Goal: Task Accomplishment & Management: Use online tool/utility

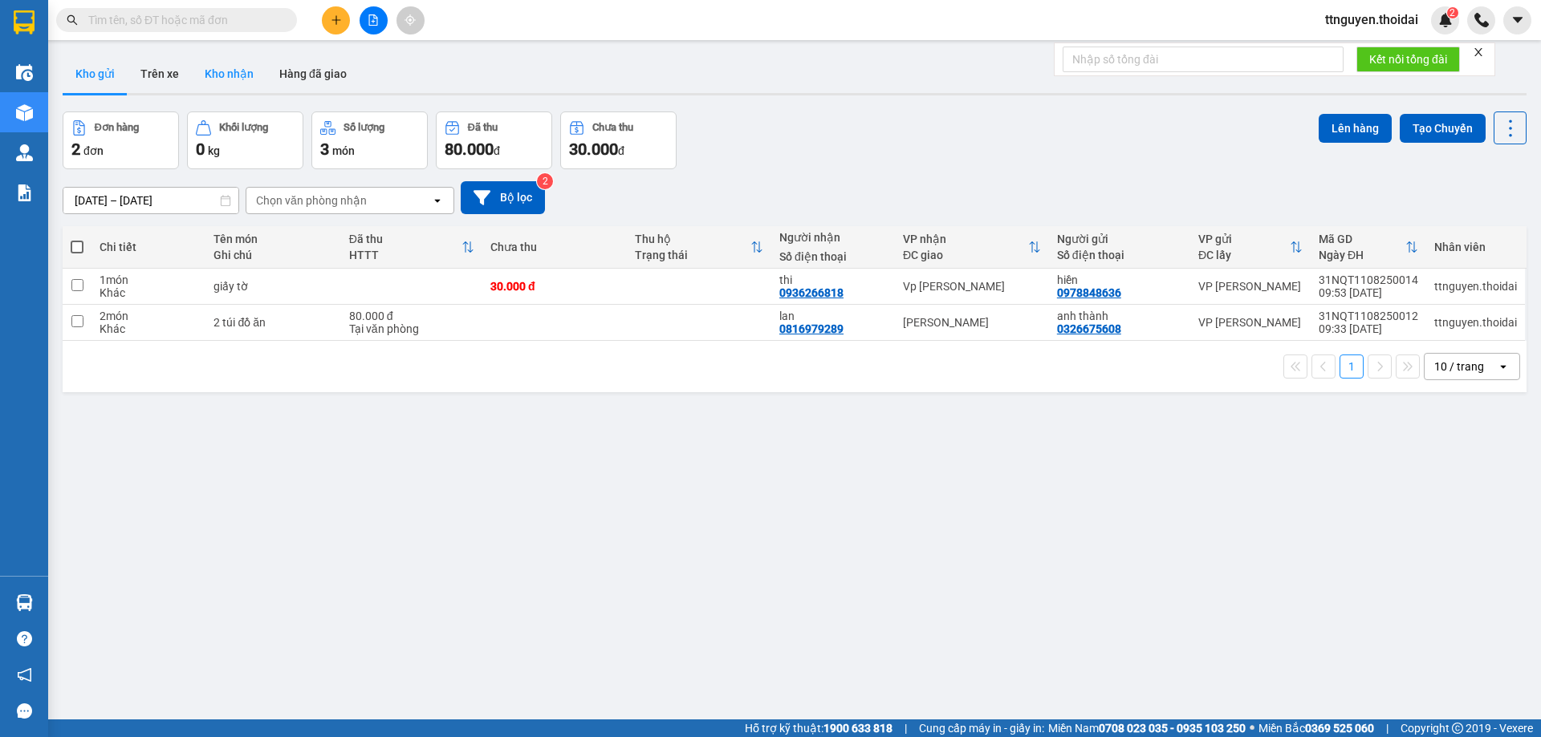
drag, startPoint x: 228, startPoint y: 83, endPoint x: 290, endPoint y: 95, distance: 63.0
click at [228, 83] on button "Kho nhận" at bounding box center [229, 74] width 75 height 39
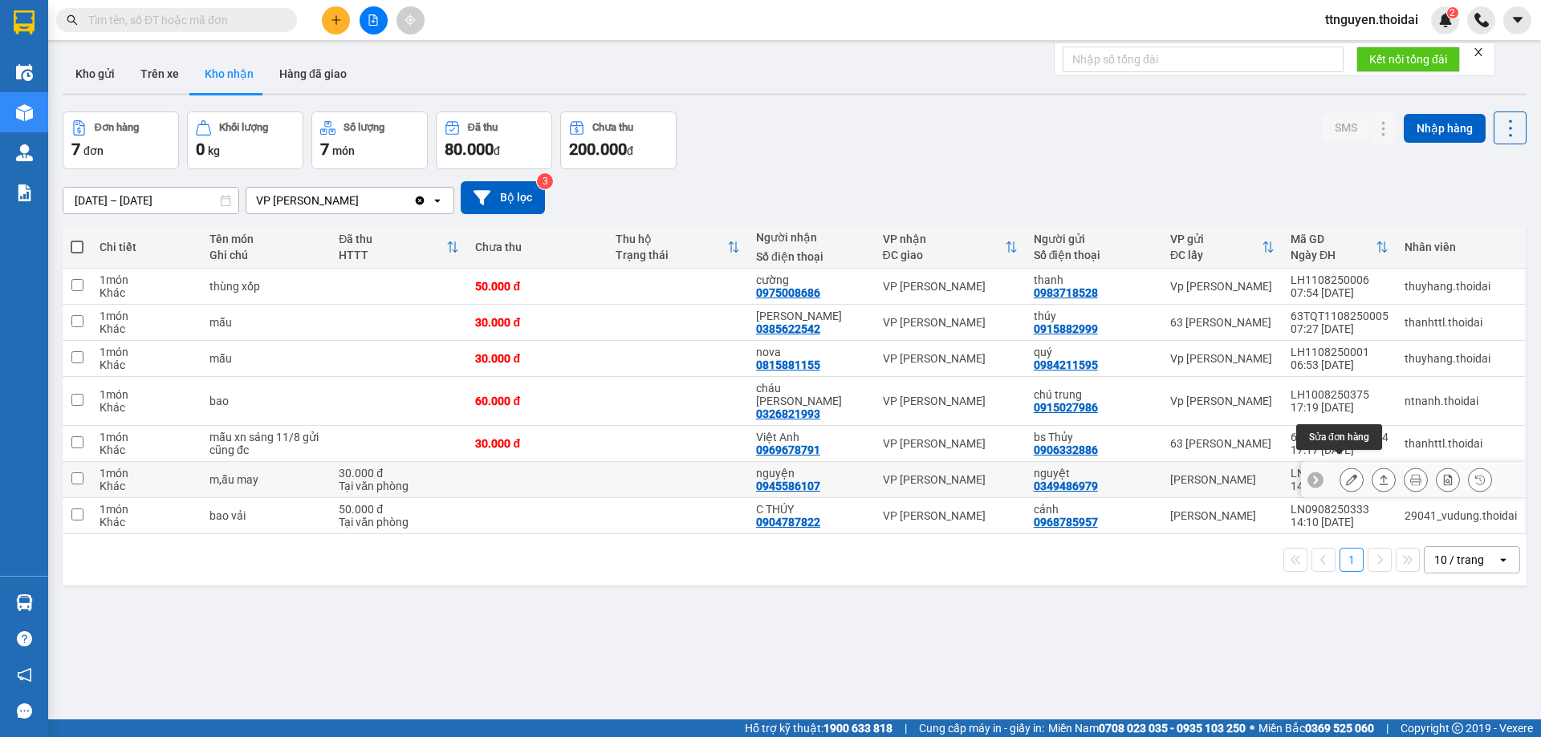
click at [1346, 474] on icon at bounding box center [1351, 479] width 11 height 11
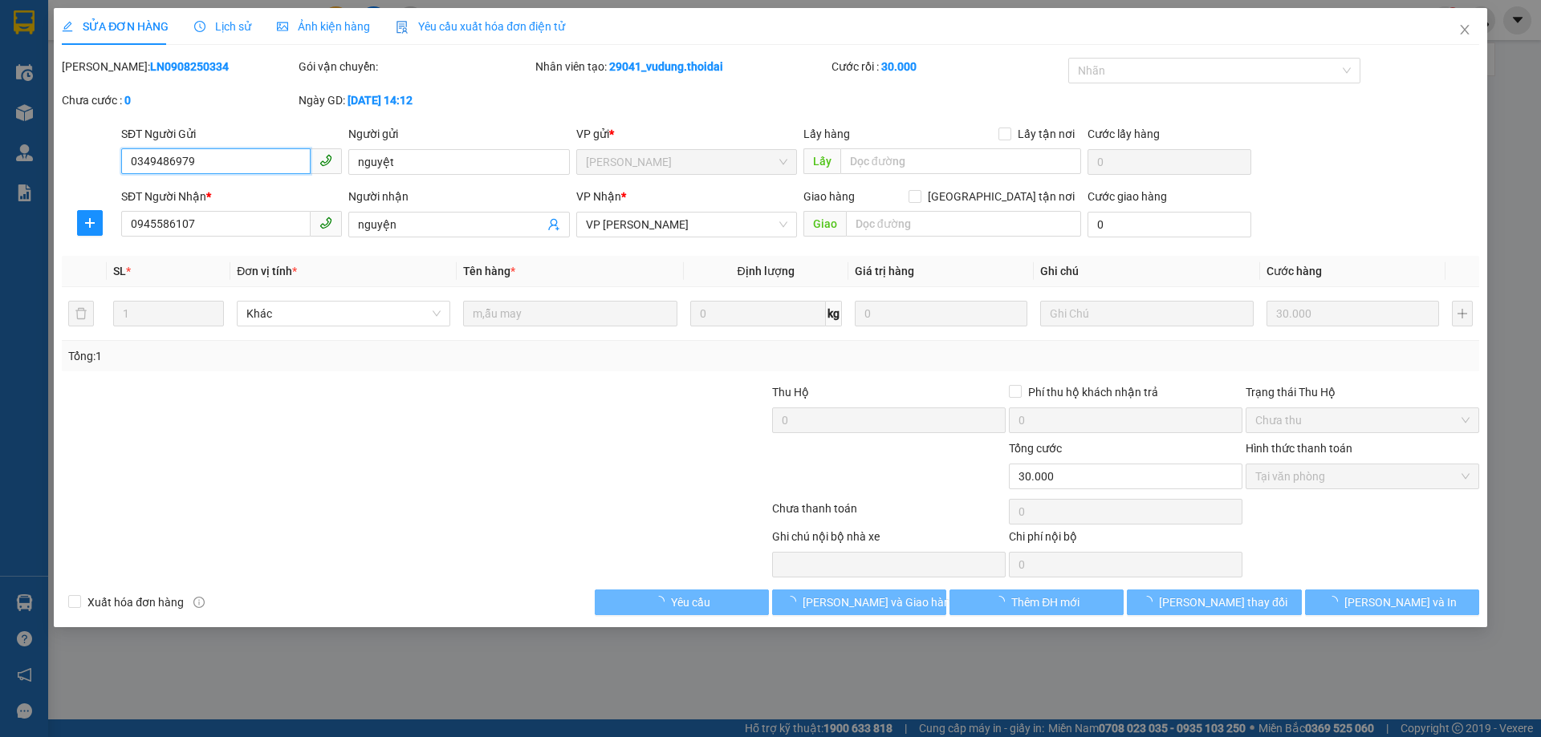
type input "0349486979"
type input "nguyệt"
type input "0945586107"
type input "nguyện"
type input "30.000"
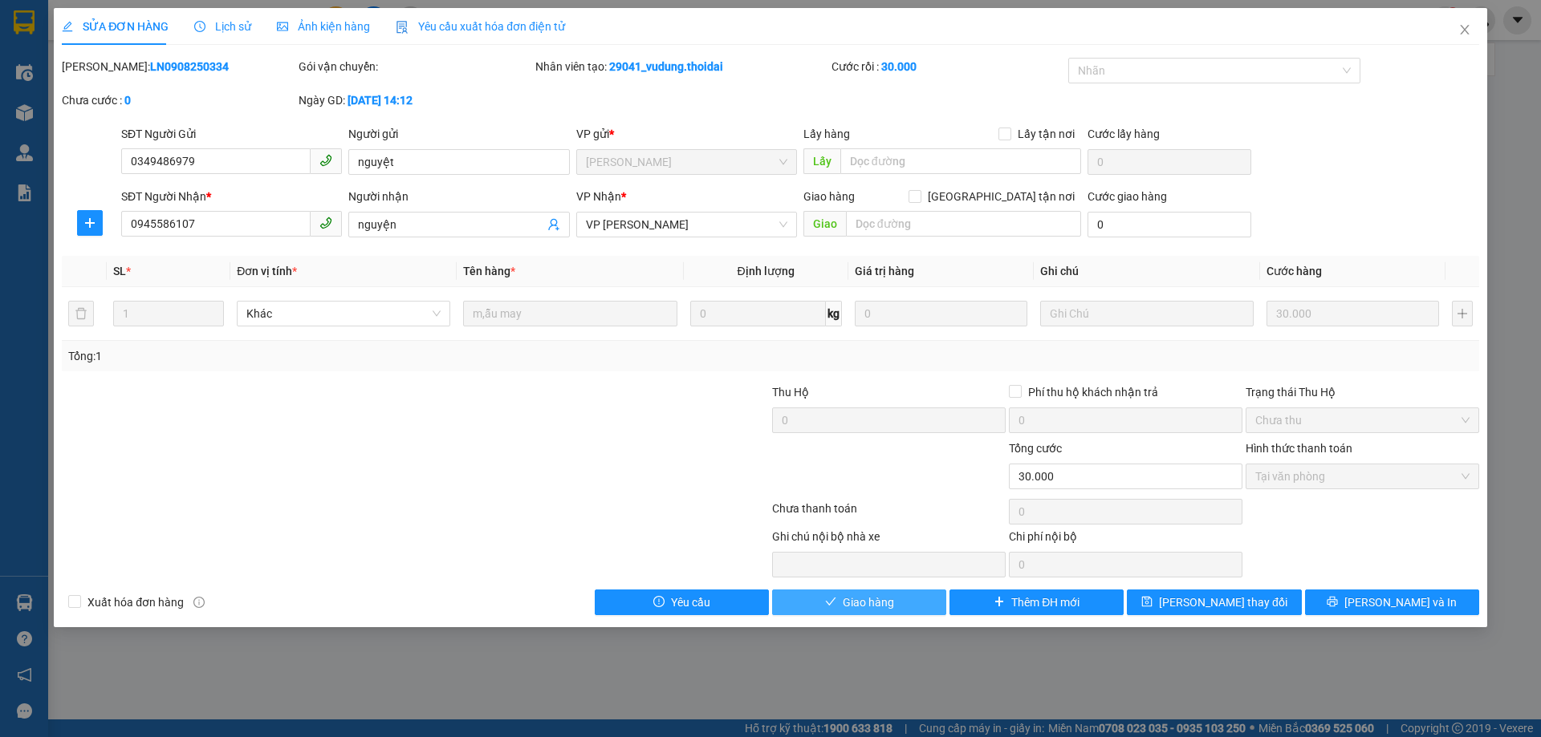
click at [884, 597] on span "Giao hàng" at bounding box center [868, 603] width 51 height 18
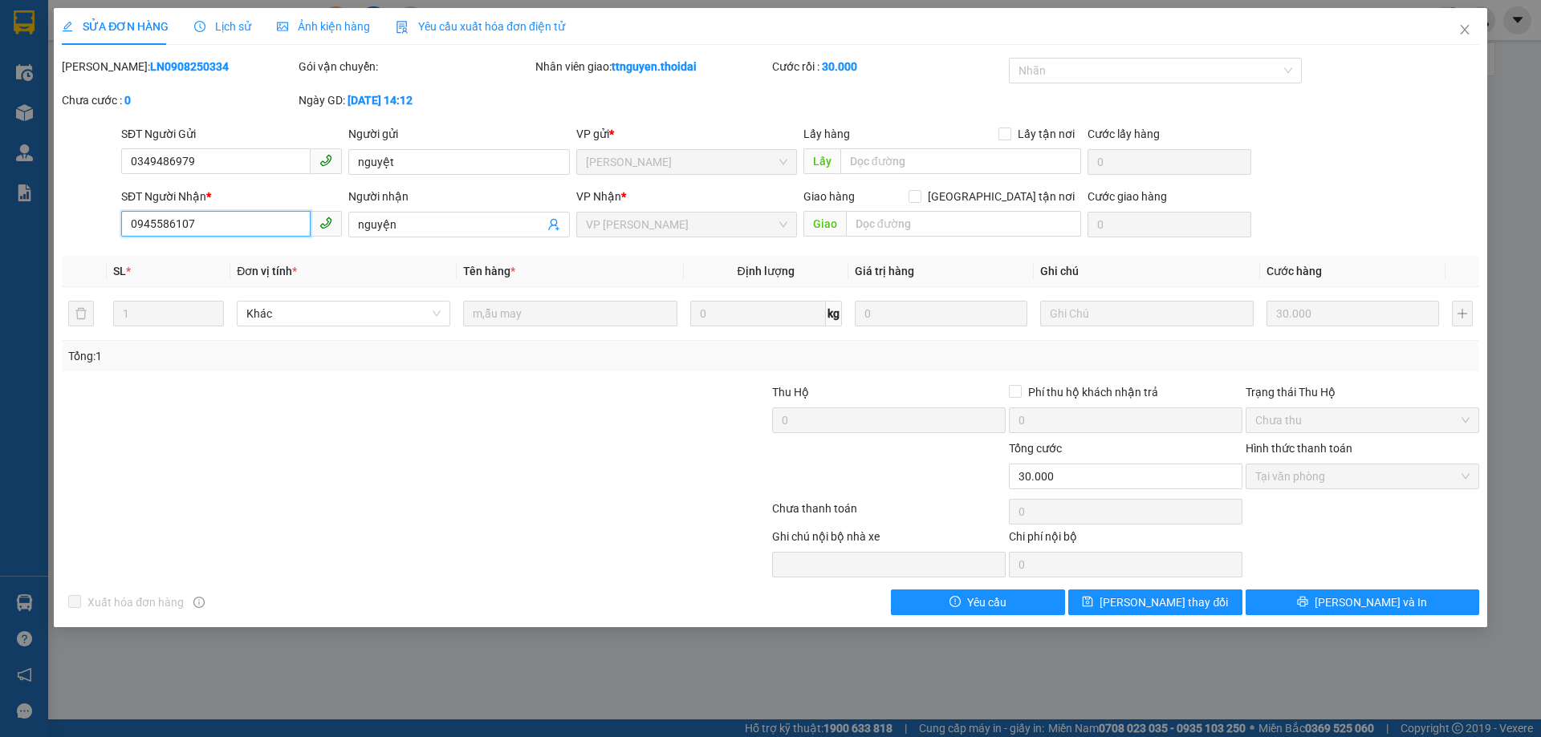
drag, startPoint x: 211, startPoint y: 226, endPoint x: 120, endPoint y: 226, distance: 91.5
click at [120, 226] on div "SĐT Người Nhận * 0945586107 0945586107" at bounding box center [231, 216] width 227 height 56
click at [1463, 29] on icon "close" at bounding box center [1464, 30] width 9 height 10
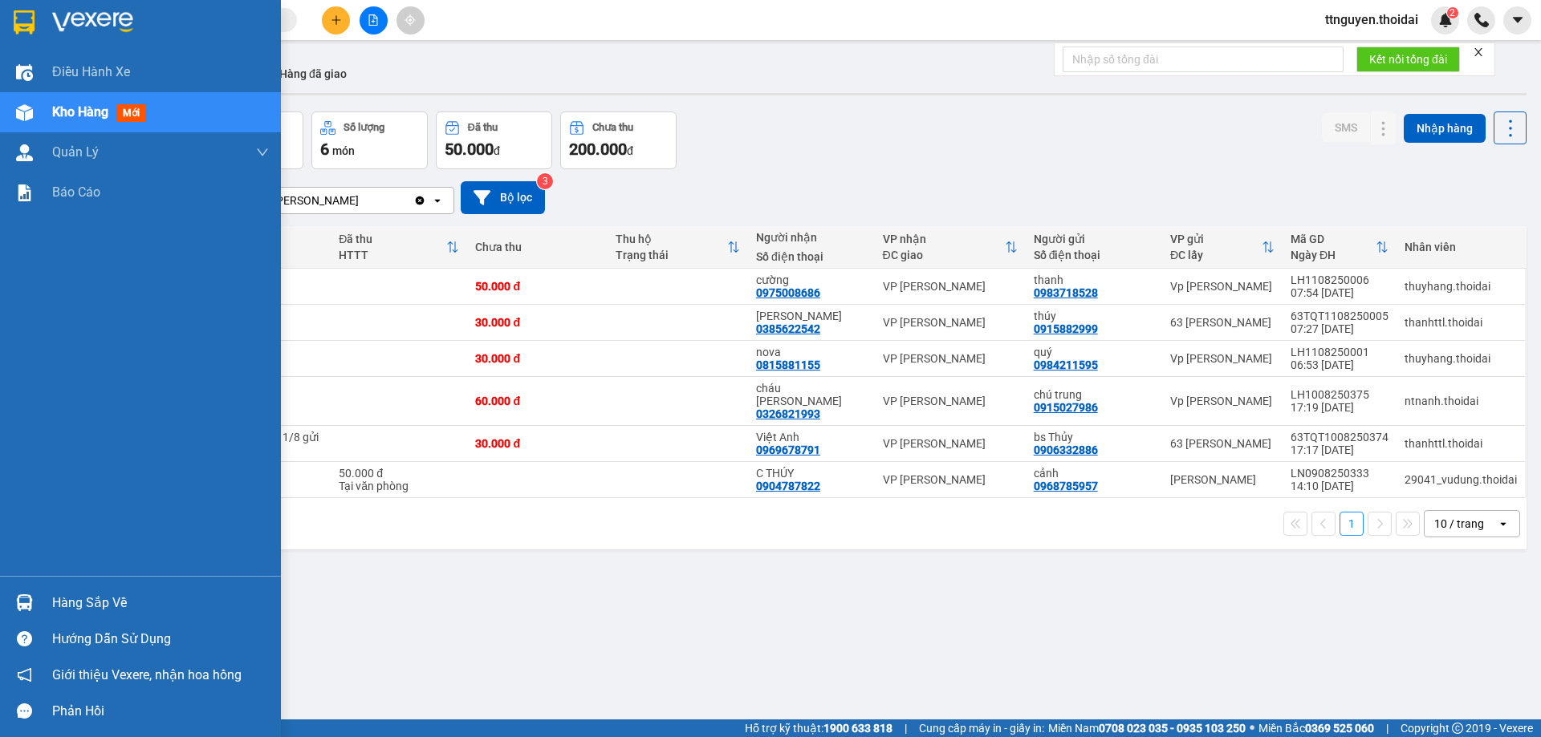
drag, startPoint x: 101, startPoint y: 598, endPoint x: 384, endPoint y: 626, distance: 284.7
click at [103, 597] on div "Hàng sắp về" at bounding box center [160, 603] width 217 height 24
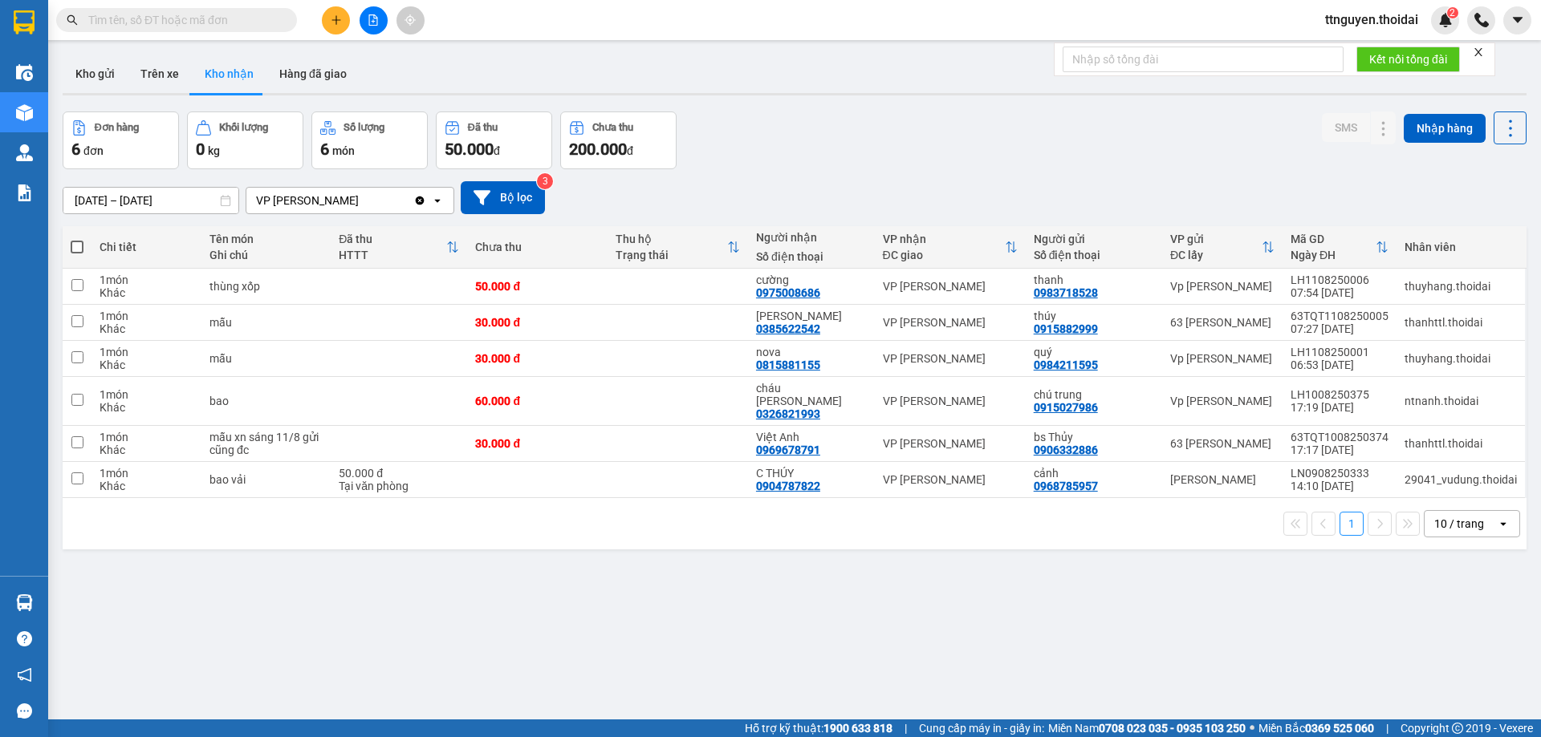
click at [708, 146] on section "Kết quả tìm kiếm ( 0 ) Bộ lọc No Data ttnguyen.thoidai 2 Điều hành xe Kho hàng …" at bounding box center [770, 368] width 1541 height 737
click at [103, 78] on button "Kho gửi" at bounding box center [95, 74] width 65 height 39
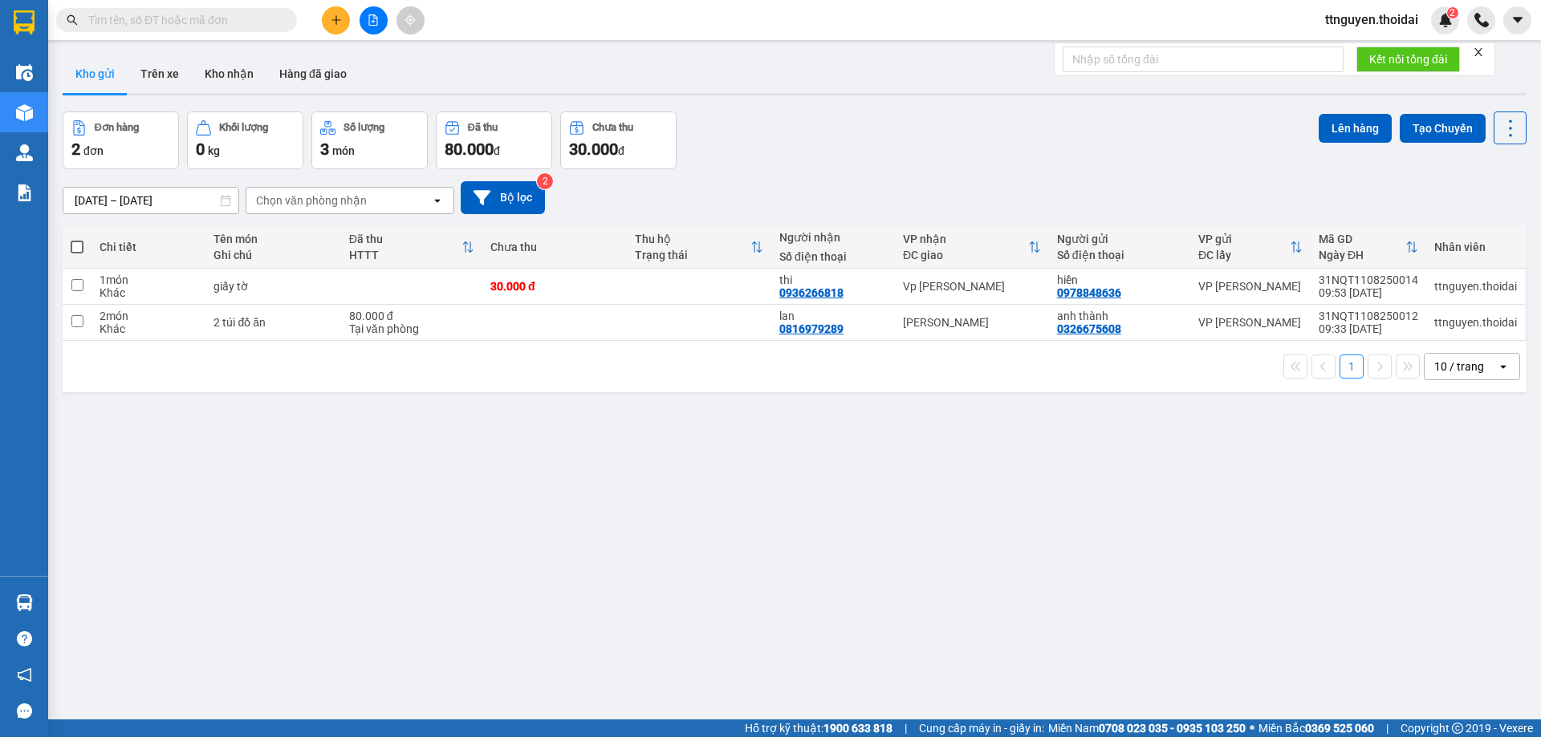
click at [79, 248] on span at bounding box center [77, 247] width 13 height 13
click at [77, 239] on input "checkbox" at bounding box center [77, 239] width 0 height 0
checkbox input "true"
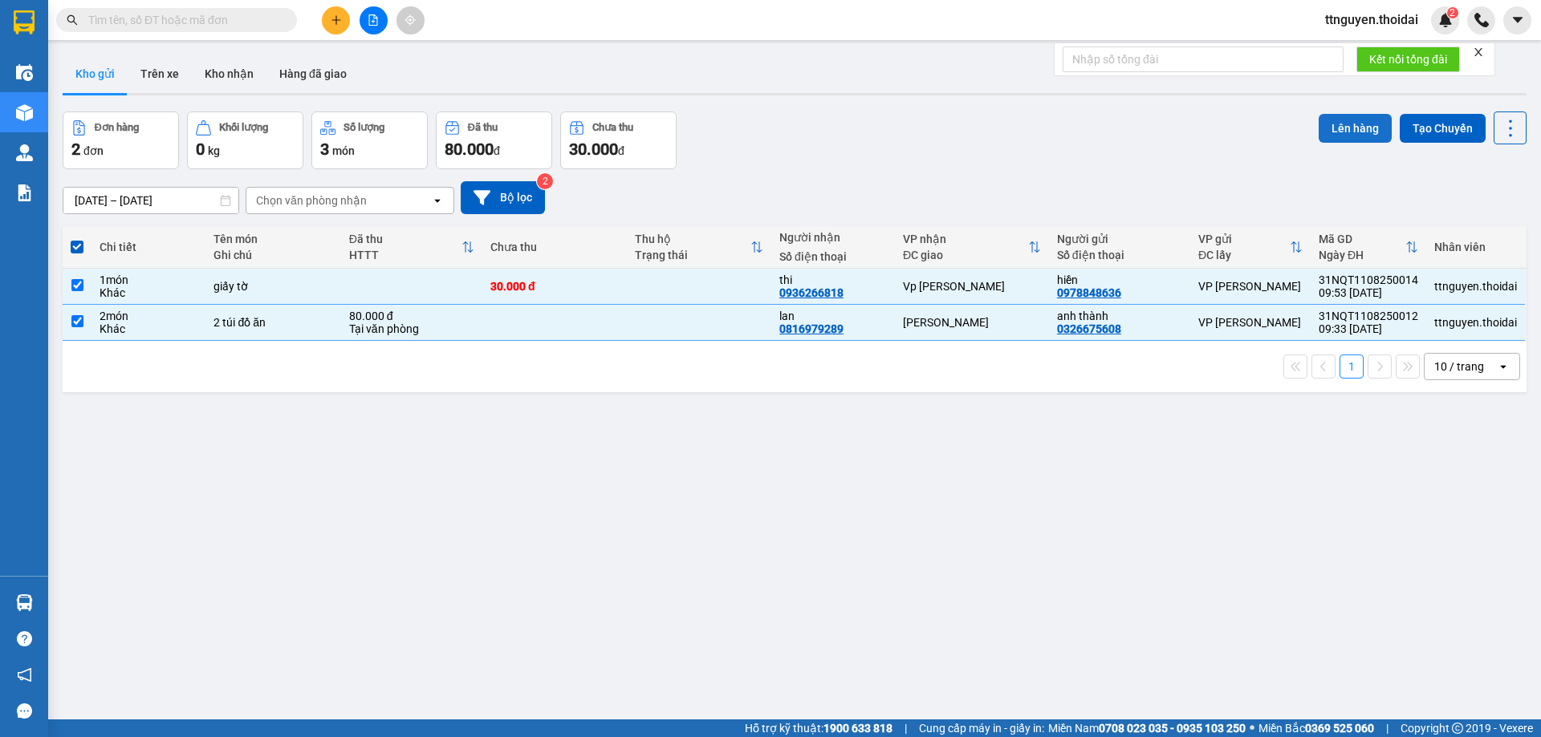
click at [1347, 124] on button "Lên hàng" at bounding box center [1354, 128] width 73 height 29
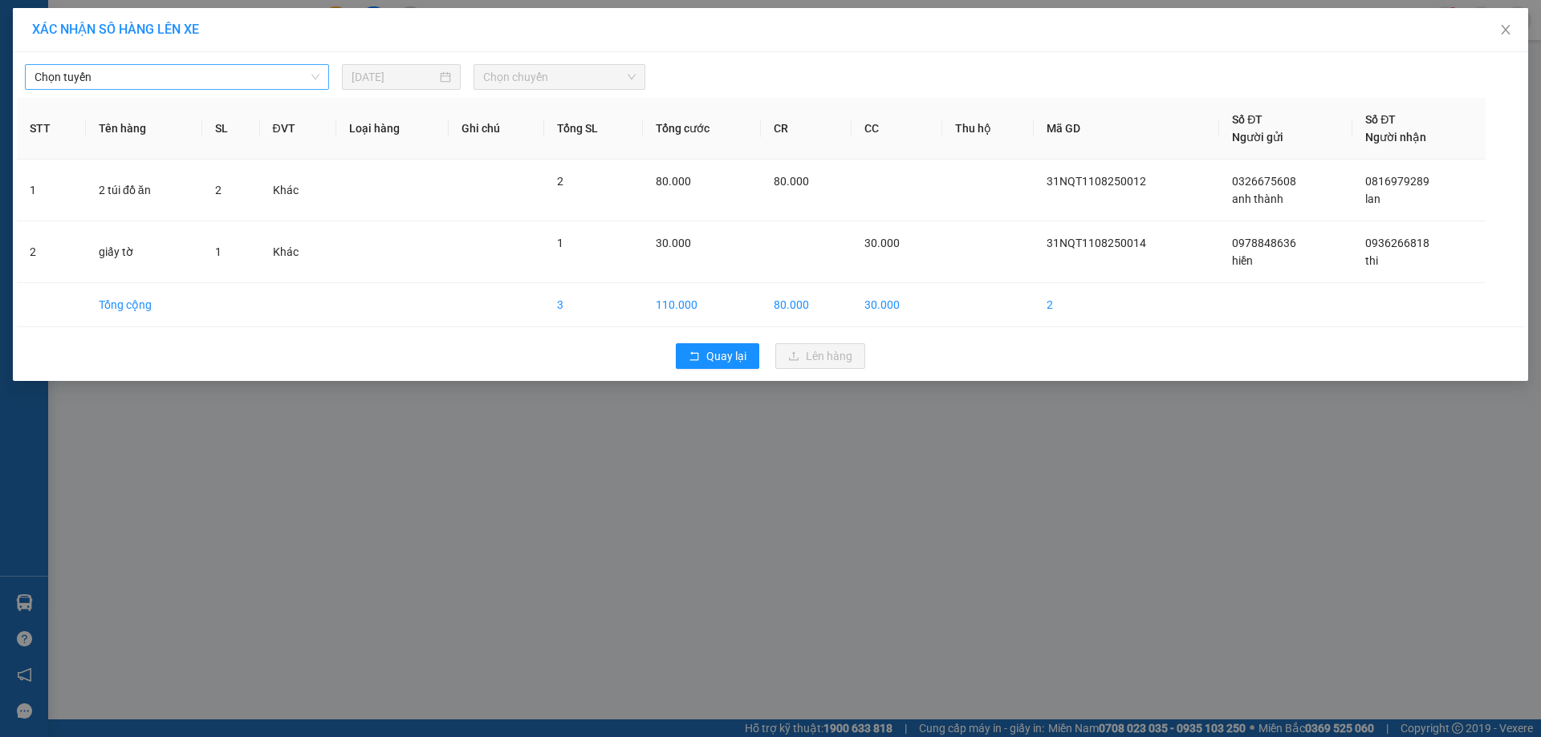
click at [243, 77] on span "Chọn tuyến" at bounding box center [177, 77] width 285 height 24
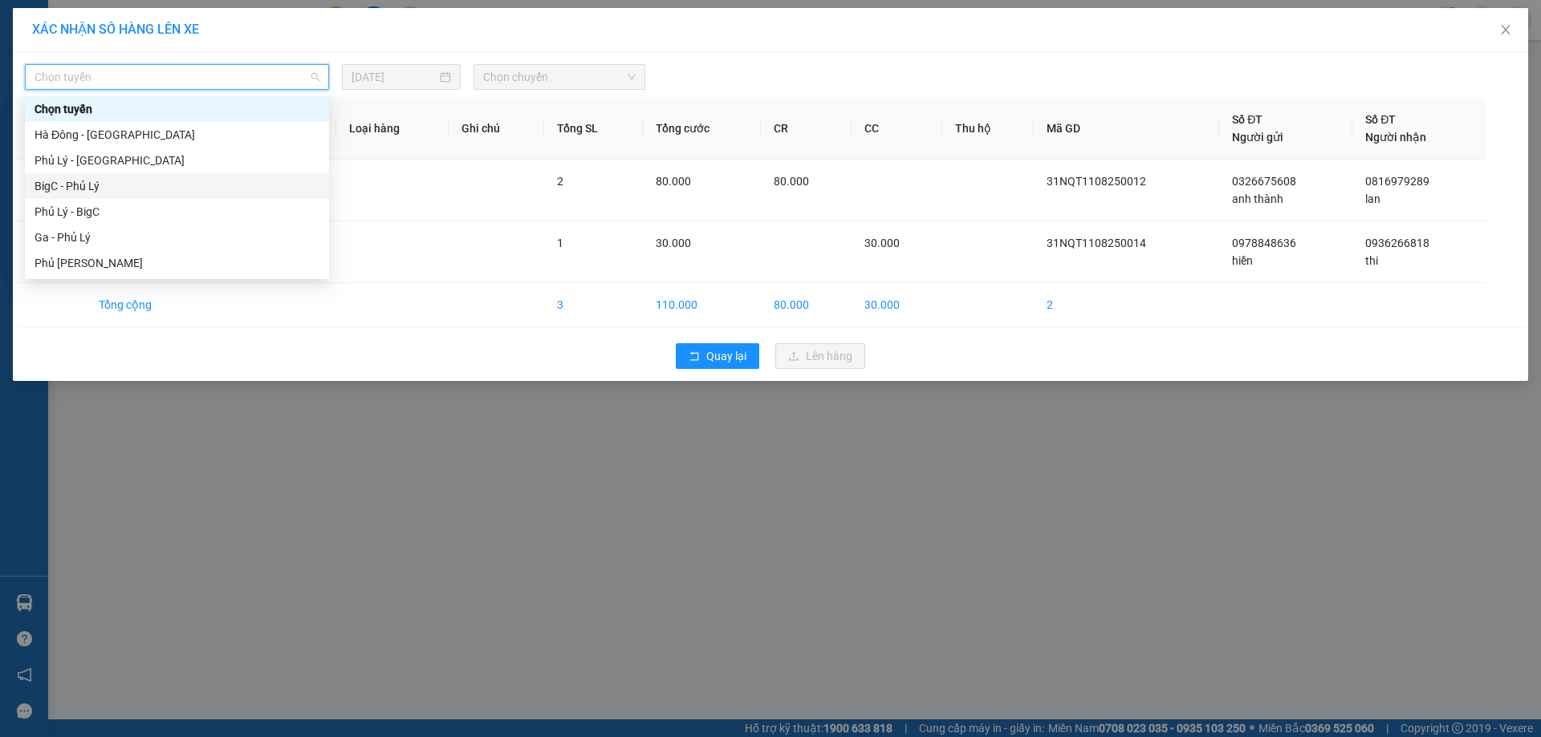
click at [173, 181] on div "BigC - Phủ Lý" at bounding box center [177, 186] width 285 height 18
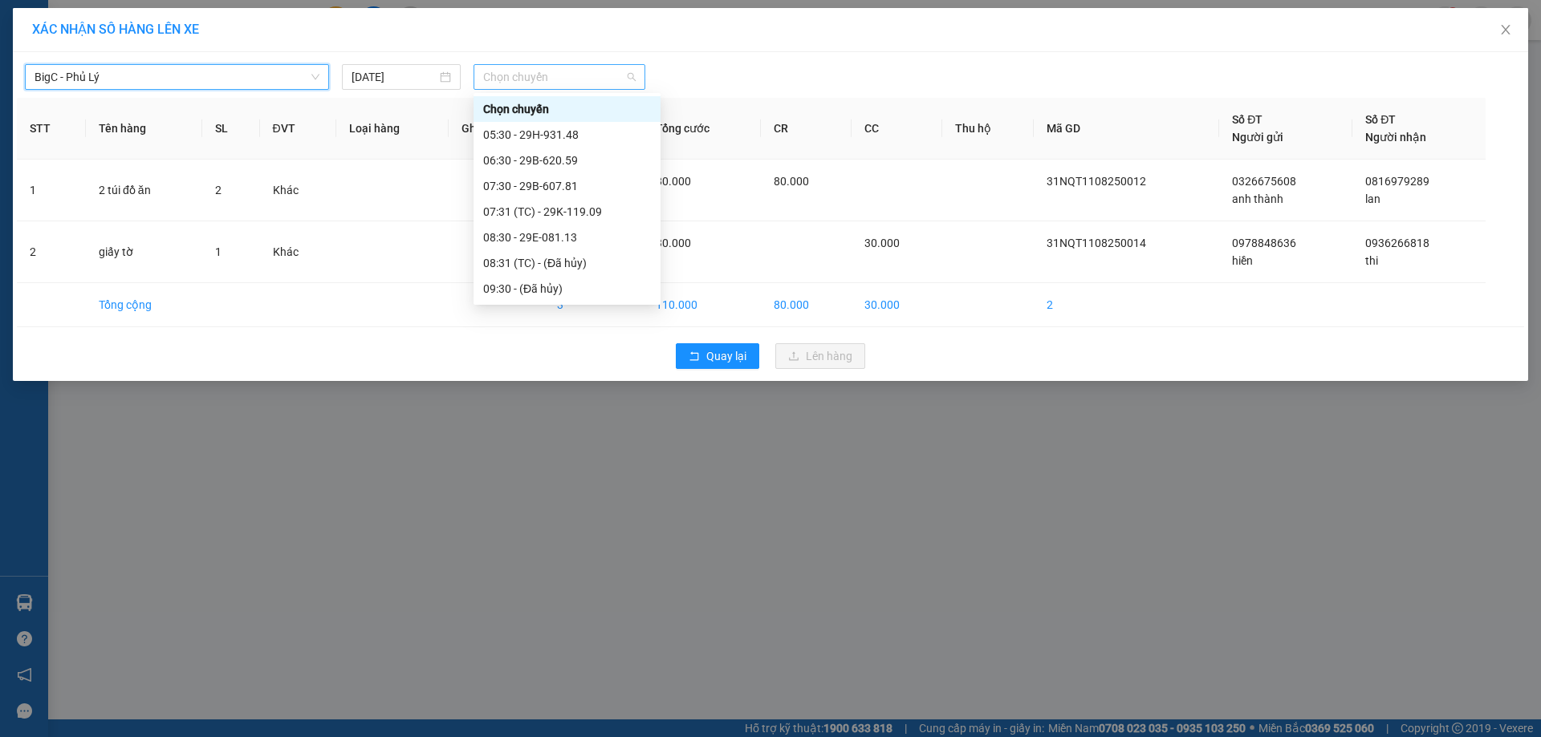
click at [517, 66] on span "Chọn chuyến" at bounding box center [559, 77] width 152 height 24
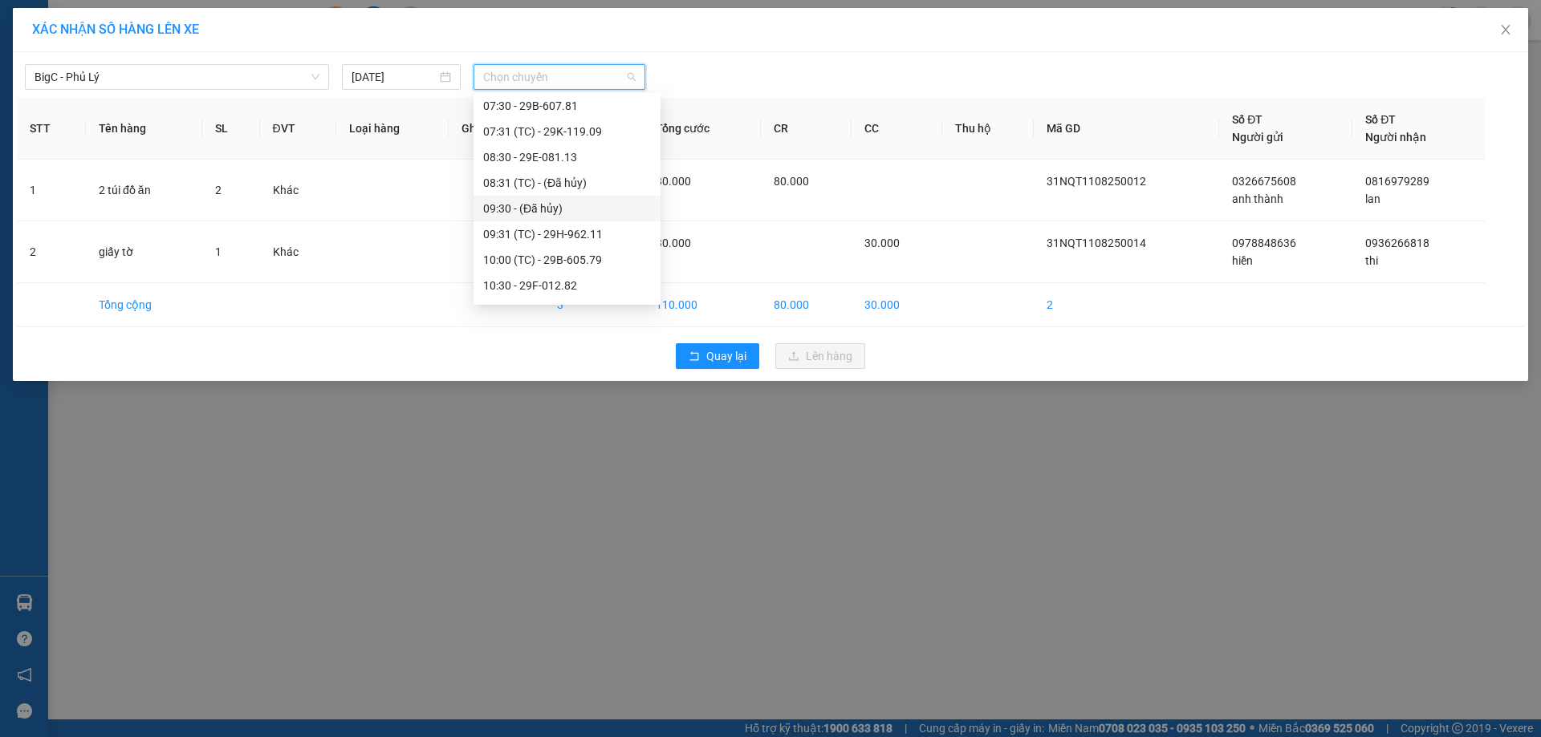
scroll to position [160, 0]
click at [517, 209] on div "10:30 - 29F-012.82" at bounding box center [567, 206] width 168 height 18
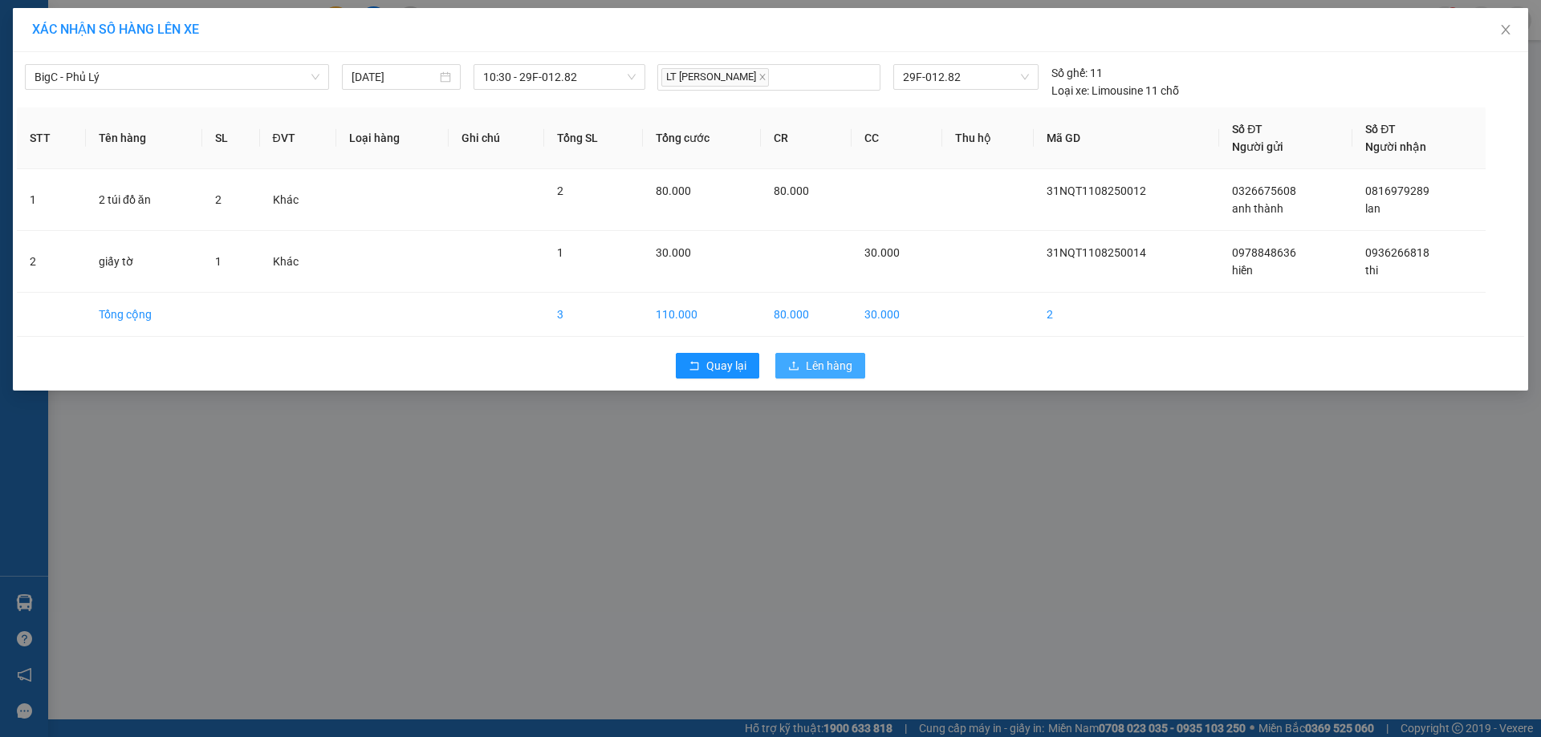
click at [827, 367] on span "Lên hàng" at bounding box center [829, 366] width 47 height 18
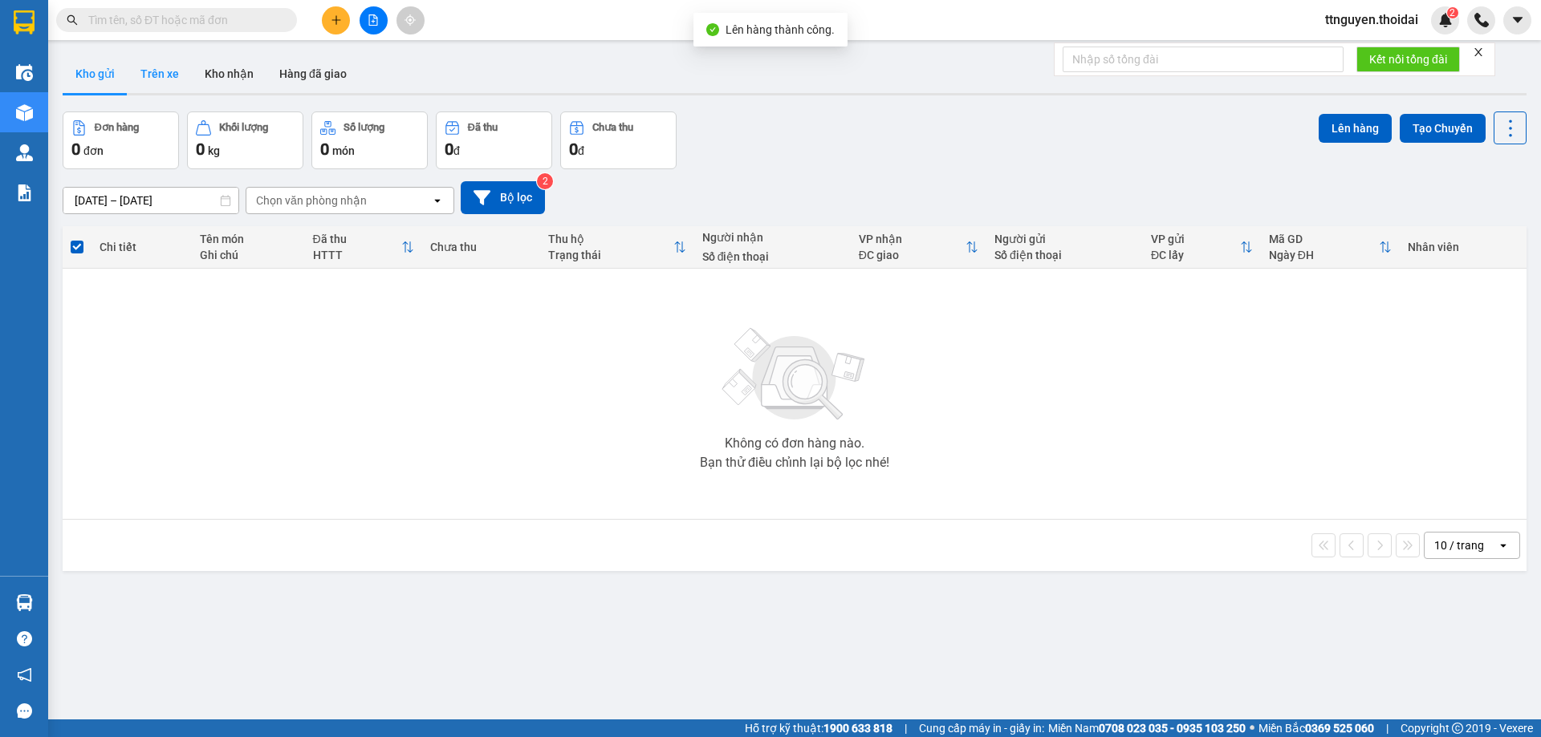
click at [175, 78] on button "Trên xe" at bounding box center [160, 74] width 64 height 39
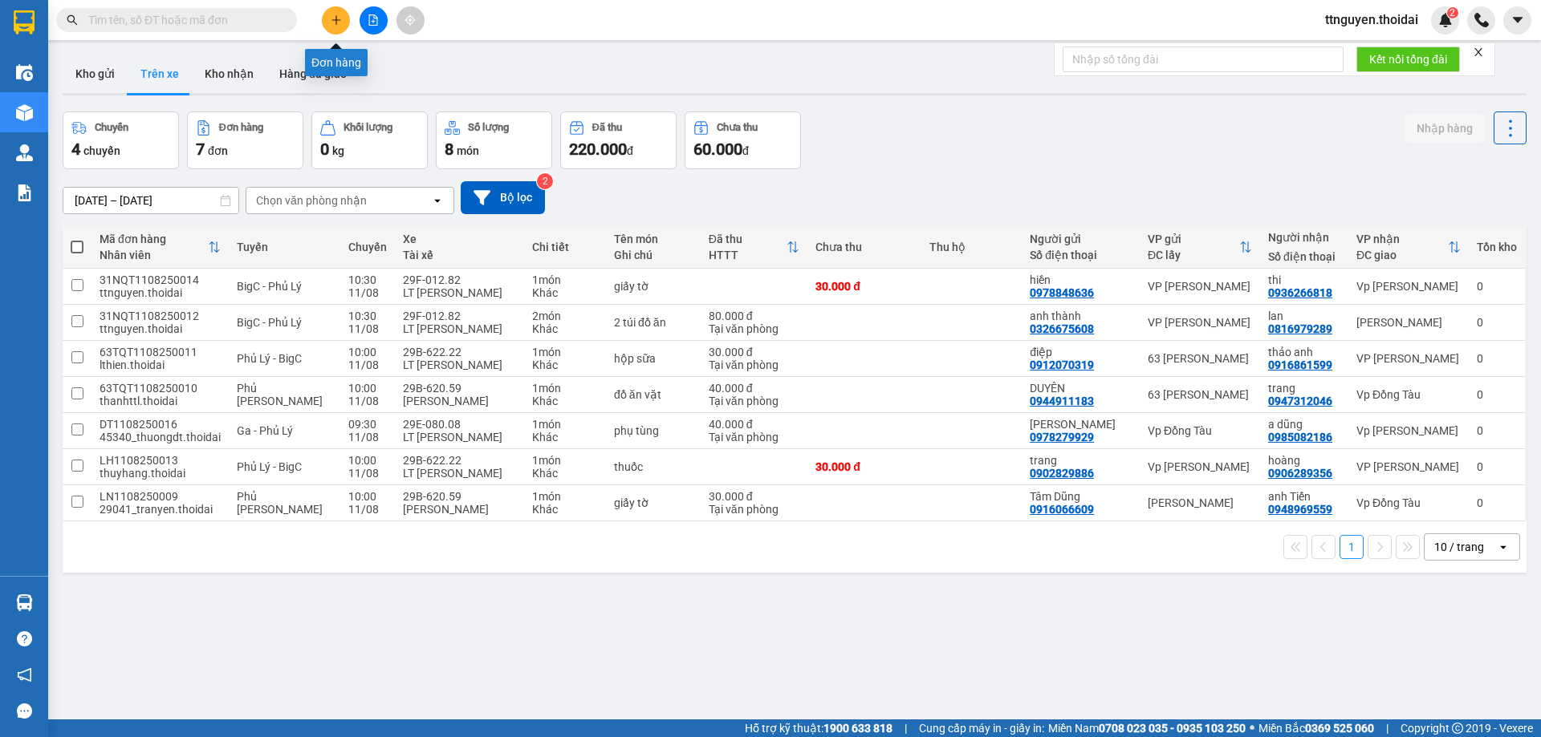
click at [337, 18] on icon "plus" at bounding box center [336, 19] width 11 height 11
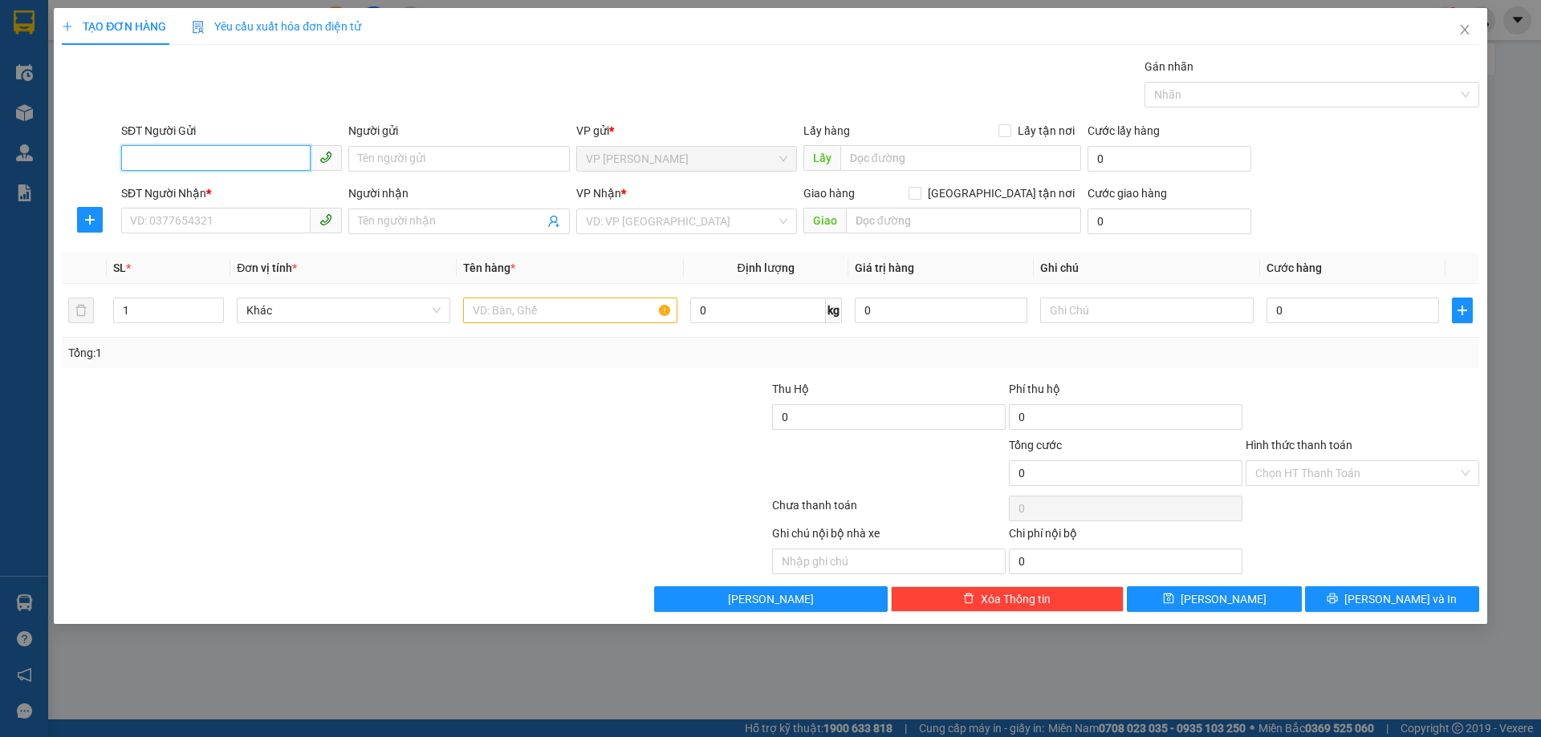
click at [170, 150] on input "SĐT Người Gửi" at bounding box center [215, 158] width 189 height 26
type input "0911120345"
click at [282, 189] on div "0911120345 - cty phân phối đông dương" at bounding box center [233, 191] width 204 height 18
type input "cty phân phối đông dương"
type input "0911120345"
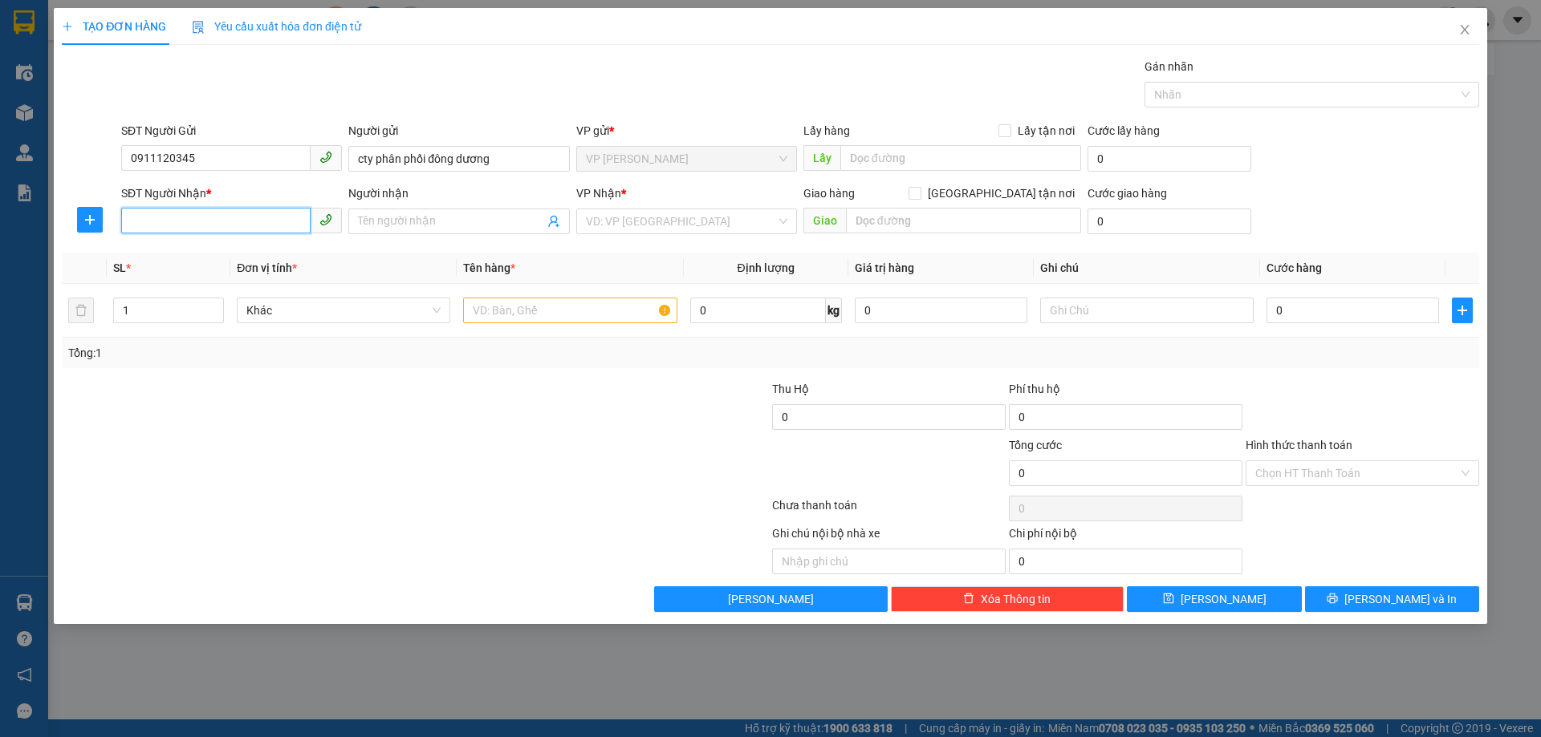
click at [267, 223] on input "SĐT Người Nhận *" at bounding box center [215, 221] width 189 height 26
click at [276, 282] on div "0942400000 - cty trần hoàng 0" at bounding box center [233, 279] width 204 height 18
type input "0942400000"
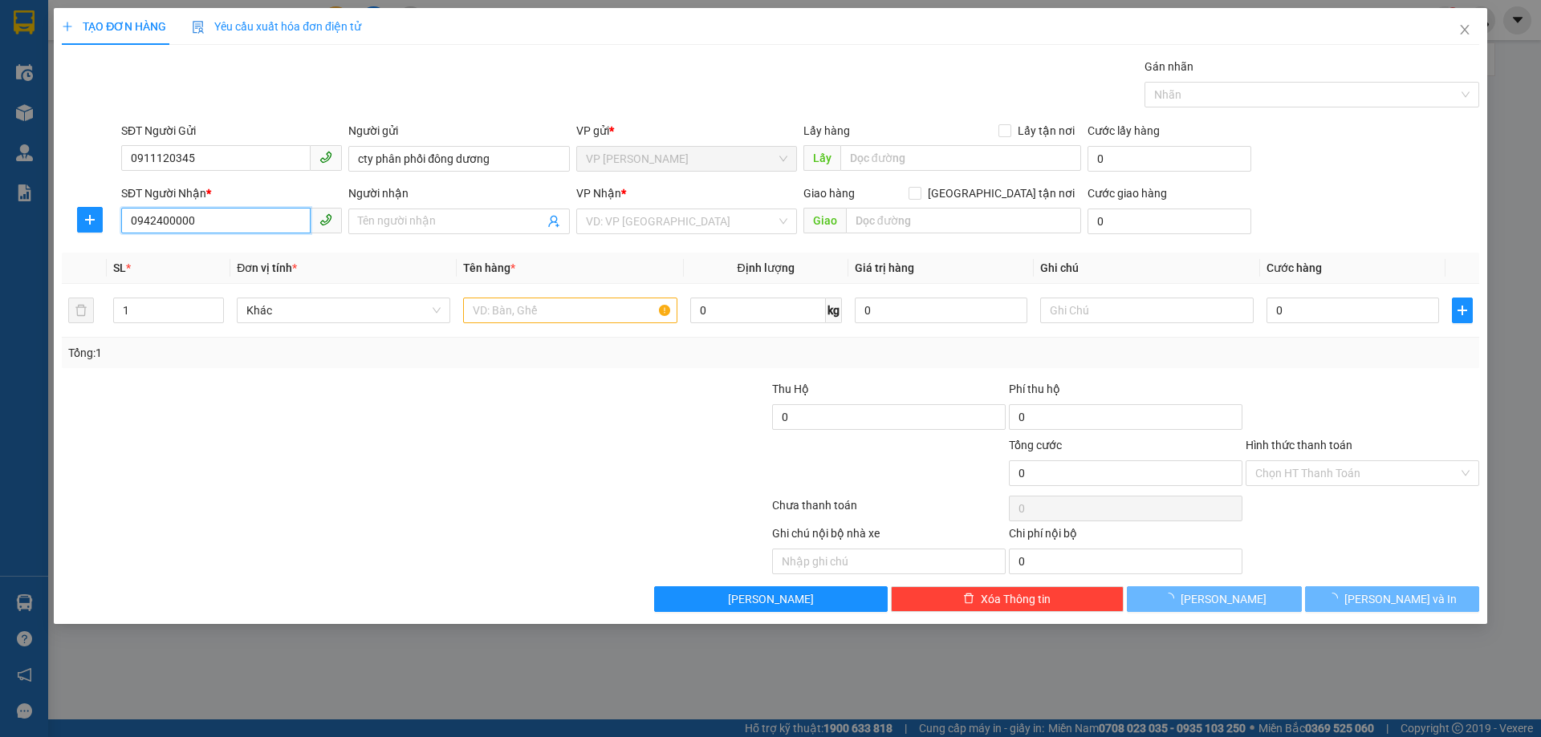
type input "cty trần hoàng 0"
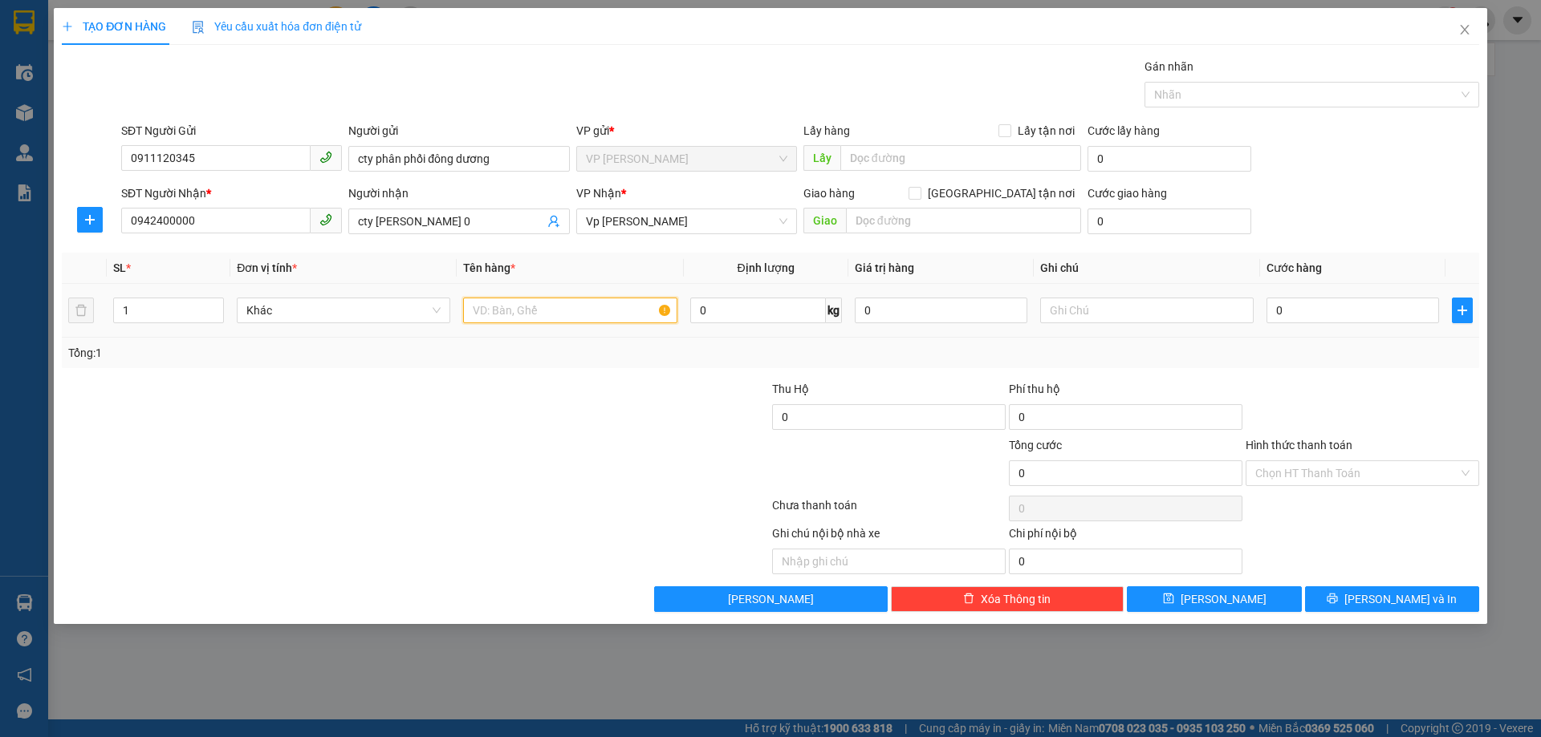
click at [562, 308] on input "text" at bounding box center [569, 311] width 213 height 26
type input "2 thùng máy tính"
click at [176, 312] on input "1" at bounding box center [168, 311] width 109 height 24
type input "2"
click at [1301, 299] on input "0" at bounding box center [1352, 311] width 173 height 26
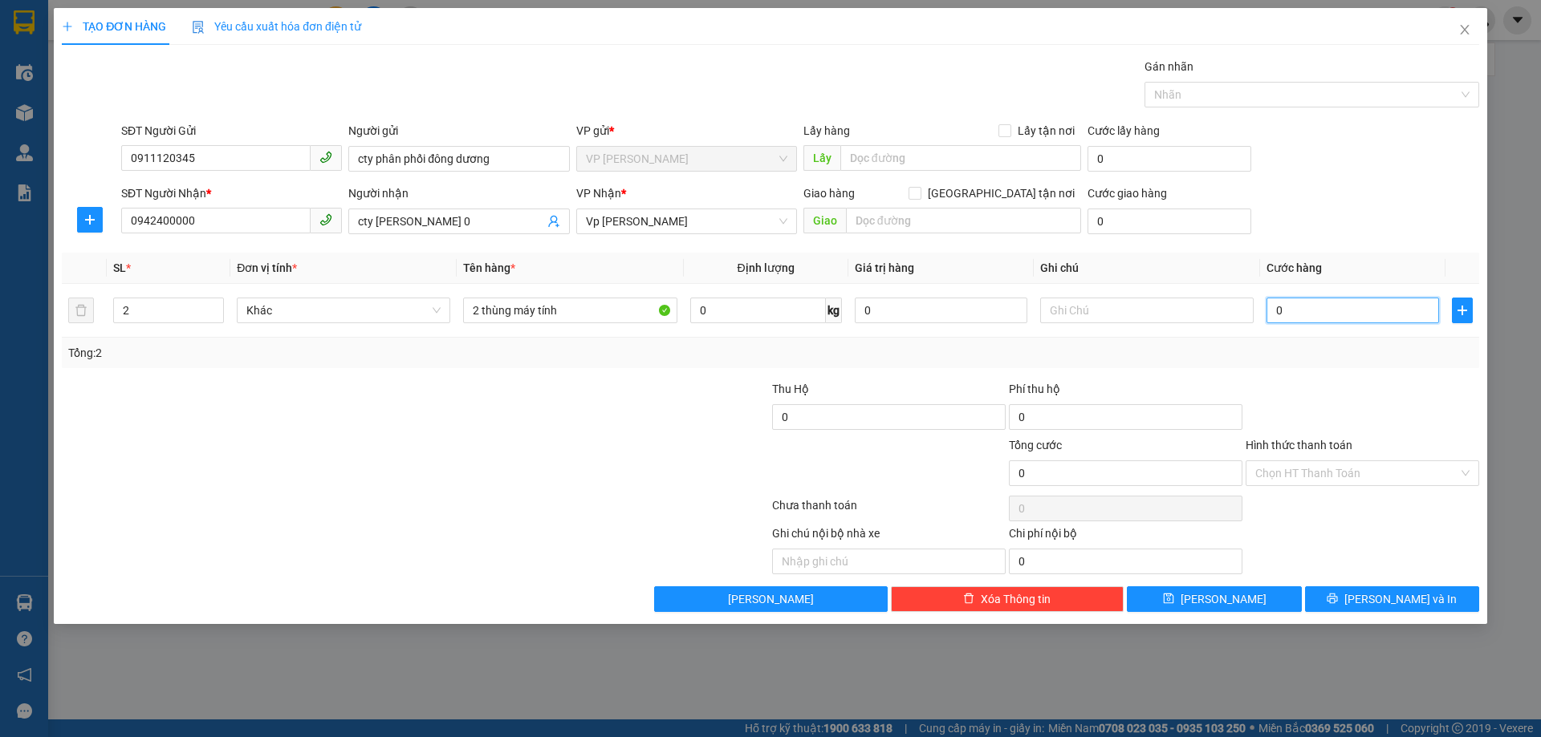
type input "02"
type input "2"
type input "020"
type input "20"
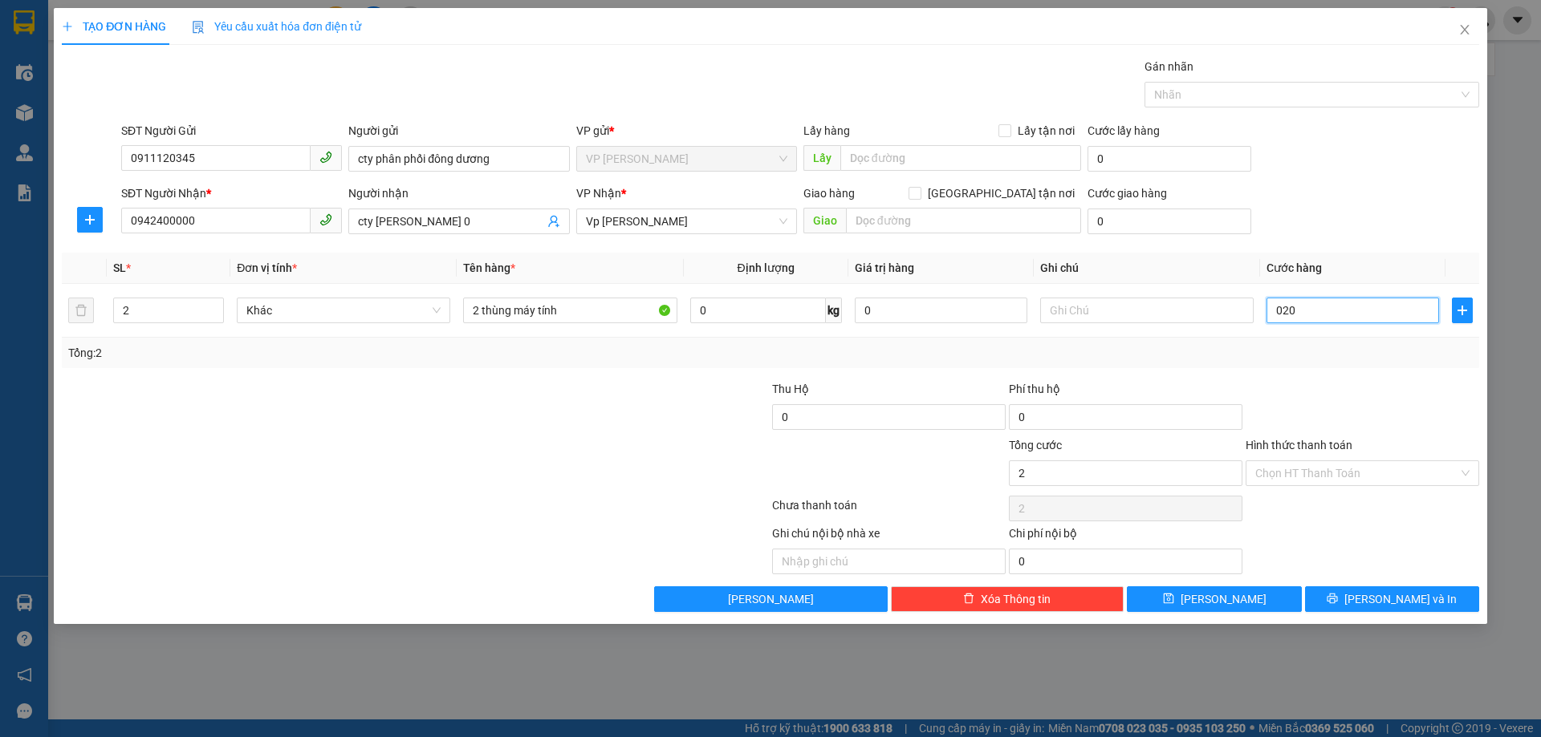
type input "20"
type input "0.200"
type input "200"
type input "200.000"
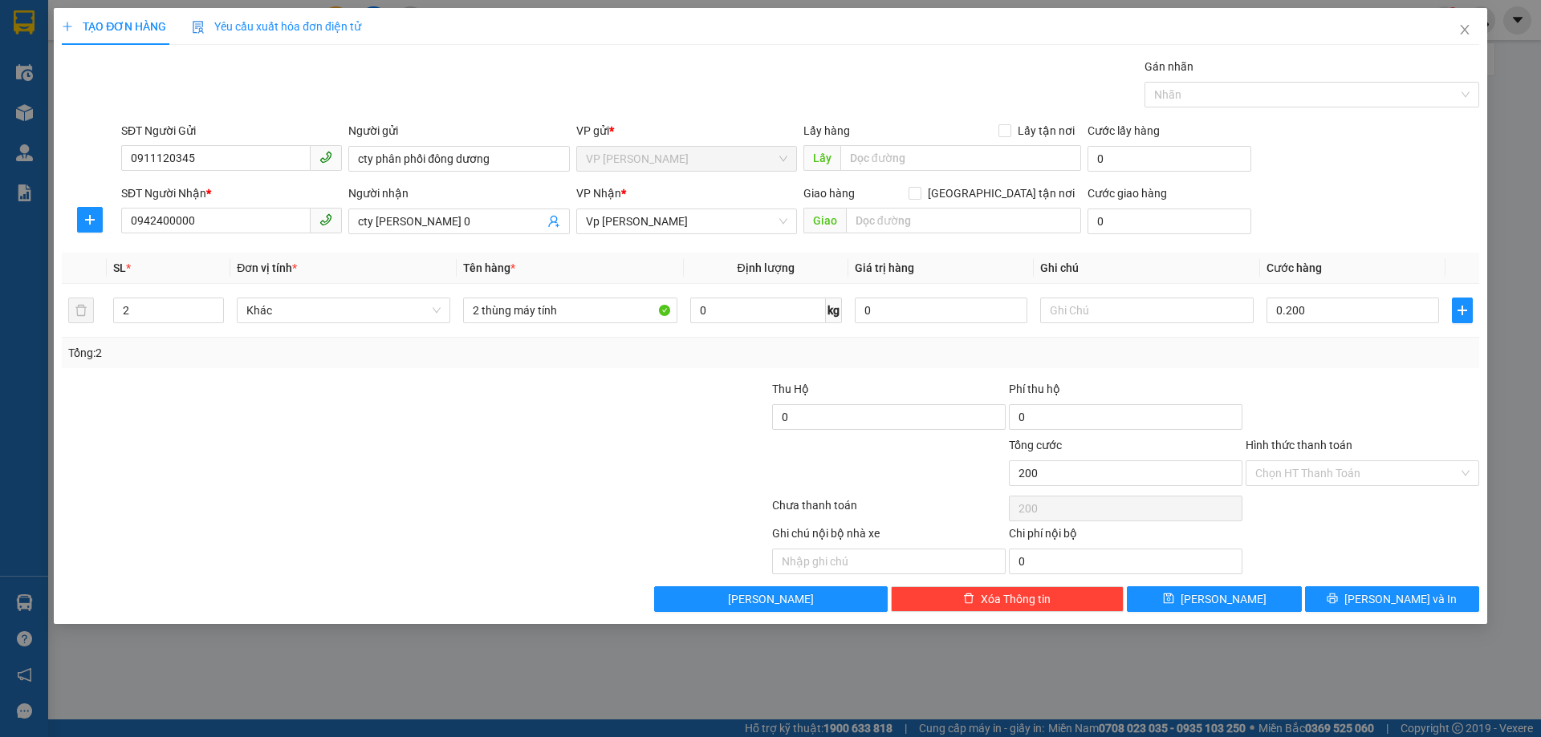
type input "200.000"
click at [1347, 376] on div "Transit Pickup Surcharge Ids Transit Deliver Surcharge Ids Transit Deliver Surc…" at bounding box center [770, 335] width 1417 height 554
click at [1263, 476] on input "Hình thức thanh toán" at bounding box center [1356, 473] width 203 height 24
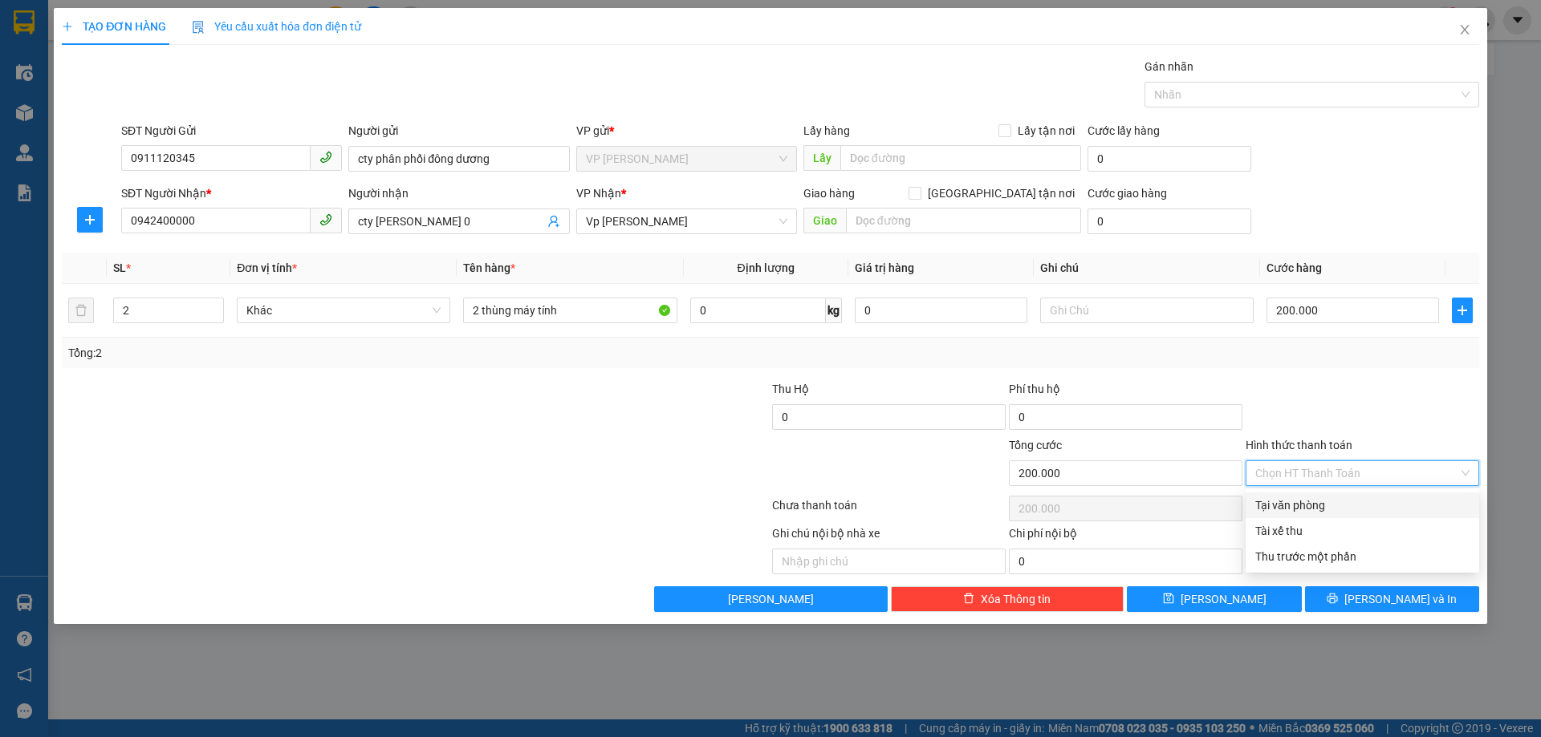
click at [1291, 509] on div "Tại văn phòng" at bounding box center [1362, 506] width 214 height 18
type input "0"
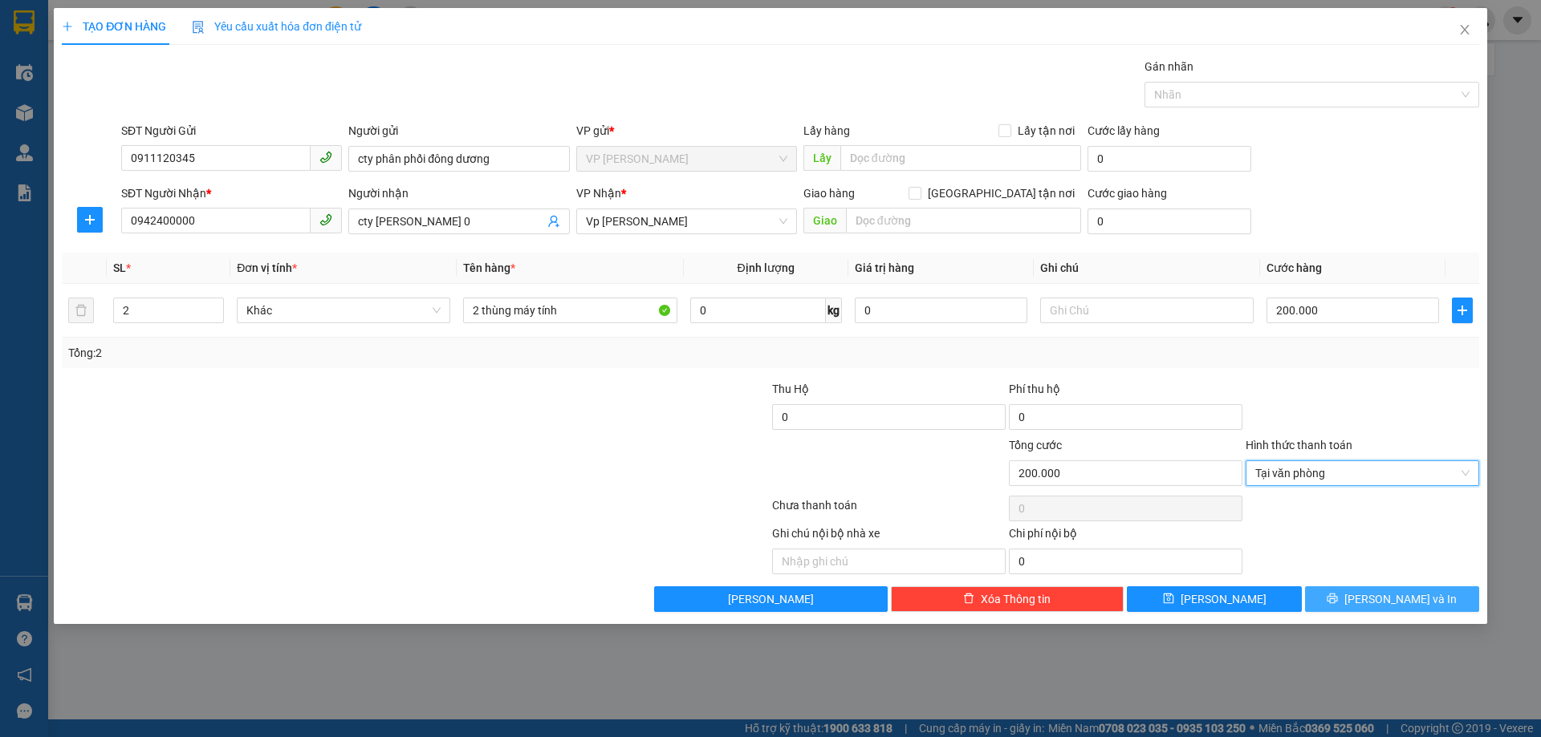
click at [1391, 595] on span "[PERSON_NAME] và In" at bounding box center [1400, 600] width 112 height 18
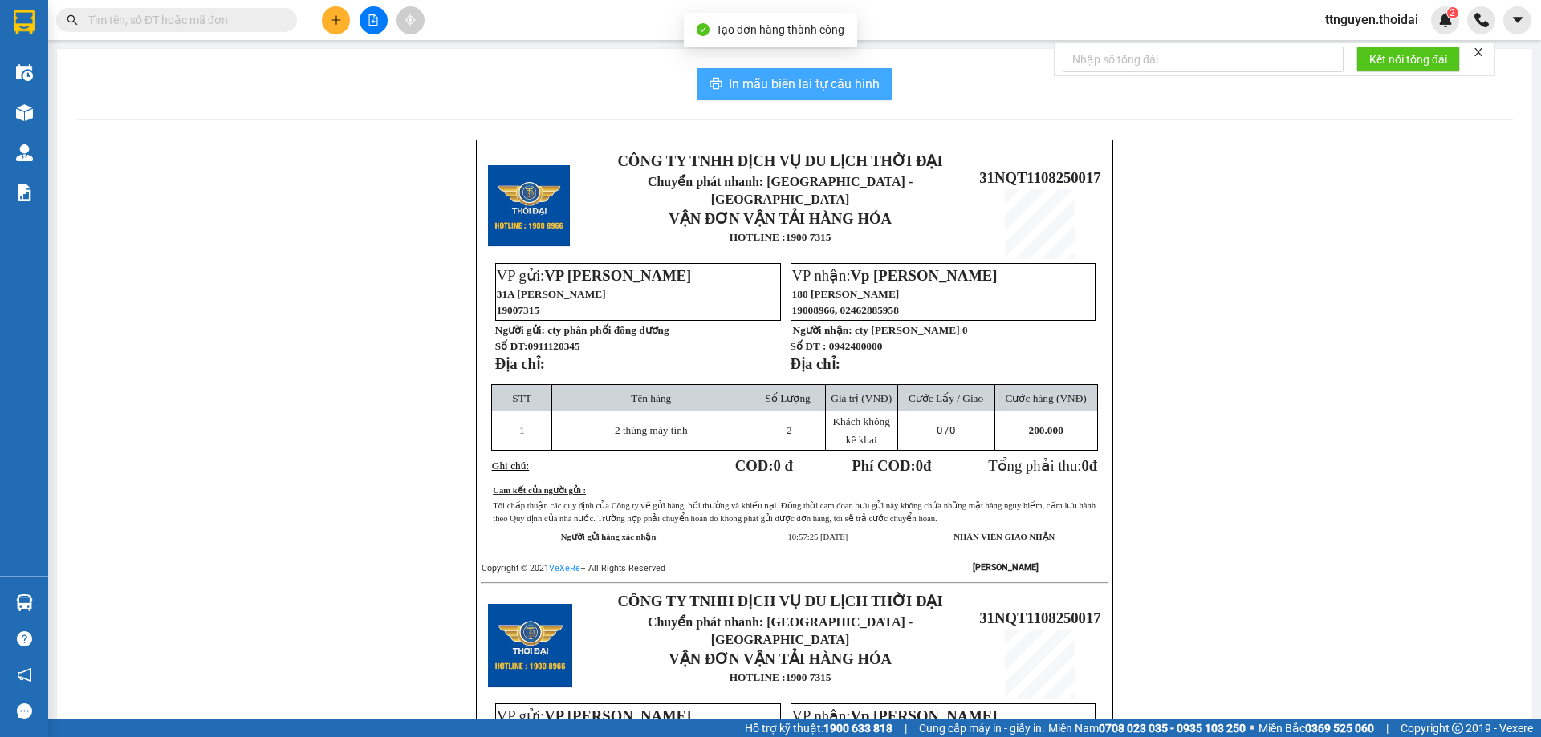
click at [792, 81] on span "In mẫu biên lai tự cấu hình" at bounding box center [804, 84] width 151 height 20
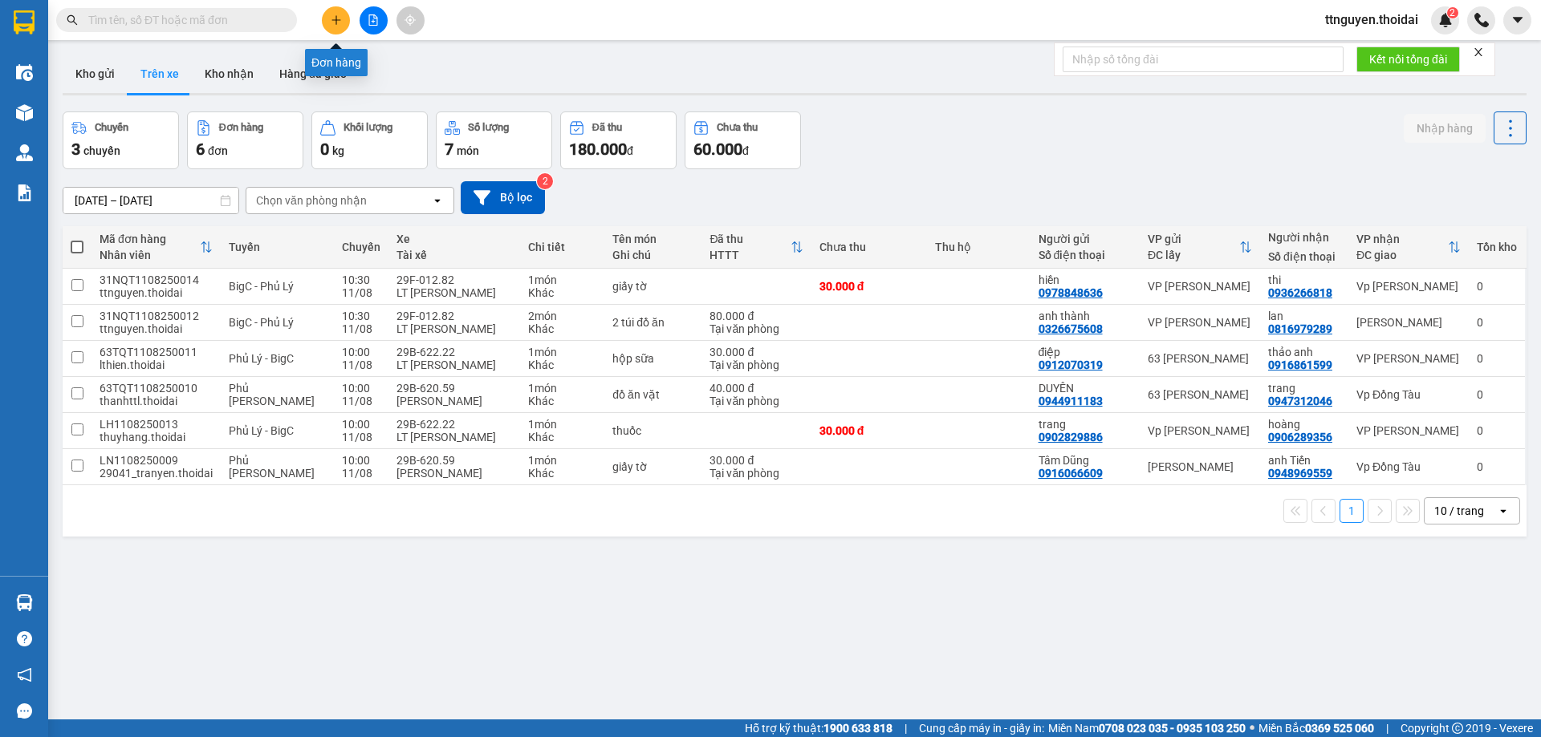
click at [339, 16] on icon "plus" at bounding box center [336, 19] width 11 height 11
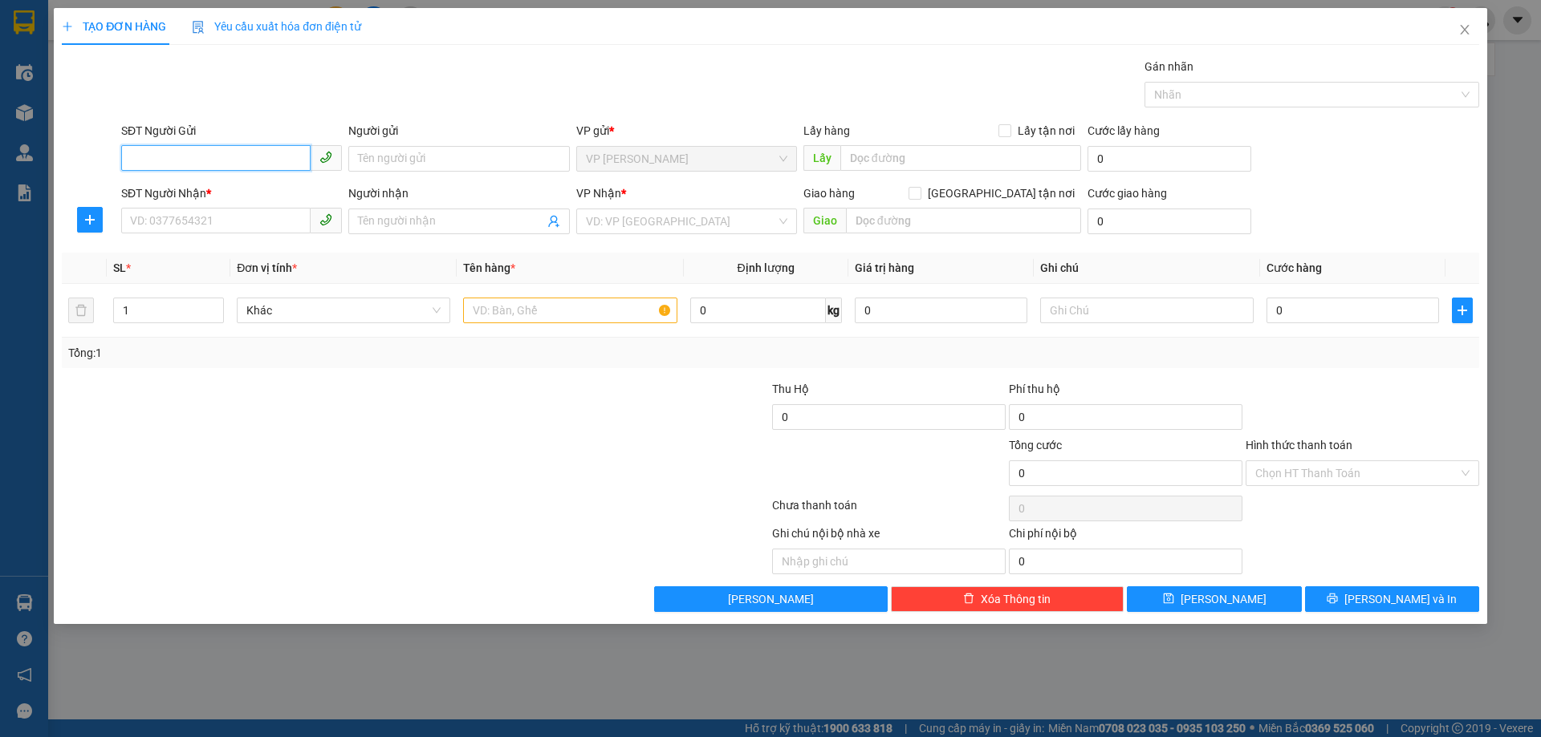
click at [213, 147] on input "SĐT Người Gửi" at bounding box center [215, 158] width 189 height 26
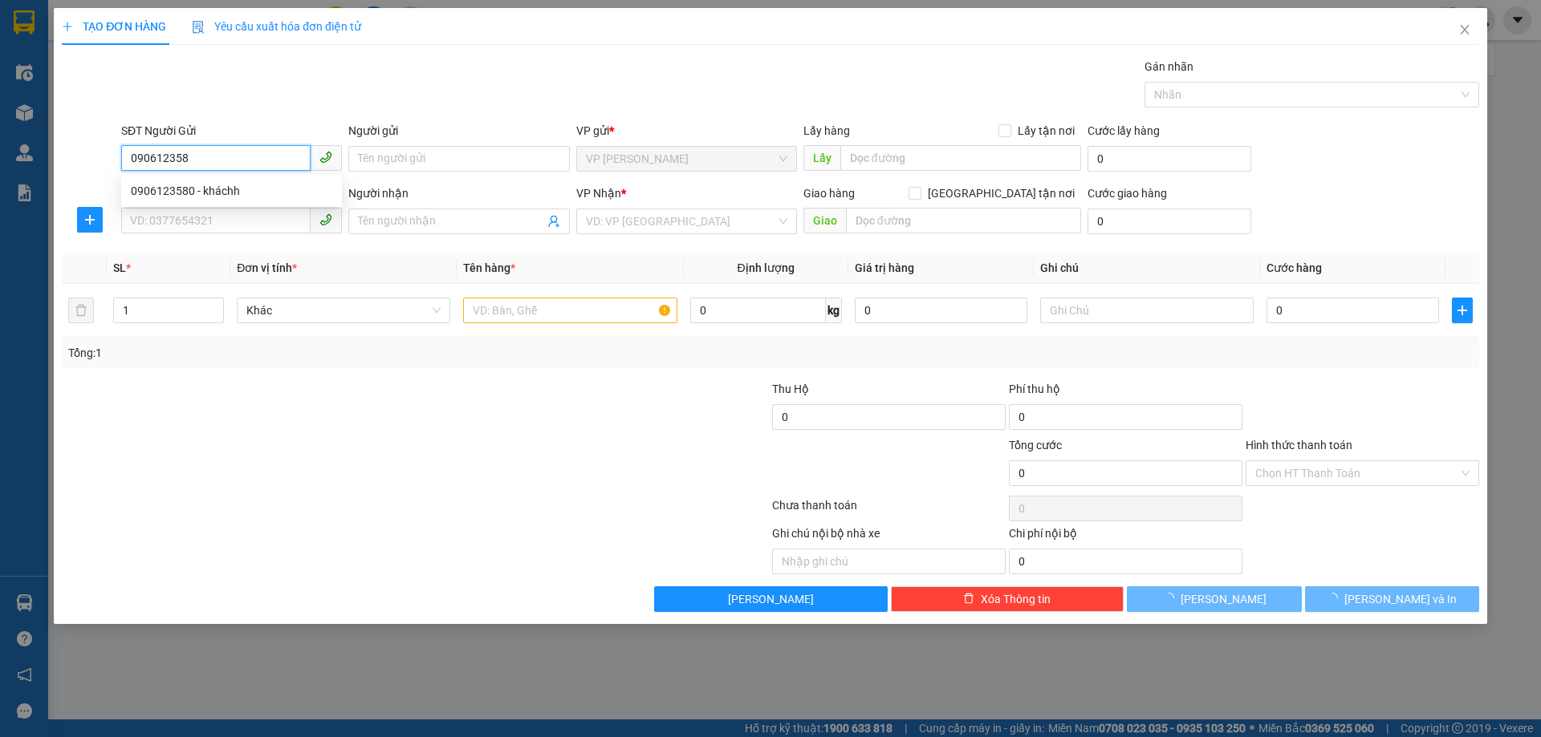
type input "0906123580"
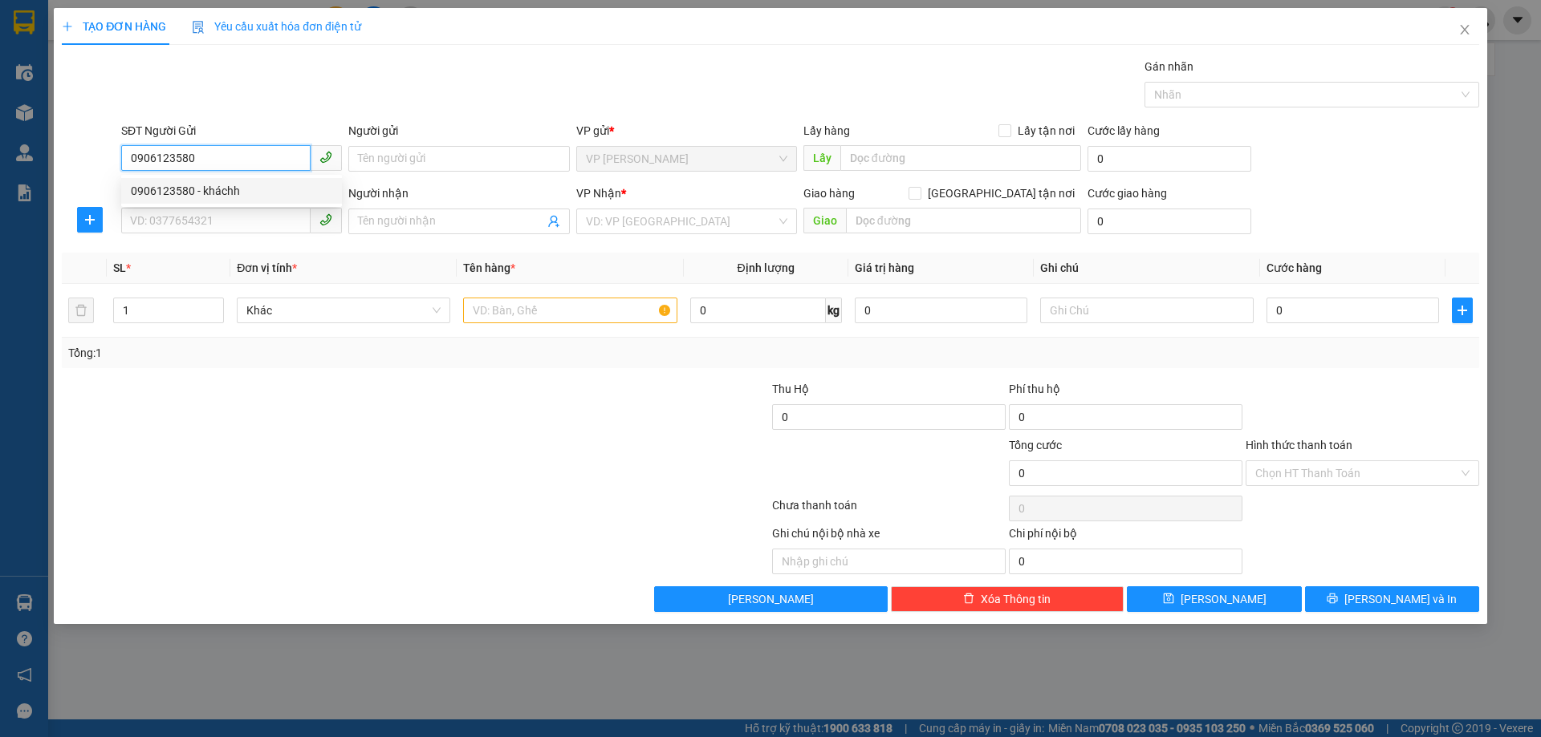
click at [243, 195] on div "0906123580 - kháchh" at bounding box center [231, 191] width 201 height 18
type input "kháchh"
type input "0906123580"
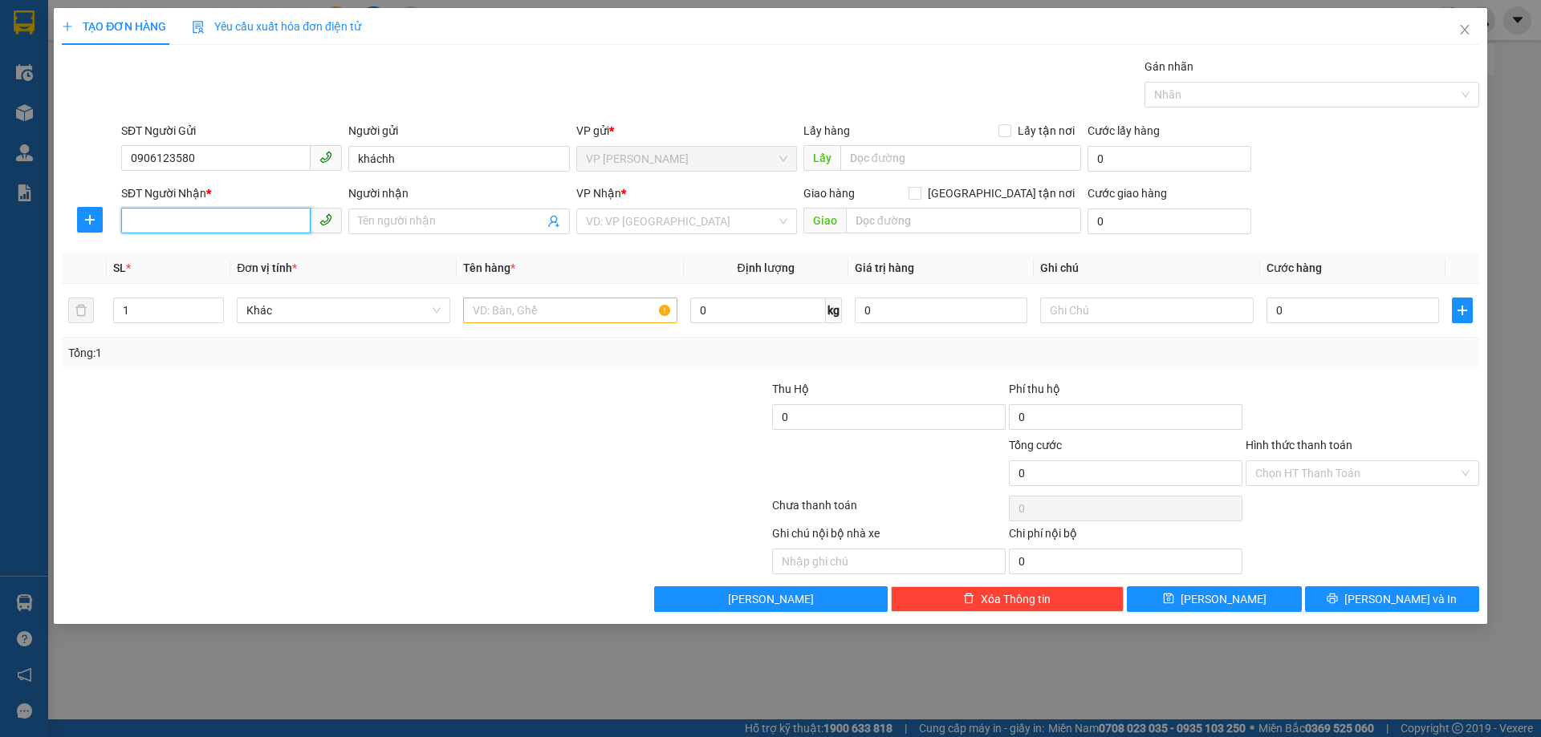
click at [235, 215] on input "SĐT Người Nhận *" at bounding box center [215, 221] width 189 height 26
type input "0973645425"
click at [412, 226] on input "Người nhận" at bounding box center [450, 222] width 185 height 18
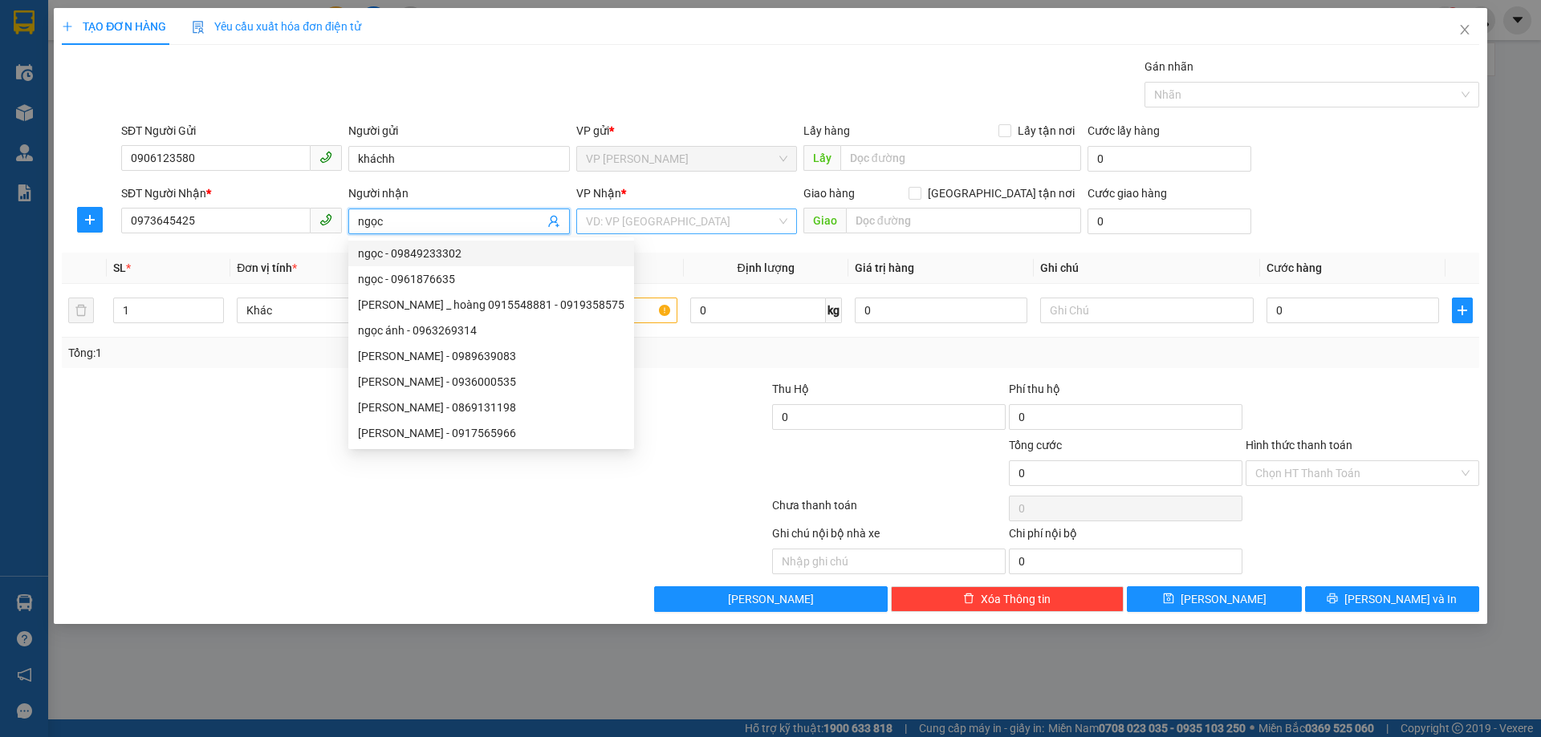
type input "ngọc"
click at [620, 225] on input "search" at bounding box center [681, 221] width 190 height 24
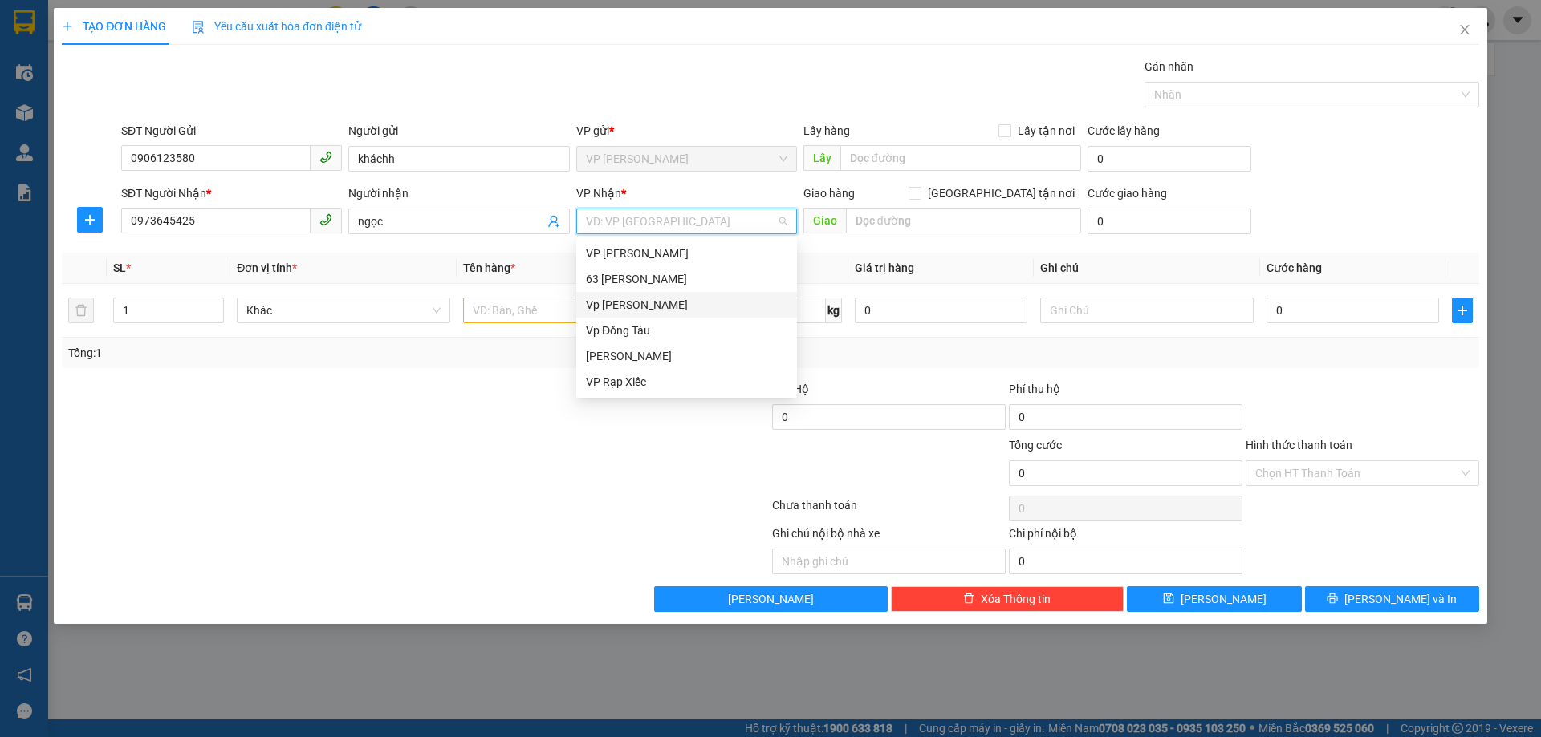
click at [646, 304] on div "Vp [PERSON_NAME]" at bounding box center [686, 305] width 201 height 18
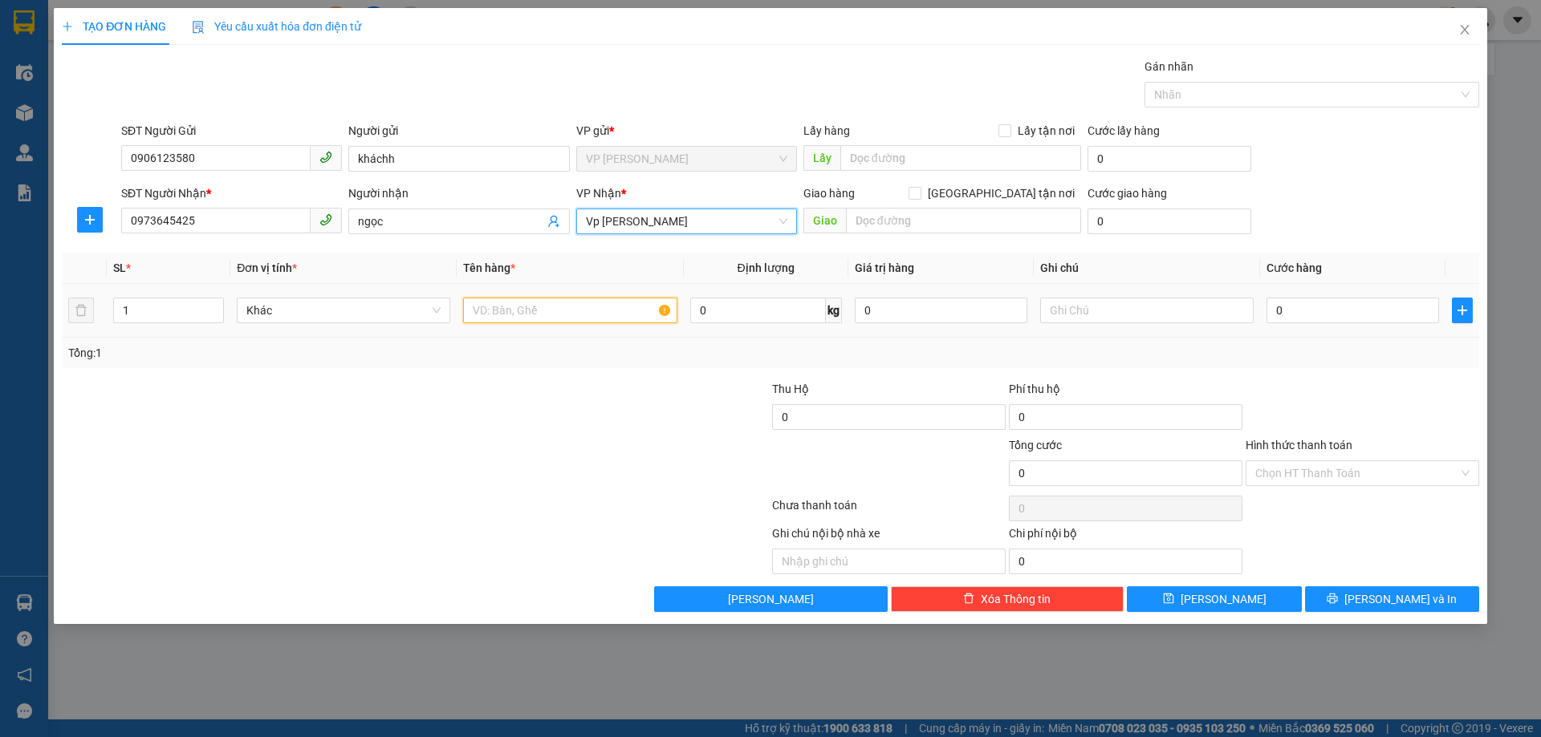
click at [554, 311] on input "text" at bounding box center [569, 311] width 213 height 26
type input "2 bao gạch"
click at [172, 319] on input "1" at bounding box center [168, 311] width 109 height 24
type input "2"
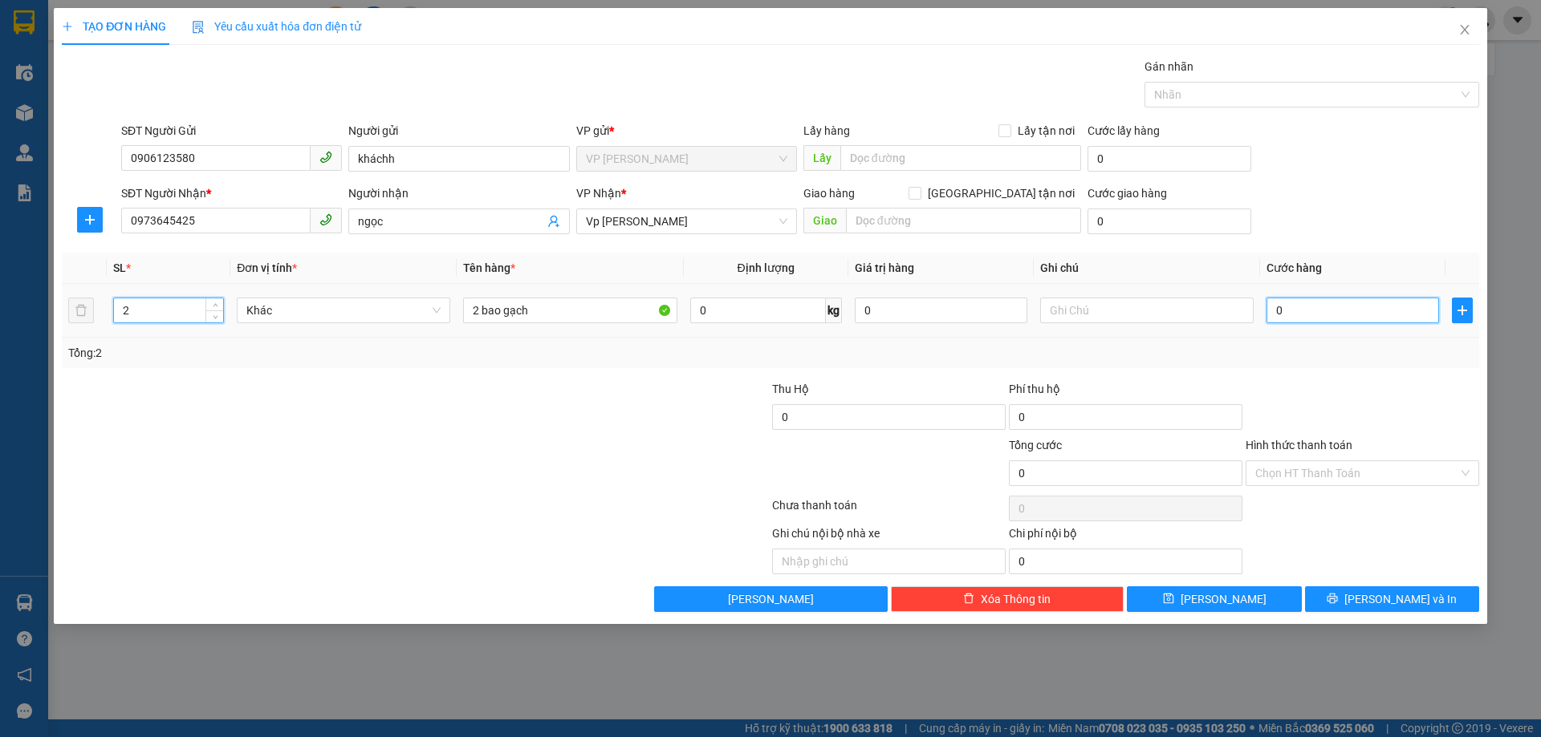
click at [1330, 303] on input "0" at bounding box center [1352, 311] width 173 height 26
type input "01"
type input "1"
type input "015"
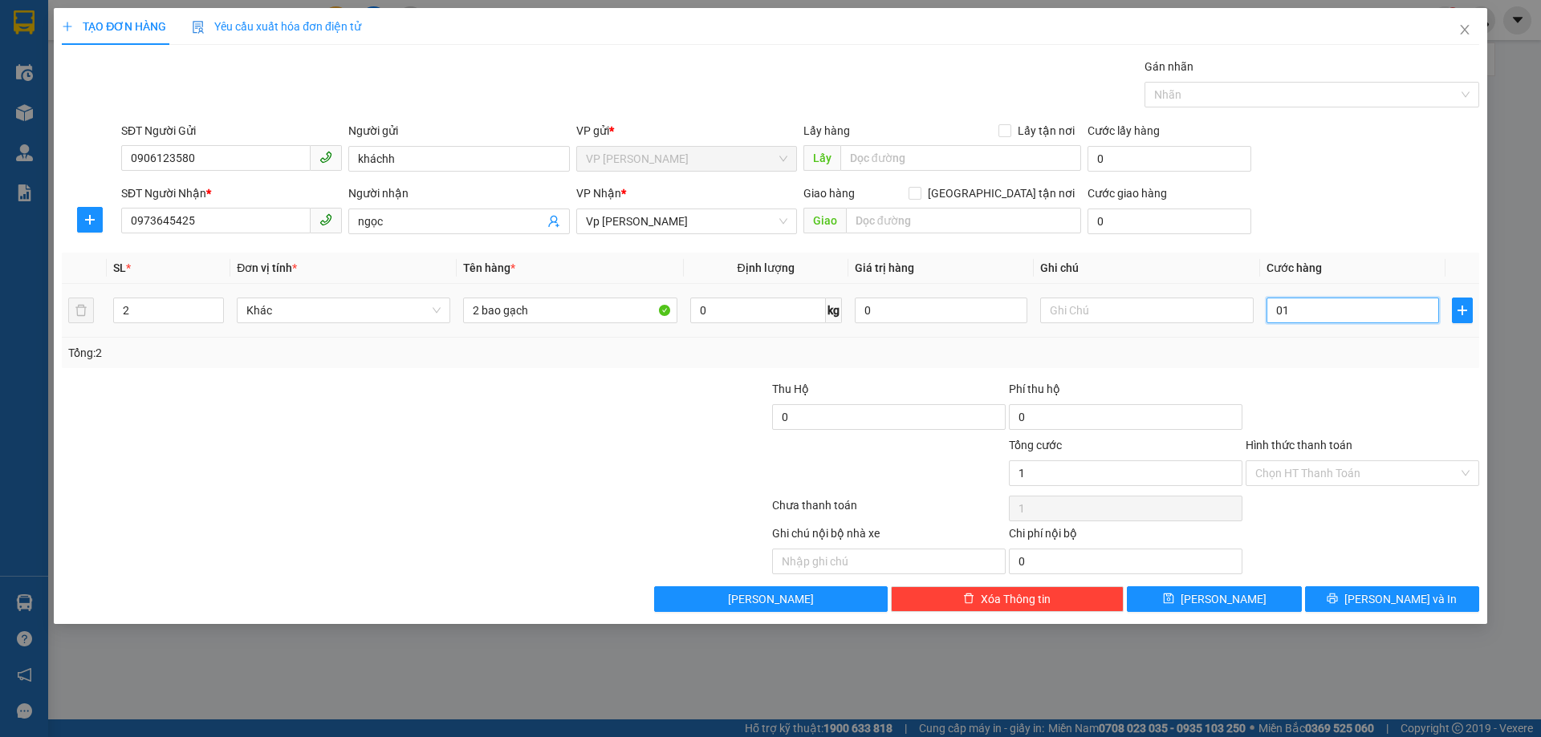
type input "15"
type input "0.150"
type input "150"
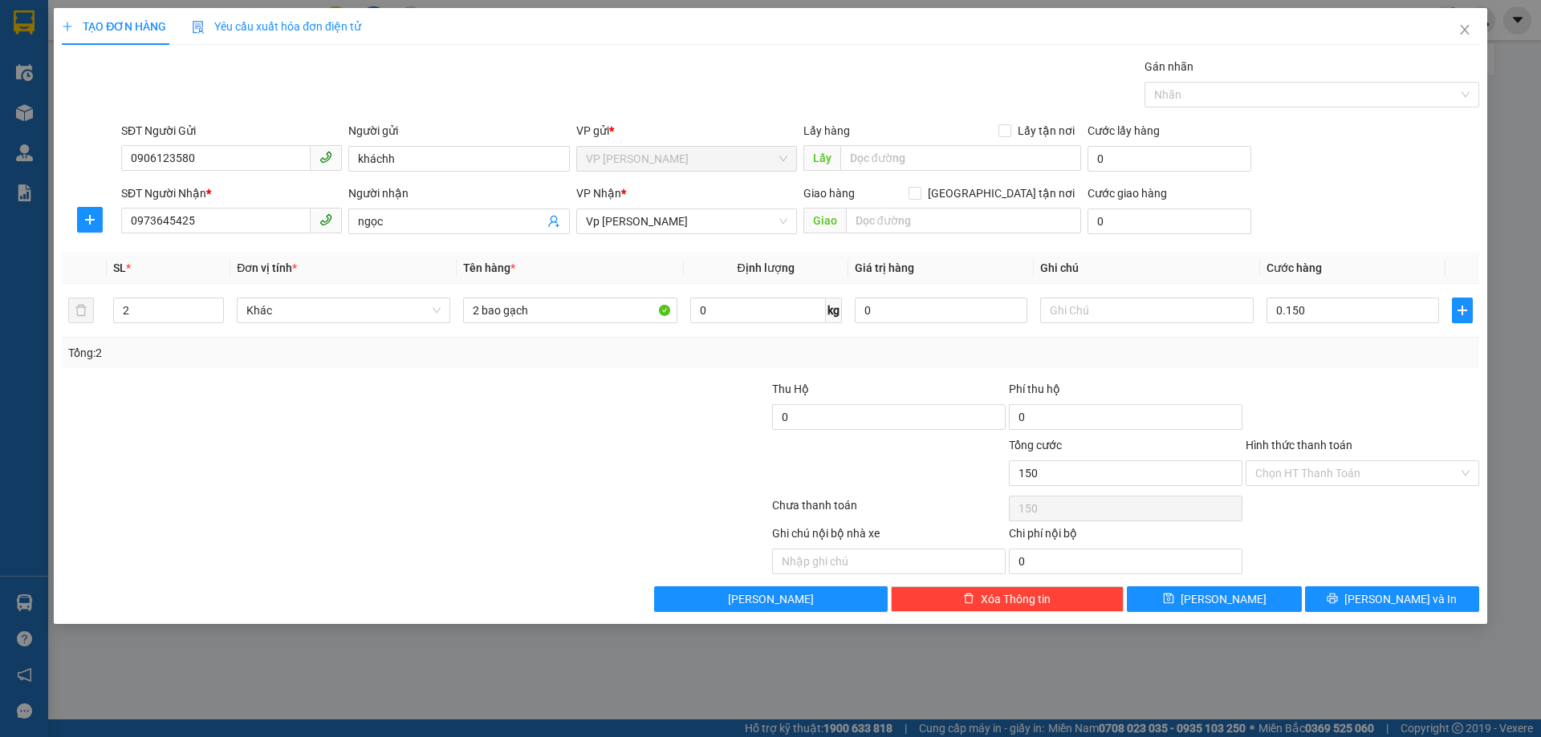
click at [1369, 351] on div "Tổng: 2" at bounding box center [770, 353] width 1404 height 18
type input "150.000"
click at [1406, 600] on span "[PERSON_NAME] và In" at bounding box center [1400, 600] width 112 height 18
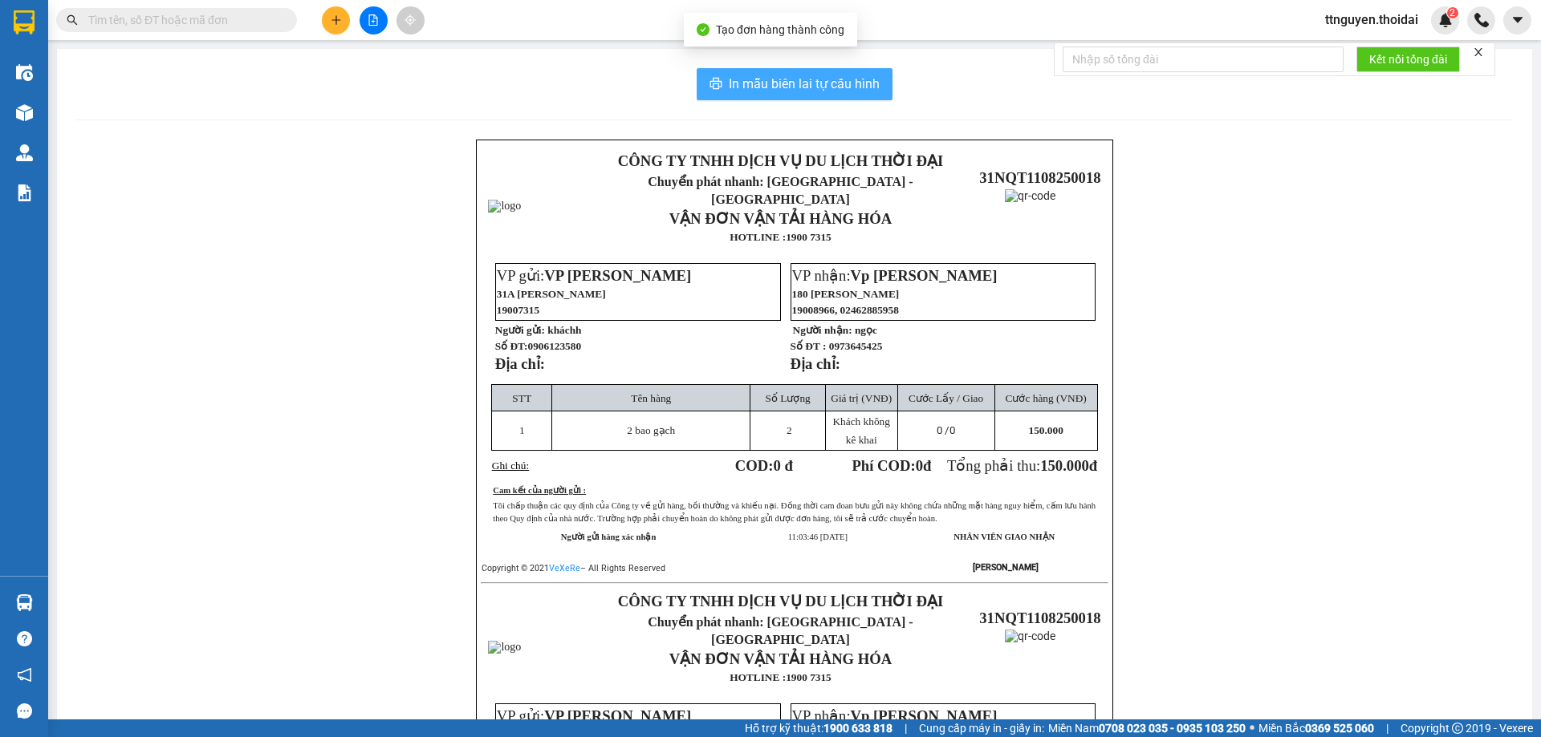
click at [737, 73] on button "In mẫu biên lai tự cấu hình" at bounding box center [795, 84] width 196 height 32
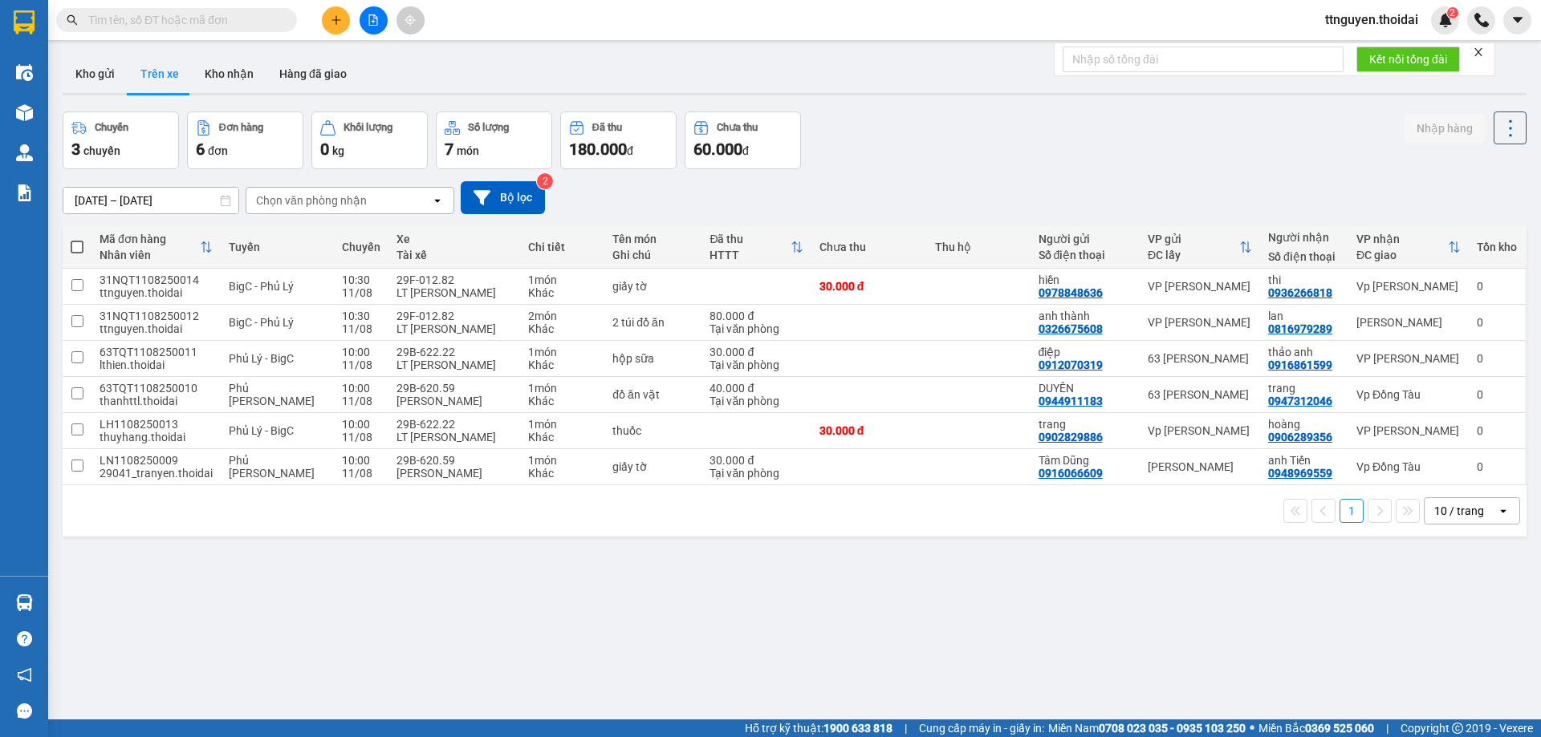
click at [901, 127] on div "Chuyến 3 chuyến Đơn hàng 6 đơn Khối lượng 0 kg Số lượng 7 món Đã thu 180.000 đ …" at bounding box center [795, 141] width 1464 height 58
click at [228, 67] on button "Kho nhận" at bounding box center [229, 74] width 75 height 39
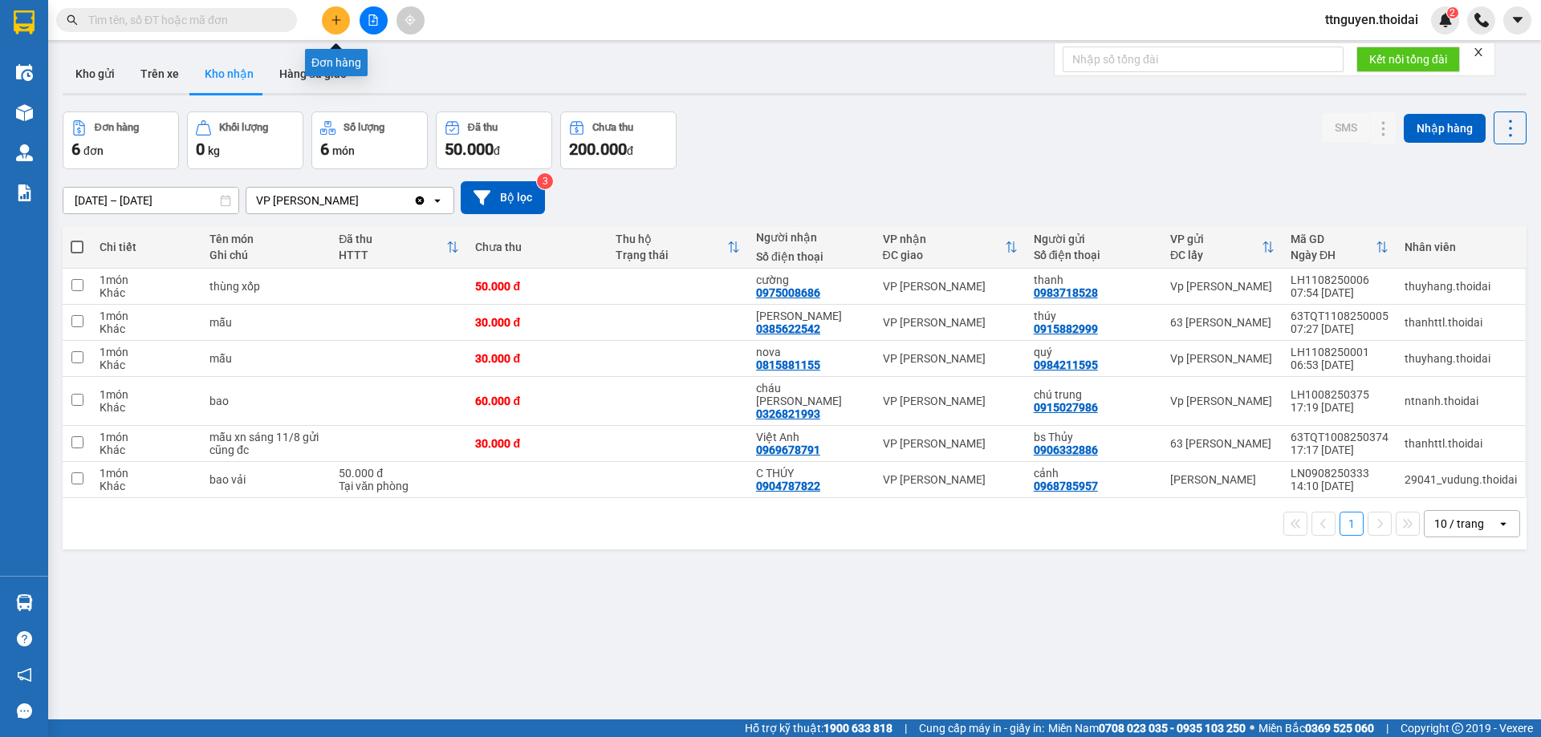
click at [335, 17] on icon "plus" at bounding box center [336, 19] width 11 height 11
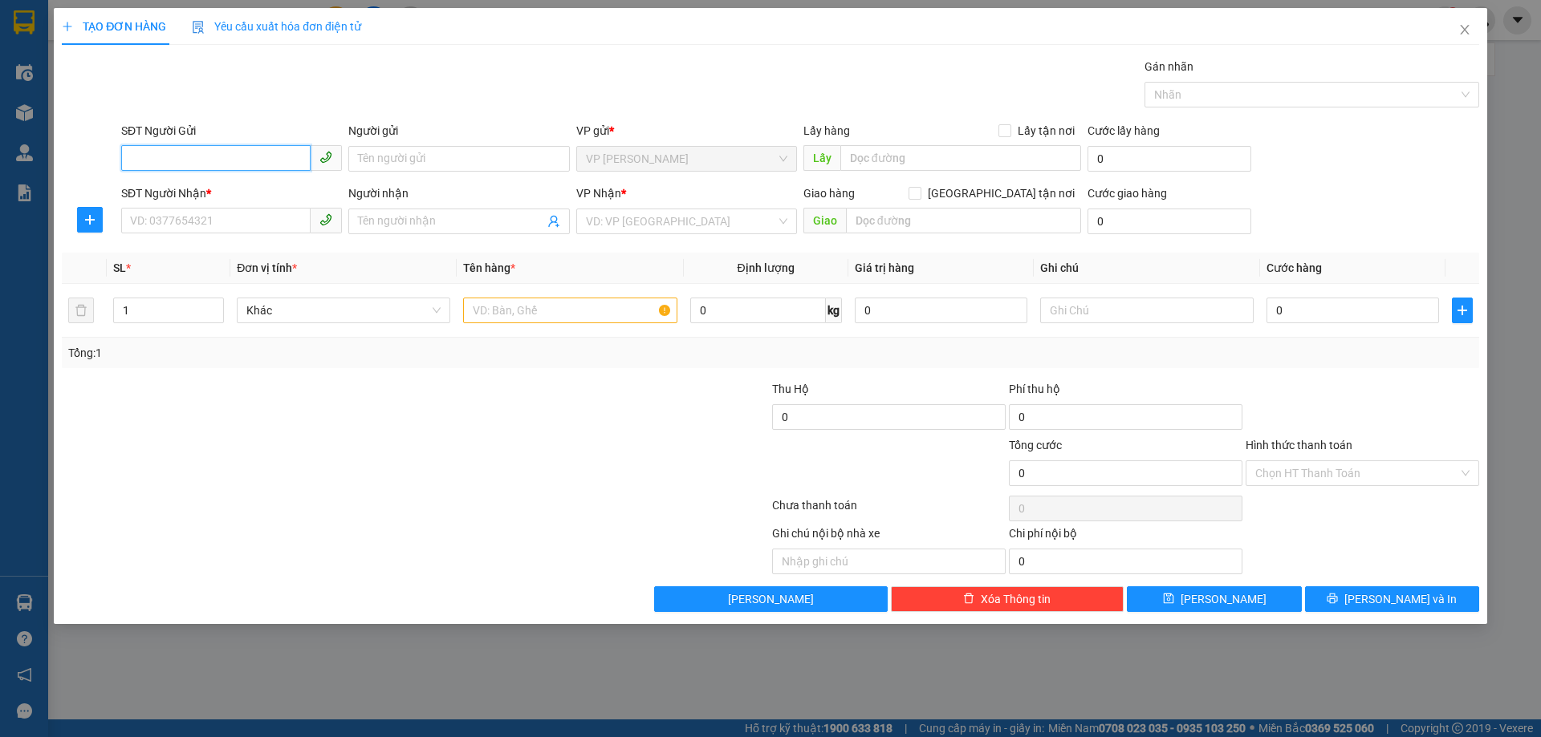
click at [202, 155] on input "SĐT Người Gửi" at bounding box center [215, 158] width 189 height 26
click at [206, 187] on div "0978848636 - hiền" at bounding box center [231, 191] width 201 height 18
type input "0978848636"
type input "hiền"
type input "0978848636"
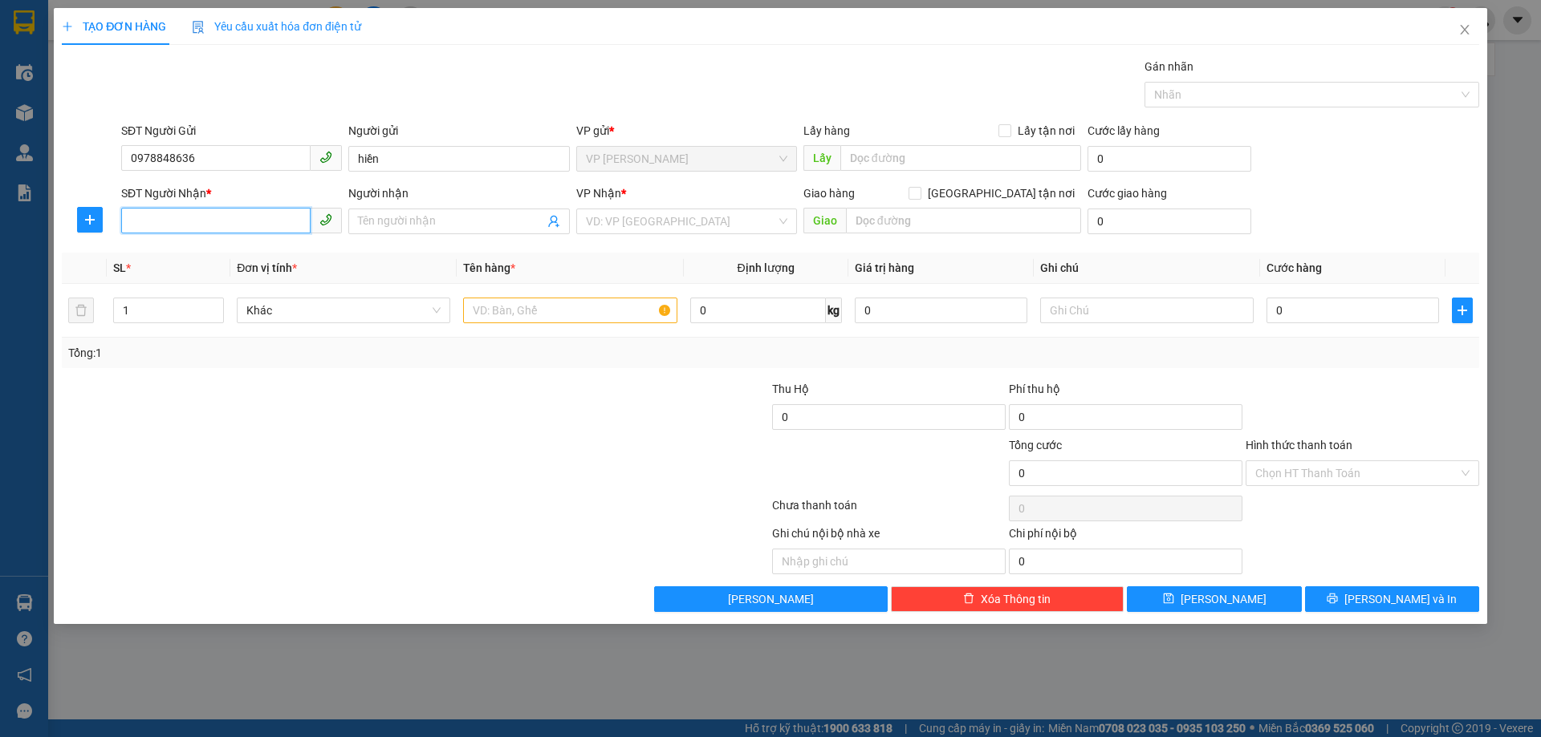
click at [214, 230] on input "SĐT Người Nhận *" at bounding box center [215, 221] width 189 height 26
click at [226, 282] on div "0967552777 - chính" at bounding box center [231, 279] width 201 height 18
type input "0967552777"
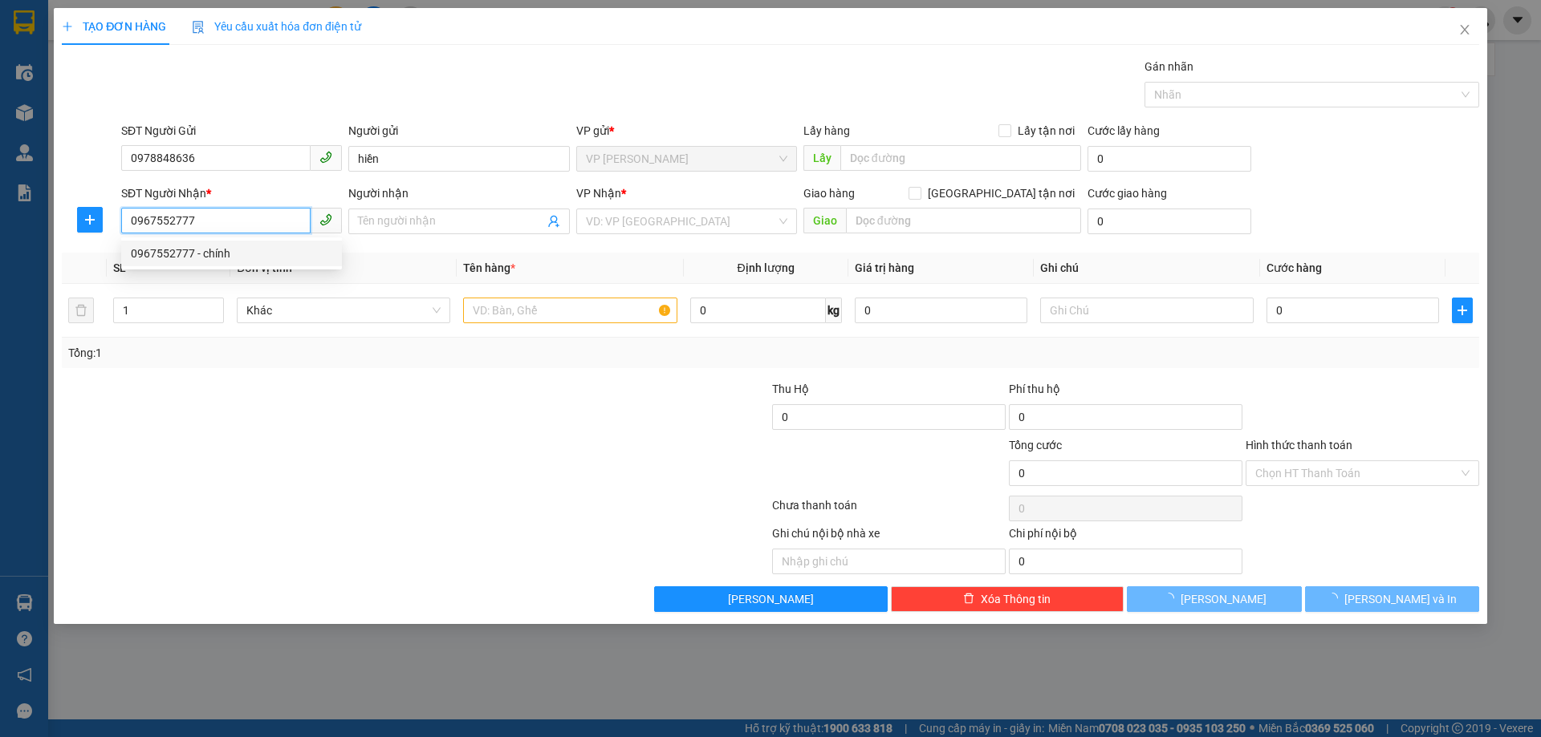
type input "chính"
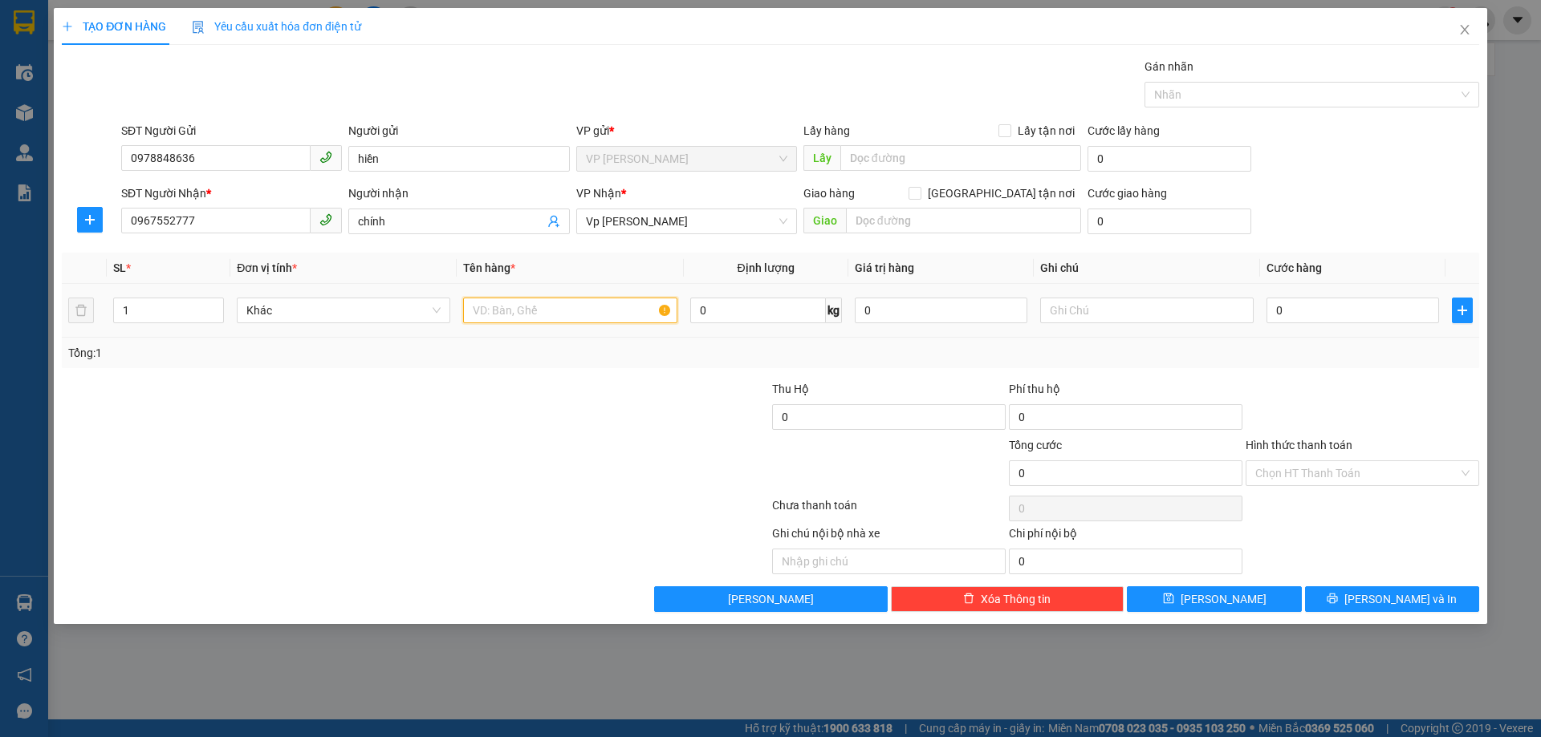
click at [601, 307] on input "text" at bounding box center [569, 311] width 213 height 26
type input "giấy tờ"
click at [1306, 315] on input "0" at bounding box center [1352, 311] width 173 height 26
type input "03"
type input "3"
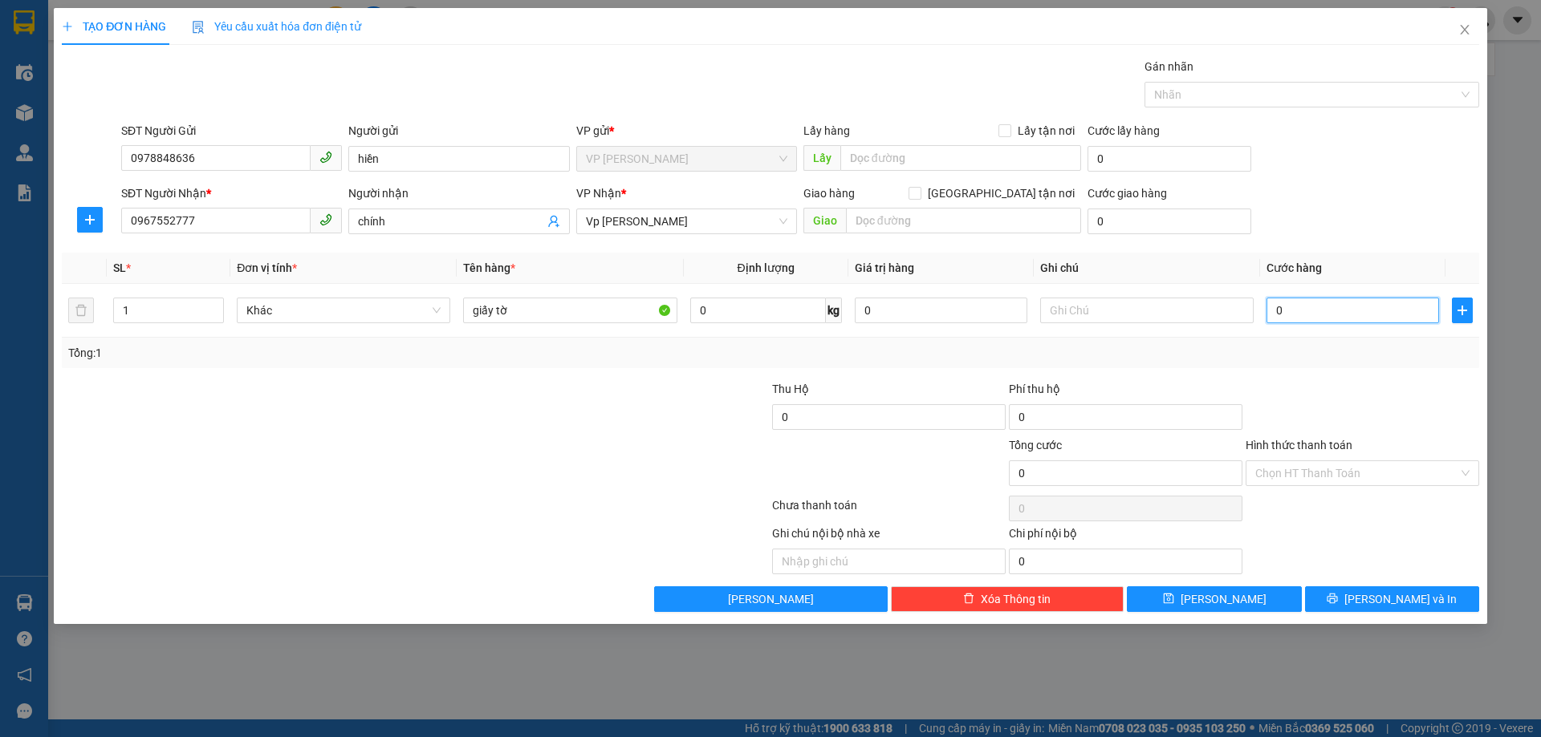
type input "3"
type input "030"
type input "30"
click at [1318, 373] on div "Transit Pickup Surcharge Ids Transit Deliver Surcharge Ids Transit Deliver Surc…" at bounding box center [770, 335] width 1417 height 554
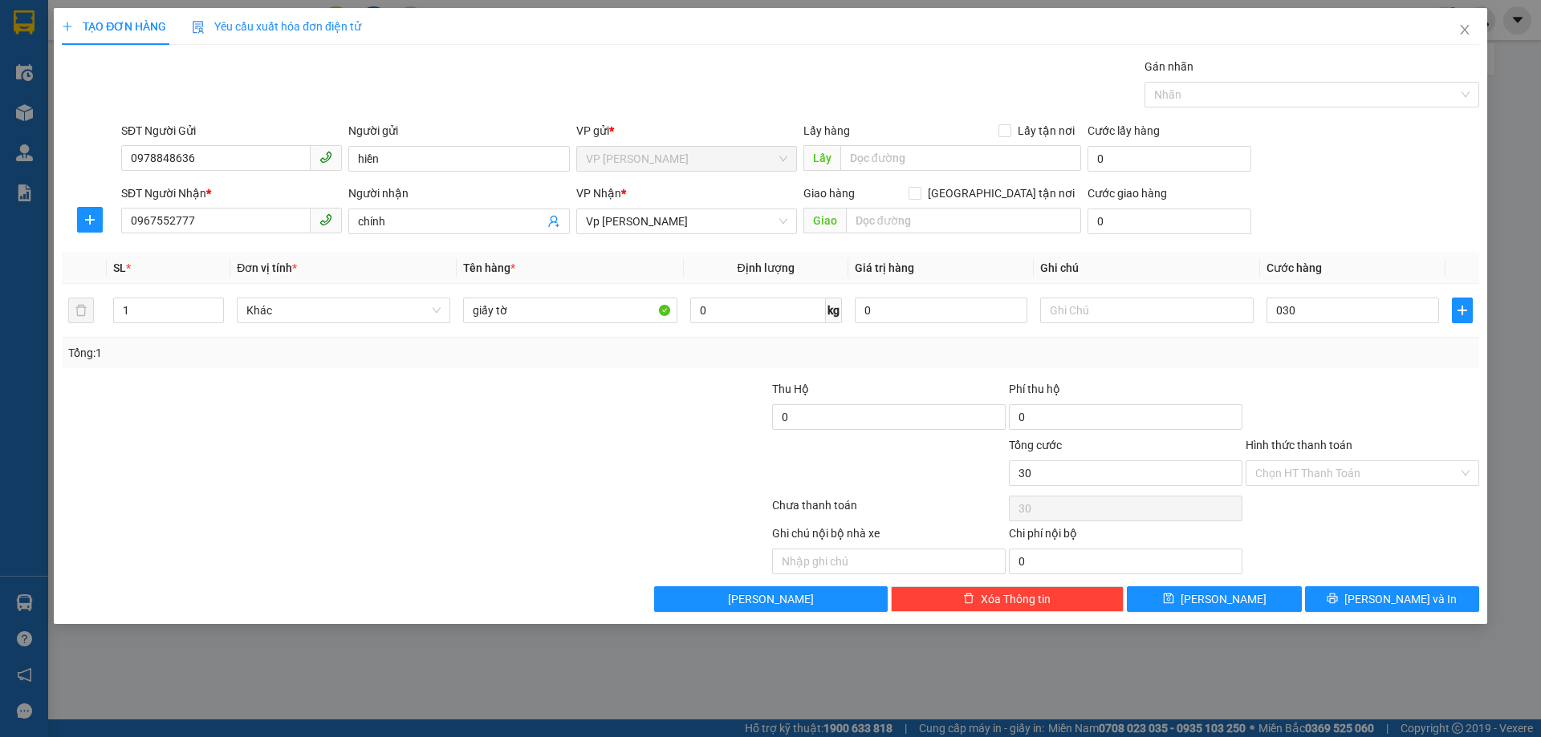
type input "30.000"
drag, startPoint x: 1390, startPoint y: 600, endPoint x: 1253, endPoint y: 574, distance: 139.0
click at [1387, 601] on span "[PERSON_NAME] và In" at bounding box center [1400, 600] width 112 height 18
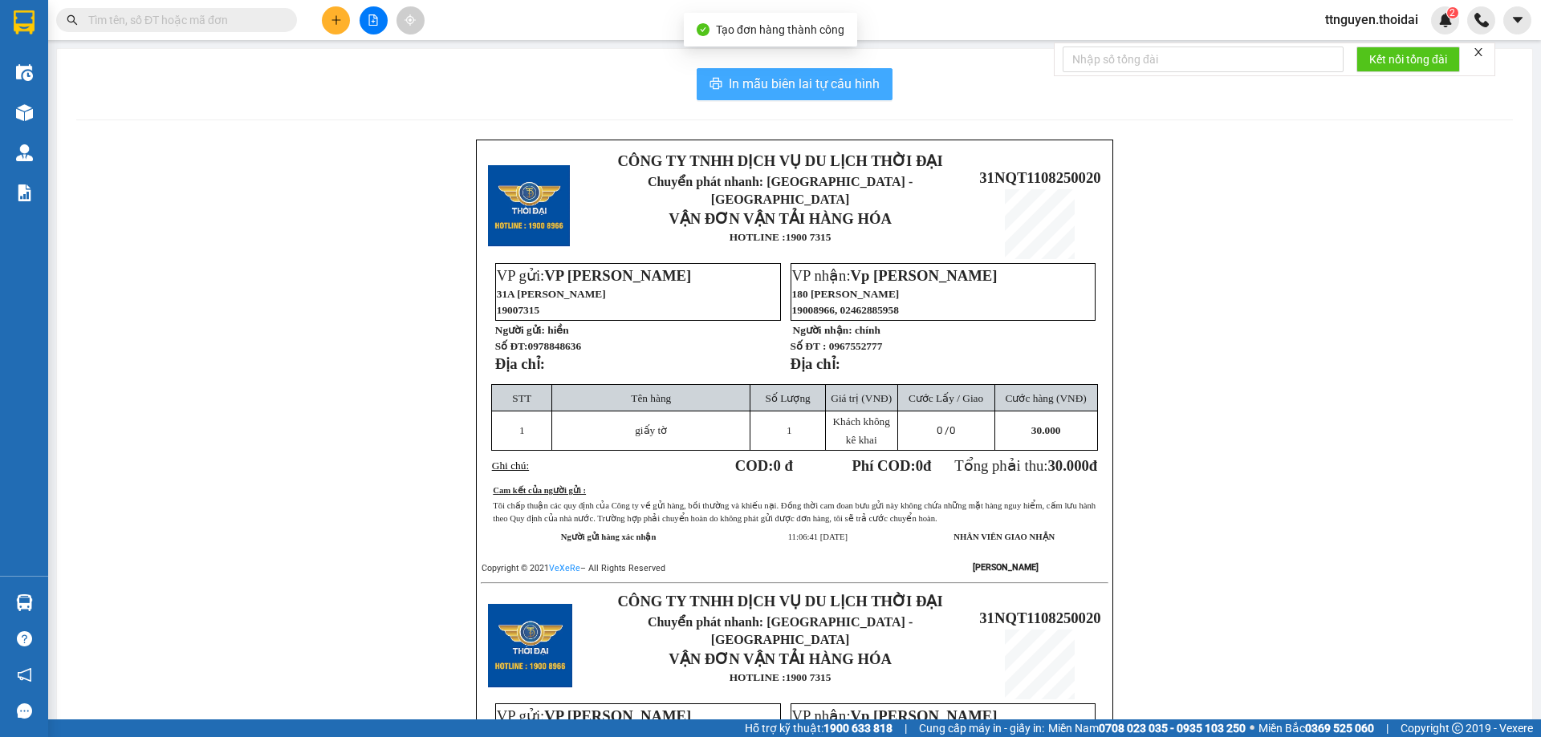
click at [729, 79] on span "In mẫu biên lai tự cấu hình" at bounding box center [804, 84] width 151 height 20
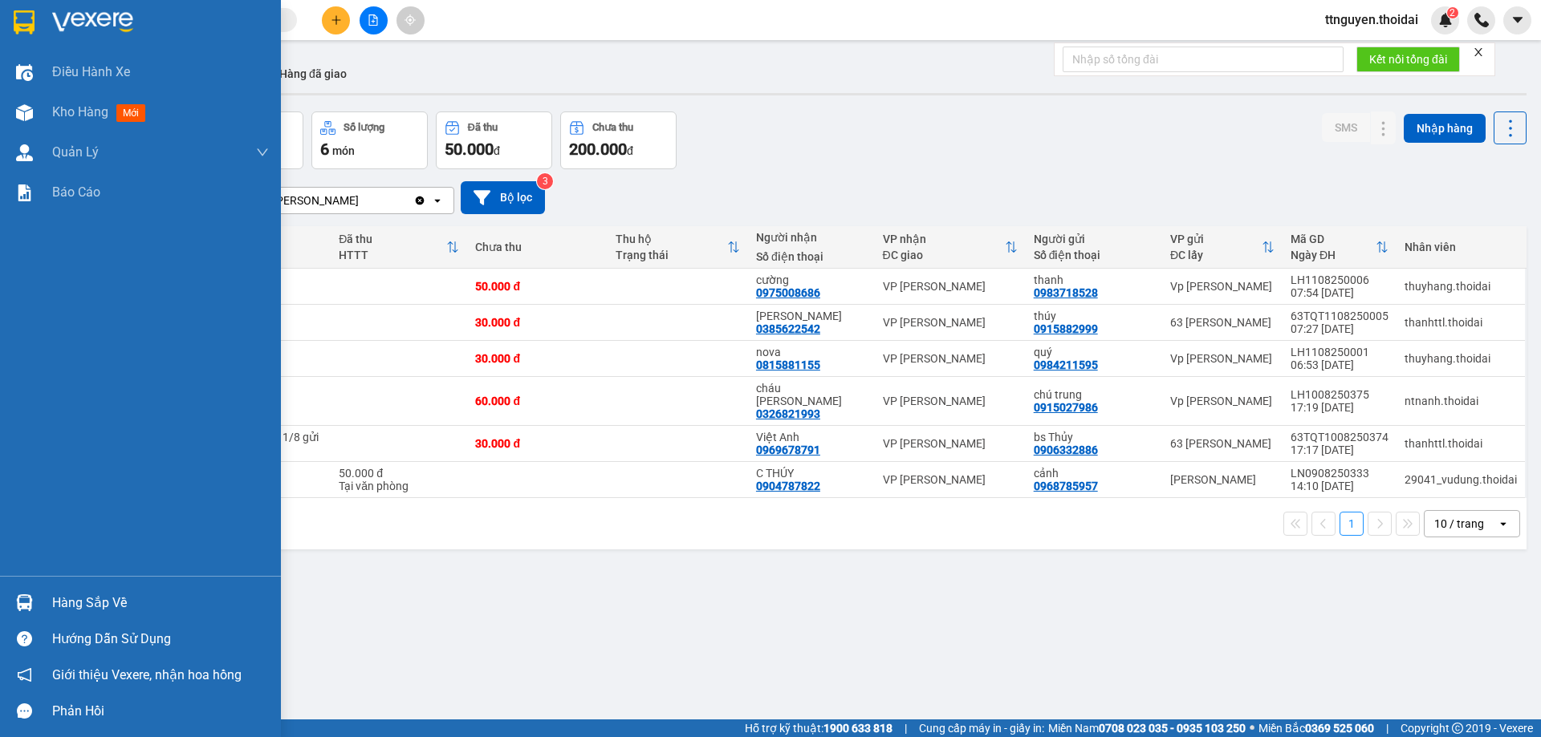
click at [107, 598] on div "Hàng sắp về" at bounding box center [160, 603] width 217 height 24
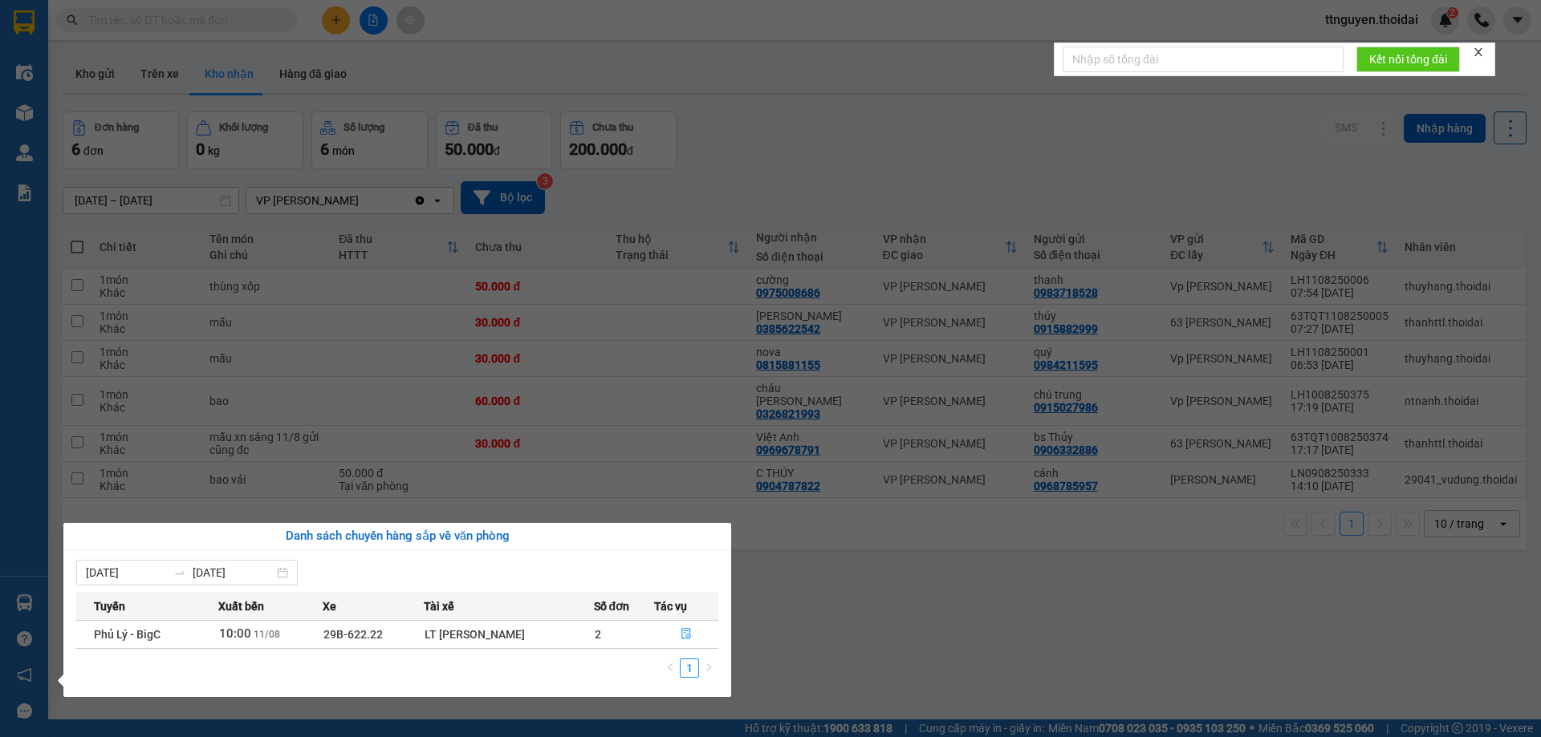
click at [700, 119] on section "Kết quả tìm kiếm ( 0 ) Bộ lọc No Data ttnguyen.thoidai 2 Điều hành xe Kho hàng …" at bounding box center [770, 368] width 1541 height 737
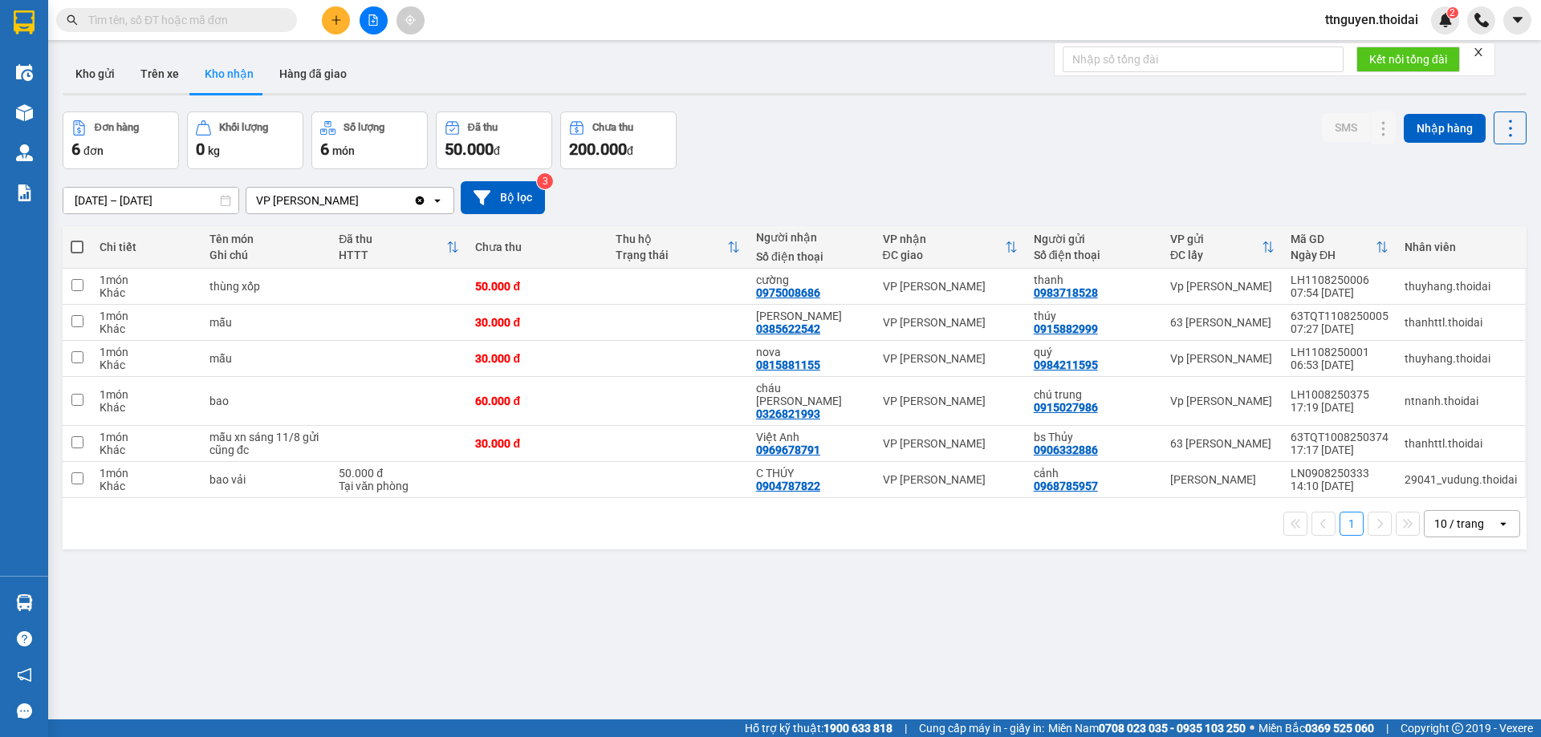
click at [335, 22] on icon "plus" at bounding box center [336, 19] width 11 height 11
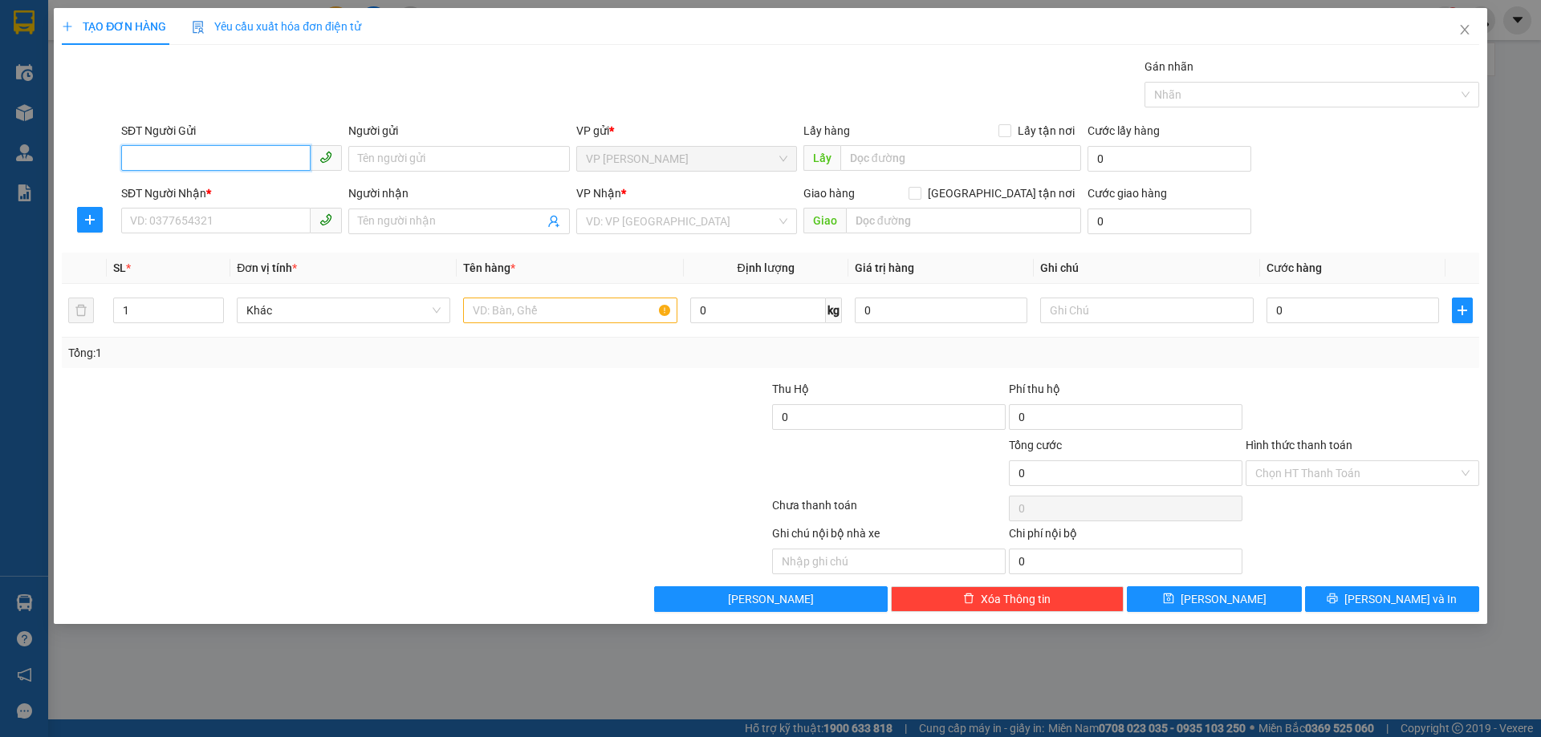
click at [231, 160] on input "SĐT Người Gửi" at bounding box center [215, 158] width 189 height 26
type input "0"
type input "0969859960"
click at [487, 162] on input "Người gửi" at bounding box center [458, 159] width 221 height 26
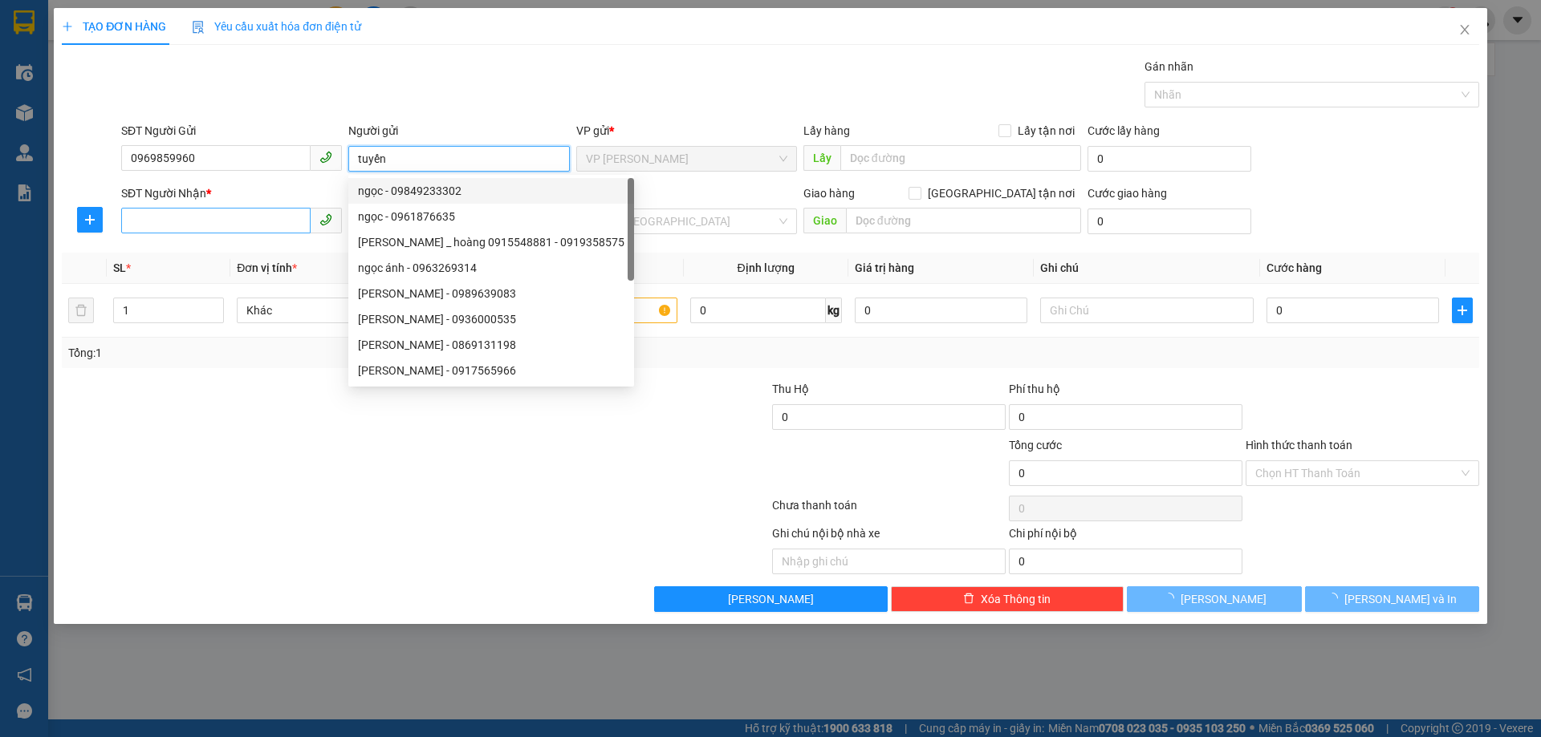
type input "tuyến"
click at [162, 217] on input "SĐT Người Nhận *" at bounding box center [215, 221] width 189 height 26
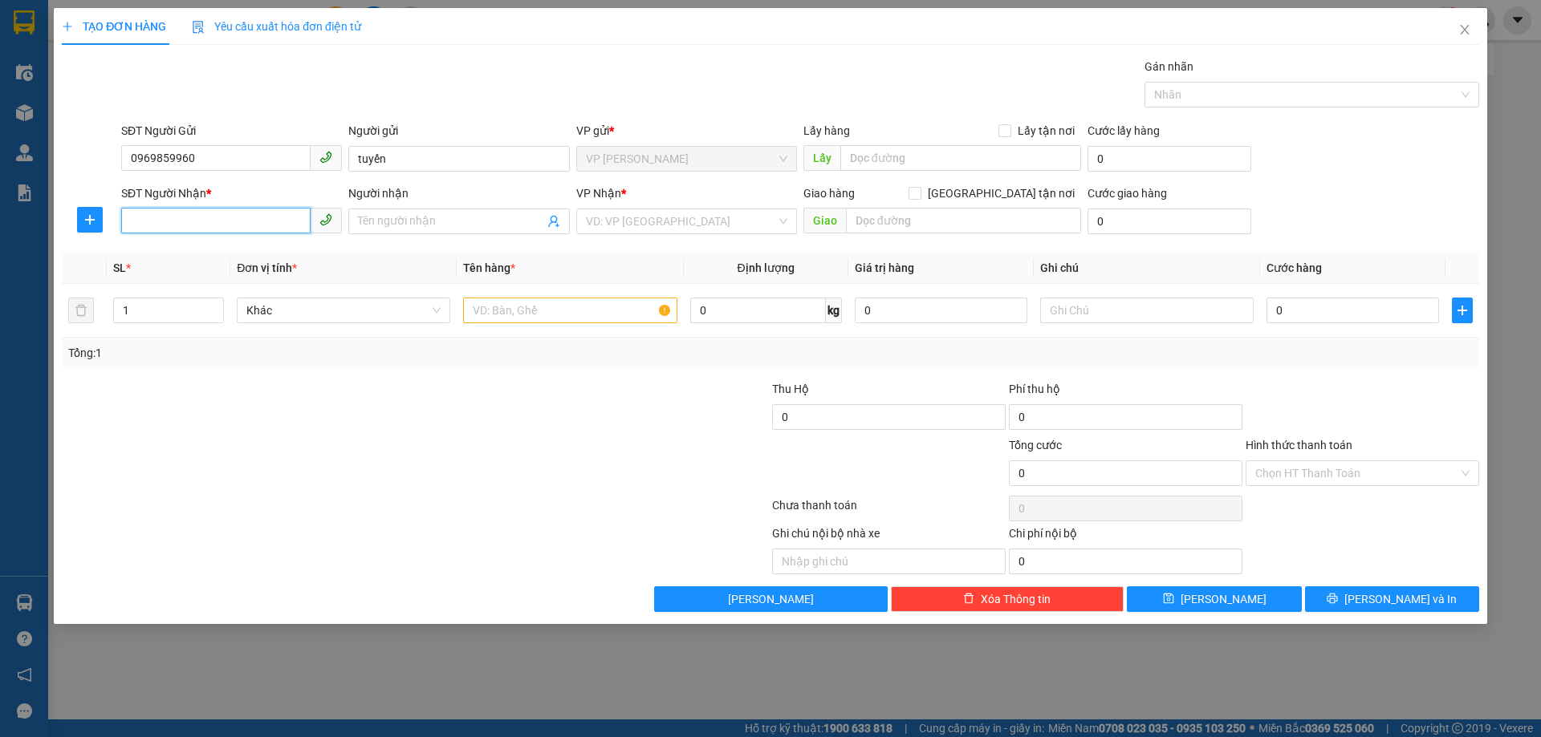
type input "0"
drag, startPoint x: 213, startPoint y: 154, endPoint x: 101, endPoint y: 176, distance: 114.4
click at [101, 176] on div "SĐT Người Gửi 0969859960 0969859960 Người gửi tuyến VP gửi * VP Nguyễn Quốc Trị…" at bounding box center [770, 150] width 1420 height 56
paste input "0969859960"
type input "0969859960"
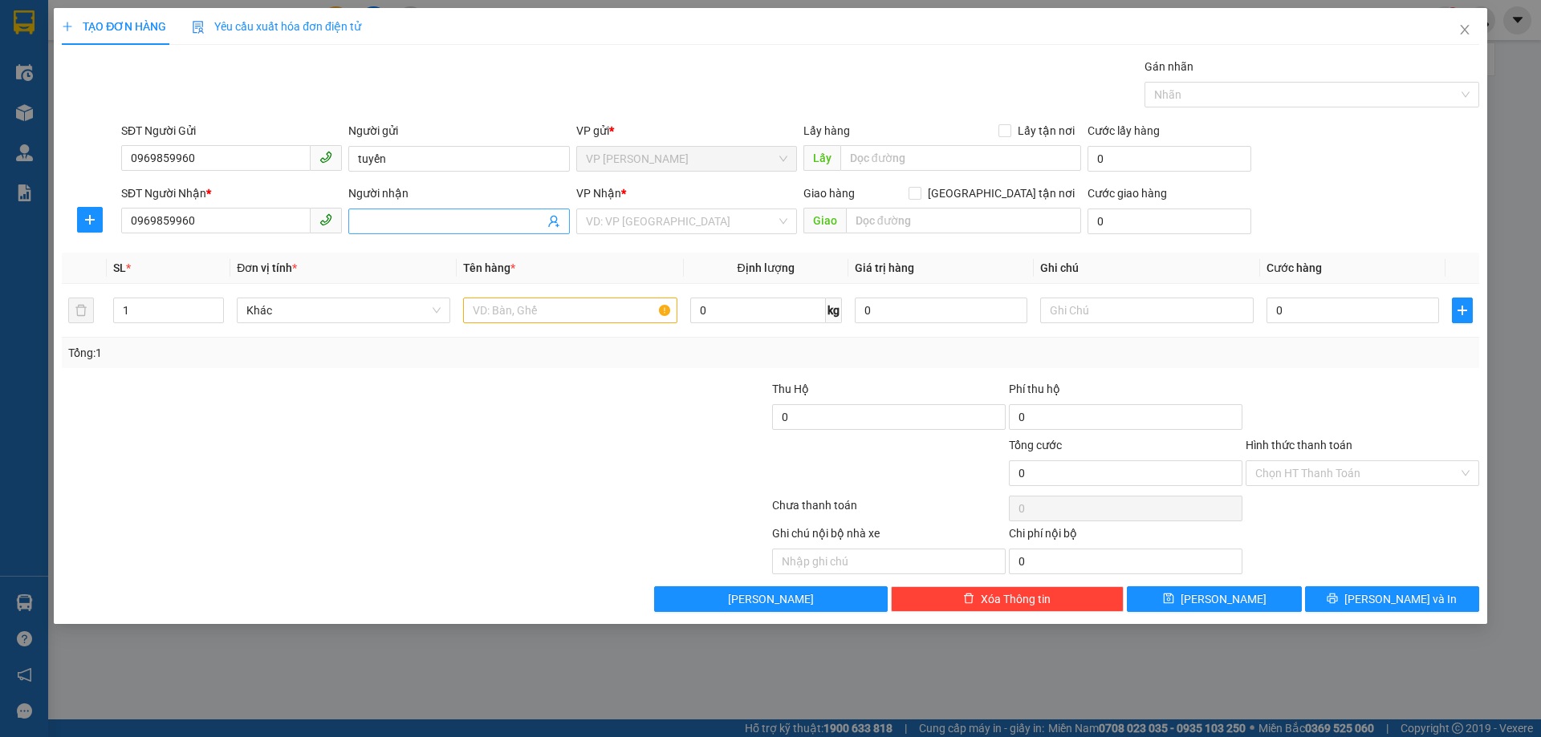
click at [386, 219] on input "Người nhận" at bounding box center [450, 222] width 185 height 18
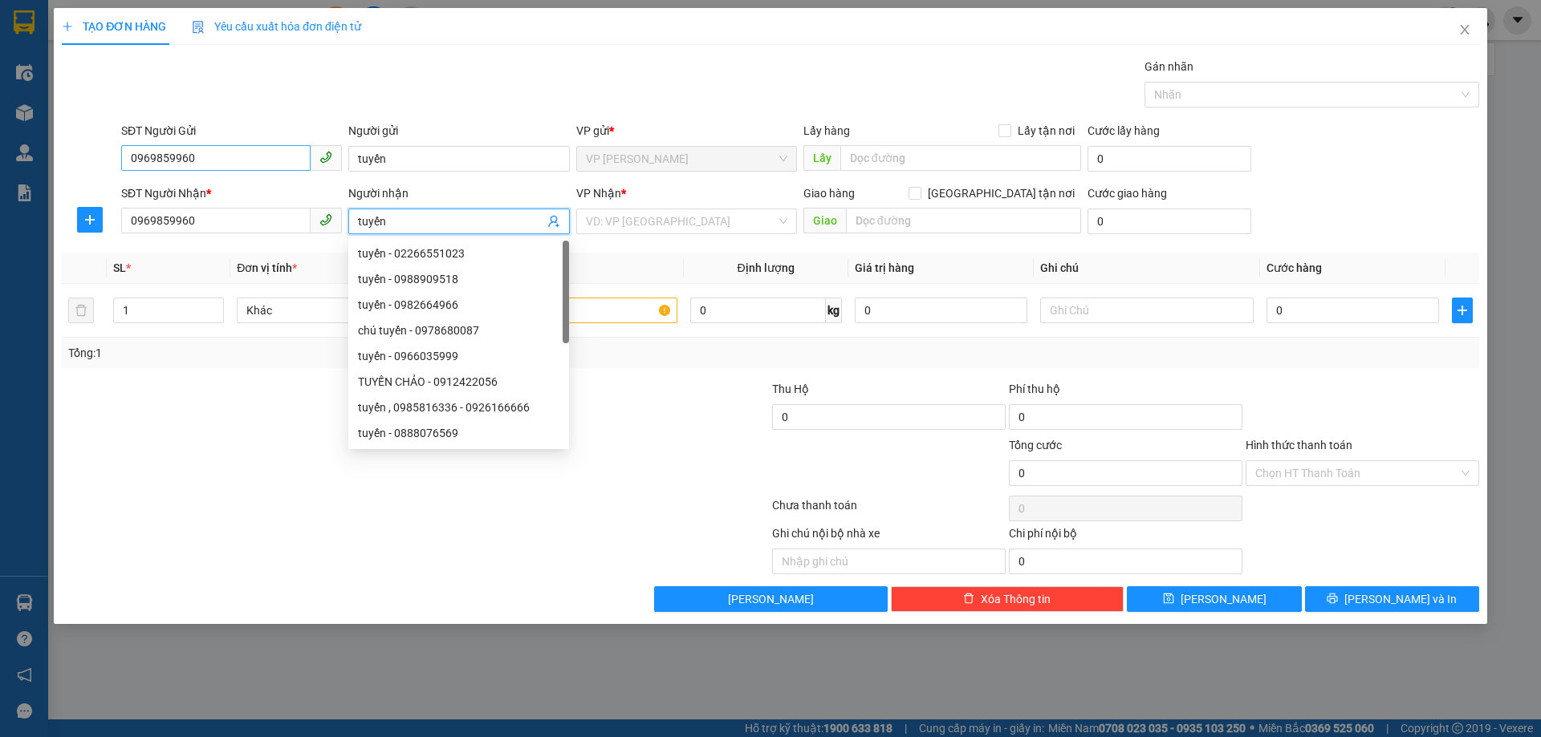
type input "tuyến"
drag, startPoint x: 234, startPoint y: 165, endPoint x: 43, endPoint y: 164, distance: 190.2
click at [43, 164] on div "TẠO ĐƠN HÀNG Yêu cầu xuất hóa đơn điện tử Transit Pickup Surcharge Ids Transit …" at bounding box center [770, 368] width 1541 height 737
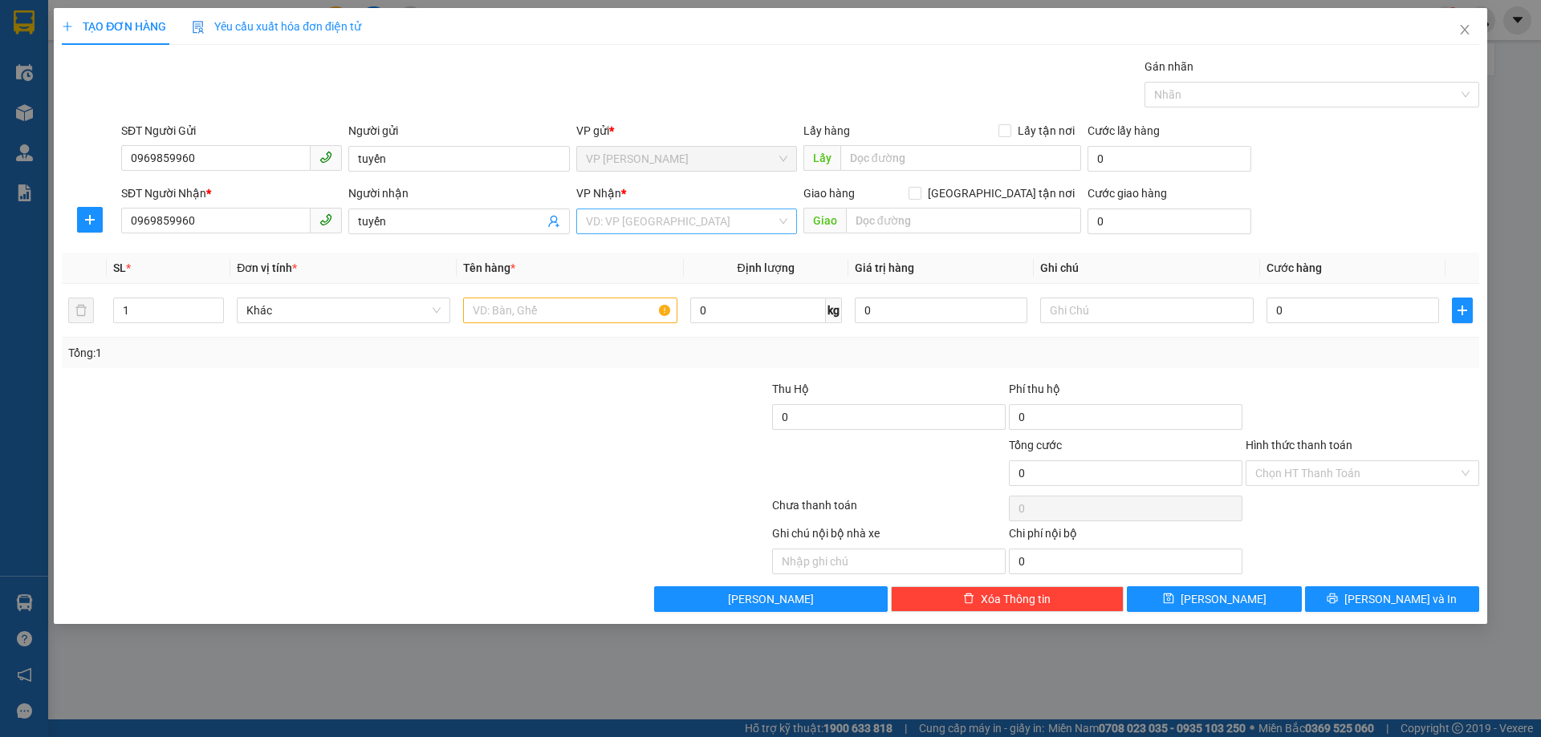
click at [674, 231] on input "search" at bounding box center [681, 221] width 190 height 24
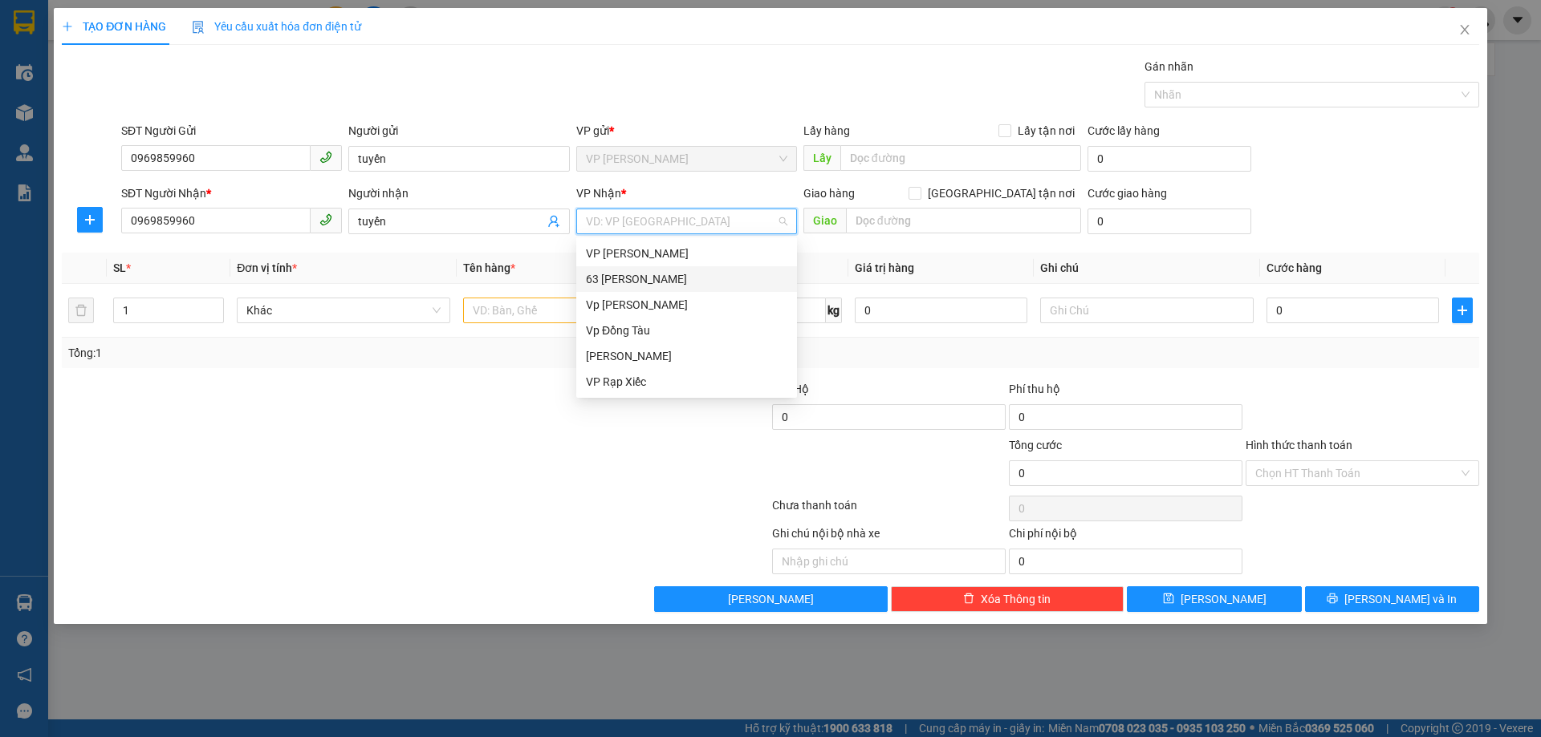
click at [651, 280] on div "63 [PERSON_NAME]" at bounding box center [686, 279] width 201 height 18
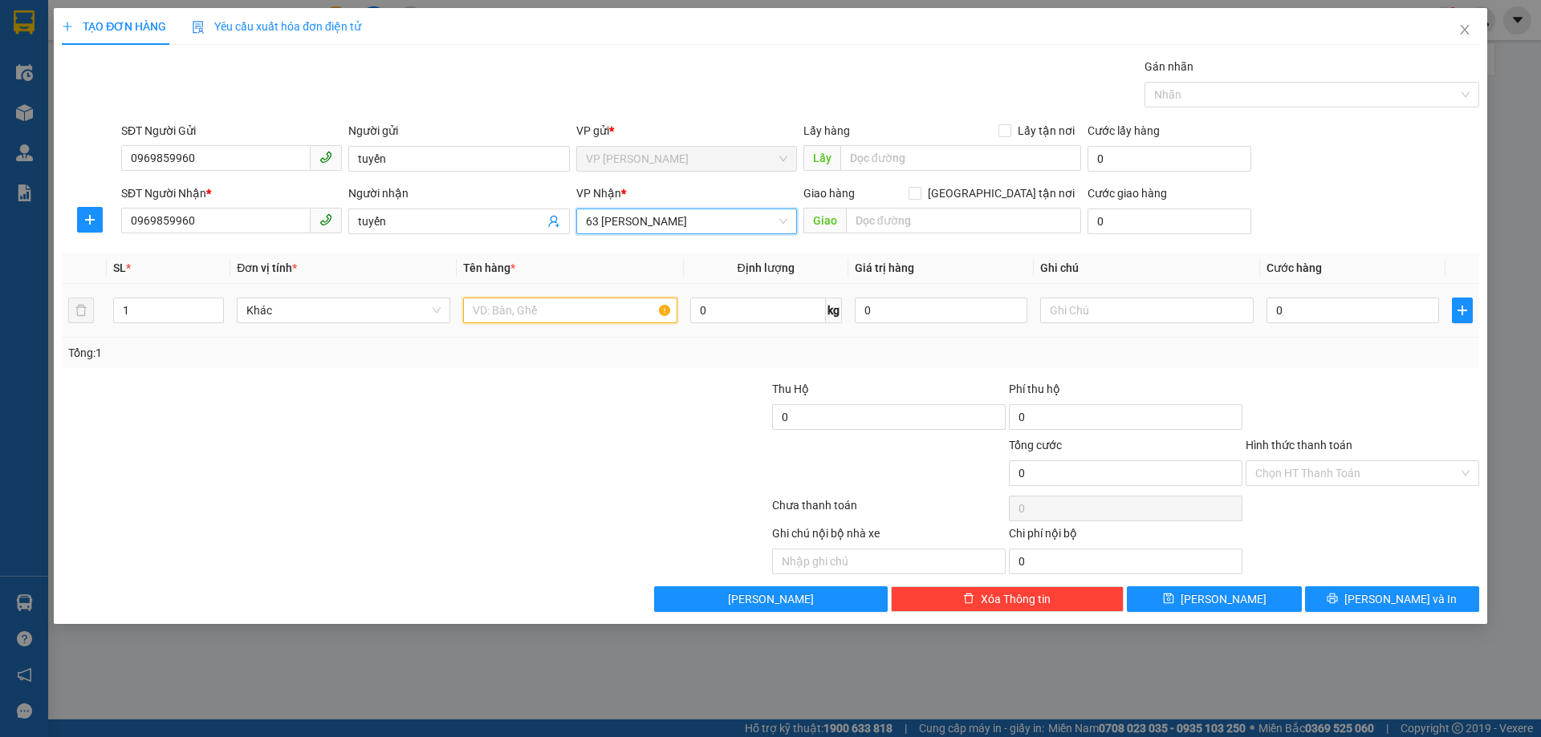
click at [569, 315] on input "text" at bounding box center [569, 311] width 213 height 26
type input "1 hộp ship mang ra"
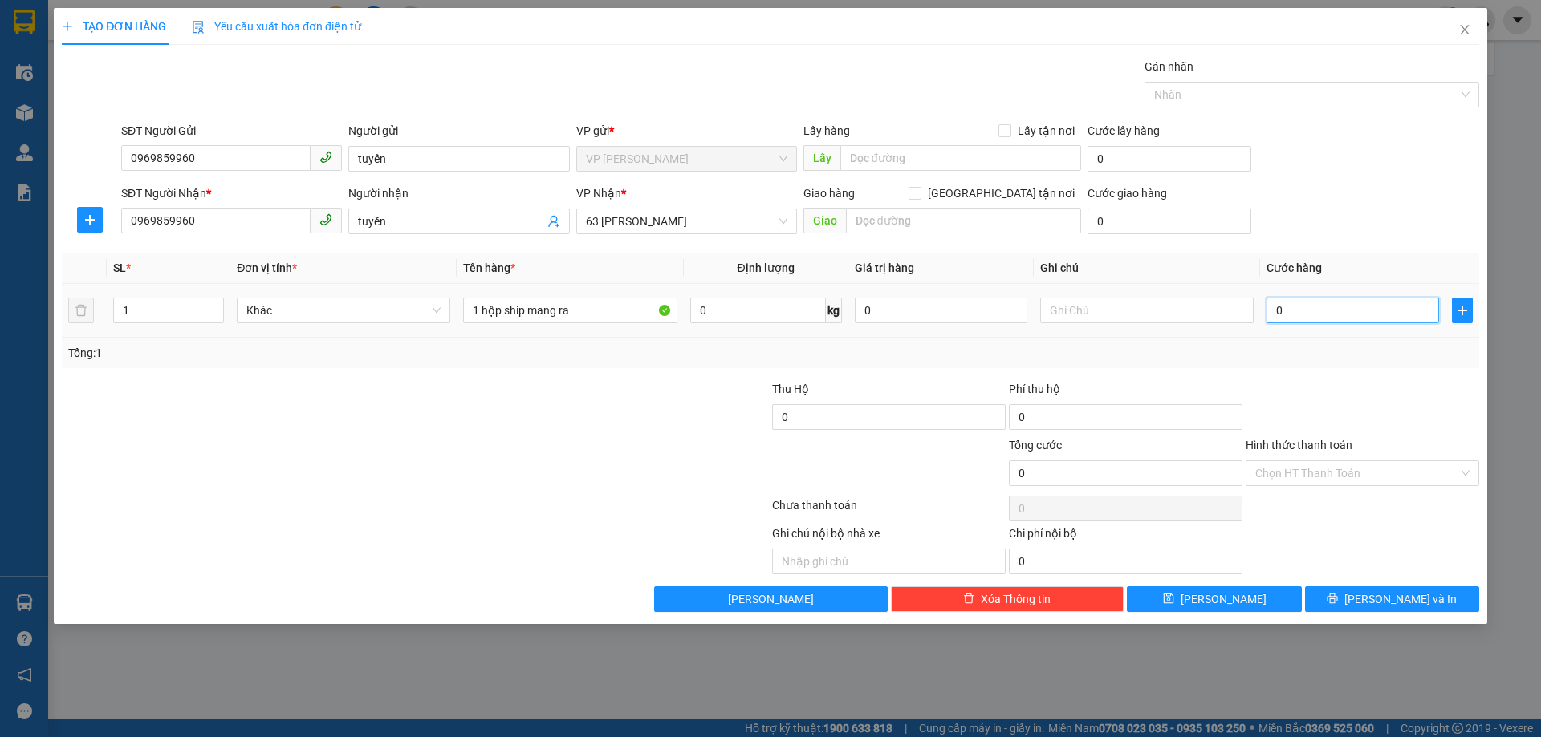
click at [1351, 311] on input "0" at bounding box center [1352, 311] width 173 height 26
type input "03"
type input "3"
type input "030"
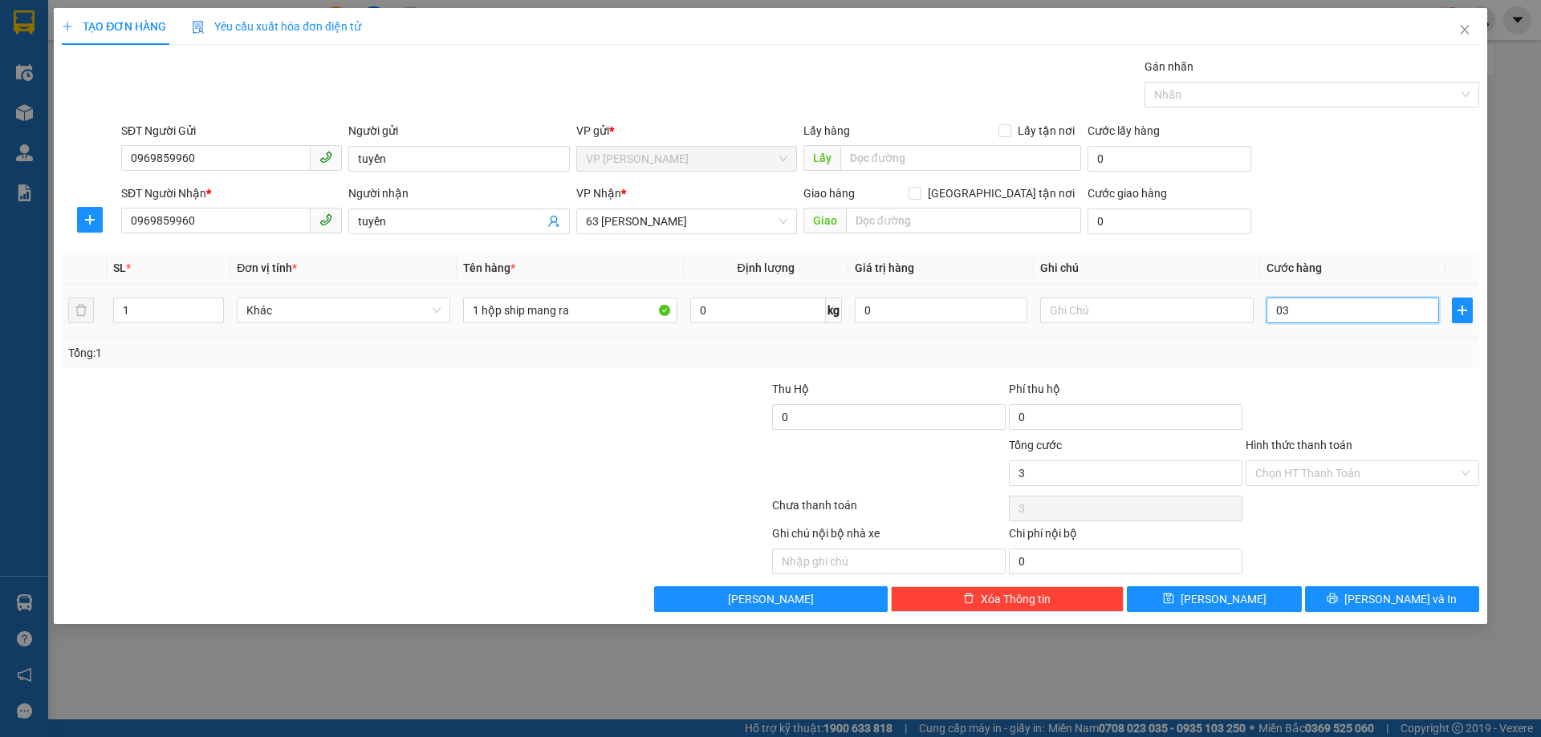
type input "30"
click at [1306, 378] on div "Transit Pickup Surcharge Ids Transit Deliver Surcharge Ids Transit Deliver Surc…" at bounding box center [770, 335] width 1417 height 554
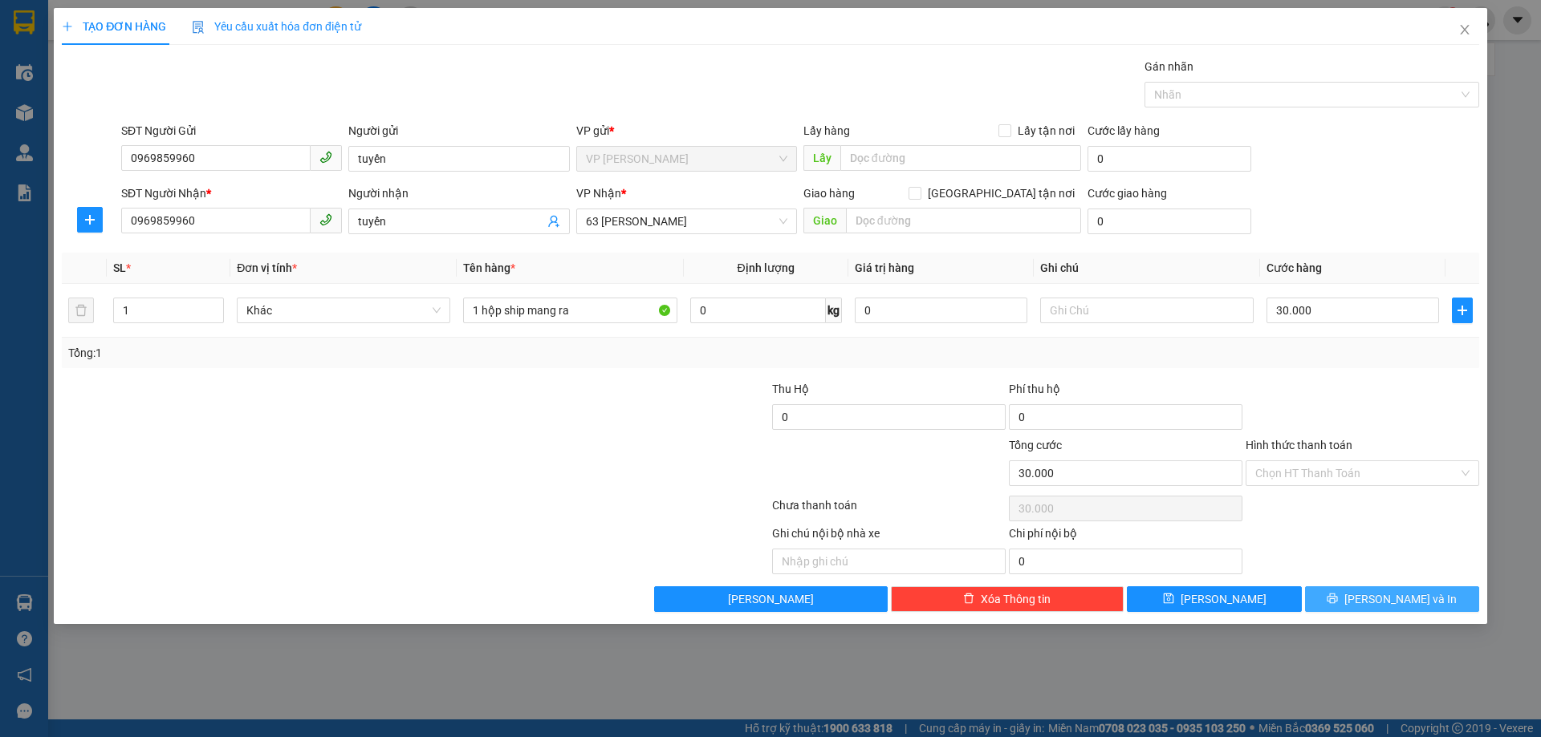
click at [1347, 590] on button "[PERSON_NAME] và In" at bounding box center [1392, 600] width 174 height 26
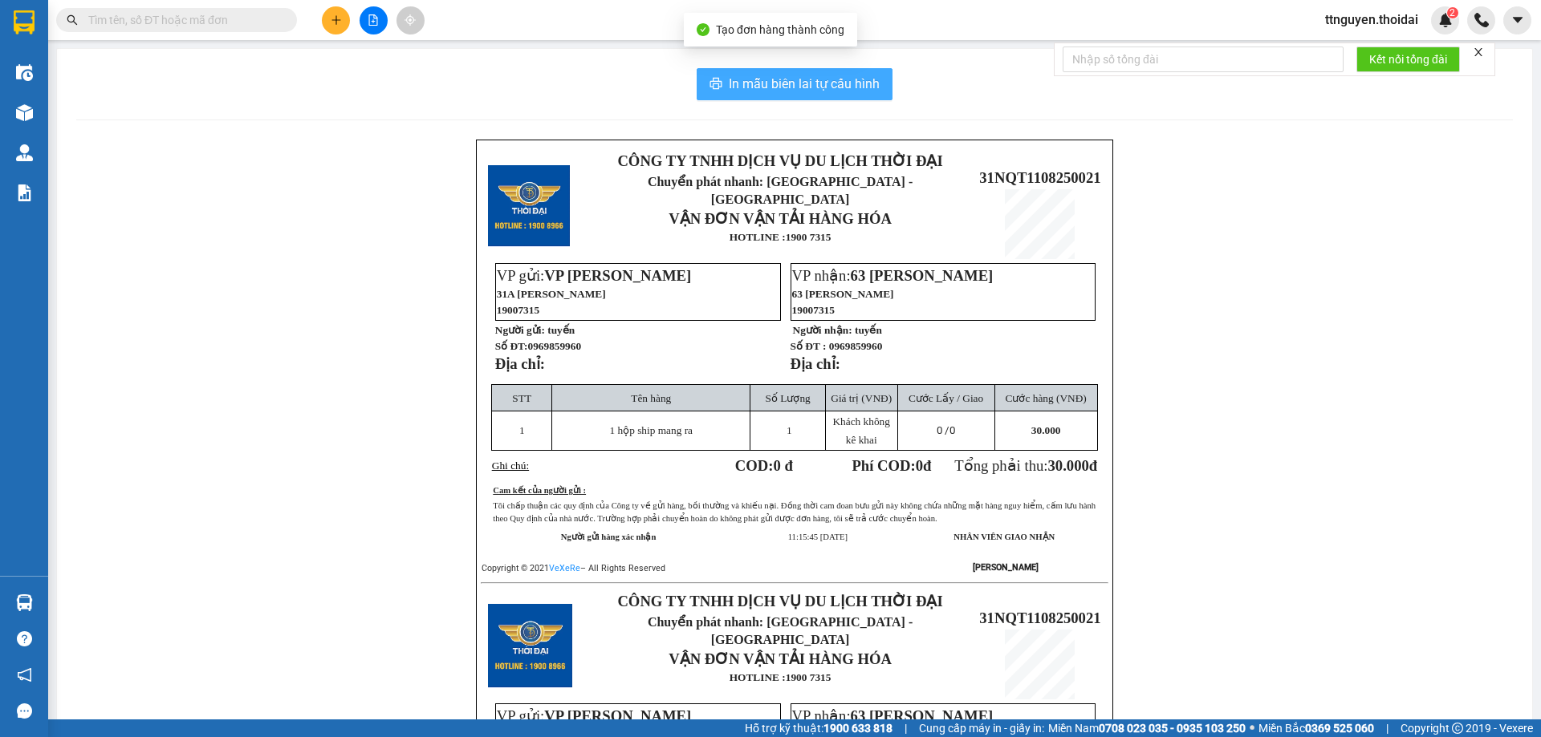
click at [768, 75] on span "In mẫu biên lai tự cấu hình" at bounding box center [804, 84] width 151 height 20
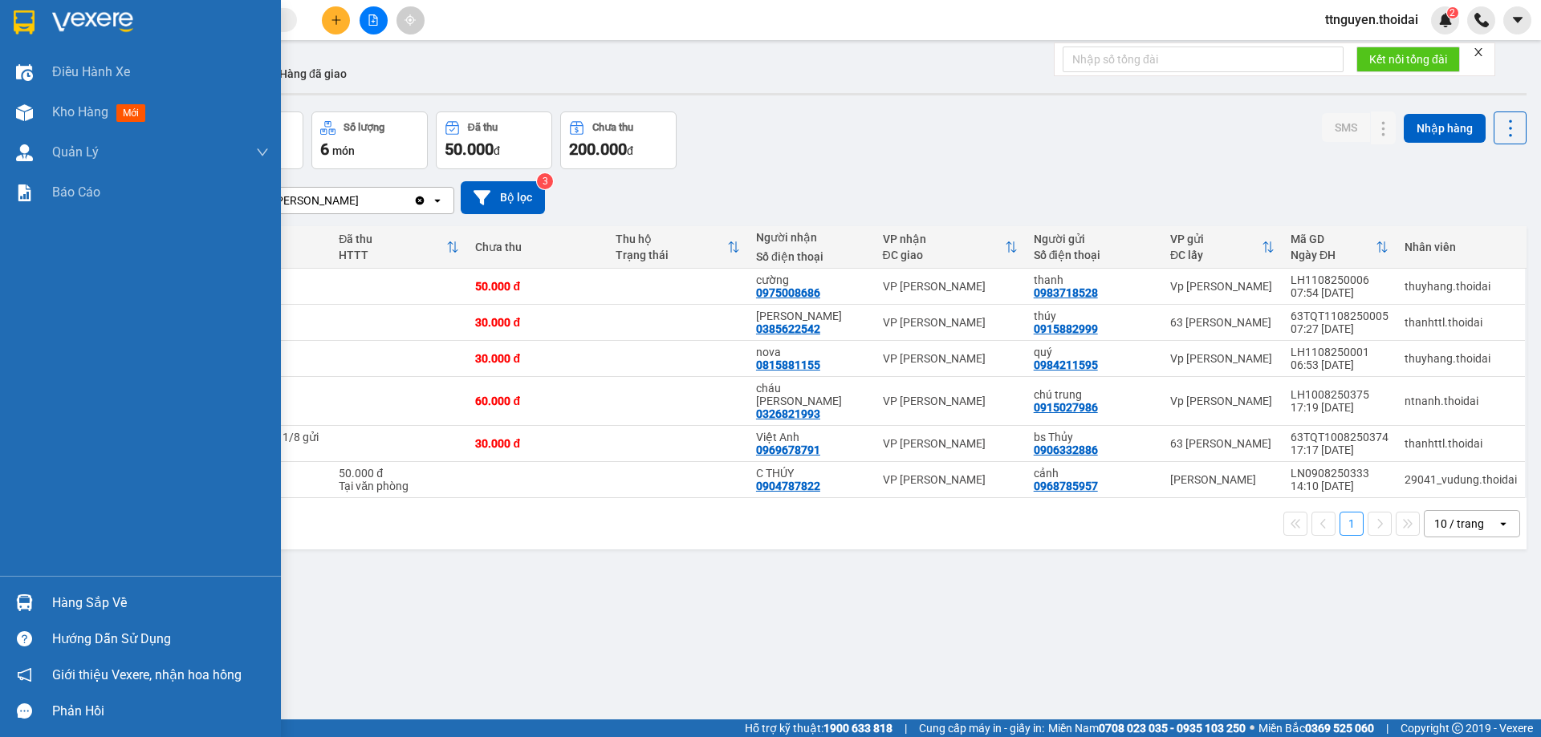
drag, startPoint x: 92, startPoint y: 606, endPoint x: 159, endPoint y: 601, distance: 66.8
click at [93, 606] on div "Hàng sắp về" at bounding box center [160, 603] width 217 height 24
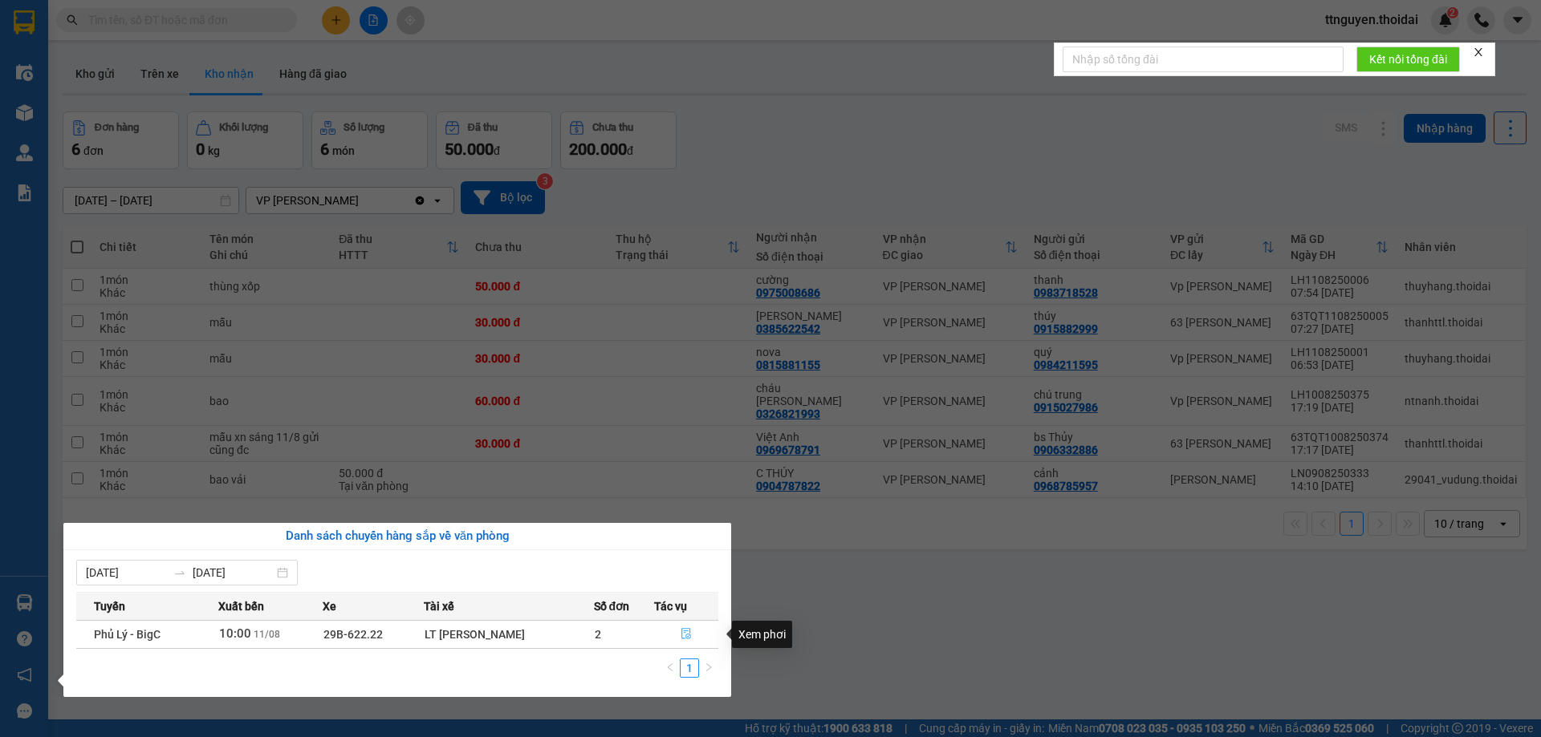
click at [689, 635] on icon "file-done" at bounding box center [685, 633] width 11 height 11
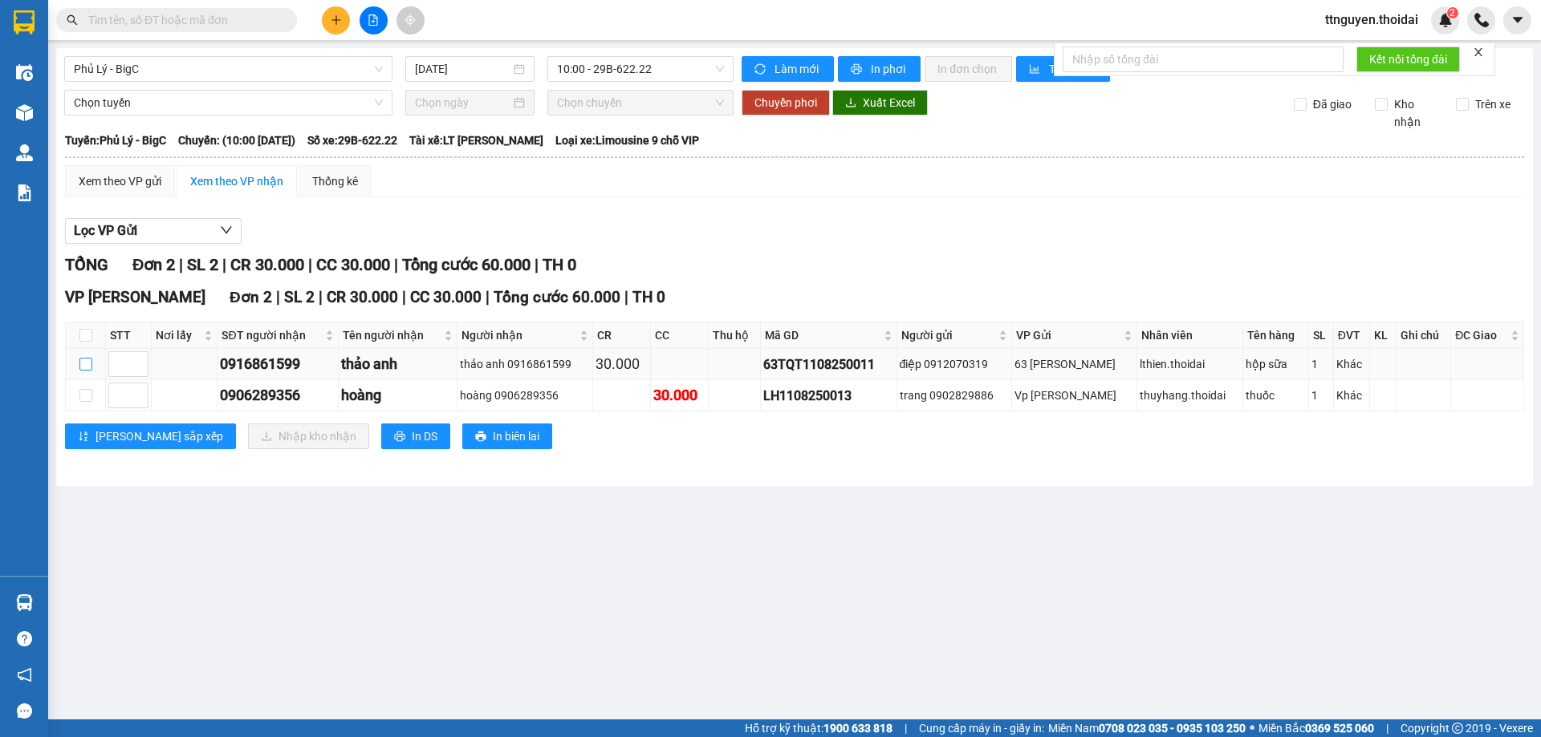
click at [87, 362] on input "checkbox" at bounding box center [85, 364] width 13 height 13
checkbox input "true"
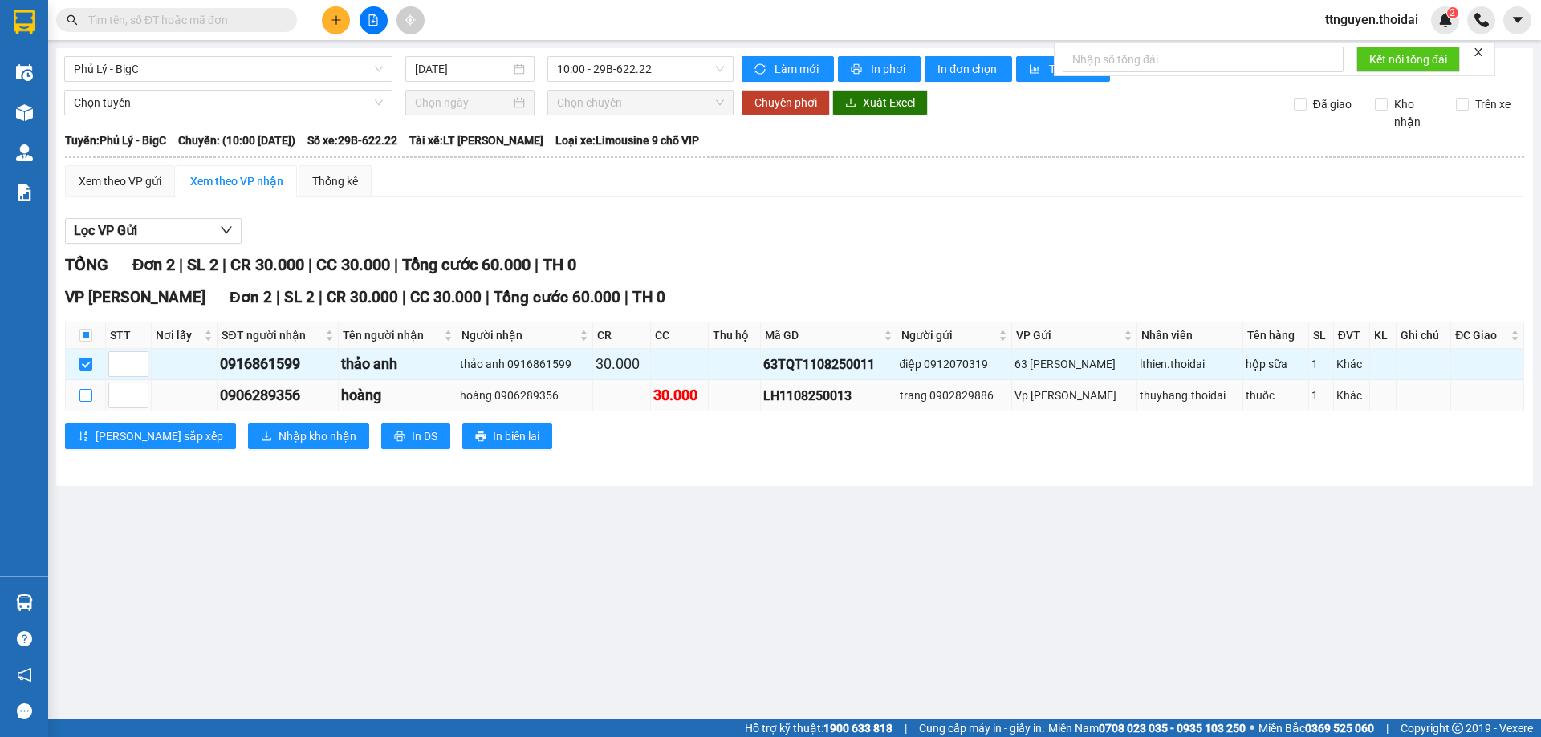
click at [89, 398] on input "checkbox" at bounding box center [85, 395] width 13 height 13
checkbox input "true"
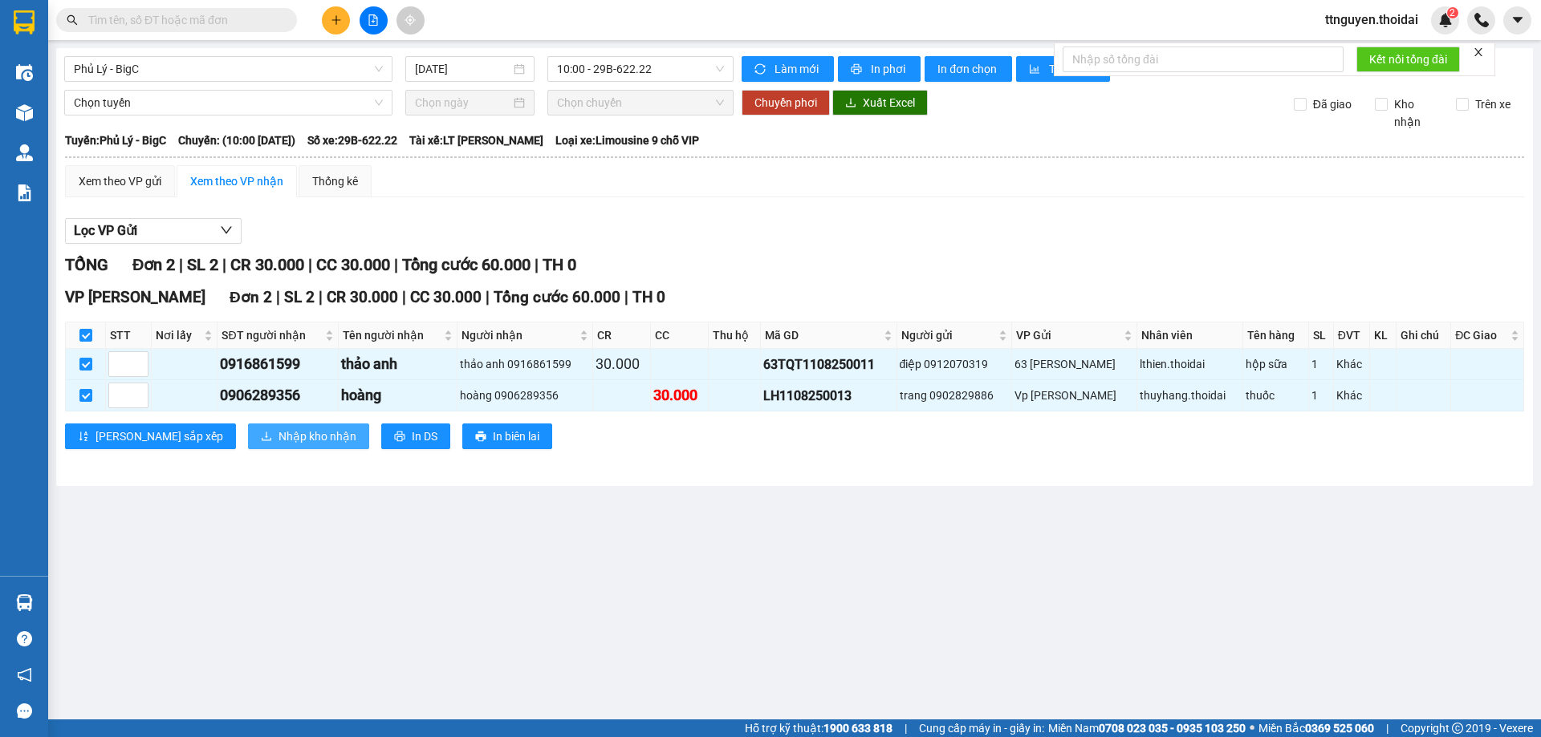
click at [278, 429] on span "Nhập kho nhận" at bounding box center [317, 437] width 78 height 18
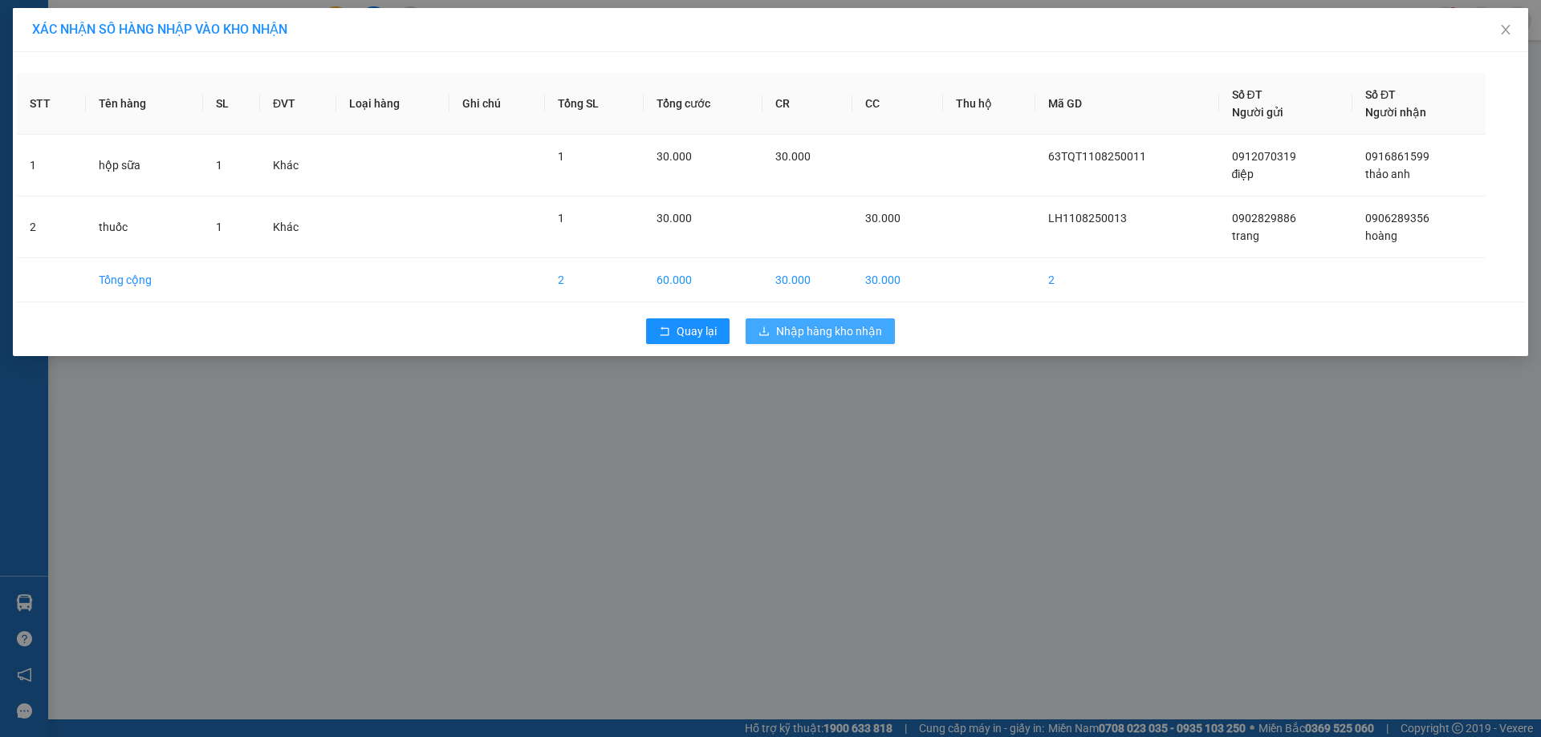
click at [795, 335] on span "Nhập hàng kho nhận" at bounding box center [829, 332] width 106 height 18
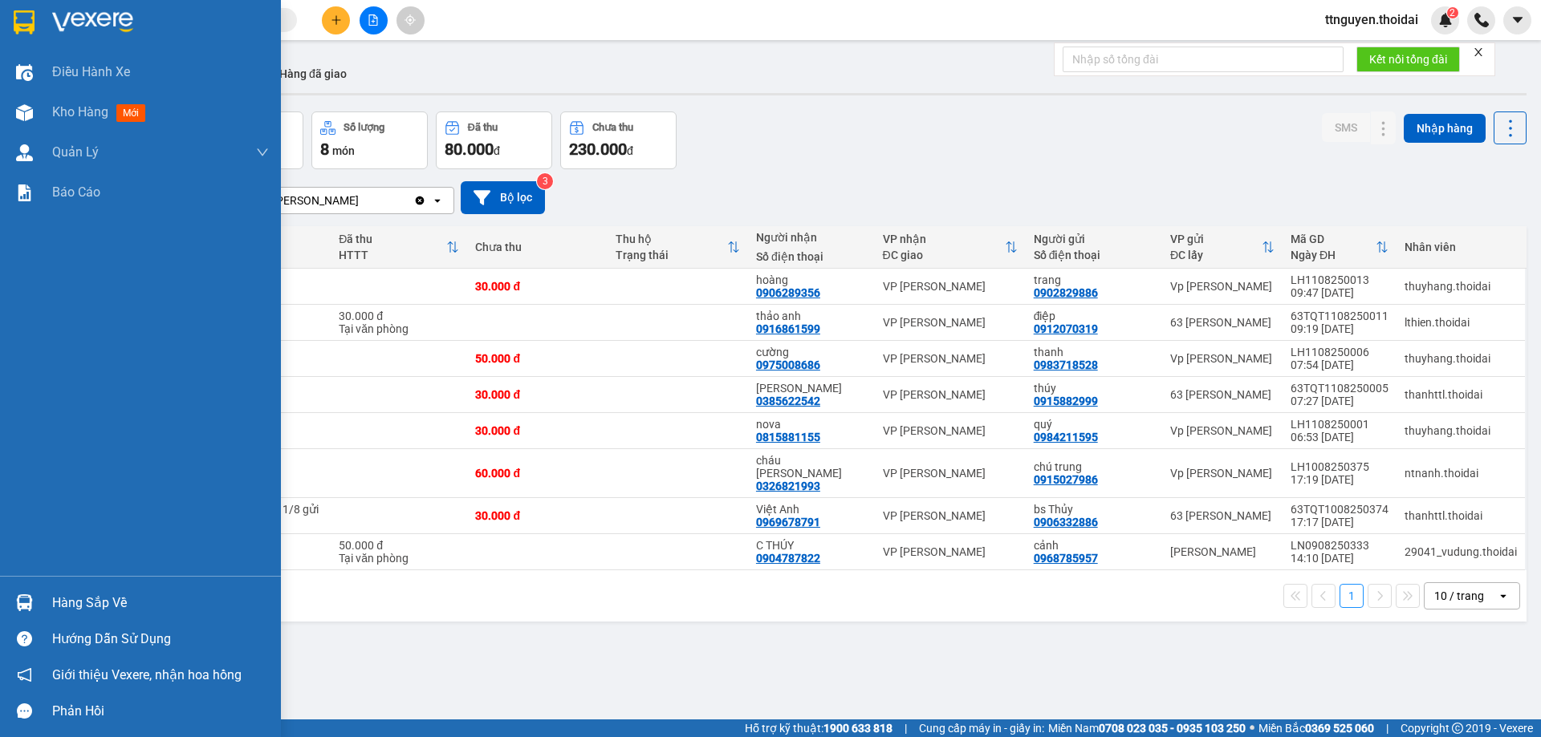
drag, startPoint x: 88, startPoint y: 593, endPoint x: 591, endPoint y: 620, distance: 503.1
click at [93, 591] on div "Hàng sắp về" at bounding box center [160, 603] width 217 height 24
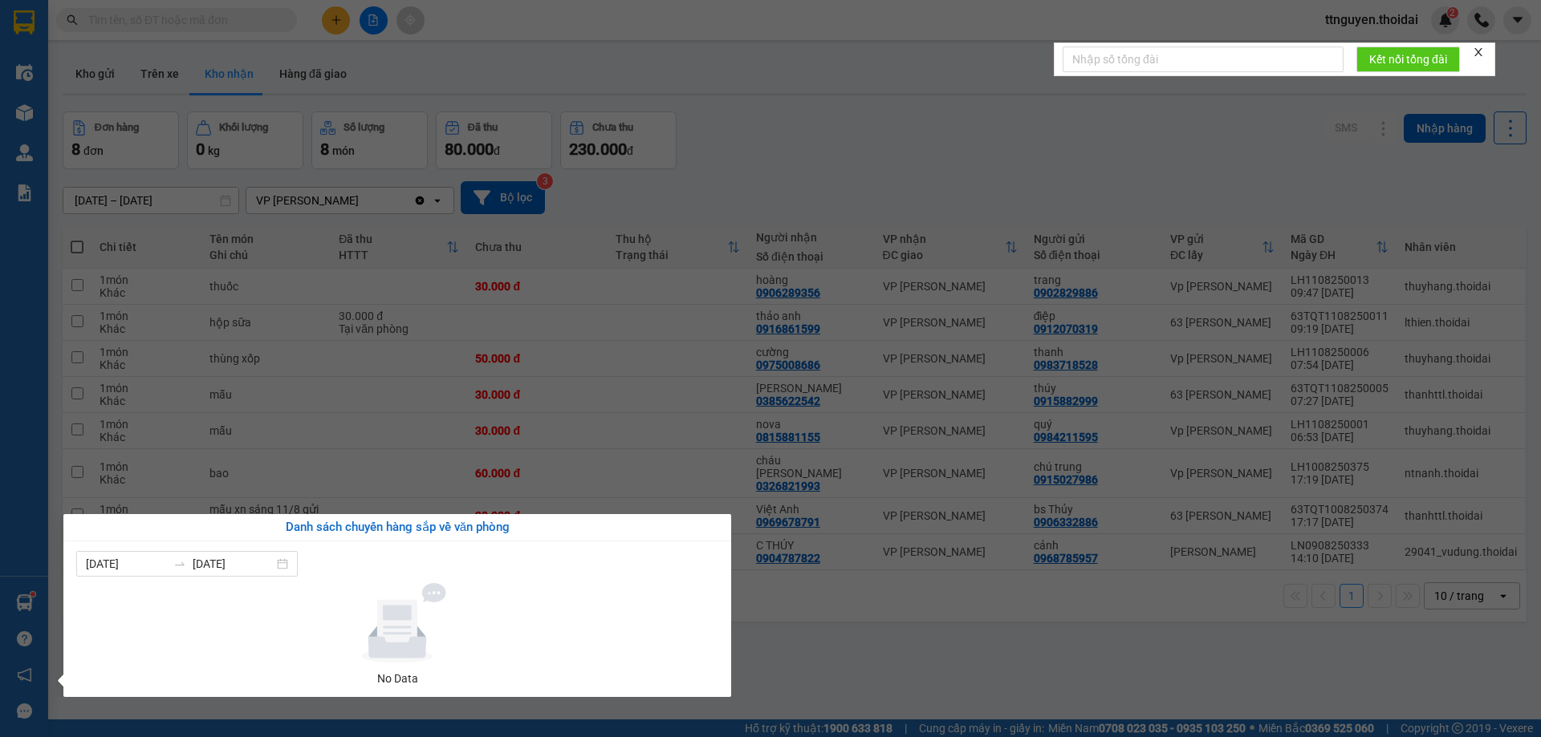
drag, startPoint x: 802, startPoint y: 613, endPoint x: 671, endPoint y: 531, distance: 154.3
click at [802, 612] on section "Kết quả tìm kiếm ( 0 ) Bộ lọc No Data ttnguyen.thoidai 2 Điều hành xe Kho hàng …" at bounding box center [770, 368] width 1541 height 737
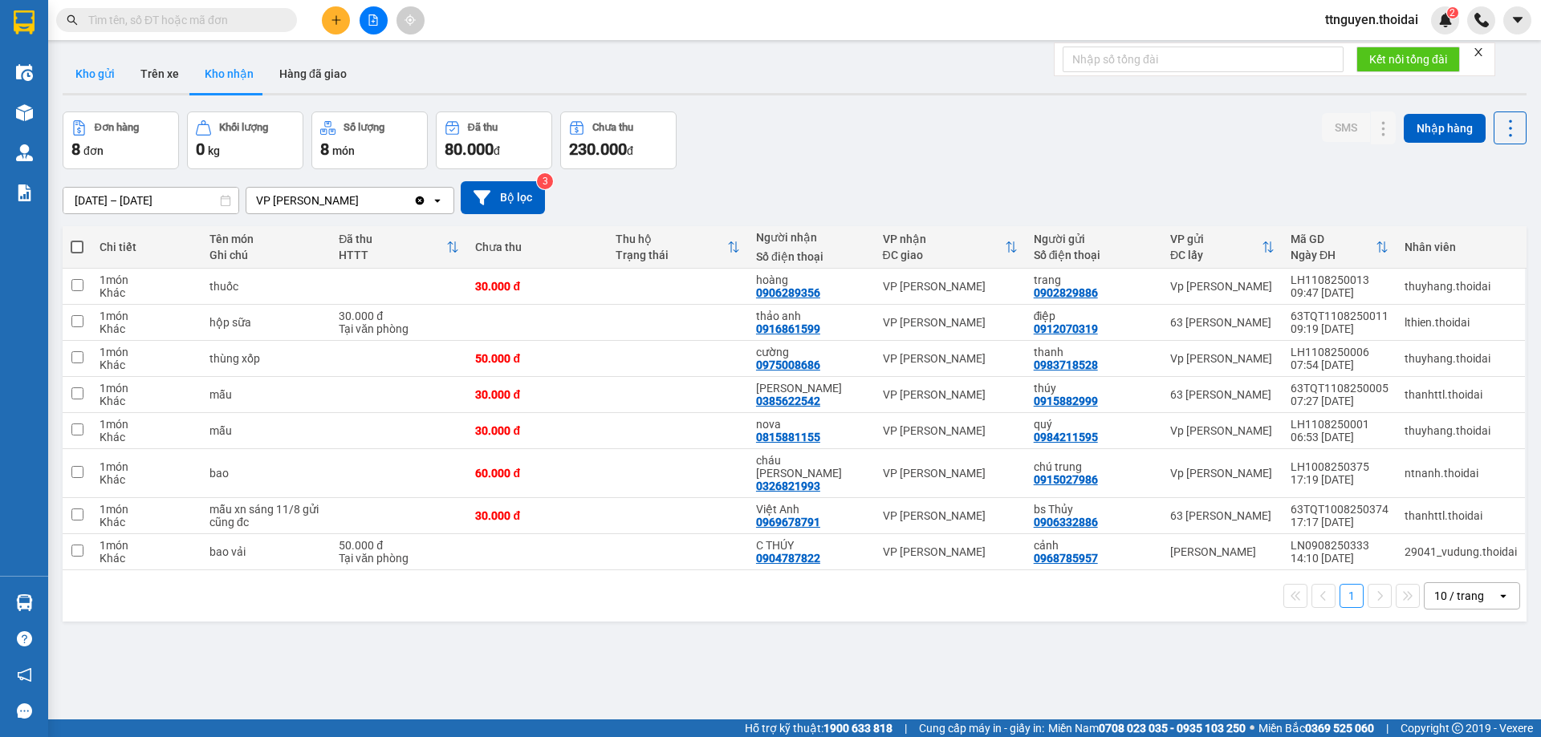
click at [90, 86] on button "Kho gửi" at bounding box center [95, 74] width 65 height 39
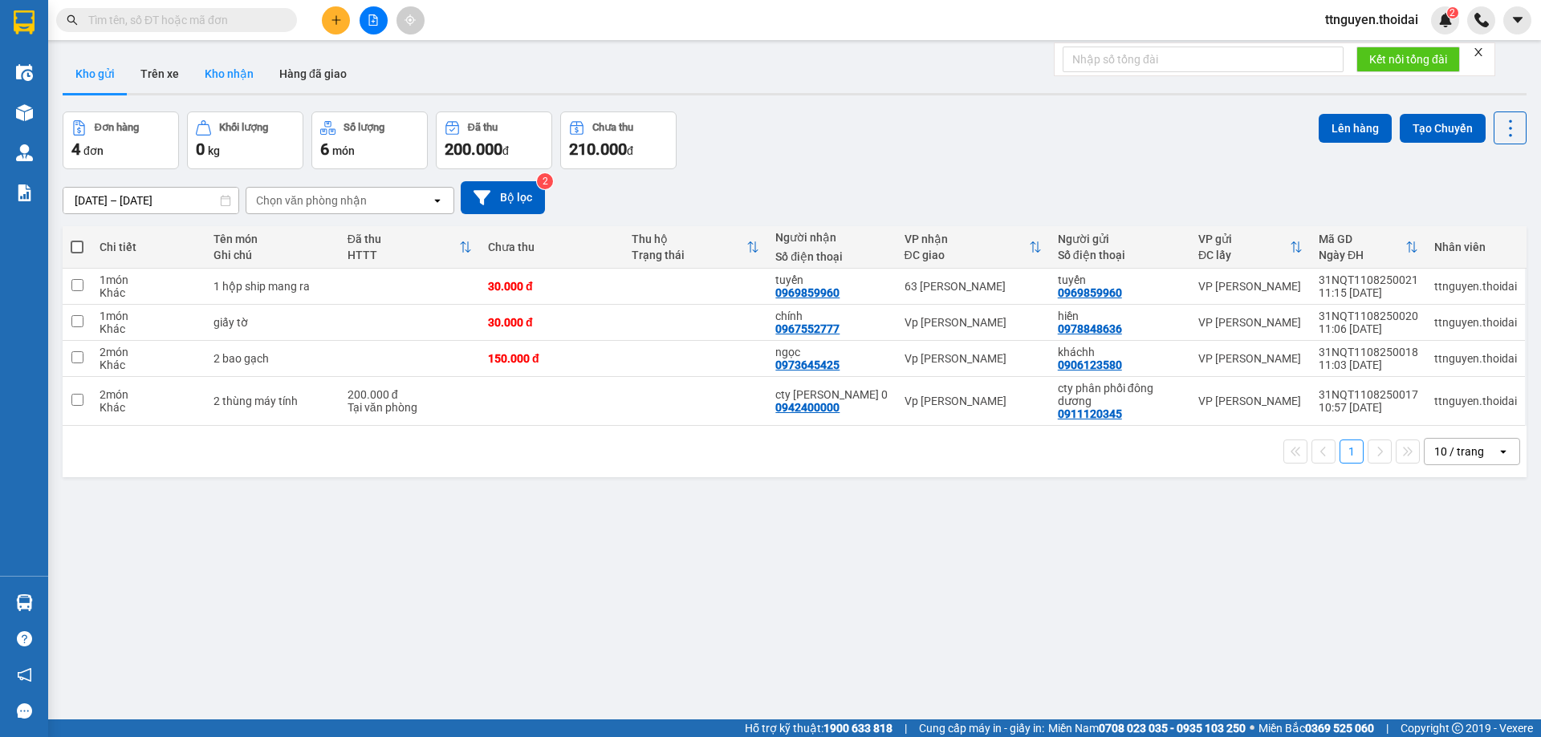
click at [224, 67] on button "Kho nhận" at bounding box center [229, 74] width 75 height 39
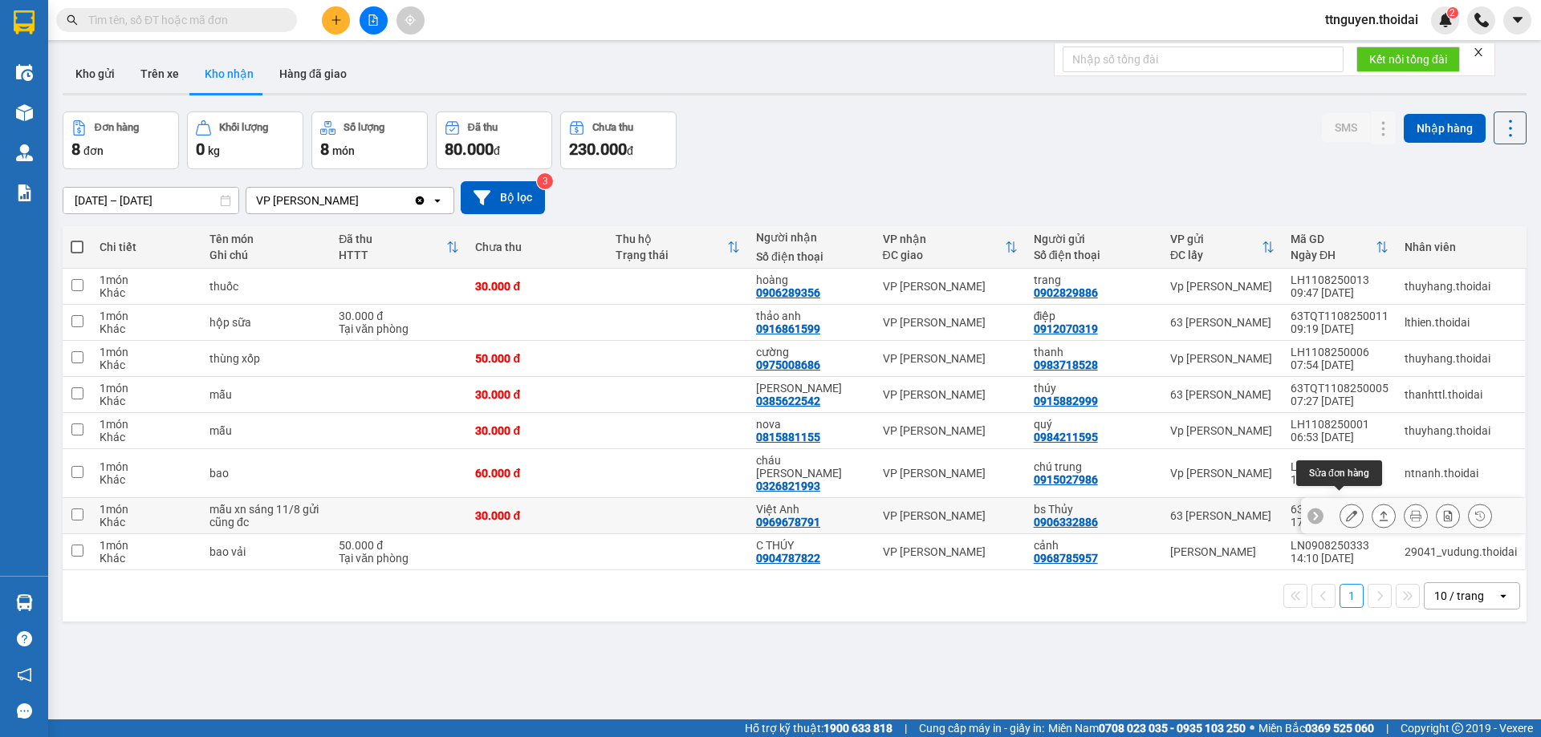
click at [1346, 510] on icon at bounding box center [1351, 515] width 11 height 11
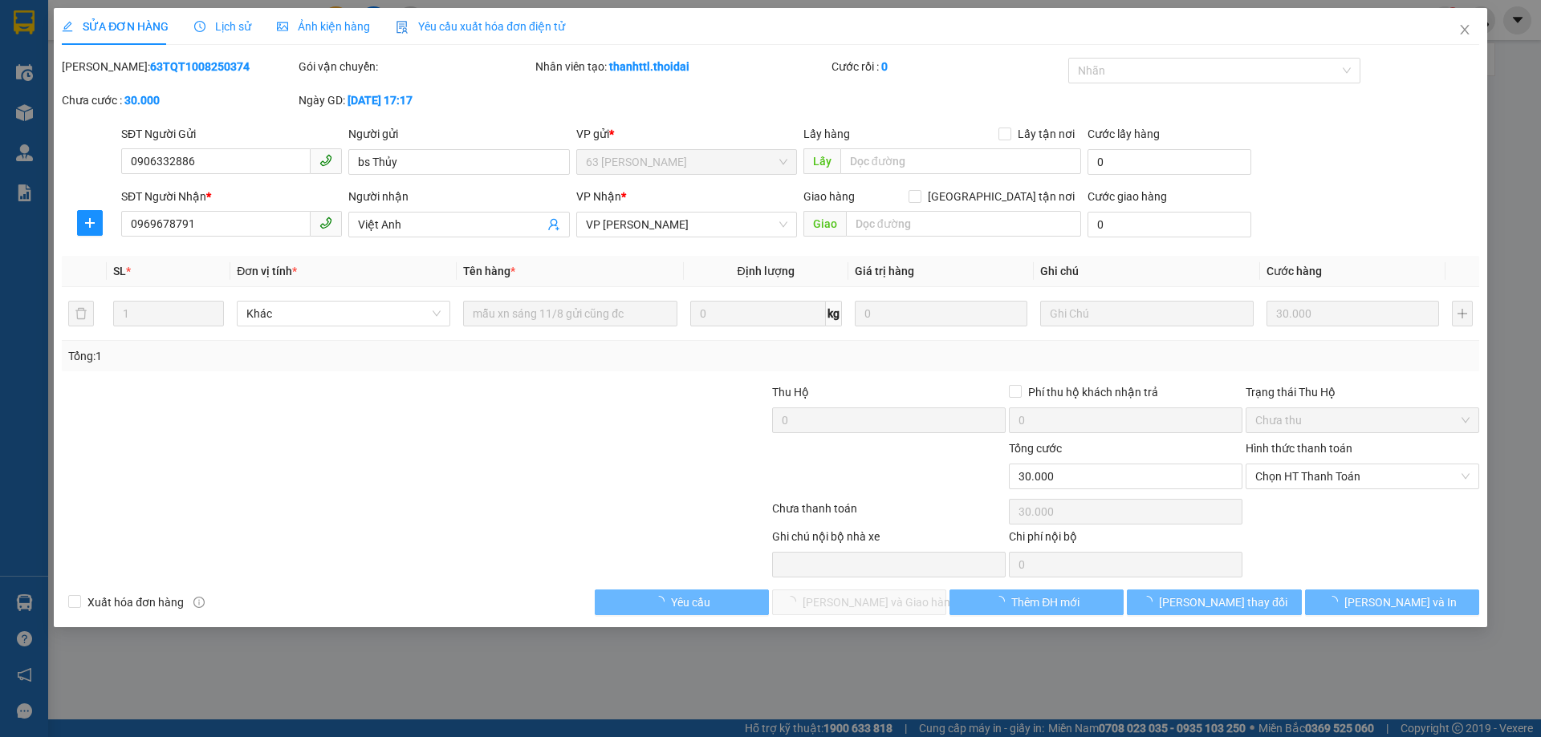
type input "0906332886"
type input "bs Thủy"
type input "0969678791"
type input "Việt Anh"
type input "30.000"
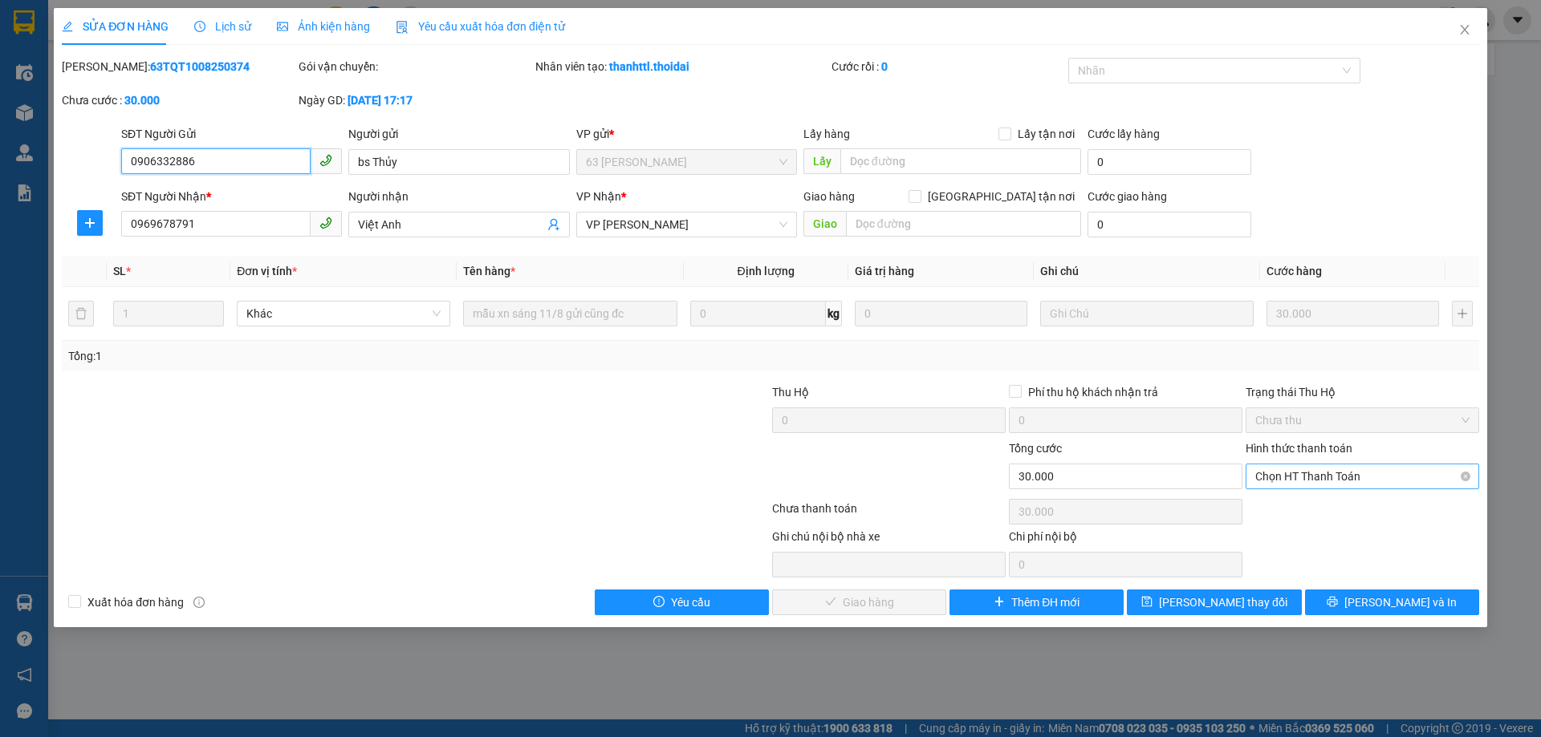
drag, startPoint x: 1287, startPoint y: 477, endPoint x: 1280, endPoint y: 491, distance: 16.1
click at [1287, 477] on span "Chọn HT Thanh Toán" at bounding box center [1362, 477] width 214 height 24
click at [1274, 512] on div "Tại văn phòng" at bounding box center [1362, 509] width 214 height 18
type input "0"
click at [905, 605] on span "[PERSON_NAME] và Giao hàng" at bounding box center [879, 603] width 154 height 18
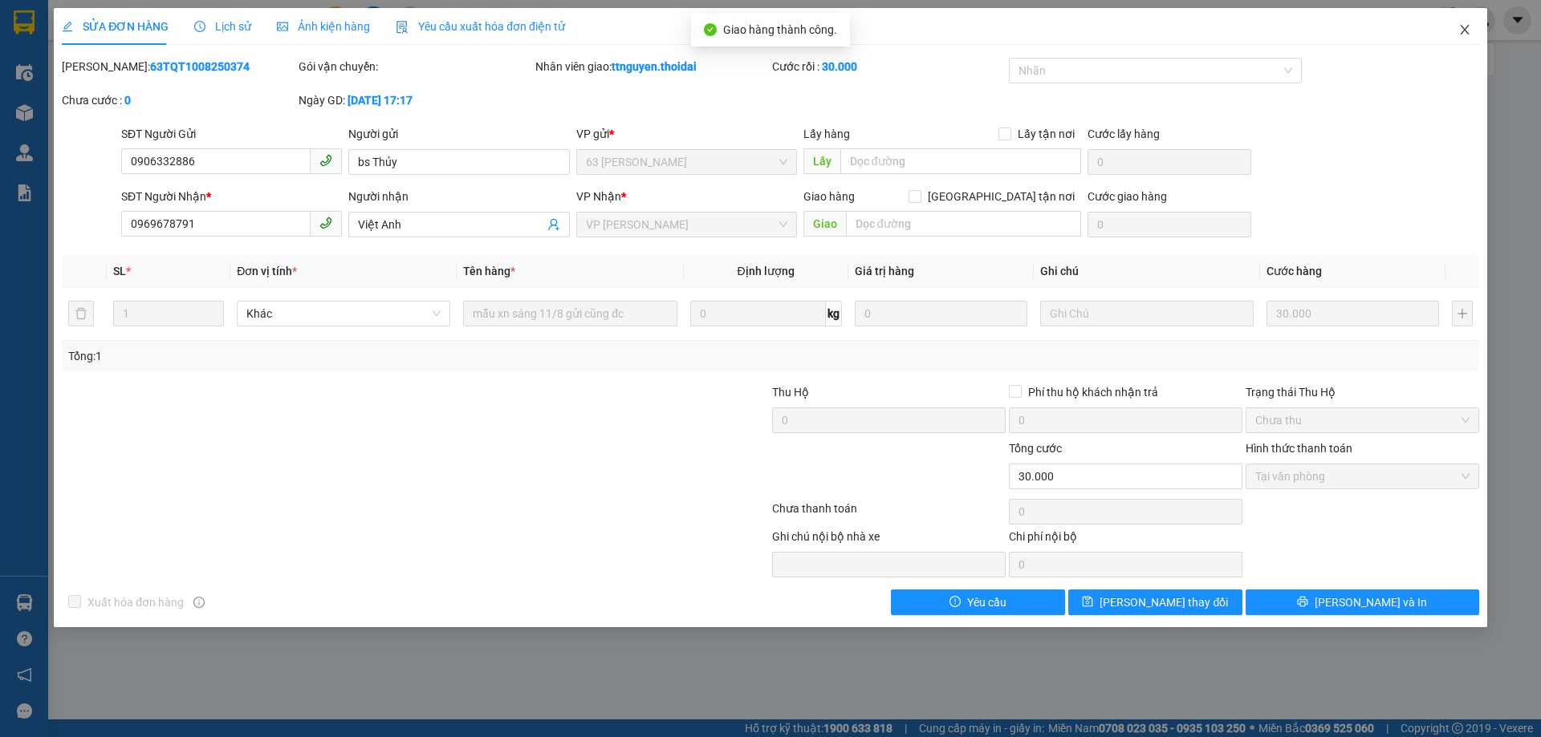
click at [1463, 30] on icon "close" at bounding box center [1464, 29] width 13 height 13
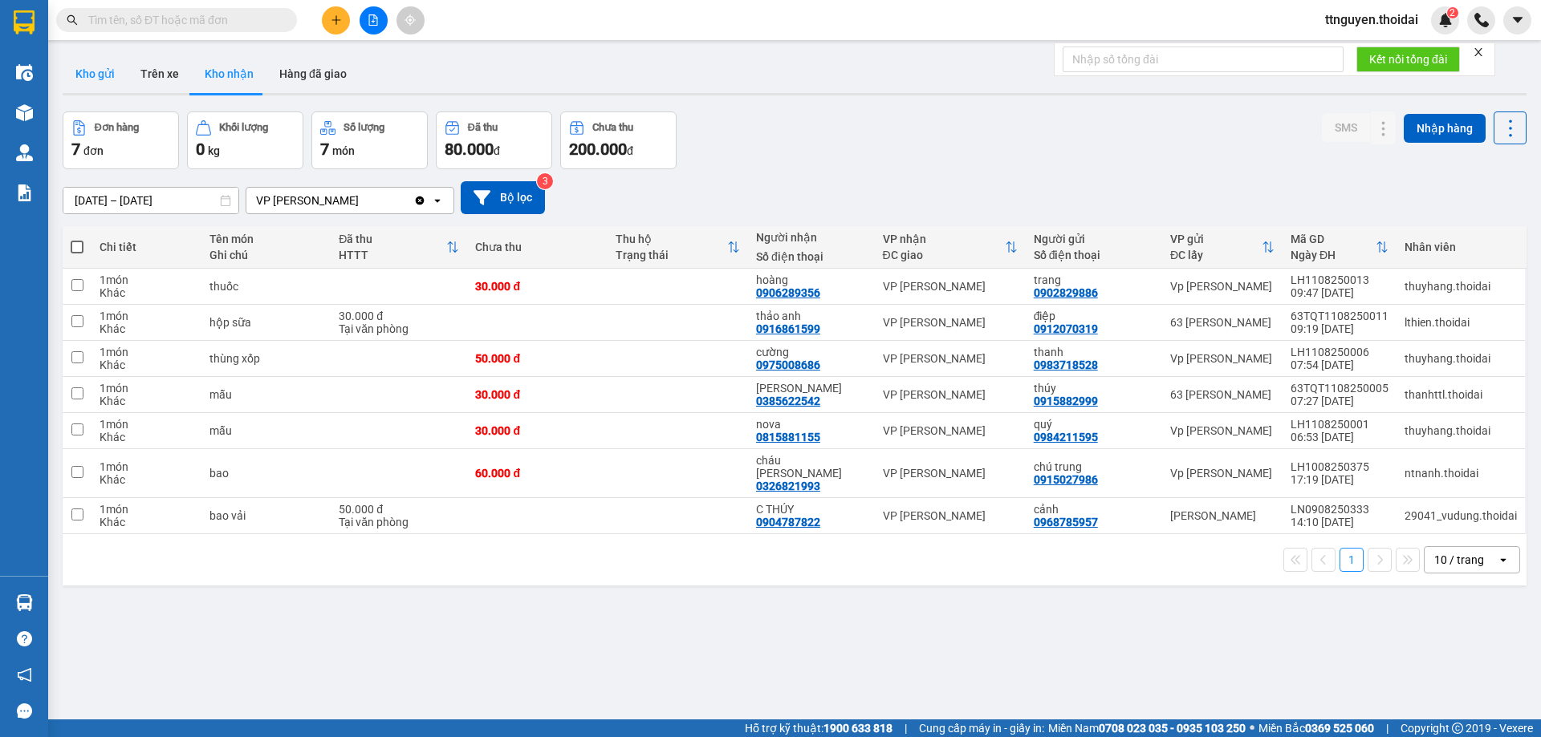
click at [102, 70] on button "Kho gửi" at bounding box center [95, 74] width 65 height 39
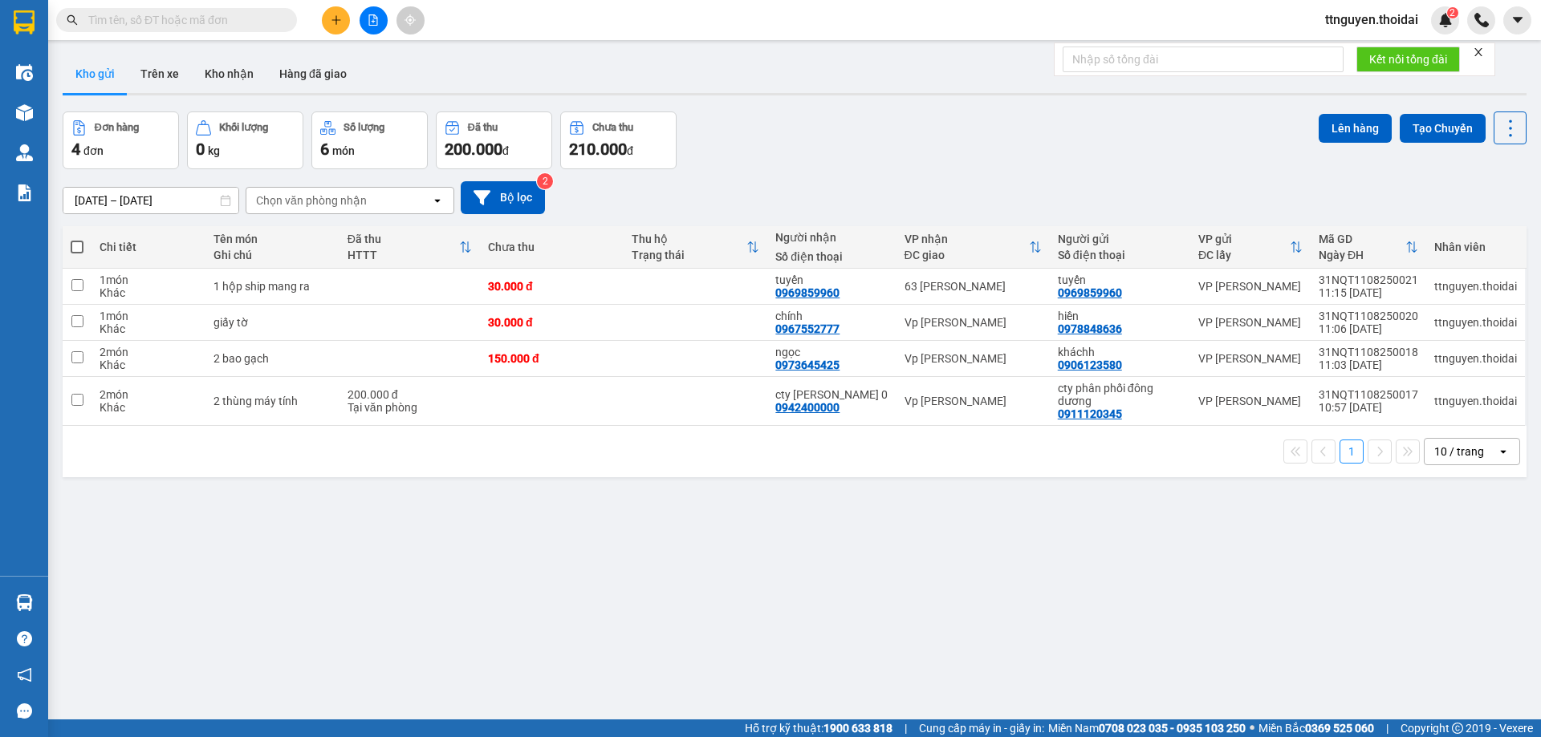
click at [83, 238] on th at bounding box center [77, 247] width 29 height 43
click at [77, 242] on span at bounding box center [77, 247] width 13 height 13
click at [77, 239] on input "checkbox" at bounding box center [77, 239] width 0 height 0
checkbox input "true"
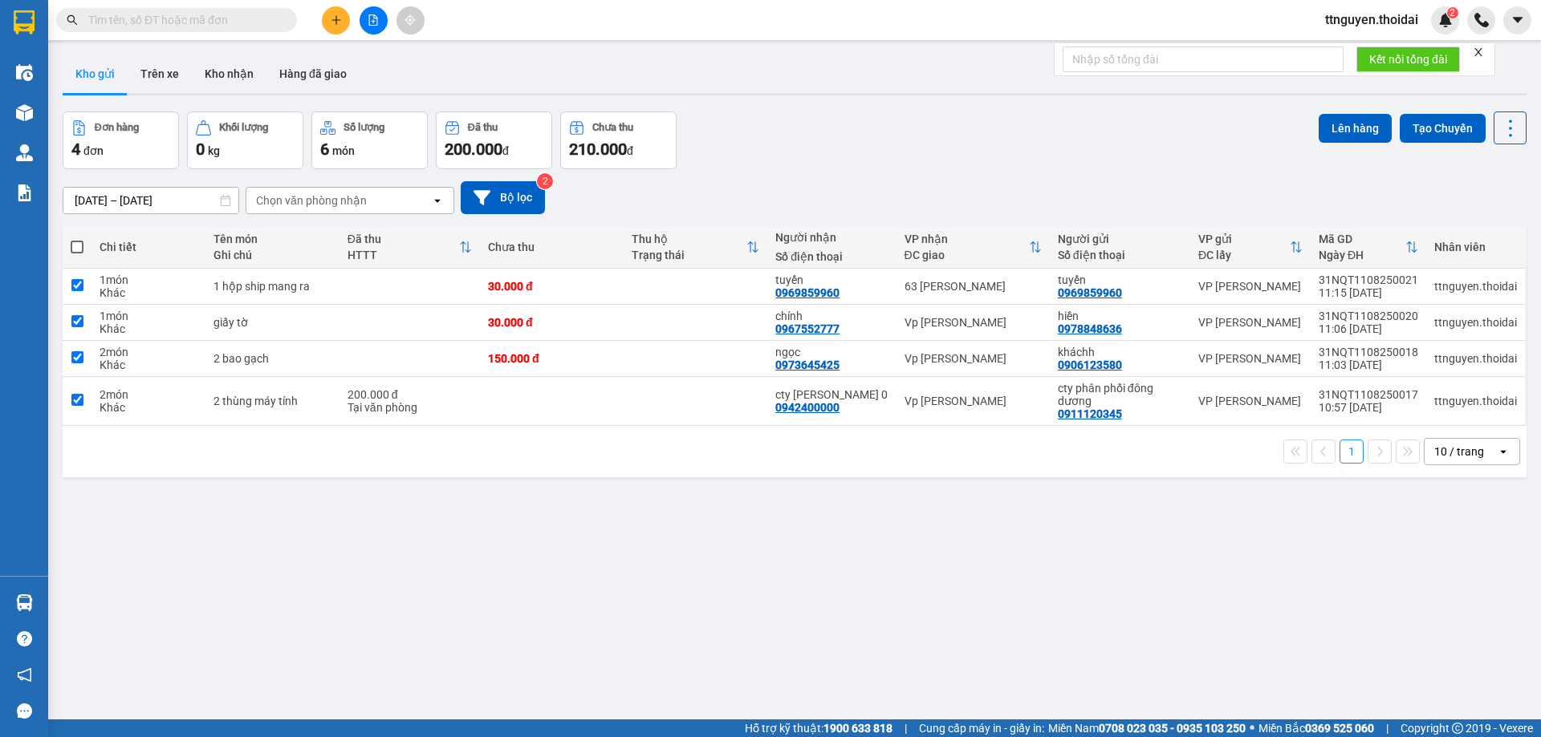
checkbox input "true"
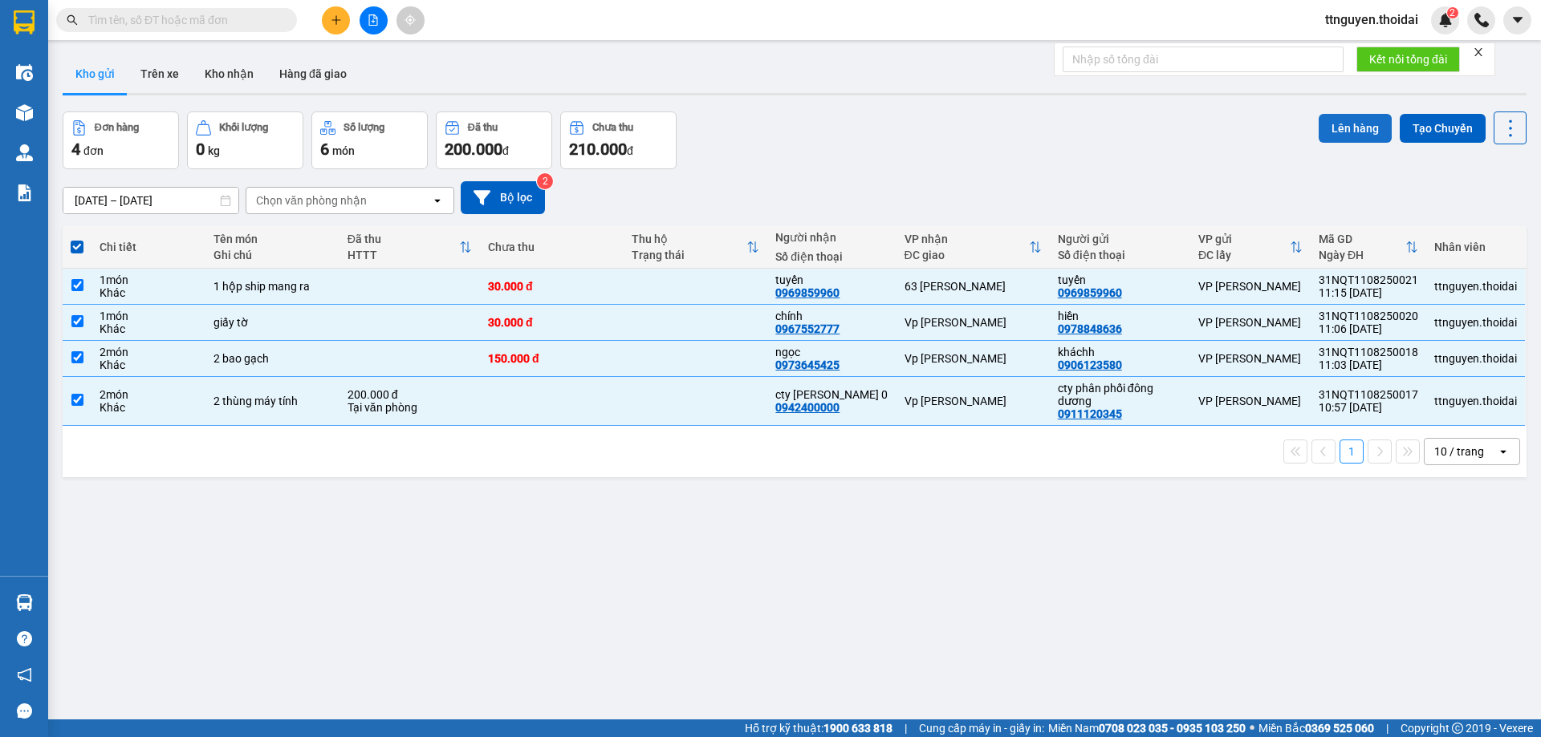
click at [1334, 125] on button "Lên hàng" at bounding box center [1354, 128] width 73 height 29
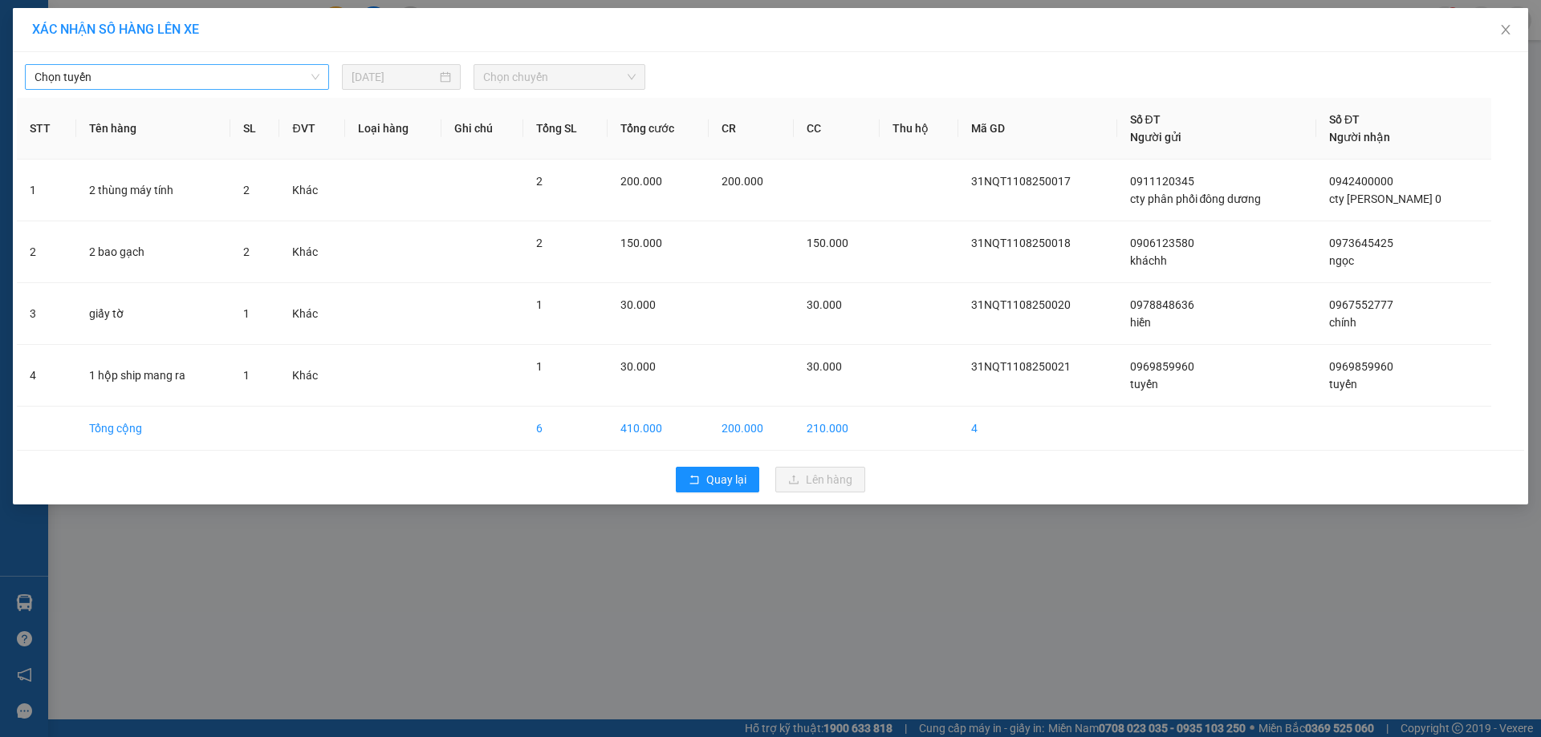
click at [132, 79] on span "Chọn tuyến" at bounding box center [177, 77] width 285 height 24
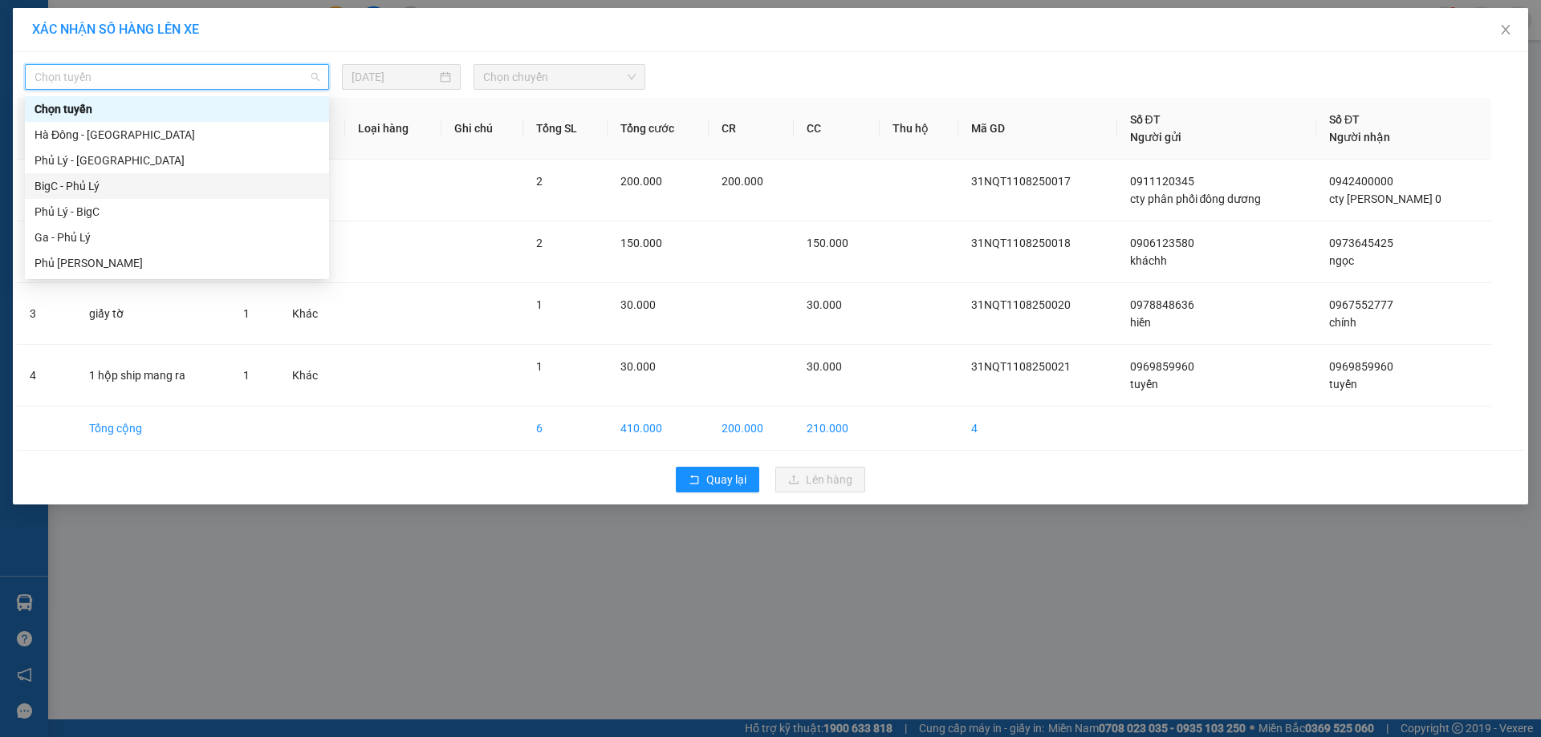
click at [110, 183] on div "BigC - Phủ Lý" at bounding box center [177, 186] width 285 height 18
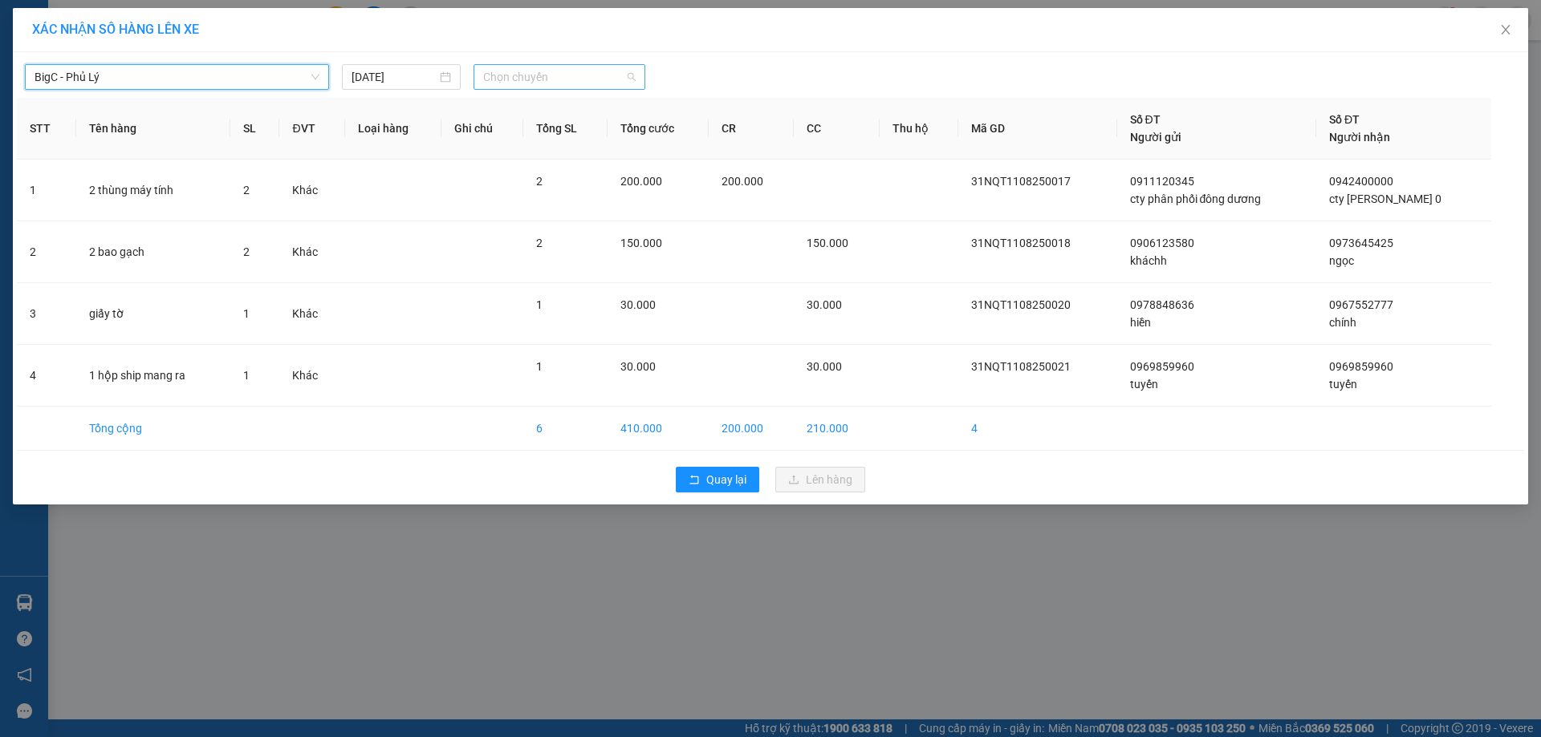
click at [529, 73] on span "Chọn chuyến" at bounding box center [559, 77] width 152 height 24
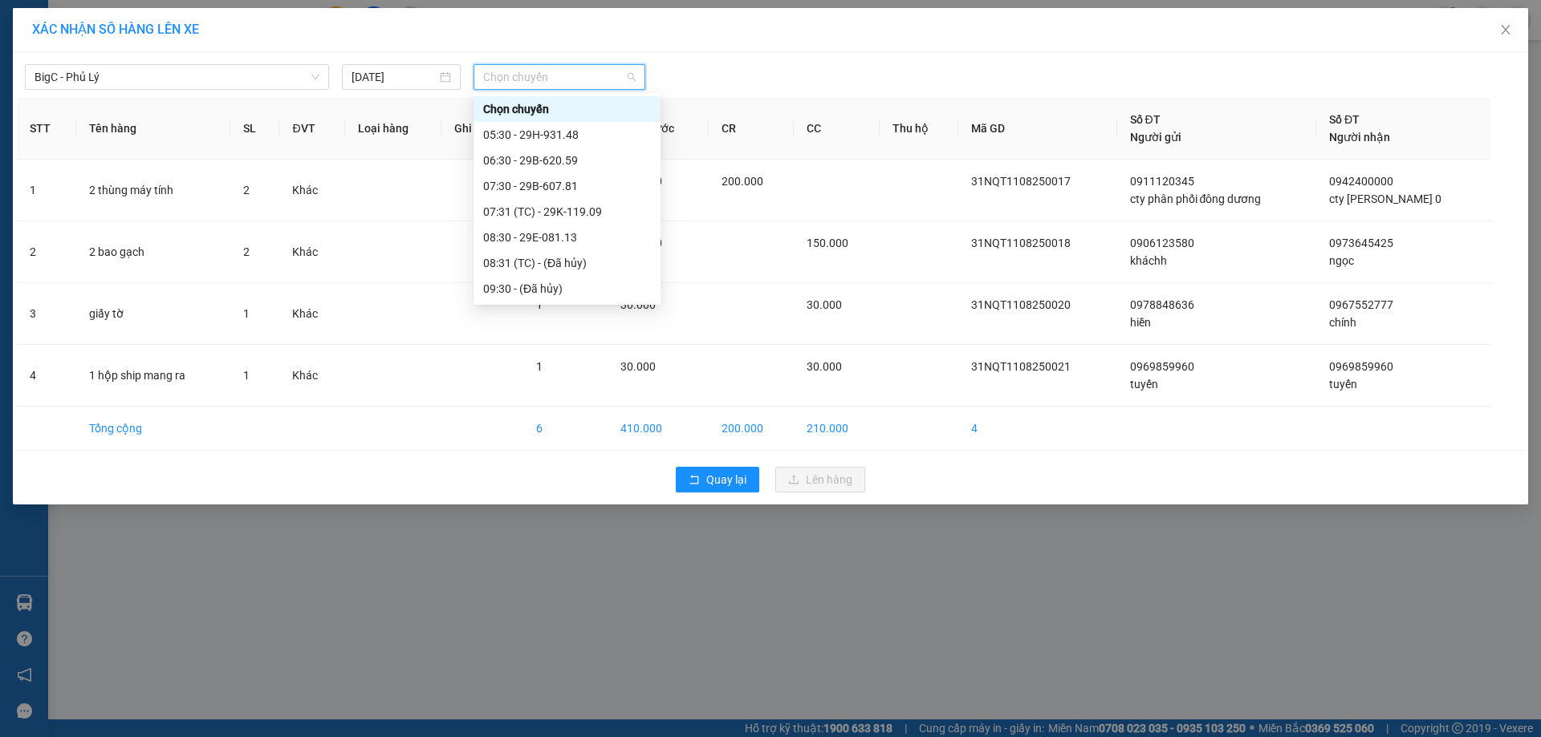
click at [599, 408] on div "11:30 - 29E-084.06" at bounding box center [567, 417] width 168 height 18
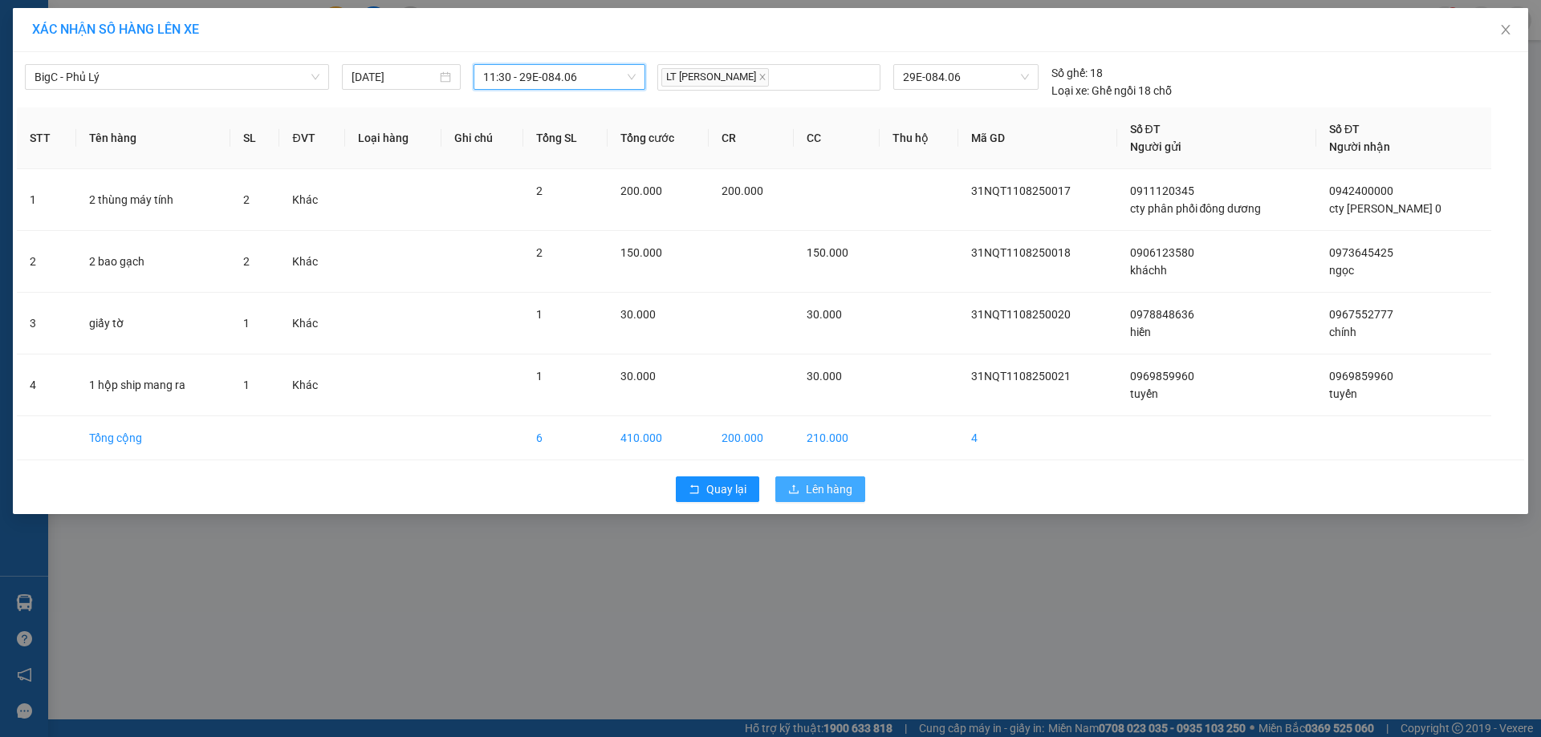
click at [814, 488] on span "Lên hàng" at bounding box center [829, 490] width 47 height 18
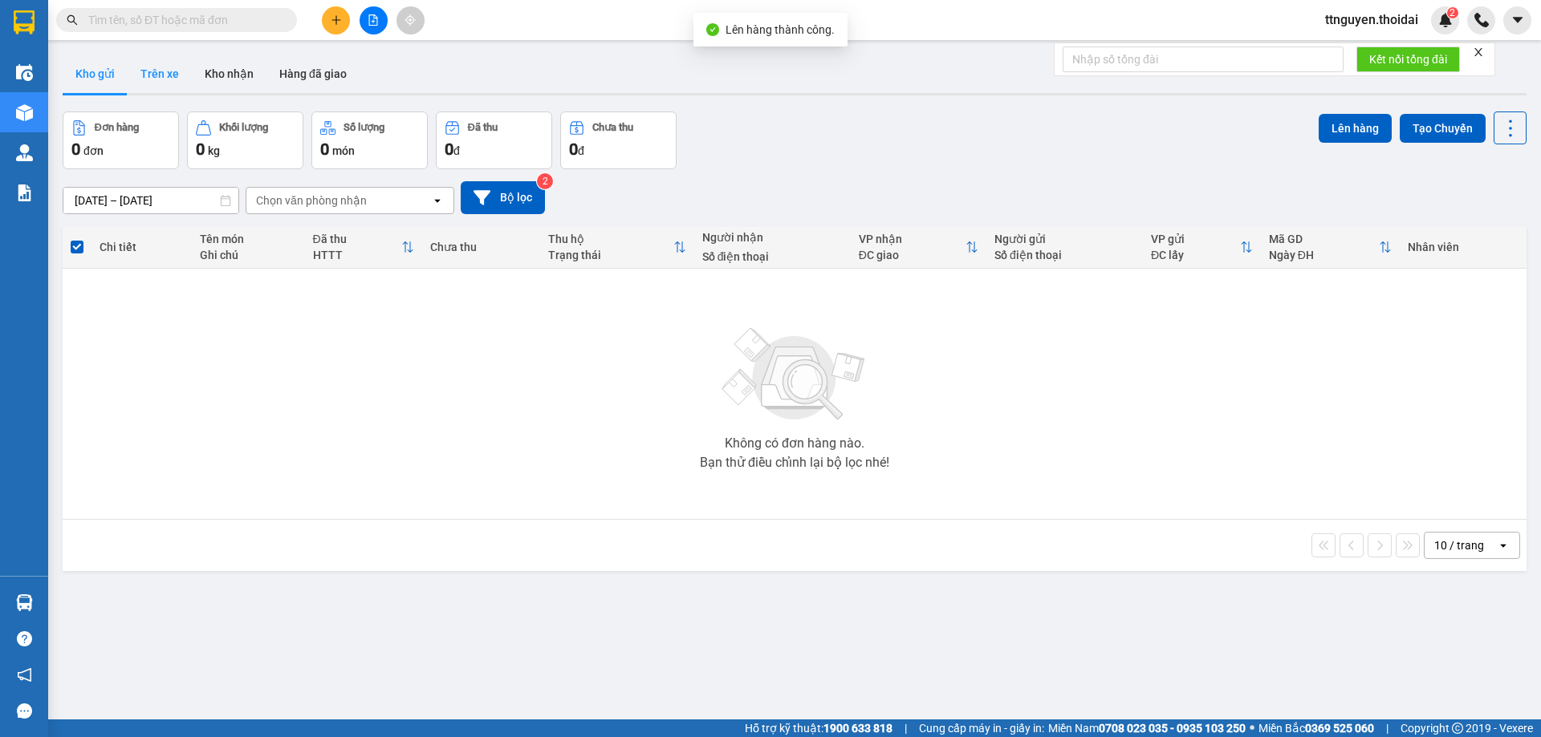
click at [156, 77] on button "Trên xe" at bounding box center [160, 74] width 64 height 39
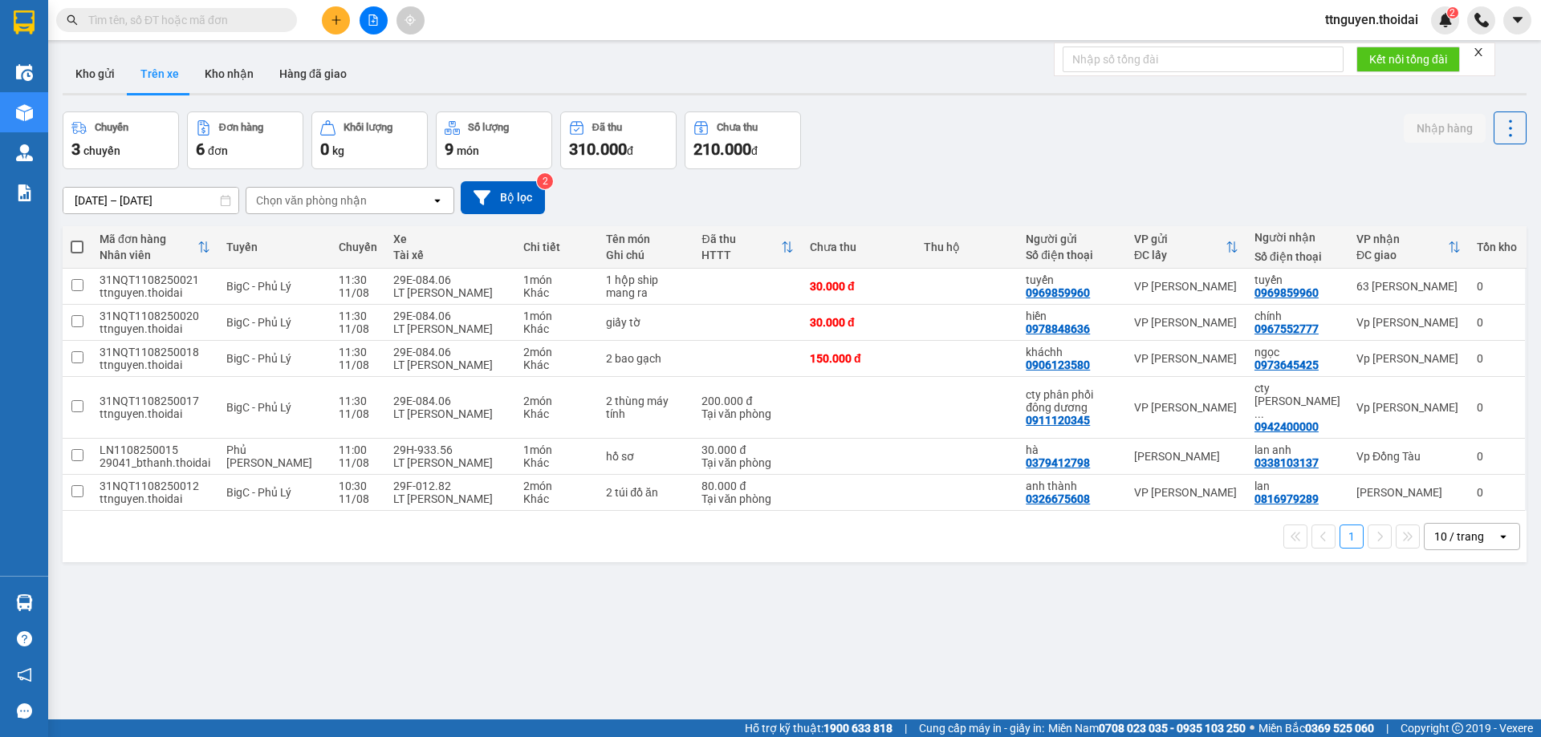
click at [342, 16] on button at bounding box center [336, 20] width 28 height 28
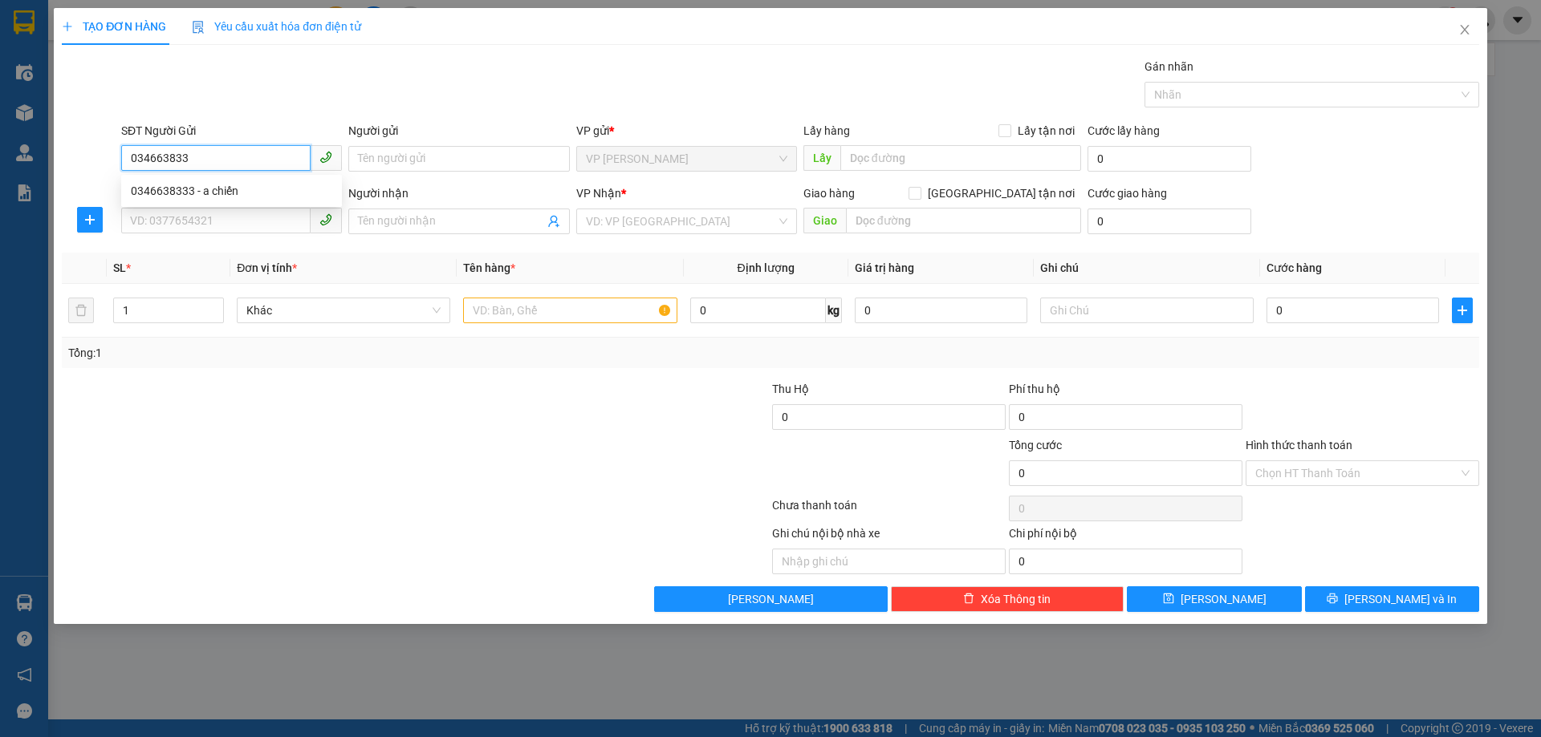
type input "0346638333"
click at [215, 193] on div "0346638333 - a chiến" at bounding box center [231, 191] width 201 height 18
type input "a chiến"
type input "0346638333"
click at [213, 230] on input "SĐT Người Nhận *" at bounding box center [215, 221] width 189 height 26
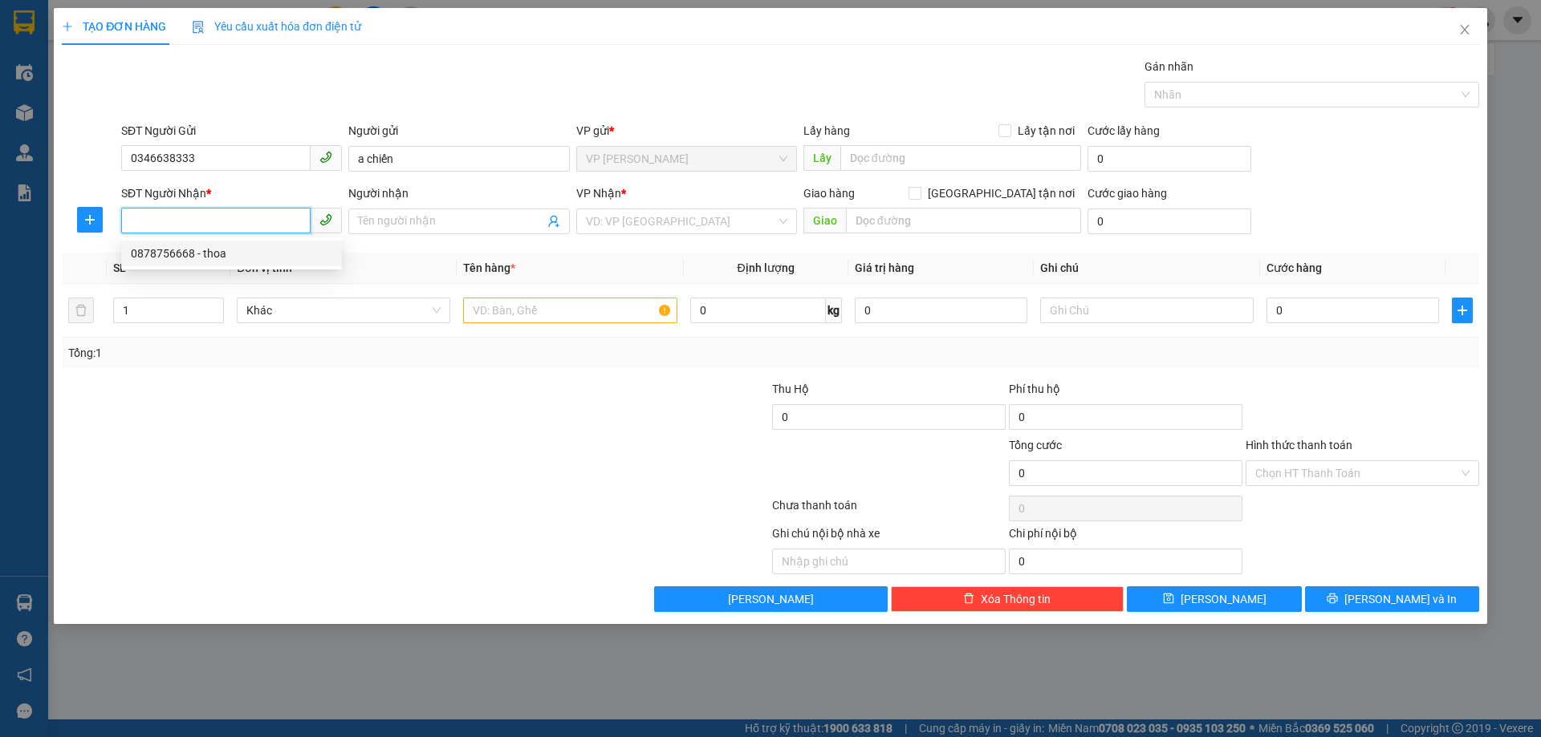
click at [199, 263] on div "0878756668 - thoa" at bounding box center [231, 254] width 221 height 26
type input "0878756668"
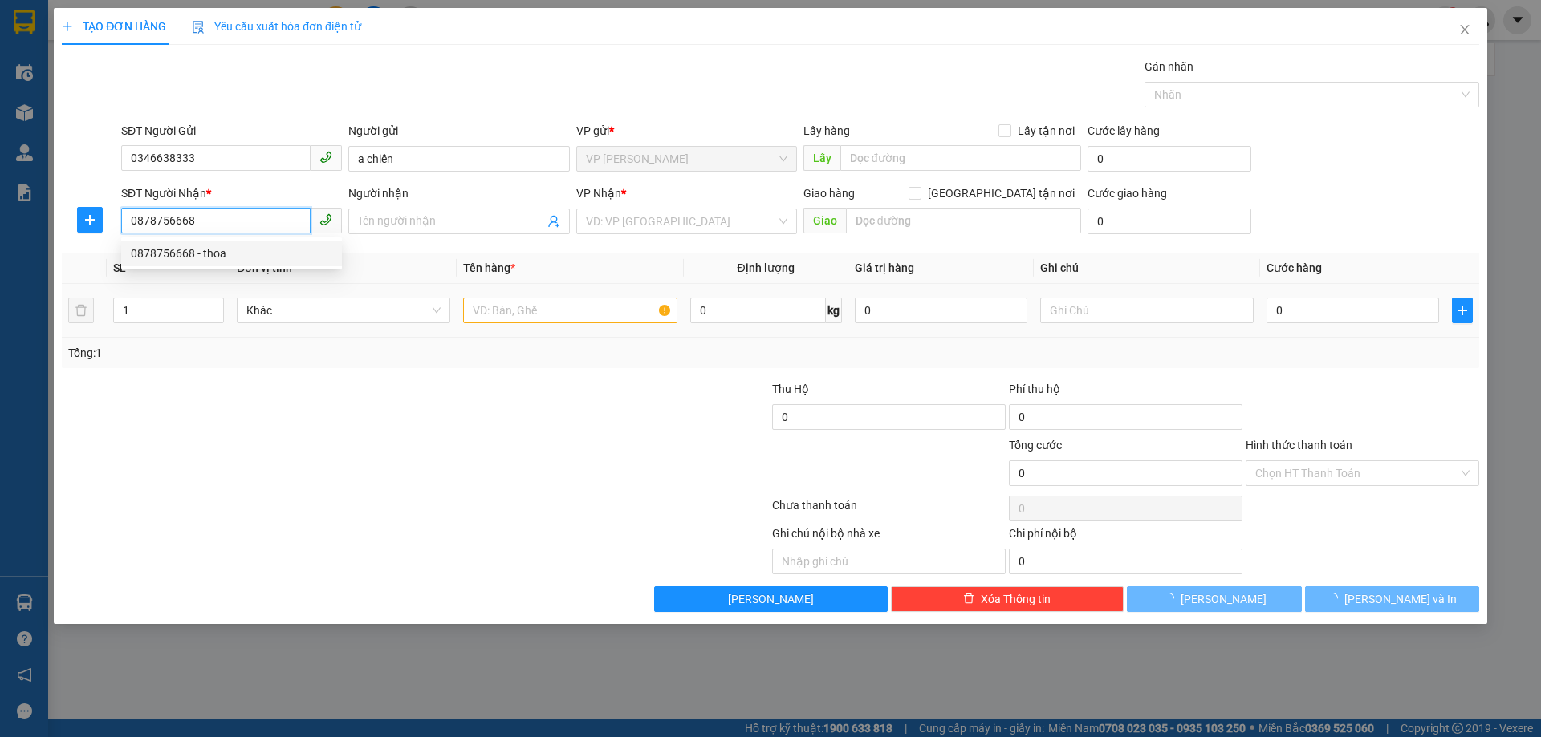
type input "thoa"
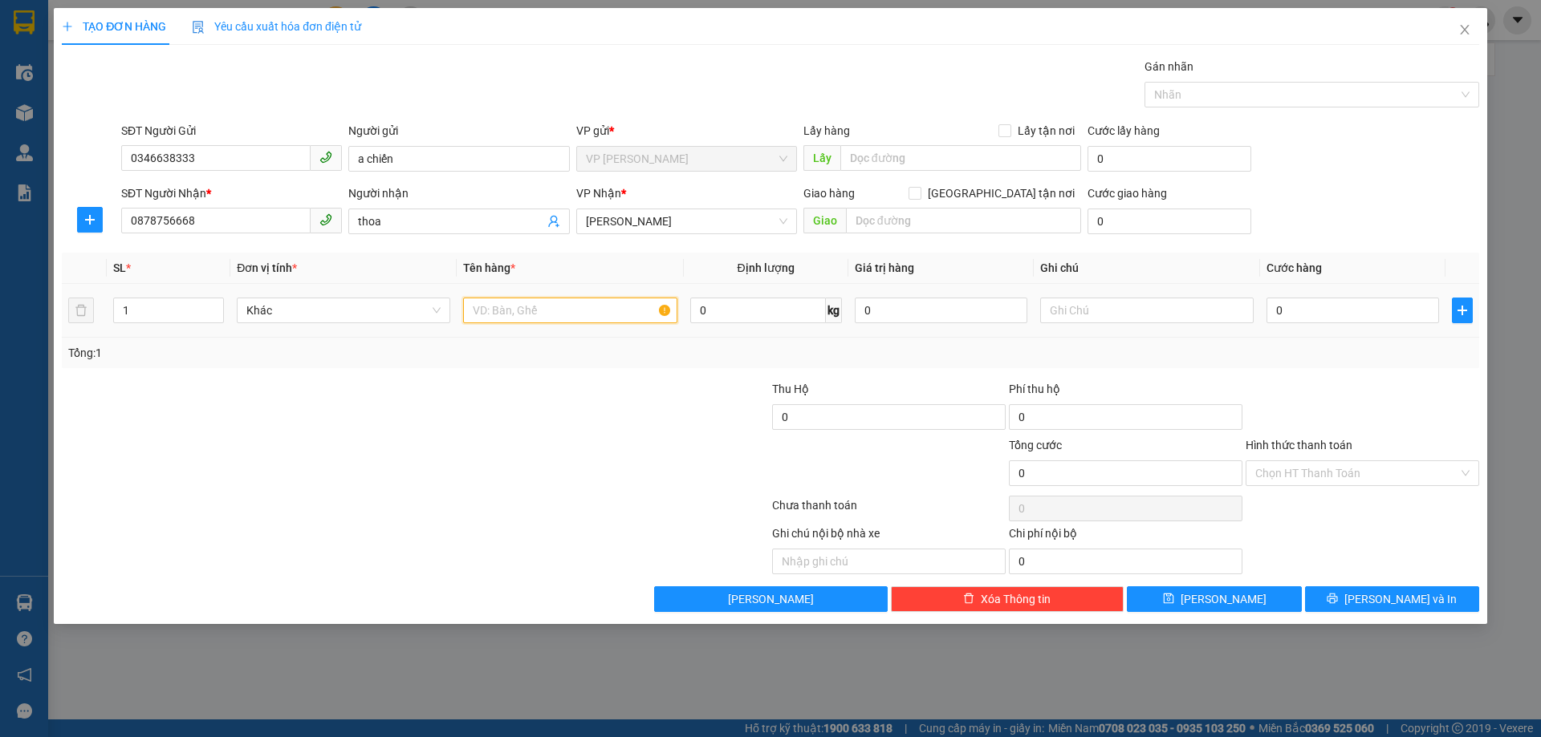
click at [510, 312] on input "text" at bounding box center [569, 311] width 213 height 26
type input "mỹ phẩm"
click at [1298, 304] on input "0" at bounding box center [1352, 311] width 173 height 26
type input "0"
click at [1400, 376] on div "Transit Pickup Surcharge Ids Transit Deliver Surcharge Ids Transit Deliver Surc…" at bounding box center [770, 335] width 1417 height 554
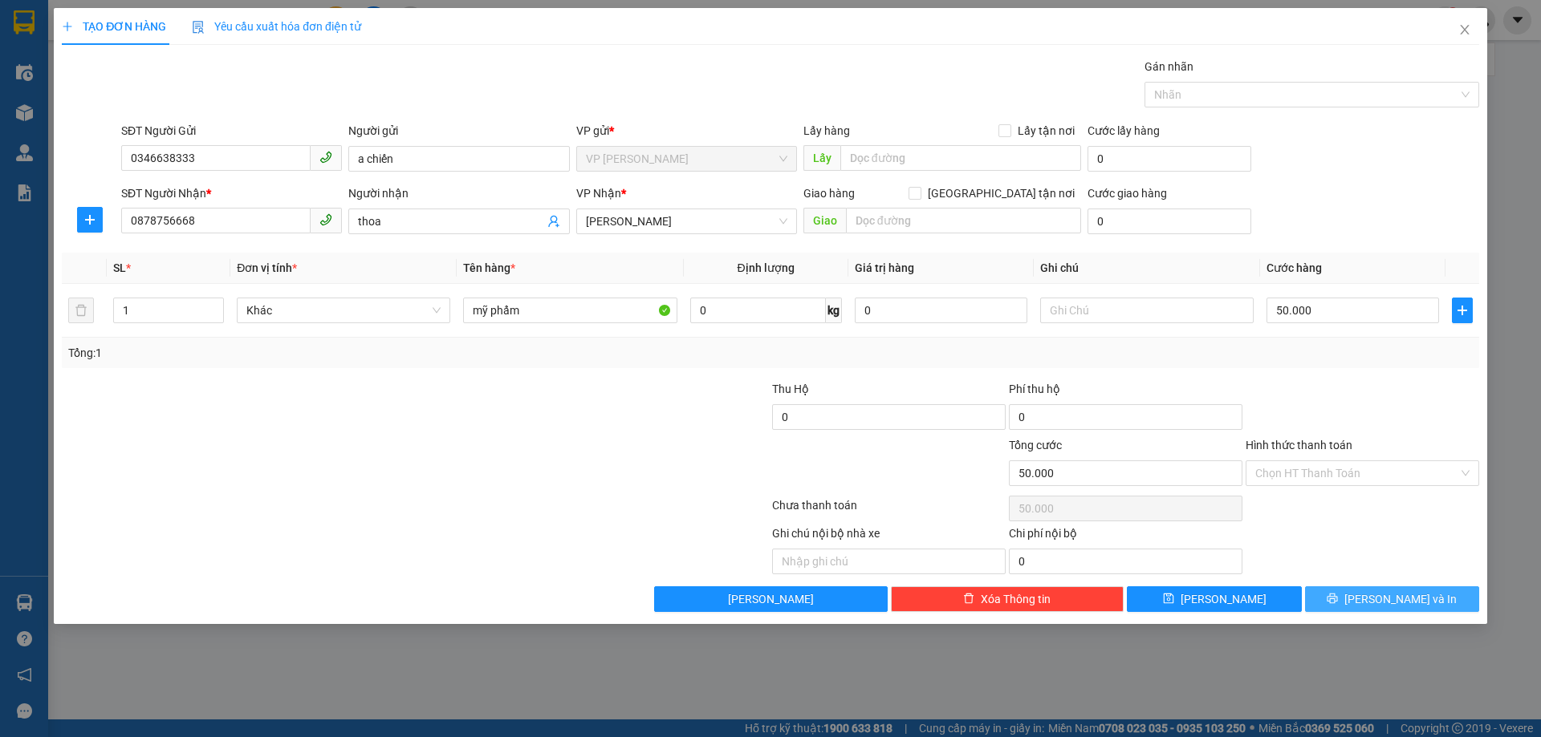
click at [1383, 595] on span "[PERSON_NAME] và In" at bounding box center [1400, 600] width 112 height 18
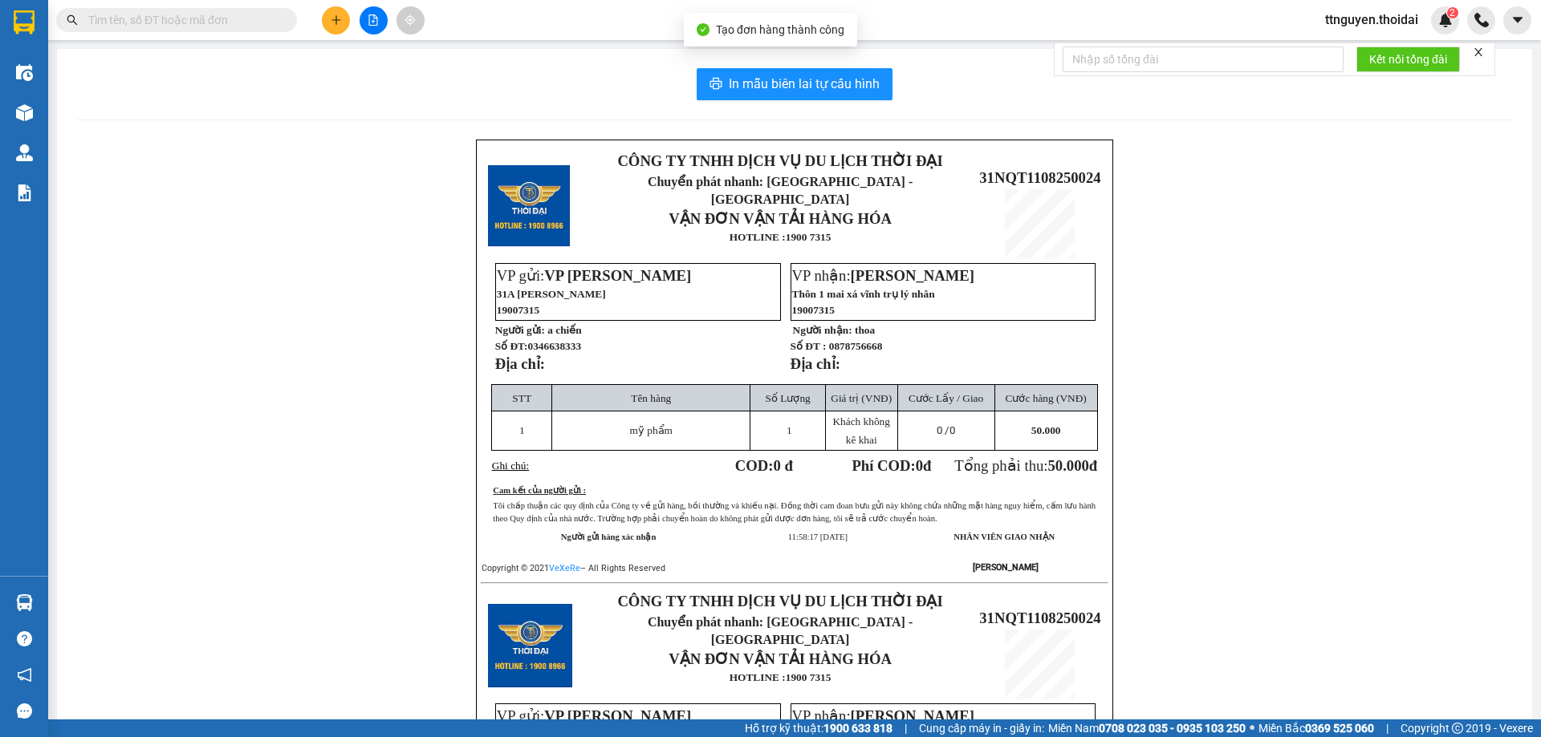
click at [774, 57] on div "In mẫu biên lai tự cấu hình CÔNG TY TNHH DỊCH VỤ DU LỊCH THỜI ĐẠI Chuyển phát n…" at bounding box center [794, 565] width 1475 height 1032
click at [774, 77] on span "In mẫu biên lai tự cấu hình" at bounding box center [804, 84] width 151 height 20
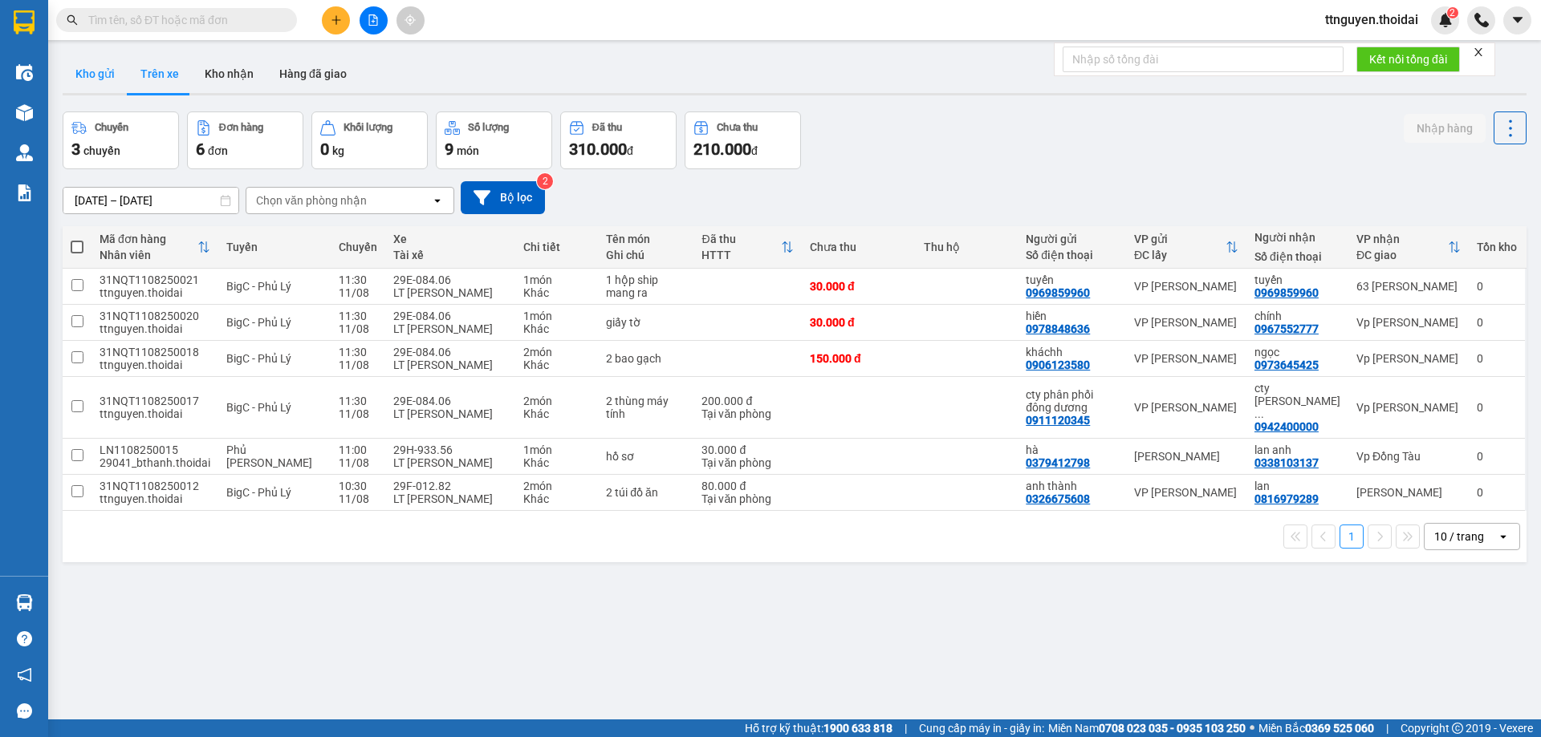
click at [96, 71] on button "Kho gửi" at bounding box center [95, 74] width 65 height 39
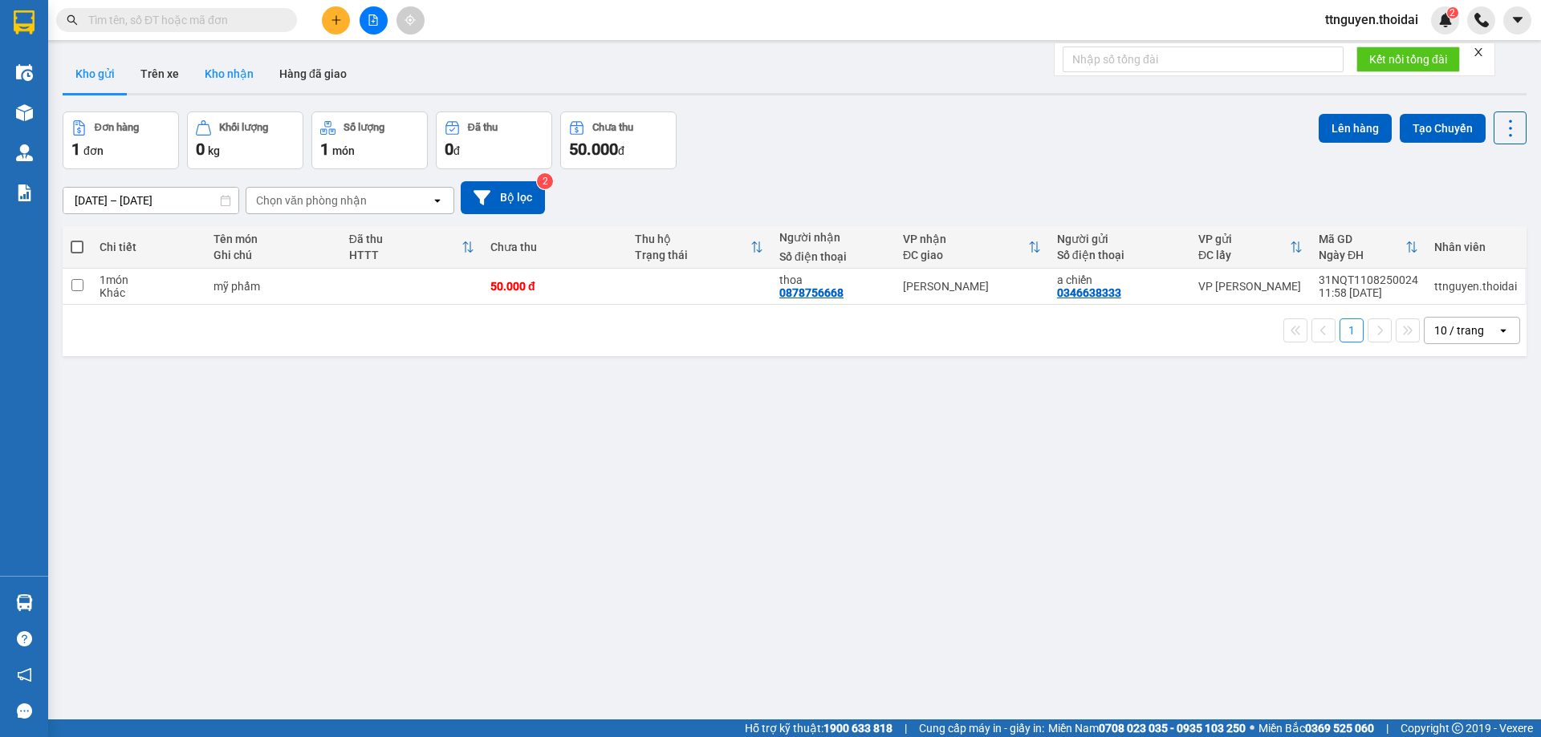
click at [235, 67] on button "Kho nhận" at bounding box center [229, 74] width 75 height 39
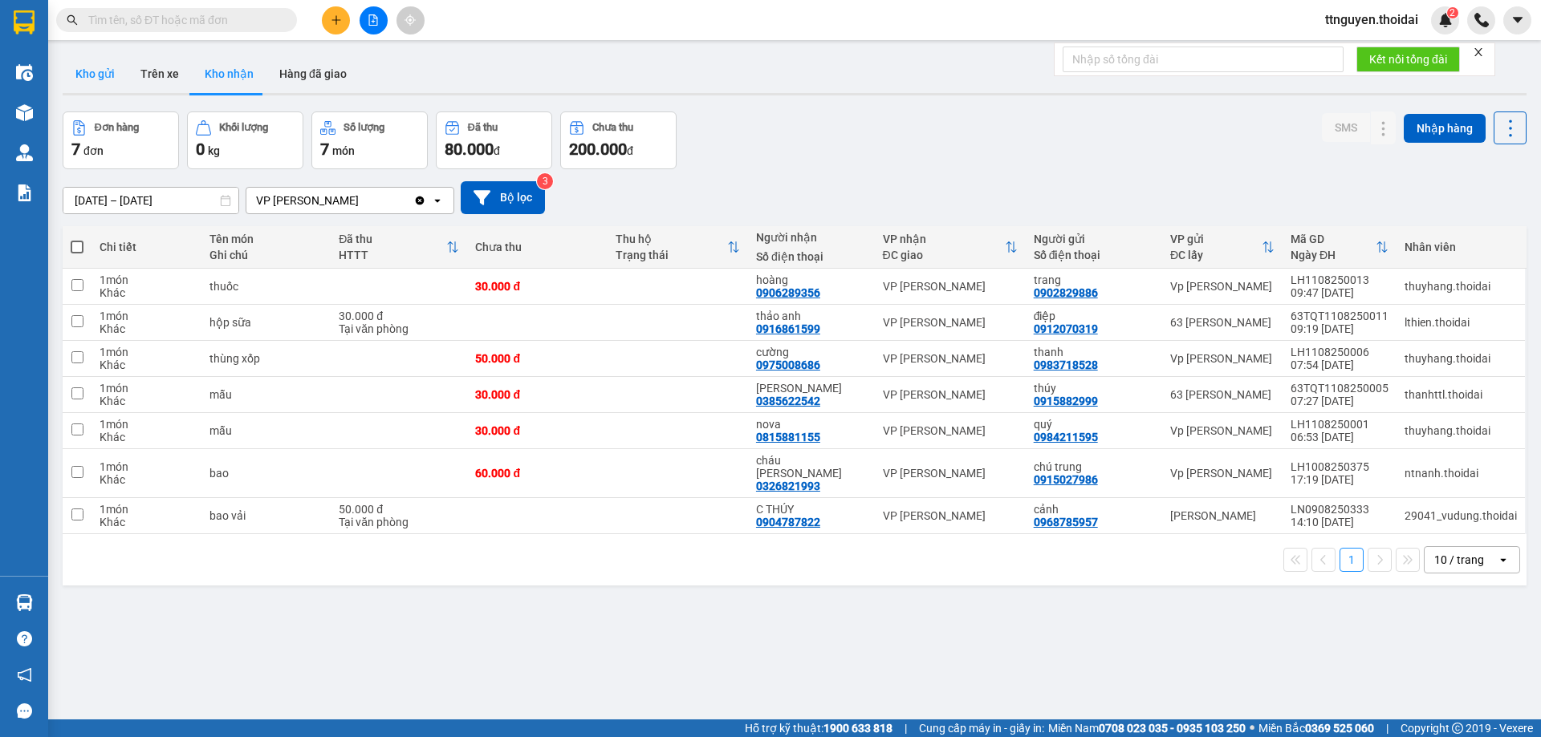
click at [91, 81] on button "Kho gửi" at bounding box center [95, 74] width 65 height 39
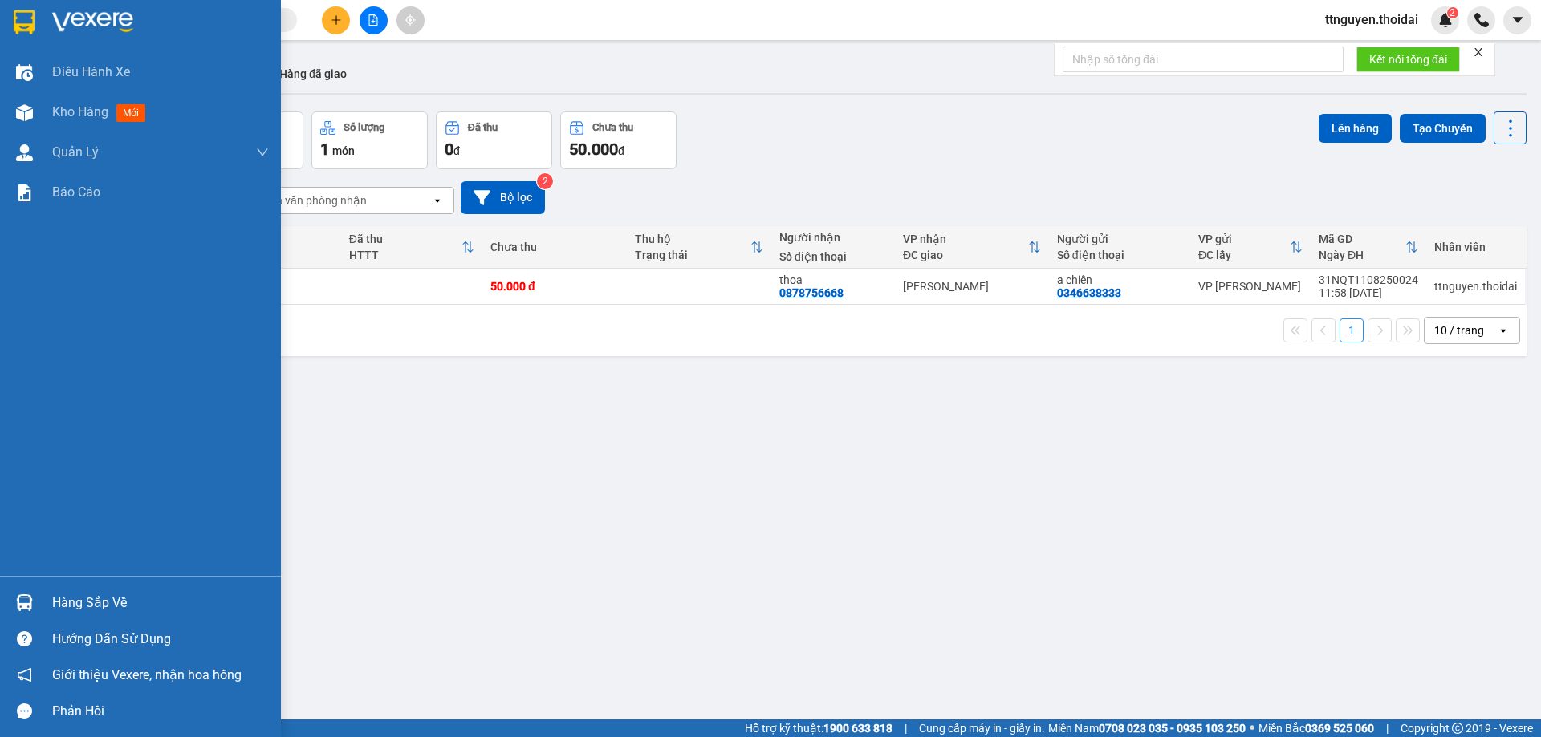
drag, startPoint x: 75, startPoint y: 606, endPoint x: 129, endPoint y: 610, distance: 53.9
click at [81, 607] on div "Hàng sắp về" at bounding box center [160, 603] width 217 height 24
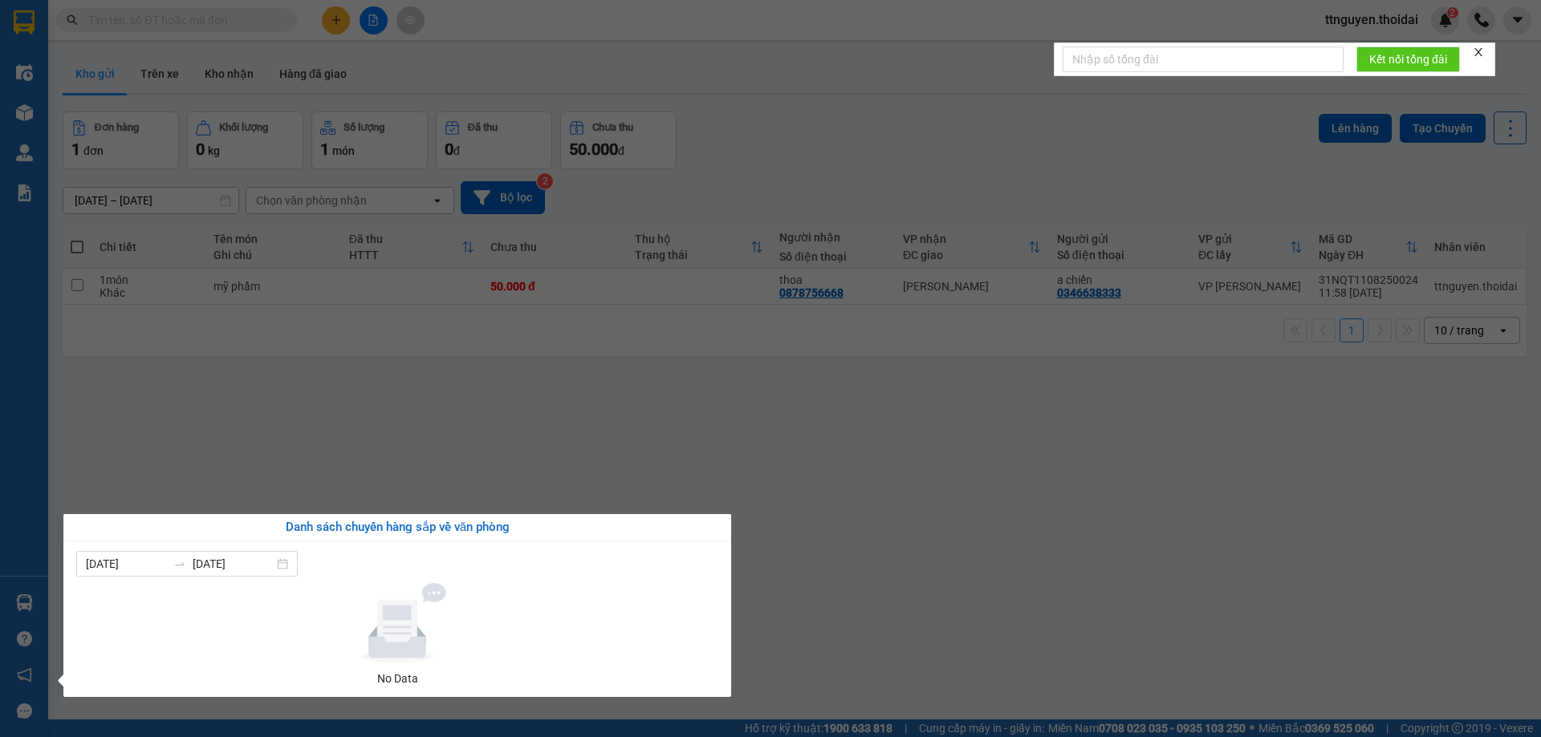
click at [721, 524] on div "Danh sách chuyến hàng sắp về văn phòng" at bounding box center [397, 527] width 668 height 27
drag, startPoint x: 606, startPoint y: 376, endPoint x: 408, endPoint y: 381, distance: 197.5
click at [606, 375] on section "Kết quả tìm kiếm ( 0 ) Bộ lọc No Data ttnguyen.thoidai 2 Điều hành xe Kho hàng …" at bounding box center [770, 368] width 1541 height 737
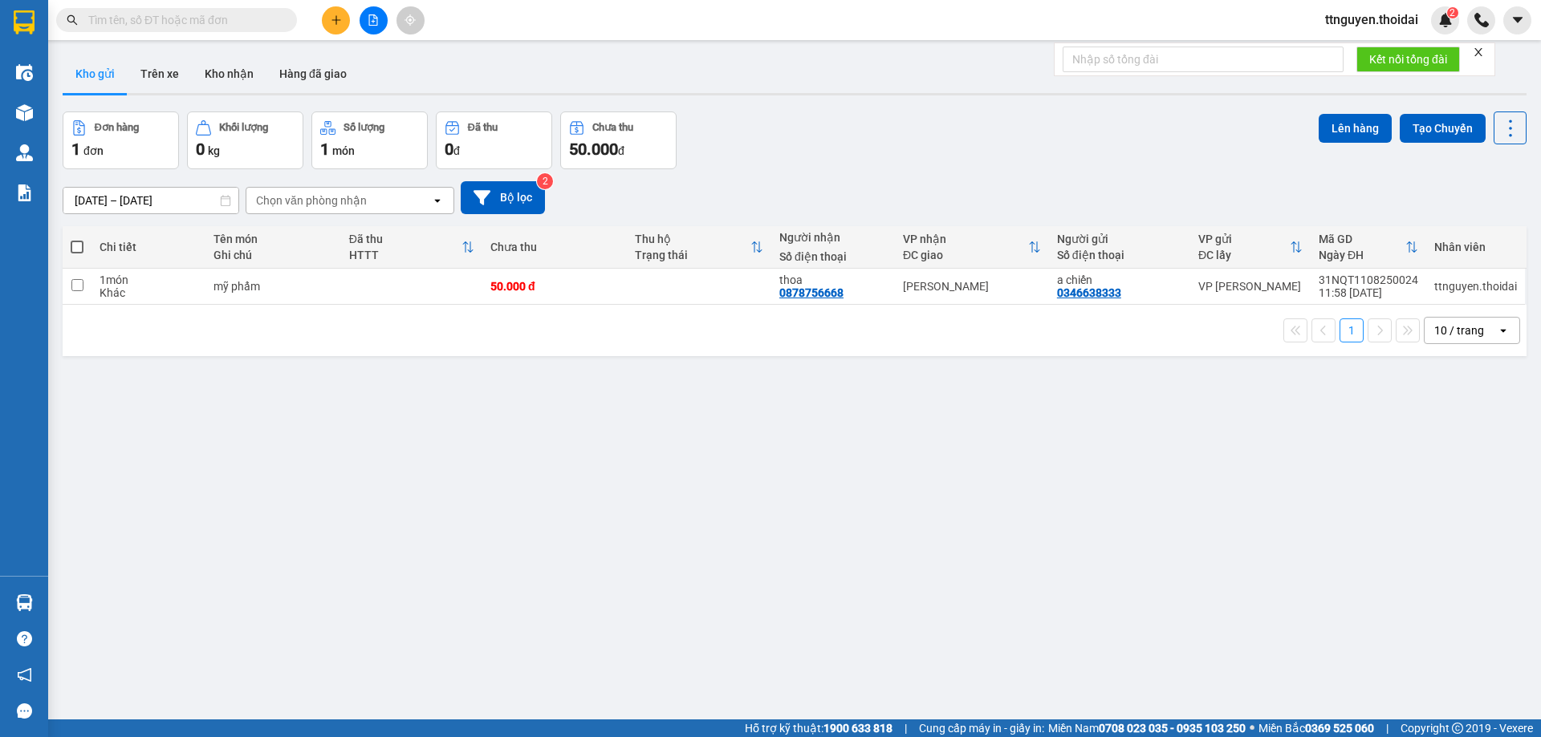
click at [335, 22] on icon "plus" at bounding box center [336, 19] width 11 height 11
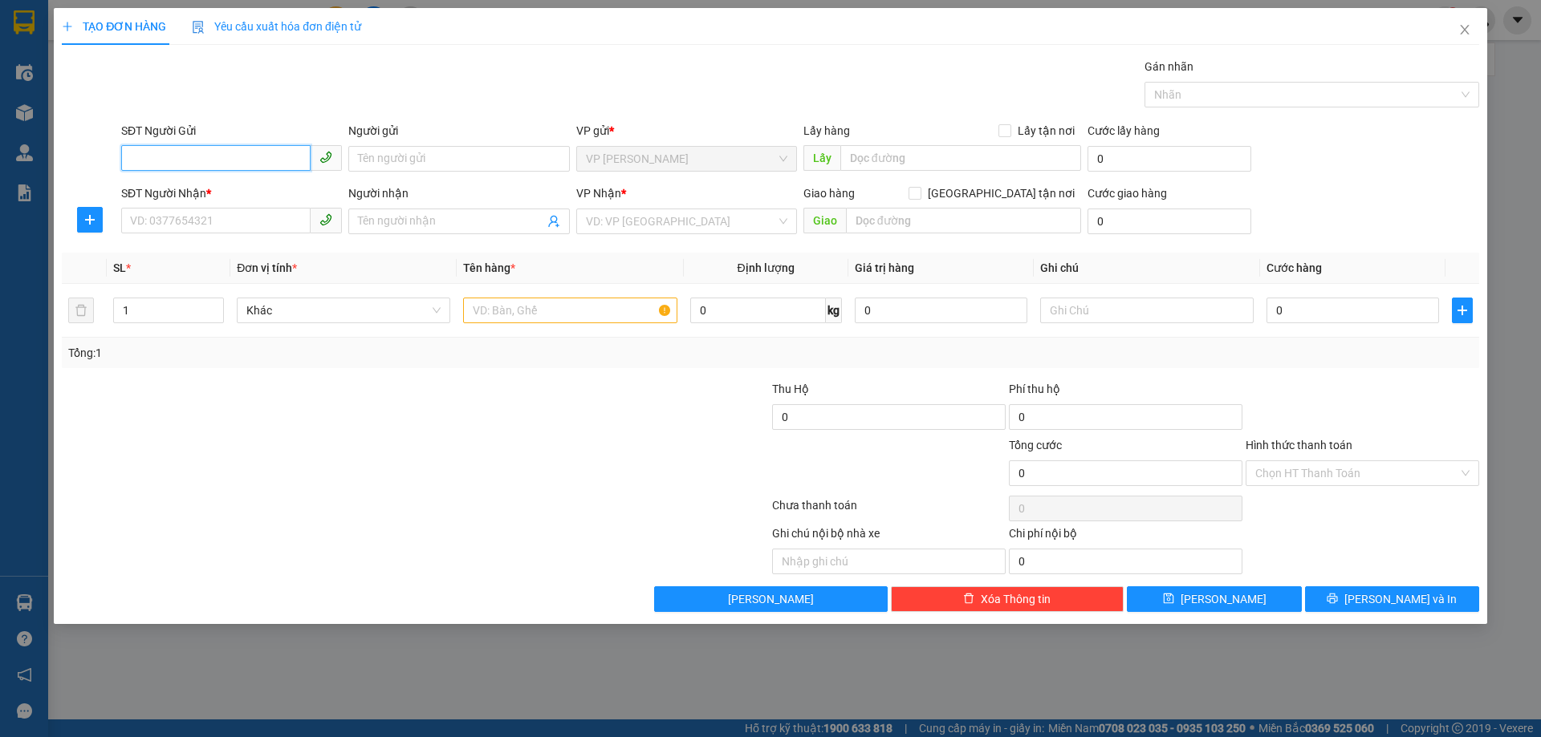
click at [238, 155] on input "SĐT Người Gửi" at bounding box center [215, 158] width 189 height 26
type input "0"
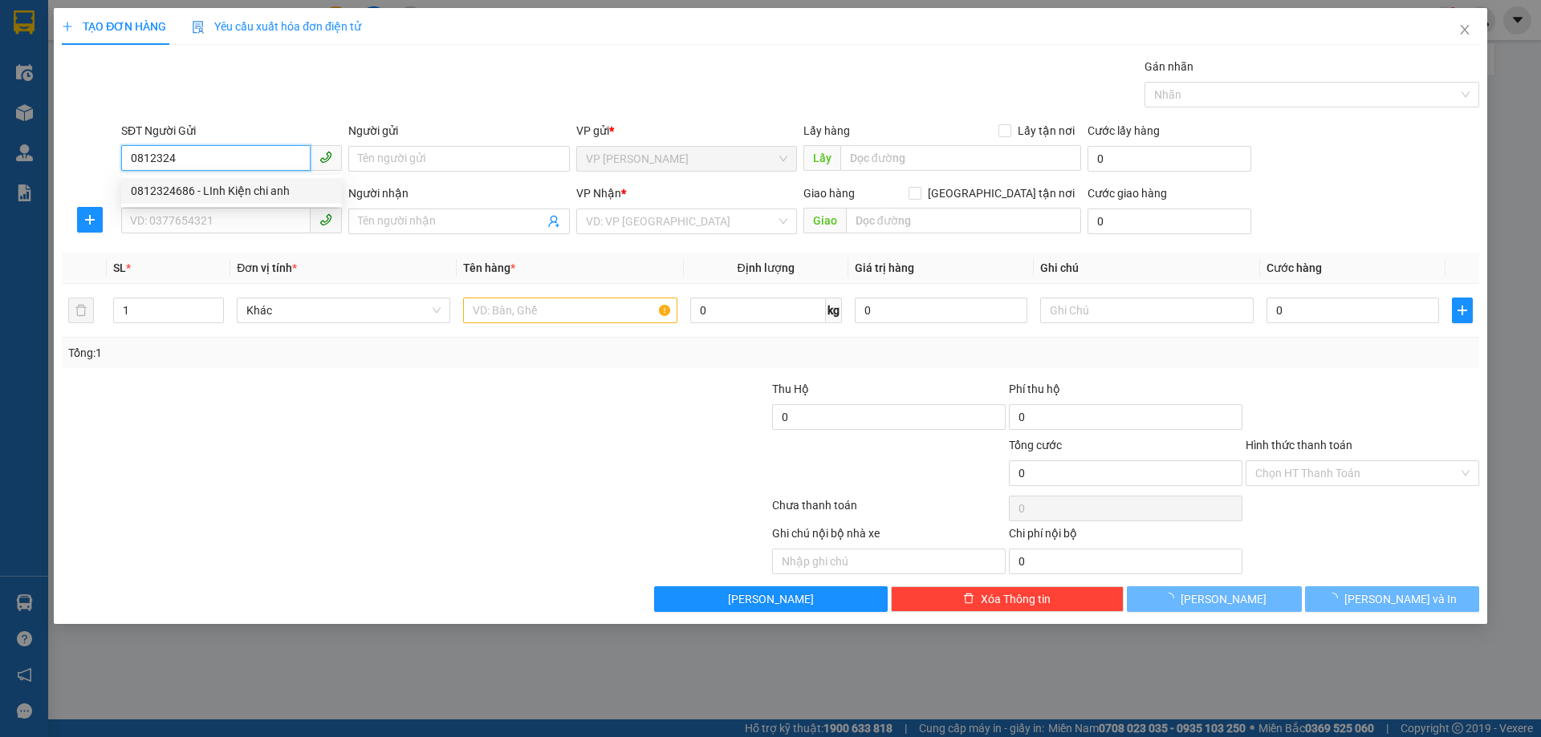
click at [233, 189] on div "0812324686 - LInh Kiện chi anh" at bounding box center [231, 191] width 201 height 18
type input "0812324686"
type input "LInh Kiện chi anh"
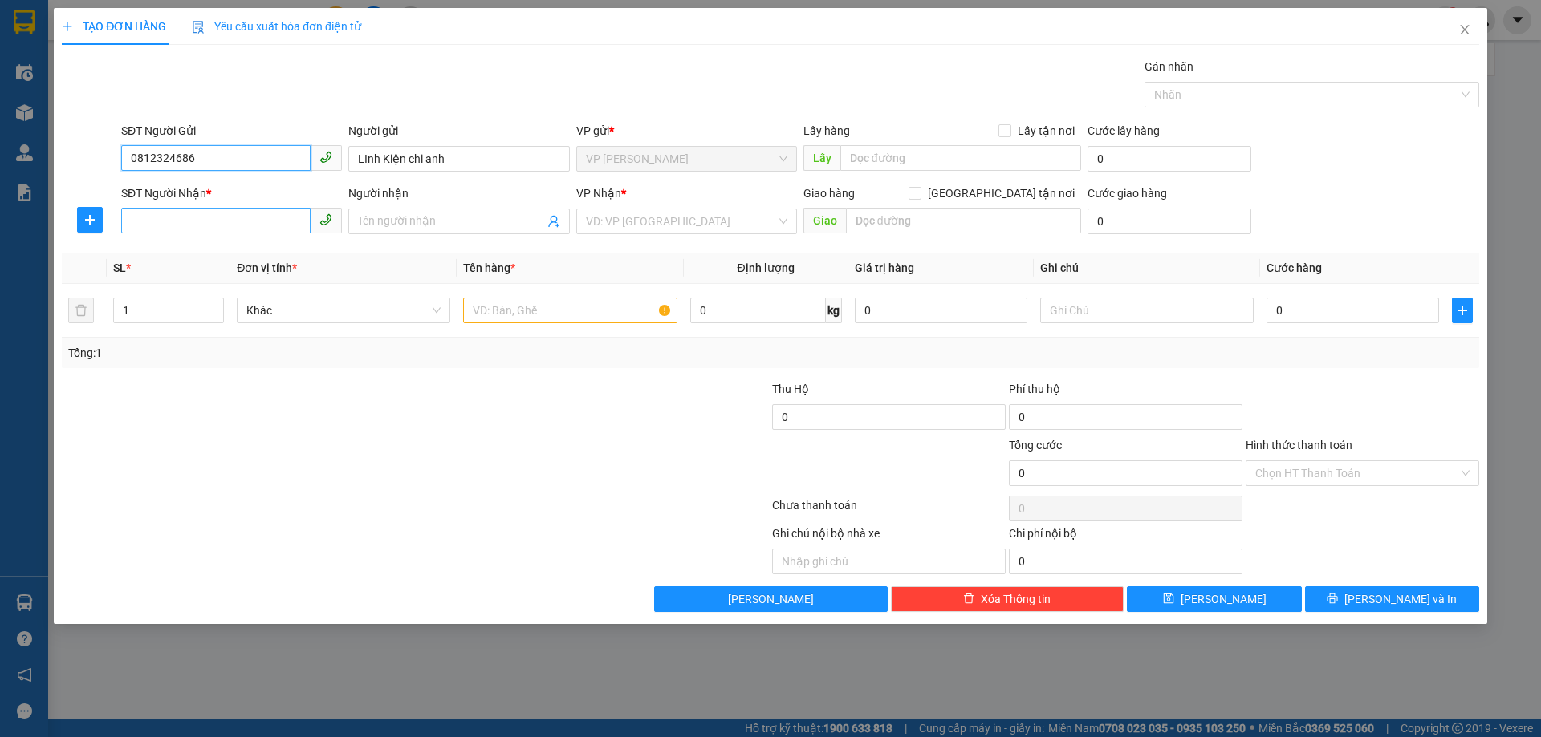
type input "0812324686"
click at [234, 225] on input "SĐT Người Nhận *" at bounding box center [215, 221] width 189 height 26
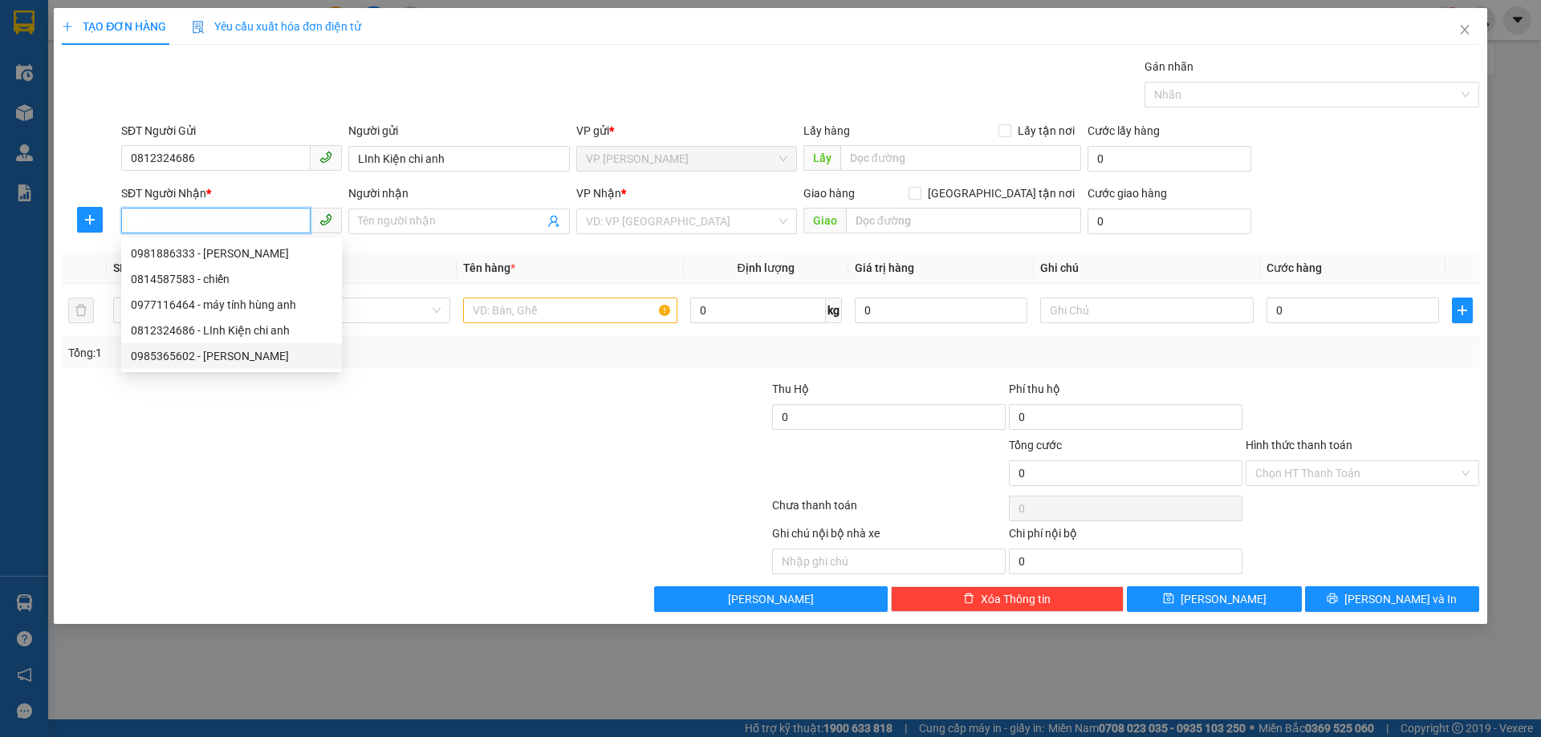
click at [246, 357] on div "0985365602 - ngô mạnh" at bounding box center [231, 356] width 201 height 18
type input "0985365602"
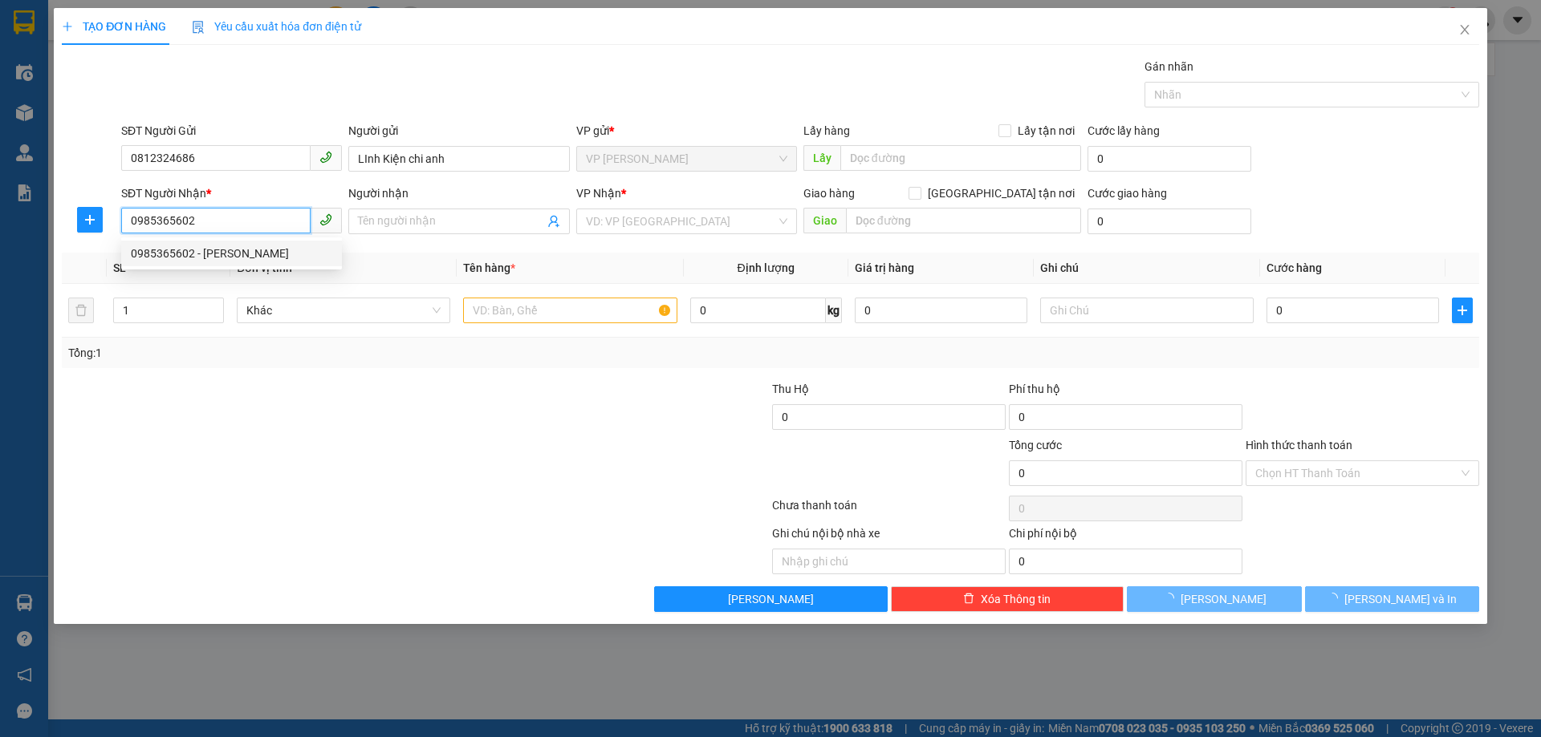
type input "ngô mạnh"
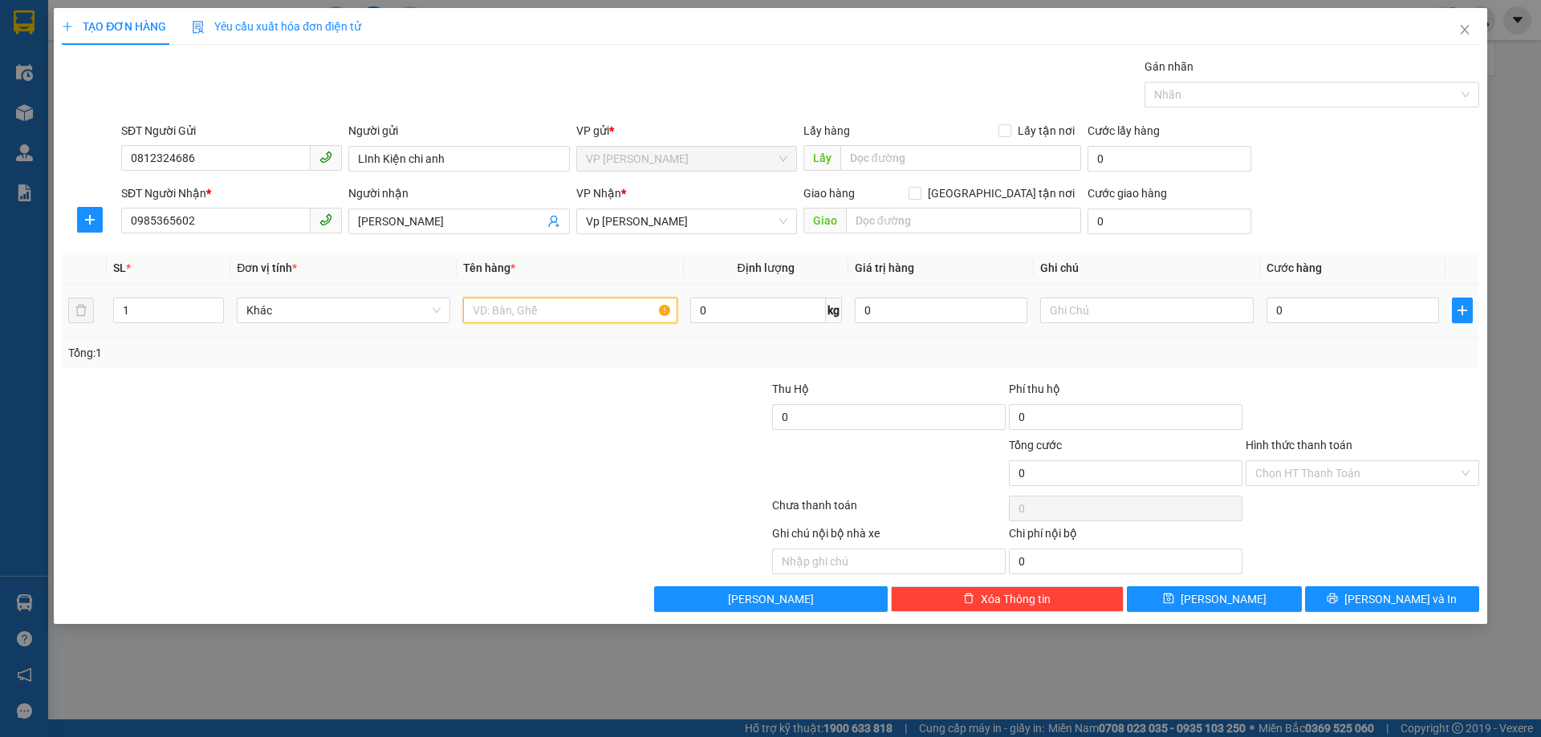
click at [550, 312] on input "text" at bounding box center [569, 311] width 213 height 26
type input "lk điện tử"
click at [1314, 312] on input "0" at bounding box center [1352, 311] width 173 height 26
click at [1300, 364] on div "Tổng: 1" at bounding box center [770, 353] width 1417 height 30
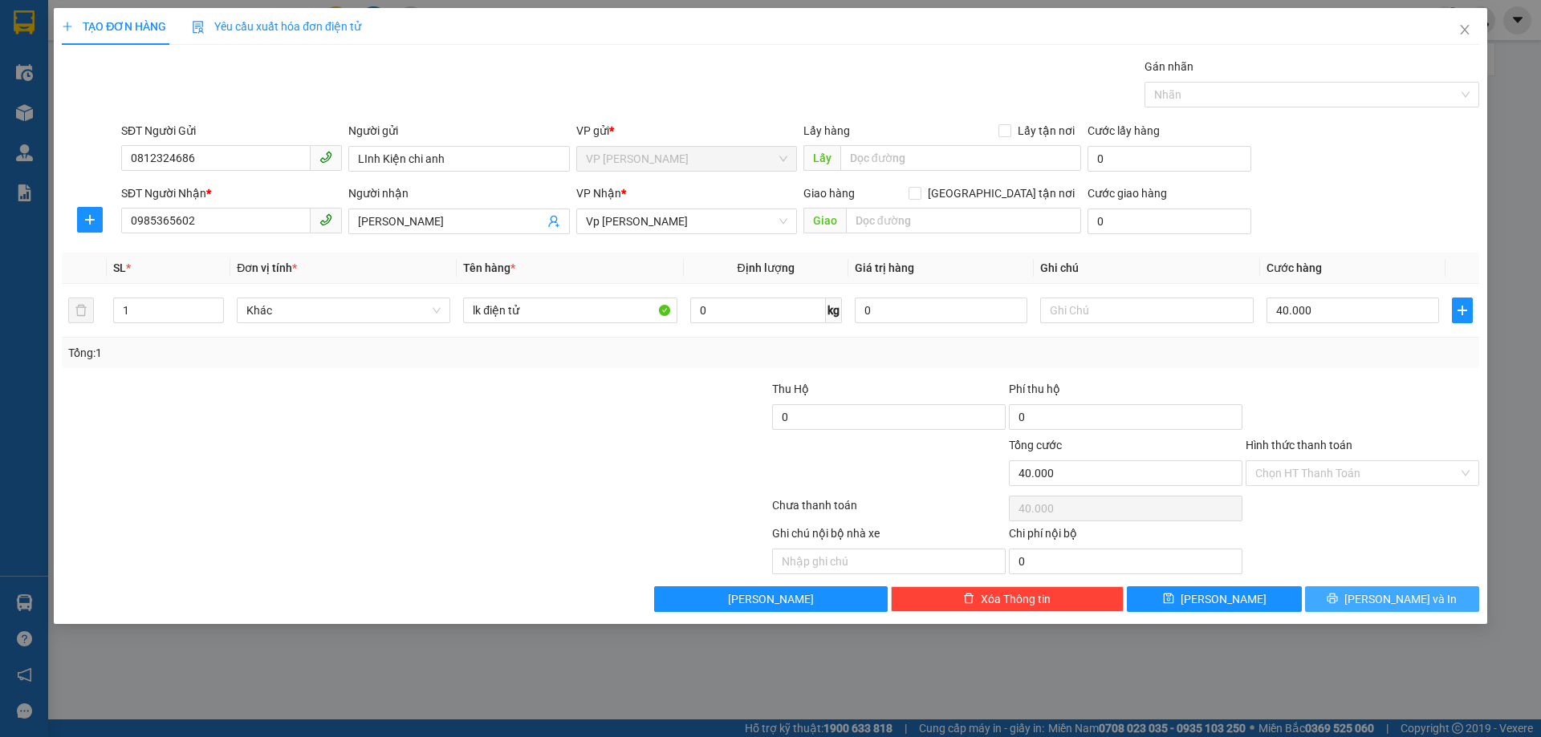
drag, startPoint x: 1371, startPoint y: 608, endPoint x: 978, endPoint y: 501, distance: 407.6
click at [1371, 606] on button "[PERSON_NAME] và In" at bounding box center [1392, 600] width 174 height 26
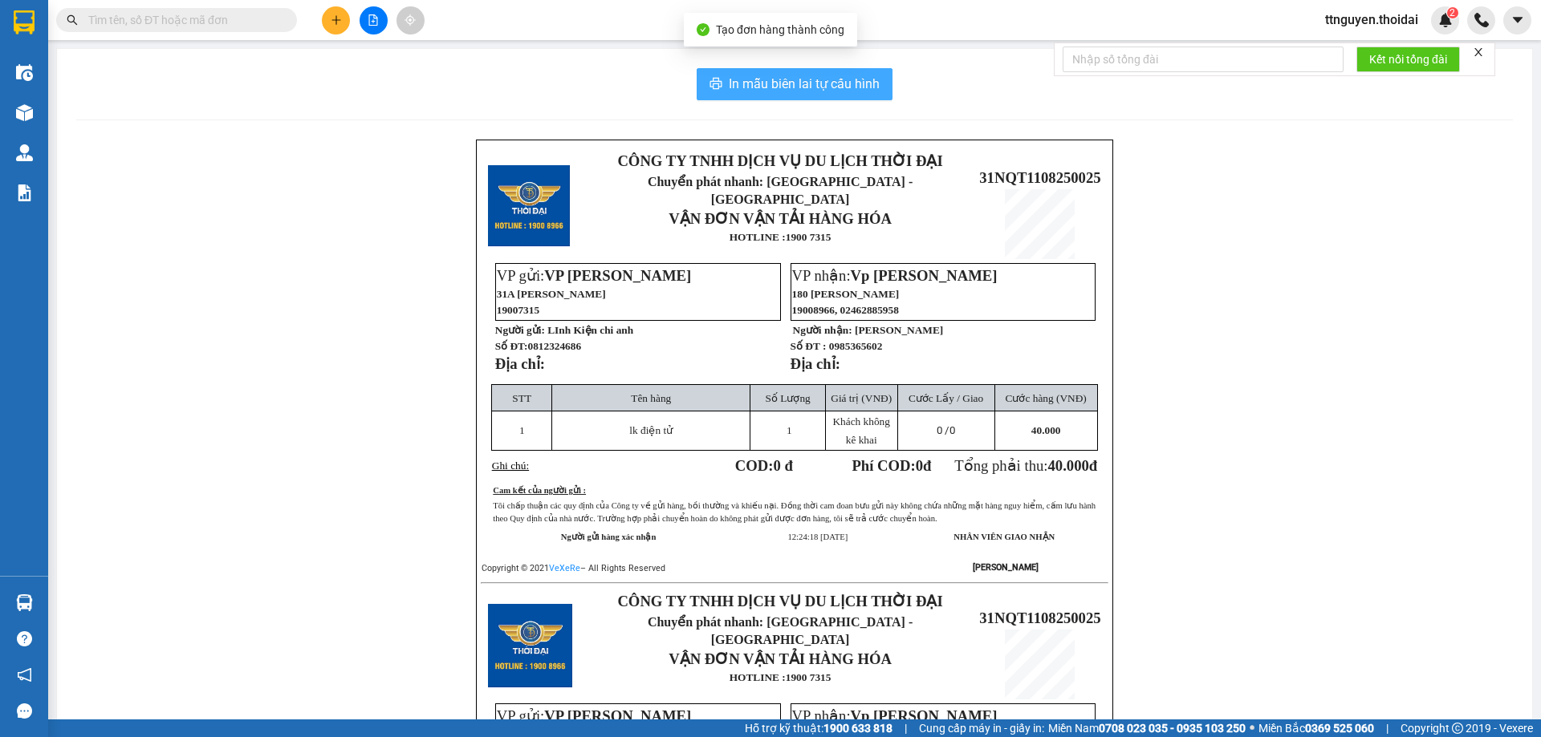
click at [766, 83] on span "In mẫu biên lai tự cấu hình" at bounding box center [804, 84] width 151 height 20
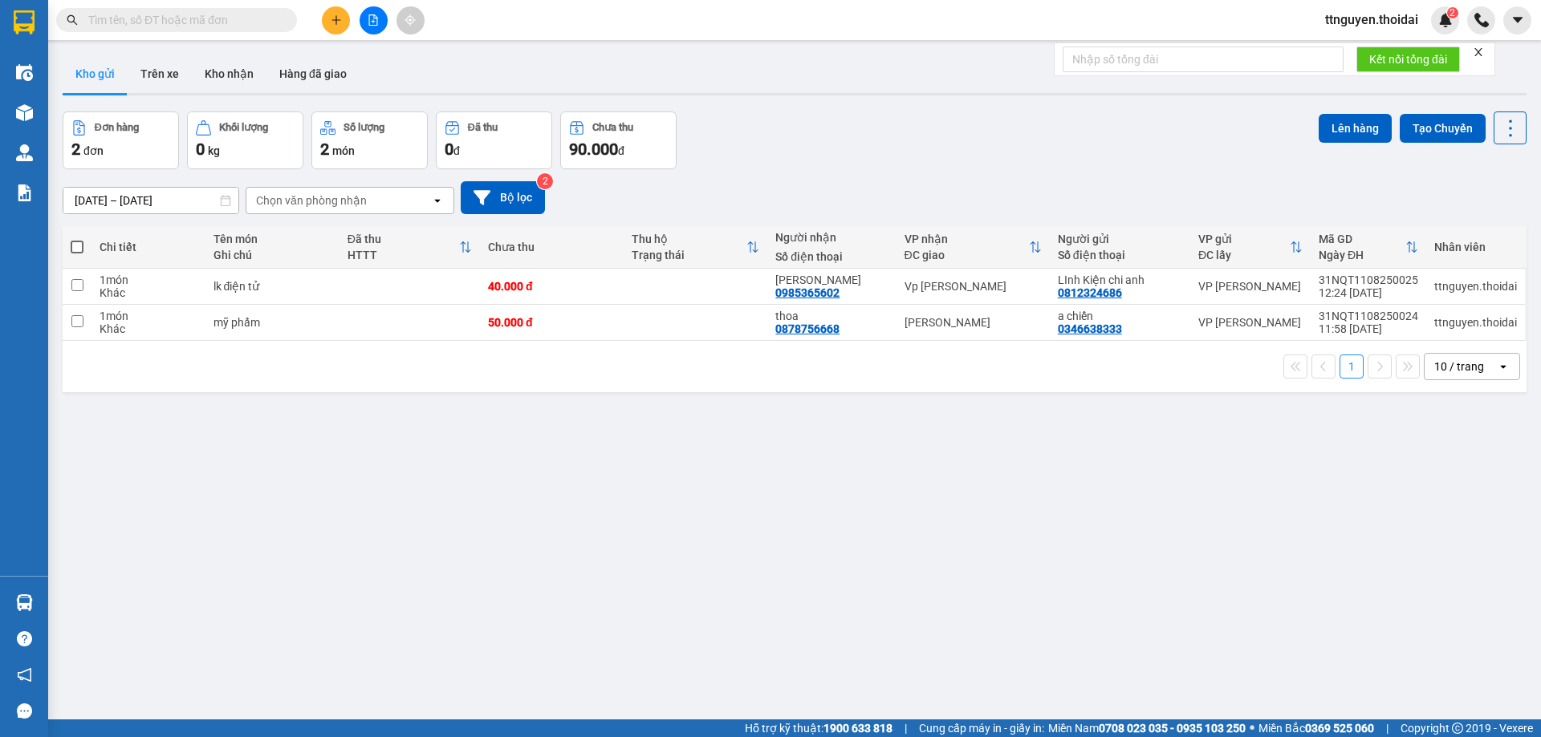
drag, startPoint x: 560, startPoint y: 52, endPoint x: 469, endPoint y: 25, distance: 95.5
click at [560, 50] on div "ver 1.8.137 Kho gửi Trên xe Kho nhận Hàng đã giao Đơn hàng 2 đơn Khối lượng 0 k…" at bounding box center [794, 416] width 1477 height 737
click at [325, 17] on button at bounding box center [336, 20] width 28 height 28
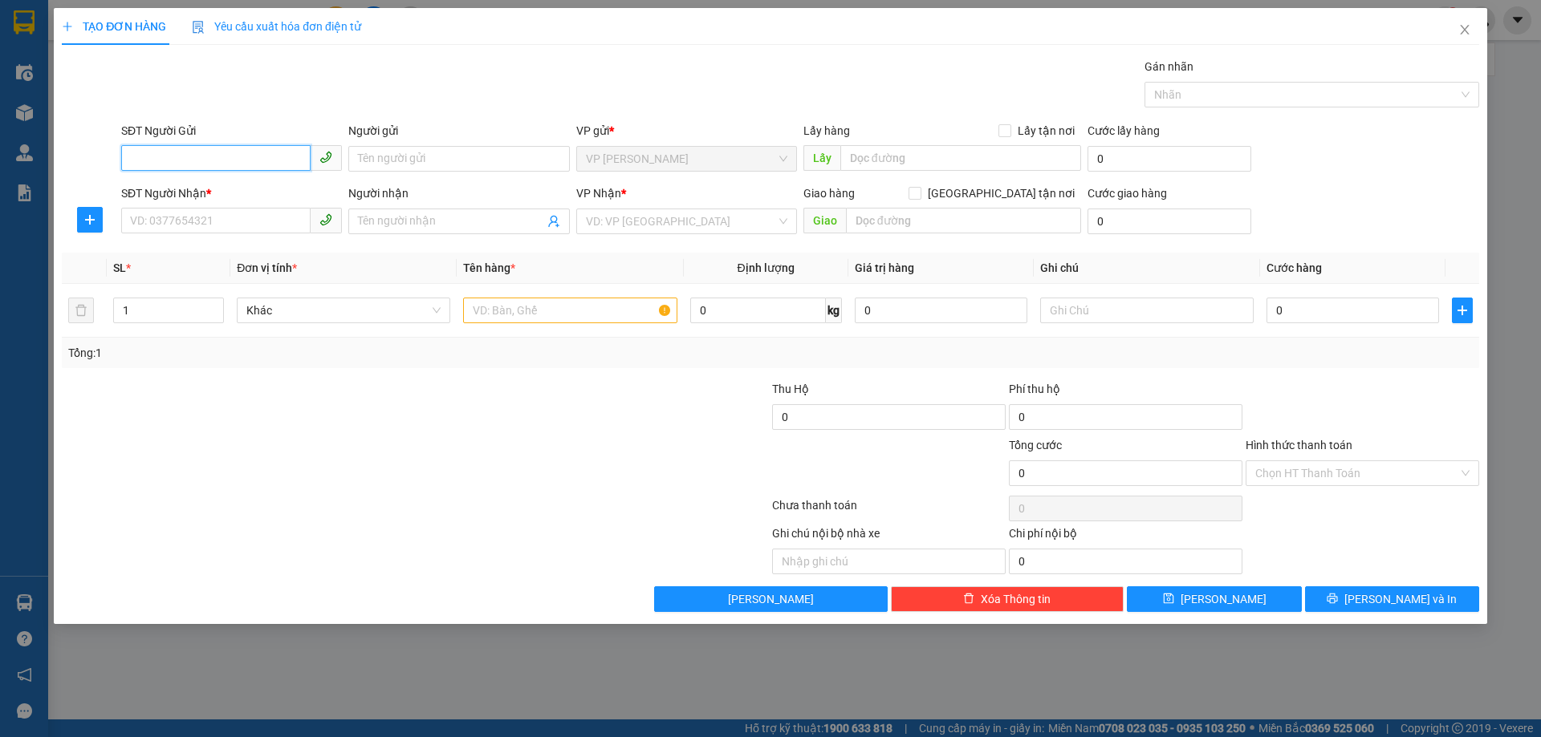
click at [252, 146] on input "SĐT Người Gửi" at bounding box center [215, 158] width 189 height 26
click at [264, 189] on div "0812324686 - LInh Kiện chi anh" at bounding box center [231, 191] width 201 height 18
type input "0812324686"
type input "LInh Kiện chi anh"
type input "0812324686"
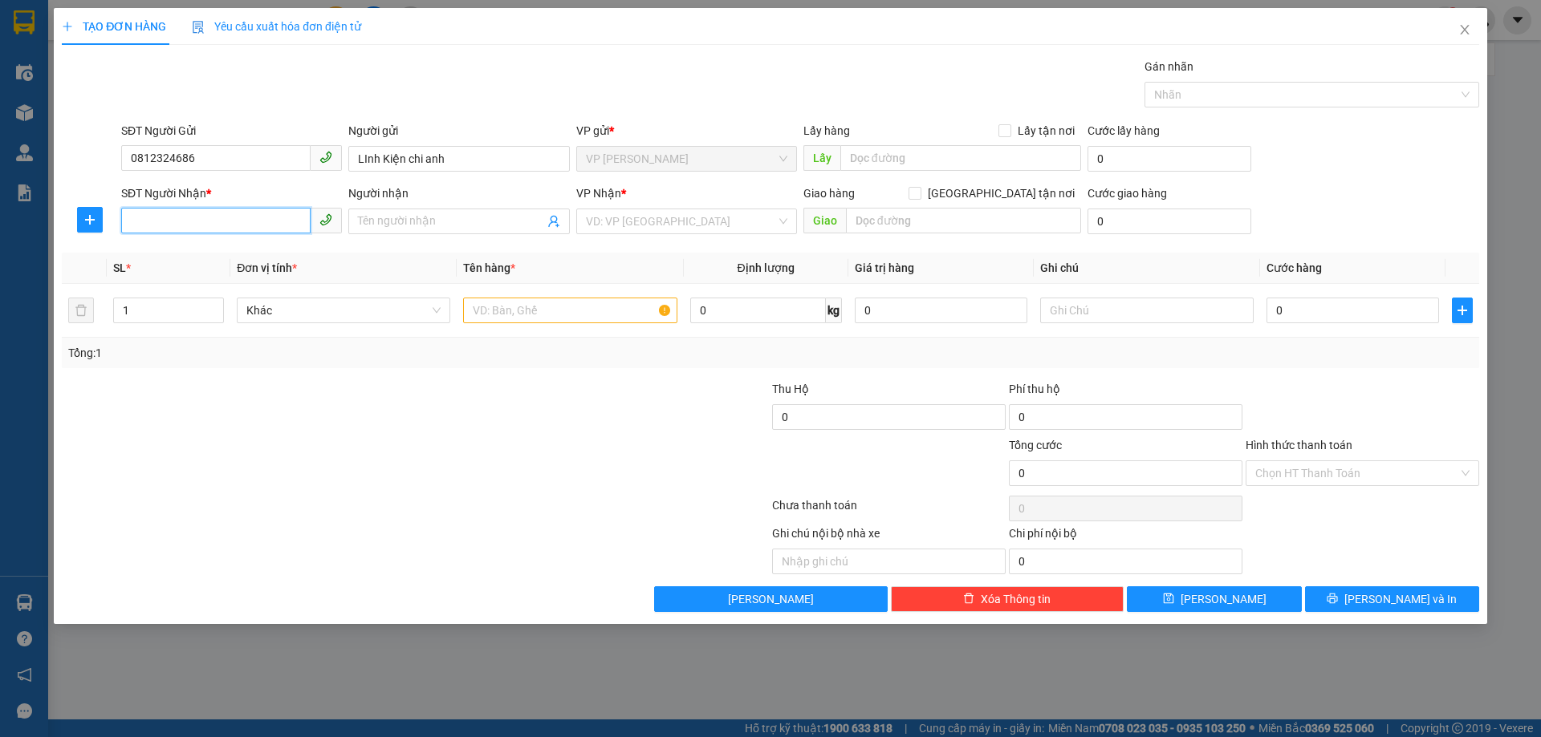
click at [252, 230] on input "SĐT Người Nhận *" at bounding box center [215, 221] width 189 height 26
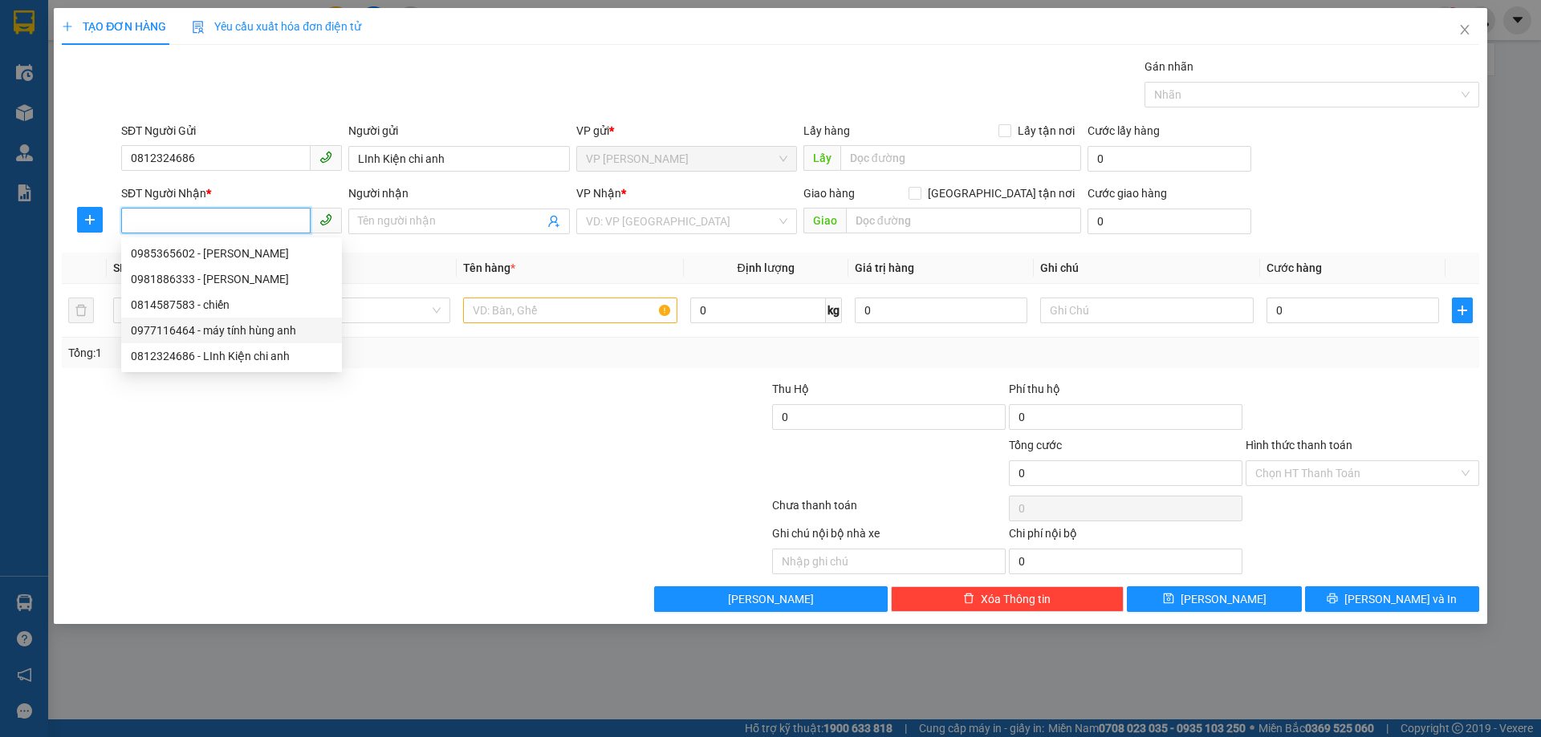
click at [278, 326] on div "0977116464 - máy tính hùng anh" at bounding box center [231, 331] width 201 height 18
type input "0977116464"
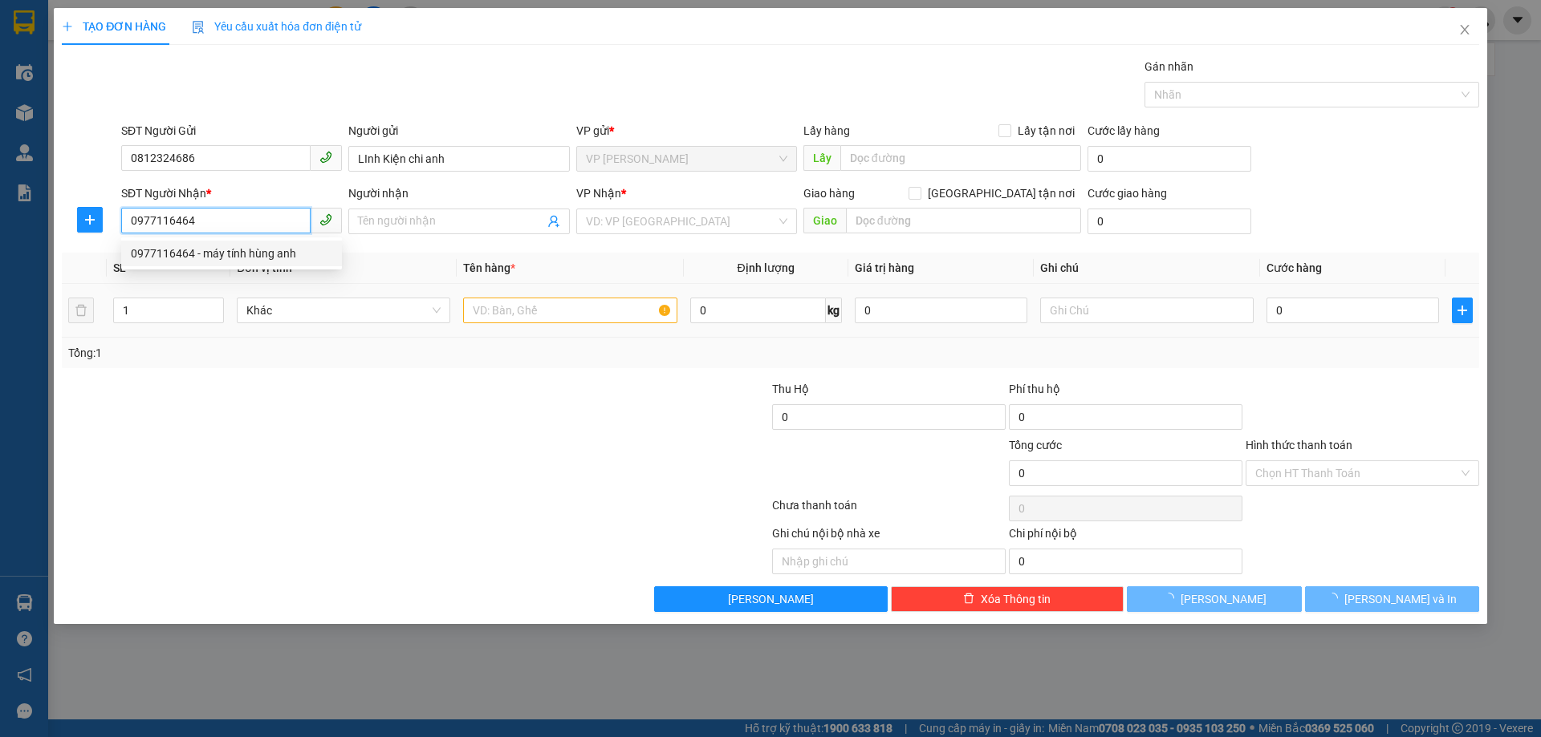
type input "máy tính hùng anh"
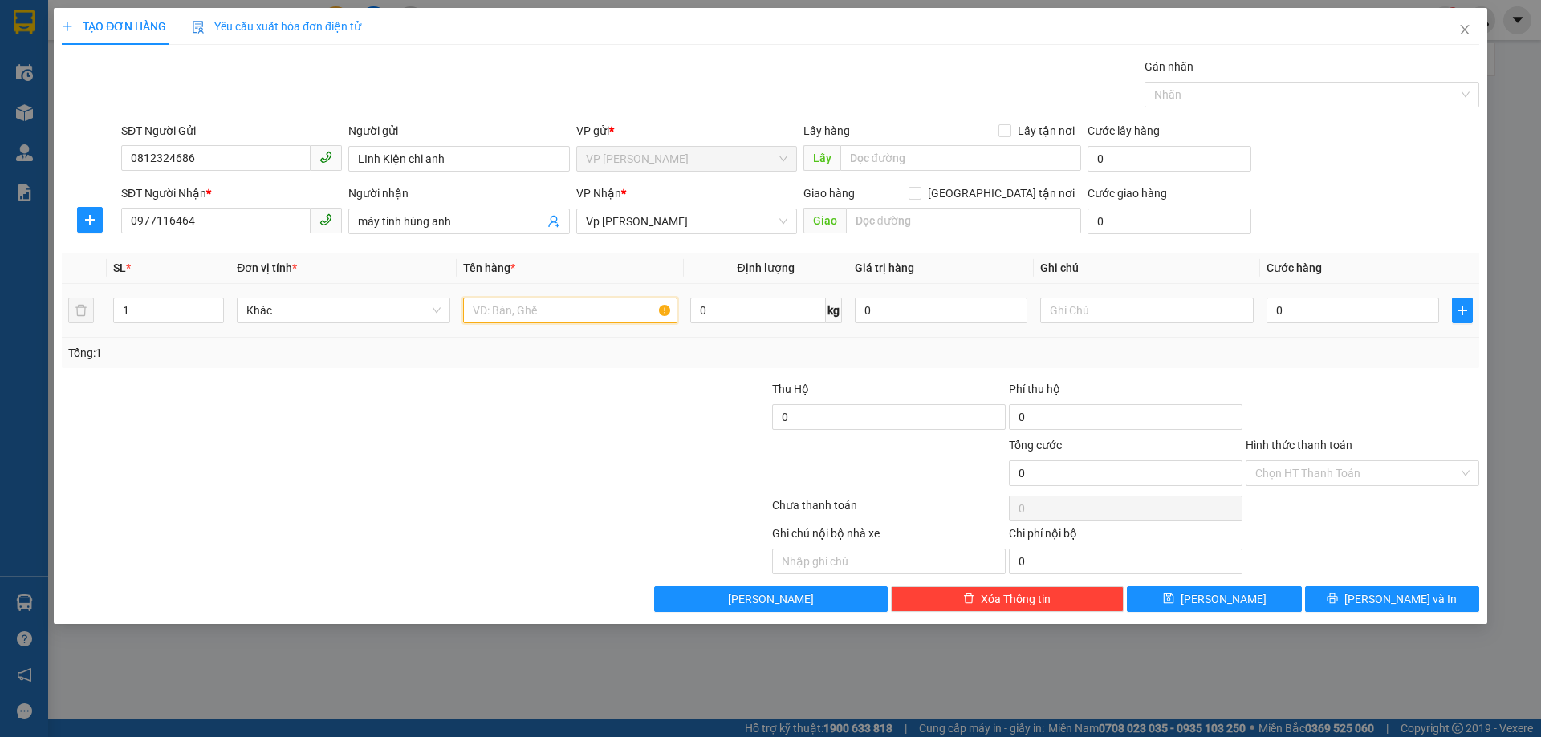
click at [596, 318] on input "text" at bounding box center [569, 311] width 213 height 26
type input "lk đt"
click at [1300, 312] on input "0" at bounding box center [1352, 311] width 173 height 26
type input "05"
type input "5"
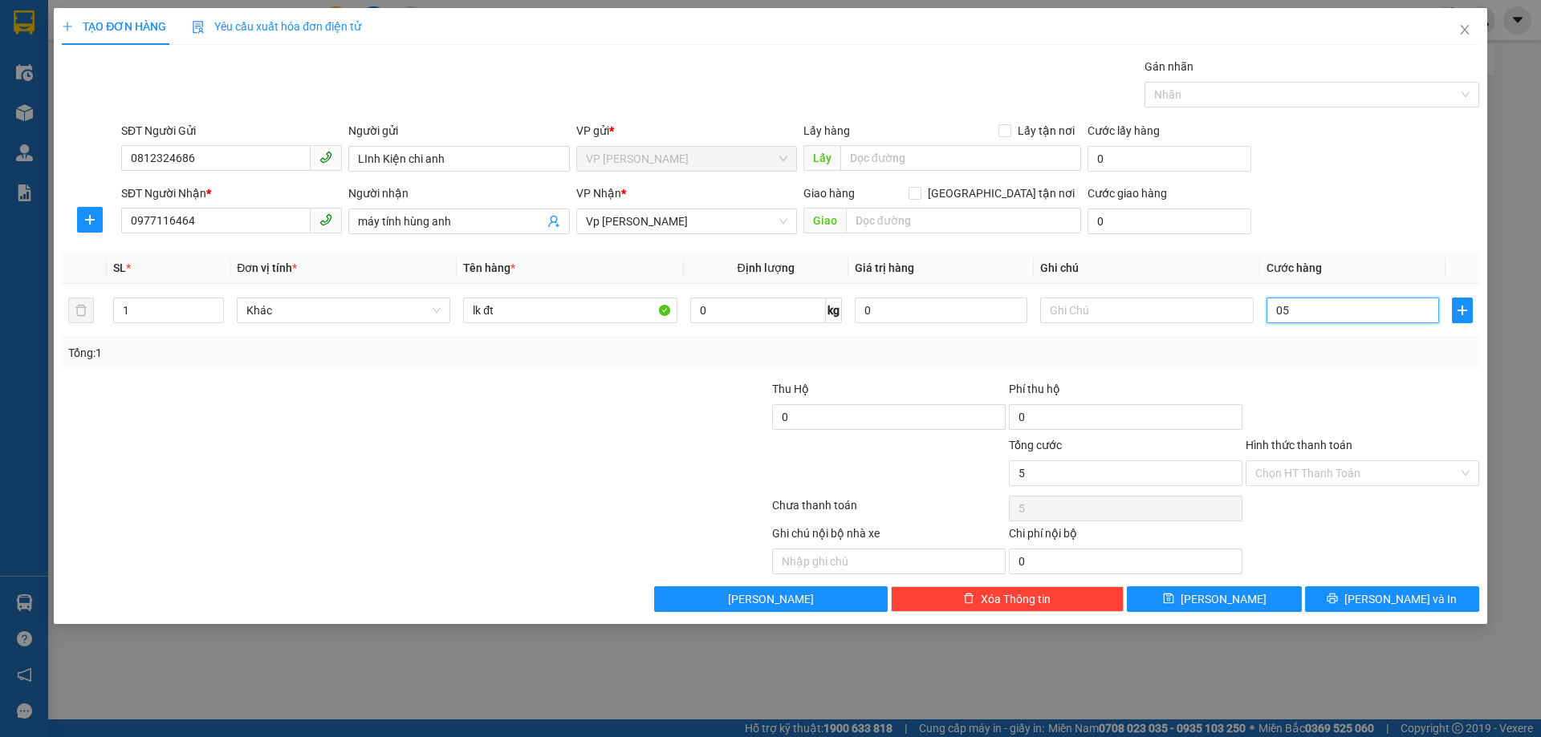
type input "5"
type input "050"
type input "50"
click at [1309, 309] on input "050" at bounding box center [1352, 311] width 173 height 26
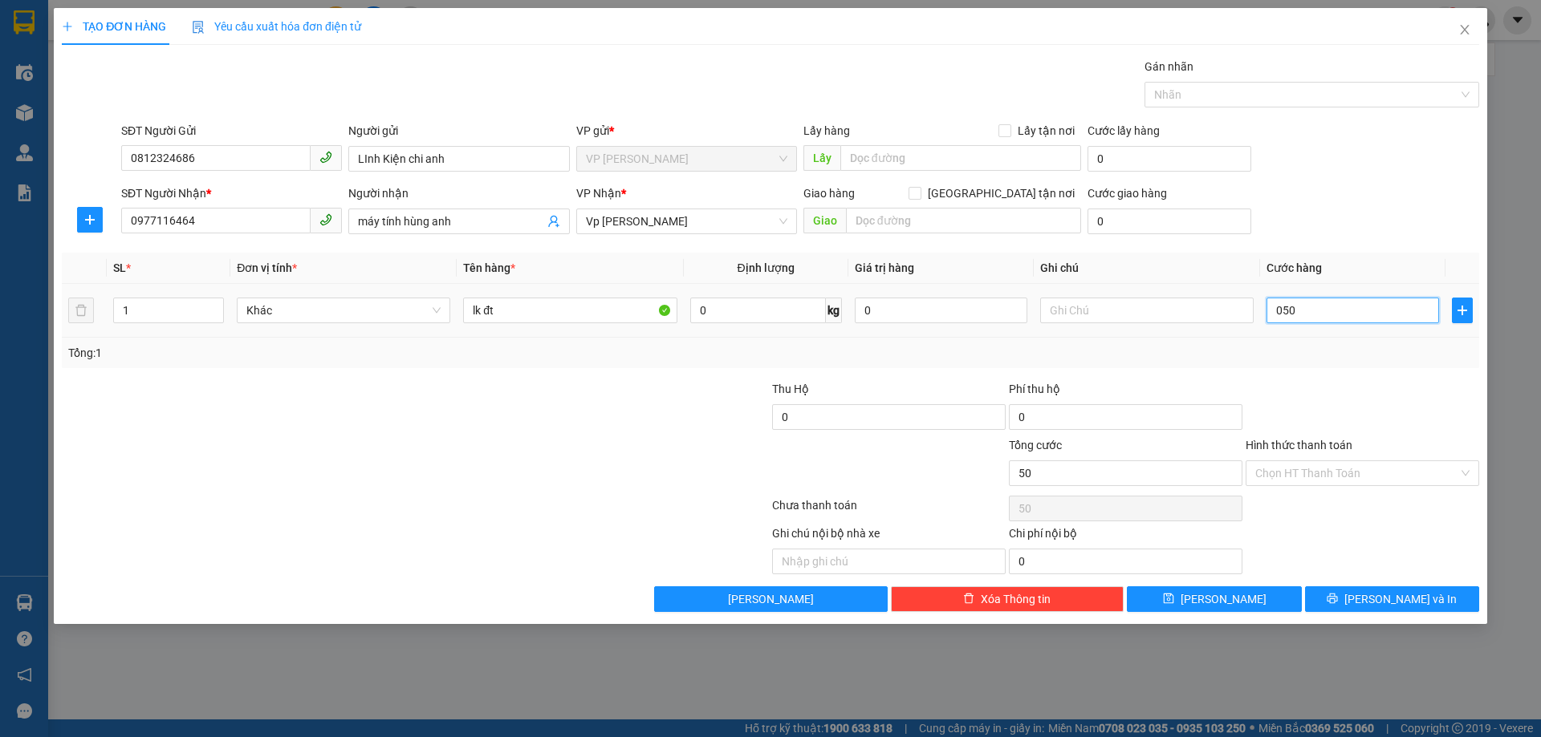
type input "05"
type input "5"
type input "0"
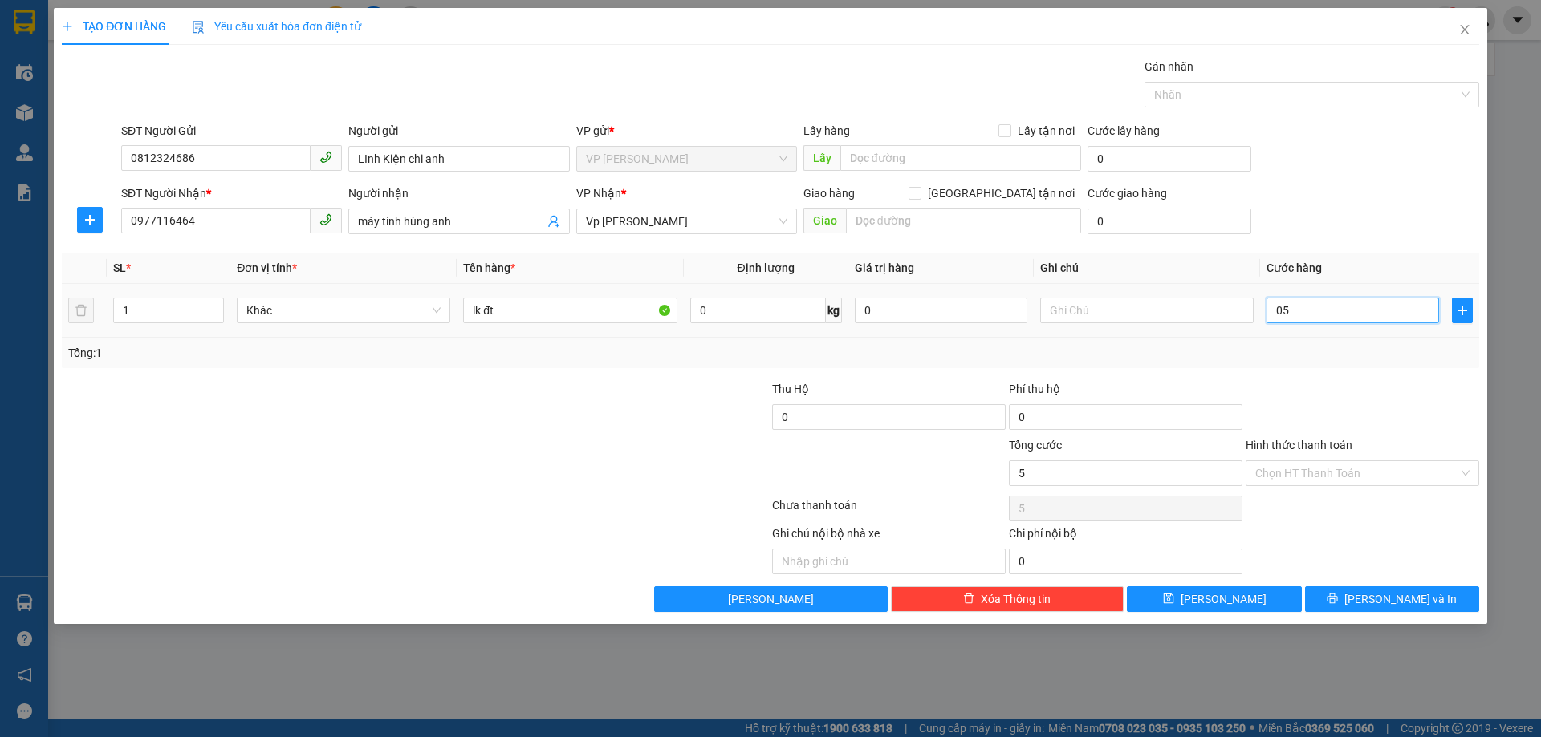
type input "0"
type input "06"
type input "6"
type input "060"
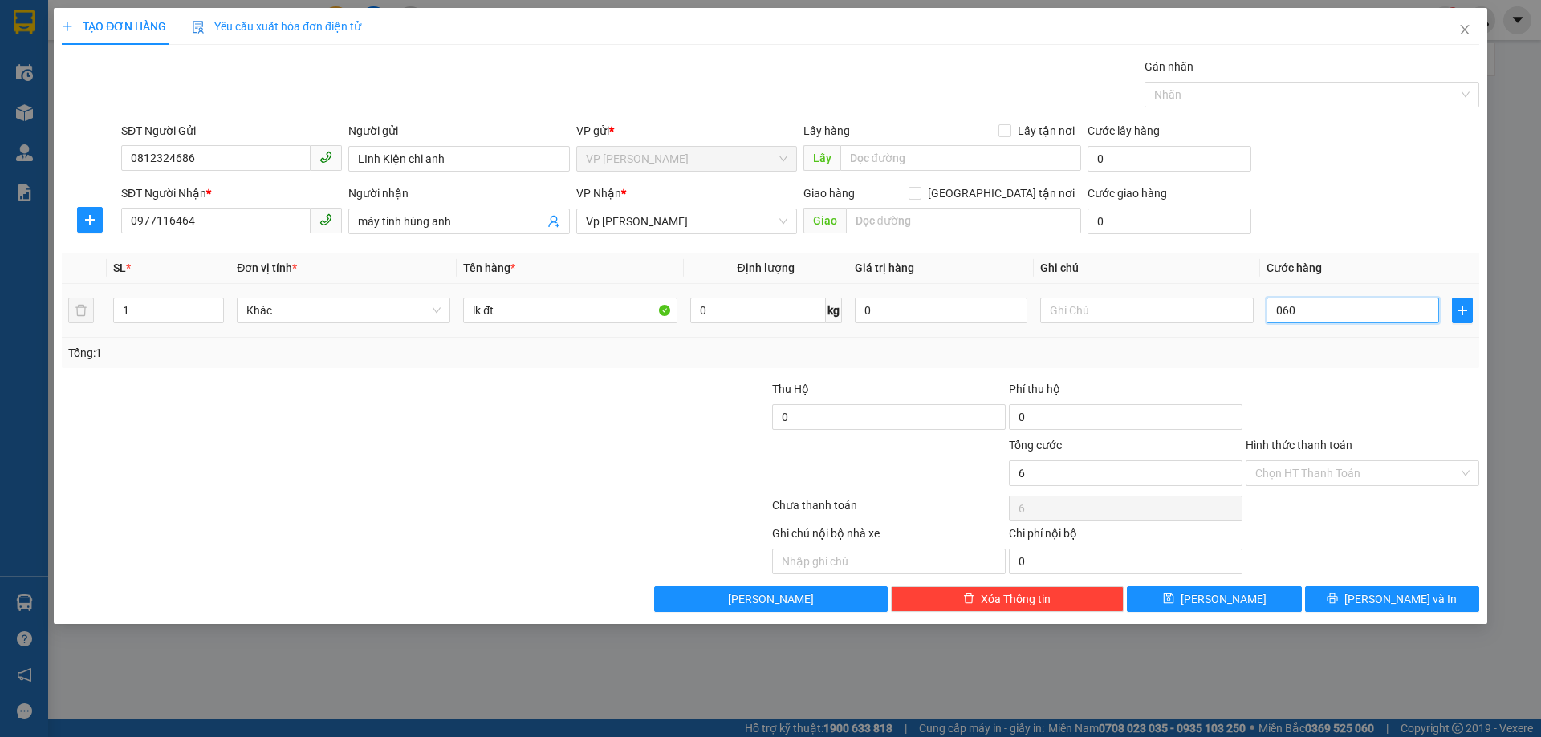
type input "60"
type input "60.000"
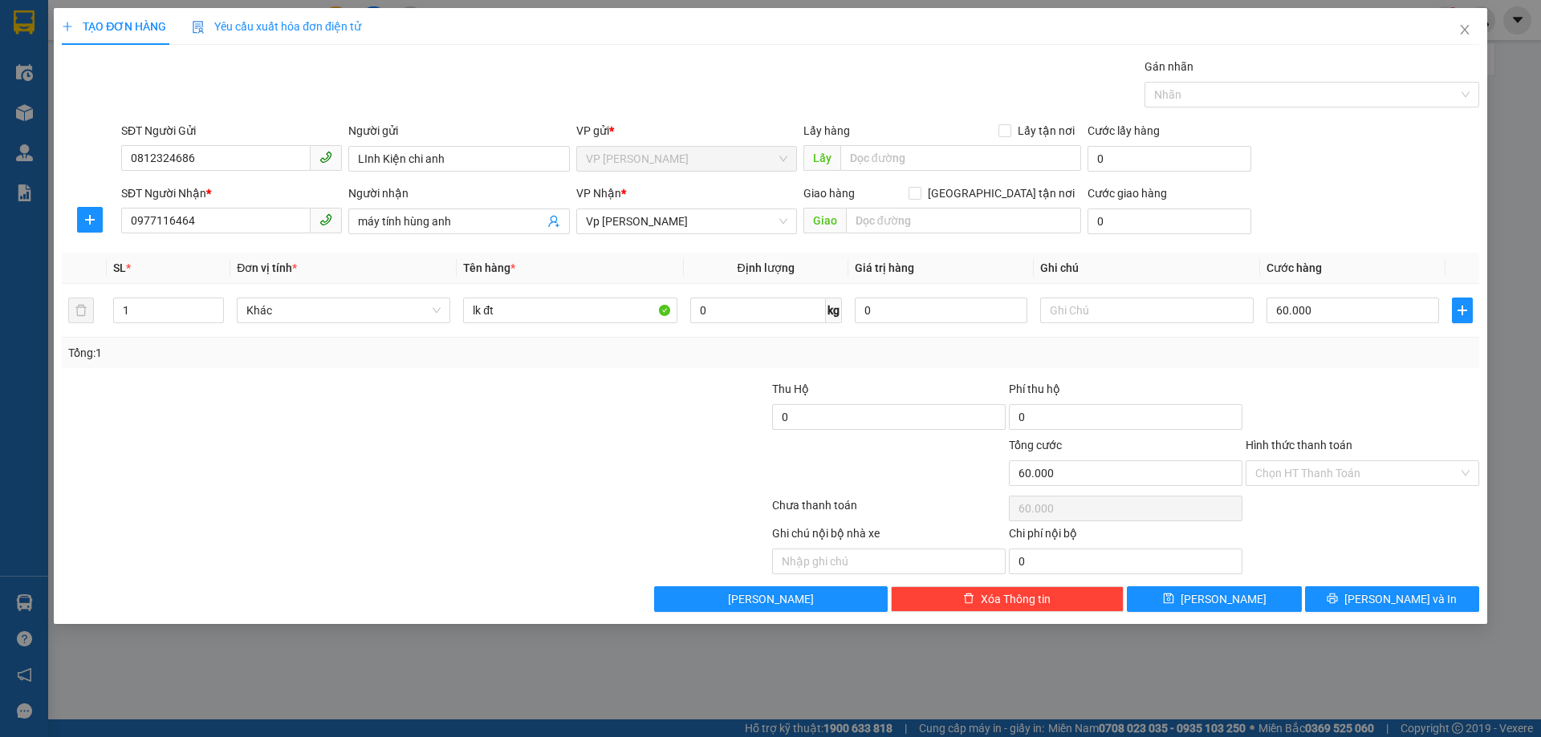
click at [1314, 385] on div "Transit Pickup Surcharge Ids Transit Deliver Surcharge Ids Transit Deliver Surc…" at bounding box center [770, 335] width 1417 height 554
click at [1415, 587] on button "Lưu và In" at bounding box center [1392, 600] width 174 height 26
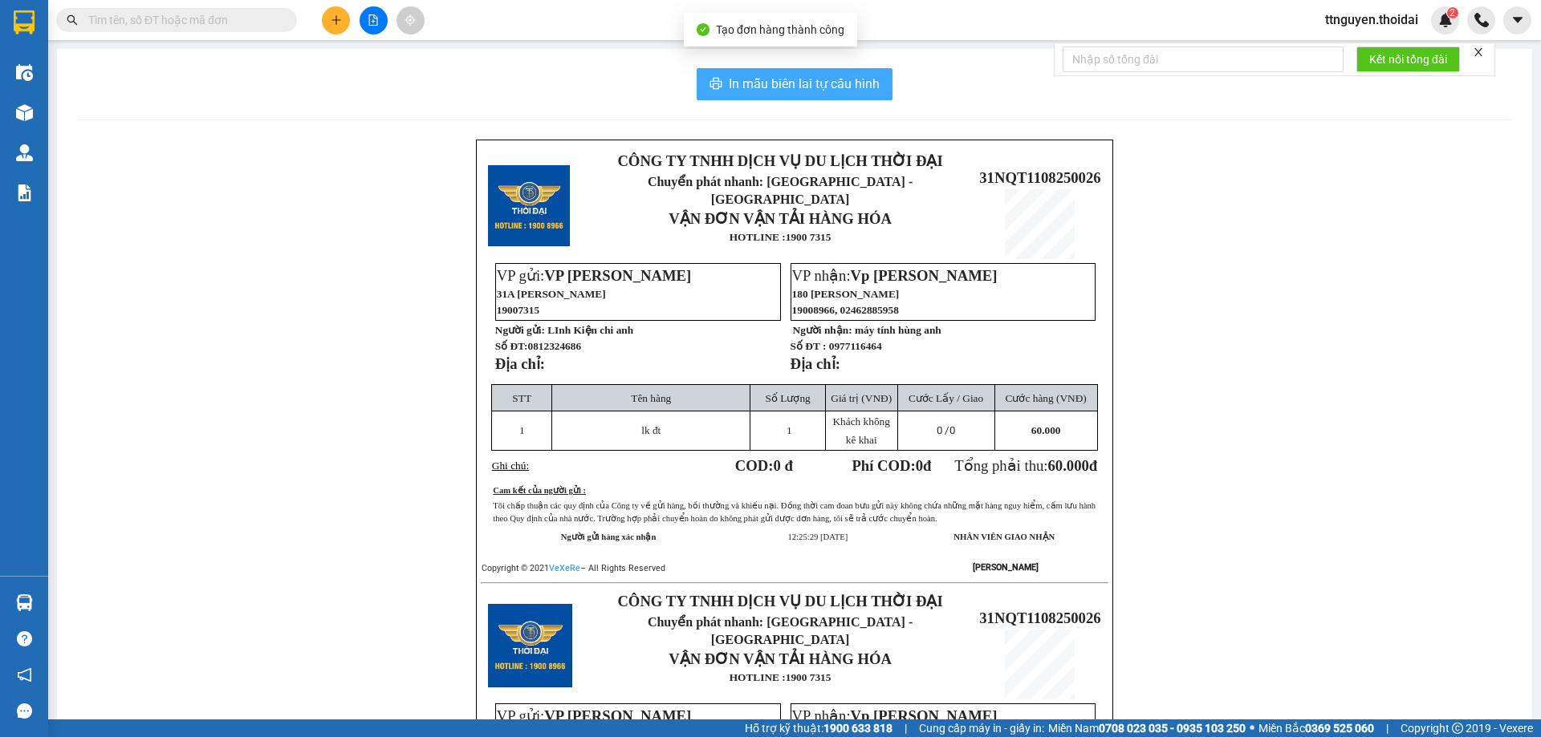
drag, startPoint x: 824, startPoint y: 91, endPoint x: 979, endPoint y: 128, distance: 159.0
click at [825, 91] on span "In mẫu biên lai tự cấu hình" at bounding box center [804, 84] width 151 height 20
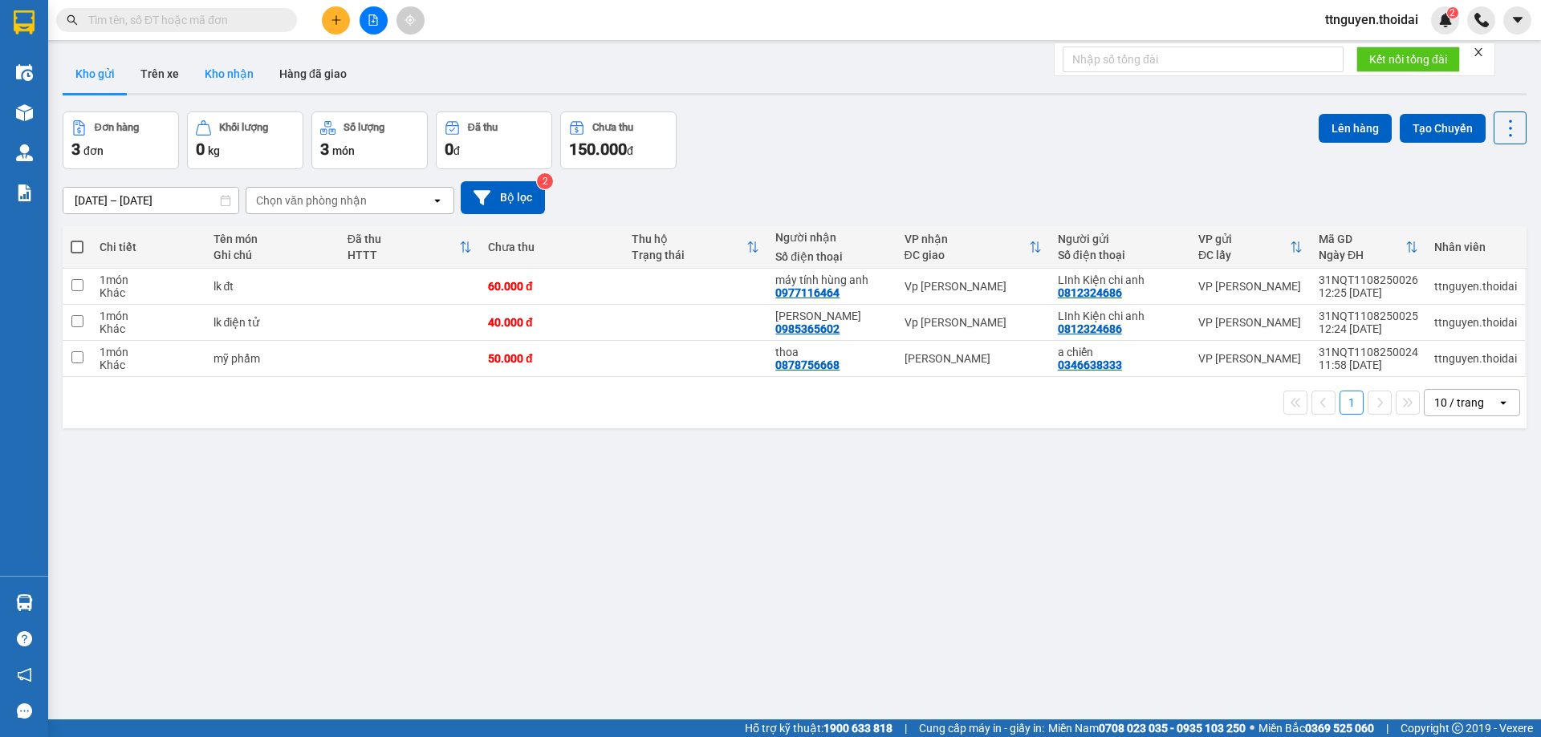
click at [247, 71] on button "Kho nhận" at bounding box center [229, 74] width 75 height 39
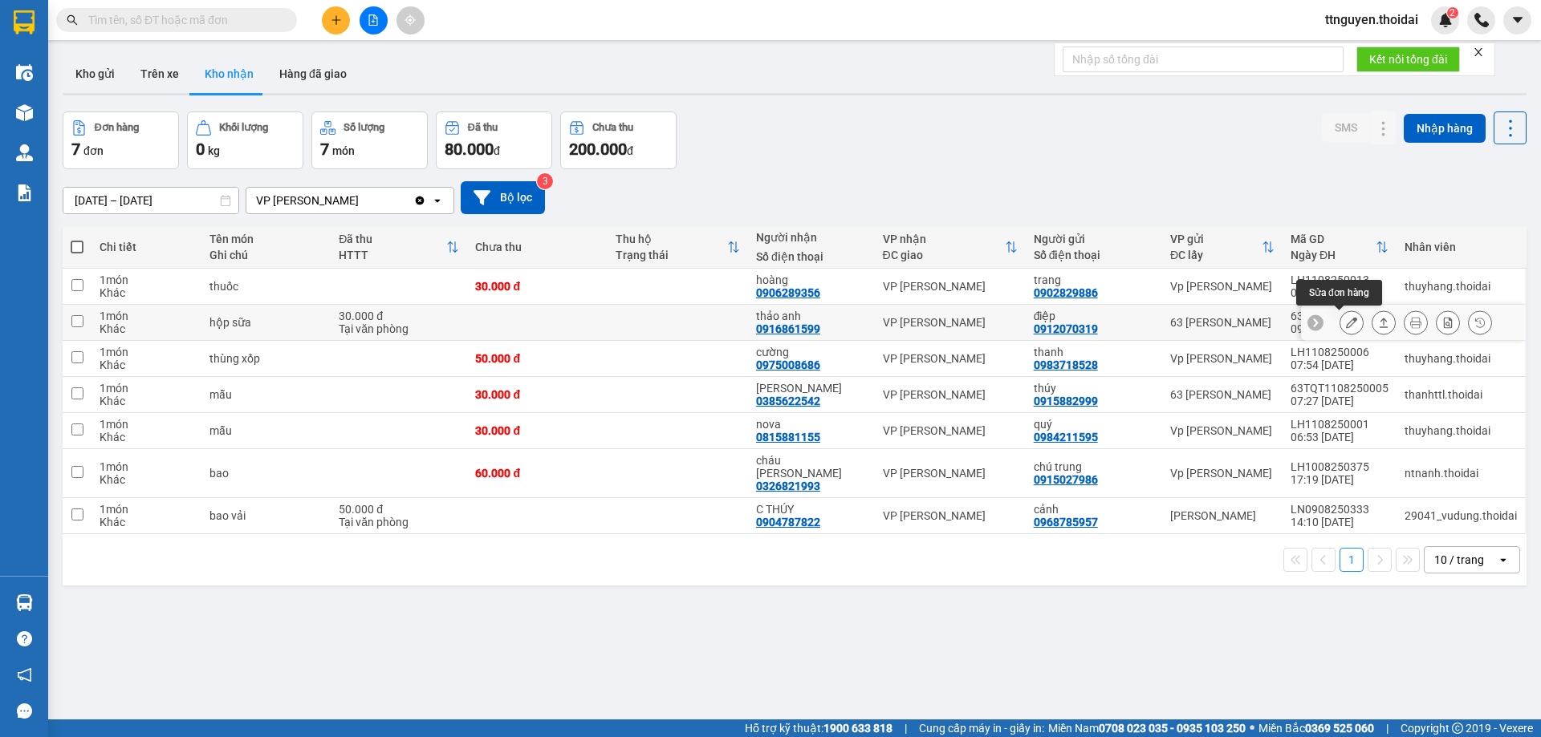
click at [1346, 320] on icon at bounding box center [1351, 322] width 11 height 11
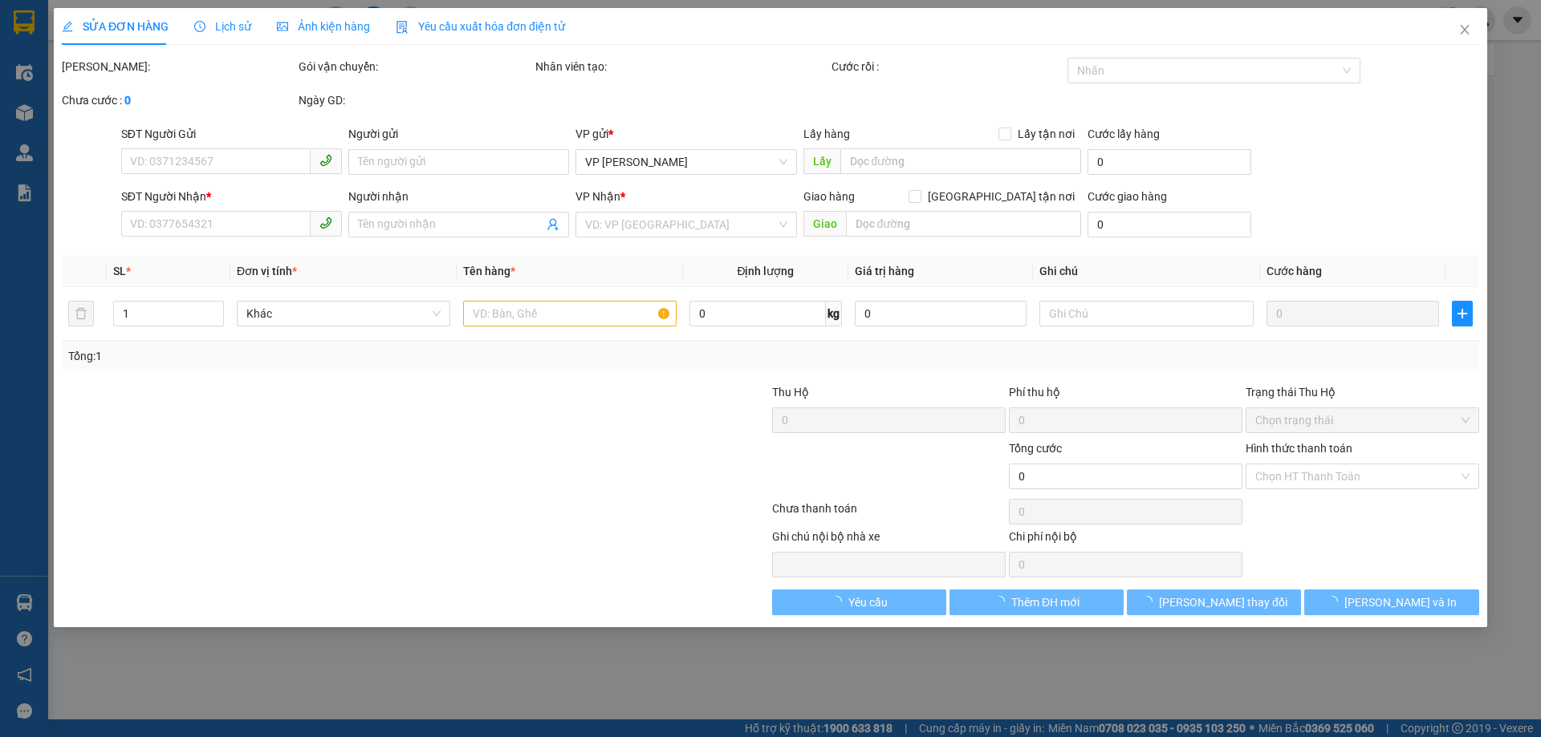
type input "0912070319"
type input "điệp"
type input "0916861599"
type input "thảo anh"
type input "30.000"
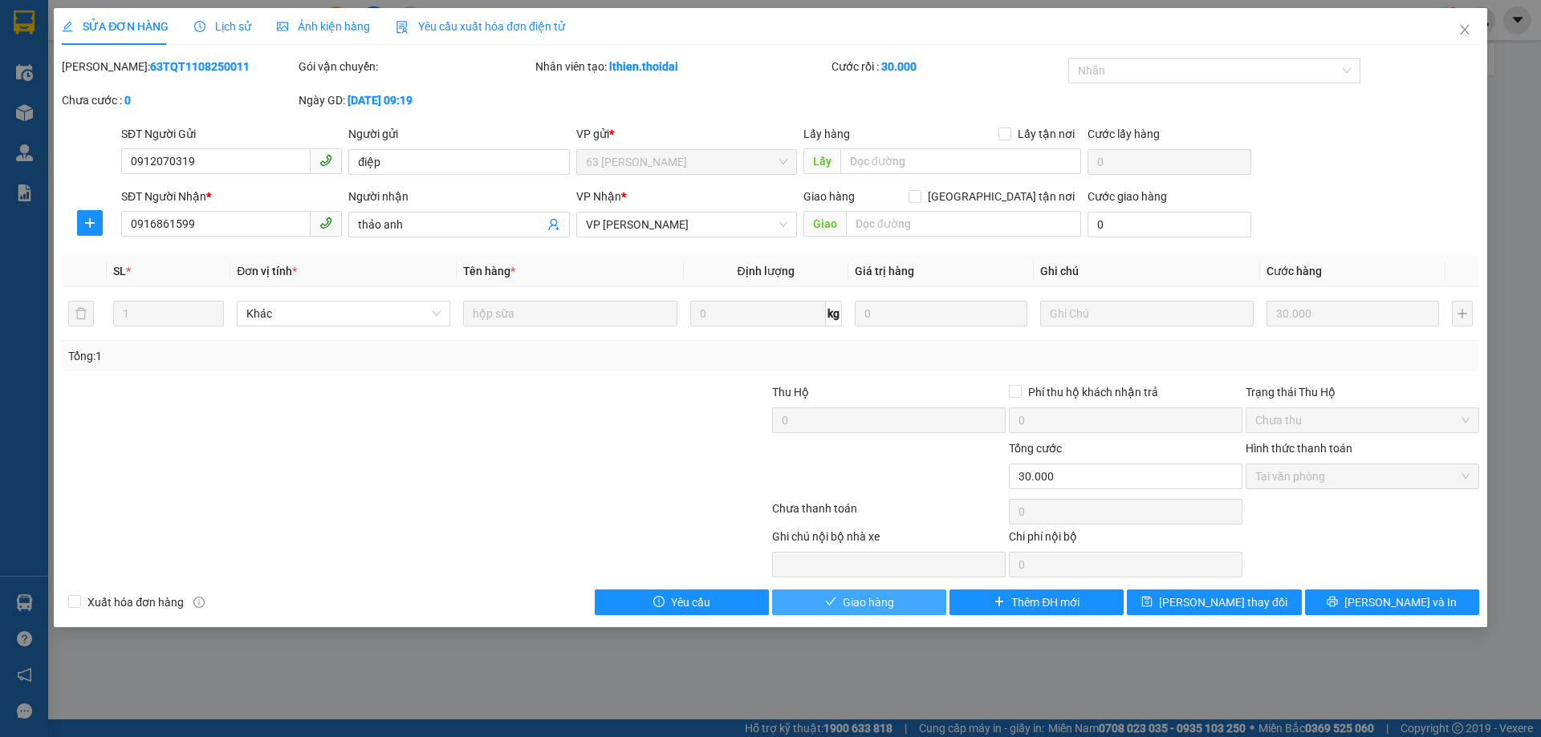
click at [881, 599] on span "Giao hàng" at bounding box center [868, 603] width 51 height 18
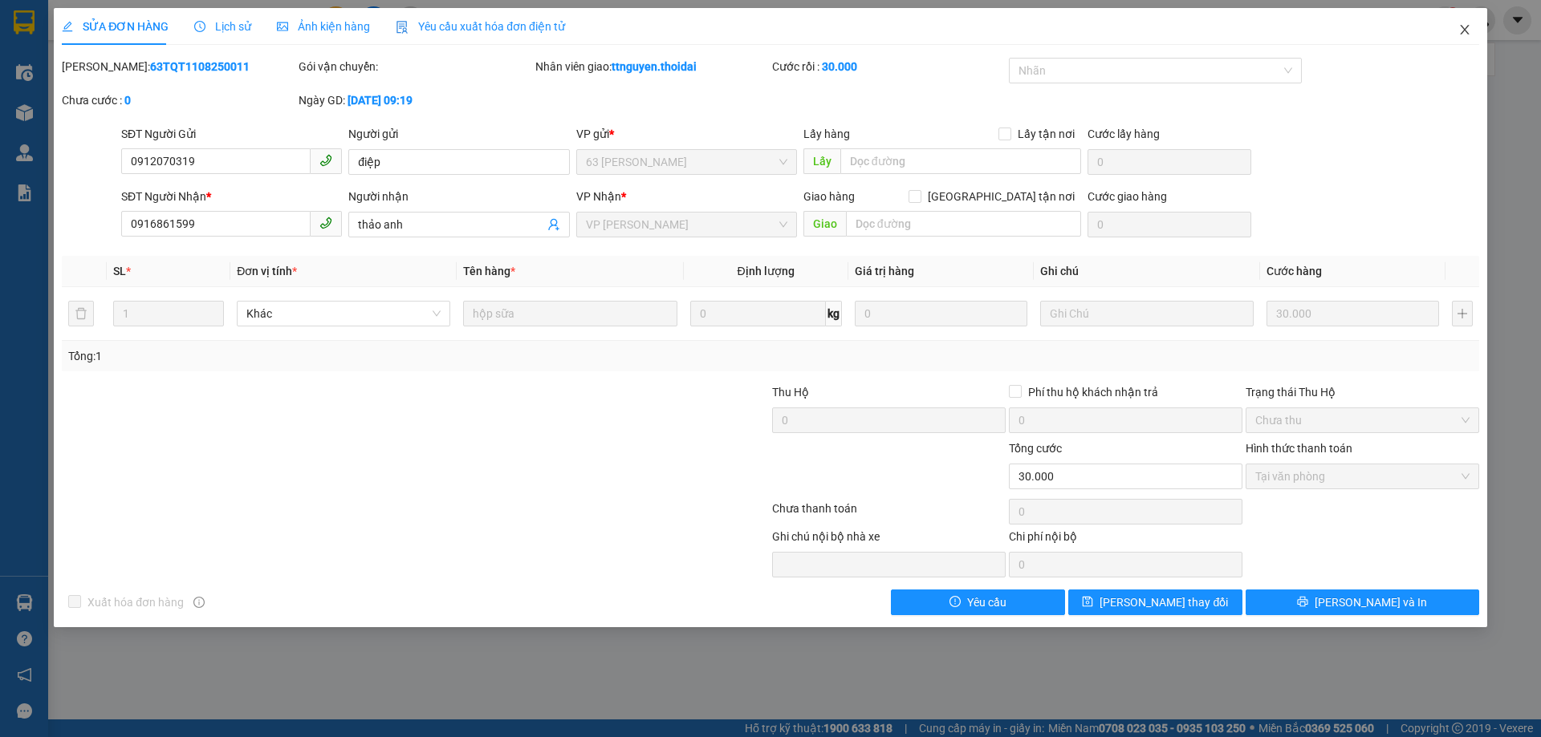
click at [1464, 26] on icon "close" at bounding box center [1464, 29] width 13 height 13
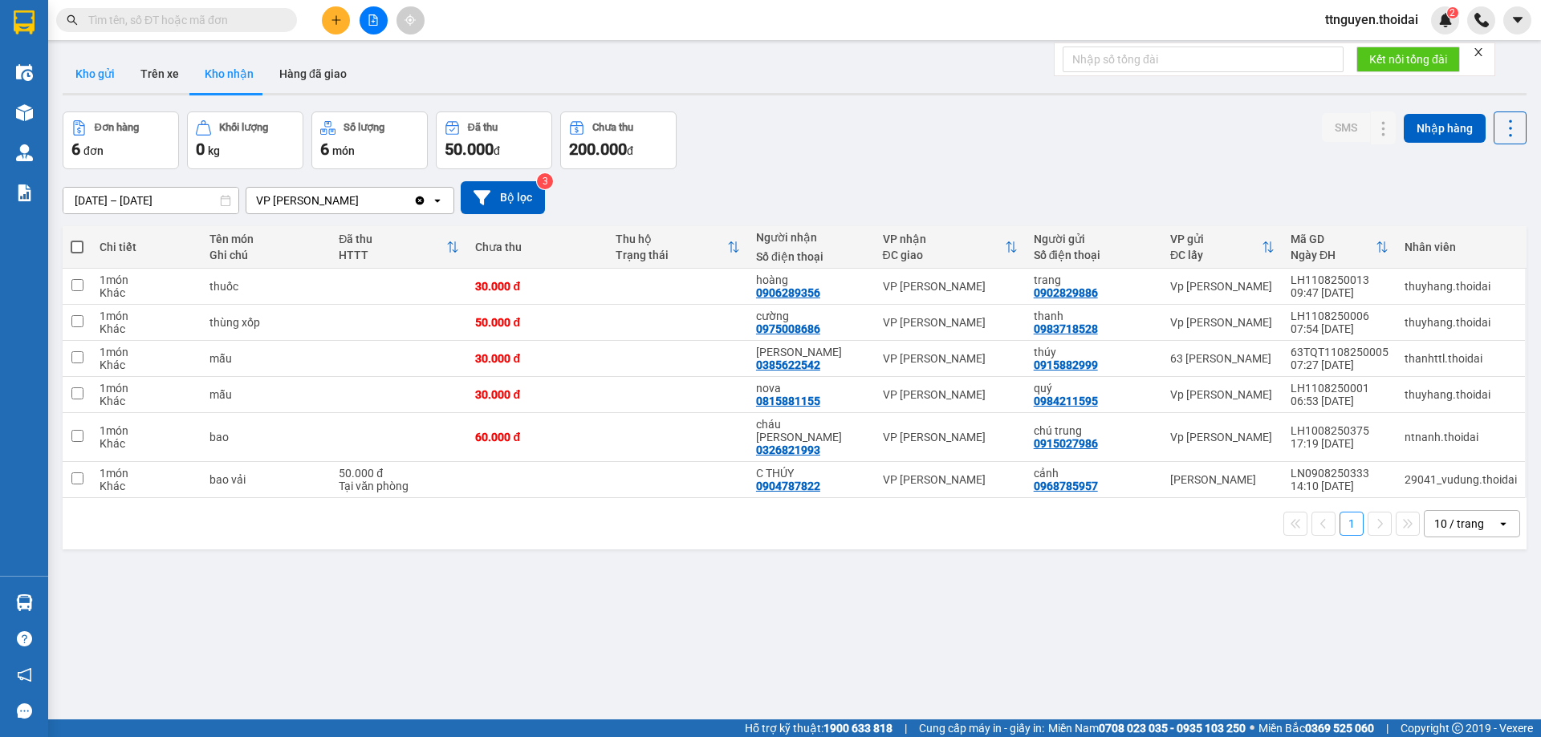
click at [93, 66] on button "Kho gửi" at bounding box center [95, 74] width 65 height 39
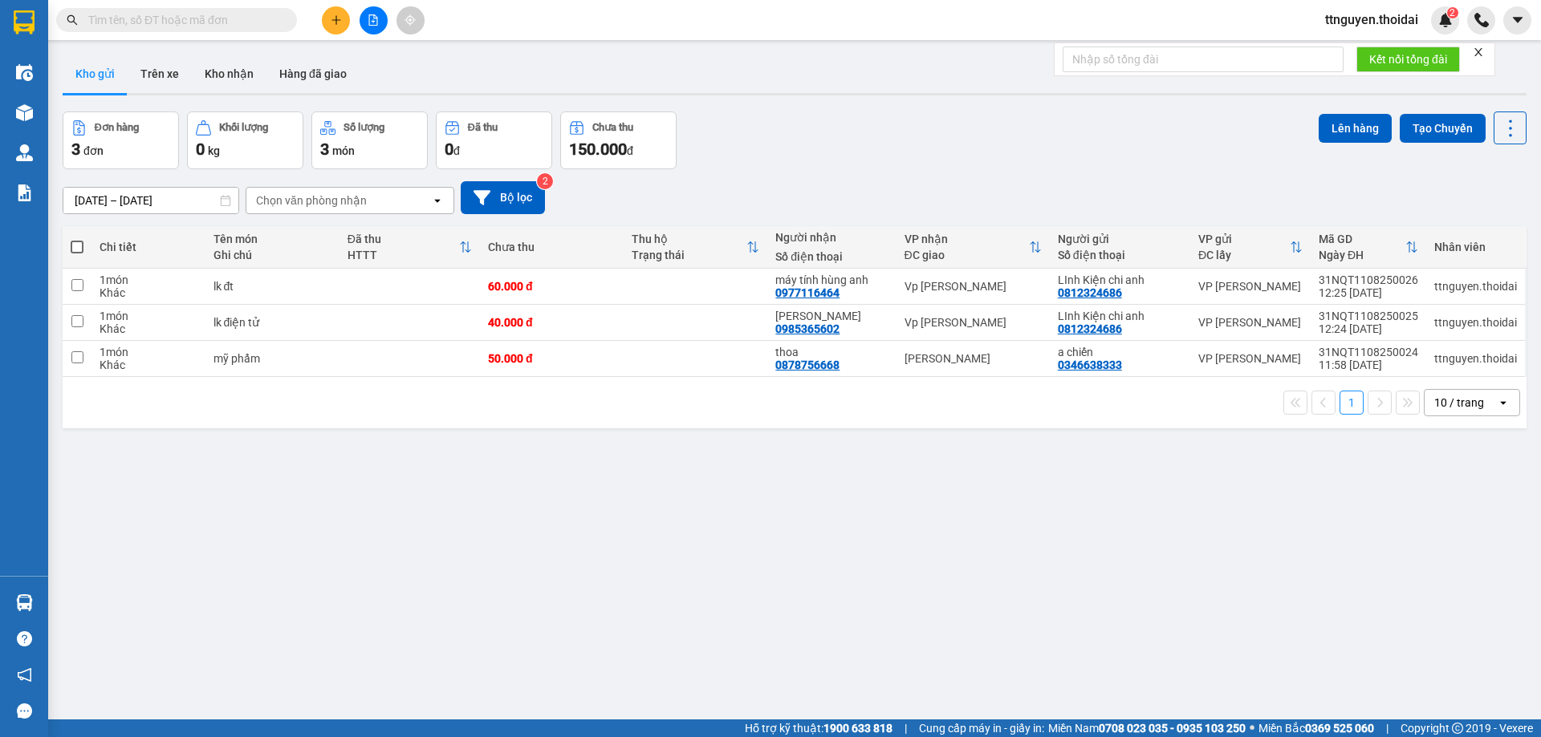
click at [75, 237] on th at bounding box center [77, 247] width 29 height 43
click at [77, 250] on span at bounding box center [77, 247] width 13 height 13
click at [77, 239] on input "checkbox" at bounding box center [77, 239] width 0 height 0
checkbox input "true"
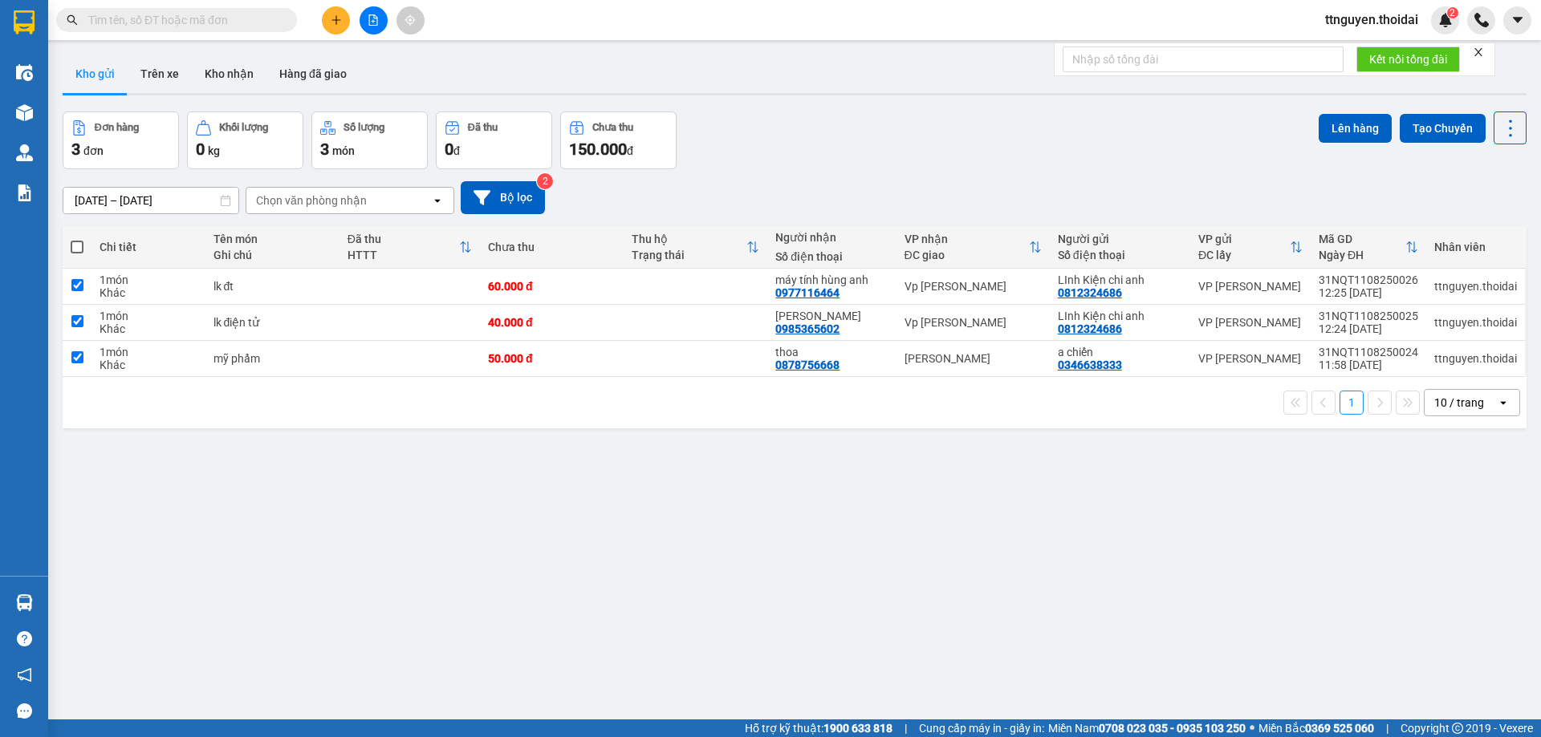
checkbox input "true"
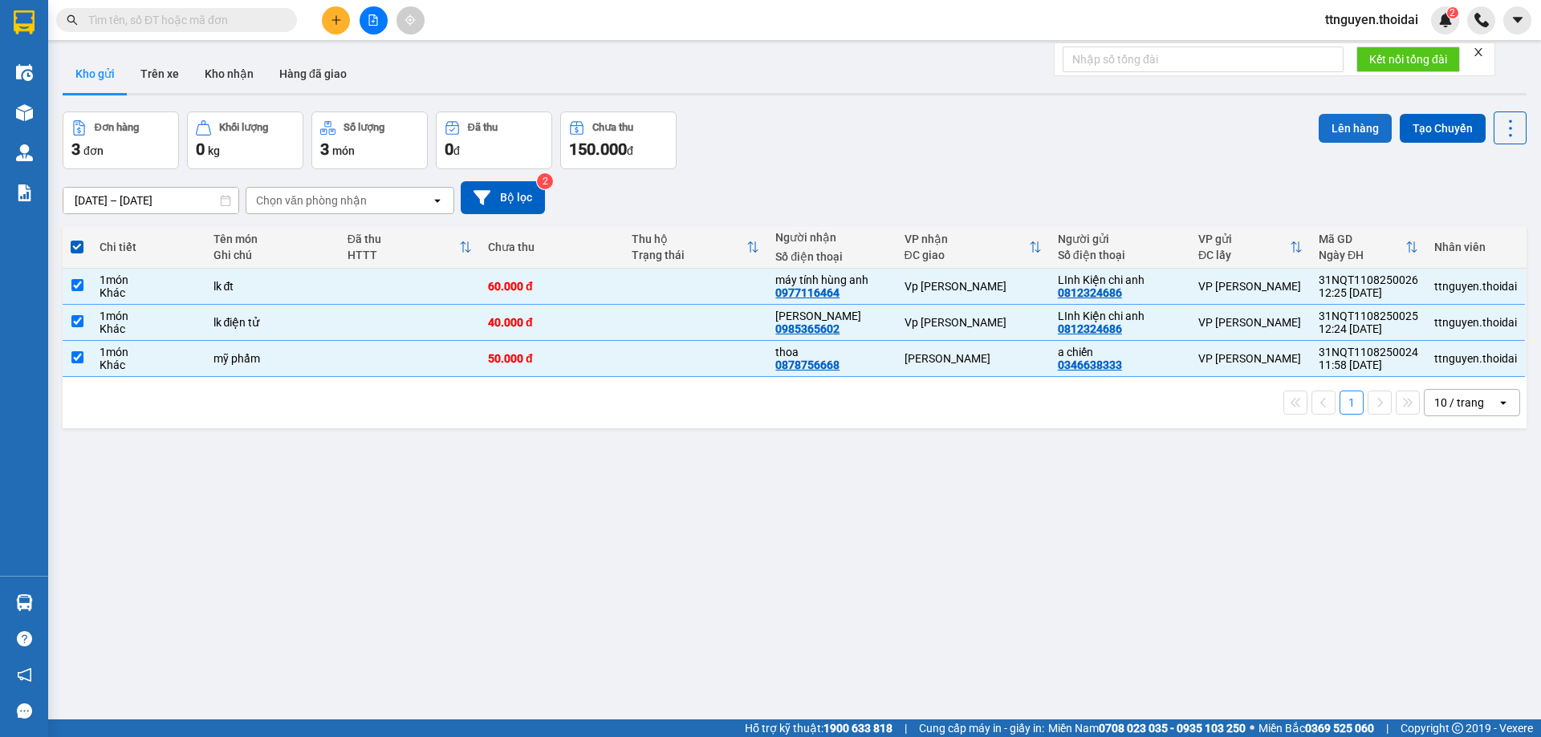
click at [1338, 130] on button "Lên hàng" at bounding box center [1354, 128] width 73 height 29
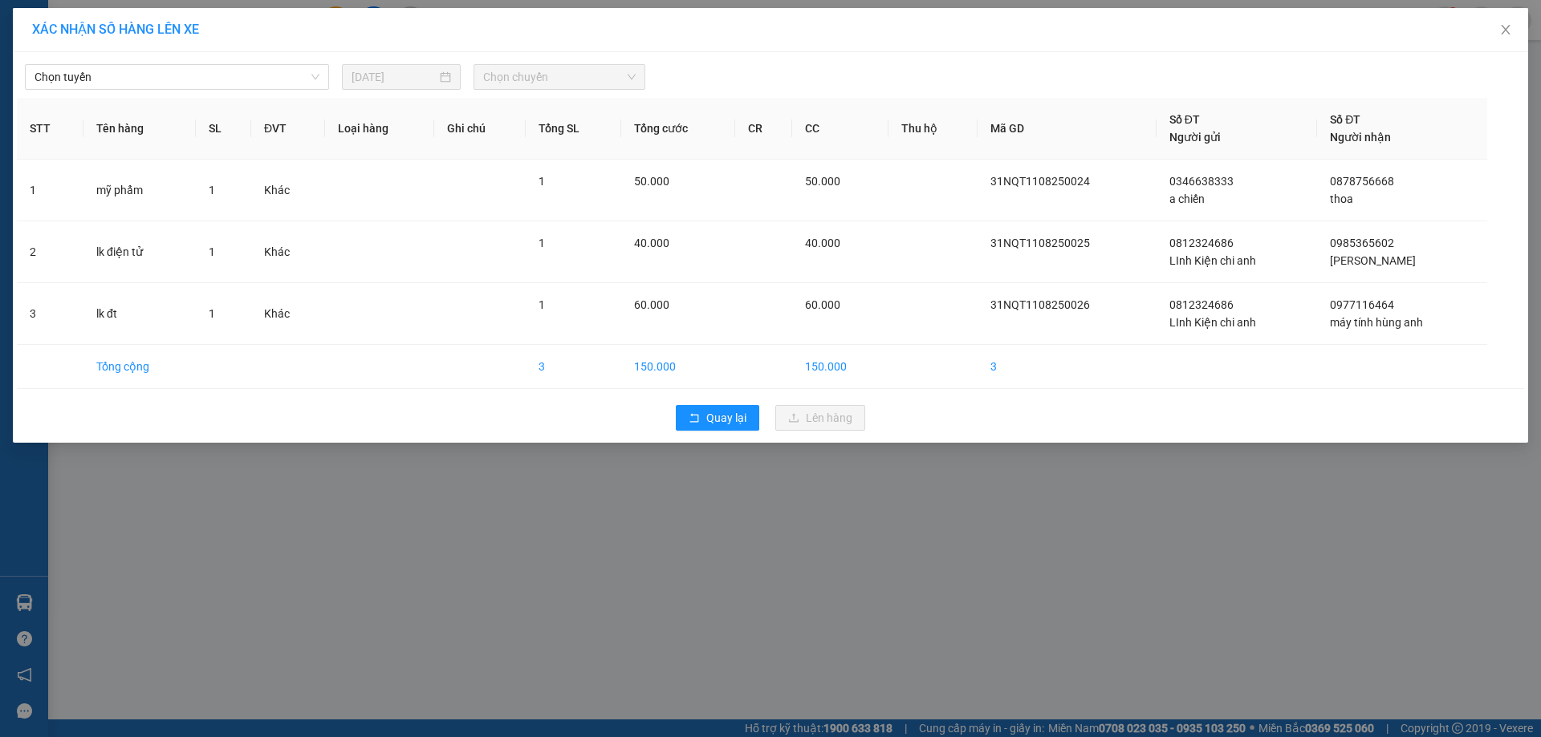
click at [173, 62] on div "Chọn tuyến 11/08/2025 Chọn chuyến" at bounding box center [770, 73] width 1507 height 34
click at [122, 85] on span "Chọn tuyến" at bounding box center [177, 77] width 285 height 24
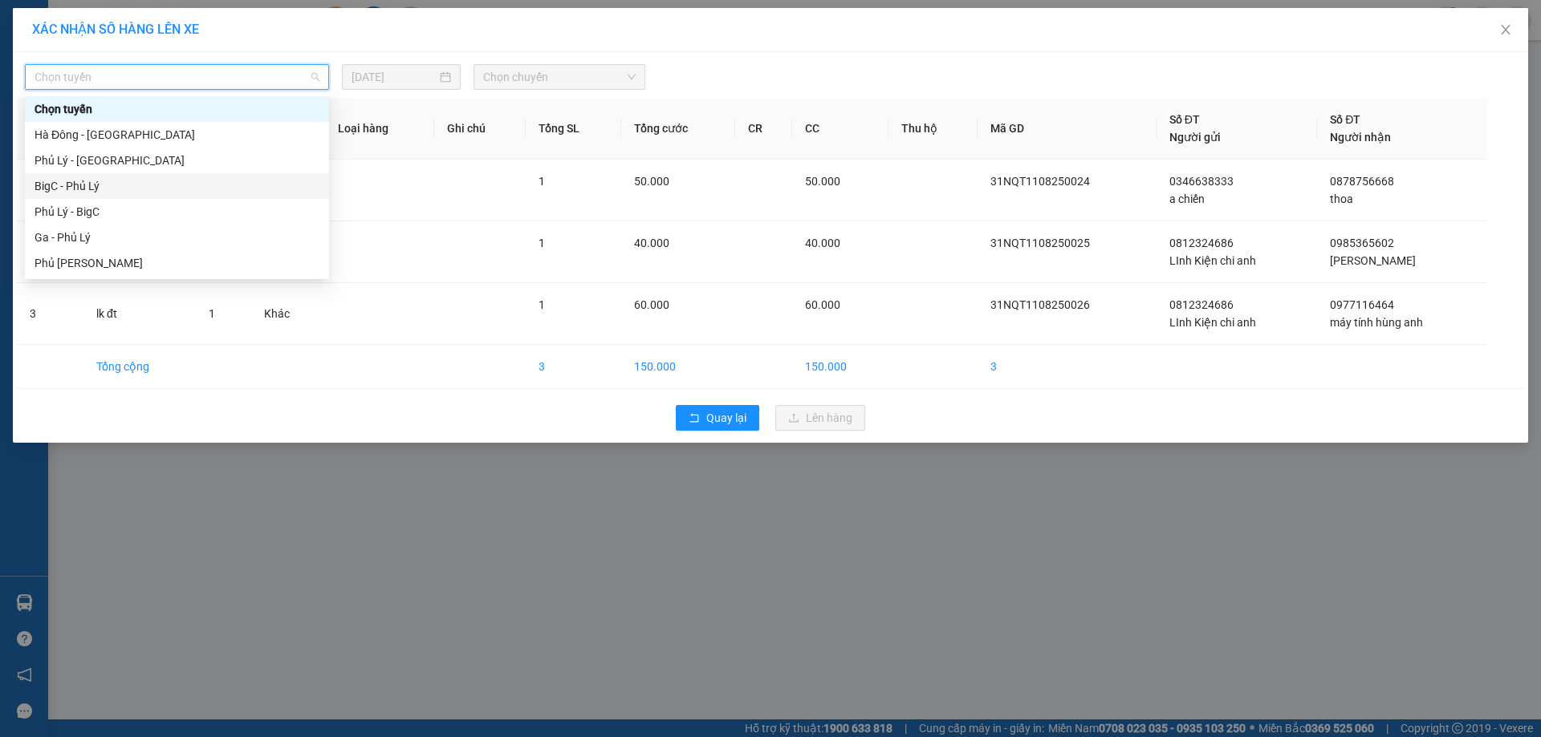
click at [90, 182] on div "BigC - Phủ Lý" at bounding box center [177, 186] width 285 height 18
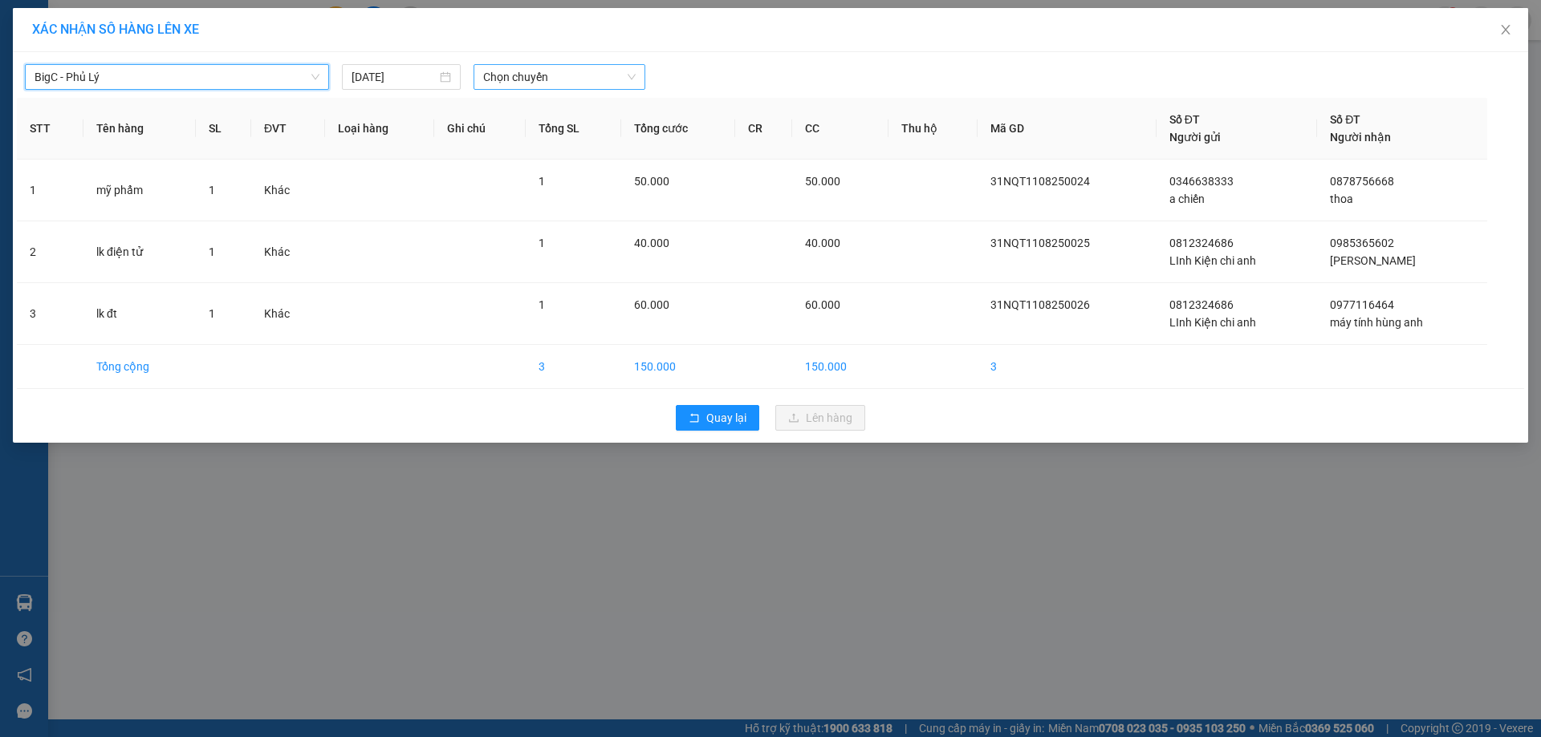
click at [559, 75] on span "Chọn chuyến" at bounding box center [559, 77] width 152 height 24
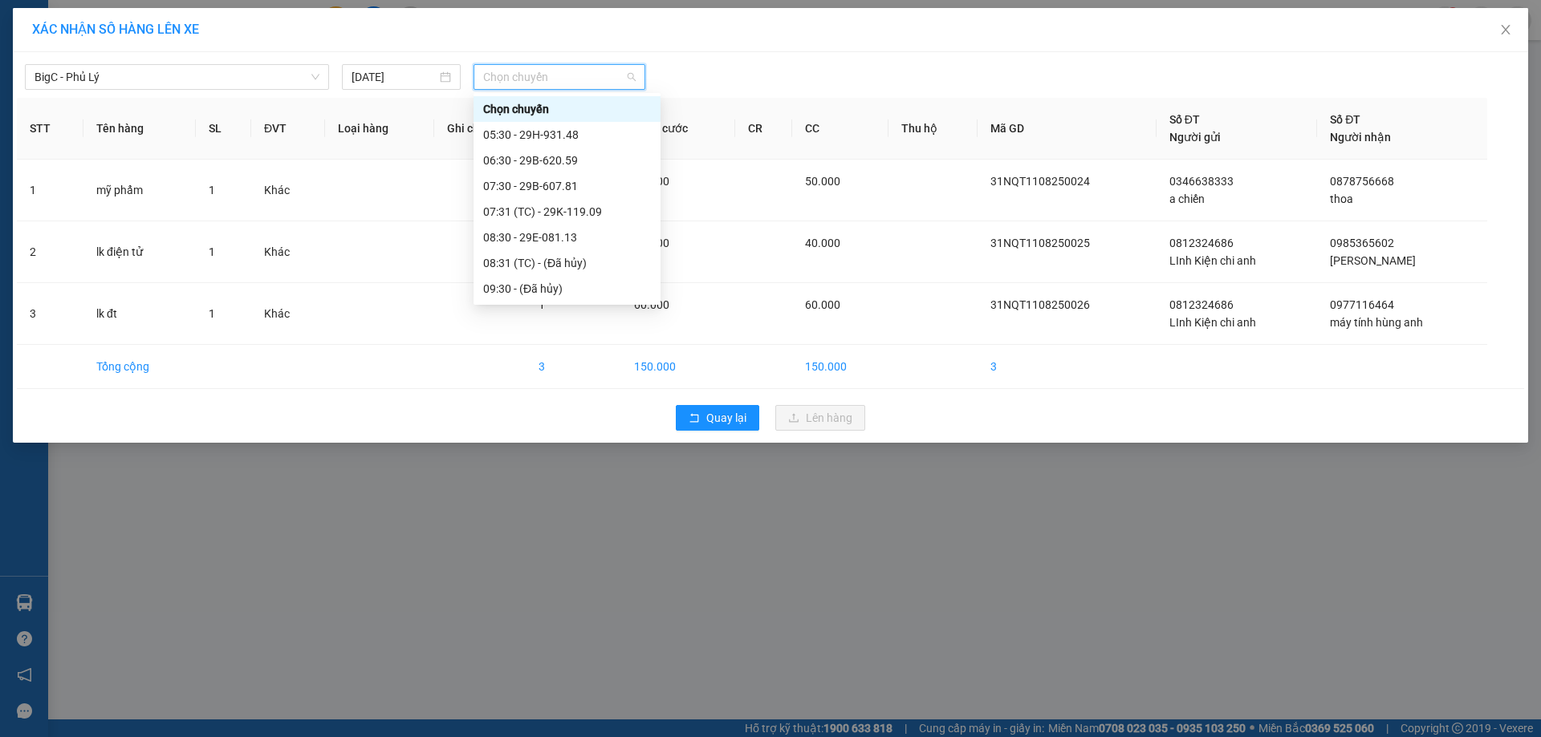
click at [571, 460] on div "12:30 - 29B-622.22" at bounding box center [567, 469] width 168 height 18
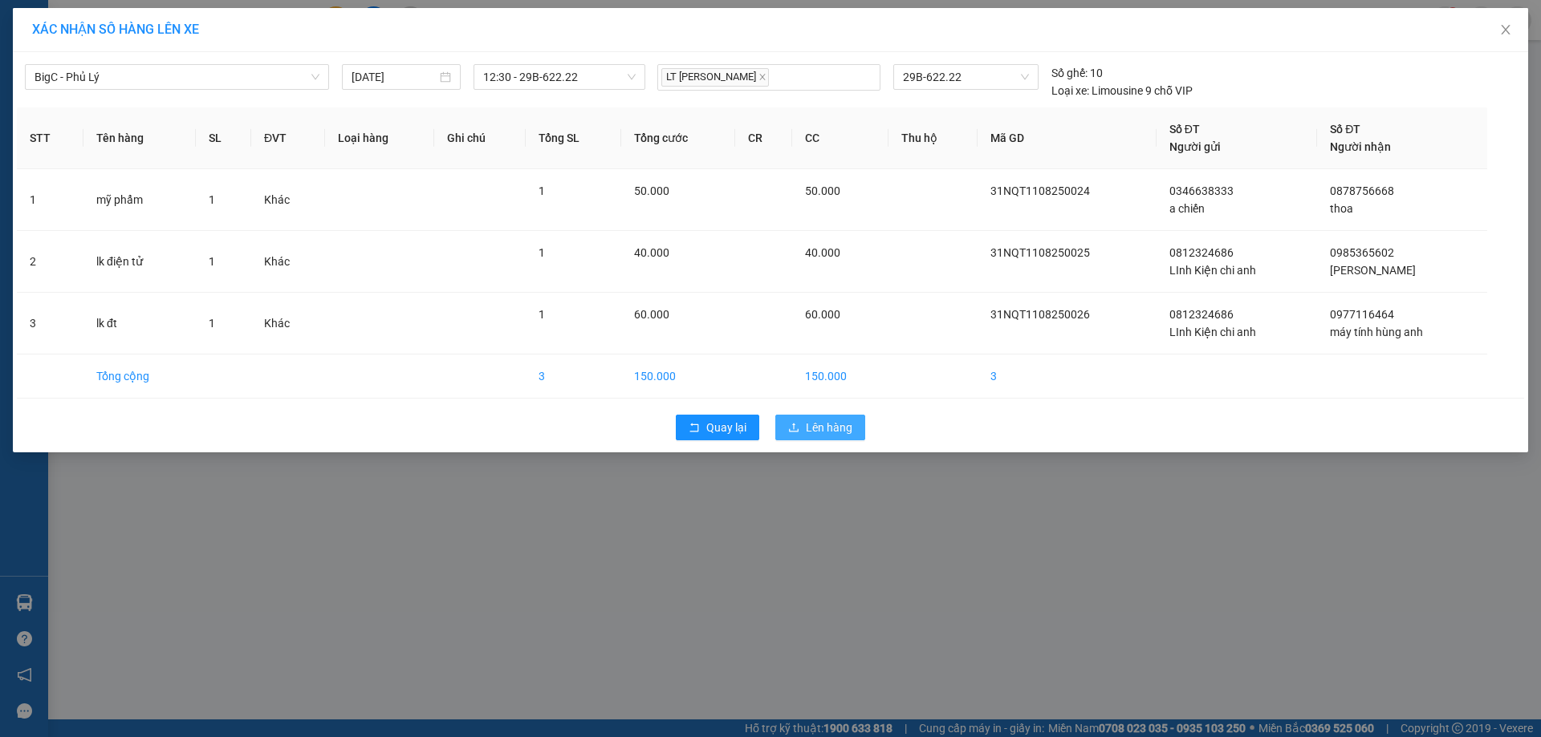
click at [822, 423] on span "Lên hàng" at bounding box center [829, 428] width 47 height 18
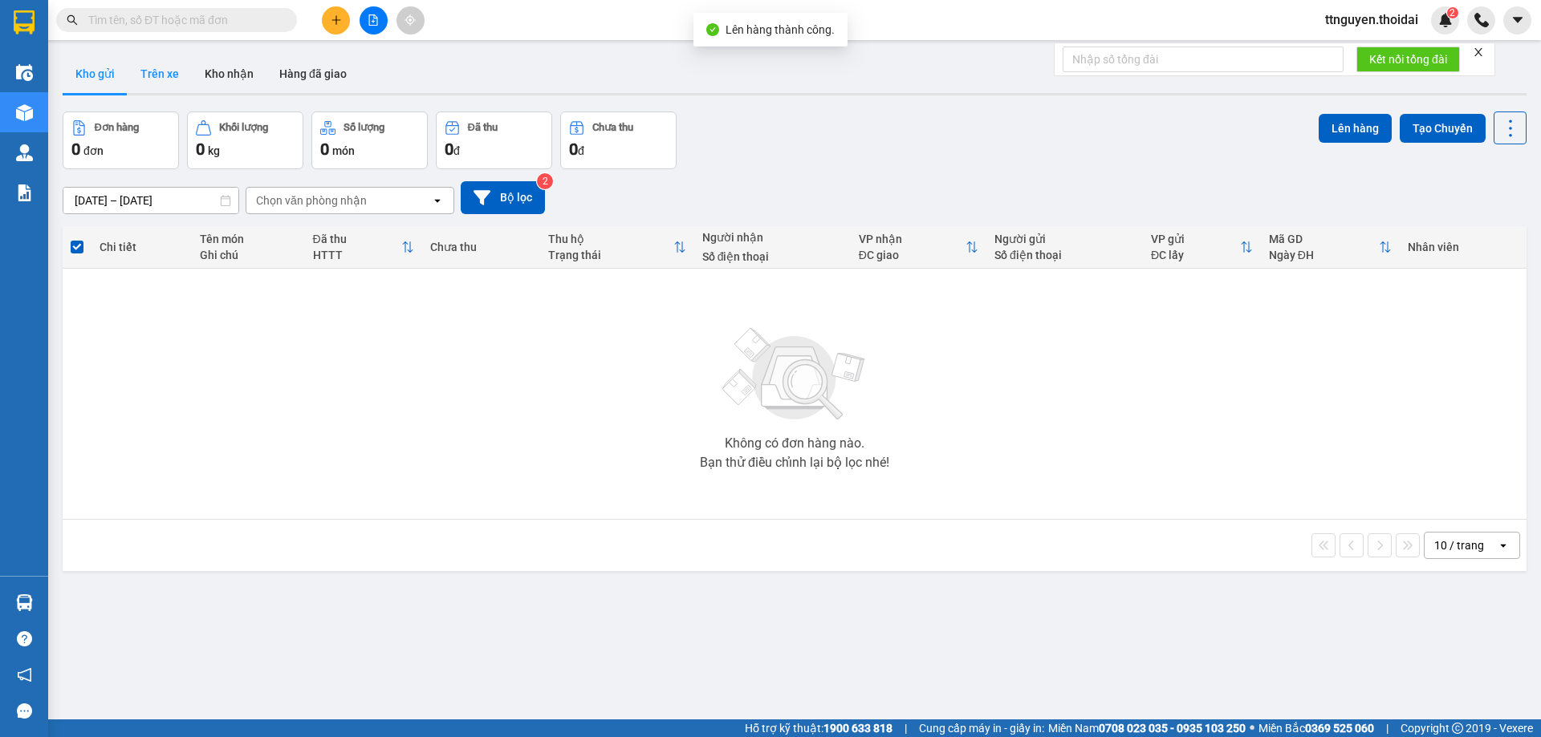
click at [148, 64] on button "Trên xe" at bounding box center [160, 74] width 64 height 39
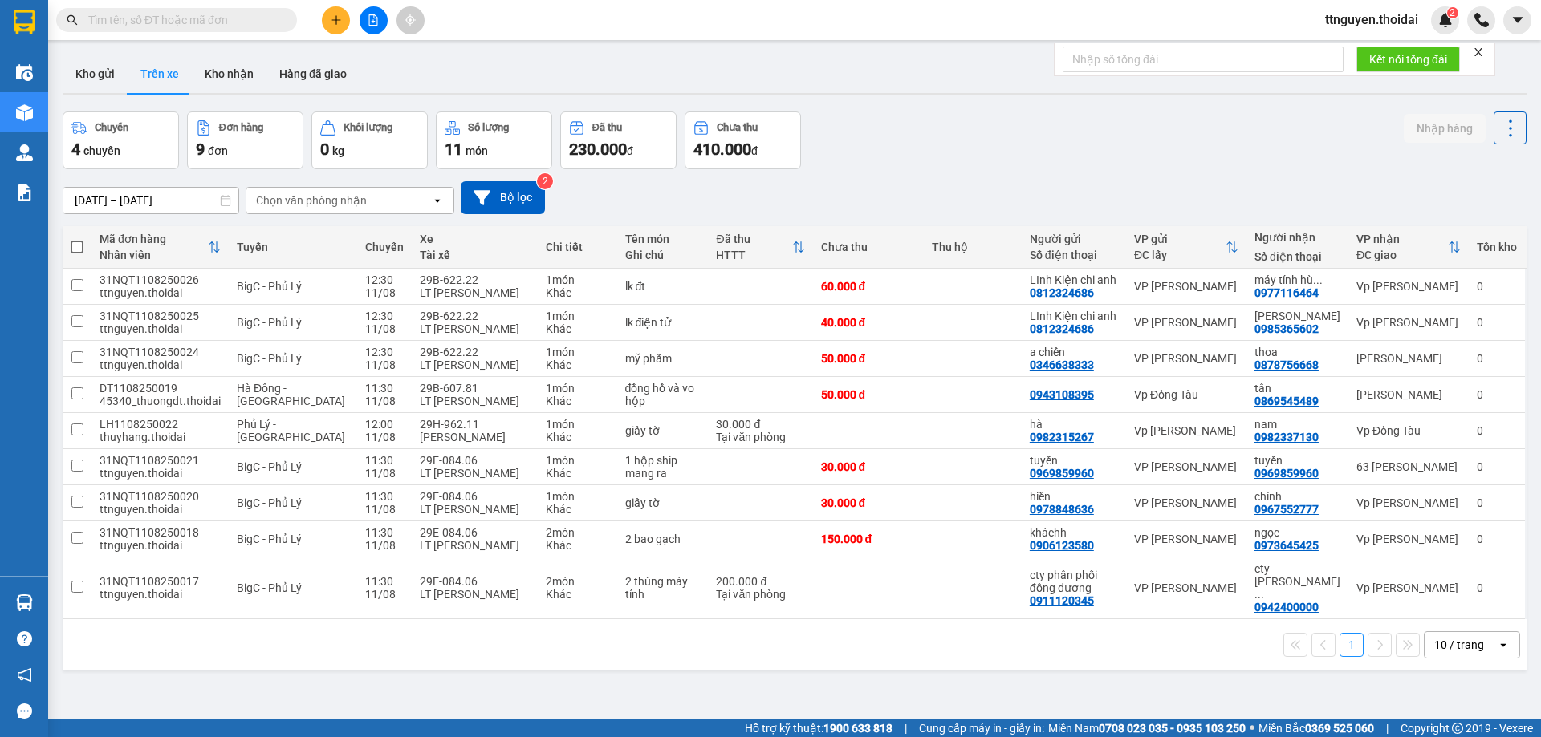
drag, startPoint x: 219, startPoint y: 31, endPoint x: 142, endPoint y: 11, distance: 79.6
paste input "0982337130"
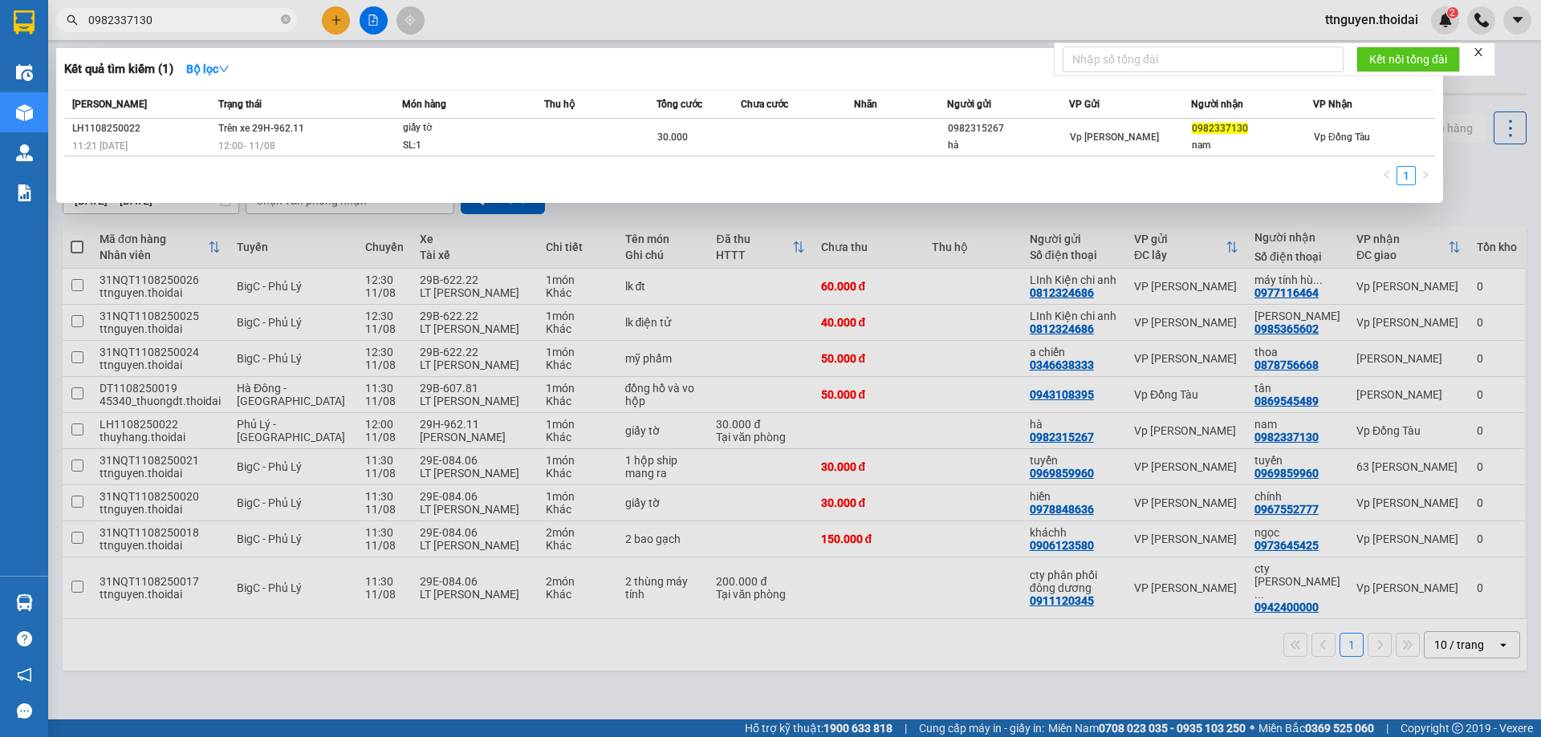
type input "0982337130"
drag, startPoint x: 804, startPoint y: 640, endPoint x: 773, endPoint y: 673, distance: 46.0
click at [804, 641] on div at bounding box center [770, 368] width 1541 height 737
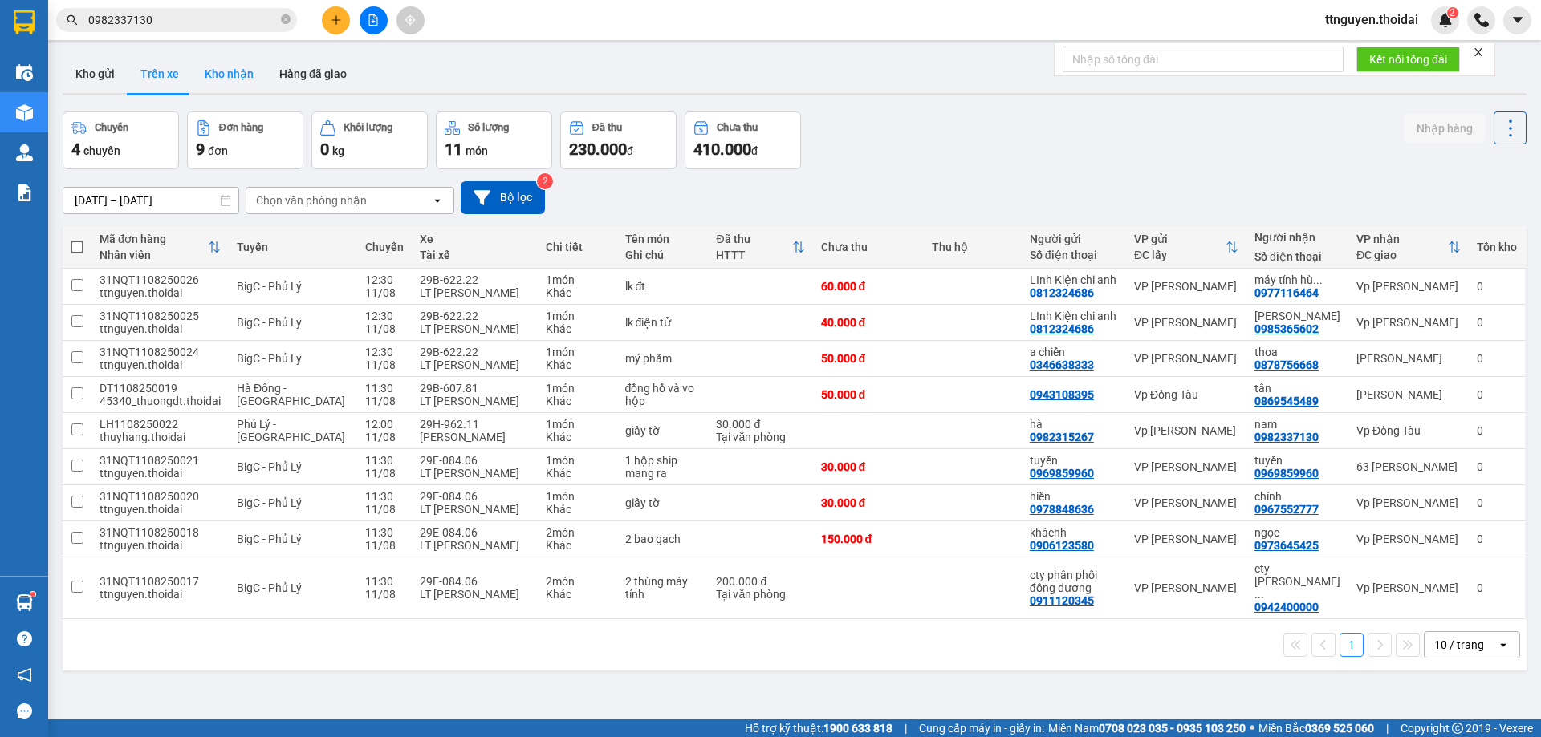
drag, startPoint x: 232, startPoint y: 75, endPoint x: 242, endPoint y: 75, distance: 10.5
click at [242, 75] on button "Kho nhận" at bounding box center [229, 74] width 75 height 39
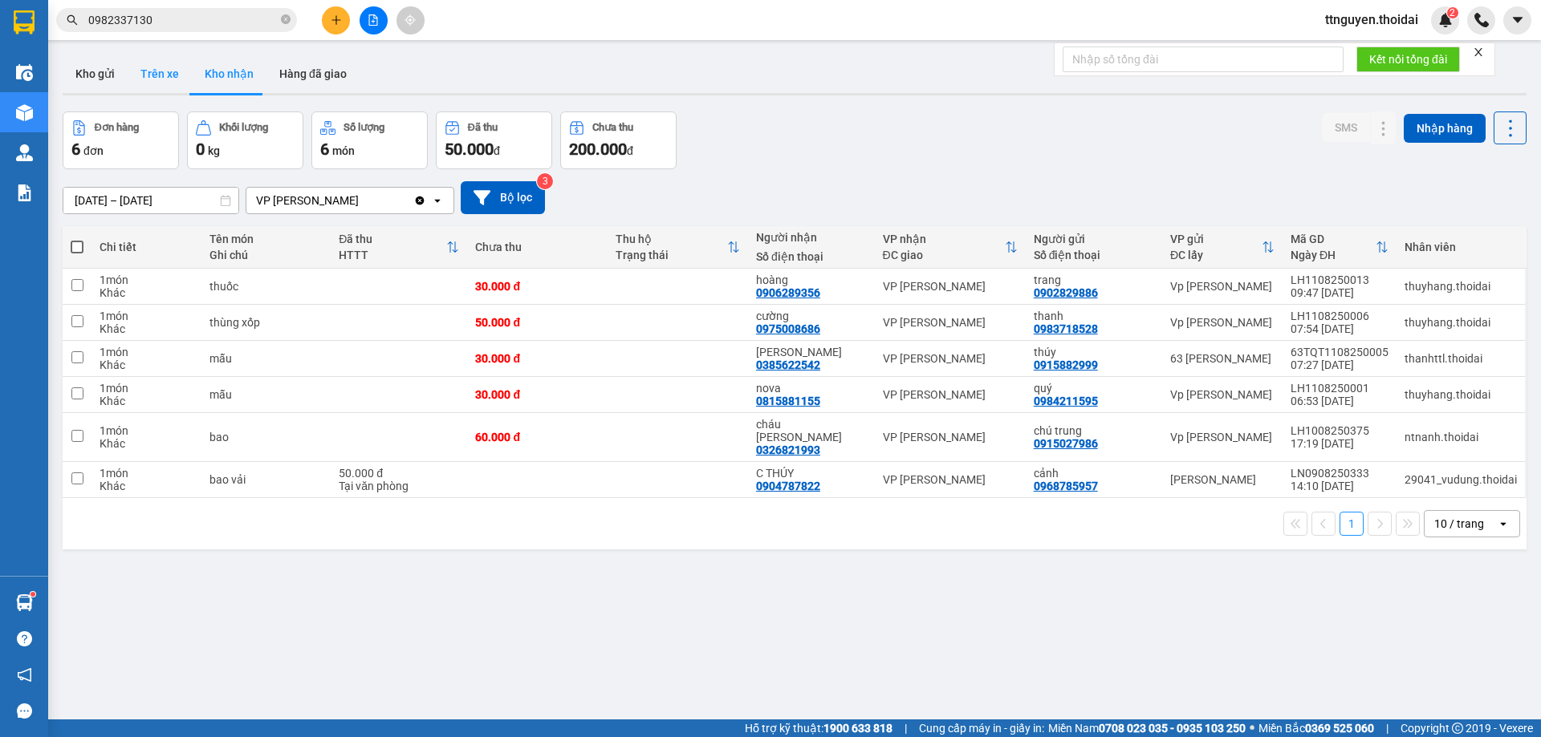
click at [170, 76] on button "Trên xe" at bounding box center [160, 74] width 64 height 39
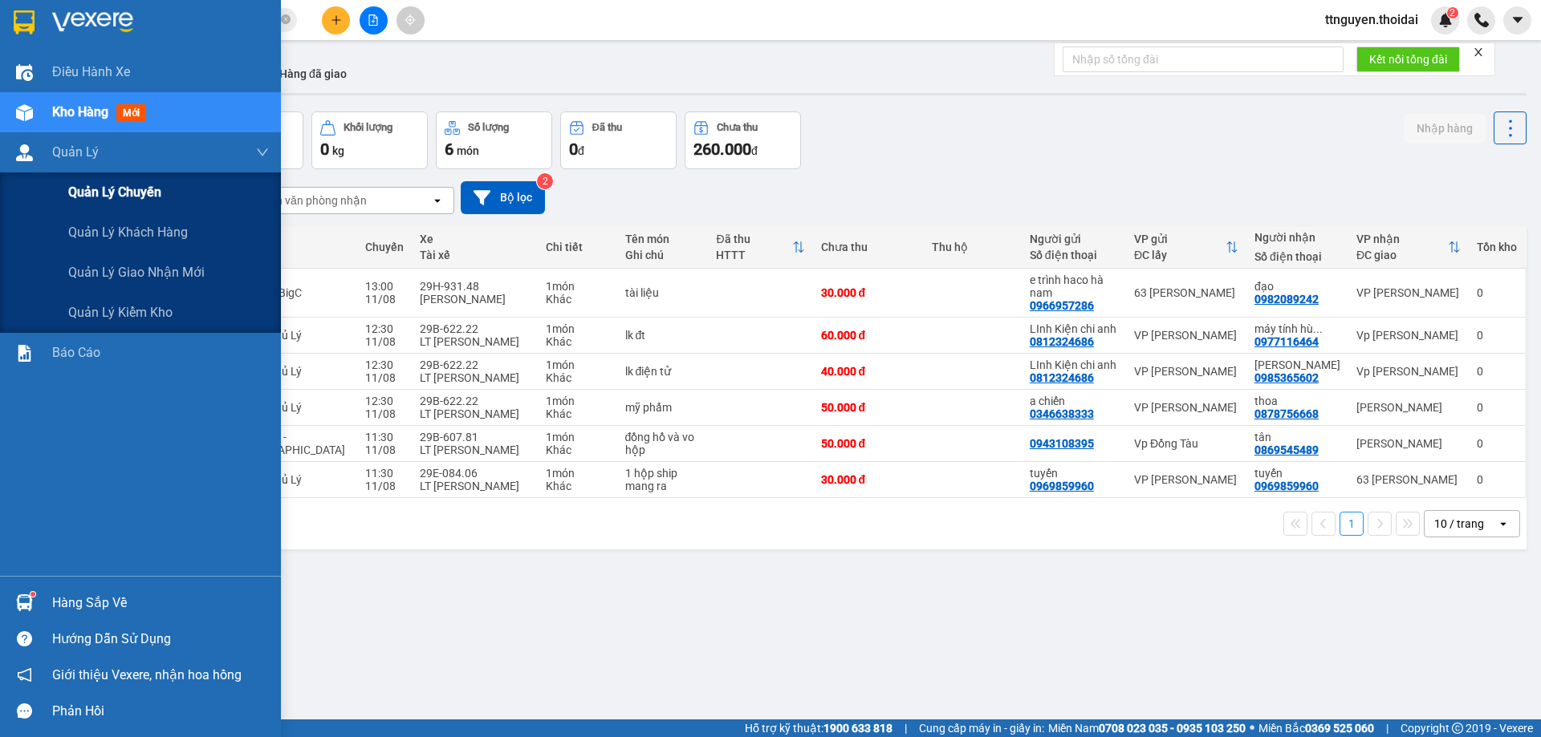
click at [128, 188] on span "Quản lý chuyến" at bounding box center [114, 192] width 93 height 20
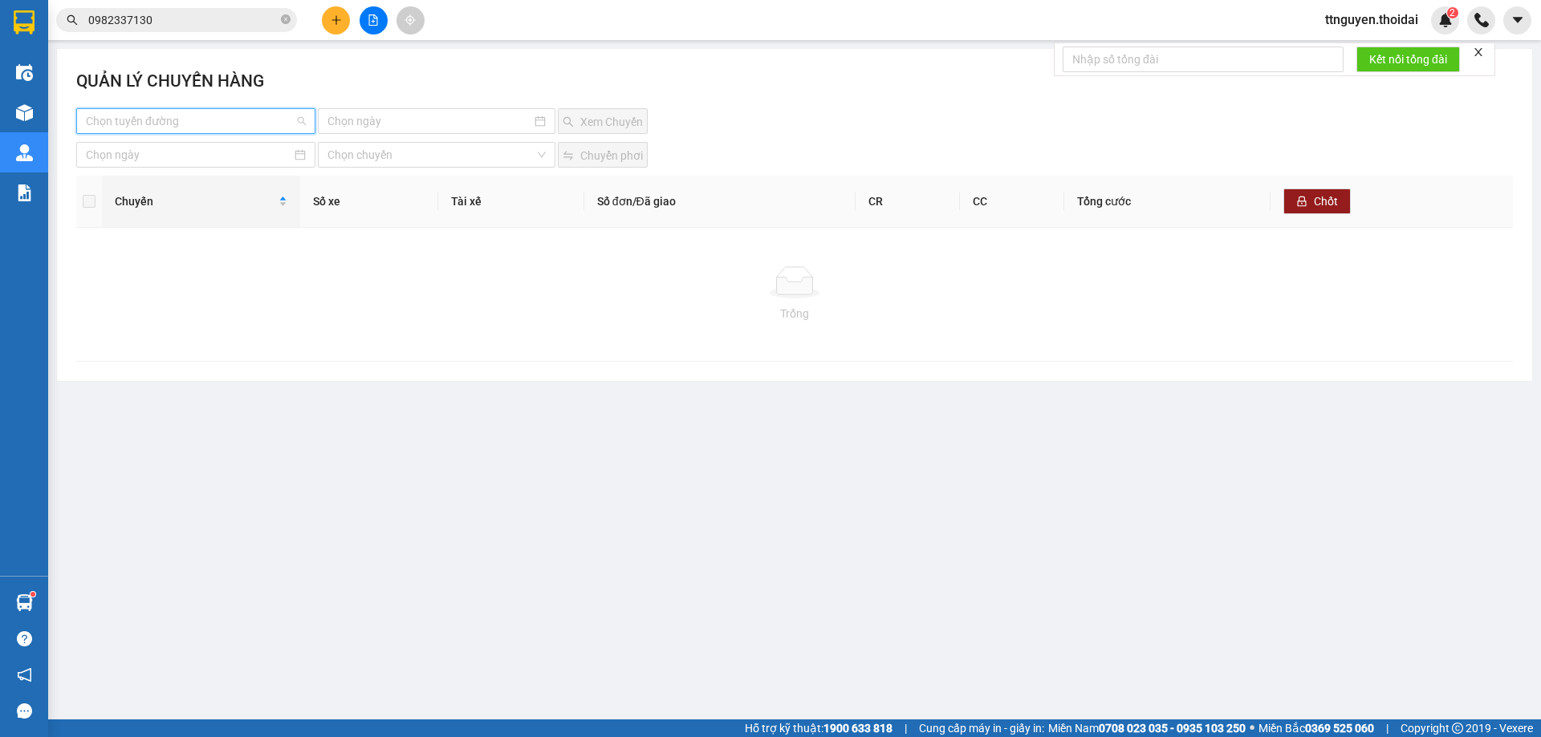
click at [177, 121] on input "search" at bounding box center [190, 121] width 209 height 24
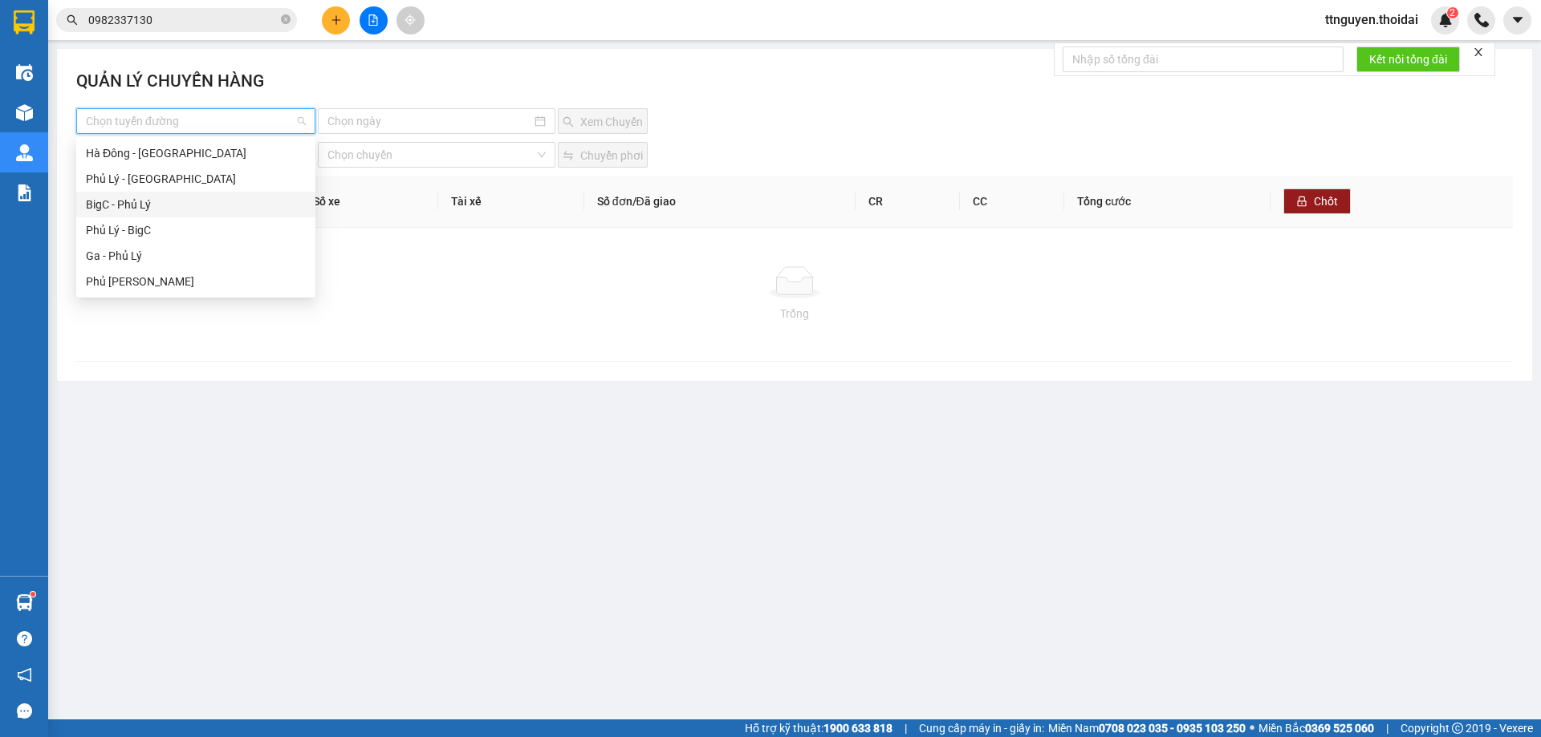
click at [147, 204] on div "BigC - Phủ Lý" at bounding box center [196, 205] width 220 height 18
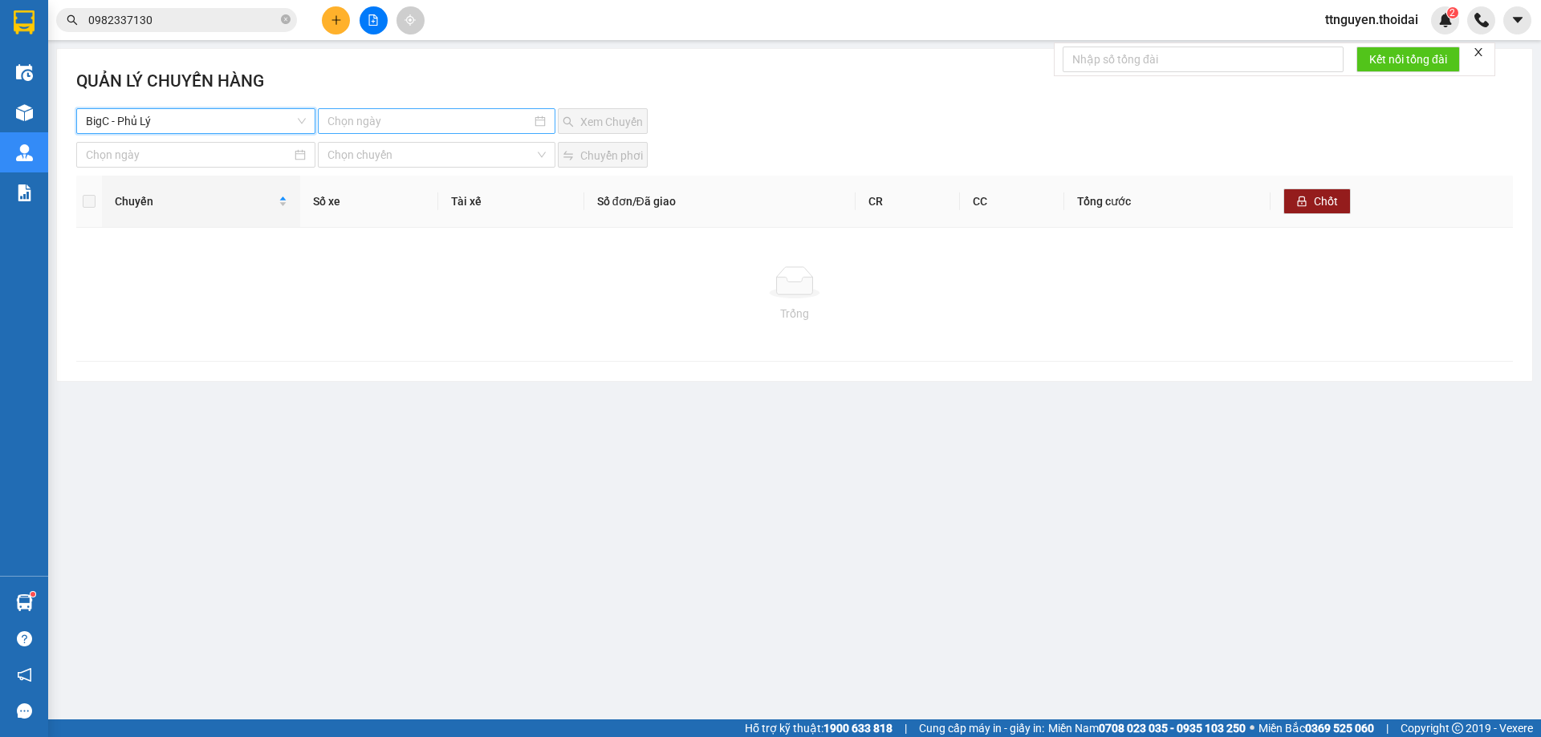
click at [408, 118] on input at bounding box center [428, 121] width 203 height 18
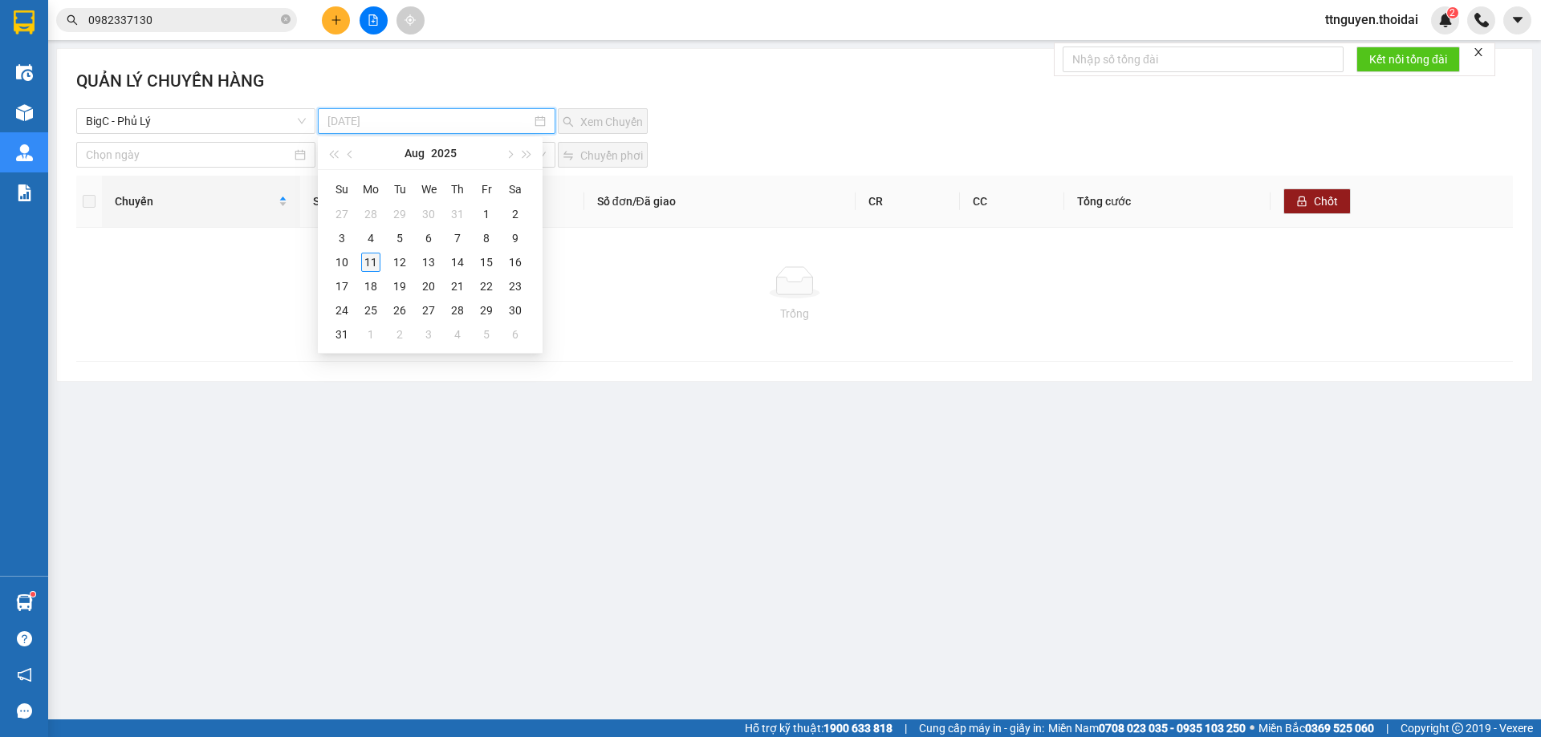
type input "11-08-2025"
click at [371, 261] on div "11" at bounding box center [370, 262] width 19 height 19
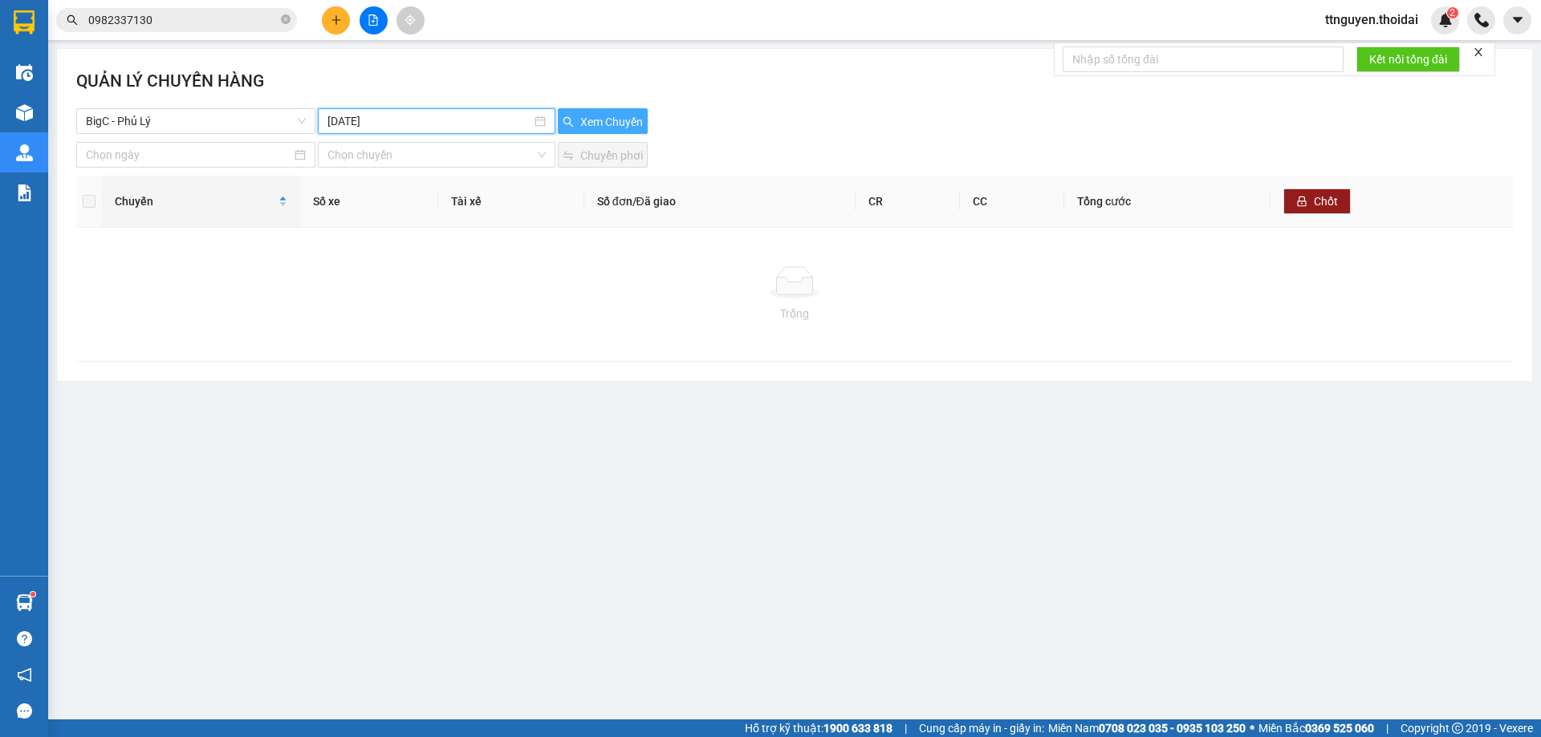
click at [583, 131] on button "Xem Chuyến" at bounding box center [603, 121] width 90 height 26
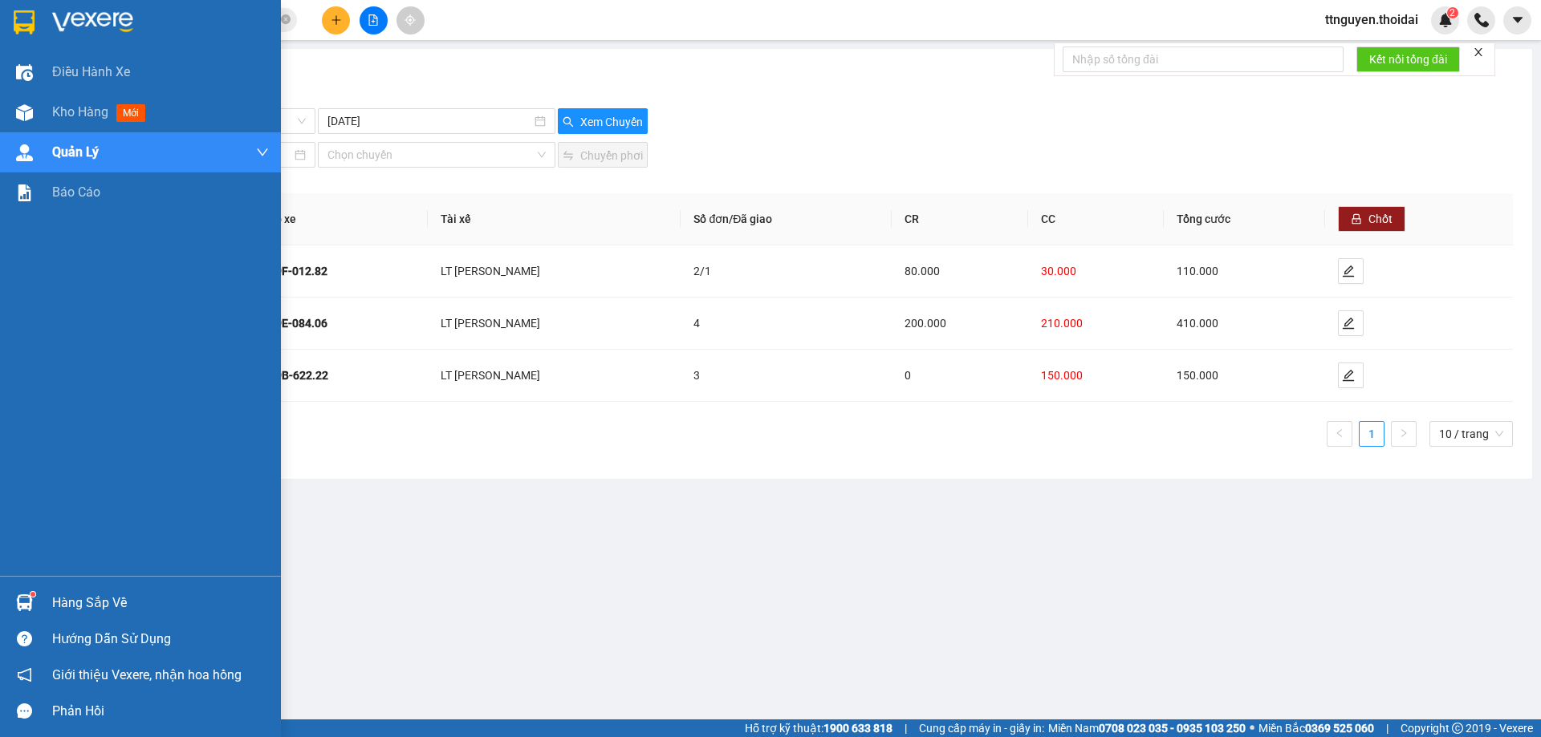
click at [66, 596] on div "Hàng sắp về" at bounding box center [160, 603] width 217 height 24
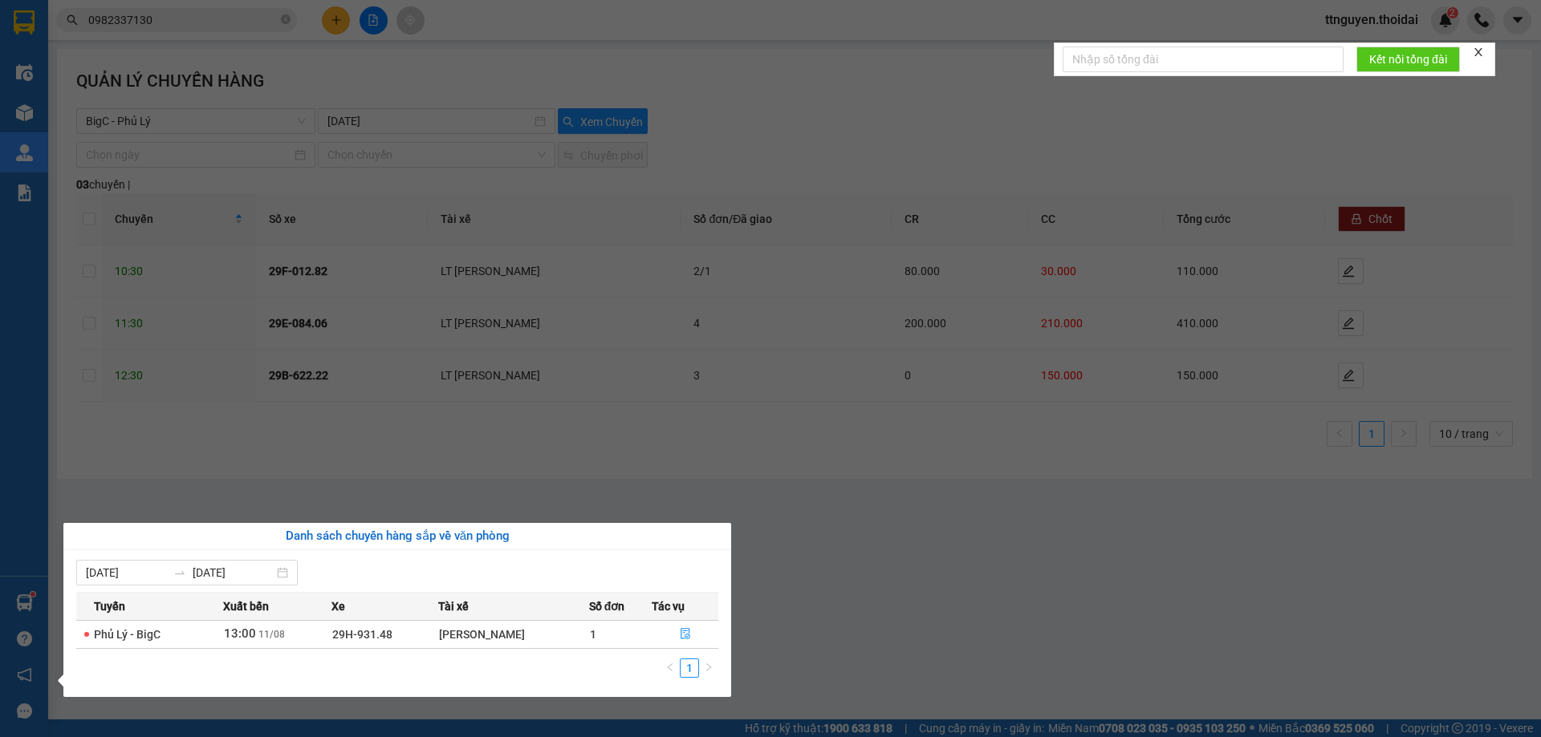
click at [801, 598] on section "Kết quả tìm kiếm ( 1 ) Bộ lọc Mã ĐH Trạng thái Món hàng Thu hộ Tổng cước Chưa c…" at bounding box center [770, 368] width 1541 height 737
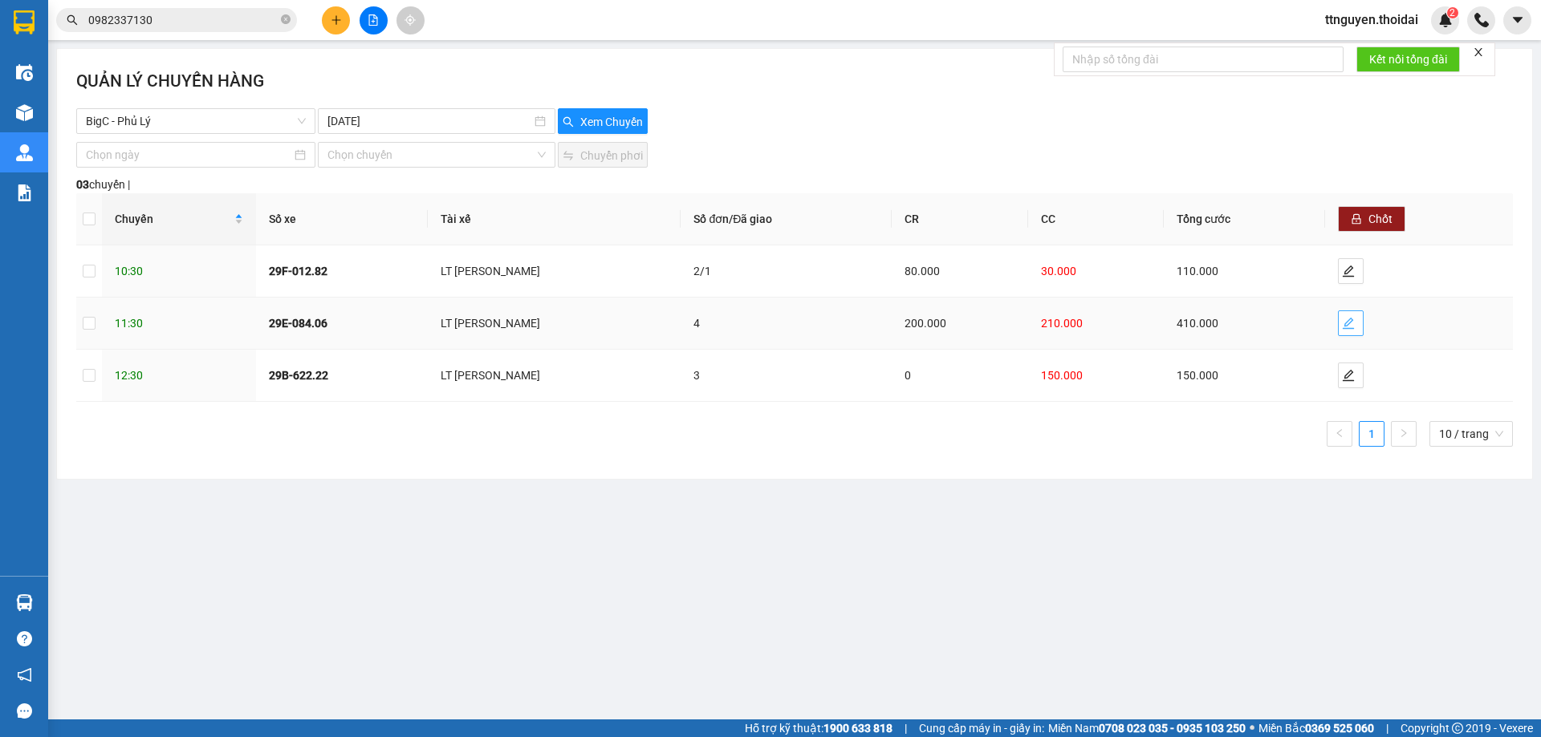
click at [1356, 322] on span "edit" at bounding box center [1350, 323] width 24 height 13
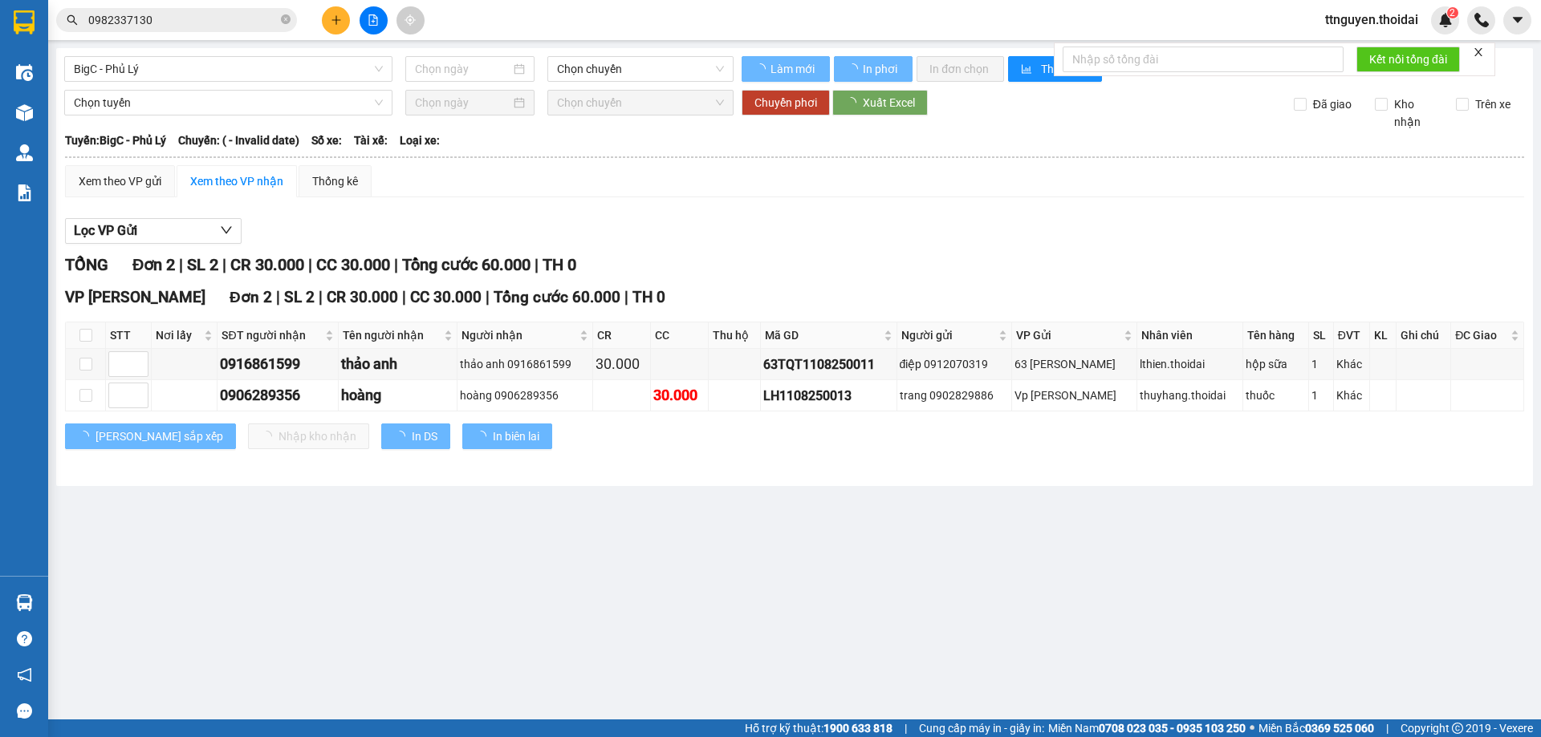
type input "11/08/2025"
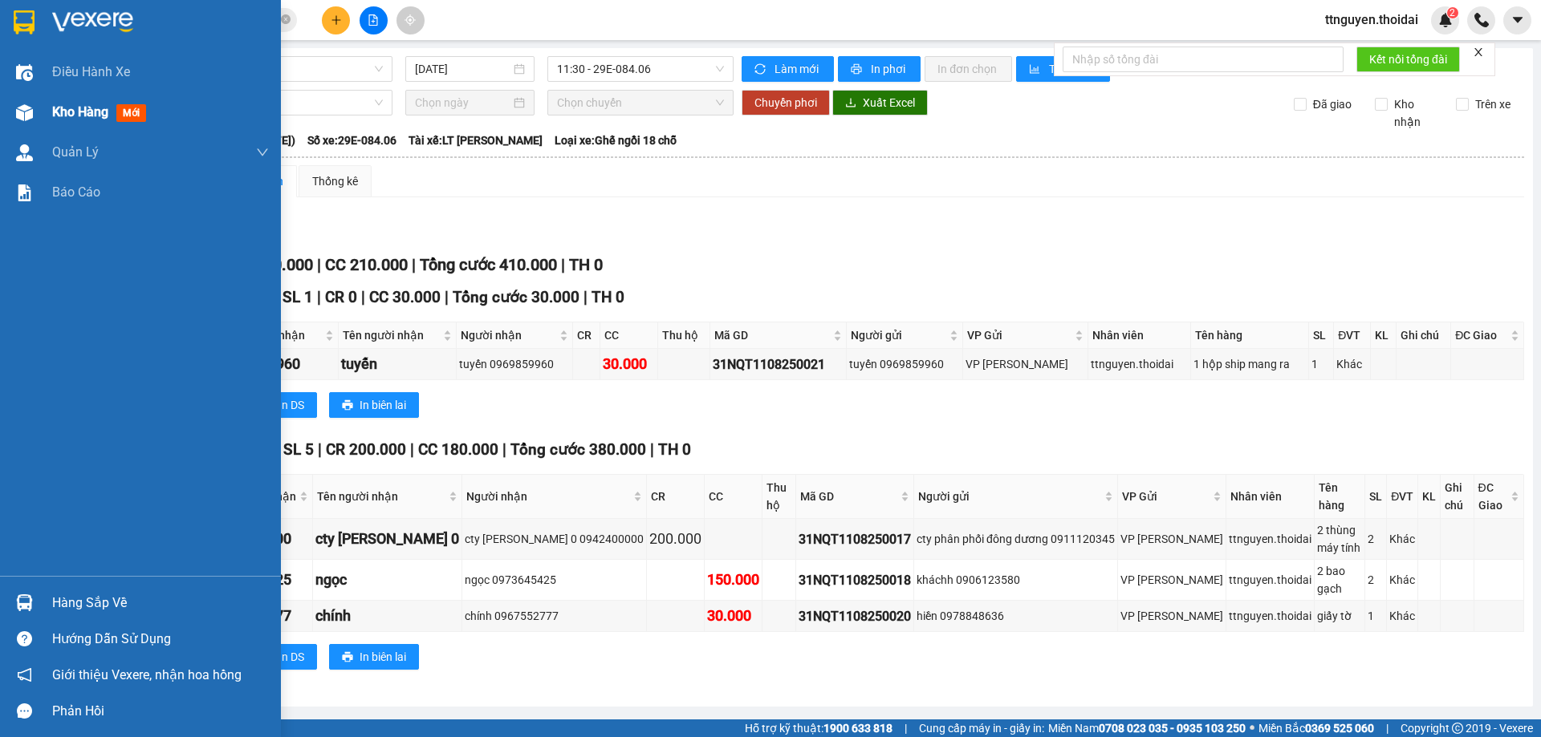
click at [88, 108] on span "Kho hàng" at bounding box center [80, 111] width 56 height 15
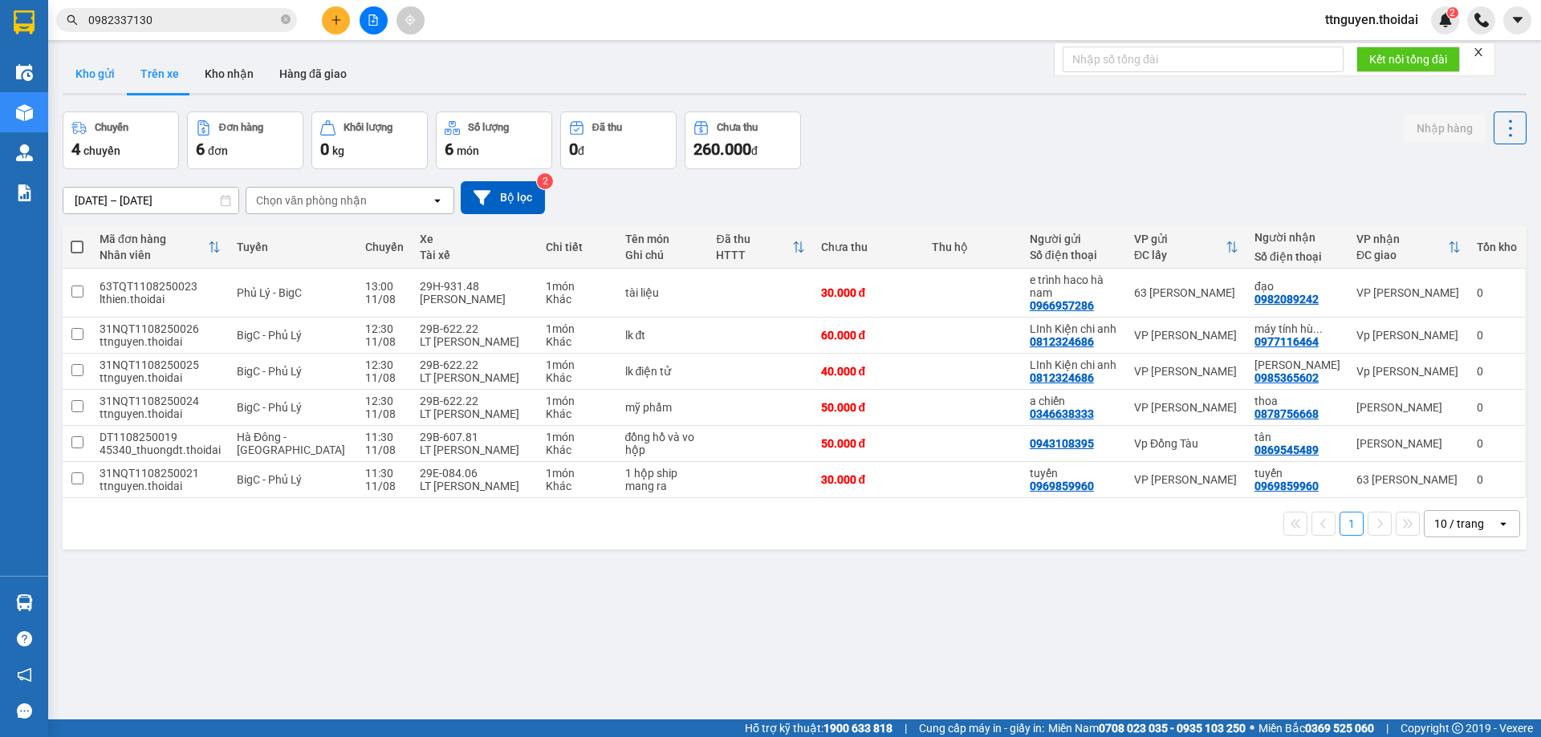
click at [77, 81] on button "Kho gửi" at bounding box center [95, 74] width 65 height 39
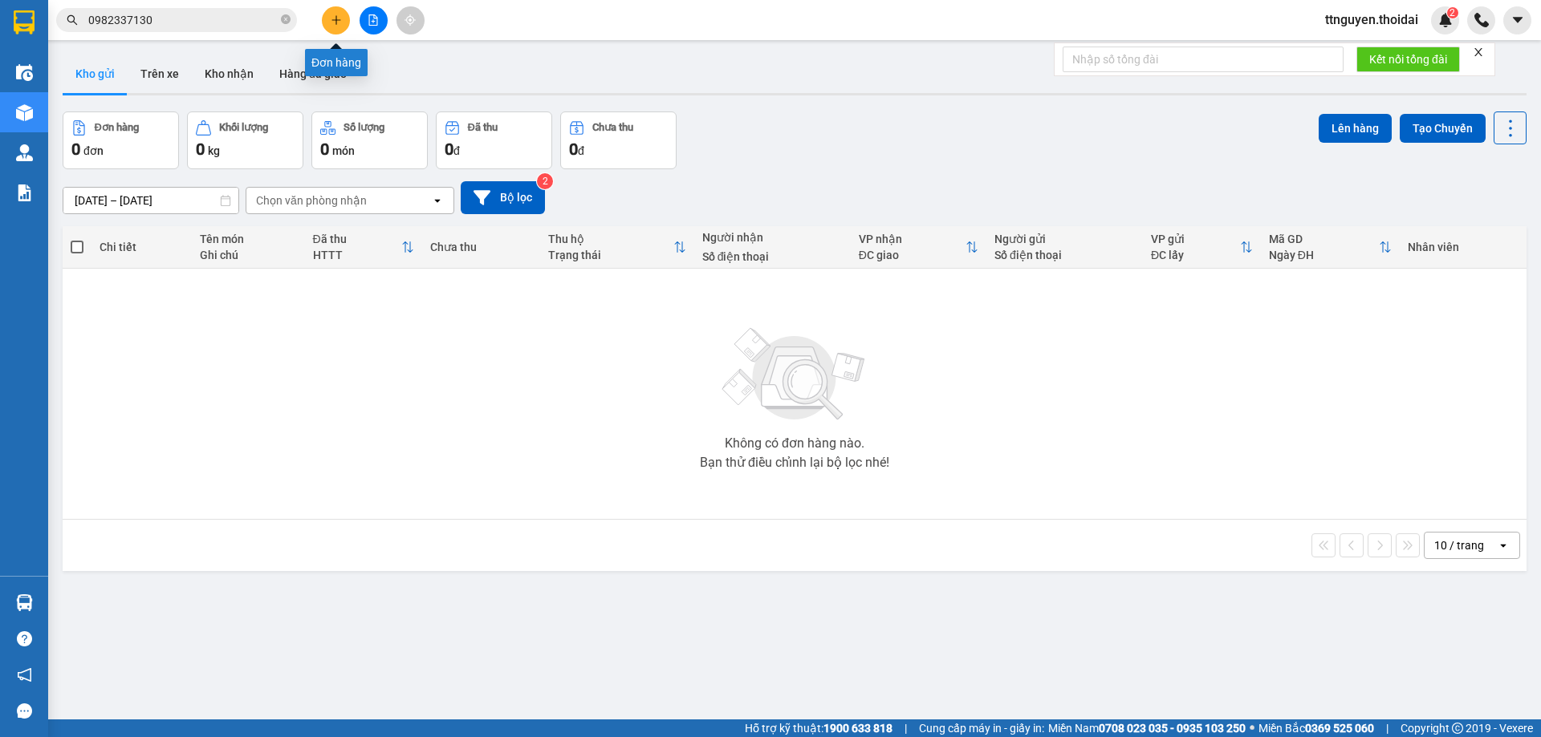
click at [338, 16] on icon "plus" at bounding box center [336, 19] width 11 height 11
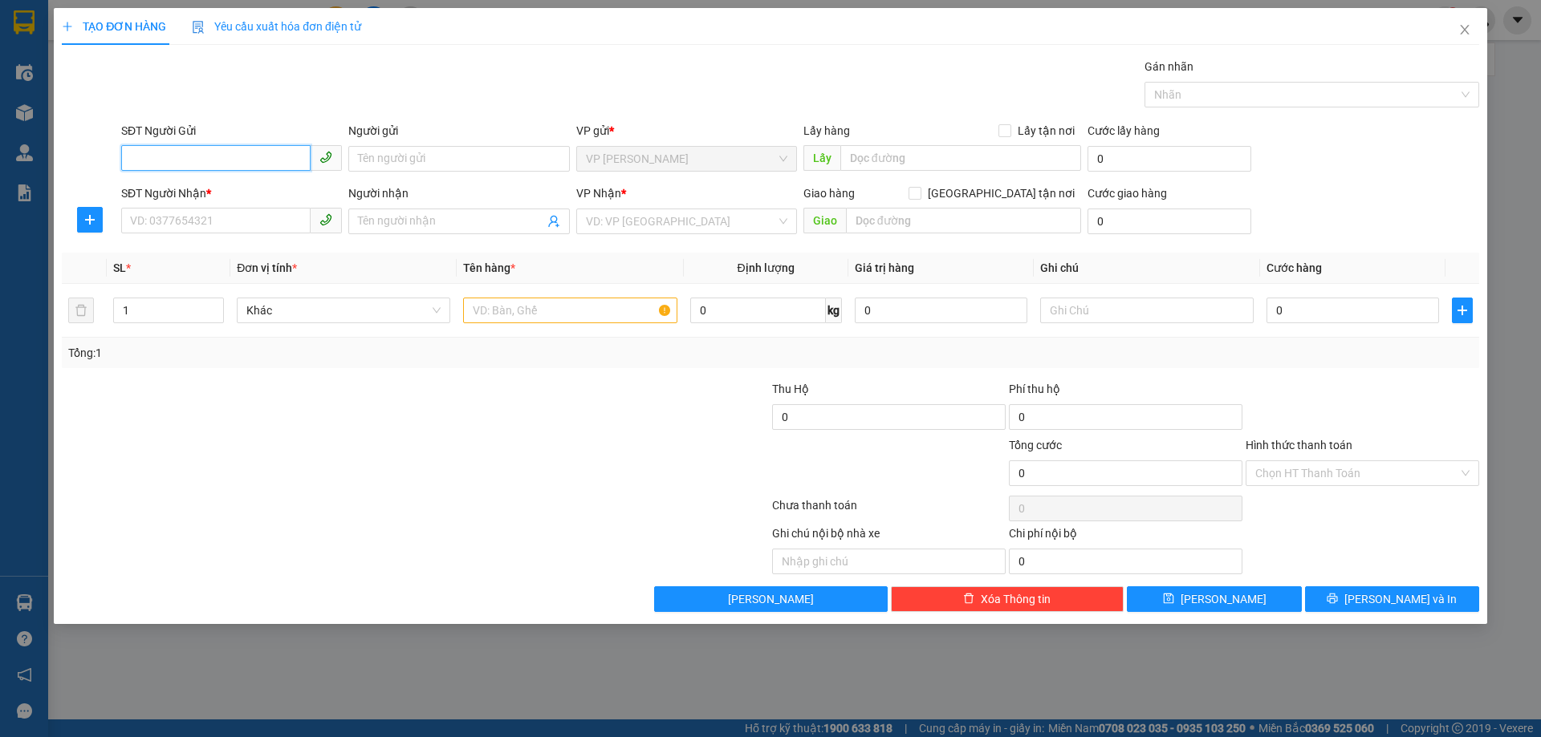
click at [203, 151] on input "SĐT Người Gửi" at bounding box center [215, 158] width 189 height 26
type input "0931671987"
click at [238, 184] on div "0931671987 - tuấn anh" at bounding box center [231, 191] width 201 height 18
type input "tuấn anh"
type input "0931671987"
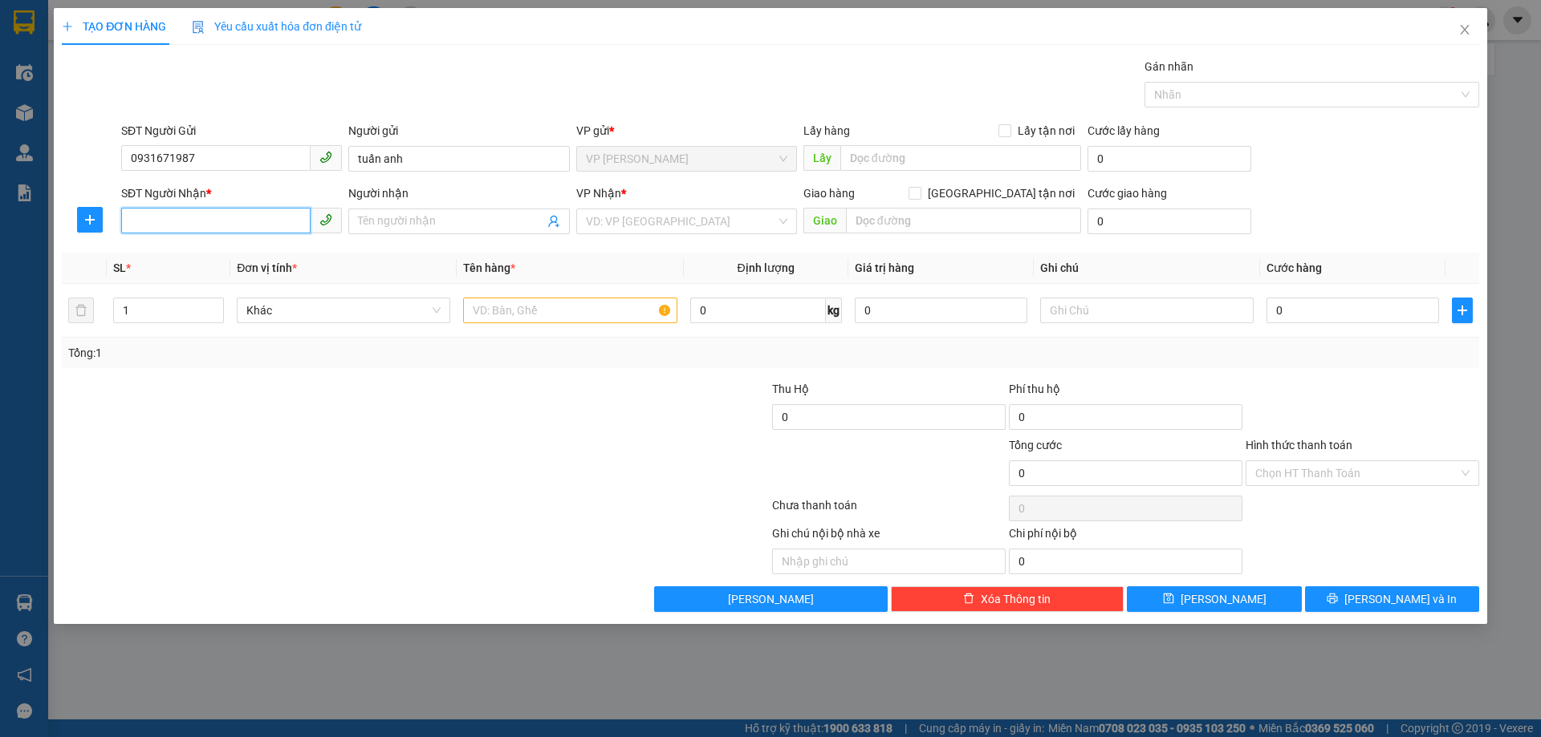
click at [234, 226] on input "SĐT Người Nhận *" at bounding box center [215, 221] width 189 height 26
click at [250, 255] on div "0948086182 - thu hường" at bounding box center [231, 254] width 201 height 18
type input "0948086182"
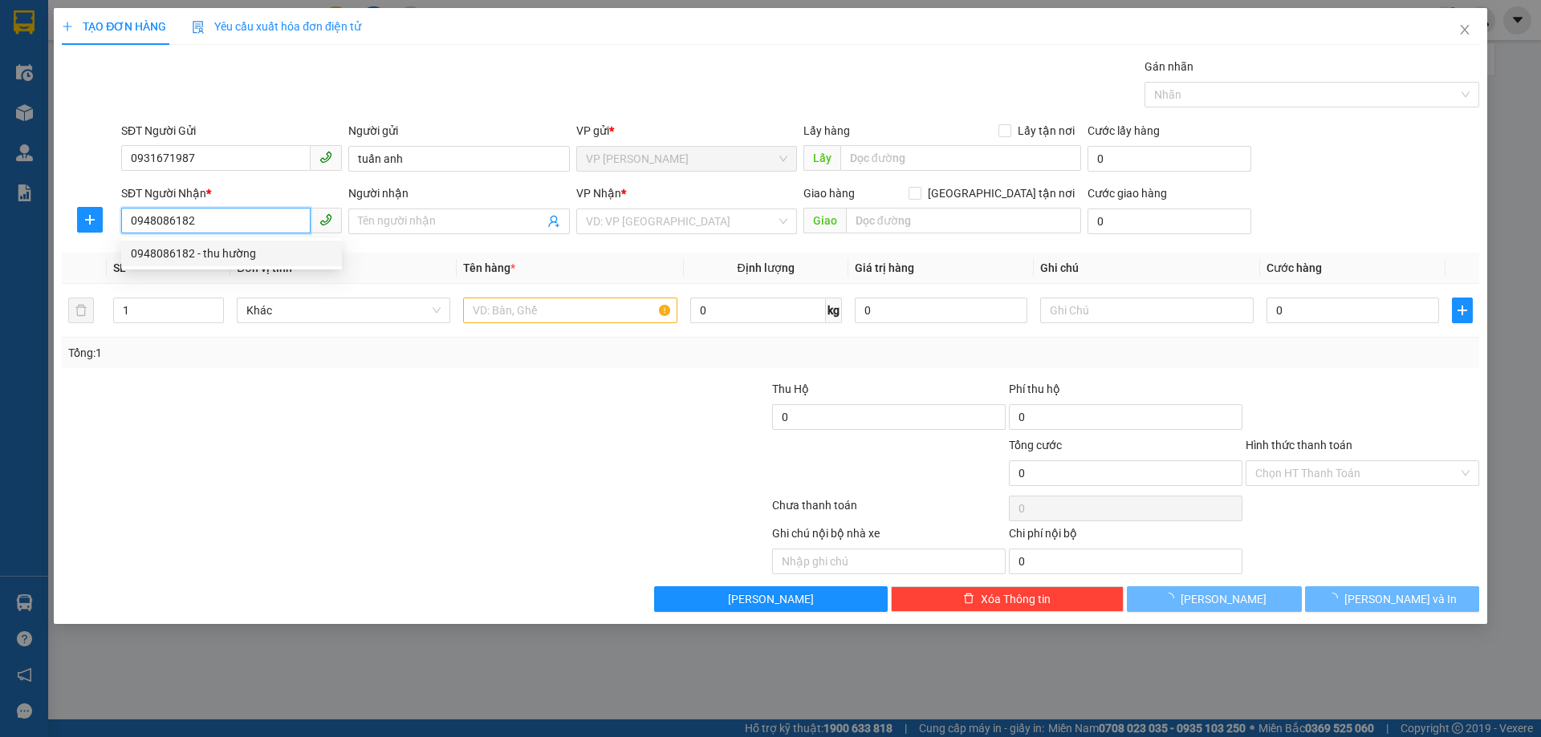
type input "thu hường"
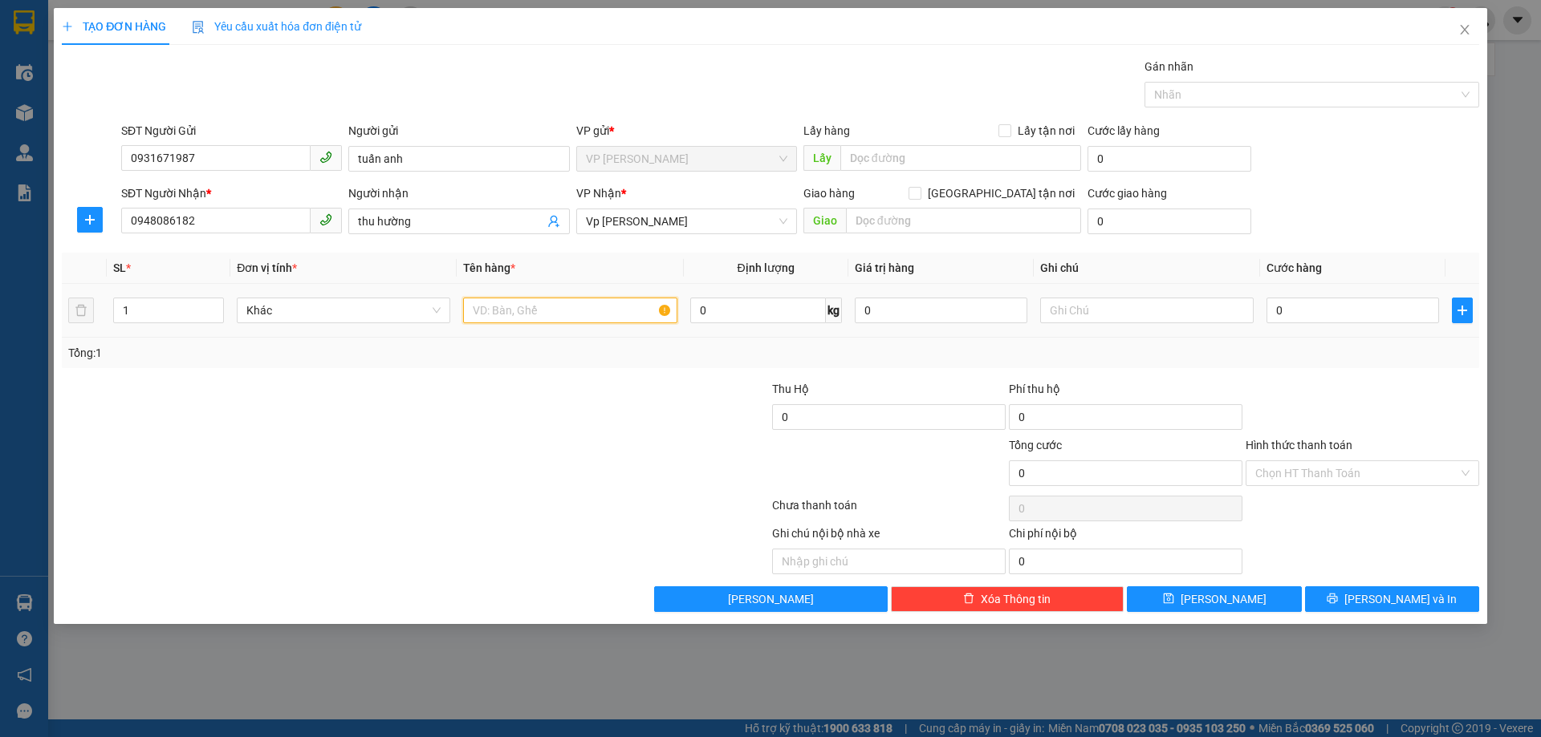
click at [588, 314] on input "text" at bounding box center [569, 311] width 213 height 26
type input "giấy tờ"
click at [1324, 313] on input "0" at bounding box center [1352, 311] width 173 height 26
click at [1394, 355] on div "Tổng: 1" at bounding box center [770, 353] width 1404 height 18
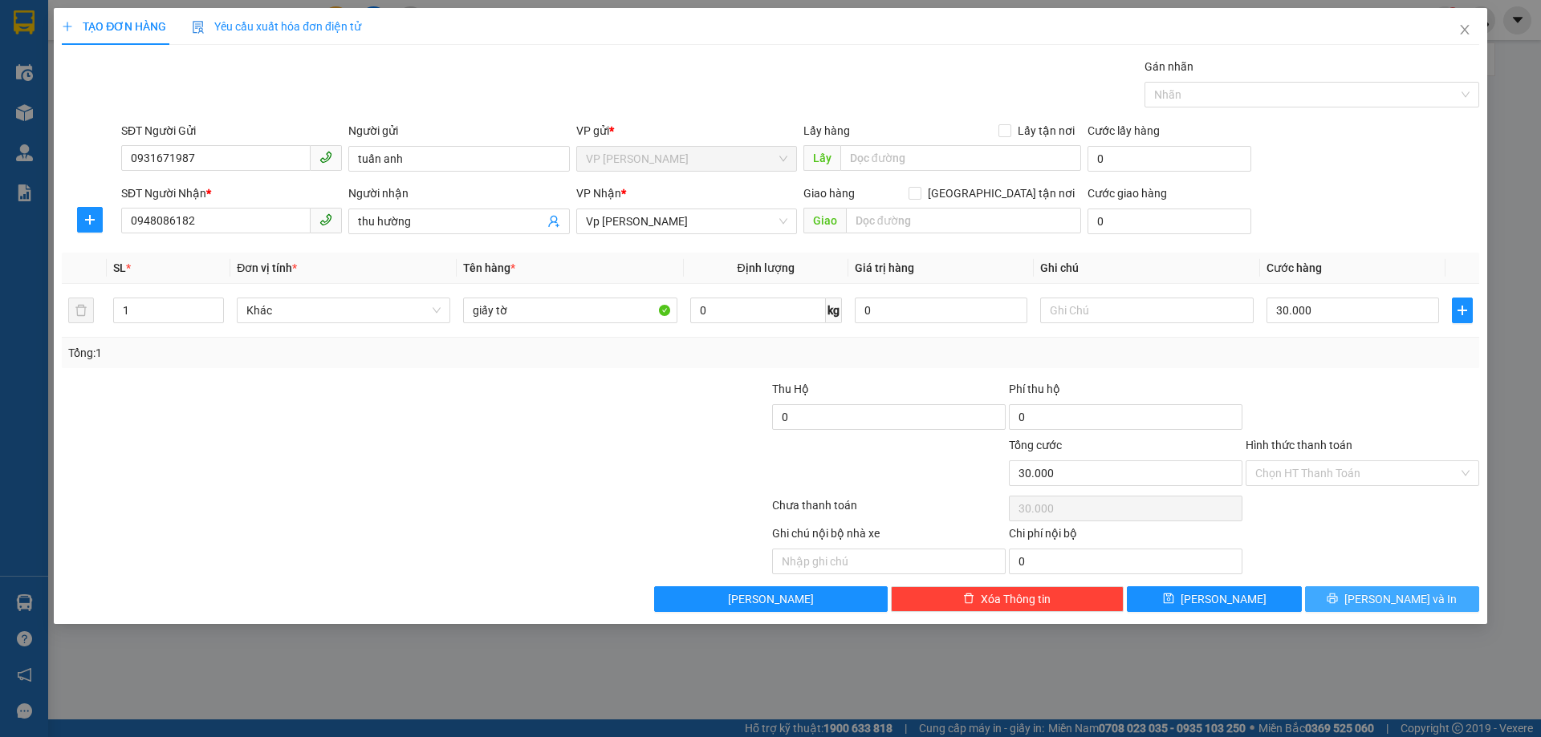
click at [1338, 595] on icon "printer" at bounding box center [1331, 598] width 11 height 11
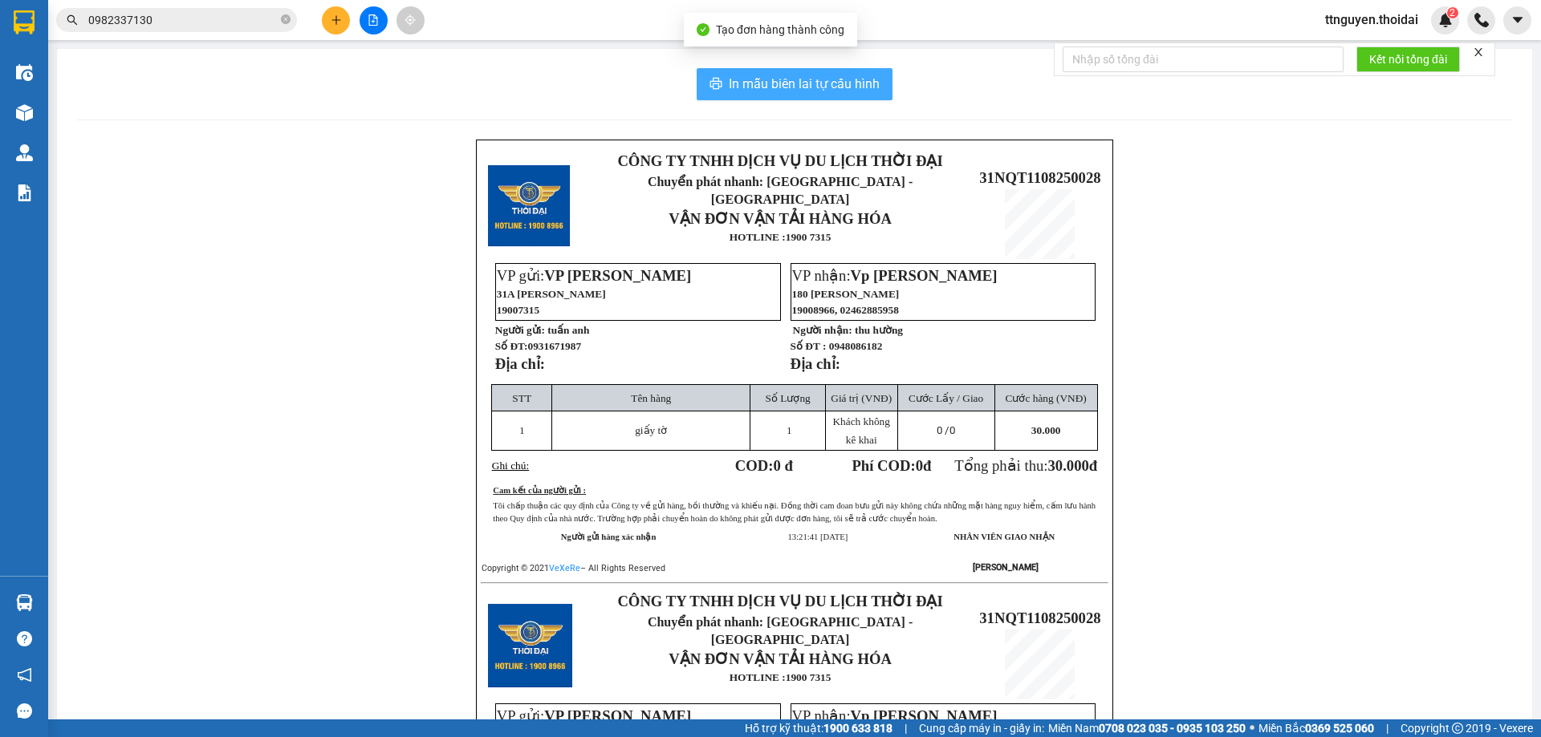
click at [739, 80] on span "In mẫu biên lai tự cấu hình" at bounding box center [804, 84] width 151 height 20
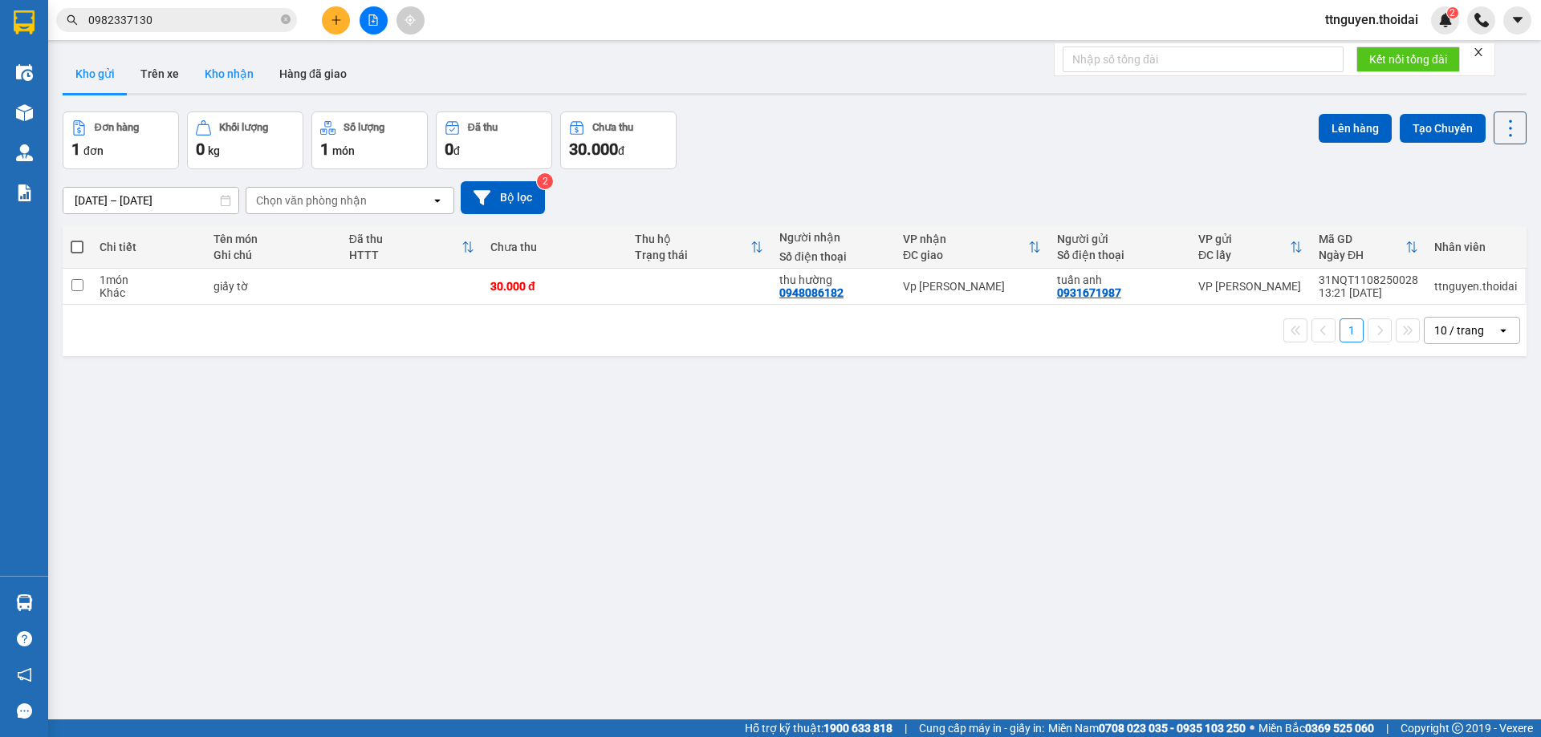
click at [228, 69] on button "Kho nhận" at bounding box center [229, 74] width 75 height 39
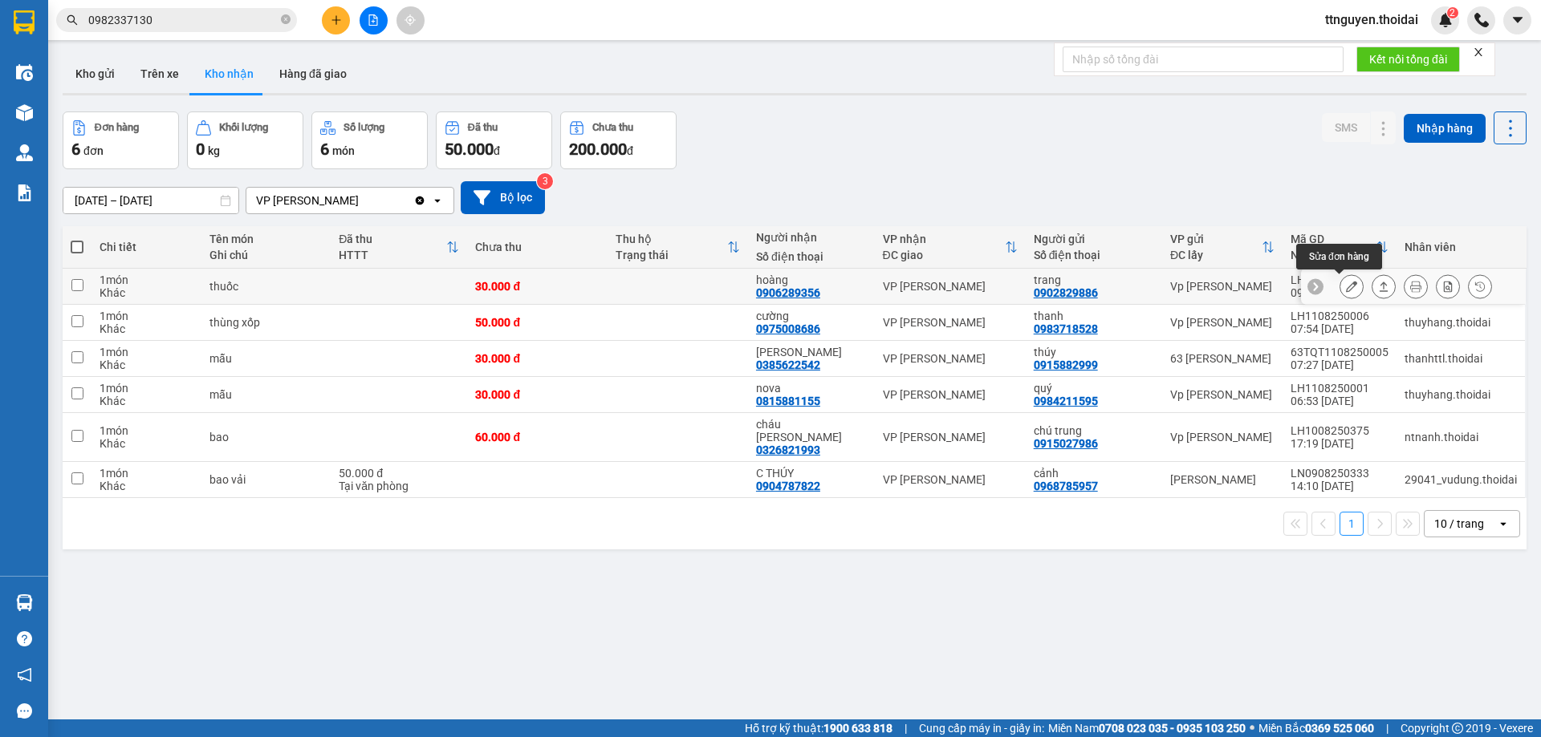
click at [1340, 283] on button at bounding box center [1351, 287] width 22 height 28
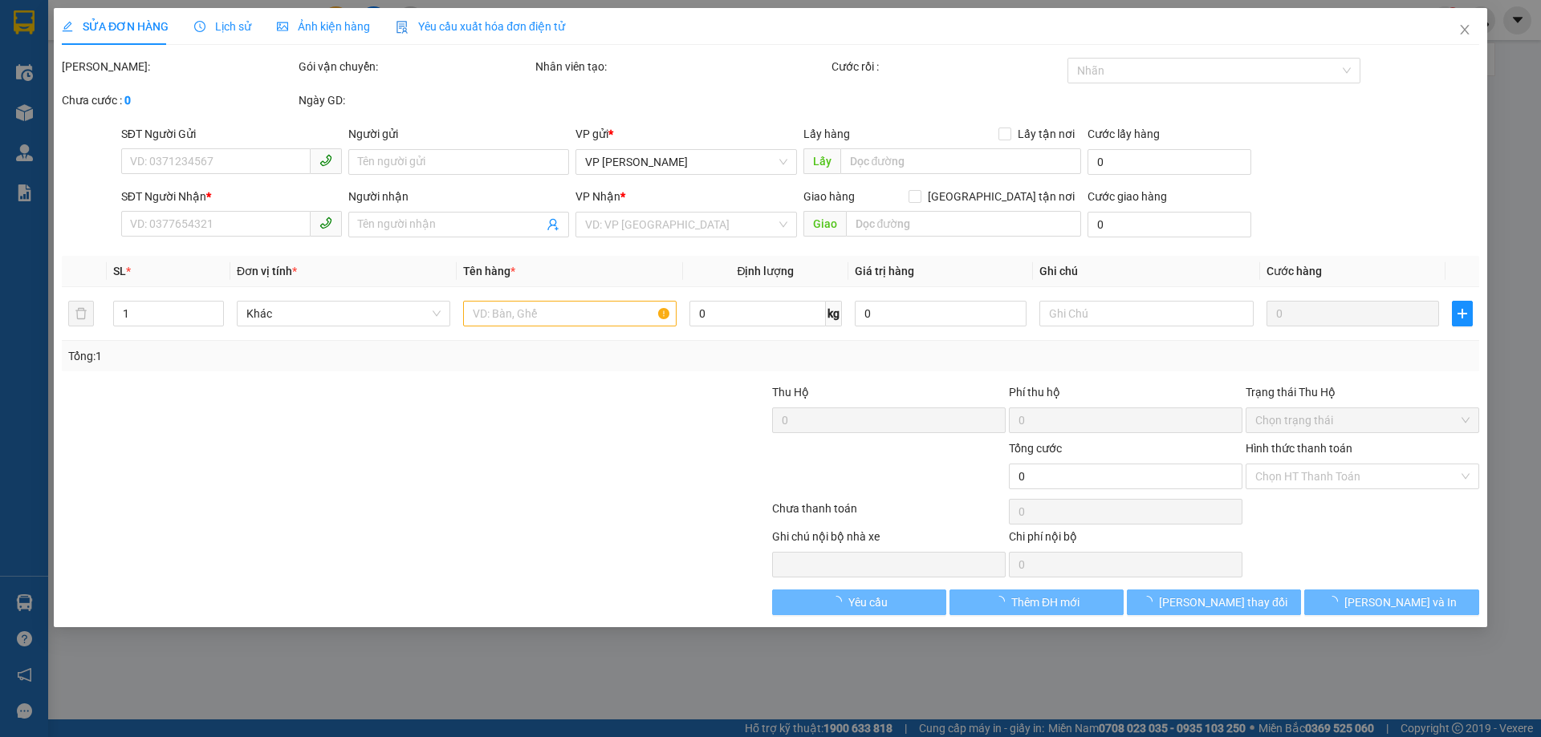
type input "0902829886"
type input "trang"
type input "0906289356"
type input "hoàng"
type input "30.000"
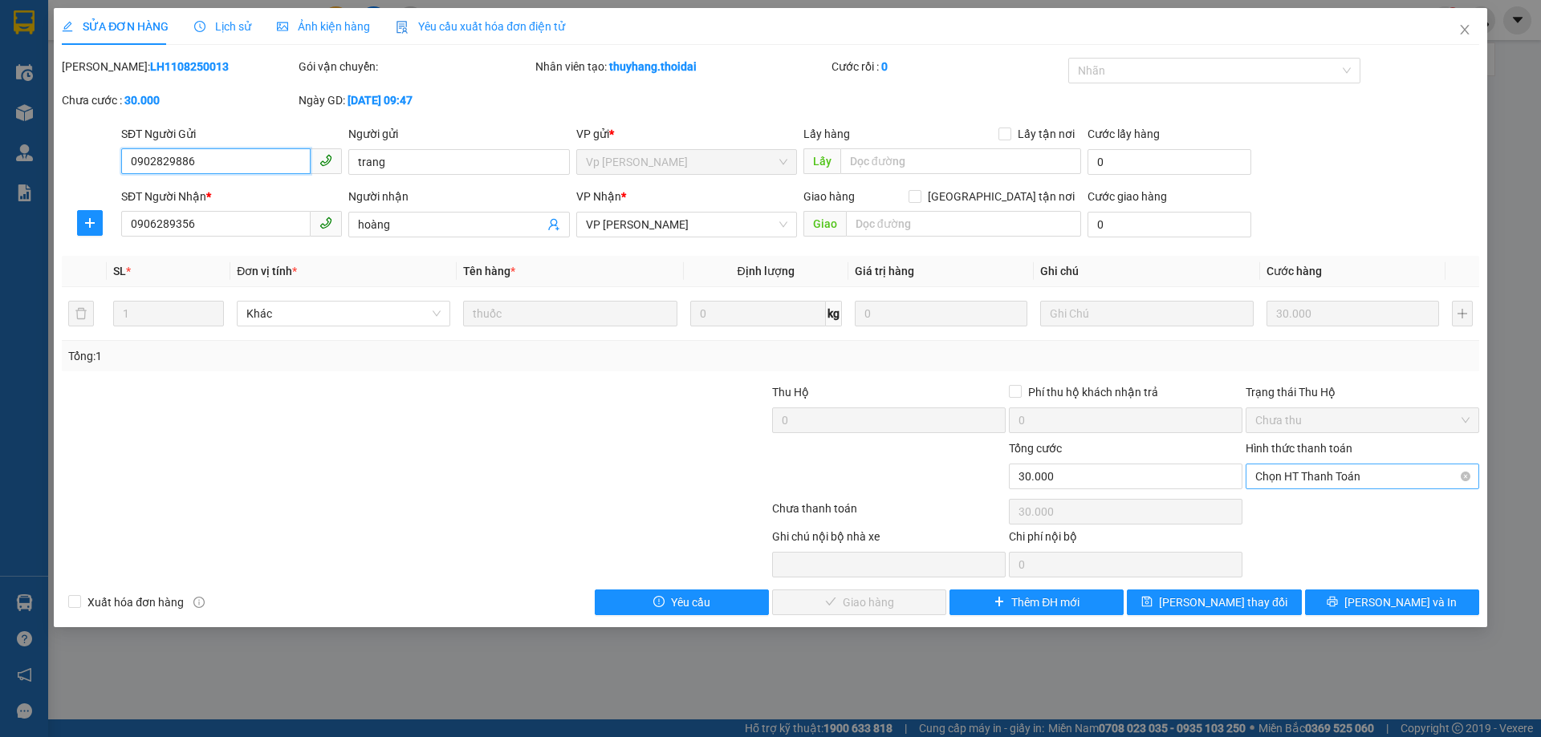
click at [1334, 471] on span "Chọn HT Thanh Toán" at bounding box center [1362, 477] width 214 height 24
click at [1311, 503] on div "Tại văn phòng" at bounding box center [1362, 509] width 214 height 18
type input "0"
click at [891, 598] on span "Lưu và Giao hàng" at bounding box center [879, 603] width 154 height 18
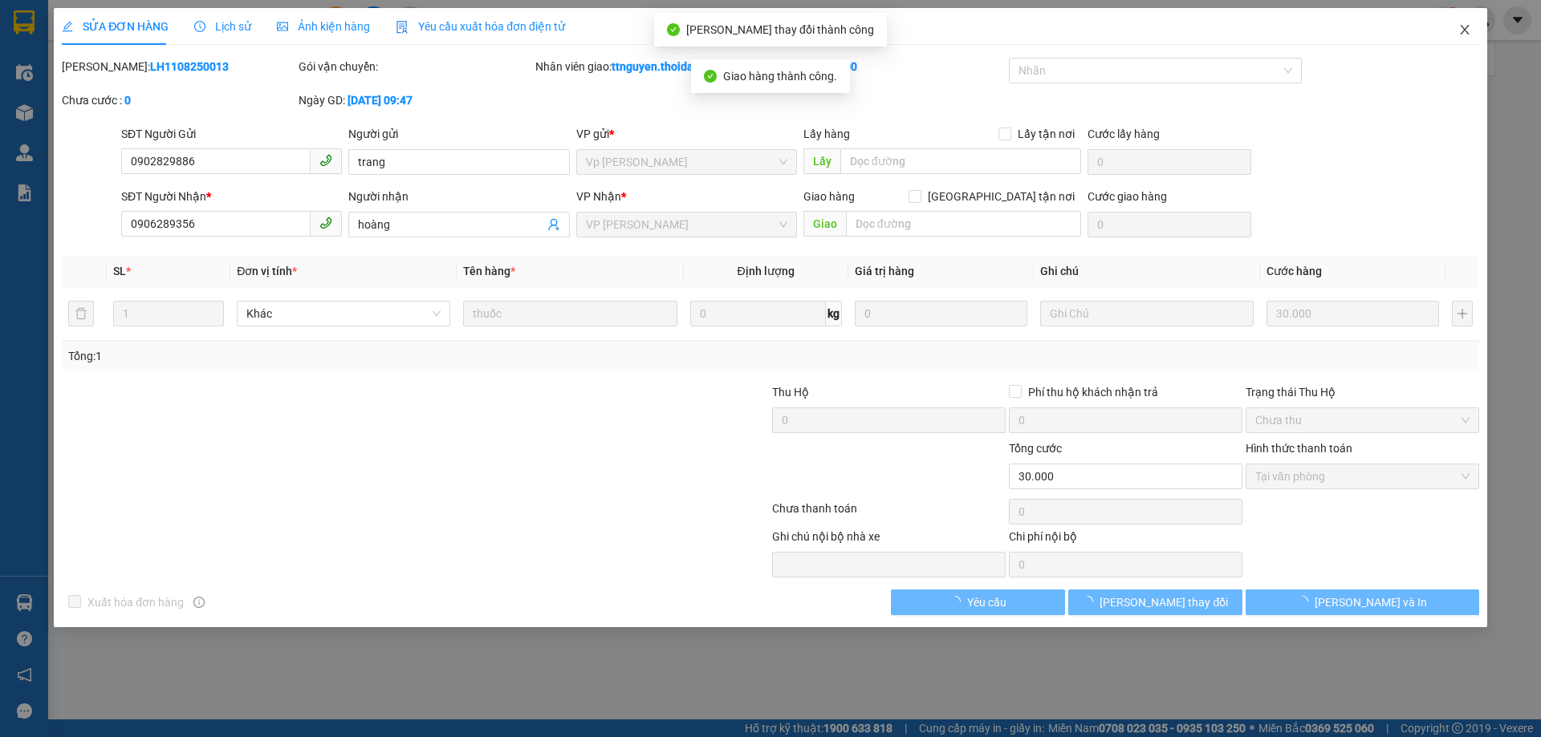
click at [1464, 30] on icon "close" at bounding box center [1464, 30] width 9 height 10
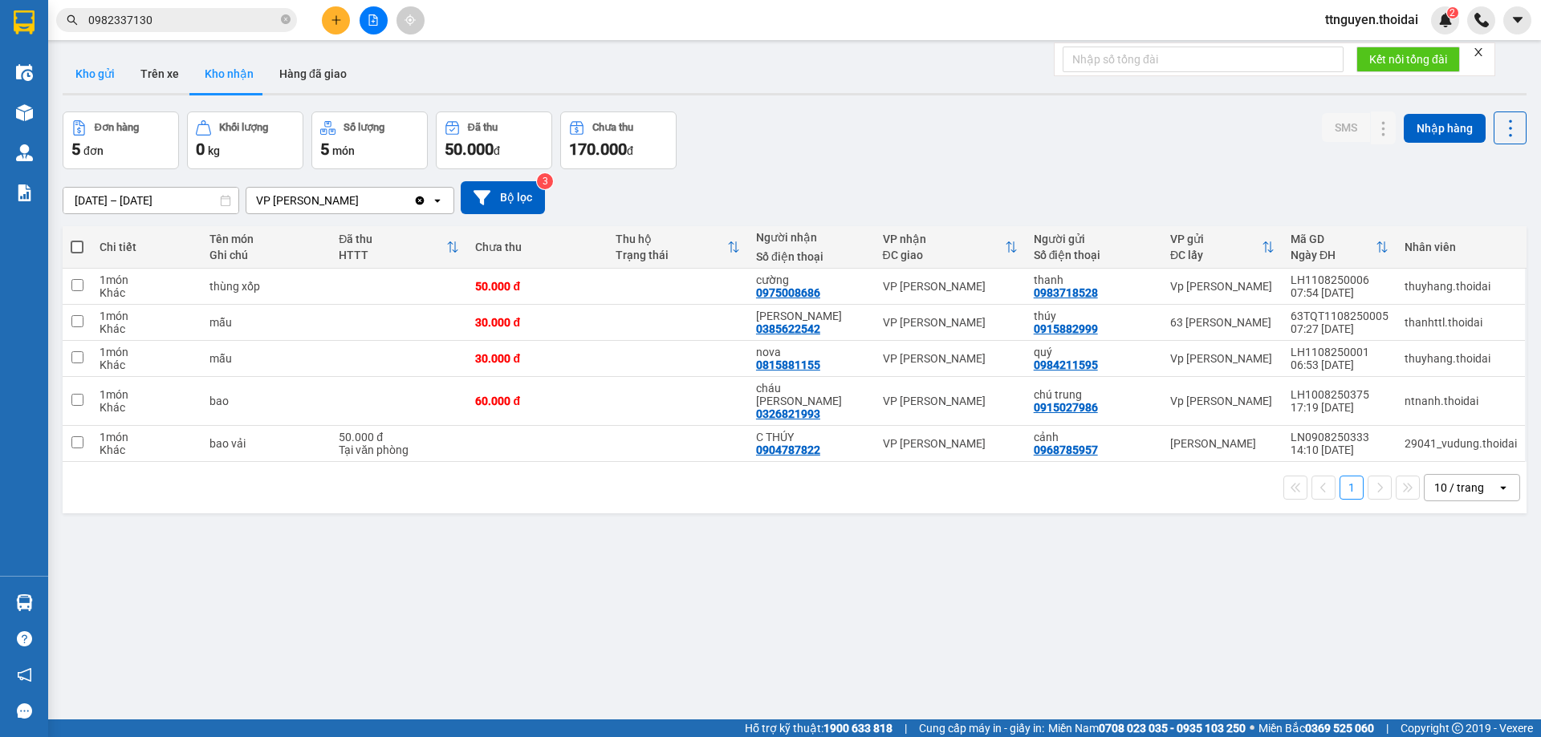
click at [108, 65] on button "Kho gửi" at bounding box center [95, 74] width 65 height 39
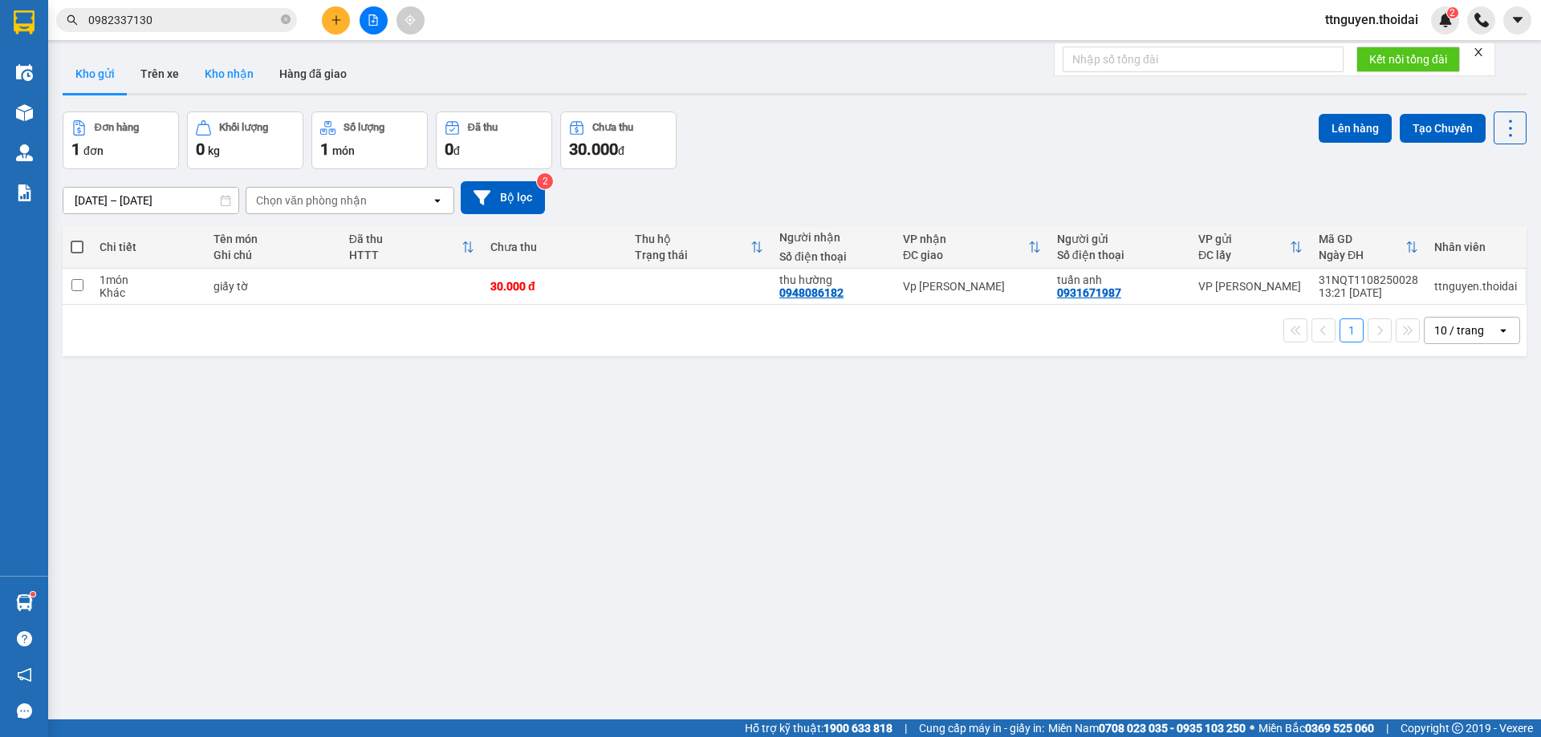
click at [243, 67] on button "Kho nhận" at bounding box center [229, 74] width 75 height 39
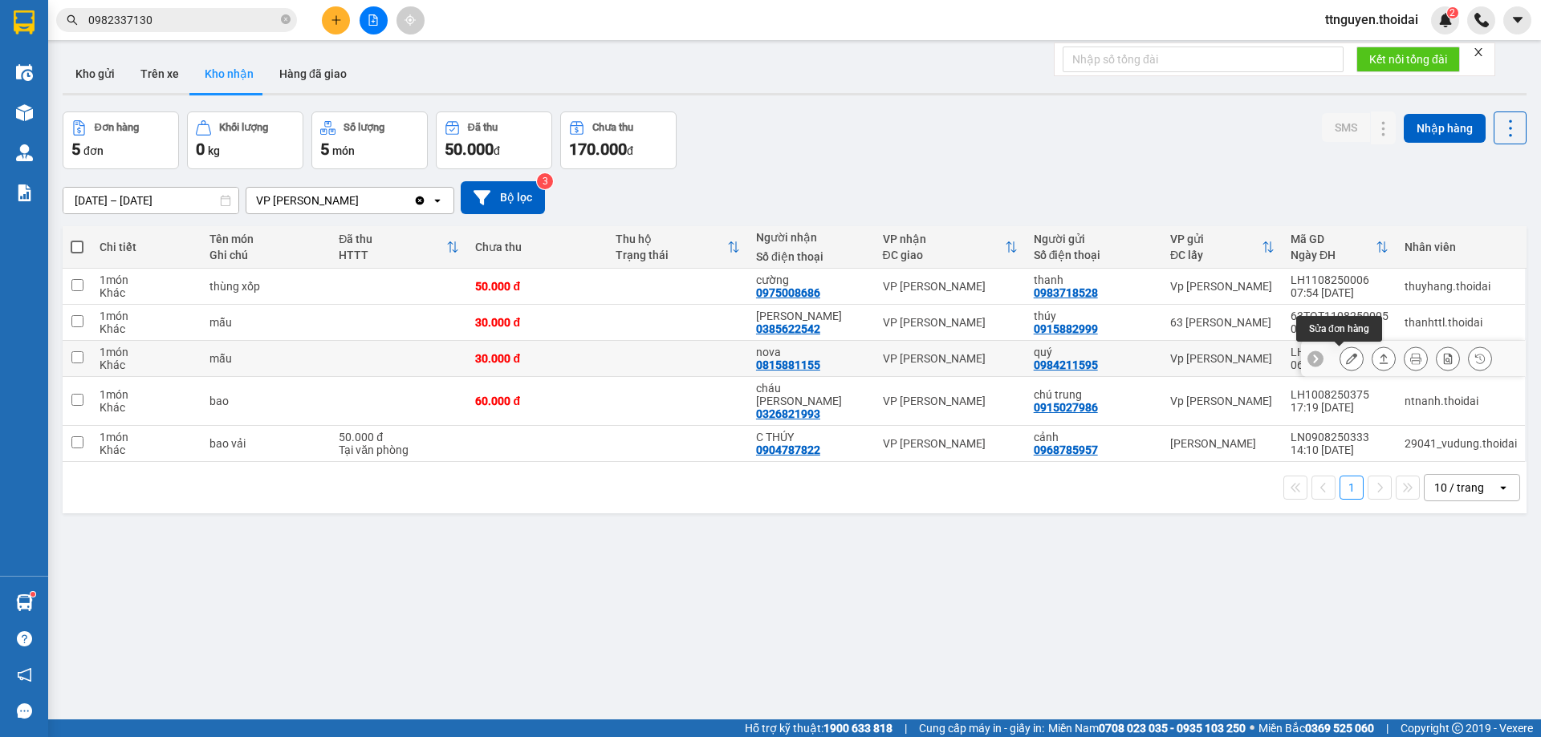
click at [1346, 359] on icon at bounding box center [1351, 358] width 11 height 11
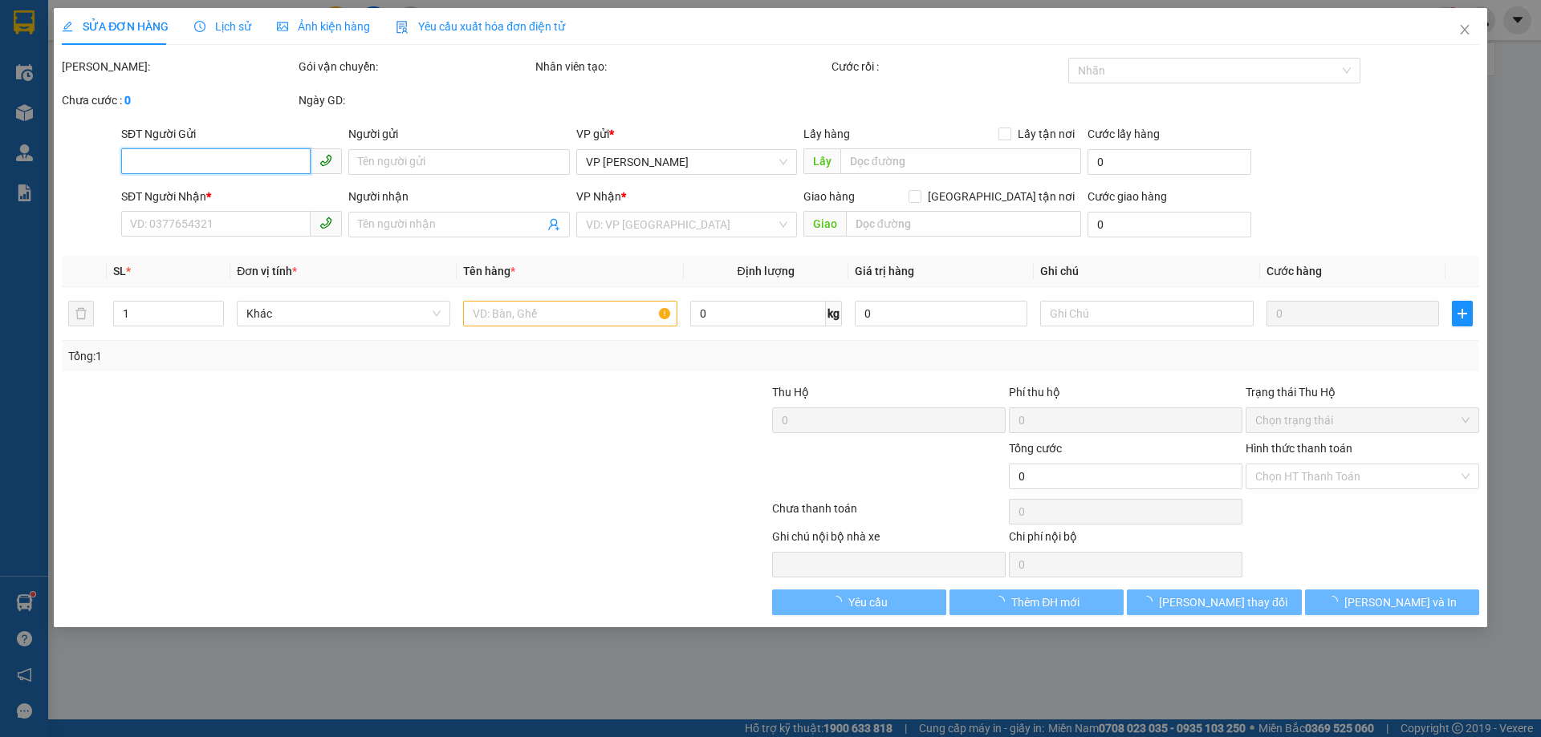
type input "0984211595"
type input "quý"
type input "0815881155"
type input "nova"
type input "30.000"
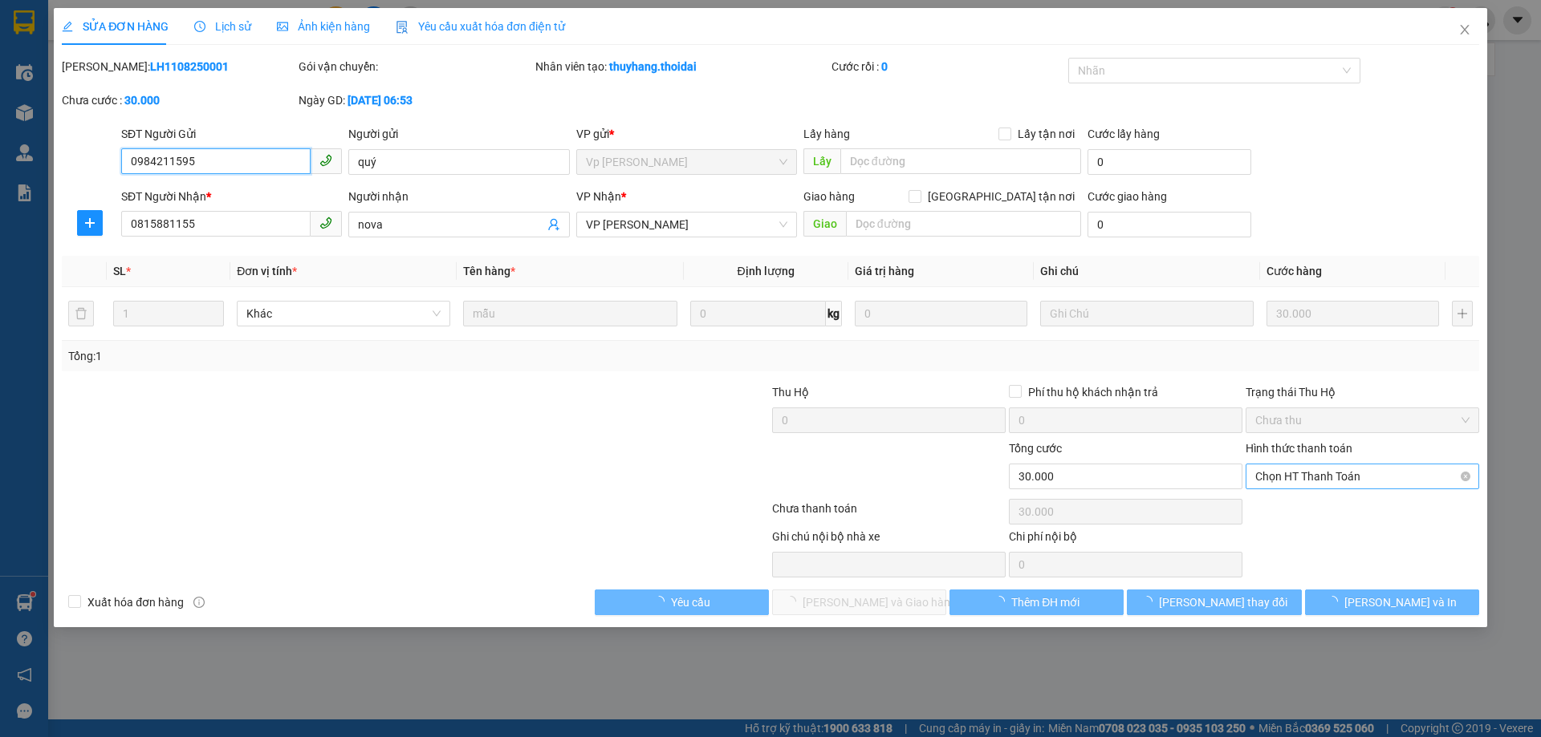
click at [1282, 479] on span "Chọn HT Thanh Toán" at bounding box center [1362, 477] width 214 height 24
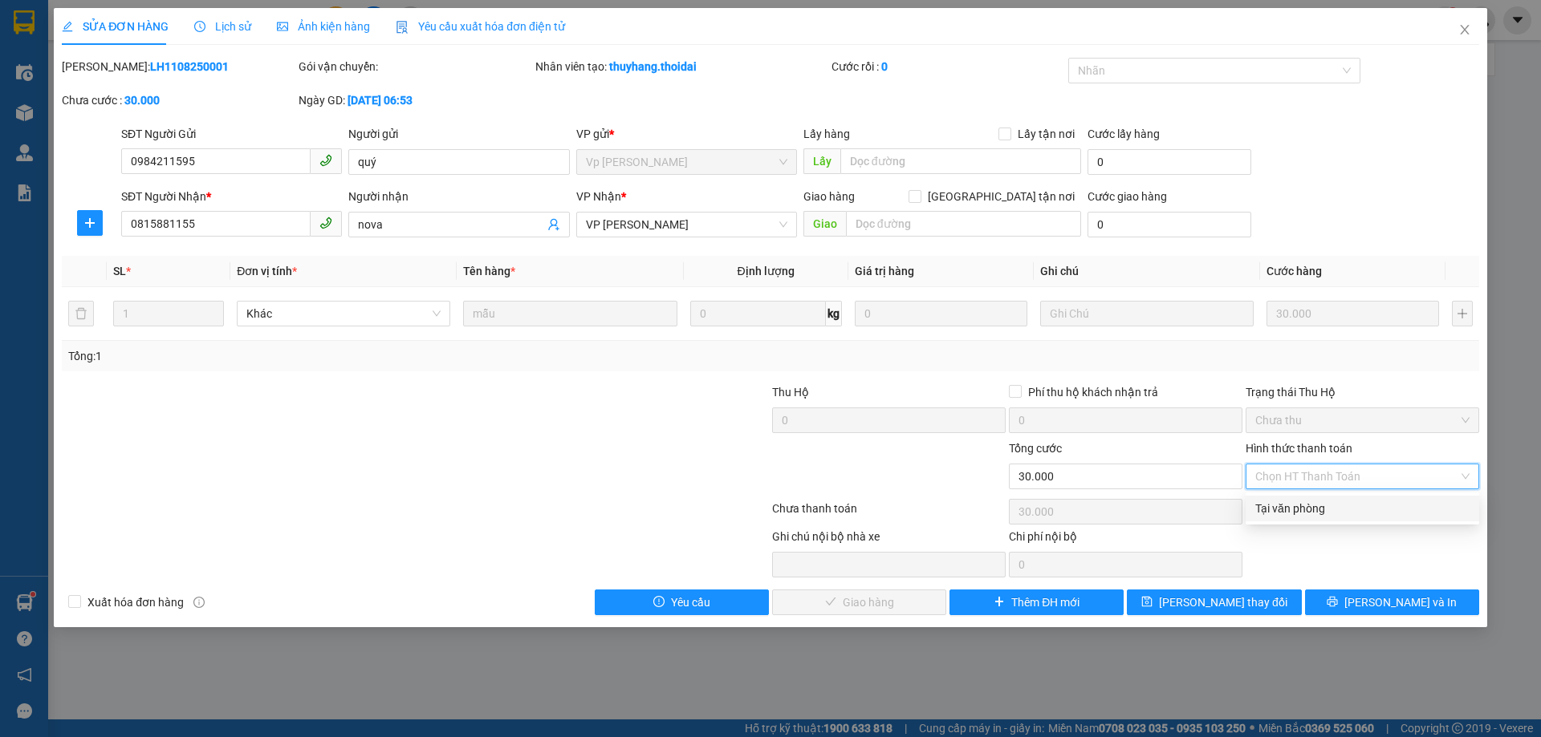
drag, startPoint x: 1279, startPoint y: 508, endPoint x: 1225, endPoint y: 517, distance: 54.5
click at [1278, 509] on div "Tại văn phòng" at bounding box center [1362, 509] width 214 height 18
type input "0"
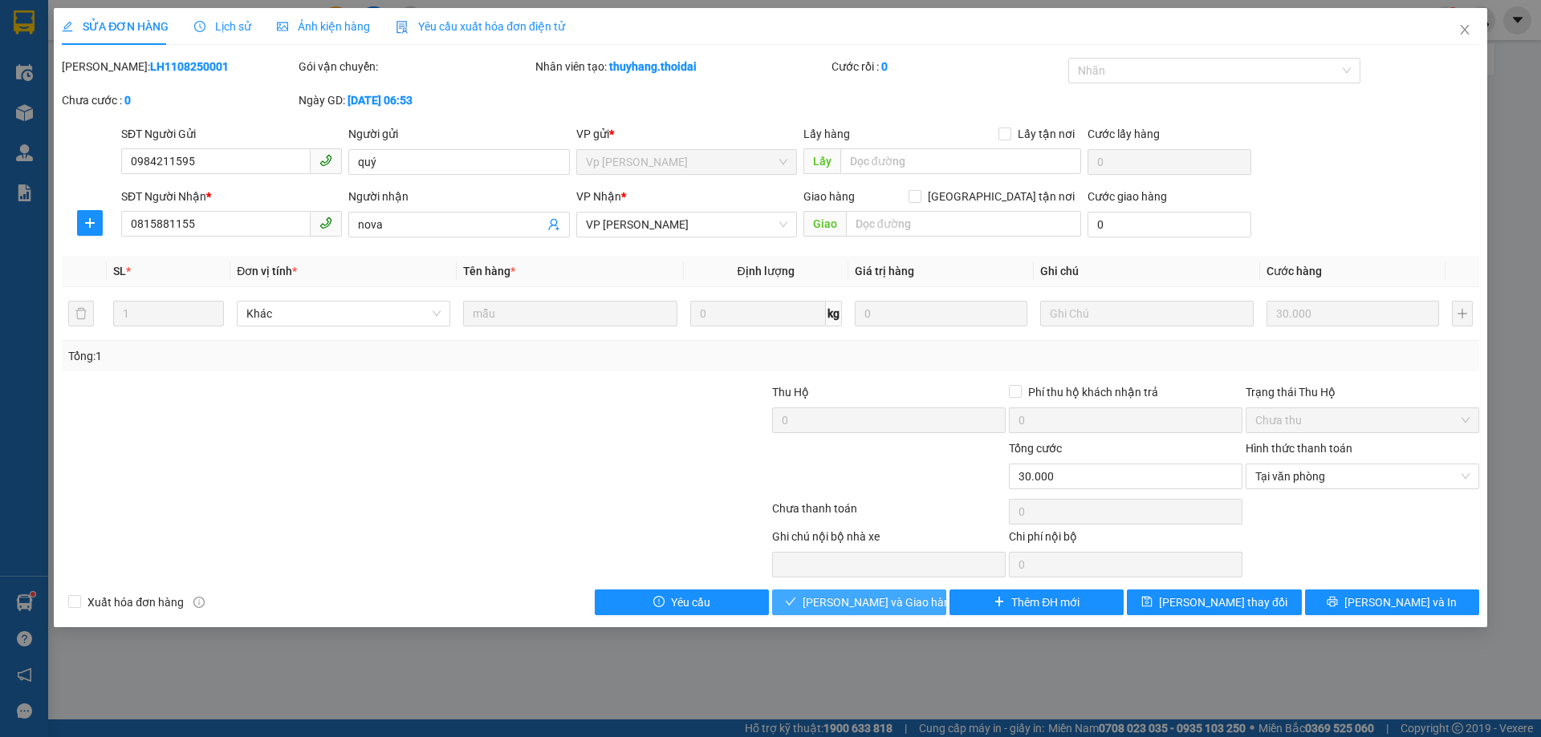
click at [912, 599] on button "[PERSON_NAME] và Giao hàng" at bounding box center [859, 603] width 174 height 26
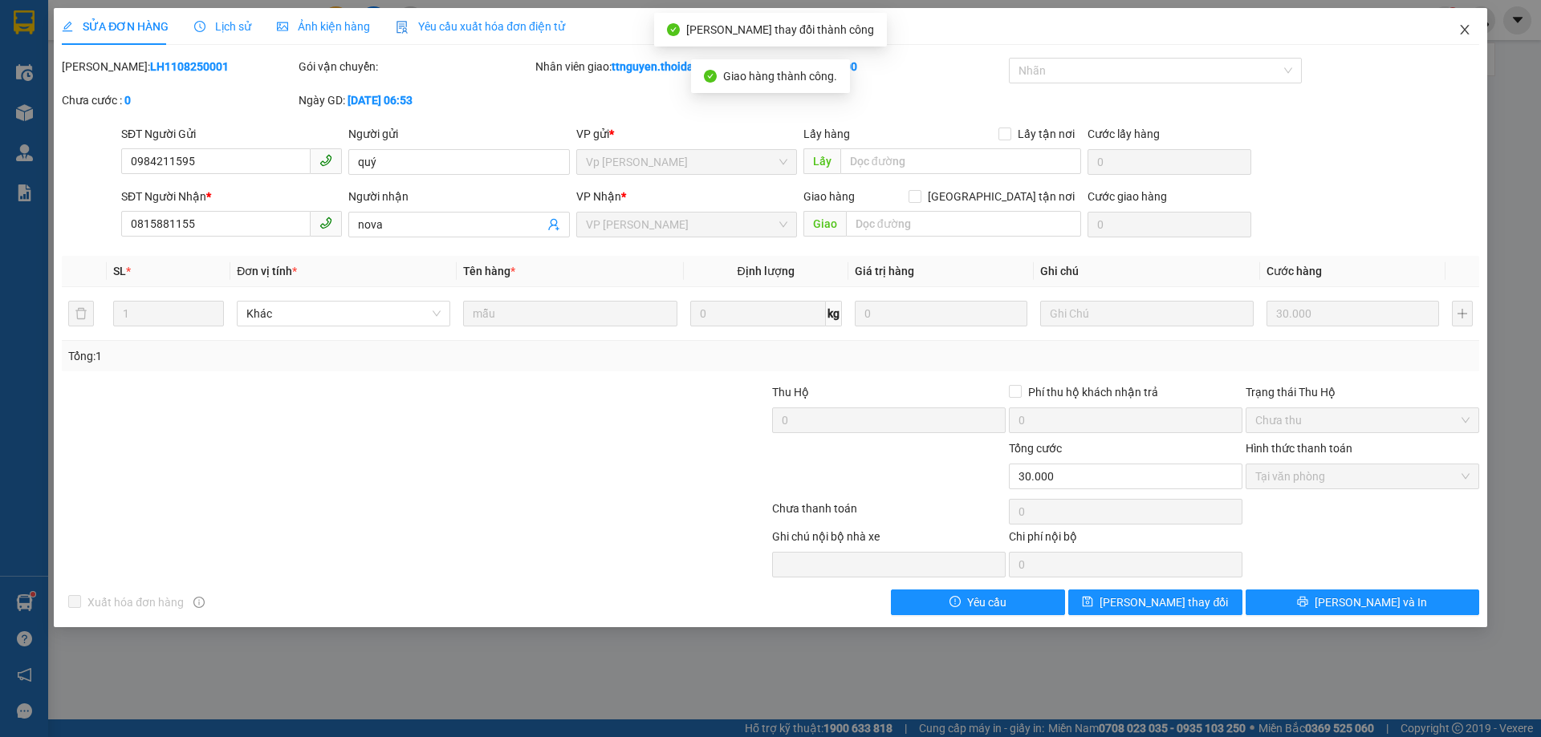
click at [1467, 34] on icon "close" at bounding box center [1464, 30] width 9 height 10
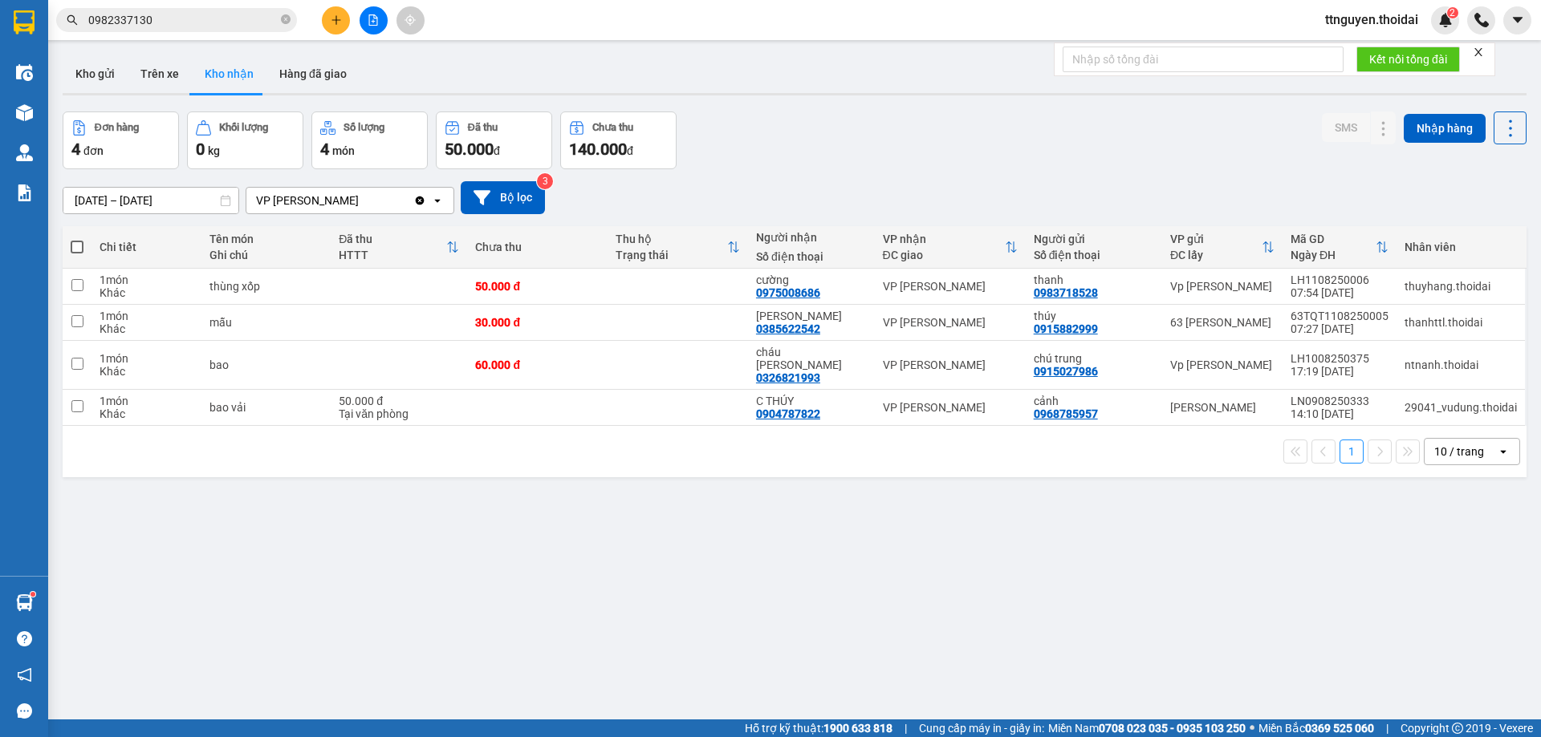
click at [132, 203] on input "[DATE] – [DATE]" at bounding box center [150, 201] width 175 height 26
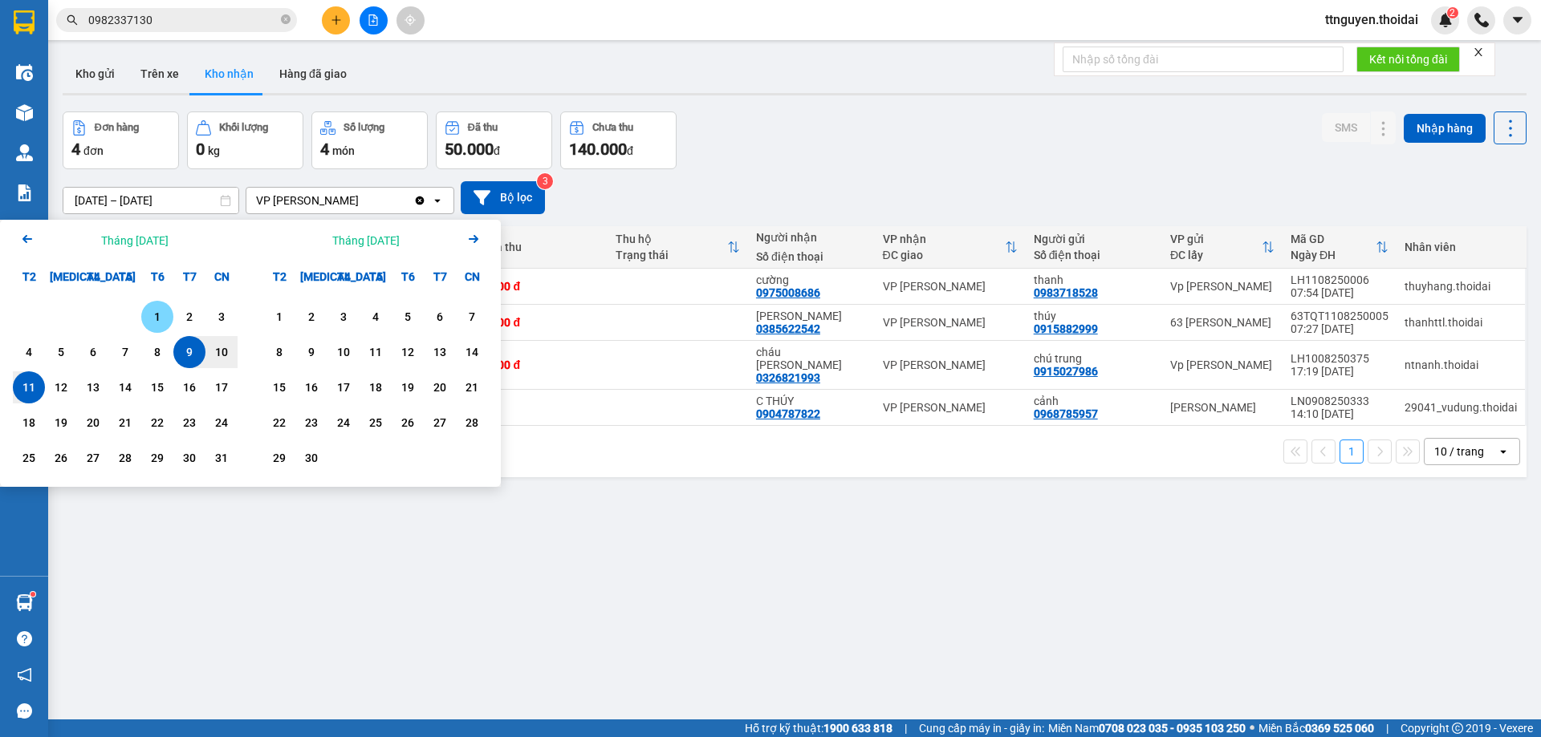
click at [151, 315] on div "1" at bounding box center [157, 316] width 22 height 19
click at [26, 388] on div "11" at bounding box center [29, 387] width 22 height 19
type input "[DATE] – [DATE]"
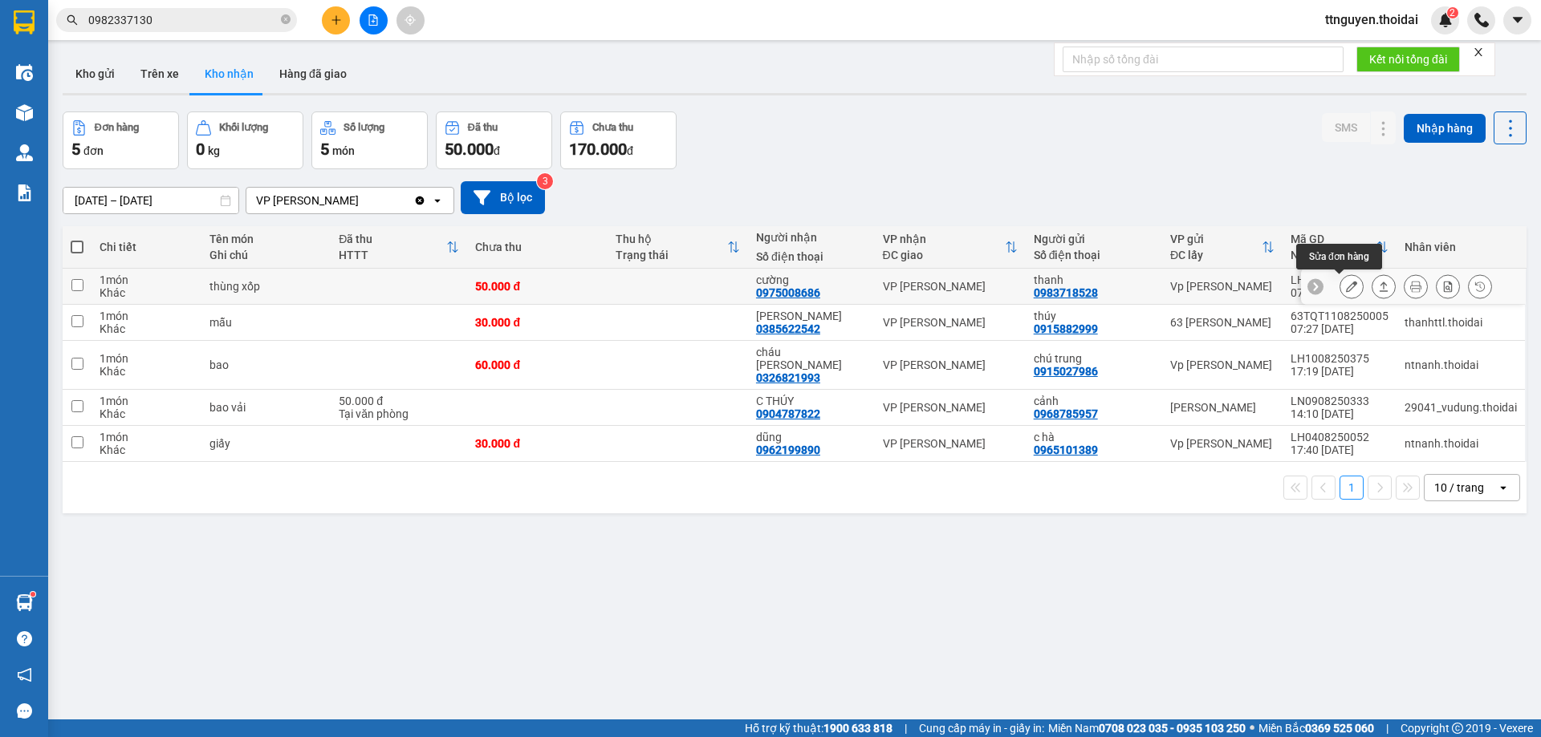
click at [1346, 285] on icon at bounding box center [1351, 286] width 11 height 11
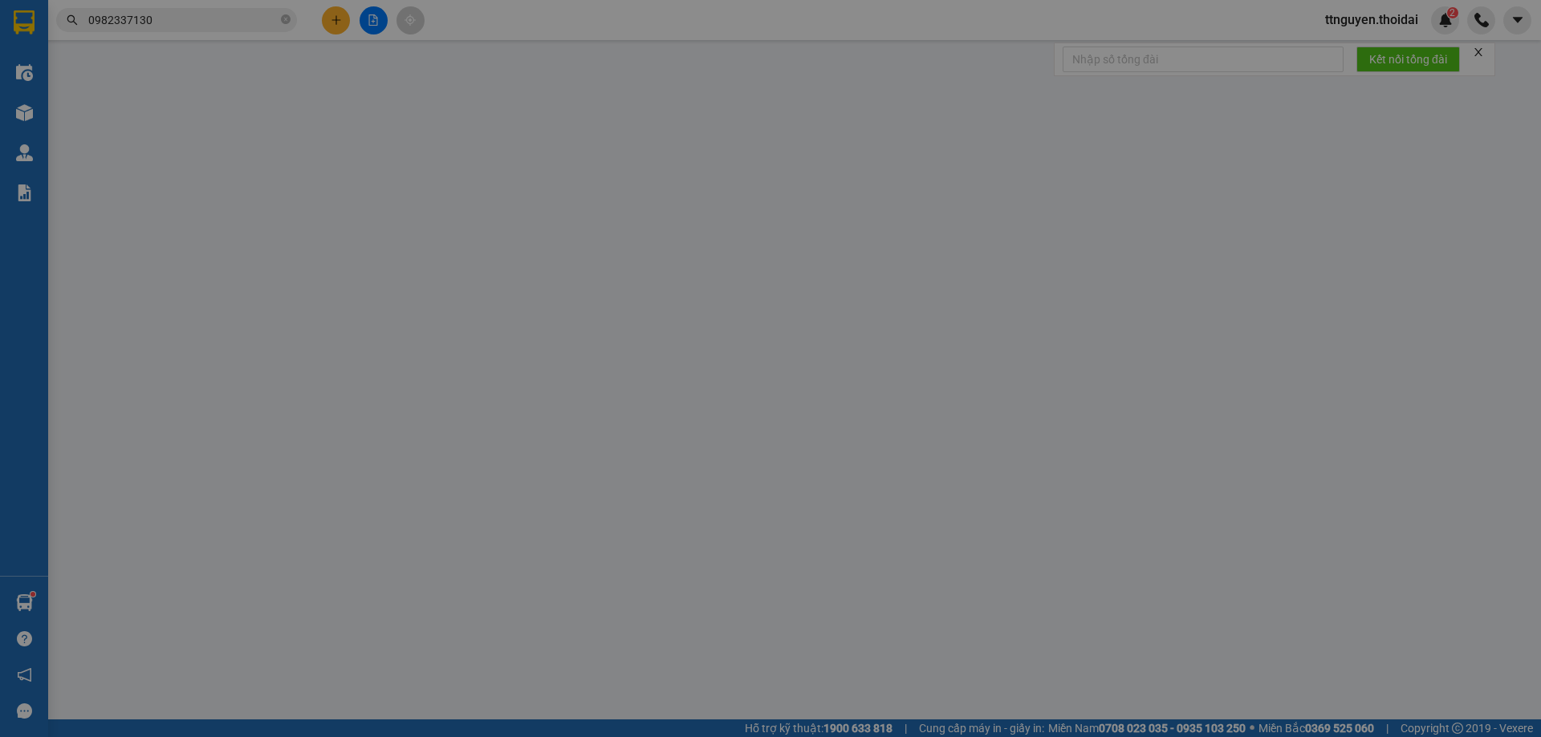
type input "0983718528"
type input "thanh"
type input "0975008686"
type input "cường"
type input "50.000"
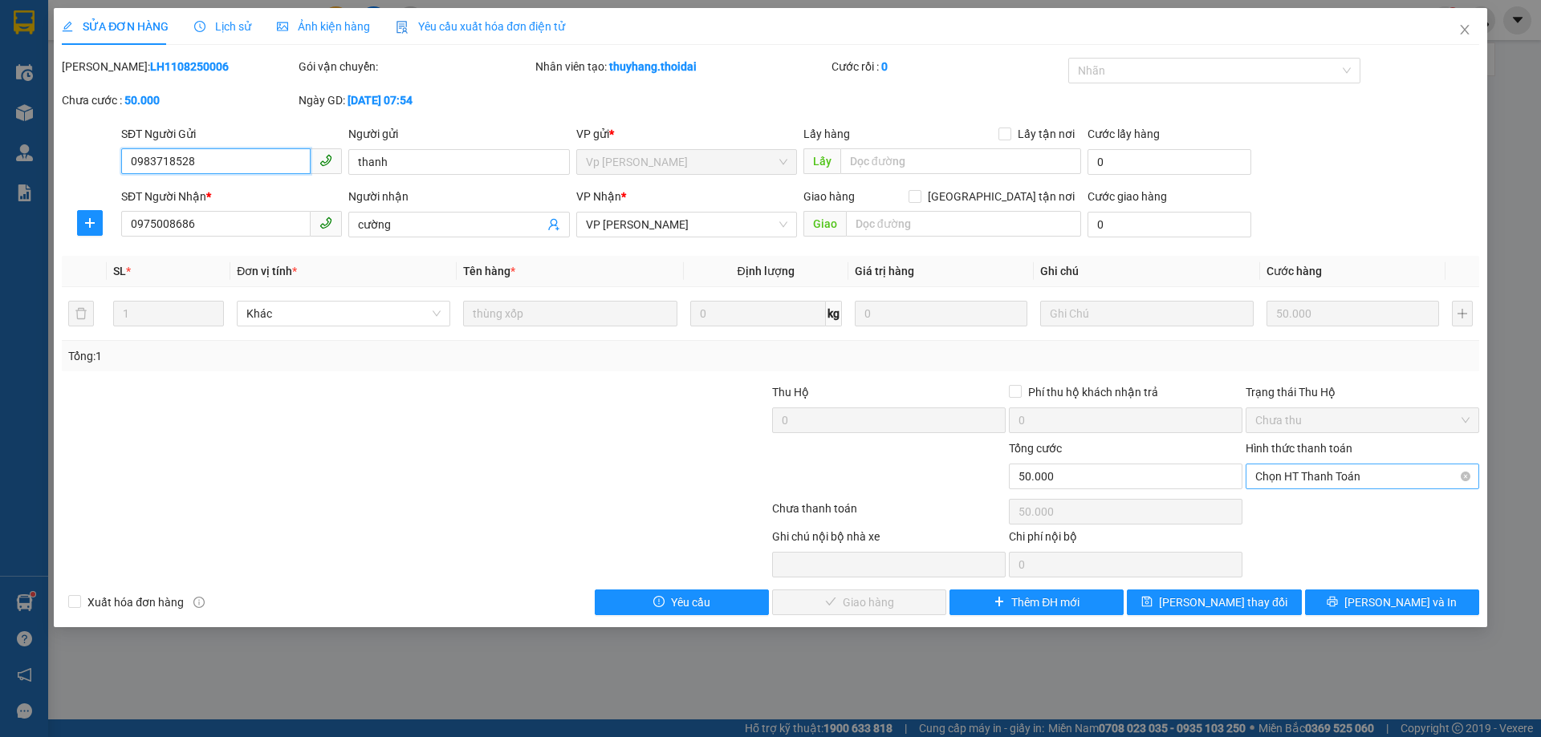
drag, startPoint x: 1302, startPoint y: 473, endPoint x: 1284, endPoint y: 492, distance: 25.5
click at [1302, 473] on span "Chọn HT Thanh Toán" at bounding box center [1362, 477] width 214 height 24
click at [1282, 506] on div "Tại văn phòng" at bounding box center [1362, 509] width 214 height 18
type input "0"
drag, startPoint x: 855, startPoint y: 603, endPoint x: 877, endPoint y: 588, distance: 26.5
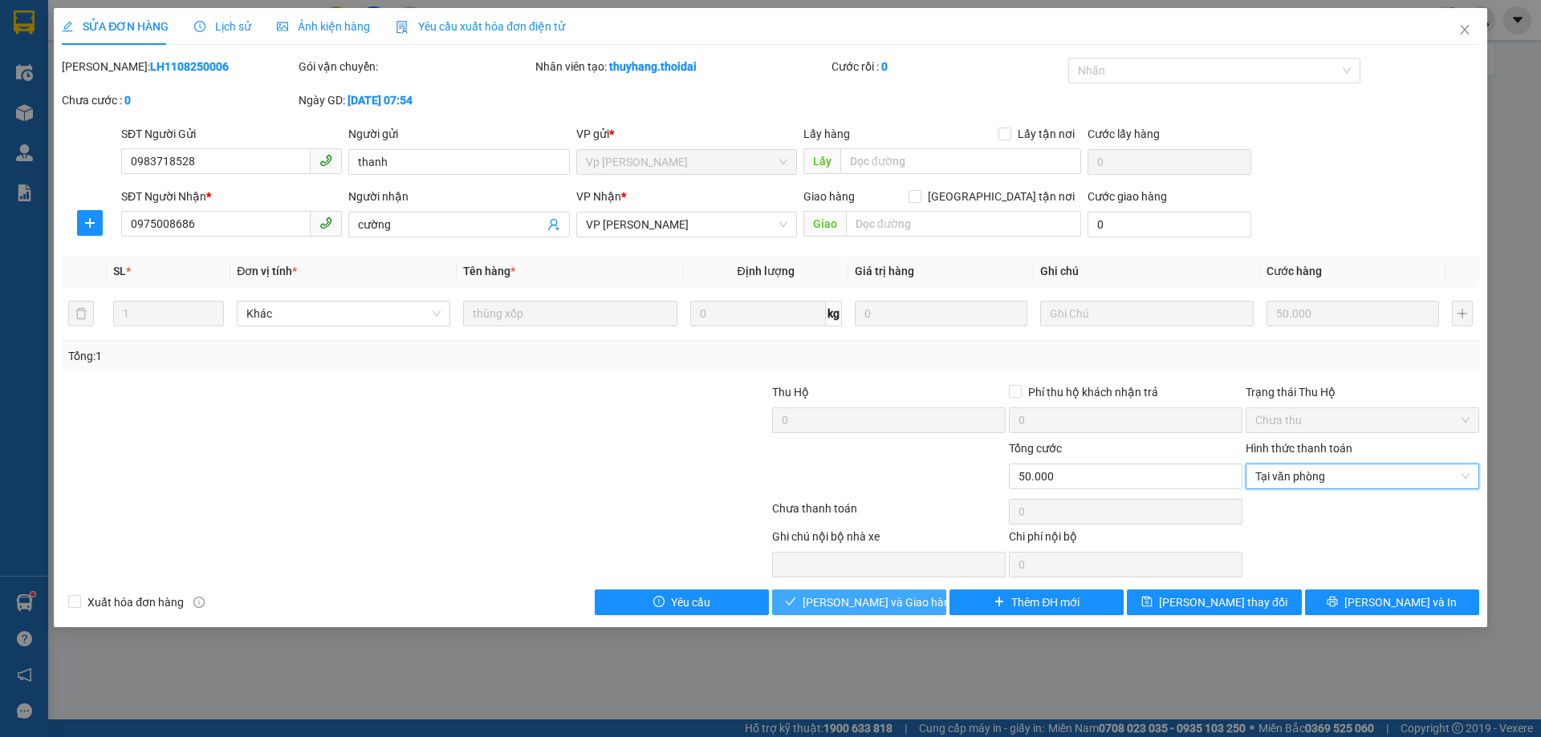
click at [855, 603] on span "[PERSON_NAME] và Giao hàng" at bounding box center [879, 603] width 154 height 18
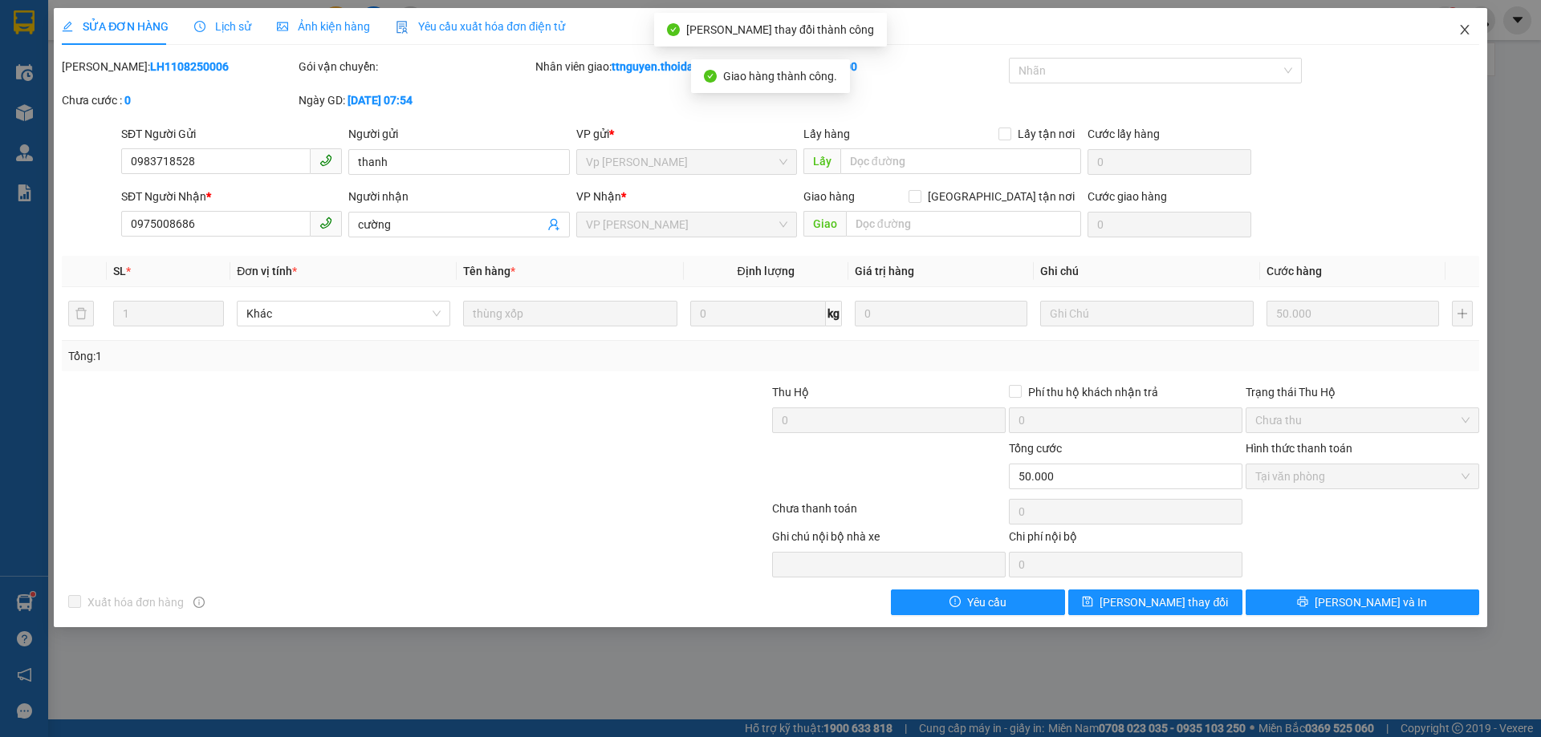
click at [1464, 30] on icon "close" at bounding box center [1464, 30] width 9 height 10
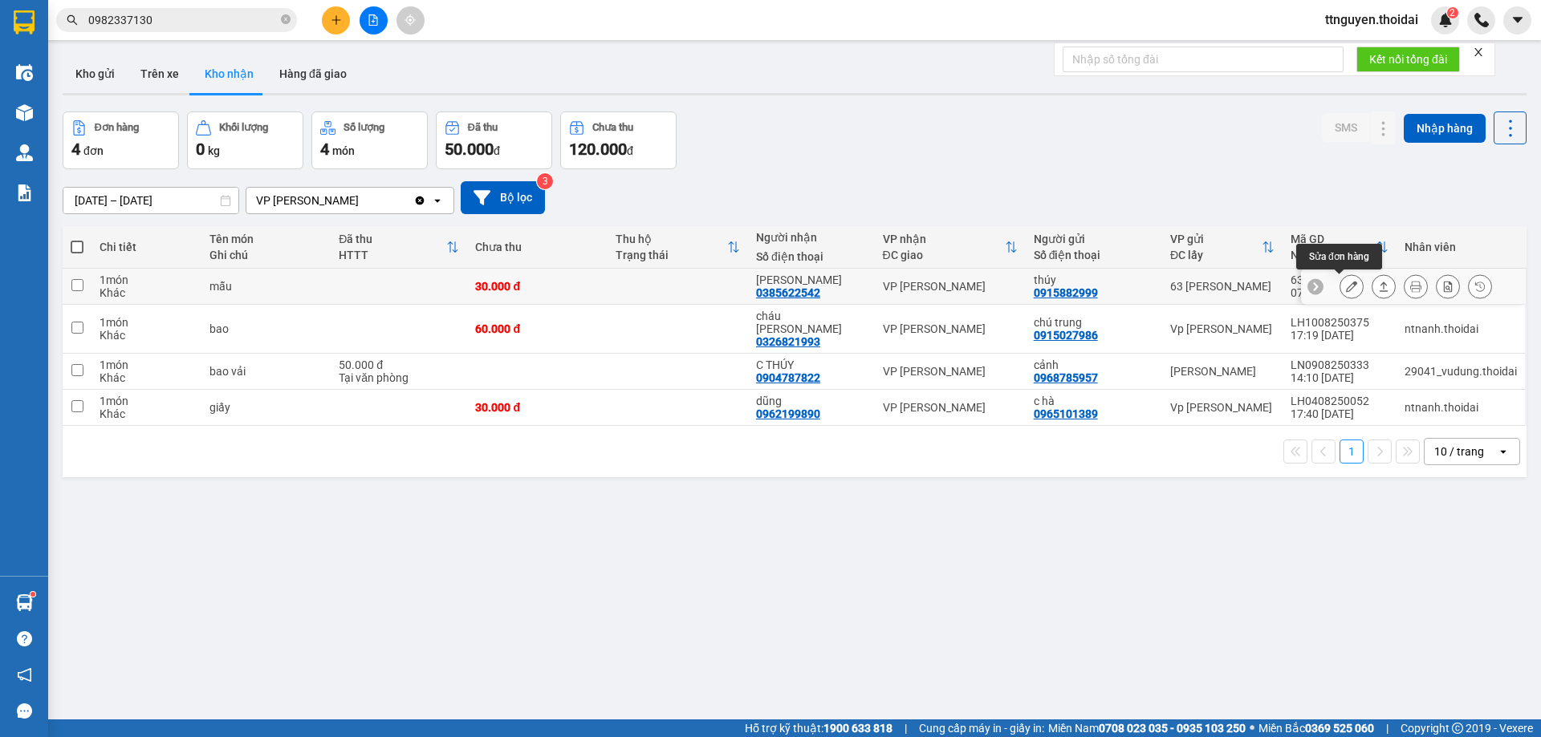
click at [1346, 290] on icon at bounding box center [1351, 286] width 11 height 11
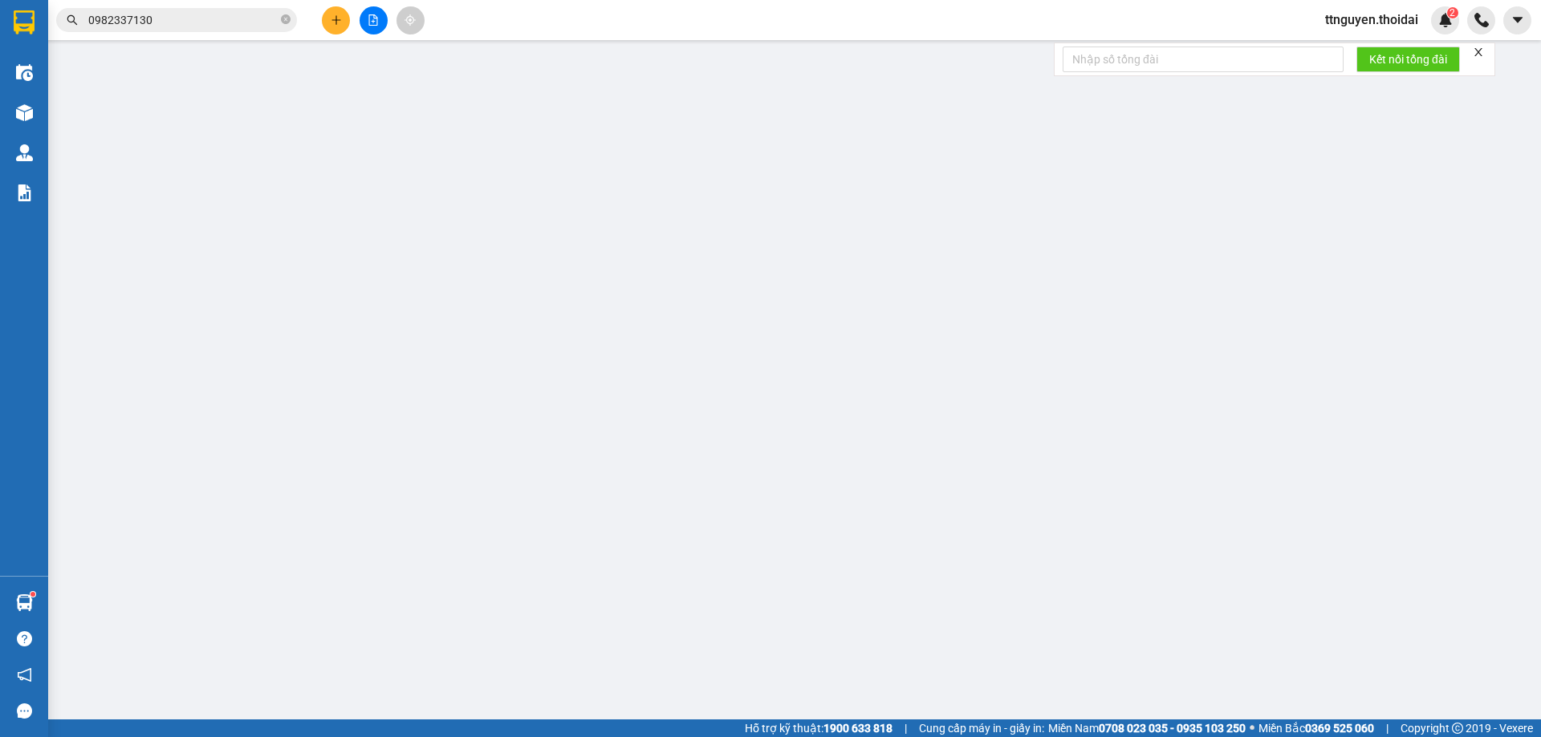
type input "0915882999"
type input "thúy"
type input "0385622542"
type input "Tuấn Anh"
type input "30.000"
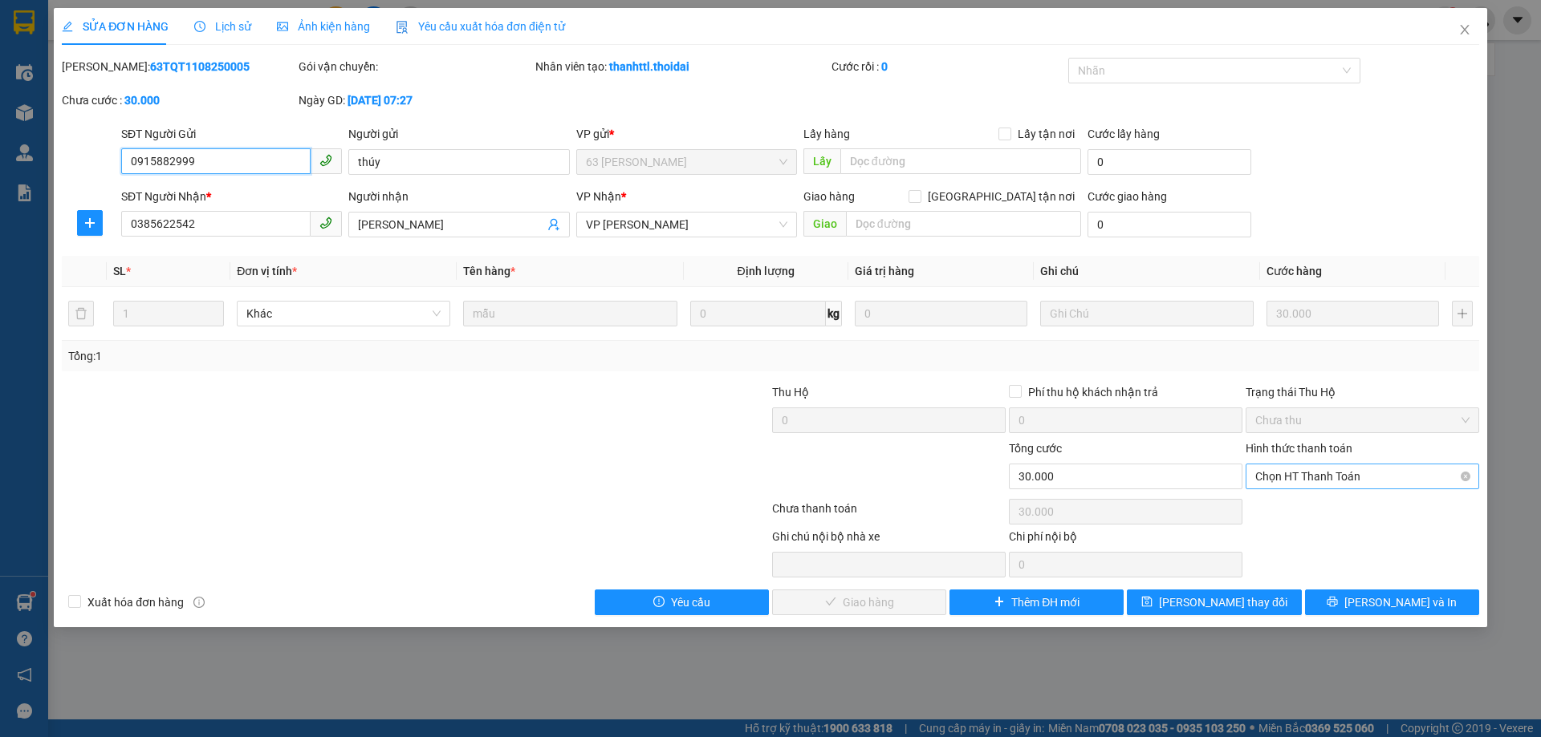
click at [1292, 483] on span "Chọn HT Thanh Toán" at bounding box center [1362, 477] width 214 height 24
click at [1288, 510] on div "Tại văn phòng" at bounding box center [1362, 509] width 214 height 18
type input "0"
click at [851, 599] on span "[PERSON_NAME] và Giao hàng" at bounding box center [879, 603] width 154 height 18
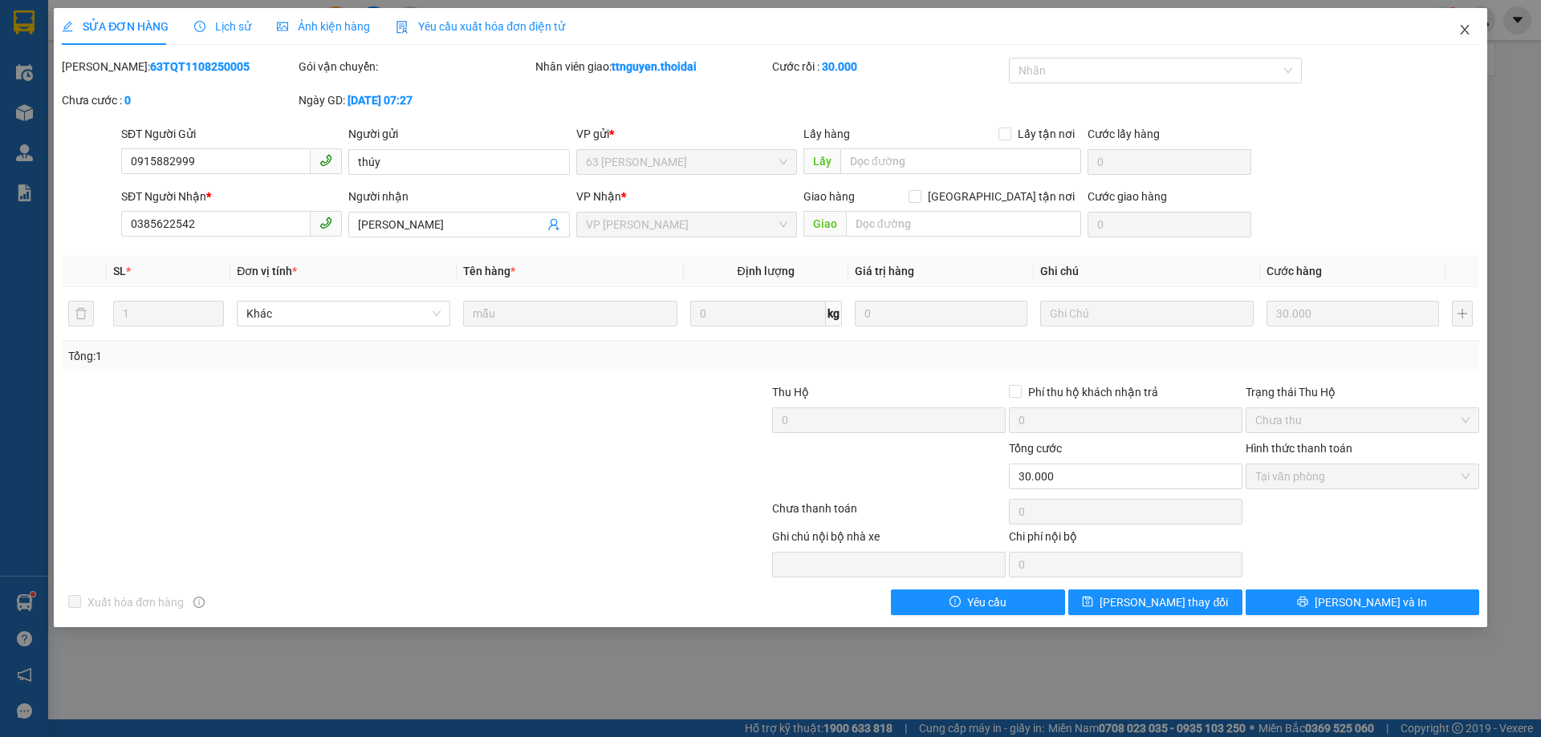
click at [1469, 32] on icon "close" at bounding box center [1464, 29] width 13 height 13
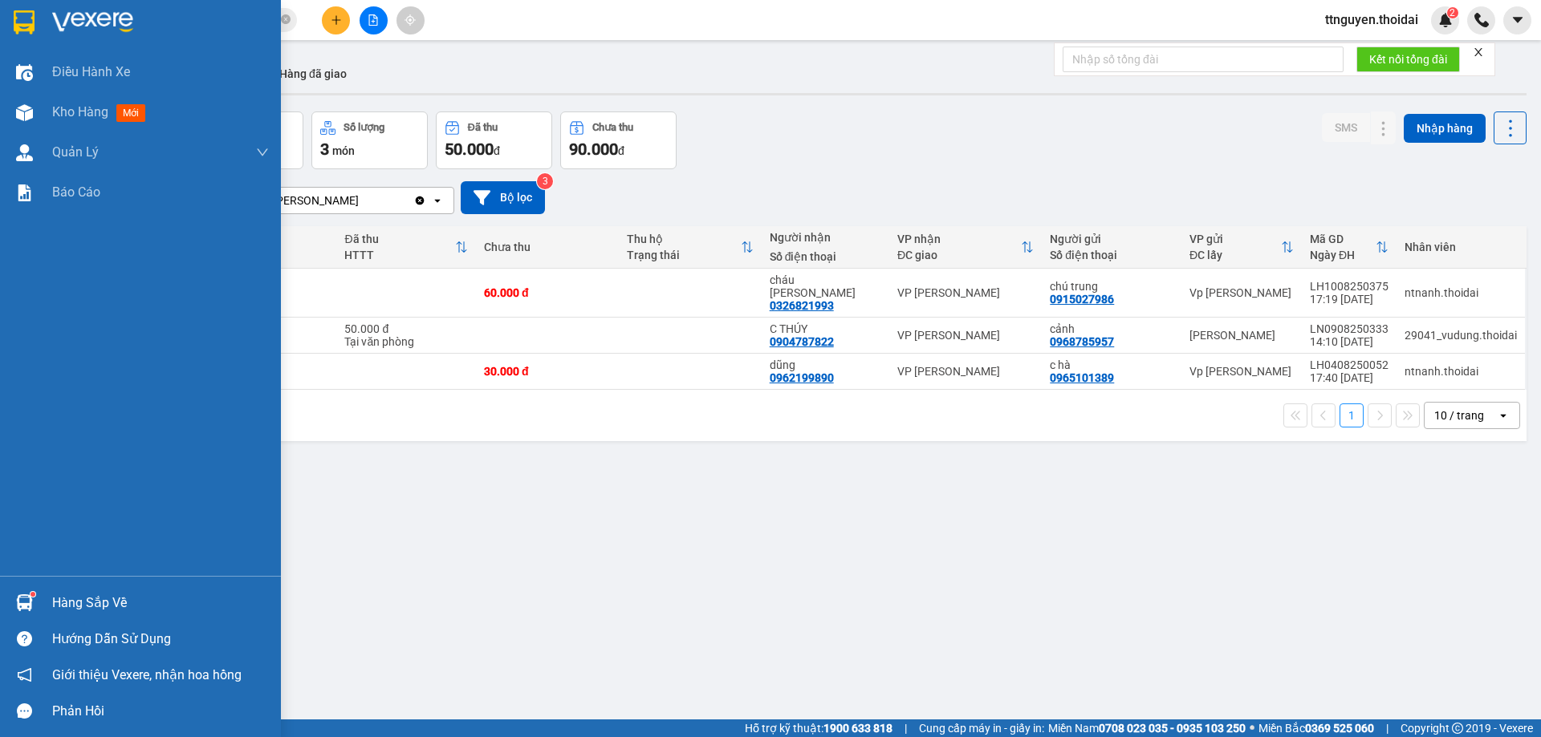
click at [102, 606] on div "Hàng sắp về" at bounding box center [160, 603] width 217 height 24
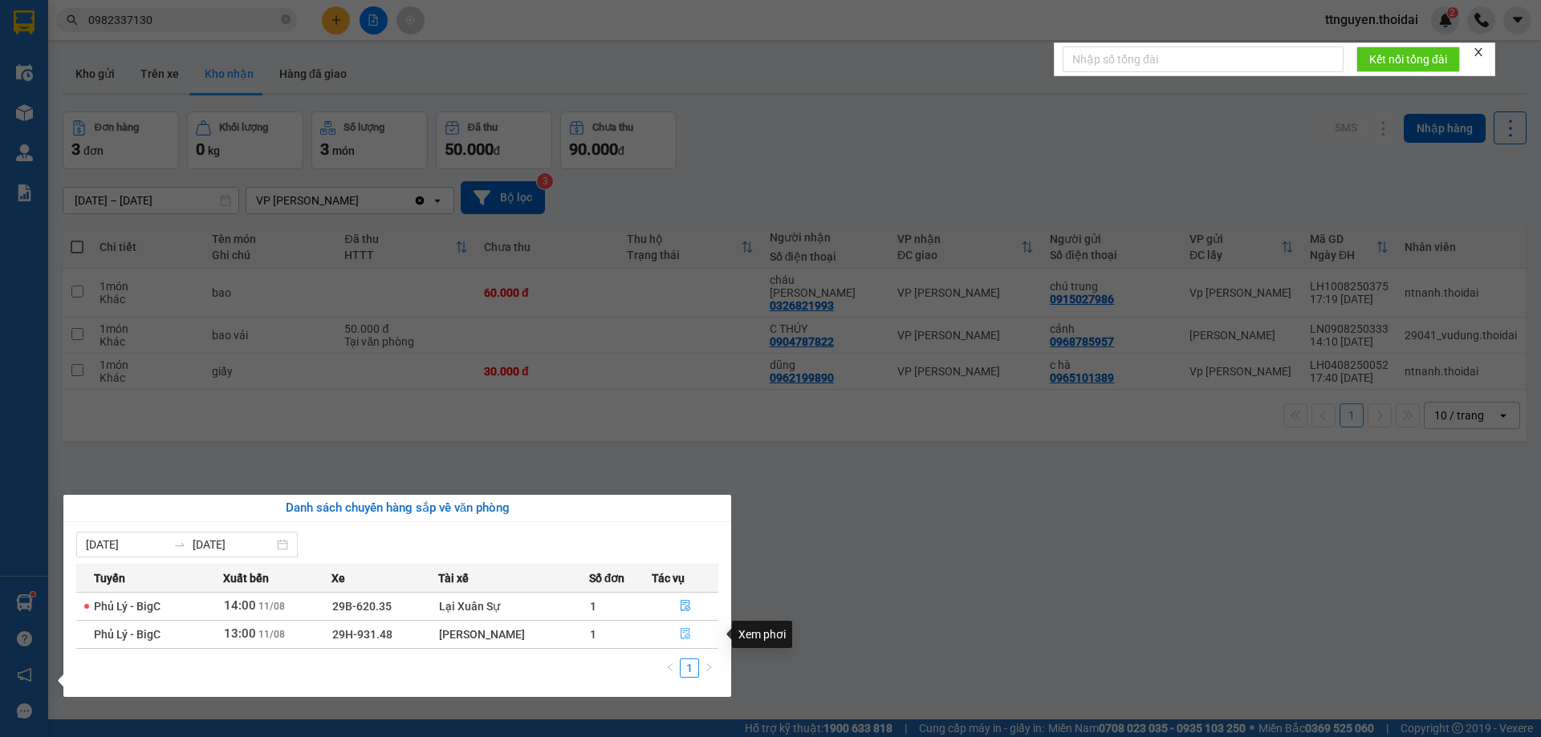
click at [682, 640] on span "file-done" at bounding box center [685, 634] width 11 height 13
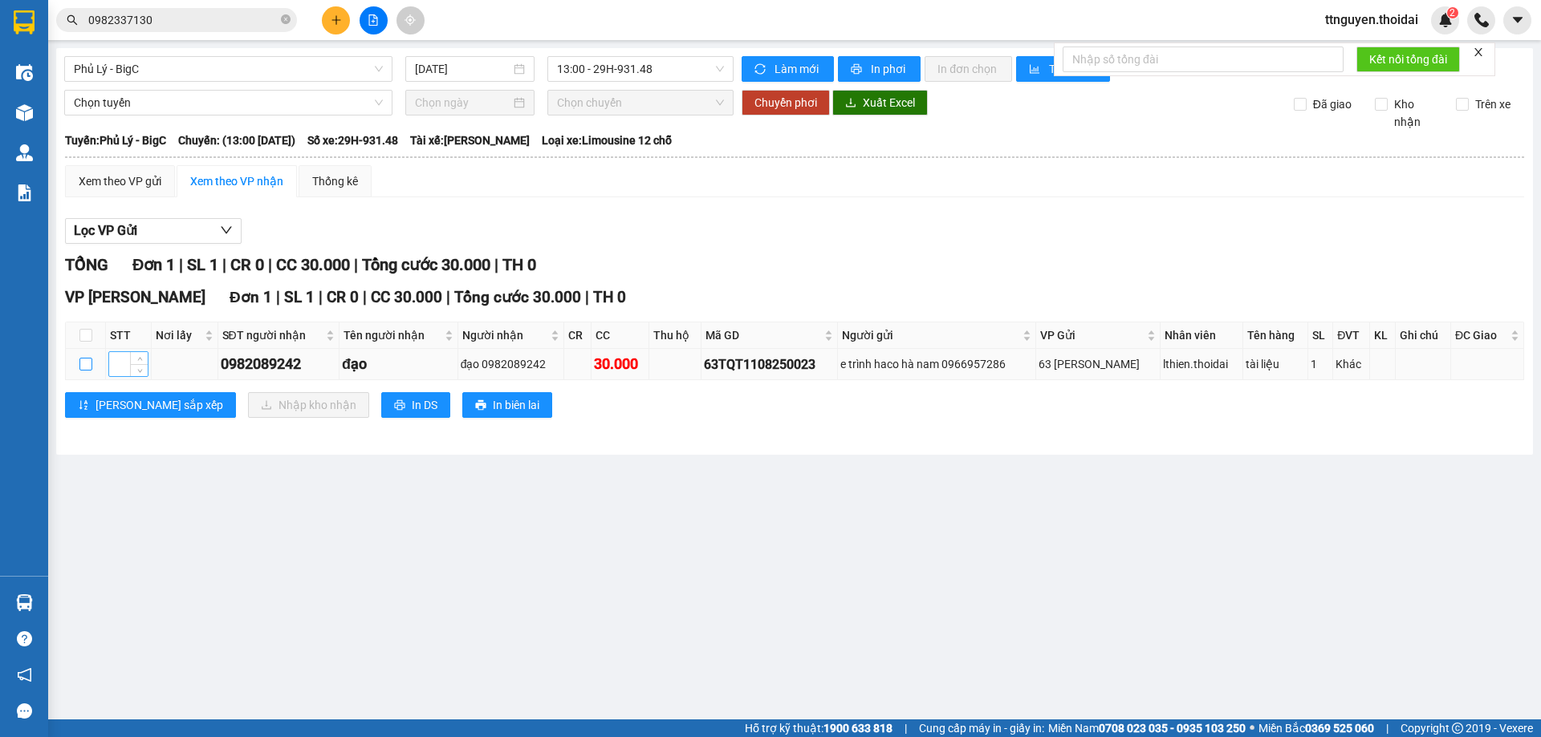
drag, startPoint x: 90, startPoint y: 361, endPoint x: 115, endPoint y: 359, distance: 24.9
click at [91, 362] on input "checkbox" at bounding box center [85, 364] width 13 height 13
checkbox input "true"
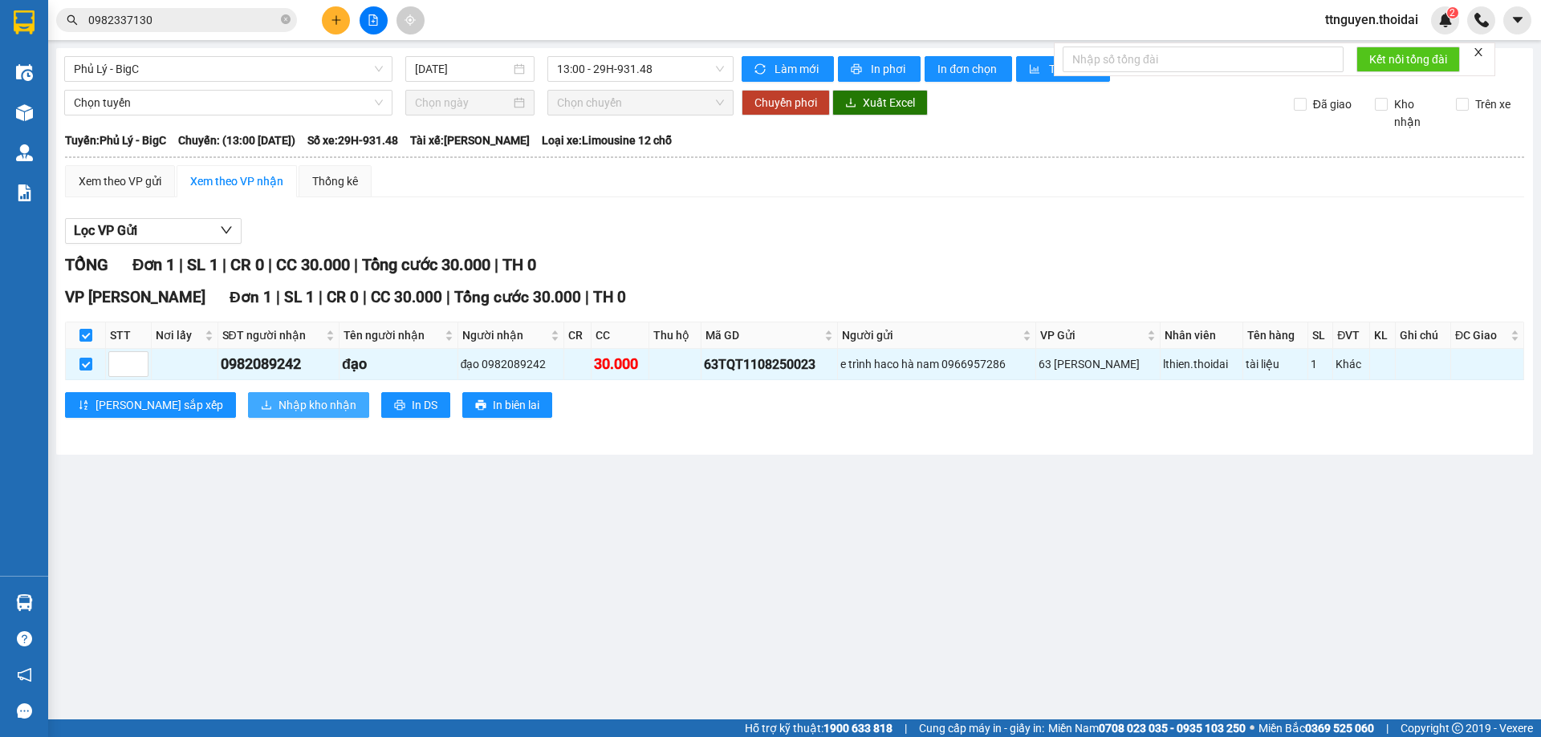
click at [278, 398] on span "Nhập kho nhận" at bounding box center [317, 405] width 78 height 18
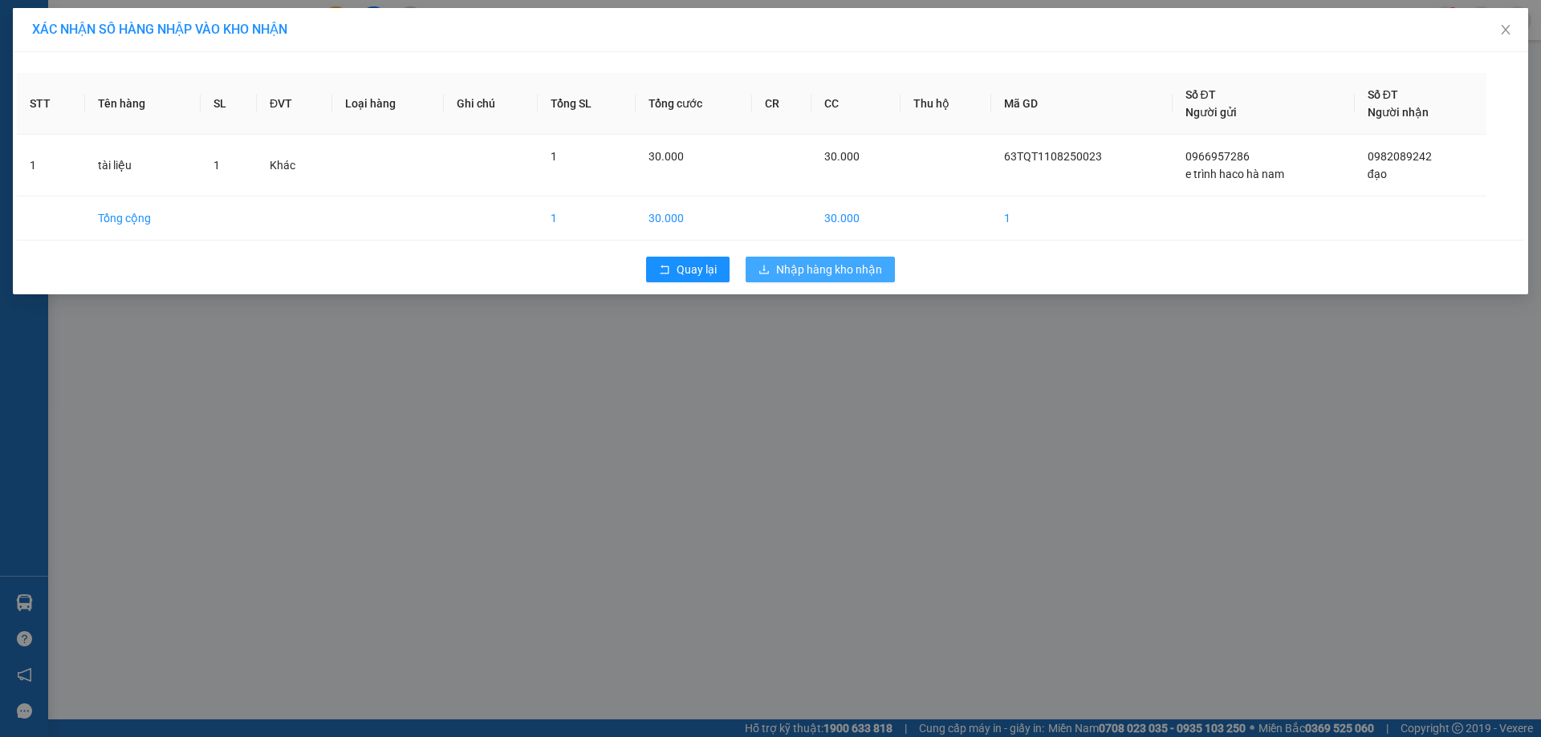
click at [839, 261] on span "Nhập hàng kho nhận" at bounding box center [829, 270] width 106 height 18
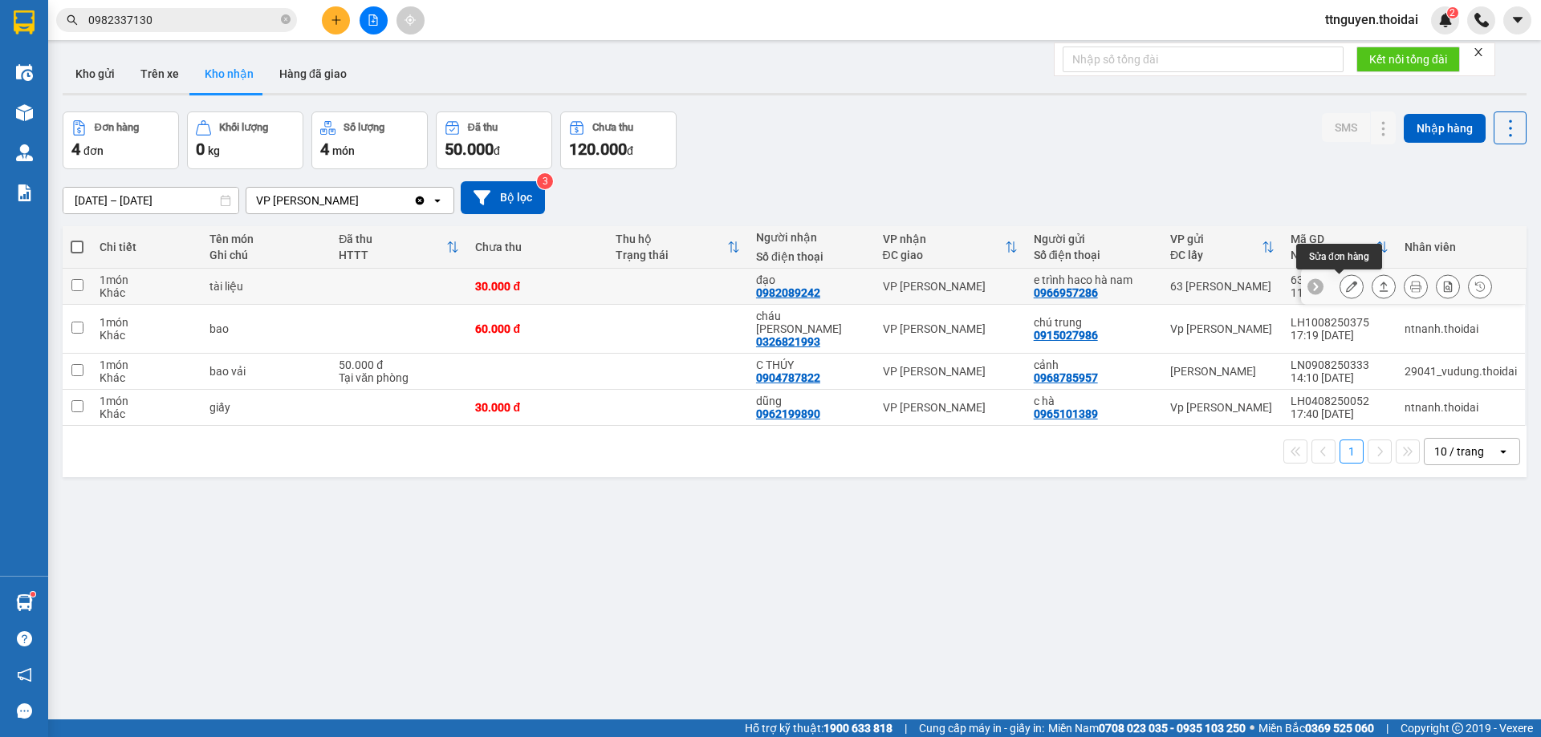
click at [1346, 289] on icon at bounding box center [1351, 286] width 11 height 11
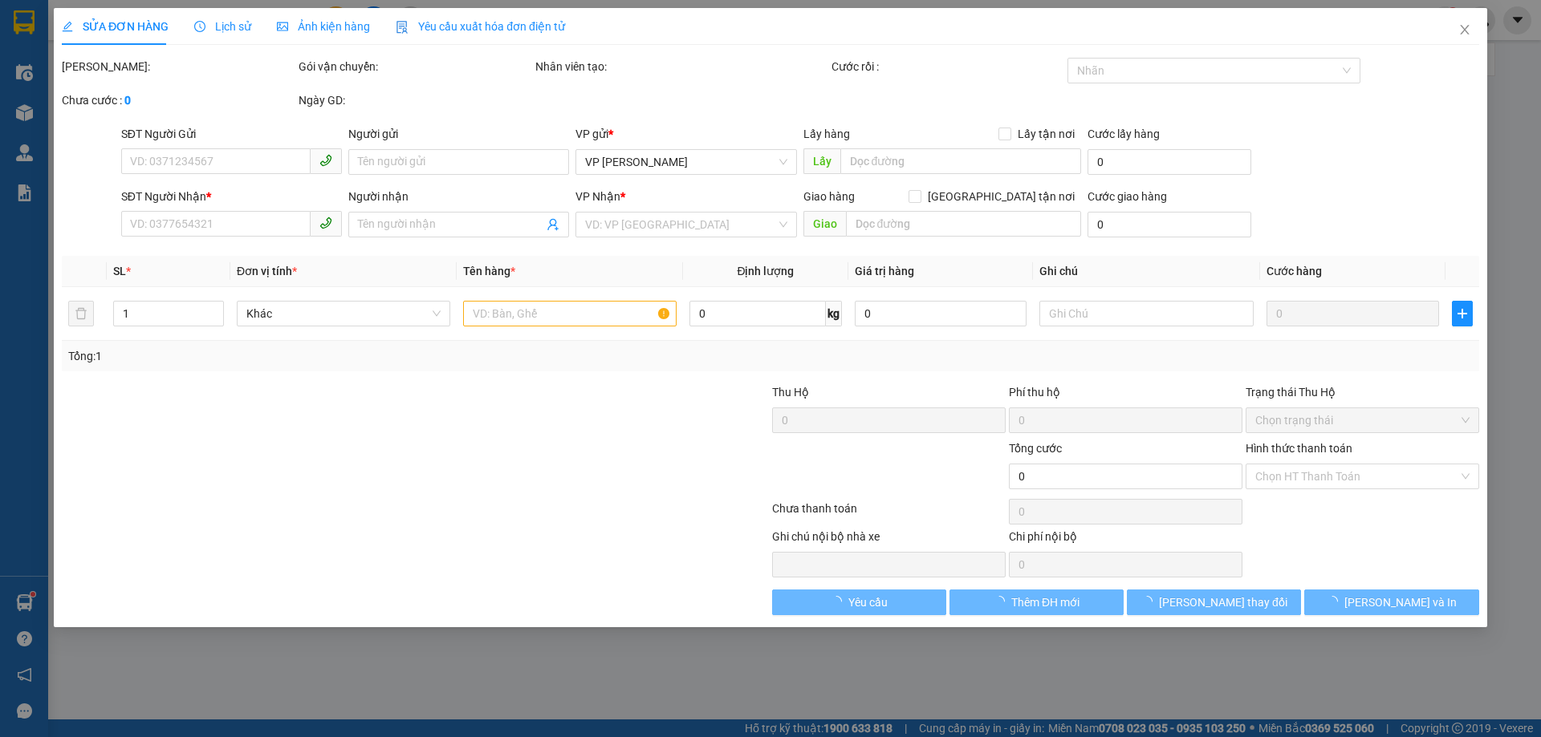
type input "0966957286"
type input "e trình haco hà nam"
type input "0982089242"
type input "đạo"
type input "30.000"
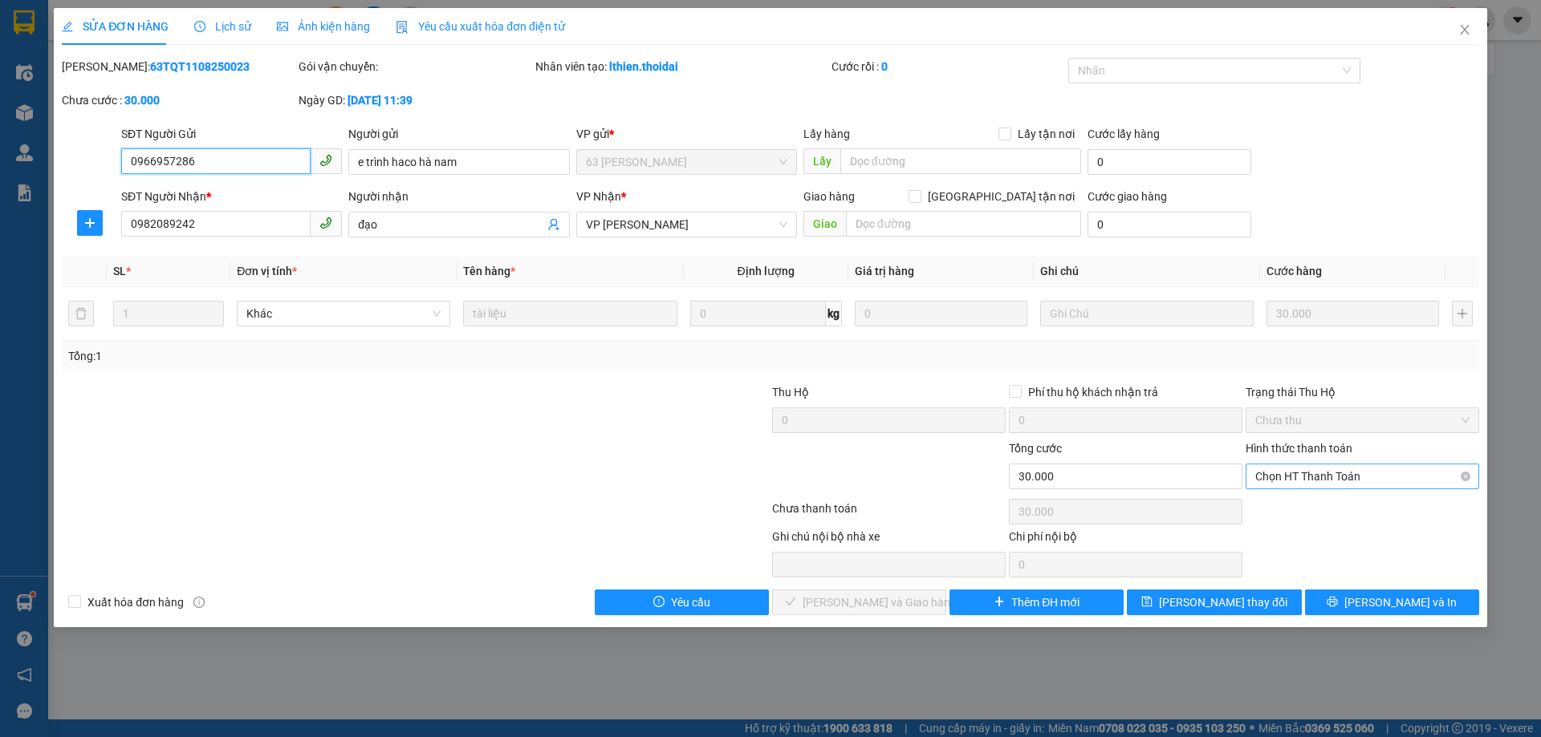
drag, startPoint x: 1301, startPoint y: 472, endPoint x: 1269, endPoint y: 507, distance: 47.2
click at [1300, 472] on span "Chọn HT Thanh Toán" at bounding box center [1362, 477] width 214 height 24
click at [1269, 503] on div "Tại văn phòng" at bounding box center [1362, 509] width 214 height 18
type input "0"
click at [829, 597] on span "[PERSON_NAME] và Giao hàng" at bounding box center [879, 603] width 154 height 18
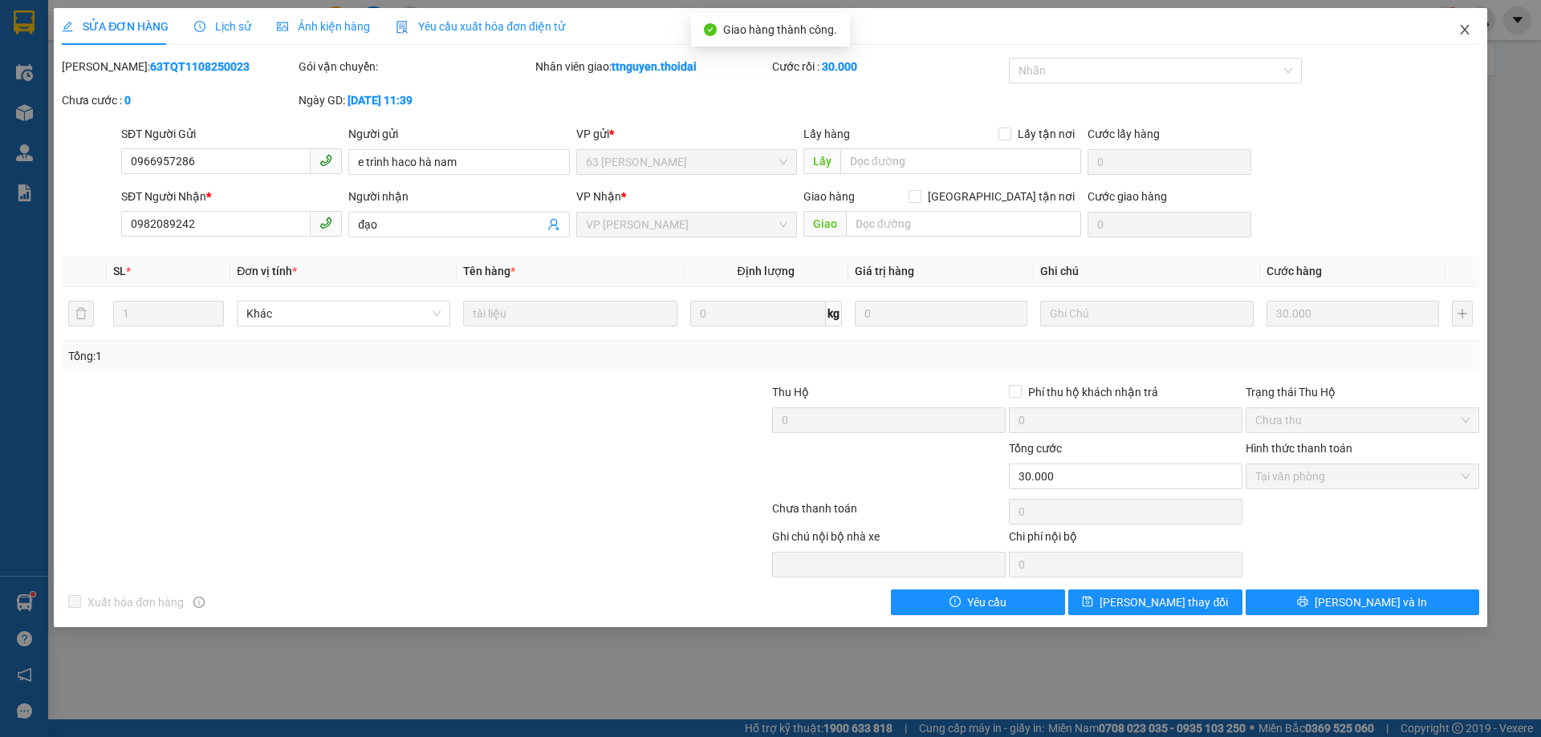
click at [1467, 23] on span "Close" at bounding box center [1464, 30] width 45 height 45
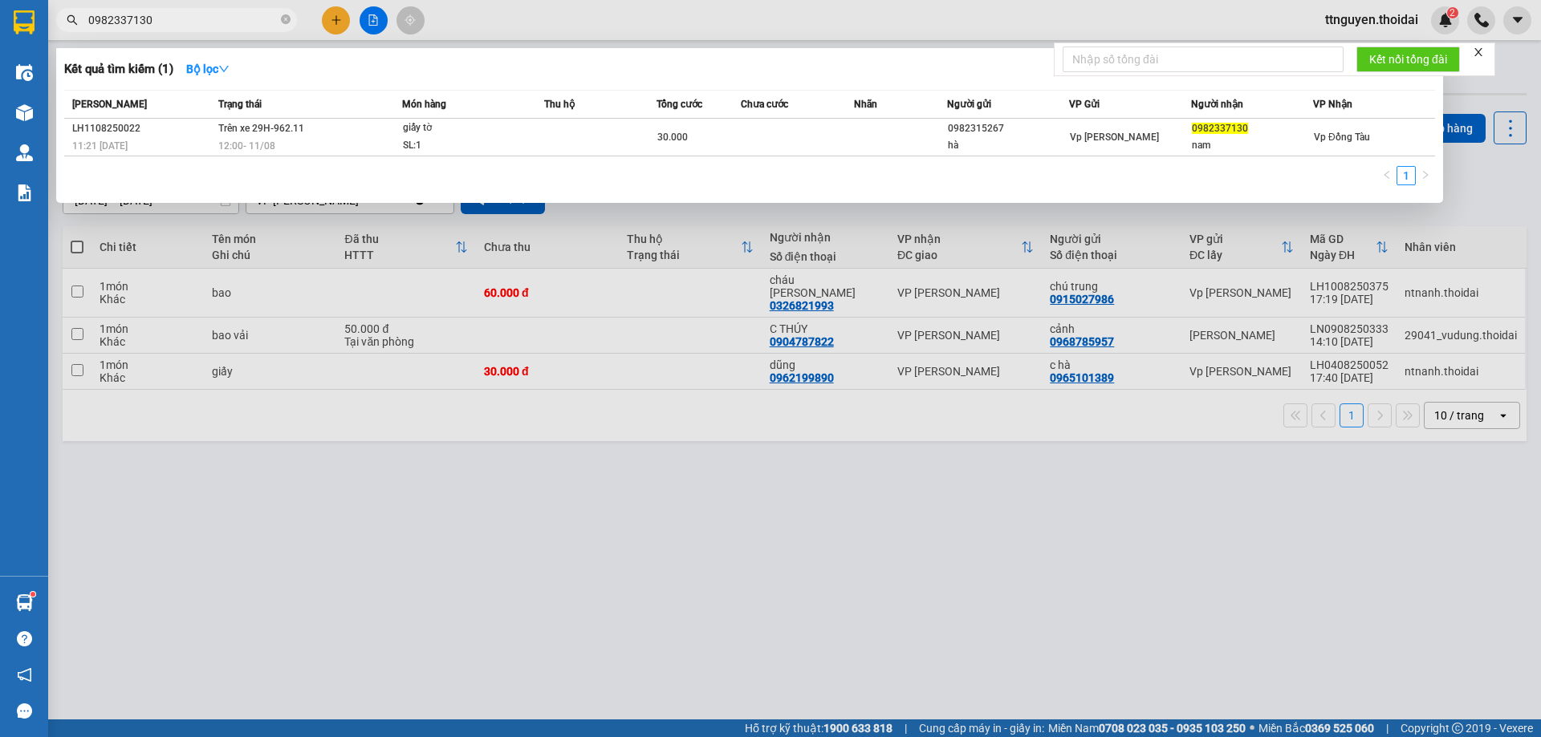
click at [191, 14] on input "0982337130" at bounding box center [182, 20] width 189 height 18
click at [193, 15] on input "0982337130" at bounding box center [182, 20] width 189 height 18
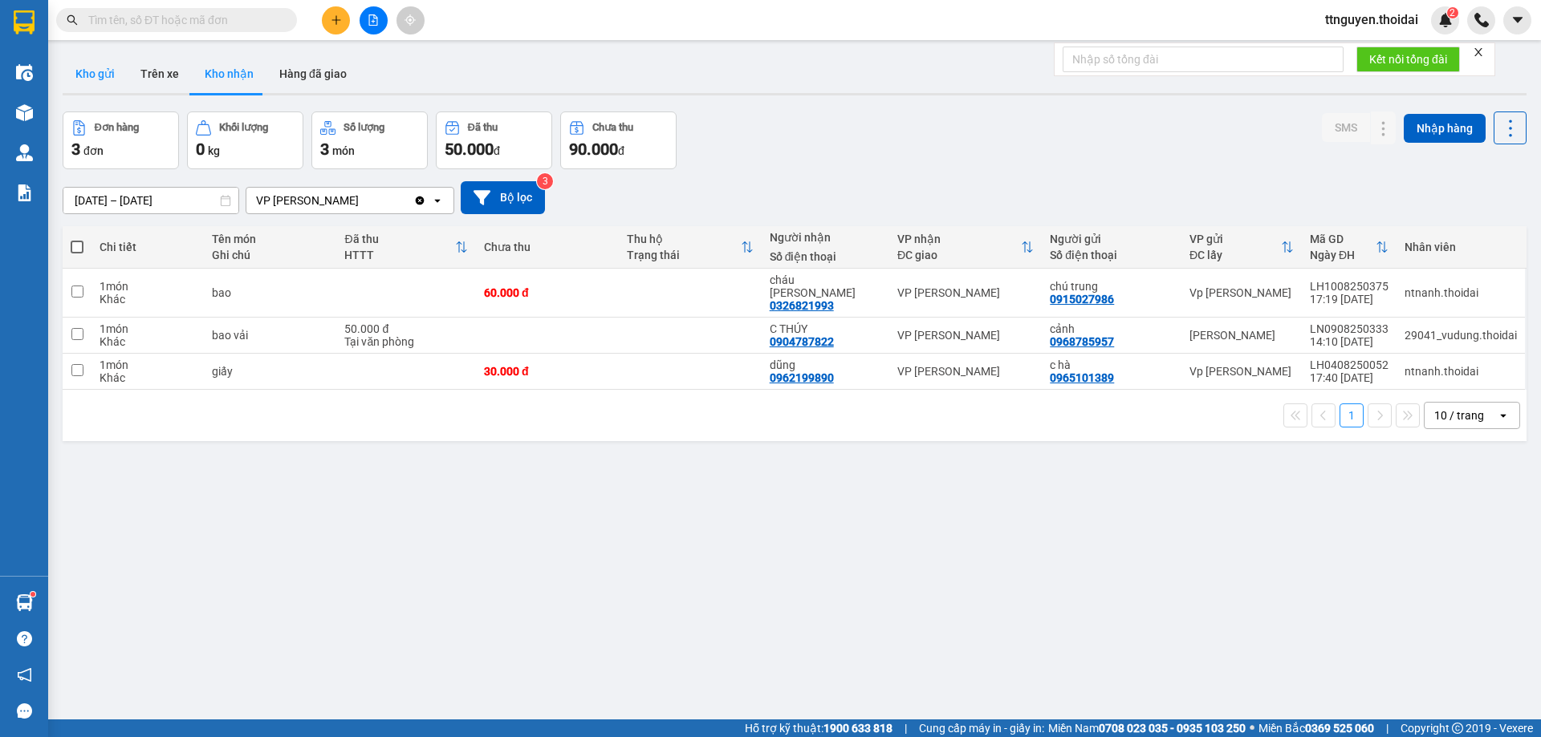
click at [87, 71] on button "Kho gửi" at bounding box center [95, 74] width 65 height 39
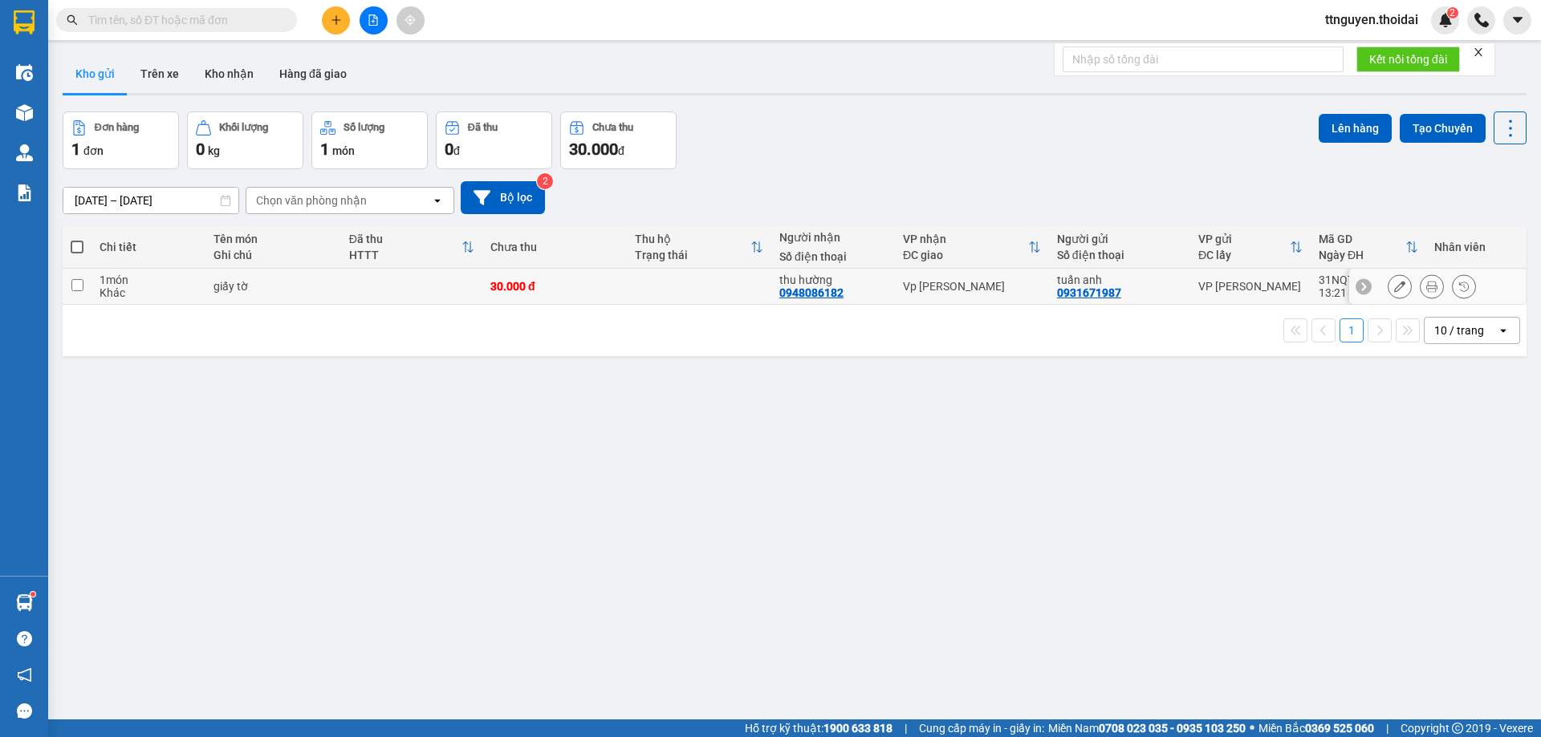
click at [75, 280] on input "checkbox" at bounding box center [77, 285] width 12 height 12
checkbox input "true"
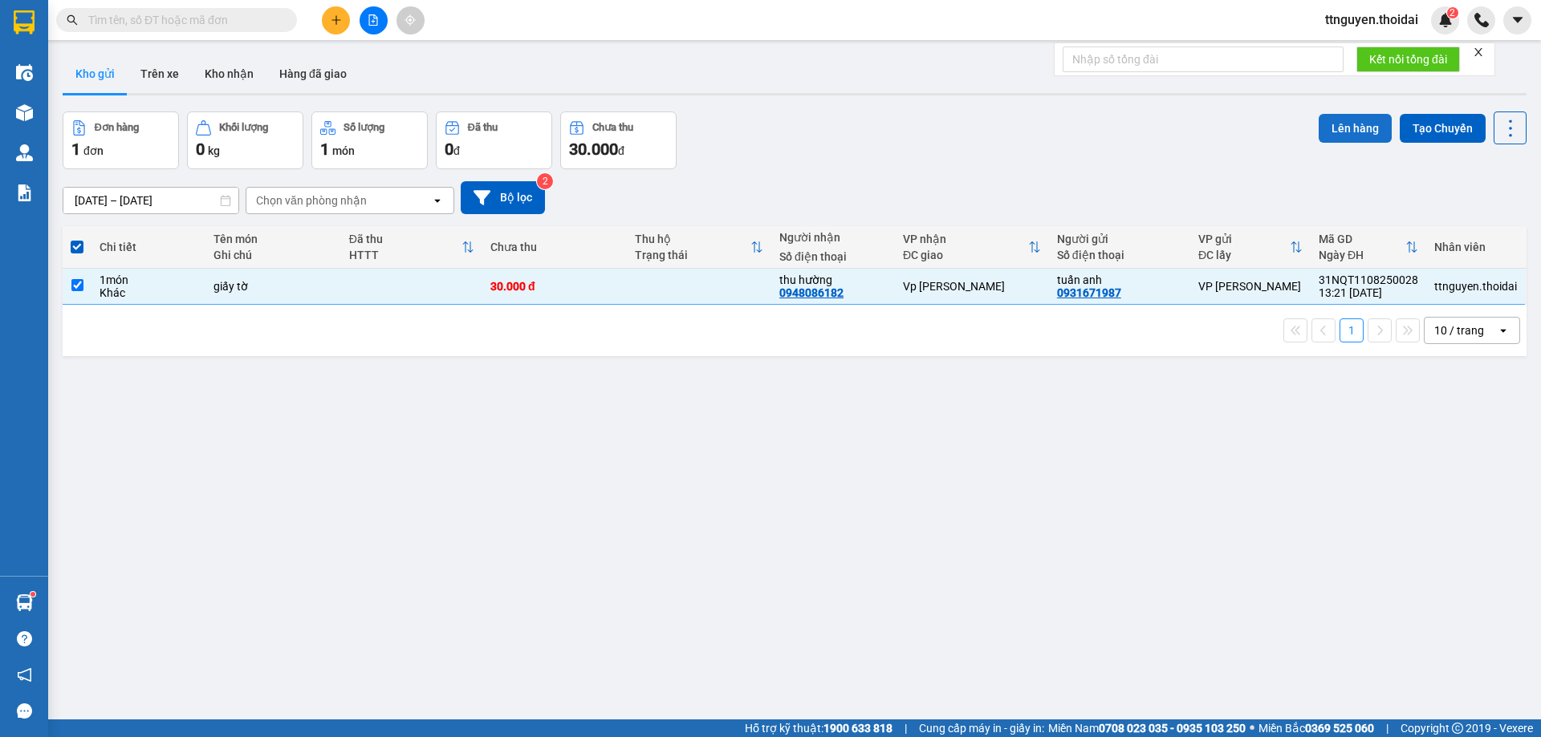
click at [1336, 124] on button "Lên hàng" at bounding box center [1354, 128] width 73 height 29
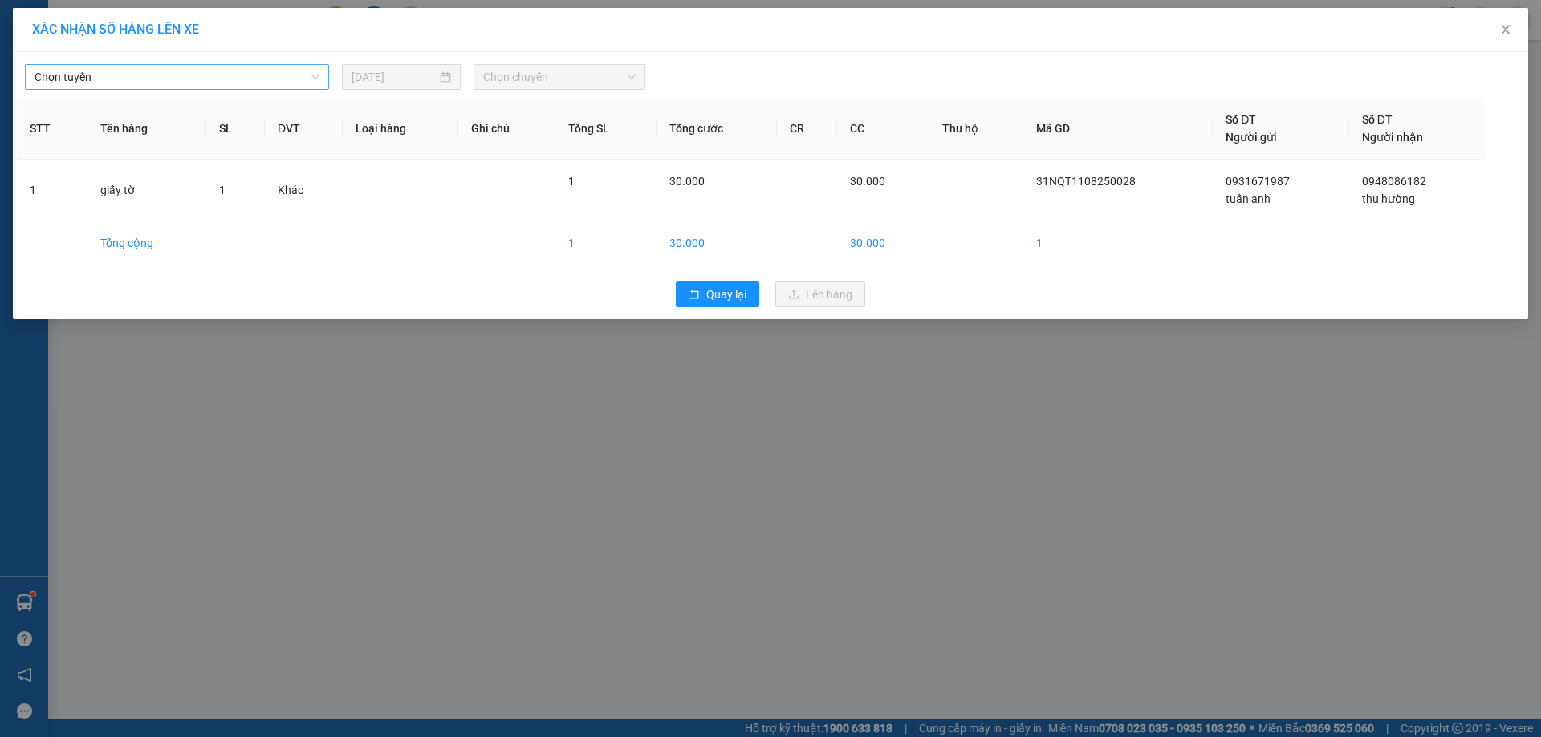
click at [182, 73] on span "Chọn tuyến" at bounding box center [177, 77] width 285 height 24
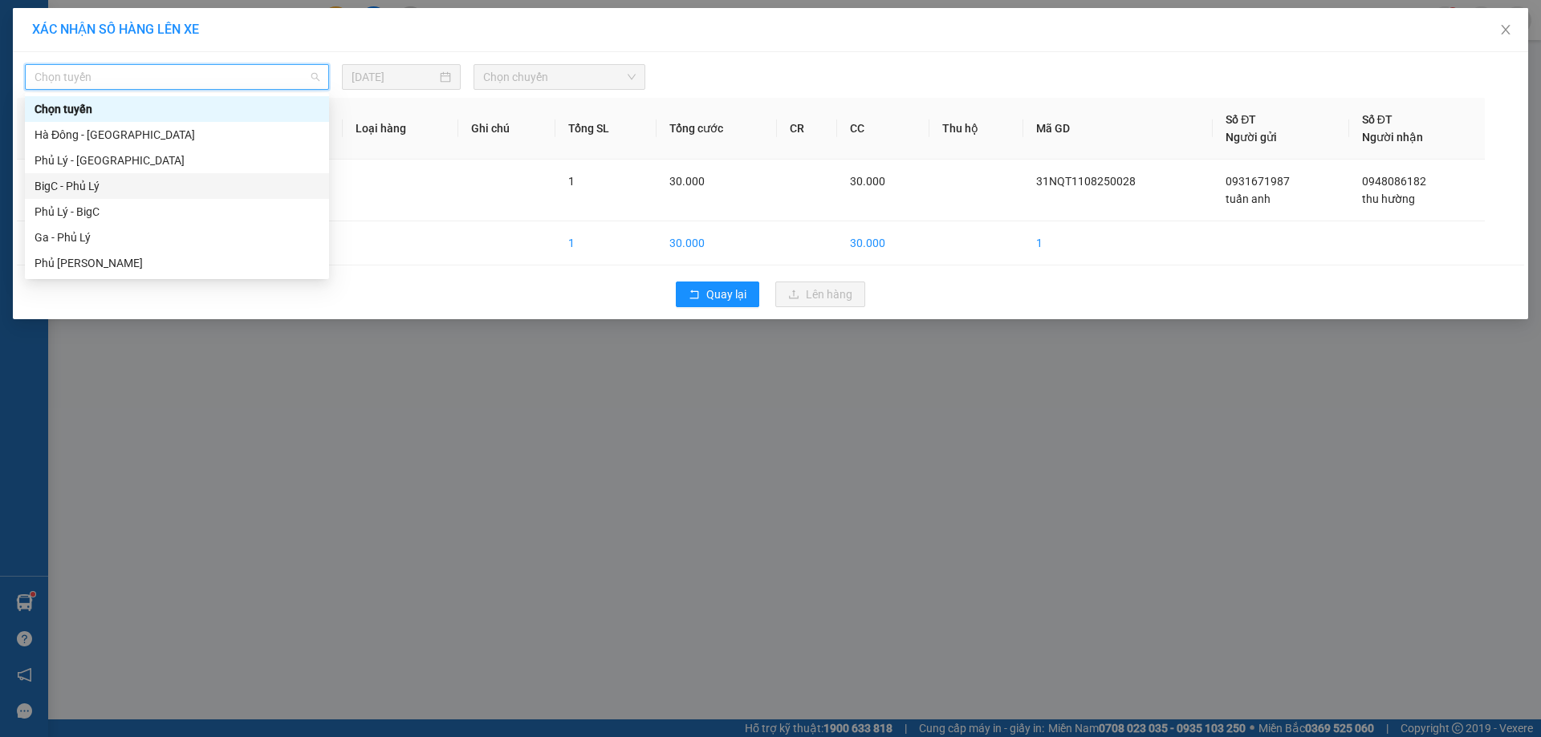
click at [133, 196] on div "BigC - Phủ Lý" at bounding box center [177, 186] width 304 height 26
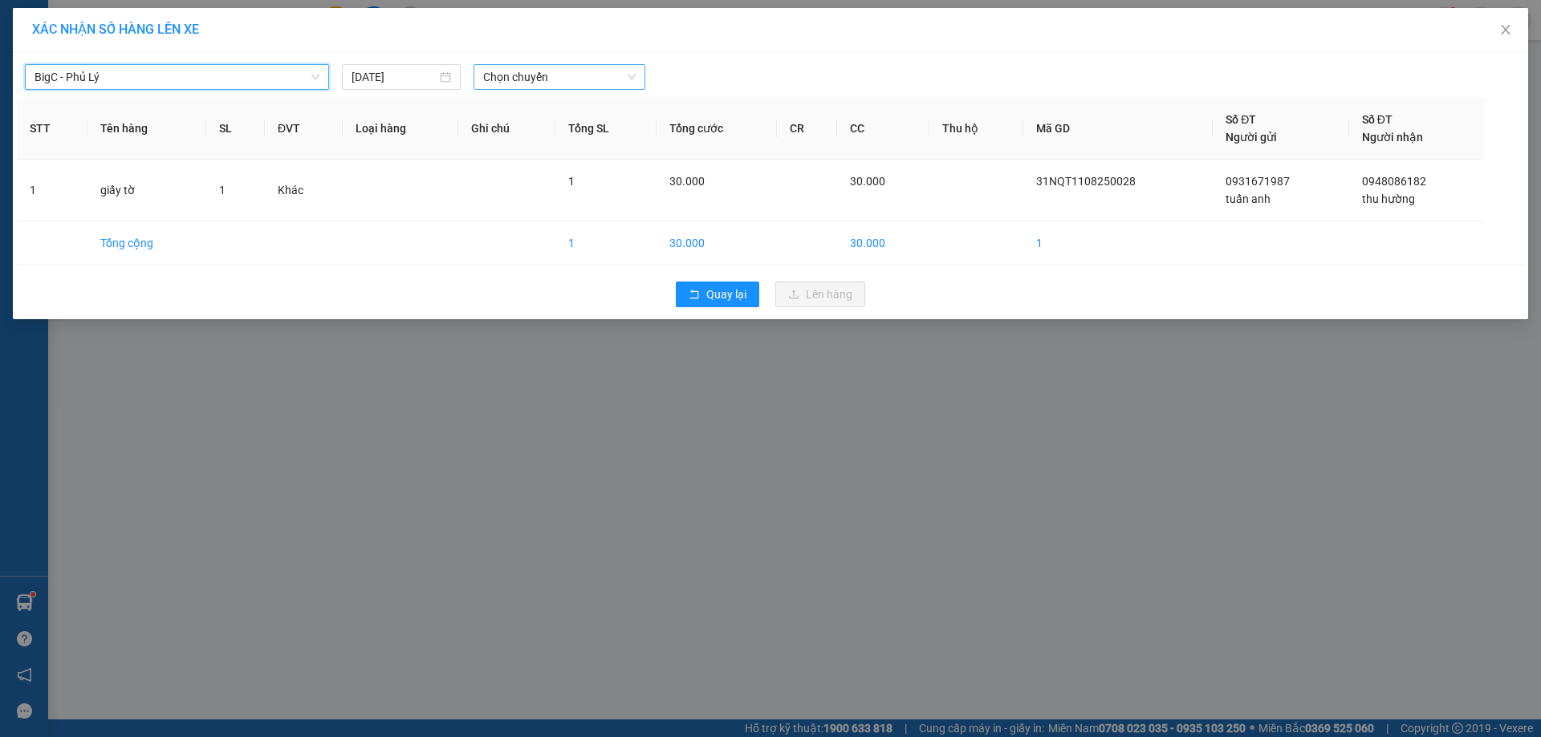
click at [521, 76] on span "Chọn chuyến" at bounding box center [559, 77] width 152 height 24
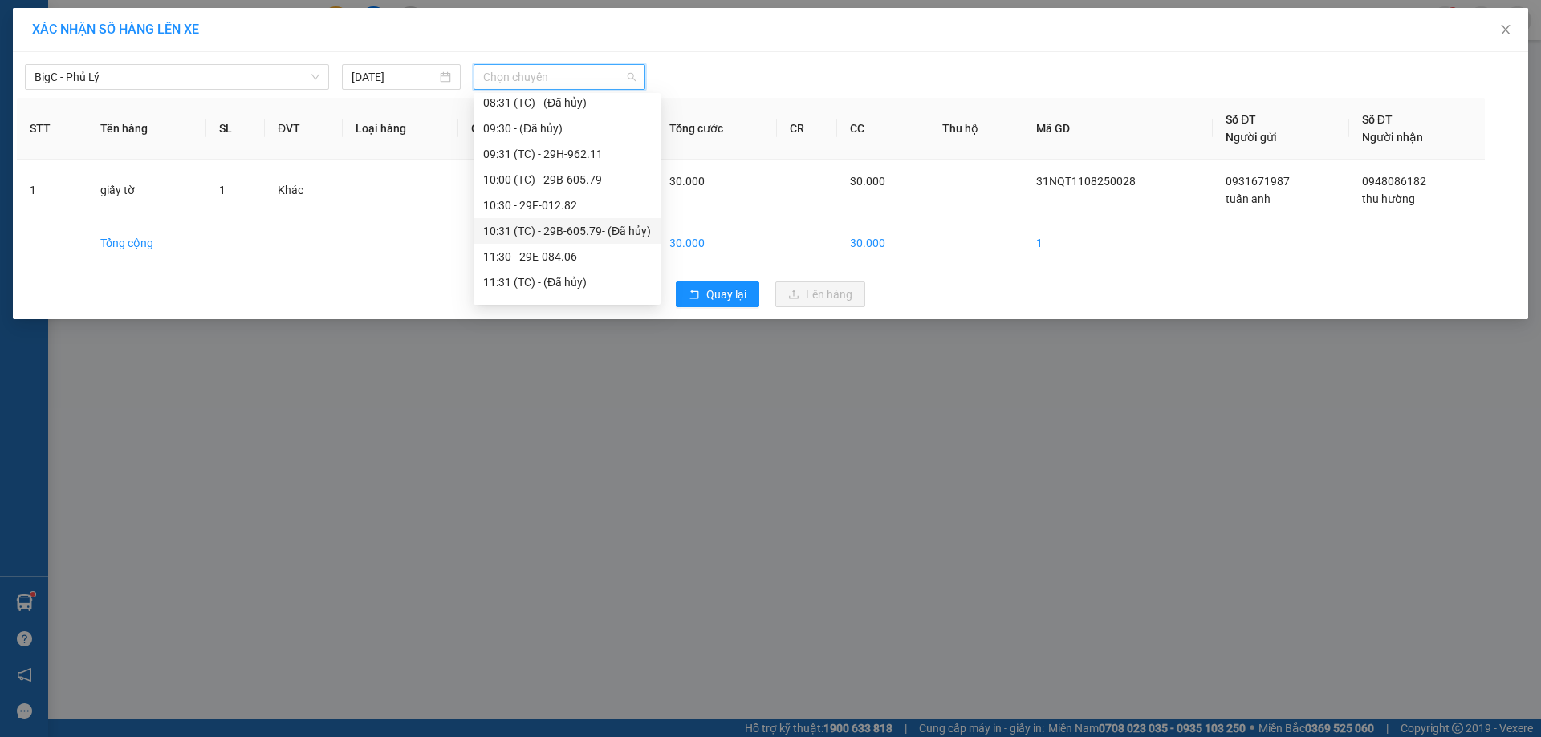
scroll to position [241, 0]
click at [614, 259] on div "13:30 - 29H-932.27" at bounding box center [567, 254] width 168 height 18
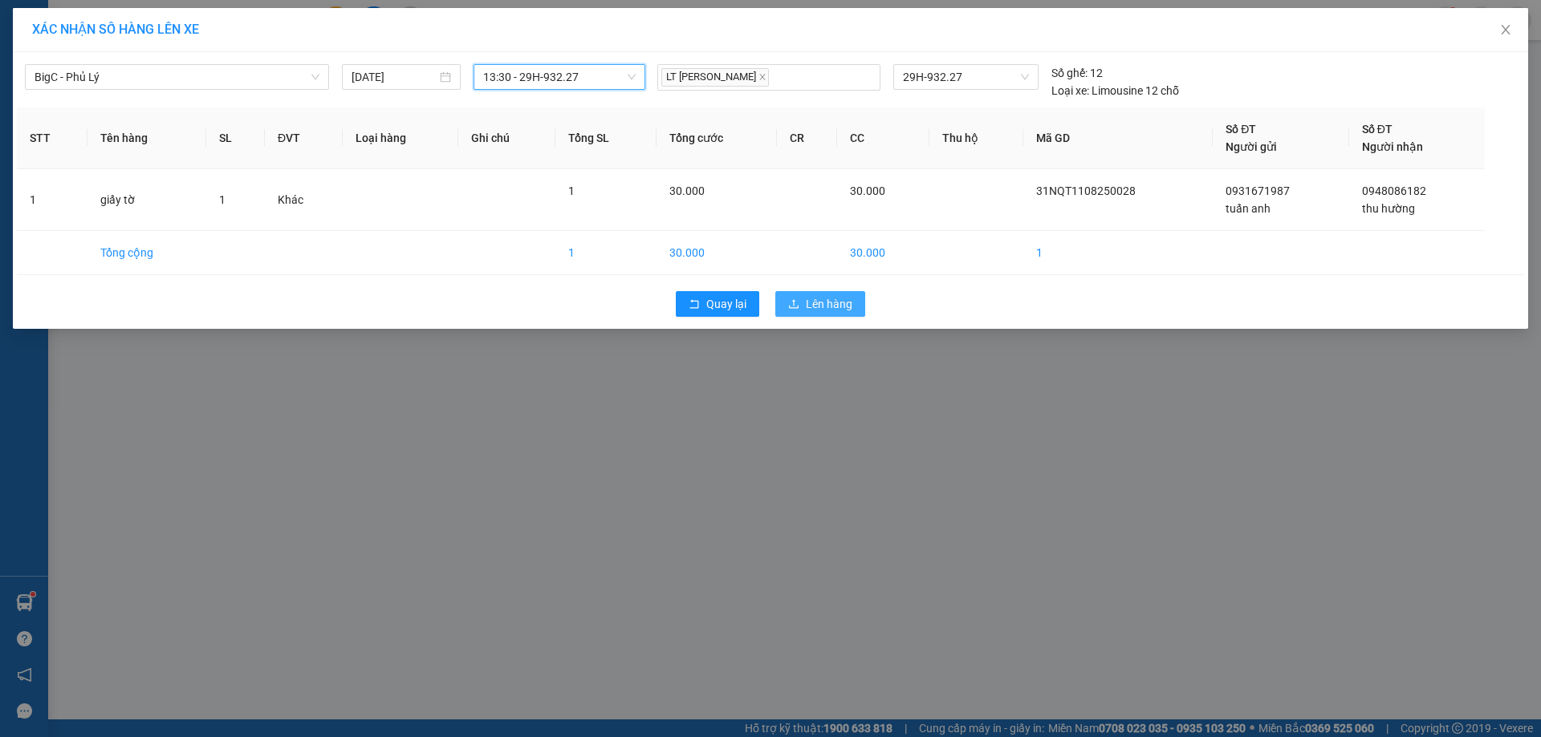
click at [824, 303] on span "Lên hàng" at bounding box center [829, 304] width 47 height 18
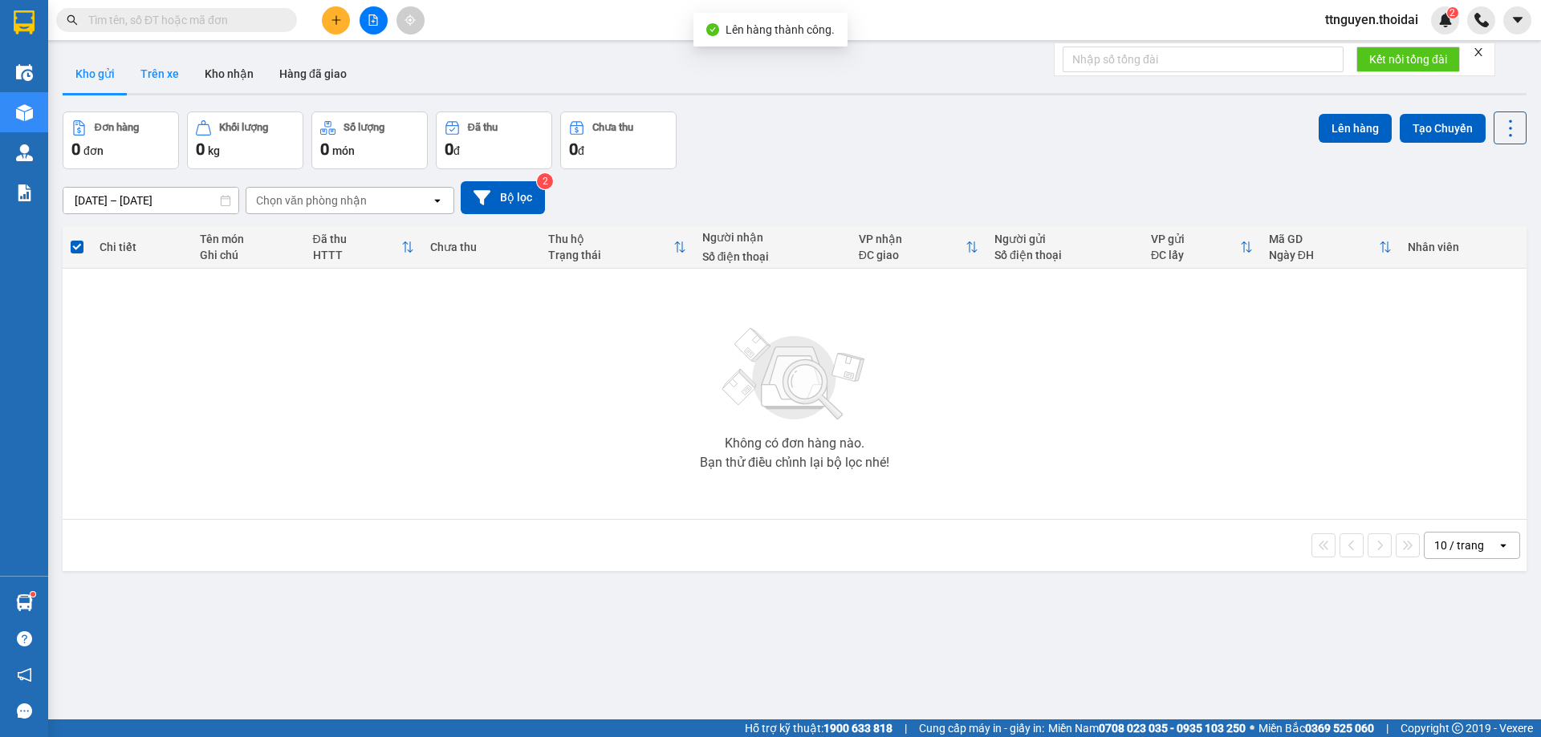
click at [172, 71] on button "Trên xe" at bounding box center [160, 74] width 64 height 39
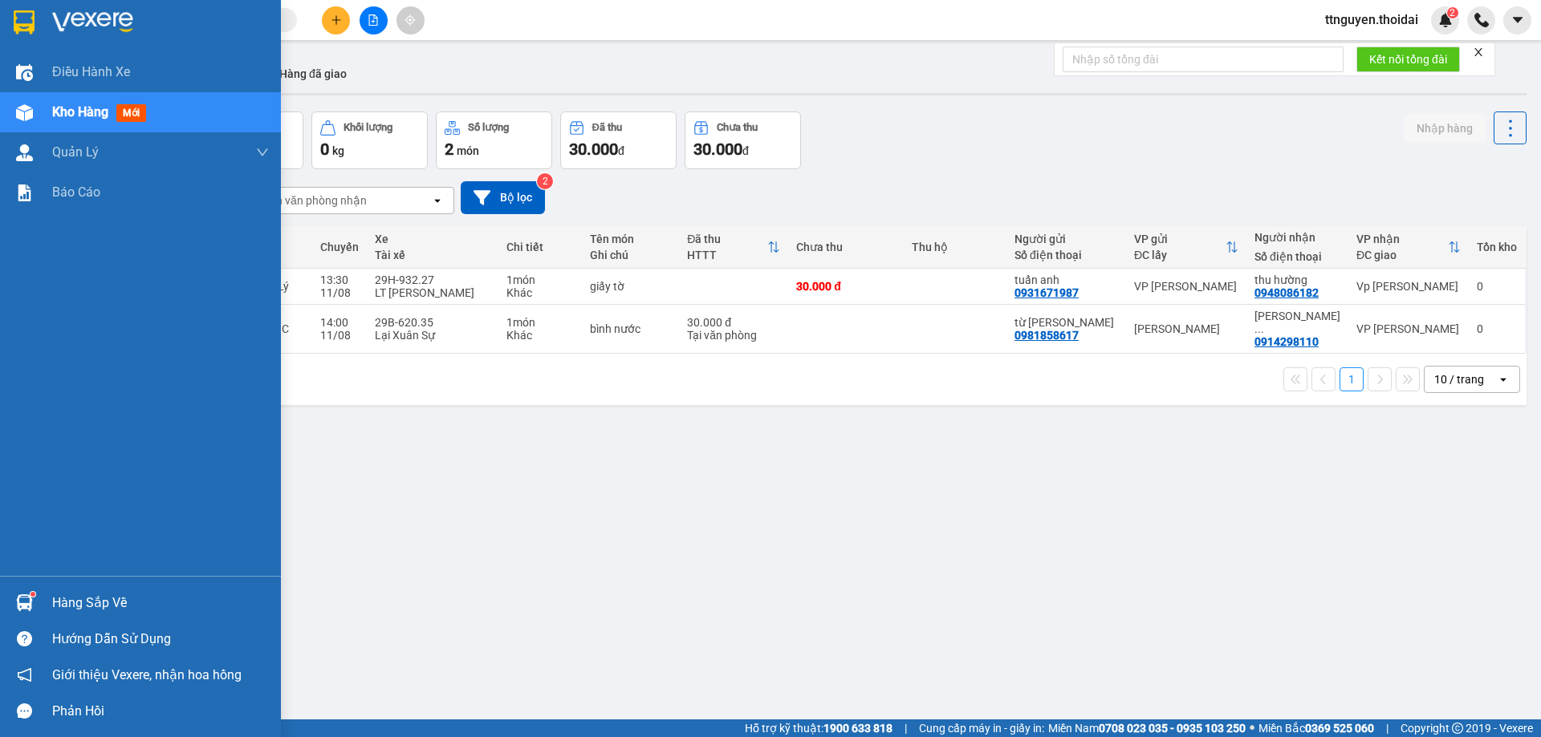
drag, startPoint x: 94, startPoint y: 597, endPoint x: 197, endPoint y: 602, distance: 103.6
click at [96, 597] on div "Hàng sắp về" at bounding box center [160, 603] width 217 height 24
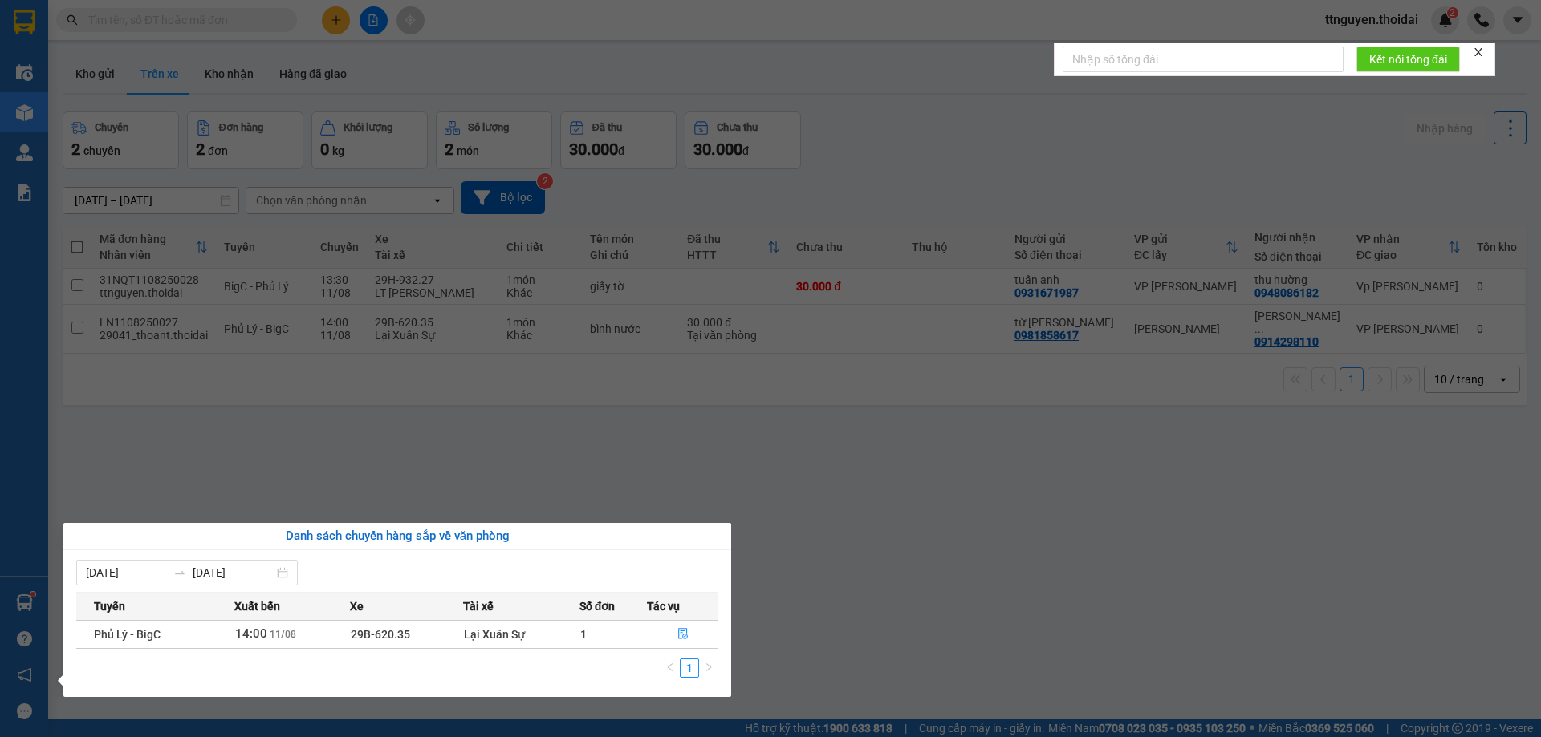
click at [928, 587] on section "Kết quả tìm kiếm ( 1 ) Bộ lọc Mã ĐH Trạng thái Món hàng Thu hộ Tổng cước Chưa c…" at bounding box center [770, 368] width 1541 height 737
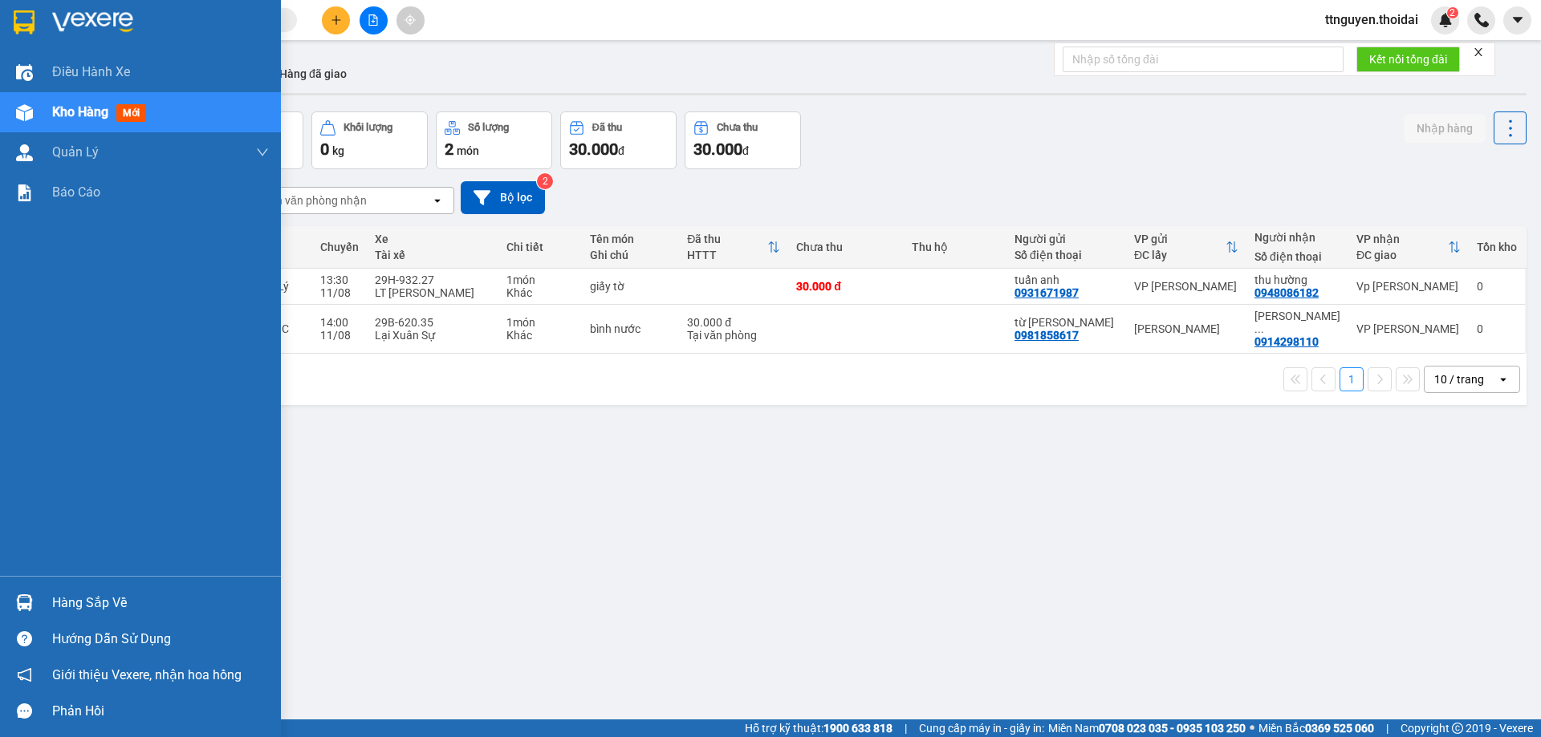
drag, startPoint x: 63, startPoint y: 600, endPoint x: 263, endPoint y: 600, distance: 200.6
click at [64, 600] on div "Hàng sắp về" at bounding box center [160, 603] width 217 height 24
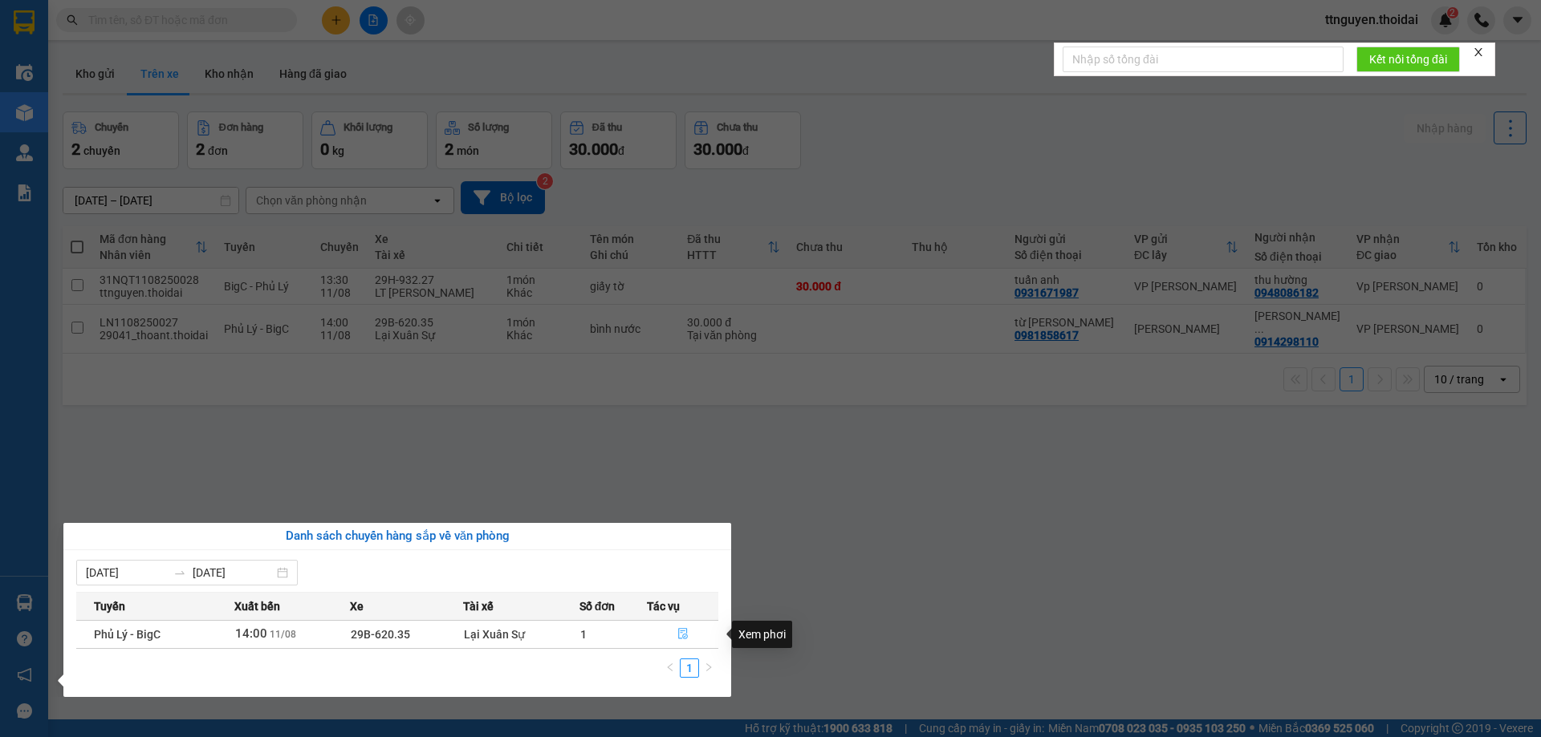
click at [683, 630] on icon "file-done" at bounding box center [682, 633] width 11 height 11
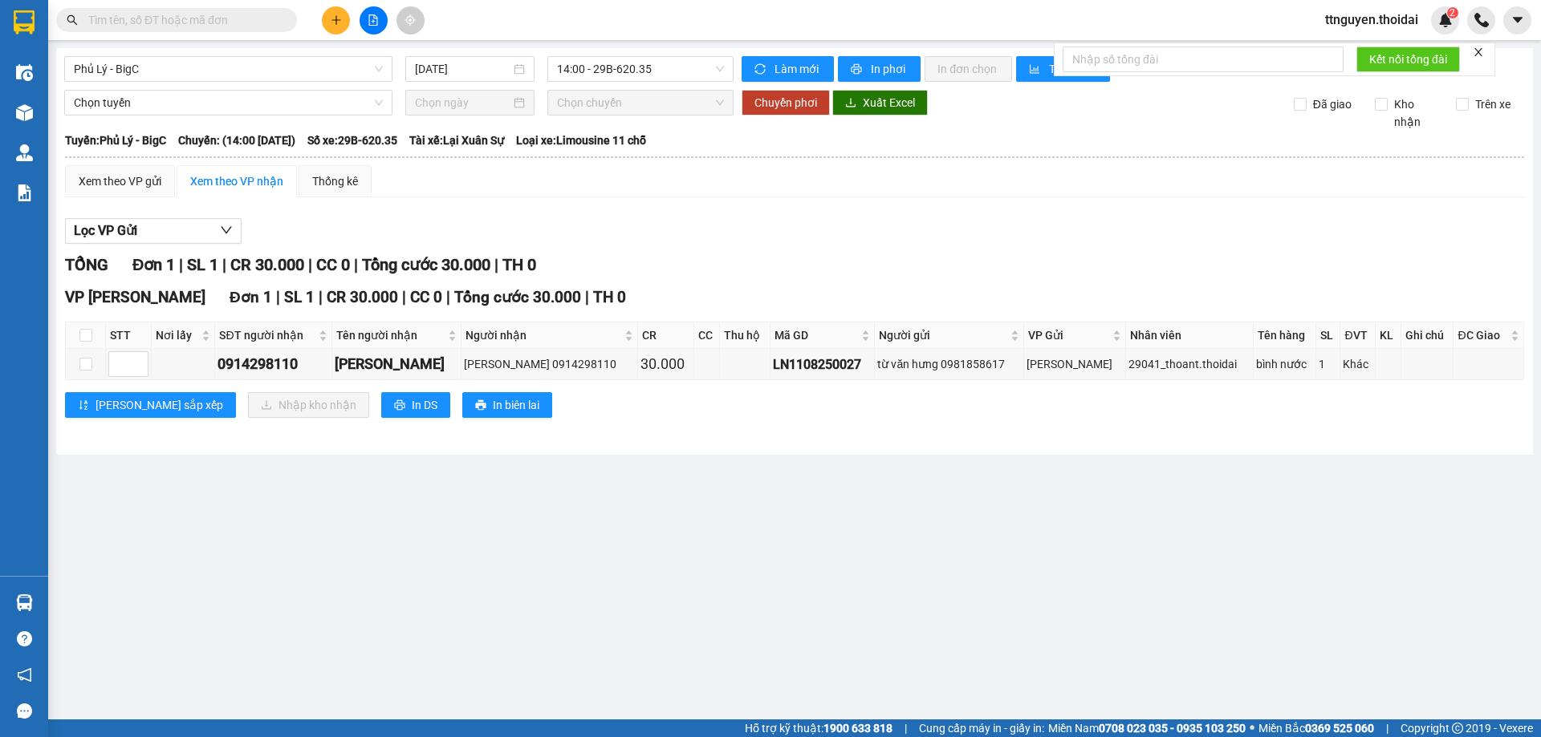
click at [338, 14] on button at bounding box center [336, 20] width 28 height 28
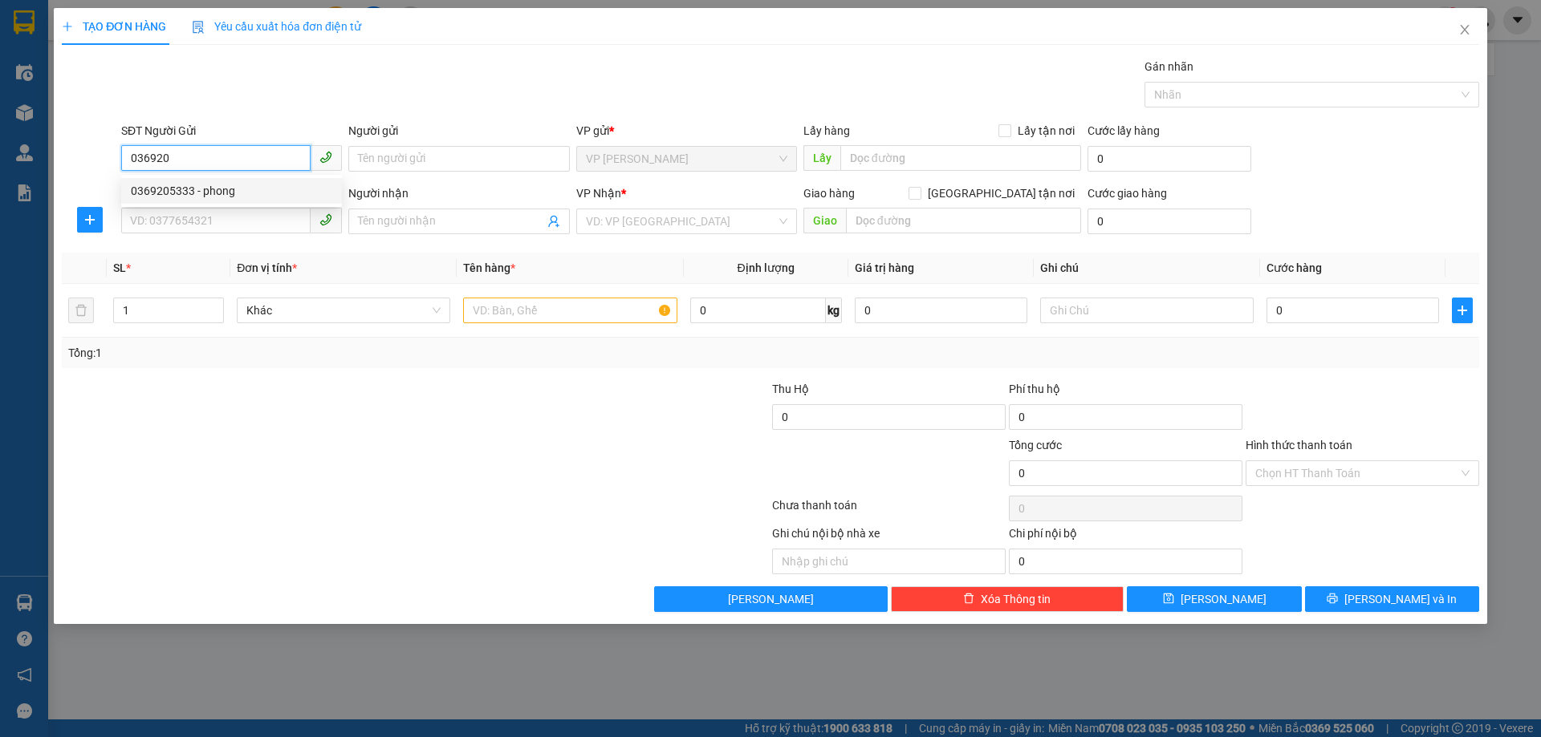
click at [245, 189] on div "0369205333 - phong" at bounding box center [231, 191] width 201 height 18
type input "0369205333"
type input "phong"
type input "0369205333"
click at [246, 231] on input "SĐT Người Nhận *" at bounding box center [215, 221] width 189 height 26
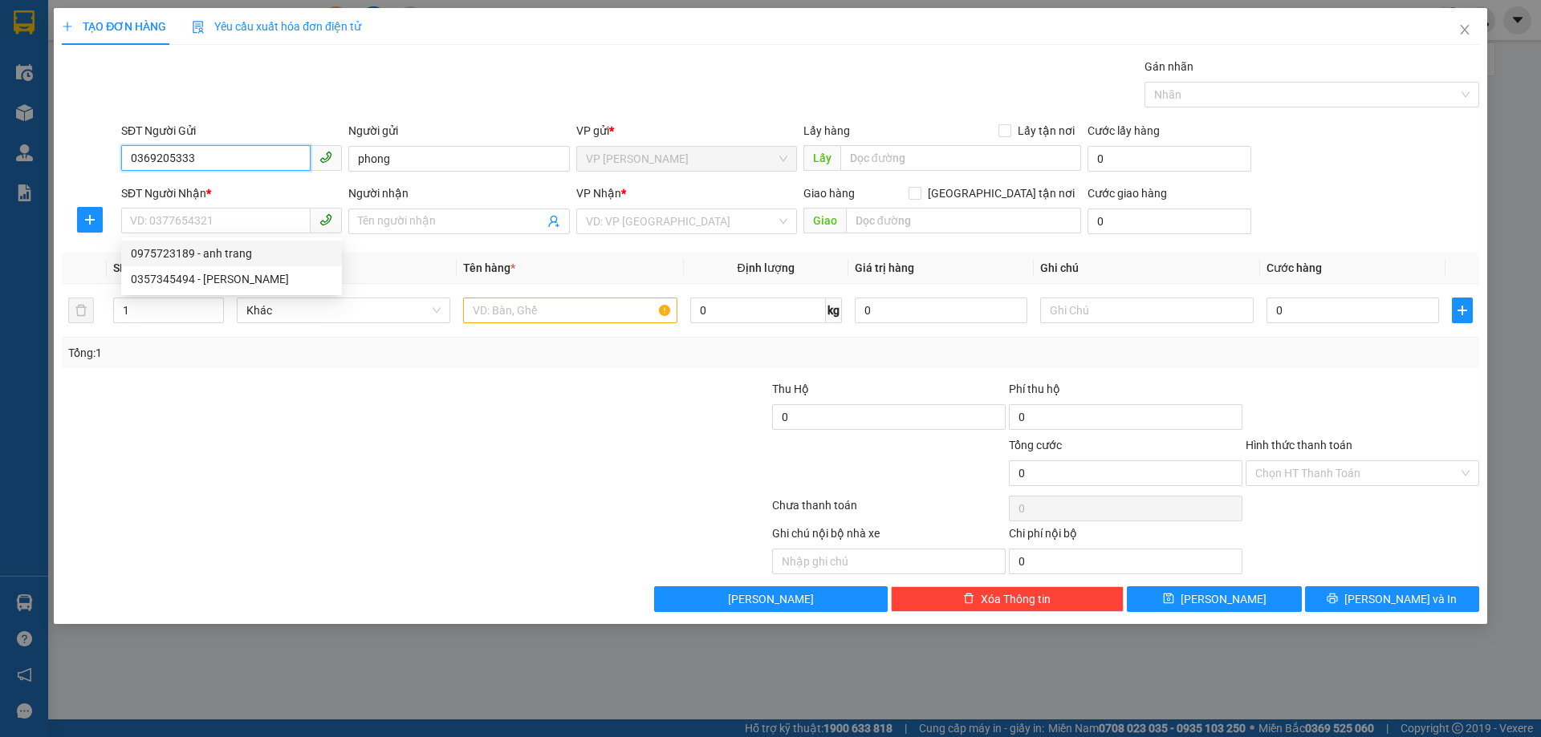
drag, startPoint x: 222, startPoint y: 162, endPoint x: 73, endPoint y: 192, distance: 152.2
click at [73, 192] on form "SĐT Người Gửi 0369205333 0369205333 Người gửi phong VP gửi * VP Nguyễn Quốc Trị…" at bounding box center [770, 181] width 1417 height 119
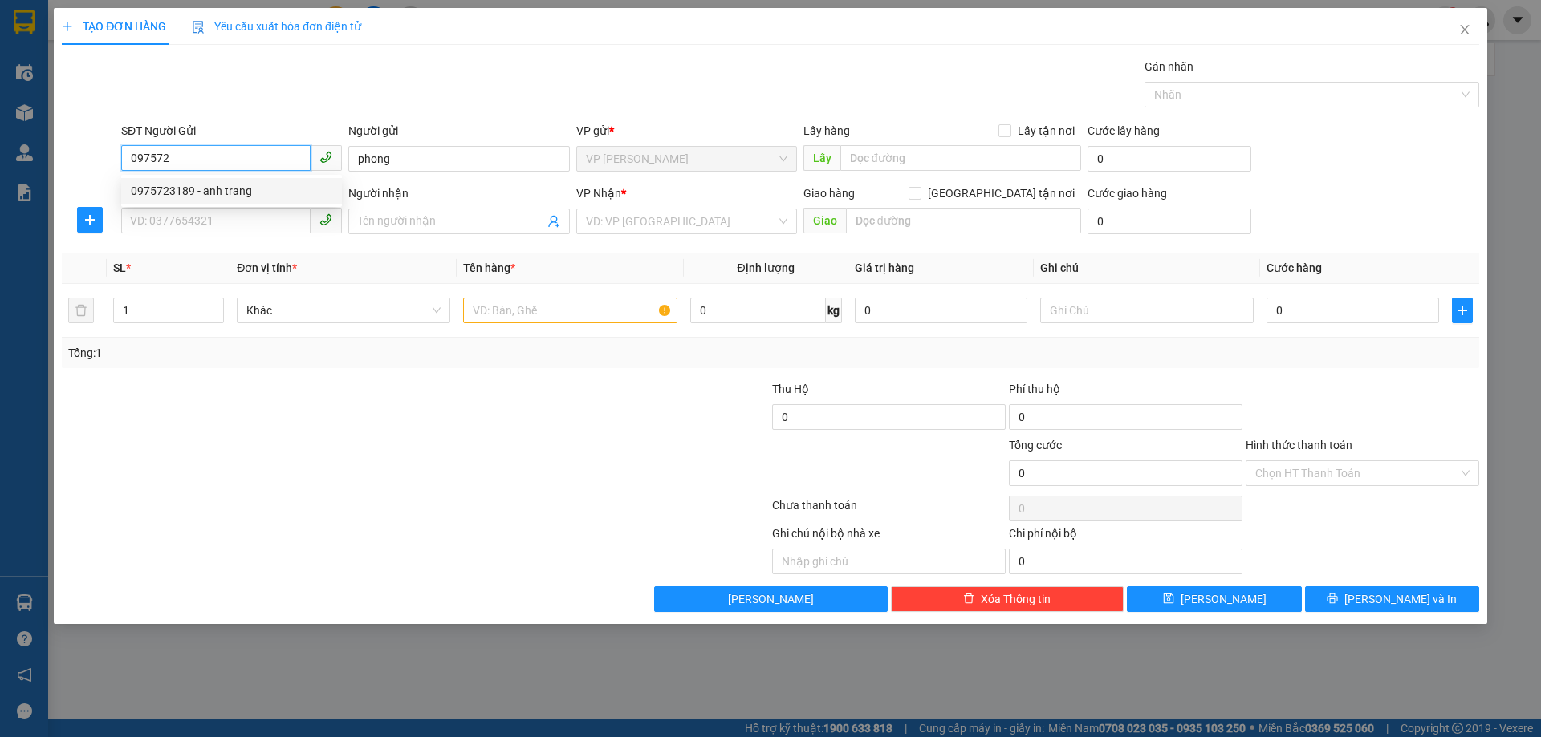
click at [231, 189] on div "0975723189 - anh trang" at bounding box center [231, 191] width 201 height 18
type input "0975723189"
type input "anh trang"
type input "0975723189"
click at [237, 233] on input "SĐT Người Nhận *" at bounding box center [215, 221] width 189 height 26
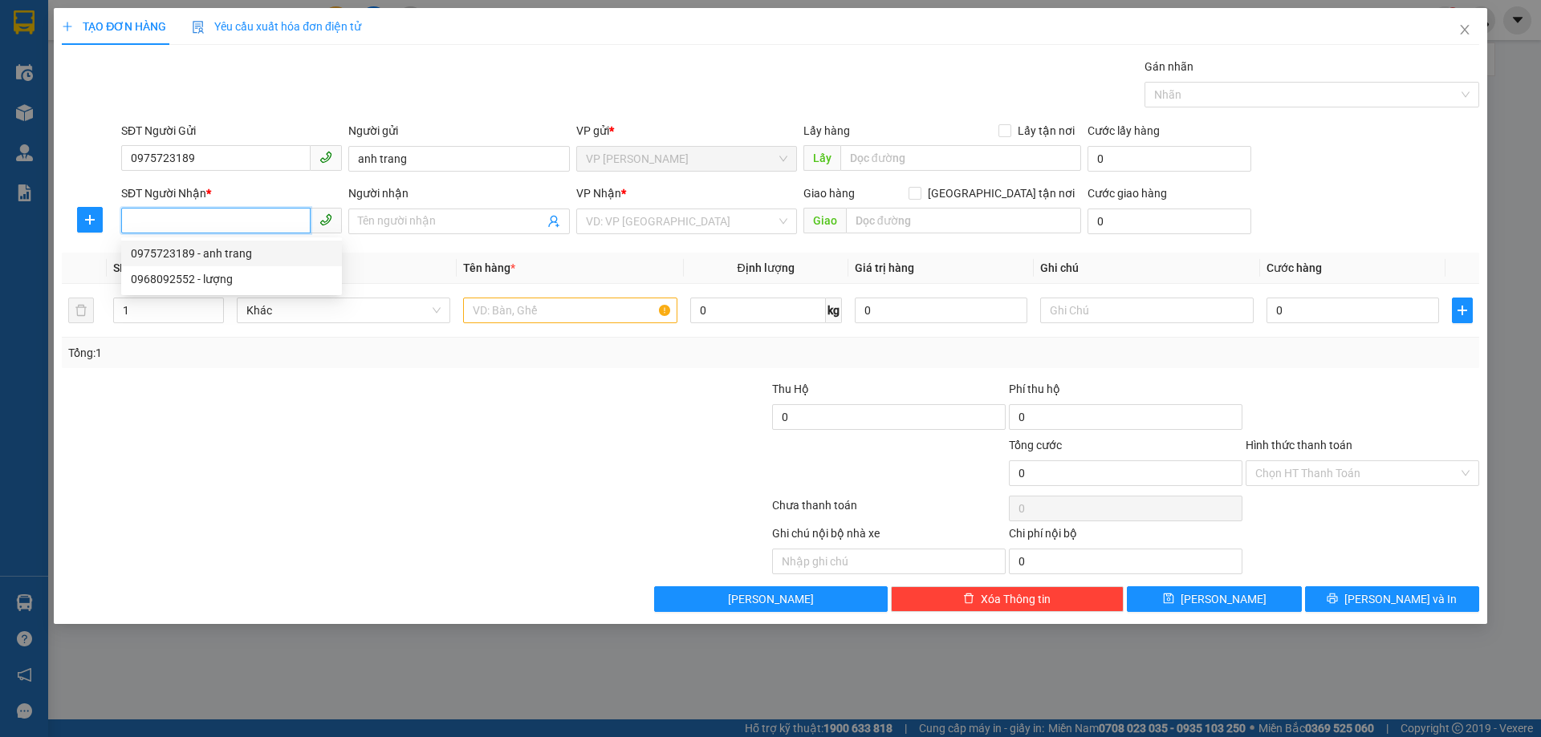
paste input "0369205333"
type input "0369205333"
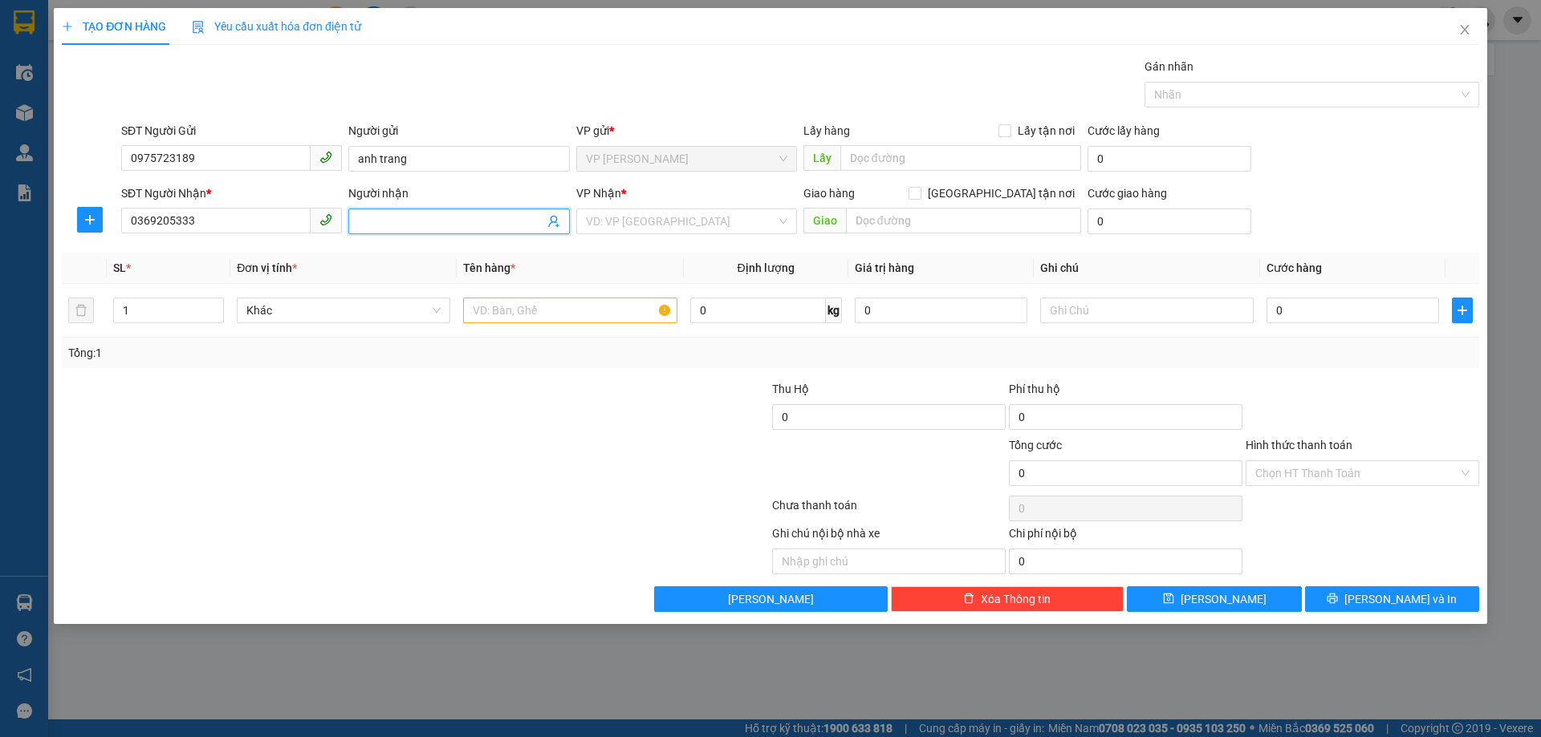
click at [413, 215] on input "Người nhận" at bounding box center [450, 222] width 185 height 18
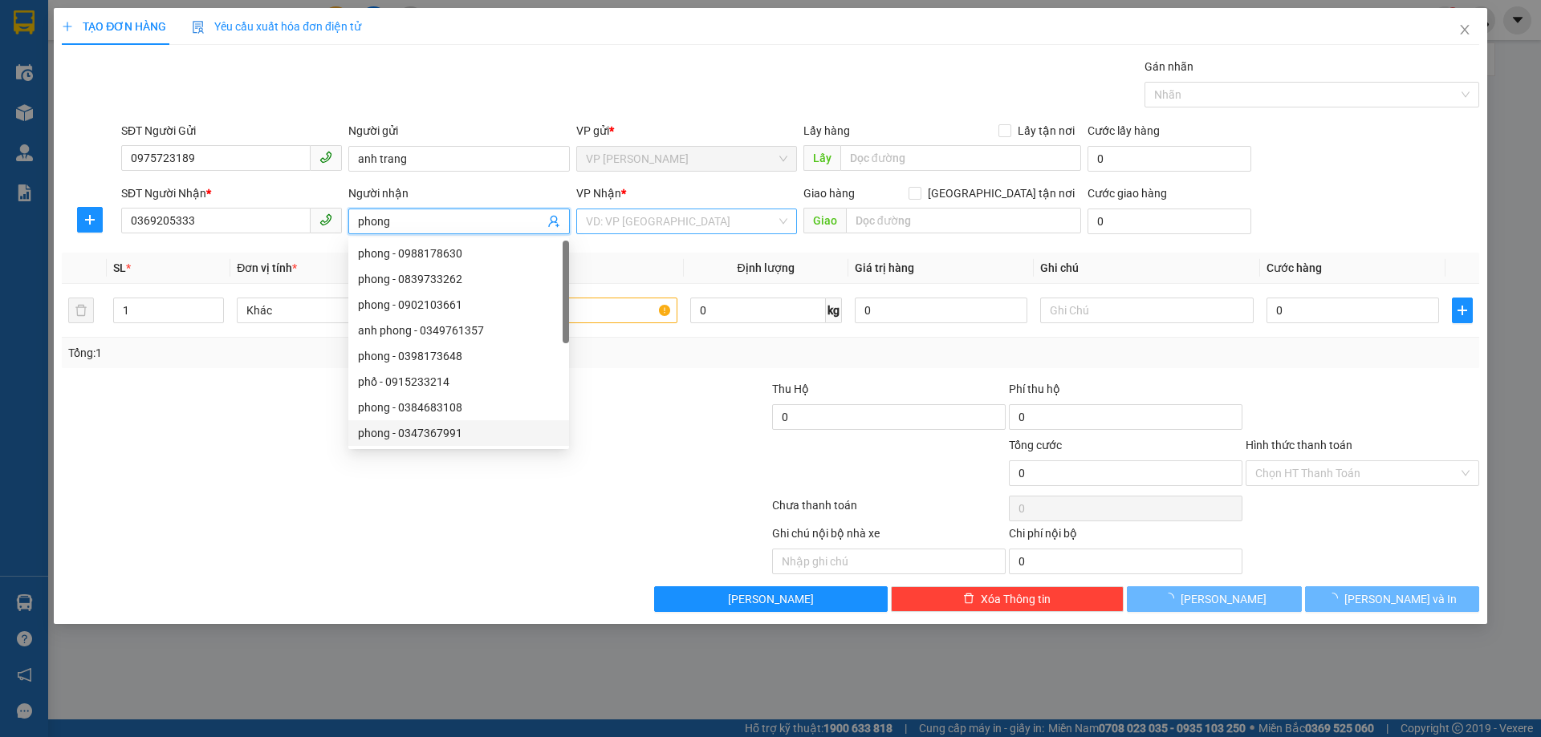
type input "phong"
click at [672, 228] on input "search" at bounding box center [681, 221] width 190 height 24
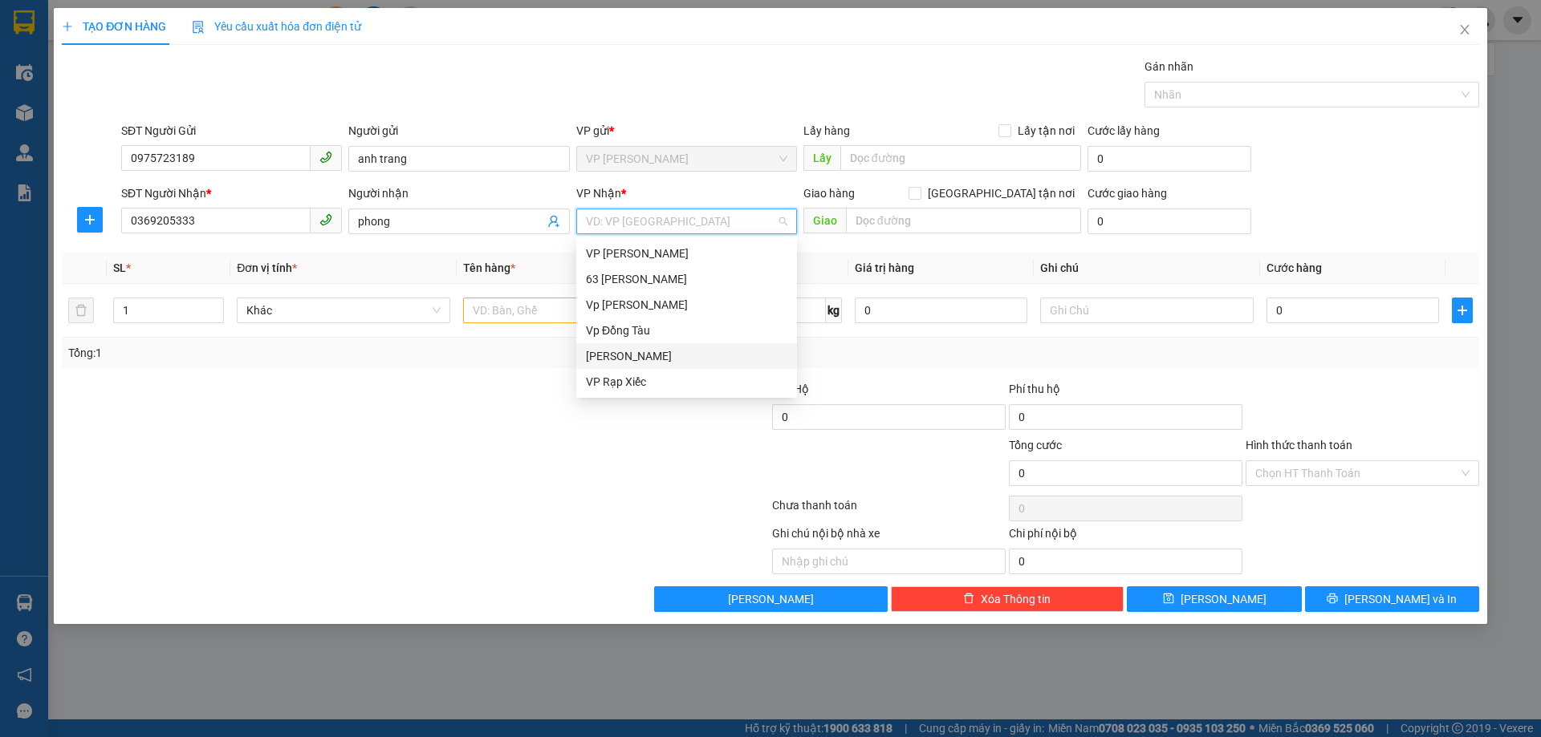
click at [634, 356] on div "[PERSON_NAME]" at bounding box center [686, 356] width 201 height 18
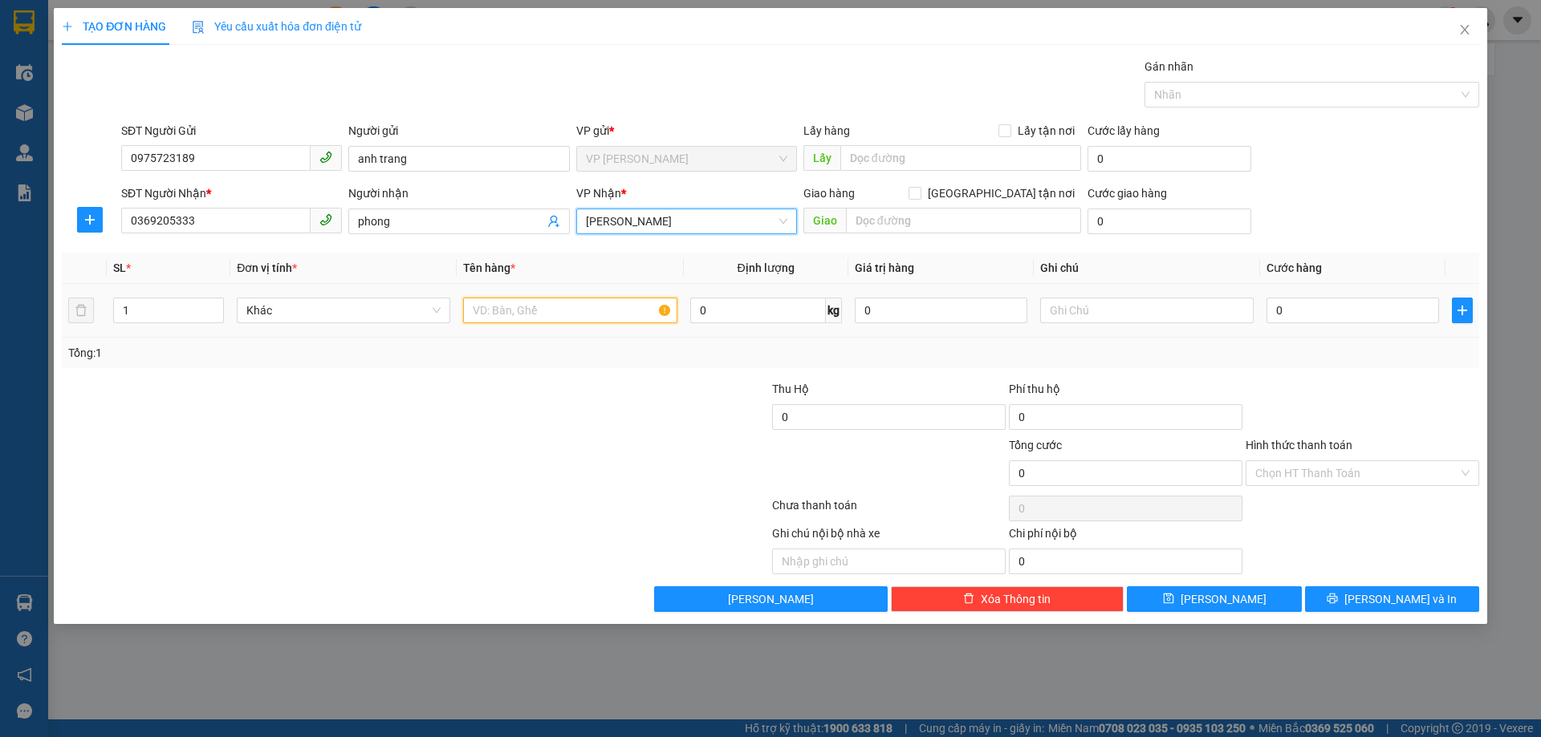
click at [549, 304] on input "text" at bounding box center [569, 311] width 213 height 26
type input "d"
type input "điện thoại"
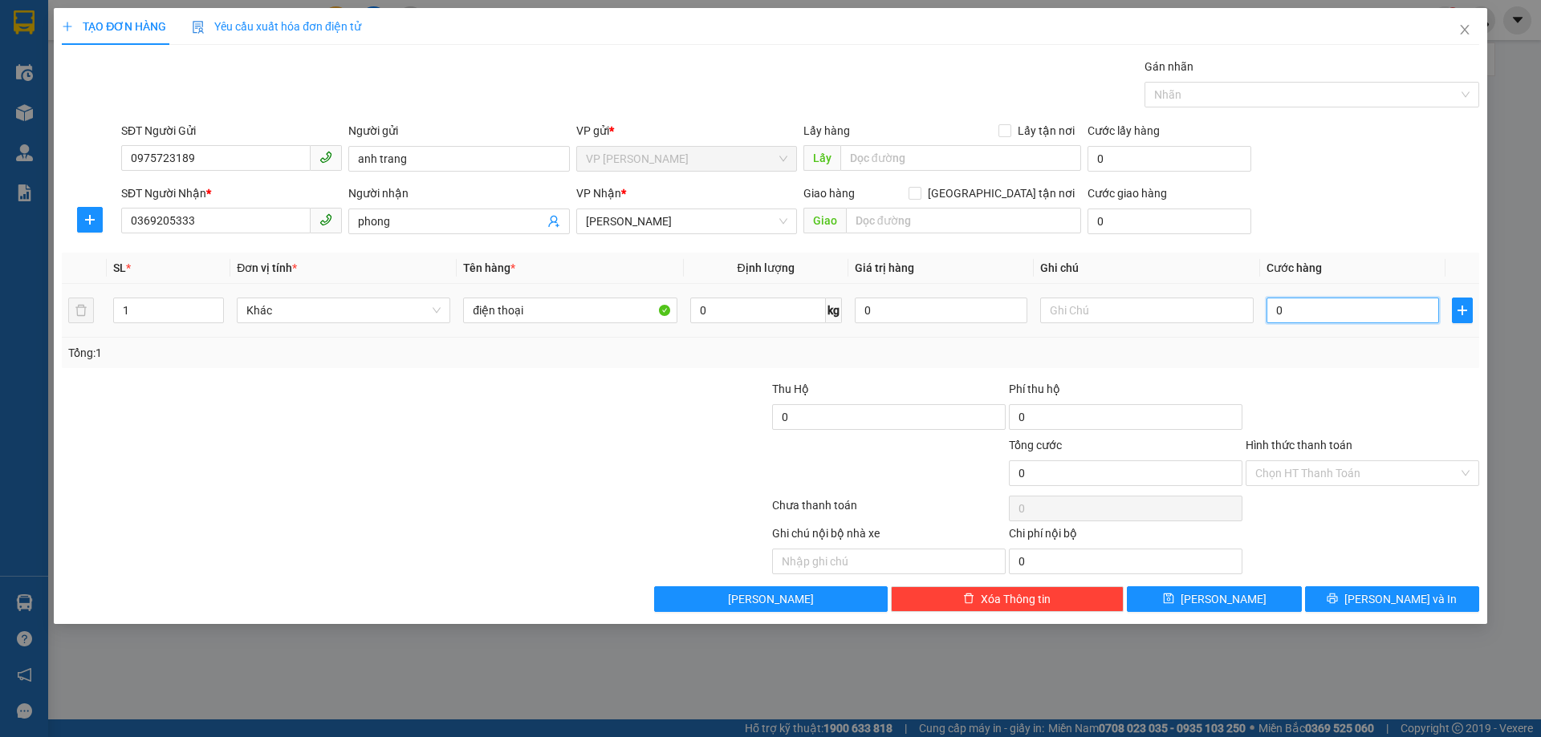
click at [1317, 319] on input "0" at bounding box center [1352, 311] width 173 height 26
type input "05"
type input "5"
type input "050"
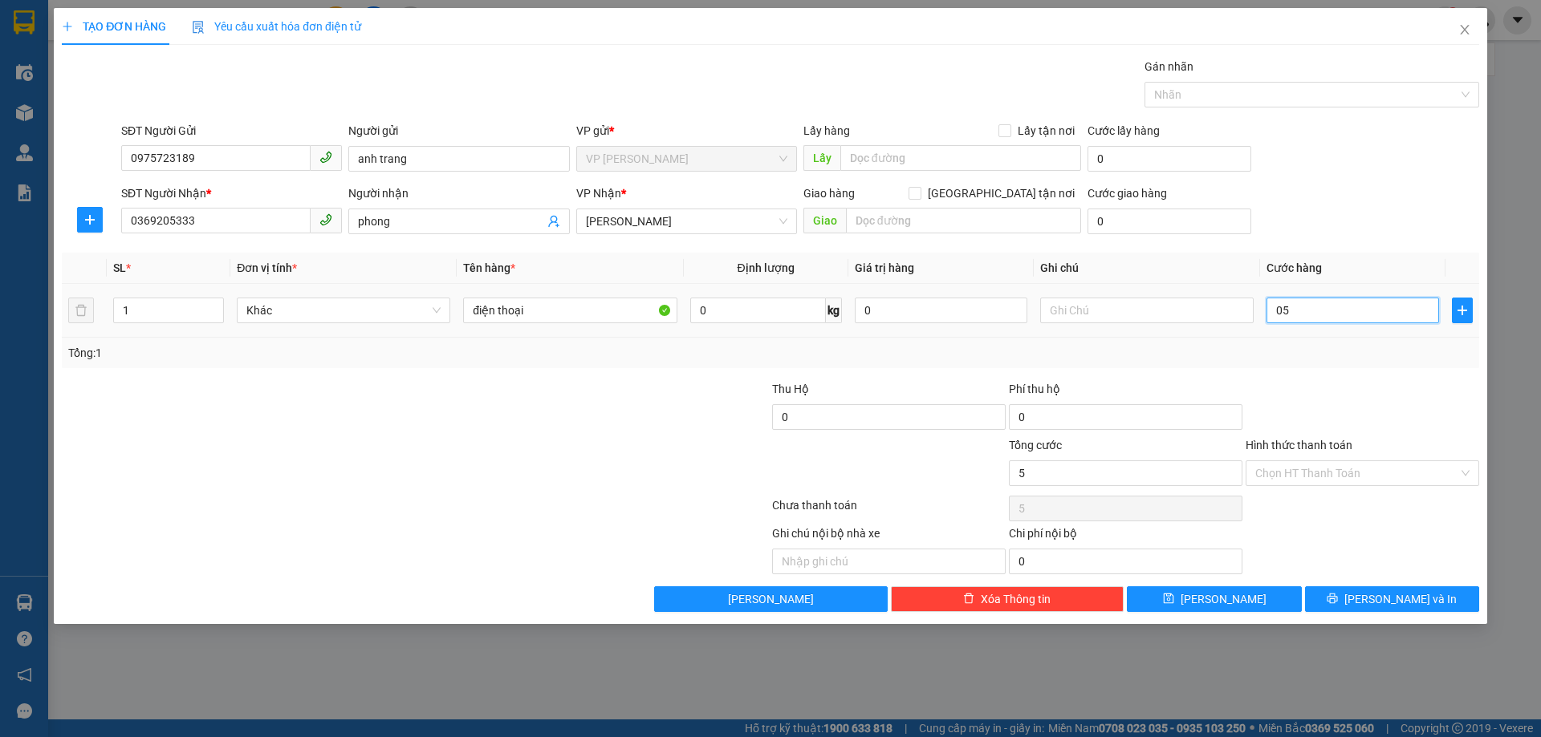
type input "50"
click at [1359, 311] on input "050" at bounding box center [1352, 311] width 173 height 26
type input "50.000"
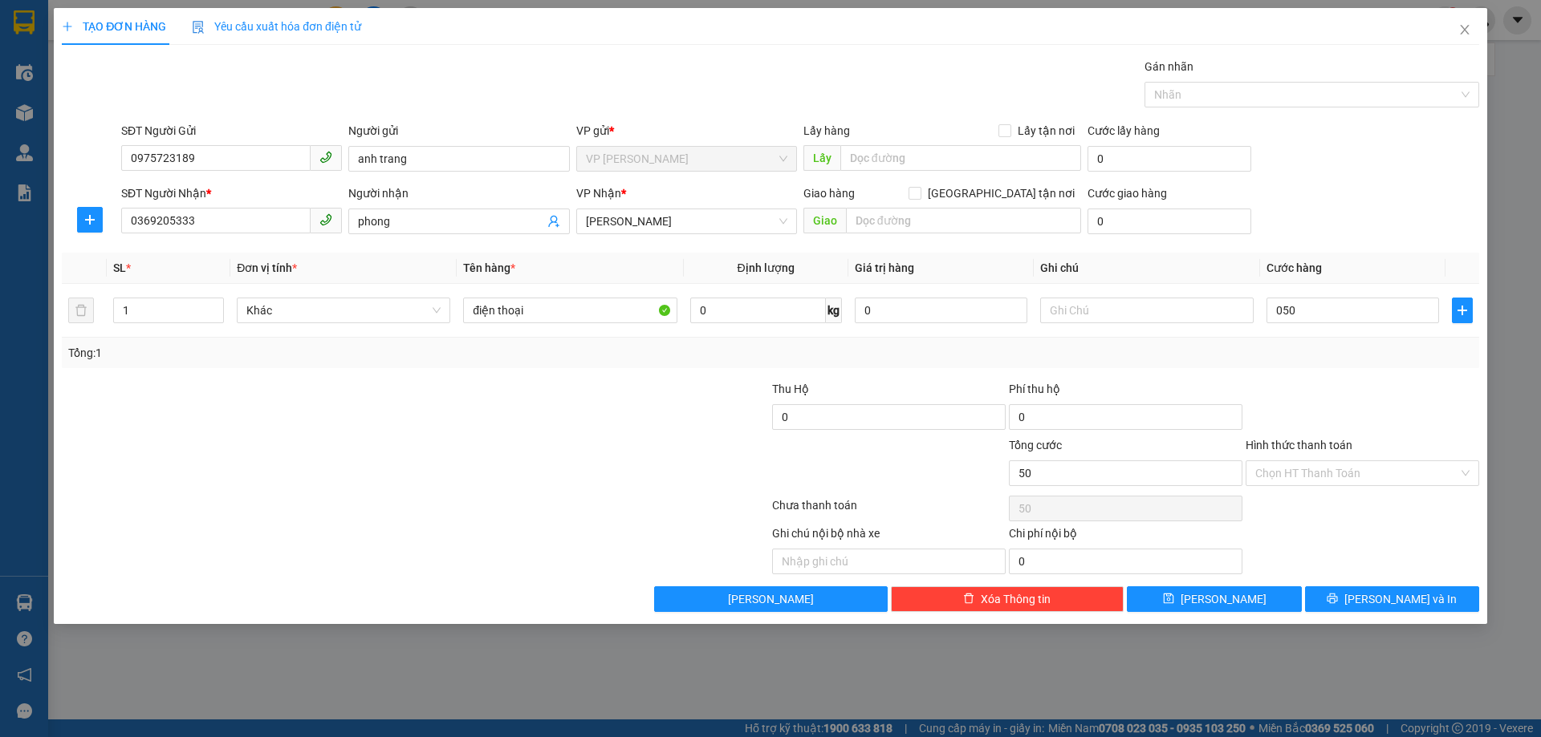
type input "50.000"
click at [1392, 362] on div "Tổng: 1" at bounding box center [770, 353] width 1417 height 30
click at [1391, 591] on span "[PERSON_NAME] và In" at bounding box center [1400, 600] width 112 height 18
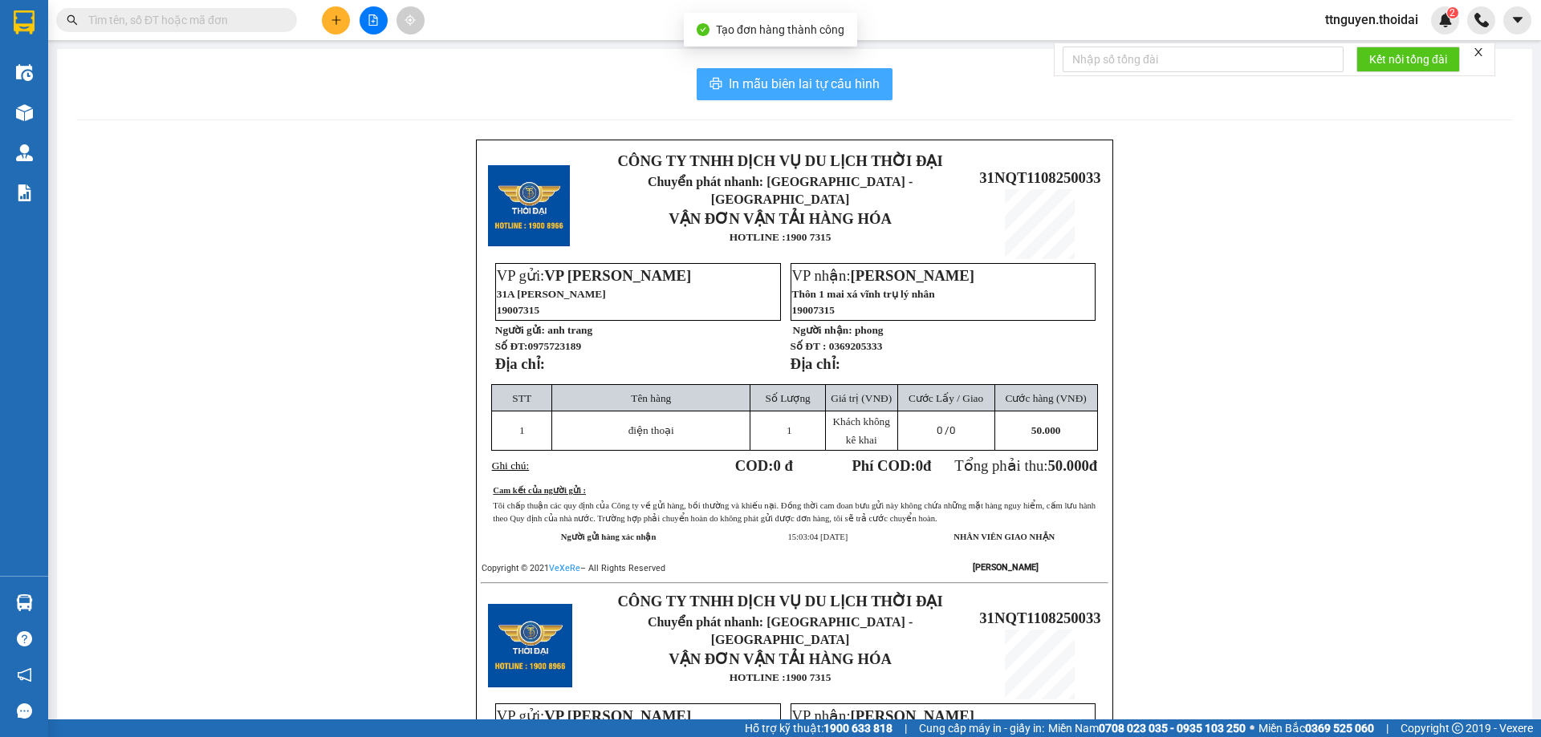
click at [803, 71] on button "In mẫu biên lai tự cấu hình" at bounding box center [795, 84] width 196 height 32
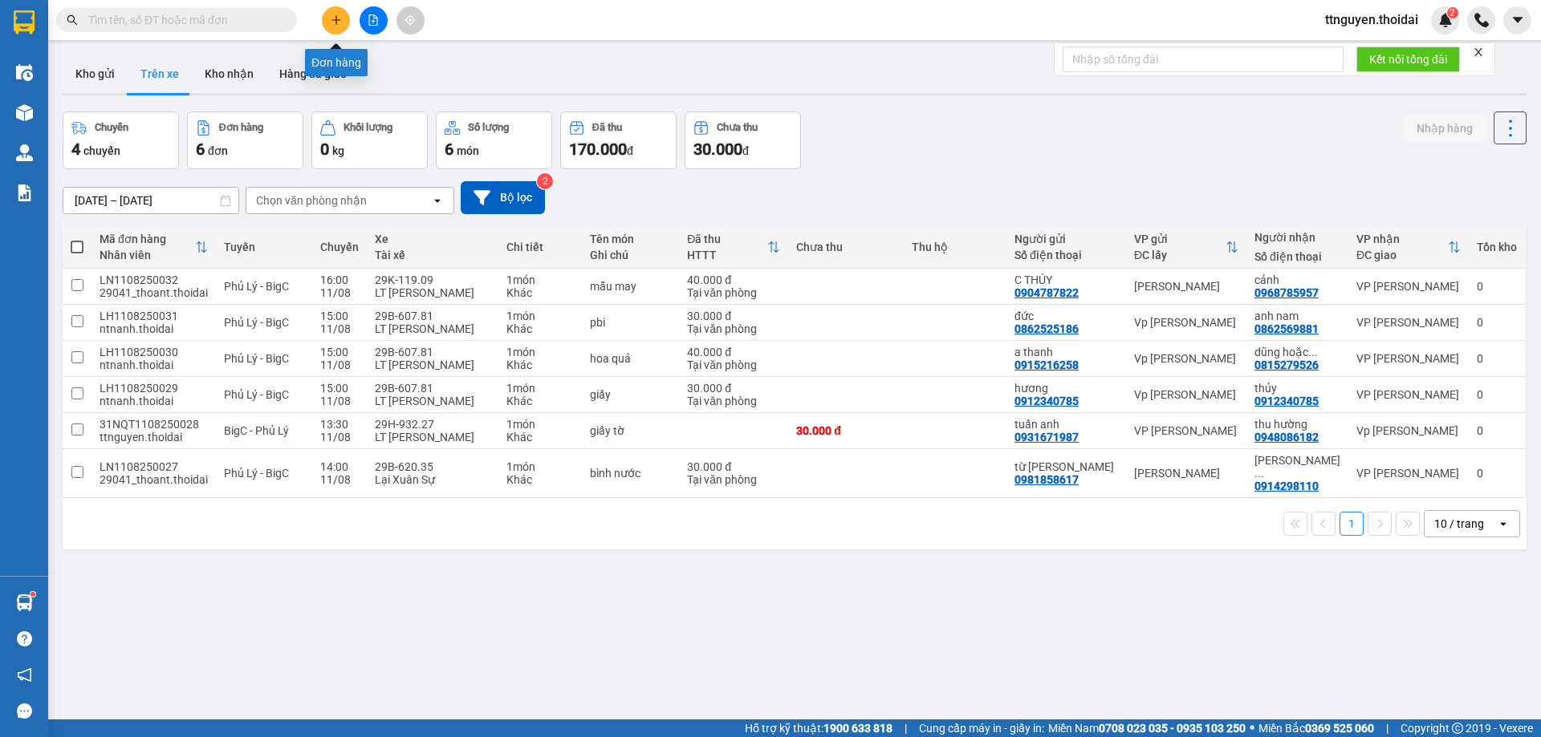
click at [339, 26] on button at bounding box center [336, 20] width 28 height 28
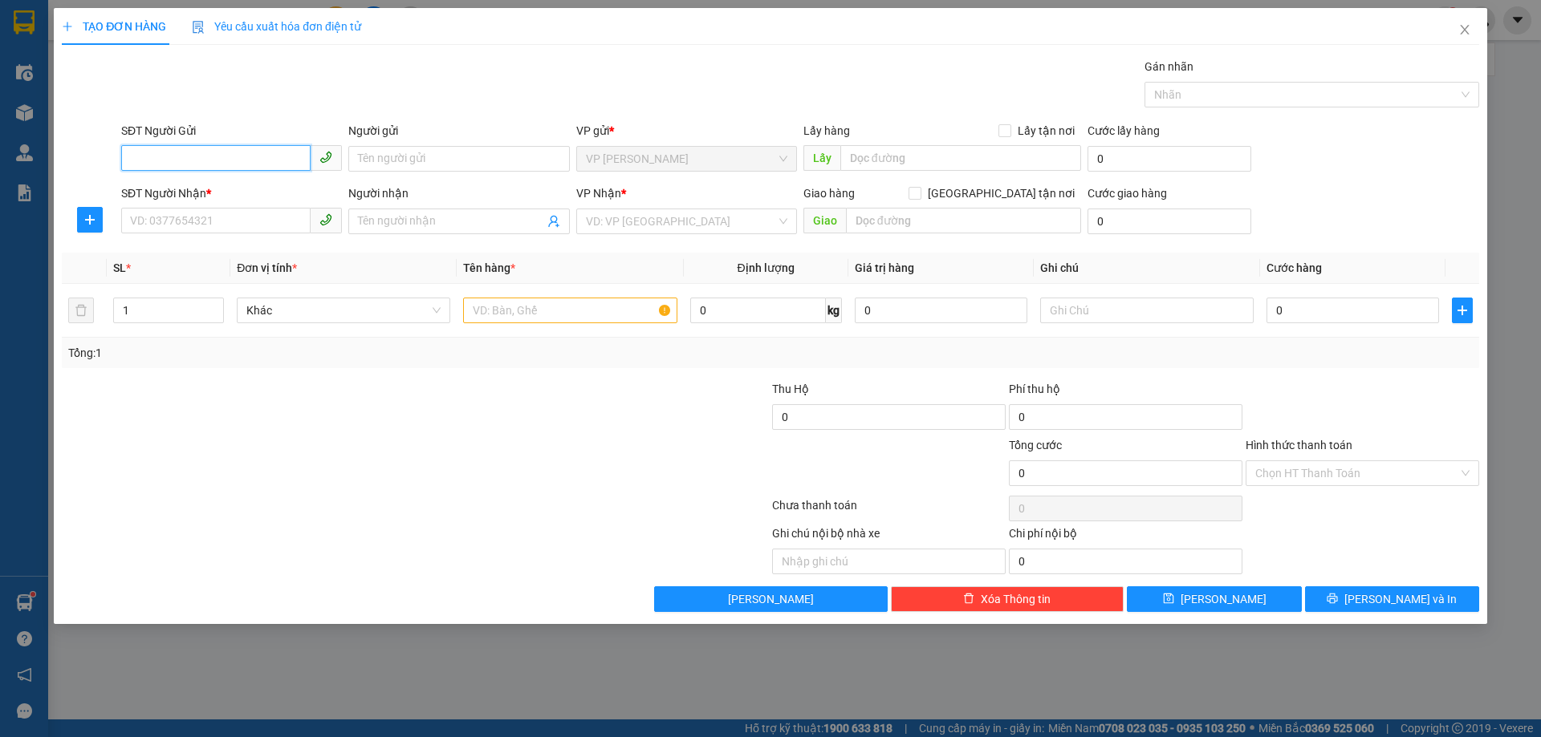
click at [201, 164] on input "SĐT Người Gửi" at bounding box center [215, 158] width 189 height 26
type input "0862852292"
click at [469, 169] on input "Người gửi" at bounding box center [458, 159] width 221 height 26
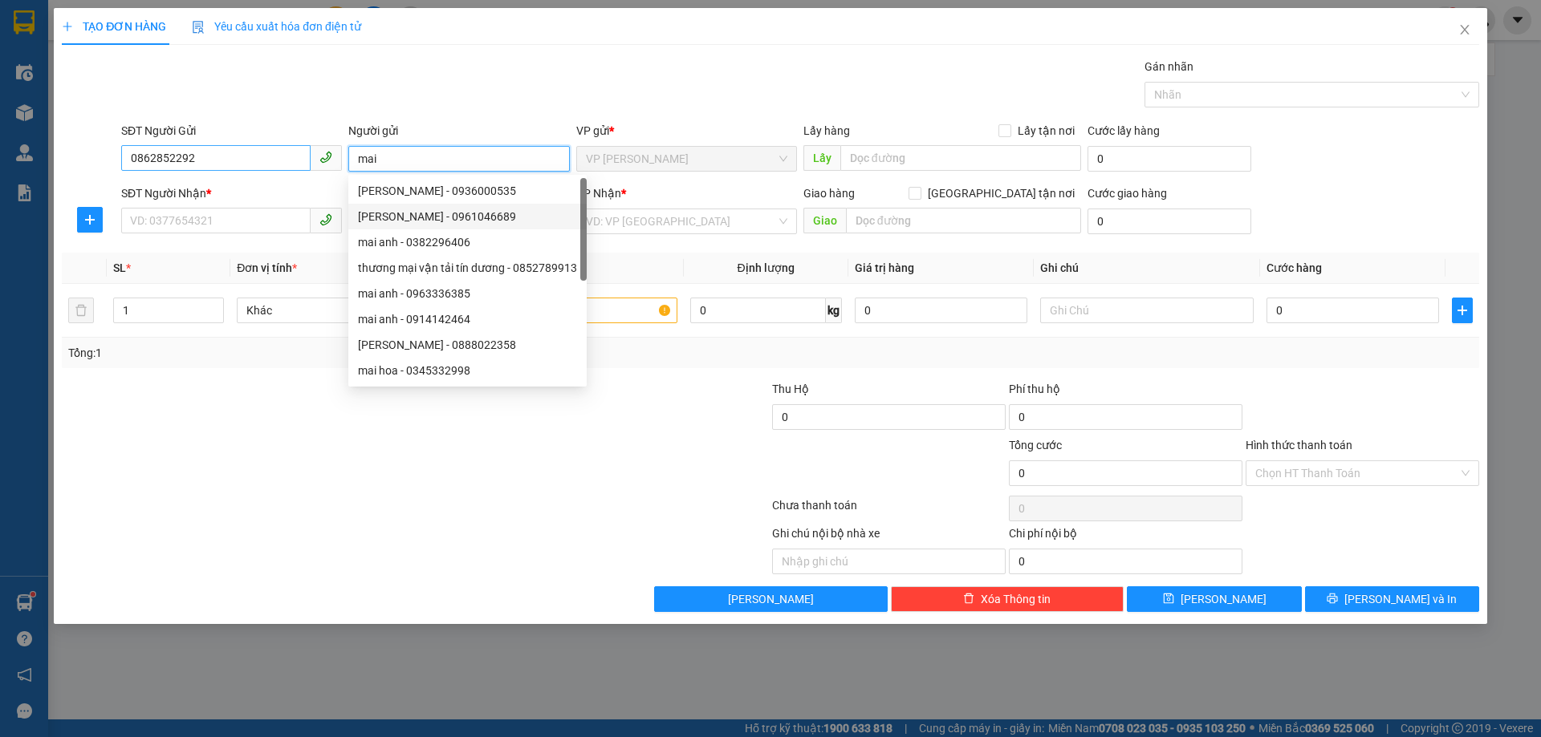
type input "mai"
drag, startPoint x: 219, startPoint y: 161, endPoint x: 122, endPoint y: 162, distance: 97.1
click at [122, 162] on input "0862852292" at bounding box center [215, 158] width 189 height 26
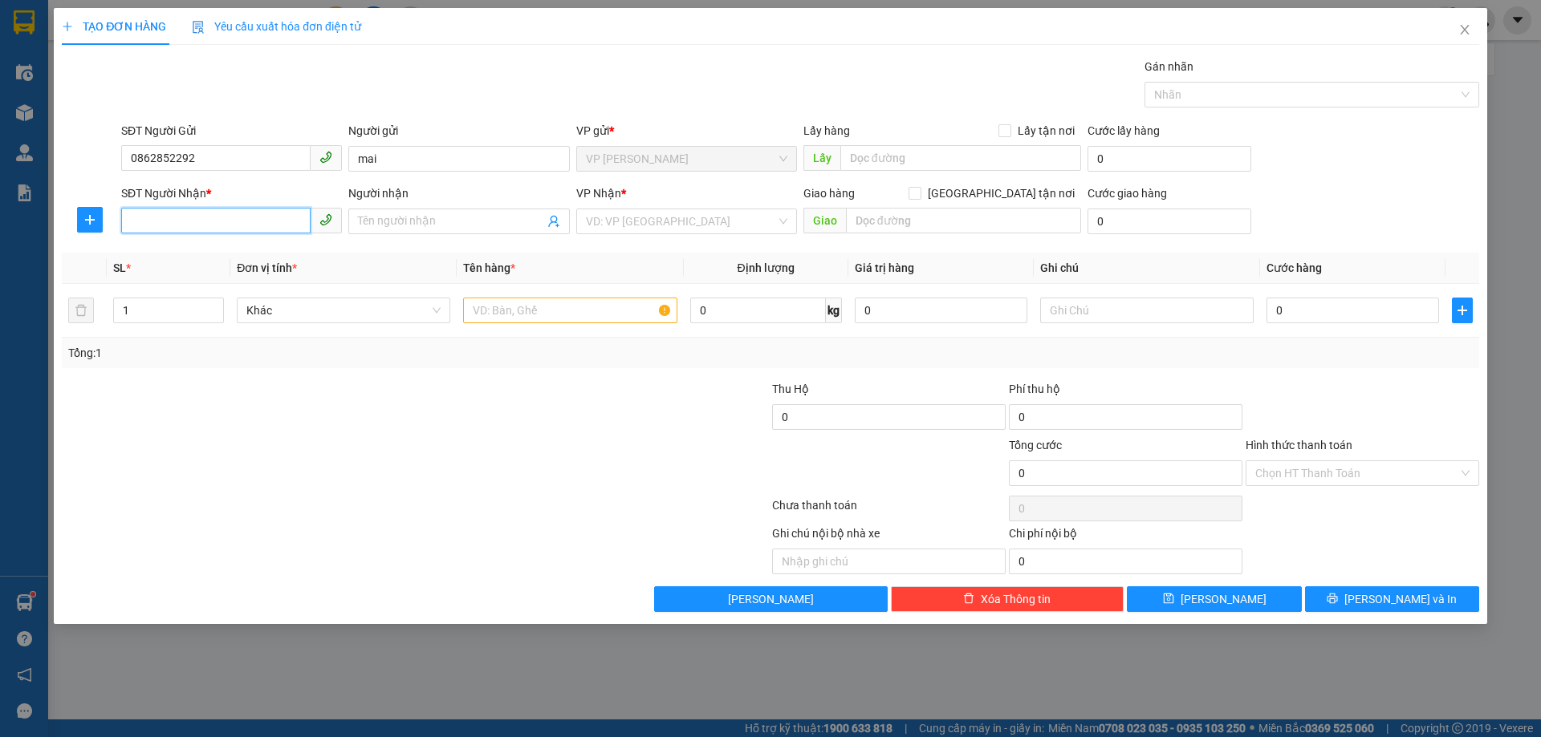
paste input "0862852292"
type input "0862852292"
click at [405, 230] on span at bounding box center [458, 222] width 221 height 26
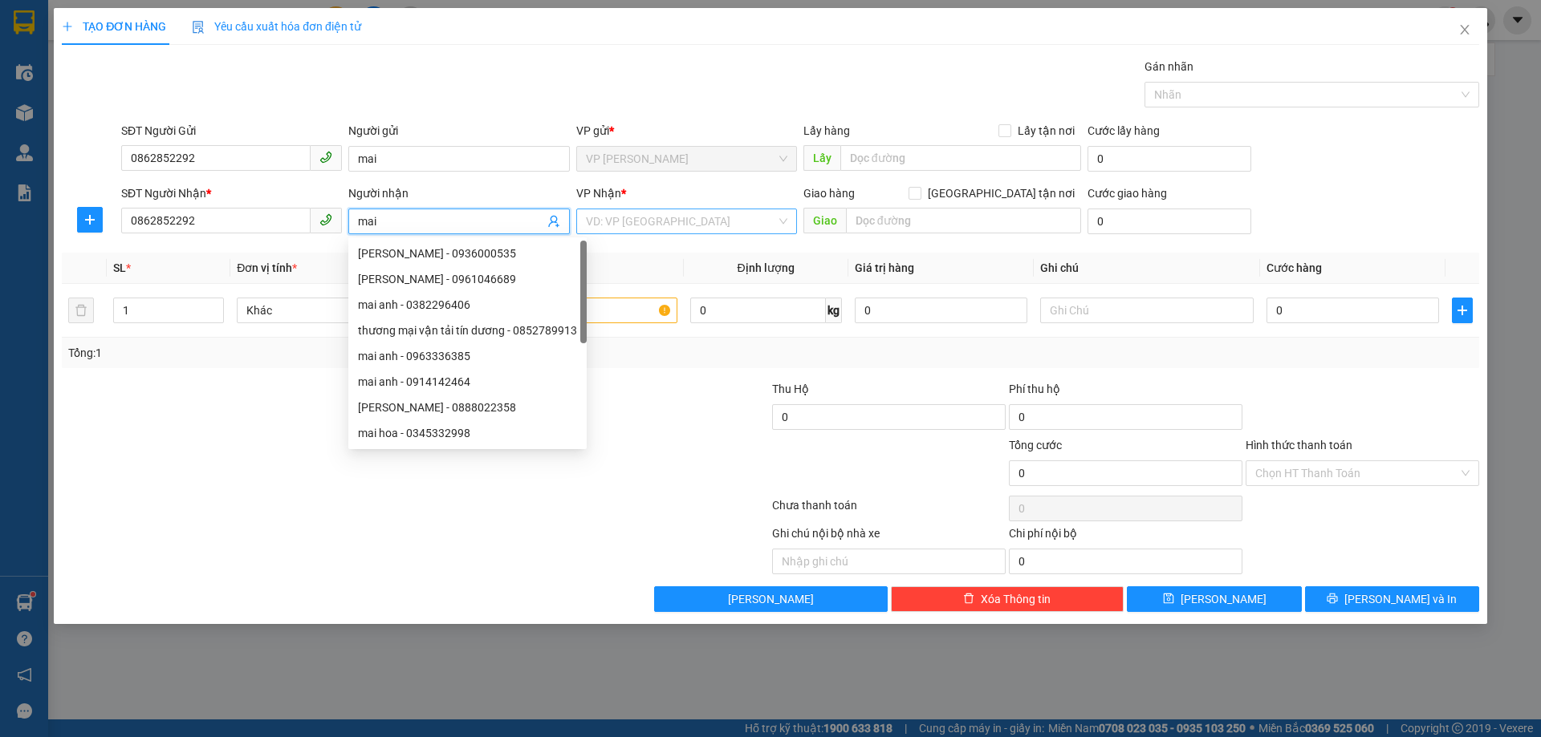
type input "mai"
click at [637, 230] on input "search" at bounding box center [681, 221] width 190 height 24
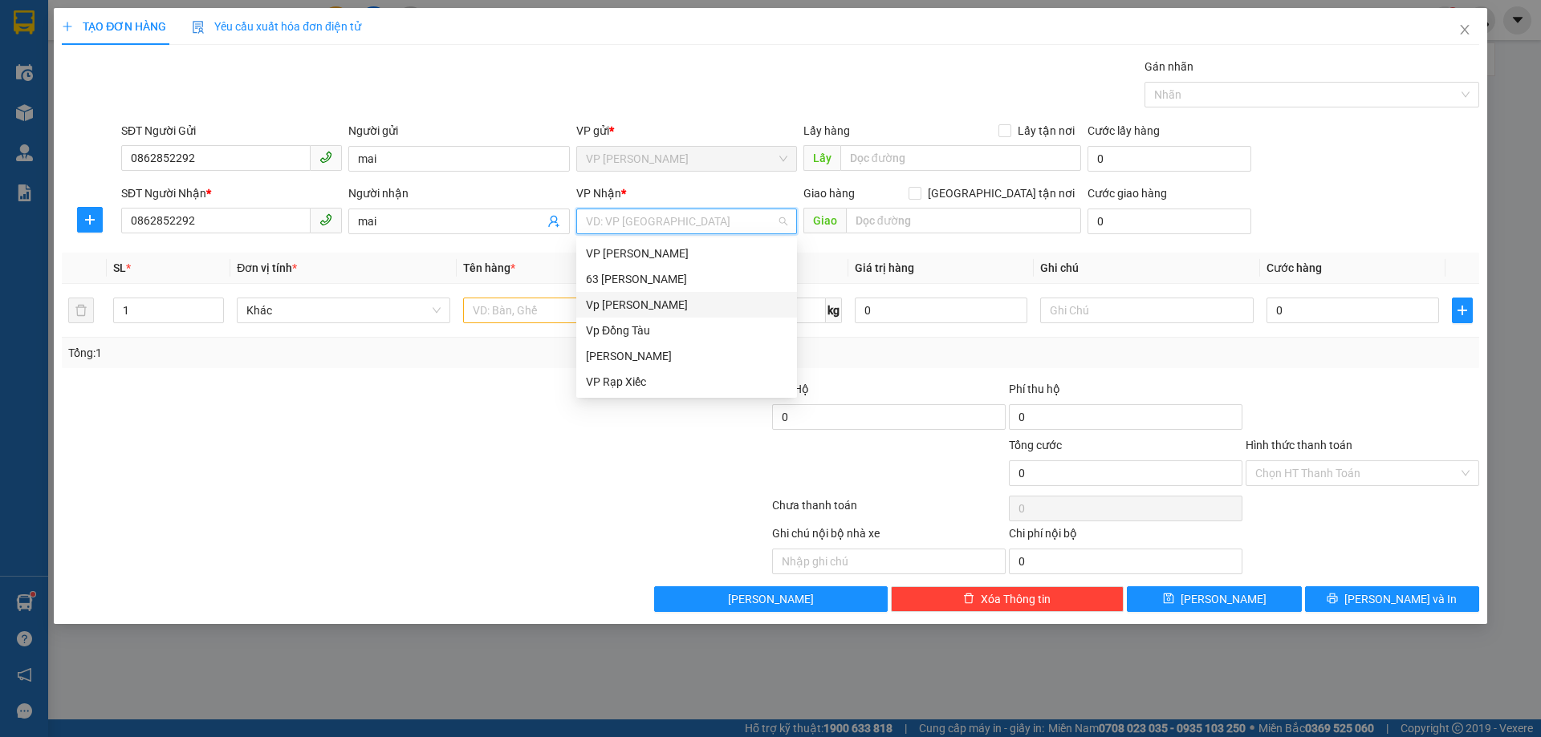
click at [632, 292] on div "Vp [PERSON_NAME]" at bounding box center [686, 305] width 221 height 26
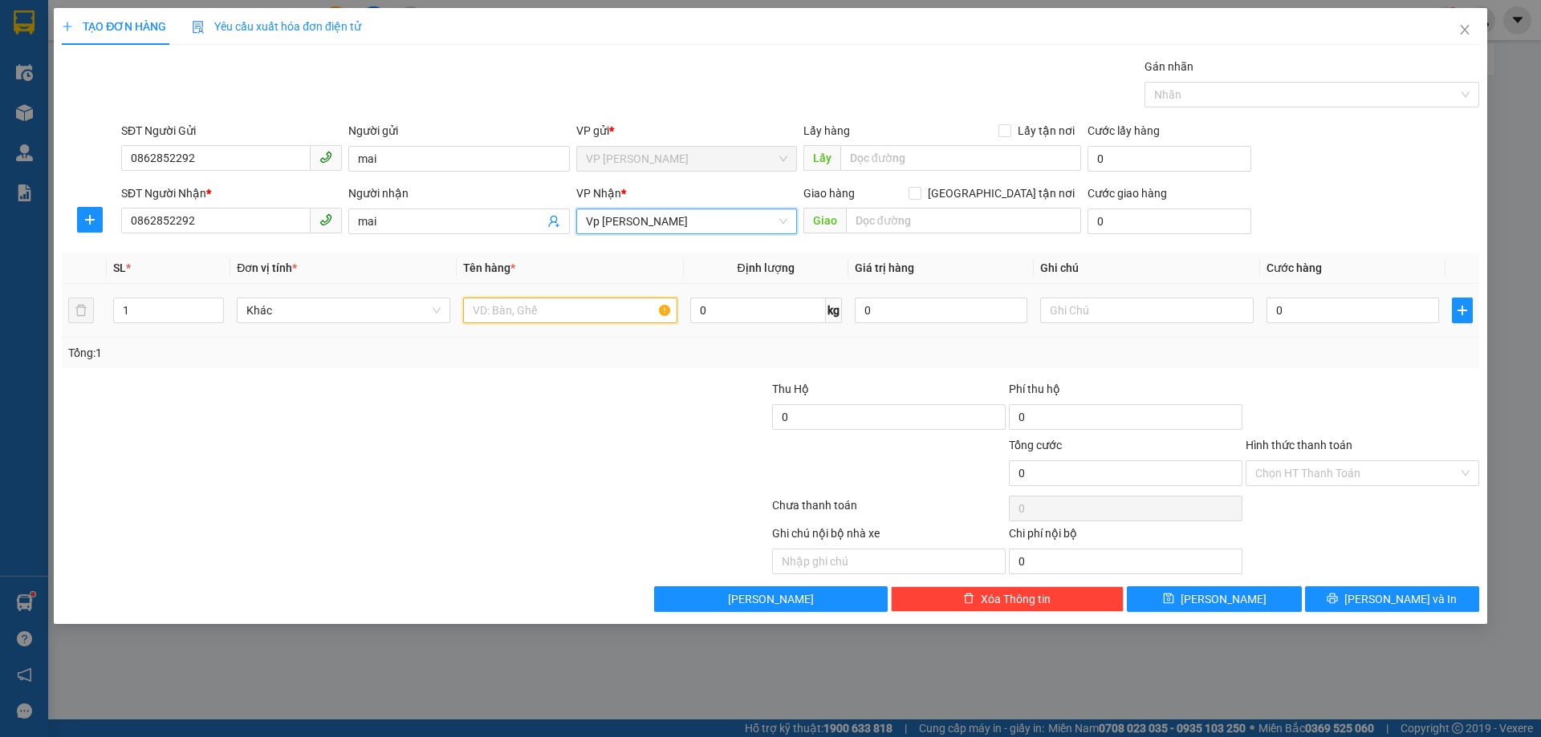
click at [549, 311] on input "text" at bounding box center [569, 311] width 213 height 26
type input "mỹ phẩm"
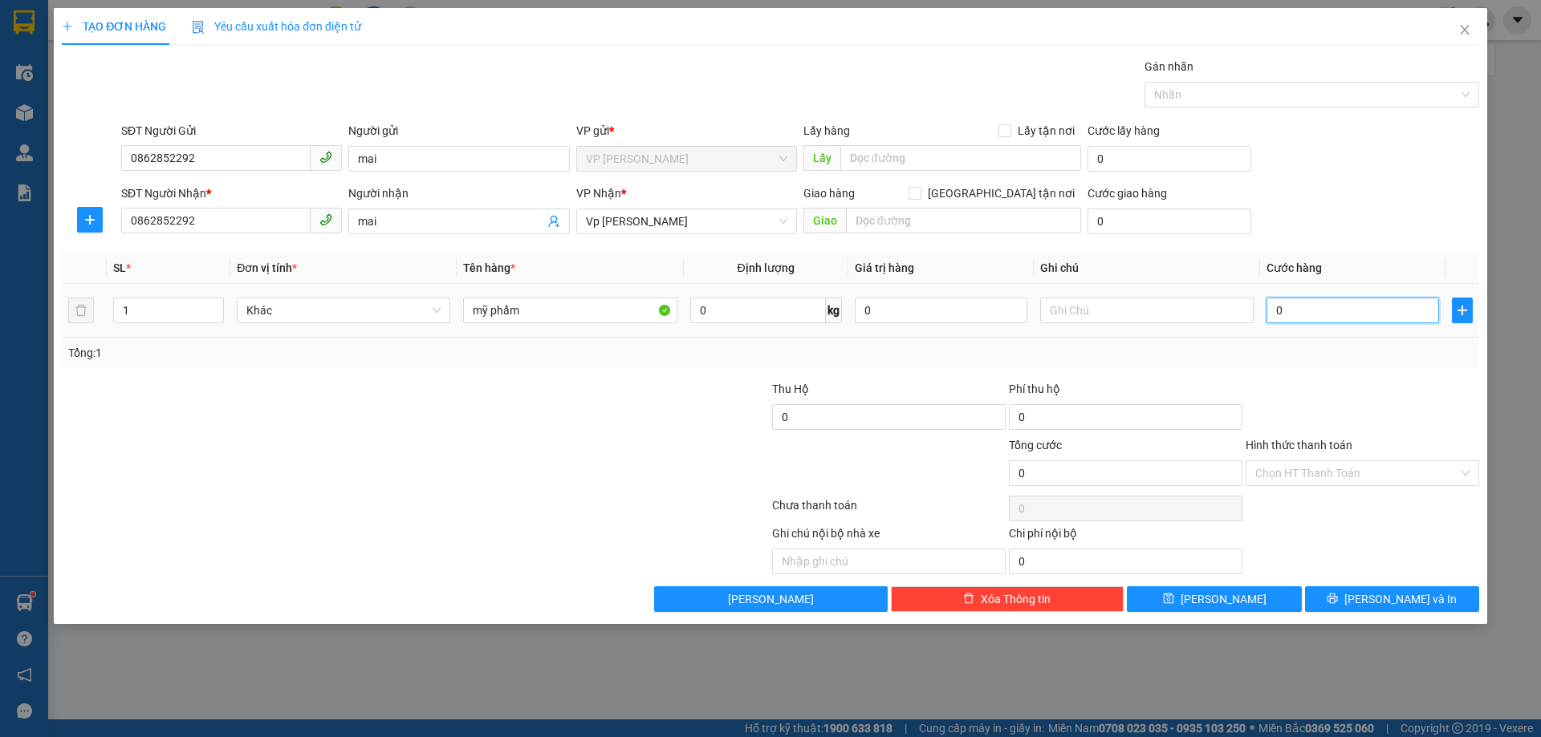
click at [1308, 311] on input "0" at bounding box center [1352, 311] width 173 height 26
type input "3"
type input "30"
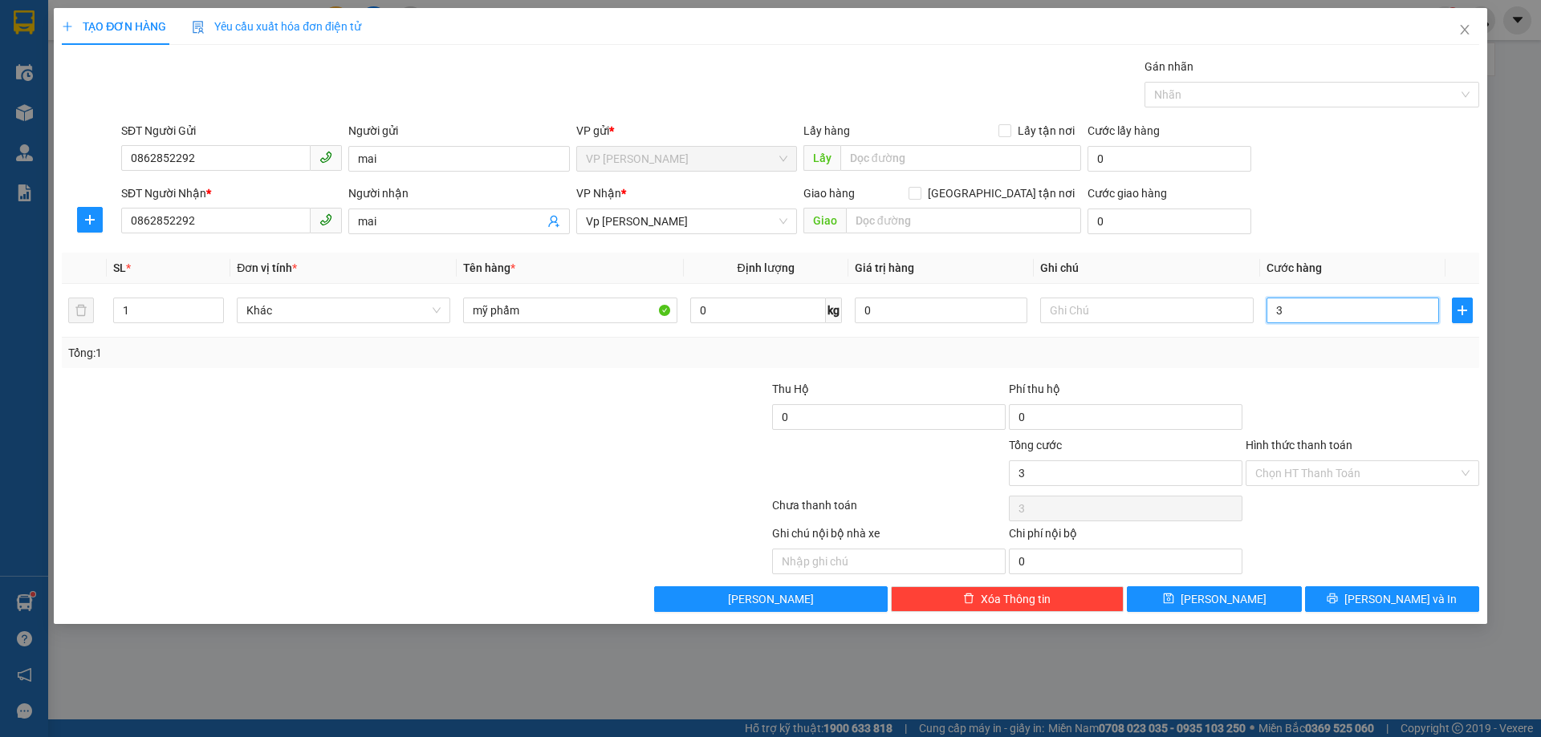
type input "30"
type input "30.000"
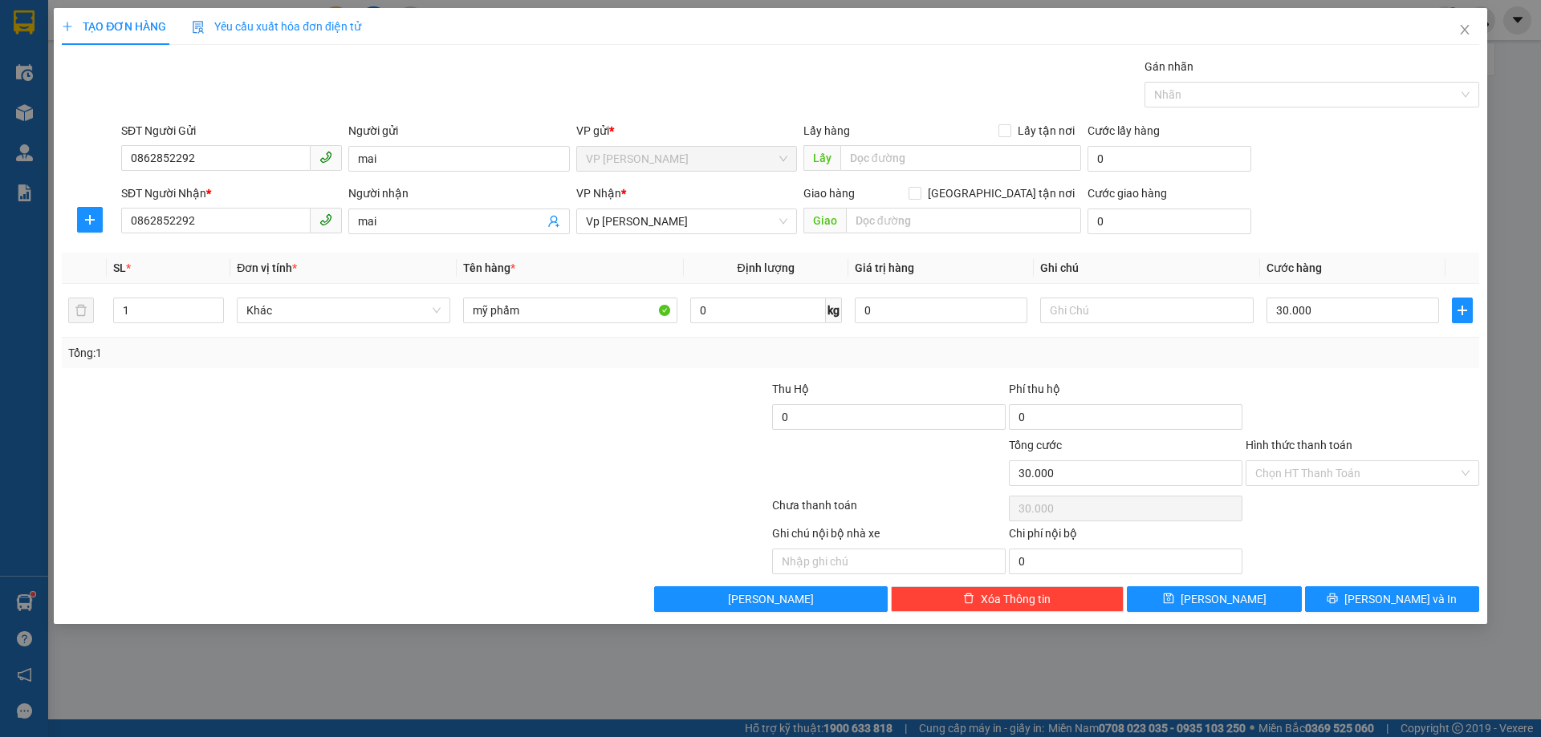
click at [1309, 355] on div "Tổng: 1" at bounding box center [770, 353] width 1404 height 18
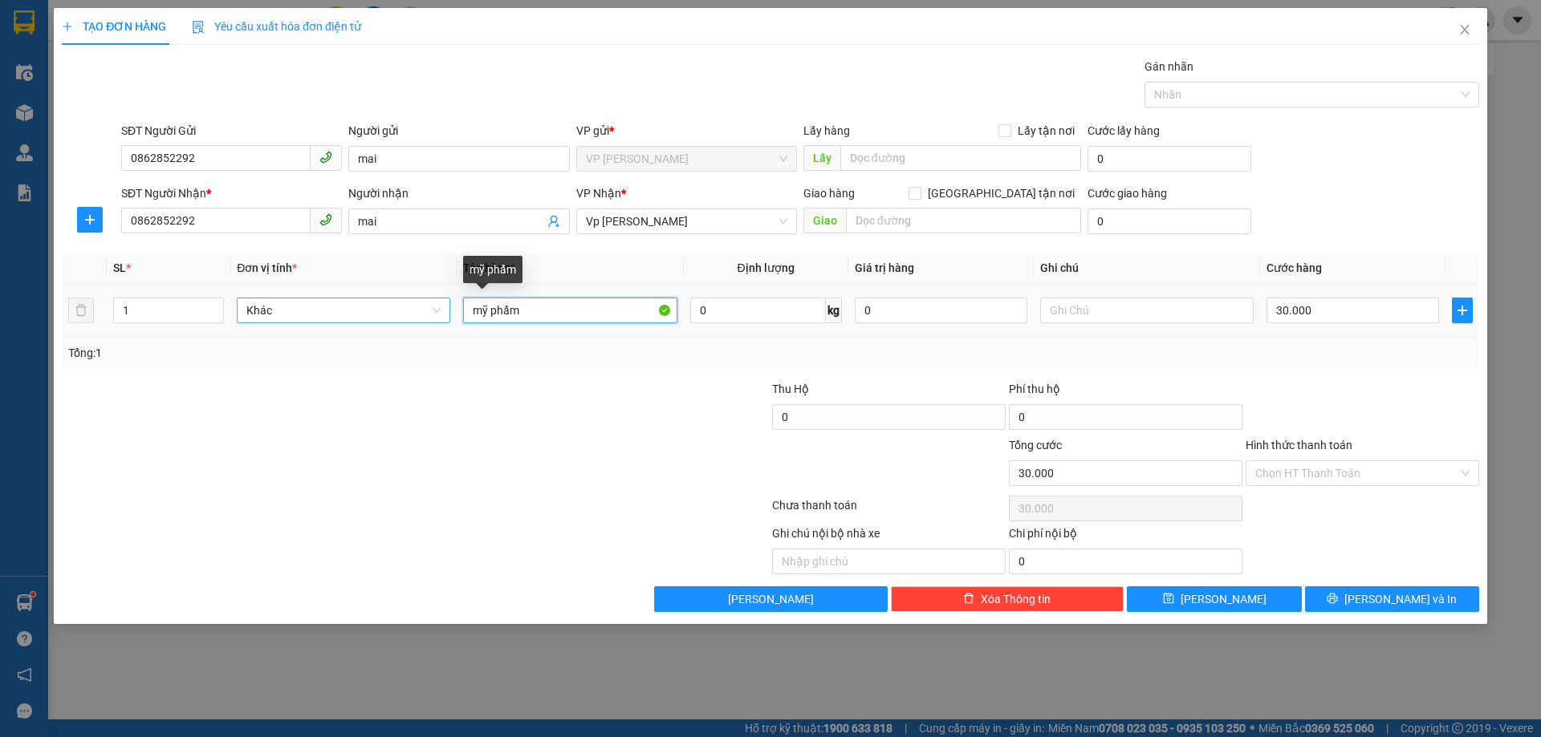
drag, startPoint x: 547, startPoint y: 312, endPoint x: 339, endPoint y: 315, distance: 208.7
click at [339, 315] on tr "1 Khác mỹ phẩm 0 kg 0 30.000" at bounding box center [770, 311] width 1417 height 54
type input "máy xăm"
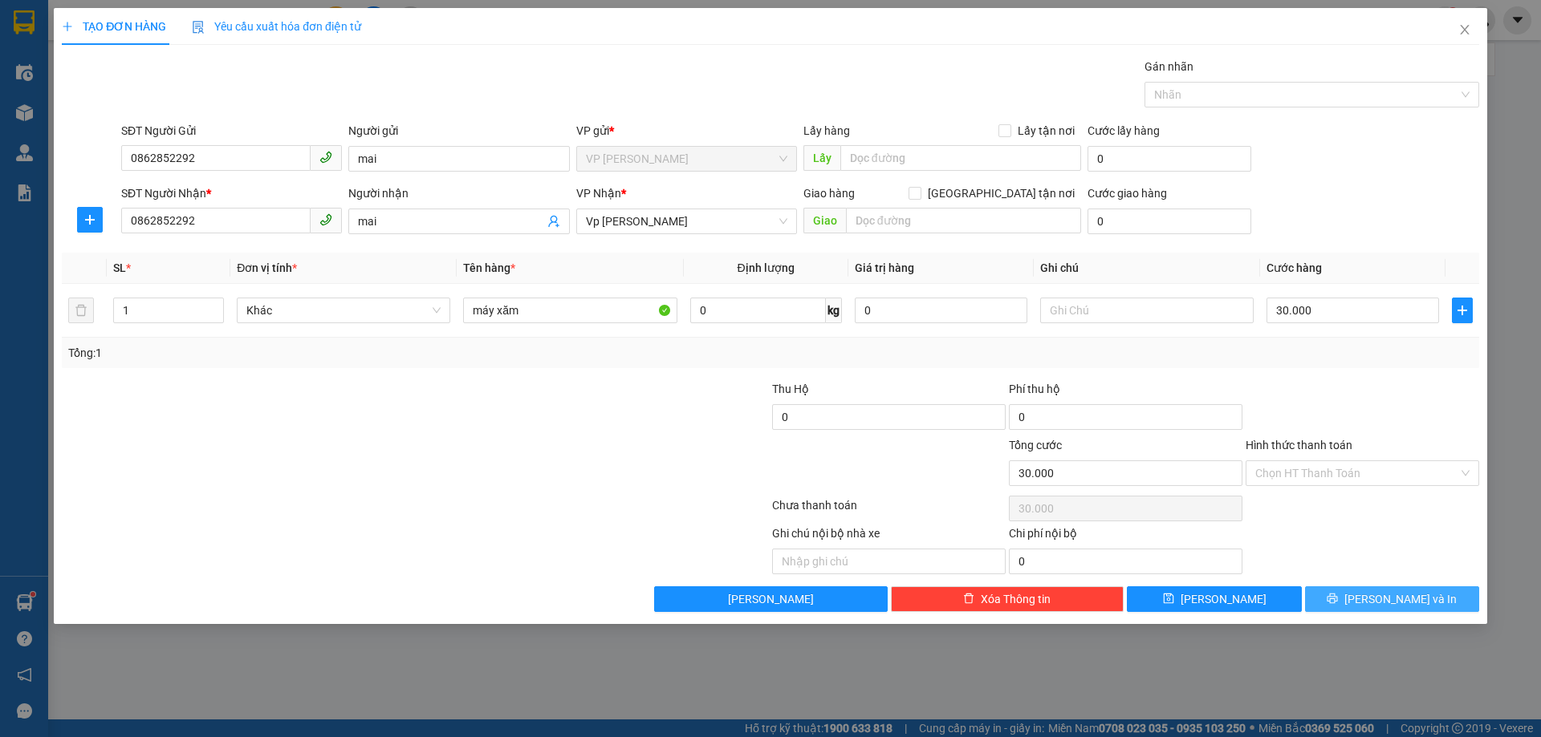
click at [1342, 592] on button "[PERSON_NAME] và In" at bounding box center [1392, 600] width 174 height 26
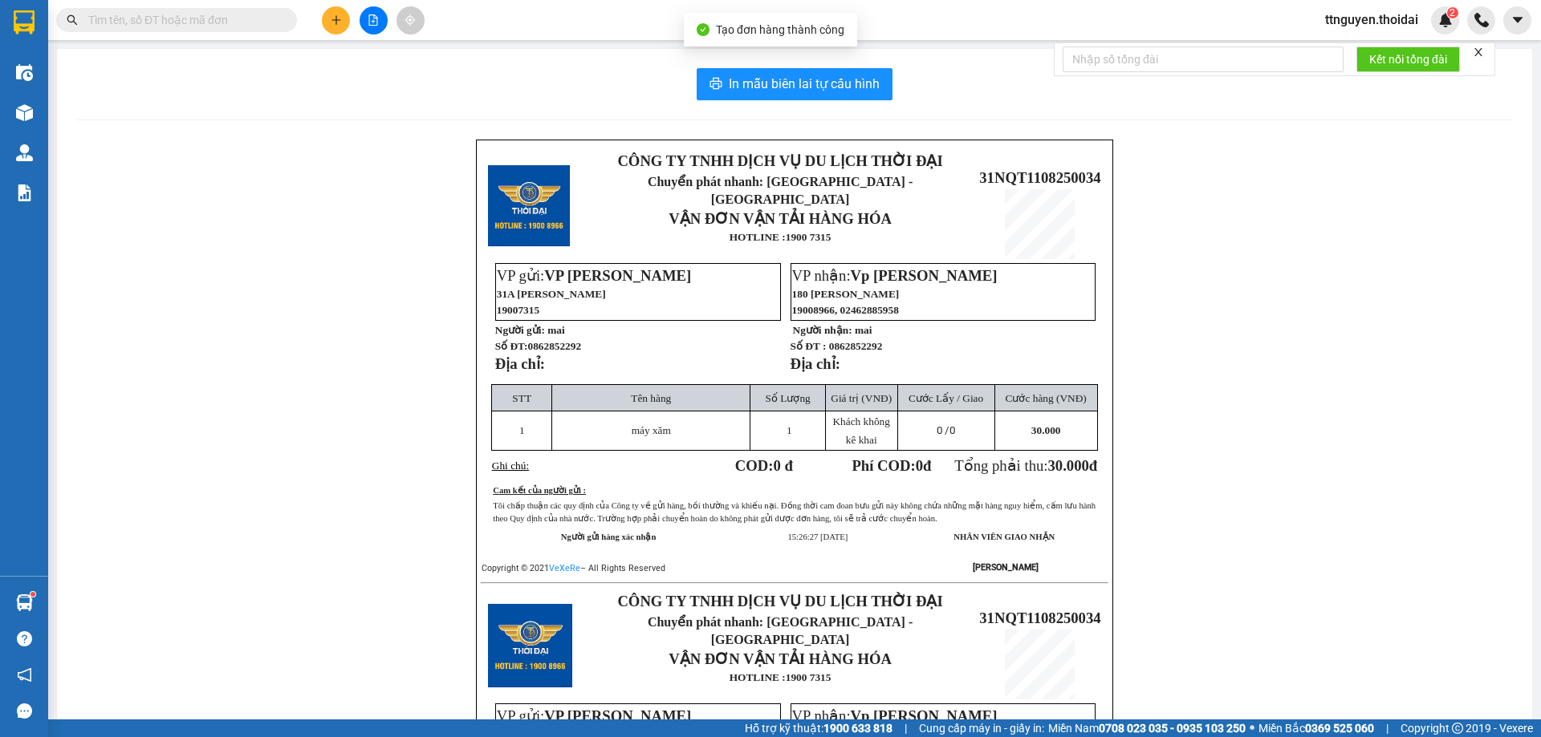
click at [766, 67] on div "In mẫu biên lai tự cấu hình CÔNG TY TNHH DỊCH VỤ DU LỊCH THỜI ĐẠI Chuyển phát n…" at bounding box center [794, 565] width 1475 height 1032
click at [767, 77] on span "In mẫu biên lai tự cấu hình" at bounding box center [804, 84] width 151 height 20
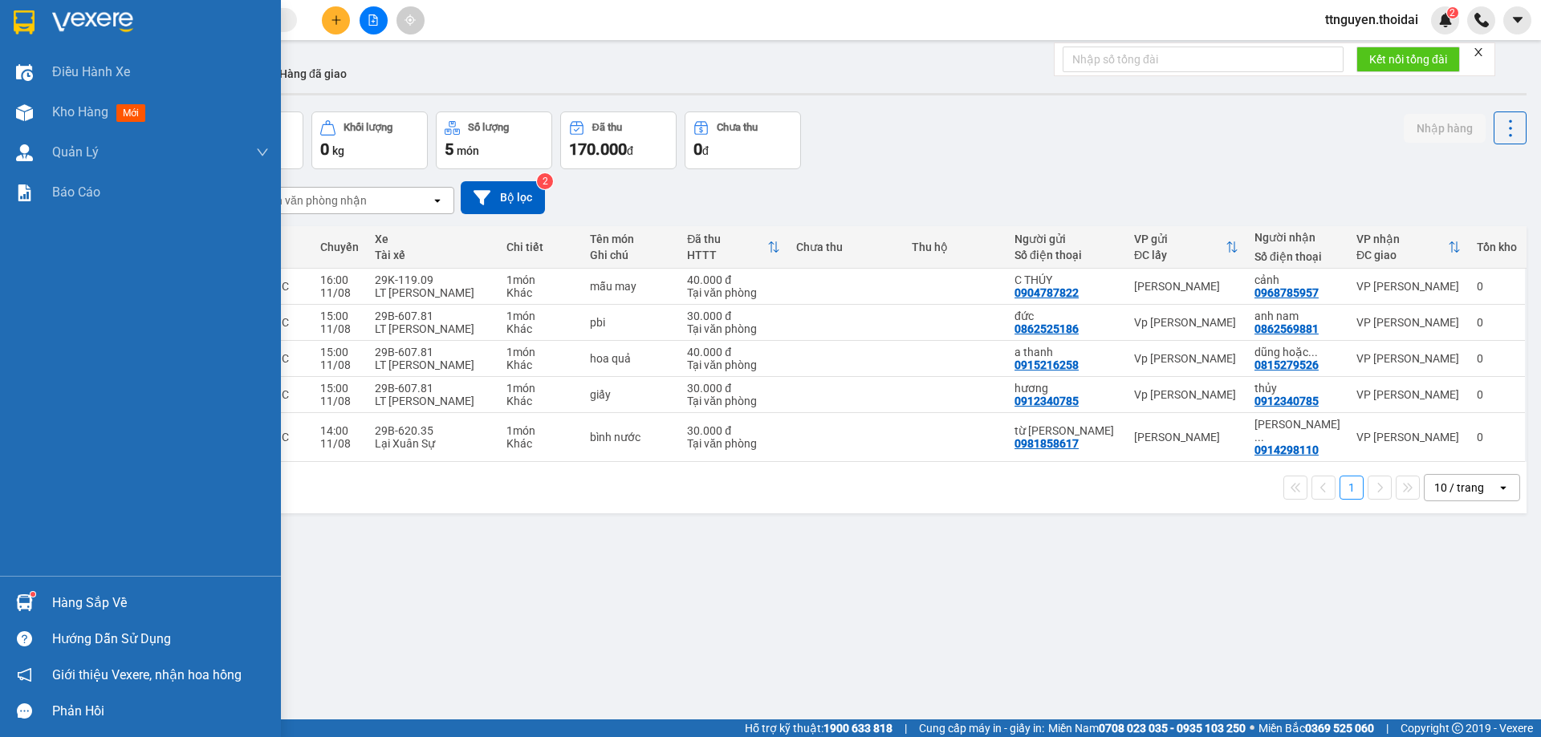
click at [116, 602] on div "Hàng sắp về" at bounding box center [160, 603] width 217 height 24
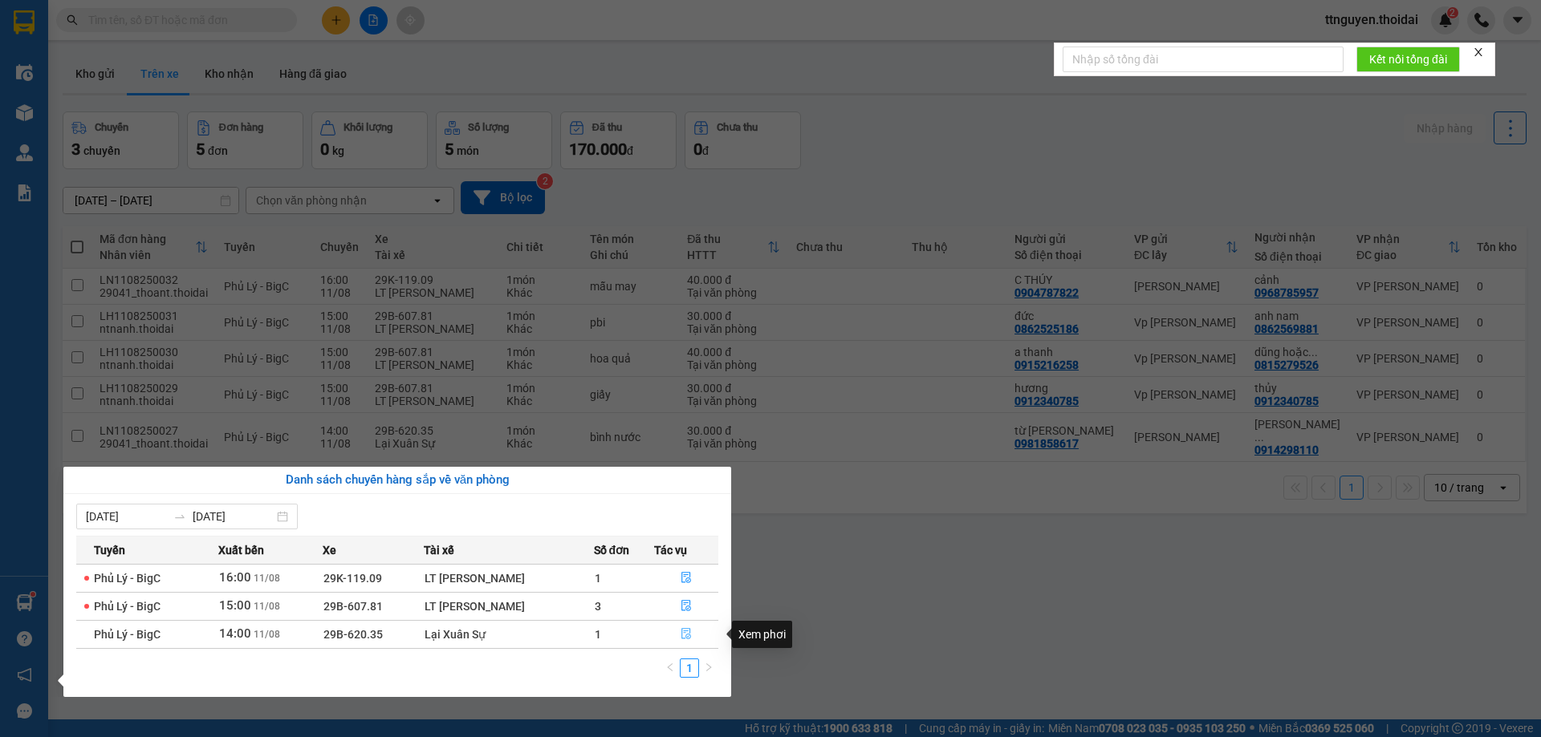
click at [687, 641] on span "file-done" at bounding box center [685, 634] width 11 height 13
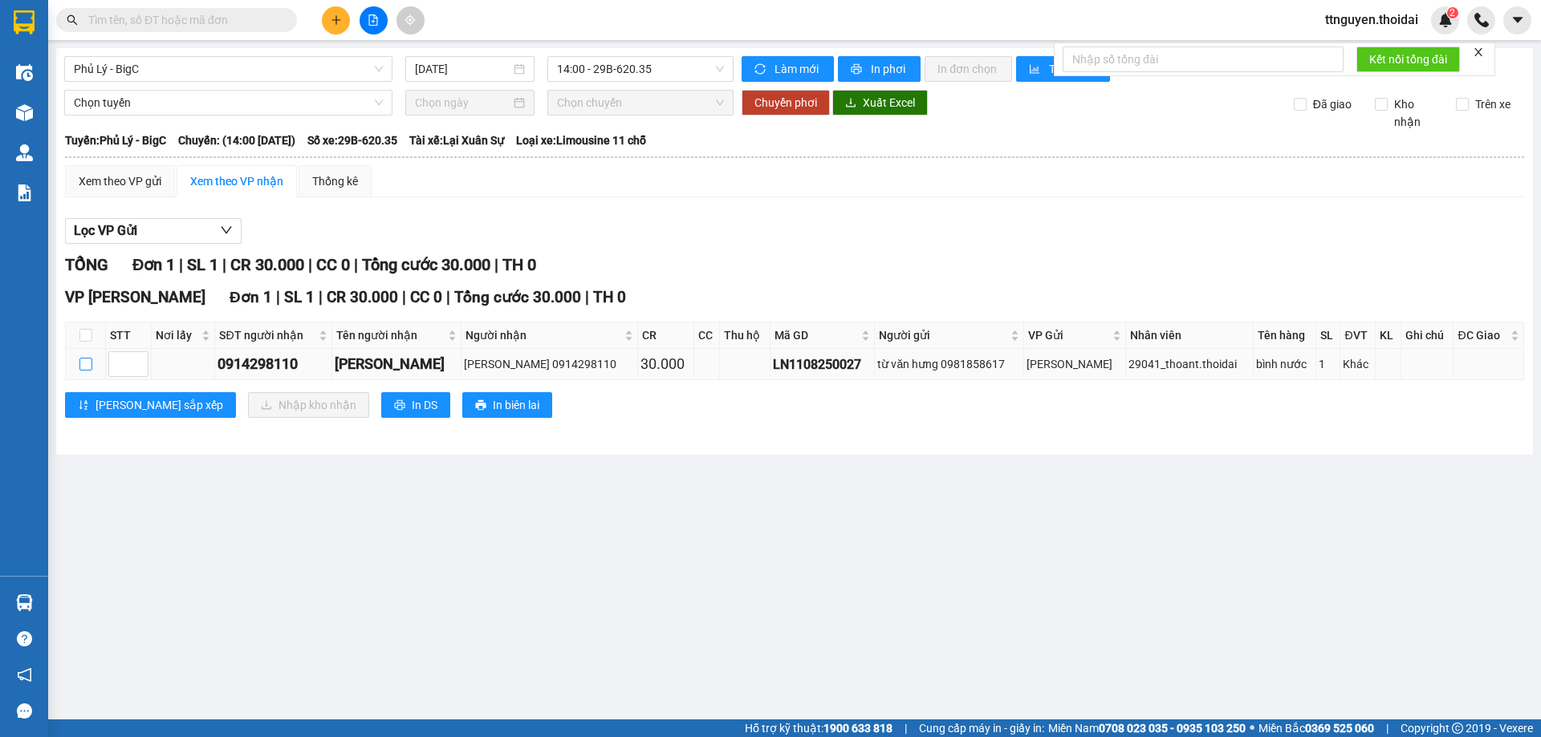
click at [83, 367] on input "checkbox" at bounding box center [85, 364] width 13 height 13
checkbox input "true"
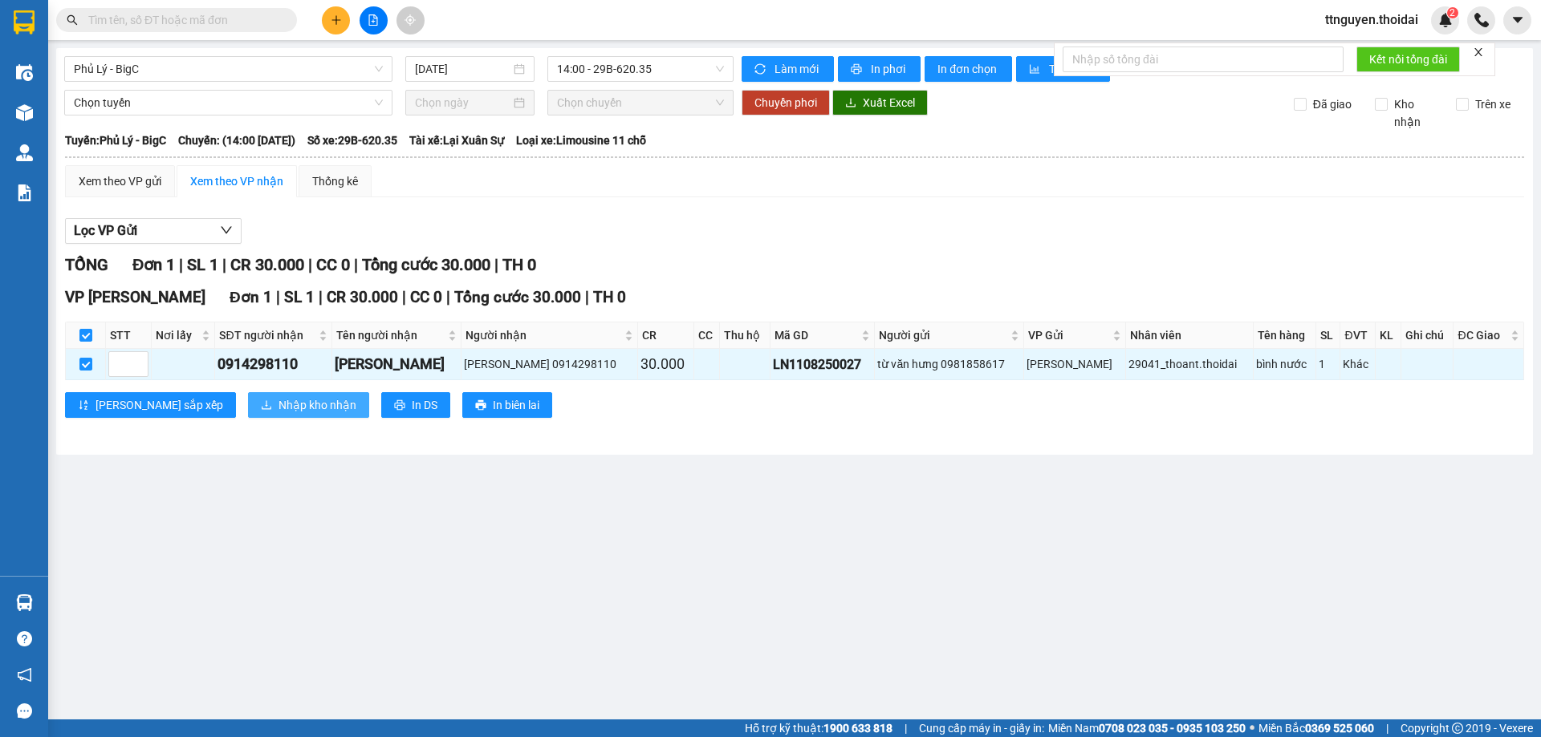
click at [248, 395] on button "Nhập kho nhận" at bounding box center [308, 405] width 121 height 26
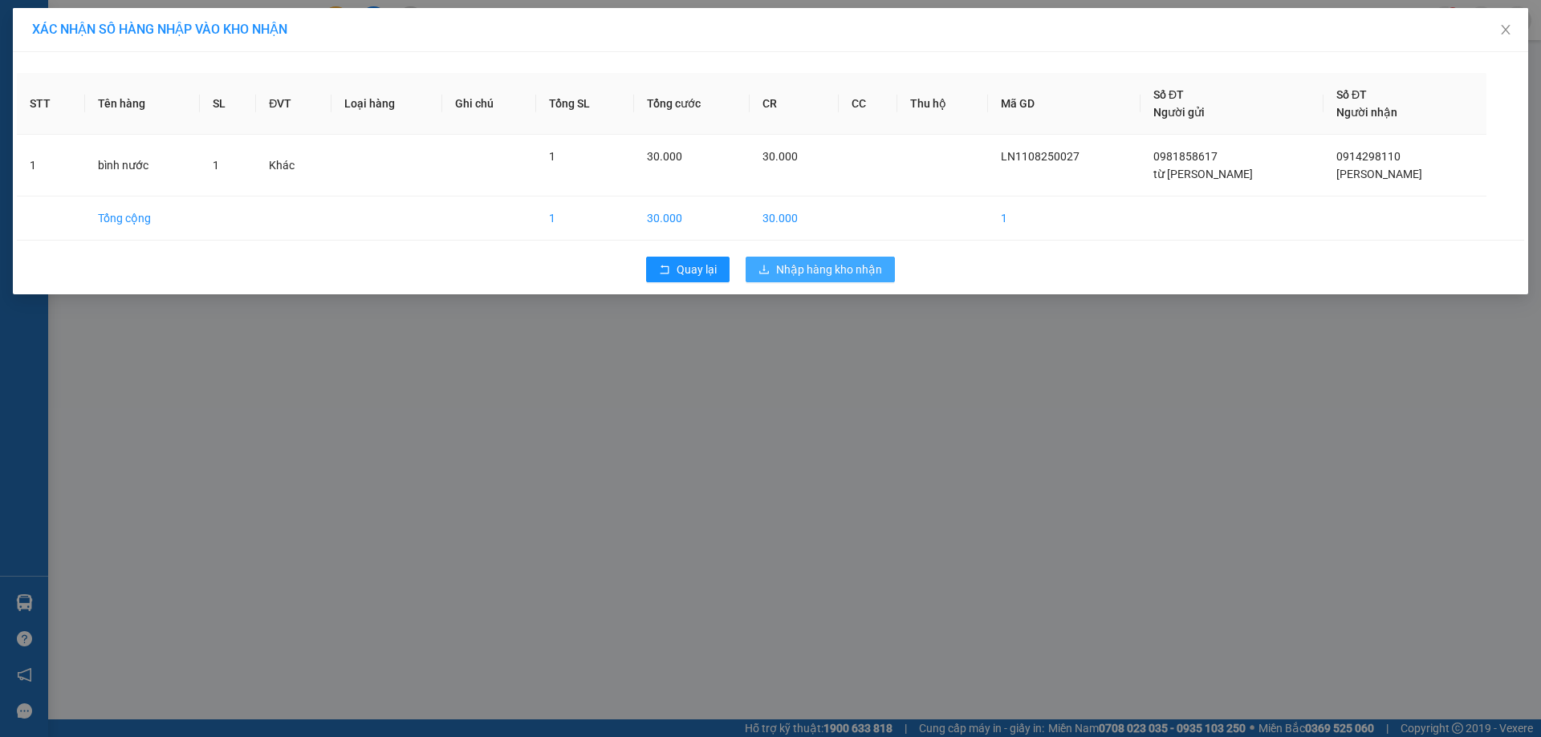
click at [808, 270] on span "Nhập hàng kho nhận" at bounding box center [829, 270] width 106 height 18
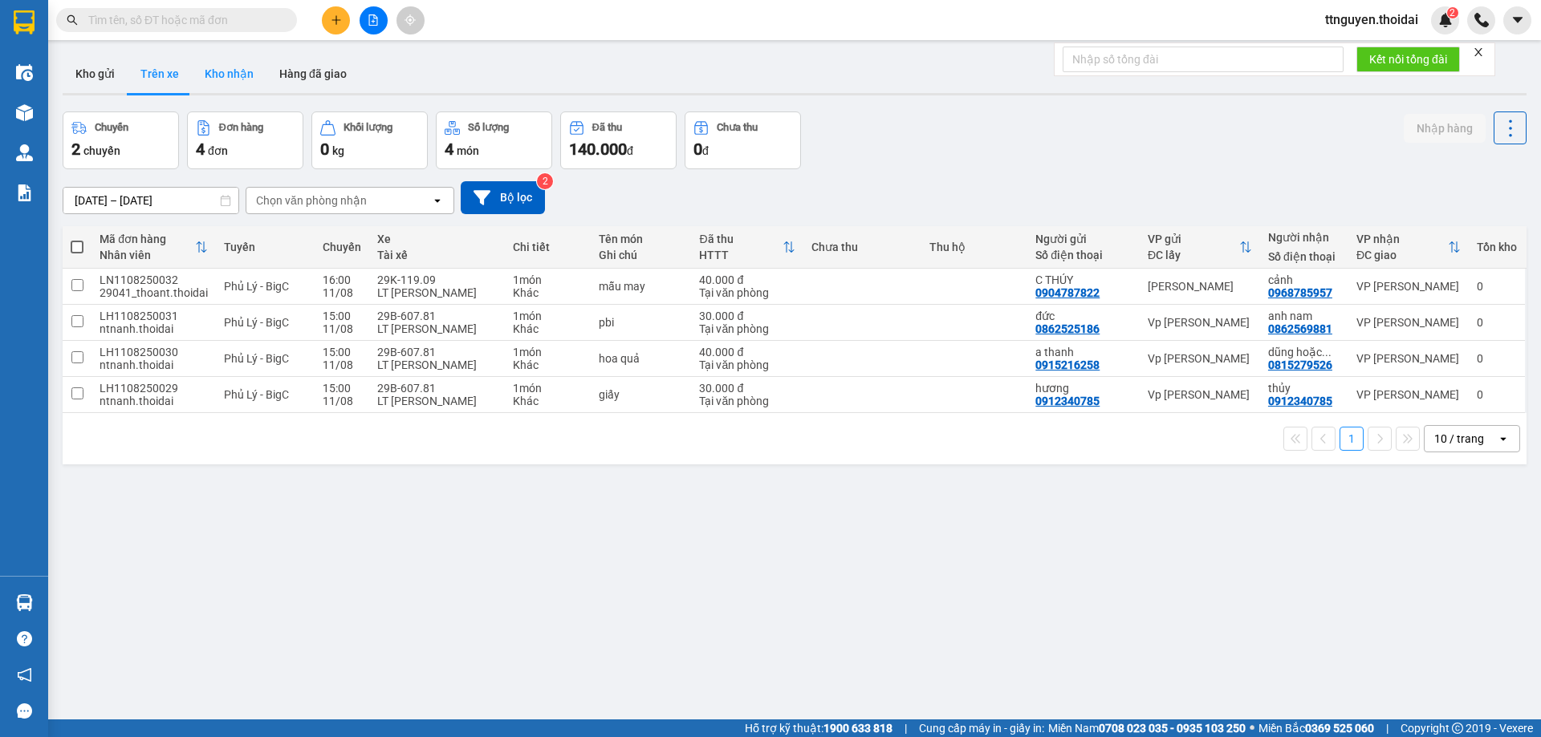
click at [200, 82] on button "Kho nhận" at bounding box center [229, 74] width 75 height 39
type input "[DATE] – [DATE]"
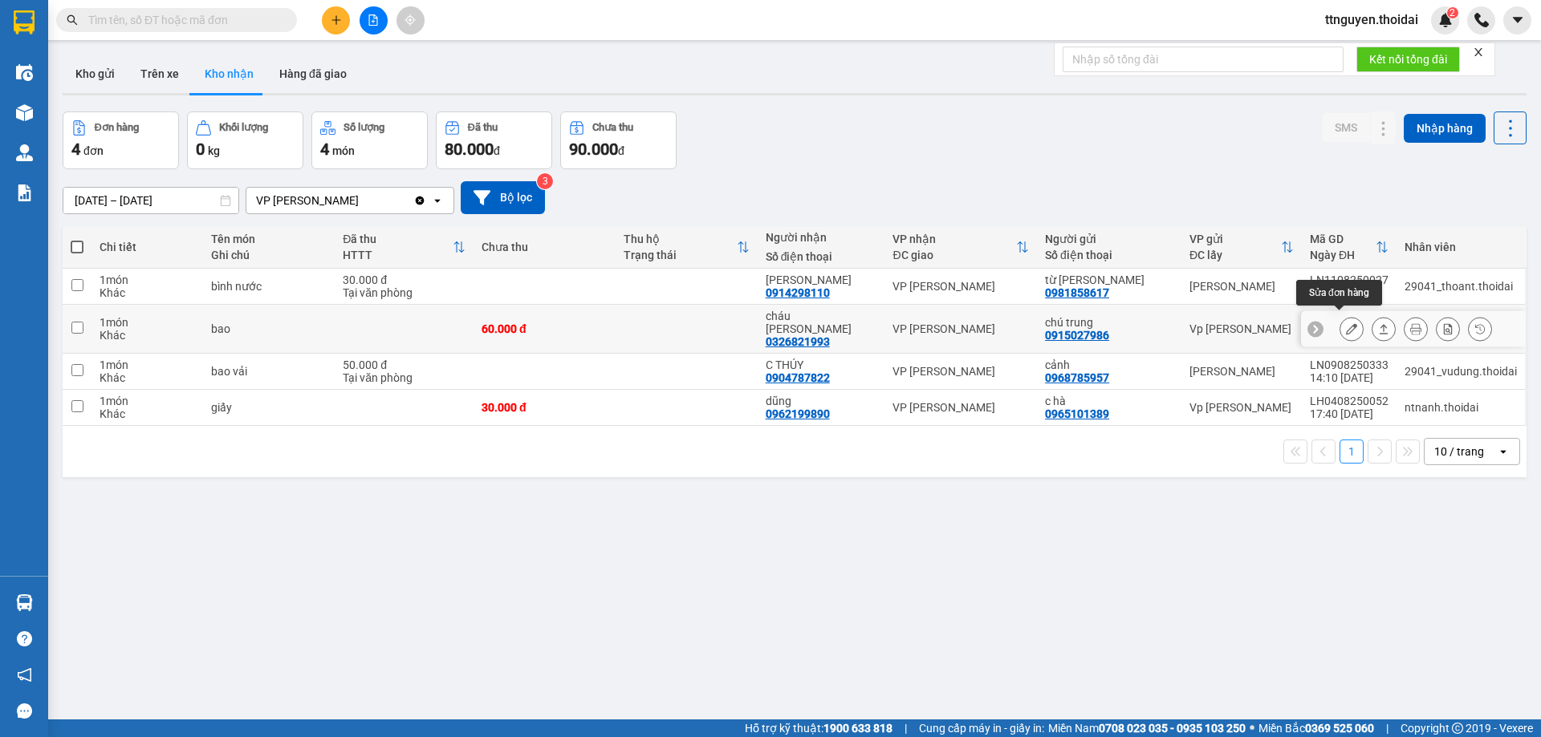
click at [1346, 323] on icon at bounding box center [1351, 328] width 11 height 11
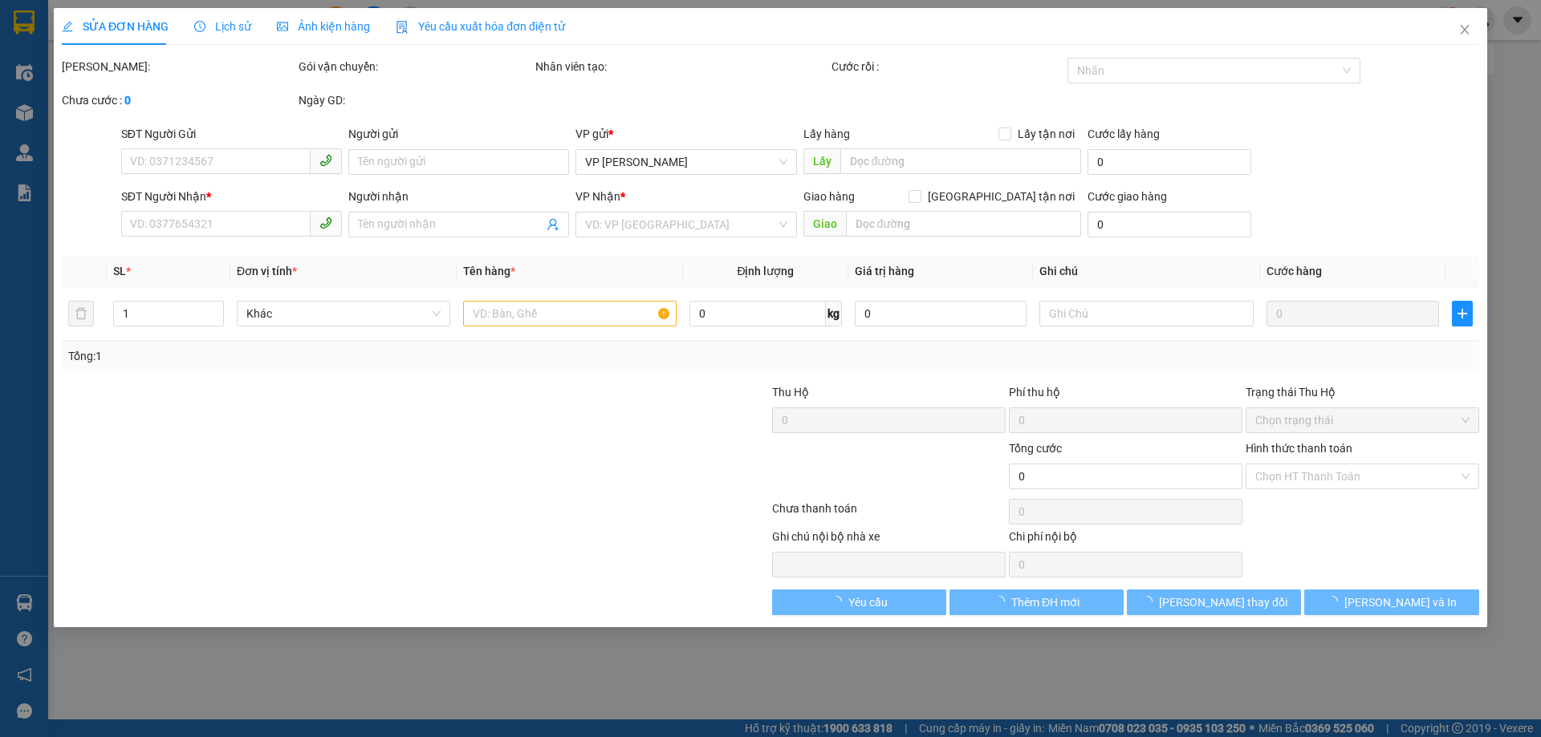
type input "0915027986"
type input "chú trung"
type input "0326821993"
type input "cháu sen"
type input "60.000"
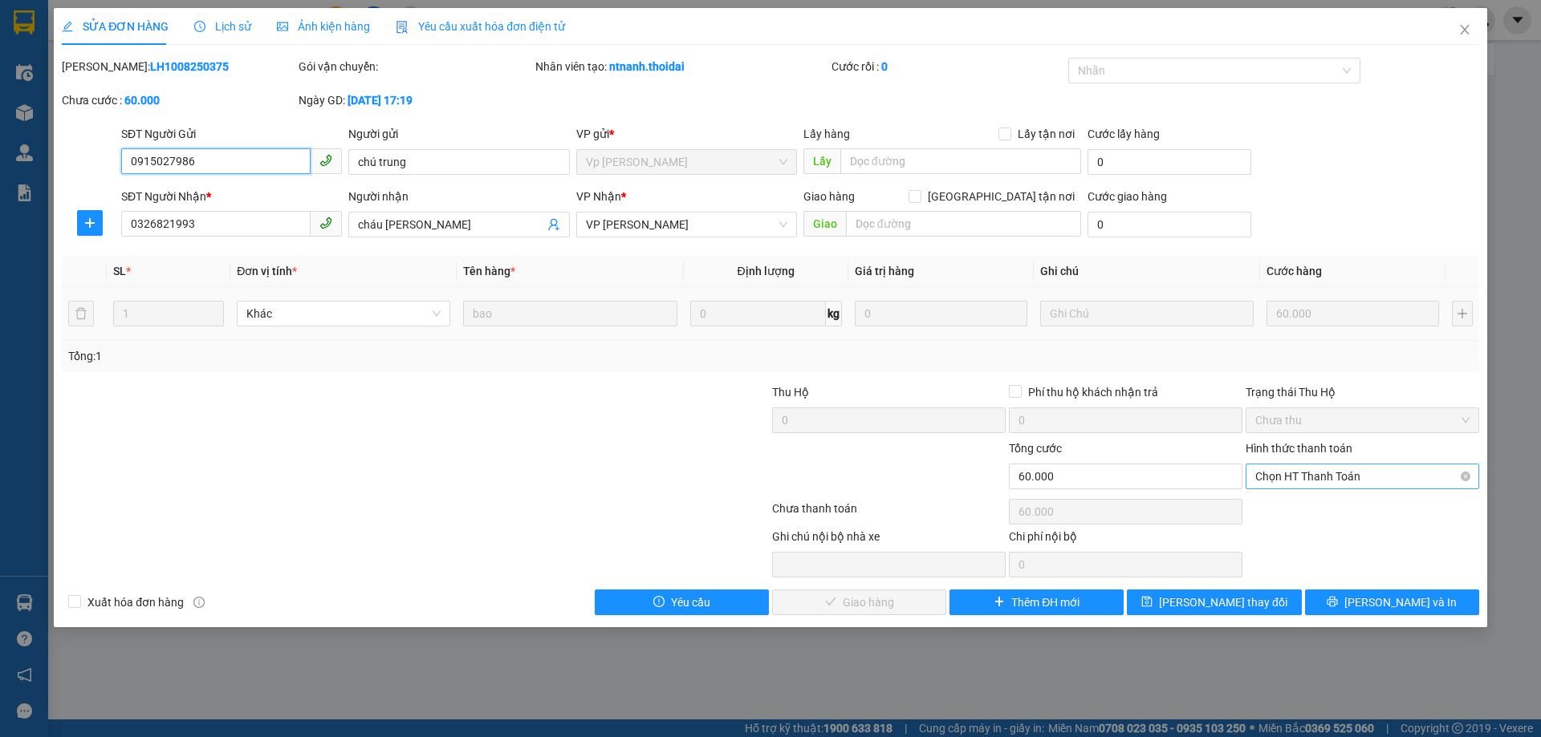
click at [1323, 469] on span "Chọn HT Thanh Toán" at bounding box center [1362, 477] width 214 height 24
click at [1302, 510] on div "Tại văn phòng" at bounding box center [1362, 509] width 214 height 18
type input "0"
click at [911, 594] on span "[PERSON_NAME] và Giao hàng" at bounding box center [879, 603] width 154 height 18
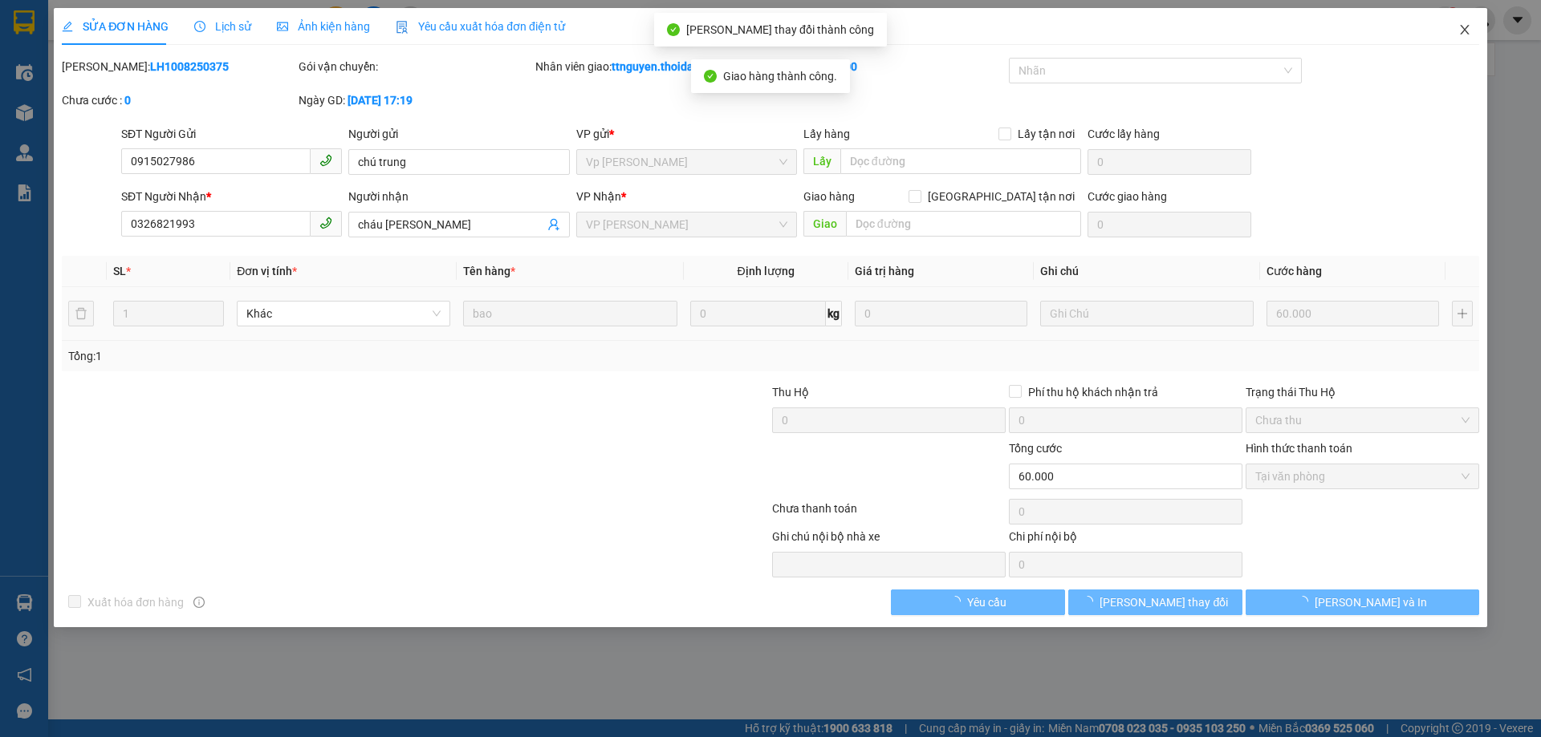
click at [1460, 29] on icon "close" at bounding box center [1464, 29] width 13 height 13
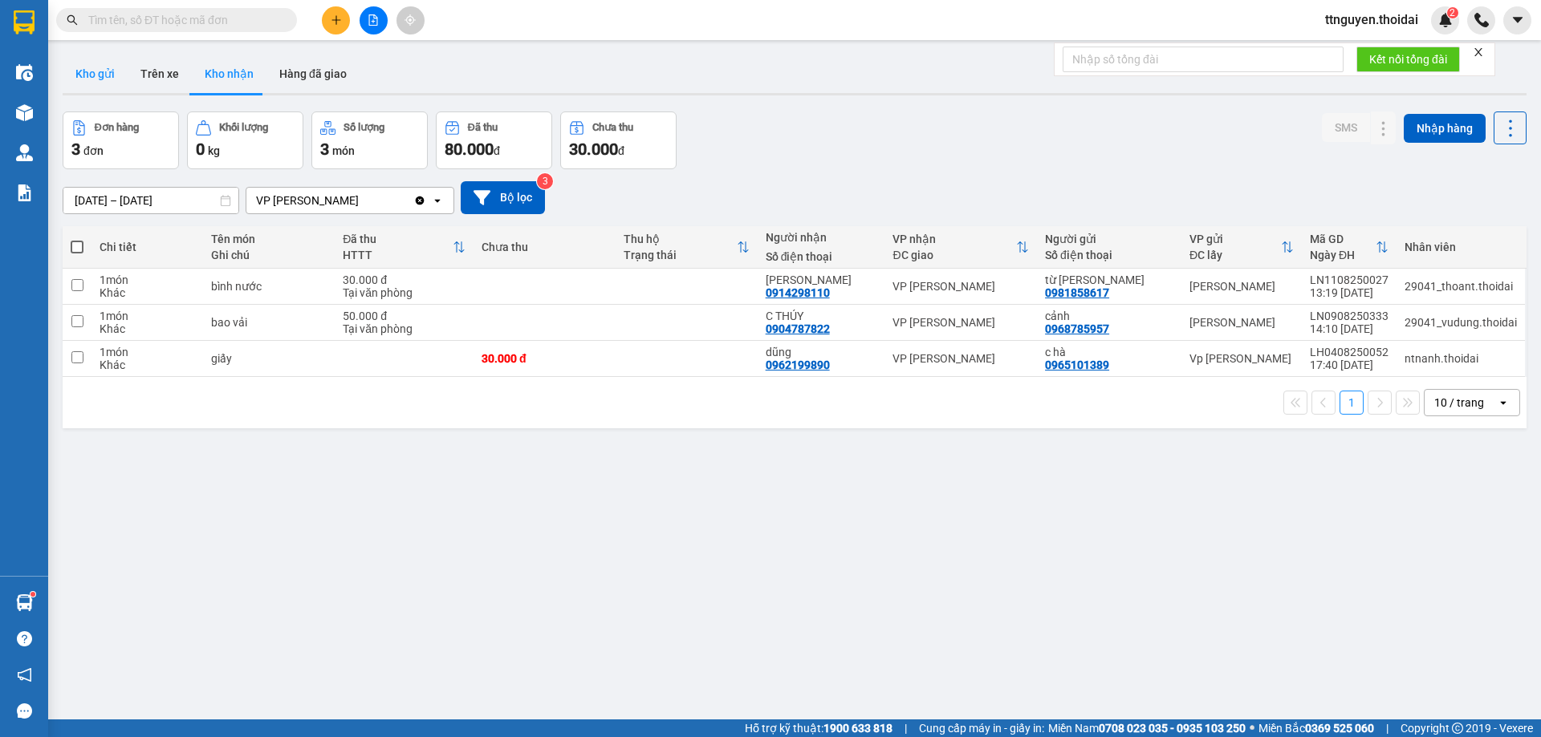
click at [100, 74] on button "Kho gửi" at bounding box center [95, 74] width 65 height 39
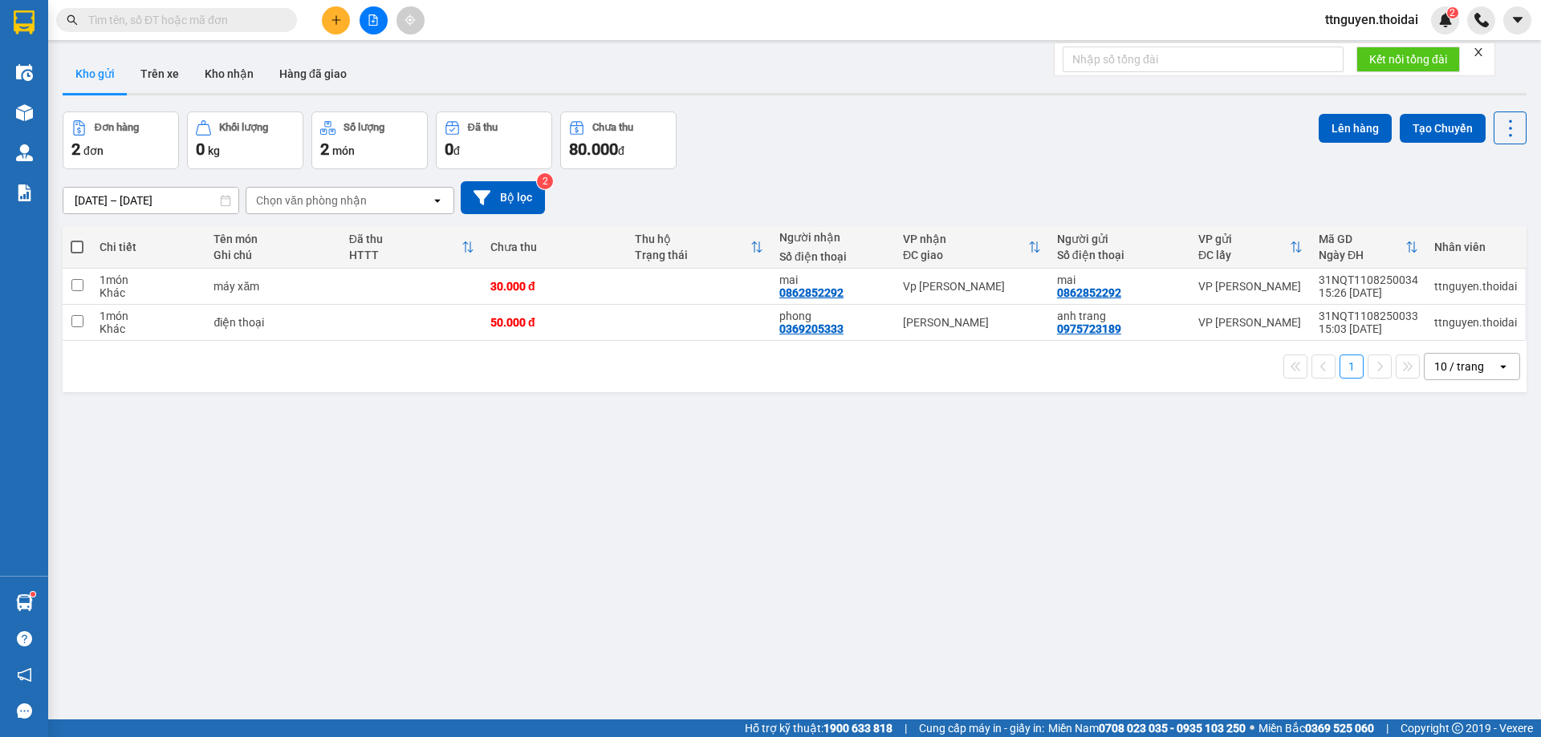
click at [77, 243] on span at bounding box center [77, 247] width 13 height 13
click at [77, 239] on input "checkbox" at bounding box center [77, 239] width 0 height 0
checkbox input "true"
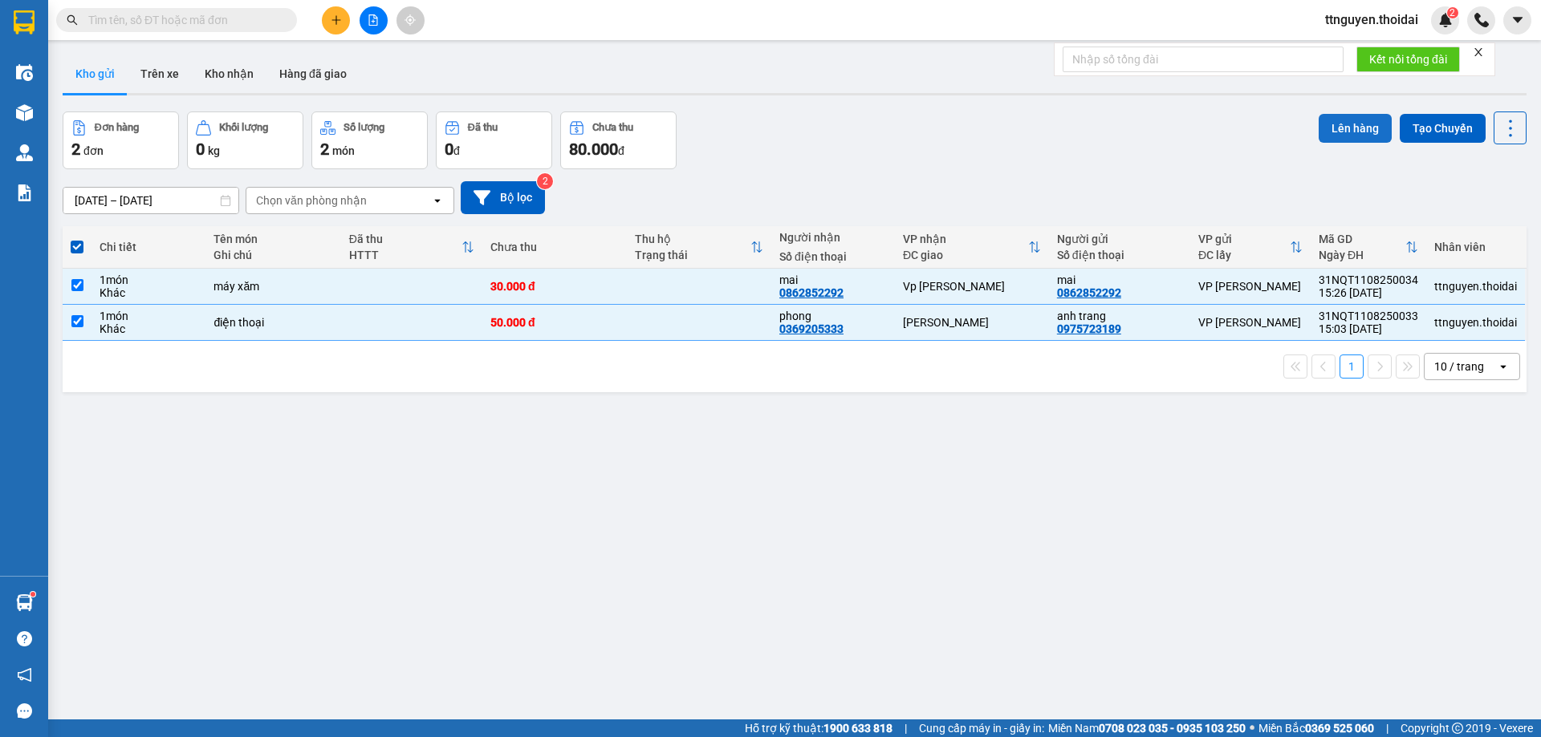
click at [1338, 120] on button "Lên hàng" at bounding box center [1354, 128] width 73 height 29
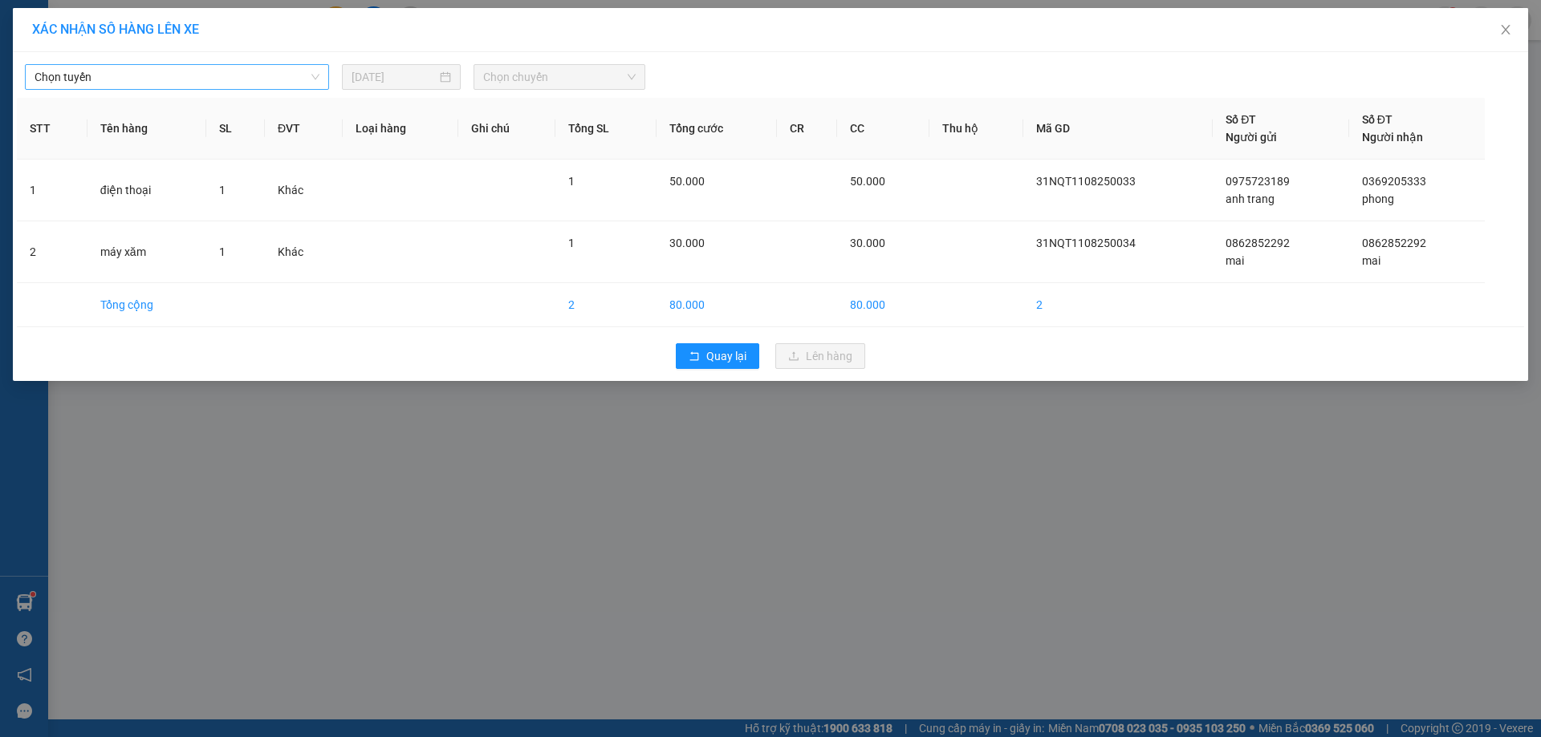
click at [128, 70] on span "Chọn tuyến" at bounding box center [177, 77] width 285 height 24
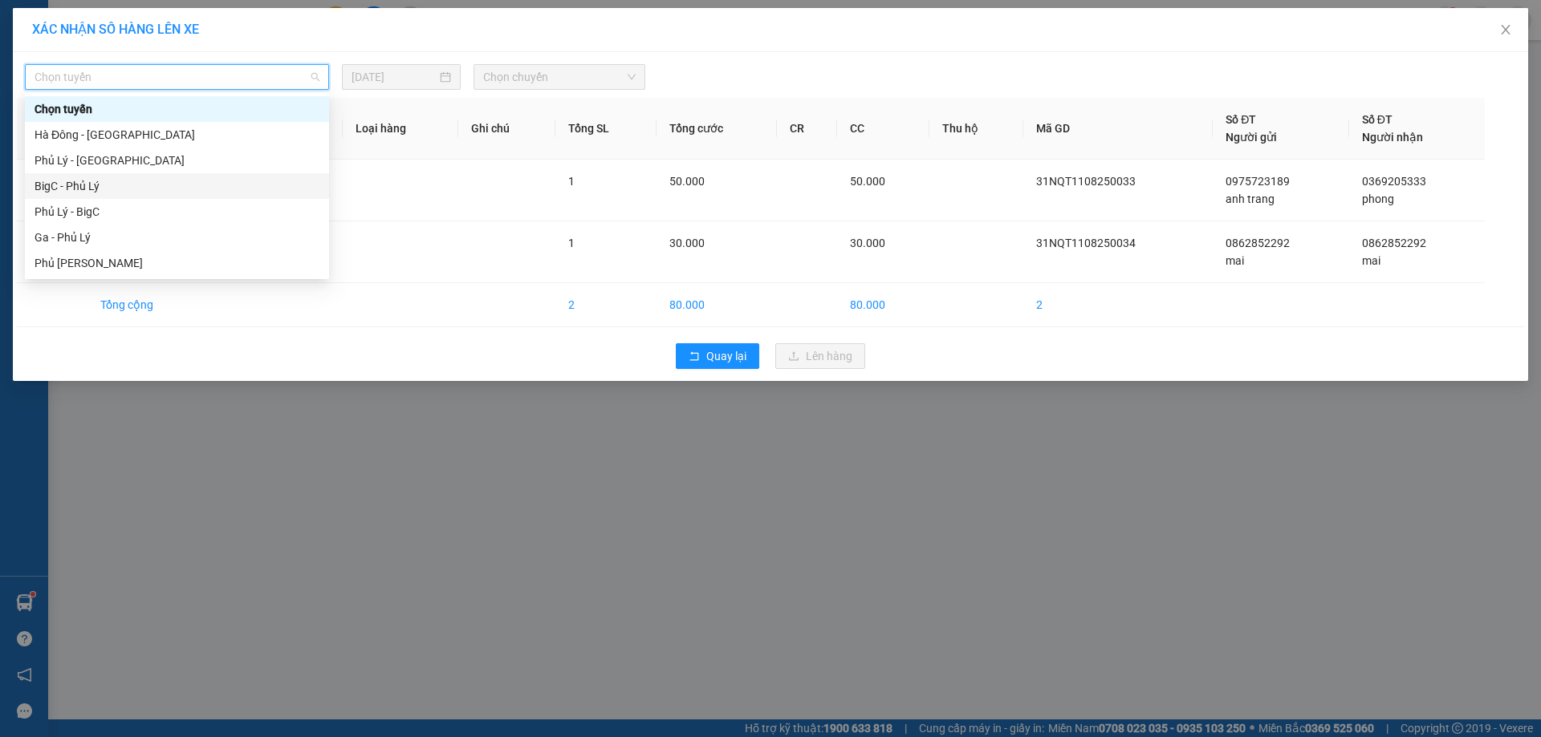
click at [94, 187] on div "BigC - Phủ Lý" at bounding box center [177, 186] width 285 height 18
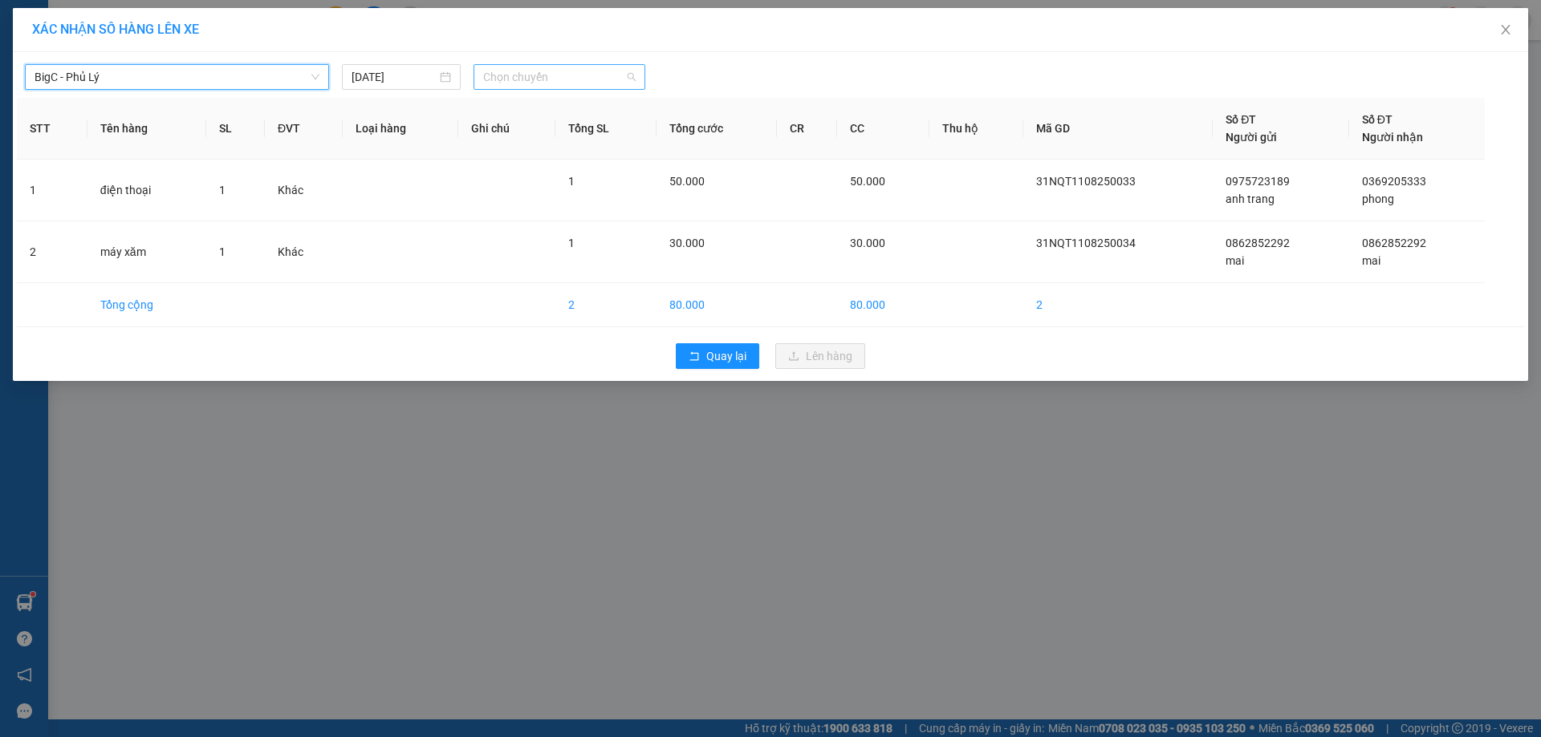
click at [567, 71] on span "Chọn chuyến" at bounding box center [559, 77] width 152 height 24
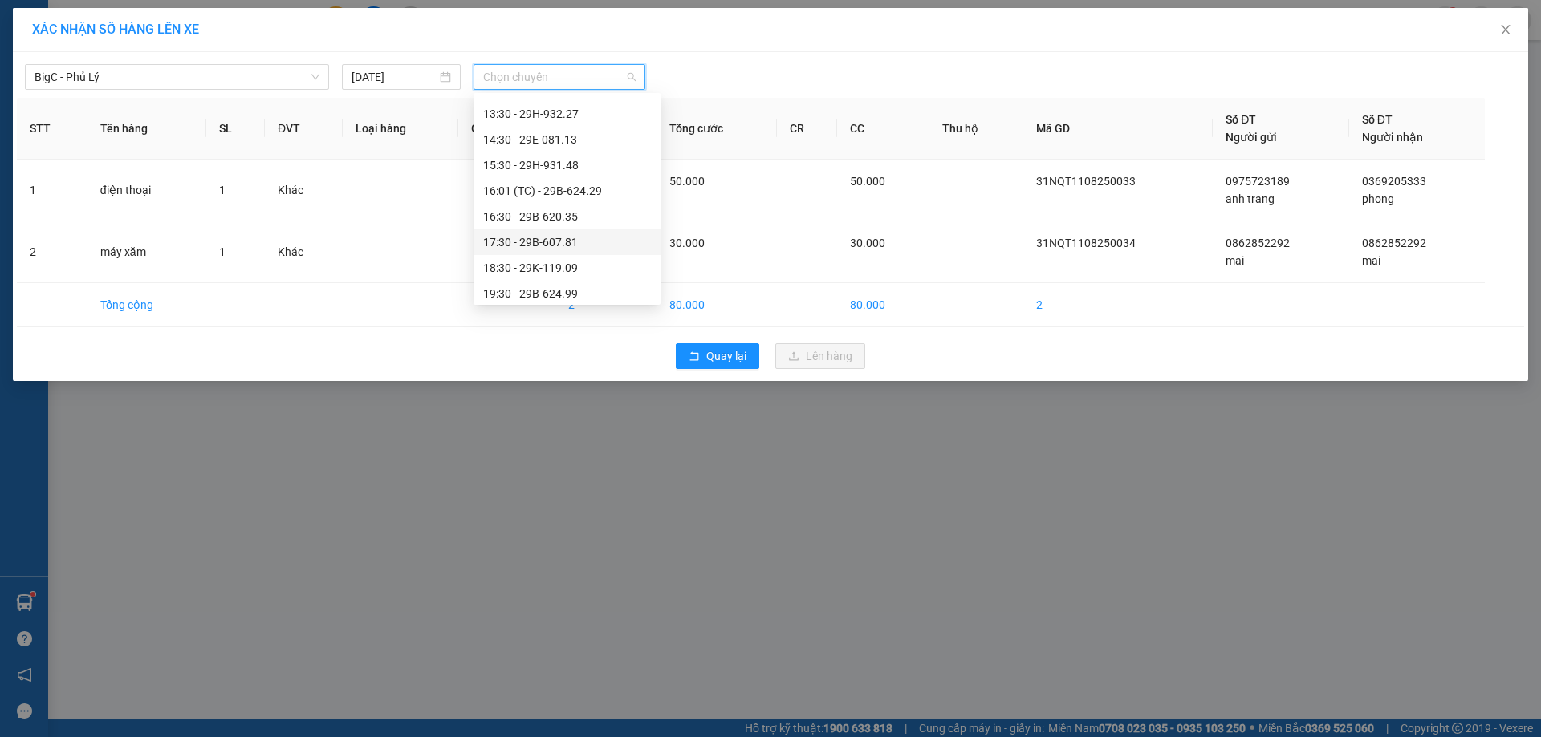
scroll to position [401, 0]
click at [587, 148] on div "15:30 - 29H-931.48" at bounding box center [567, 145] width 168 height 18
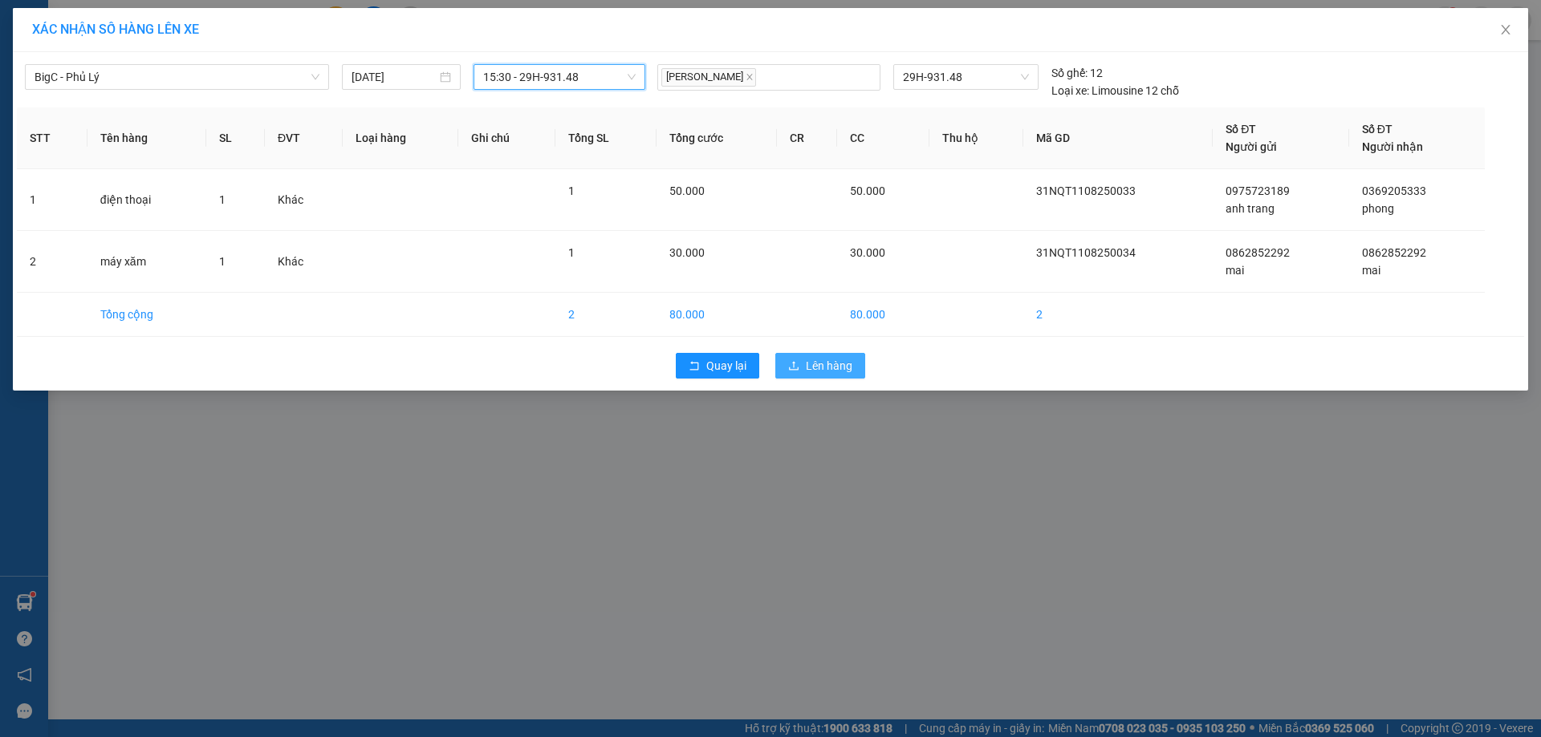
click at [831, 365] on span "Lên hàng" at bounding box center [829, 366] width 47 height 18
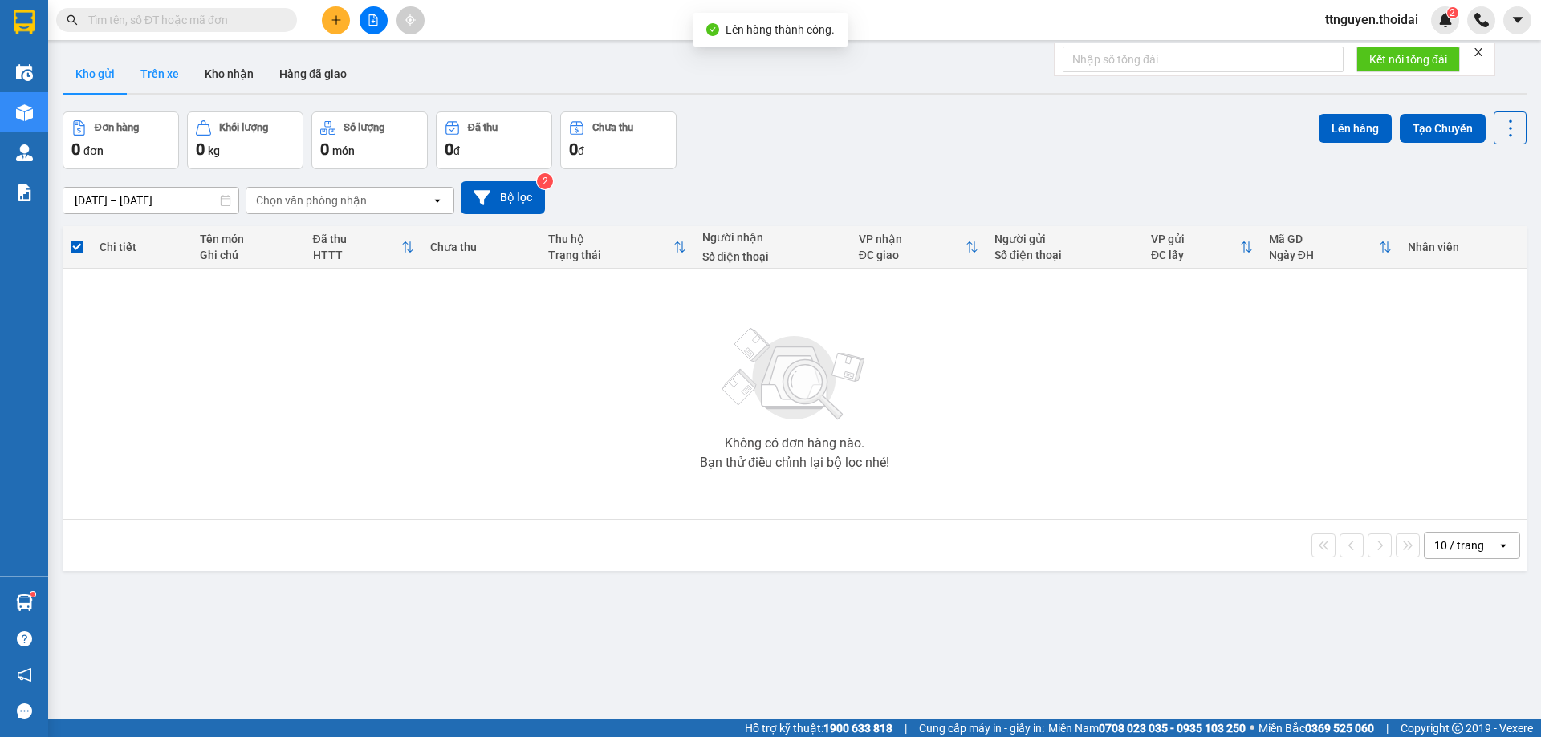
click at [150, 66] on button "Trên xe" at bounding box center [160, 74] width 64 height 39
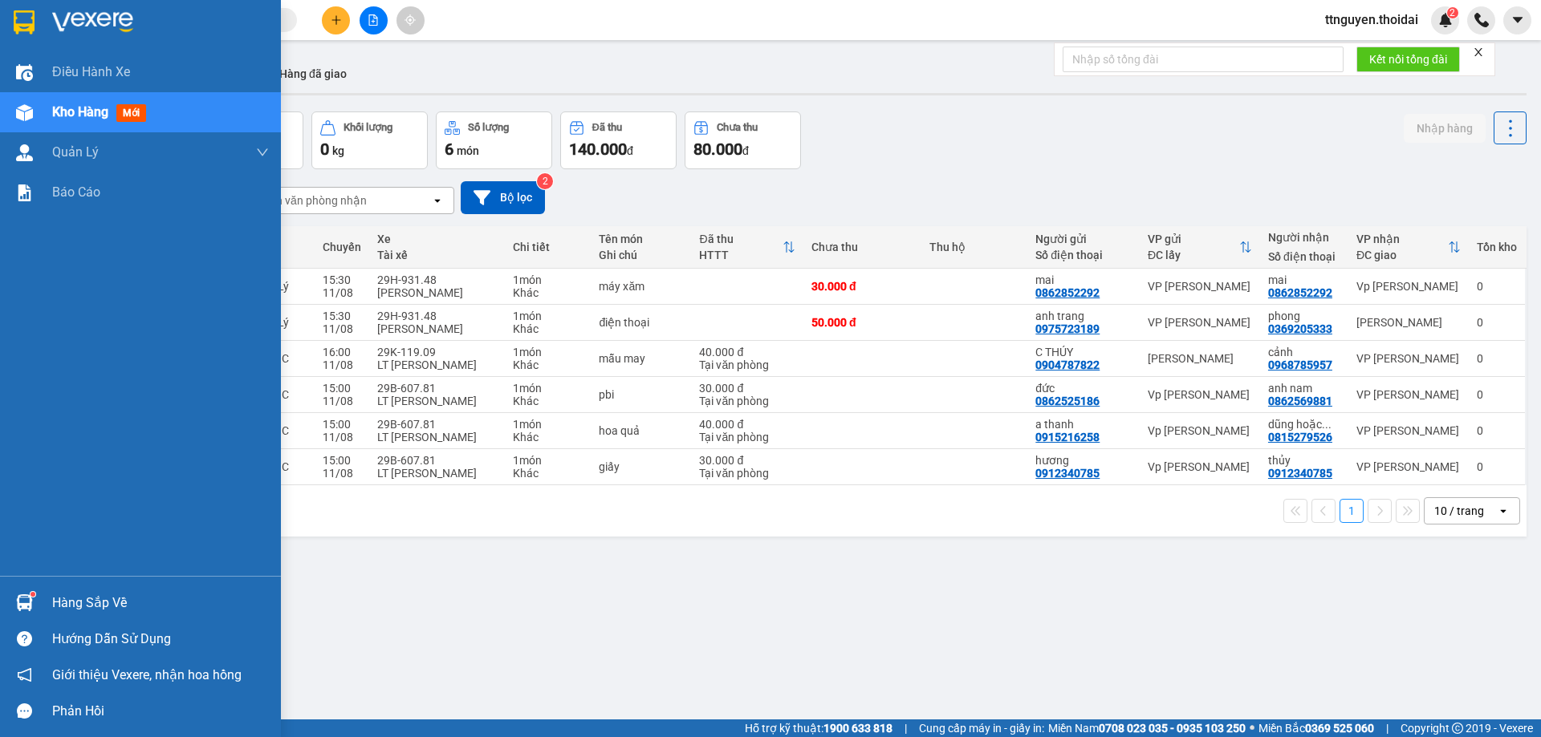
click at [133, 605] on div "Hàng sắp về" at bounding box center [160, 603] width 217 height 24
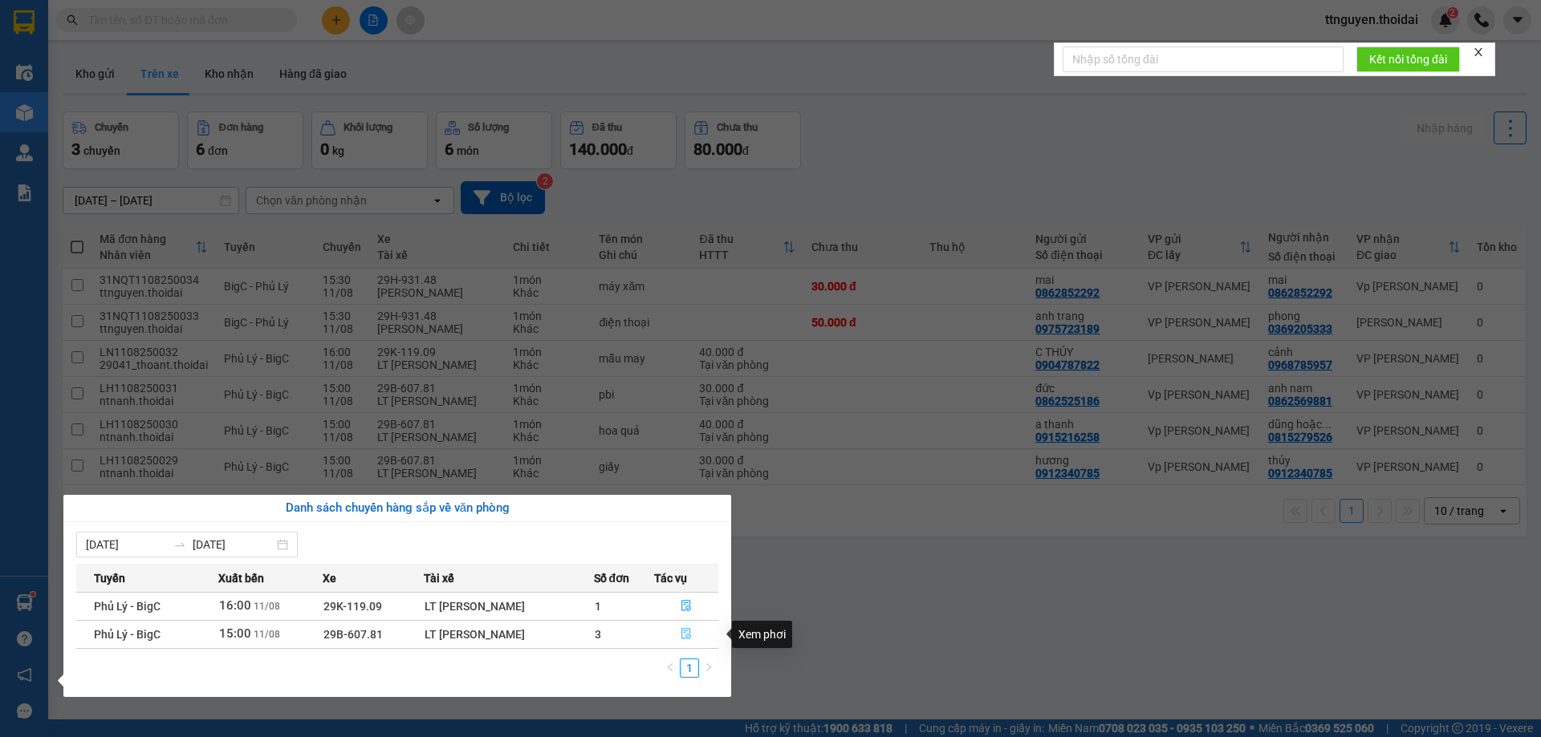
click at [687, 638] on icon "file-done" at bounding box center [685, 633] width 11 height 11
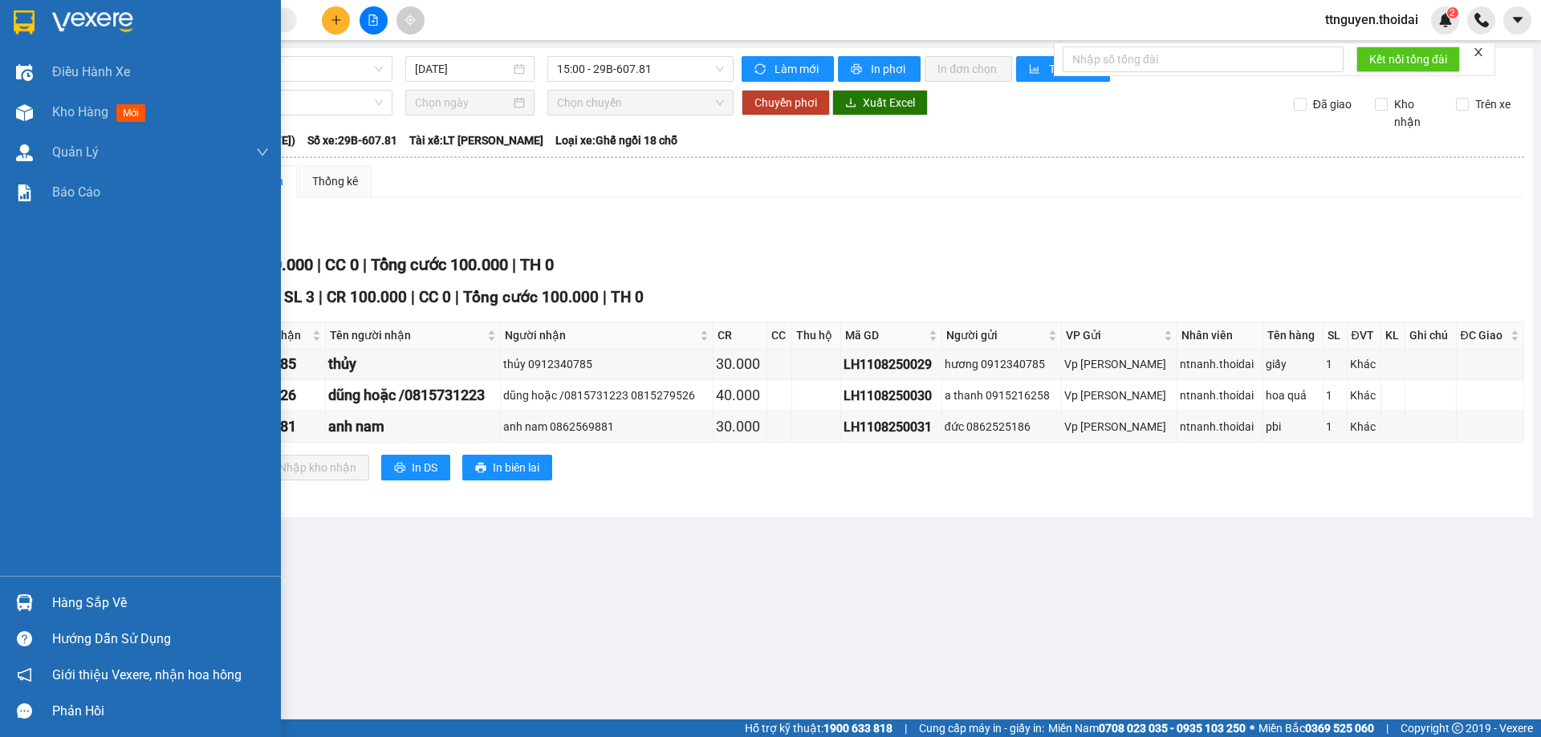
click at [77, 599] on div "Hàng sắp về" at bounding box center [160, 603] width 217 height 24
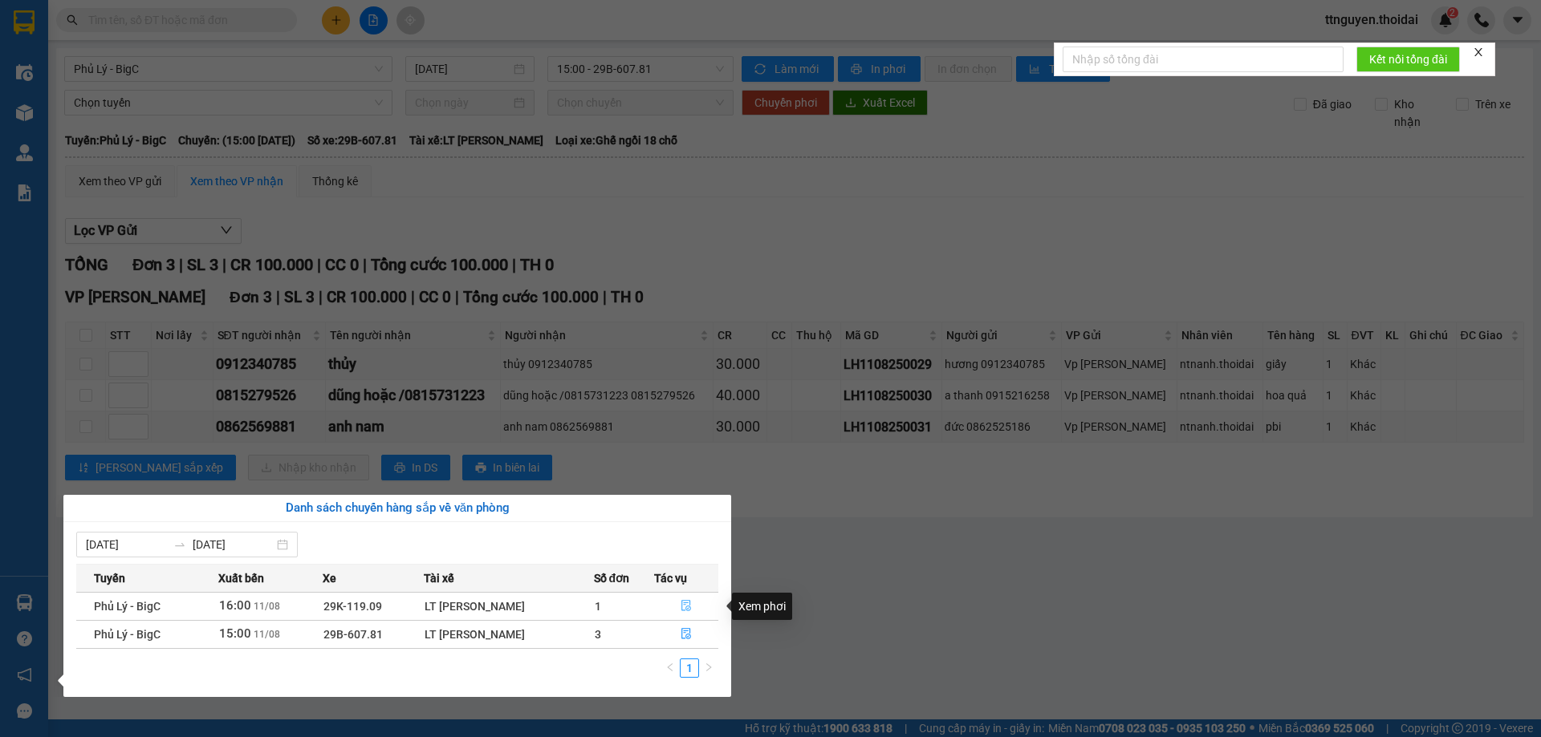
click at [685, 606] on icon "file-done" at bounding box center [685, 605] width 11 height 11
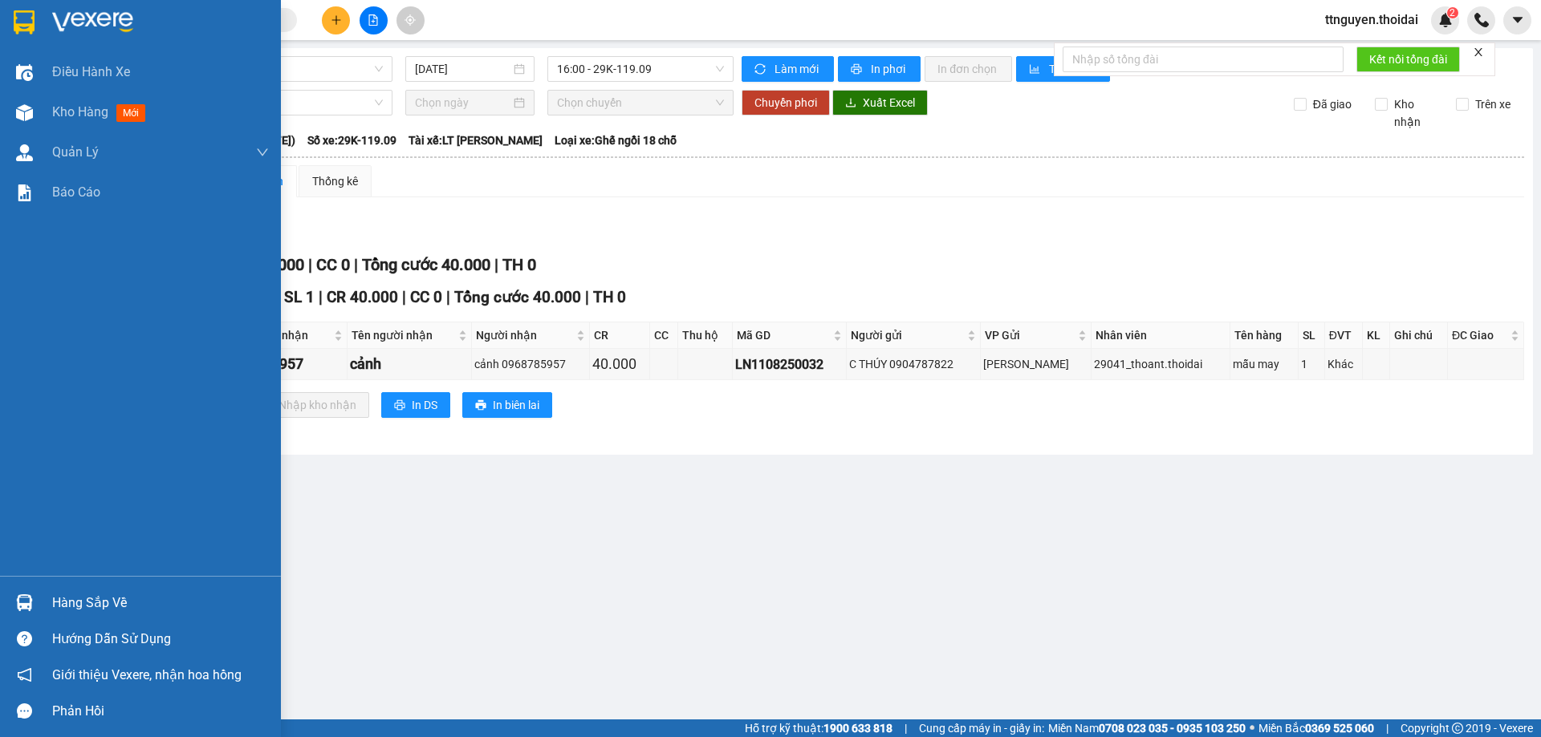
click at [98, 597] on div "Hàng sắp về" at bounding box center [160, 603] width 217 height 24
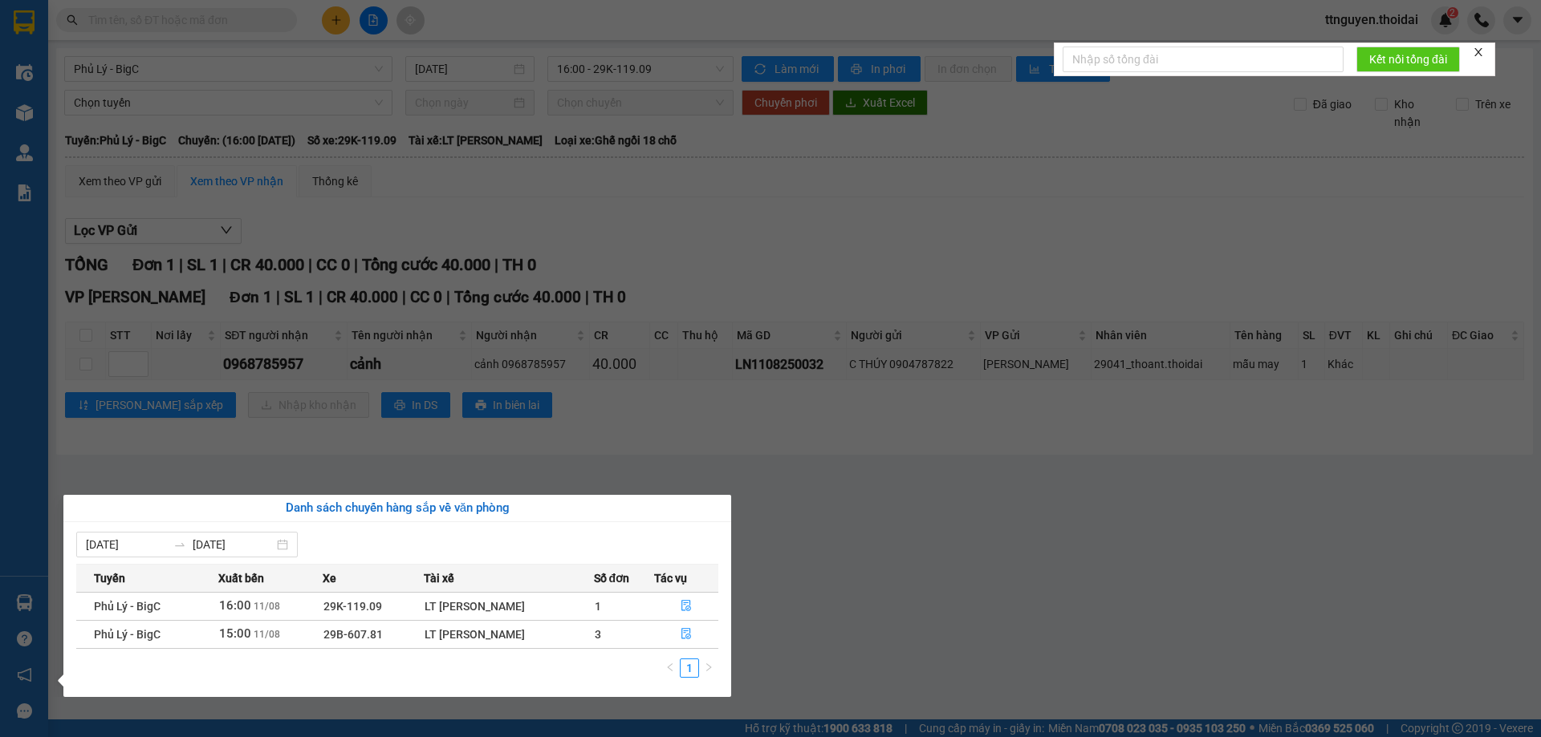
drag, startPoint x: 776, startPoint y: 553, endPoint x: 755, endPoint y: 526, distance: 33.7
click at [776, 550] on section "Kết quả tìm kiếm ( 1 ) Bộ lọc Mã ĐH Trạng thái Món hàng Thu hộ Tổng cước Chưa c…" at bounding box center [770, 368] width 1541 height 737
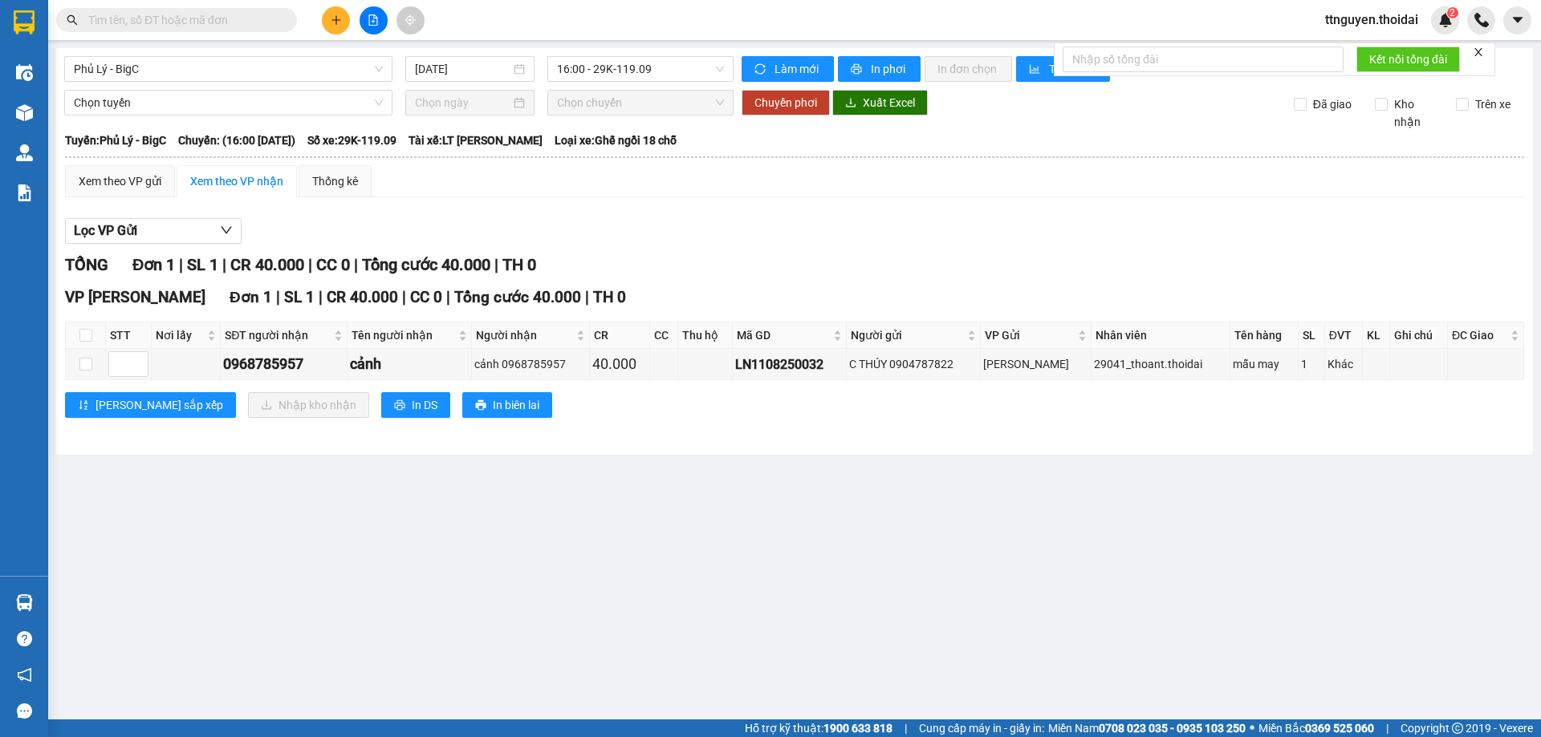
paste input "0979521885"
type input "0979521885"
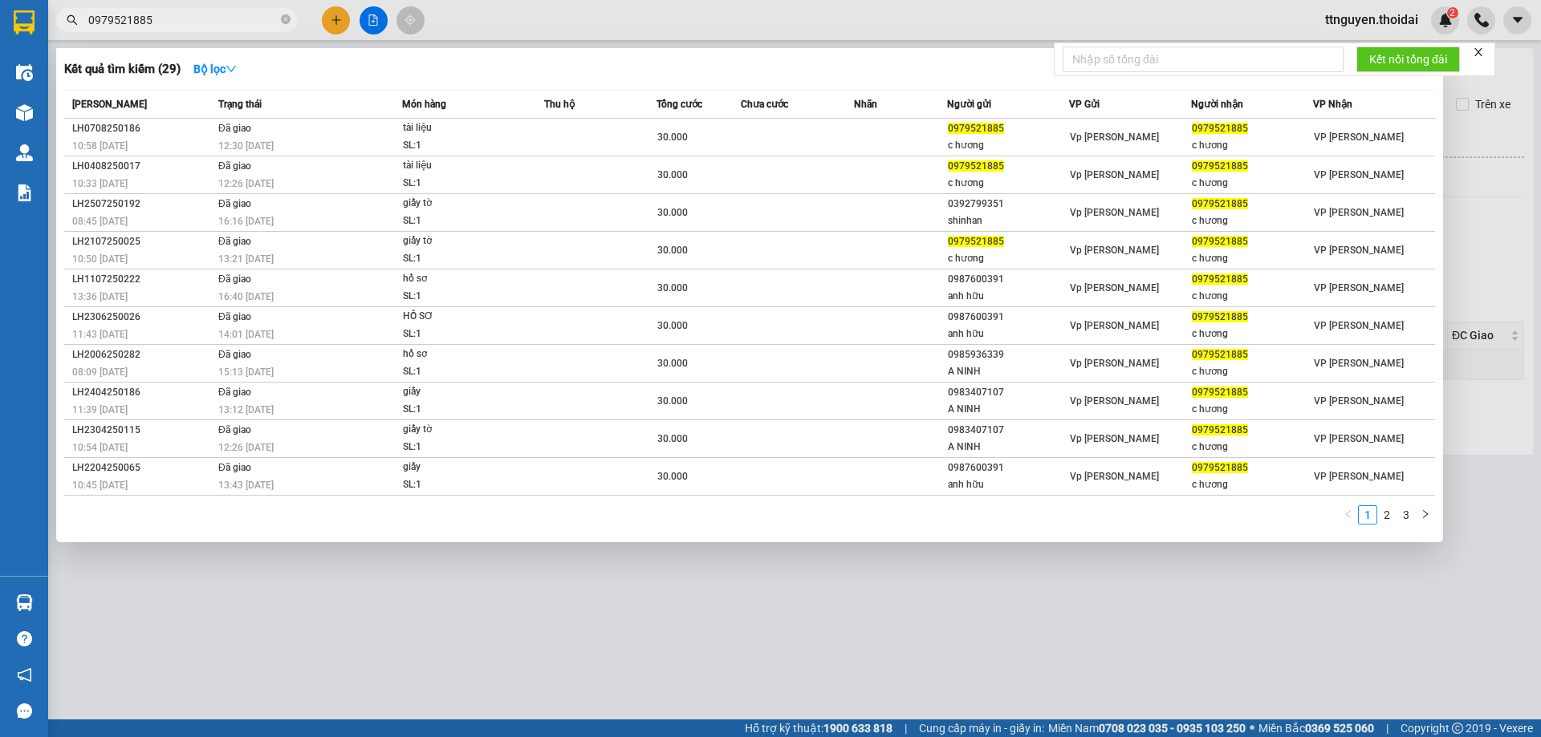
drag, startPoint x: 177, startPoint y: 14, endPoint x: 6, endPoint y: 43, distance: 174.1
click at [6, 43] on section "Kết quả tìm kiếm ( 29 ) Bộ lọc Mã ĐH Trạng thái Món hàng Thu hộ Tổng cước Chưa …" at bounding box center [770, 368] width 1541 height 737
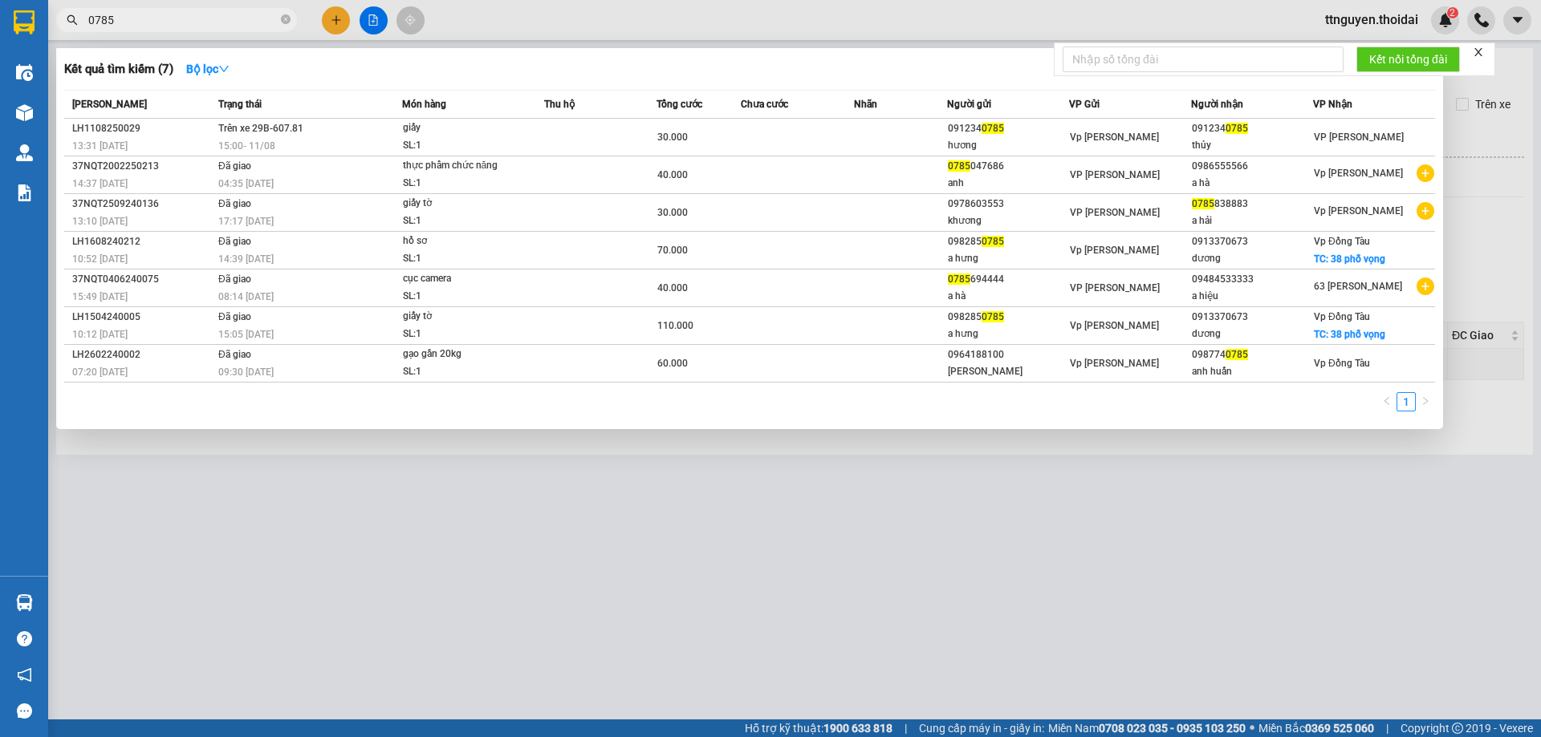
type input "0785"
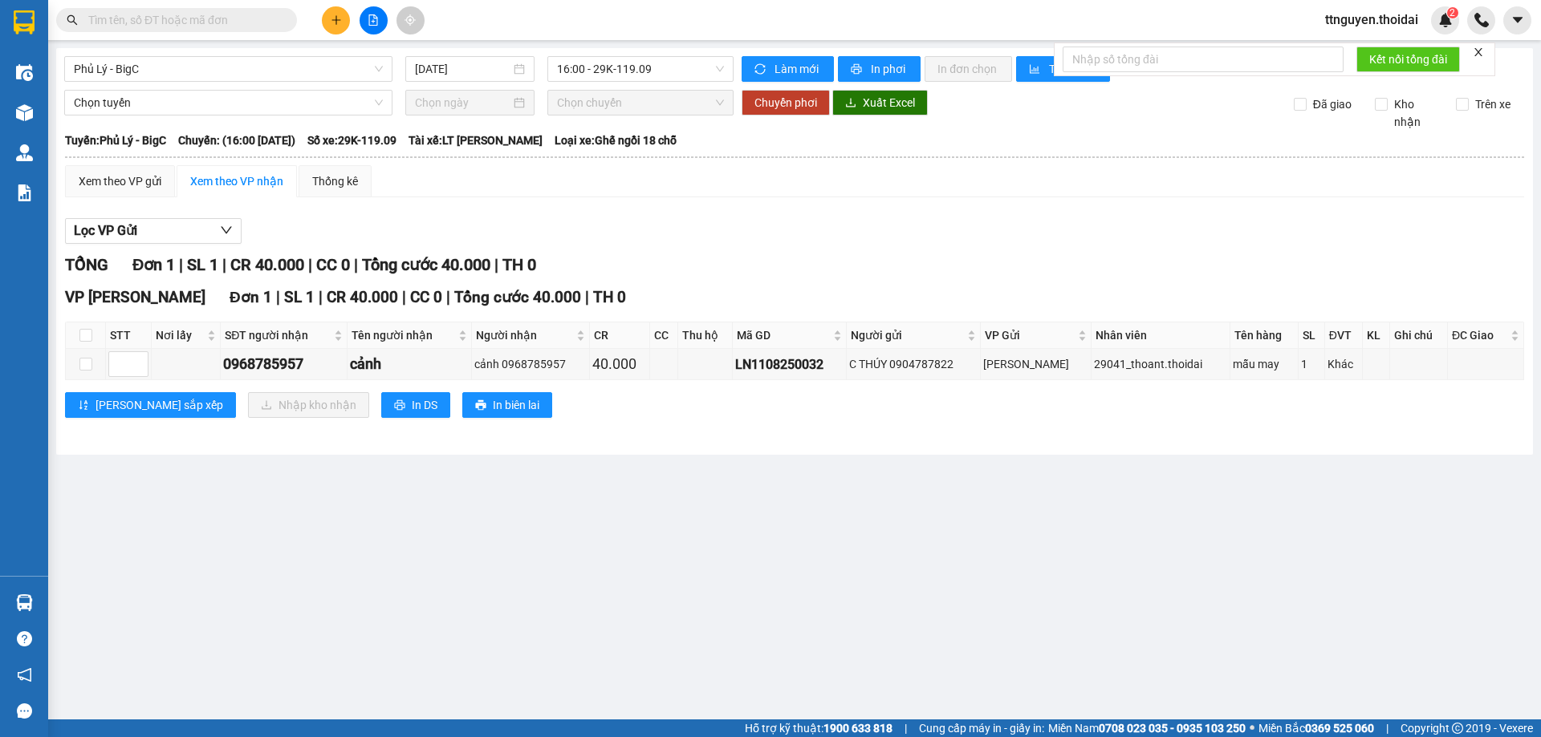
click at [193, 16] on input "text" at bounding box center [182, 20] width 189 height 18
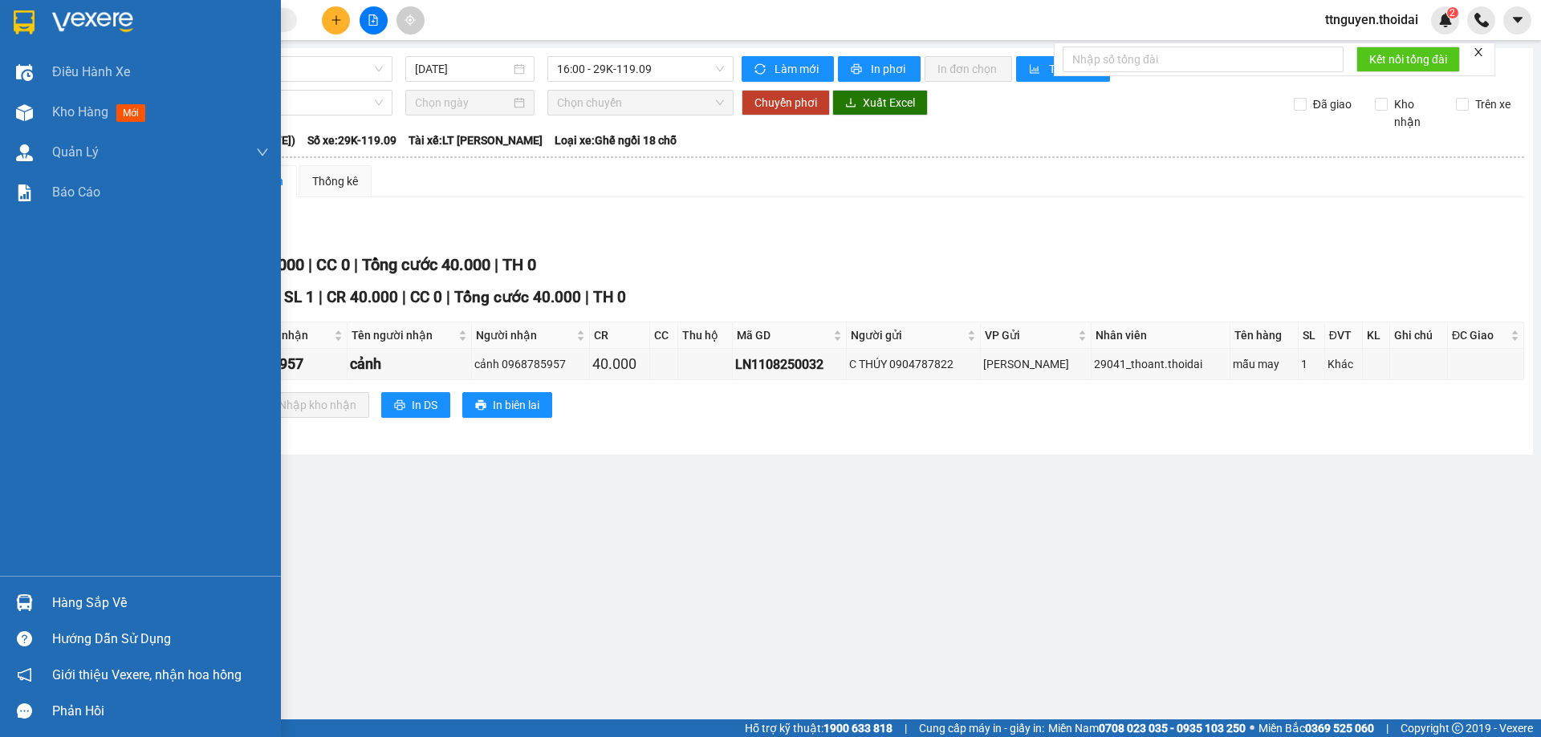
click at [100, 592] on div "Hàng sắp về" at bounding box center [160, 603] width 217 height 24
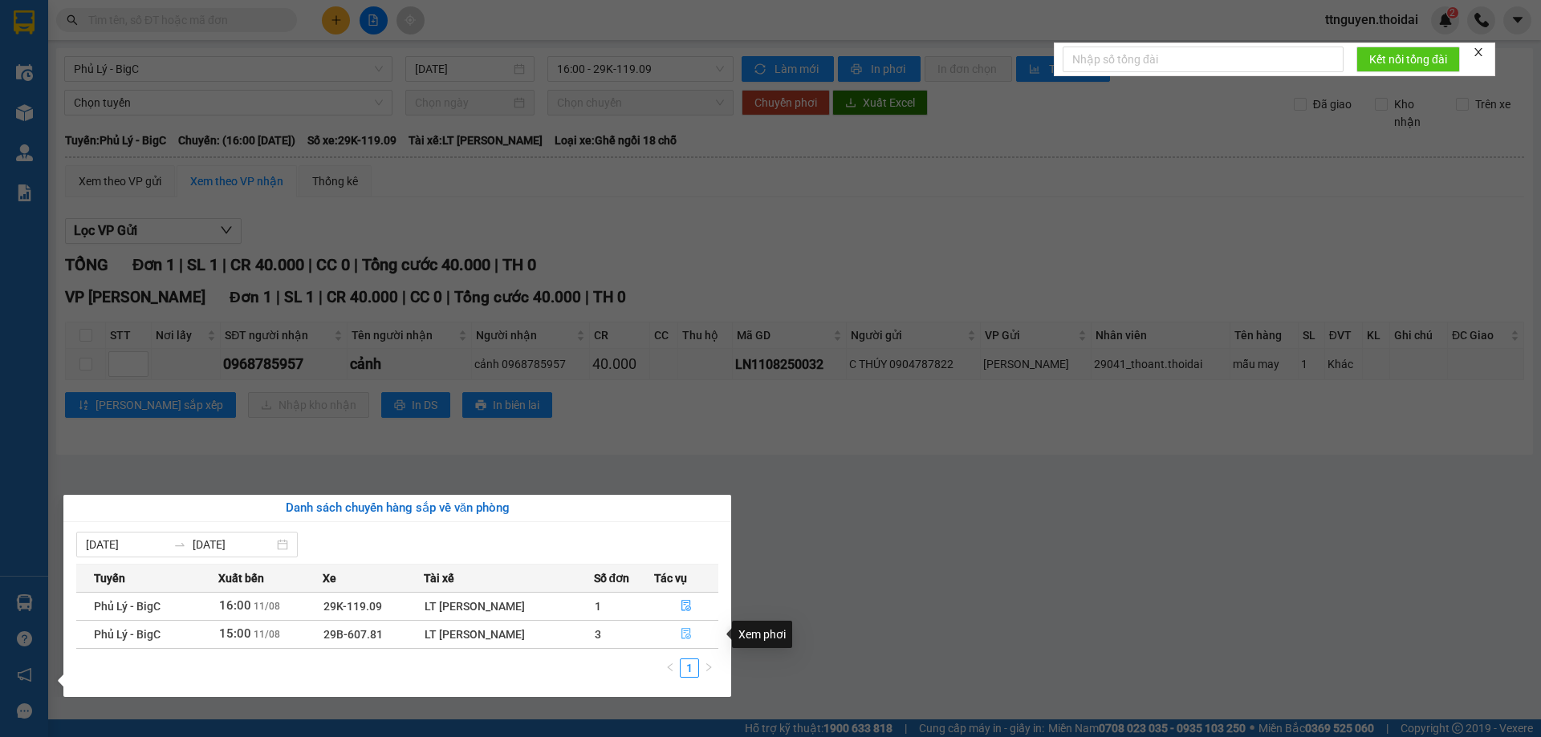
click at [688, 633] on icon "file-done" at bounding box center [685, 633] width 11 height 11
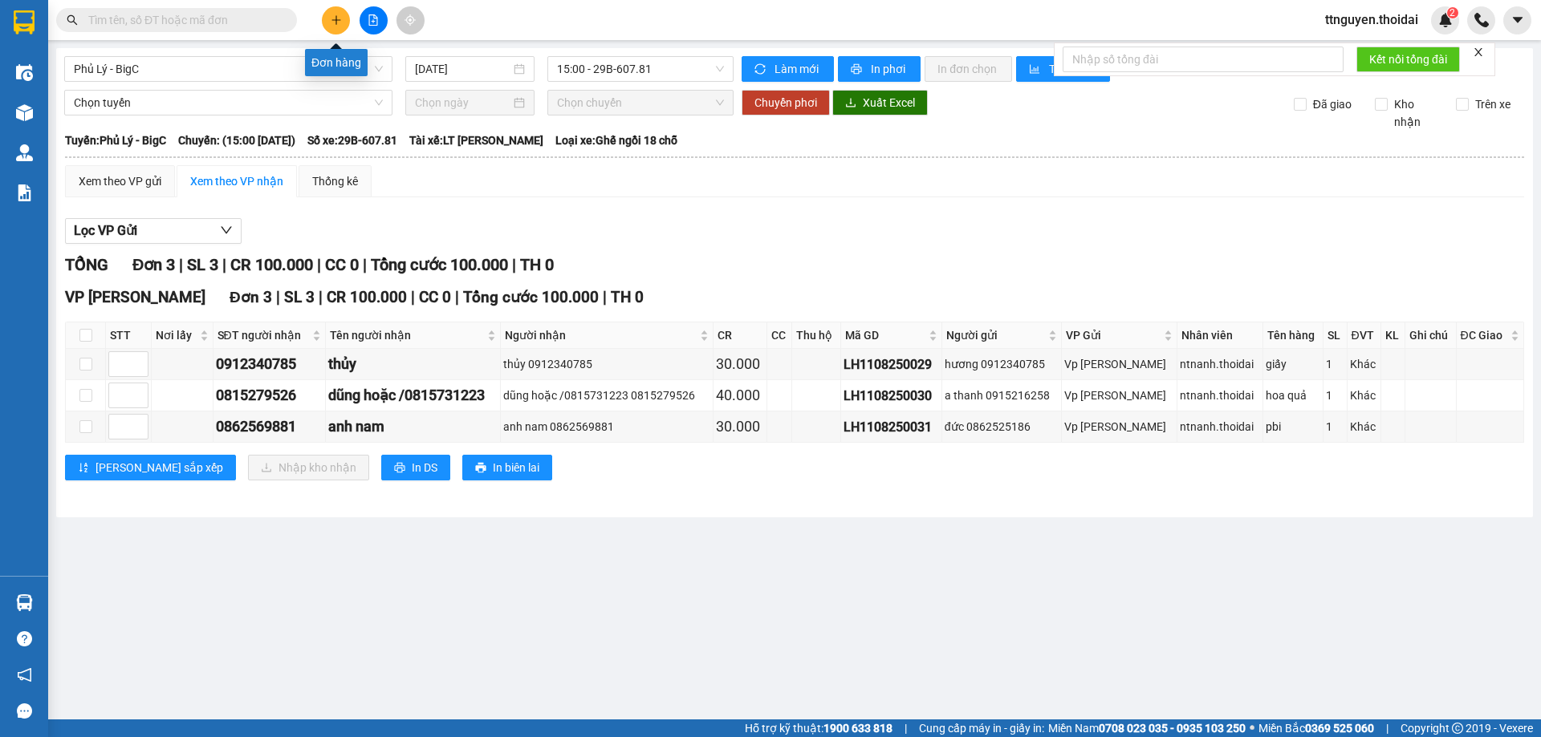
click at [338, 10] on button at bounding box center [336, 20] width 28 height 28
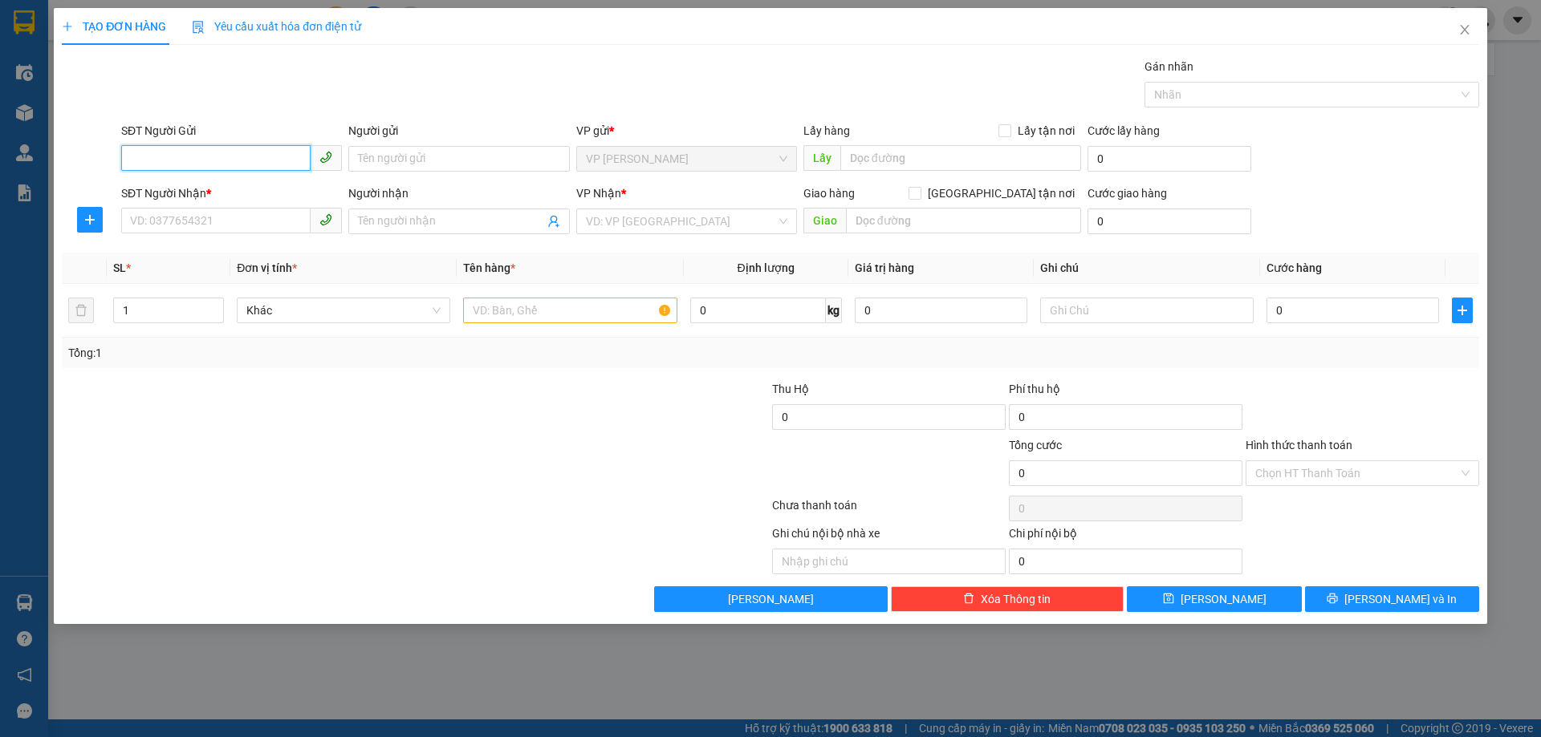
click at [212, 156] on input "SĐT Người Gửi" at bounding box center [215, 158] width 189 height 26
click at [248, 193] on div "0911533886 - vinh" at bounding box center [231, 191] width 201 height 18
type input "0911533886"
type input "vinh"
type input "0911533886"
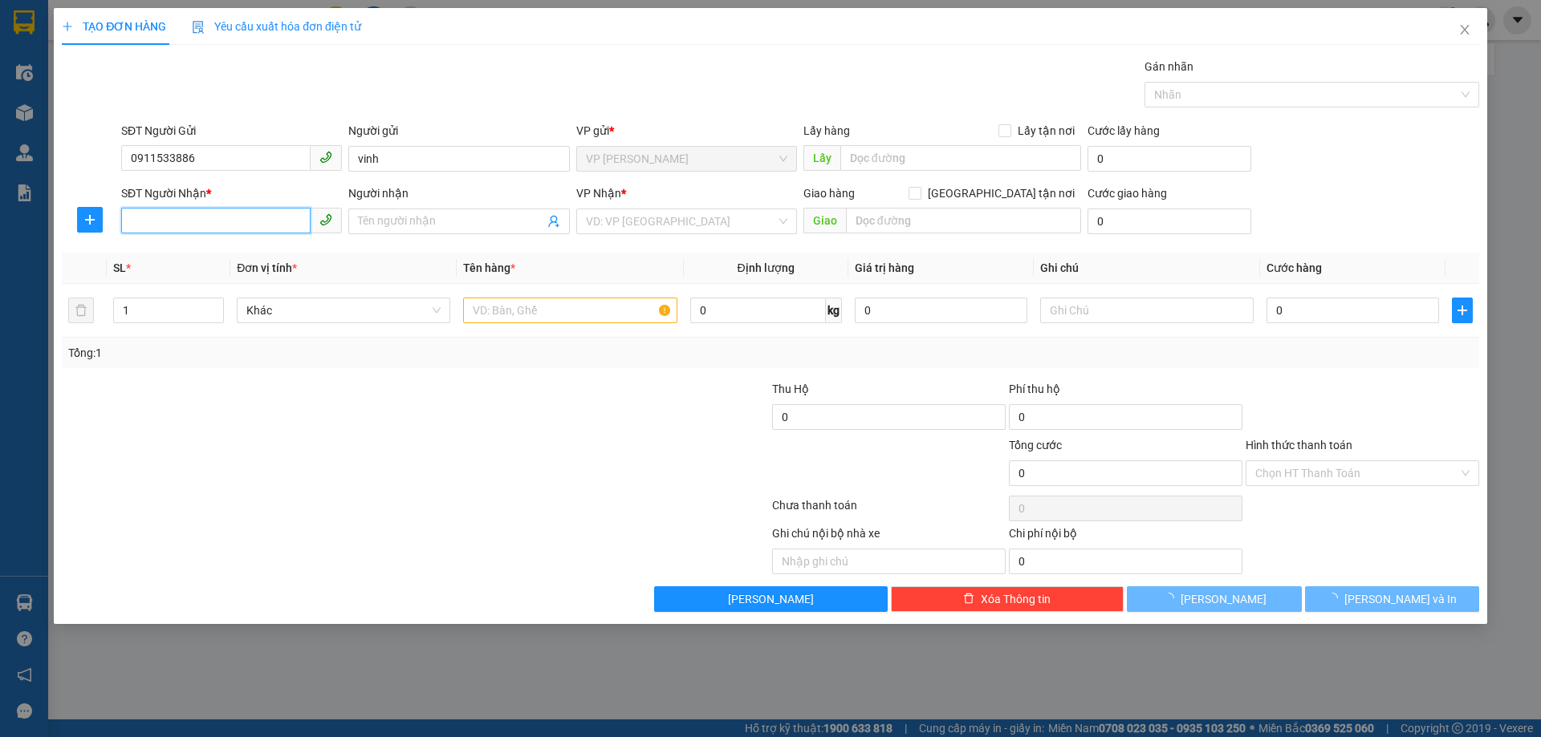
click at [246, 229] on input "SĐT Người Nhận *" at bounding box center [215, 221] width 189 height 26
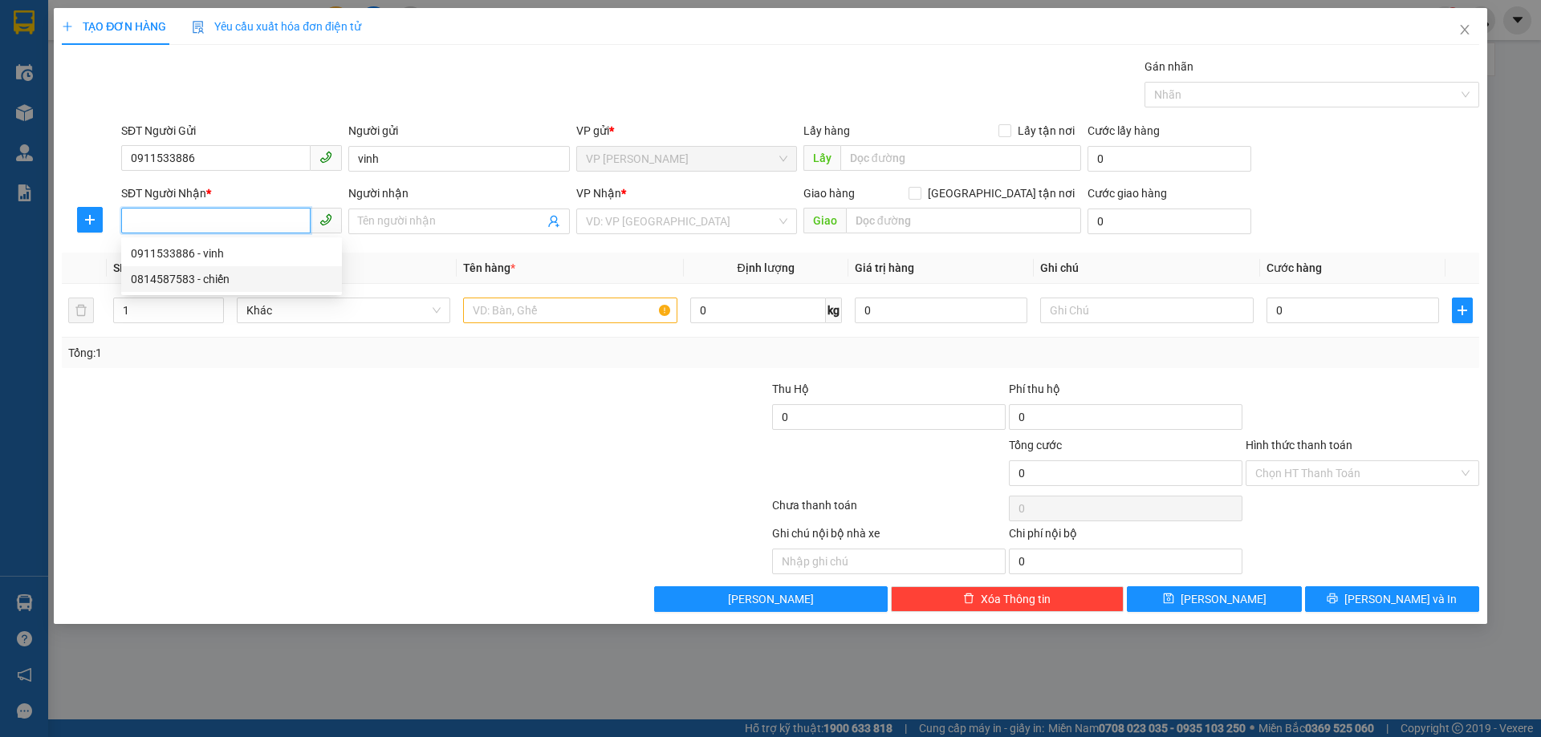
click at [232, 277] on div "0814587583 - chiến" at bounding box center [231, 279] width 201 height 18
type input "0814587583"
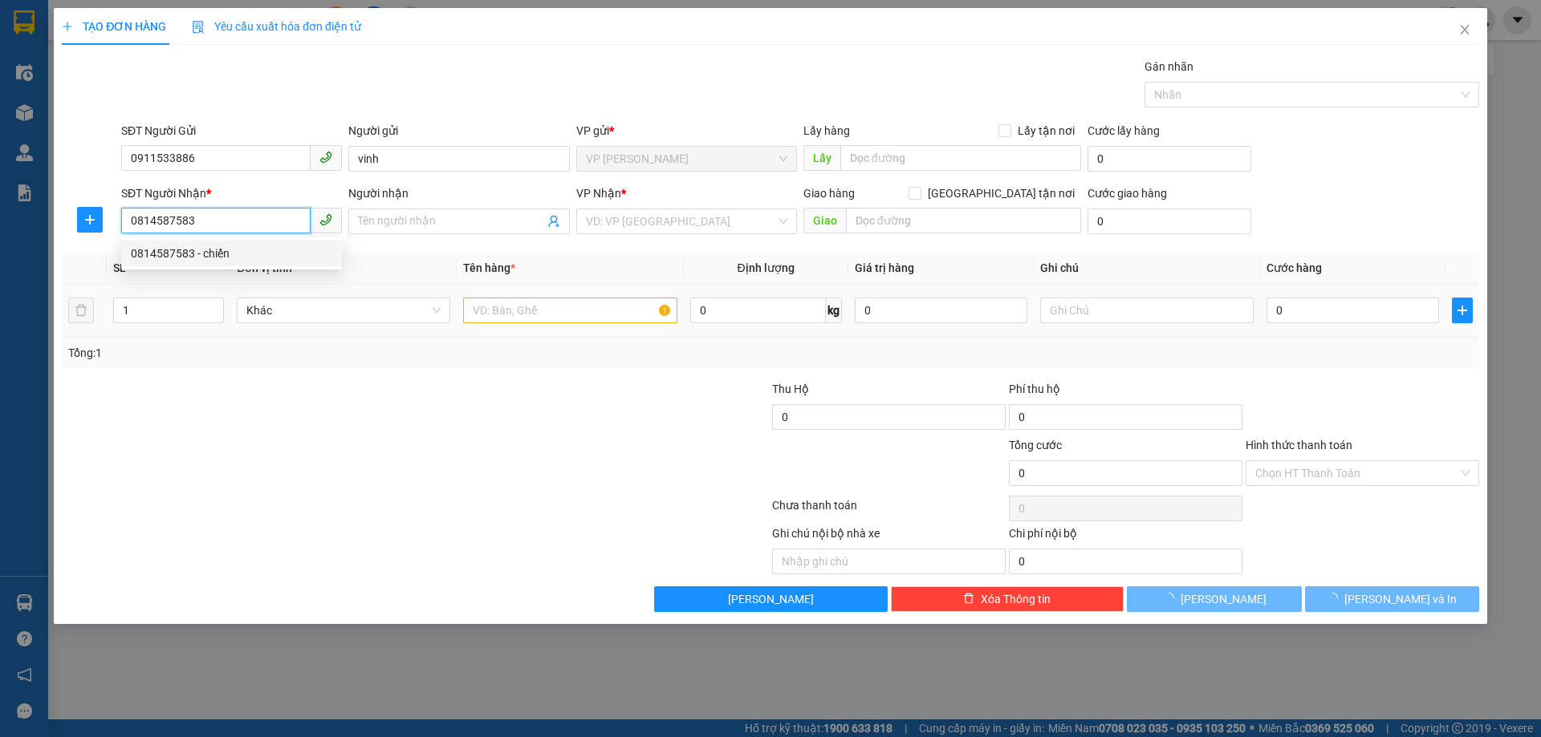
type input "chiến"
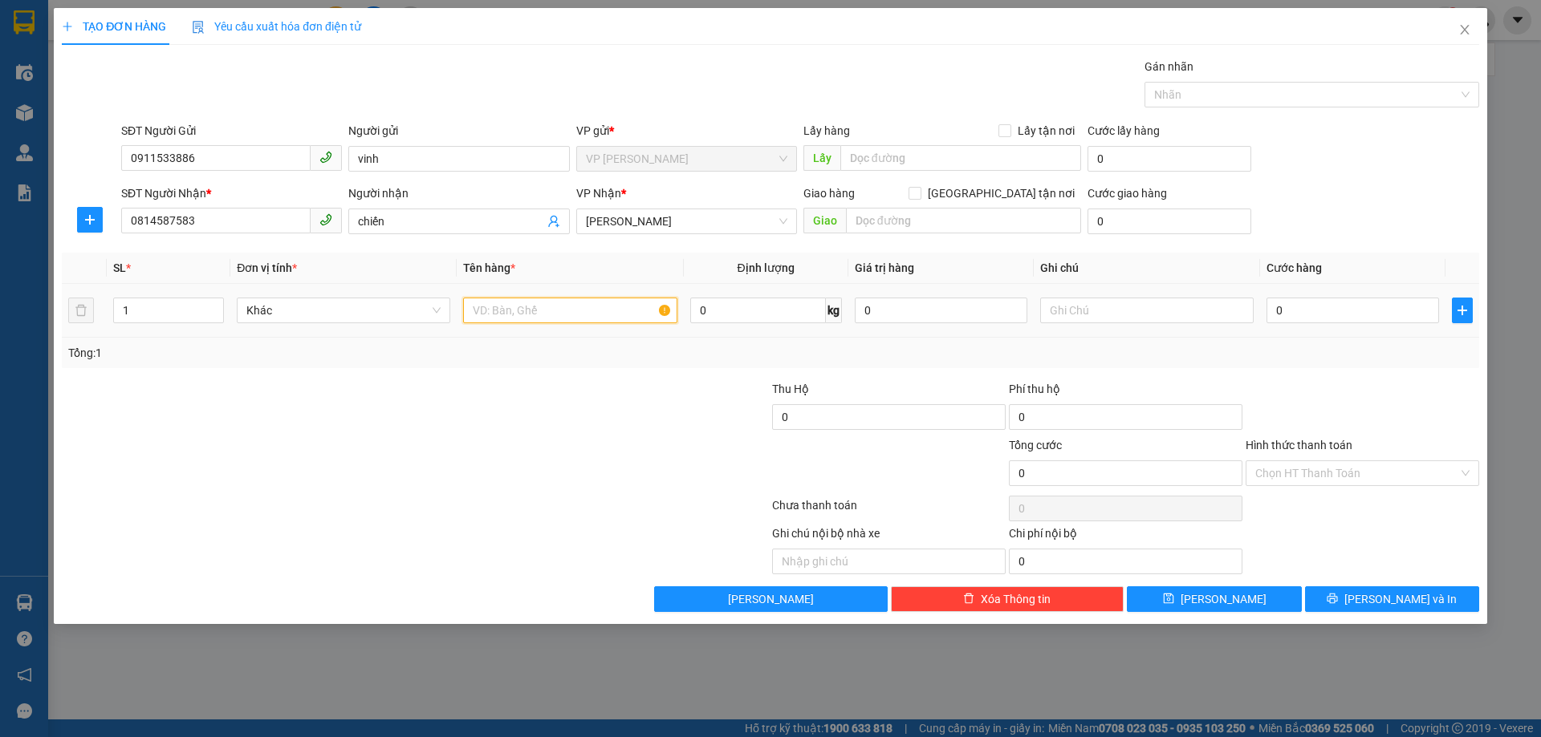
click at [574, 317] on input "text" at bounding box center [569, 311] width 213 height 26
click at [571, 304] on input "text" at bounding box center [569, 311] width 213 height 26
type input "máy tính"
click at [1391, 311] on input "0" at bounding box center [1352, 311] width 173 height 26
type input "005"
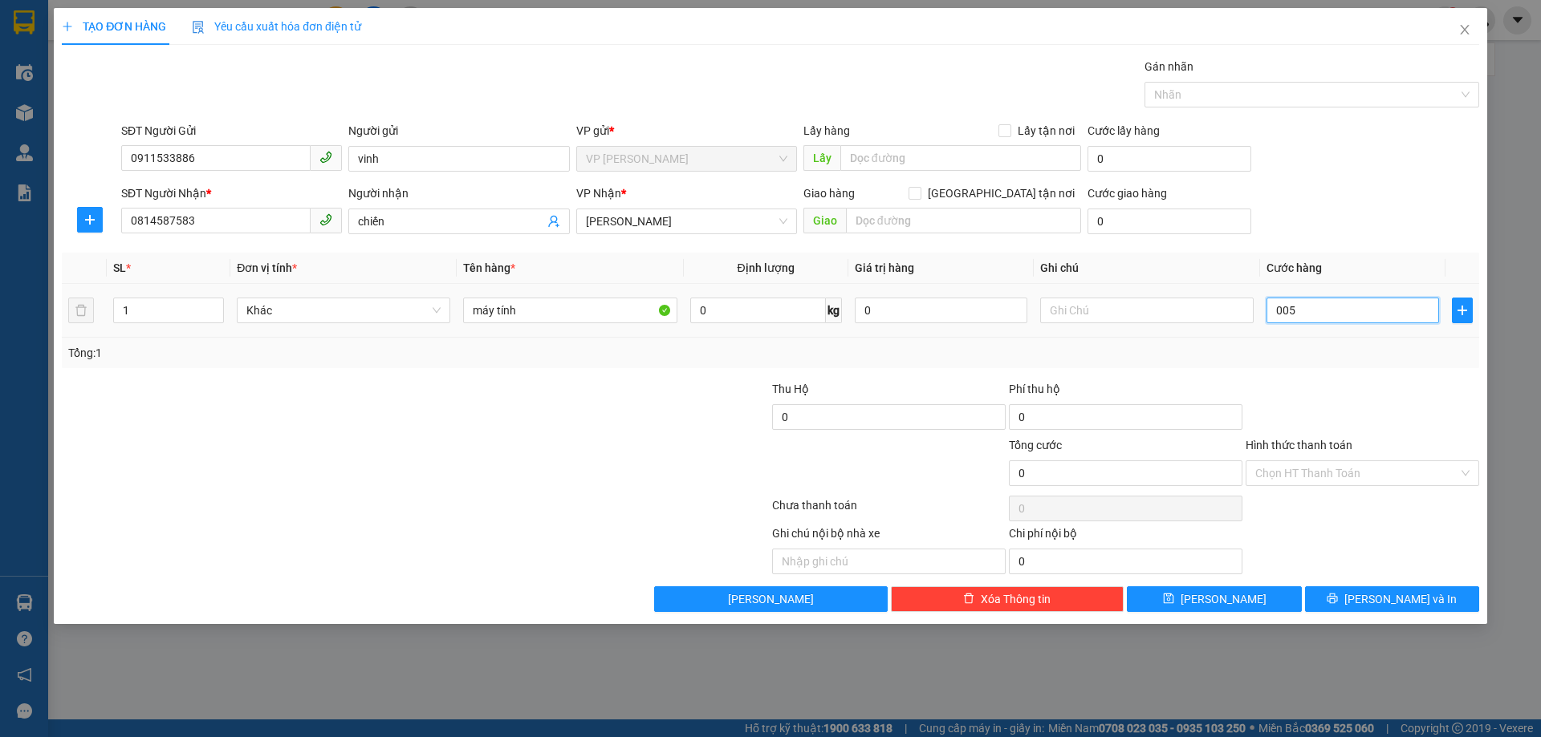
type input "5"
type input "0.050"
type input "50"
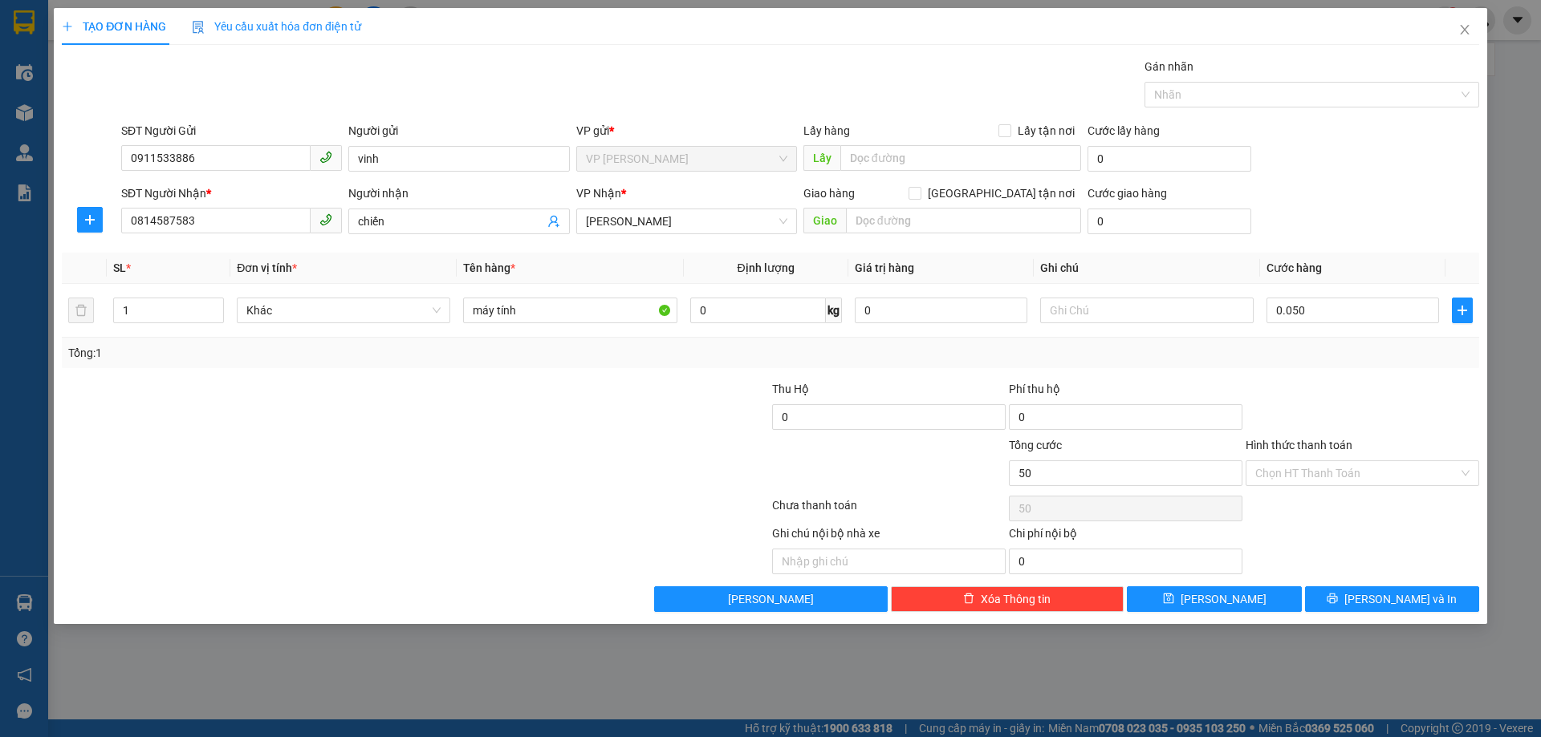
click at [1392, 391] on div at bounding box center [1362, 408] width 237 height 56
type input "50.000"
click at [1397, 595] on span "[PERSON_NAME] và In" at bounding box center [1400, 600] width 112 height 18
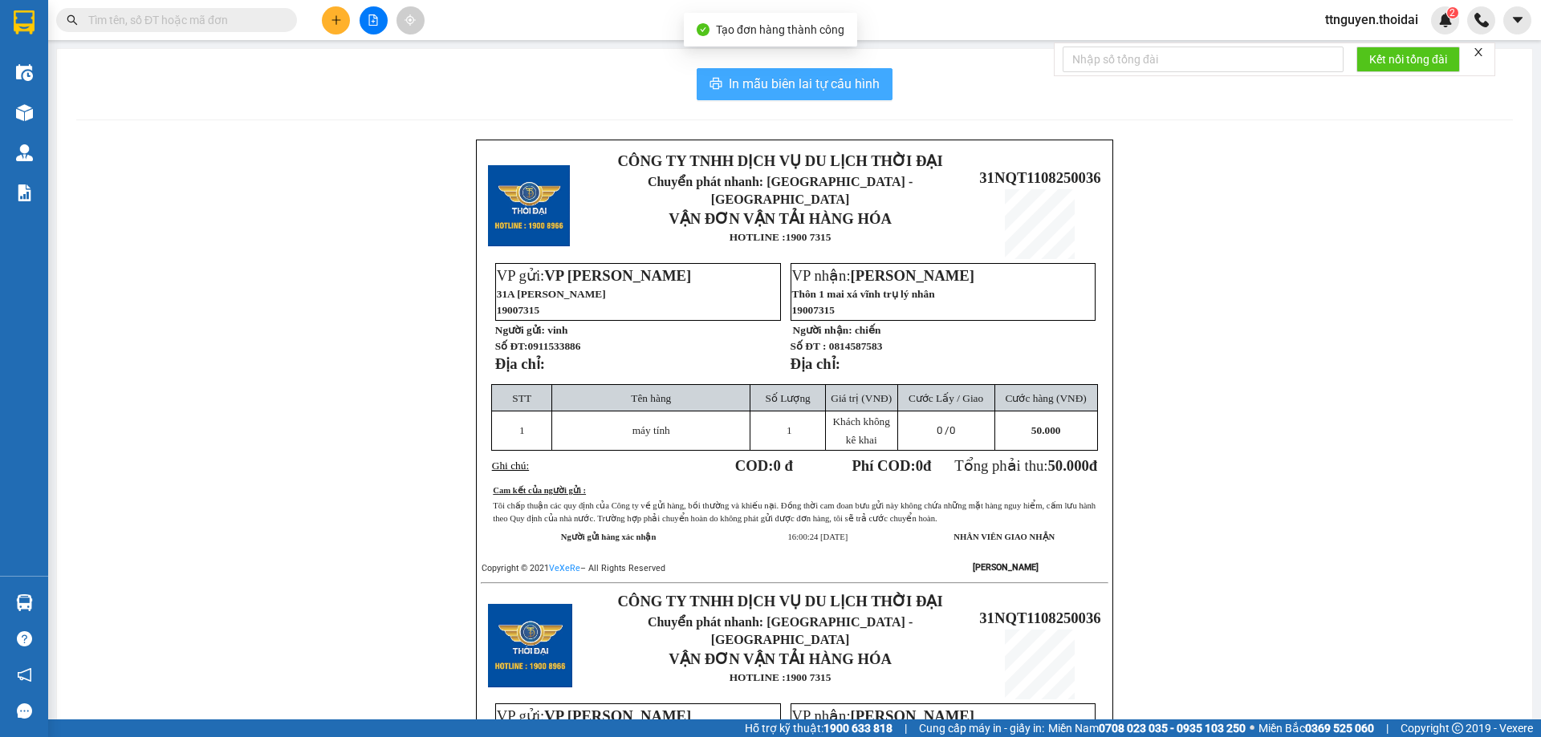
click at [711, 71] on button "In mẫu biên lai tự cấu hình" at bounding box center [795, 84] width 196 height 32
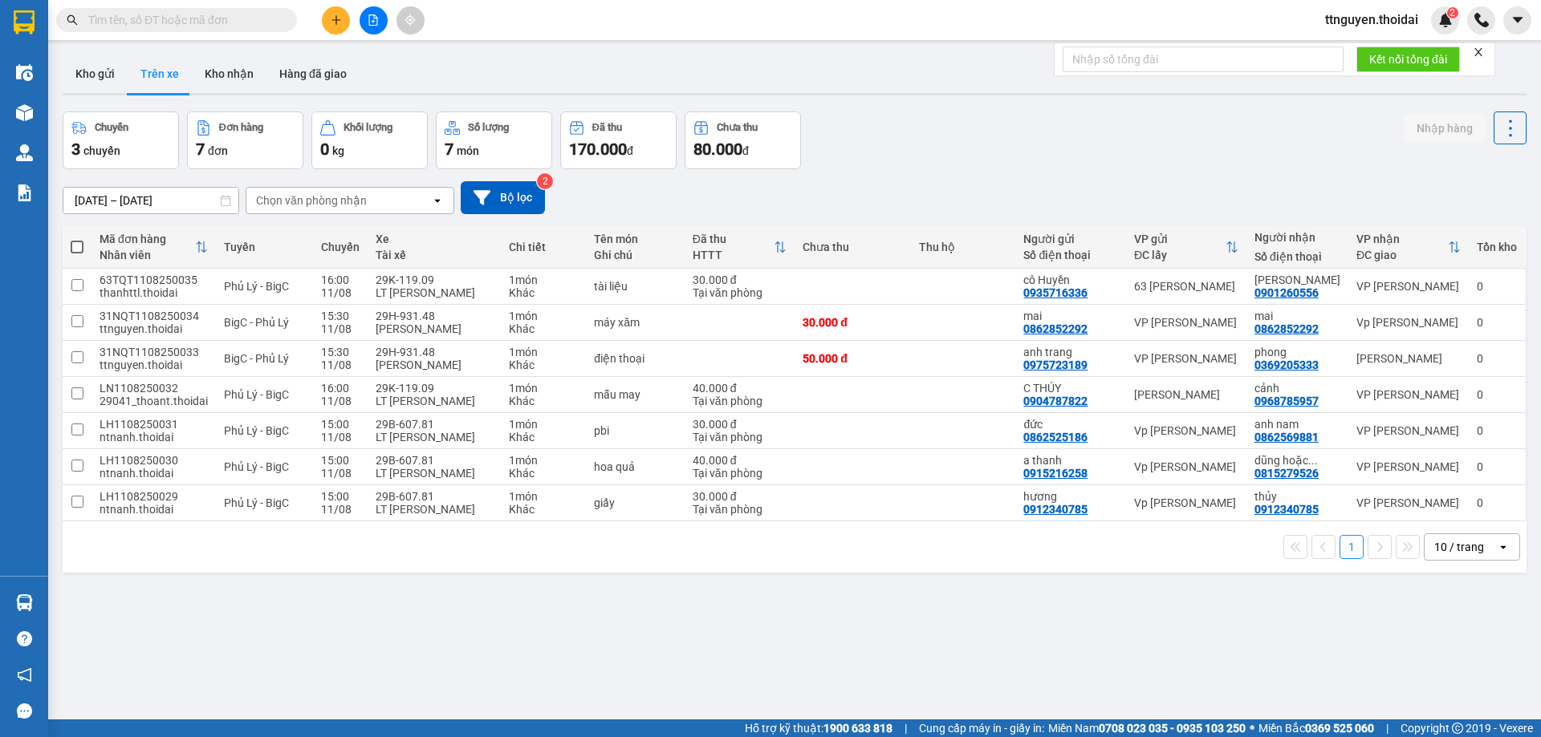
click at [550, 71] on div "Kho gửi Trên xe Kho nhận Hàng đã giao" at bounding box center [795, 76] width 1464 height 43
click at [339, 11] on button at bounding box center [336, 20] width 28 height 28
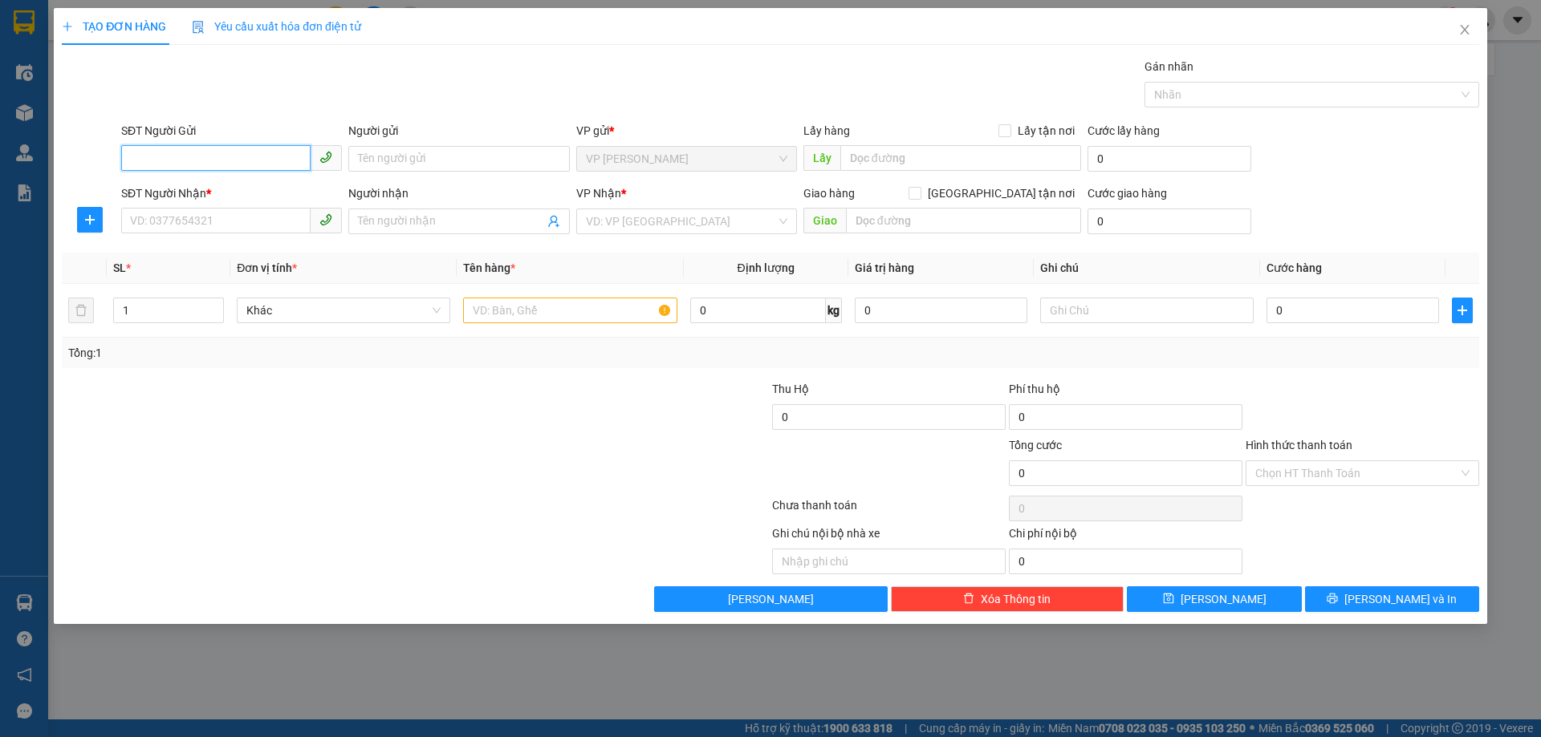
click at [257, 164] on input "SĐT Người Gửi" at bounding box center [215, 158] width 189 height 26
click at [230, 189] on div "0349129020 - lệ" at bounding box center [231, 191] width 201 height 18
type input "0349129020"
type input "lệ"
type input "0349129020"
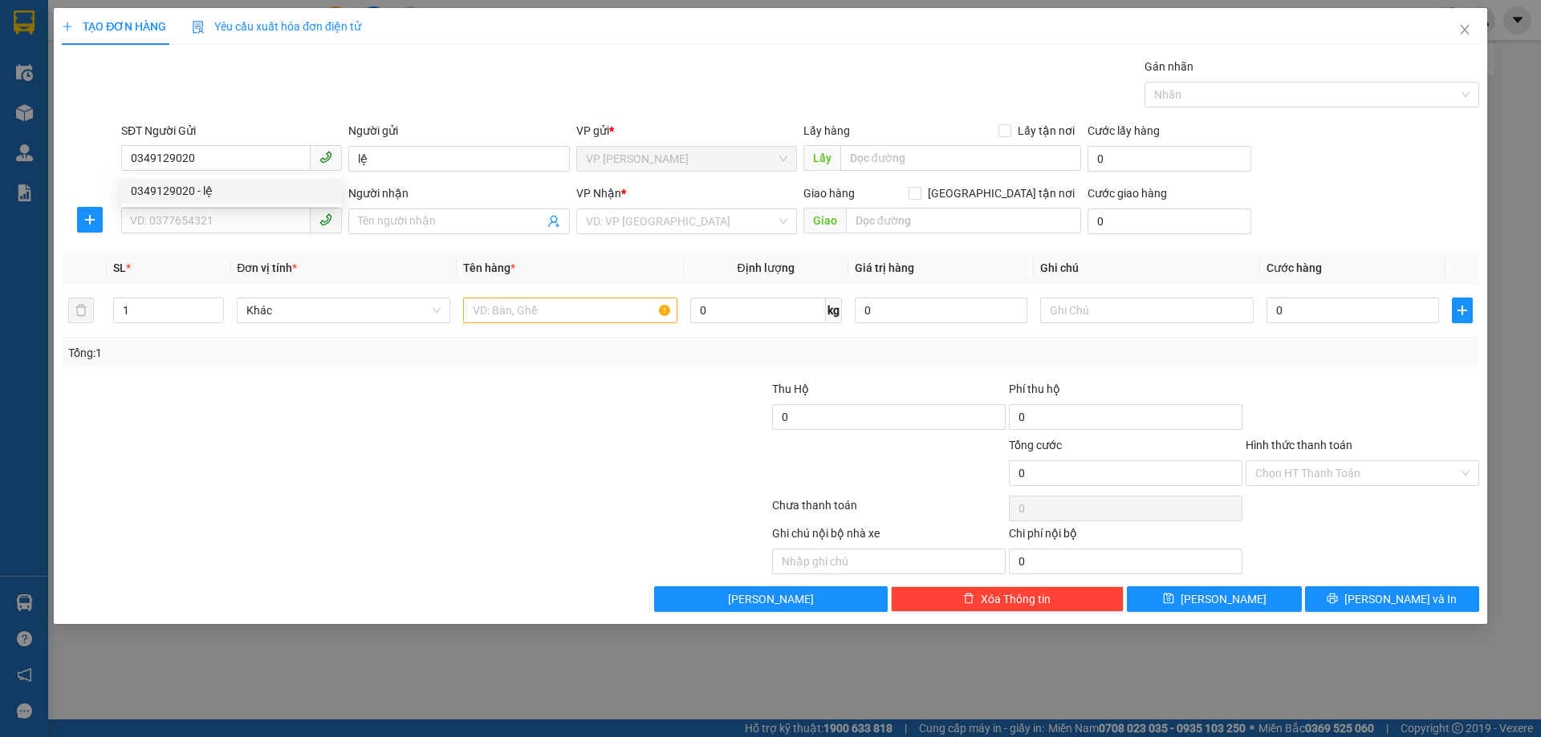
click at [231, 239] on div "SĐT Người Nhận * VD: 0377654321" at bounding box center [231, 213] width 221 height 56
click at [233, 225] on input "SĐT Người Nhận *" at bounding box center [215, 221] width 189 height 26
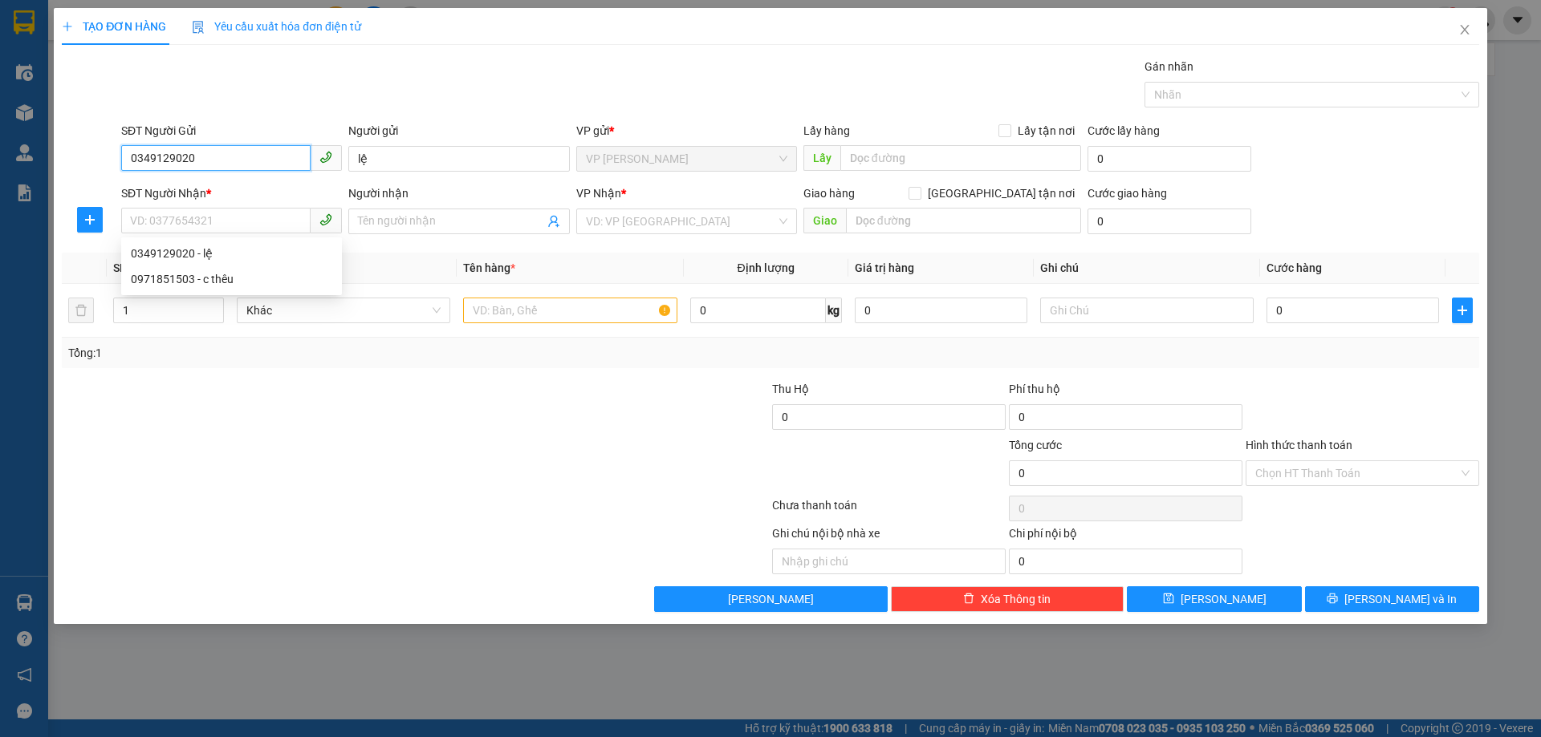
drag, startPoint x: 217, startPoint y: 156, endPoint x: 76, endPoint y: 148, distance: 141.4
click at [76, 148] on div "SĐT Người Gửi 0349129020 0349129020 Người gửi lệ VP gửi * VP Nguyễn Quốc Trị Lấ…" at bounding box center [770, 150] width 1420 height 56
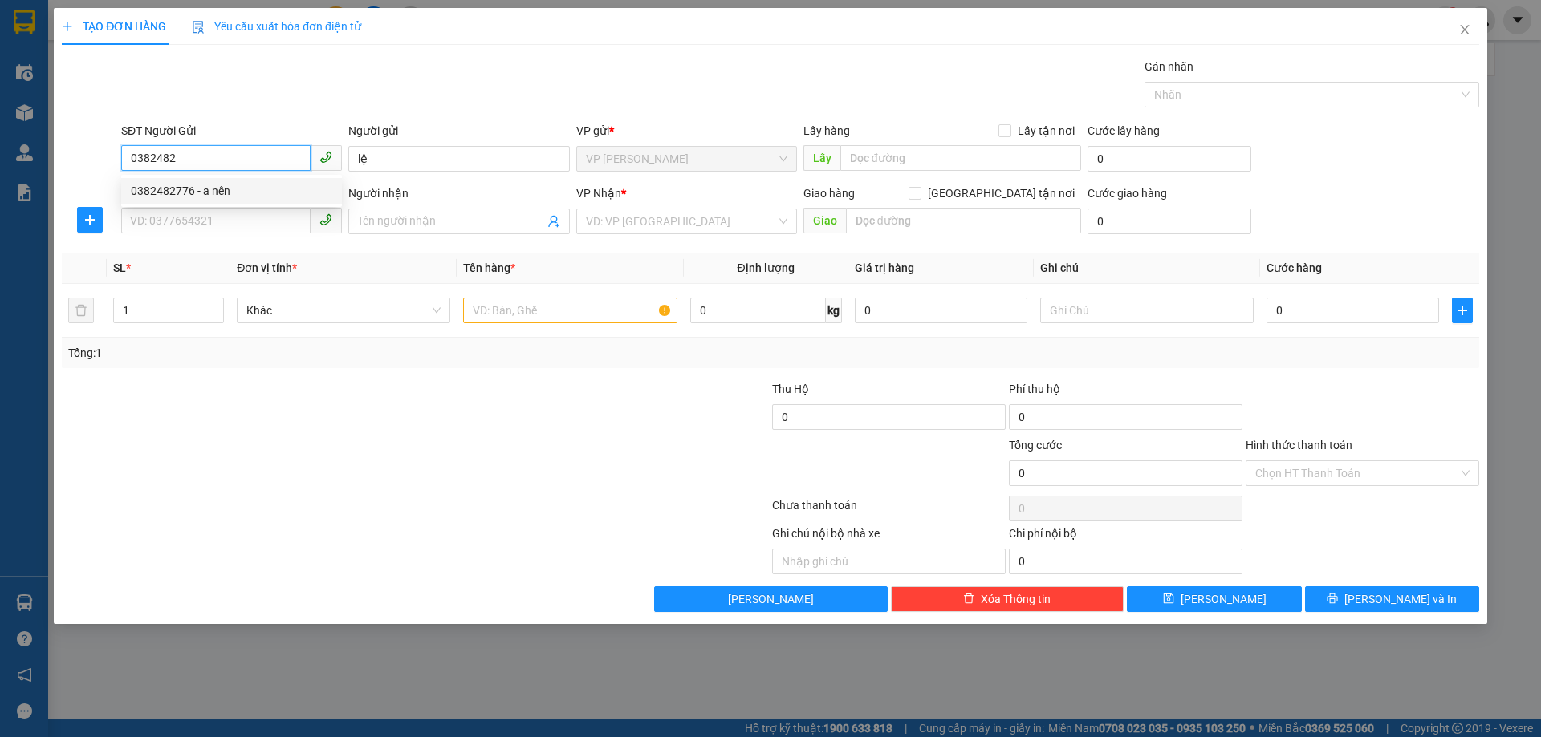
click at [246, 195] on div "0382482776 - a nên" at bounding box center [231, 191] width 201 height 18
type input "0382482776"
type input "a nên"
drag, startPoint x: 203, startPoint y: 155, endPoint x: 127, endPoint y: 167, distance: 77.2
click at [127, 167] on input "0382482776" at bounding box center [215, 158] width 189 height 26
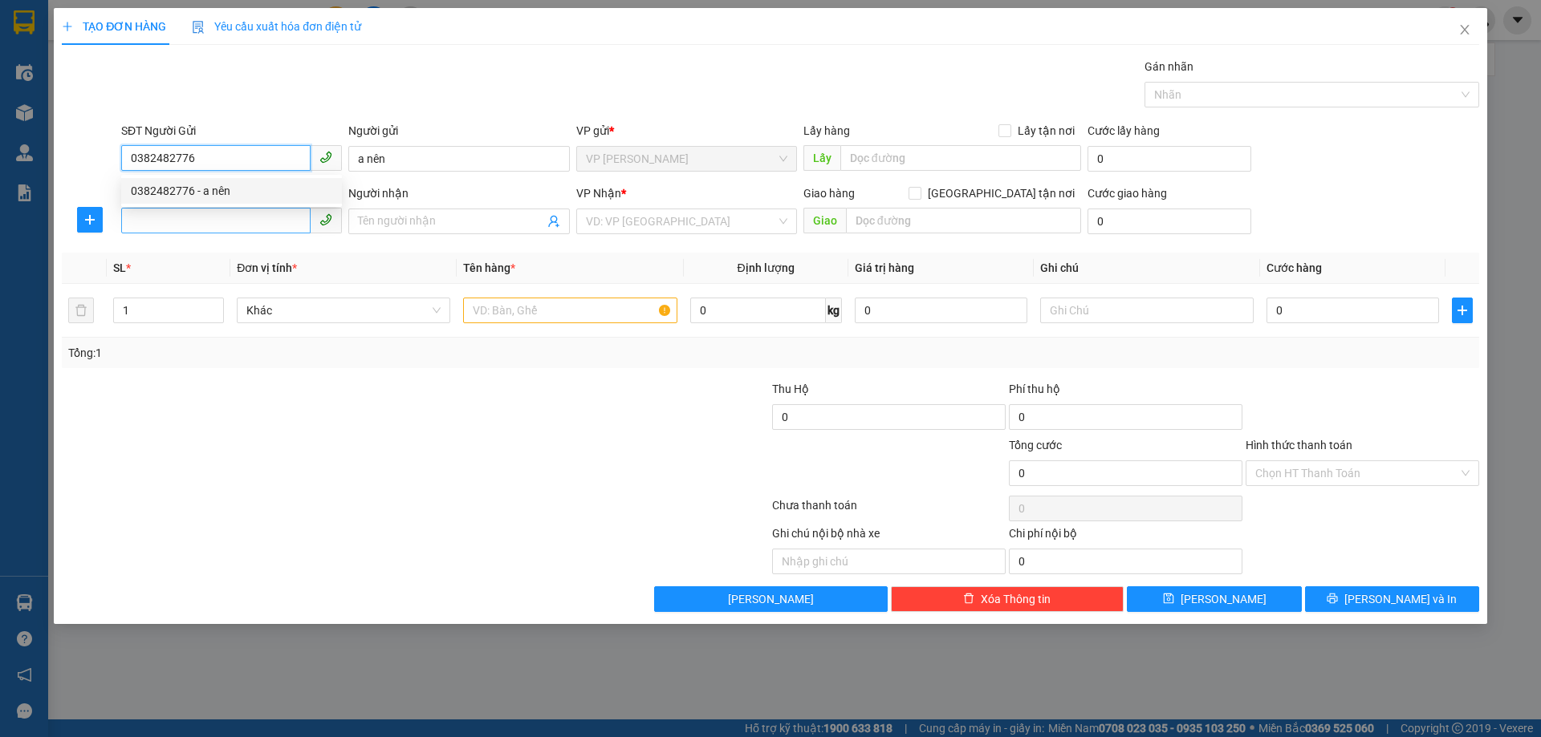
type input "0382482776"
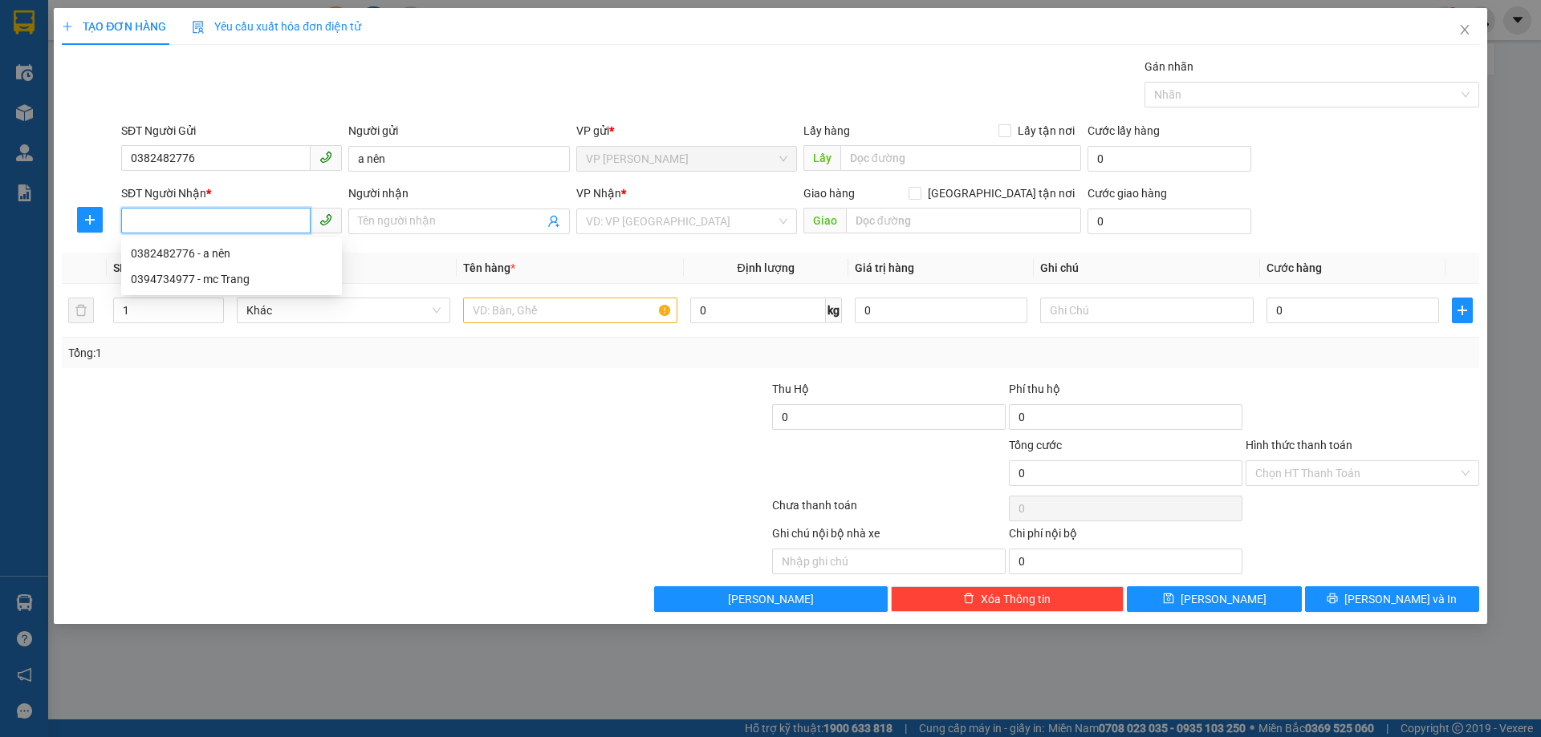
paste input "0382482776"
type input "0382482776"
click at [210, 256] on div "0382482776 - a nên" at bounding box center [231, 254] width 201 height 18
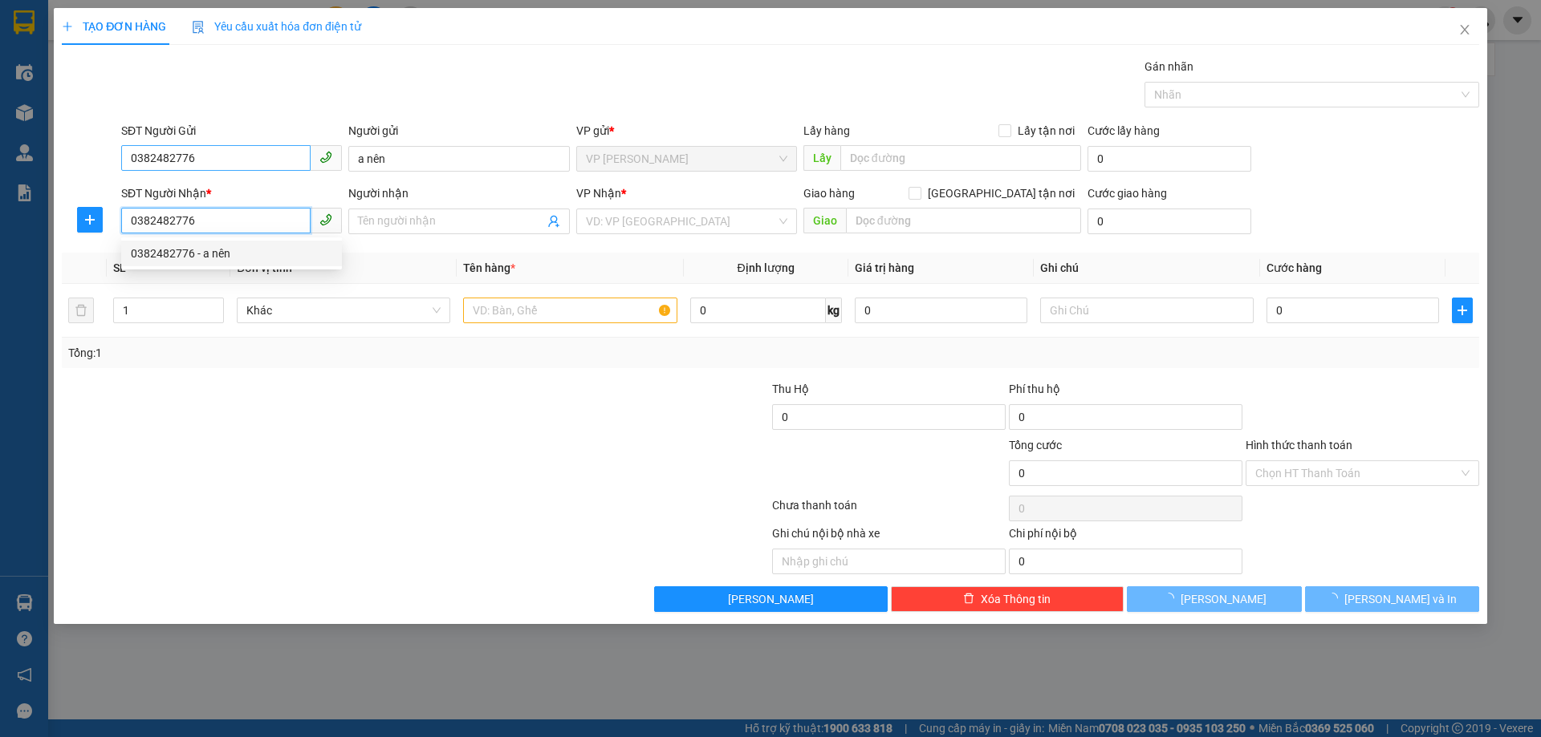
type input "a nên"
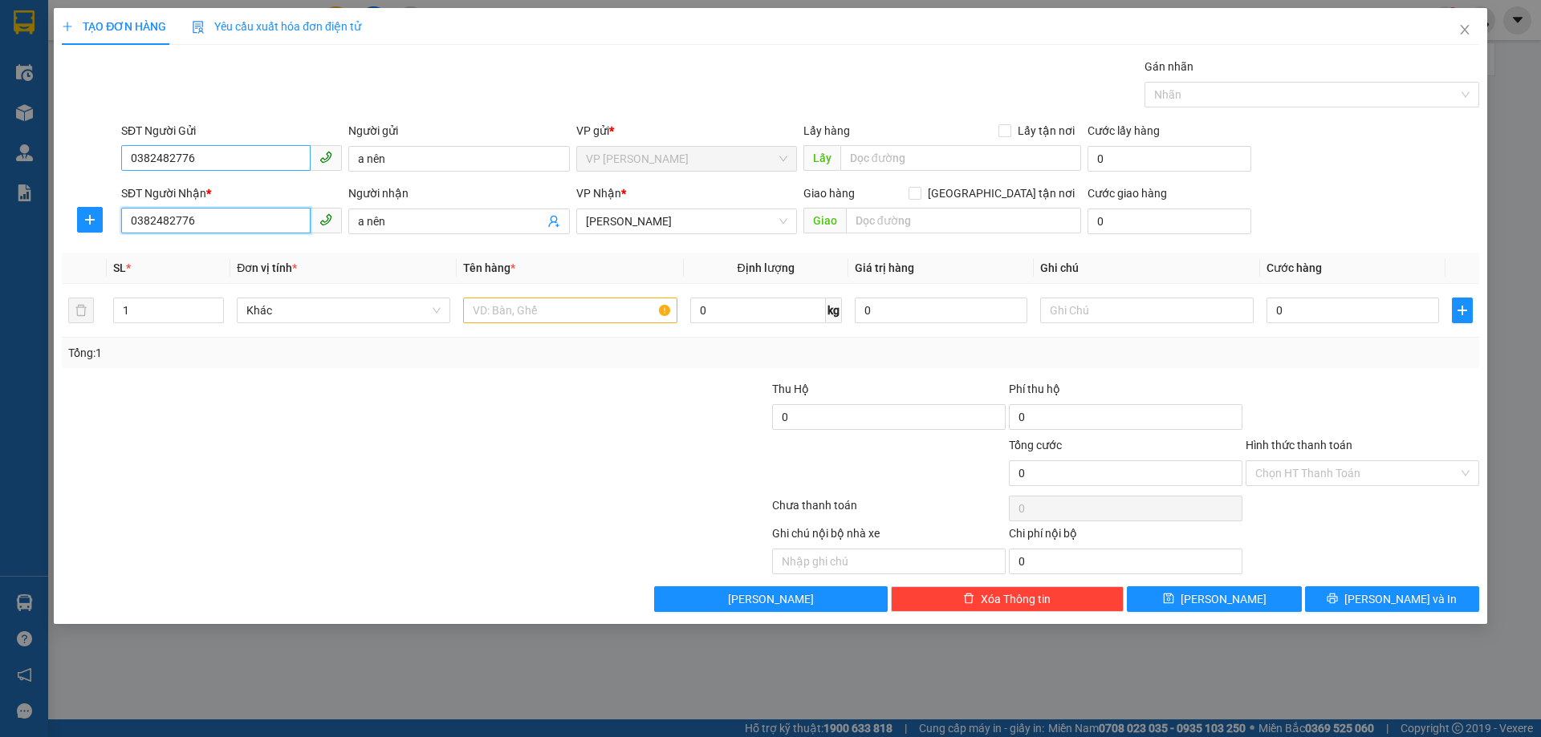
type input "0382482776"
drag, startPoint x: 210, startPoint y: 163, endPoint x: 70, endPoint y: 160, distance: 140.5
click at [70, 160] on div "SĐT Người Gửi 0382482776 0382482776 Người gửi a nên VP gửi * VP Nguyễn Quốc Trị…" at bounding box center [770, 150] width 1420 height 56
click at [204, 200] on div "0974563871 - sinh" at bounding box center [231, 191] width 221 height 26
type input "0974563871"
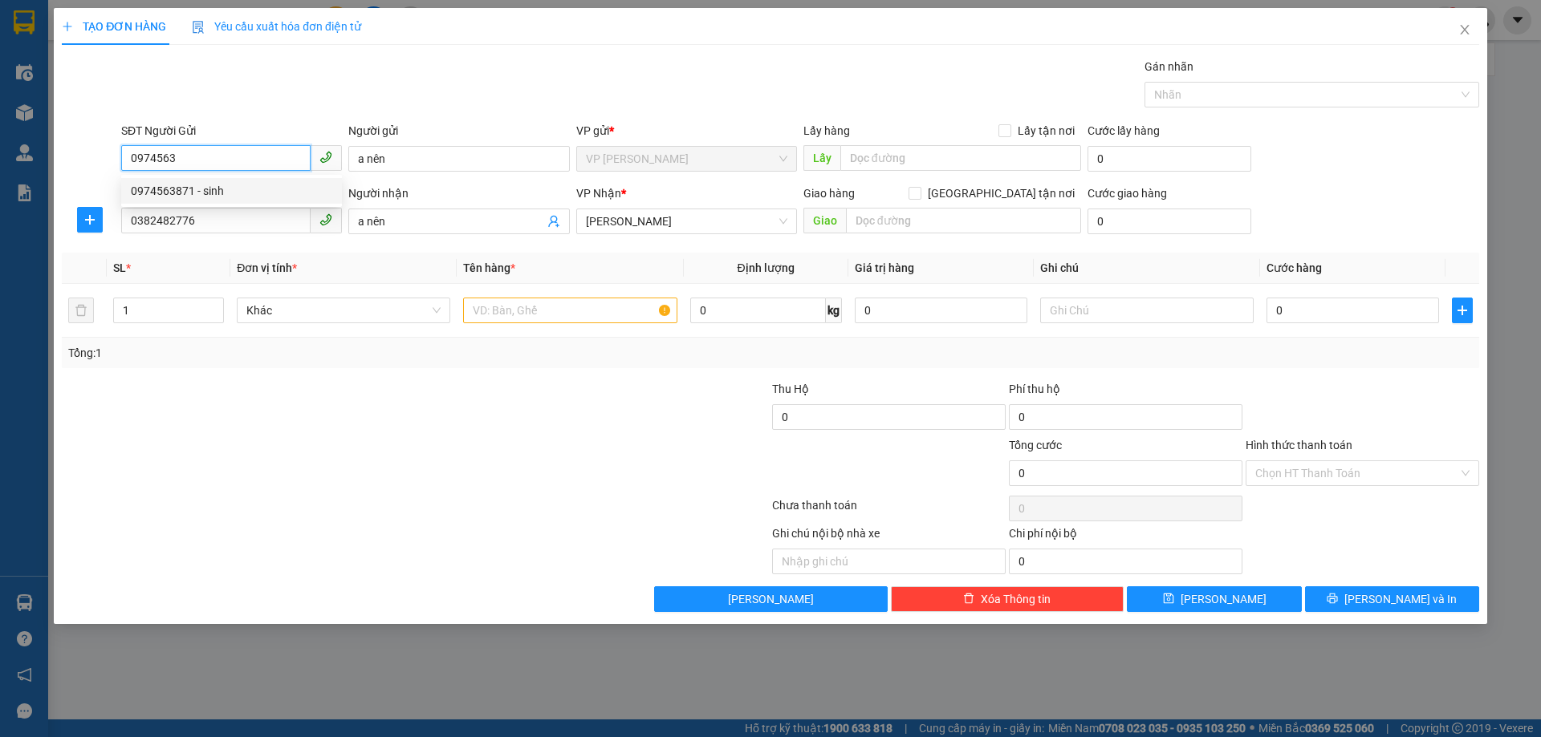
type input "sinh"
type input "0974563871"
click at [559, 307] on input "text" at bounding box center [569, 311] width 213 height 26
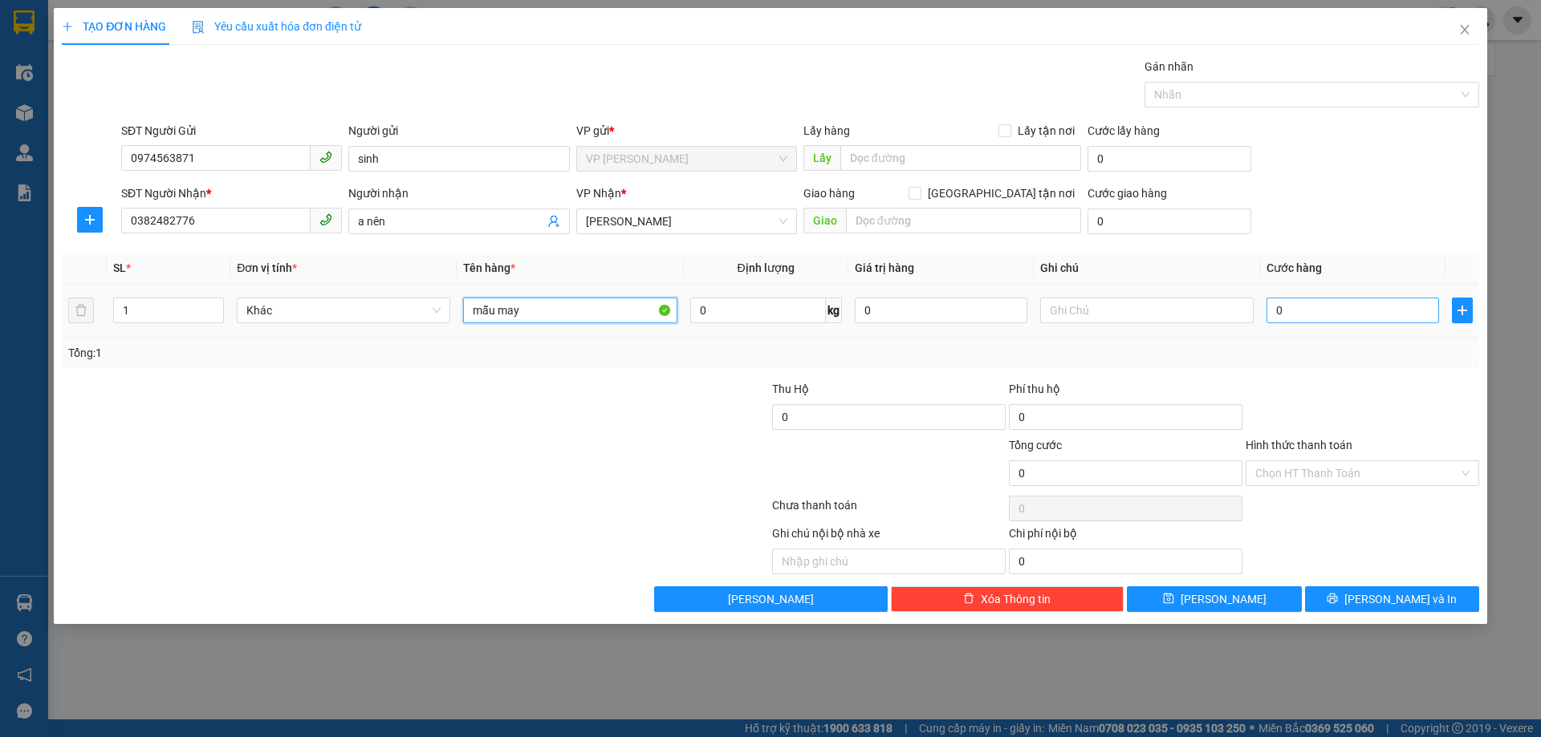
type input "mẫu may"
click at [1296, 311] on input "0" at bounding box center [1352, 311] width 173 height 26
click at [1298, 311] on input "0" at bounding box center [1352, 311] width 173 height 26
click at [1297, 311] on input "0" at bounding box center [1352, 311] width 173 height 26
type input "003"
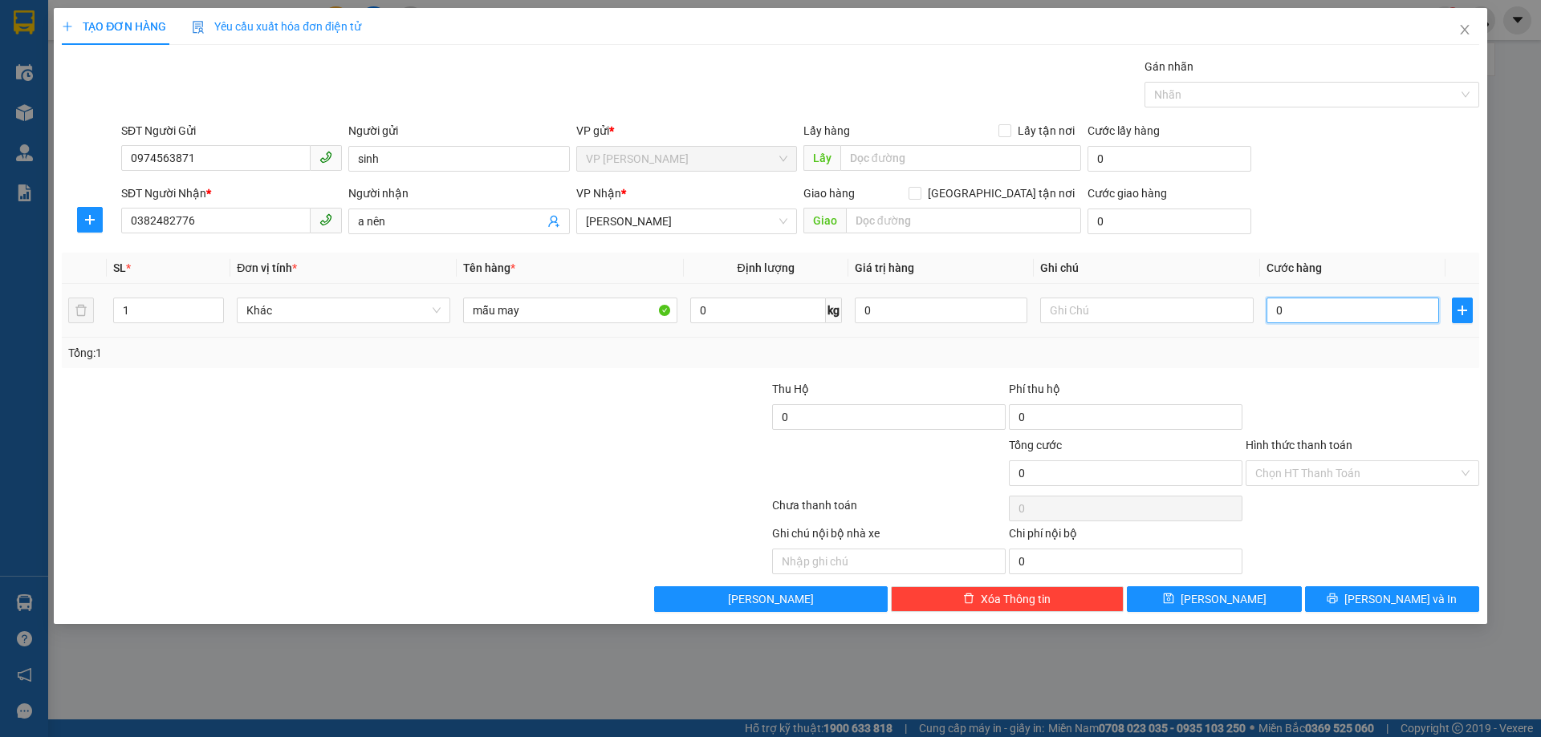
type input "3"
type input "0.030"
type input "30"
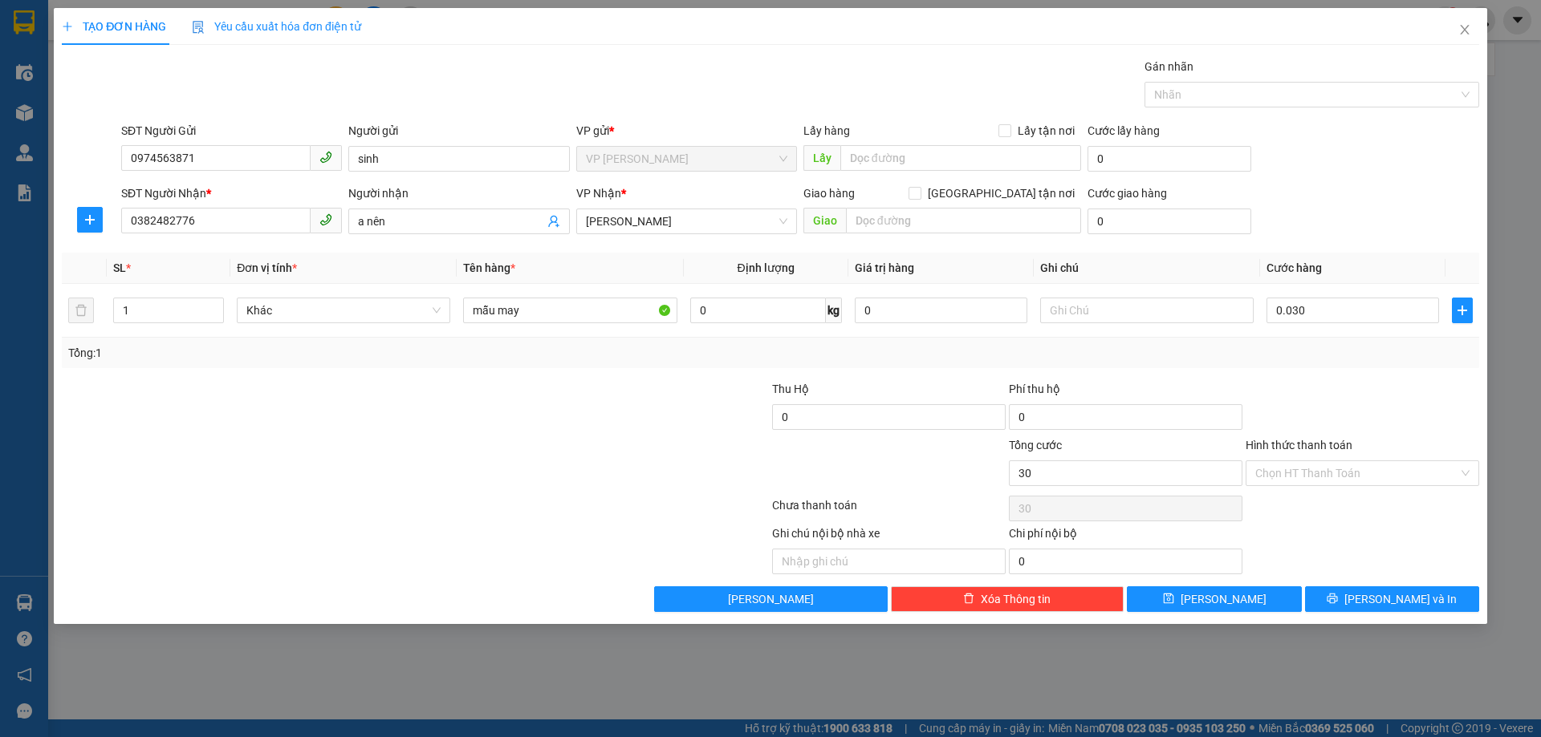
click at [1330, 354] on div "Tổng: 1" at bounding box center [770, 353] width 1404 height 18
type input "30.000"
click at [1382, 591] on span "[PERSON_NAME] và In" at bounding box center [1400, 600] width 112 height 18
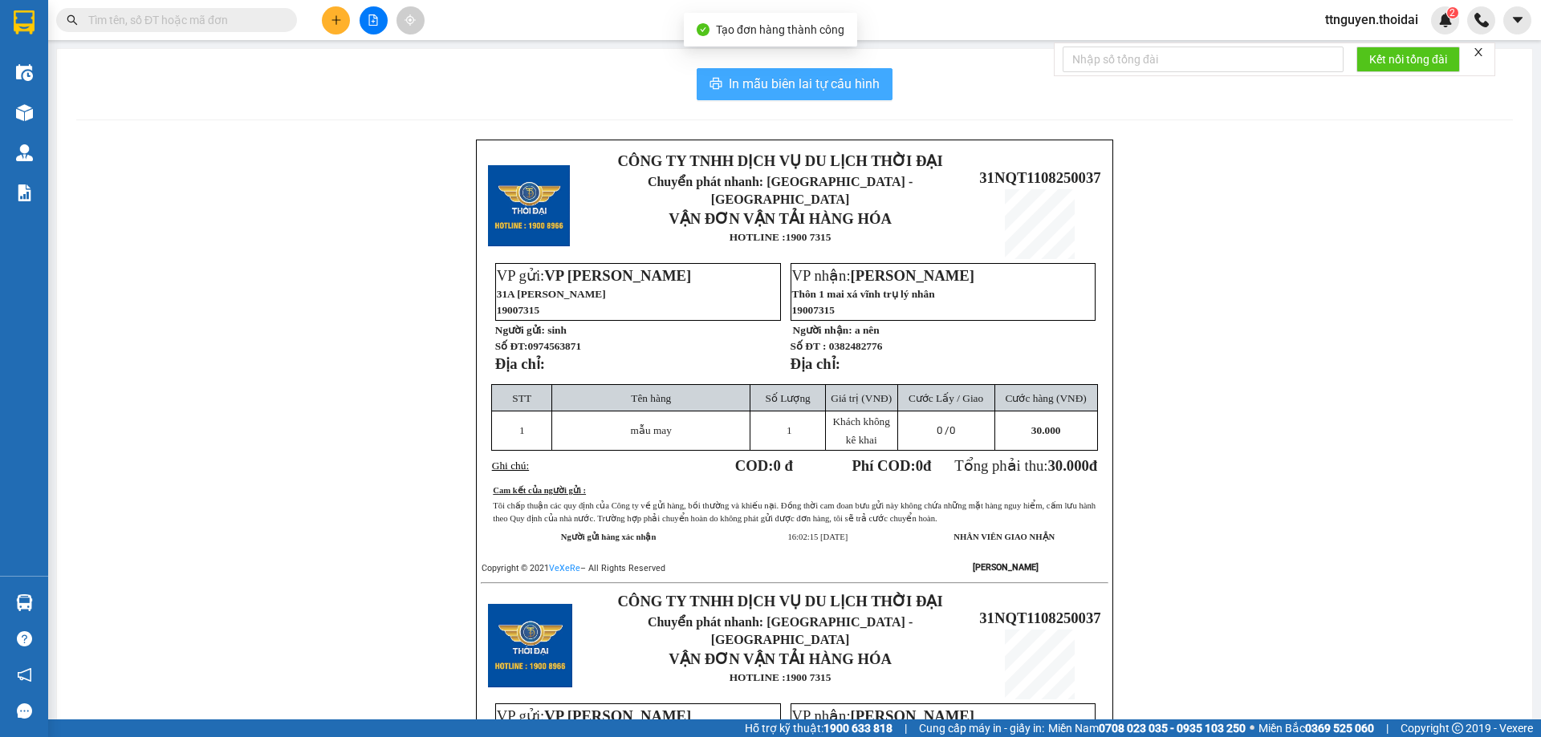
click at [802, 69] on button "In mẫu biên lai tự cấu hình" at bounding box center [795, 84] width 196 height 32
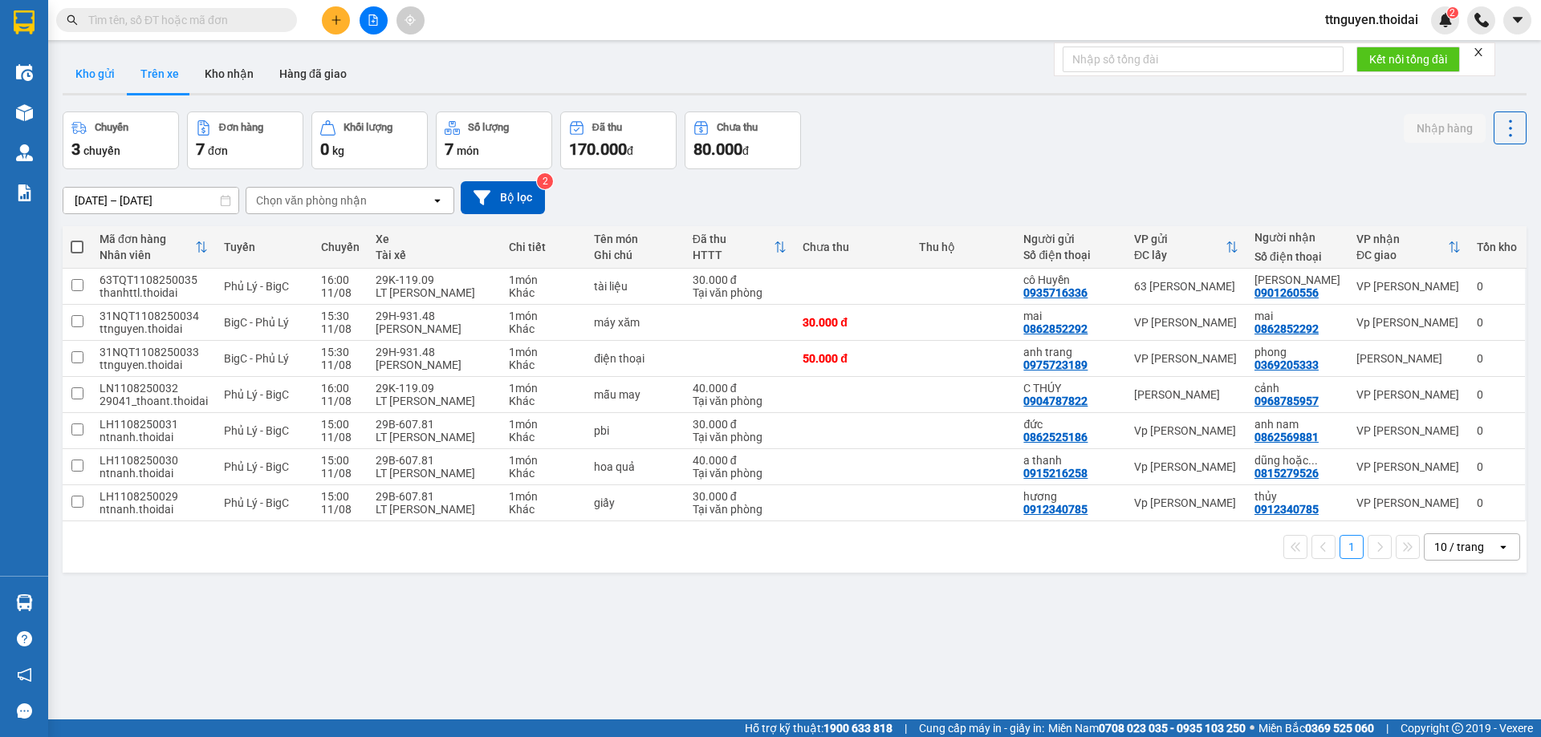
click at [86, 77] on button "Kho gửi" at bounding box center [95, 74] width 65 height 39
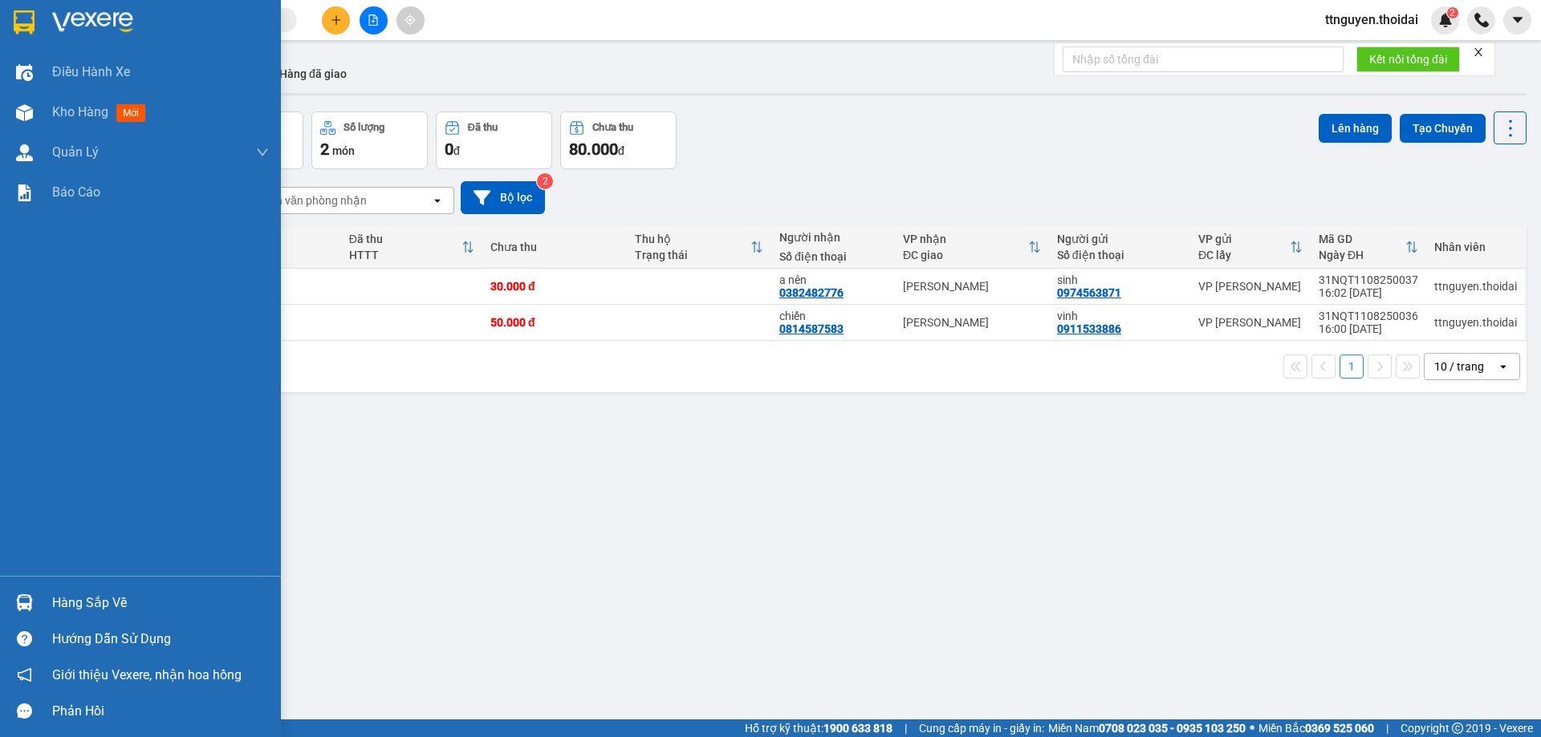
click at [105, 602] on div "Hàng sắp về" at bounding box center [160, 603] width 217 height 24
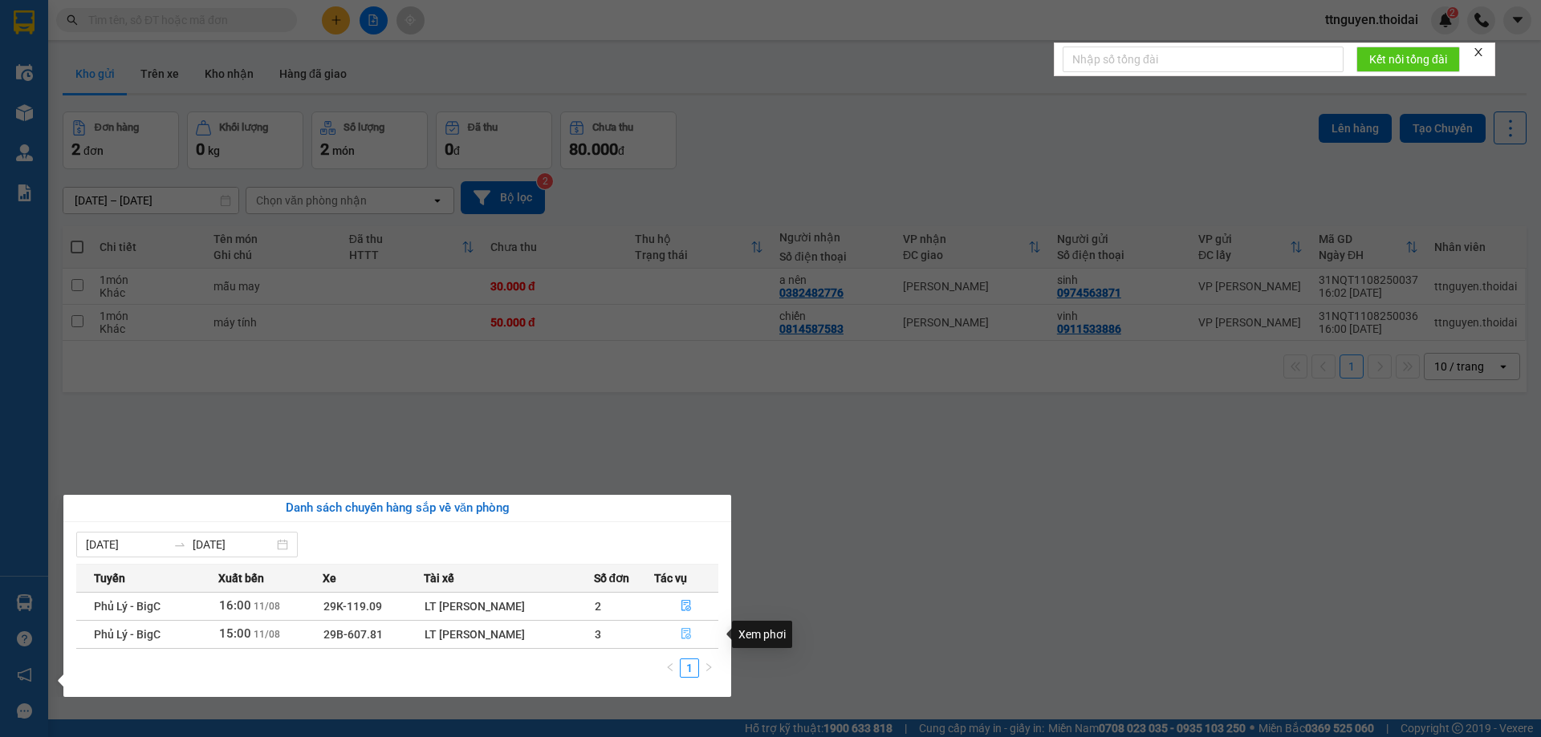
click at [686, 640] on icon "file-done" at bounding box center [685, 633] width 11 height 11
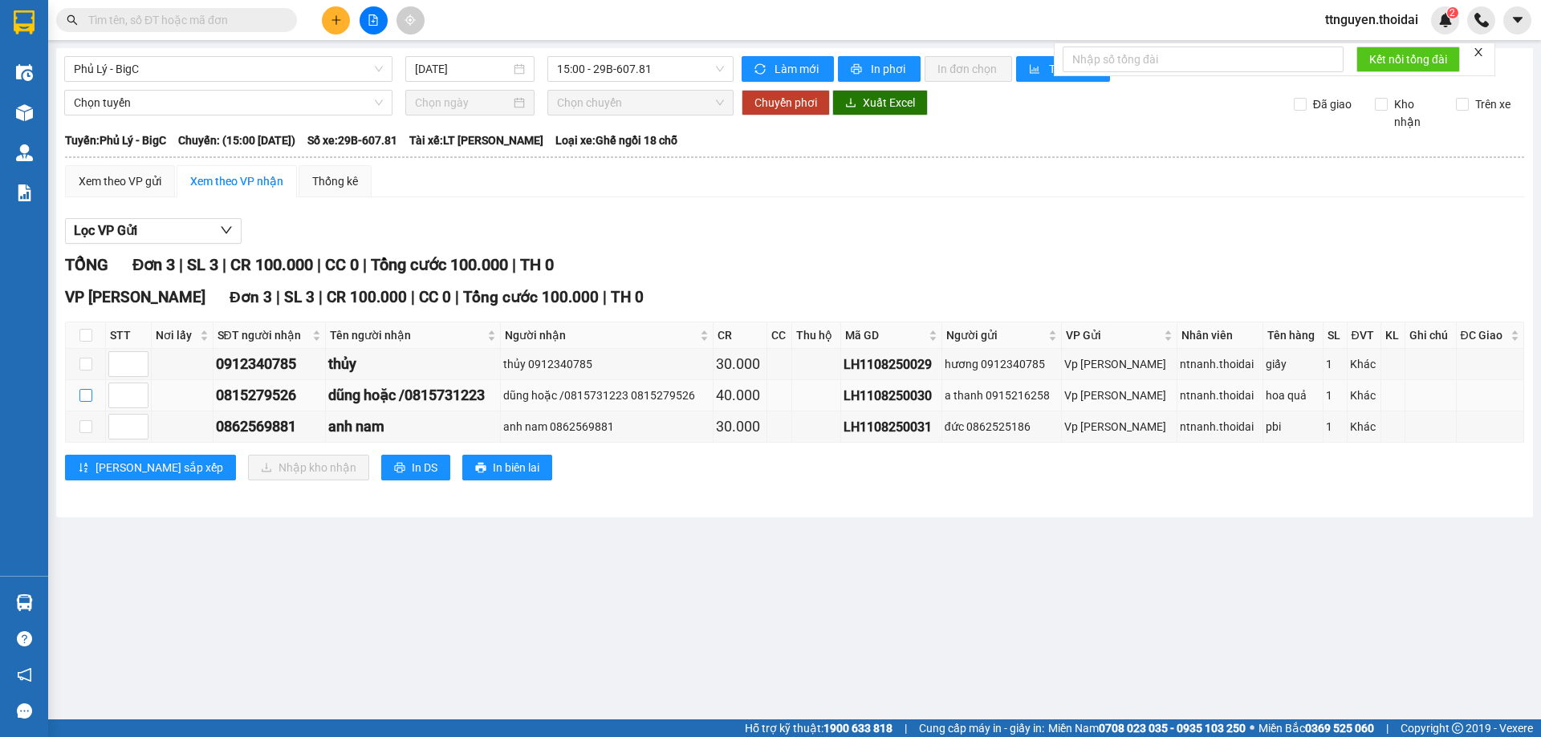
click at [86, 391] on input "checkbox" at bounding box center [85, 395] width 13 height 13
checkbox input "true"
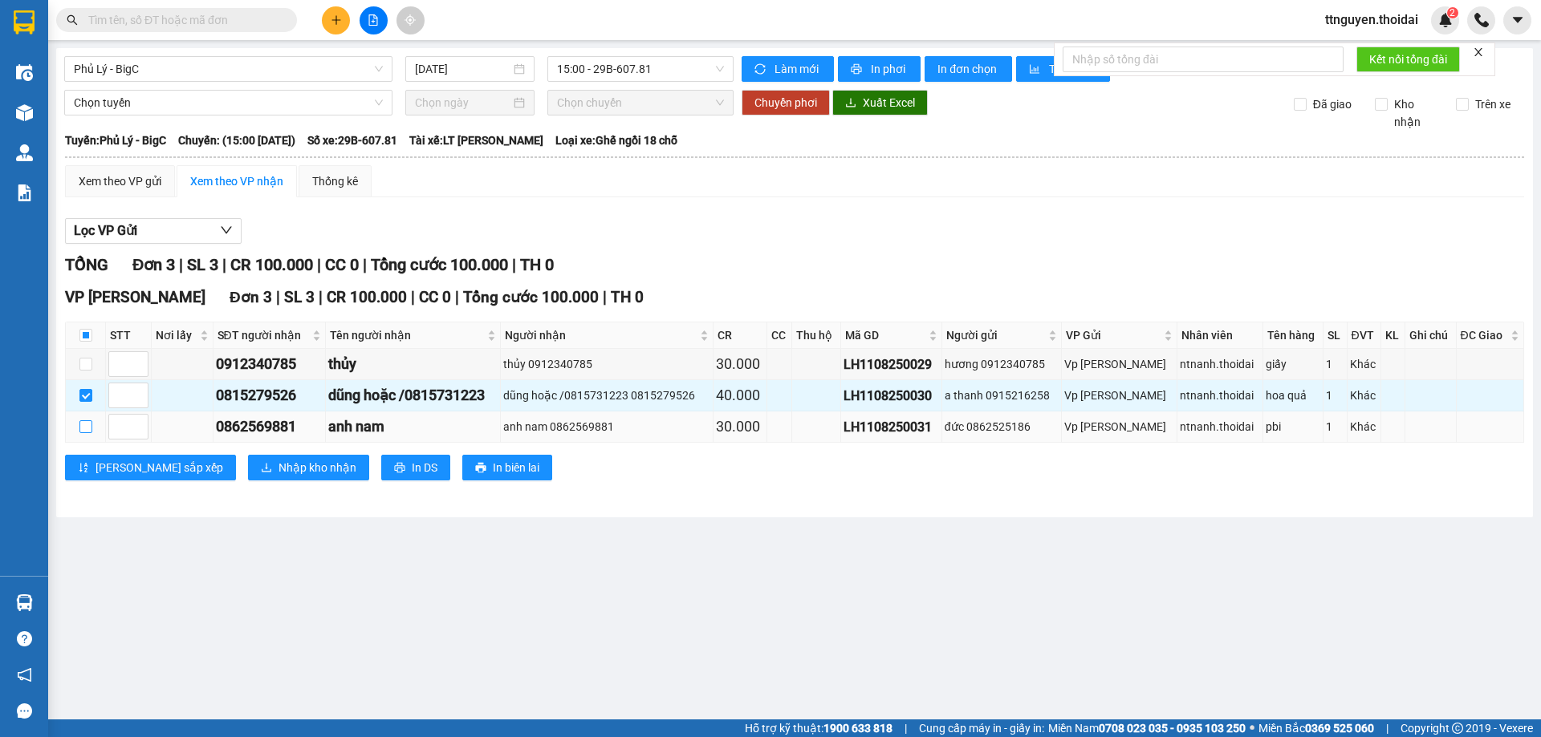
click at [87, 426] on input "checkbox" at bounding box center [85, 426] width 13 height 13
checkbox input "true"
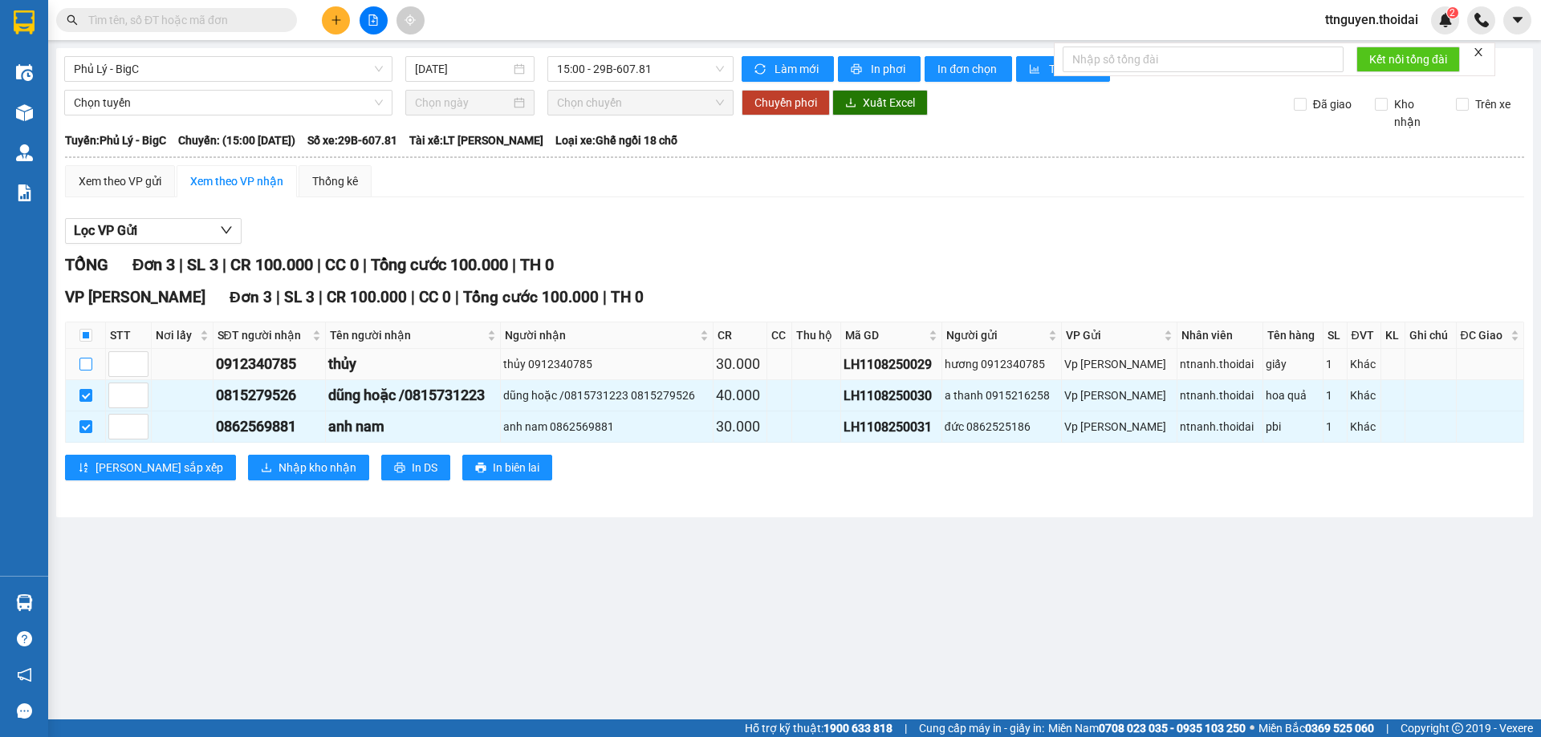
click at [87, 360] on input "checkbox" at bounding box center [85, 364] width 13 height 13
checkbox input "true"
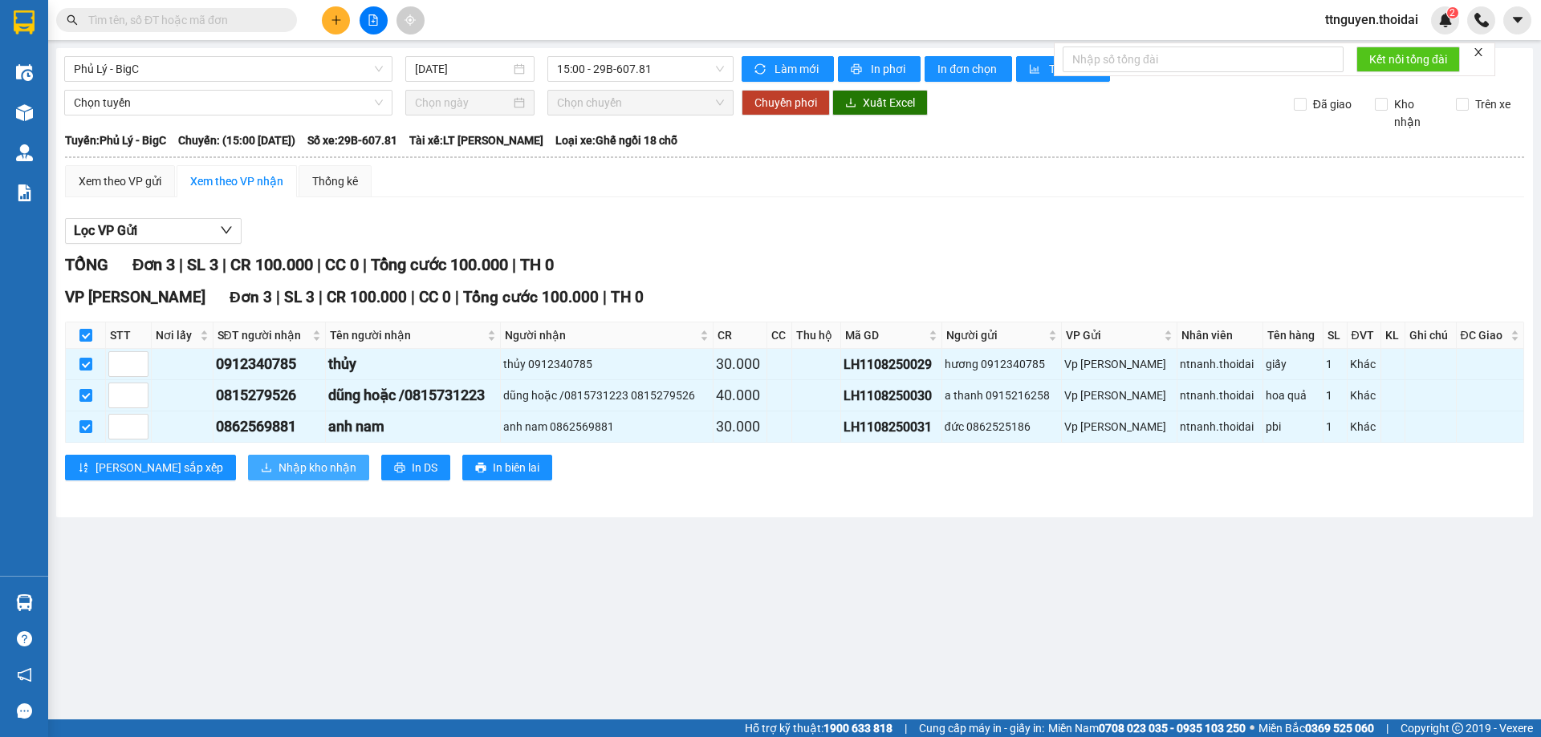
click at [278, 473] on span "Nhập kho nhận" at bounding box center [317, 468] width 78 height 18
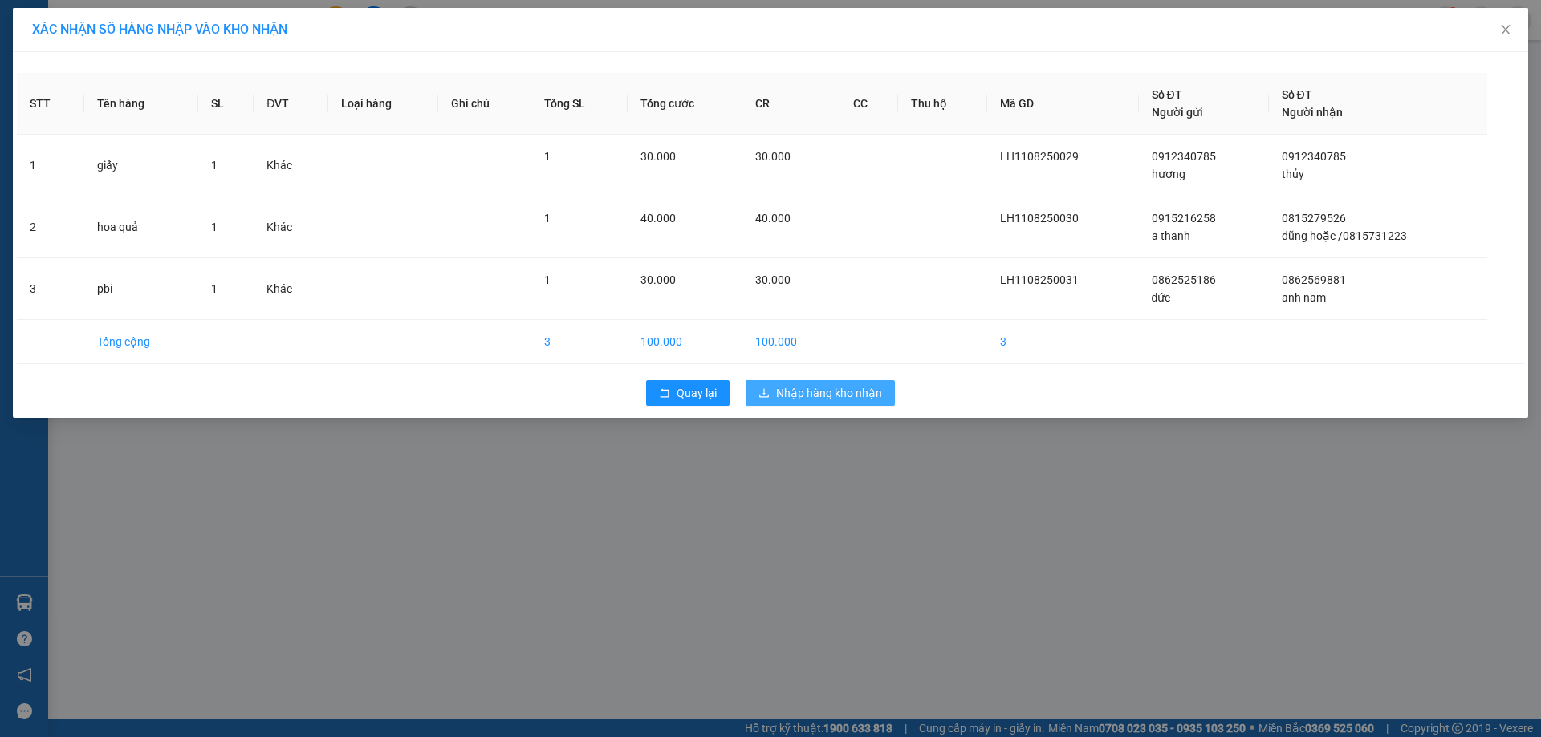
click at [831, 390] on span "Nhập hàng kho nhận" at bounding box center [829, 393] width 106 height 18
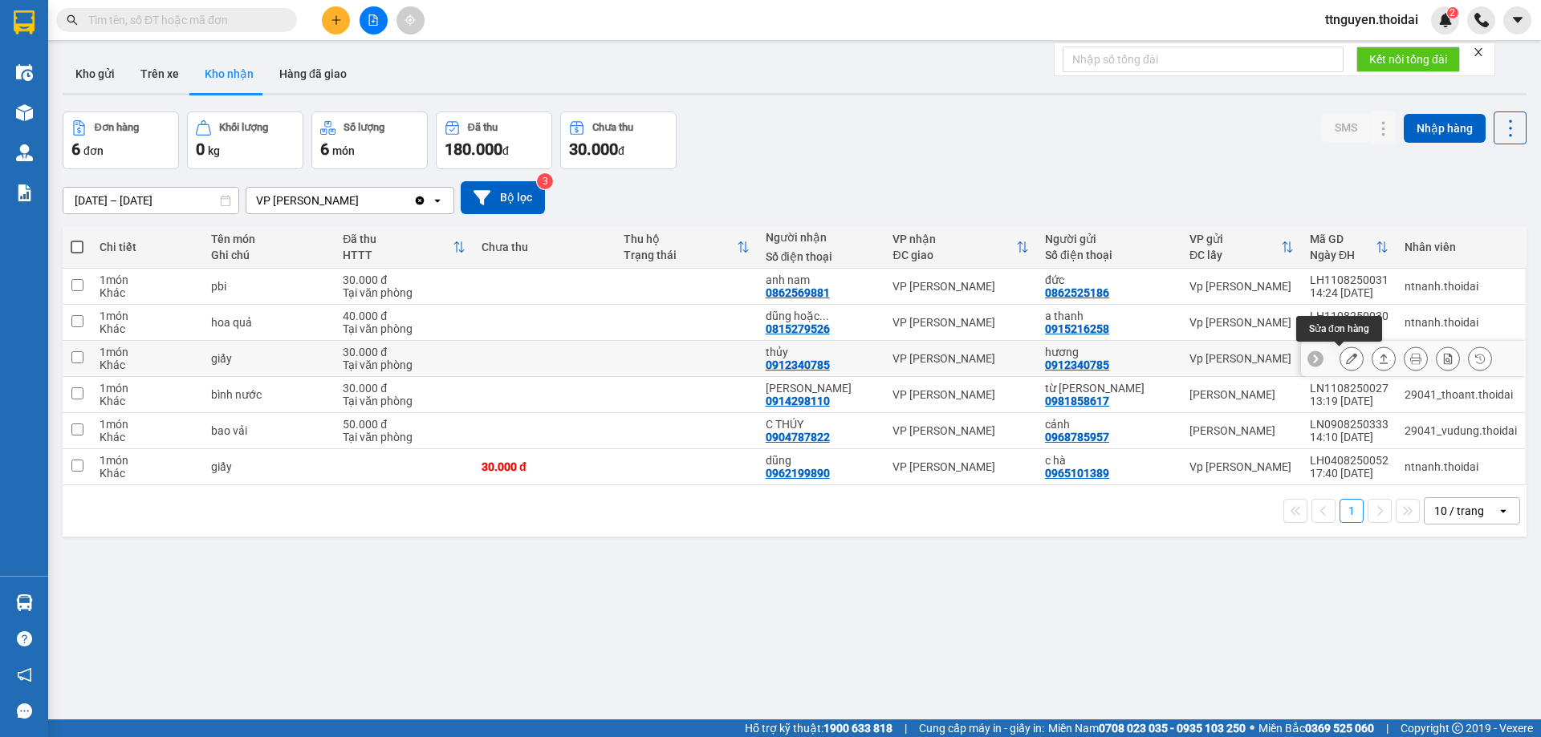
click at [1346, 354] on icon at bounding box center [1351, 358] width 11 height 11
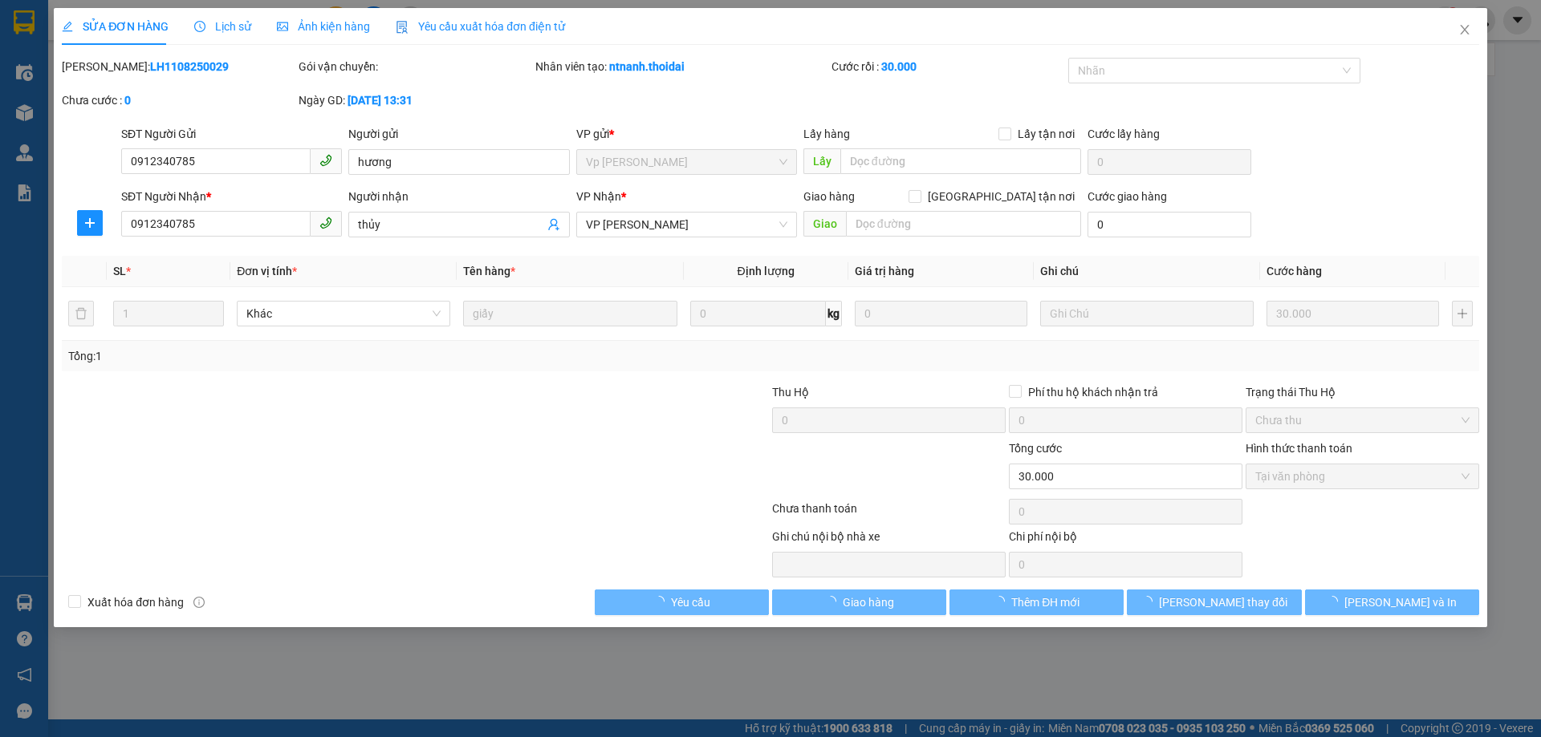
type input "0912340785"
type input "hương"
type input "0912340785"
type input "thủy"
type input "30.000"
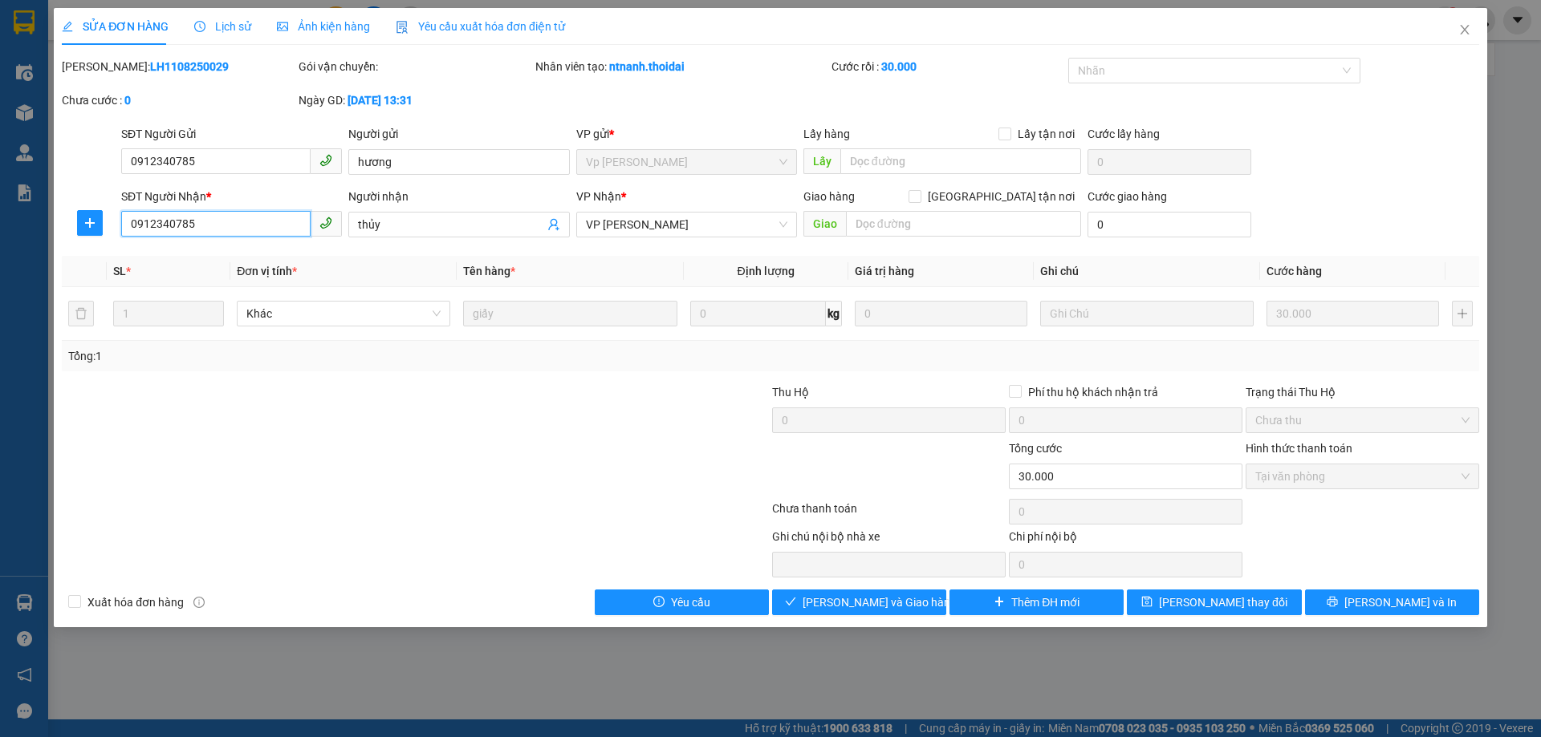
drag, startPoint x: 207, startPoint y: 226, endPoint x: 60, endPoint y: 226, distance: 146.8
click at [61, 226] on div "SĐT Người Nhận * 0912340785 0912340785 Người nhận thủy VP Nhận * VP Nguyễn Quốc…" at bounding box center [770, 216] width 1420 height 56
paste input "0979521885"
type input "0979521885"
drag, startPoint x: 1228, startPoint y: 595, endPoint x: 960, endPoint y: 570, distance: 269.2
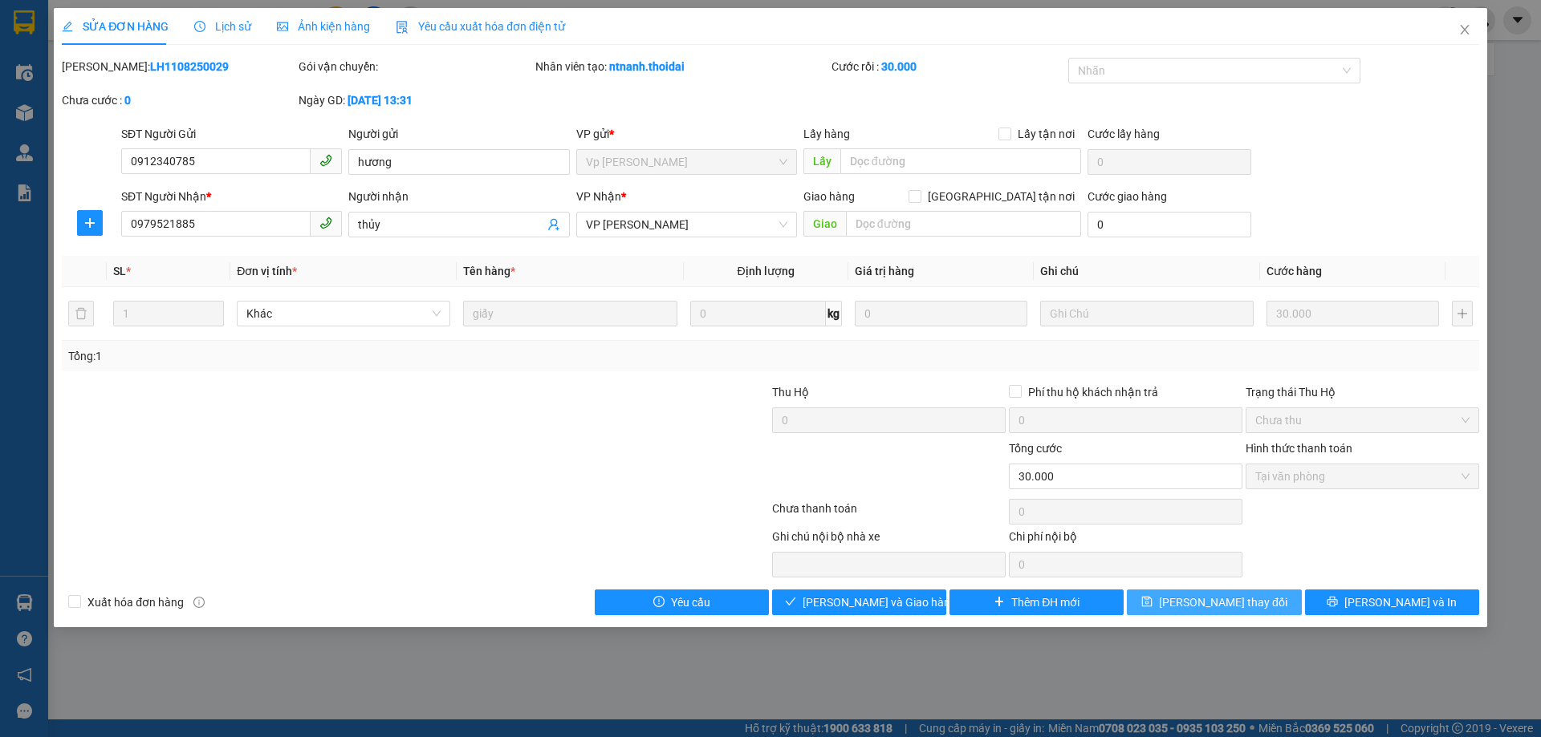
click at [1223, 595] on span "[PERSON_NAME] thay đổi" at bounding box center [1223, 603] width 128 height 18
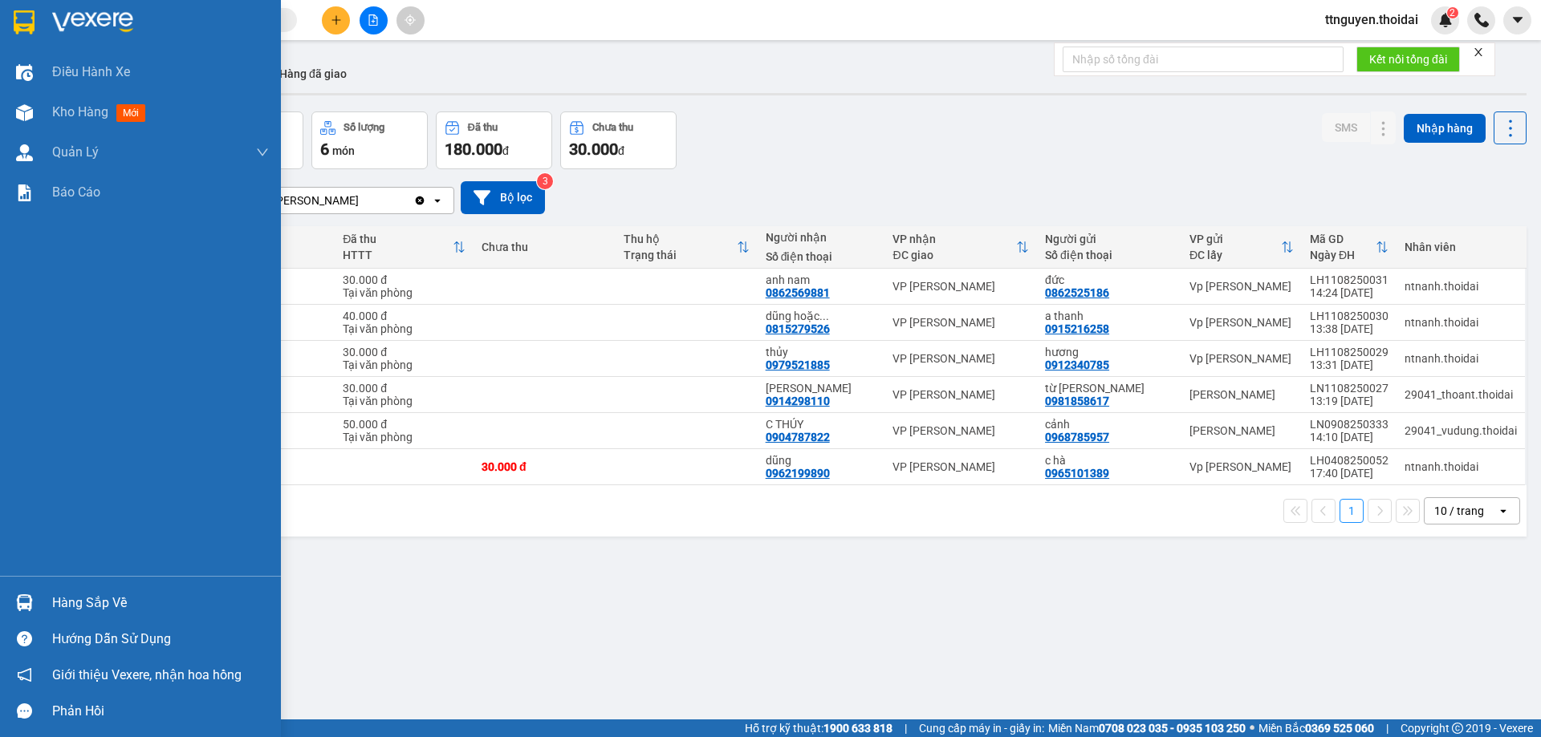
click at [75, 603] on div "Hàng sắp về" at bounding box center [160, 603] width 217 height 24
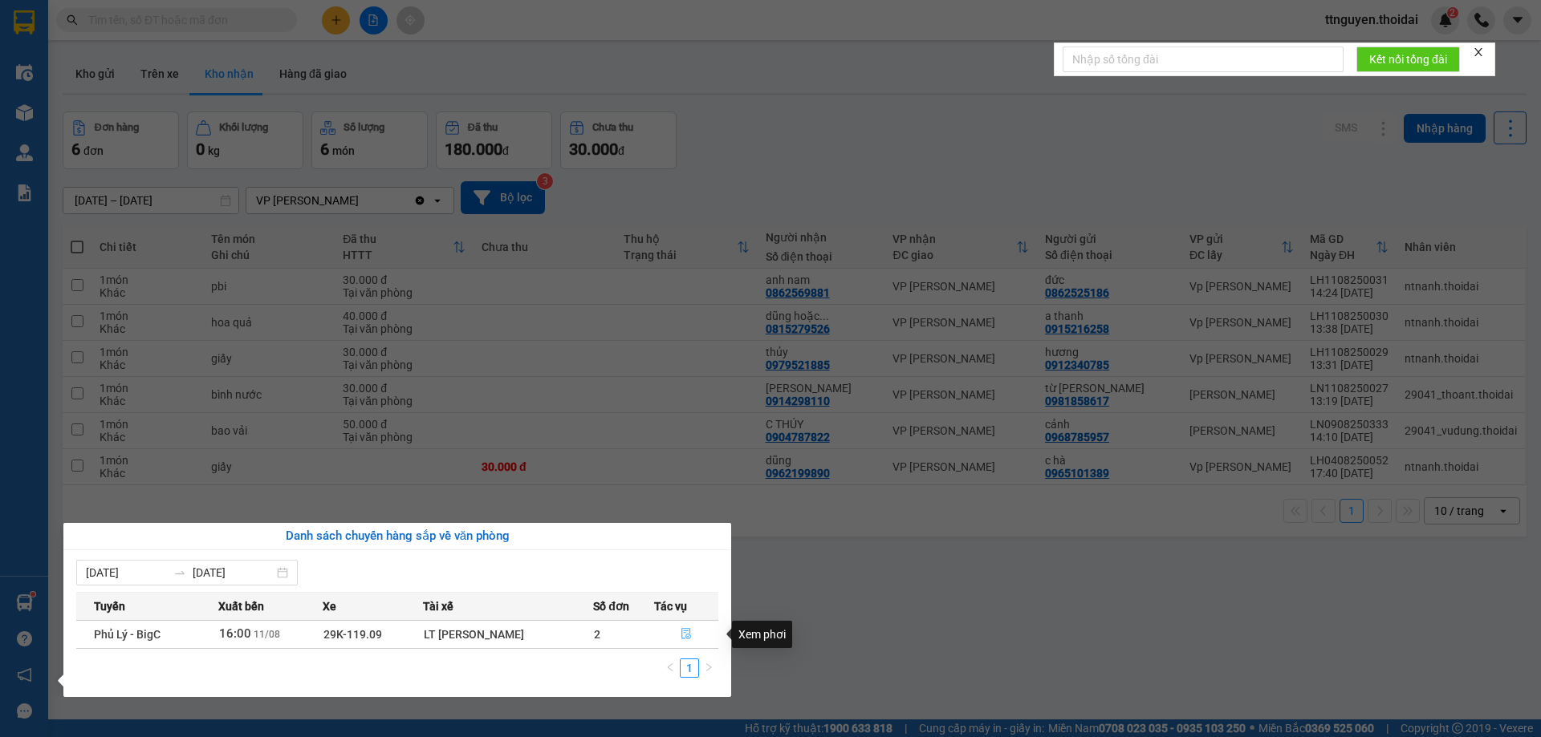
click at [686, 629] on icon "file-done" at bounding box center [686, 634] width 10 height 11
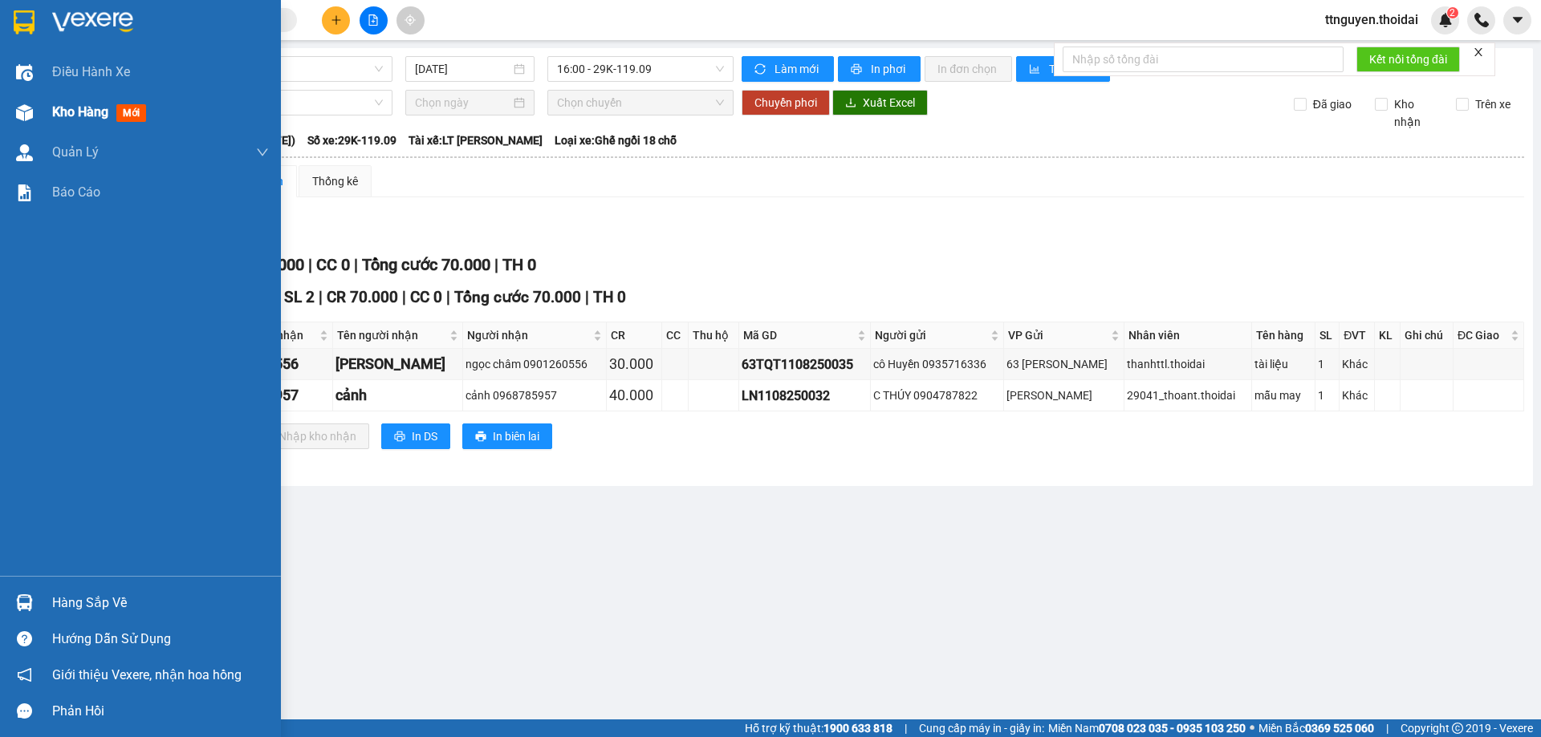
click at [77, 100] on div "Kho hàng mới" at bounding box center [160, 112] width 217 height 40
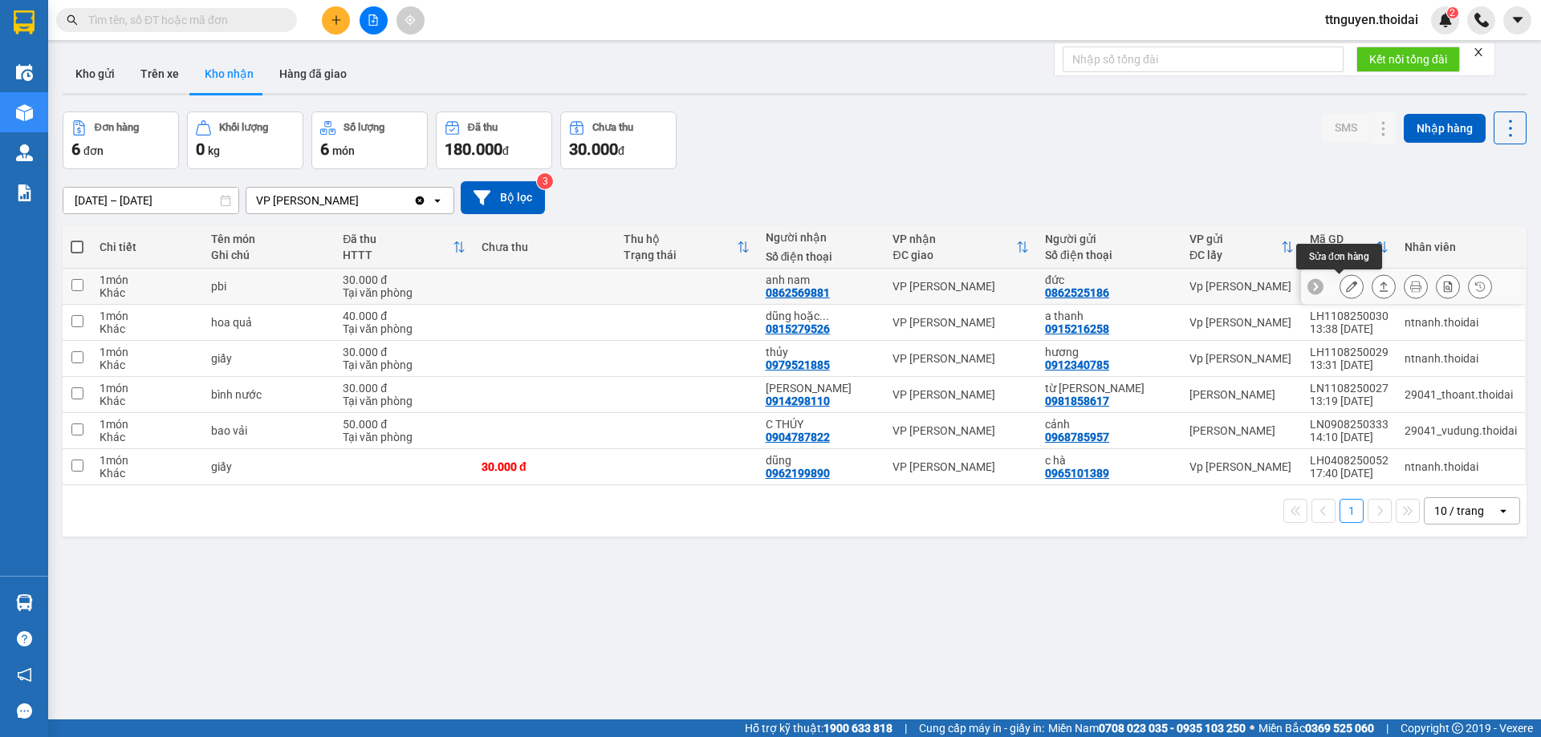
click at [1346, 284] on icon at bounding box center [1351, 286] width 11 height 11
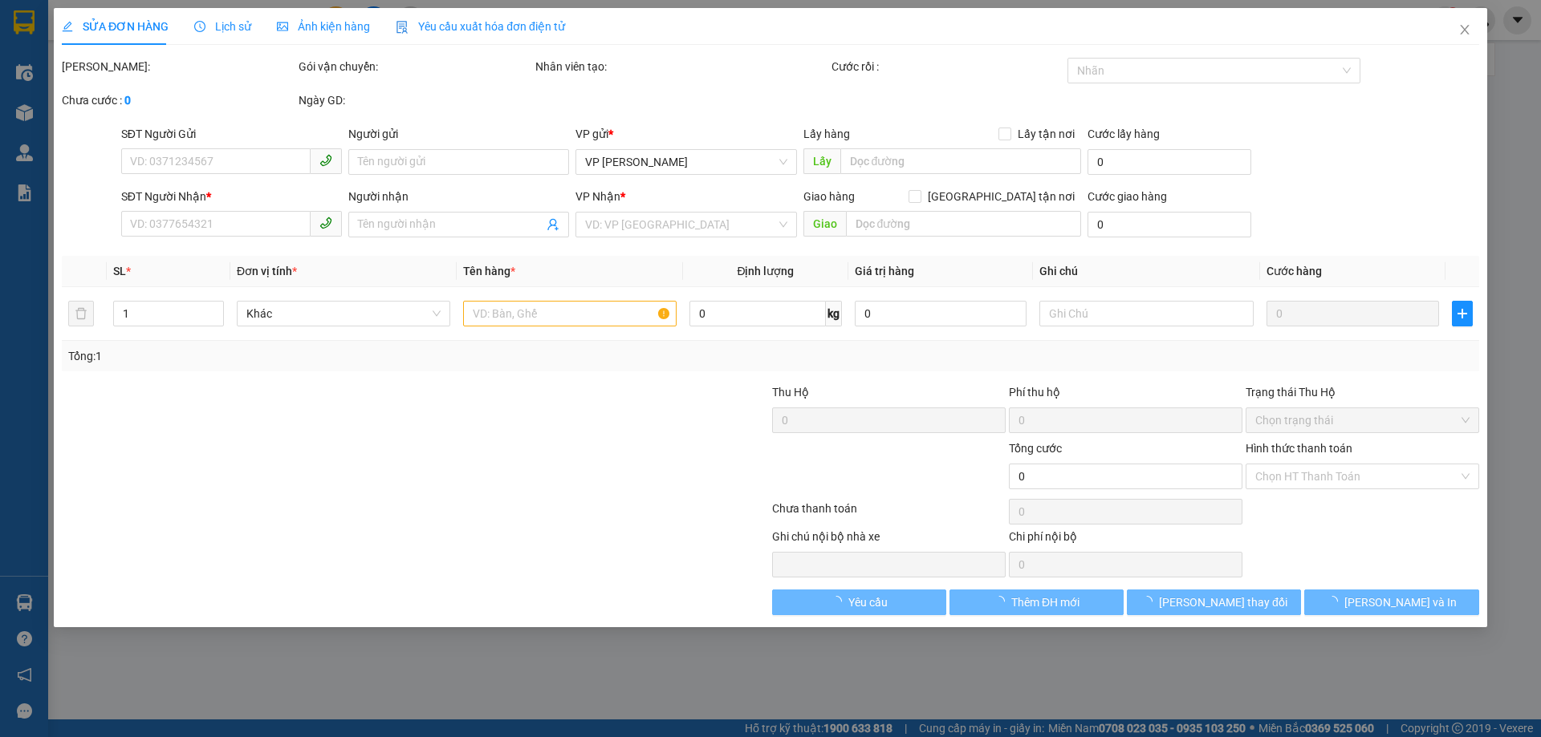
type input "0862525186"
type input "đức"
type input "0862569881"
type input "anh nam"
type input "30.000"
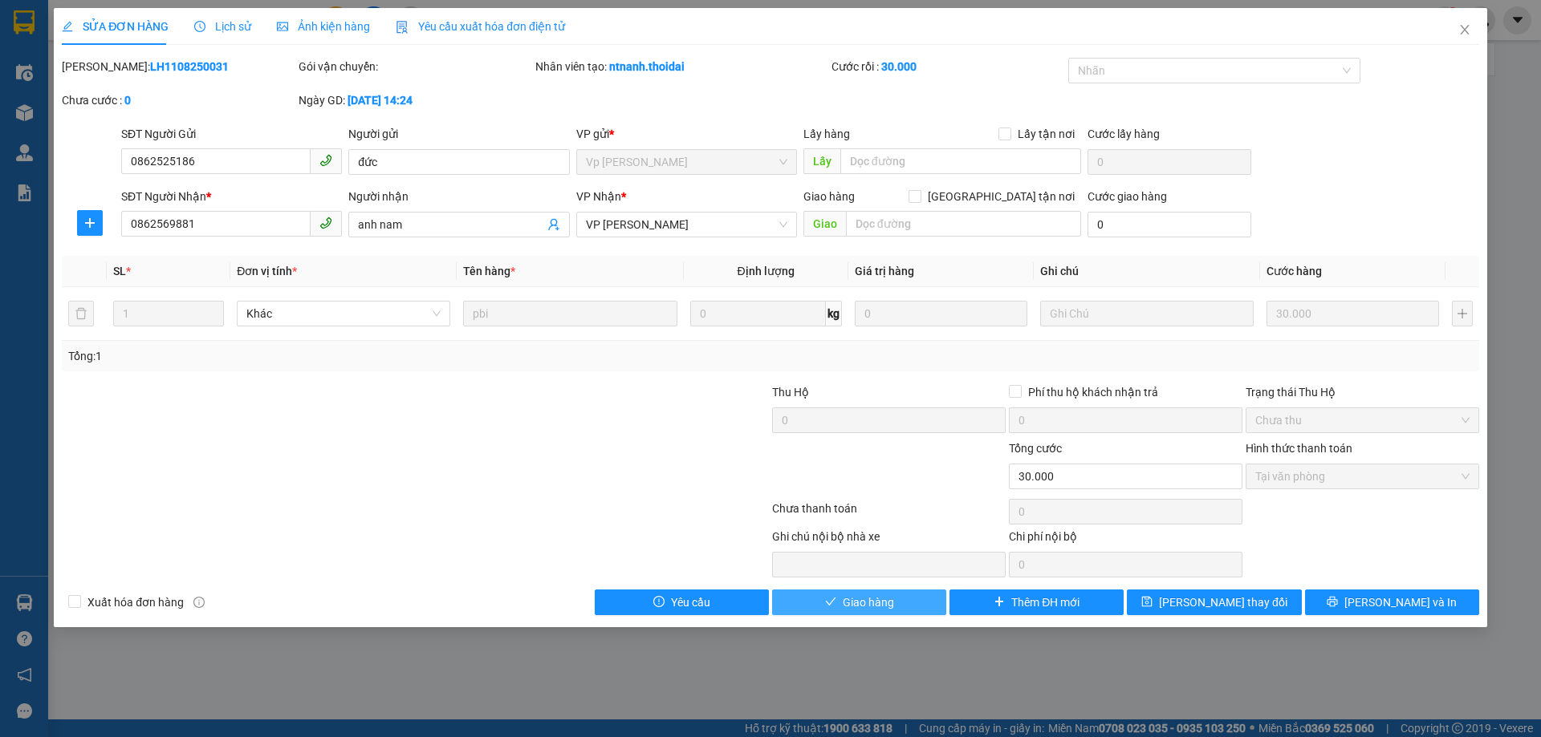
click at [865, 601] on span "Giao hàng" at bounding box center [868, 603] width 51 height 18
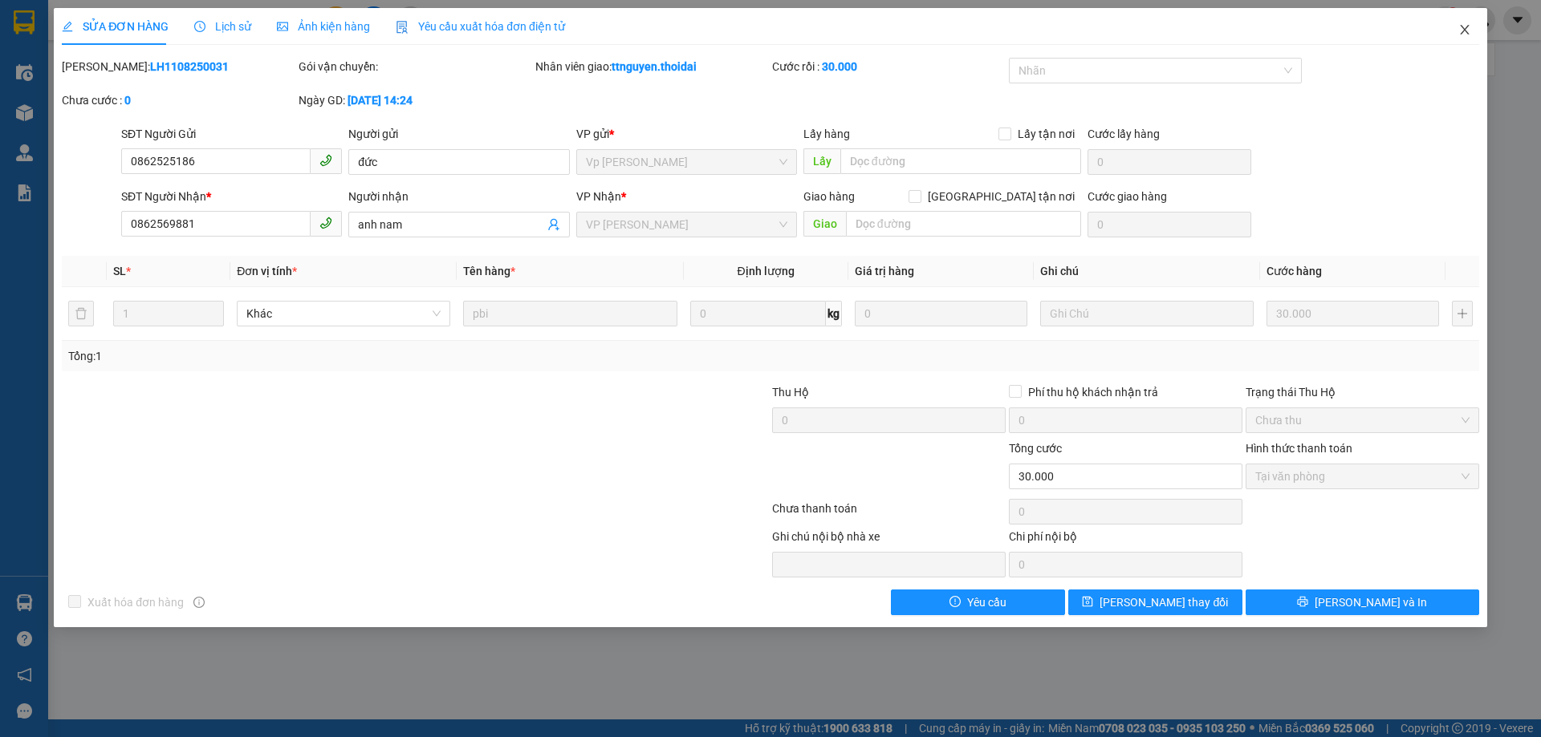
click at [1469, 26] on icon "close" at bounding box center [1464, 29] width 13 height 13
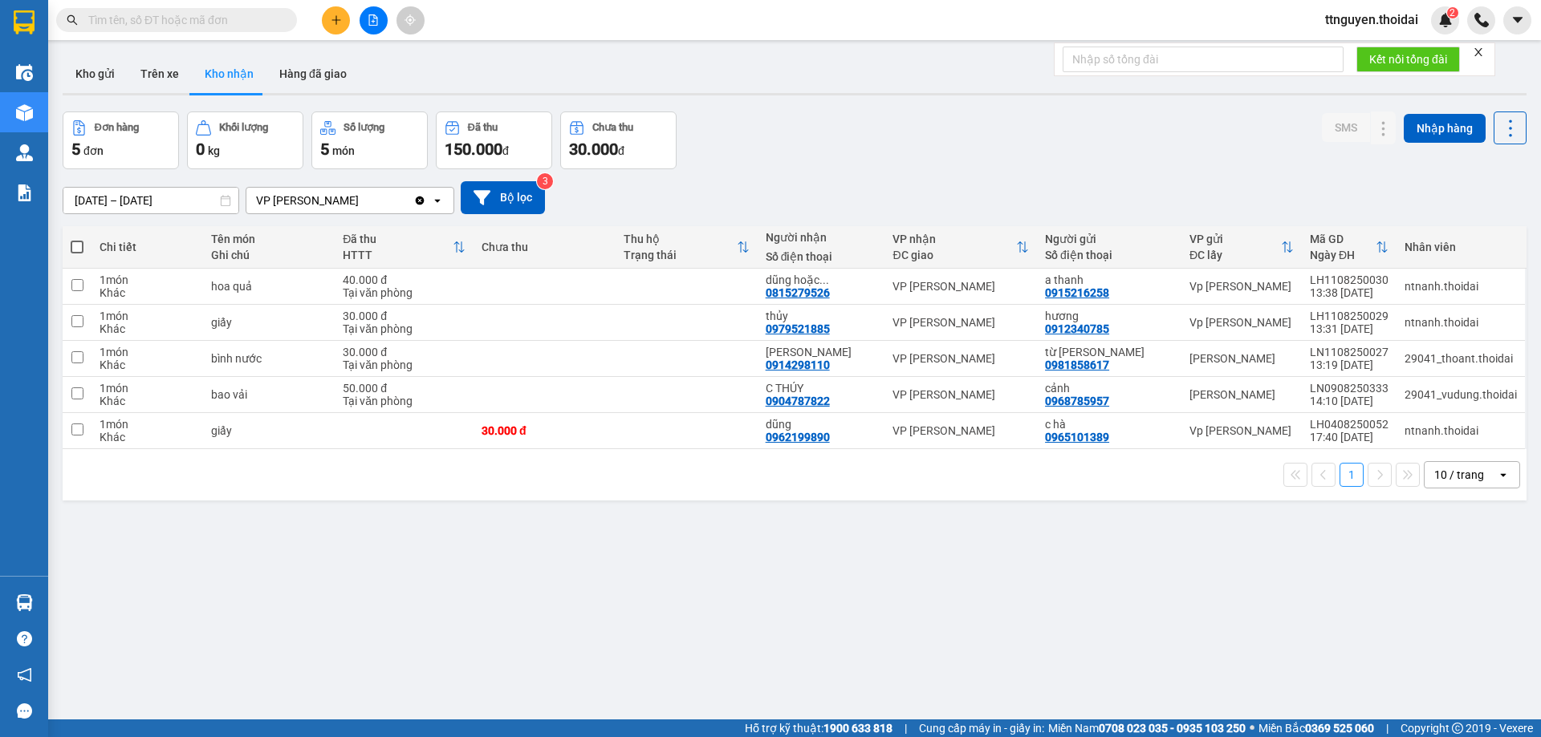
click at [342, 15] on button at bounding box center [336, 20] width 28 height 28
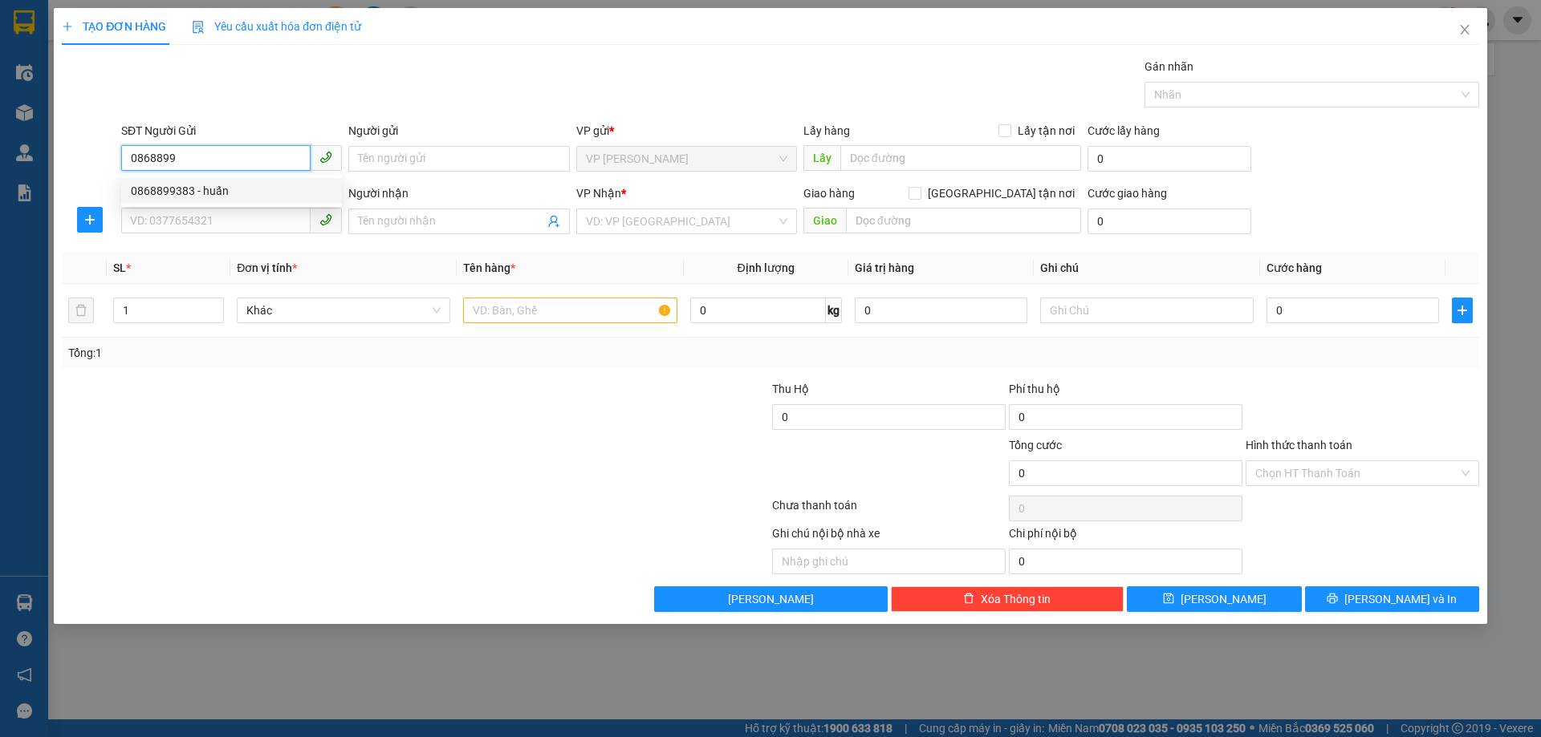
click at [218, 192] on div "0868899383 - huấn" at bounding box center [231, 191] width 201 height 18
type input "0868899383"
type input "huấn"
type input "0868899383"
click at [217, 230] on input "SĐT Người Nhận *" at bounding box center [215, 221] width 189 height 26
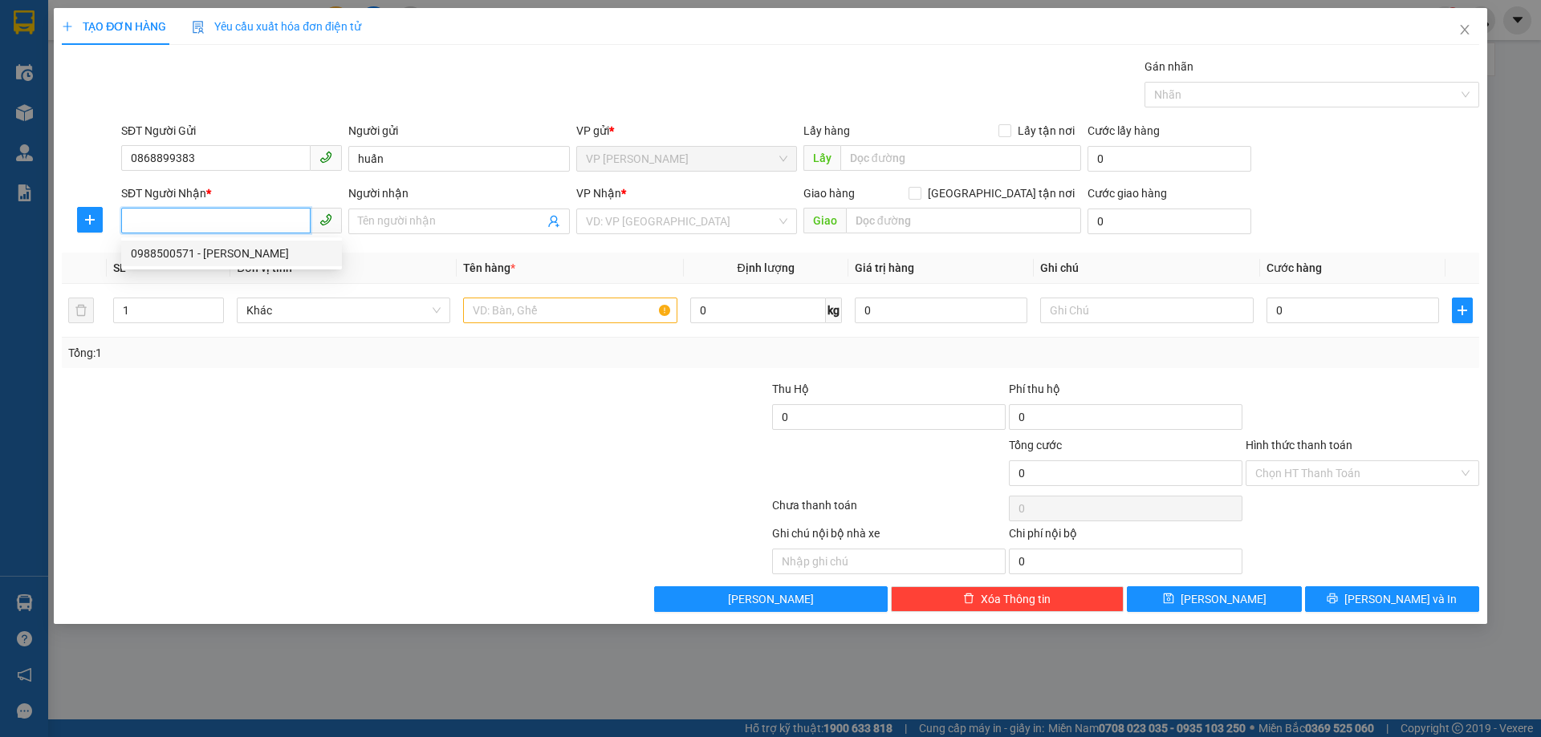
click at [221, 250] on div "0988500571 - nguyễn xuân hinh" at bounding box center [231, 254] width 201 height 18
type input "0988500571"
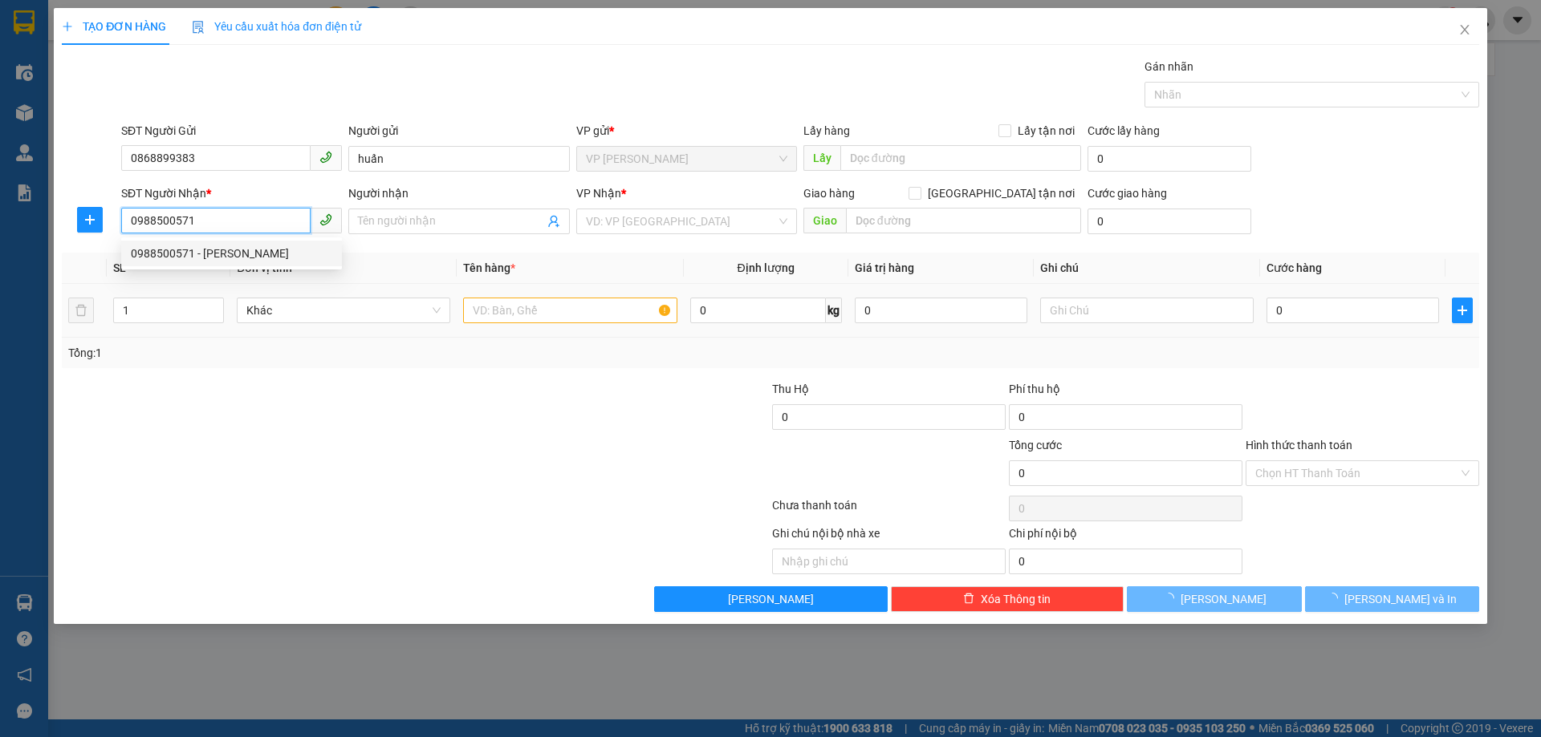
type input "[PERSON_NAME]"
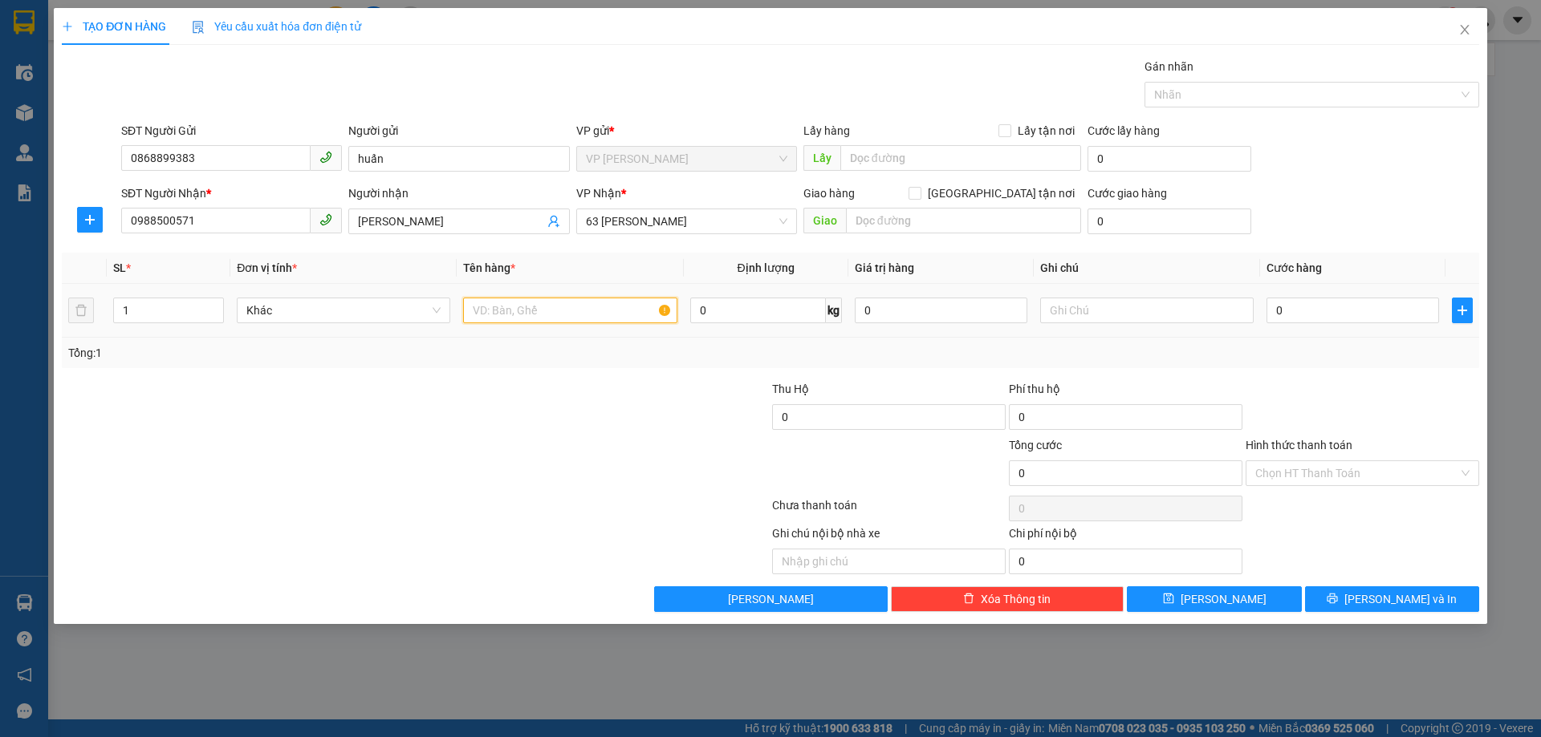
click at [607, 308] on input "text" at bounding box center [569, 311] width 213 height 26
type input "mẫu"
click at [1338, 308] on input "0" at bounding box center [1352, 311] width 173 height 26
type input "003"
type input "3"
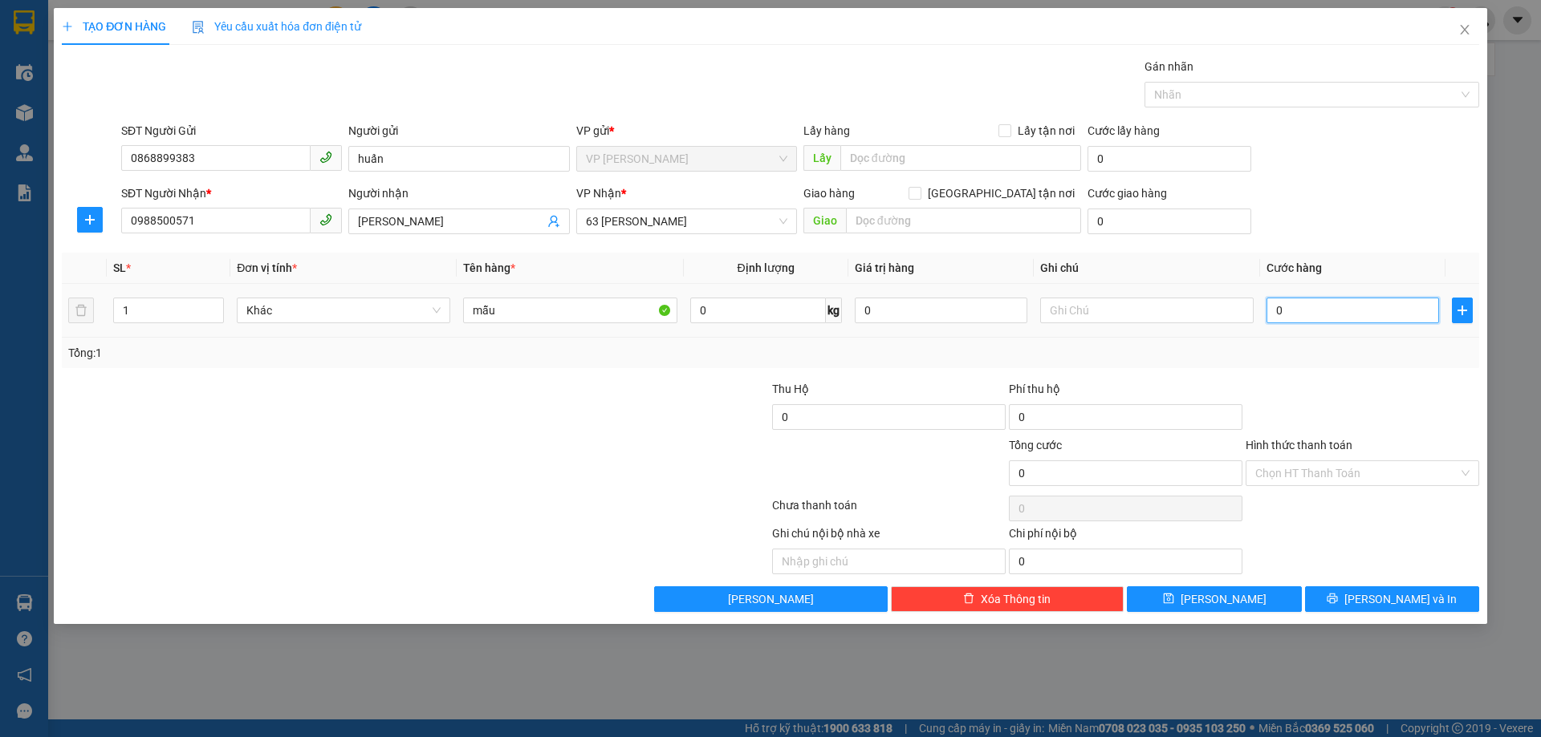
type input "3"
type input "0.030"
type input "30"
click at [1327, 388] on div at bounding box center [1362, 408] width 237 height 56
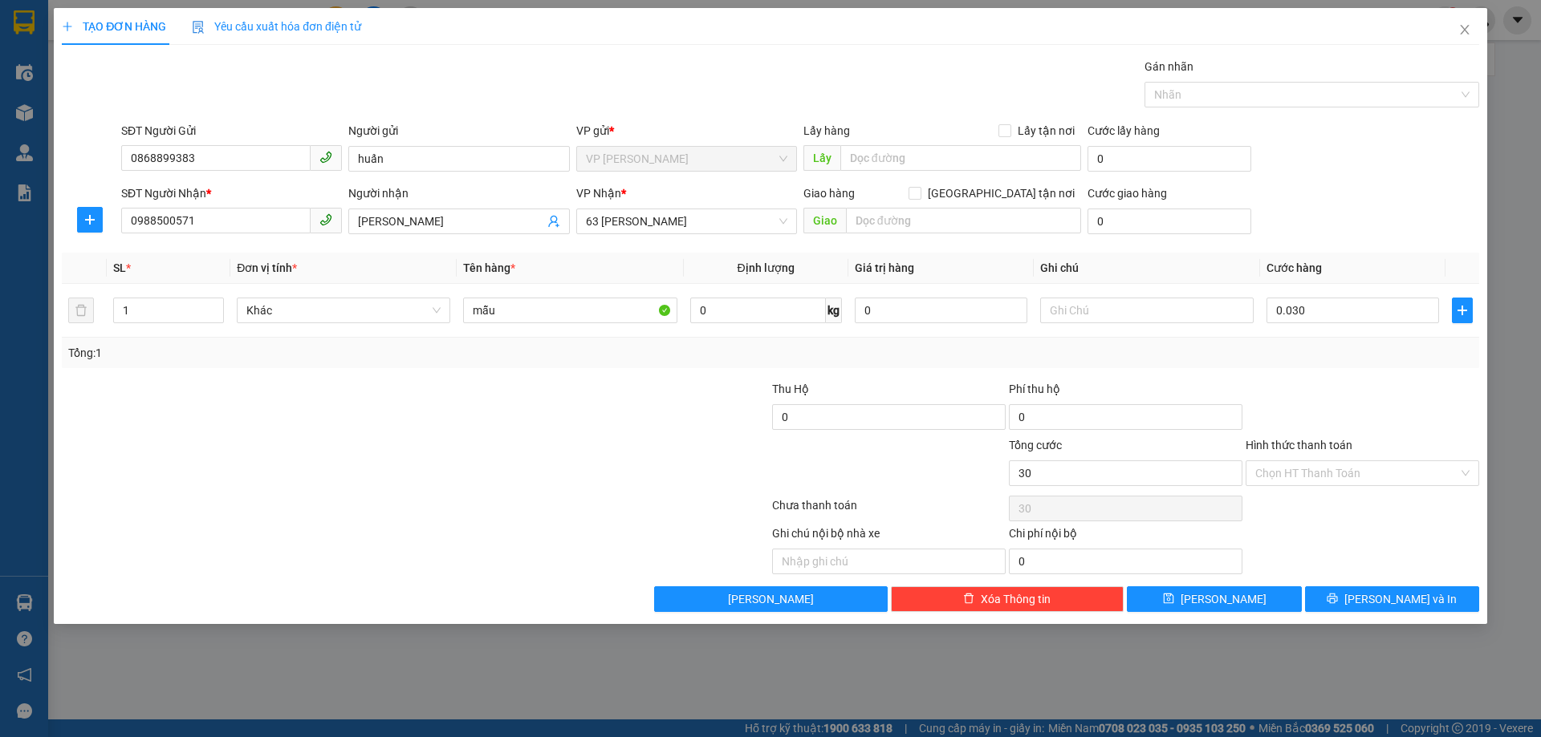
type input "30.000"
click at [1389, 595] on span "[PERSON_NAME] và In" at bounding box center [1400, 600] width 112 height 18
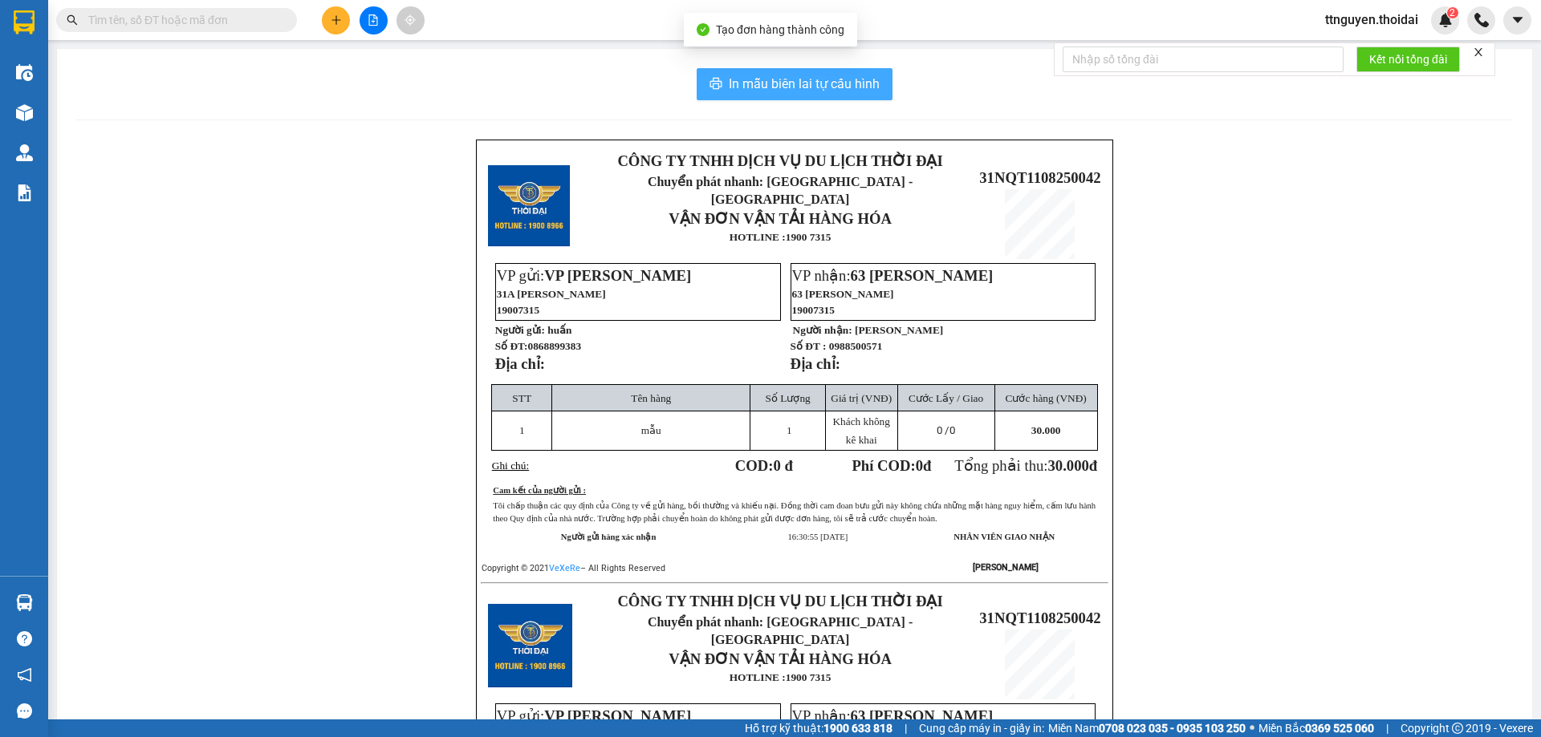
click at [783, 88] on span "In mẫu biên lai tự cấu hình" at bounding box center [804, 84] width 151 height 20
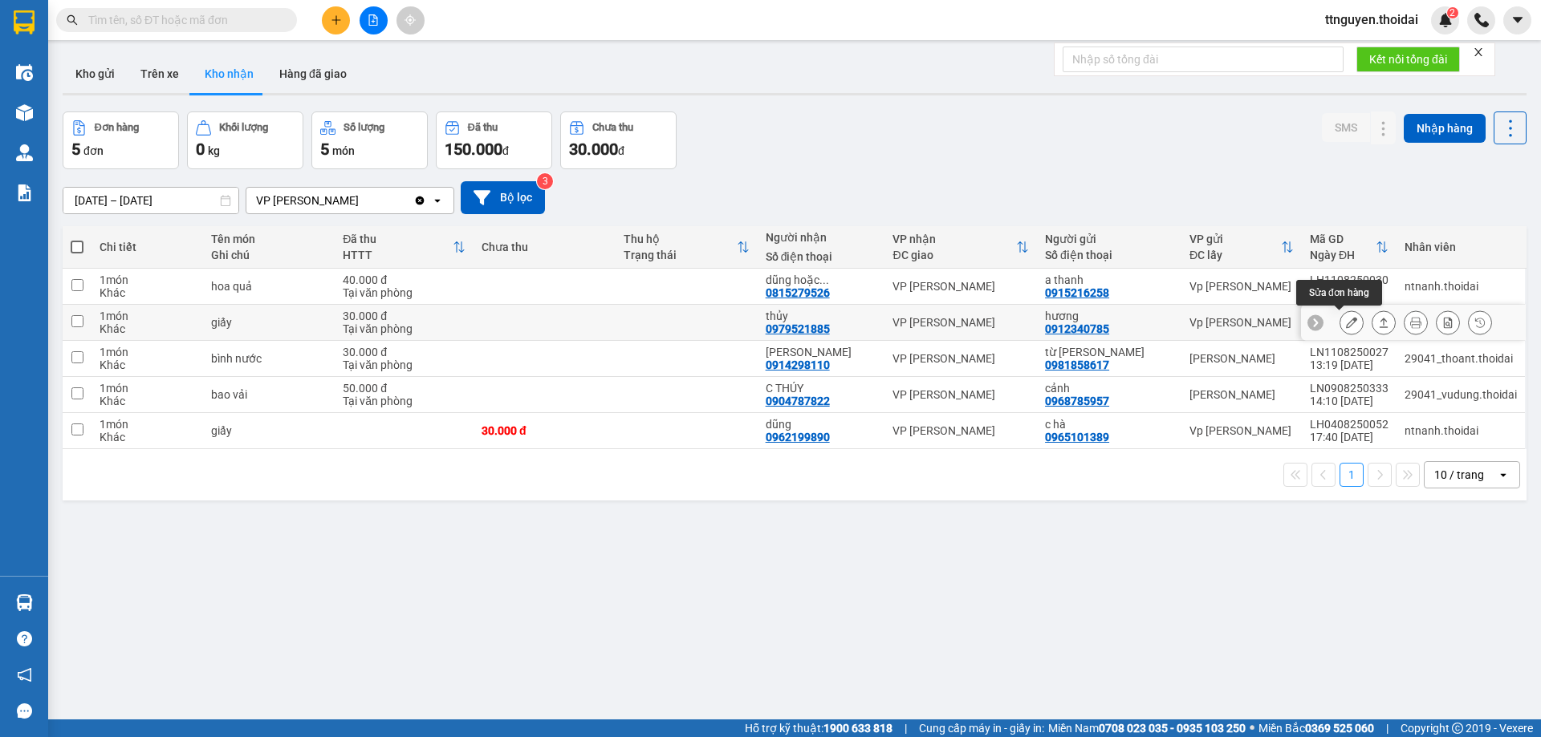
click at [1346, 322] on icon at bounding box center [1351, 322] width 11 height 11
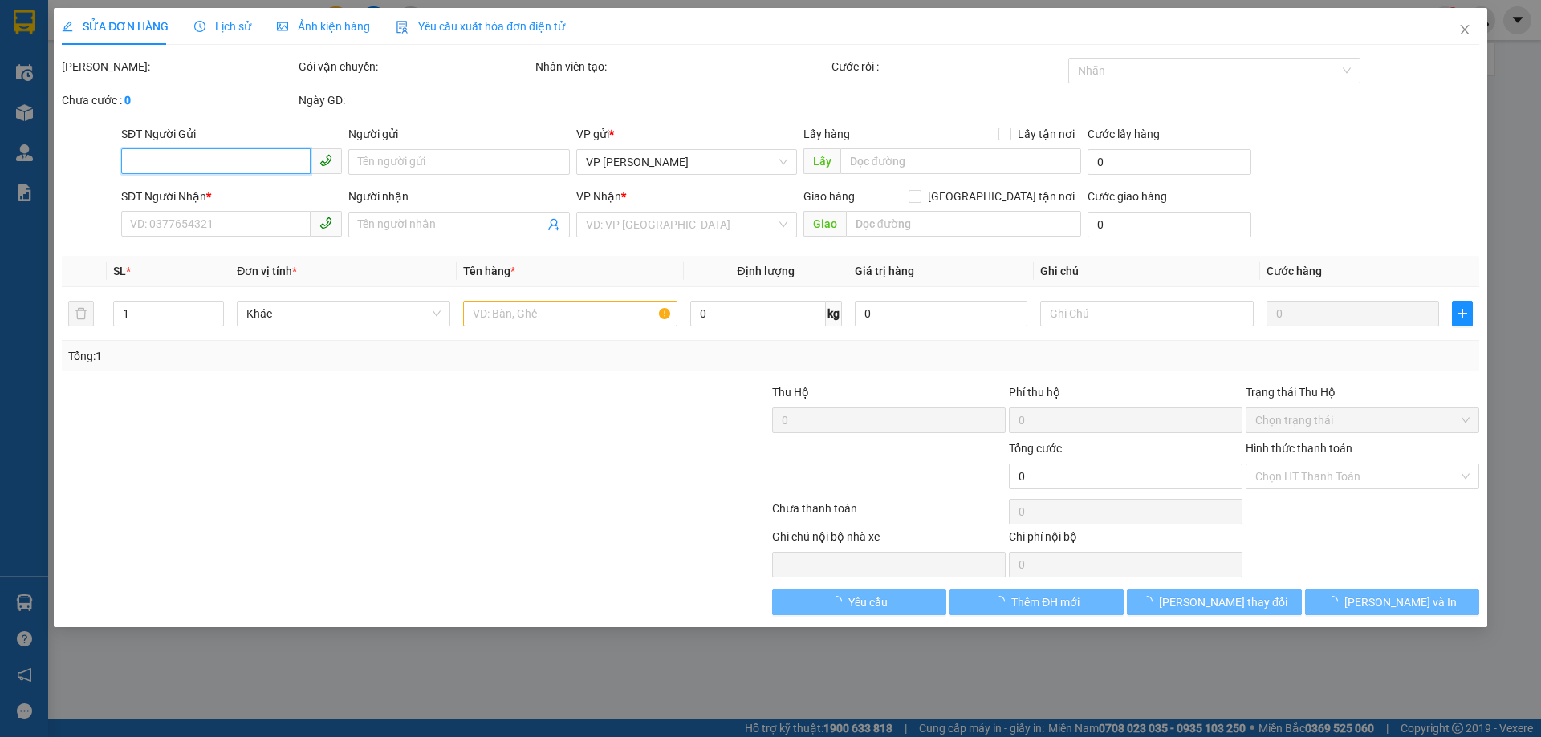
type input "0912340785"
type input "hương"
type input "0979521885"
type input "thủy"
type input "30.000"
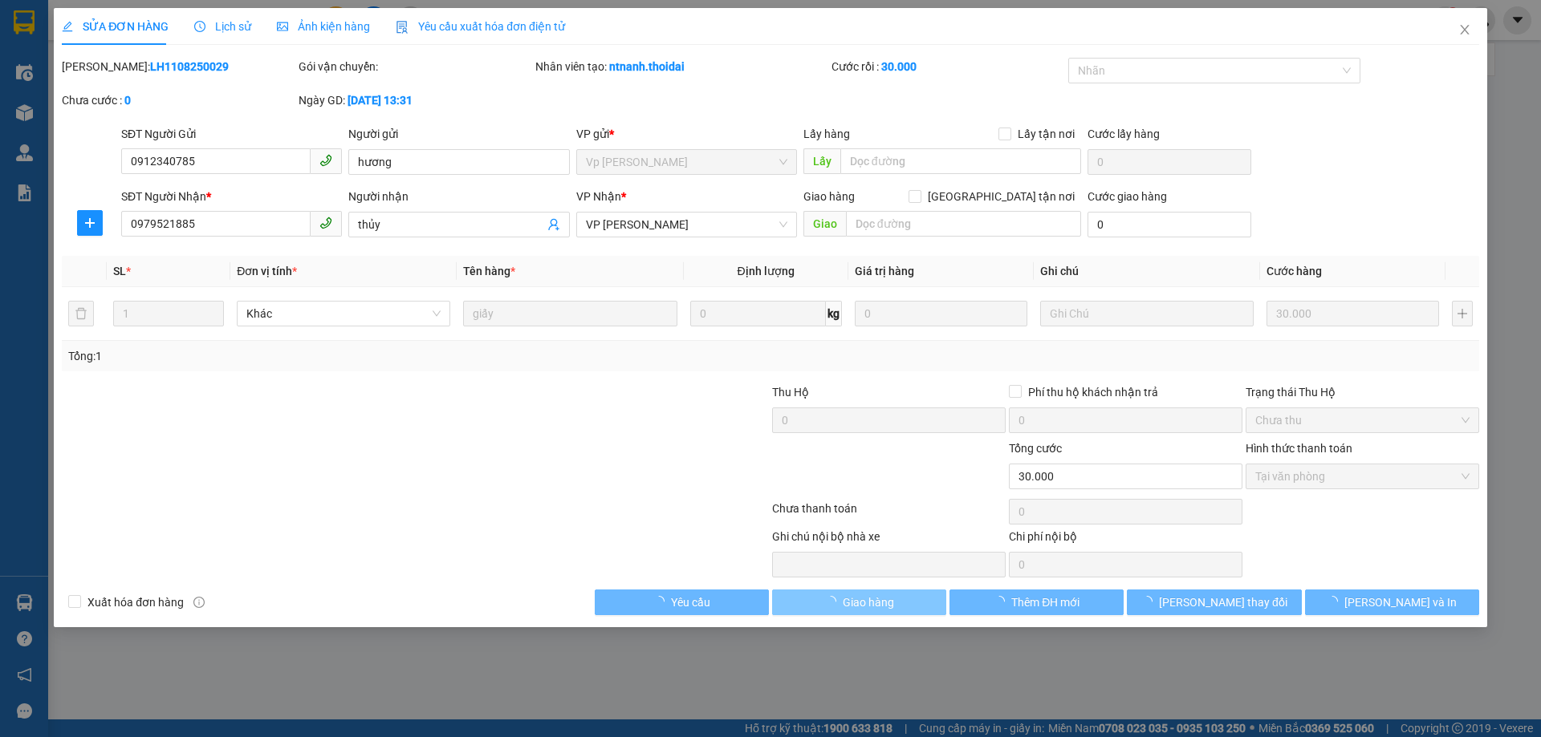
click at [886, 605] on span "Giao hàng" at bounding box center [868, 603] width 51 height 18
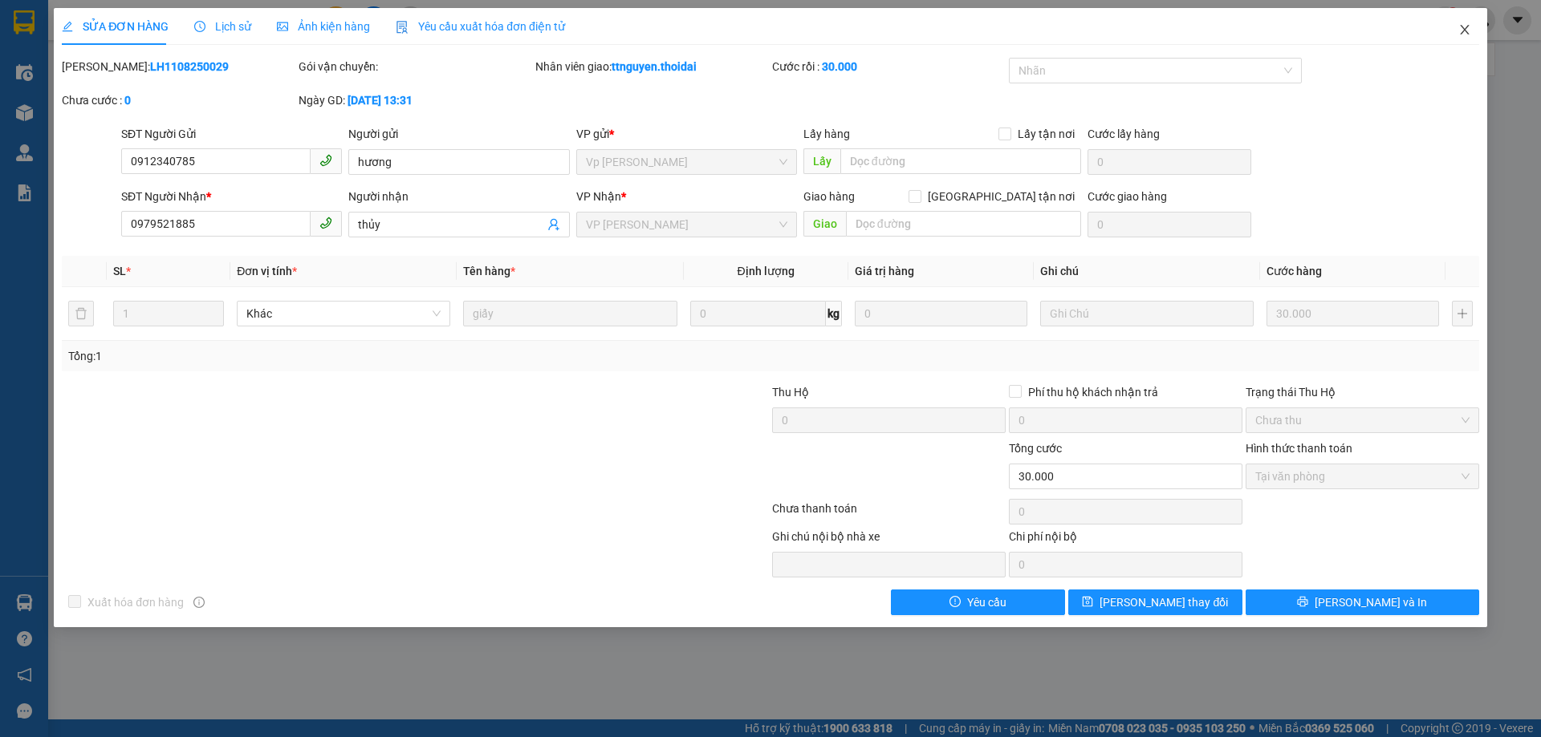
click at [1460, 25] on icon "close" at bounding box center [1464, 29] width 13 height 13
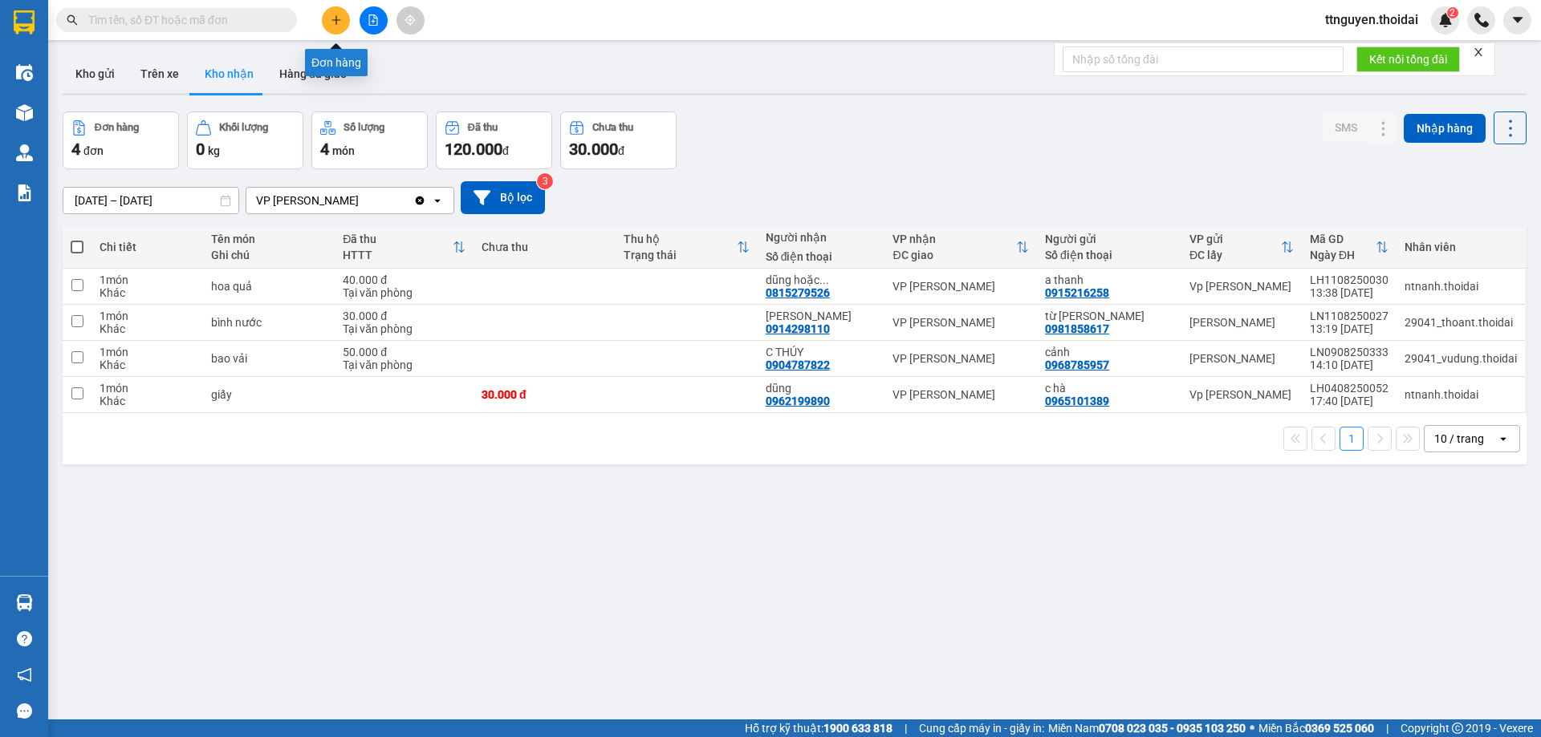
click at [339, 14] on button at bounding box center [336, 20] width 28 height 28
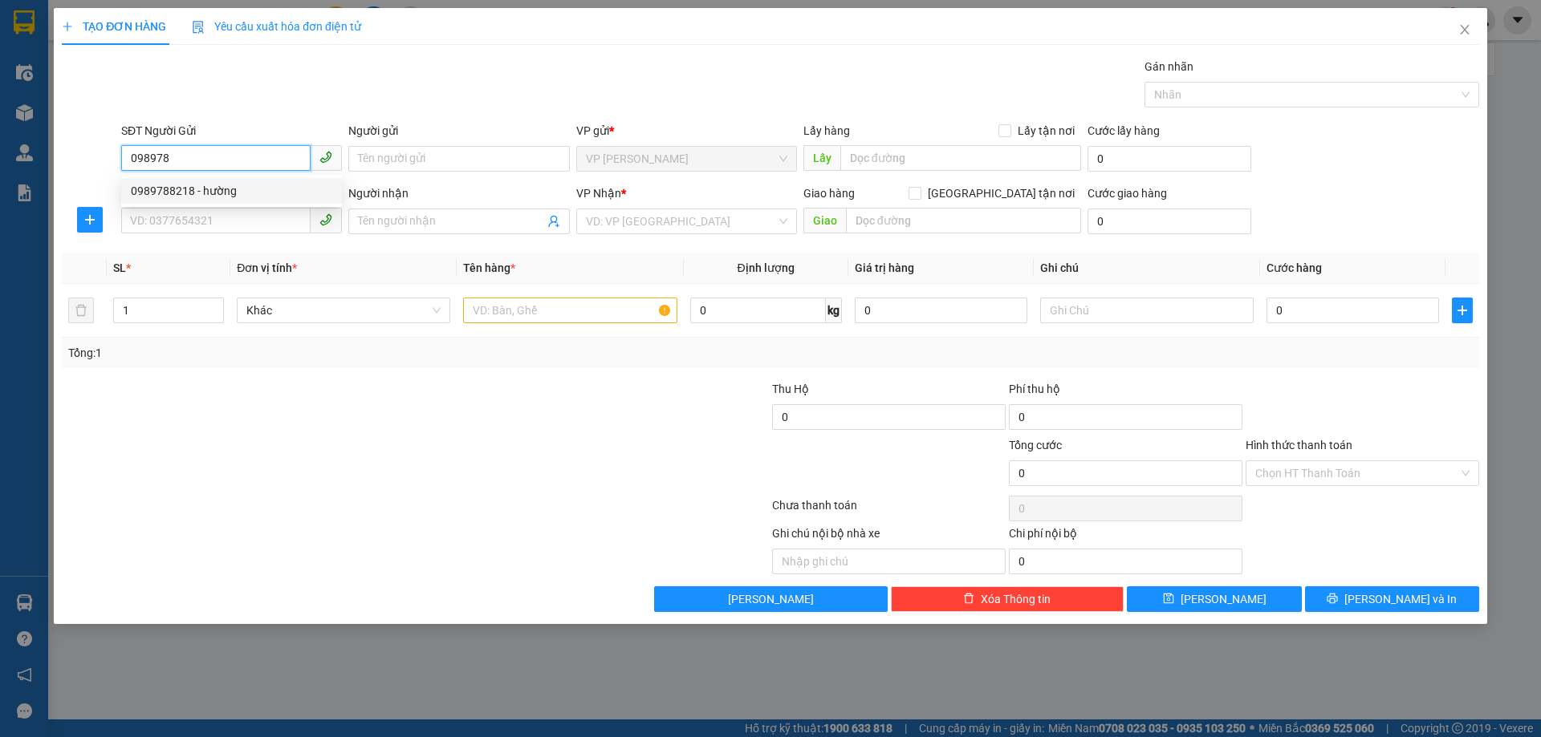
click at [234, 191] on div "0989788218 - hường" at bounding box center [231, 191] width 201 height 18
type input "0989788218"
type input "hường"
type input "0989788218"
click at [239, 225] on input "SĐT Người Nhận *" at bounding box center [215, 221] width 189 height 26
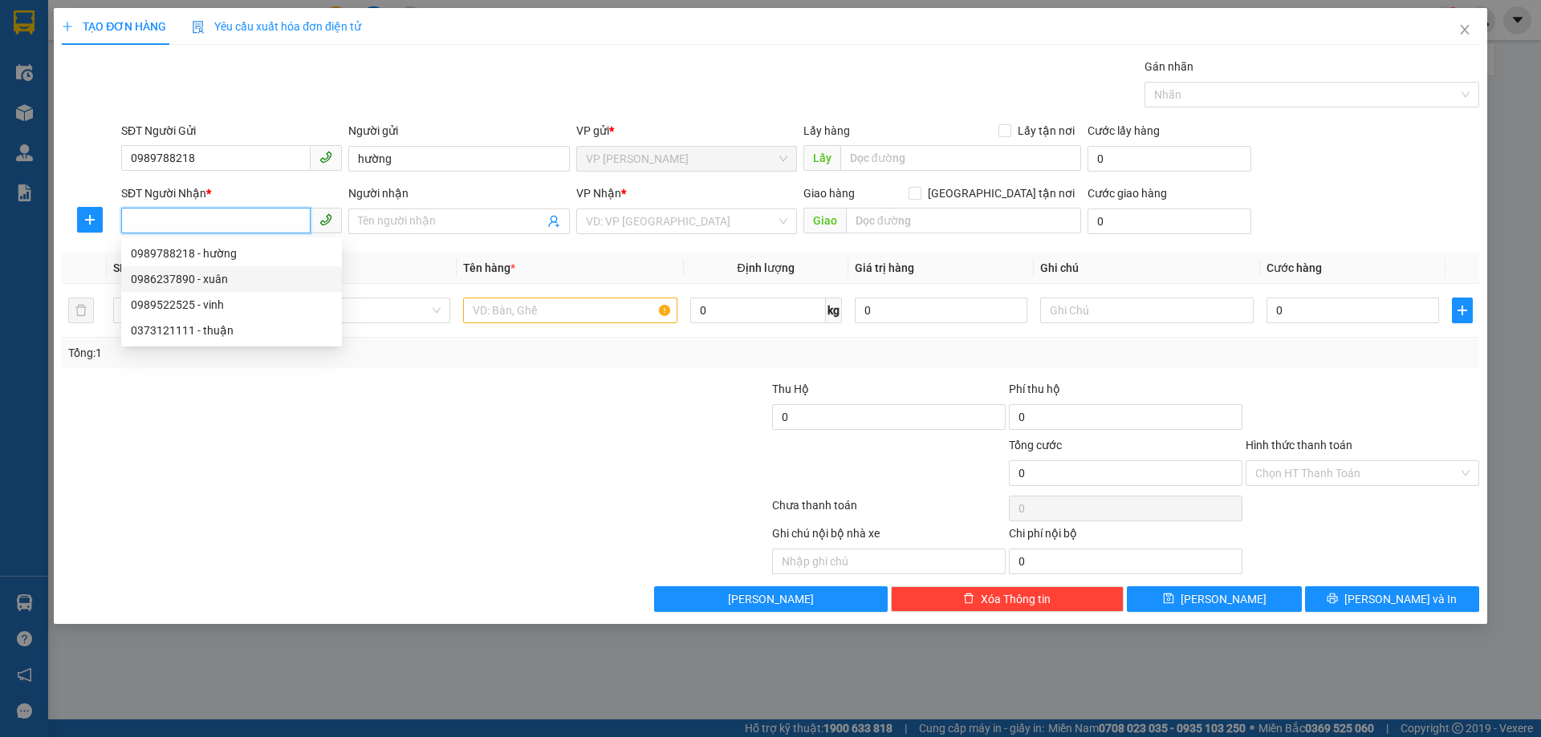
click at [246, 270] on div "0986237890 - xuân" at bounding box center [231, 279] width 201 height 18
type input "0986237890"
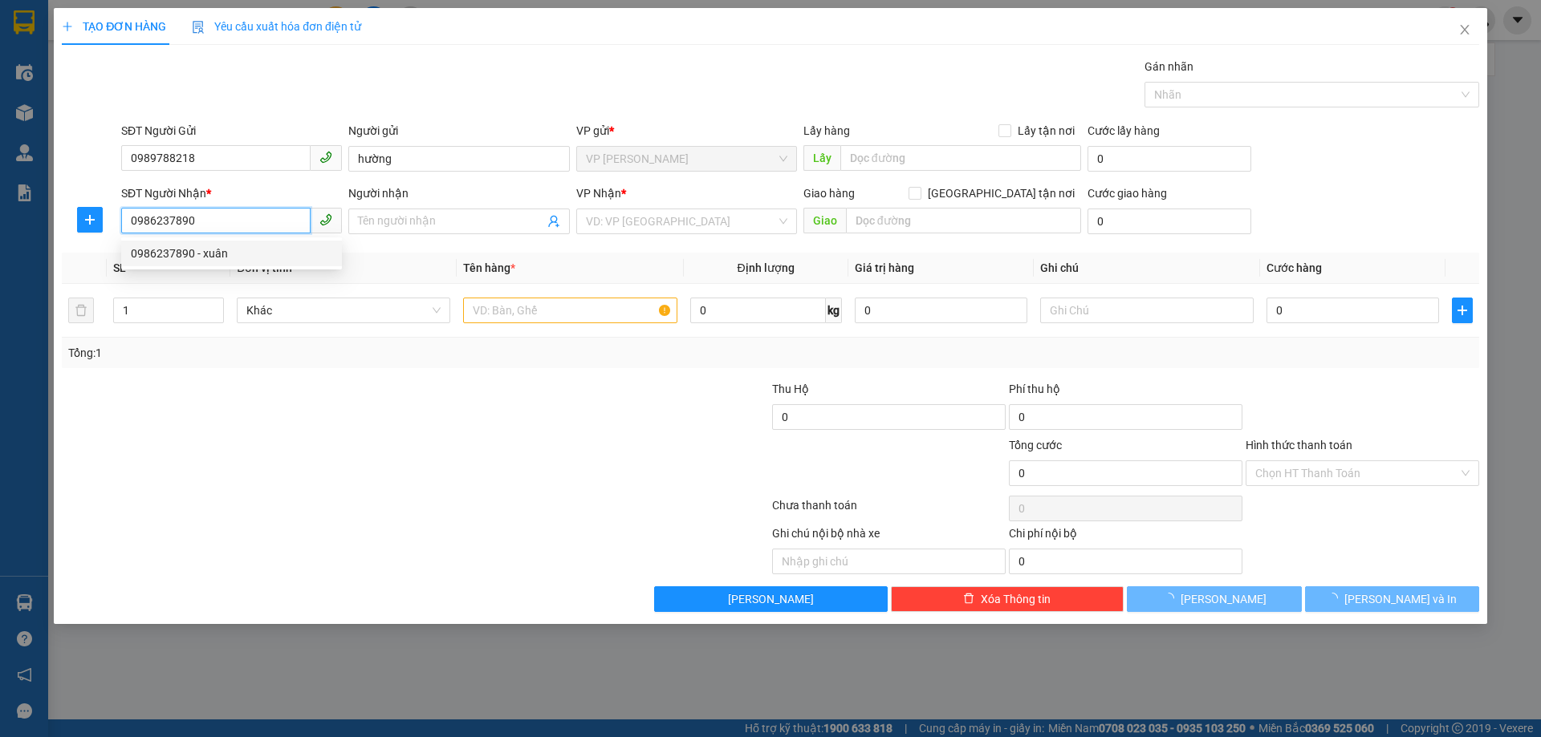
type input "xuân"
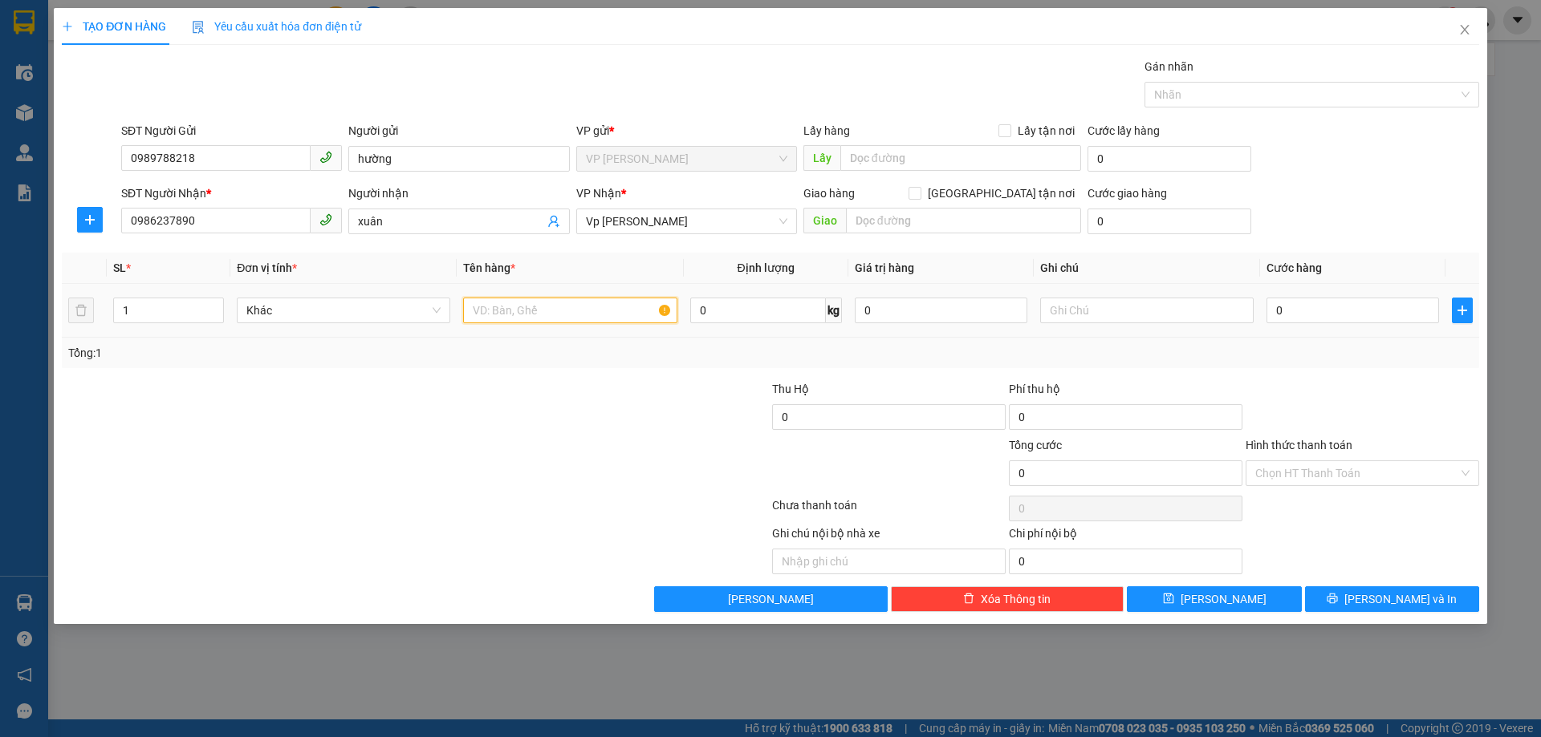
click at [556, 309] on input "text" at bounding box center [569, 311] width 213 height 26
type input "thùng vật tư"
click at [1359, 301] on input "0" at bounding box center [1352, 311] width 173 height 26
click at [1344, 315] on input "0" at bounding box center [1352, 311] width 173 height 26
type input "007"
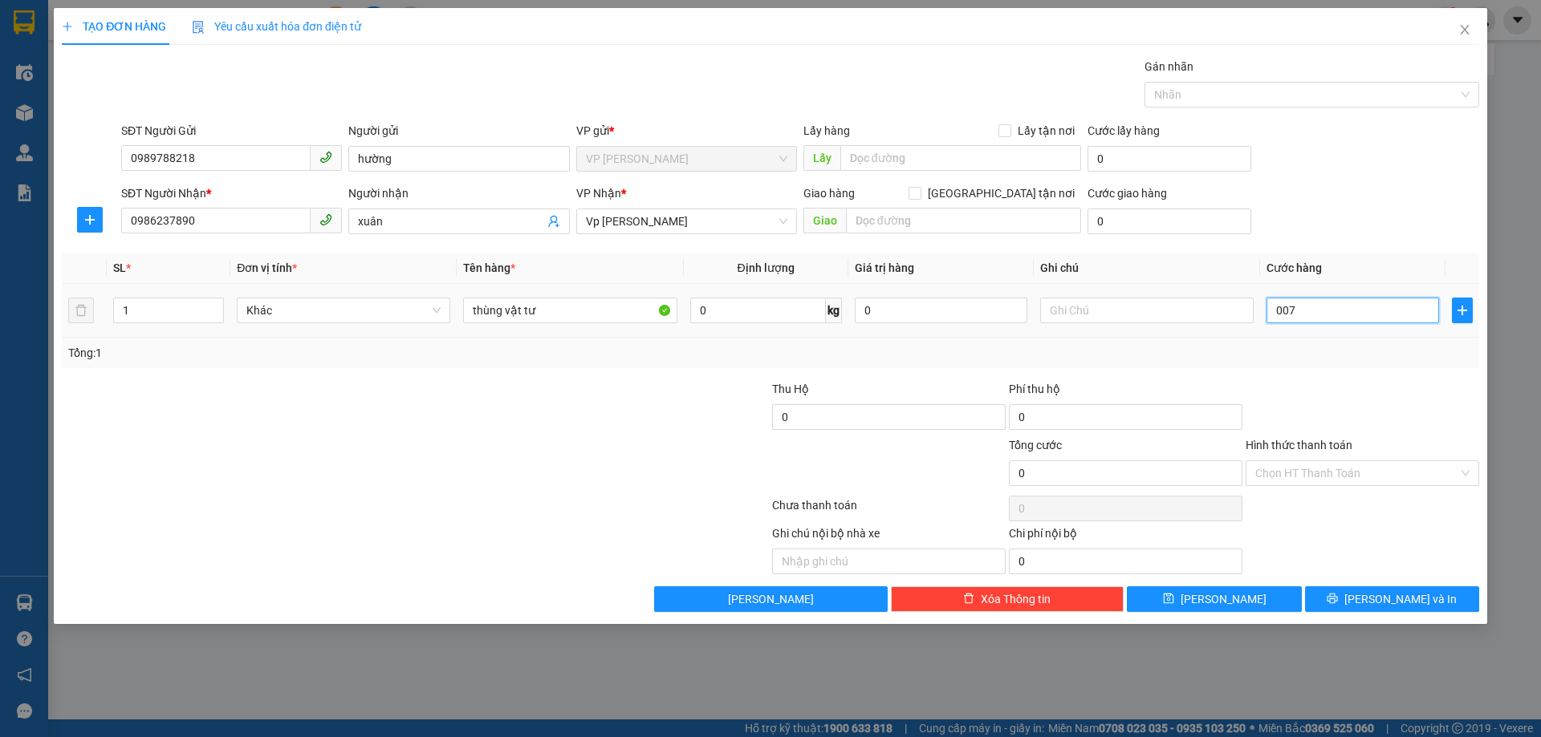
type input "7"
type input "0.070"
type input "70"
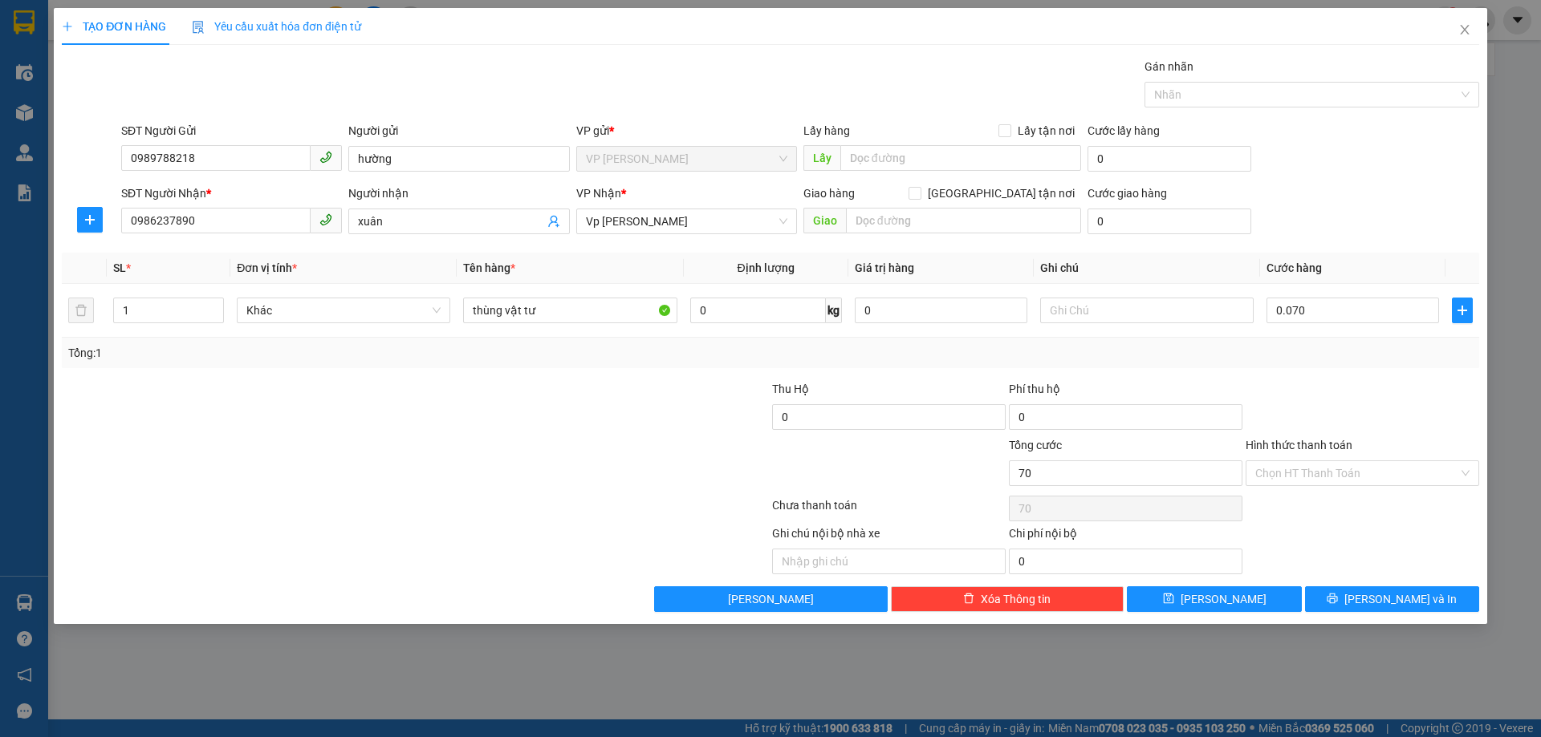
click at [1336, 354] on div "Tổng: 1" at bounding box center [770, 353] width 1404 height 18
type input "70.000"
click at [1324, 311] on input "70.000" at bounding box center [1352, 311] width 173 height 26
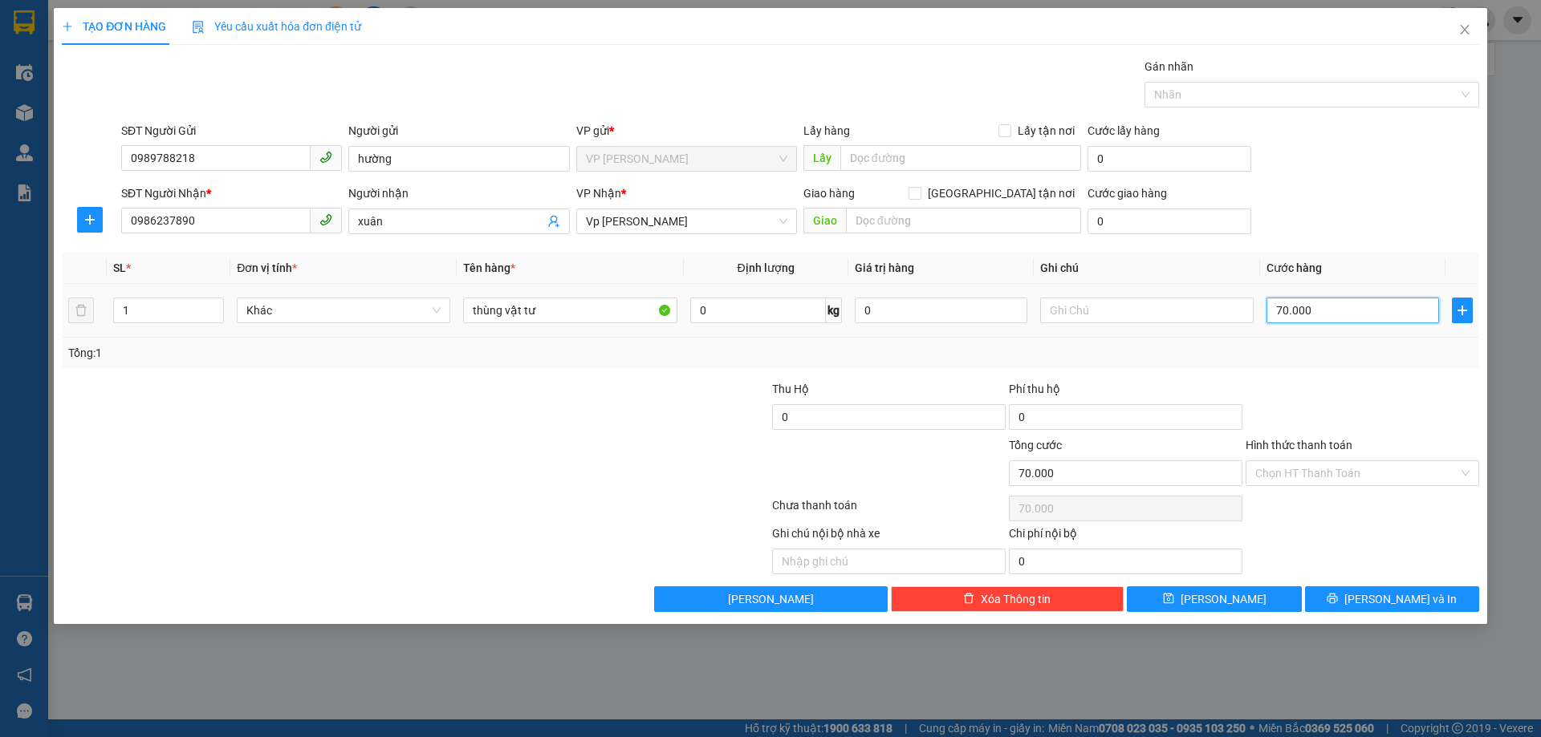
click at [1324, 311] on input "70.000" at bounding box center [1352, 311] width 173 height 26
type input "0"
type input "007"
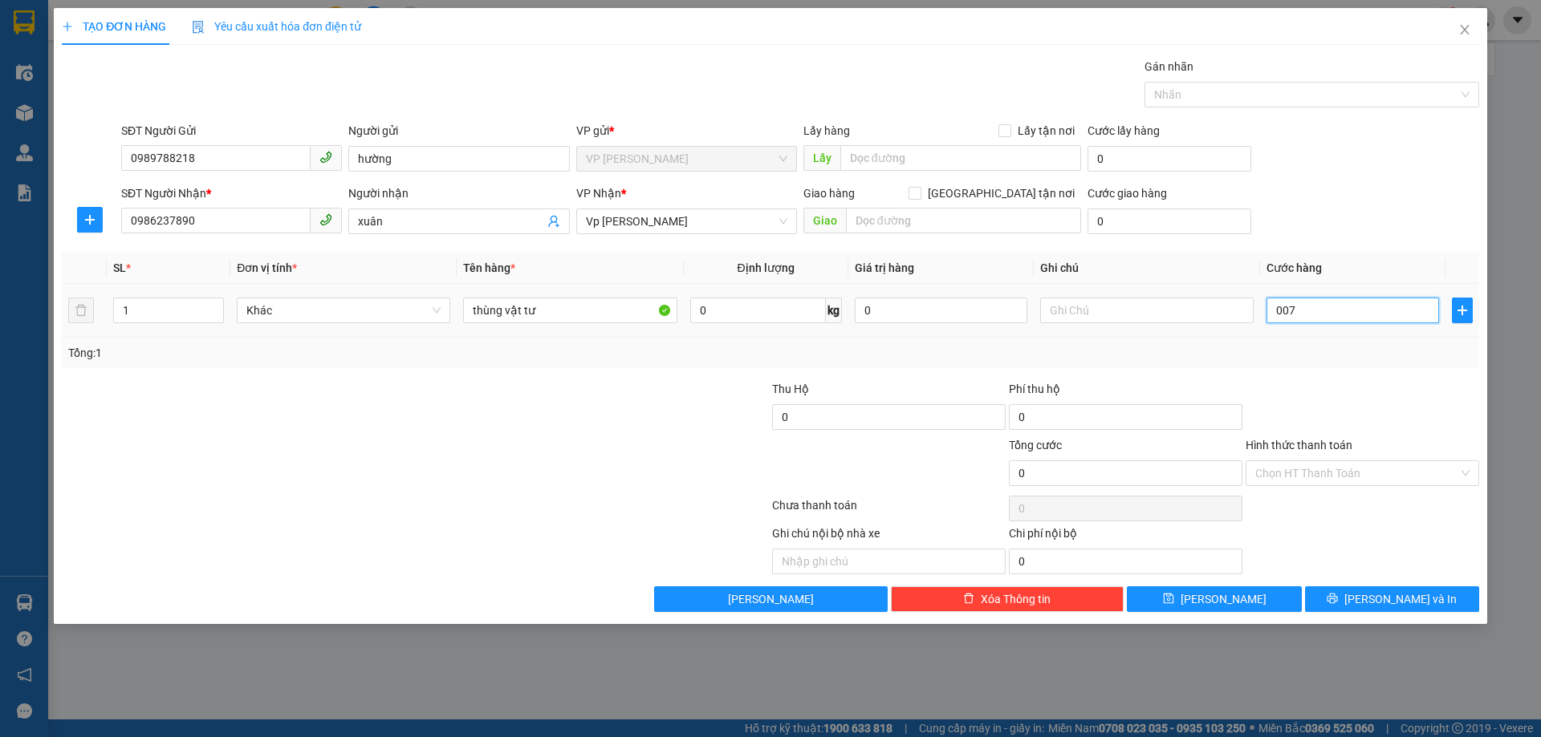
type input "7"
type input "0.070"
type input "70"
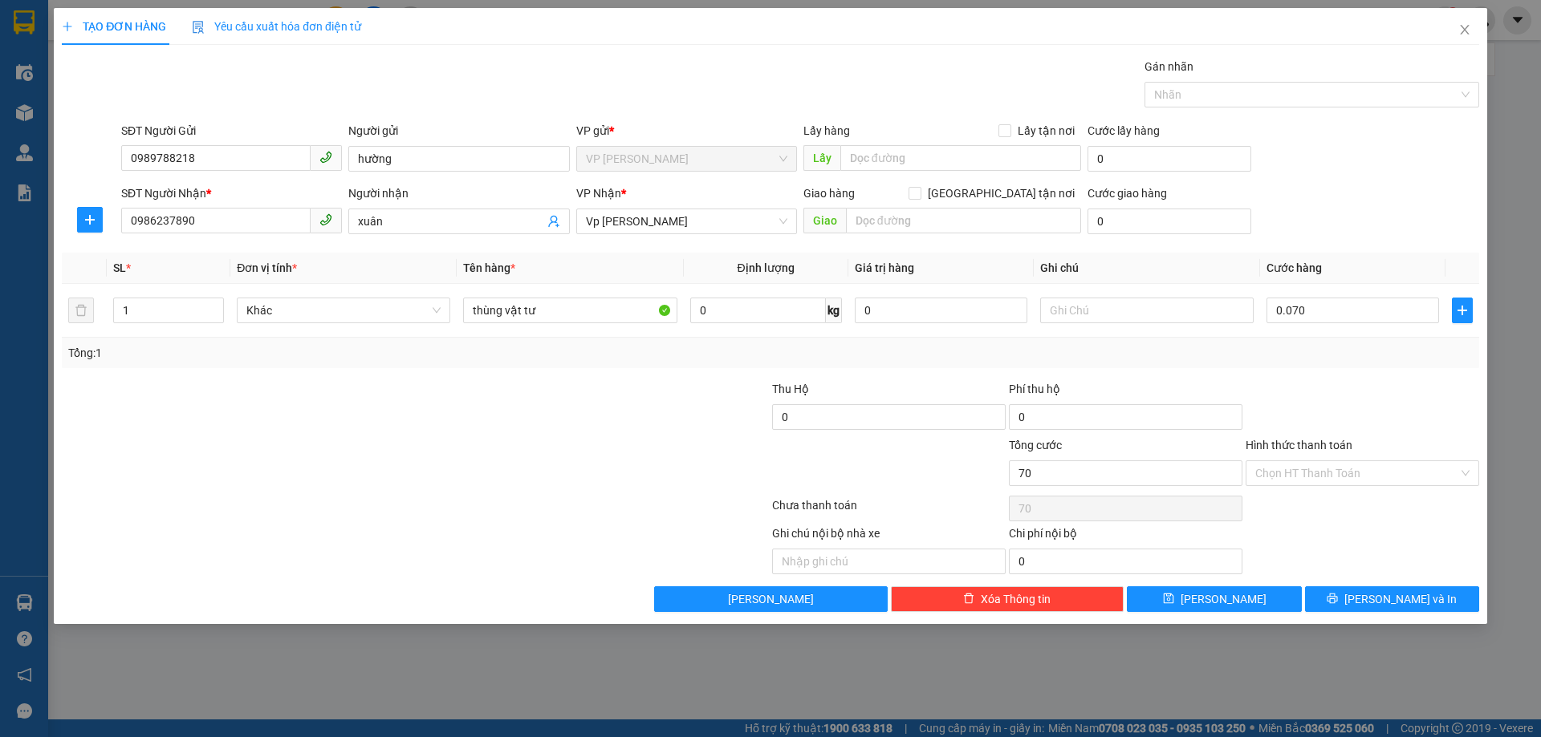
click at [1332, 350] on div "Tổng: 1" at bounding box center [770, 353] width 1404 height 18
type input "70.000"
click at [1400, 592] on span "[PERSON_NAME] và In" at bounding box center [1400, 600] width 112 height 18
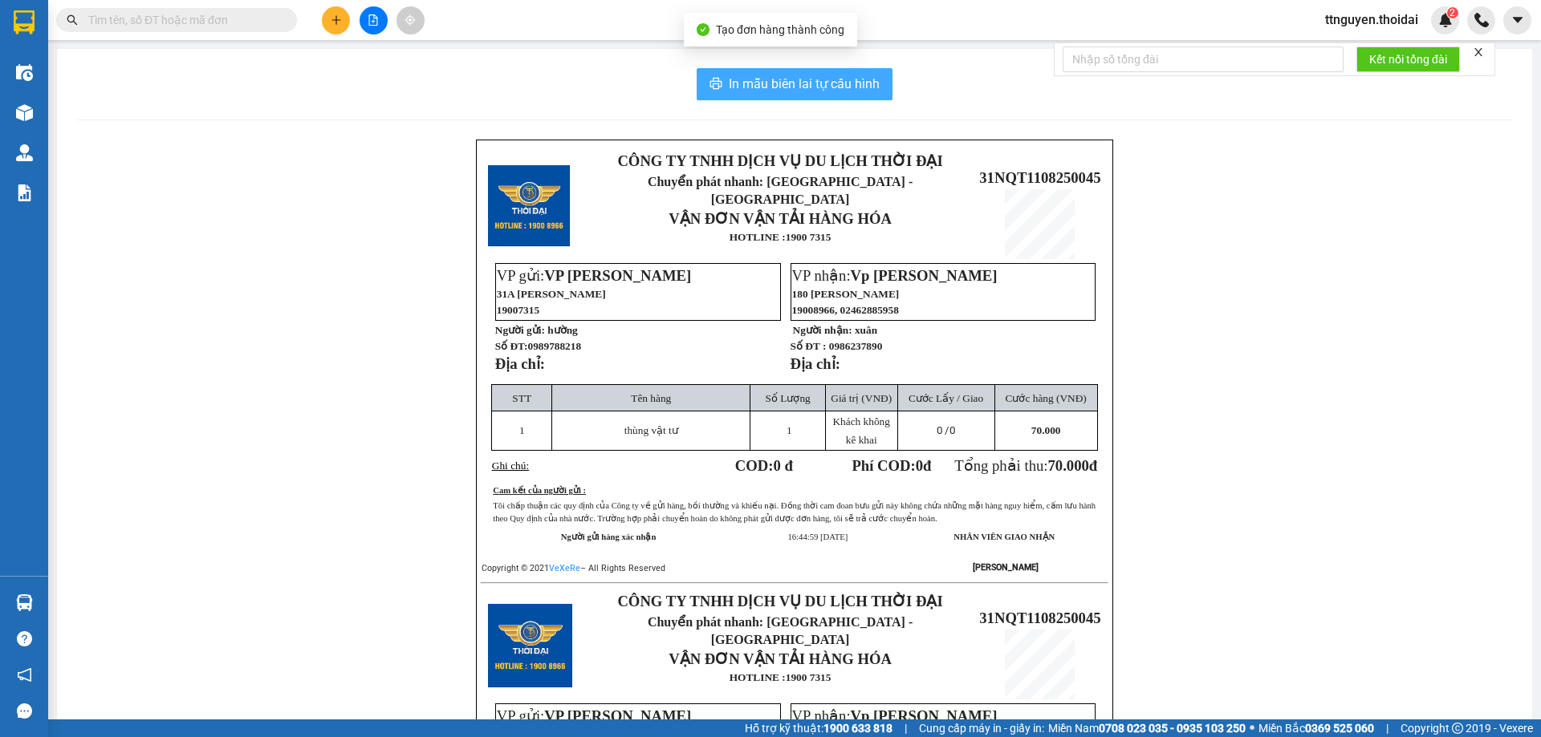
click at [733, 75] on span "In mẫu biên lai tự cấu hình" at bounding box center [804, 84] width 151 height 20
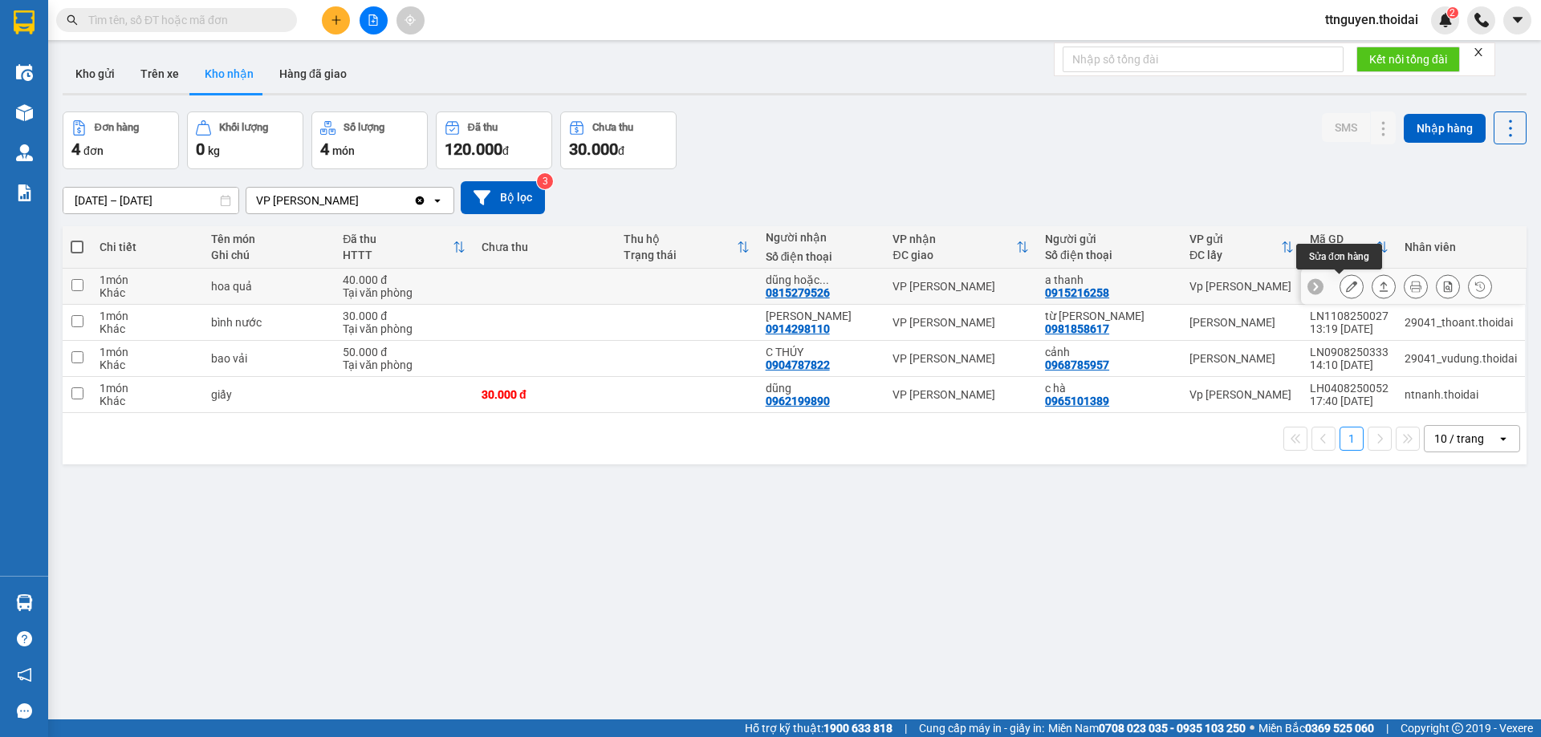
click at [1346, 292] on icon at bounding box center [1351, 286] width 11 height 11
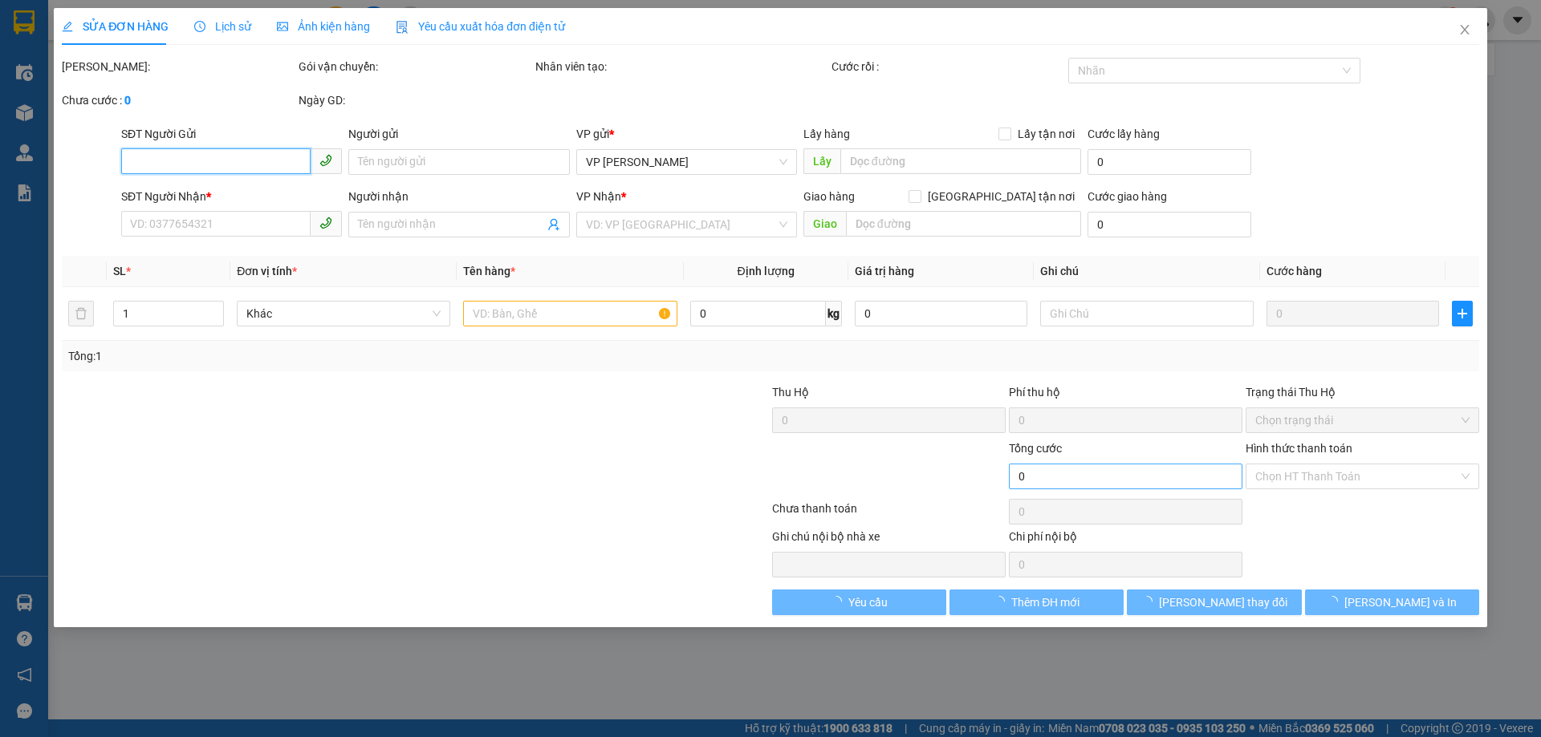
type input "0915216258"
type input "a thanh"
type input "0815279526"
type input "dũng hoặc /0815731223"
type input "40.000"
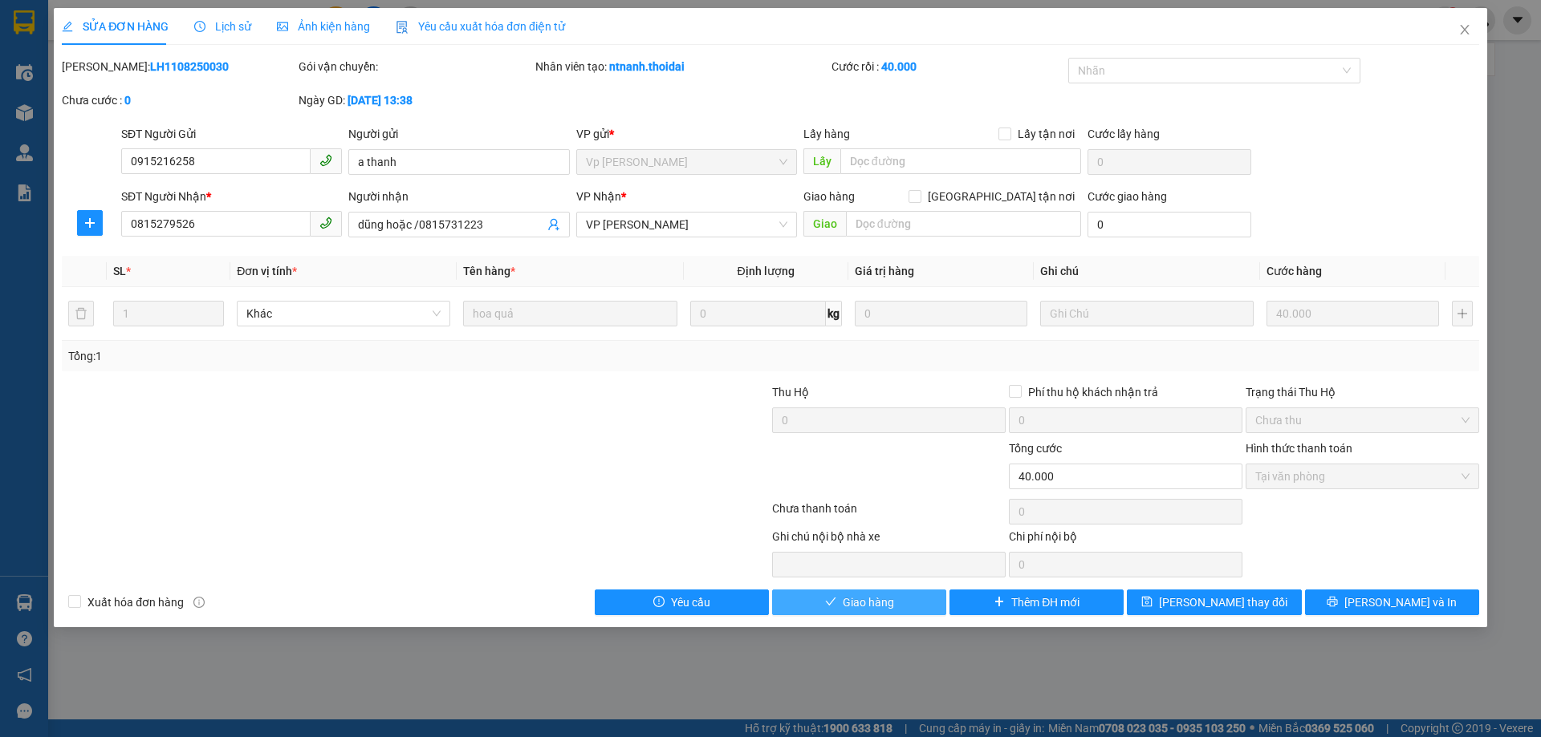
click at [847, 599] on span "Giao hàng" at bounding box center [868, 603] width 51 height 18
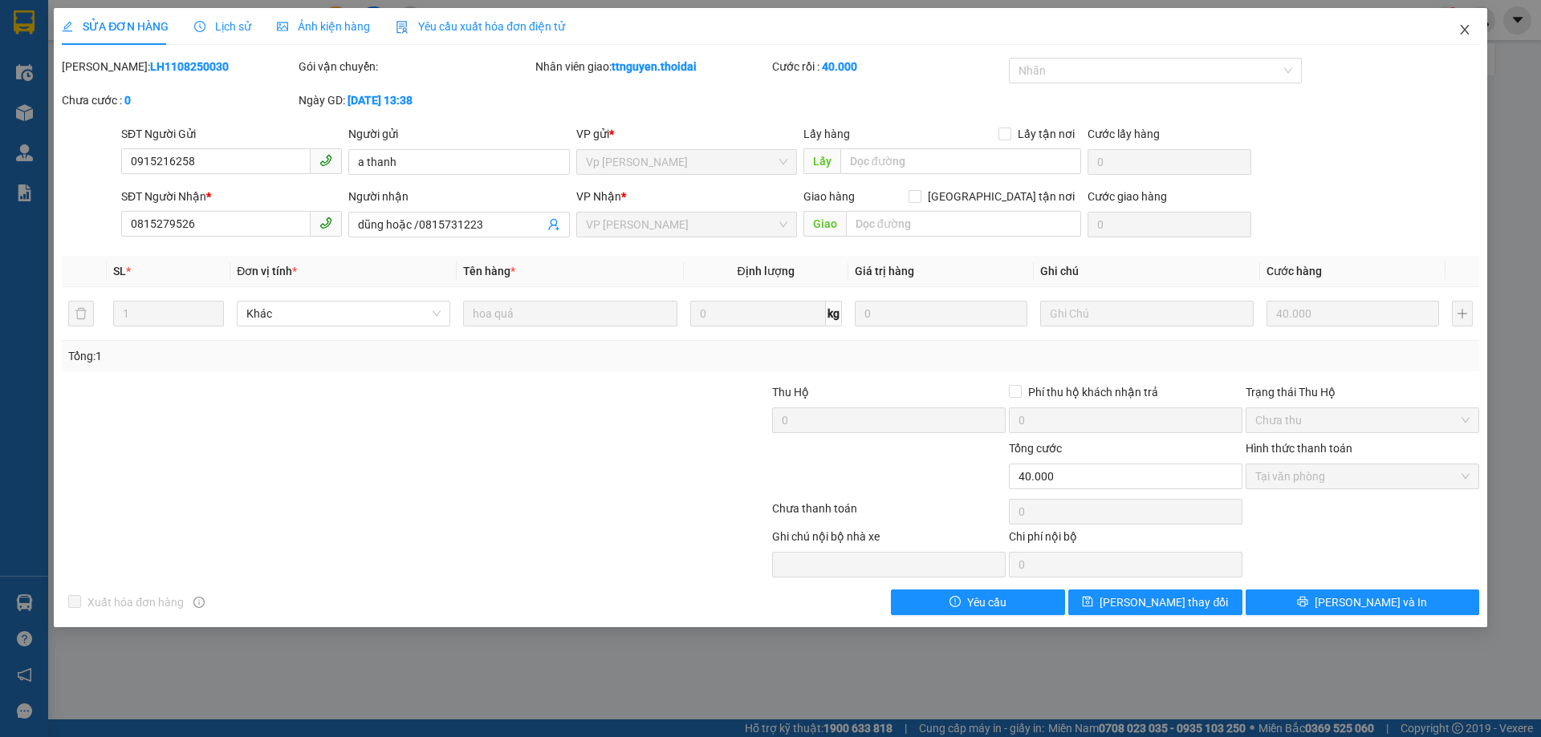
click at [1470, 29] on icon "close" at bounding box center [1464, 29] width 13 height 13
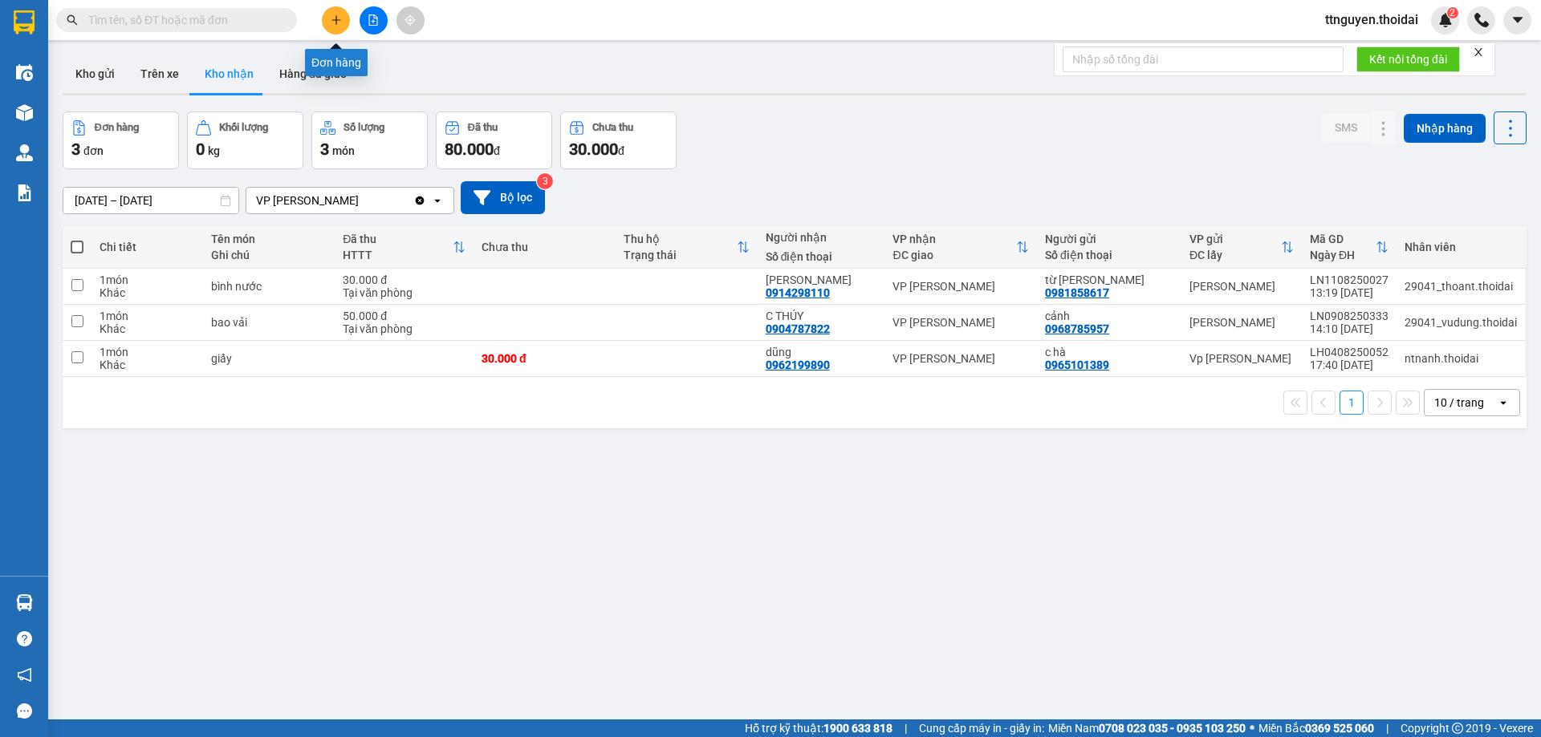
click at [330, 31] on button at bounding box center [336, 20] width 28 height 28
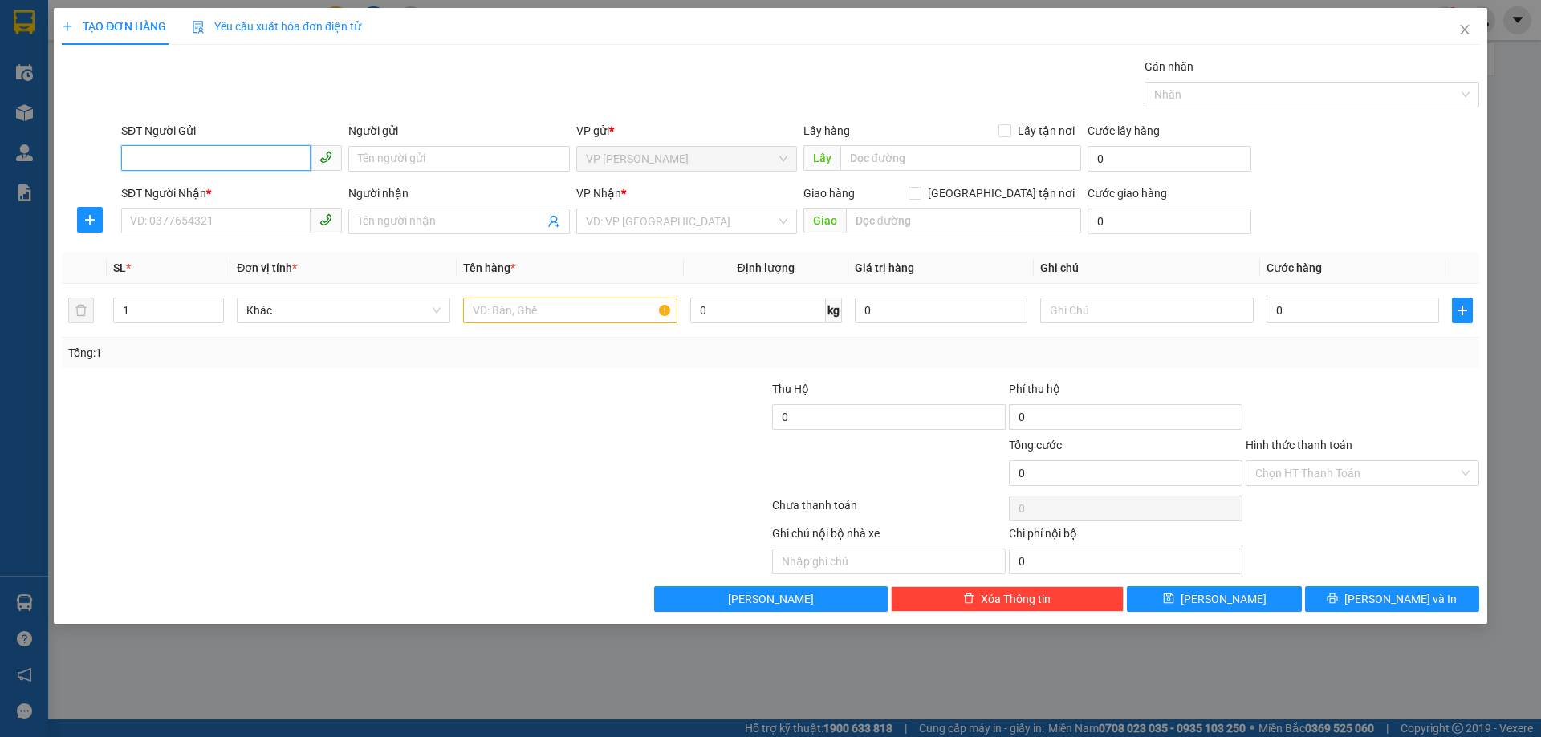
click at [199, 148] on input "SĐT Người Gửi" at bounding box center [215, 158] width 189 height 26
click at [221, 187] on div "0943050239 - hạnh" at bounding box center [231, 191] width 201 height 18
type input "0943050239"
type input "hạnh"
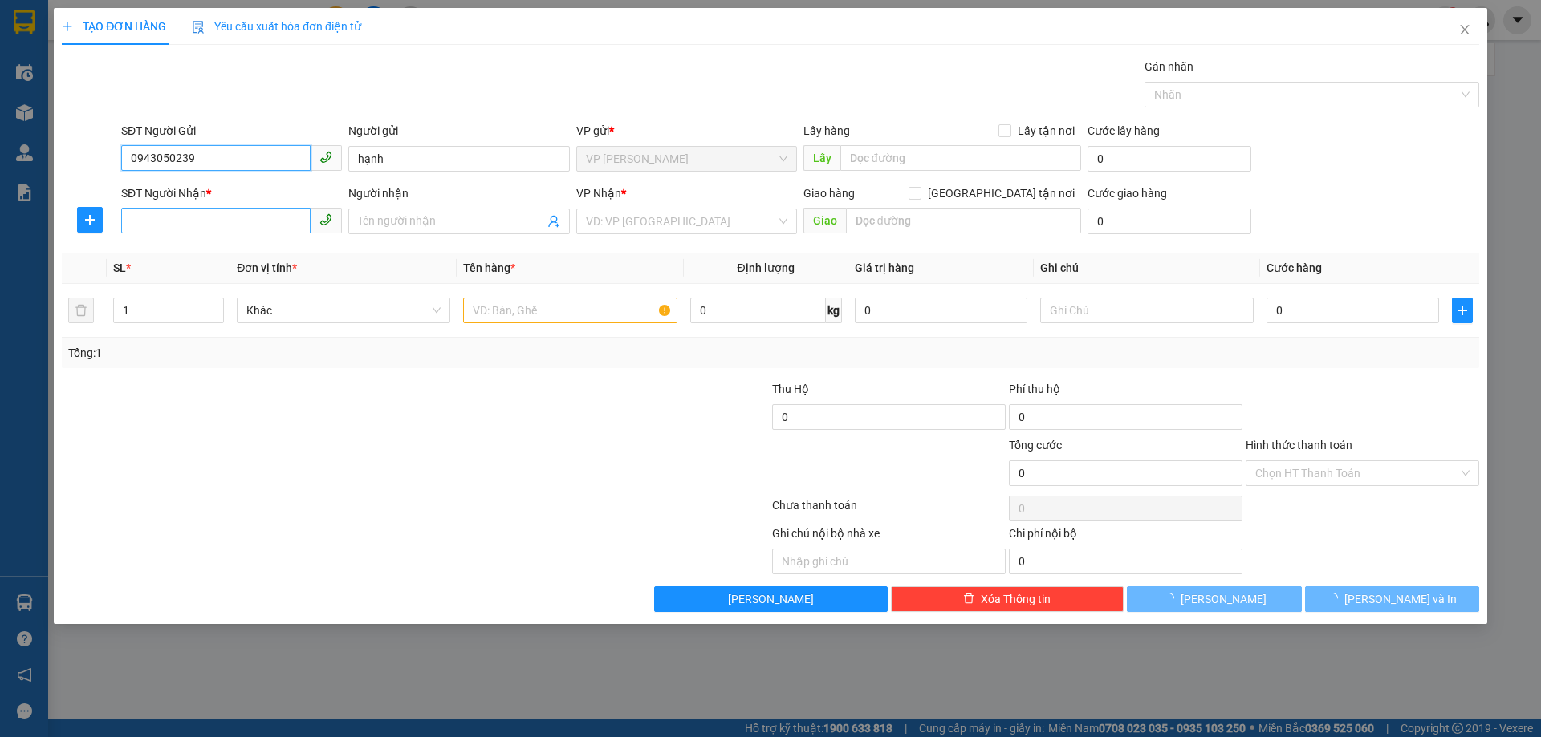
type input "0943050239"
click at [222, 221] on input "SĐT Người Nhận *" at bounding box center [215, 221] width 189 height 26
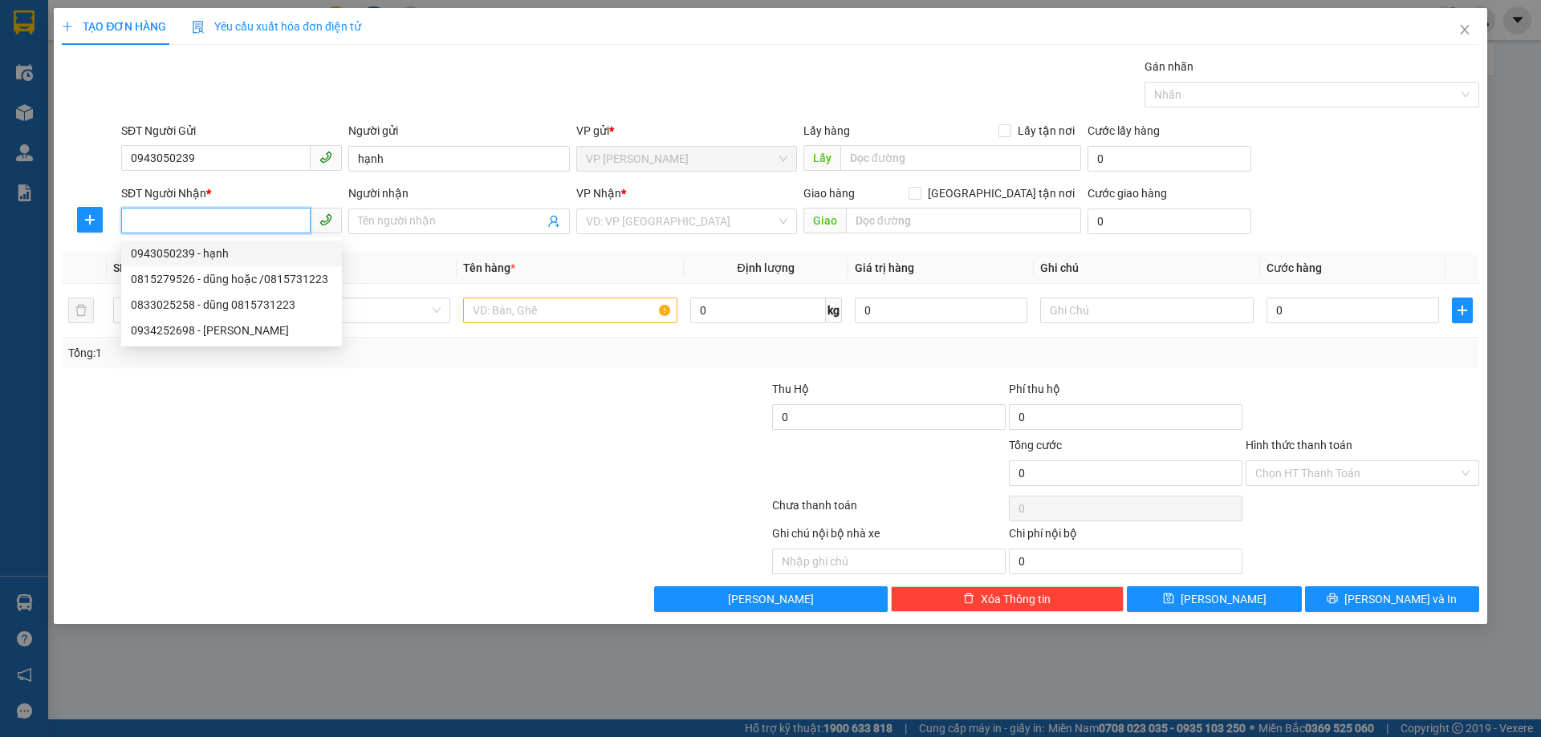
click at [267, 254] on div "0943050239 - hạnh" at bounding box center [231, 254] width 201 height 18
type input "0943050239"
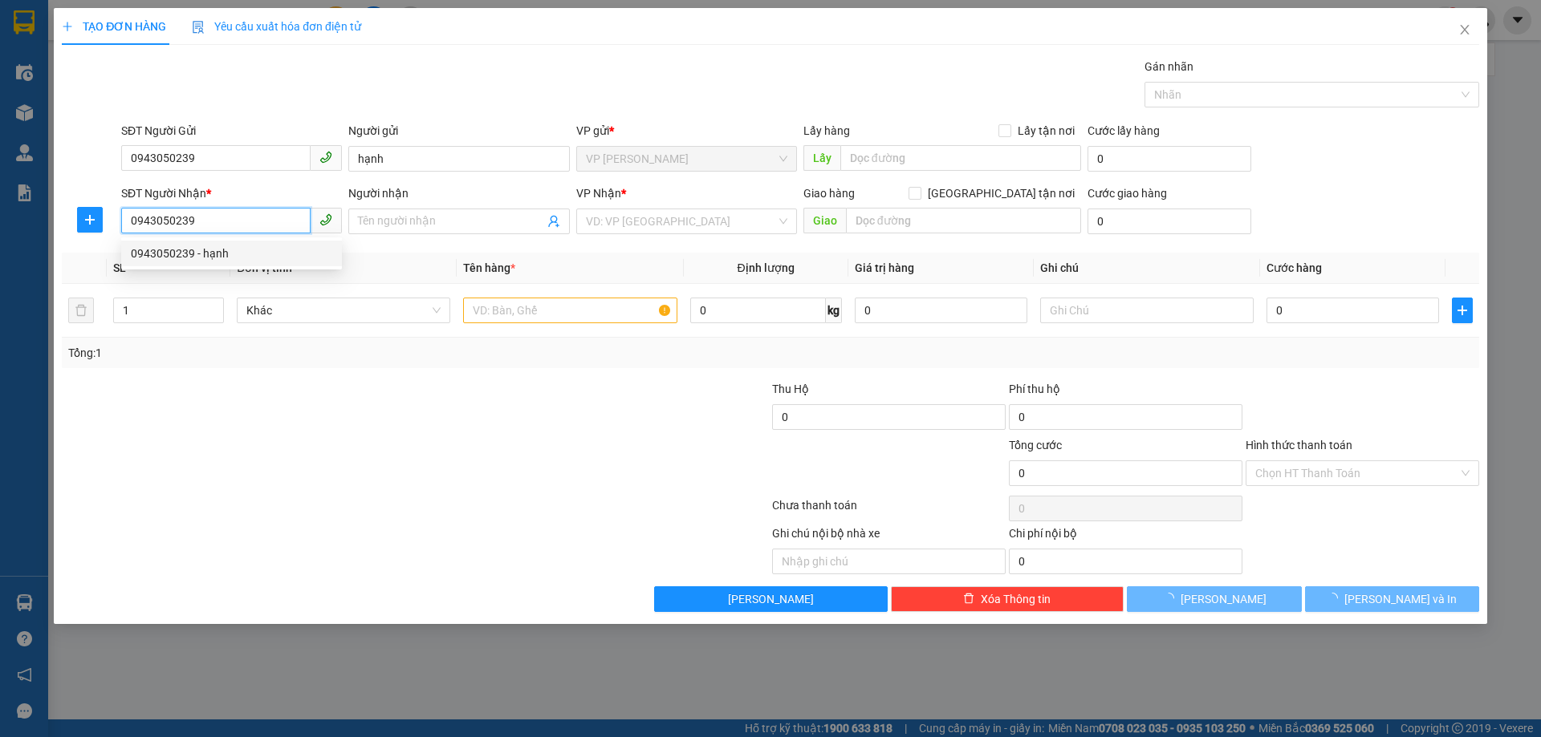
type input "hạnh"
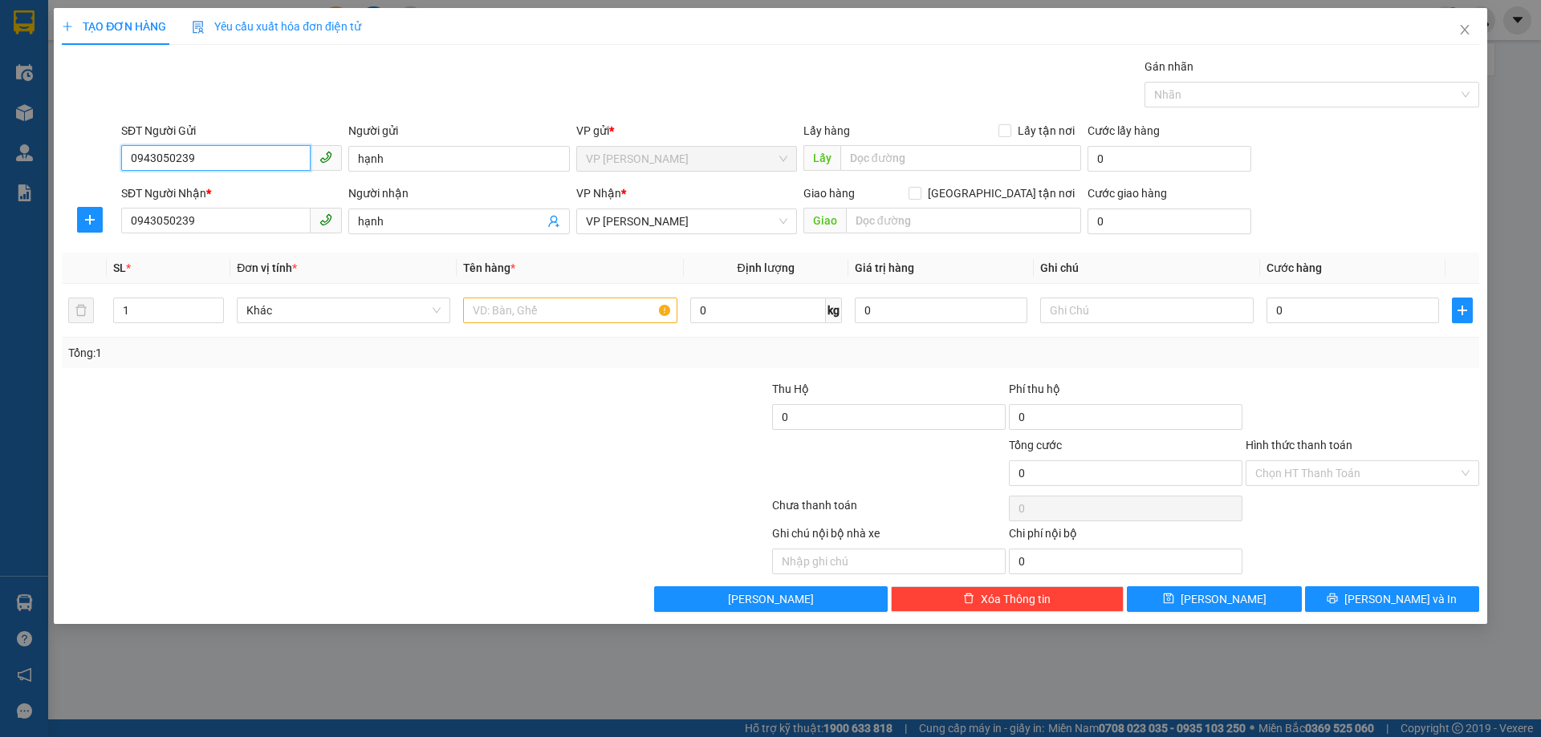
drag, startPoint x: 217, startPoint y: 162, endPoint x: 114, endPoint y: 162, distance: 103.5
click at [114, 162] on div "SĐT Người Gửi 0943050239 0943050239 Người gửi hạnh VP gửi * VP Nguyễn Quốc Trị …" at bounding box center [770, 150] width 1420 height 56
drag, startPoint x: 166, startPoint y: 156, endPoint x: 240, endPoint y: 109, distance: 87.3
click at [240, 109] on div "Gán nhãn Nhãn" at bounding box center [800, 86] width 1364 height 56
click at [214, 162] on input "0943050239" at bounding box center [215, 158] width 189 height 26
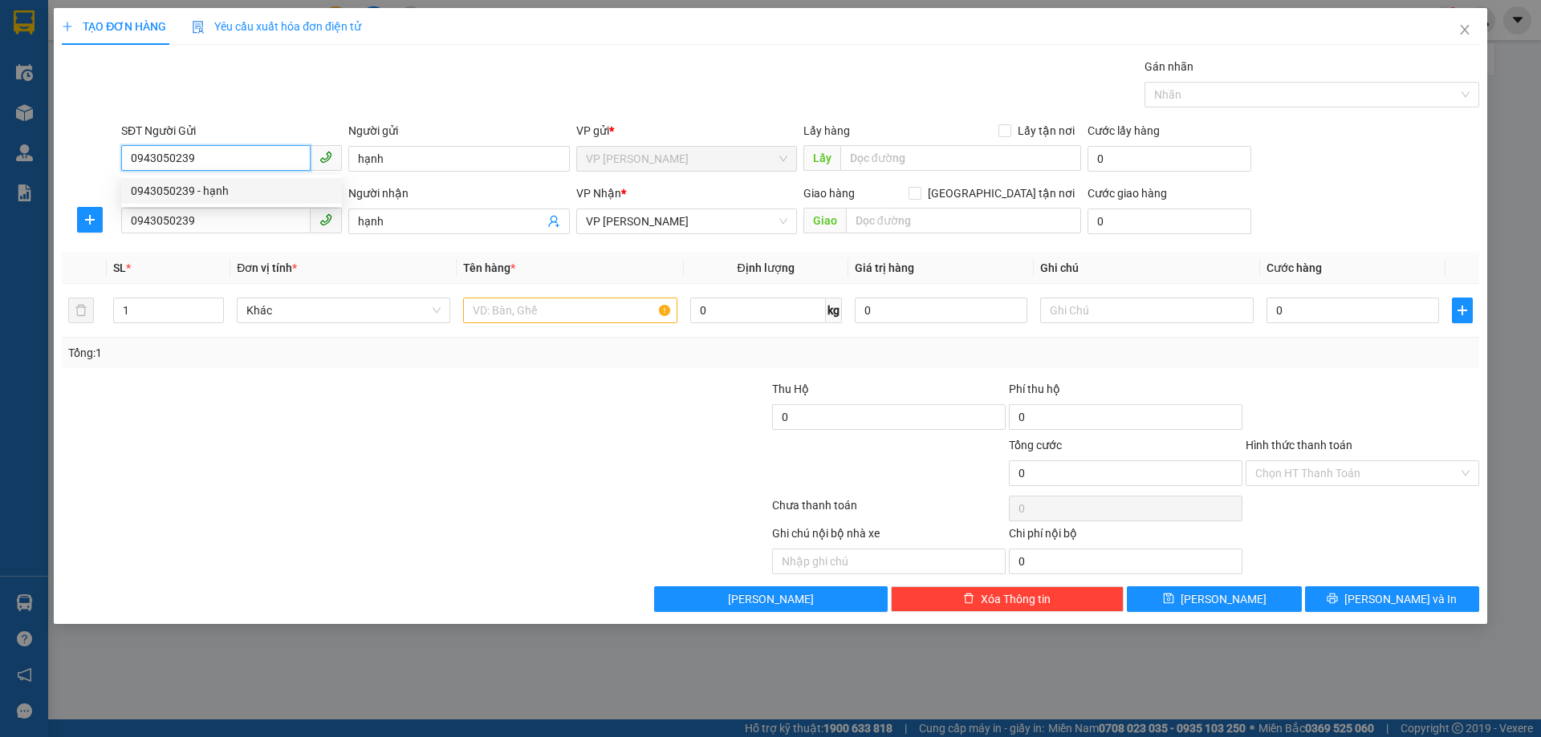
drag, startPoint x: 214, startPoint y: 162, endPoint x: 54, endPoint y: 161, distance: 160.5
click at [54, 161] on div "TẠO ĐƠN HÀNG Yêu cầu xuất hóa đơn điện tử Transit Pickup Surcharge Ids Transit …" at bounding box center [770, 316] width 1433 height 616
type input "0815279526"
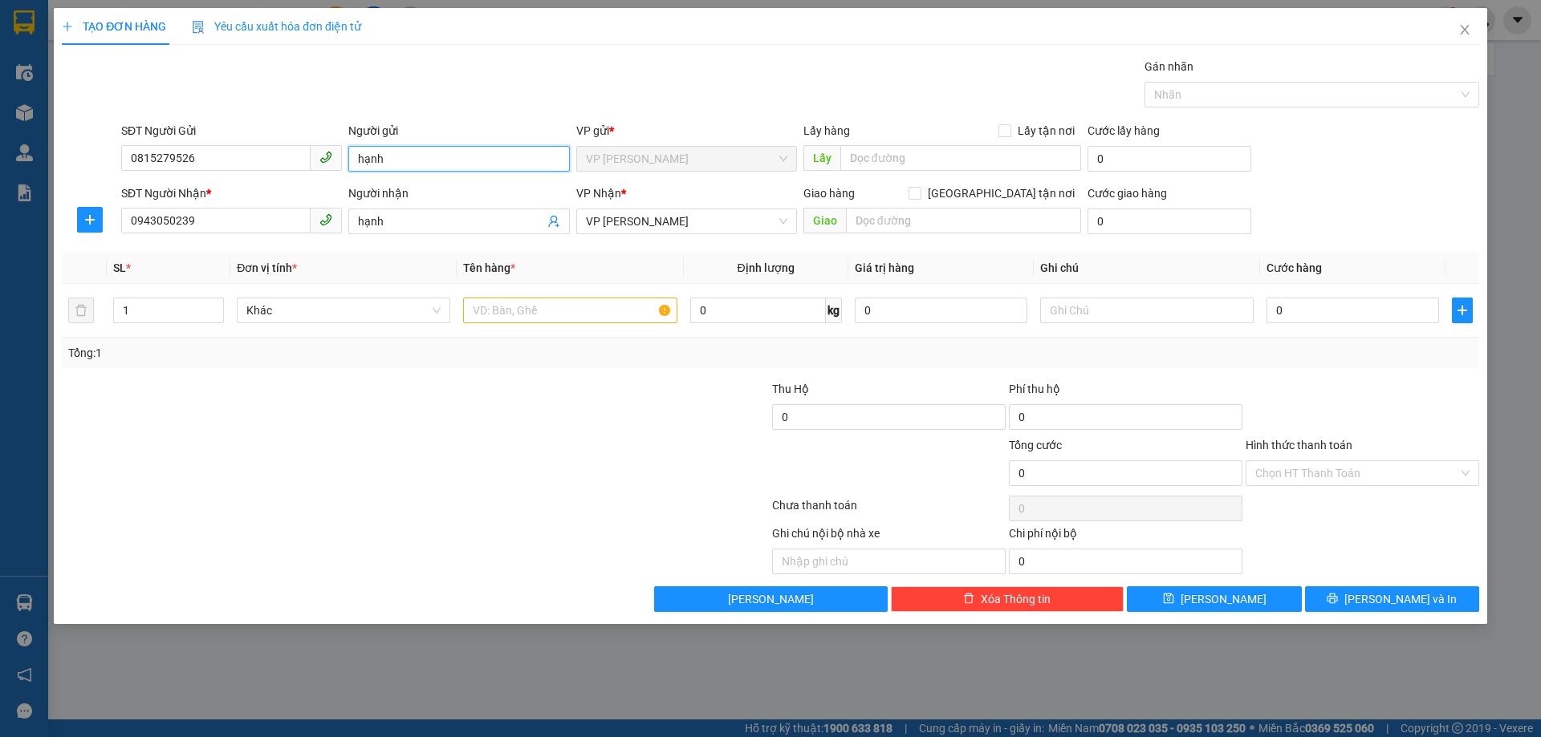
click at [315, 166] on div "SĐT Người Gửi 0815279526 0815279526 Người gửi hạnh VP gửi * VP Nguyễn Quốc Trị …" at bounding box center [800, 150] width 1364 height 56
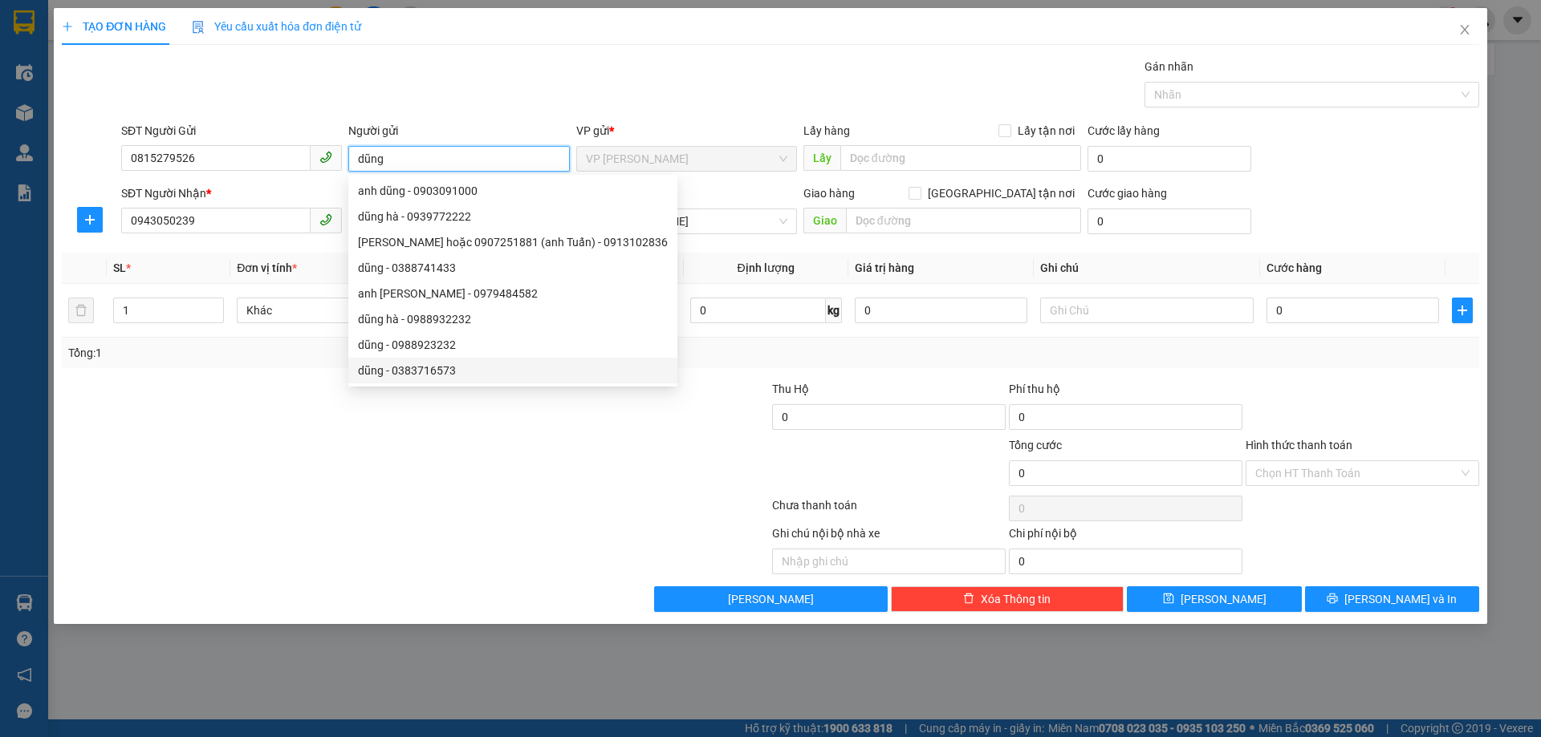
type input "dũng"
drag, startPoint x: 489, startPoint y: 485, endPoint x: 490, endPoint y: 420, distance: 65.8
click at [488, 481] on div at bounding box center [296, 465] width 473 height 56
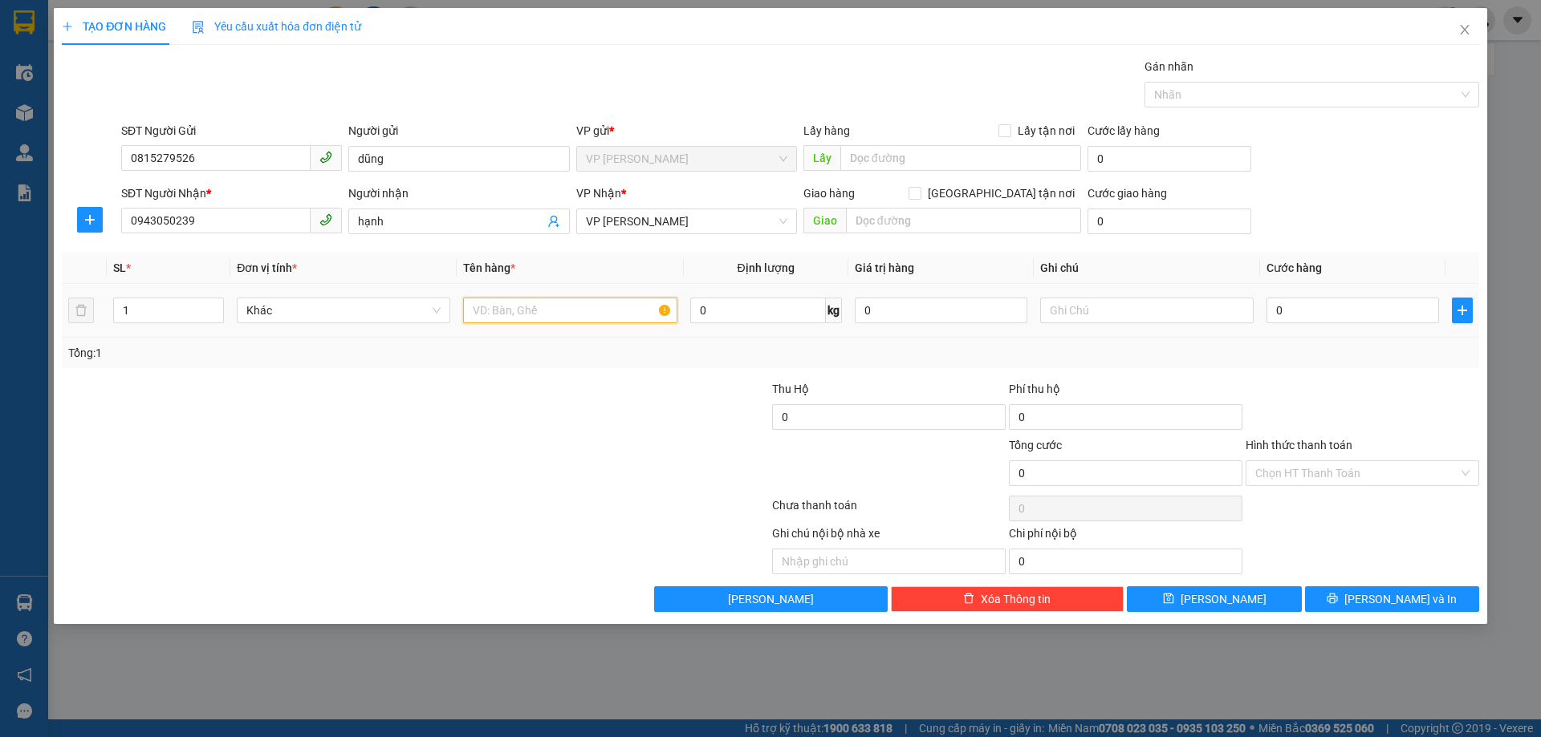
click at [564, 303] on input "text" at bounding box center [569, 311] width 213 height 26
click at [733, 225] on span "VP [PERSON_NAME]" at bounding box center [686, 221] width 201 height 24
type input "thuốc"
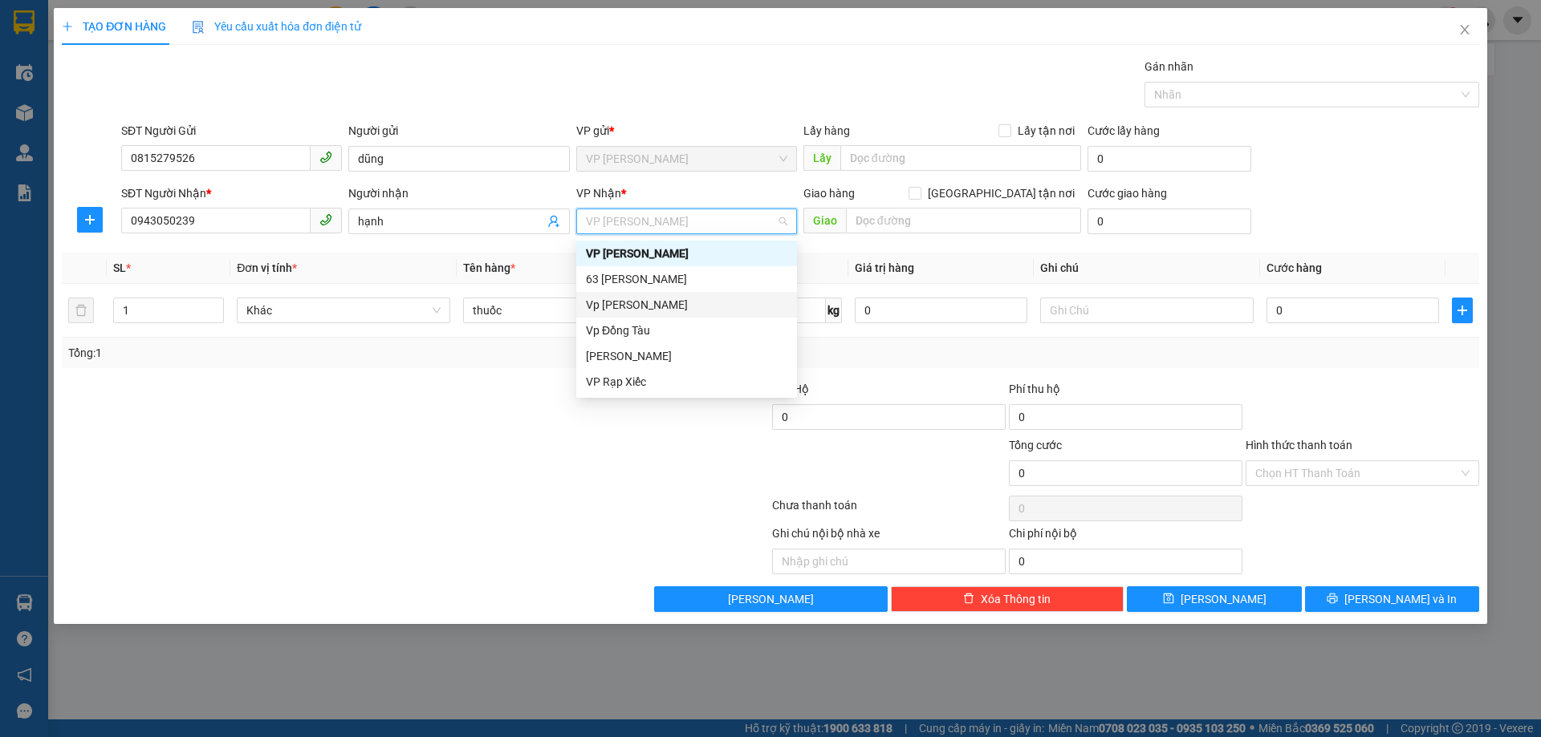
click at [698, 299] on div "Vp [PERSON_NAME]" at bounding box center [686, 305] width 201 height 18
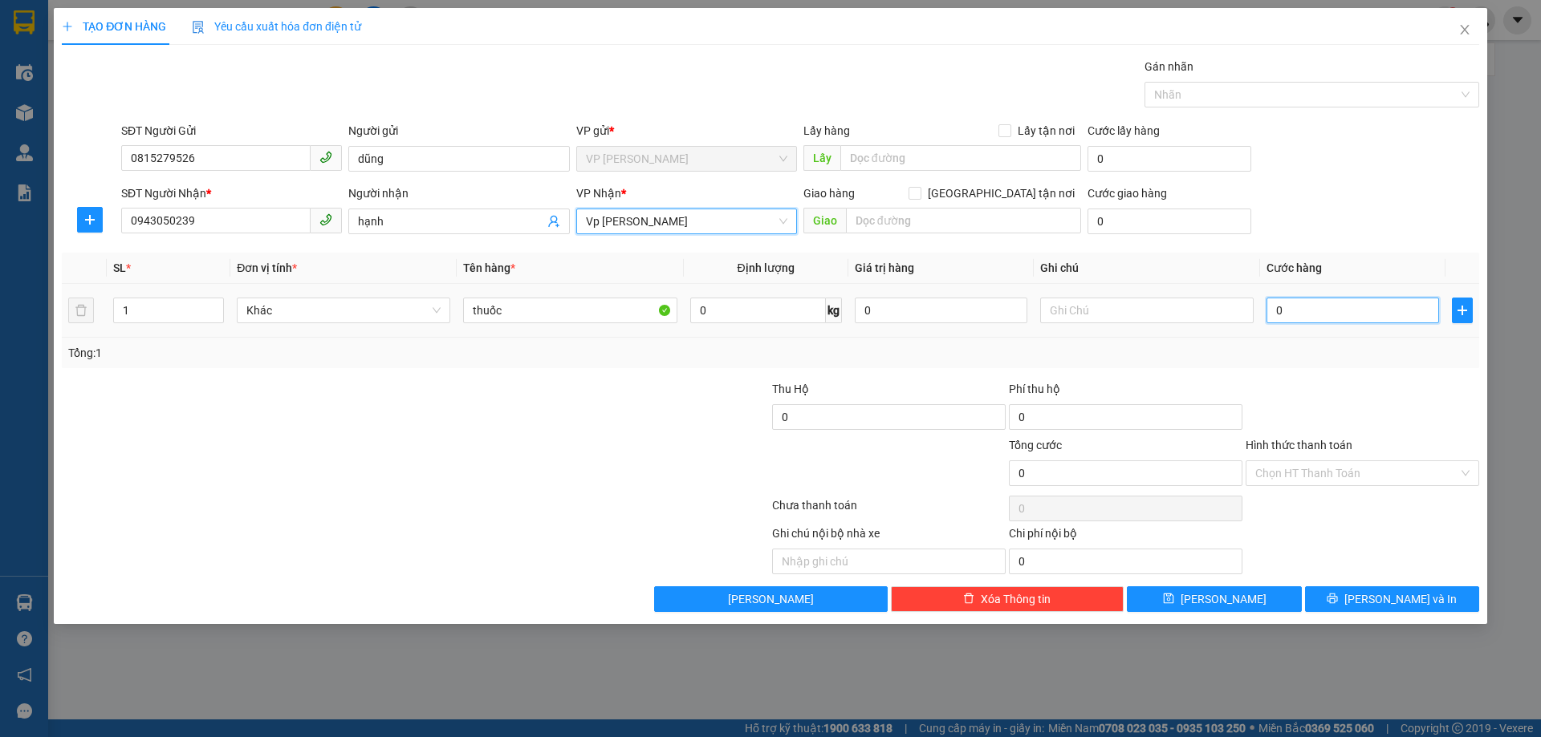
click at [1327, 320] on input "0" at bounding box center [1352, 311] width 173 height 26
type input "003"
type input "3"
type input "0.030"
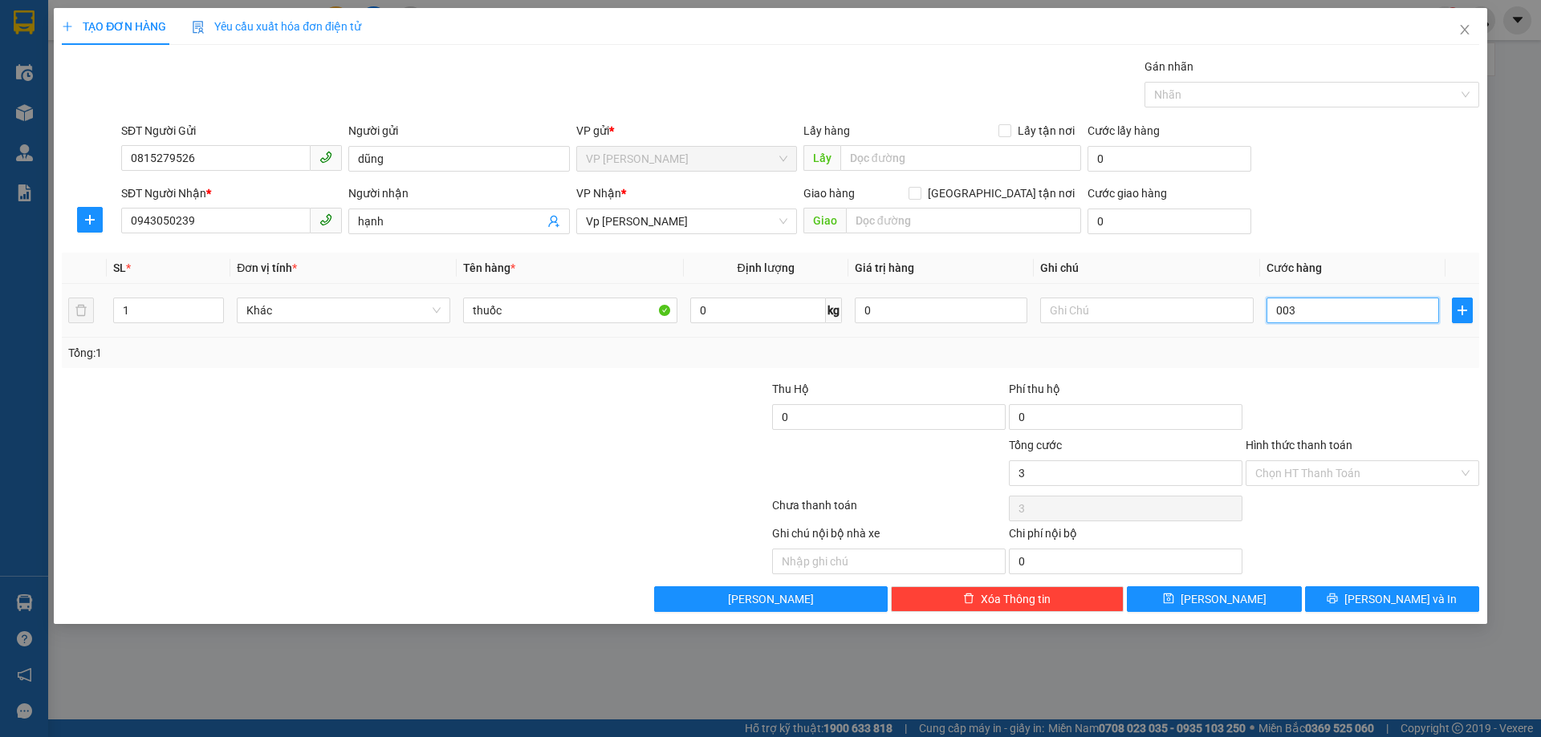
type input "30"
click at [1433, 371] on div "Transit Pickup Surcharge Ids Transit Deliver Surcharge Ids Transit Deliver Surc…" at bounding box center [770, 335] width 1417 height 554
type input "30.000"
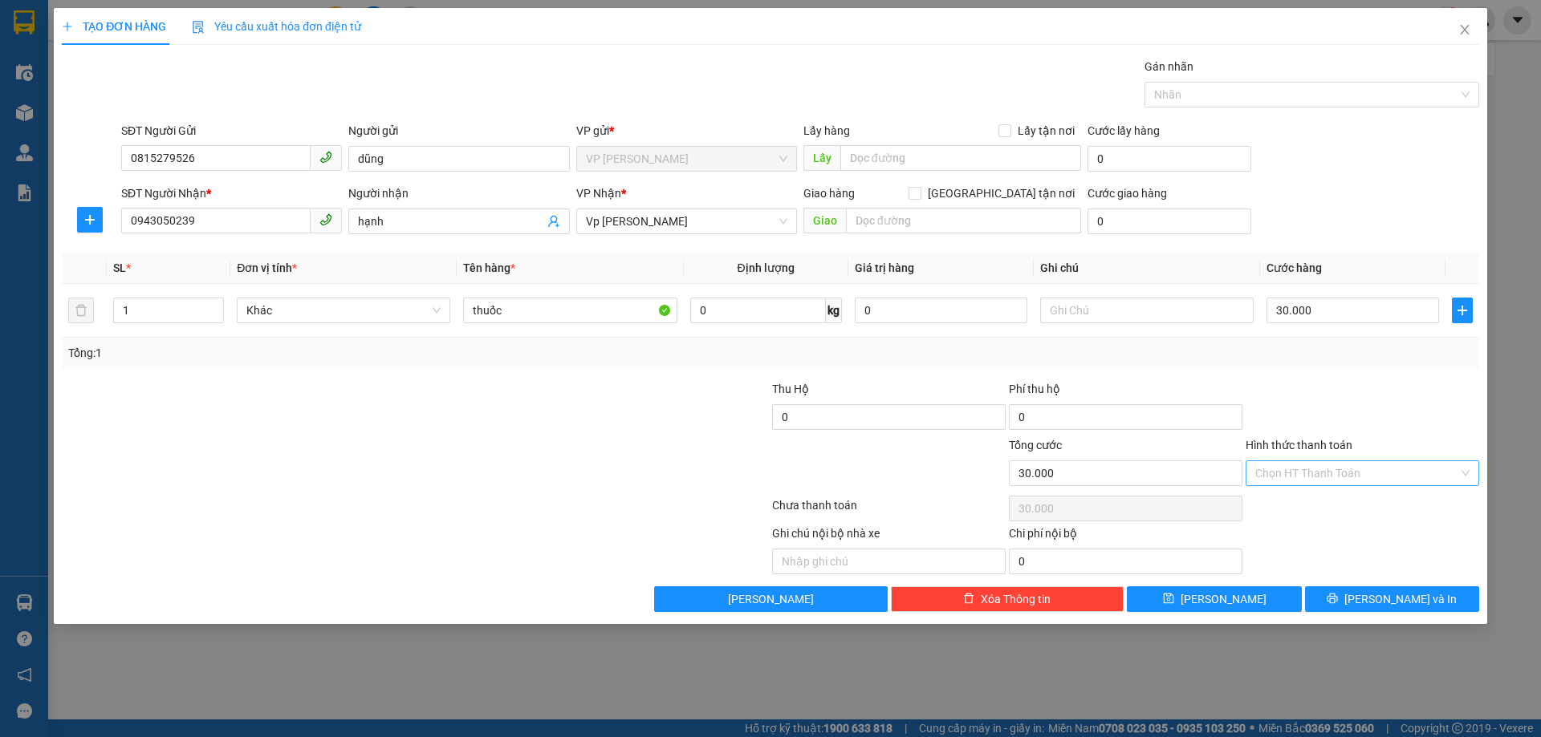
click at [1365, 479] on input "Hình thức thanh toán" at bounding box center [1356, 473] width 203 height 24
click at [1353, 498] on div "Tại văn phòng" at bounding box center [1362, 506] width 214 height 18
type input "0"
click at [1408, 601] on span "[PERSON_NAME] và In" at bounding box center [1400, 600] width 112 height 18
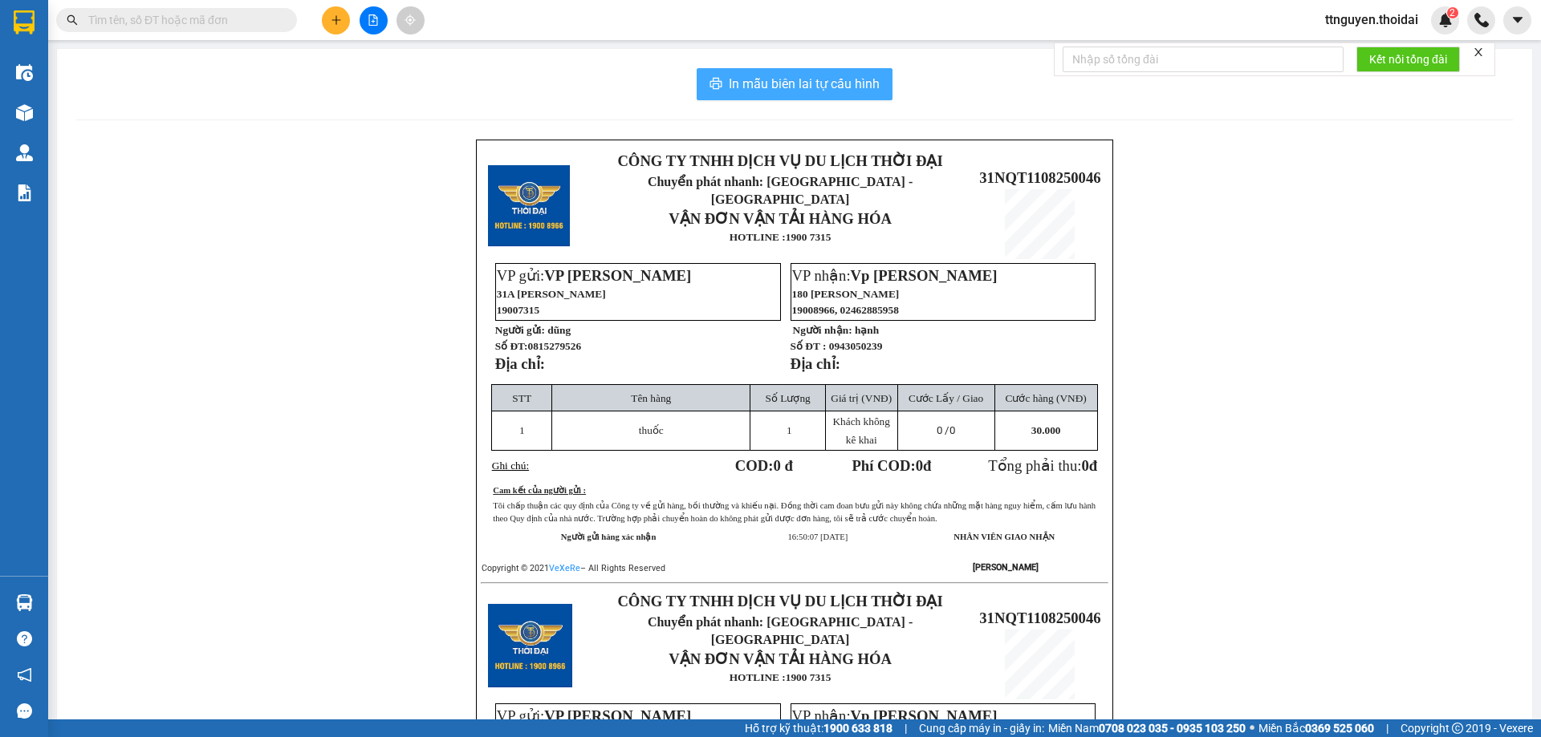
click at [742, 75] on span "In mẫu biên lai tự cấu hình" at bounding box center [804, 84] width 151 height 20
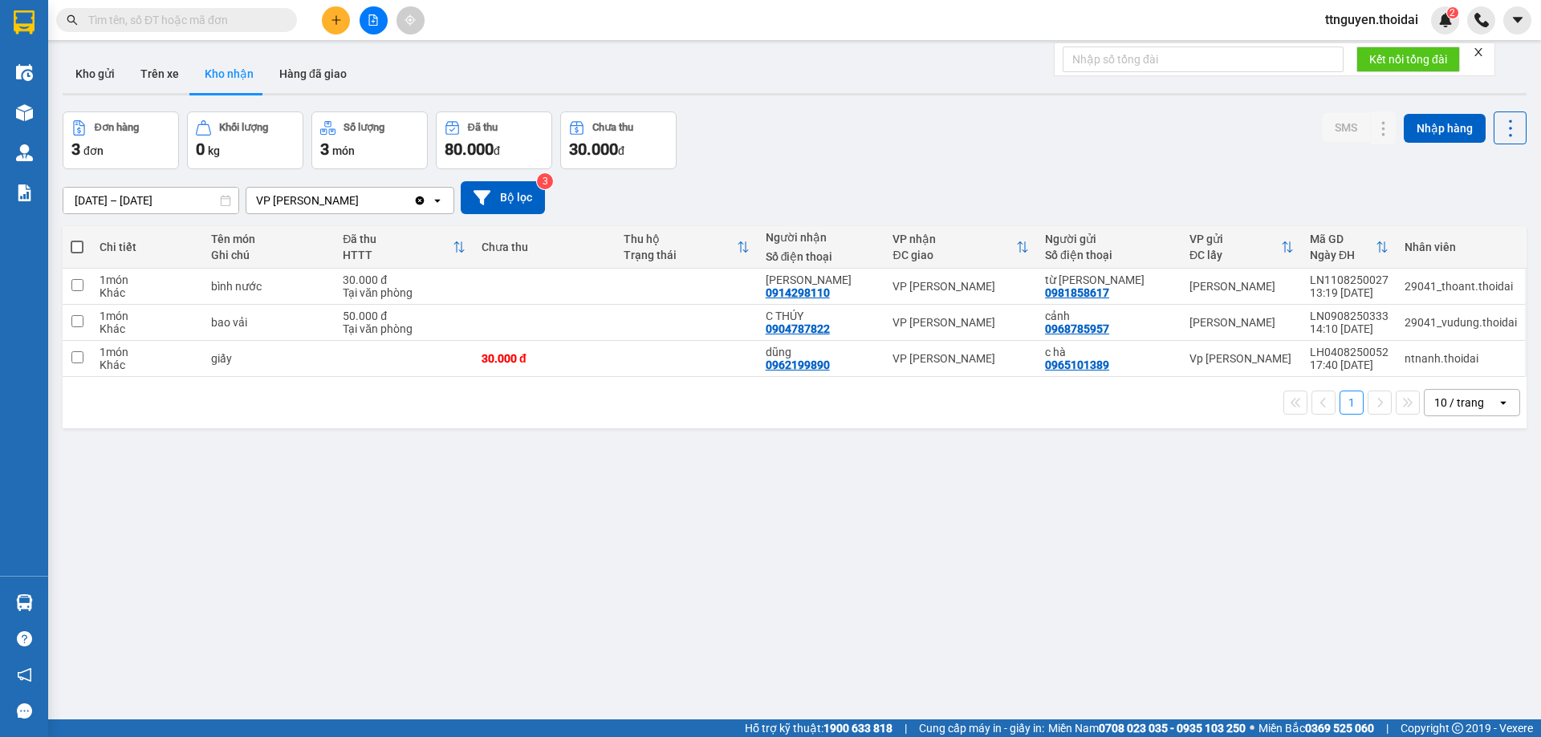
click at [867, 167] on div "Đơn hàng 3 đơn Khối lượng 0 kg Số lượng 3 món Đã thu 80.000 đ Chưa thu 30.000 đ…" at bounding box center [795, 141] width 1464 height 58
click at [108, 81] on button "Kho gửi" at bounding box center [95, 74] width 65 height 39
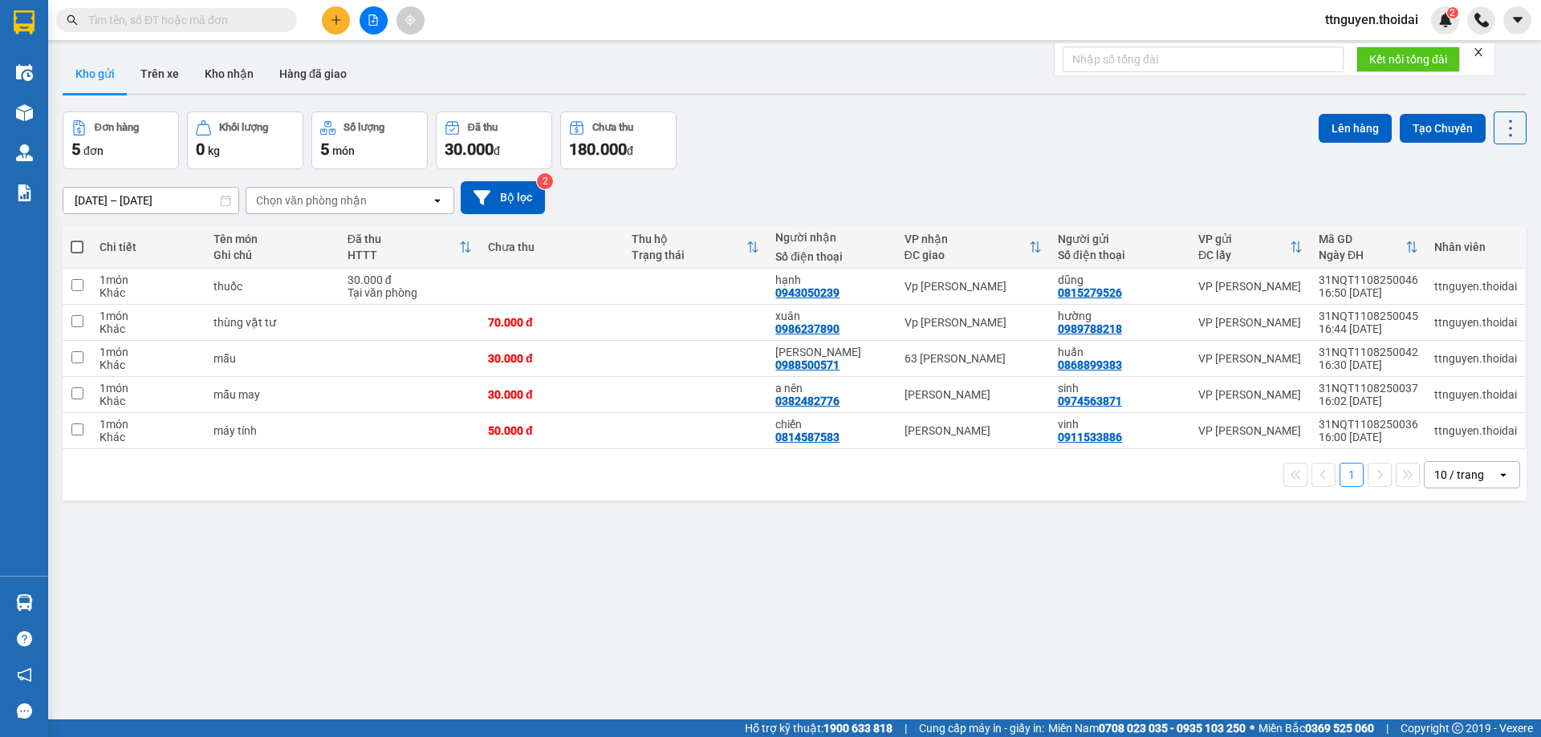
click at [76, 249] on span at bounding box center [77, 247] width 13 height 13
click at [77, 239] on input "checkbox" at bounding box center [77, 239] width 0 height 0
checkbox input "true"
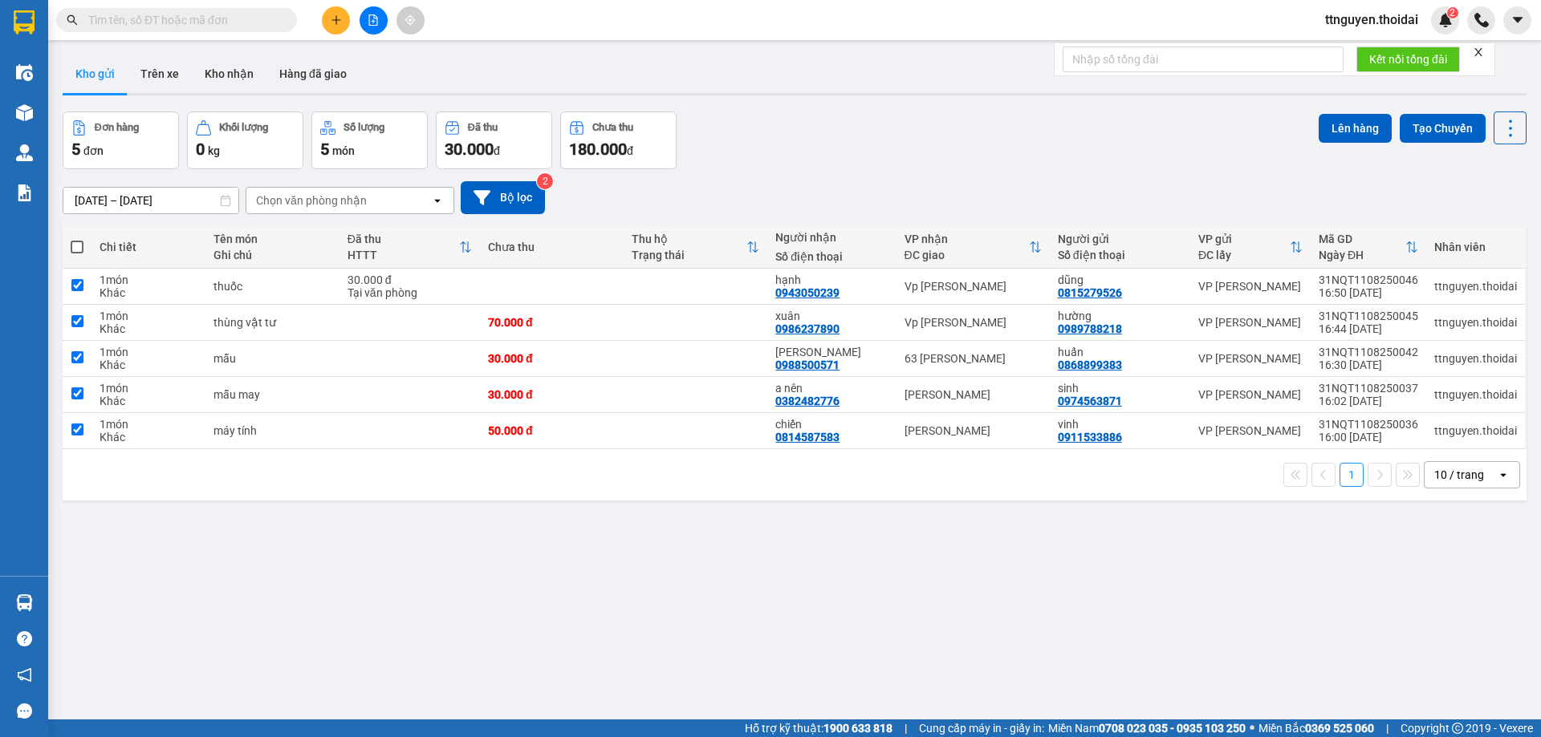
checkbox input "true"
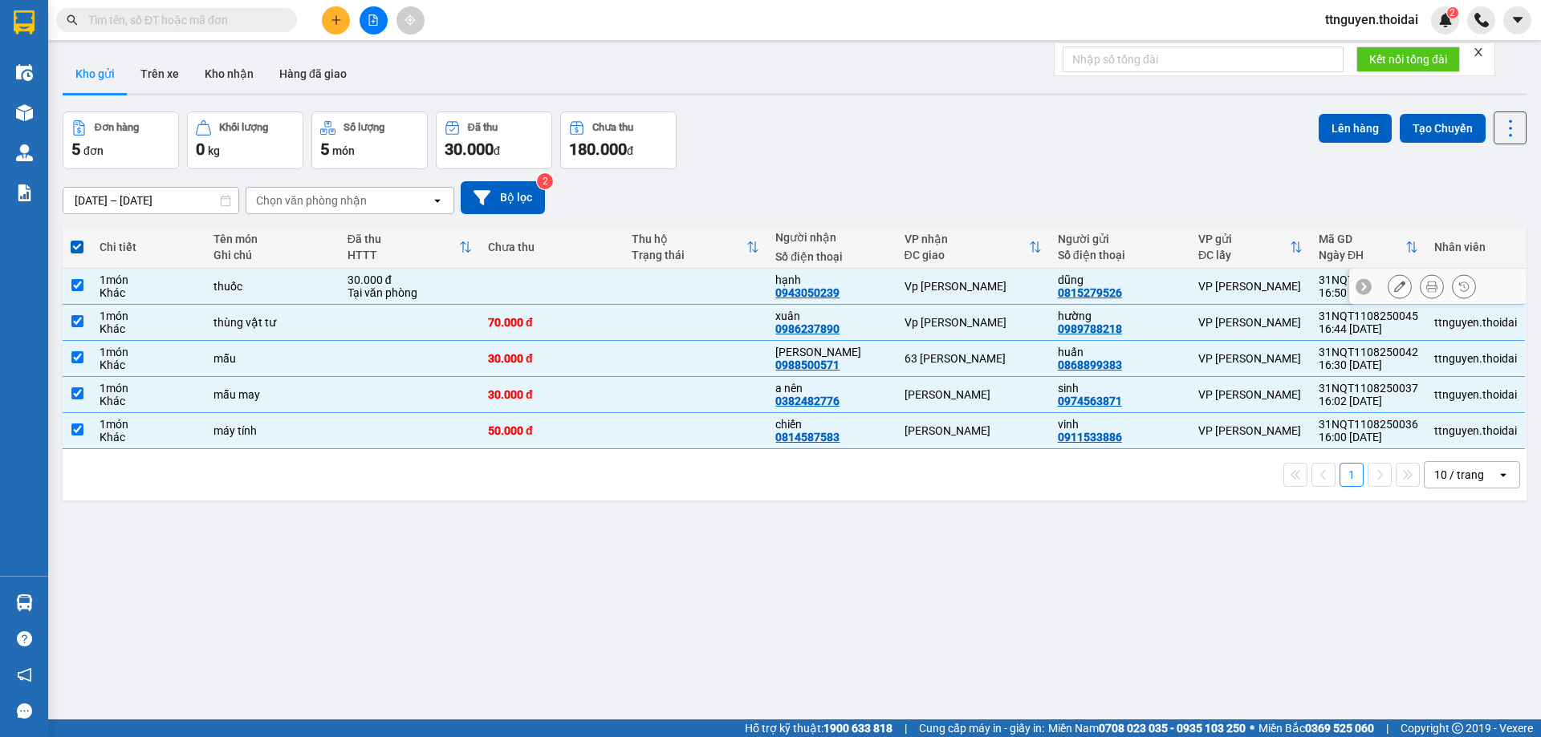
click at [71, 281] on input "checkbox" at bounding box center [77, 285] width 12 height 12
checkbox input "false"
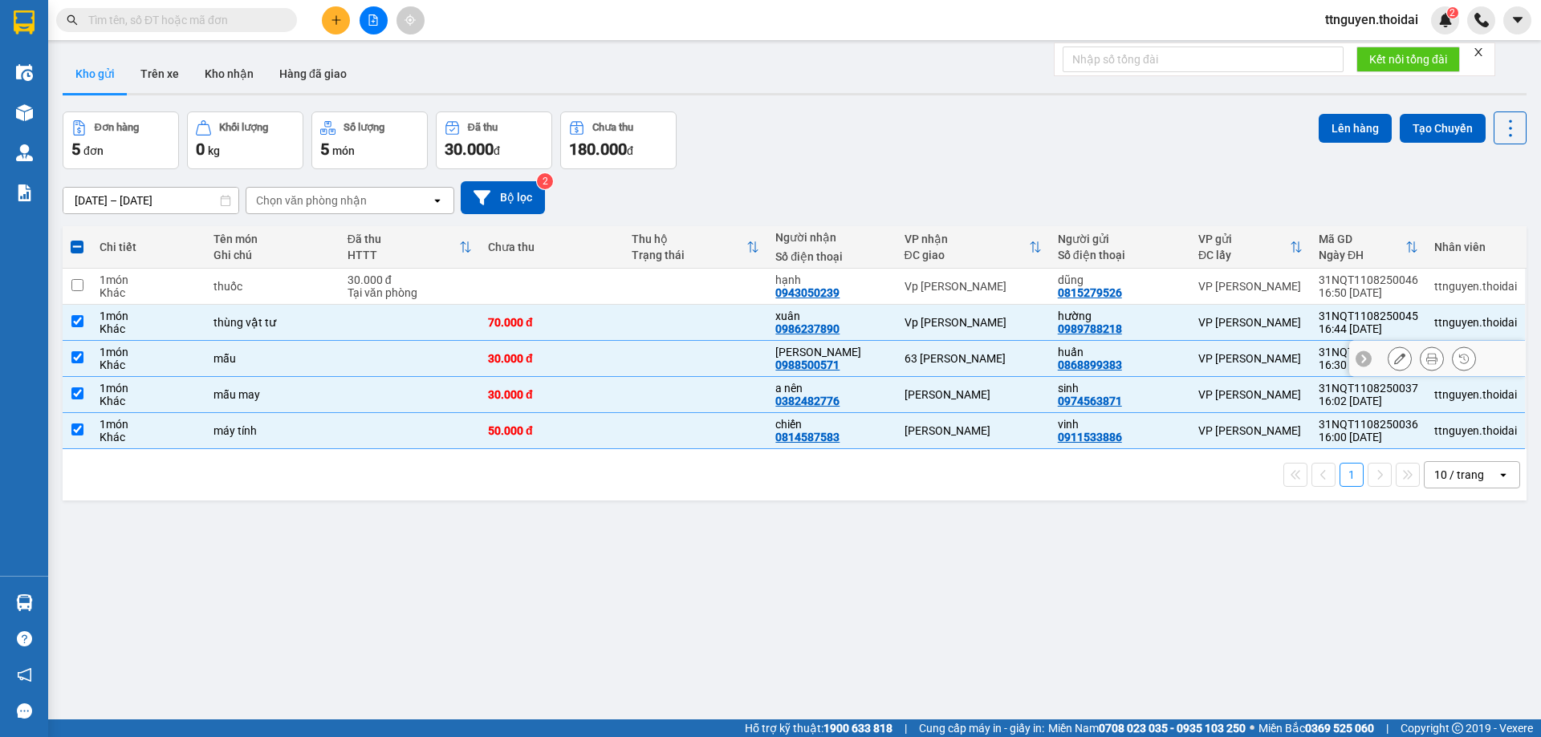
click at [78, 364] on td at bounding box center [77, 359] width 29 height 36
checkbox input "false"
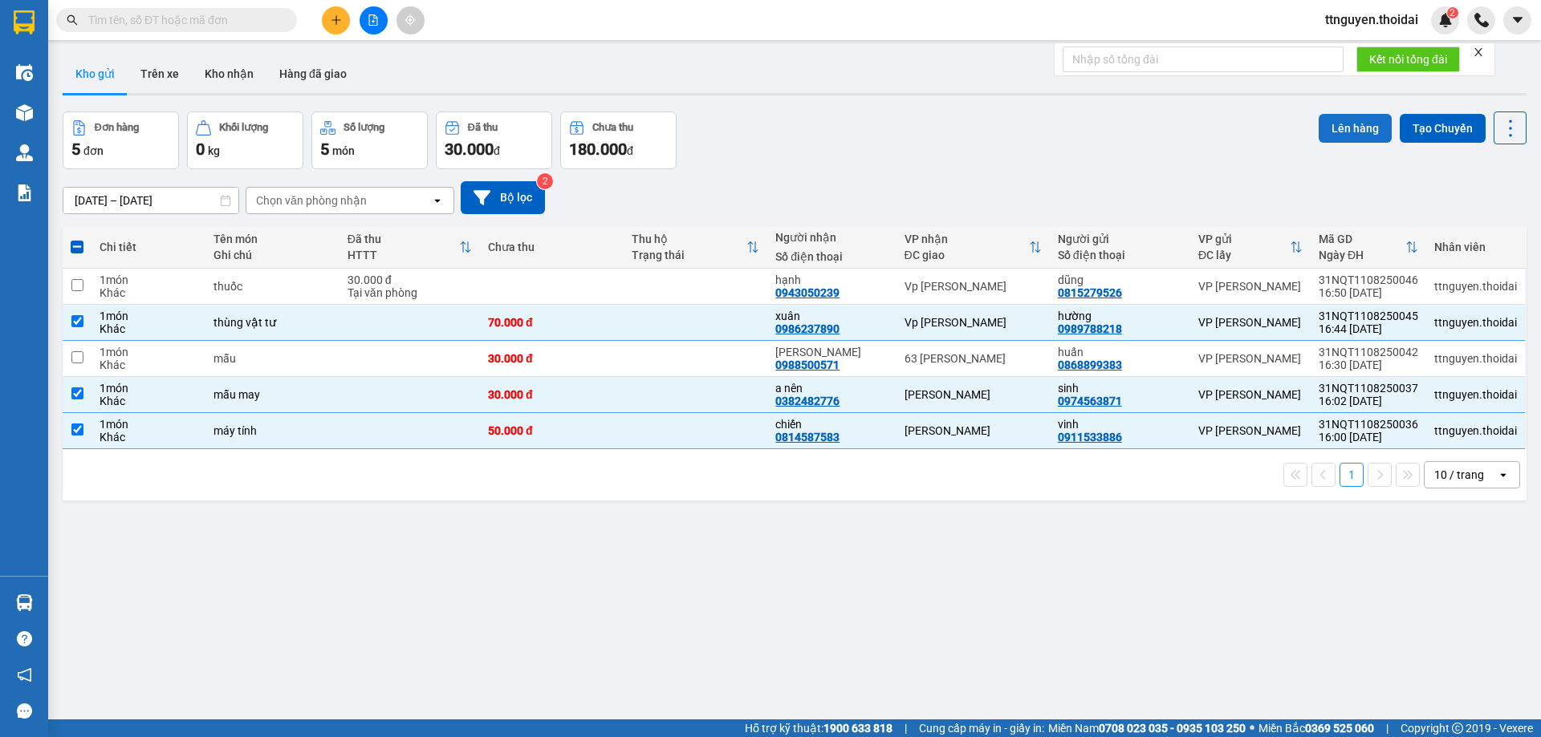
click at [1353, 125] on button "Lên hàng" at bounding box center [1354, 128] width 73 height 29
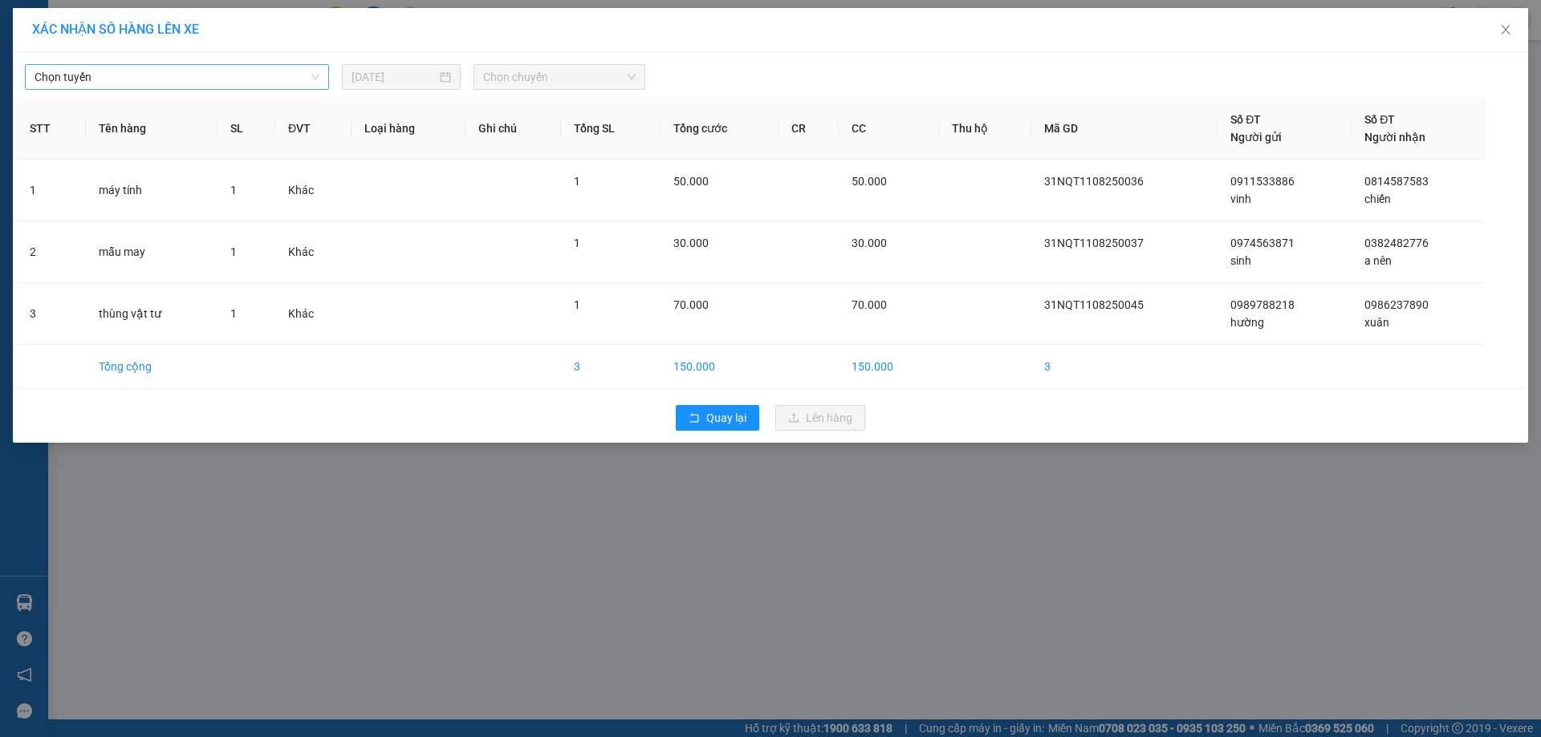
click at [165, 76] on span "Chọn tuyến" at bounding box center [177, 77] width 285 height 24
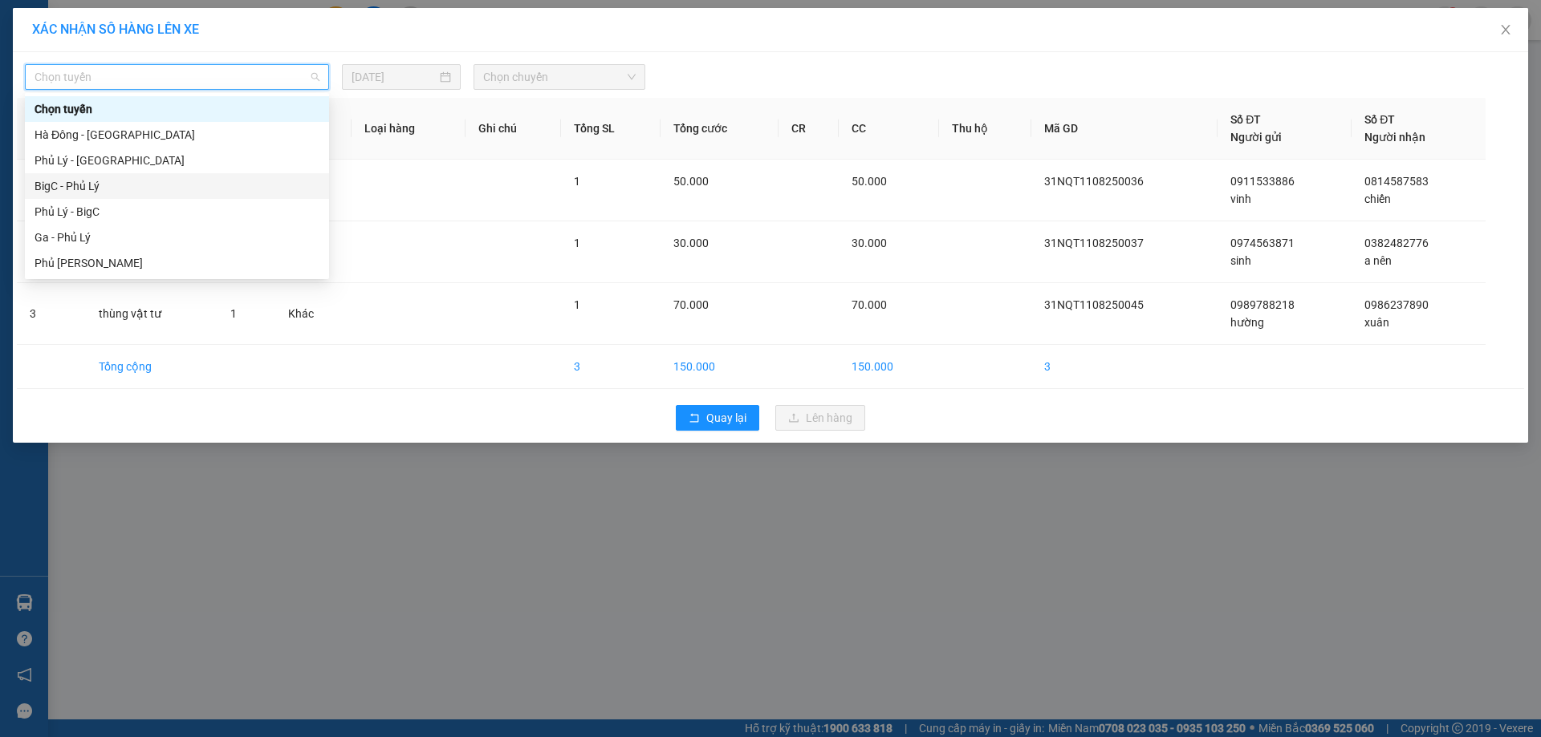
click at [95, 186] on div "BigC - Phủ Lý" at bounding box center [177, 186] width 285 height 18
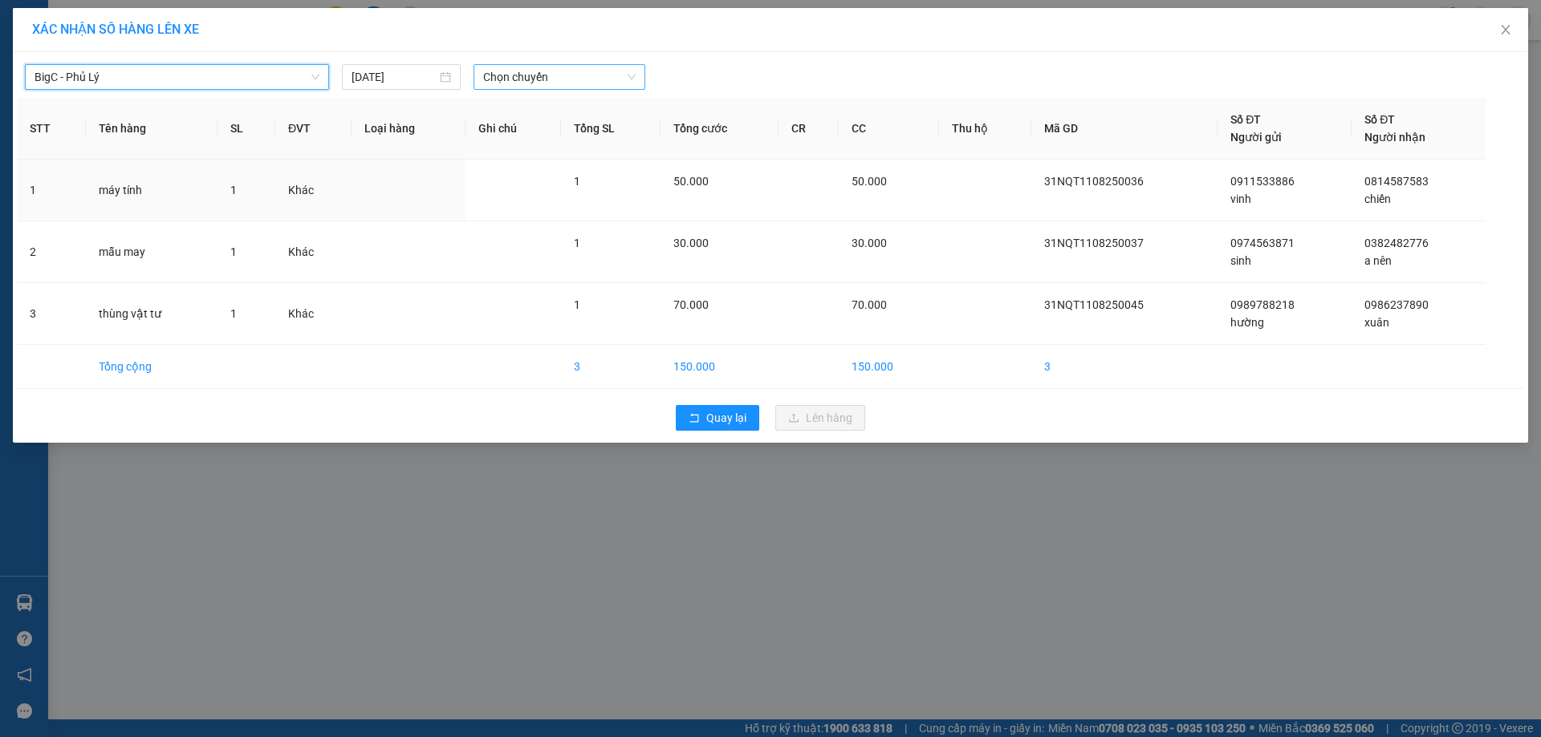
click at [551, 81] on span "Chọn chuyến" at bounding box center [559, 77] width 152 height 24
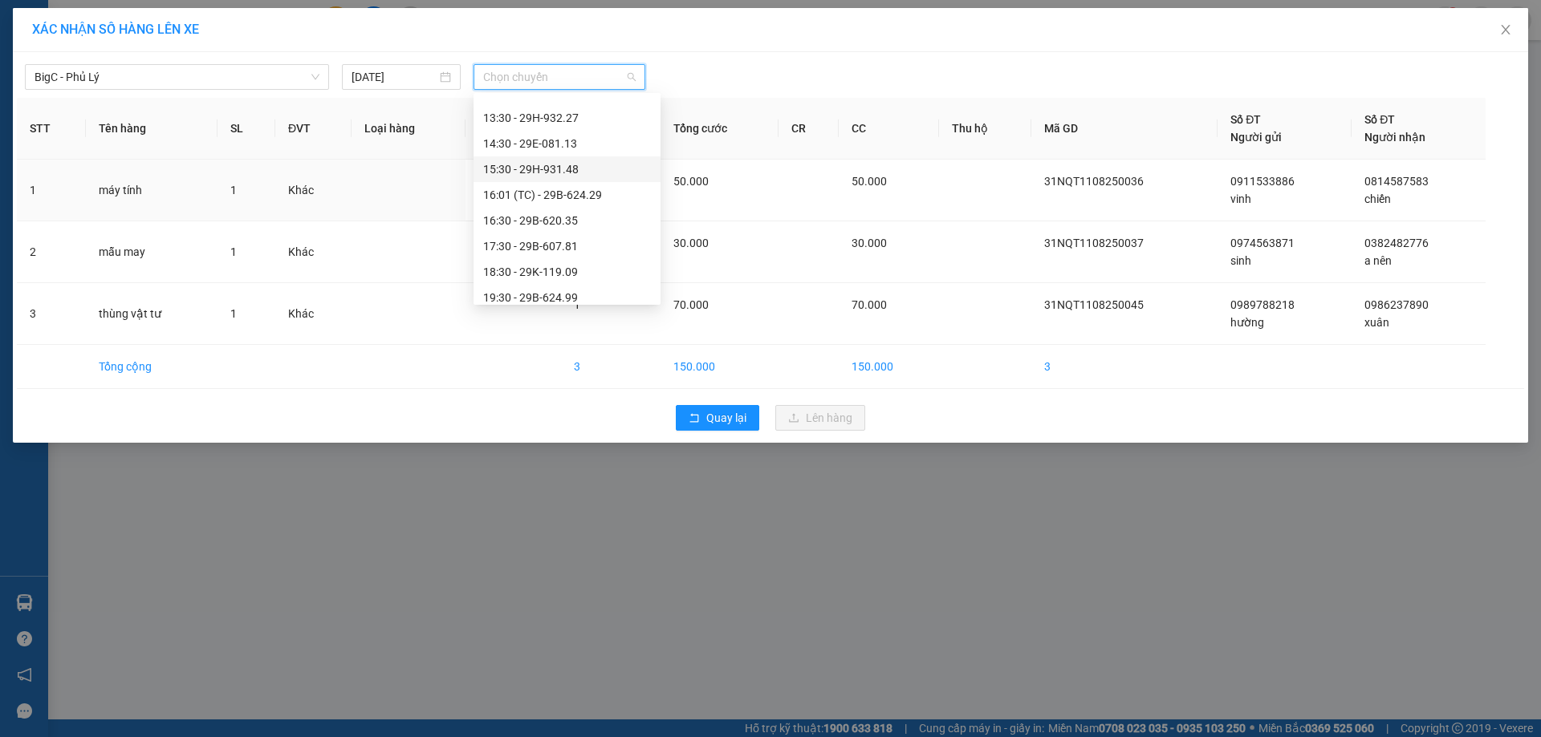
scroll to position [401, 0]
click at [565, 198] on div "16:30 - 29B-620.35" at bounding box center [567, 196] width 168 height 18
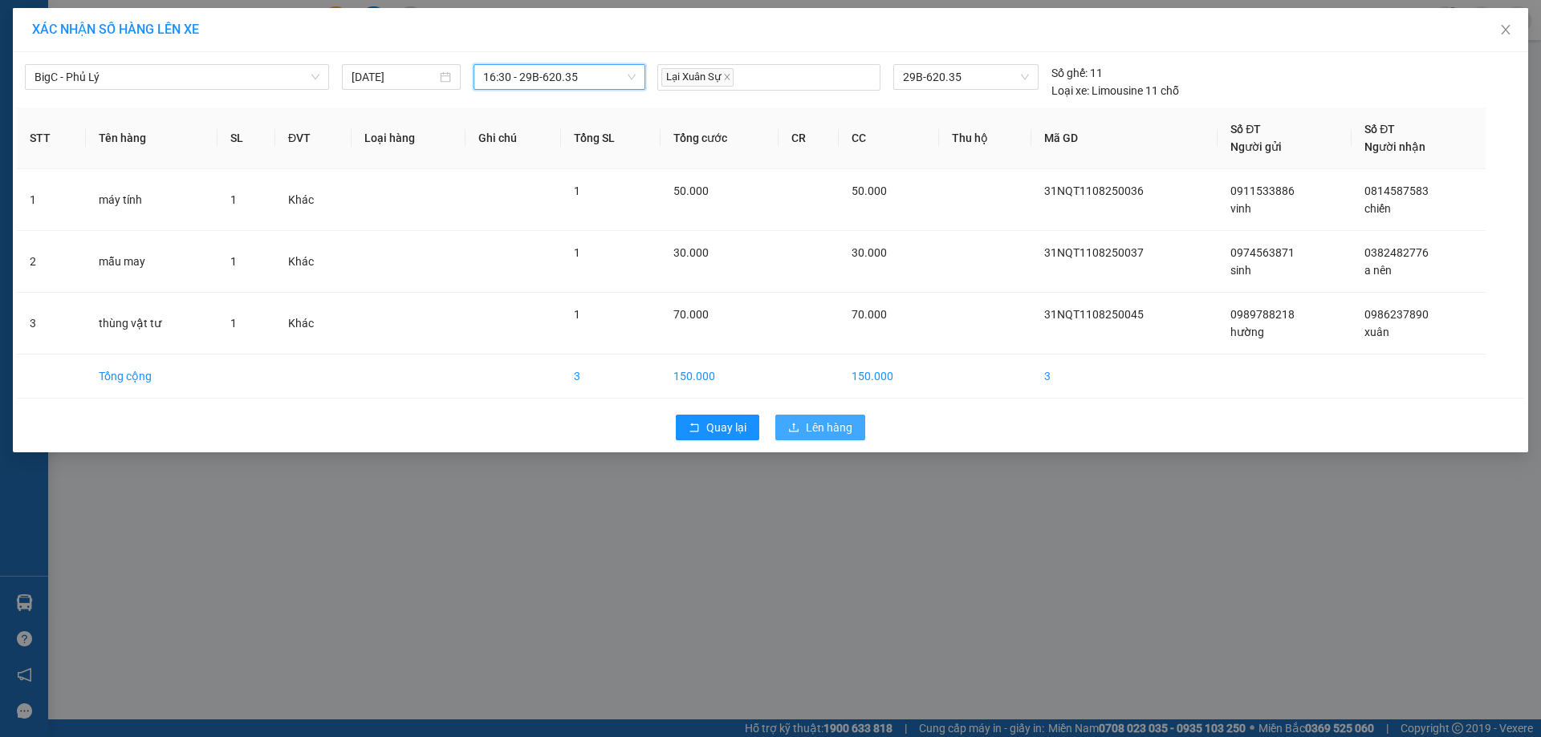
click at [821, 428] on span "Lên hàng" at bounding box center [829, 428] width 47 height 18
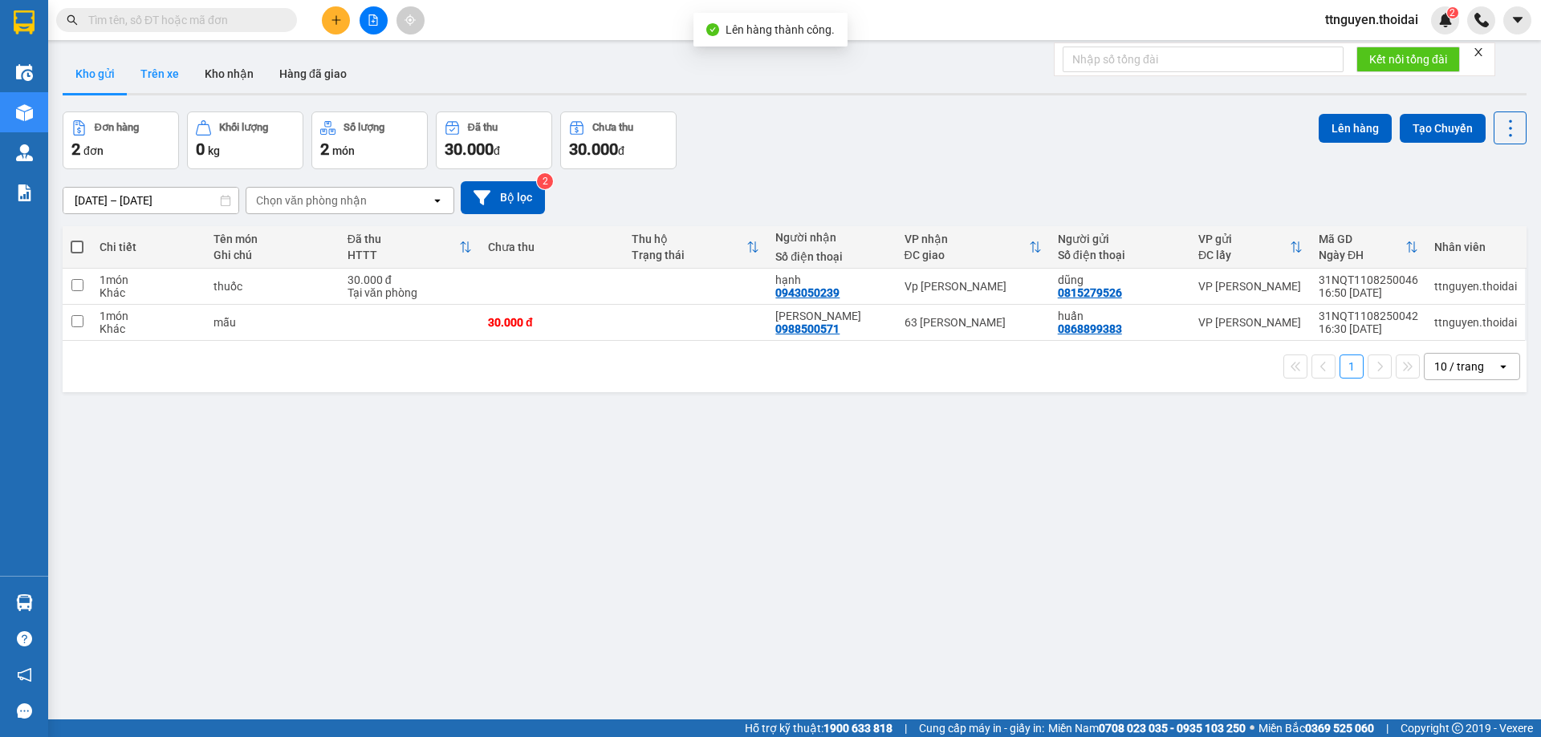
click at [148, 88] on button "Trên xe" at bounding box center [160, 74] width 64 height 39
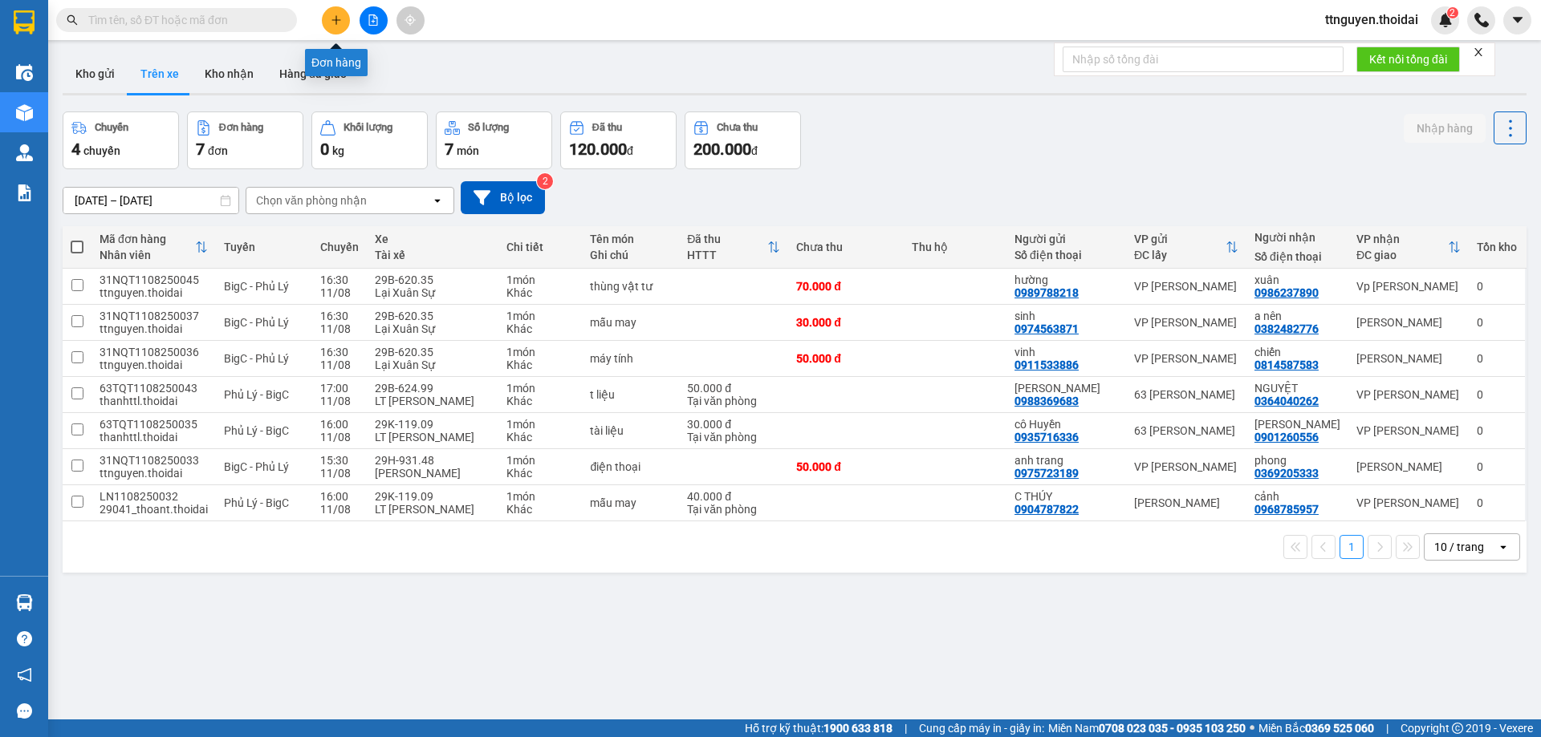
click at [335, 14] on button at bounding box center [336, 20] width 28 height 28
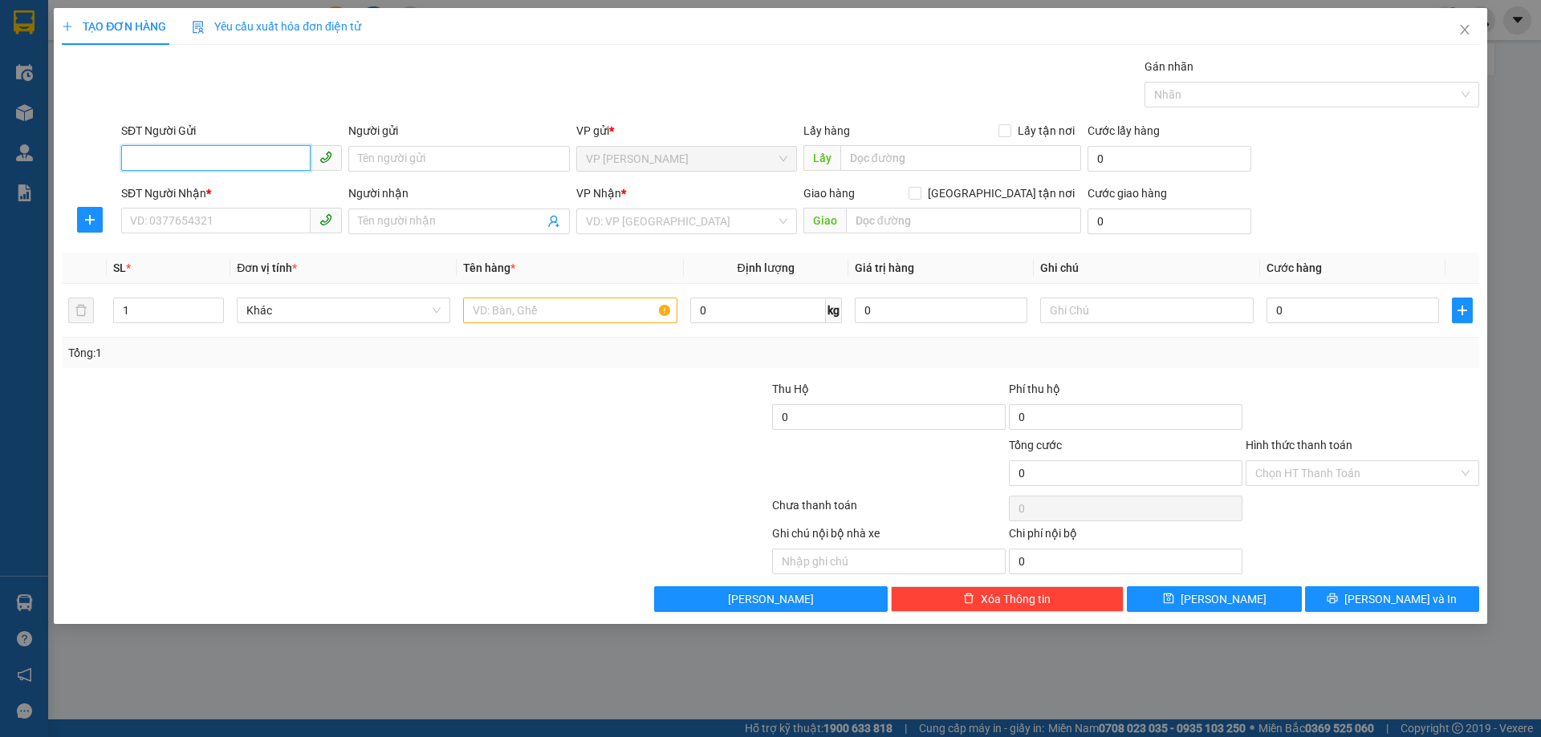
click at [245, 159] on input "SĐT Người Gửi" at bounding box center [215, 158] width 189 height 26
type input "0769675555"
click at [246, 190] on div "0769675555 - tú" at bounding box center [231, 191] width 201 height 18
type input "tú"
type input "0769675555"
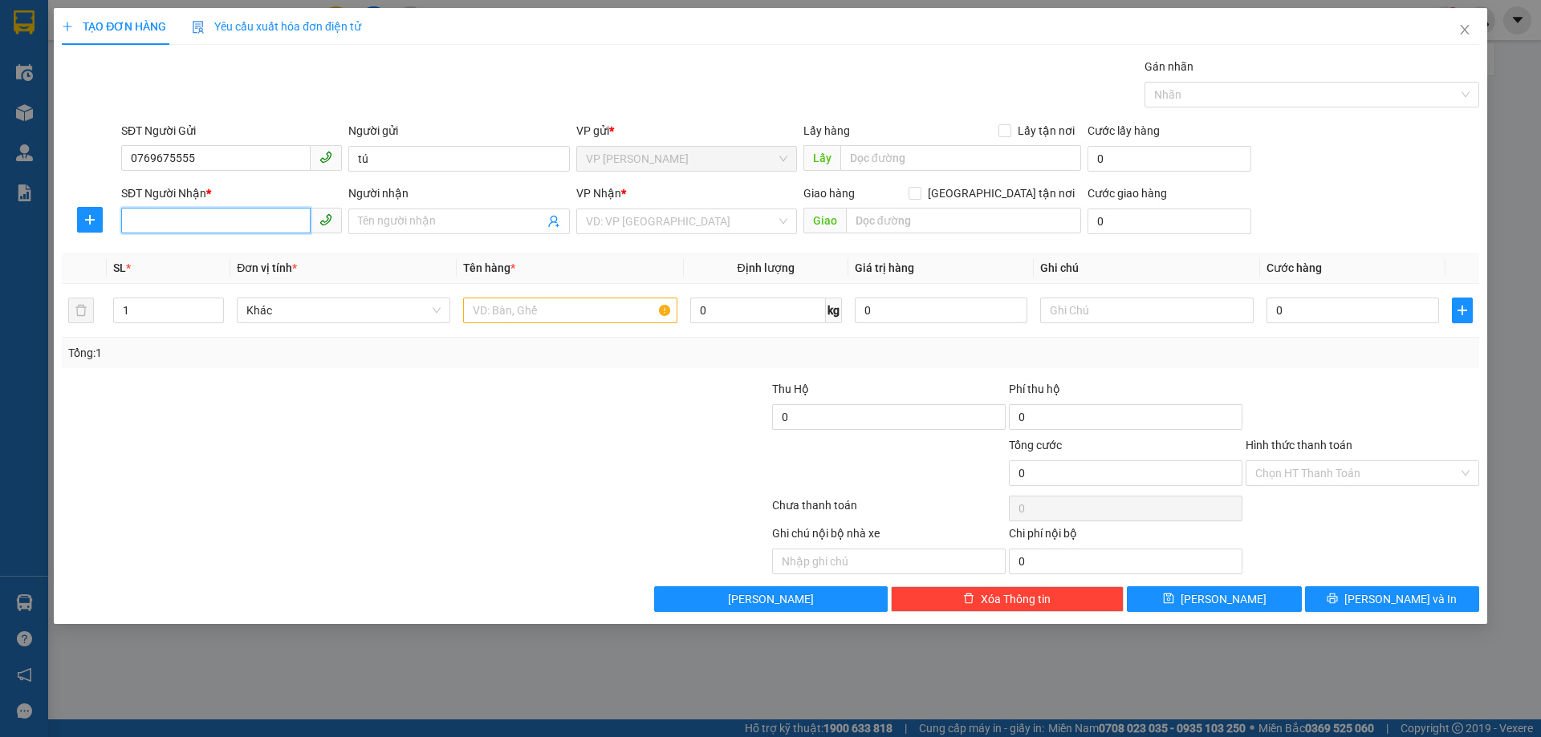
click at [205, 230] on input "SĐT Người Nhận *" at bounding box center [215, 221] width 189 height 26
click at [226, 249] on div "0886766666 - hoàng" at bounding box center [231, 254] width 201 height 18
type input "0886766666"
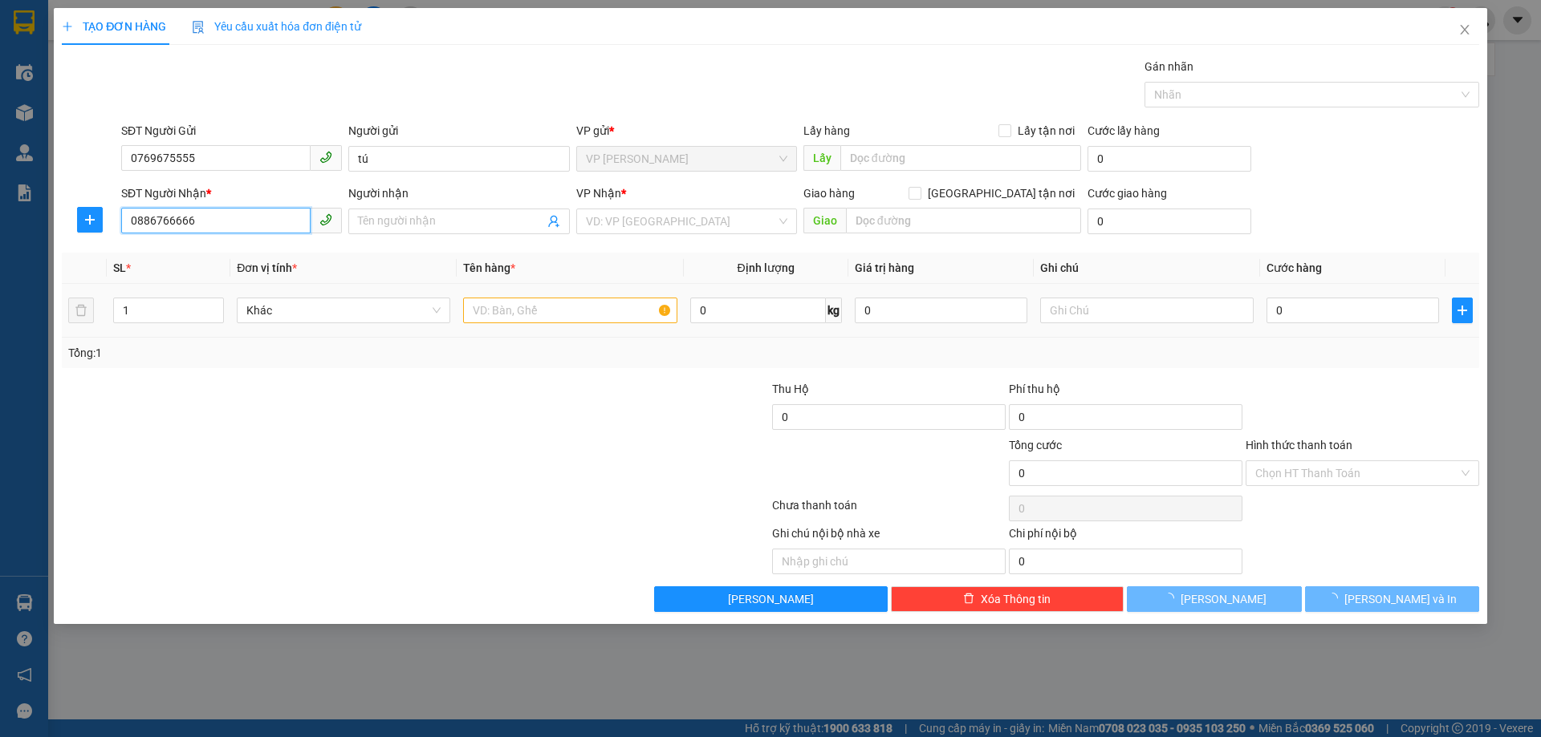
type input "hoàng"
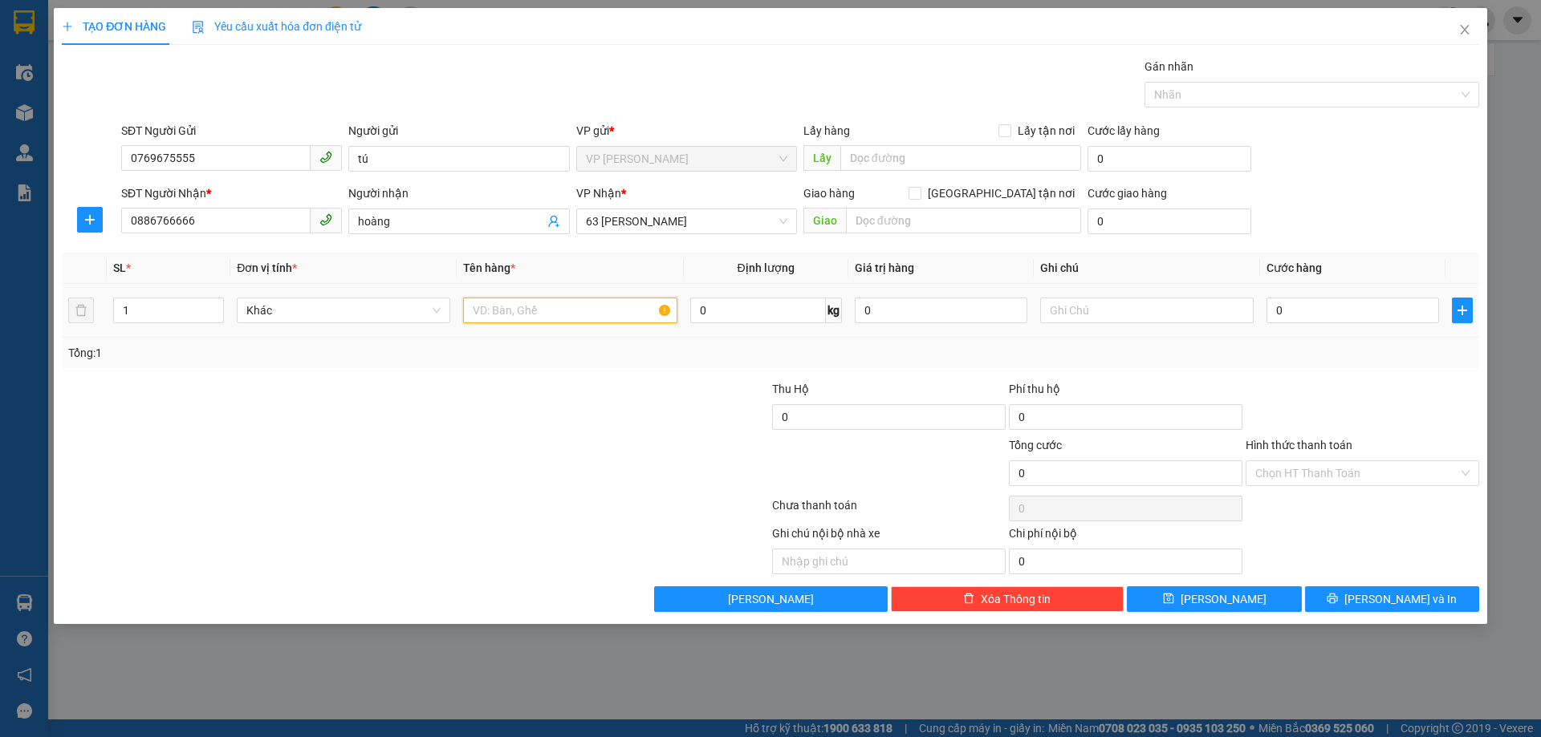
click at [566, 303] on input "text" at bounding box center [569, 311] width 213 height 26
type input "1 túi vợt"
click at [1364, 315] on input "0" at bounding box center [1352, 311] width 173 height 26
type input "0.040"
type input "40"
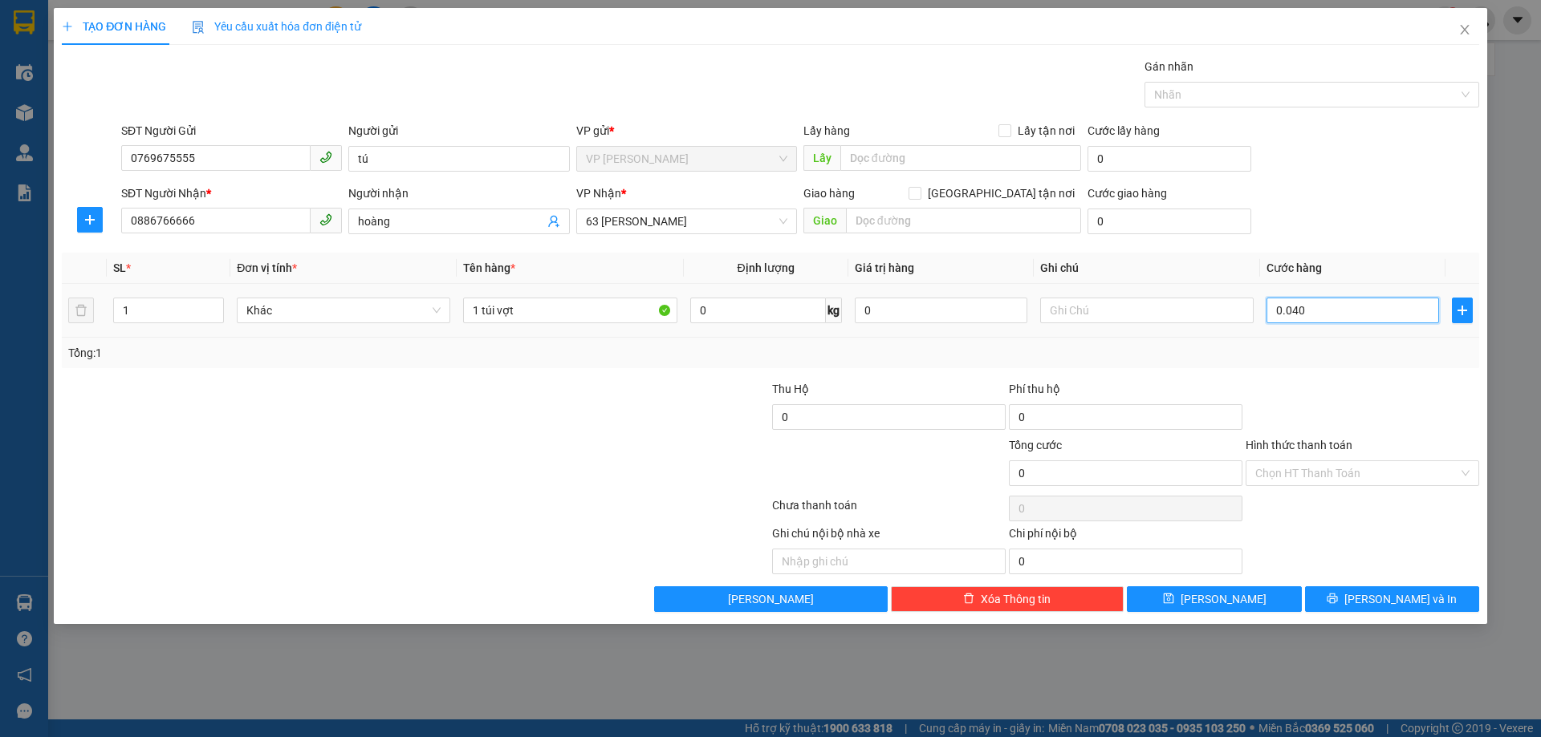
type input "40"
type input "0.040"
type input "40"
click at [1424, 359] on div "Tổng: 1" at bounding box center [770, 353] width 1404 height 18
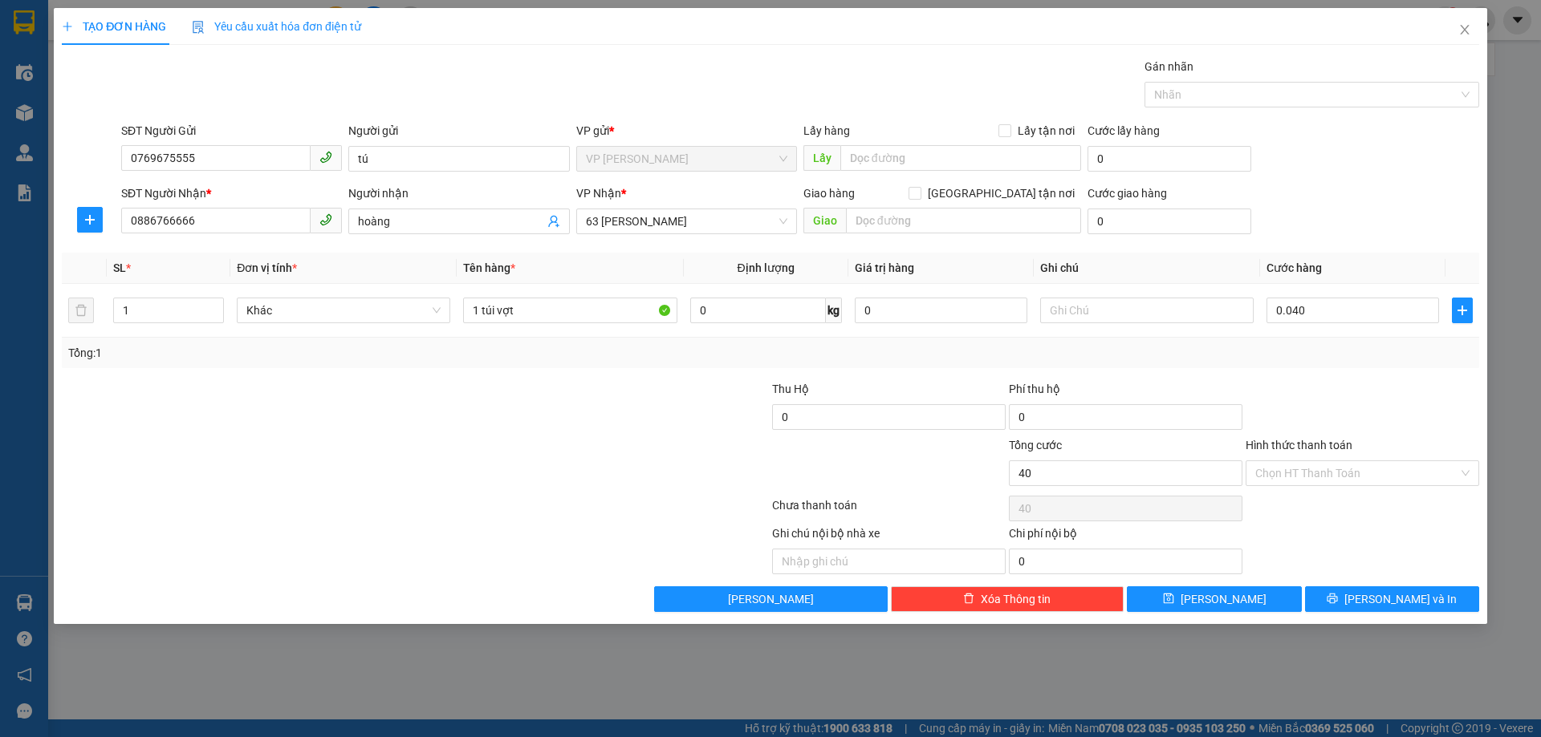
type input "40.000"
click at [1352, 473] on input "Hình thức thanh toán" at bounding box center [1356, 473] width 203 height 24
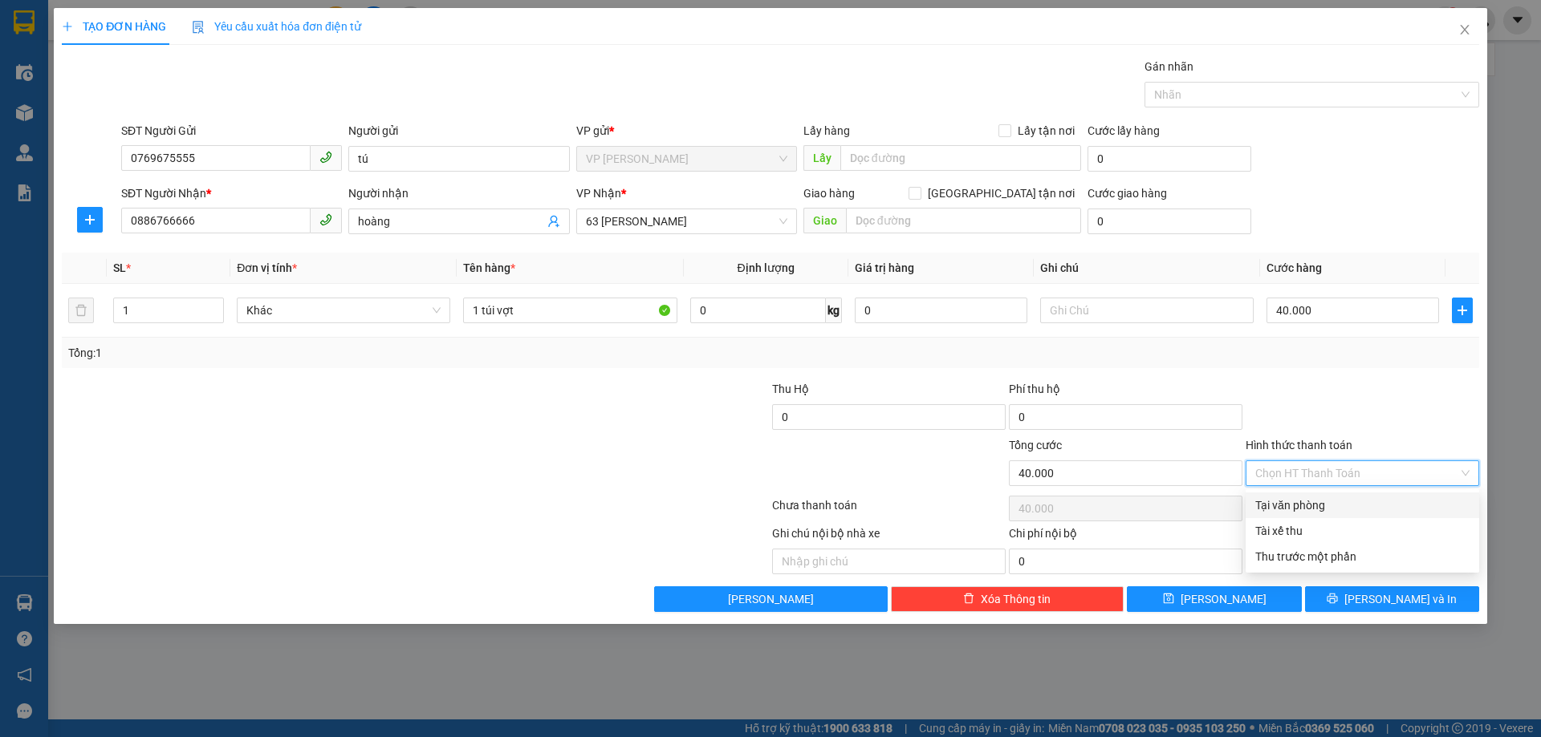
click at [1336, 502] on div "Tại văn phòng" at bounding box center [1362, 506] width 214 height 18
type input "0"
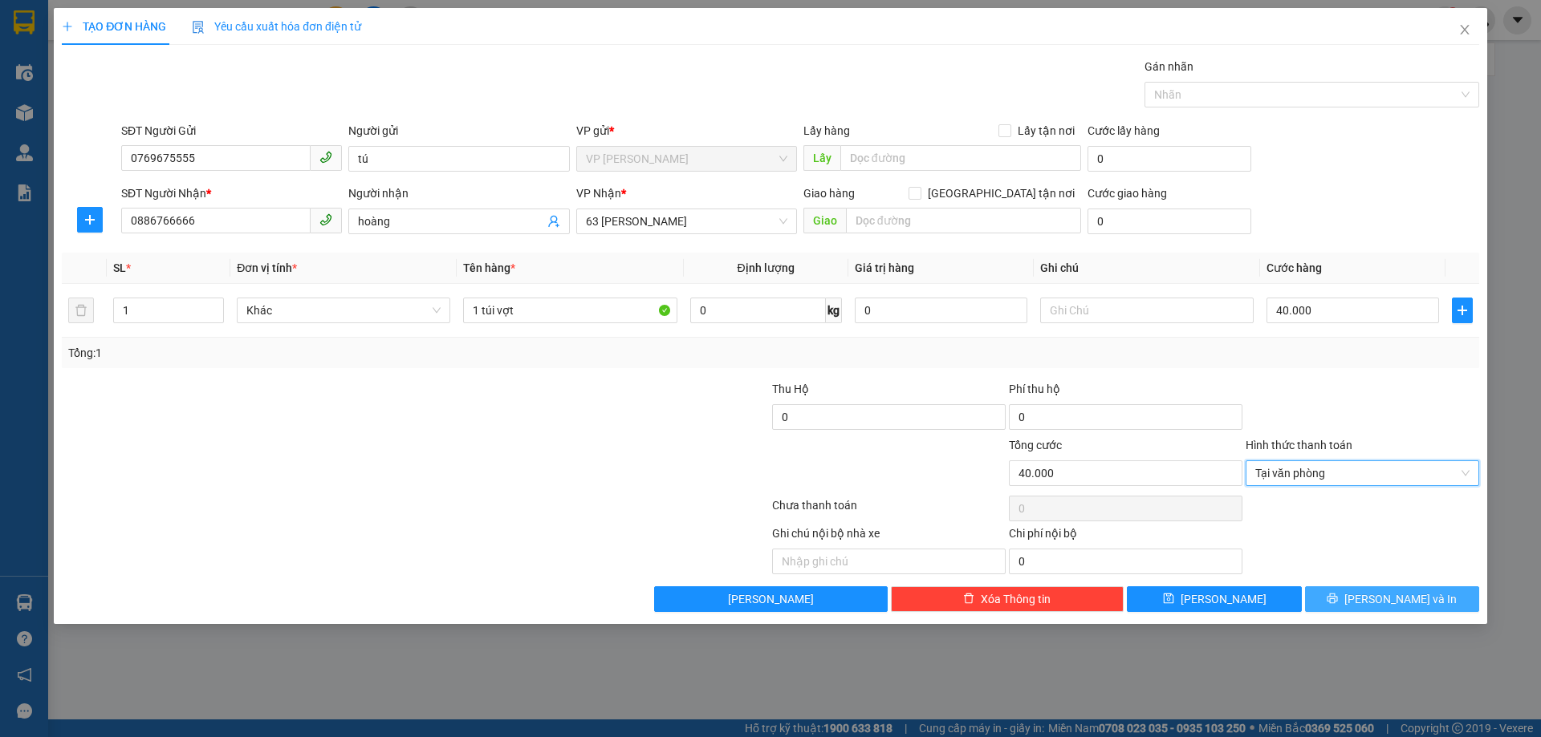
click at [1392, 595] on span "[PERSON_NAME] và In" at bounding box center [1400, 600] width 112 height 18
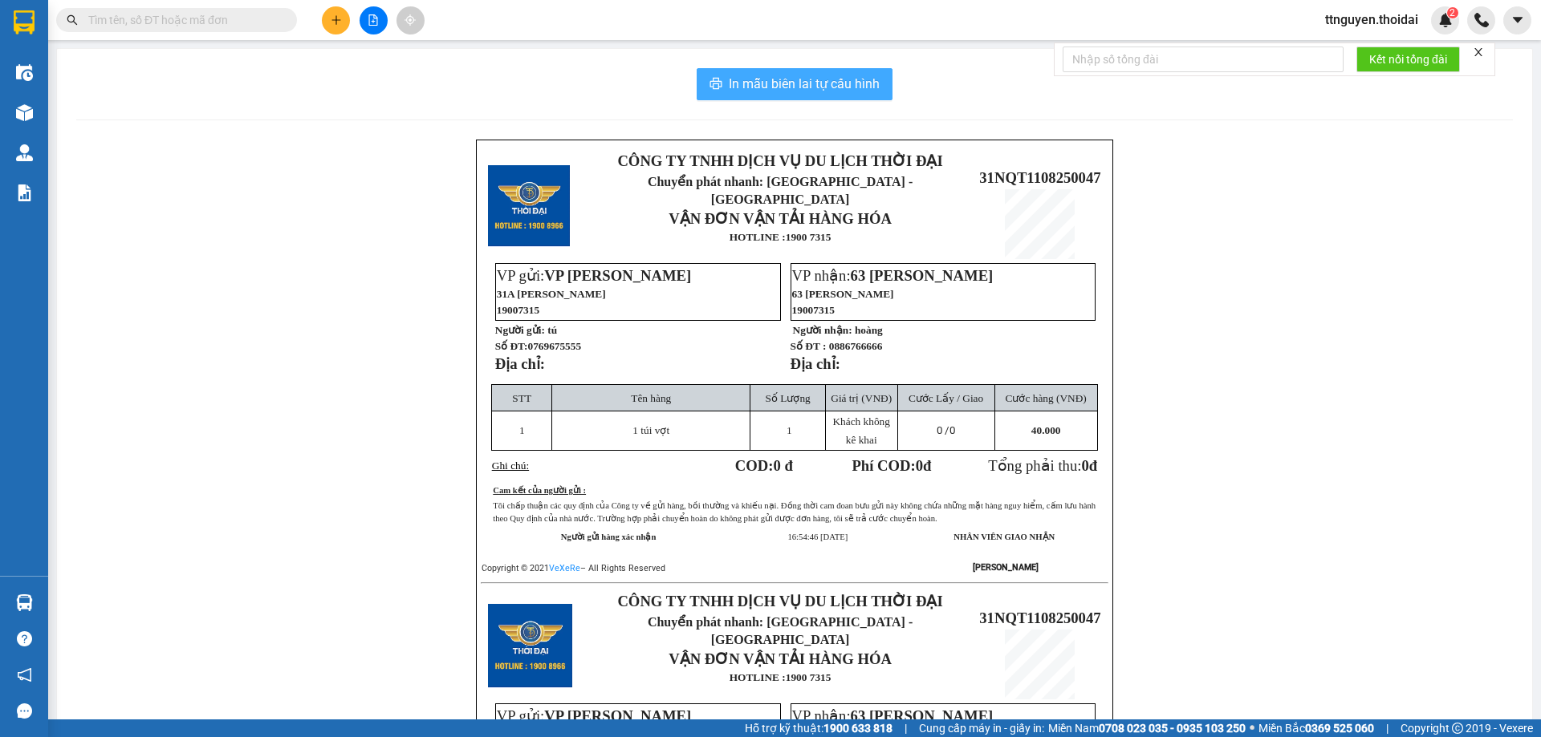
click at [847, 82] on span "In mẫu biên lai tự cấu hình" at bounding box center [804, 84] width 151 height 20
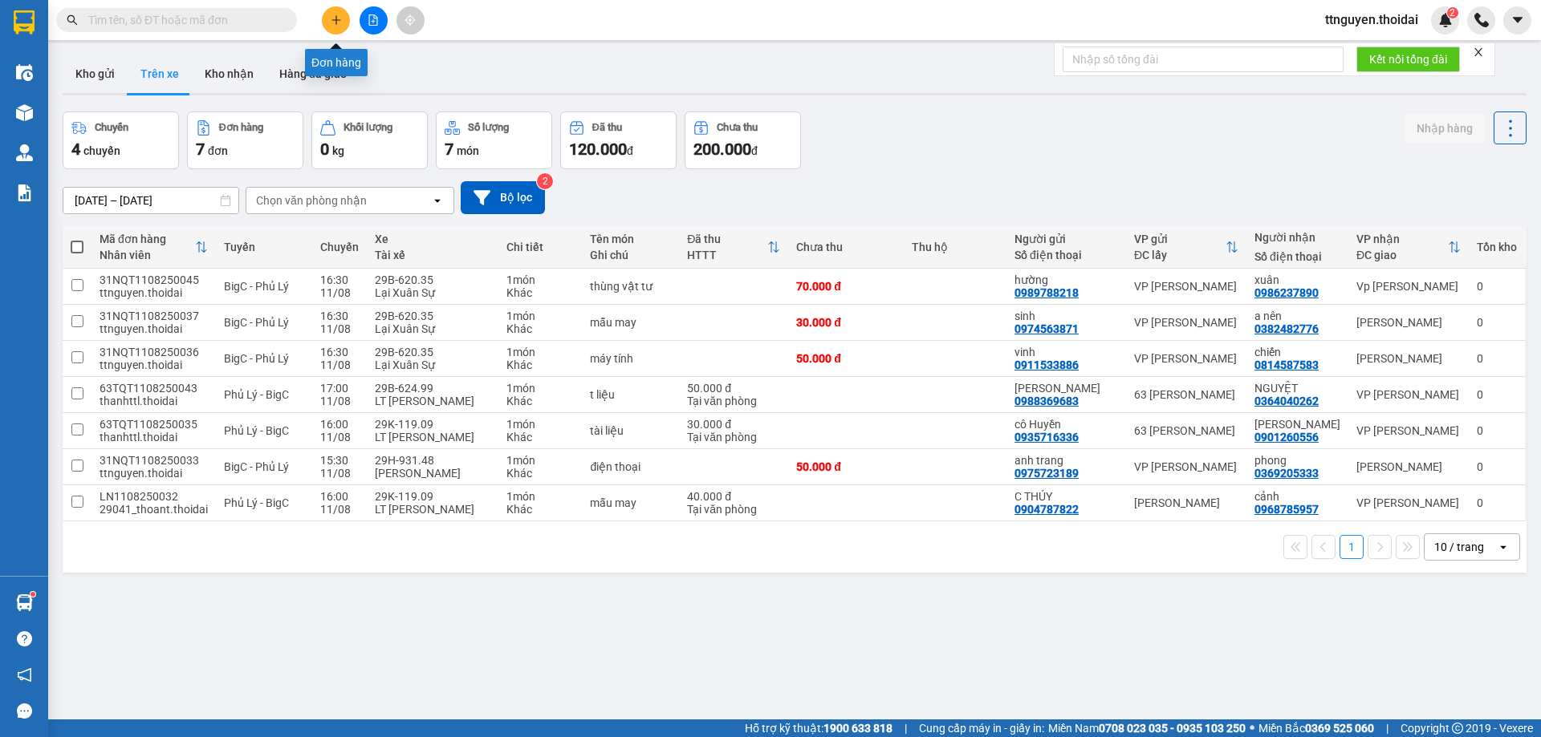
click at [337, 10] on button at bounding box center [336, 20] width 28 height 28
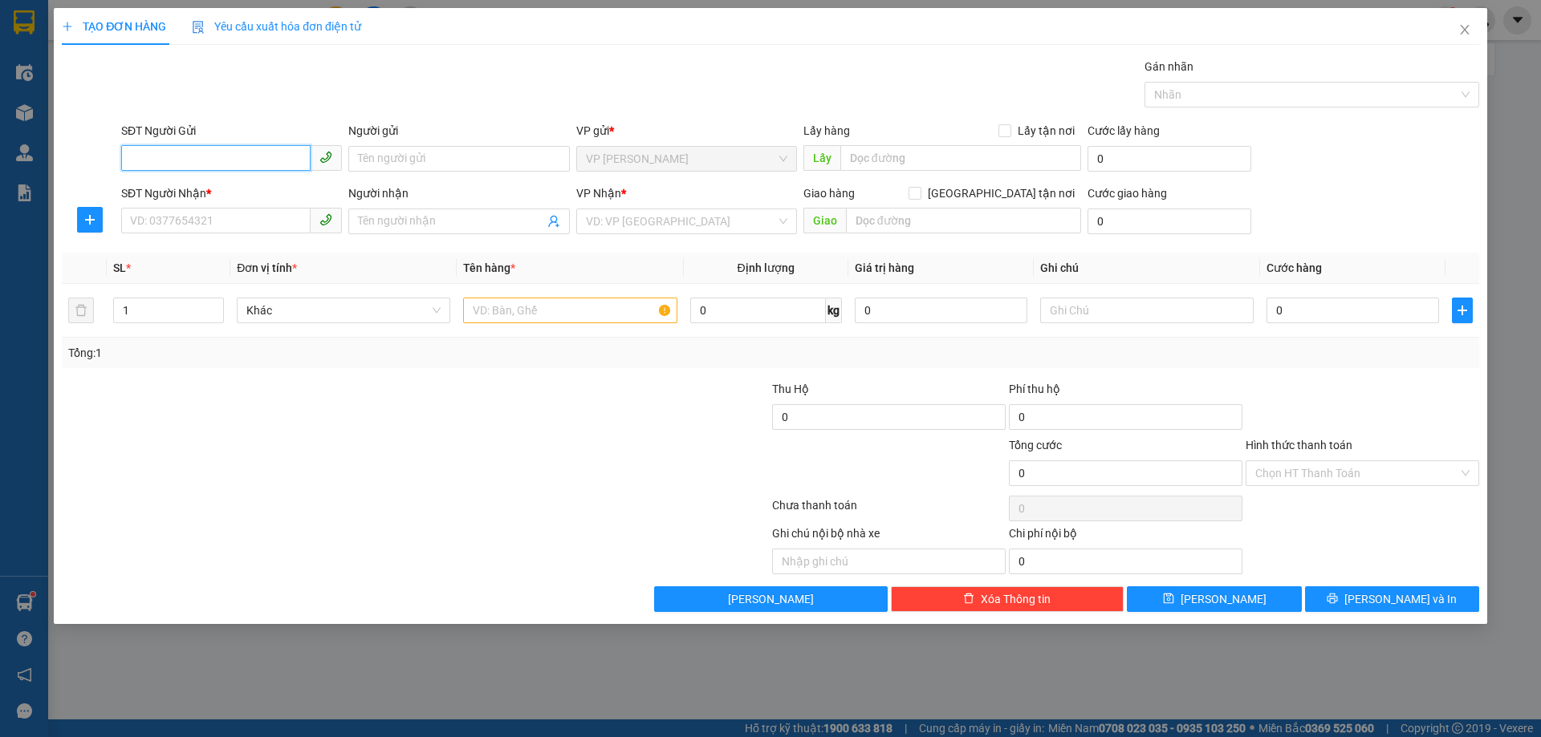
click at [273, 160] on input "SĐT Người Gửi" at bounding box center [215, 158] width 189 height 26
type input "0815010699"
click at [440, 160] on input "Người gửi" at bounding box center [458, 159] width 221 height 26
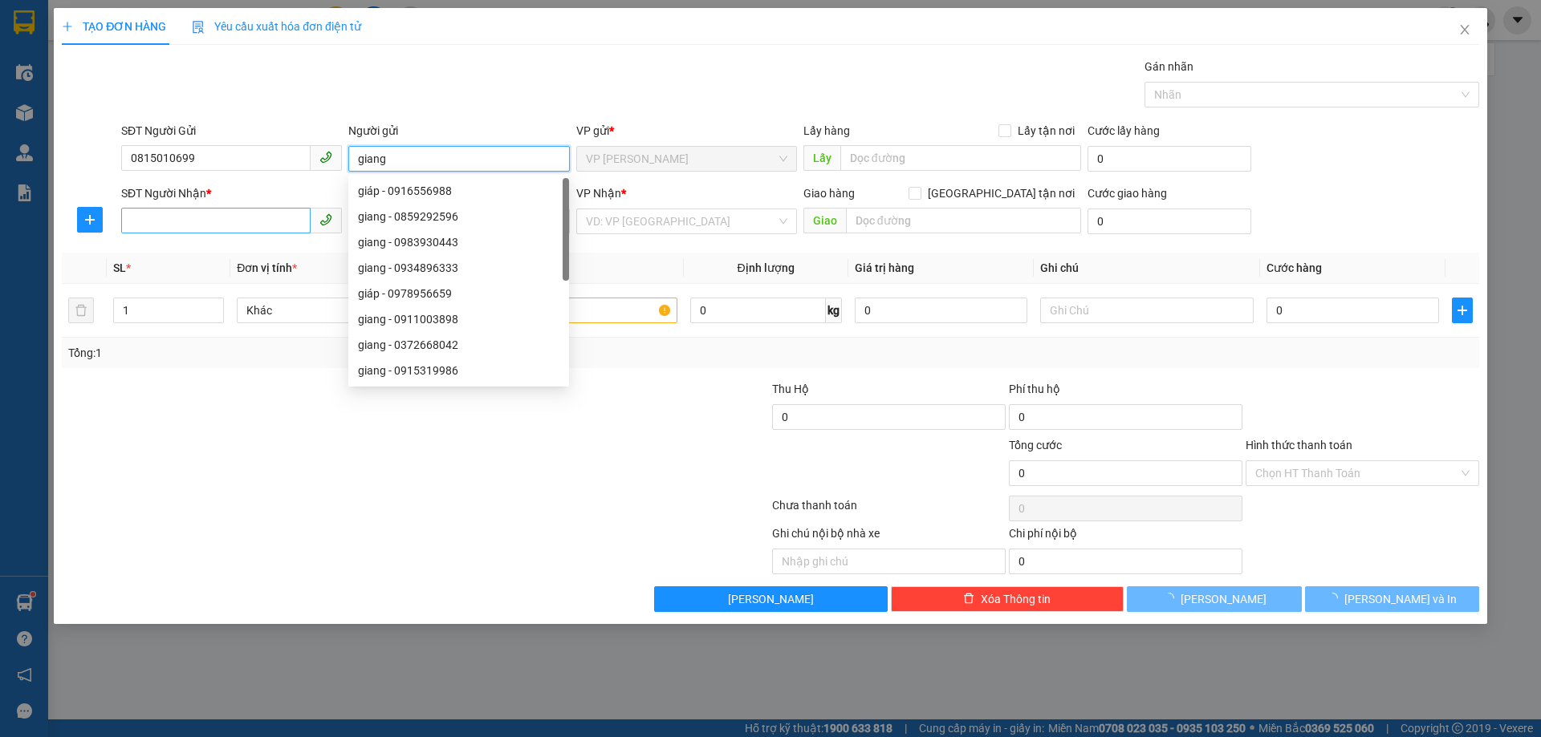
type input "giang"
click at [235, 213] on input "SĐT Người Nhận *" at bounding box center [215, 221] width 189 height 26
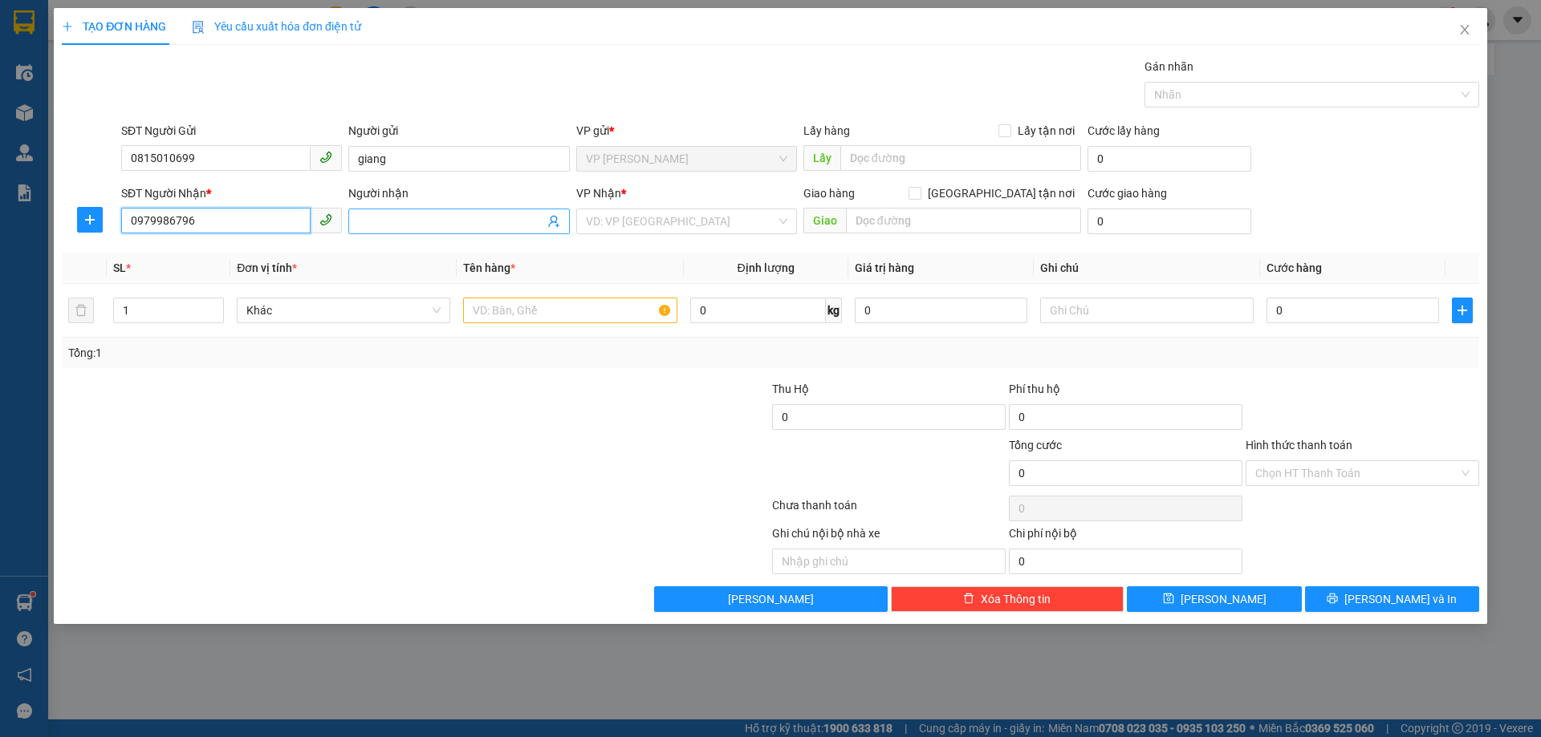
type input "0979986796"
click at [402, 218] on input "Người nhận" at bounding box center [450, 222] width 185 height 18
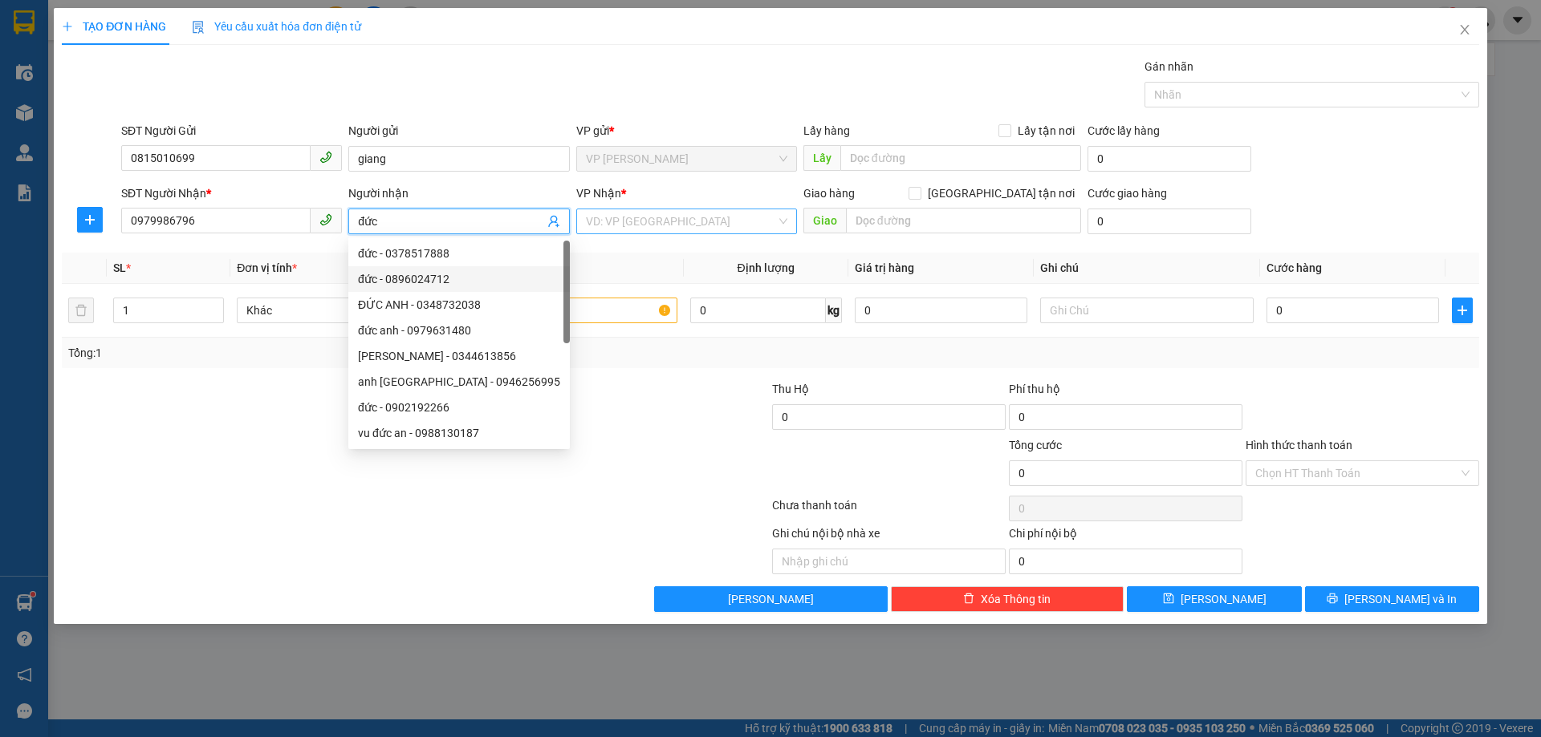
type input "đức"
click at [640, 217] on input "search" at bounding box center [681, 221] width 190 height 24
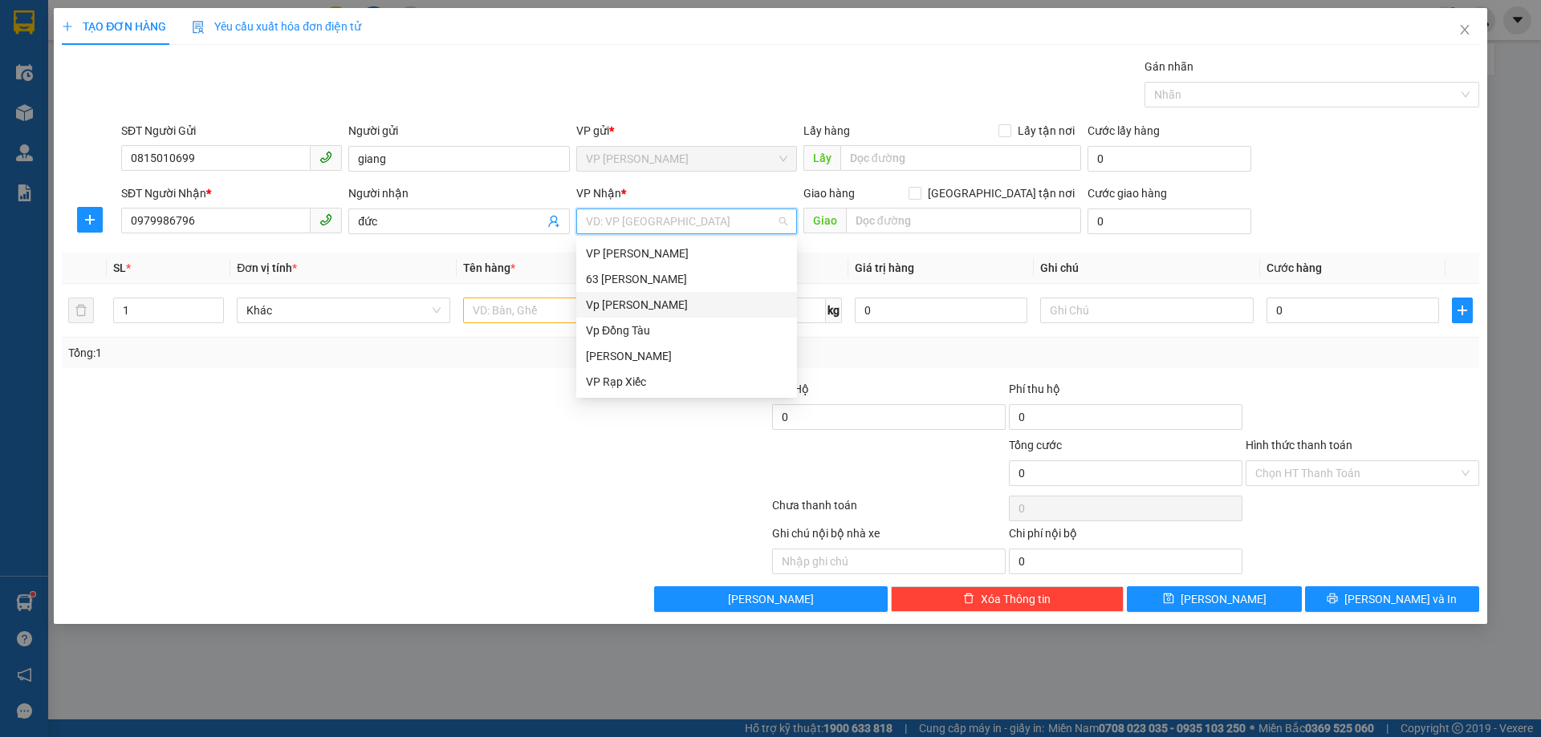
click at [633, 304] on div "Vp [PERSON_NAME]" at bounding box center [686, 305] width 201 height 18
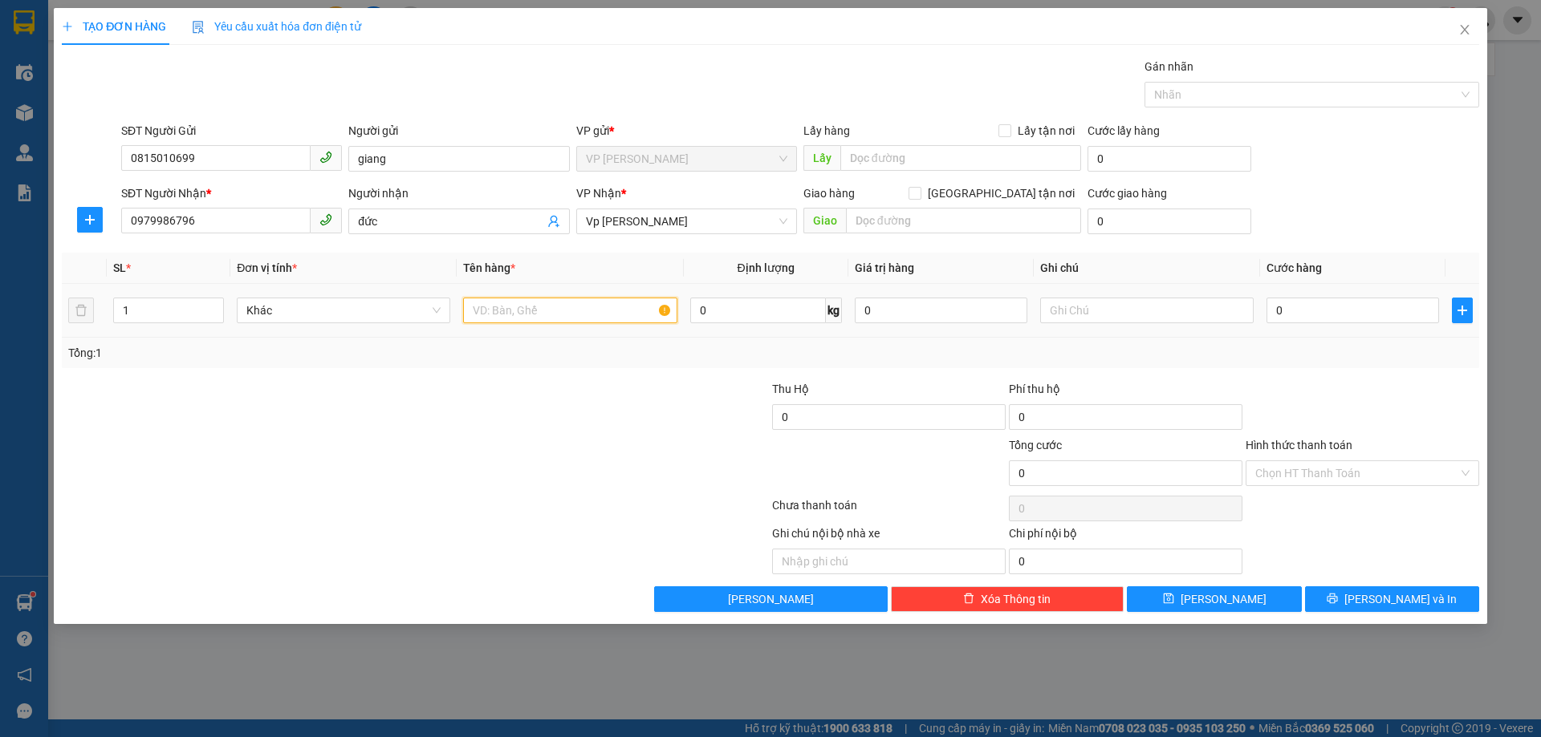
click at [565, 314] on input "text" at bounding box center [569, 311] width 213 height 26
click at [921, 189] on span at bounding box center [914, 193] width 13 height 13
click at [920, 189] on input "[GEOGRAPHIC_DATA] tận nơi" at bounding box center [913, 192] width 11 height 11
checkbox input "true"
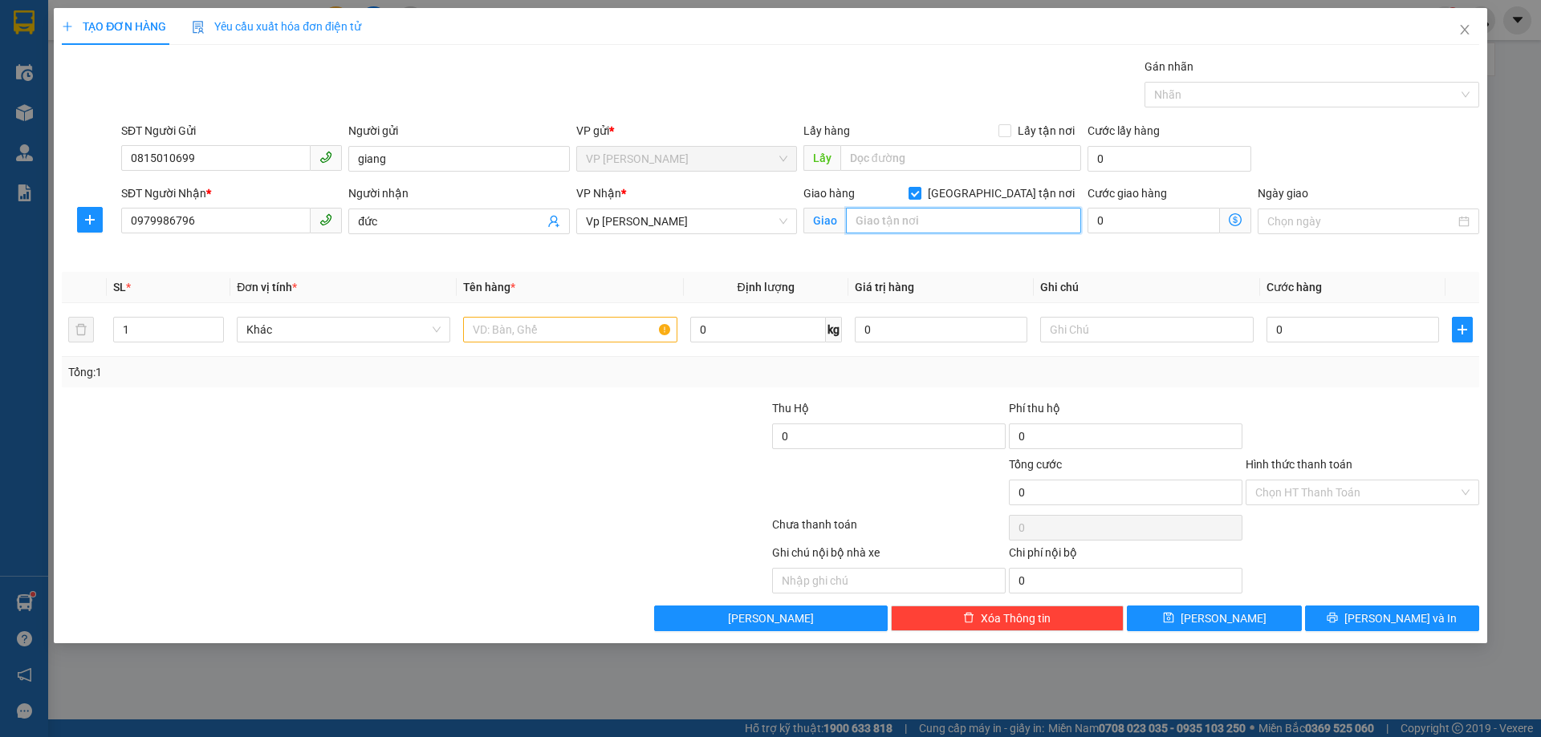
click at [907, 230] on input "text" at bounding box center [963, 221] width 235 height 26
type input "c"
click at [908, 220] on input "text" at bounding box center [963, 221] width 235 height 26
click at [890, 231] on input "text" at bounding box center [963, 221] width 235 height 26
type input "c"
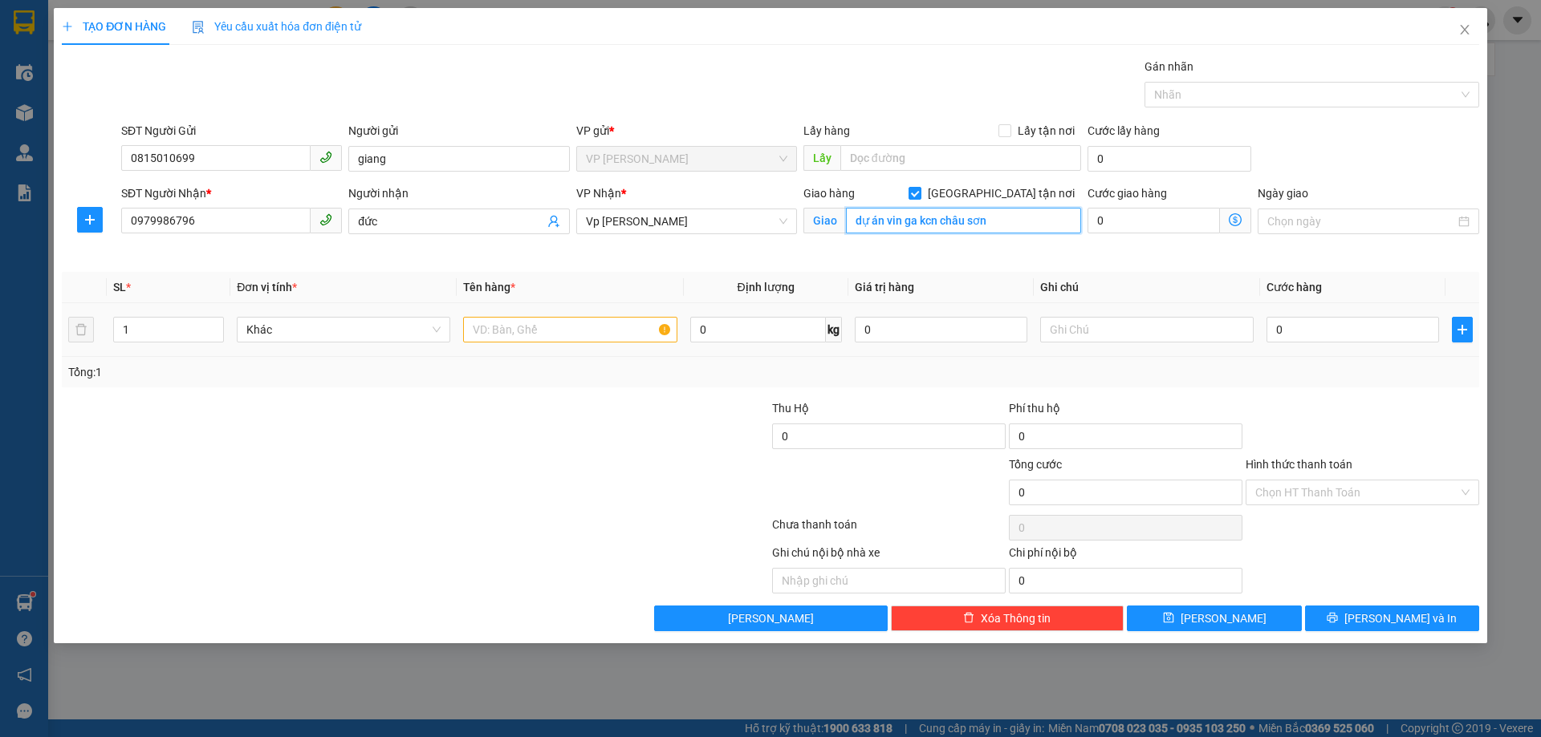
type input "dự án vin ga kcn châu sơn"
click at [604, 327] on input "text" at bounding box center [569, 330] width 213 height 26
type input "thùng công tắc ổ cắm"
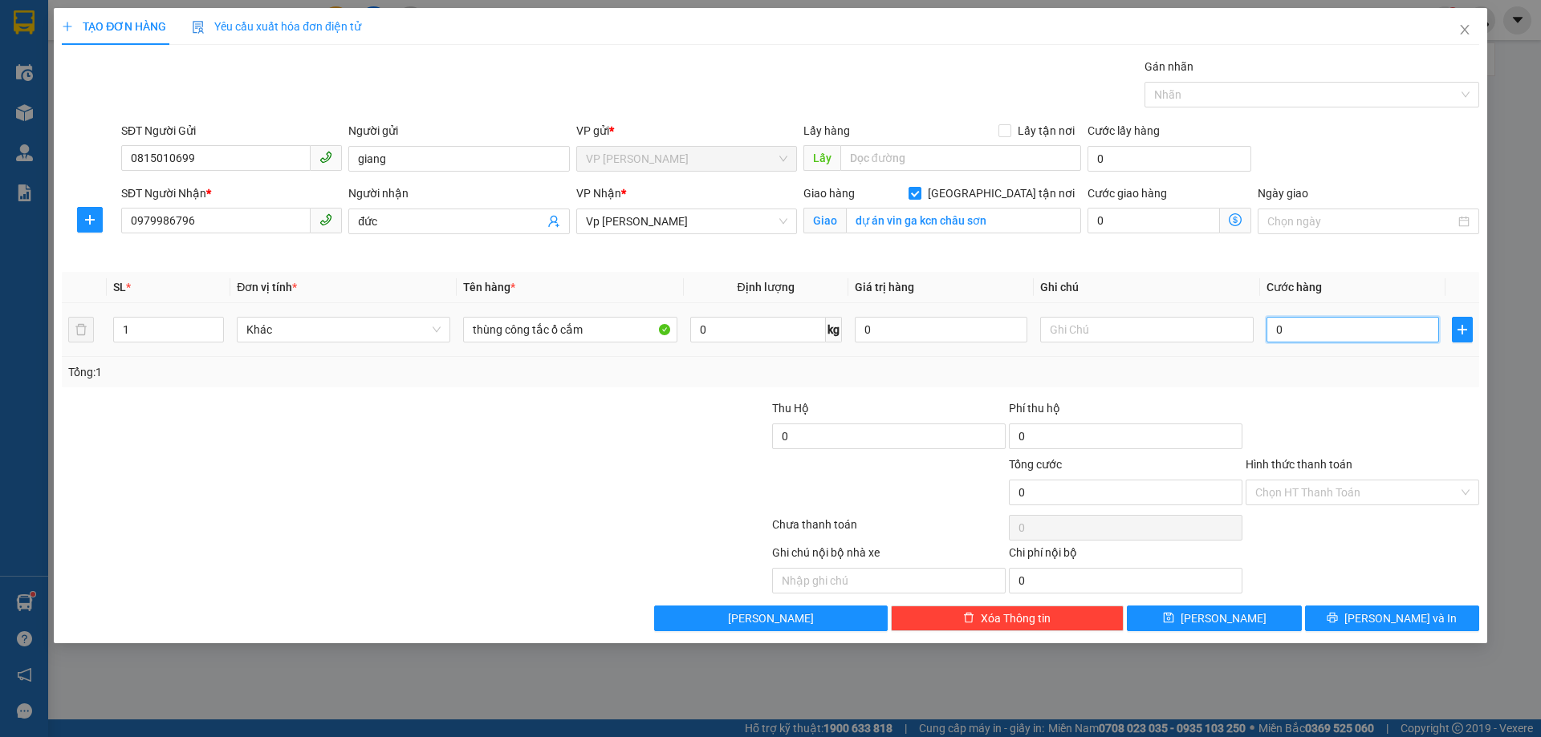
click at [1395, 324] on input "0" at bounding box center [1352, 330] width 173 height 26
type input "001"
type input "1"
type input "0.011"
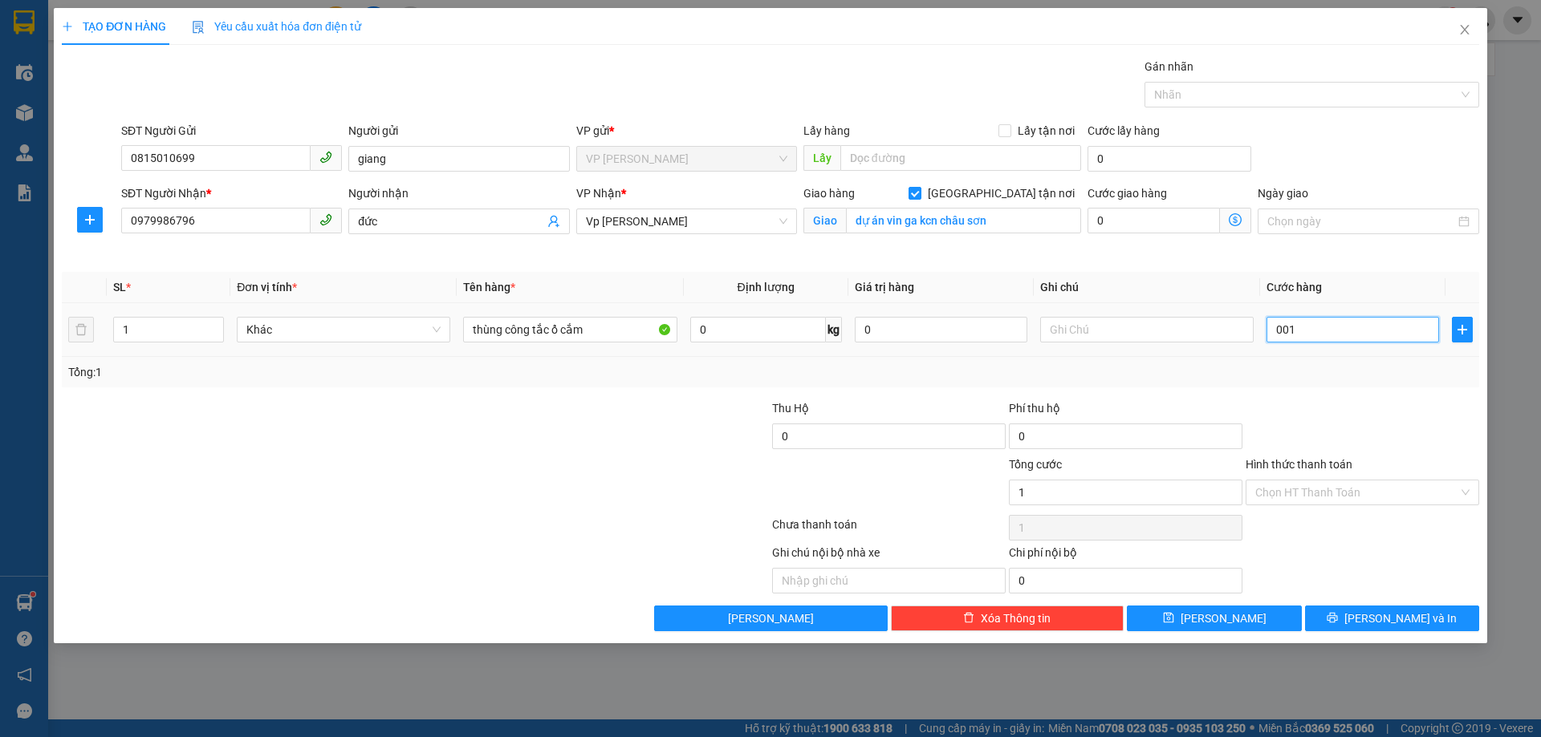
type input "11"
type input "00.110"
type input "110"
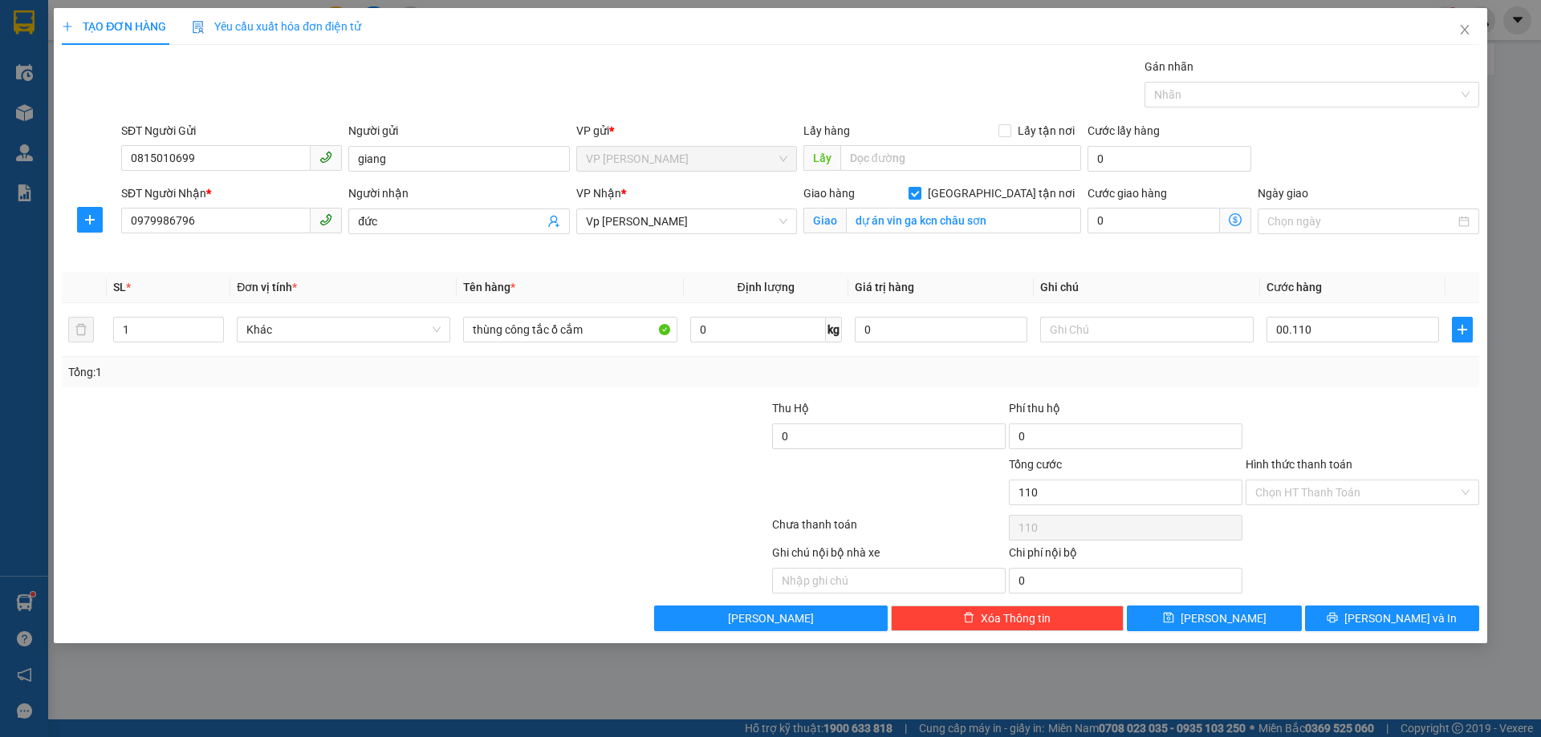
click at [1373, 396] on div "Transit Pickup Surcharge Ids Transit Deliver Surcharge Ids Transit Deliver Surc…" at bounding box center [770, 345] width 1417 height 574
type input "110.000"
click at [1318, 489] on input "Hình thức thanh toán" at bounding box center [1356, 493] width 203 height 24
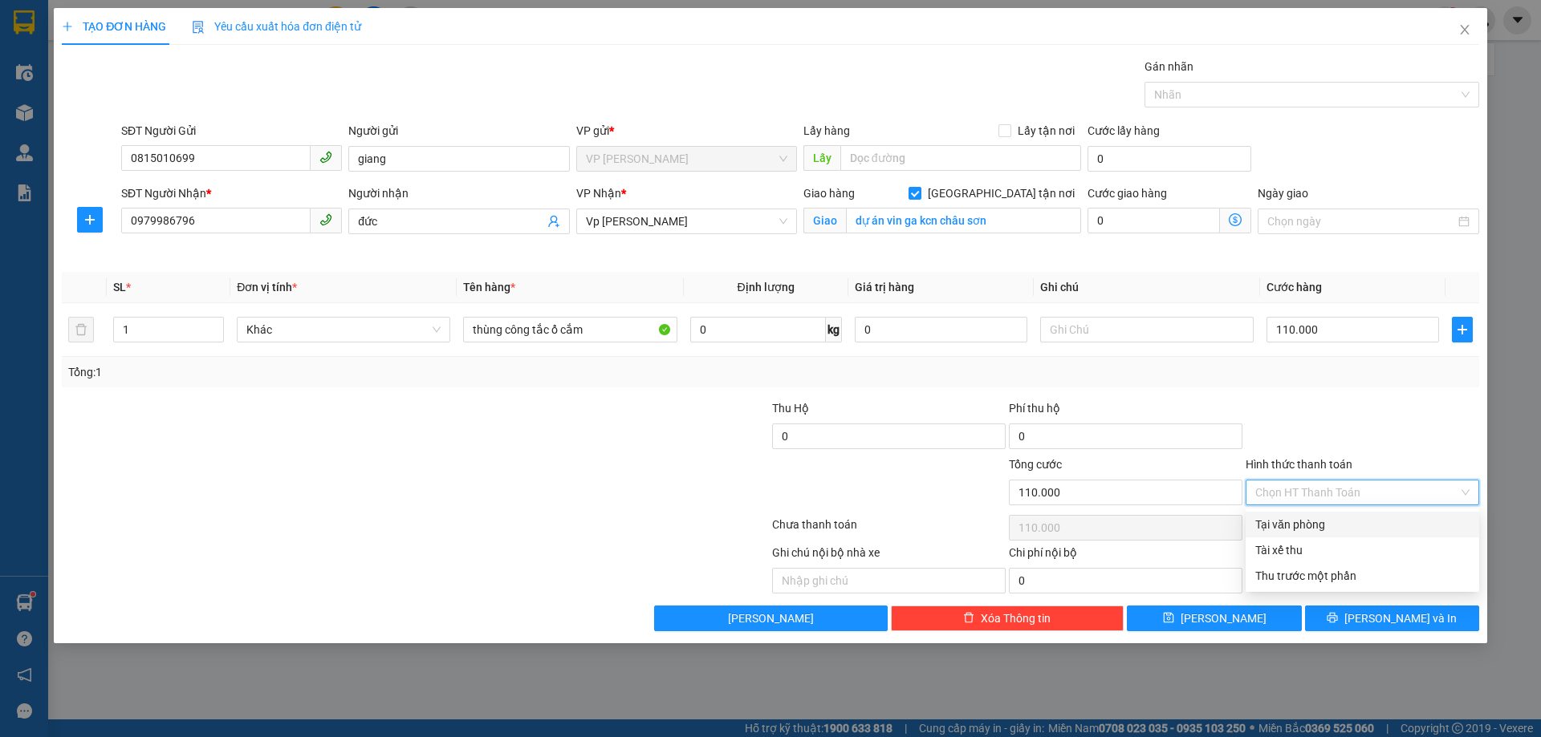
click at [1331, 528] on div "Tại văn phòng" at bounding box center [1362, 525] width 214 height 18
type input "0"
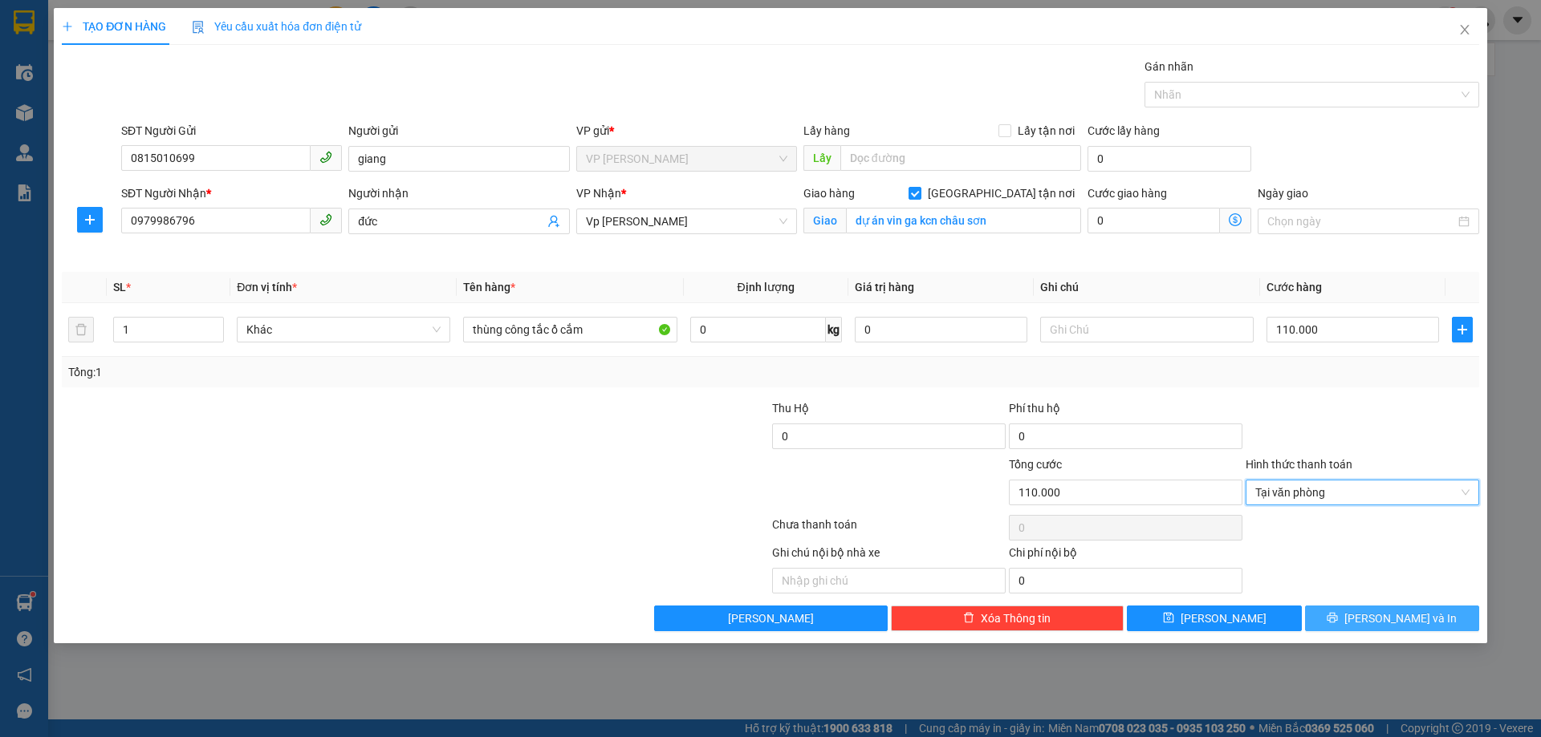
click at [1355, 617] on button "[PERSON_NAME] và In" at bounding box center [1392, 619] width 174 height 26
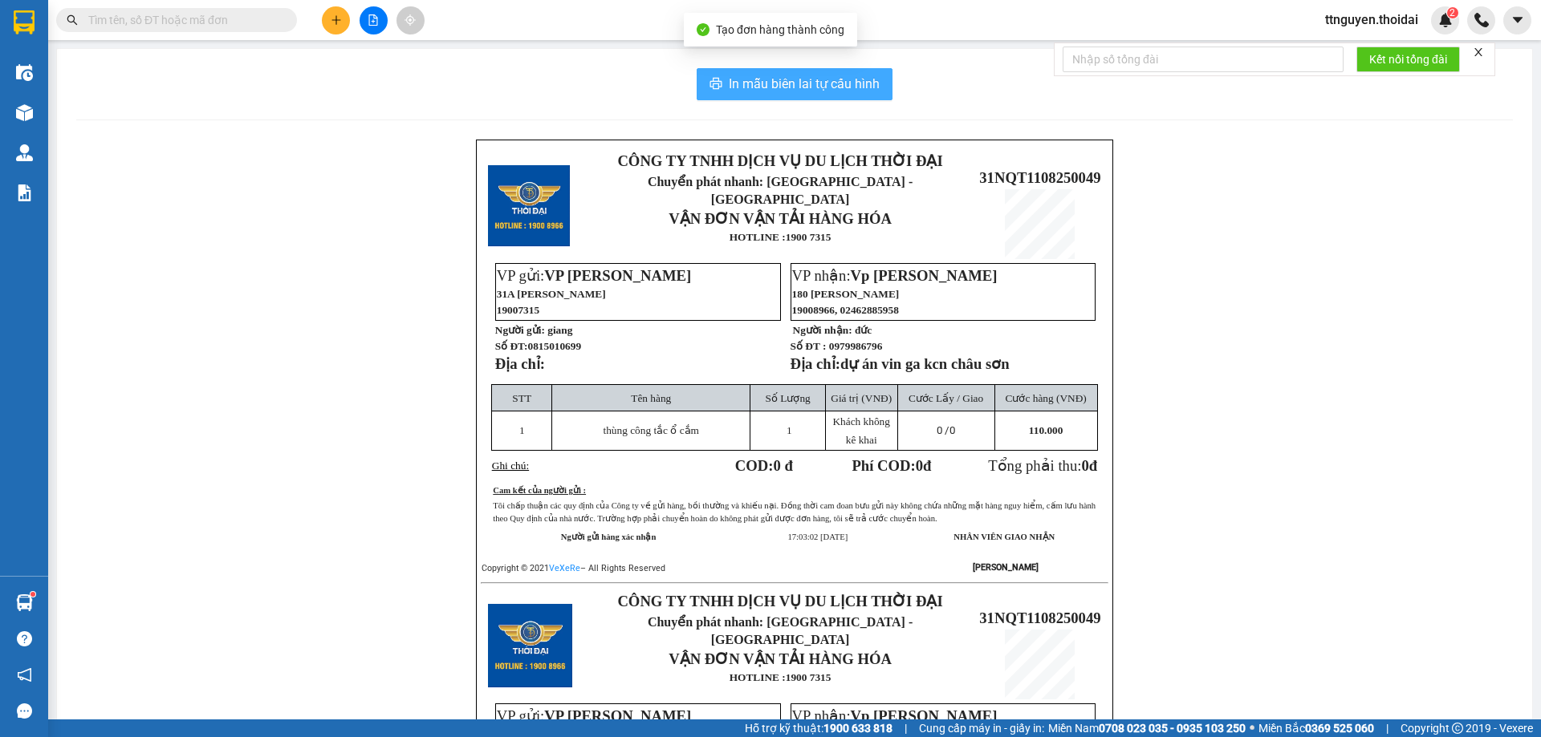
click at [765, 82] on span "In mẫu biên lai tự cấu hình" at bounding box center [804, 84] width 151 height 20
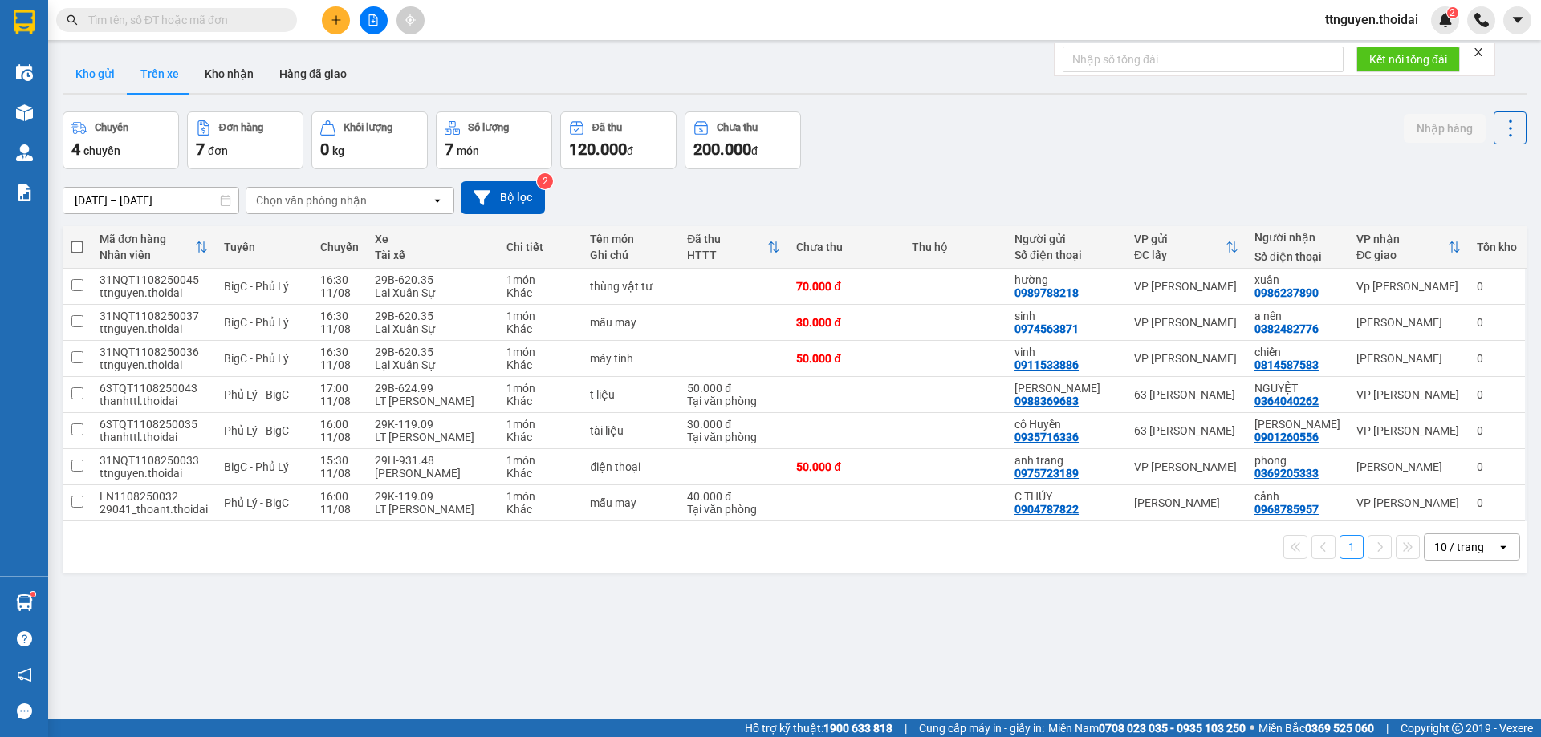
click at [101, 69] on button "Kho gửi" at bounding box center [95, 74] width 65 height 39
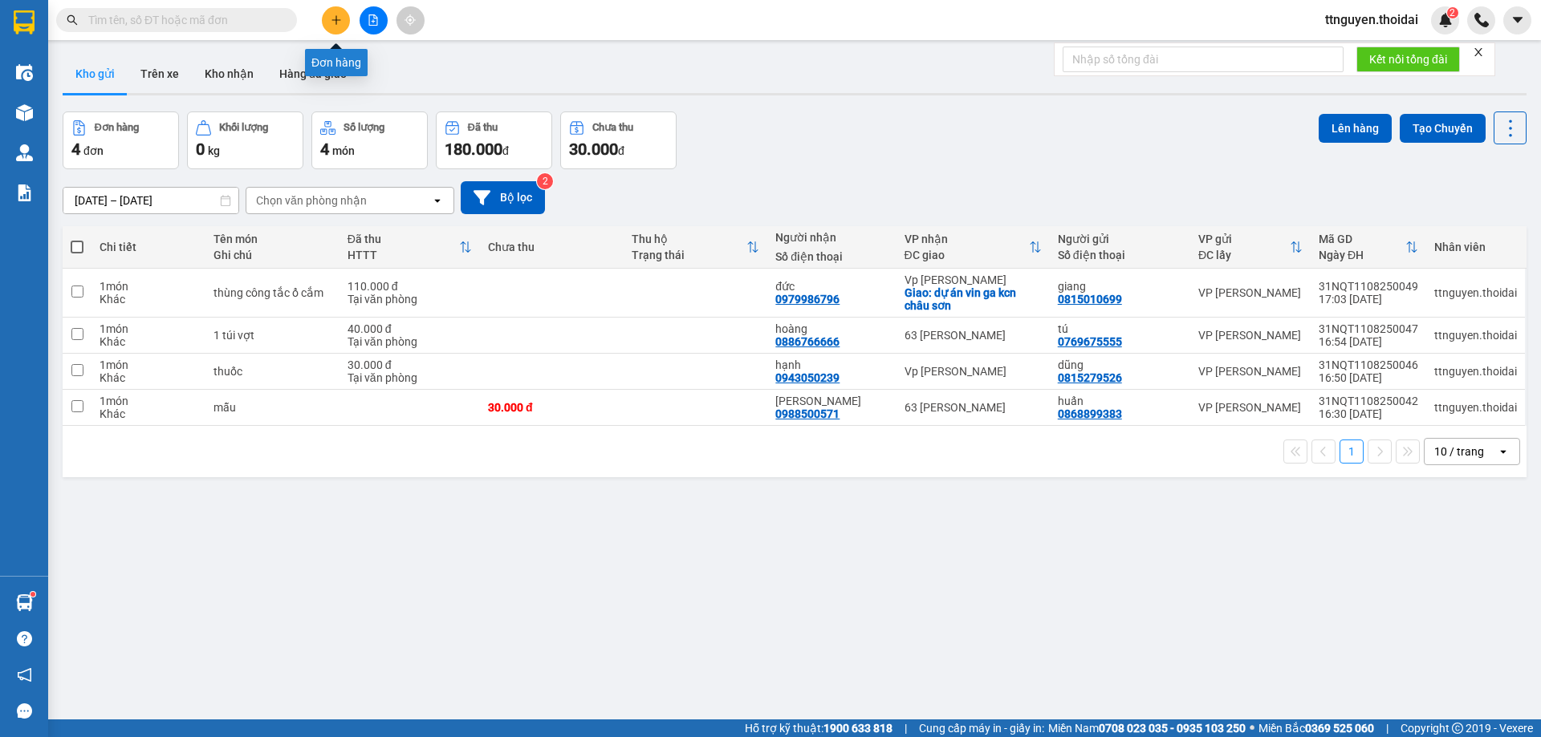
click at [332, 21] on icon "plus" at bounding box center [336, 19] width 11 height 11
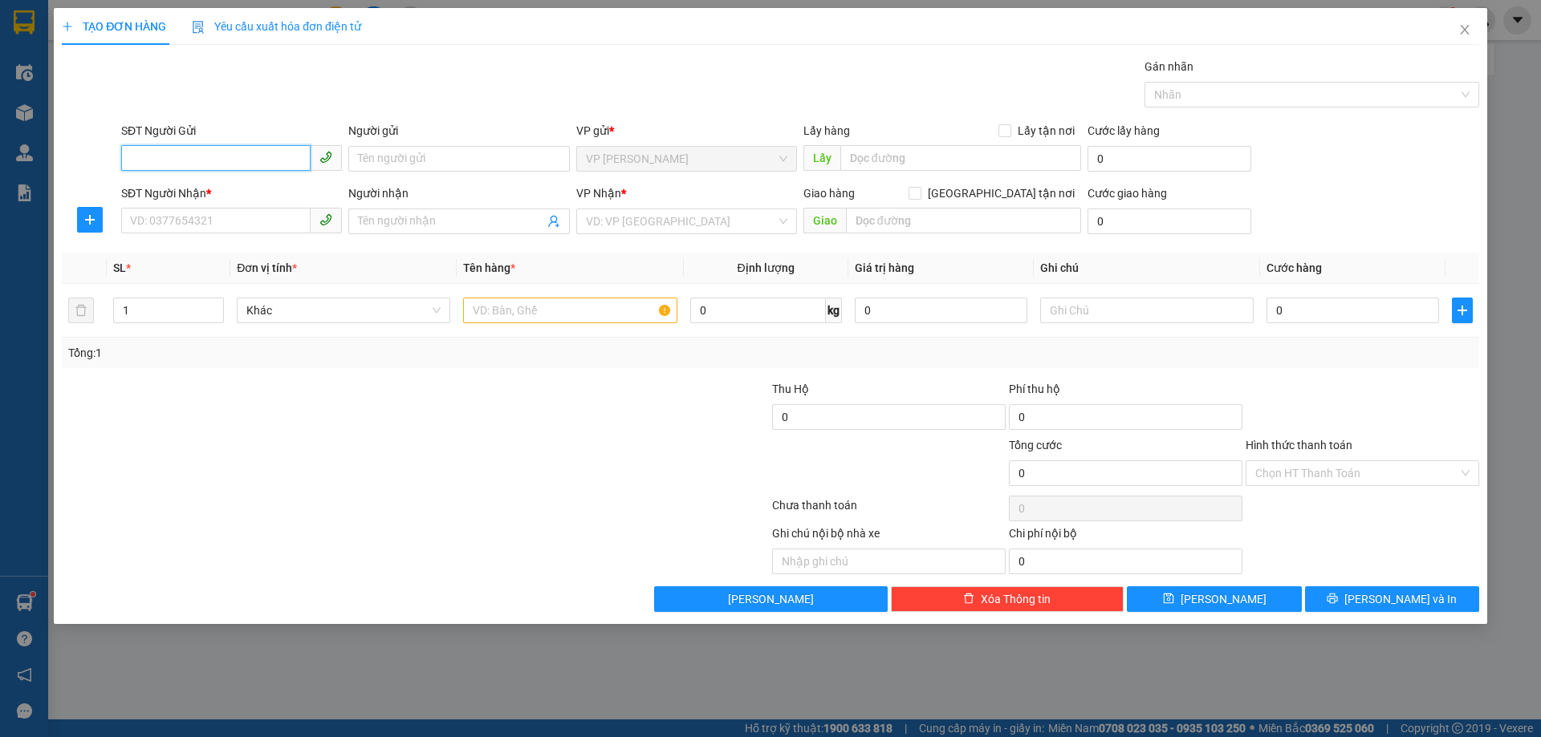
click at [243, 154] on input "SĐT Người Gửi" at bounding box center [215, 158] width 189 height 26
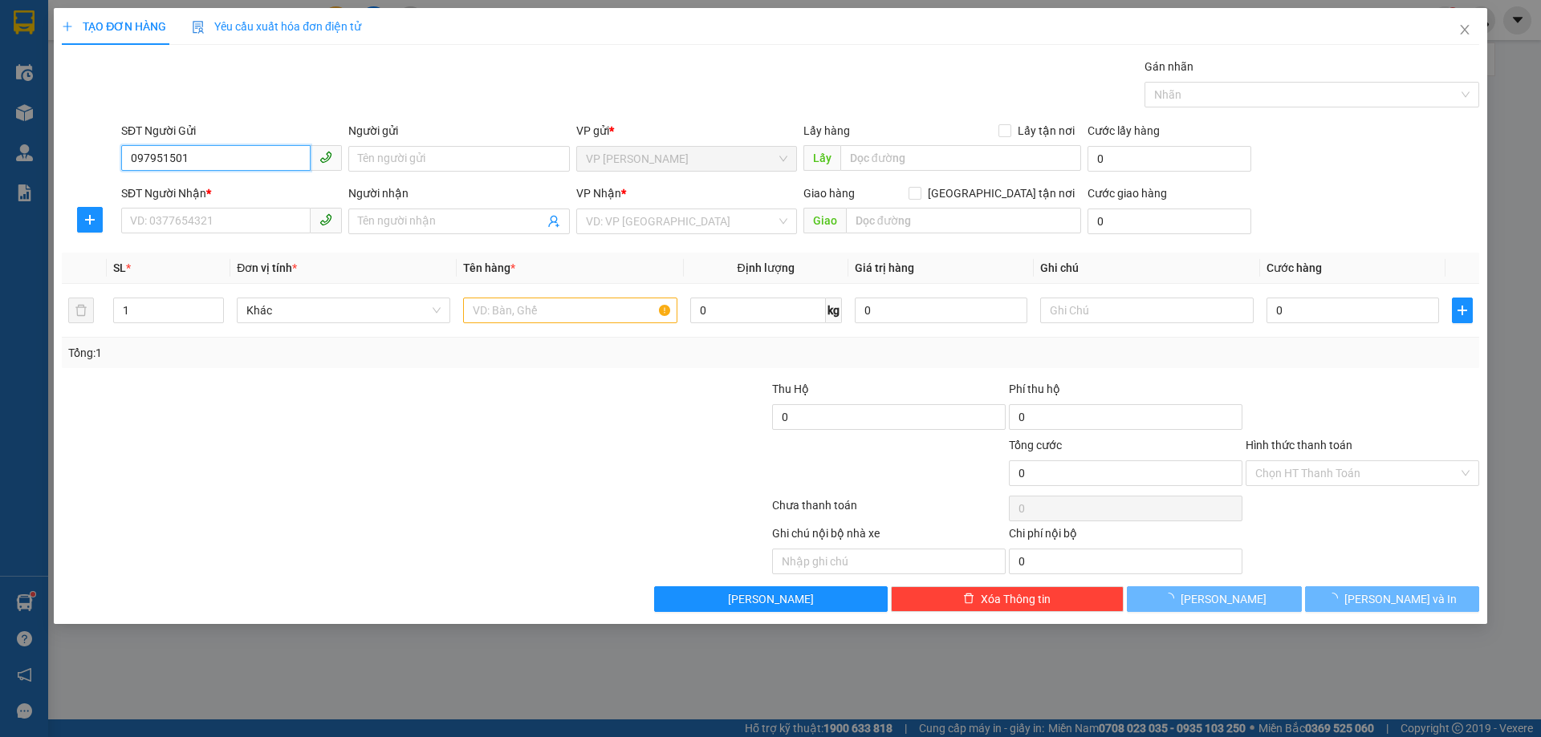
type input "0979515015"
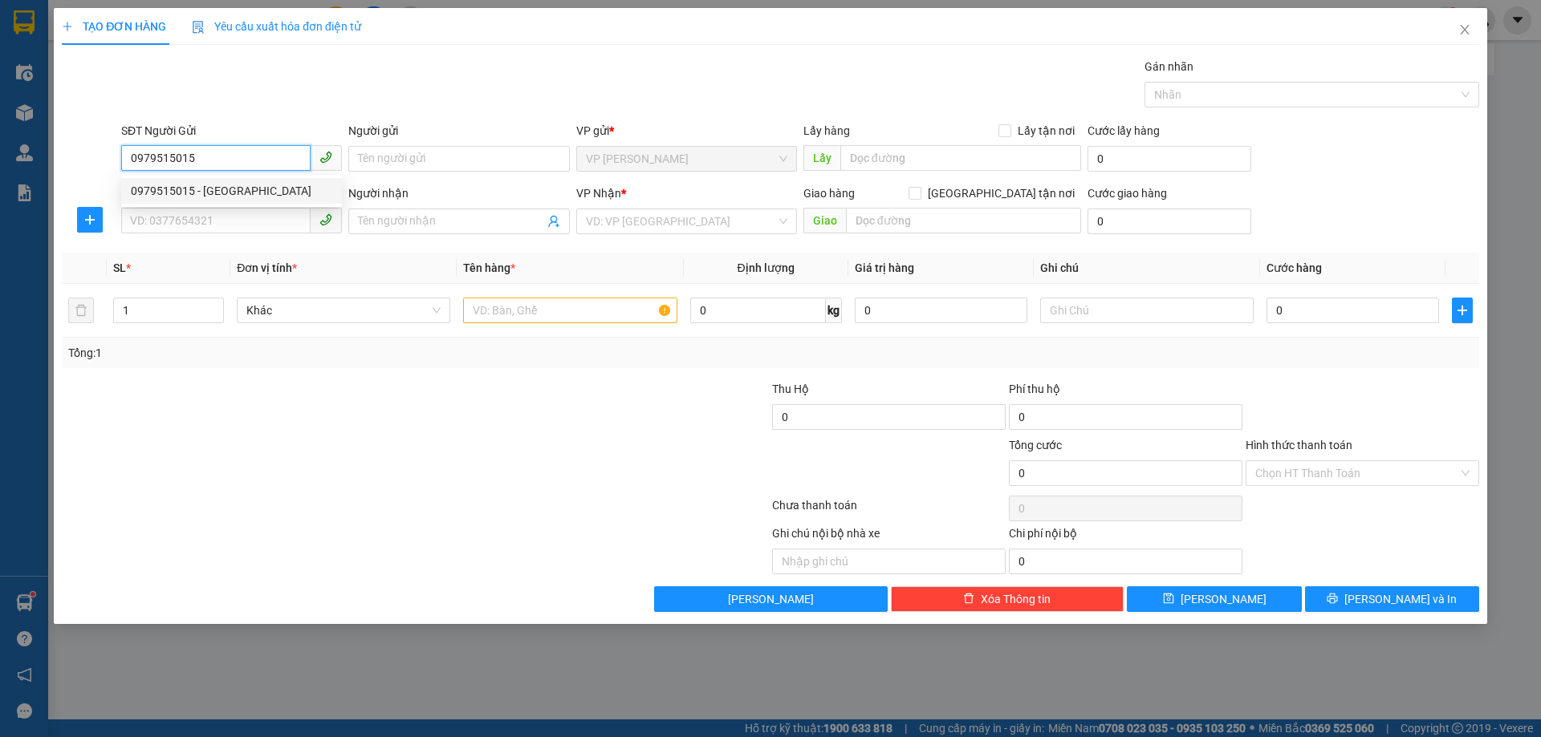
click at [239, 197] on div "0979515015 - nga" at bounding box center [231, 191] width 201 height 18
type input "nga"
type input "0979515015"
click at [225, 234] on div "SĐT Người Nhận * VD: 0377654321" at bounding box center [231, 213] width 221 height 56
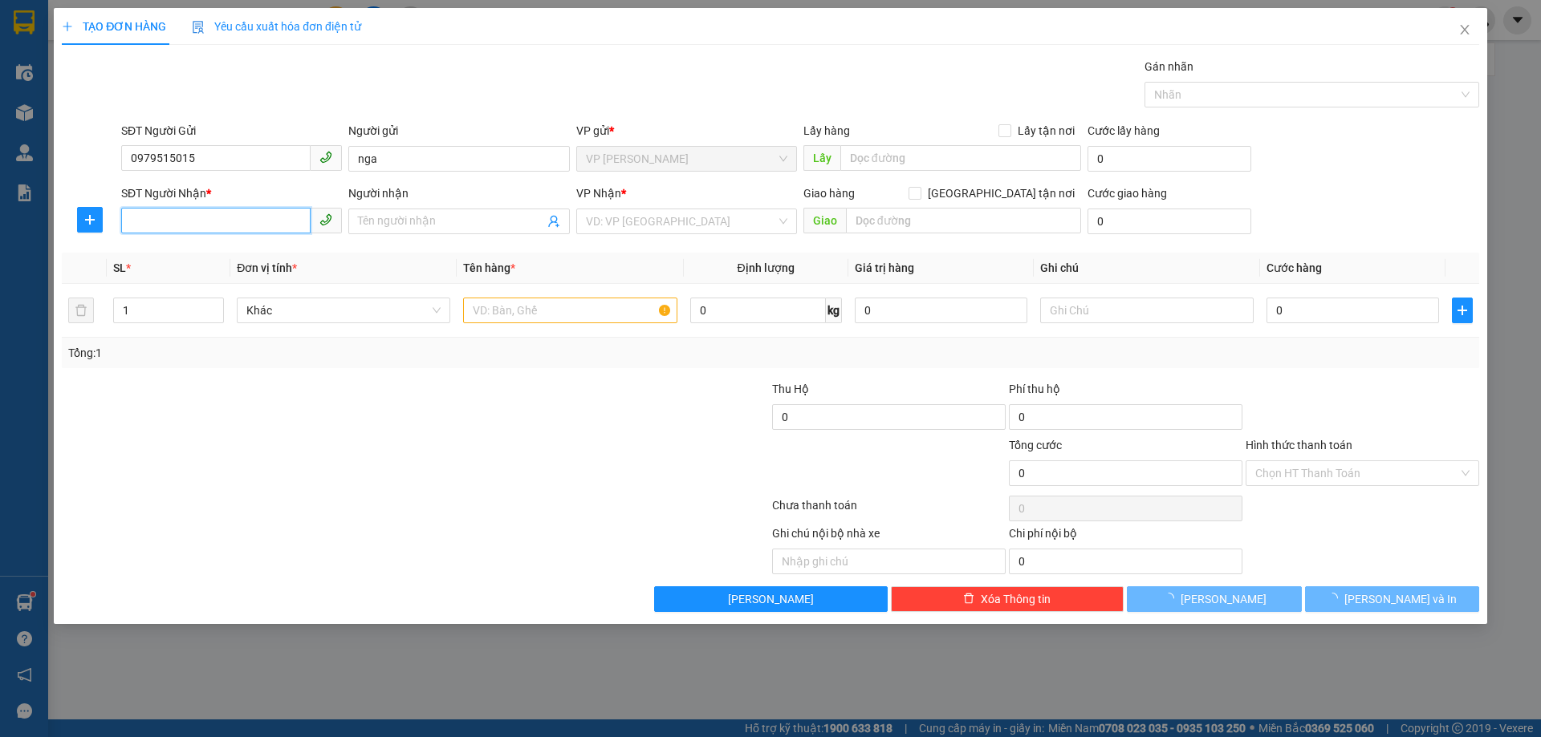
click at [226, 224] on input "SĐT Người Nhận *" at bounding box center [215, 221] width 189 height 26
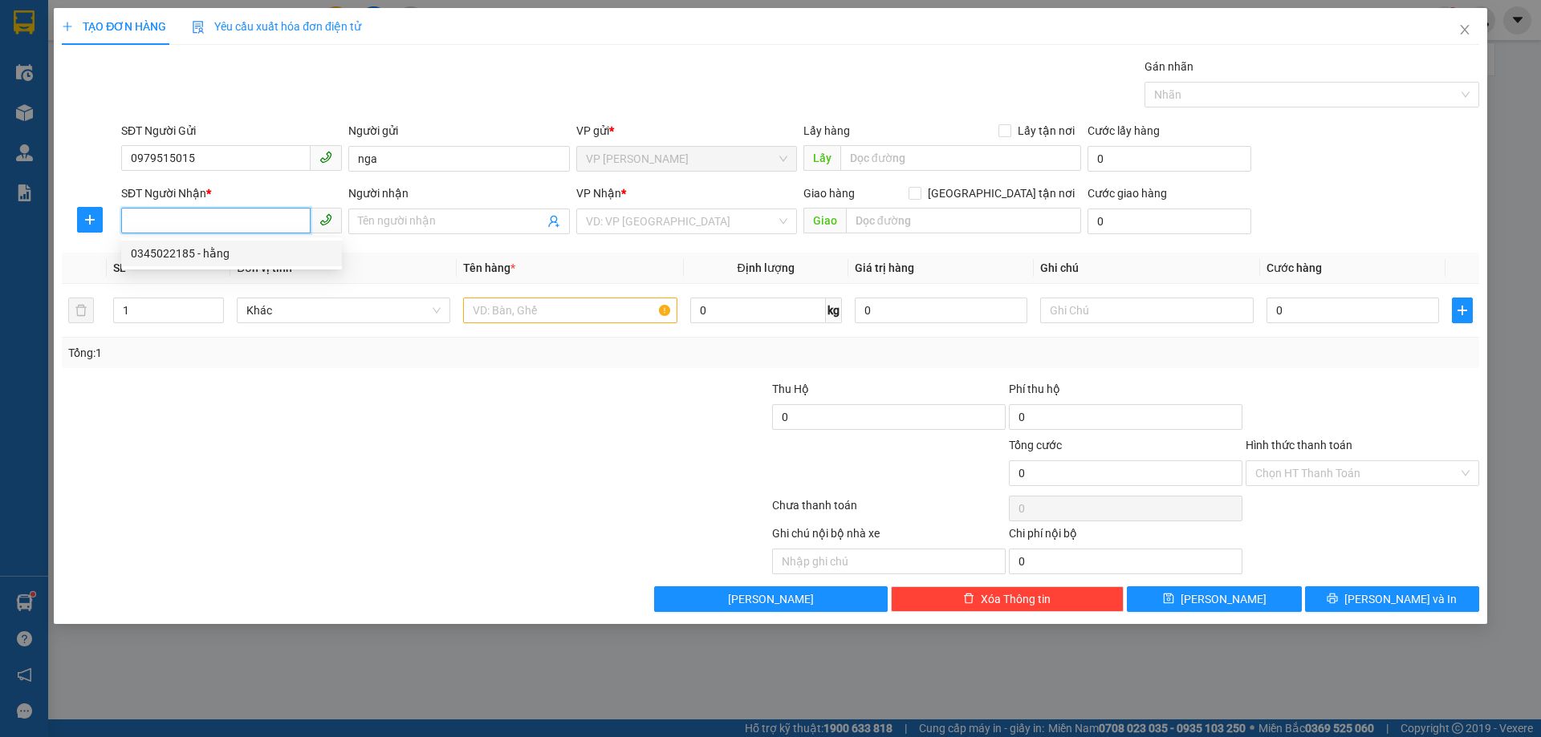
click at [229, 251] on div "0345022185 - hằng" at bounding box center [231, 254] width 201 height 18
type input "0345022185"
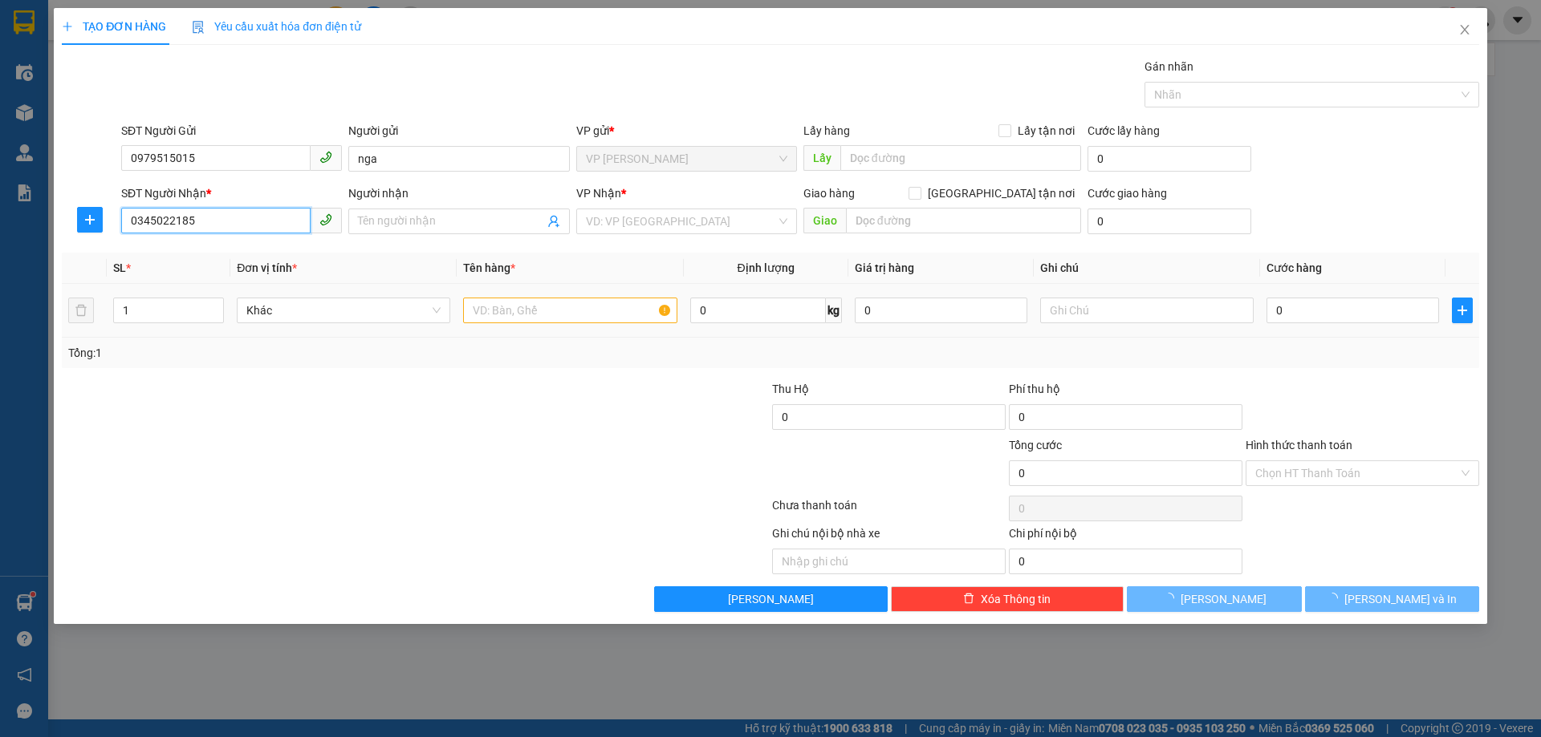
type input "hằng"
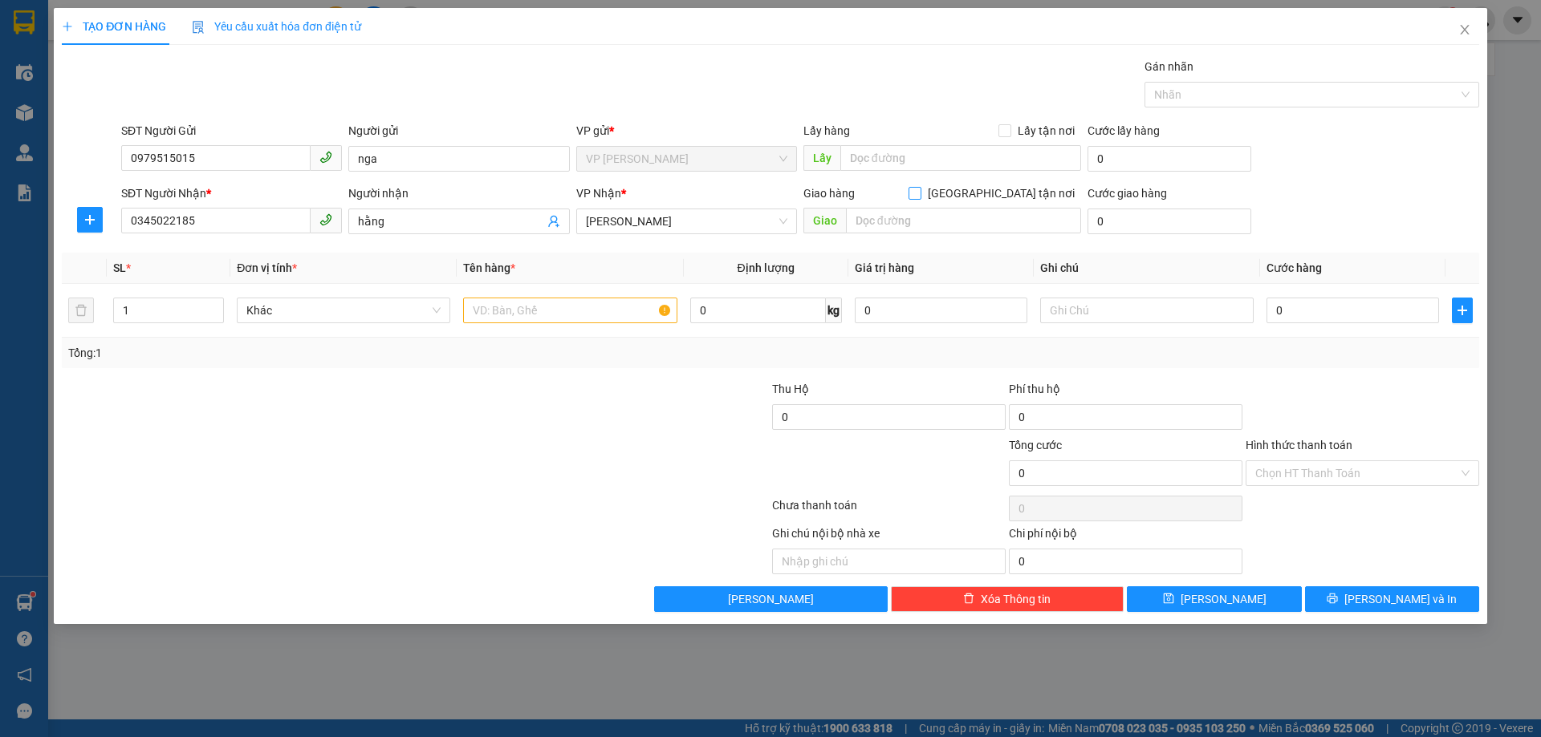
click at [920, 196] on input "Giao tận nơi" at bounding box center [913, 192] width 11 height 11
checkbox input "true"
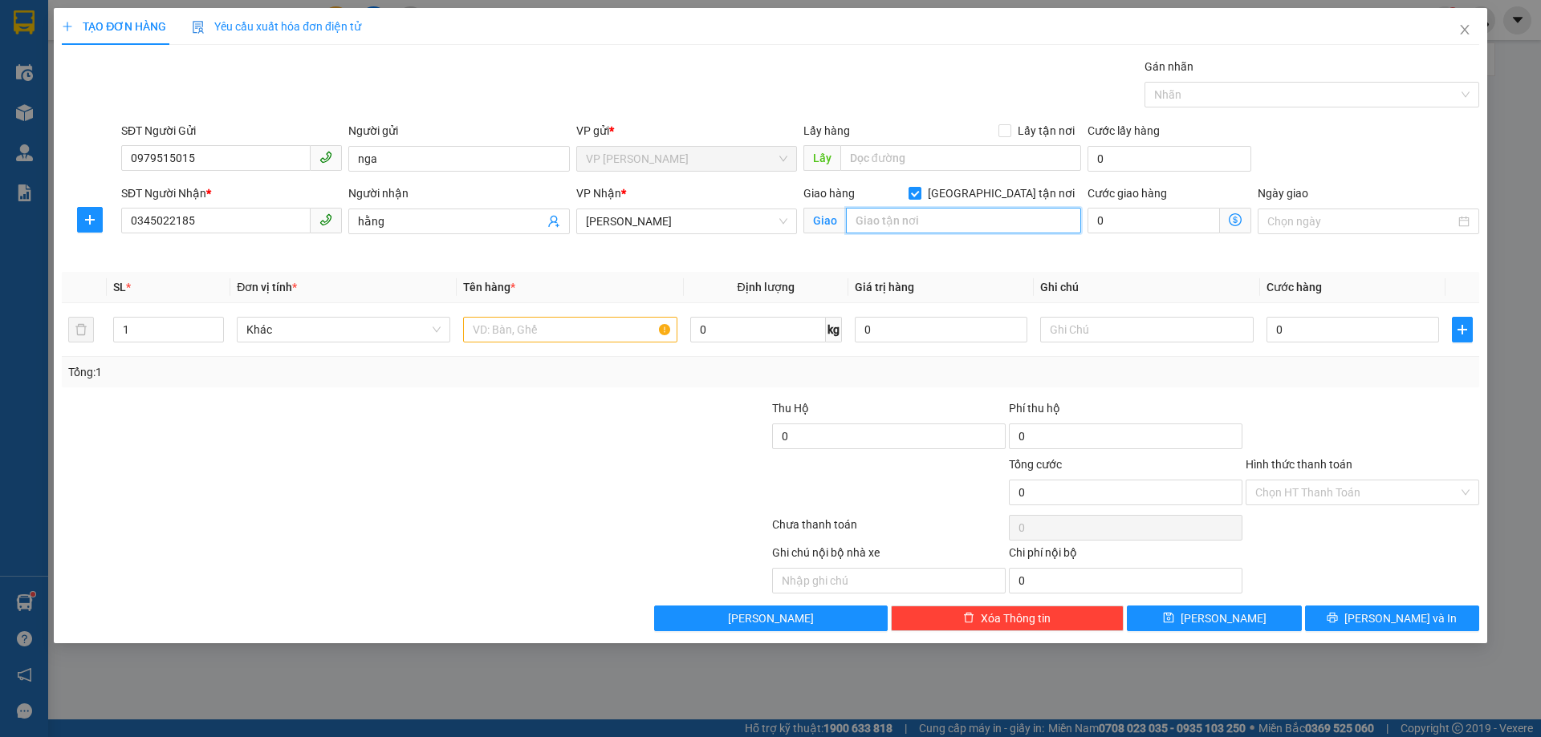
click at [977, 225] on input "text" at bounding box center [963, 221] width 235 height 26
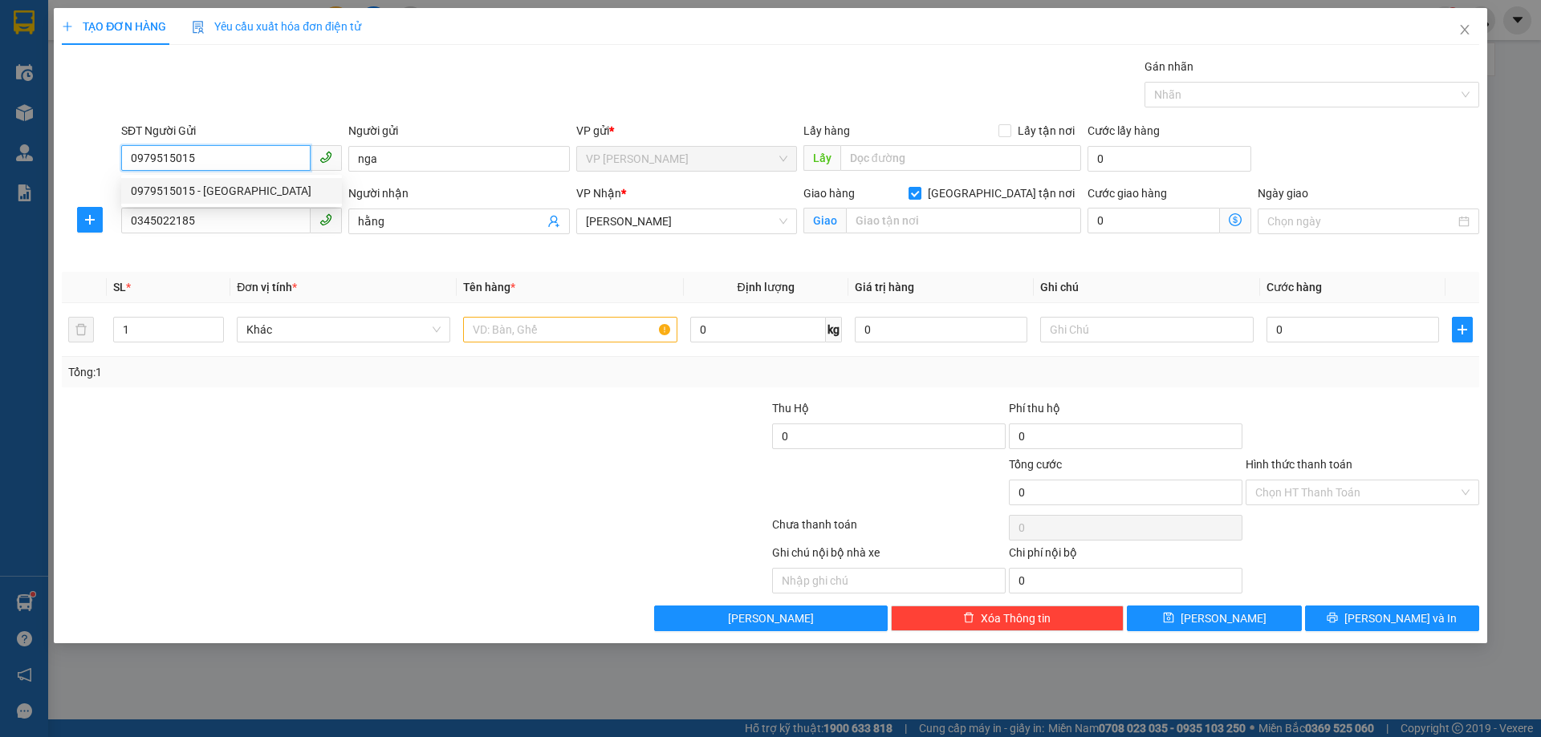
drag, startPoint x: 209, startPoint y: 158, endPoint x: 116, endPoint y: 155, distance: 93.1
click at [116, 155] on div "SĐT Người Gửi 0979515015 Người gửi nga VP gửi * VP Nguyễn Quốc Trị Lấy hàng Lấy…" at bounding box center [770, 150] width 1420 height 56
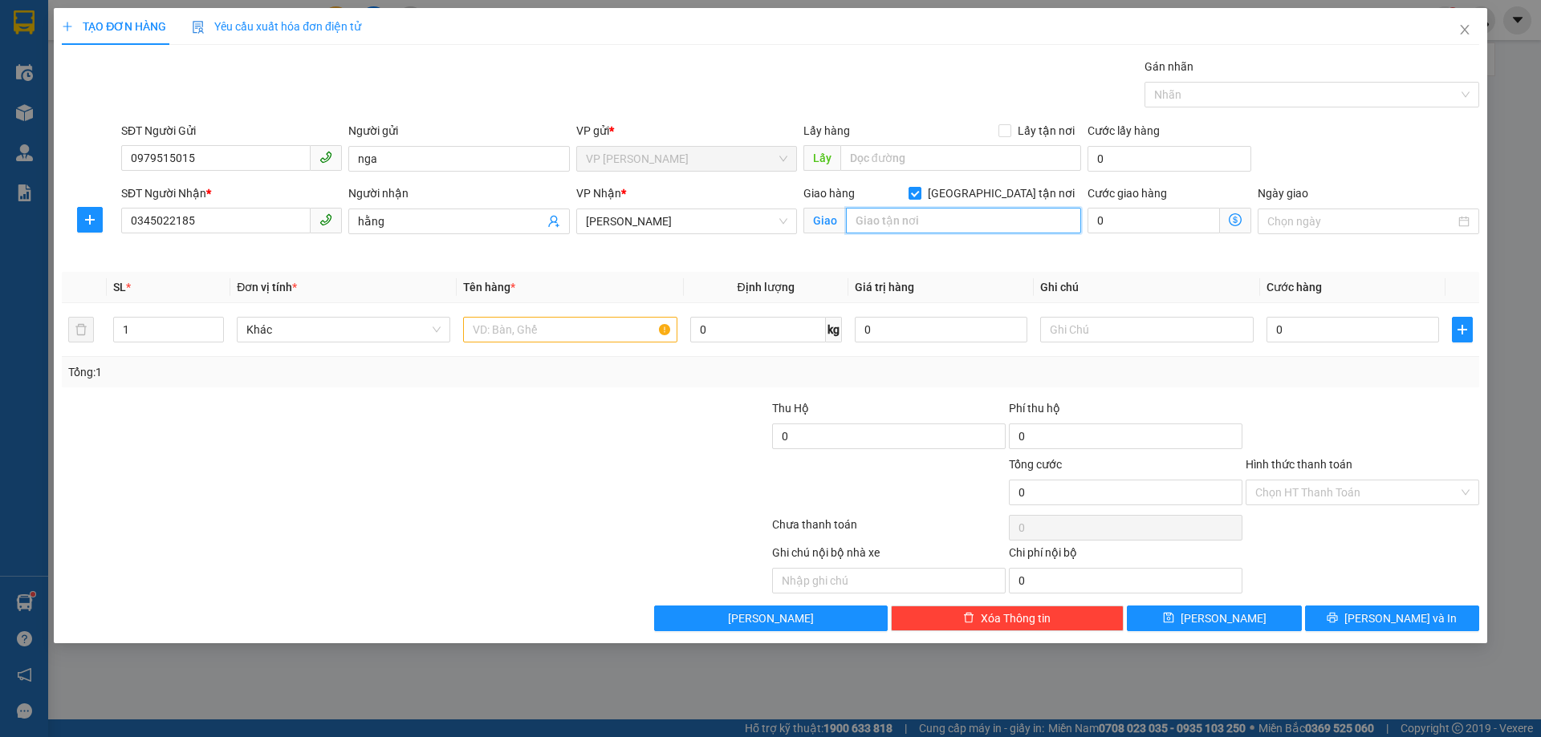
click at [910, 224] on input "text" at bounding box center [963, 221] width 235 height 26
type input "42 trần nhân tông vĩnh trụ"
click at [577, 326] on input "text" at bounding box center [569, 330] width 213 height 26
type input "h"
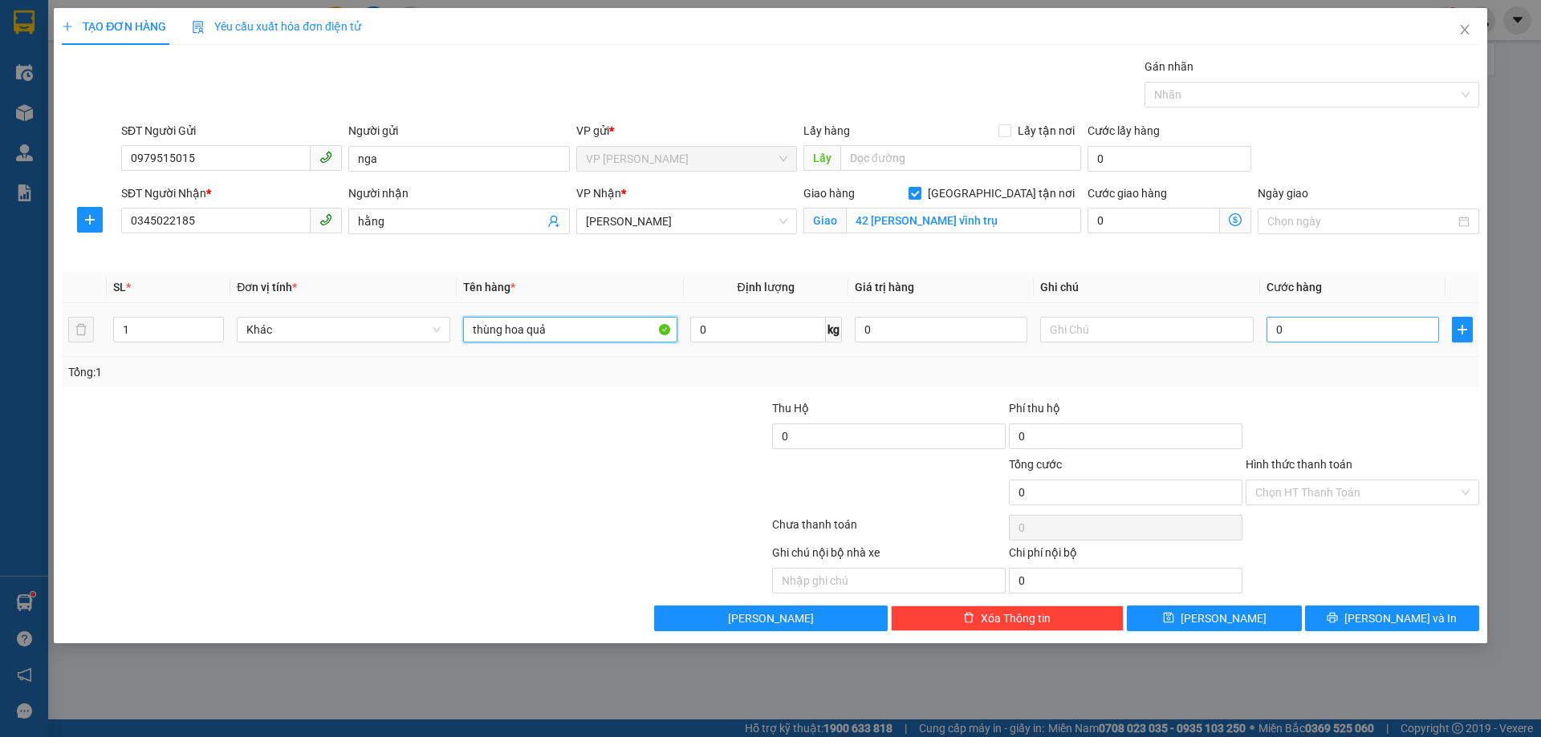
type input "thùng hoa quả"
click at [1342, 328] on input "0" at bounding box center [1352, 330] width 173 height 26
type input "001"
type input "1"
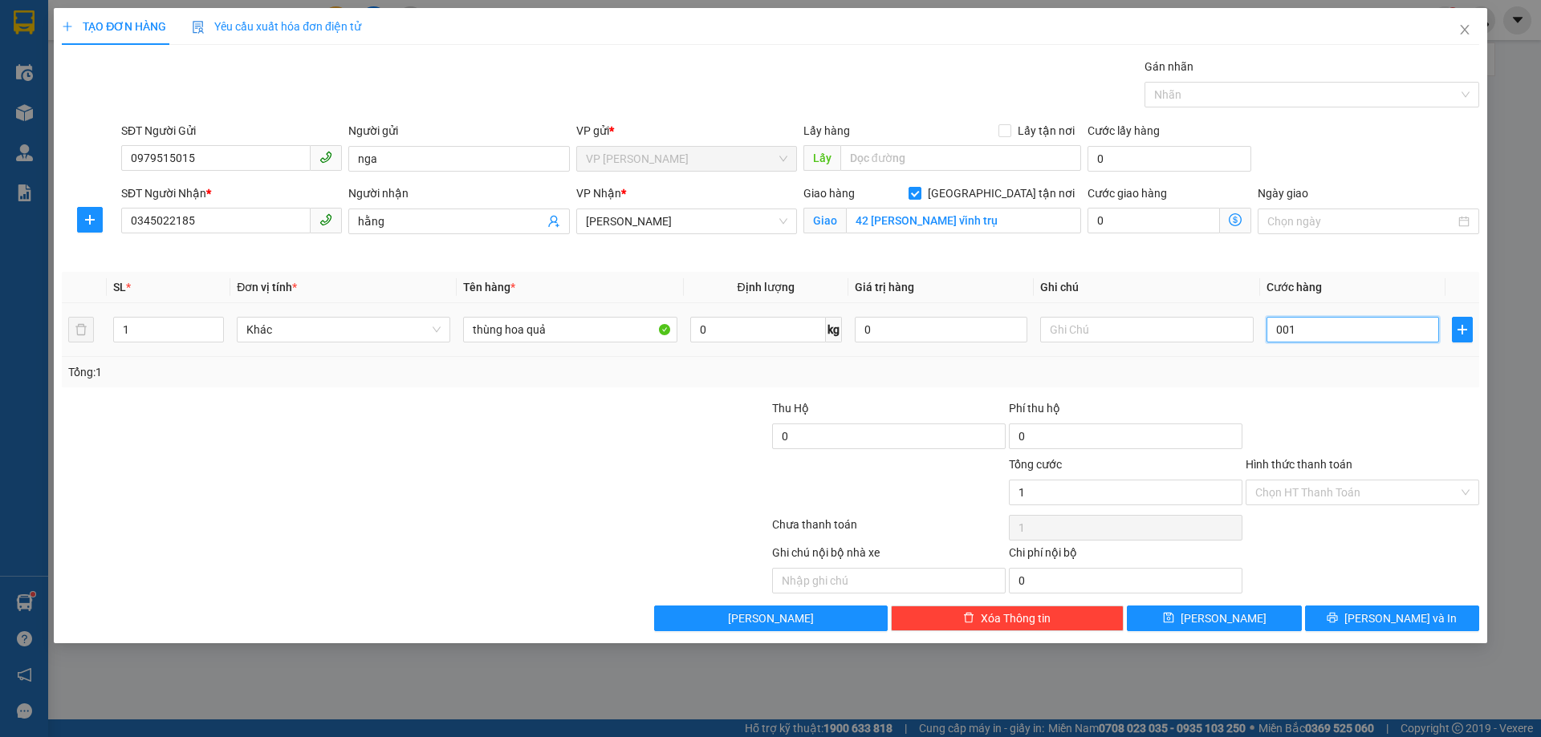
type input "0.012"
type input "12"
type input "00.120"
type input "120"
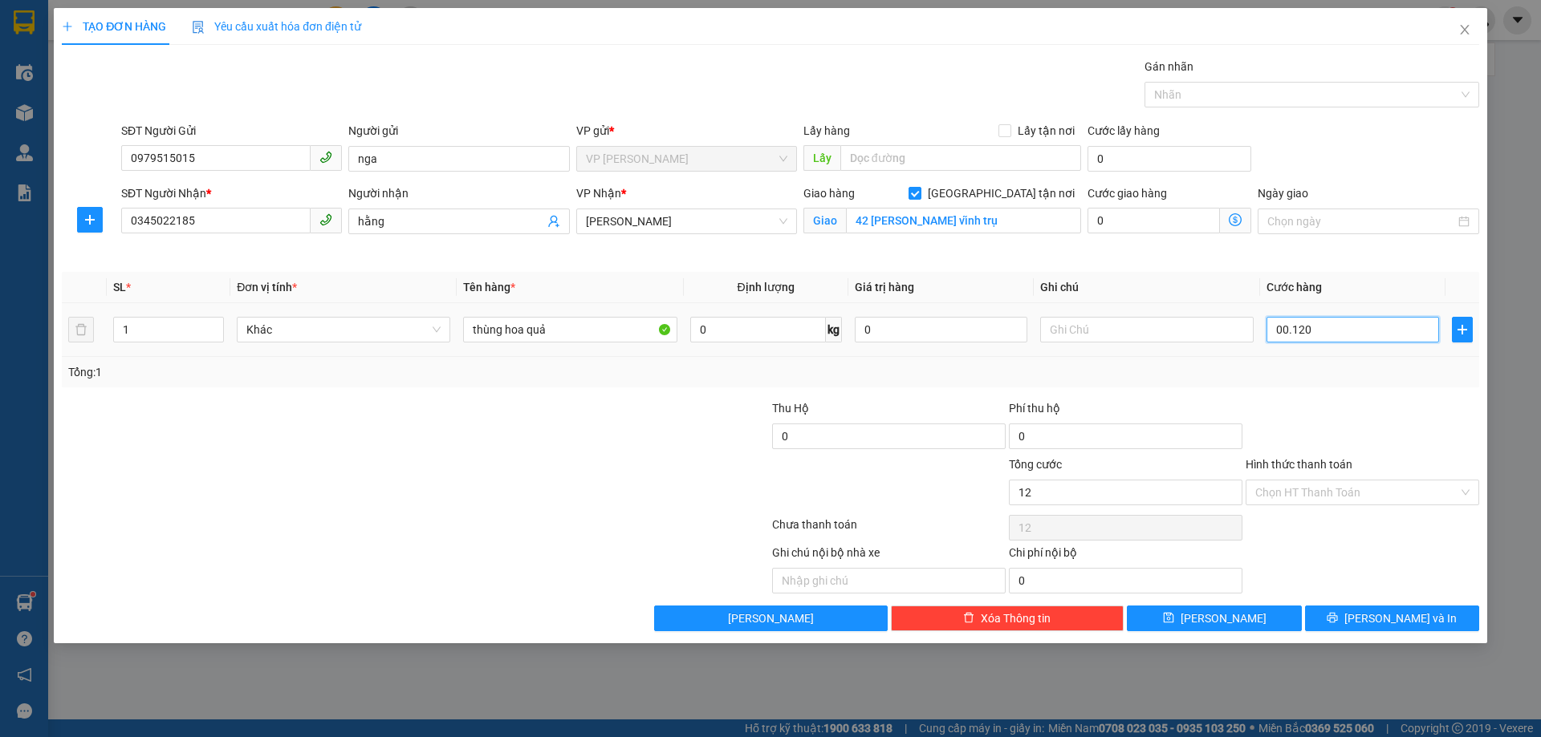
type input "120"
click at [1278, 396] on div "Transit Pickup Surcharge Ids Transit Deliver Surcharge Ids Transit Deliver Surc…" at bounding box center [770, 345] width 1417 height 574
type input "120.000"
click at [1338, 502] on input "Hình thức thanh toán" at bounding box center [1356, 493] width 203 height 24
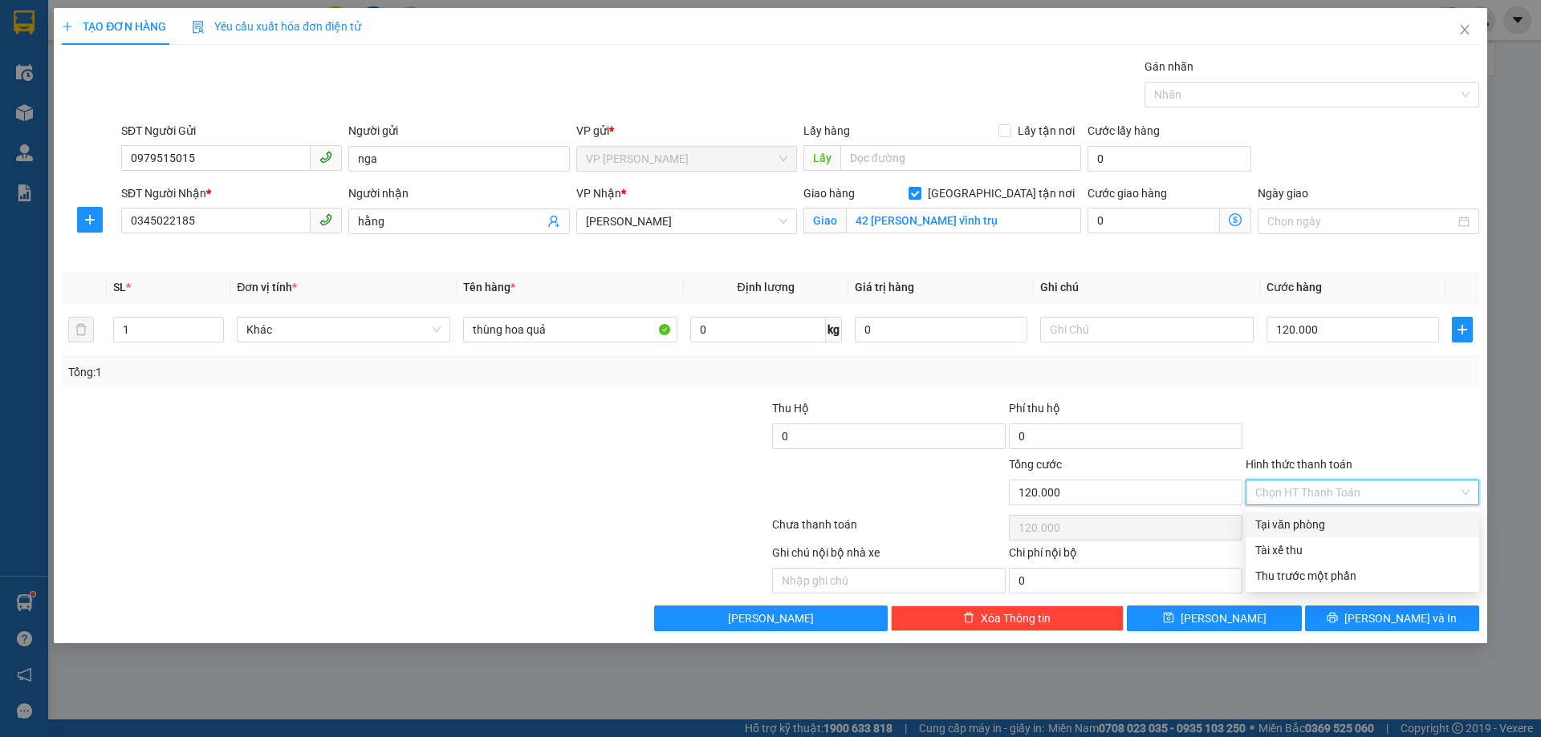
click at [1328, 531] on div "Tại văn phòng" at bounding box center [1362, 525] width 214 height 18
type input "0"
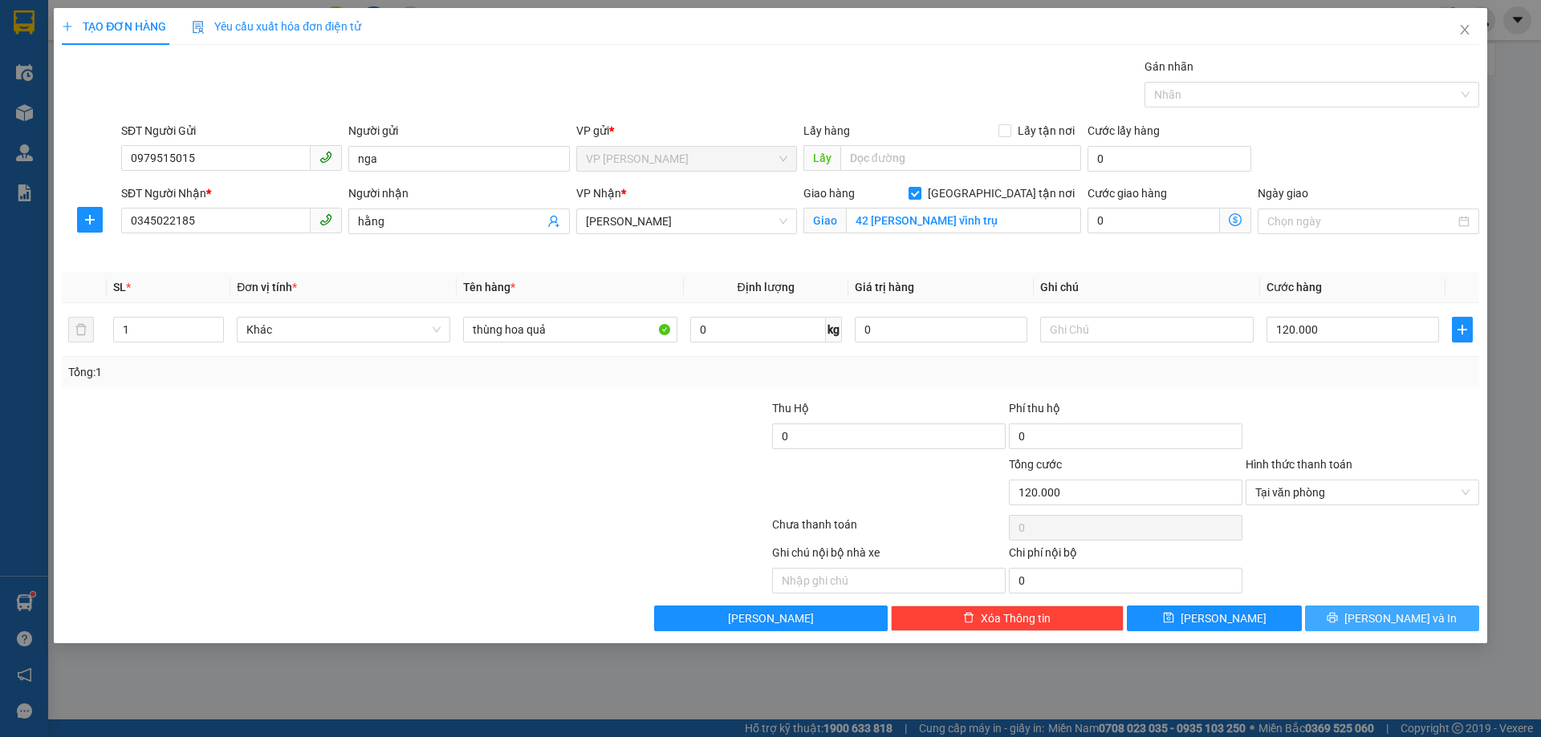
click at [1377, 618] on button "Lưu và In" at bounding box center [1392, 619] width 174 height 26
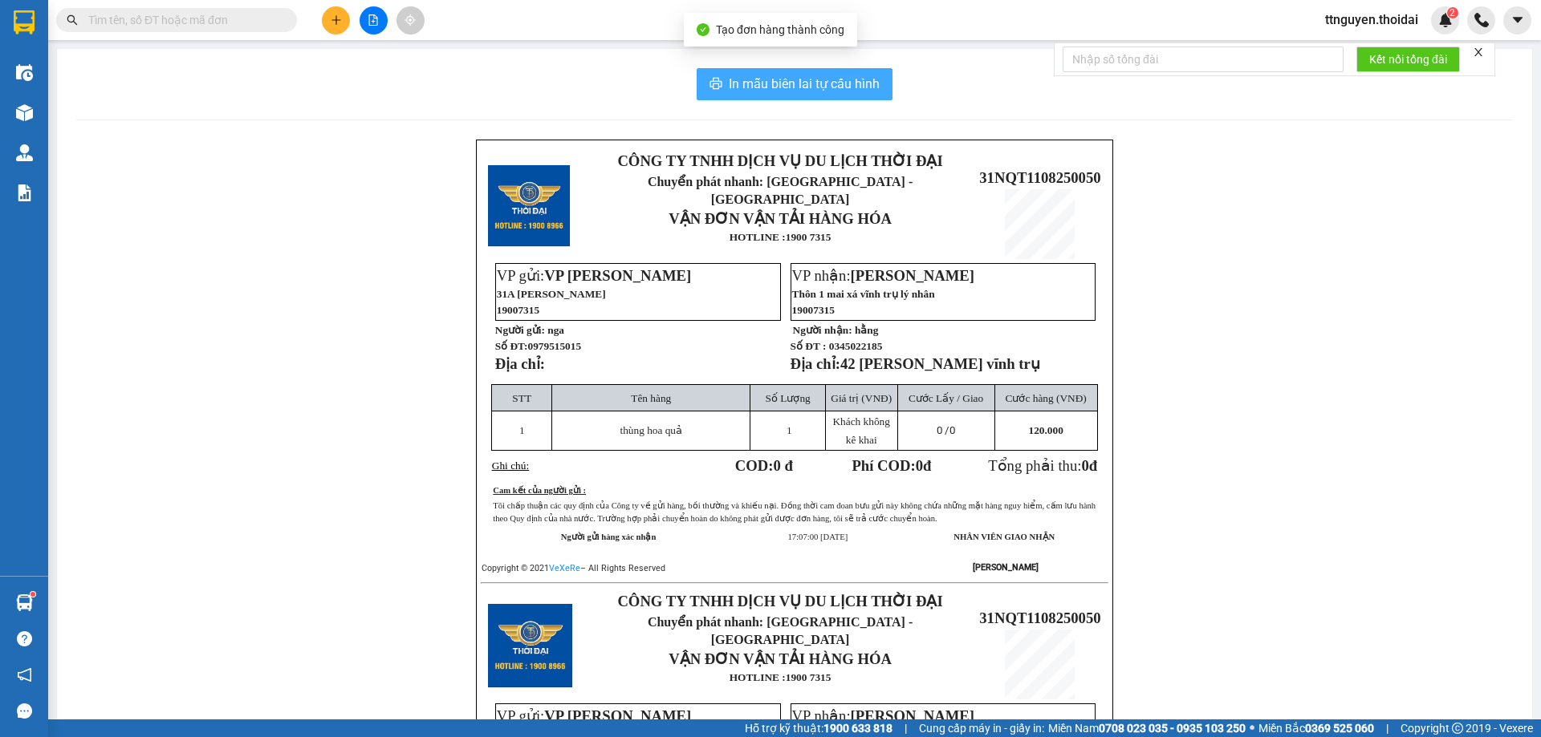
click at [867, 93] on span "In mẫu biên lai tự cấu hình" at bounding box center [804, 84] width 151 height 20
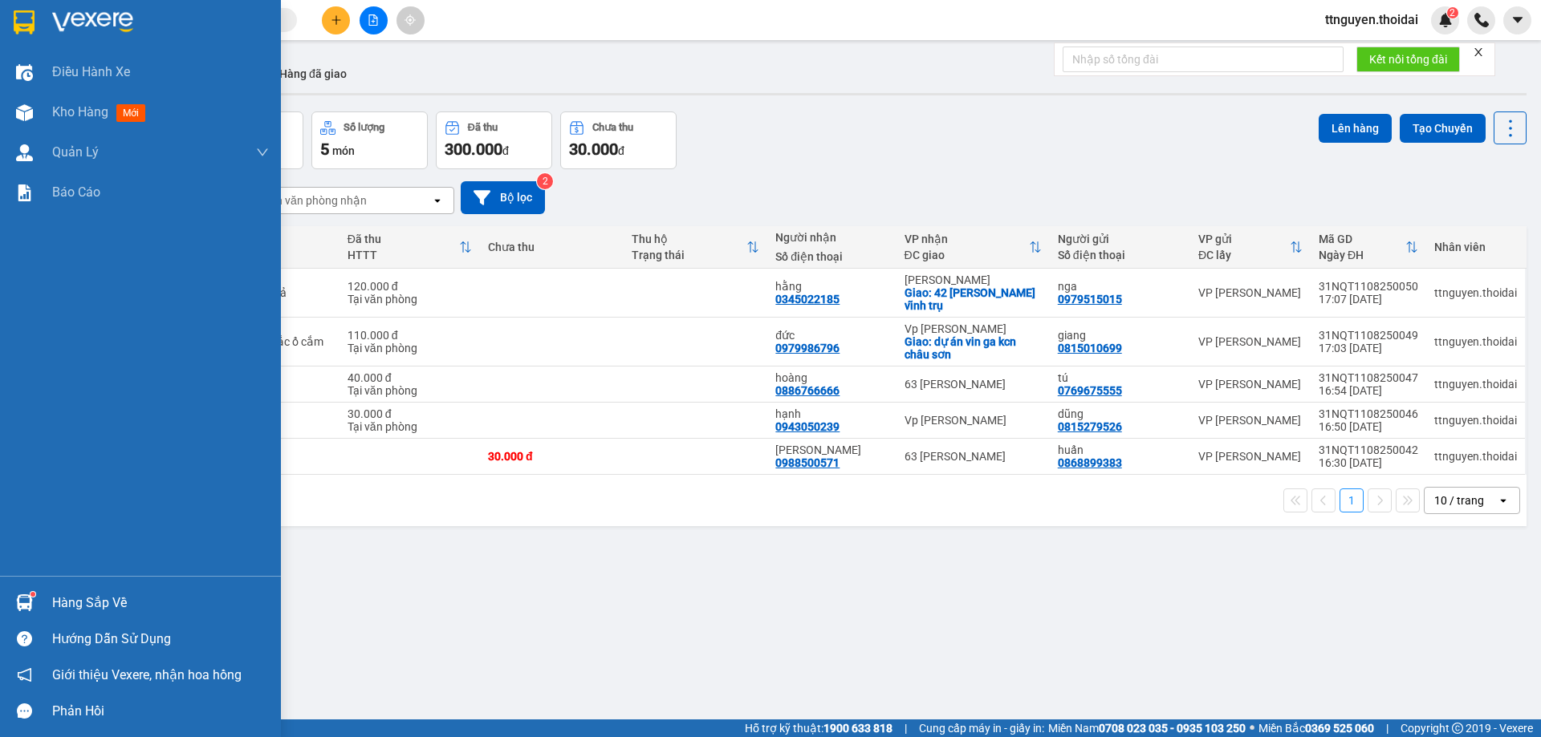
click at [103, 598] on div "Hàng sắp về" at bounding box center [160, 603] width 217 height 24
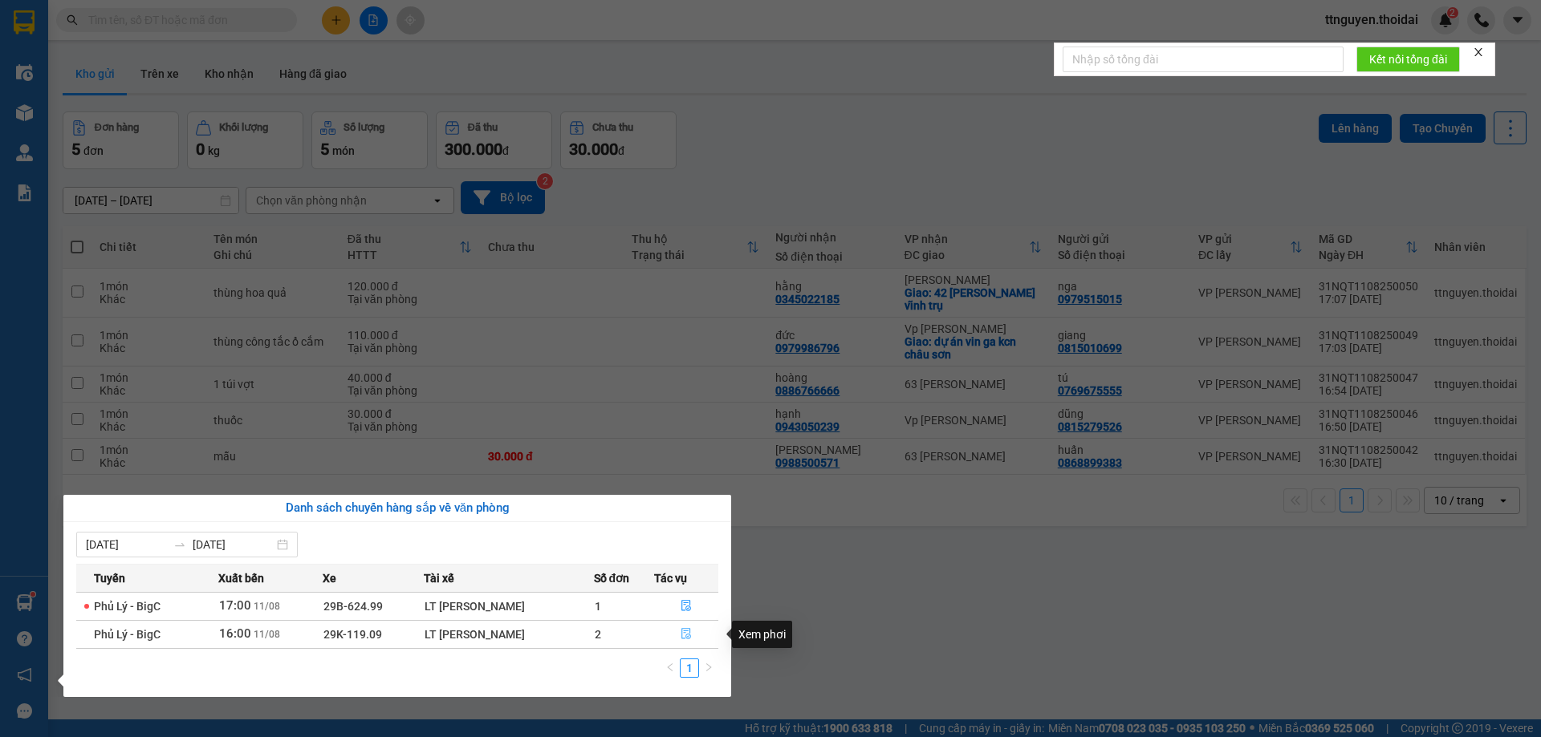
click at [686, 639] on icon "file-done" at bounding box center [685, 633] width 11 height 11
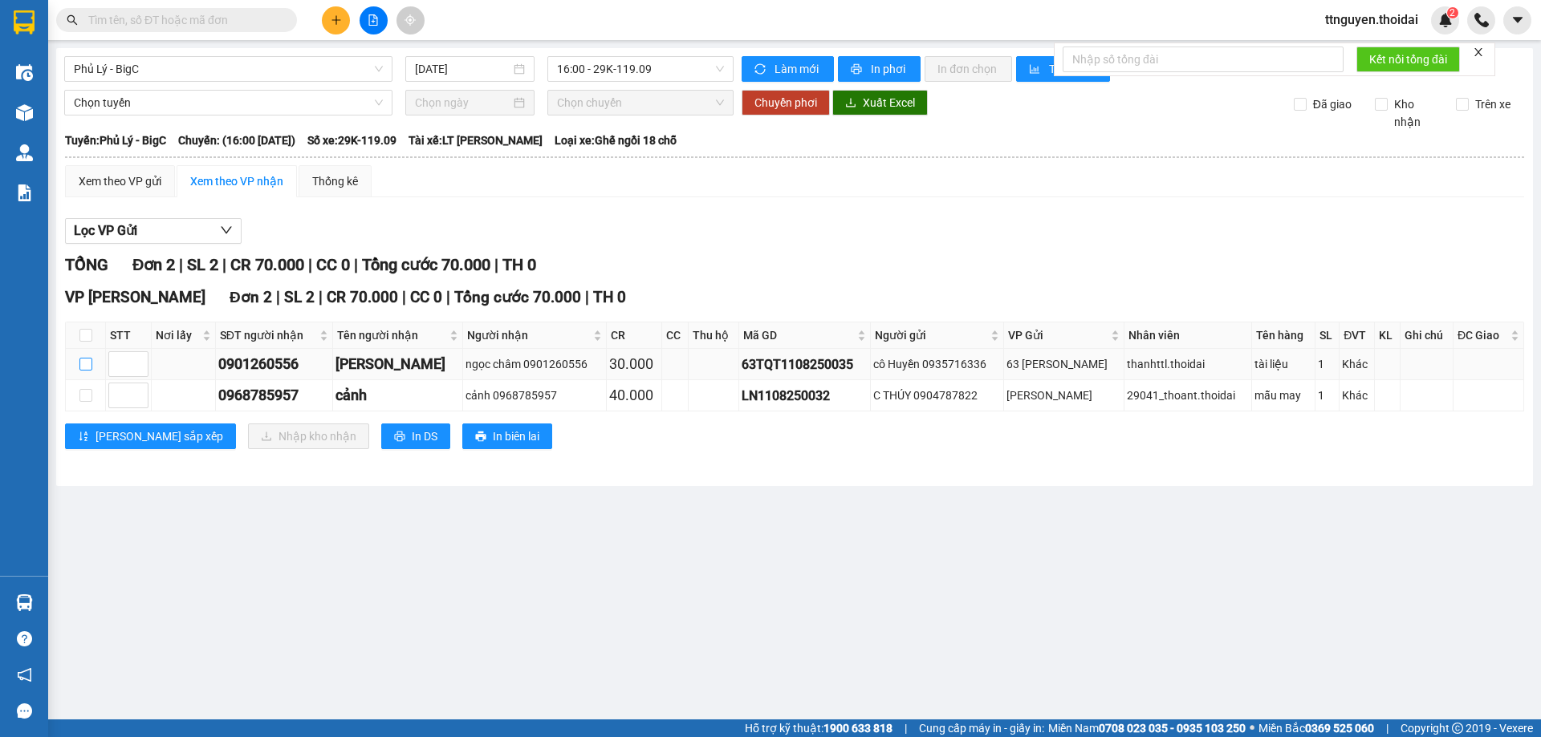
click at [81, 365] on input "checkbox" at bounding box center [85, 364] width 13 height 13
checkbox input "true"
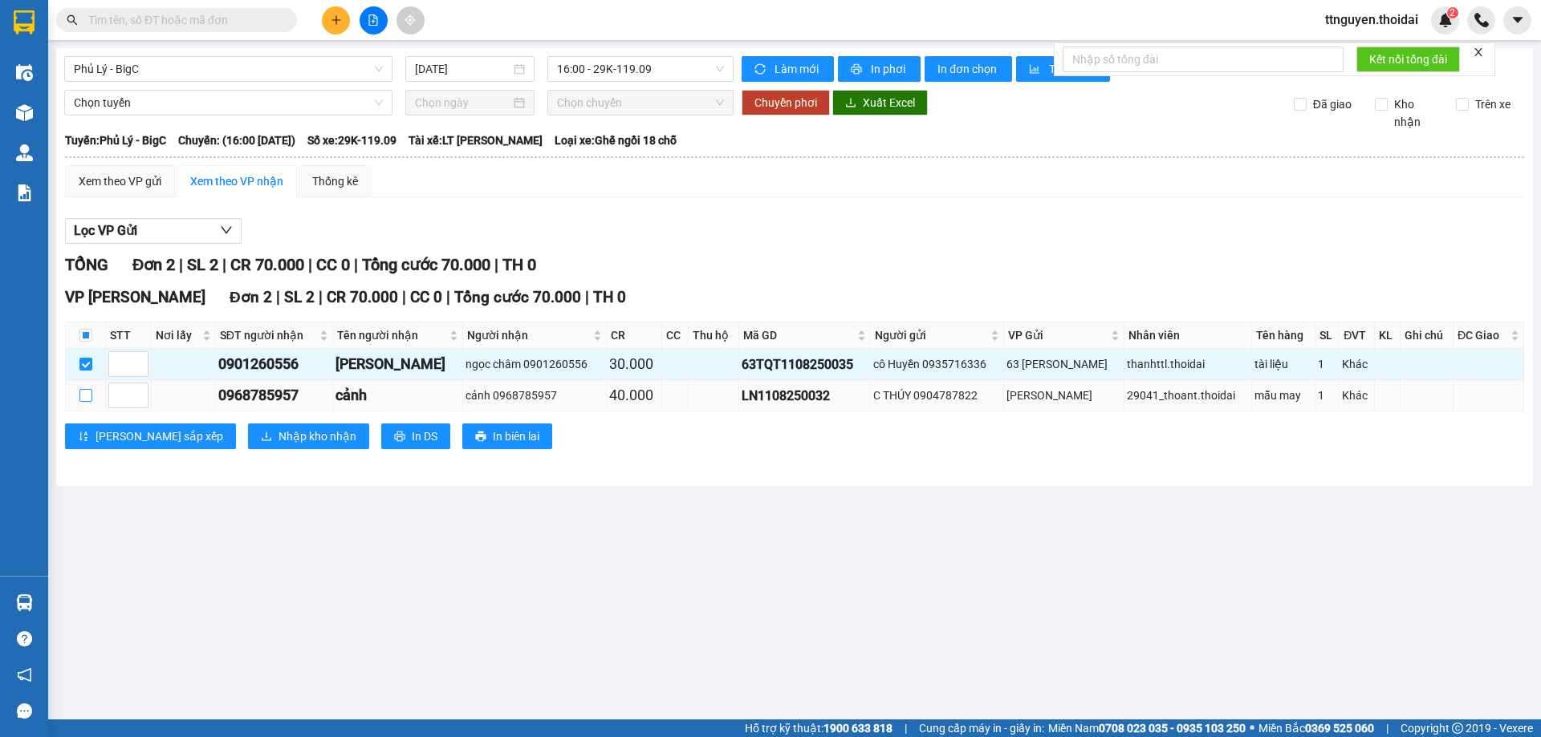
click at [89, 397] on input "checkbox" at bounding box center [85, 395] width 13 height 13
checkbox input "true"
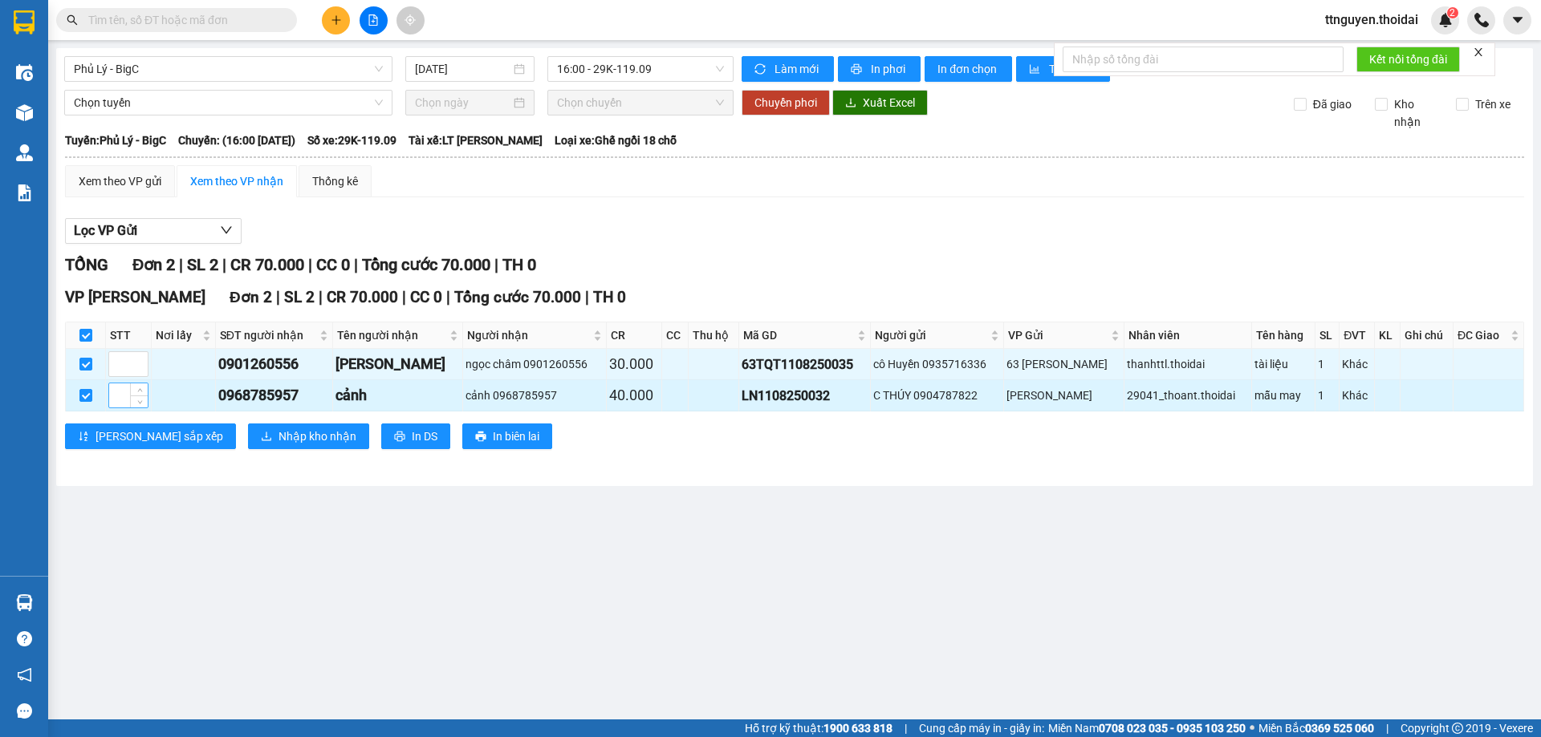
checkbox input "true"
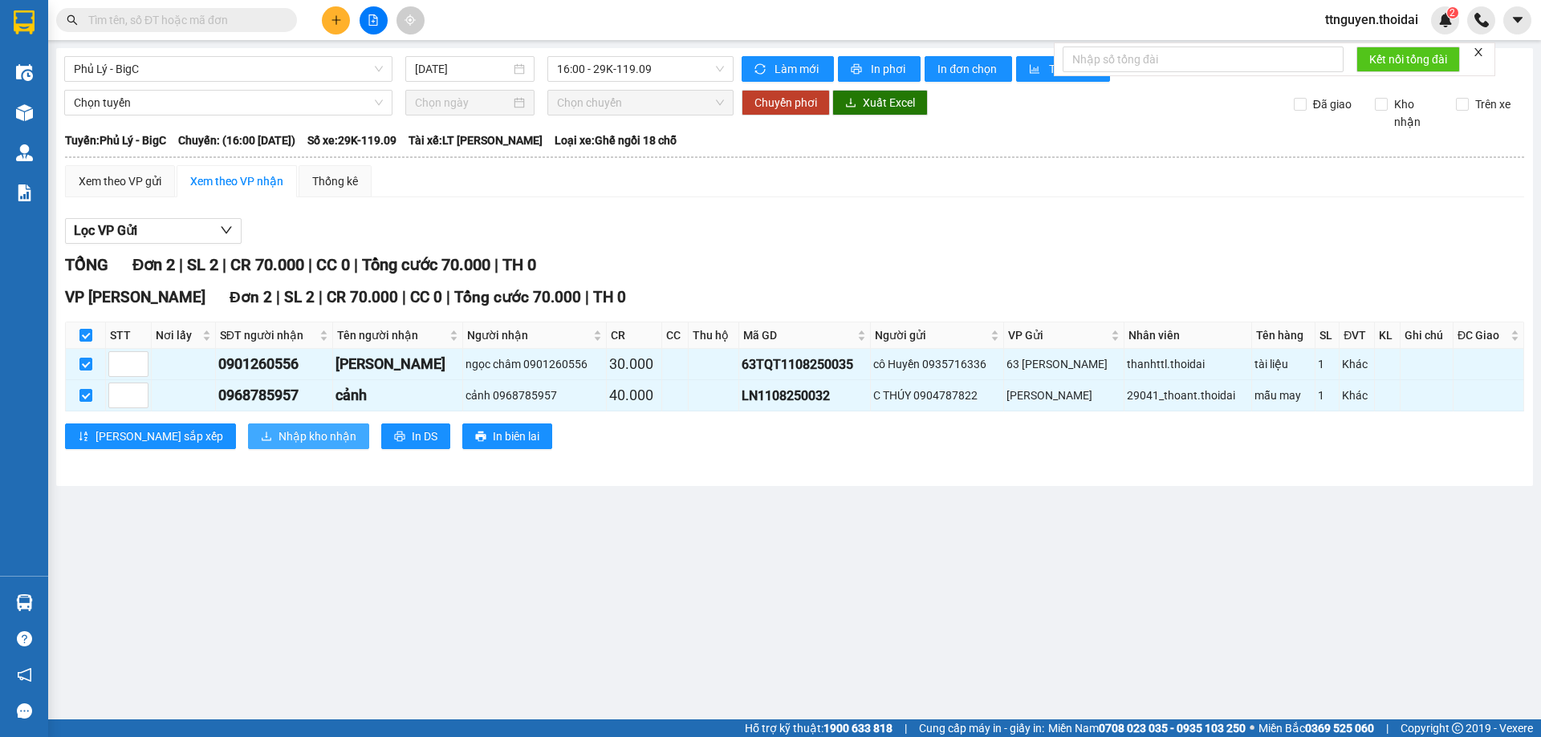
click at [278, 438] on span "Nhập kho nhận" at bounding box center [317, 437] width 78 height 18
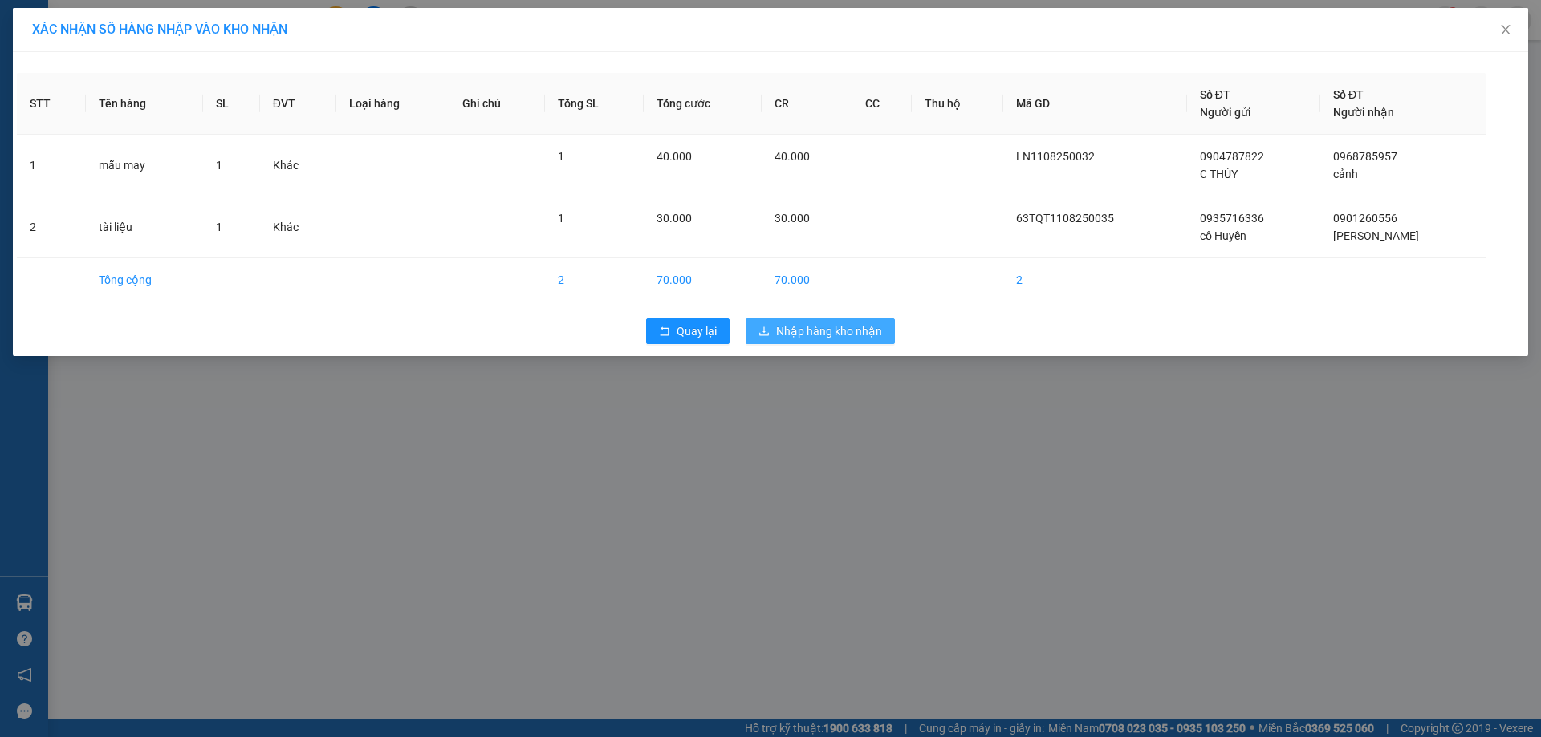
click at [807, 341] on button "Nhập hàng kho nhận" at bounding box center [819, 332] width 149 height 26
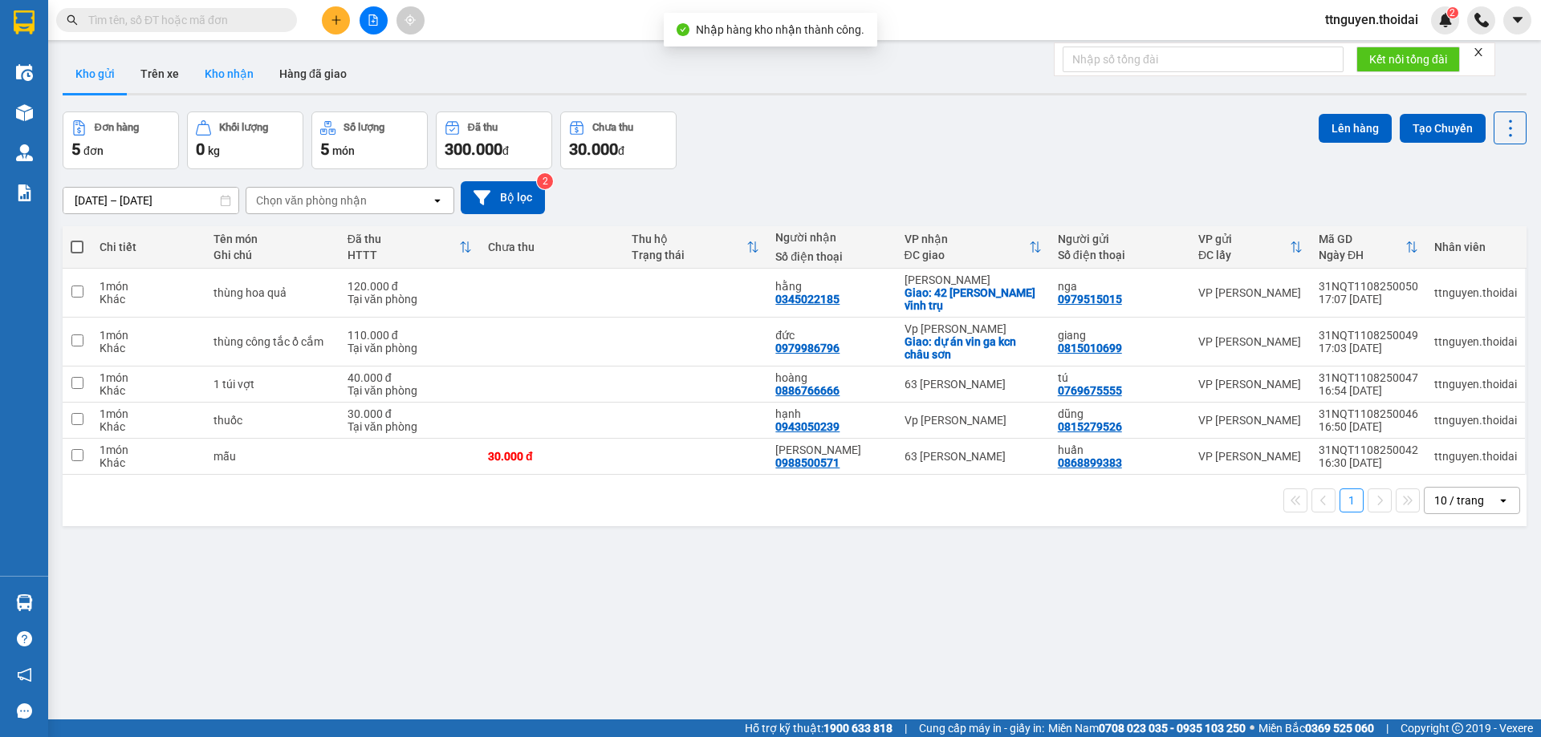
click at [218, 66] on button "Kho nhận" at bounding box center [229, 74] width 75 height 39
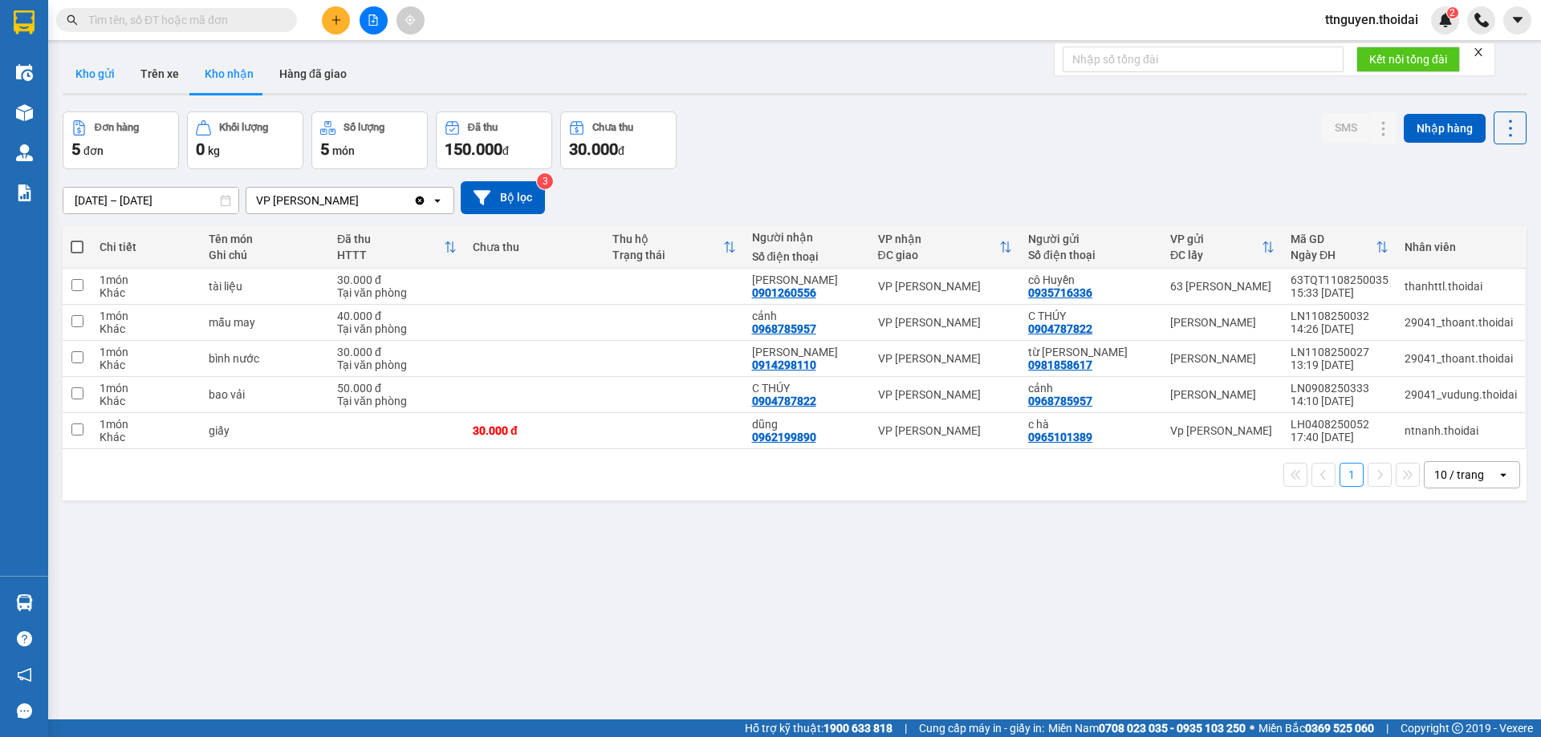
click at [93, 68] on button "Kho gửi" at bounding box center [95, 74] width 65 height 39
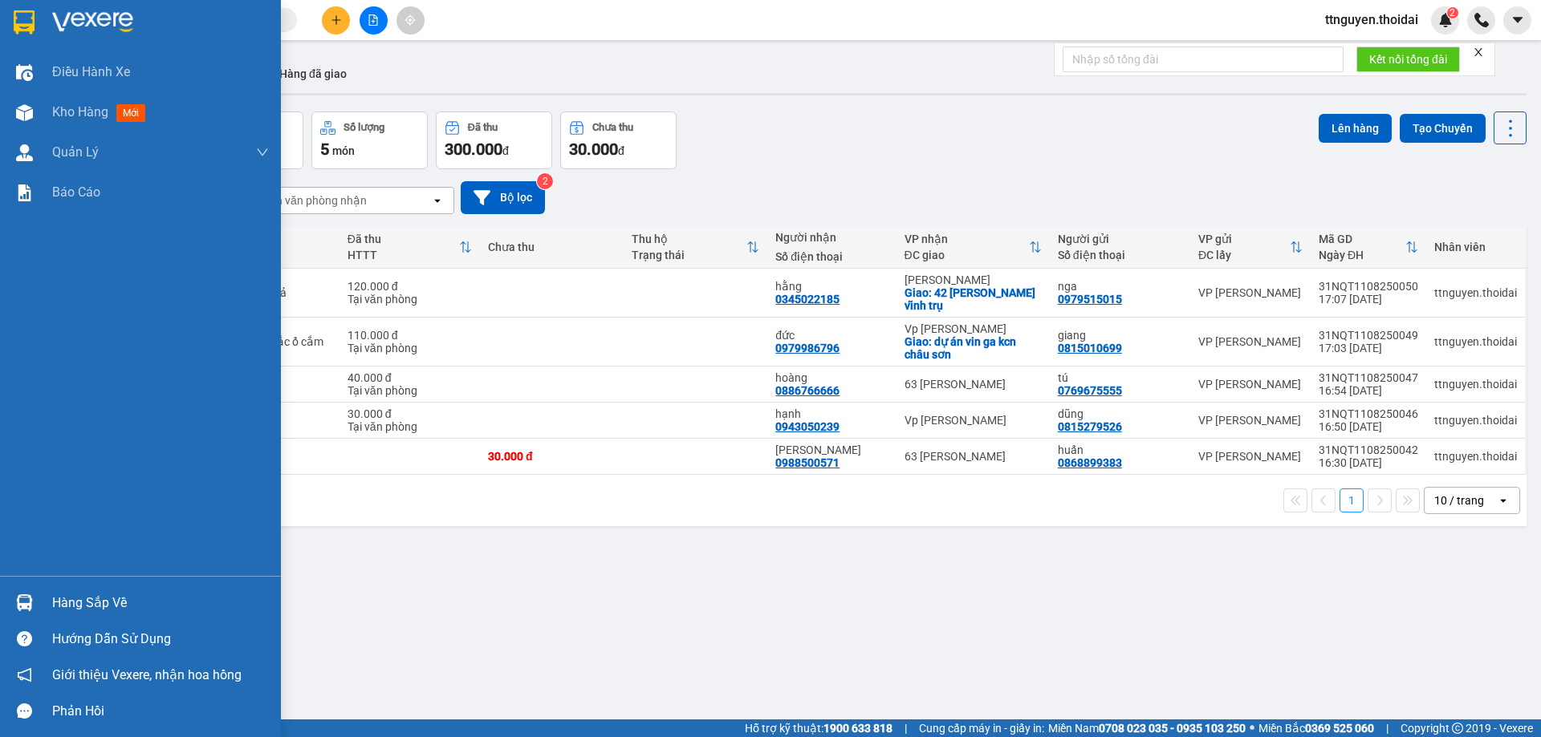
click at [104, 607] on div "Hàng sắp về" at bounding box center [160, 603] width 217 height 24
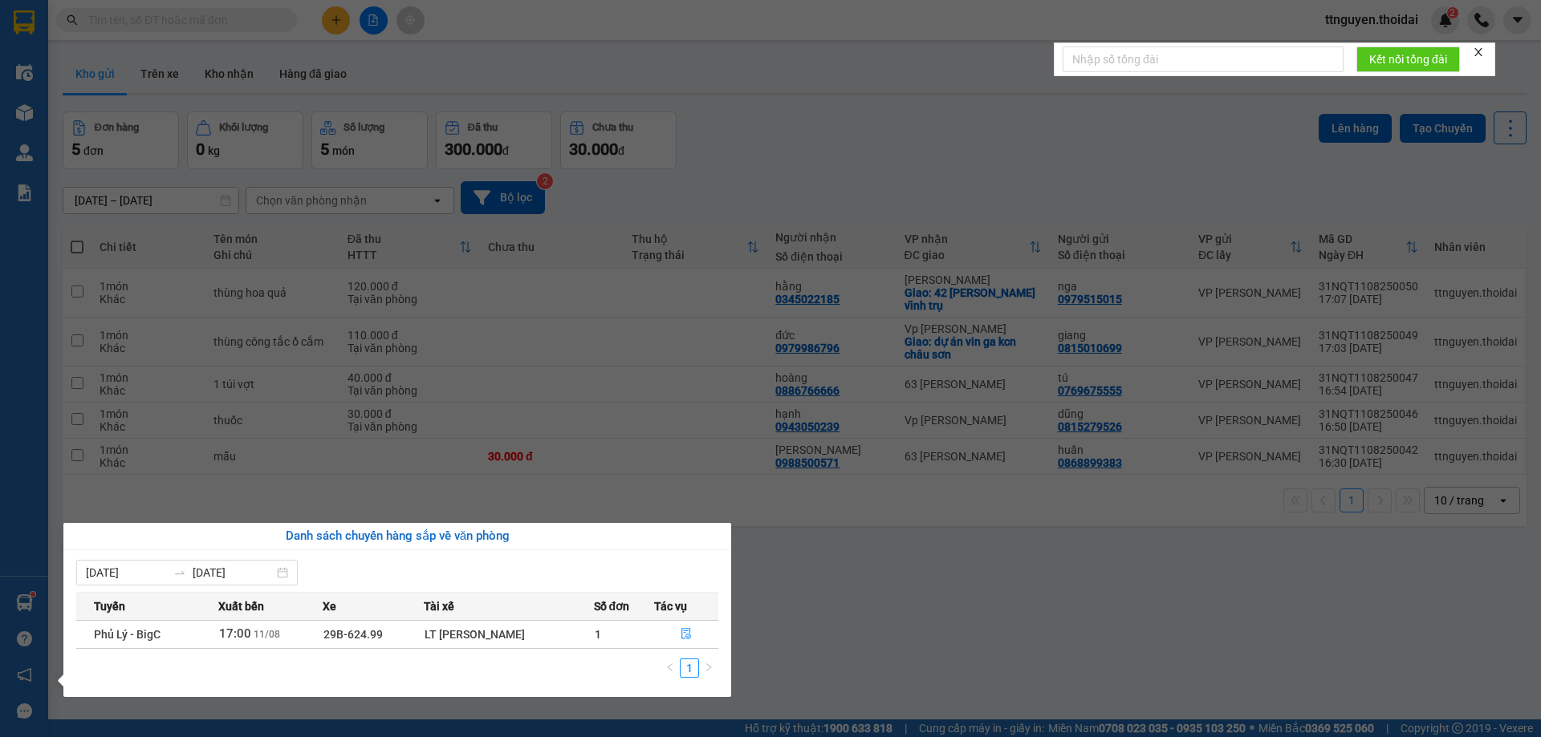
click at [756, 607] on section "Kết quả tìm kiếm ( 0 ) Bộ lọc No Data ttnguyen.thoidai 2 Điều hành xe Kho hàng …" at bounding box center [770, 368] width 1541 height 737
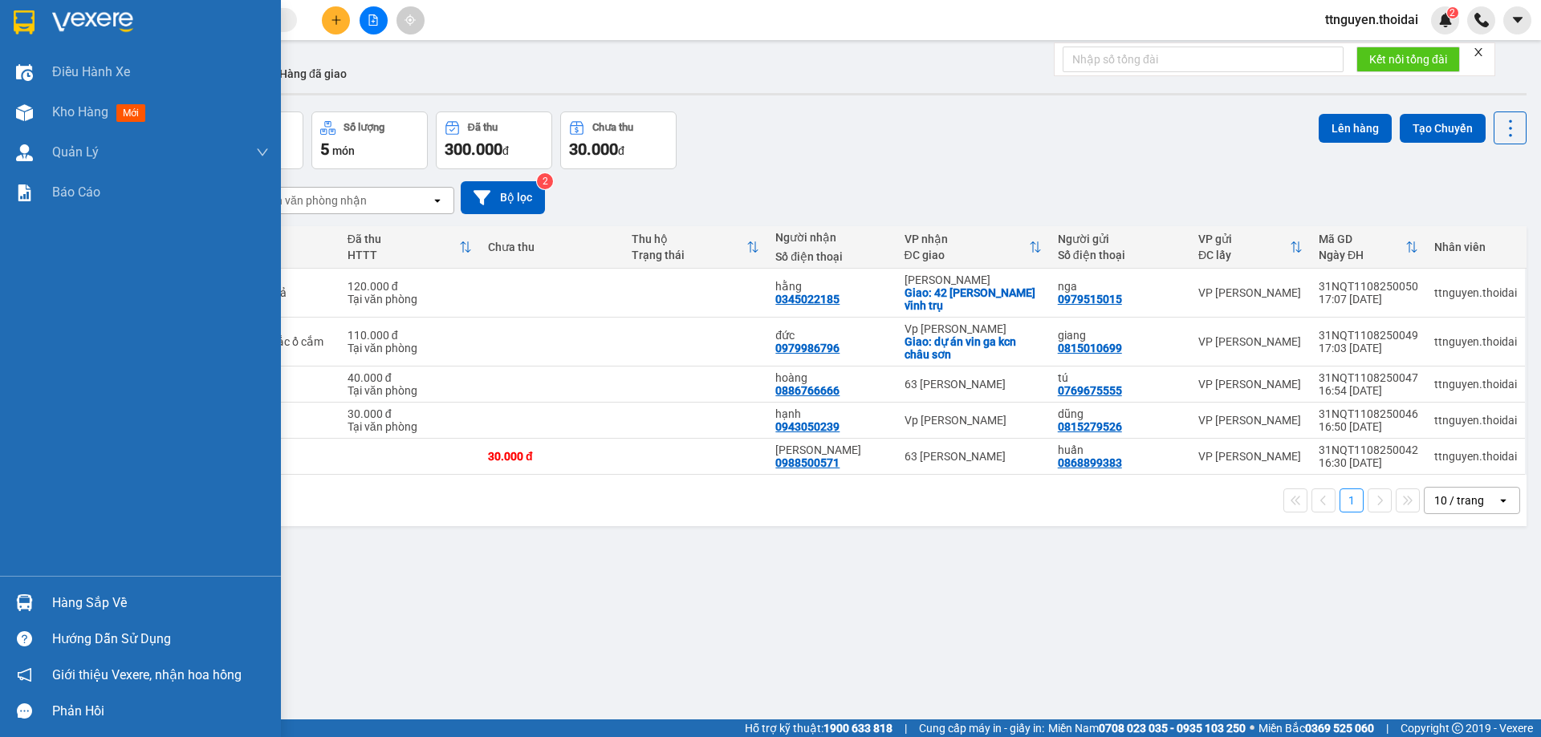
click at [88, 597] on div "Hàng sắp về" at bounding box center [160, 603] width 217 height 24
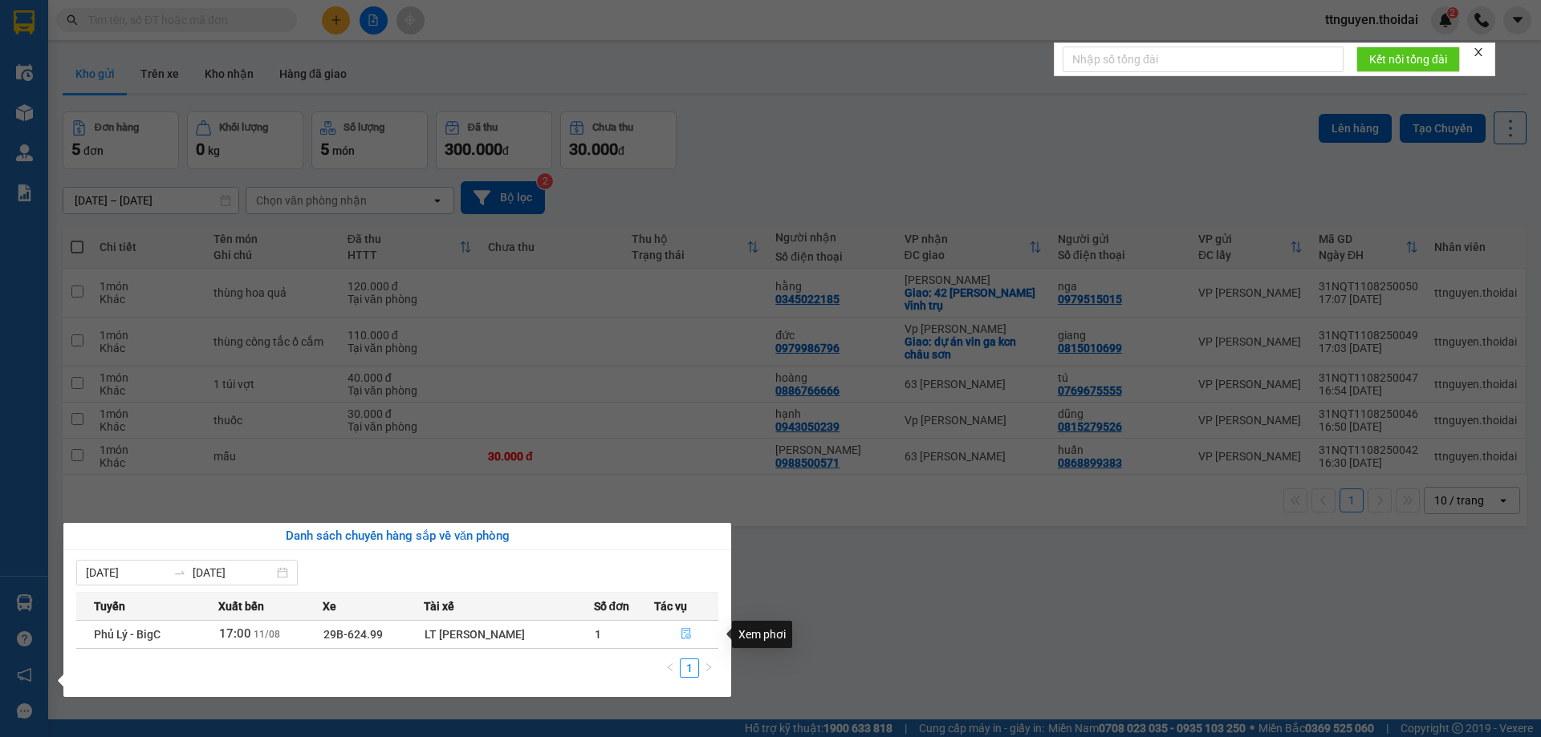
click at [689, 636] on icon "file-done" at bounding box center [685, 633] width 11 height 11
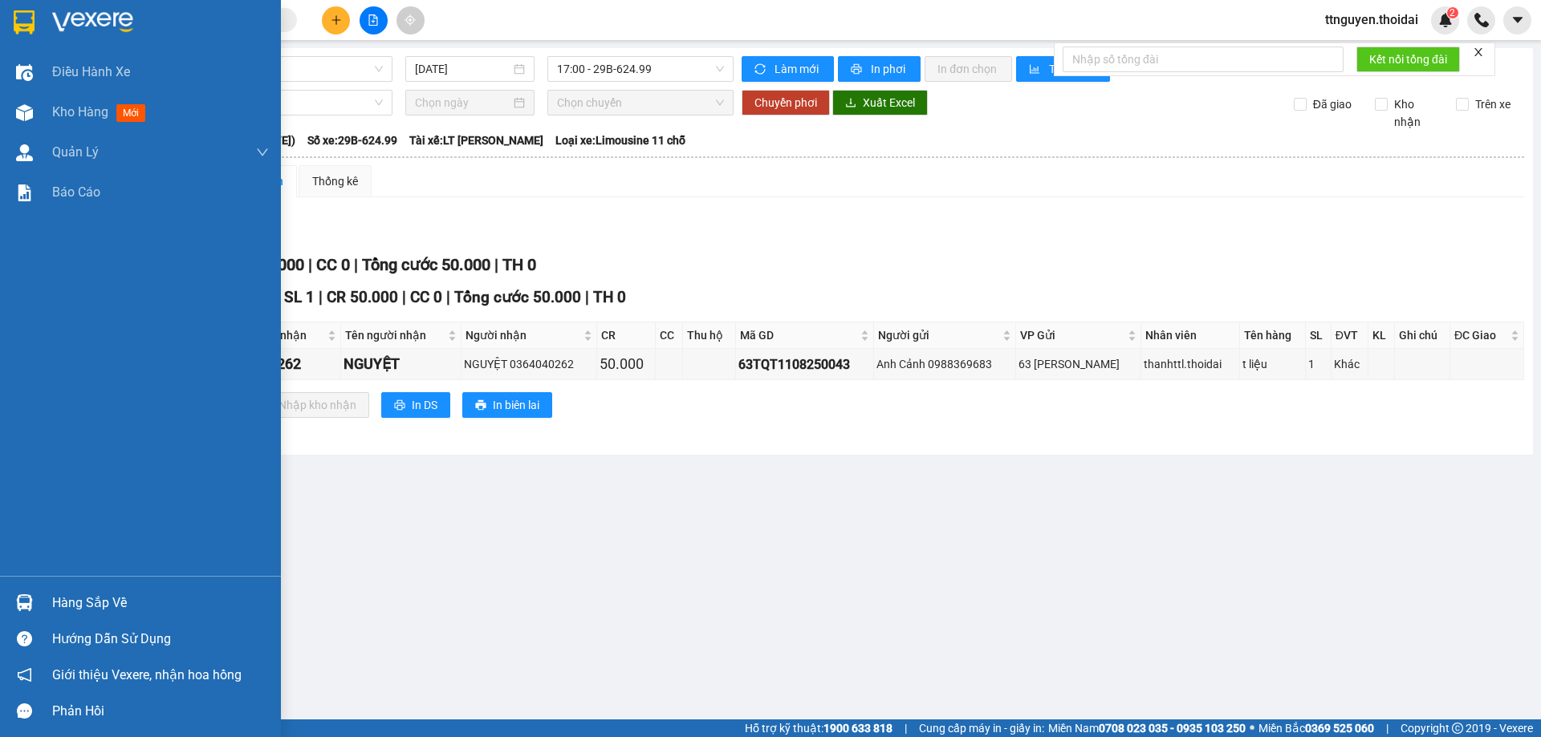
click at [66, 599] on div "Hàng sắp về" at bounding box center [160, 603] width 217 height 24
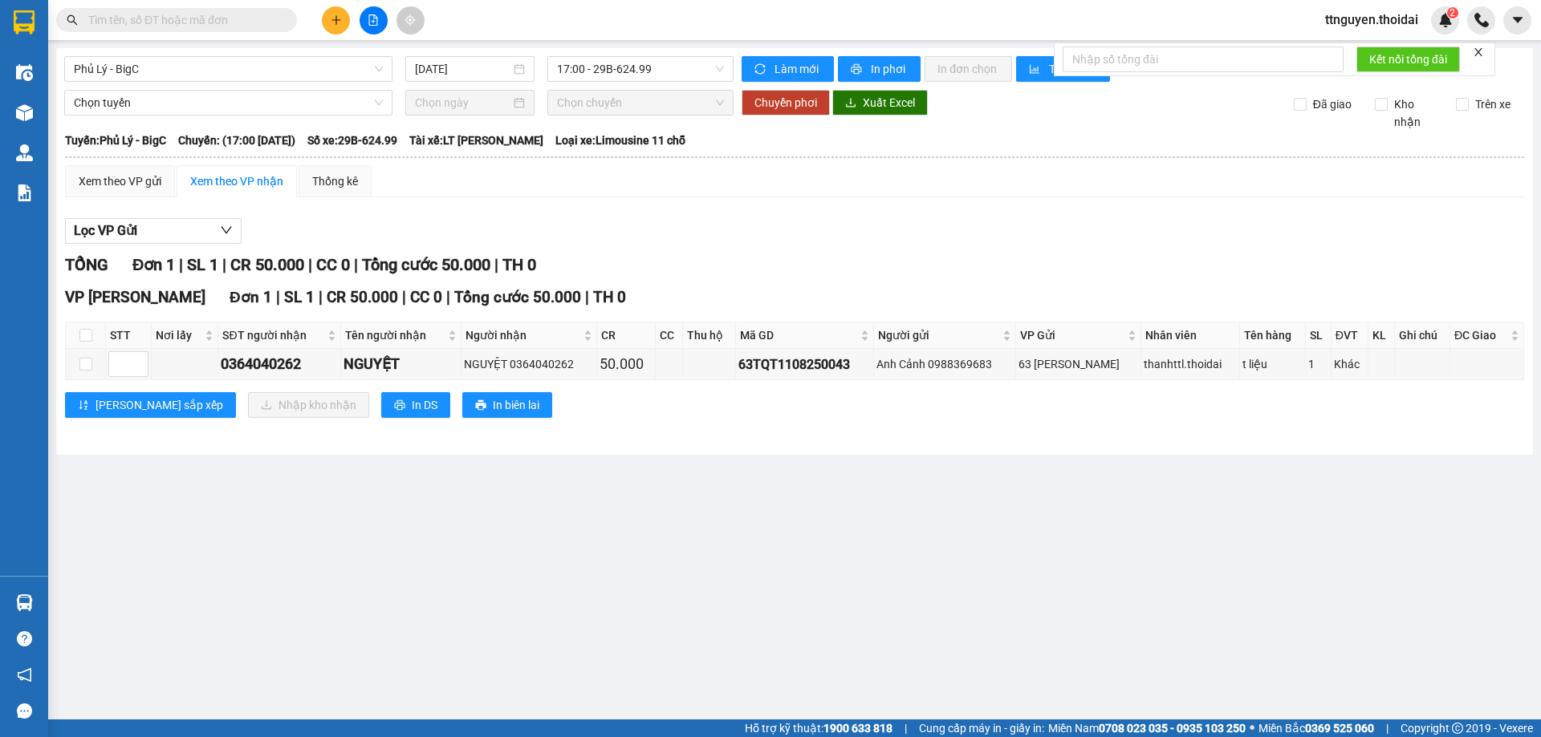
click at [787, 567] on section "Kết quả tìm kiếm ( 0 ) Bộ lọc No Data ttnguyen.thoidai 2 Điều hành xe Kho hàng …" at bounding box center [770, 368] width 1541 height 737
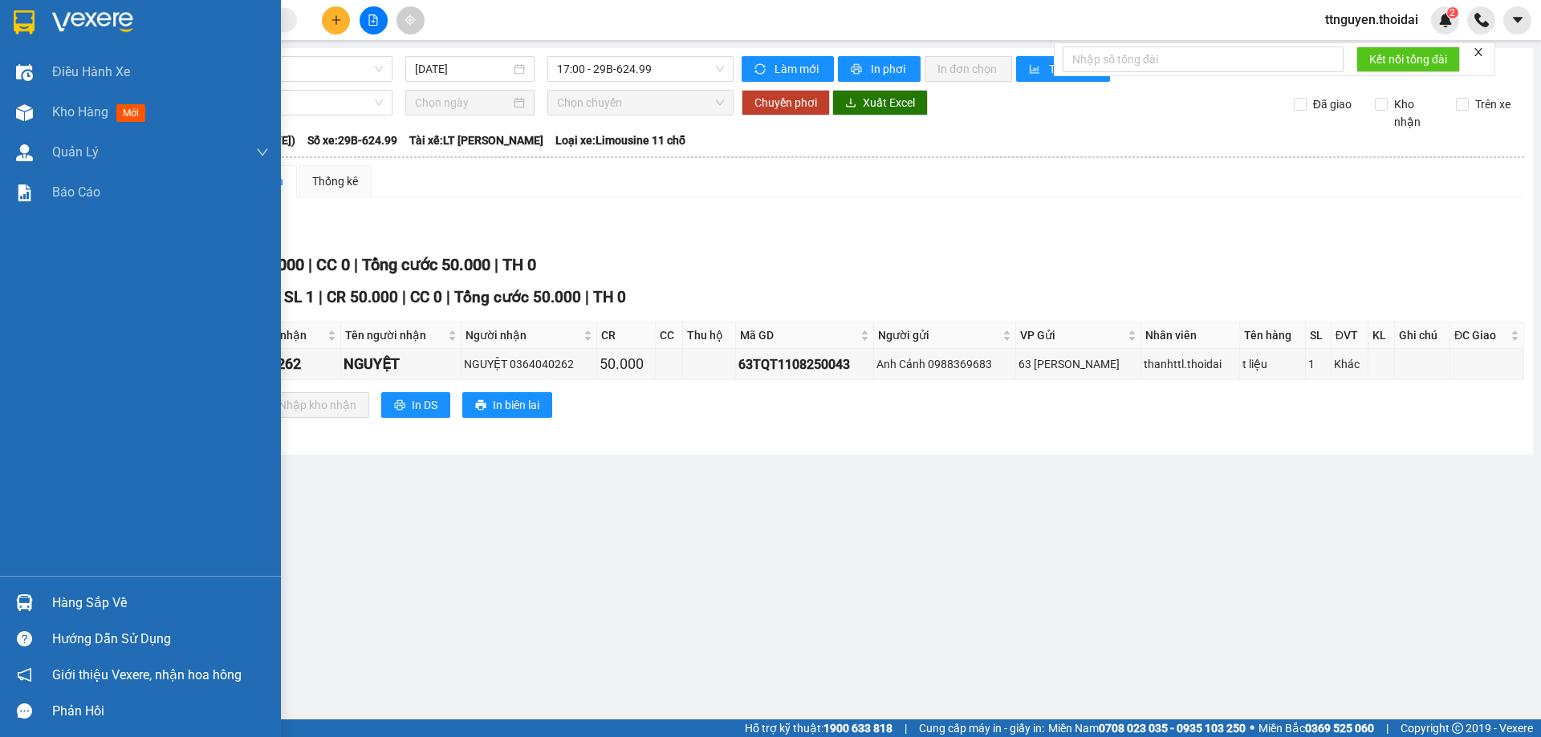
click at [65, 603] on div "Hàng sắp về" at bounding box center [160, 603] width 217 height 24
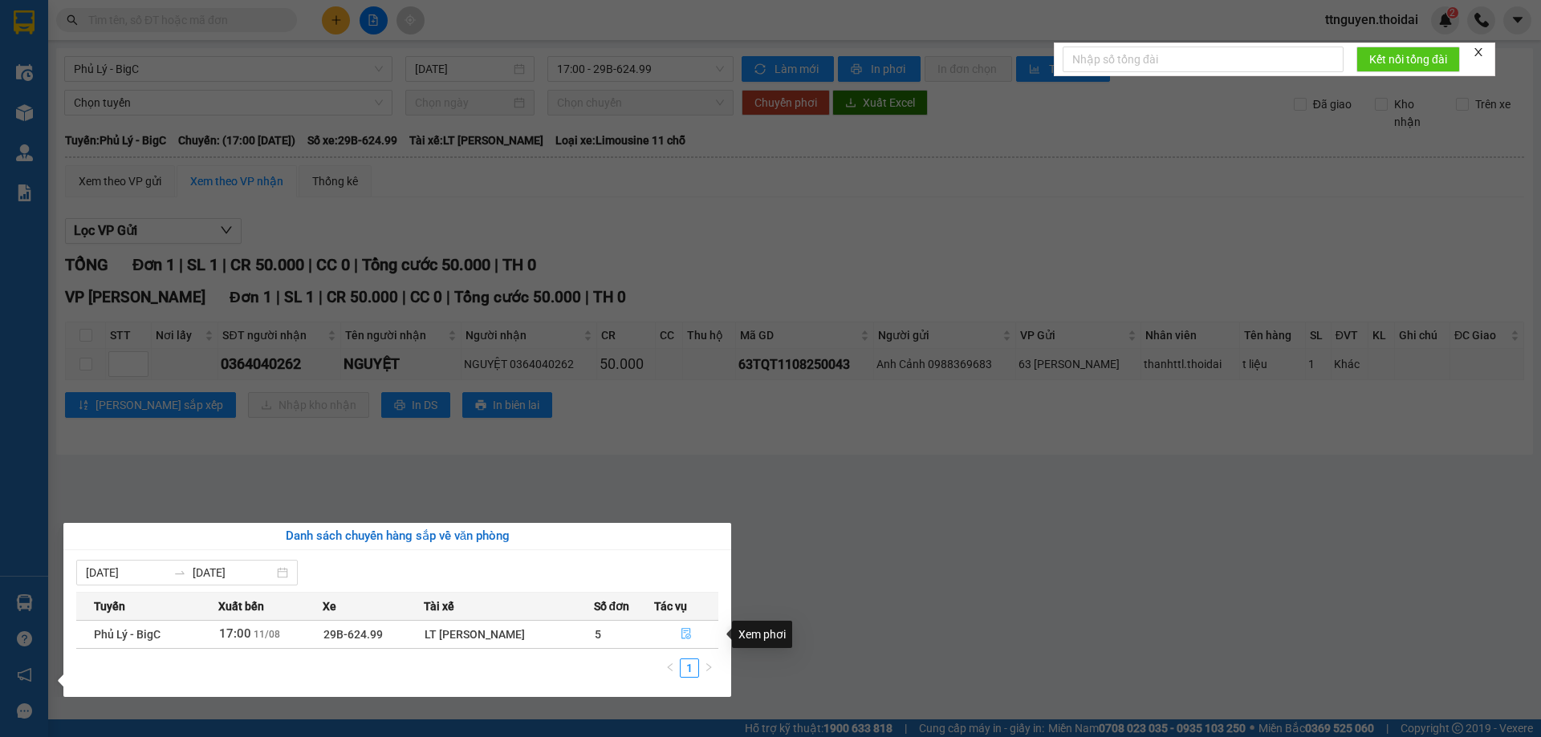
click at [691, 628] on icon "file-done" at bounding box center [685, 633] width 11 height 11
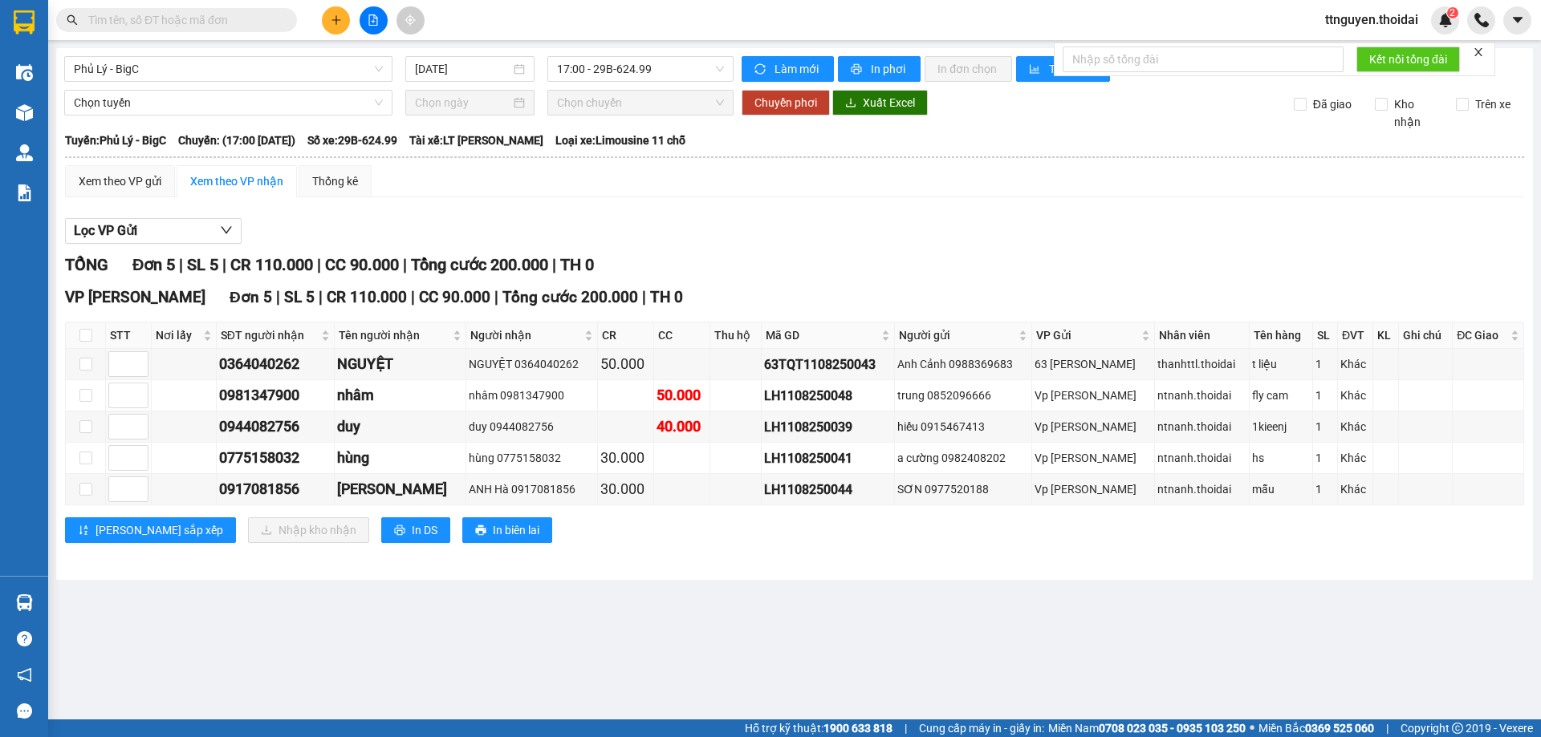
click at [230, 21] on input "text" at bounding box center [182, 20] width 189 height 18
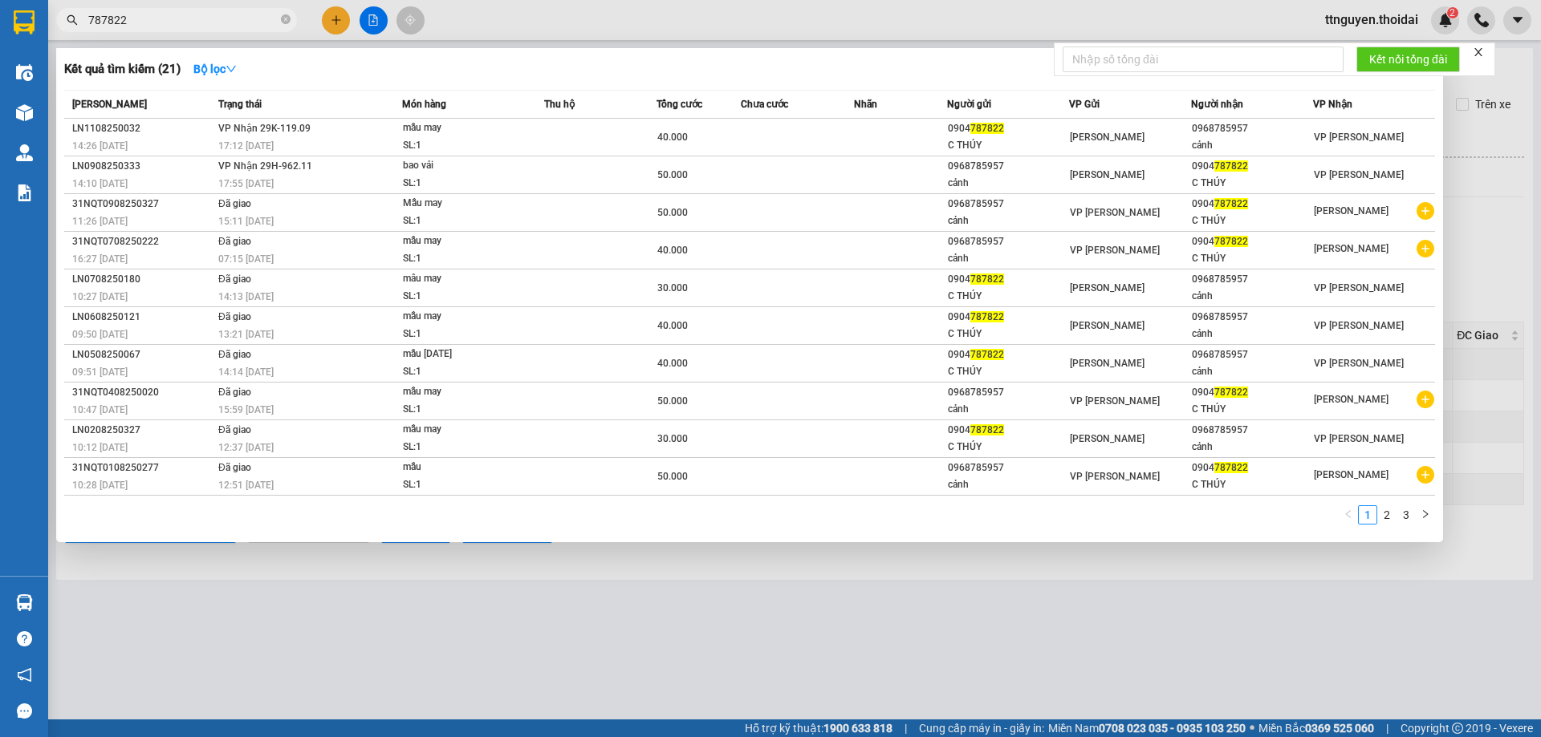
type input "787822"
click at [1507, 191] on div at bounding box center [770, 368] width 1541 height 737
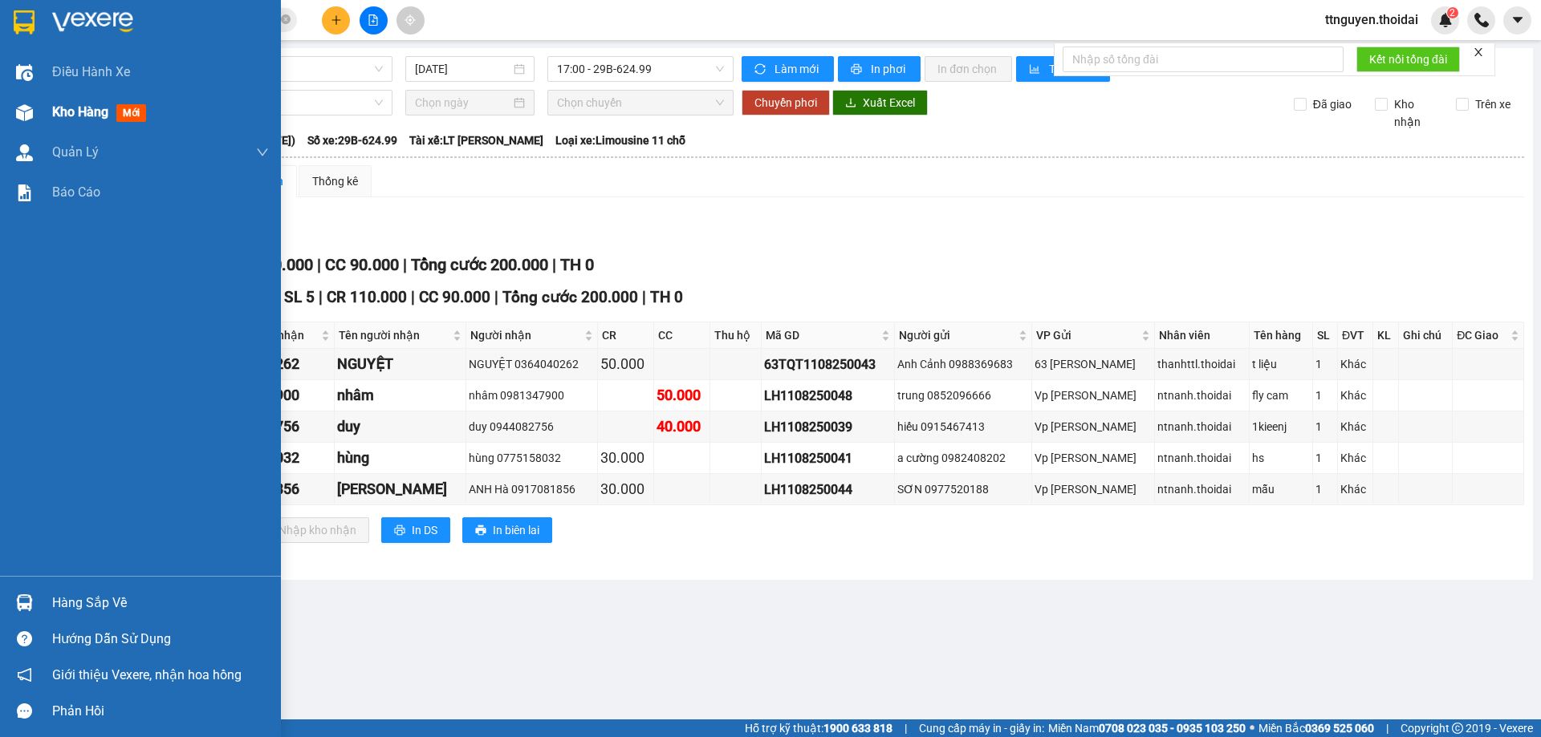
click at [82, 112] on span "Kho hàng" at bounding box center [80, 111] width 56 height 15
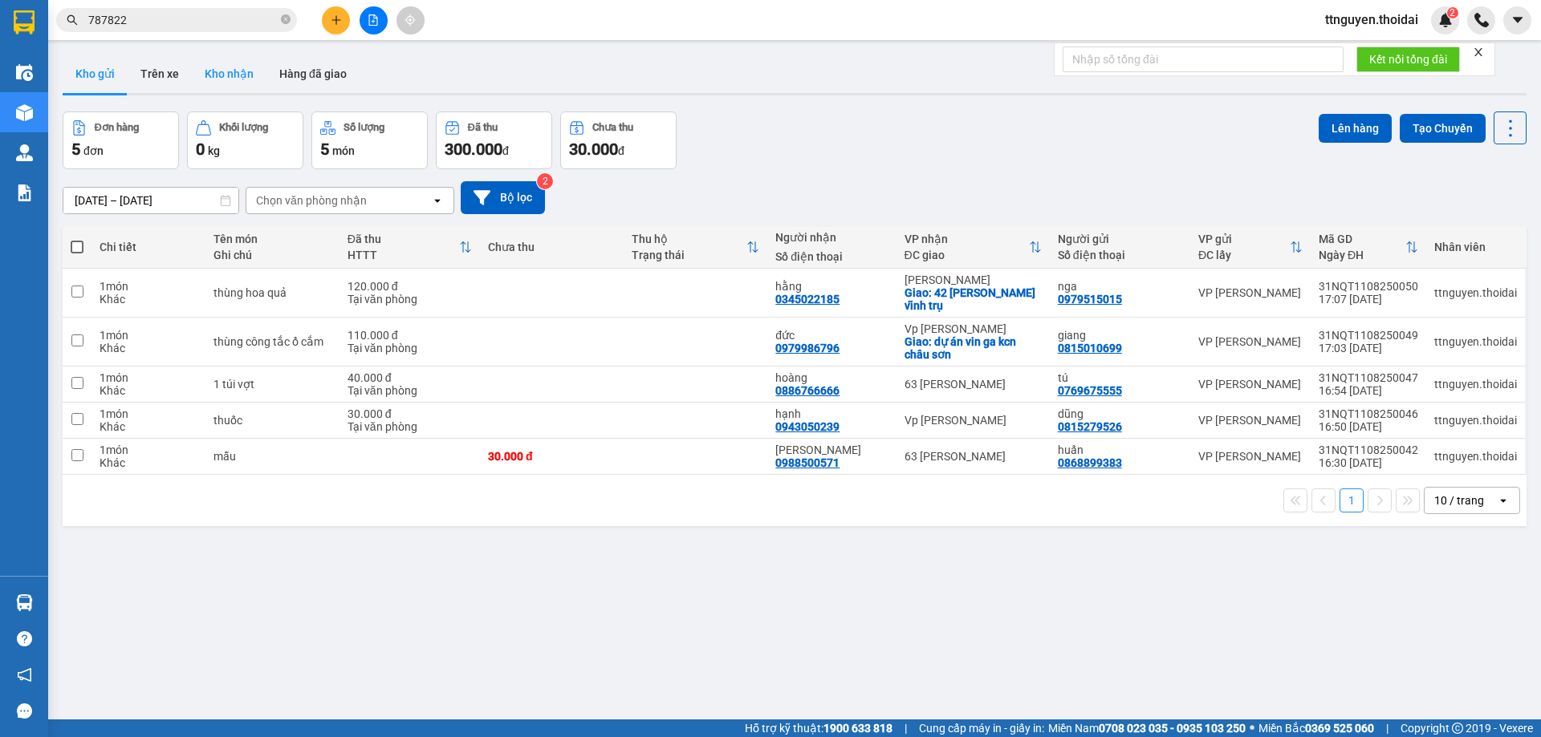
click at [234, 71] on button "Kho nhận" at bounding box center [229, 74] width 75 height 39
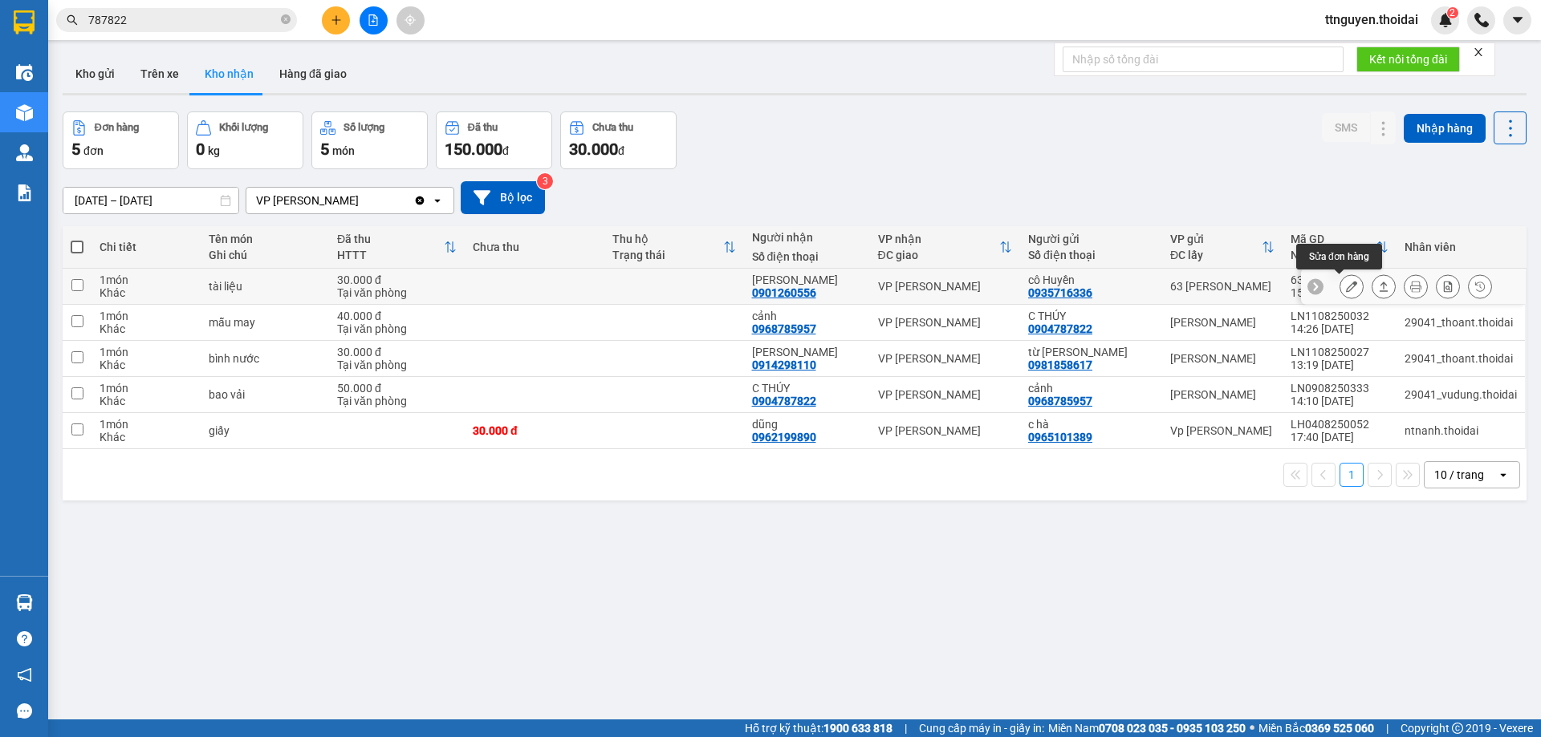
click at [1346, 285] on icon at bounding box center [1351, 286] width 11 height 11
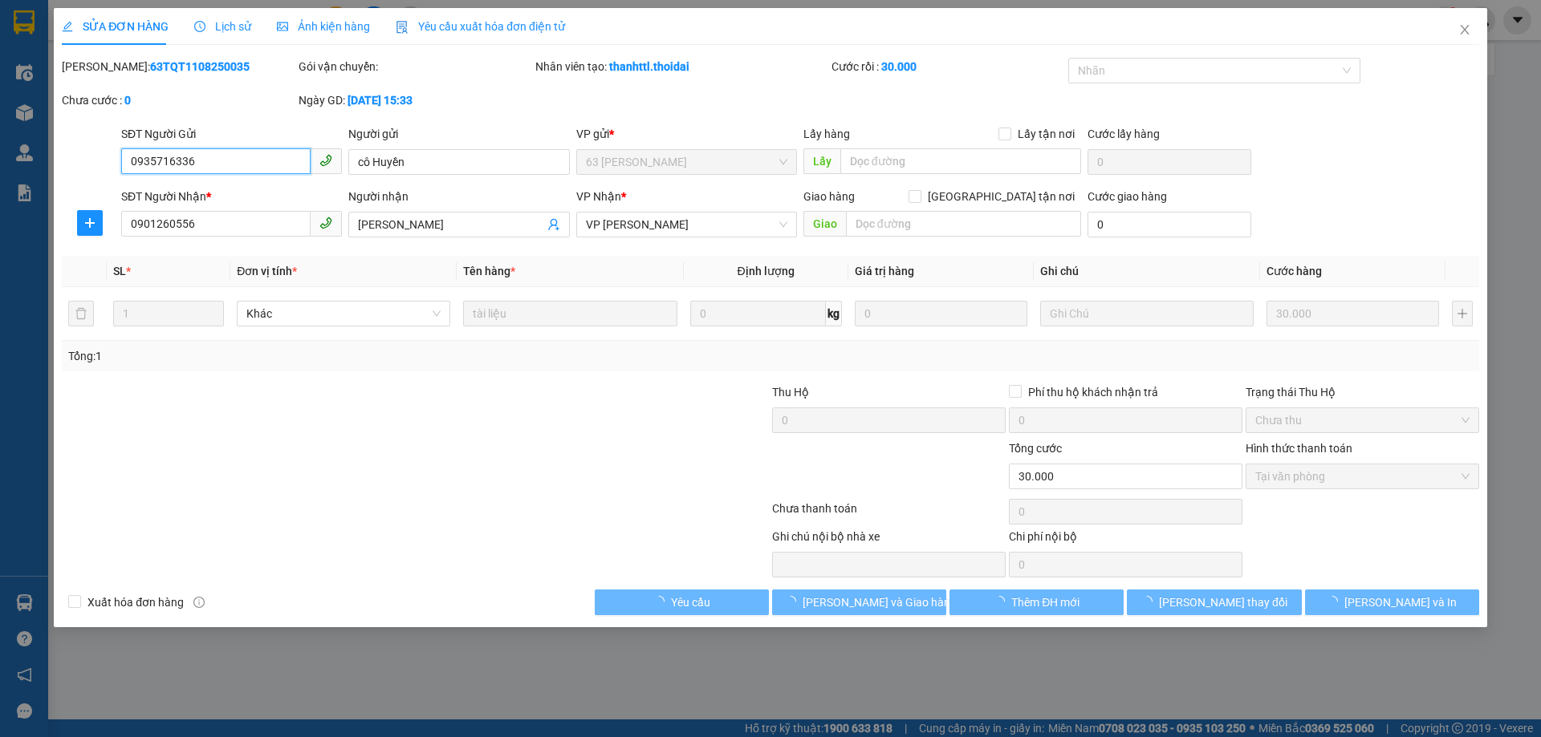
type input "0935716336"
type input "cô Huyền"
type input "0901260556"
type input "[PERSON_NAME]"
type input "30.000"
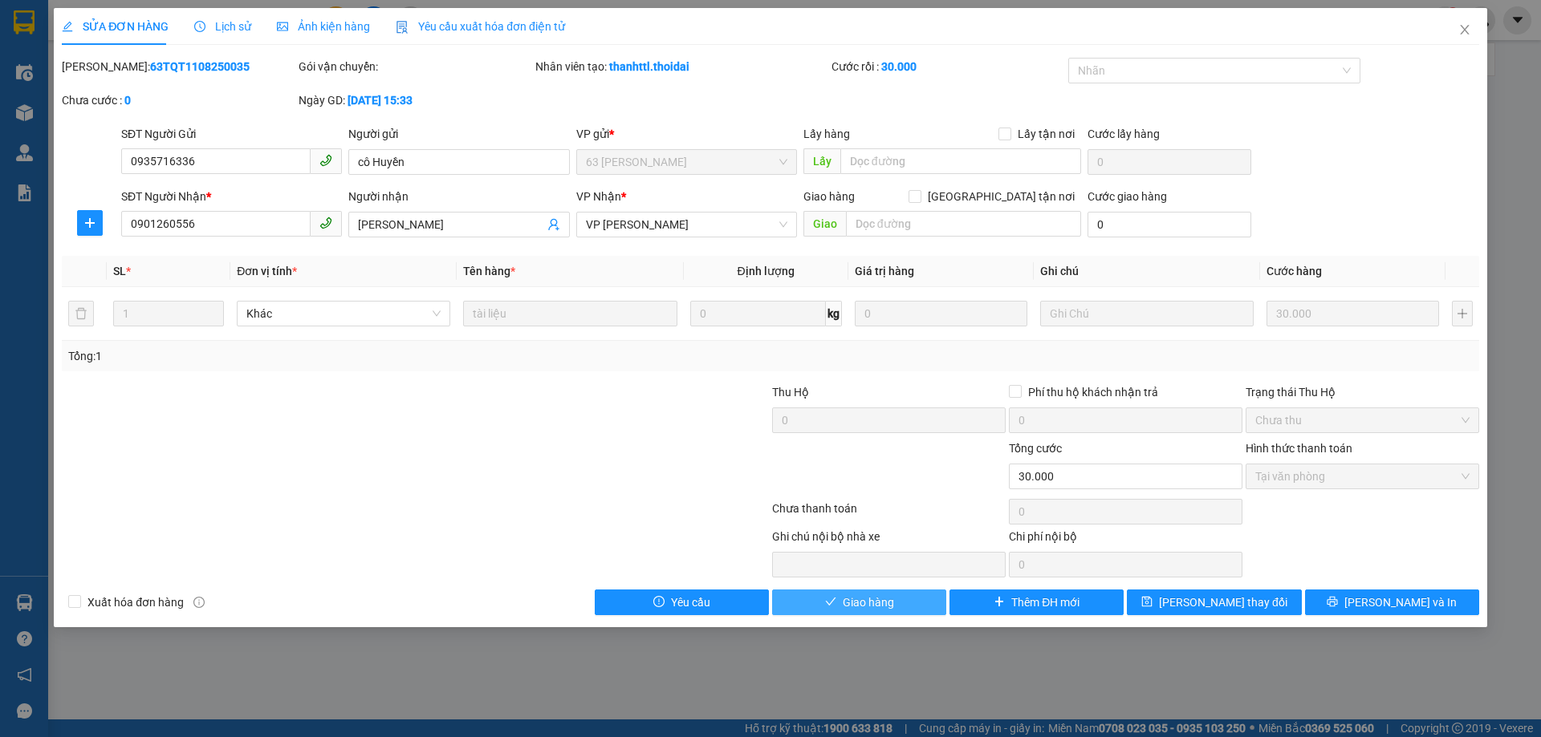
click at [900, 601] on button "Giao hàng" at bounding box center [859, 603] width 174 height 26
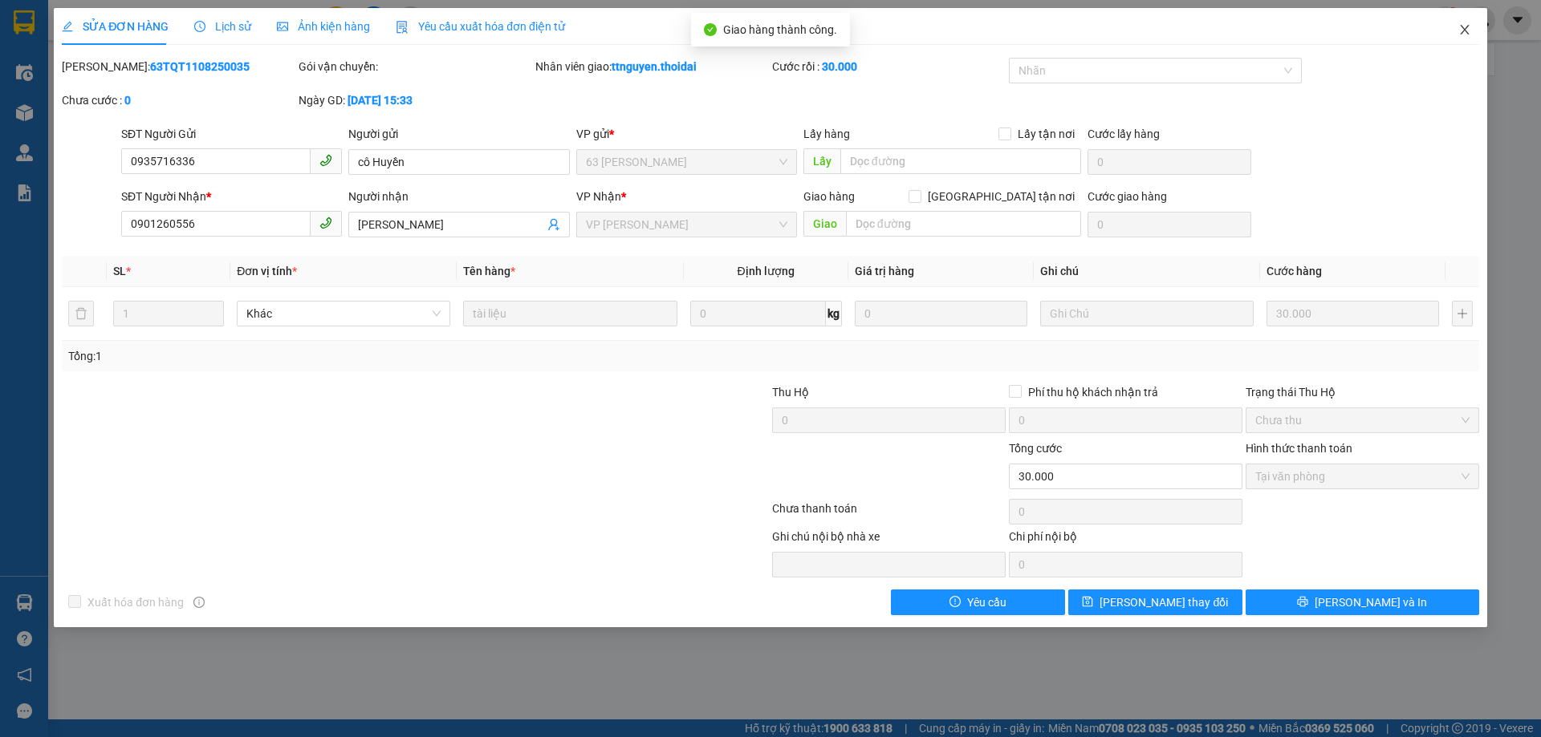
click at [1464, 35] on icon "close" at bounding box center [1464, 29] width 13 height 13
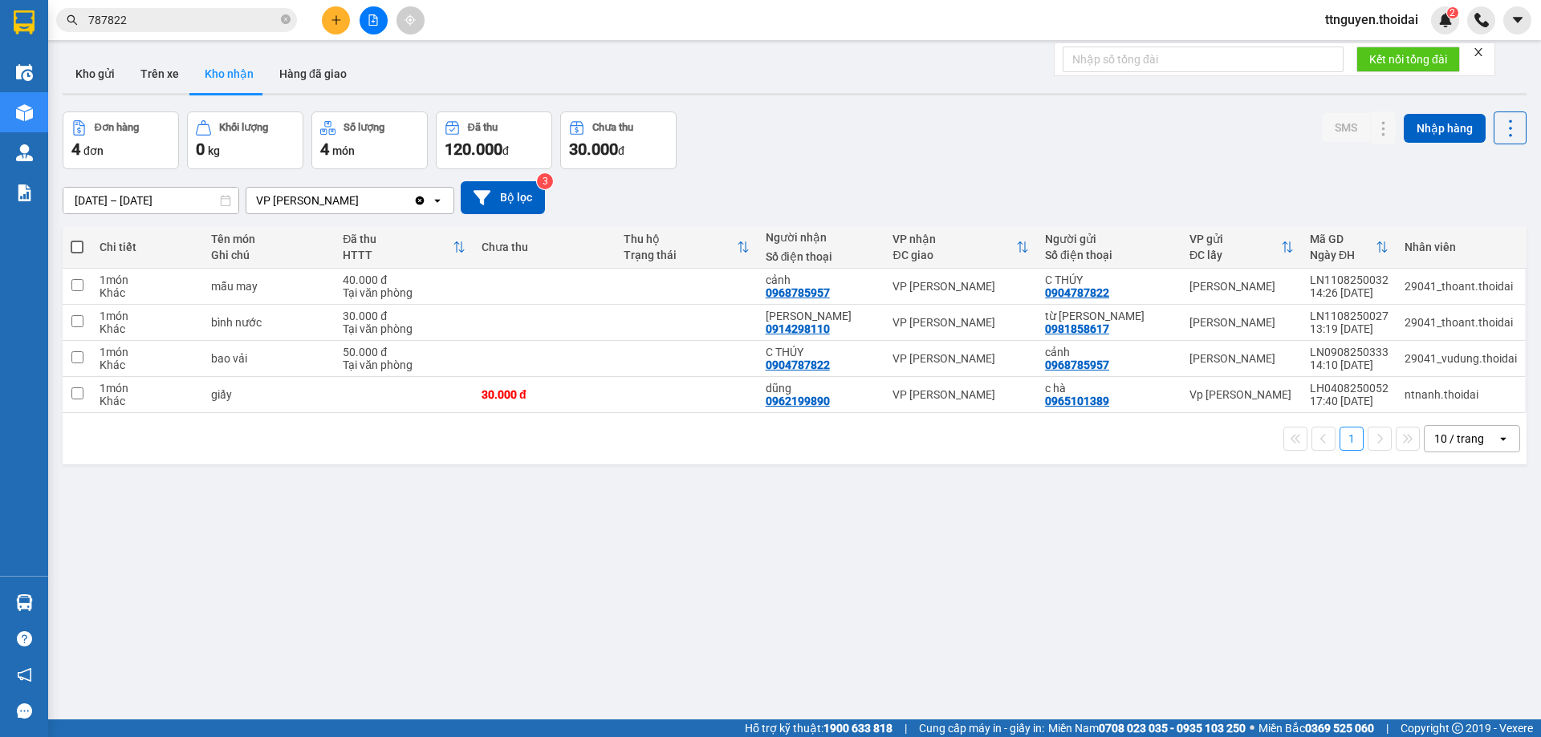
click at [331, 25] on icon "plus" at bounding box center [336, 19] width 11 height 11
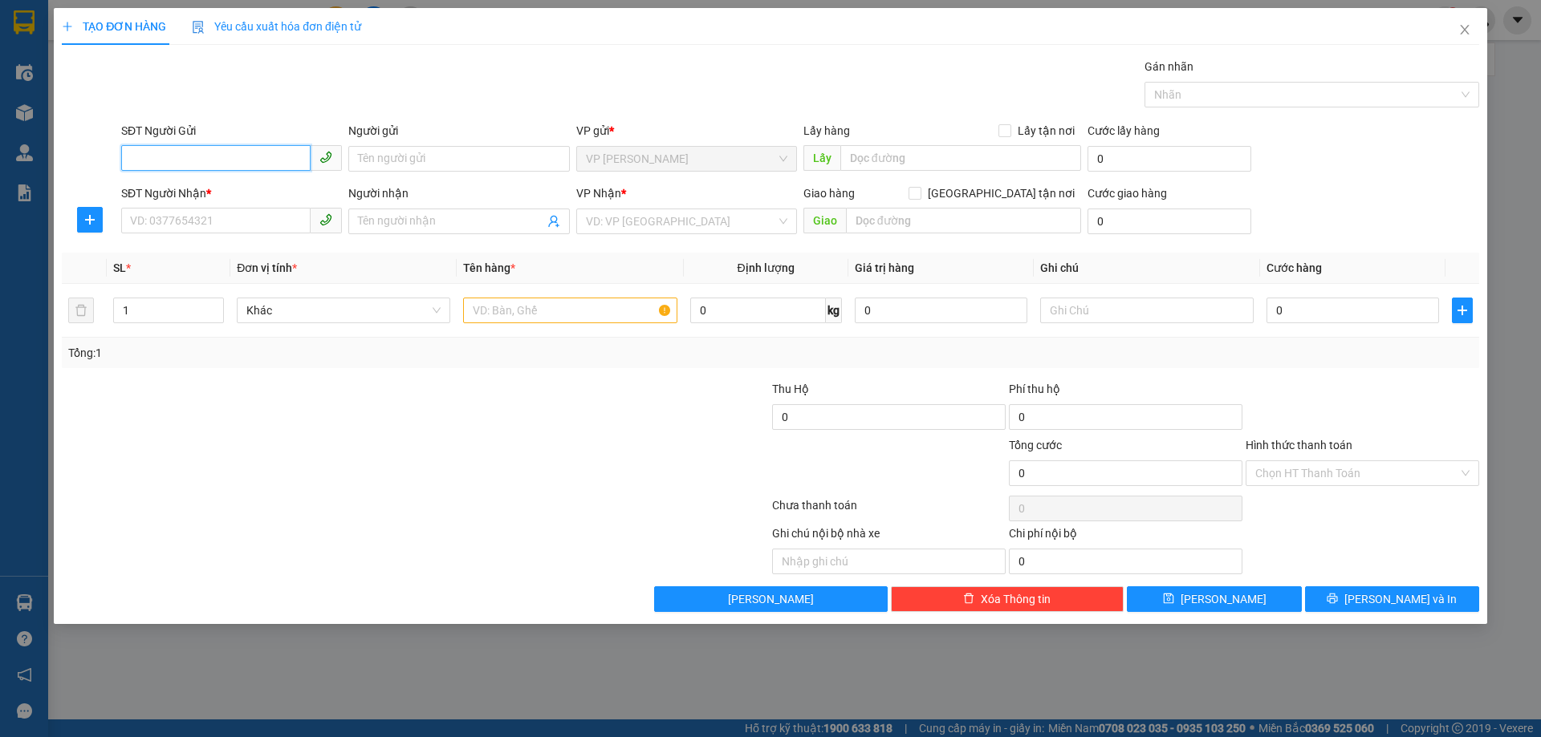
click at [261, 153] on input "SĐT Người Gửi" at bounding box center [215, 158] width 189 height 26
type input "0975583639"
drag, startPoint x: 223, startPoint y: 186, endPoint x: 262, endPoint y: 234, distance: 61.0
click at [226, 189] on div "0975583639 - tuấn hoa" at bounding box center [231, 191] width 201 height 18
type input "tuấn hoa"
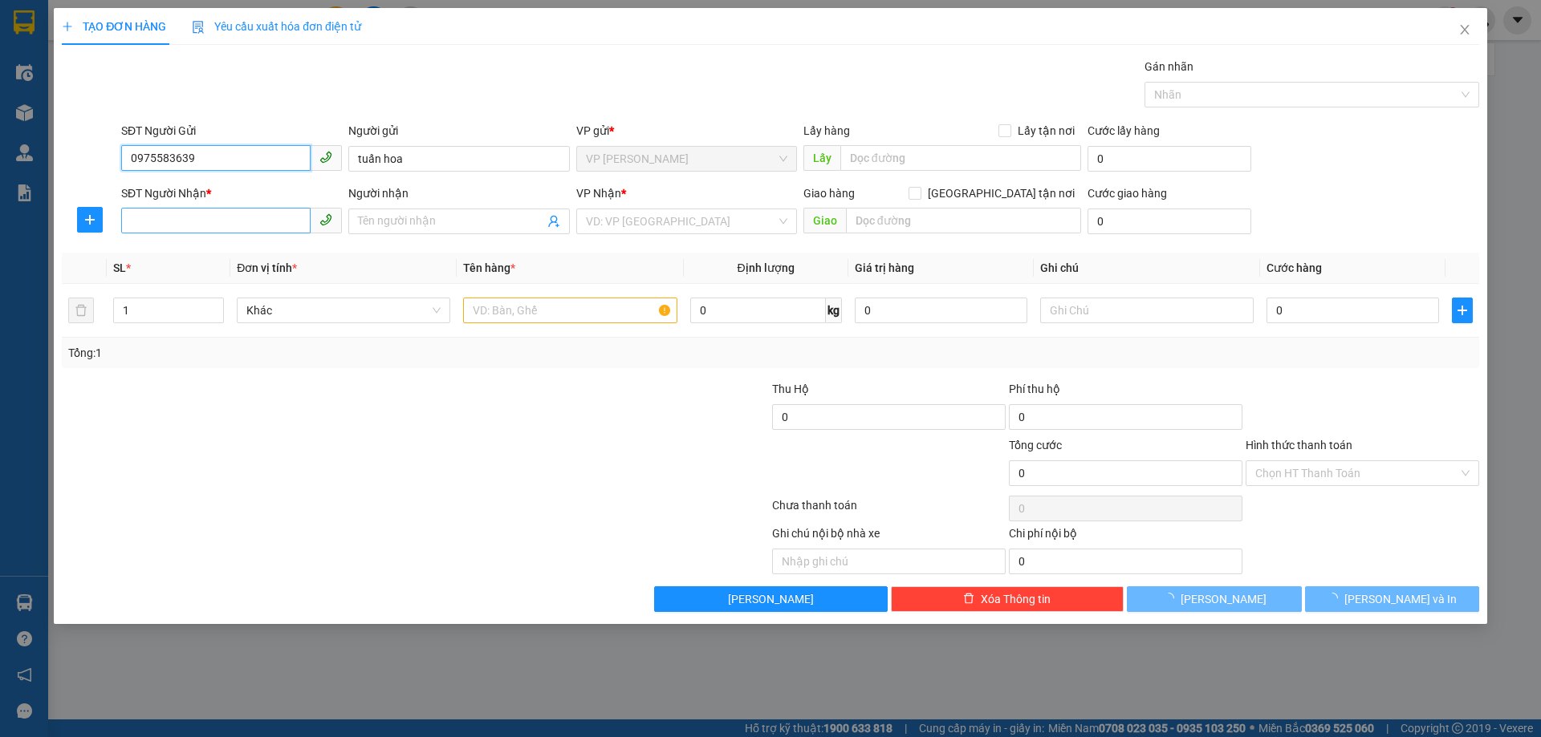
type input "0975583639"
click at [258, 221] on input "SĐT Người Nhận *" at bounding box center [215, 221] width 189 height 26
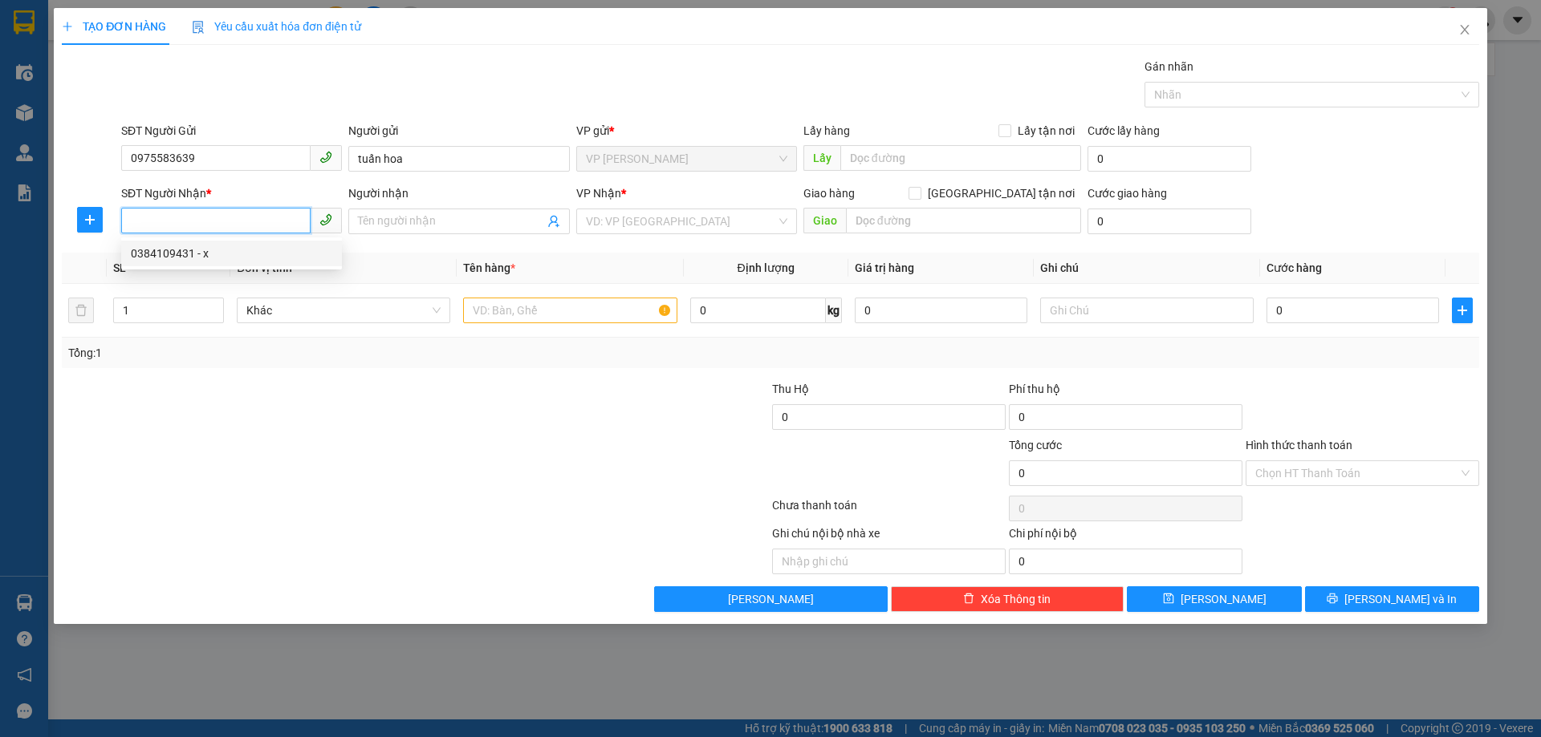
click at [246, 252] on div "0384109431 - x" at bounding box center [231, 254] width 201 height 18
type input "0384109431"
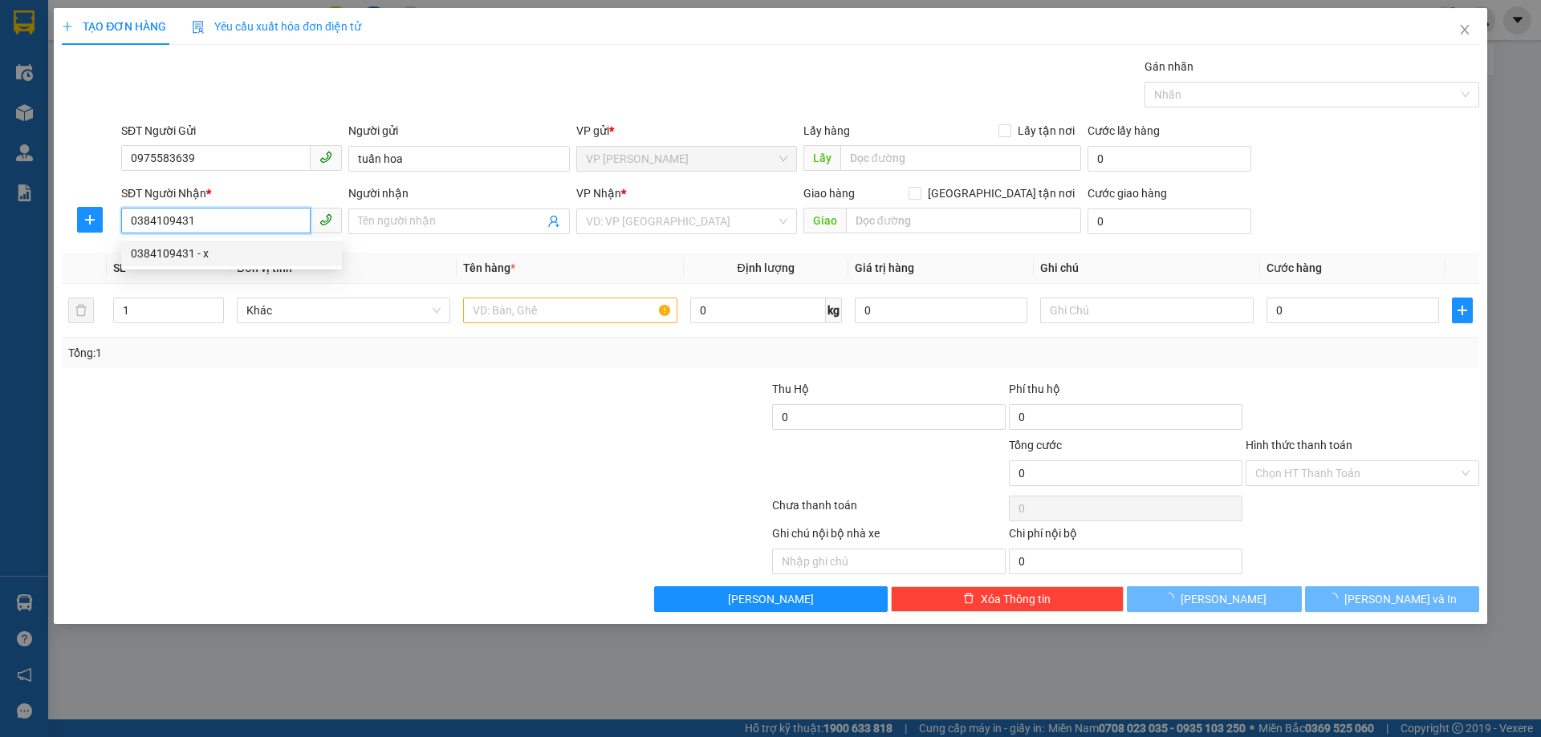
type input "x"
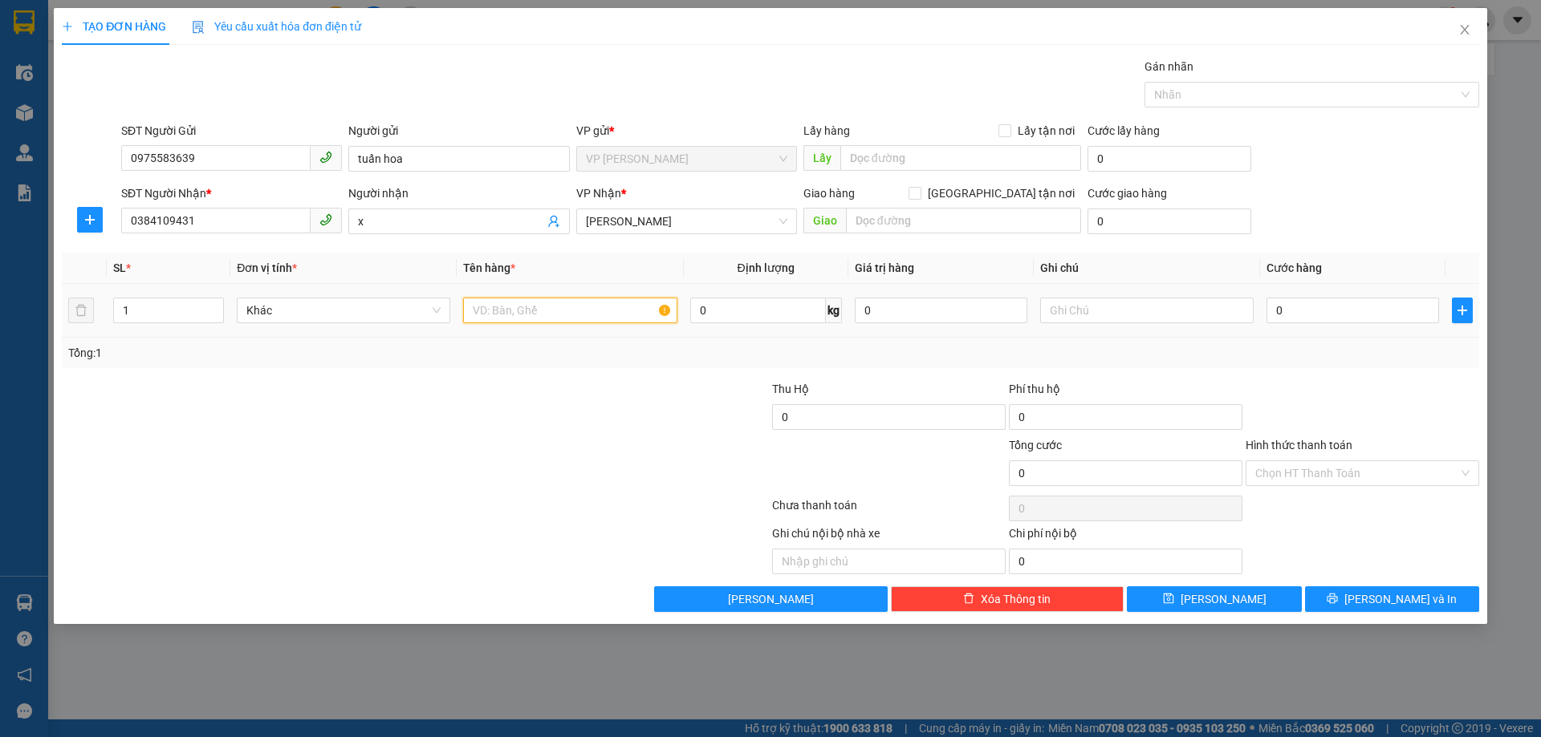
click at [603, 304] on input "text" at bounding box center [569, 311] width 213 height 26
type input "đồ ăn"
click at [1330, 317] on input "0" at bounding box center [1352, 311] width 173 height 26
type input "007"
type input "7"
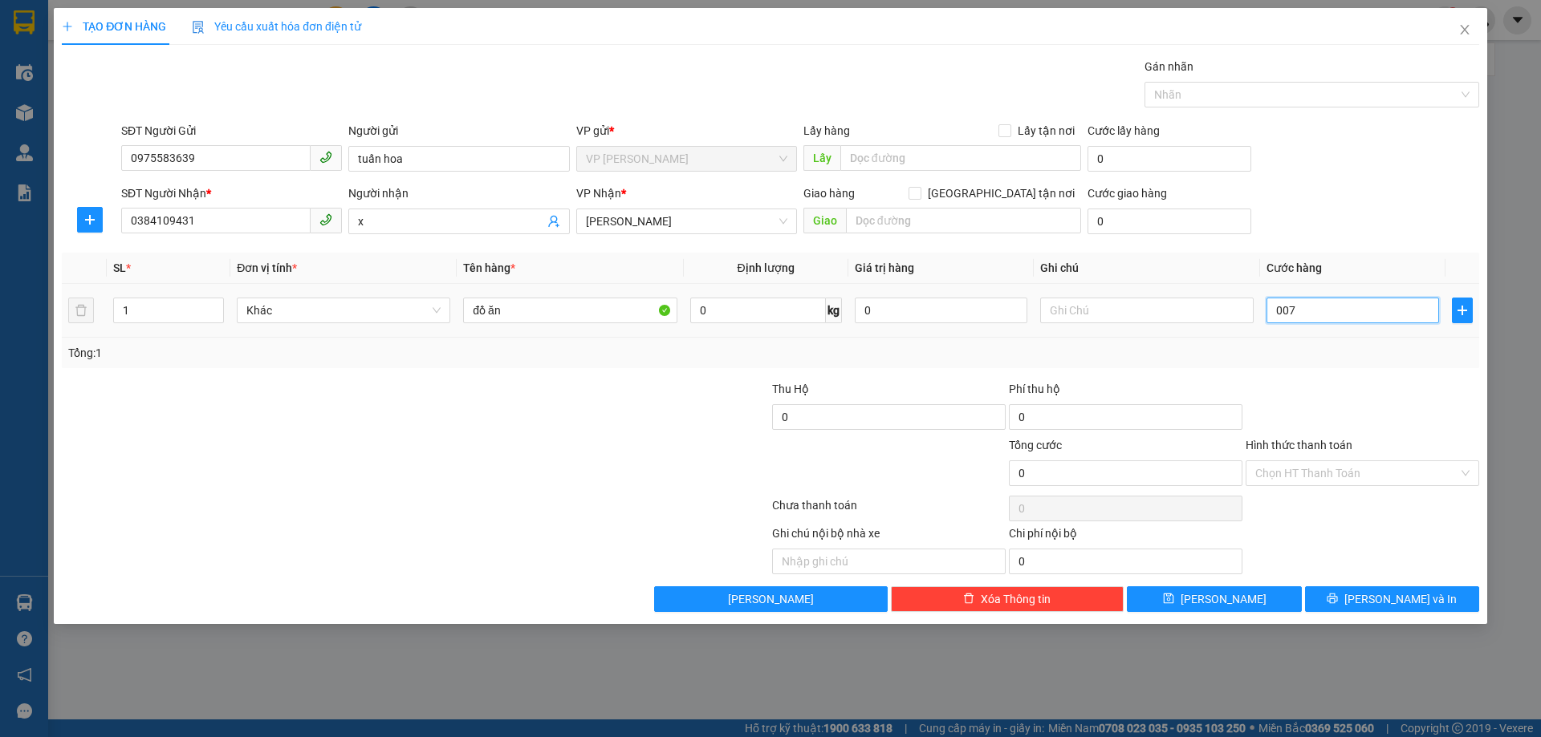
type input "7"
type input "0.070"
type input "70"
click at [1344, 344] on div "Tổng: 1" at bounding box center [770, 353] width 1404 height 18
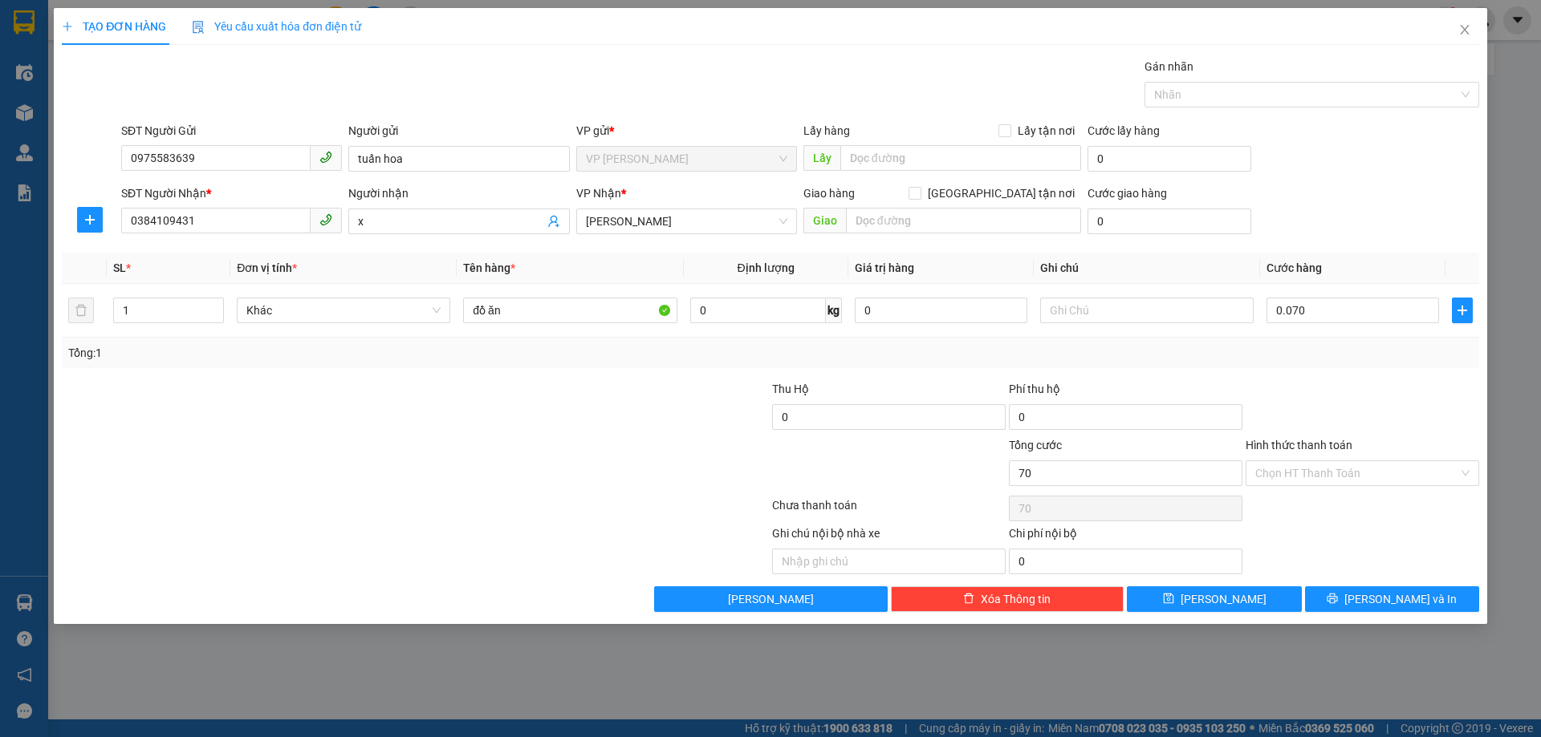
type input "70.000"
click at [1347, 472] on input "Hình thức thanh toán" at bounding box center [1356, 473] width 203 height 24
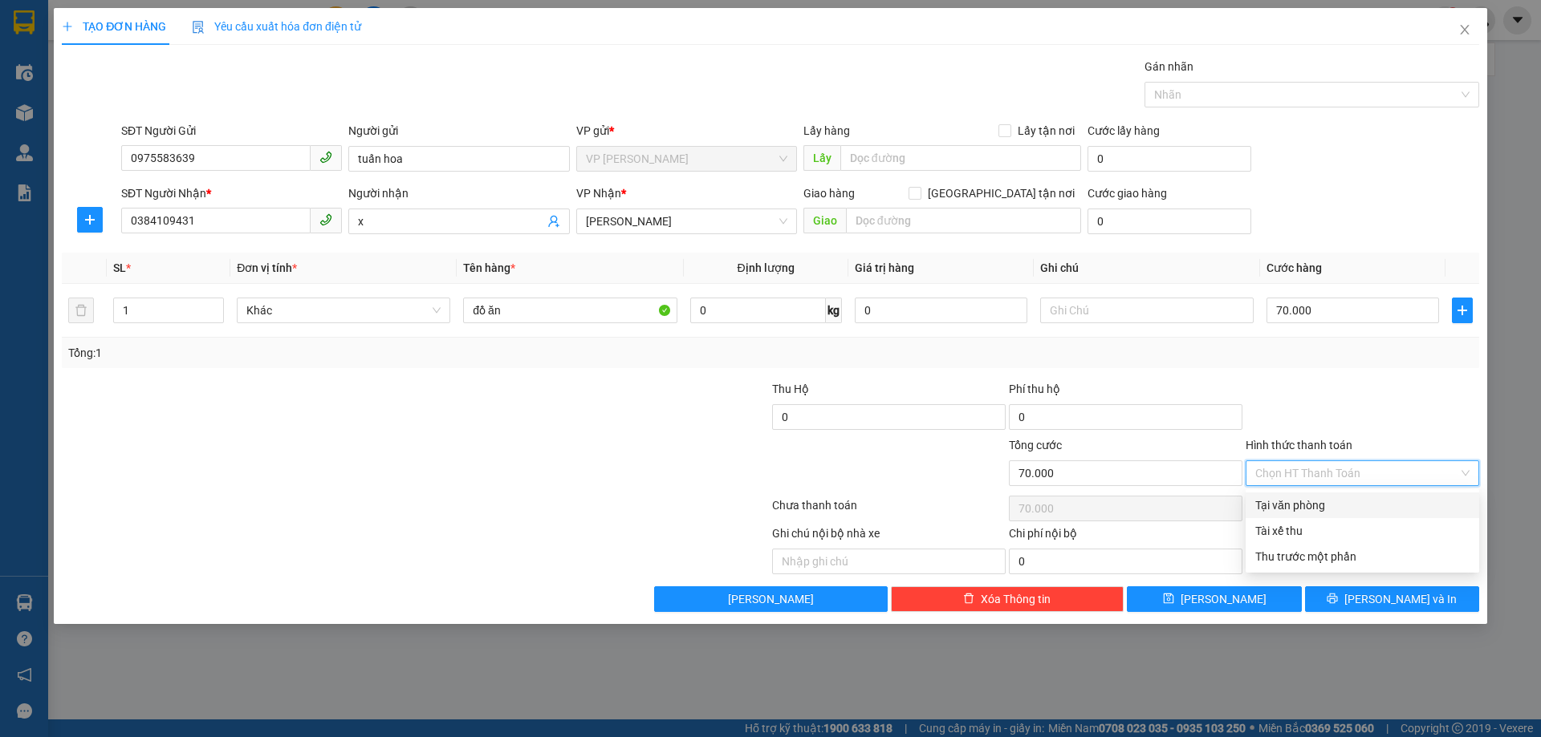
click at [1339, 507] on div "Tại văn phòng" at bounding box center [1362, 506] width 214 height 18
type input "0"
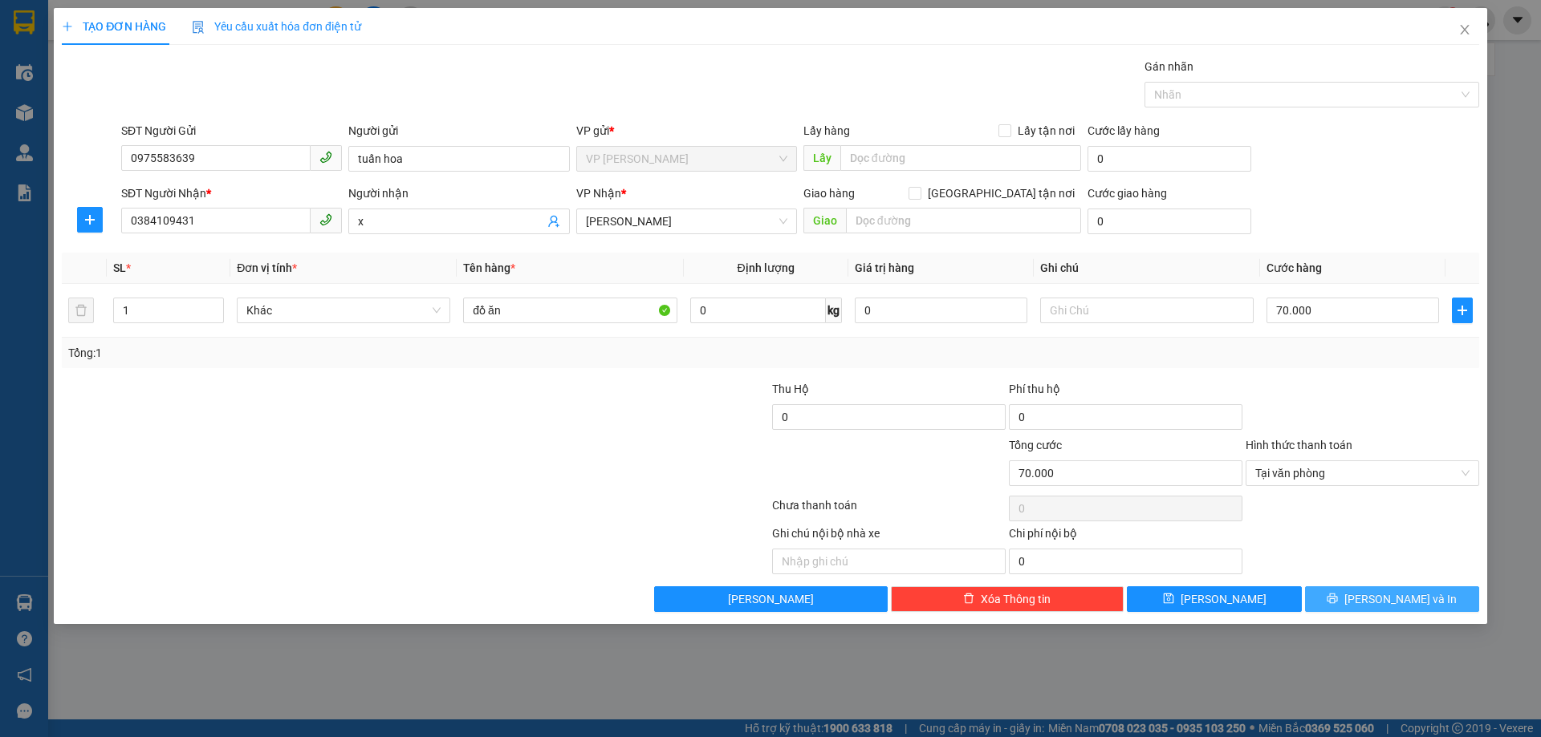
click at [1385, 604] on span "Lưu và In" at bounding box center [1400, 600] width 112 height 18
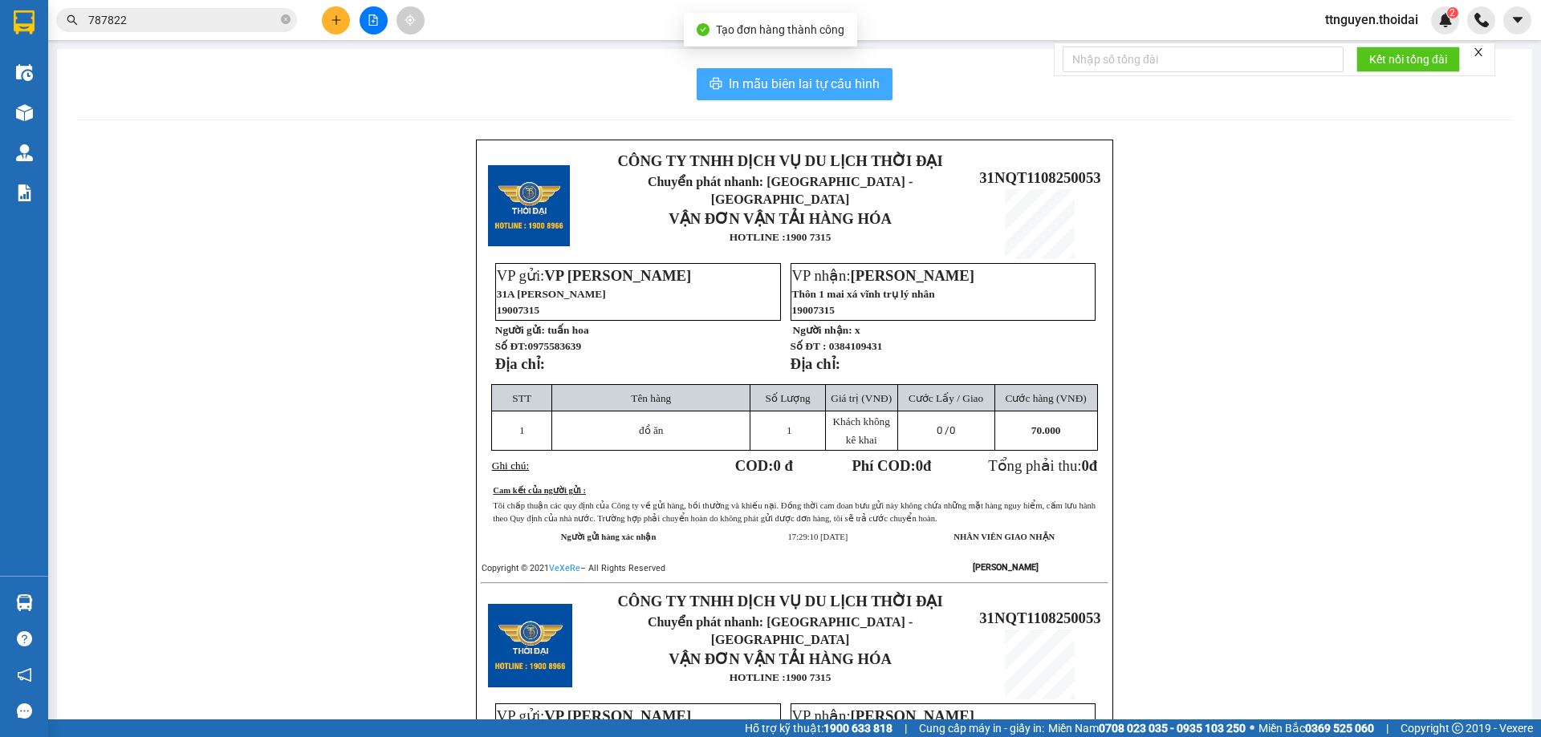
click at [741, 70] on button "In mẫu biên lai tự cấu hình" at bounding box center [795, 84] width 196 height 32
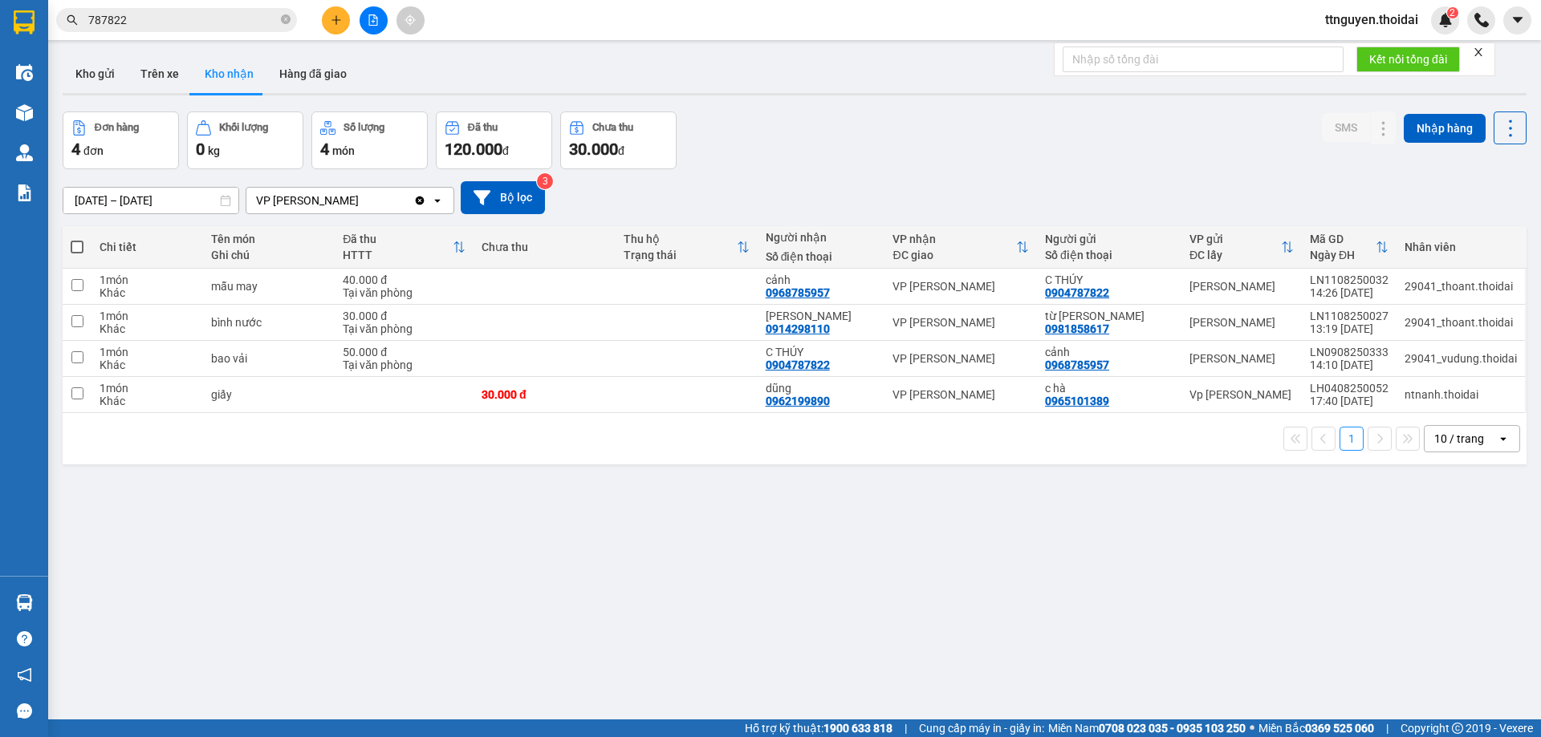
click at [104, 77] on button "Kho gửi" at bounding box center [95, 74] width 65 height 39
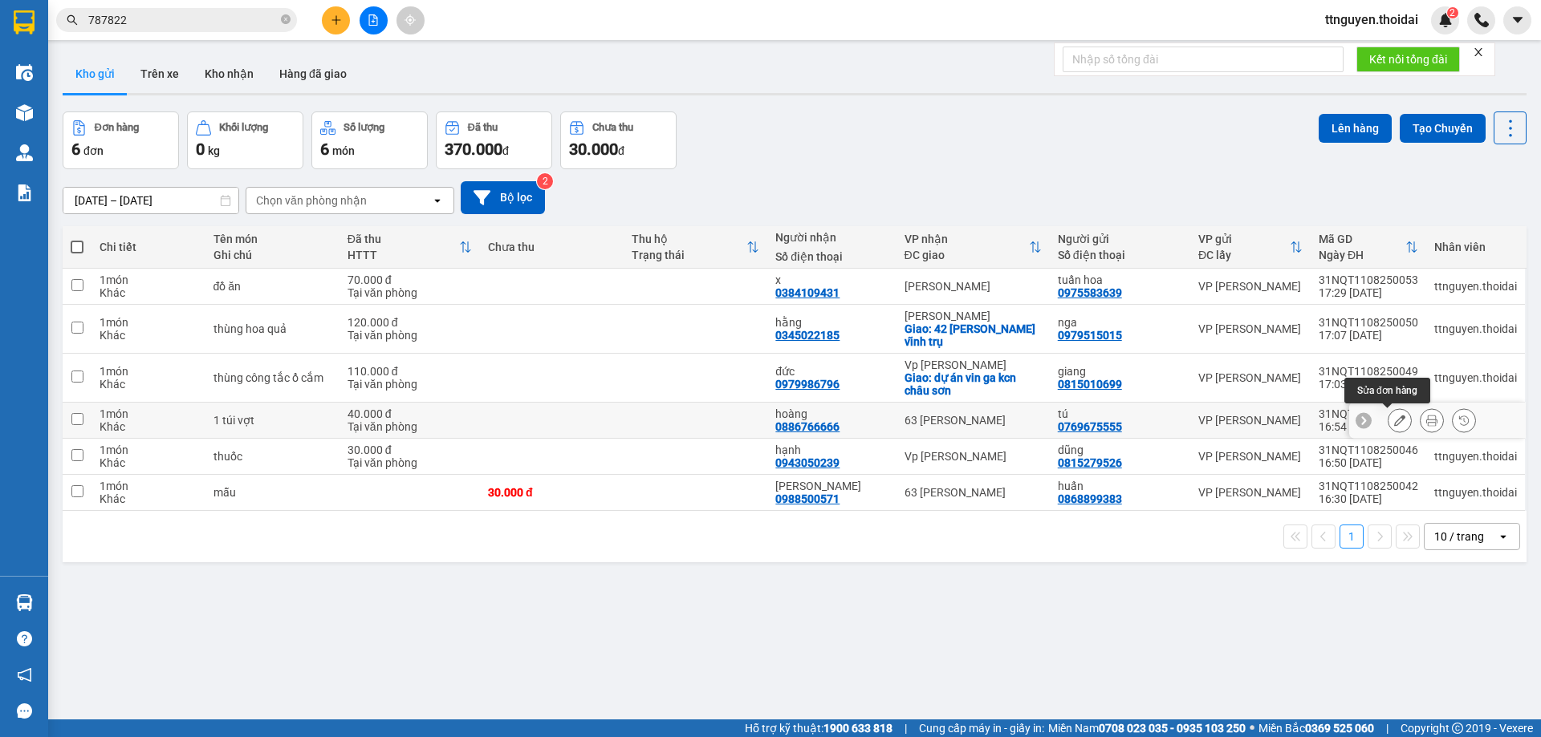
click at [1394, 420] on icon at bounding box center [1399, 420] width 11 height 11
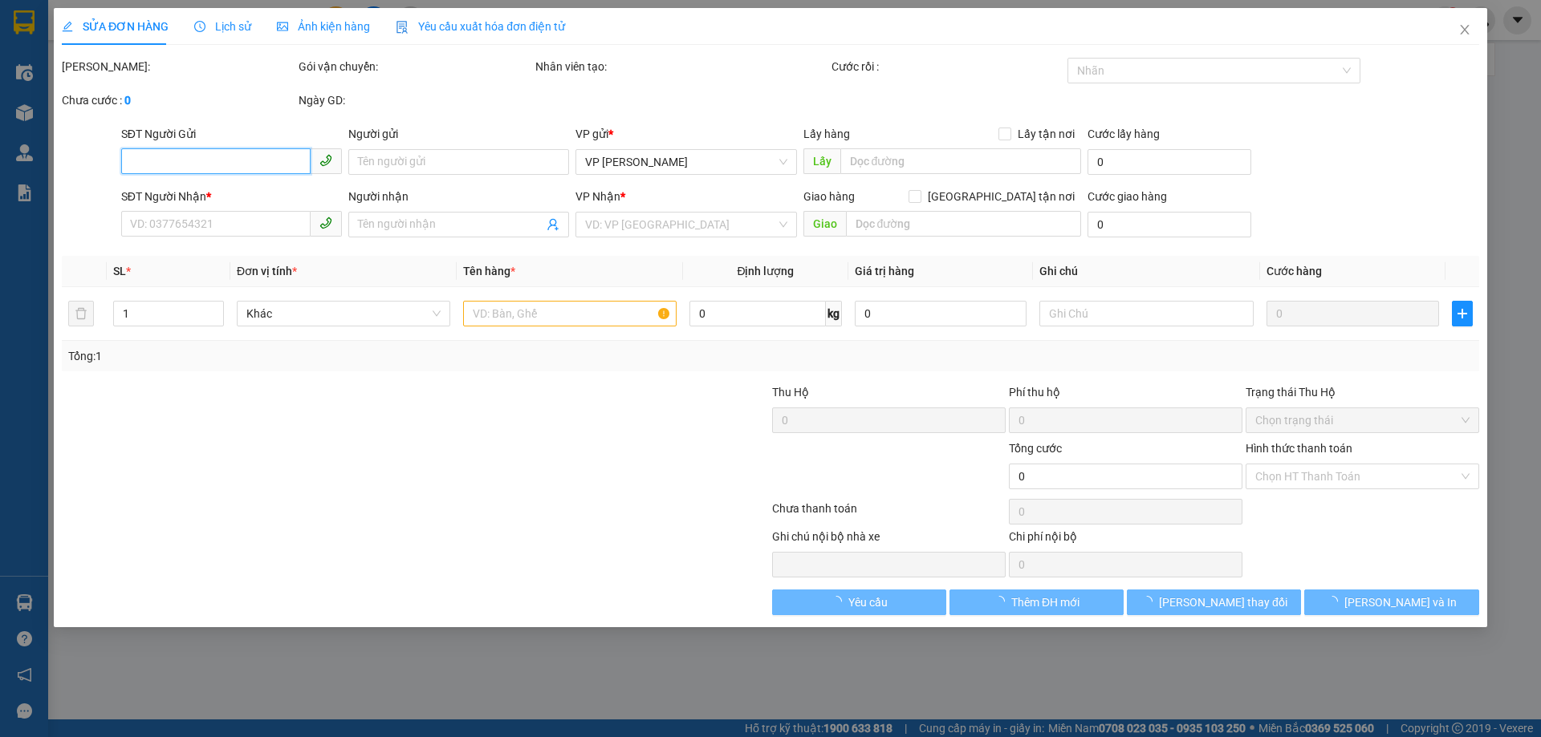
type input "0769675555"
type input "tú"
type input "0886766666"
type input "hoàng"
type input "40.000"
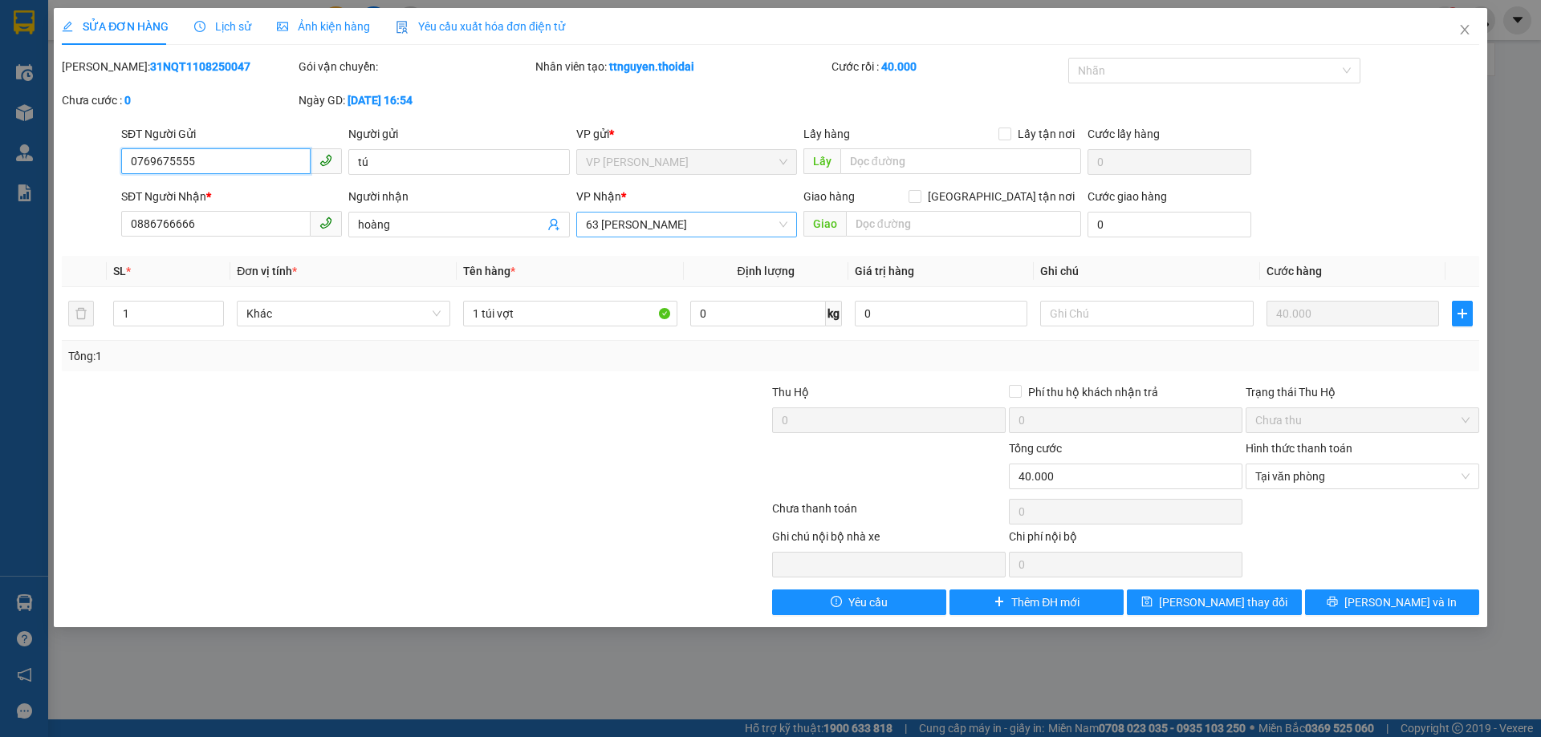
click at [663, 222] on span "63 Trần Quang Tặng" at bounding box center [686, 225] width 201 height 24
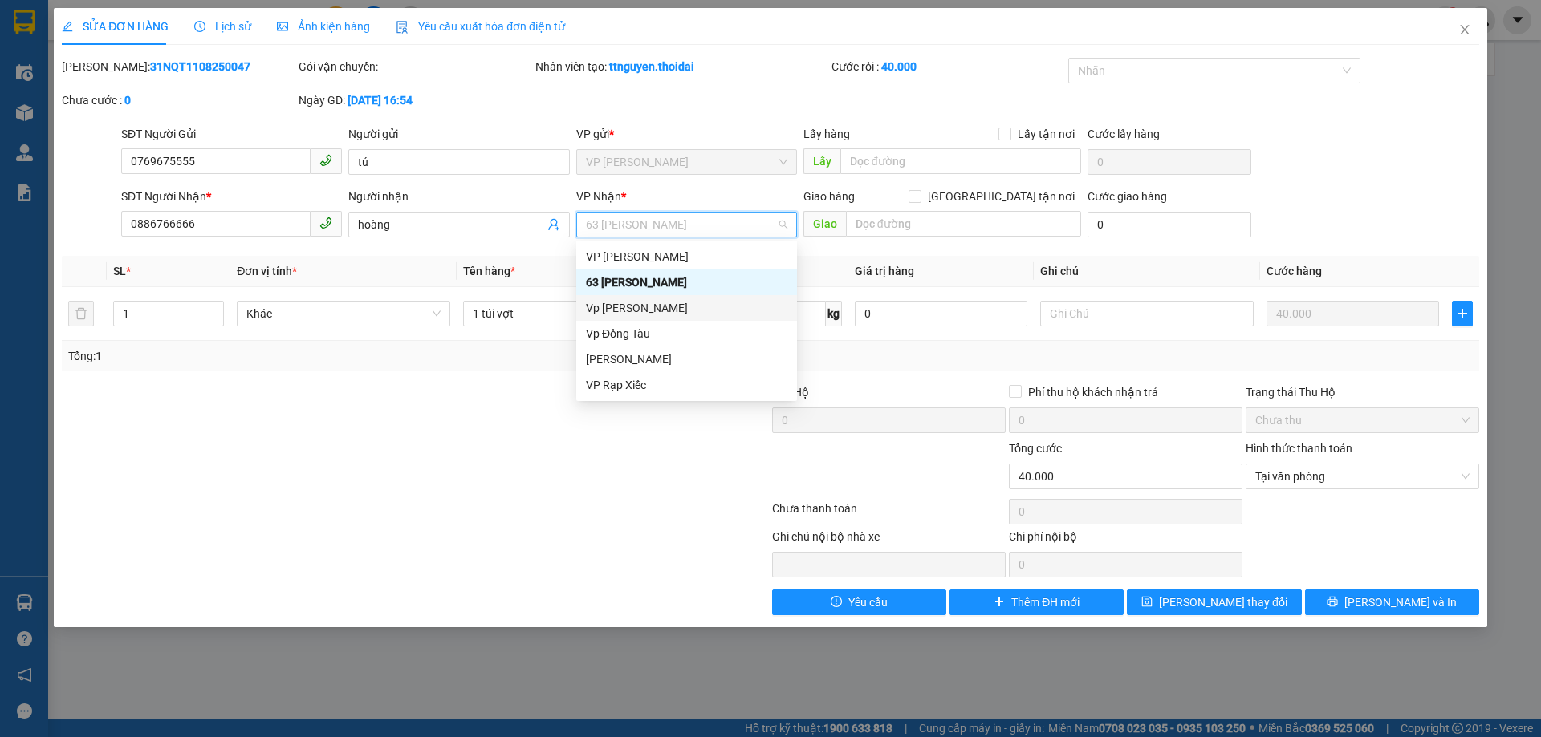
click at [652, 313] on div "Vp Lê Hoàn" at bounding box center [686, 308] width 201 height 18
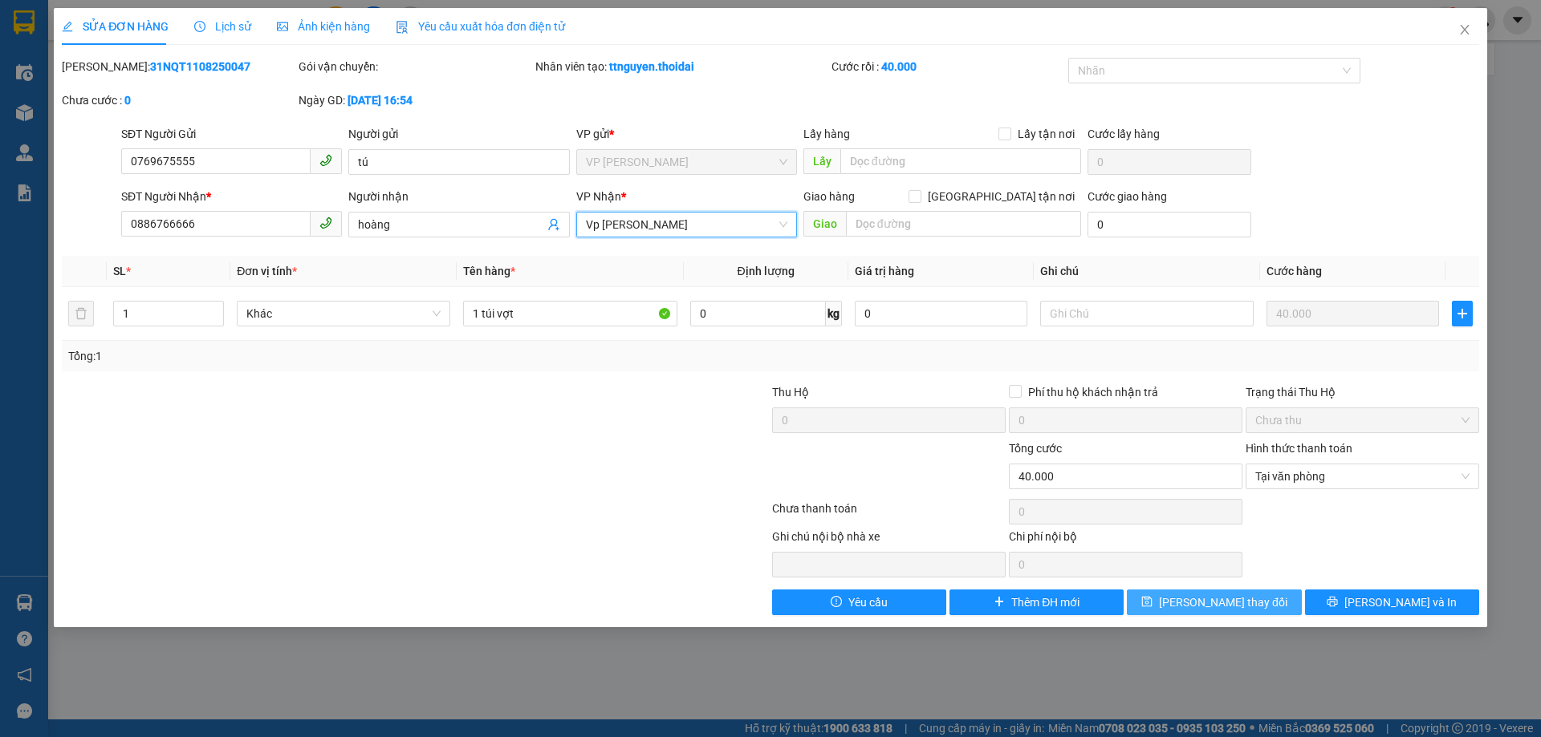
click at [1216, 604] on span "Lưu thay đổi" at bounding box center [1223, 603] width 128 height 18
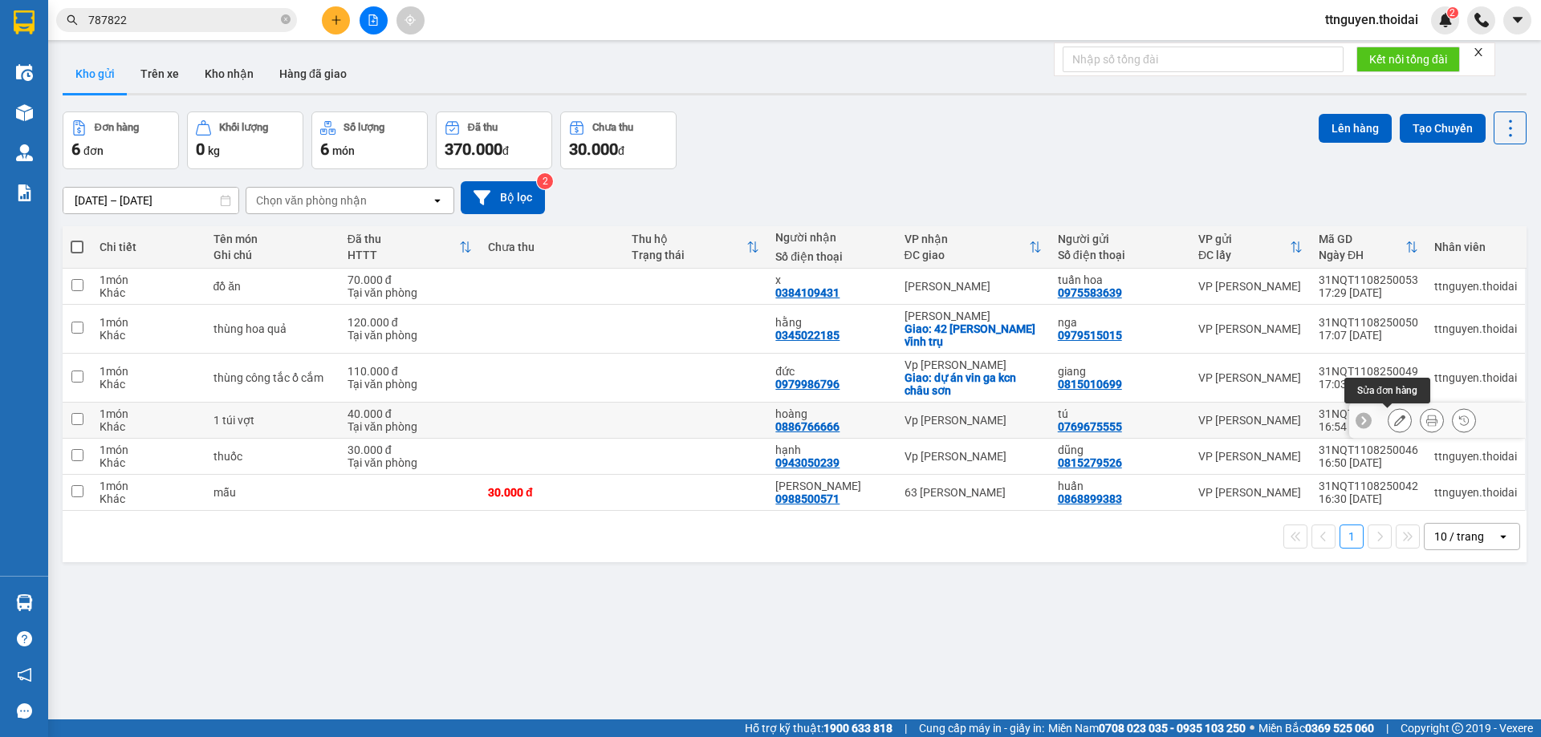
click at [1389, 427] on button at bounding box center [1399, 421] width 22 height 28
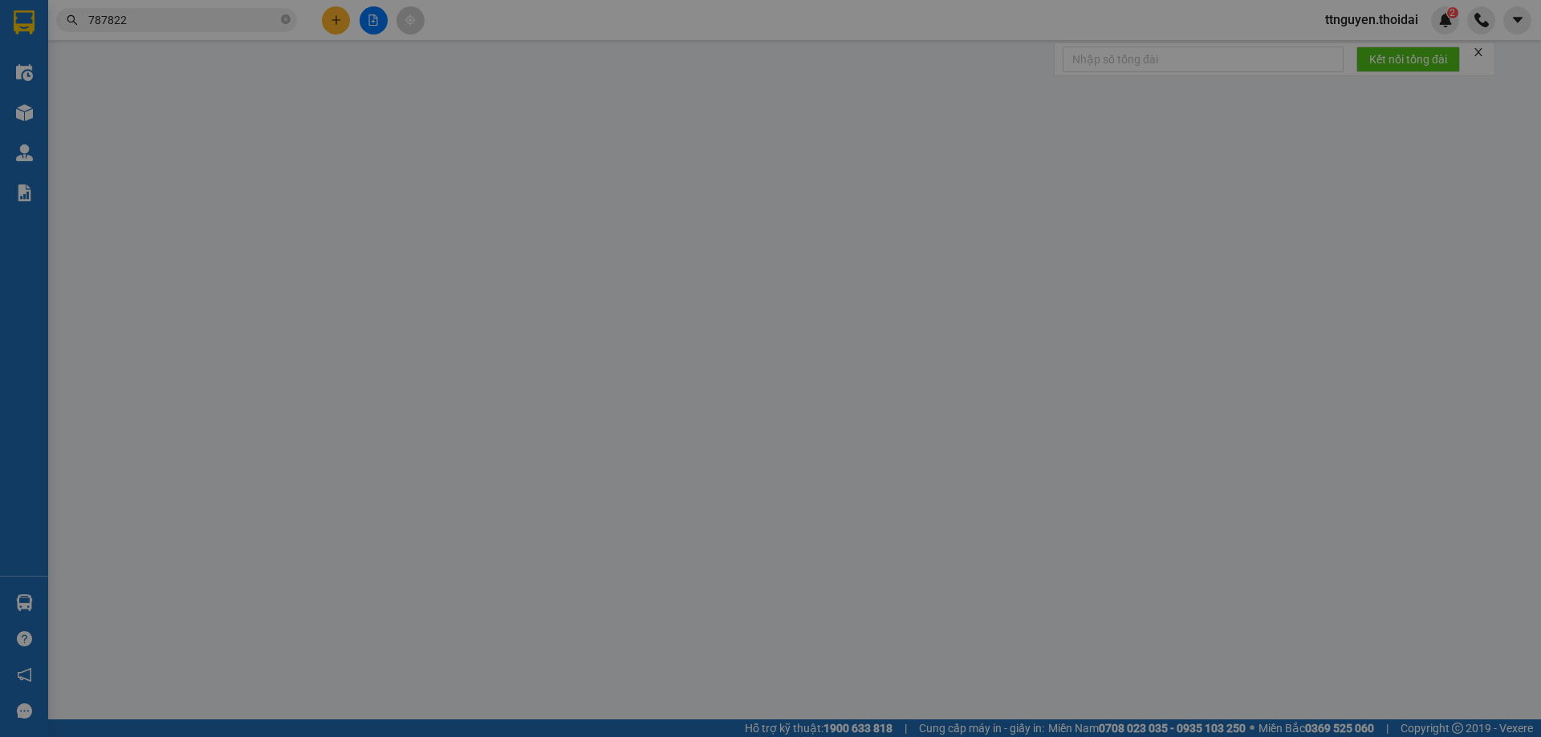
type input "0769675555"
type input "tú"
type input "0886766666"
type input "hoàng"
type input "40.000"
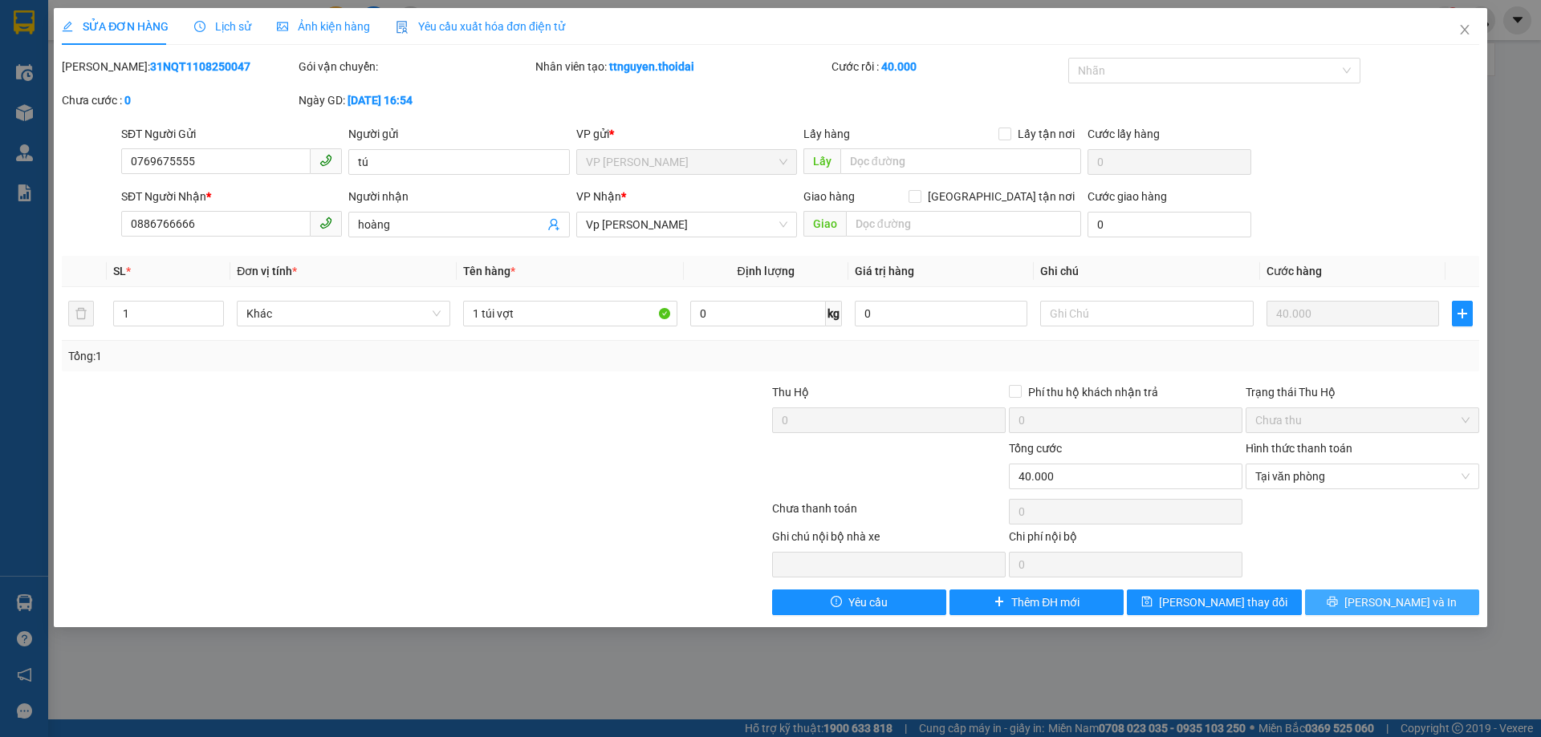
click at [1384, 604] on span "Lưu và In" at bounding box center [1400, 603] width 112 height 18
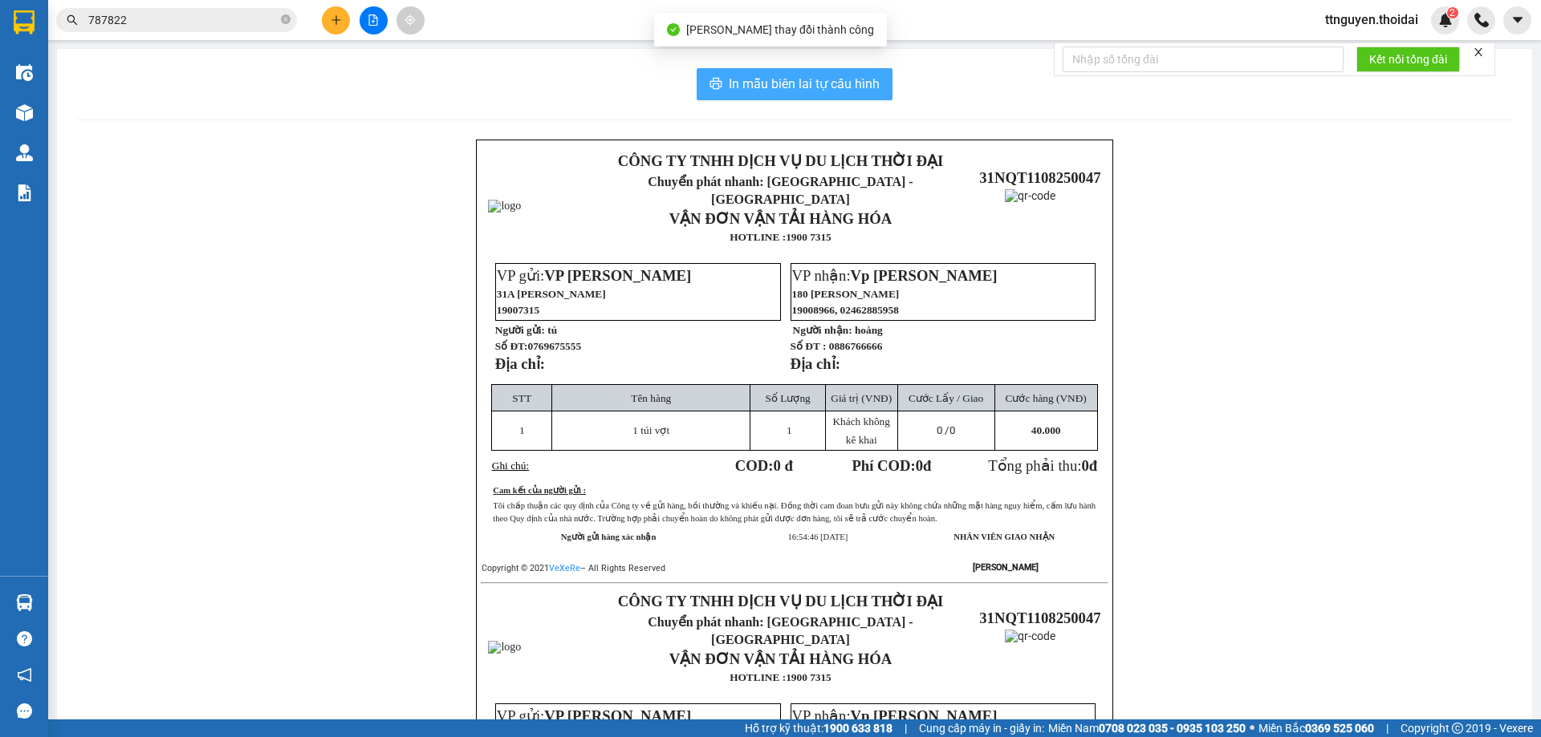
click at [744, 82] on span "In mẫu biên lai tự cấu hình" at bounding box center [804, 84] width 151 height 20
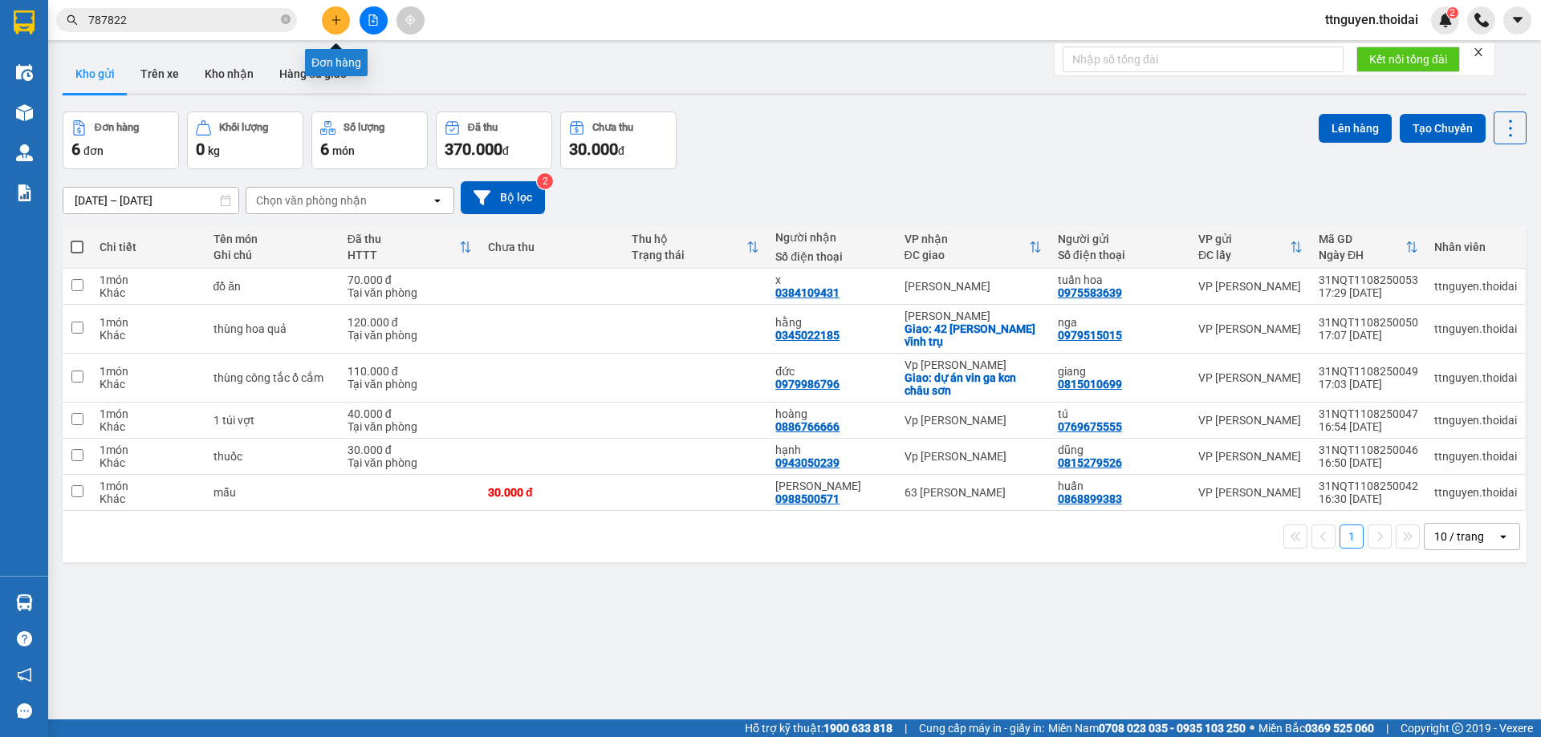
click at [344, 22] on button at bounding box center [336, 20] width 28 height 28
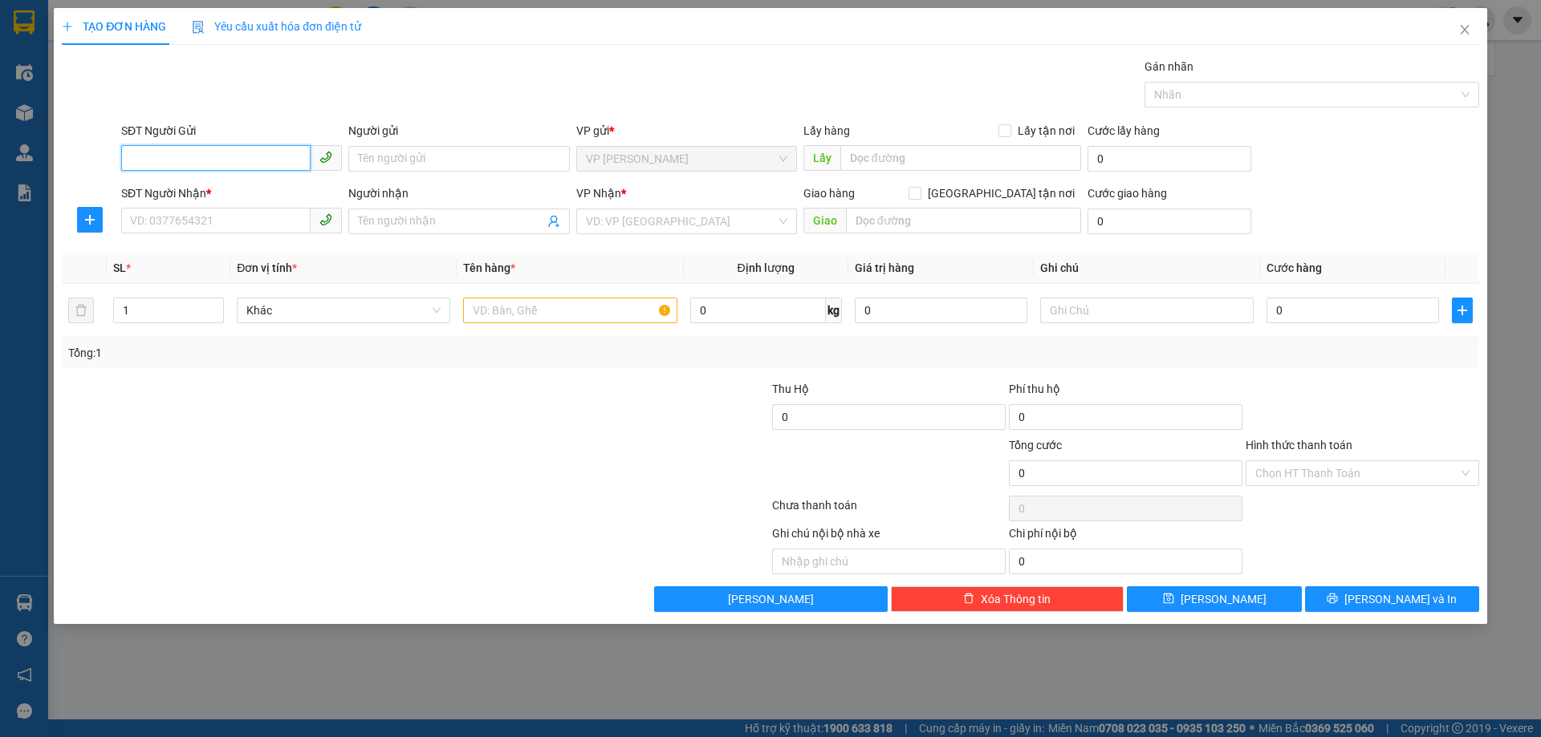
click at [203, 153] on input "SĐT Người Gửi" at bounding box center [215, 158] width 189 height 26
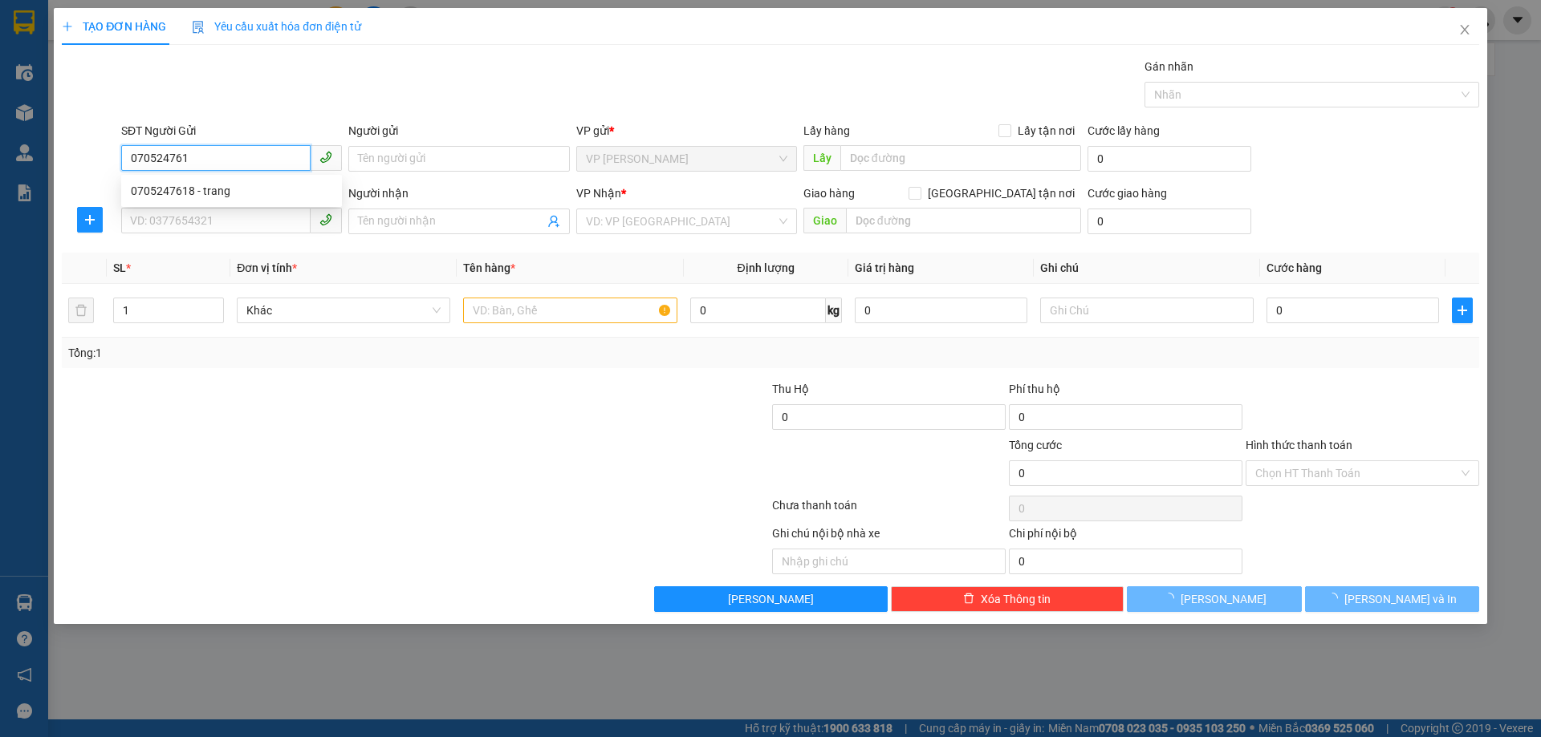
type input "0705247618"
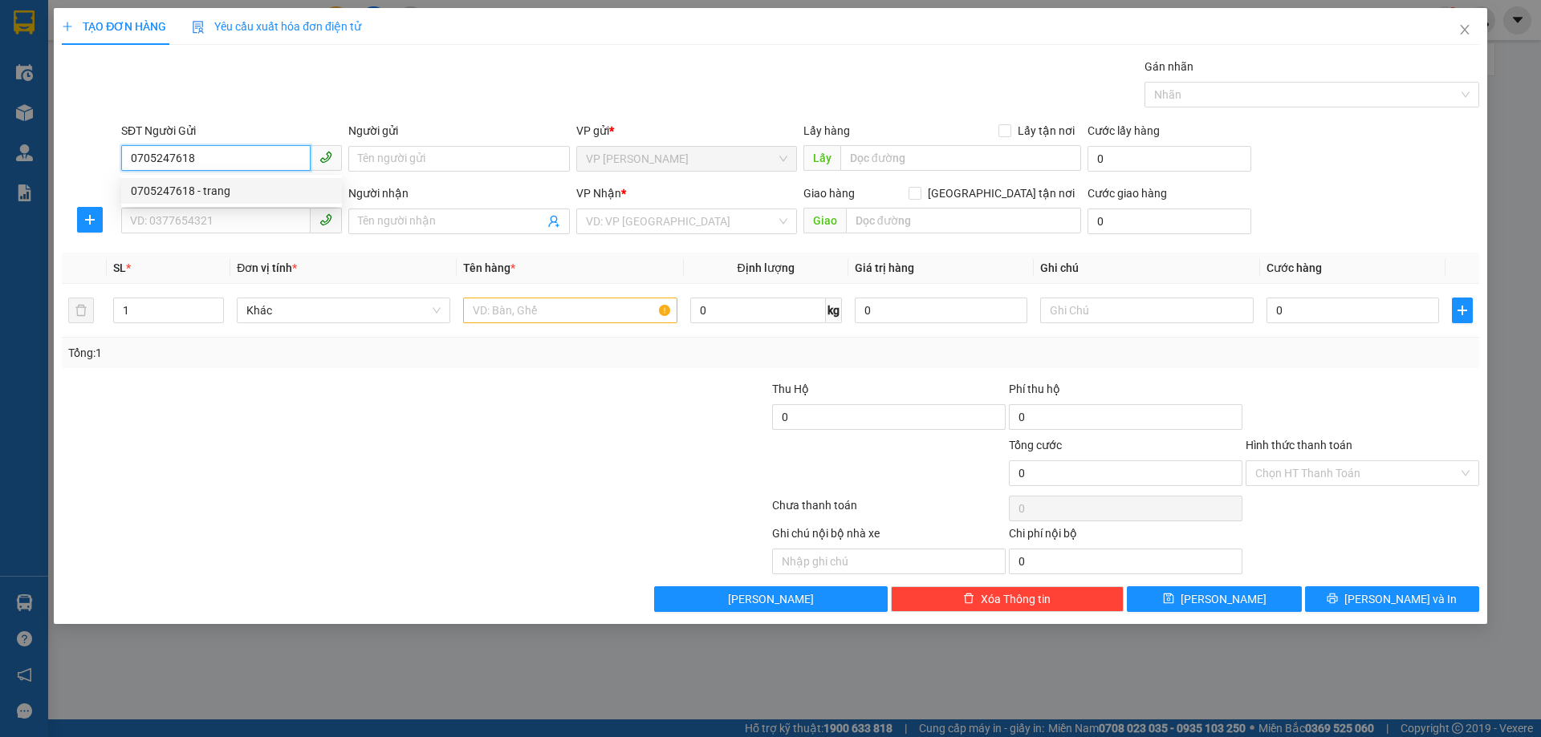
click at [195, 189] on div "0705247618 - trang" at bounding box center [231, 191] width 201 height 18
type input "trang"
type input "0705247618"
click at [195, 212] on input "SĐT Người Nhận *" at bounding box center [215, 221] width 189 height 26
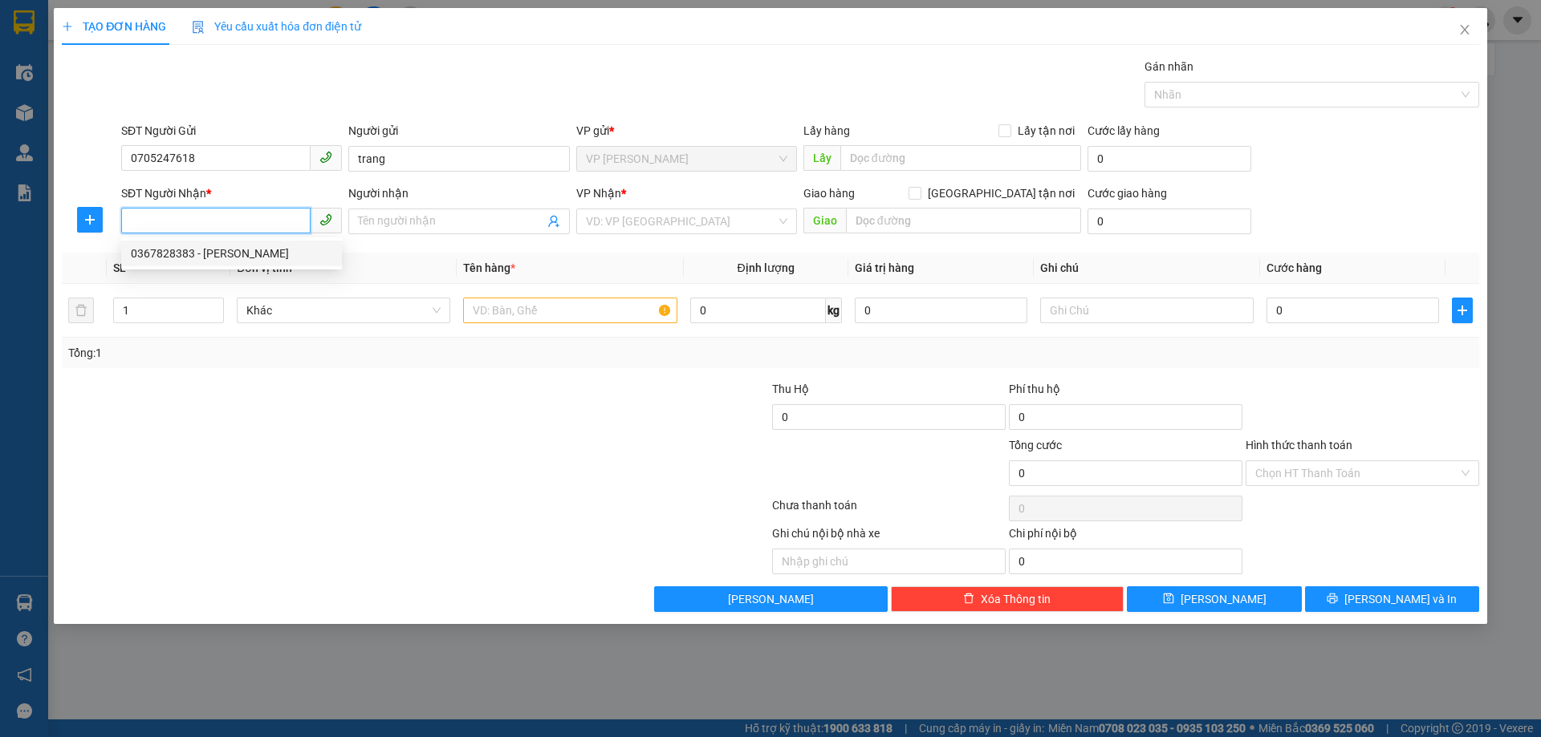
click at [245, 254] on div "0367828383 - c huyền" at bounding box center [231, 254] width 201 height 18
type input "0367828383"
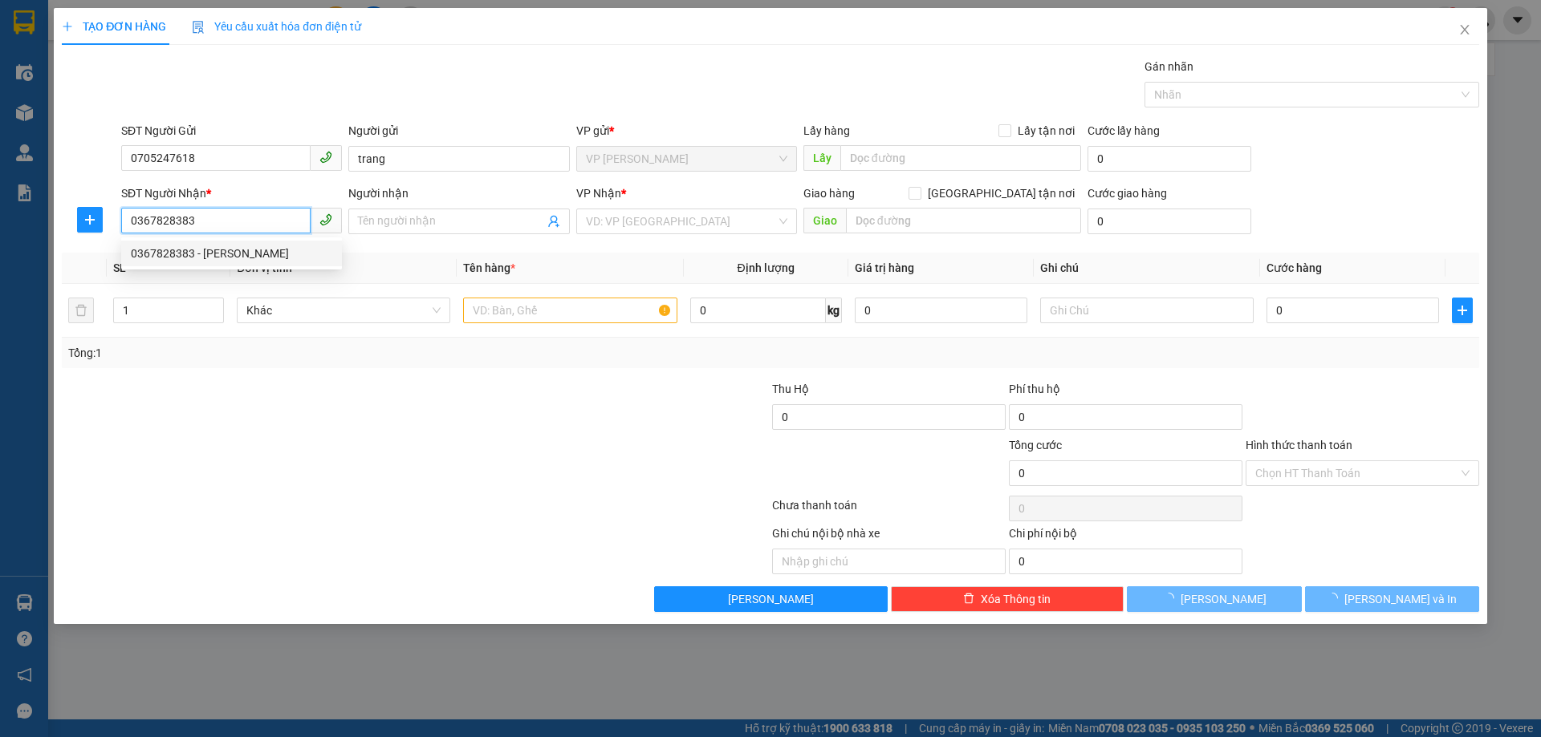
type input "c huyền"
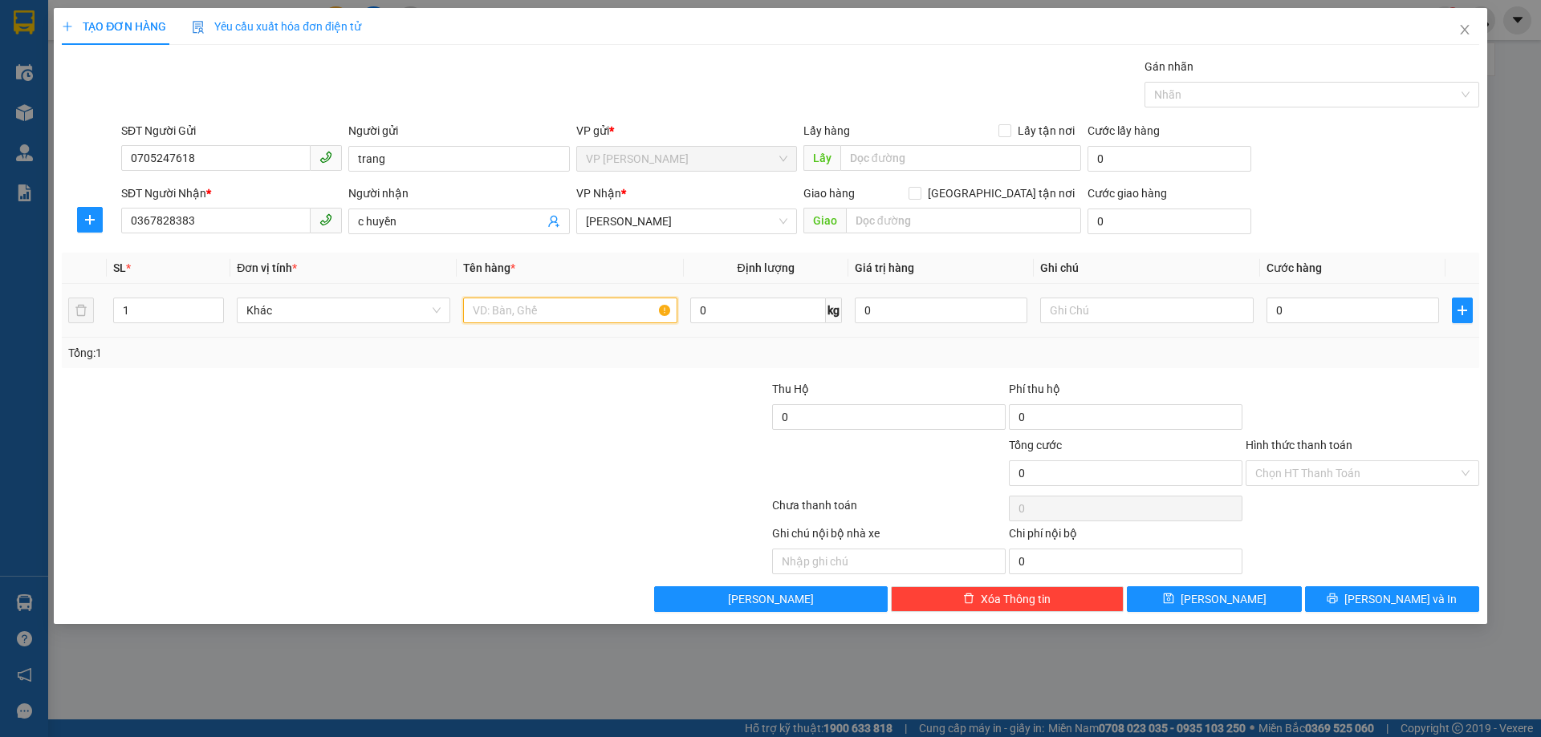
click at [584, 323] on input "text" at bounding box center [569, 311] width 213 height 26
type input "quần áo"
click at [1322, 311] on input "0" at bounding box center [1352, 311] width 173 height 26
type input "003"
type input "3"
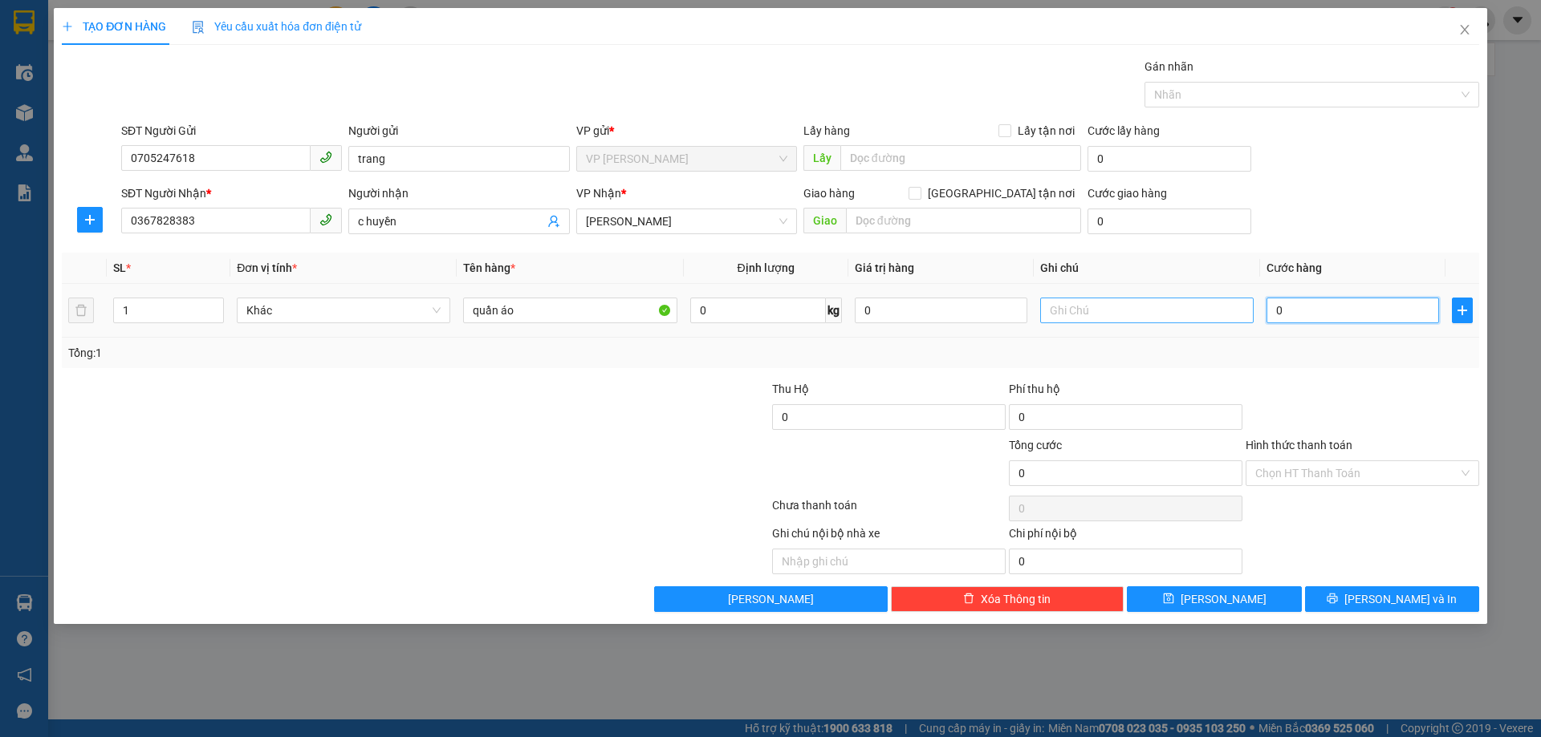
type input "3"
type input "0.039"
type input "39"
type input "003"
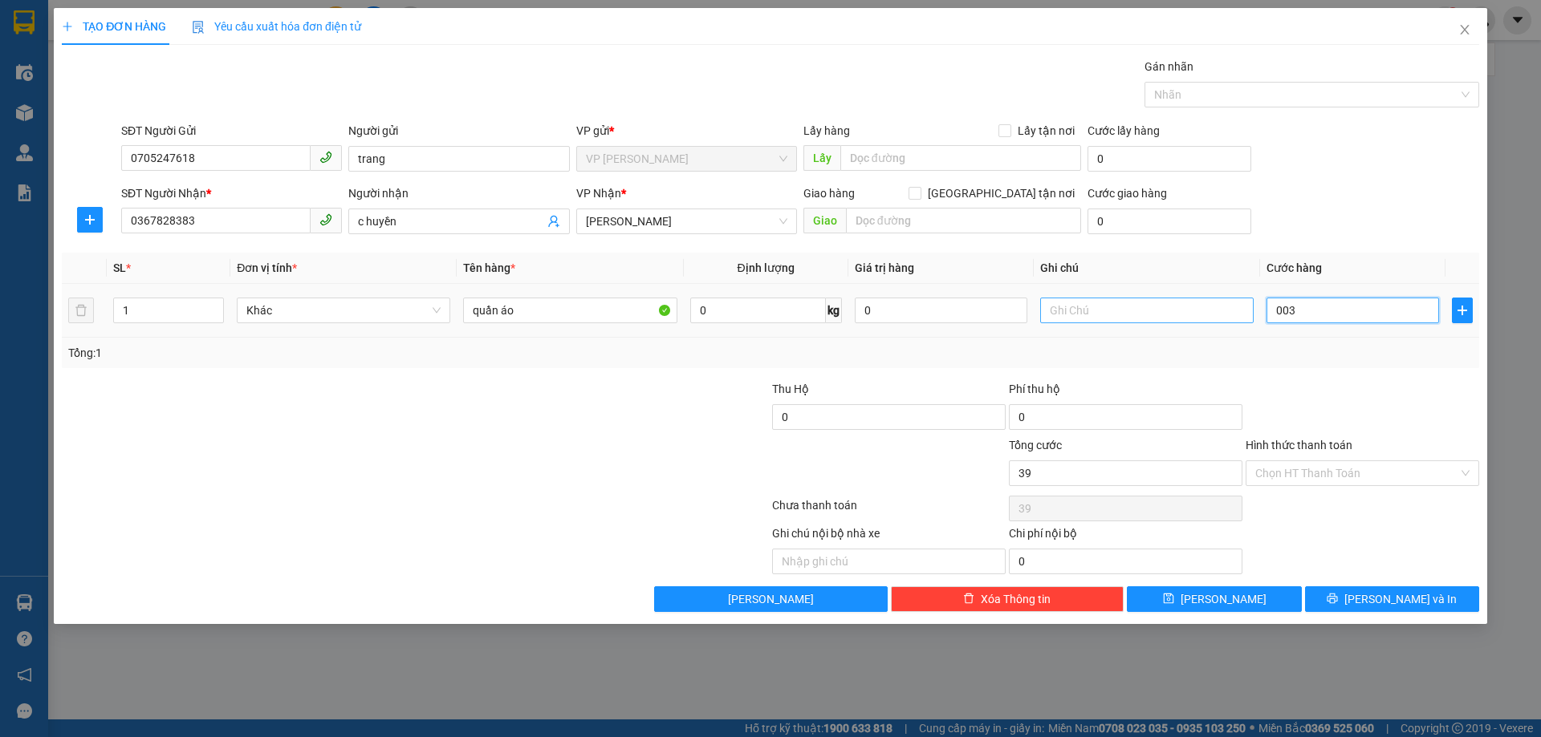
type input "3"
type input "0.030"
type input "30"
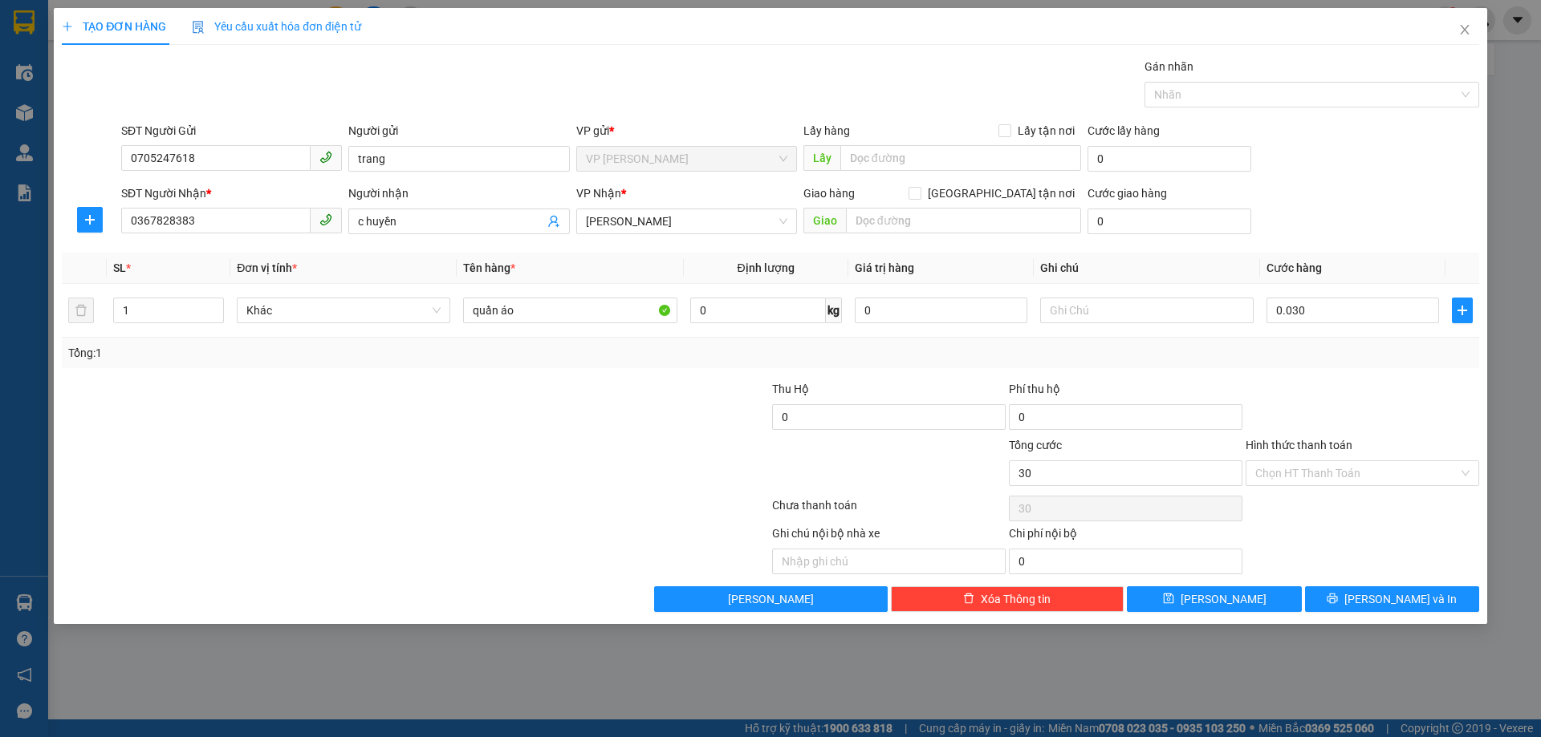
click at [1326, 388] on div at bounding box center [1362, 408] width 237 height 56
type input "30.000"
drag, startPoint x: 1329, startPoint y: 454, endPoint x: 1328, endPoint y: 462, distance: 8.1
click at [1328, 453] on div "Hình thức thanh toán" at bounding box center [1362, 449] width 234 height 24
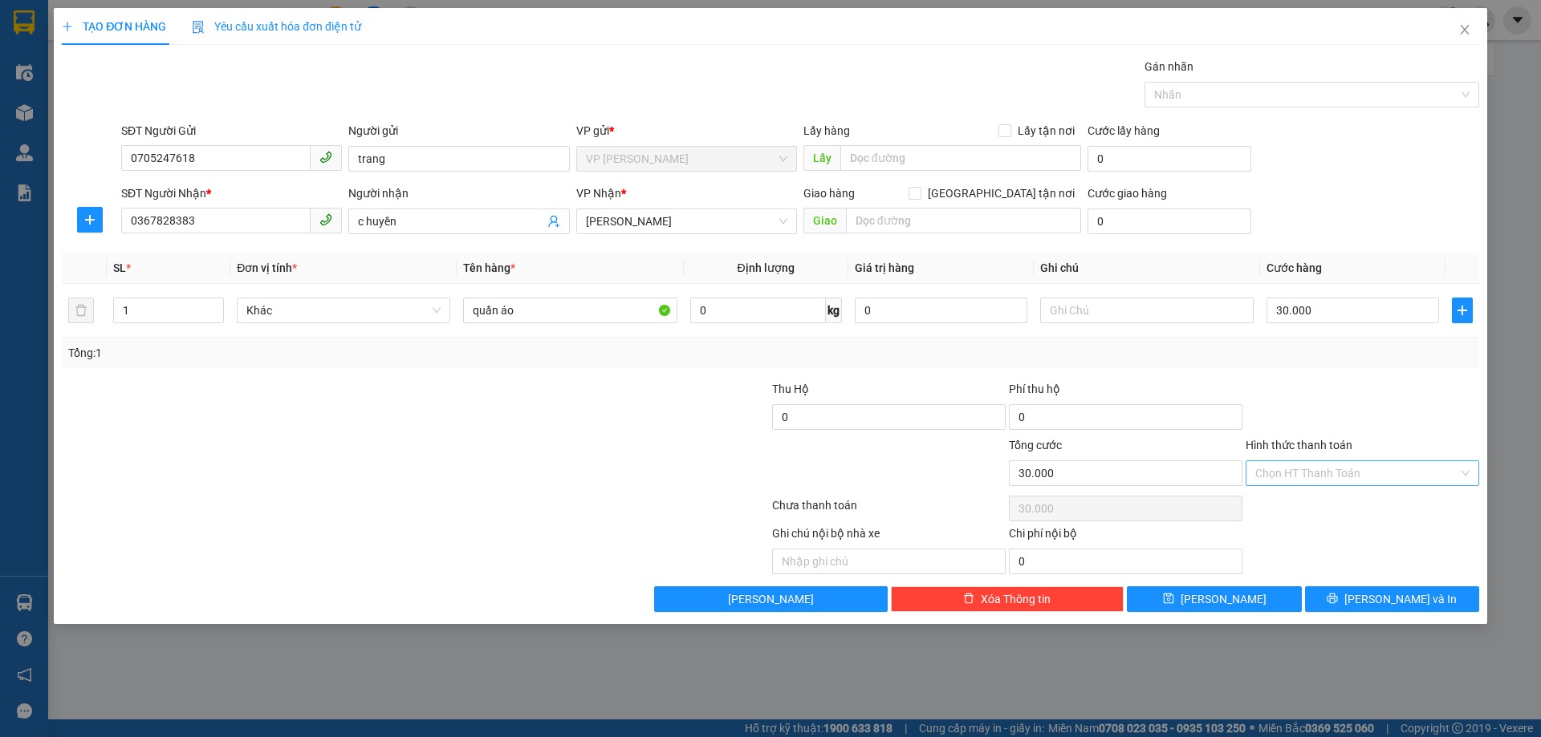
click at [1326, 472] on input "Hình thức thanh toán" at bounding box center [1356, 473] width 203 height 24
click at [1324, 500] on div "Tại văn phòng" at bounding box center [1362, 506] width 214 height 18
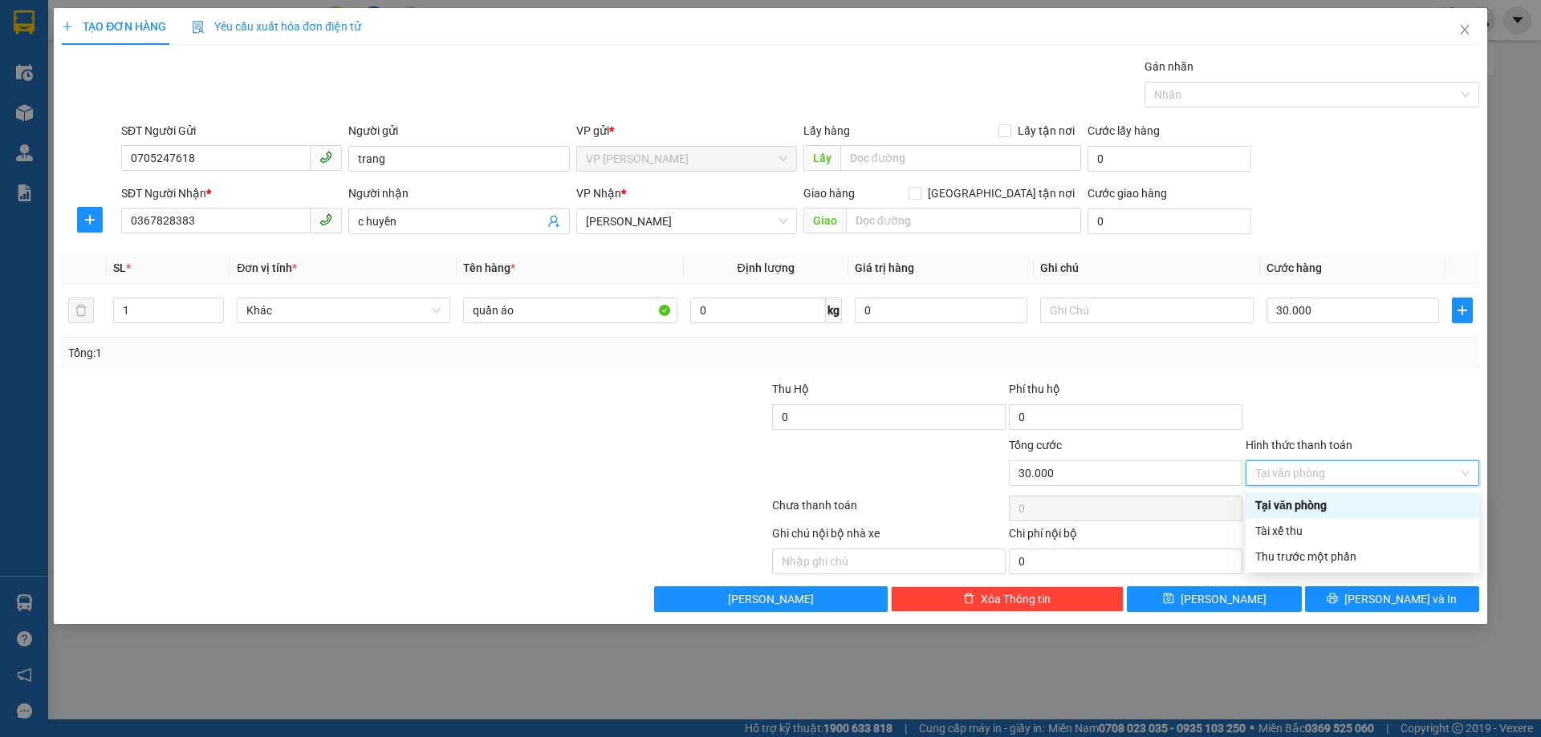
click at [1298, 380] on div at bounding box center [1362, 408] width 237 height 56
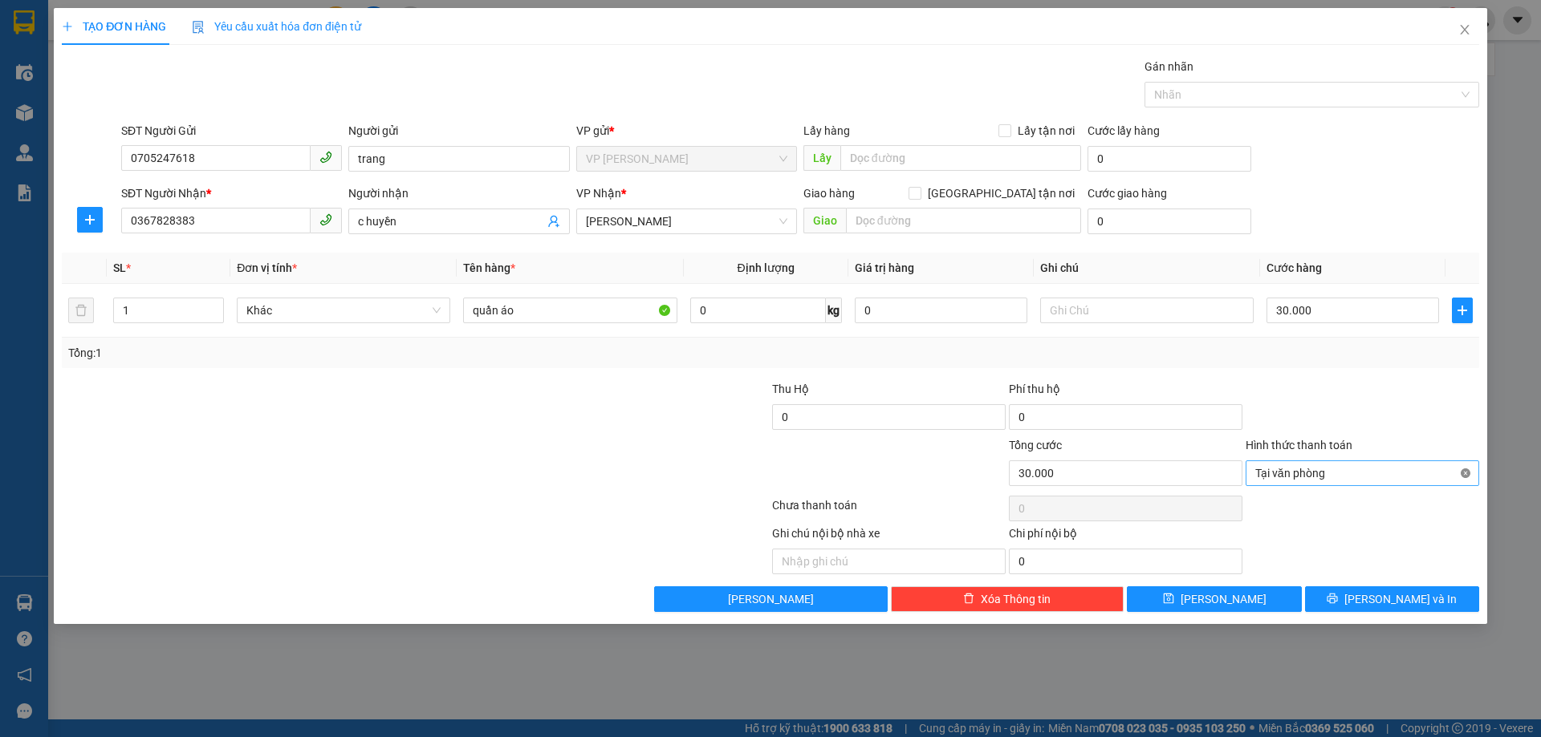
type input "30.000"
click at [1358, 594] on button "Lưu và In" at bounding box center [1392, 600] width 174 height 26
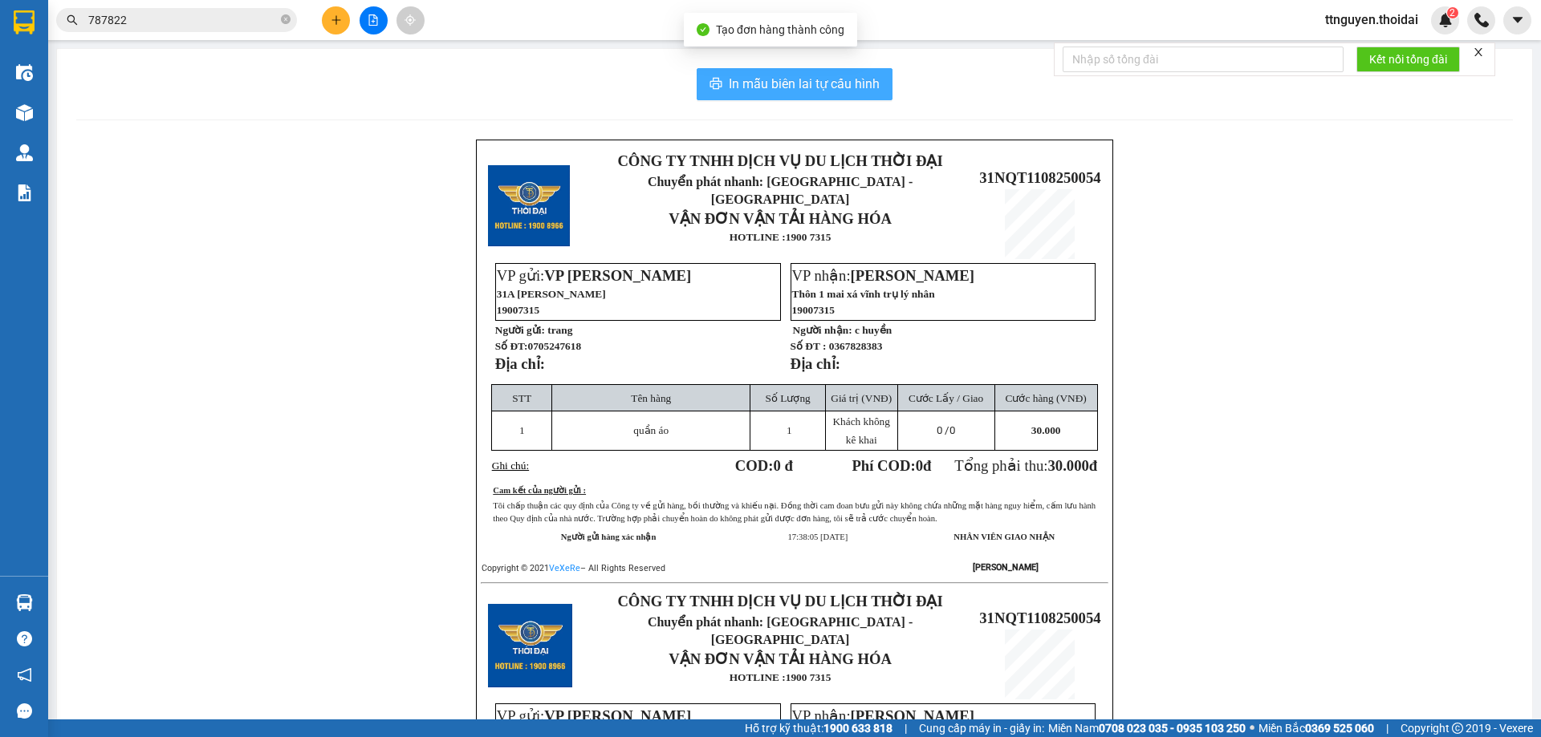
click at [720, 78] on button "In mẫu biên lai tự cấu hình" at bounding box center [795, 84] width 196 height 32
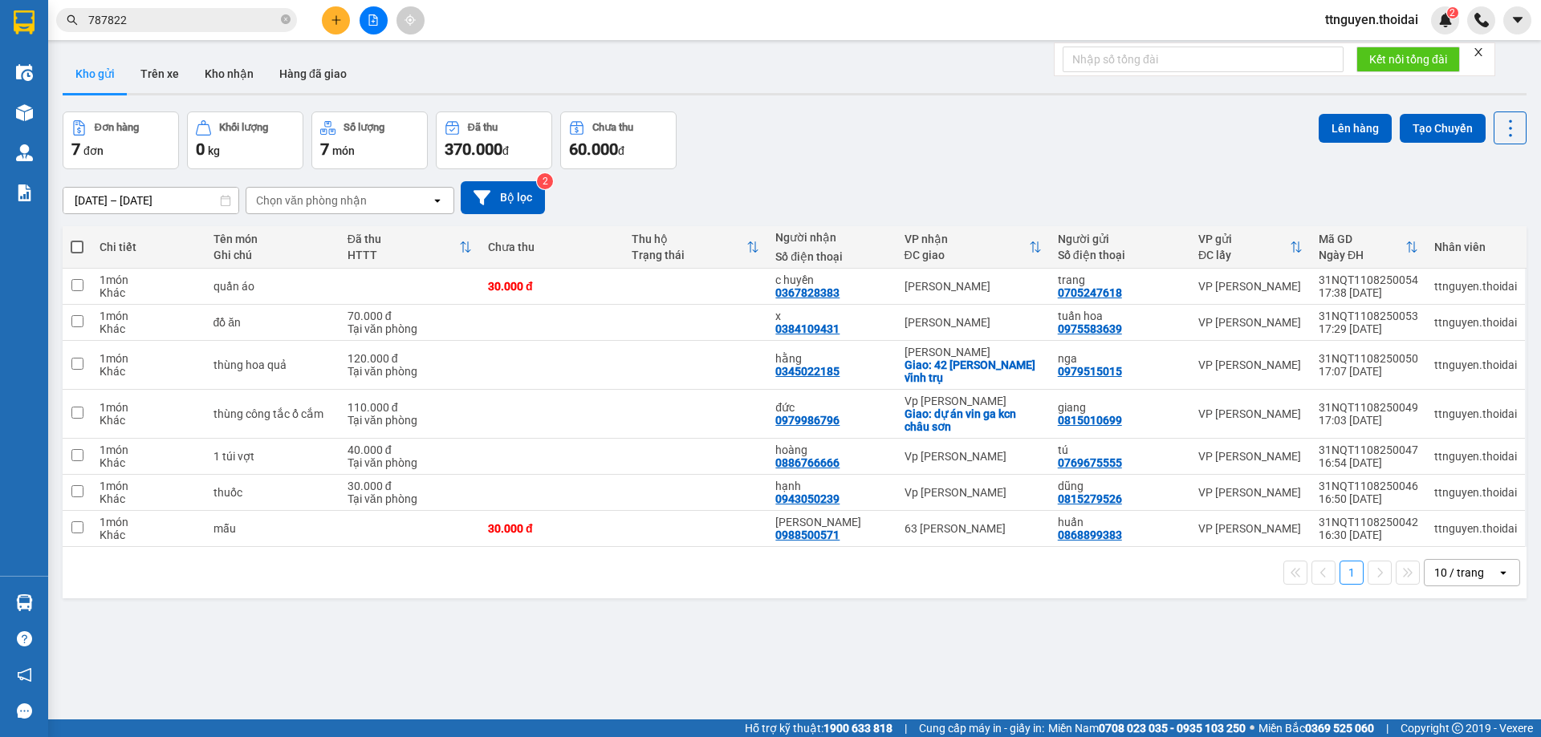
click at [78, 239] on label at bounding box center [77, 247] width 13 height 16
click at [77, 239] on input "checkbox" at bounding box center [77, 239] width 0 height 0
checkbox input "true"
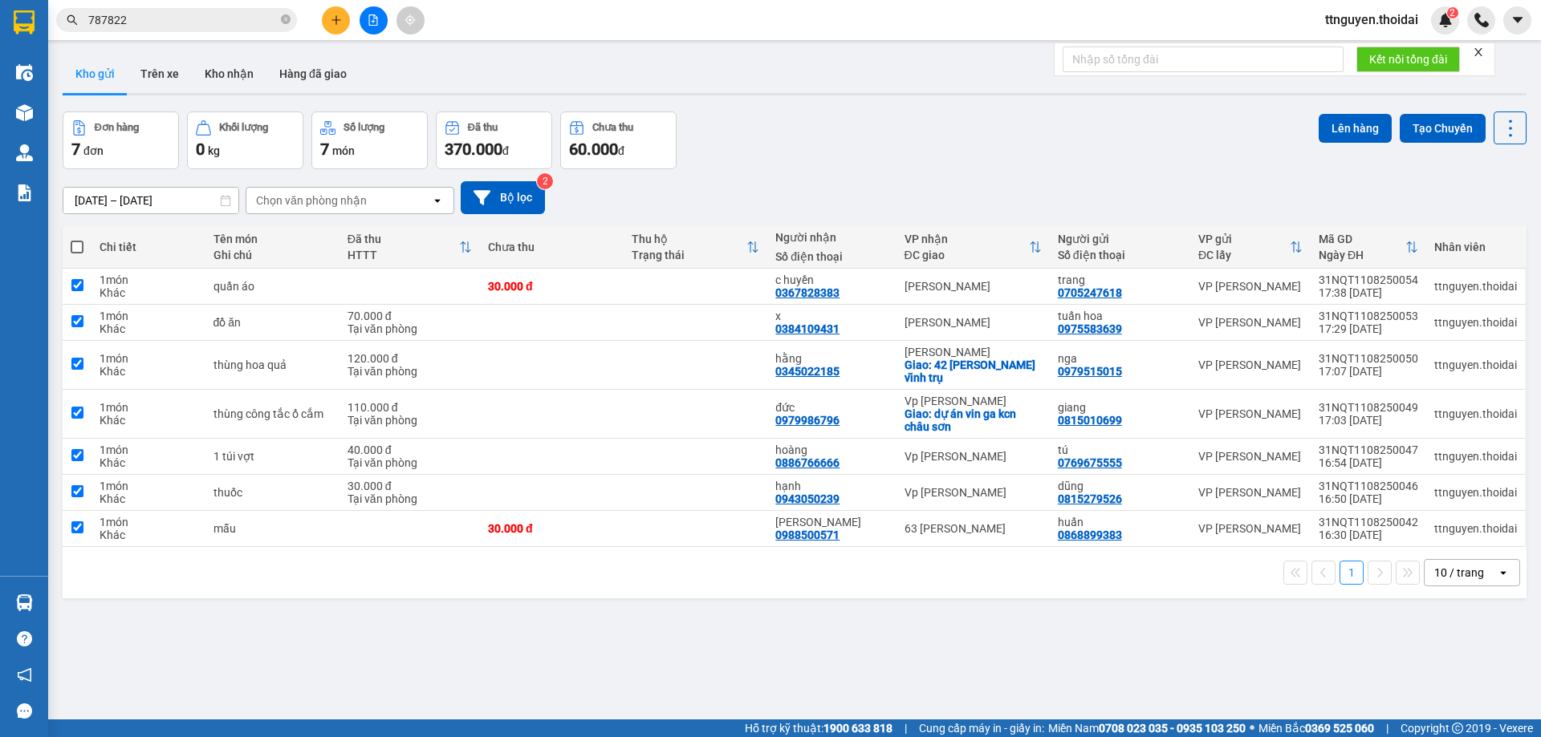
checkbox input "true"
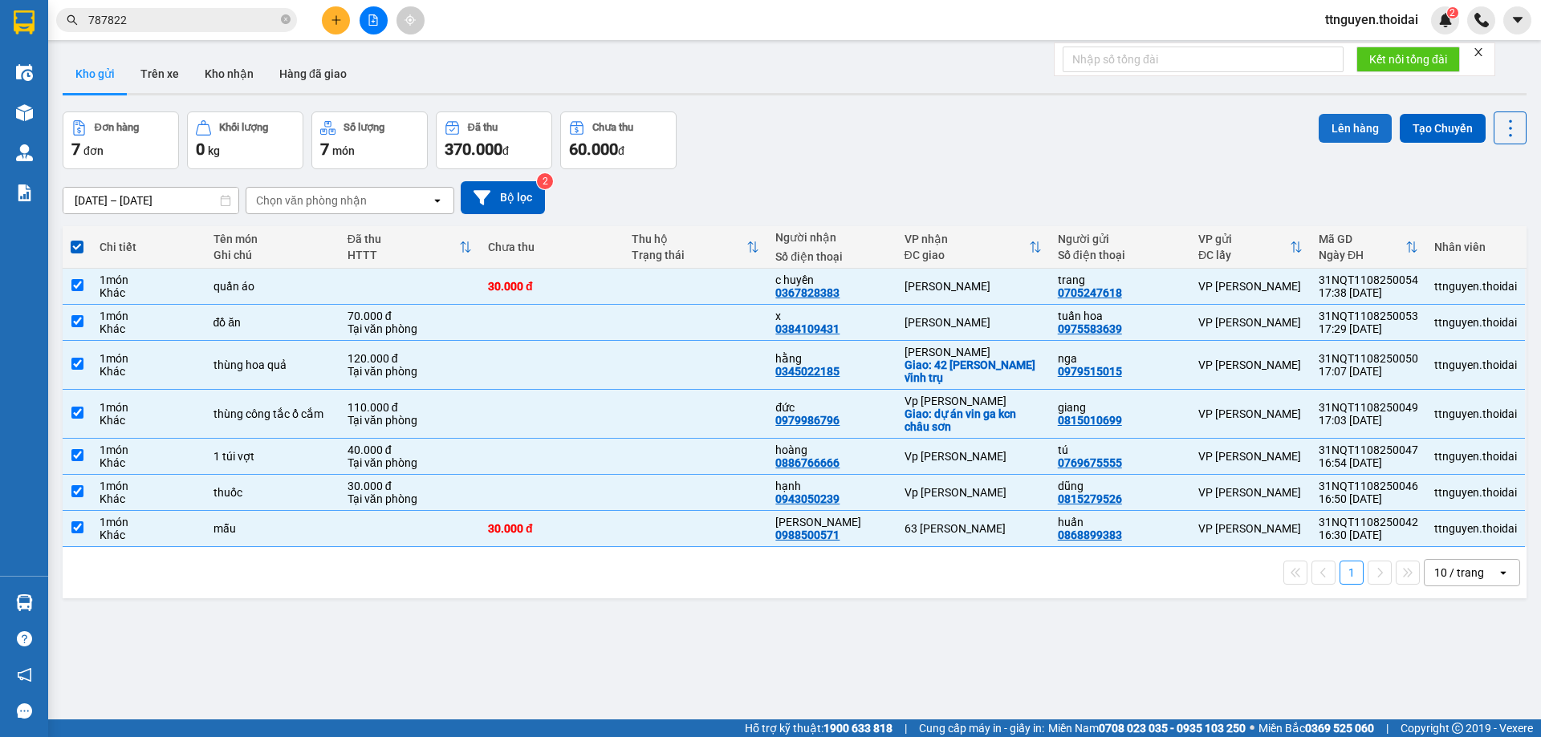
click at [1346, 123] on button "Lên hàng" at bounding box center [1354, 128] width 73 height 29
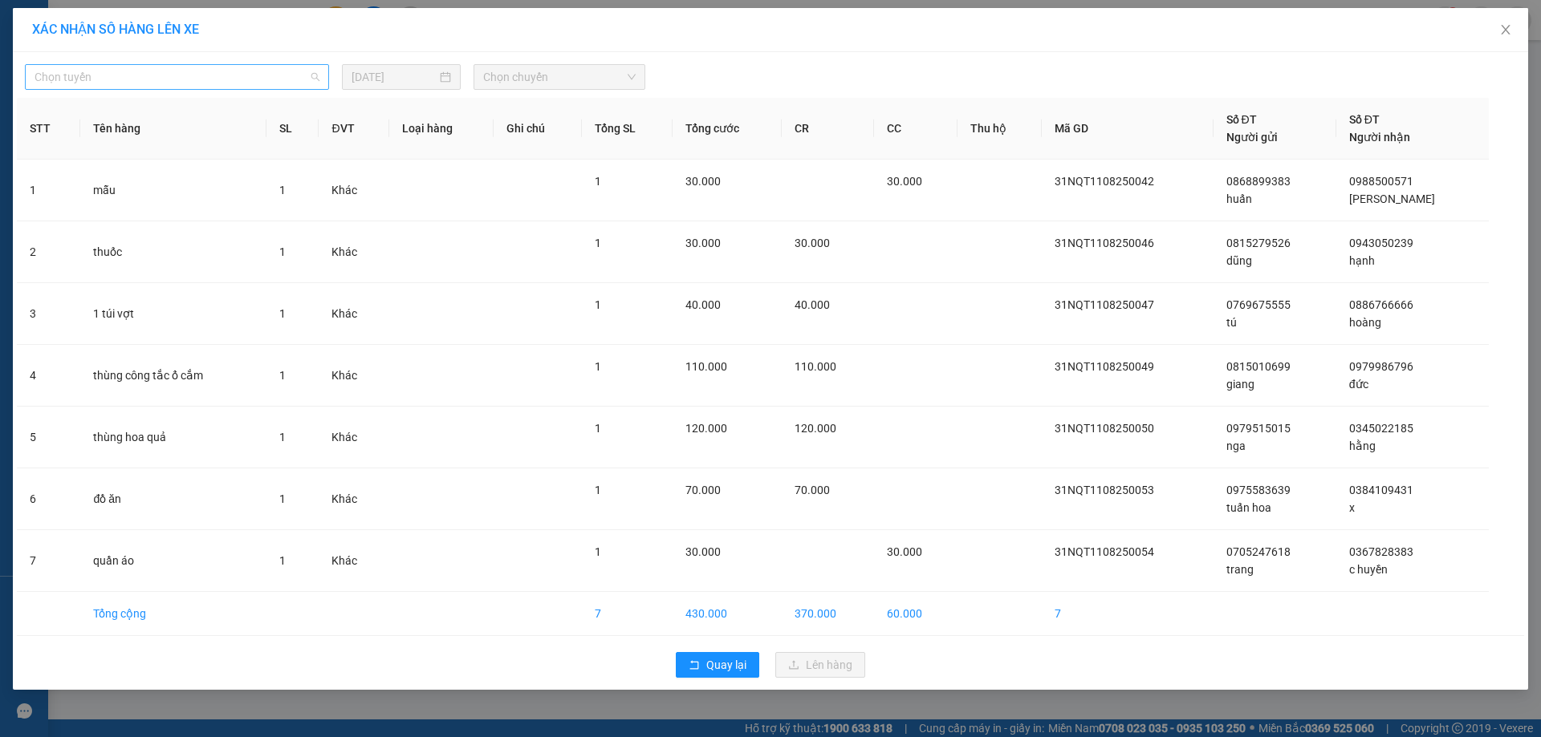
click at [205, 83] on span "Chọn tuyến" at bounding box center [177, 77] width 285 height 24
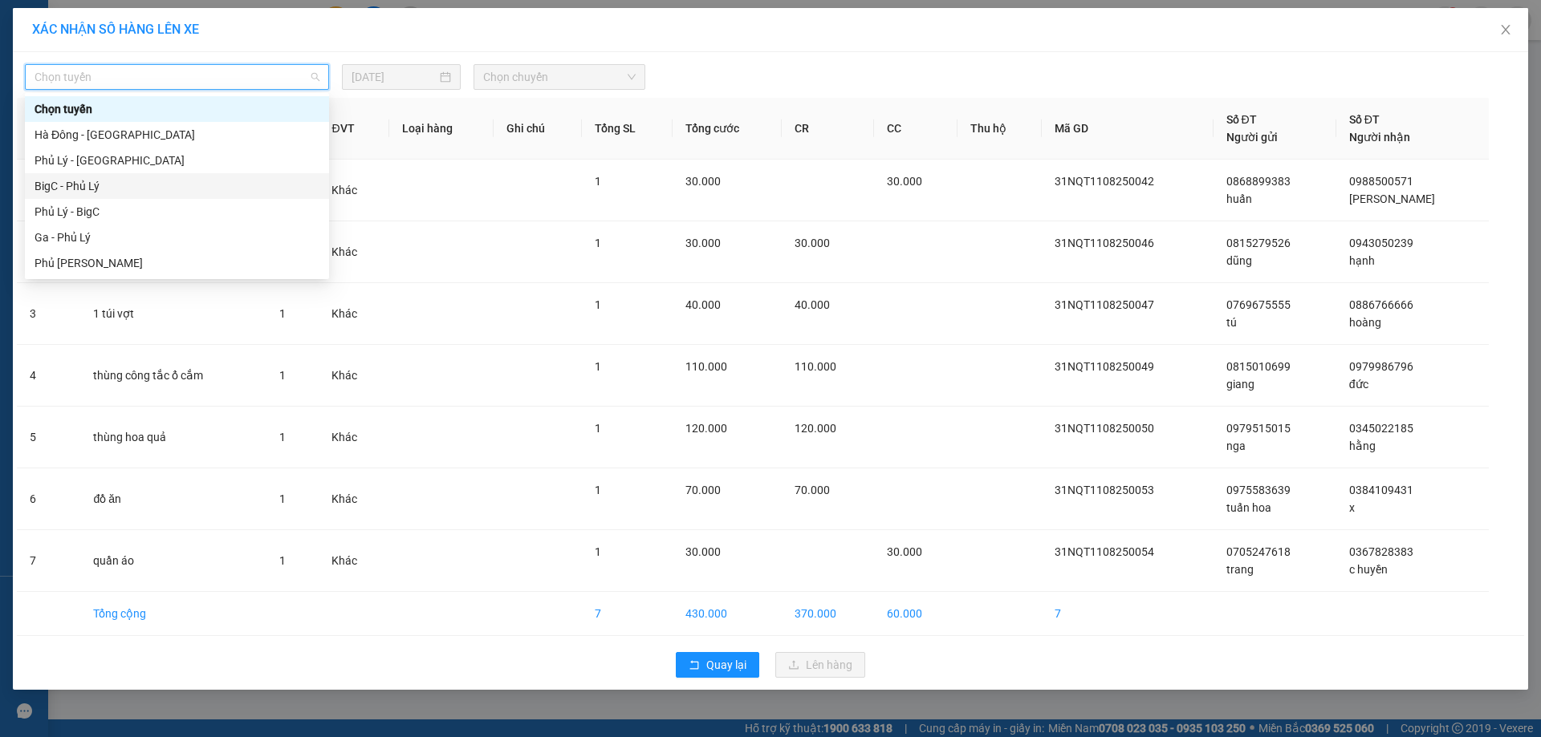
click at [120, 187] on div "BigC - Phủ Lý" at bounding box center [177, 186] width 285 height 18
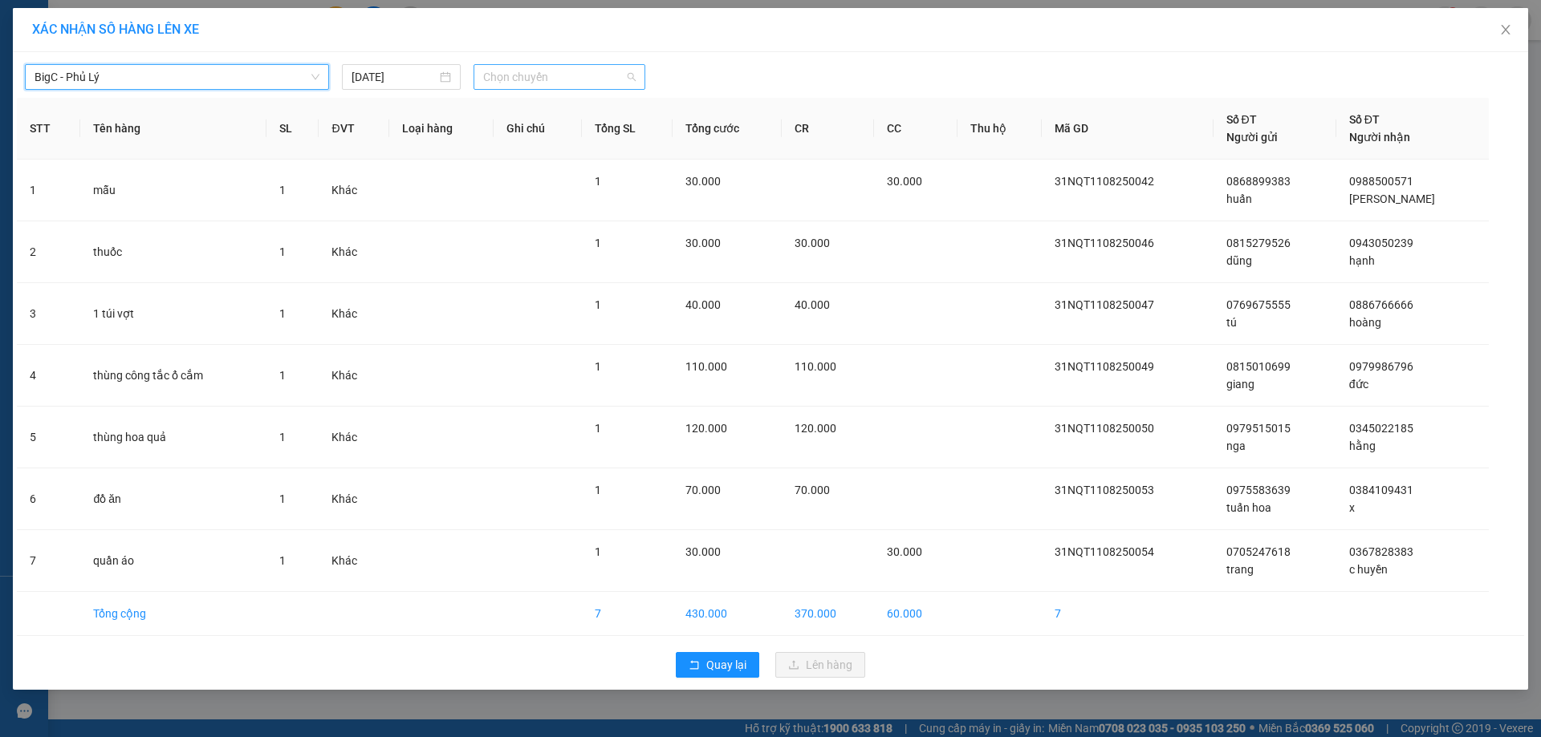
click at [519, 72] on span "Chọn chuyến" at bounding box center [559, 77] width 152 height 24
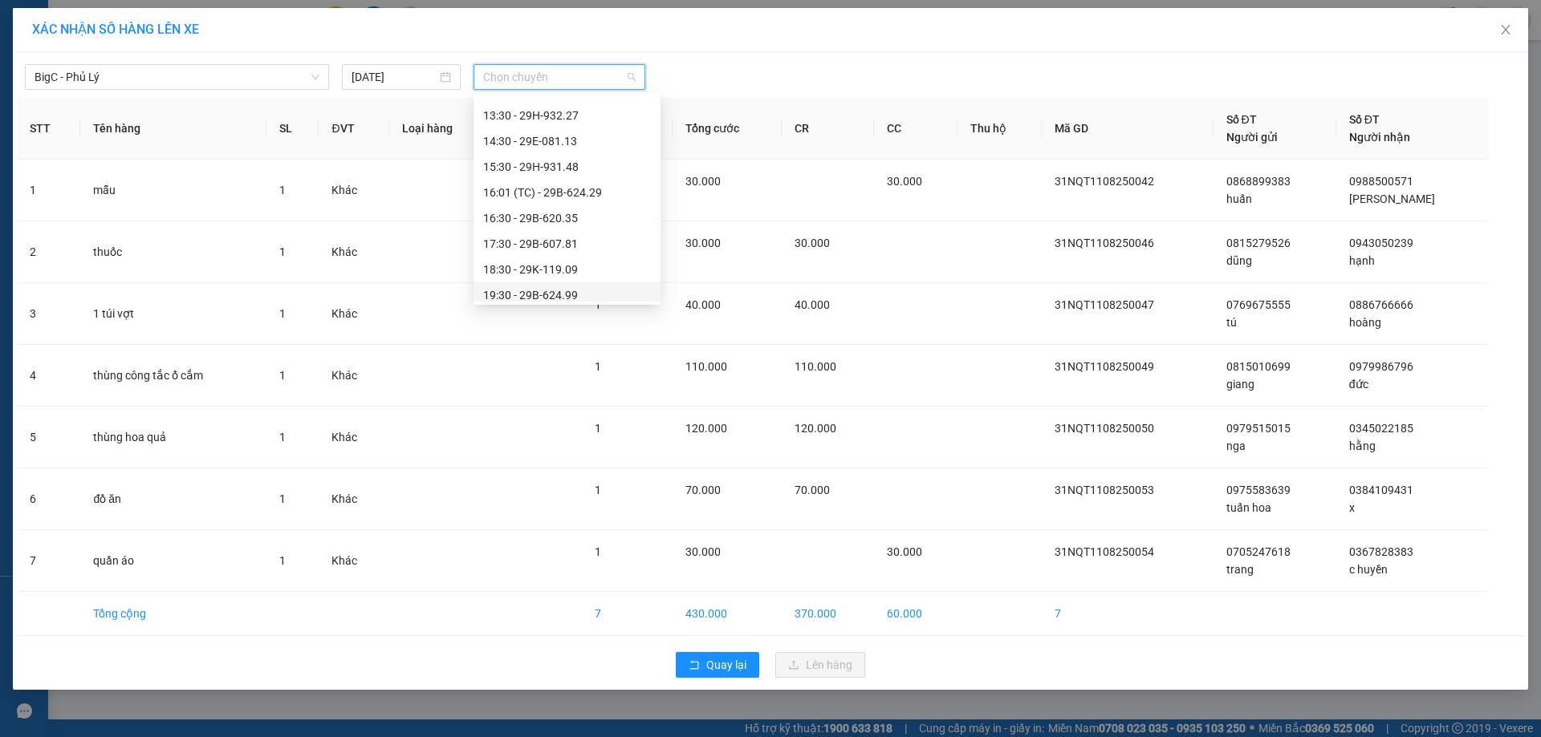
scroll to position [401, 0]
click at [588, 226] on div "17:30 - 29B-607.81" at bounding box center [567, 222] width 168 height 18
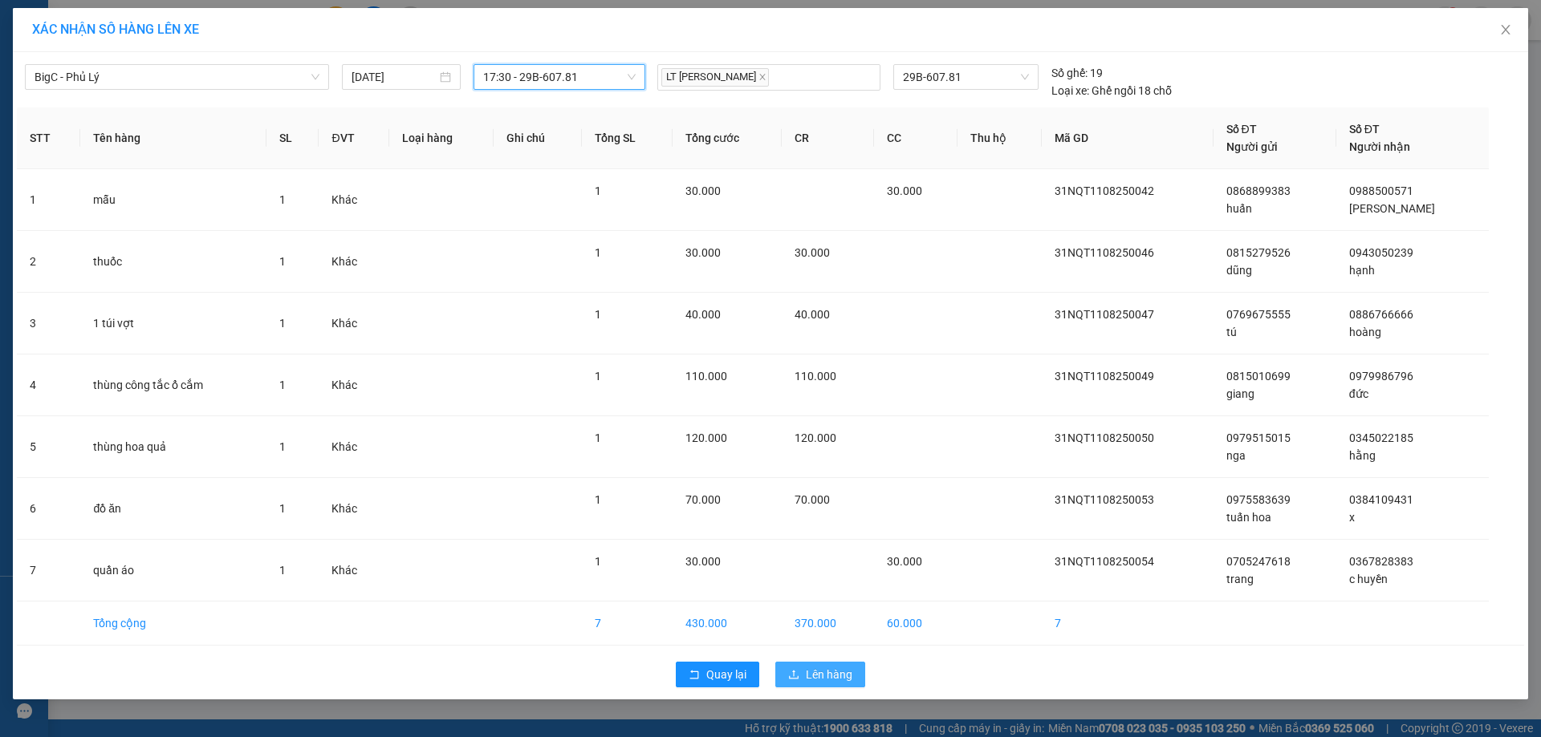
click at [845, 670] on span "Lên hàng" at bounding box center [829, 675] width 47 height 18
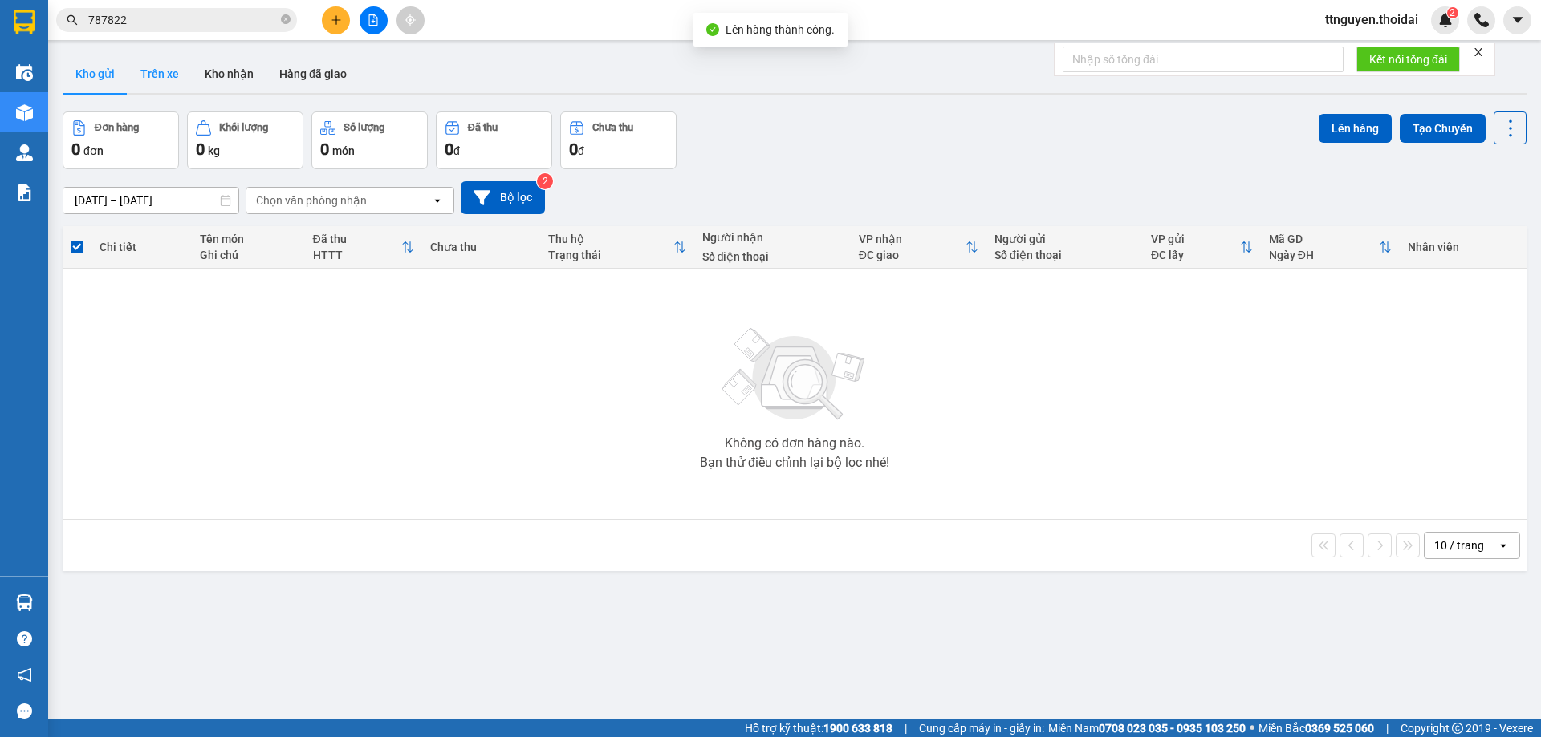
click at [157, 75] on button "Trên xe" at bounding box center [160, 74] width 64 height 39
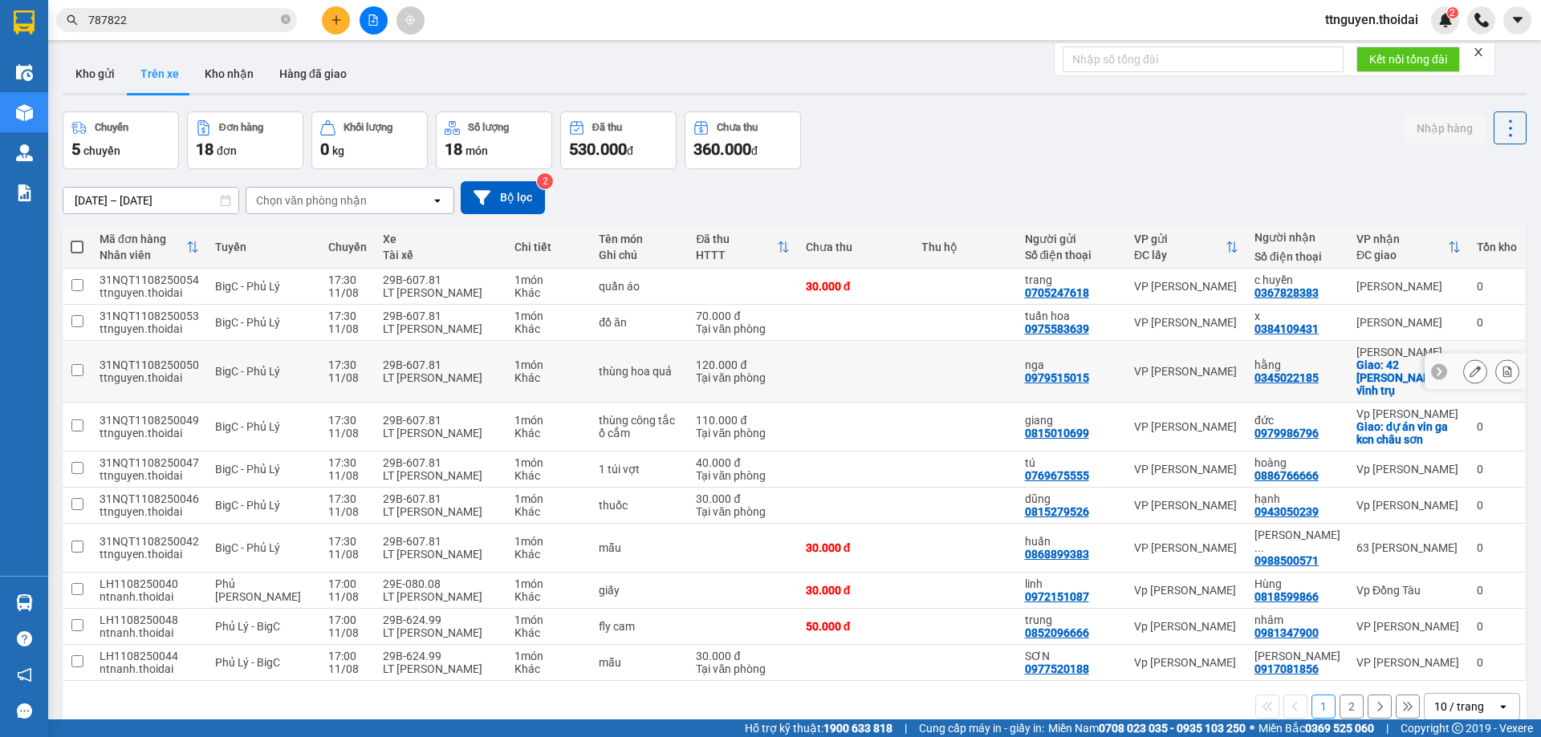
click at [1469, 366] on icon at bounding box center [1474, 371] width 11 height 11
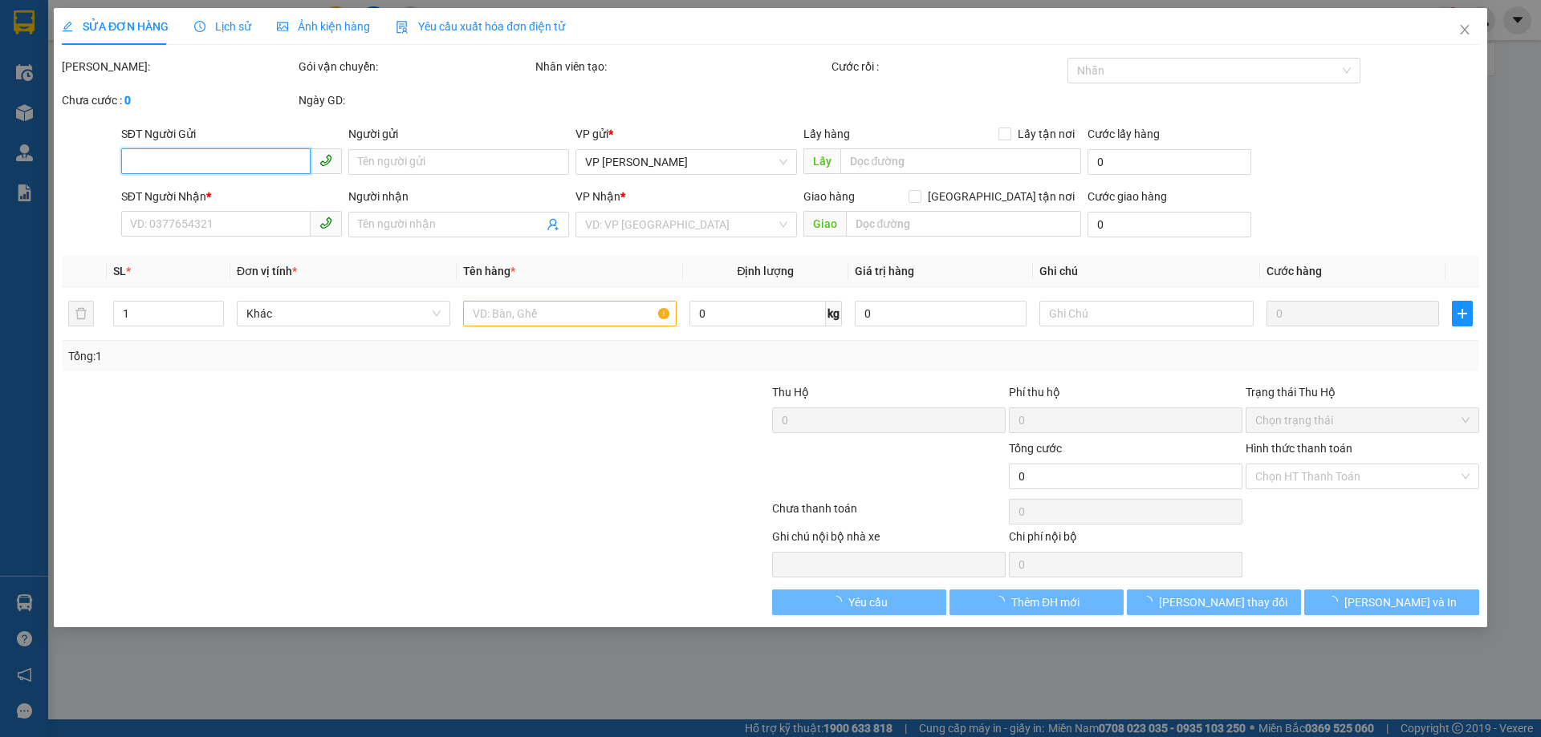
type input "0979515015"
type input "nga"
type input "0345022185"
type input "hằng"
checkbox input "true"
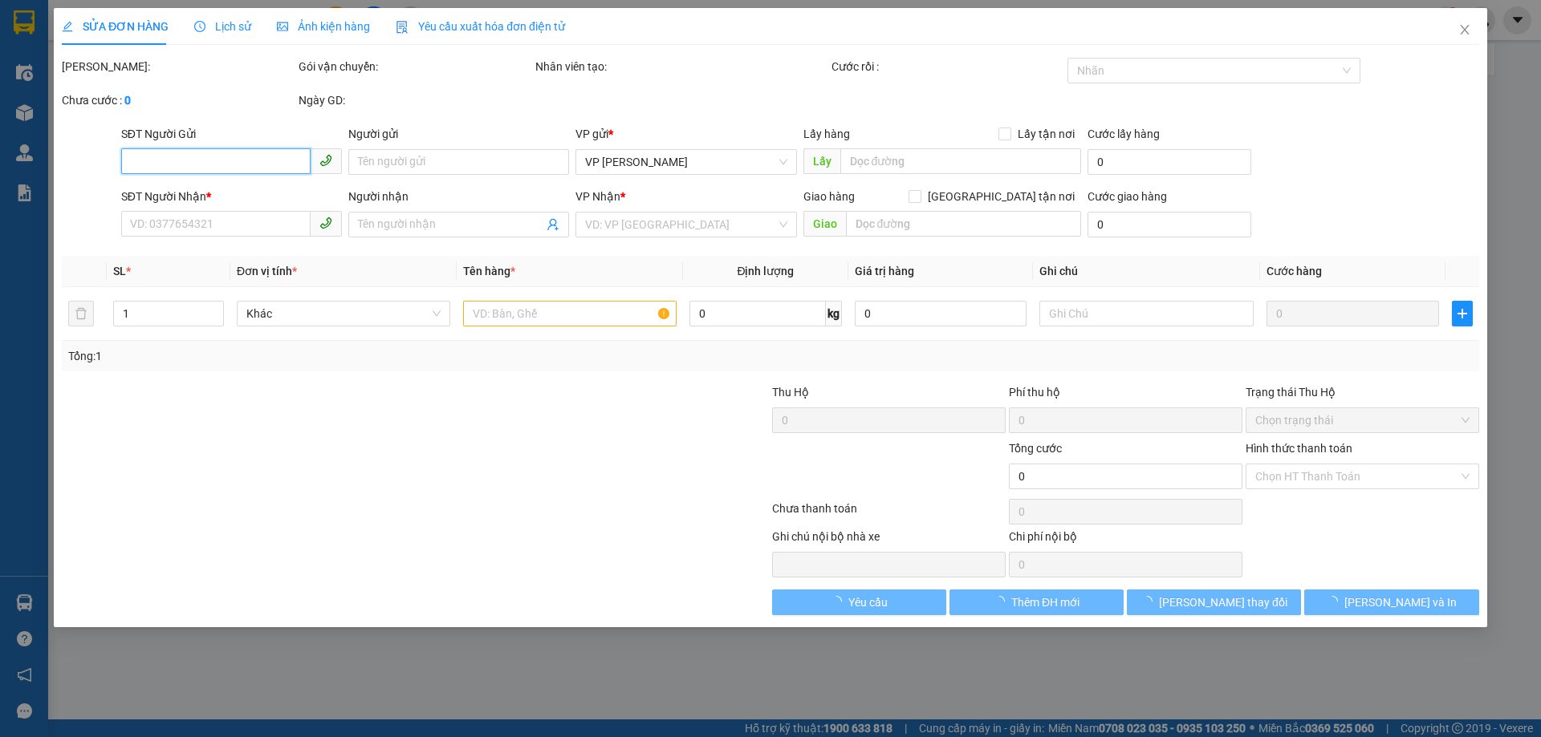
type input "42 trần nhân tông vĩnh trụ"
type input "120.000"
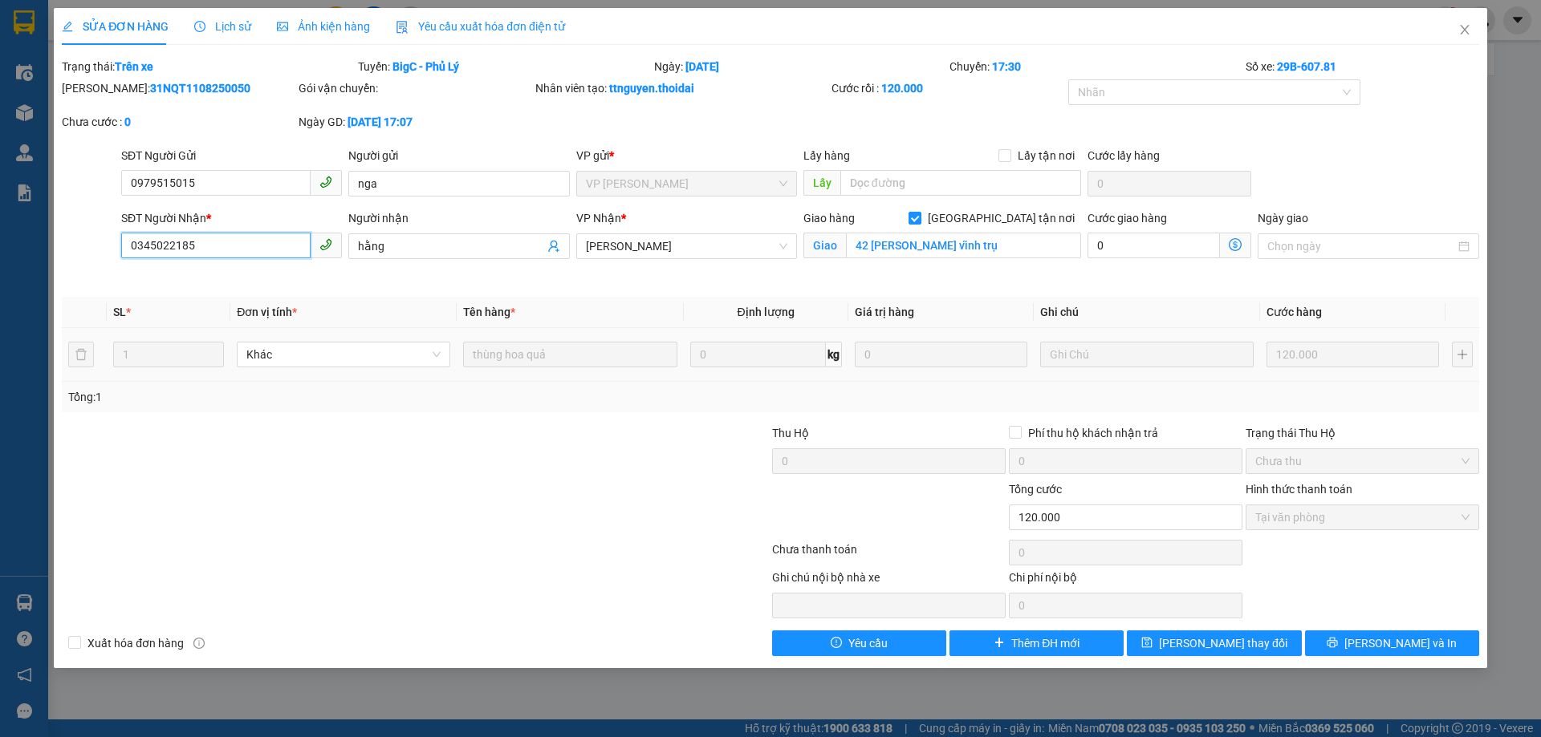
drag, startPoint x: 209, startPoint y: 245, endPoint x: 119, endPoint y: 246, distance: 90.7
click at [119, 246] on div "SĐT Người Nhận * 0345022185 0345022185" at bounding box center [231, 246] width 227 height 75
click at [1468, 30] on icon "close" at bounding box center [1464, 29] width 13 height 13
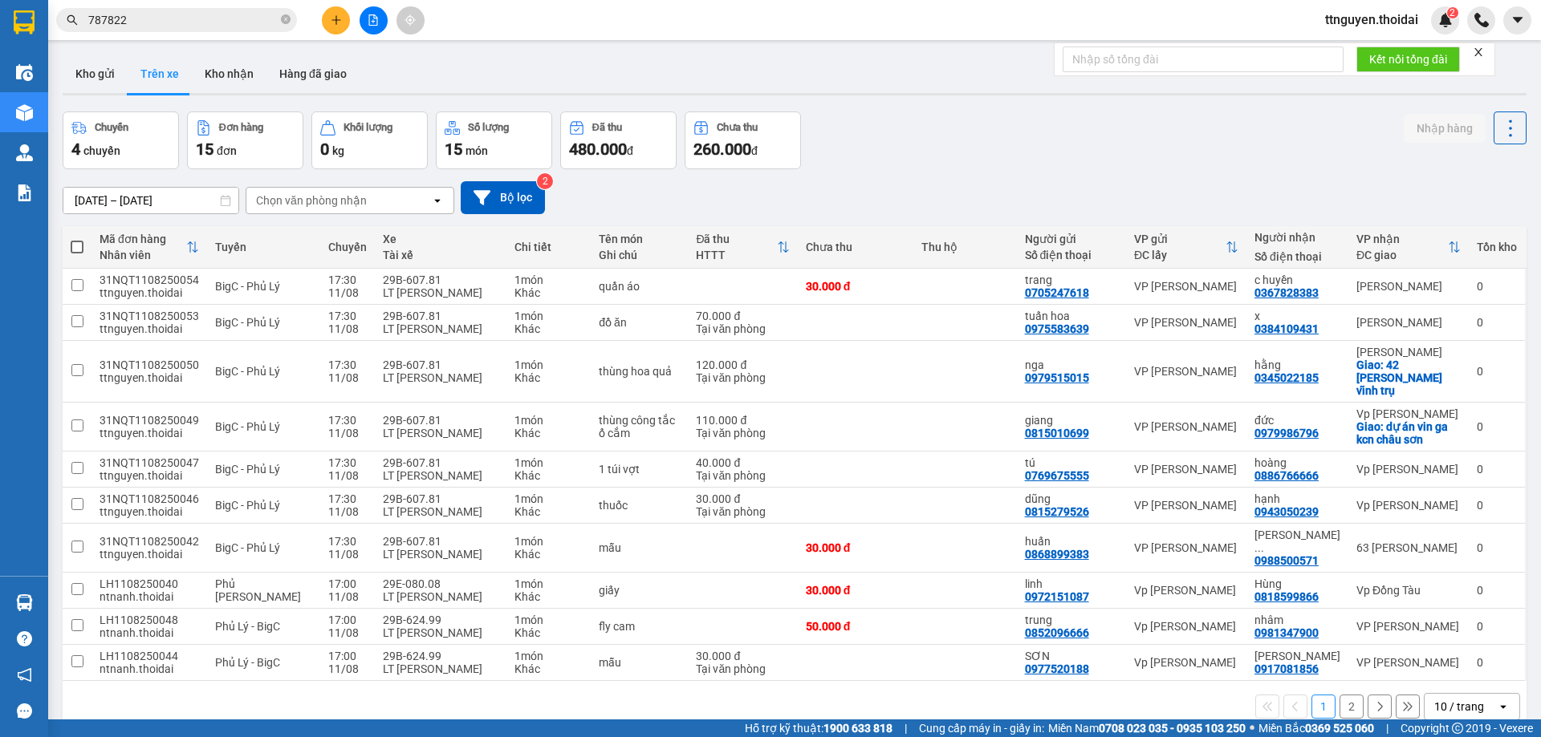
click at [222, 11] on input "787822" at bounding box center [182, 20] width 189 height 18
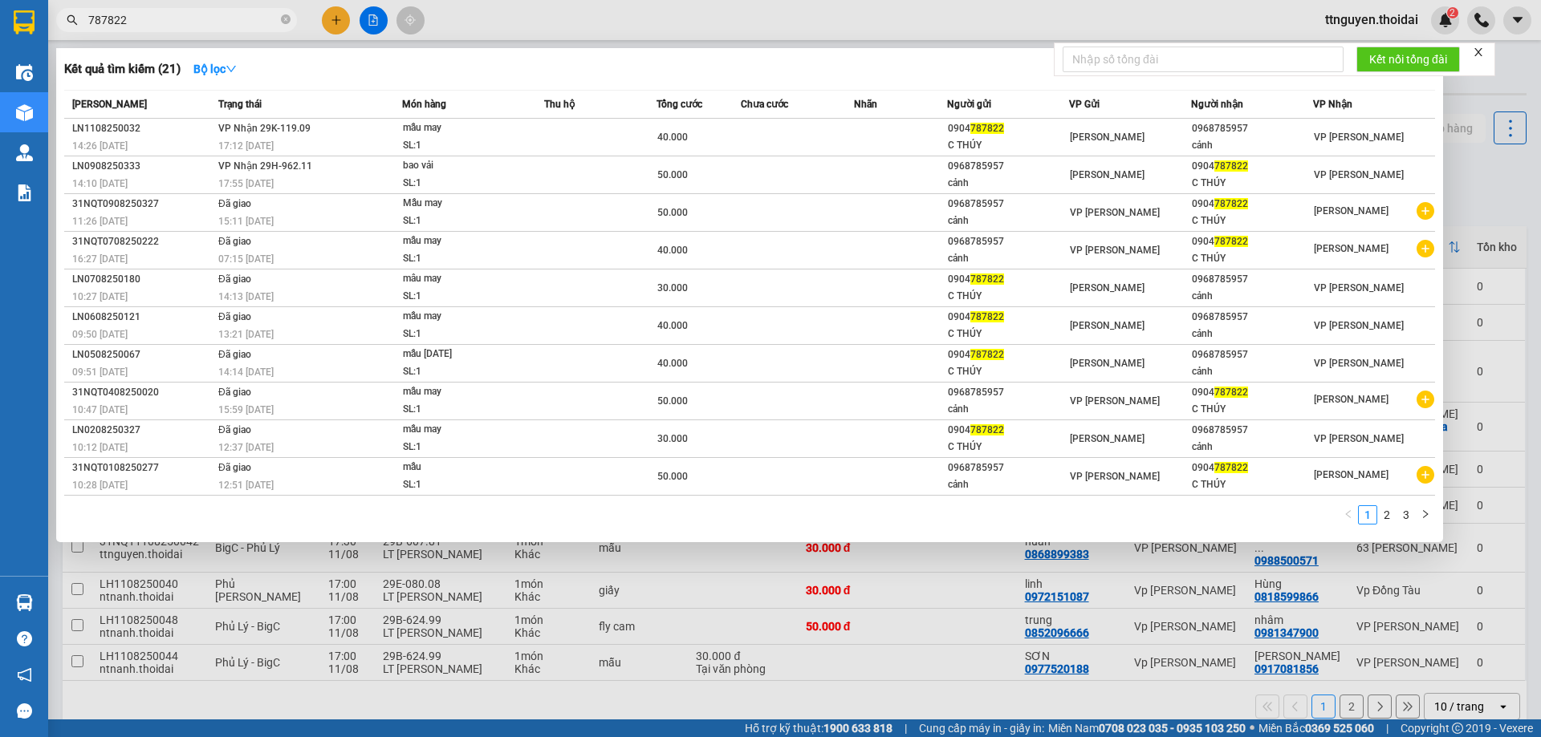
click at [222, 11] on input "787822" at bounding box center [182, 20] width 189 height 18
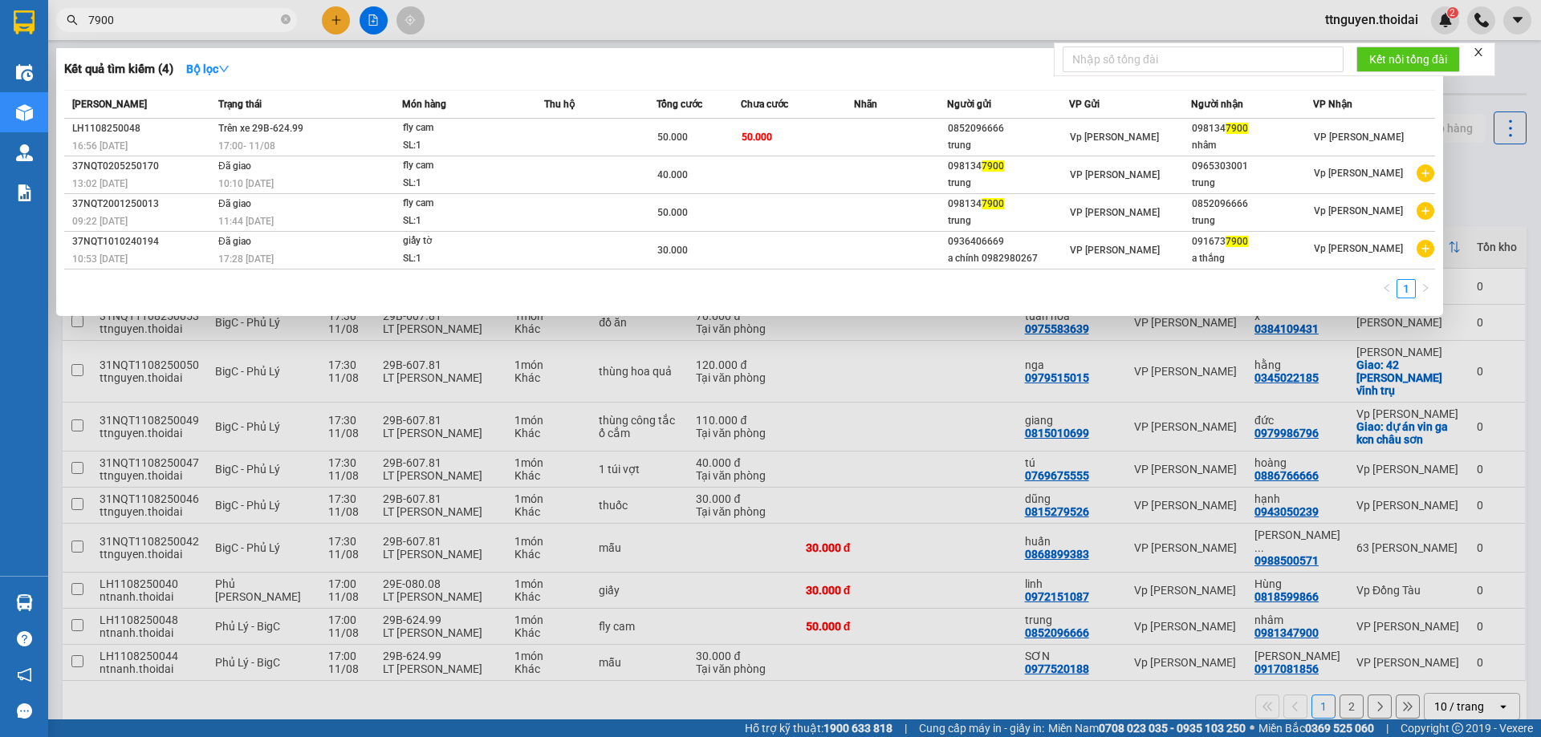
type input "7900"
click at [978, 339] on div at bounding box center [770, 368] width 1541 height 737
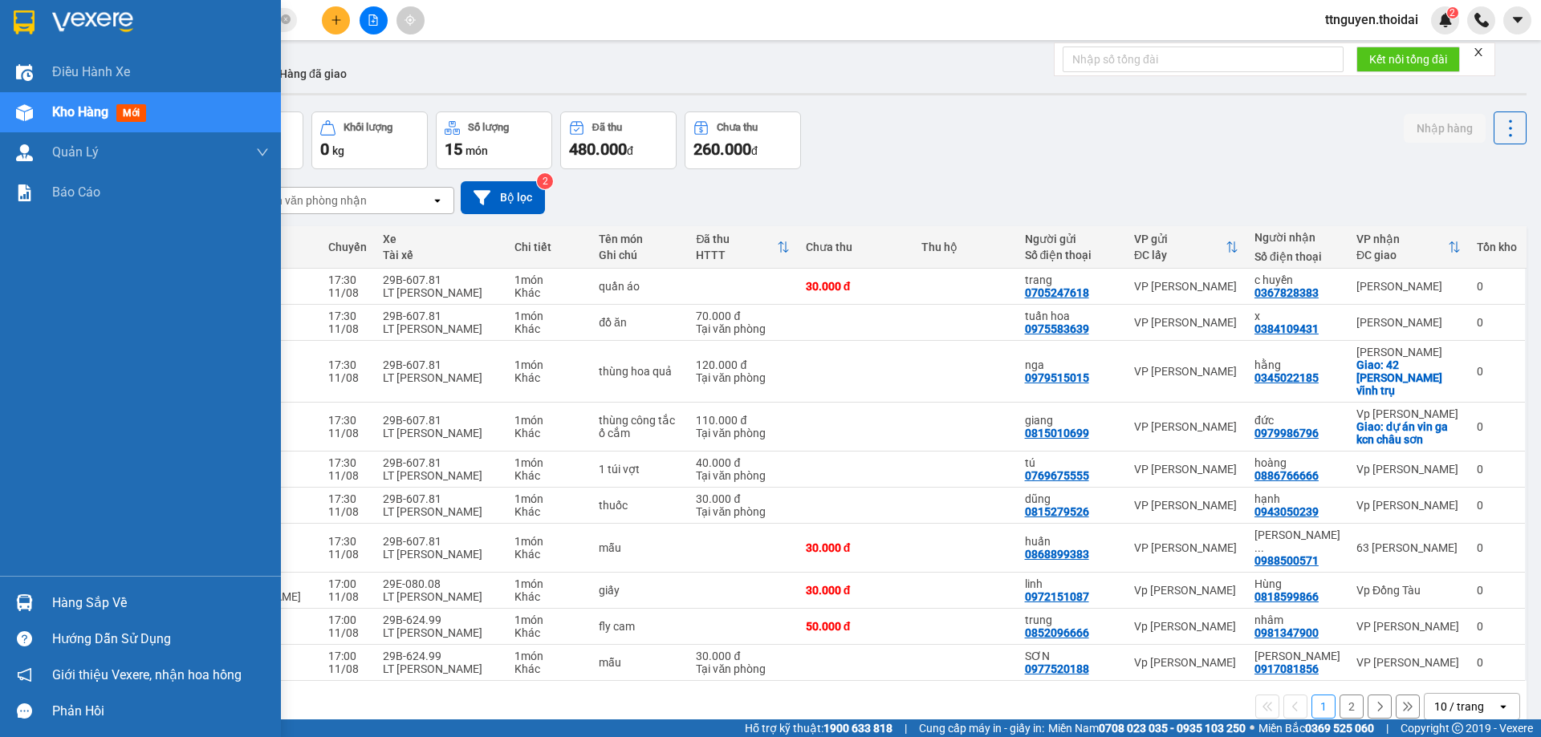
drag, startPoint x: 87, startPoint y: 597, endPoint x: 160, endPoint y: 588, distance: 74.4
click at [87, 597] on div "Hàng sắp về" at bounding box center [160, 603] width 217 height 24
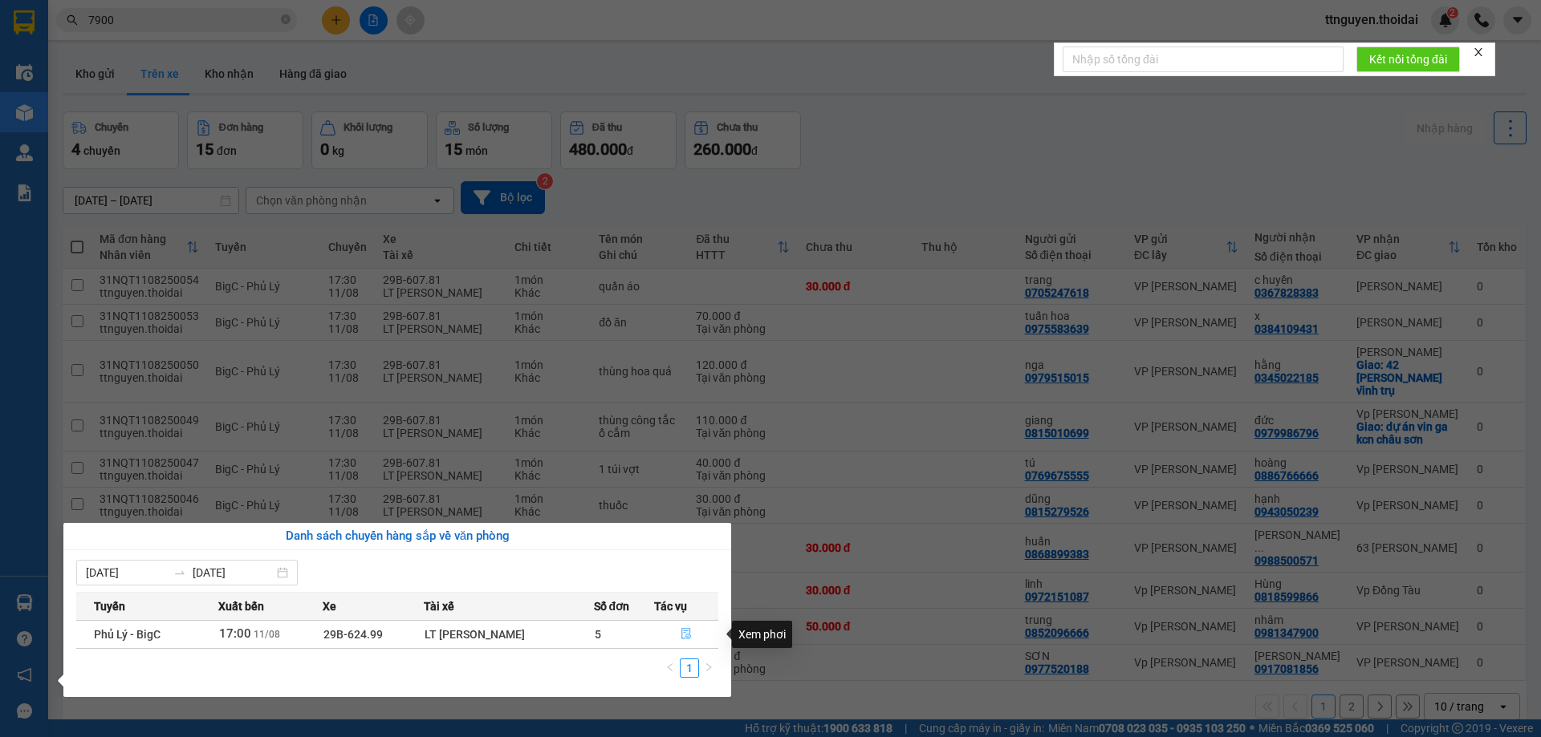
click at [680, 635] on icon "file-done" at bounding box center [685, 633] width 11 height 11
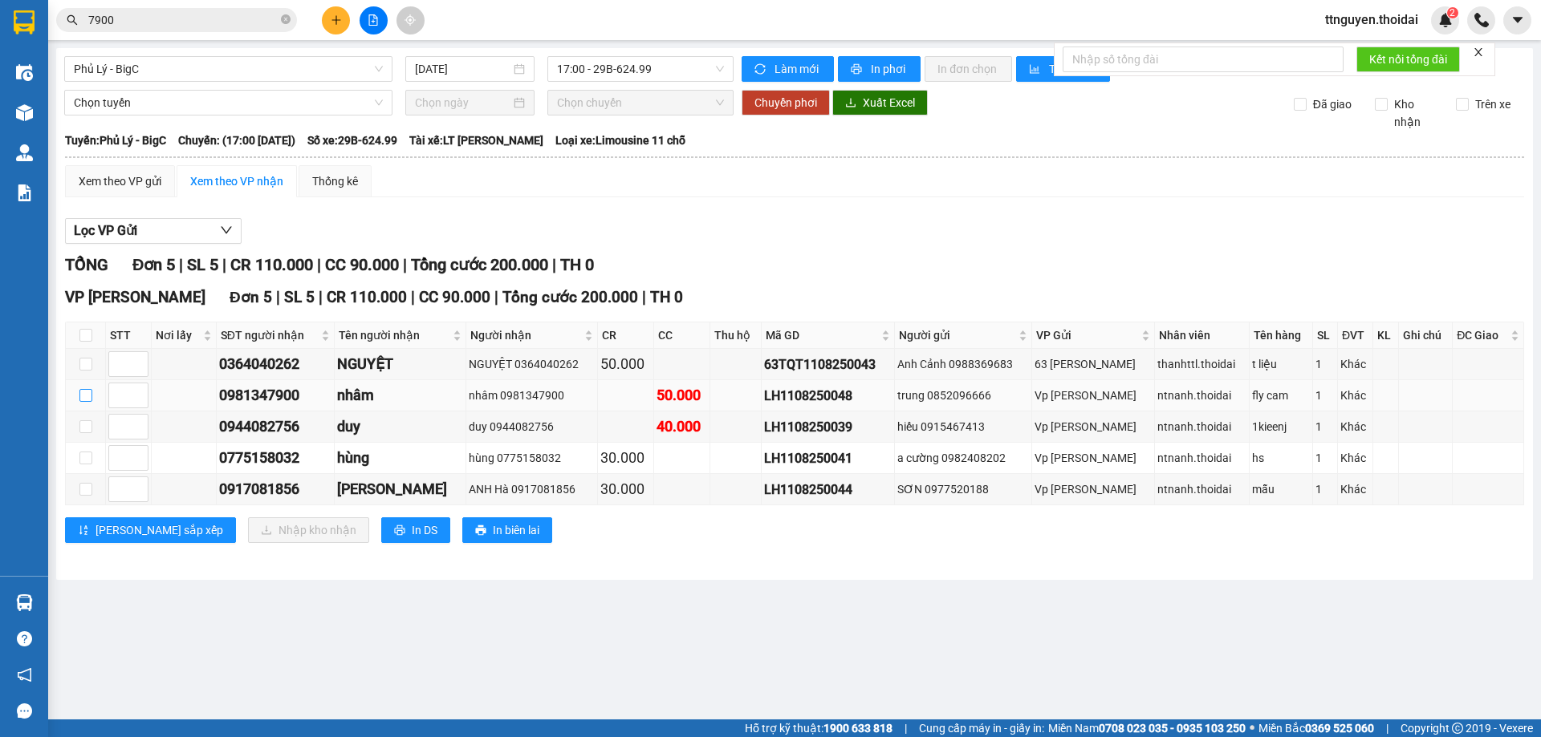
click at [82, 392] on input "checkbox" at bounding box center [85, 395] width 13 height 13
checkbox input "true"
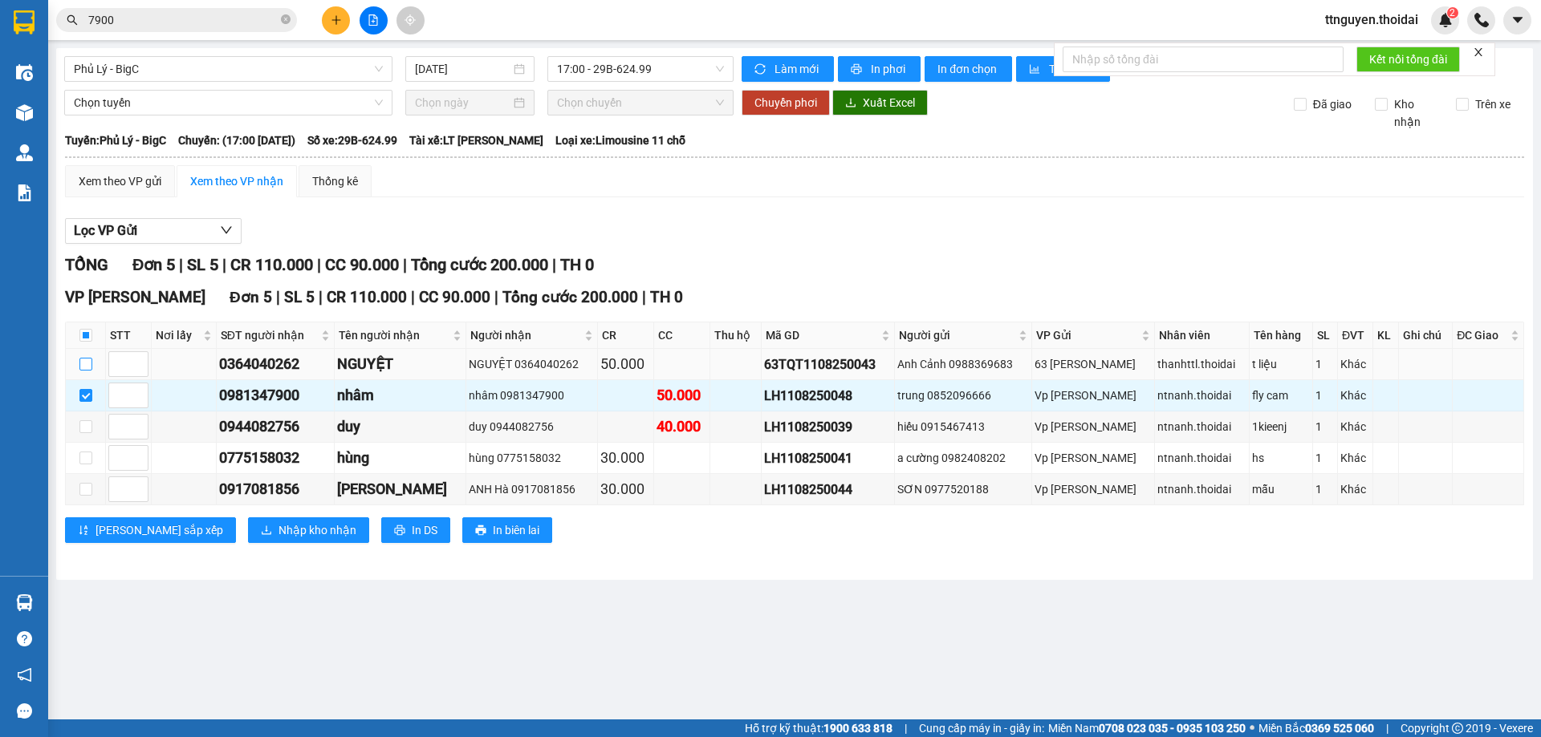
click at [87, 364] on input "checkbox" at bounding box center [85, 364] width 13 height 13
checkbox input "true"
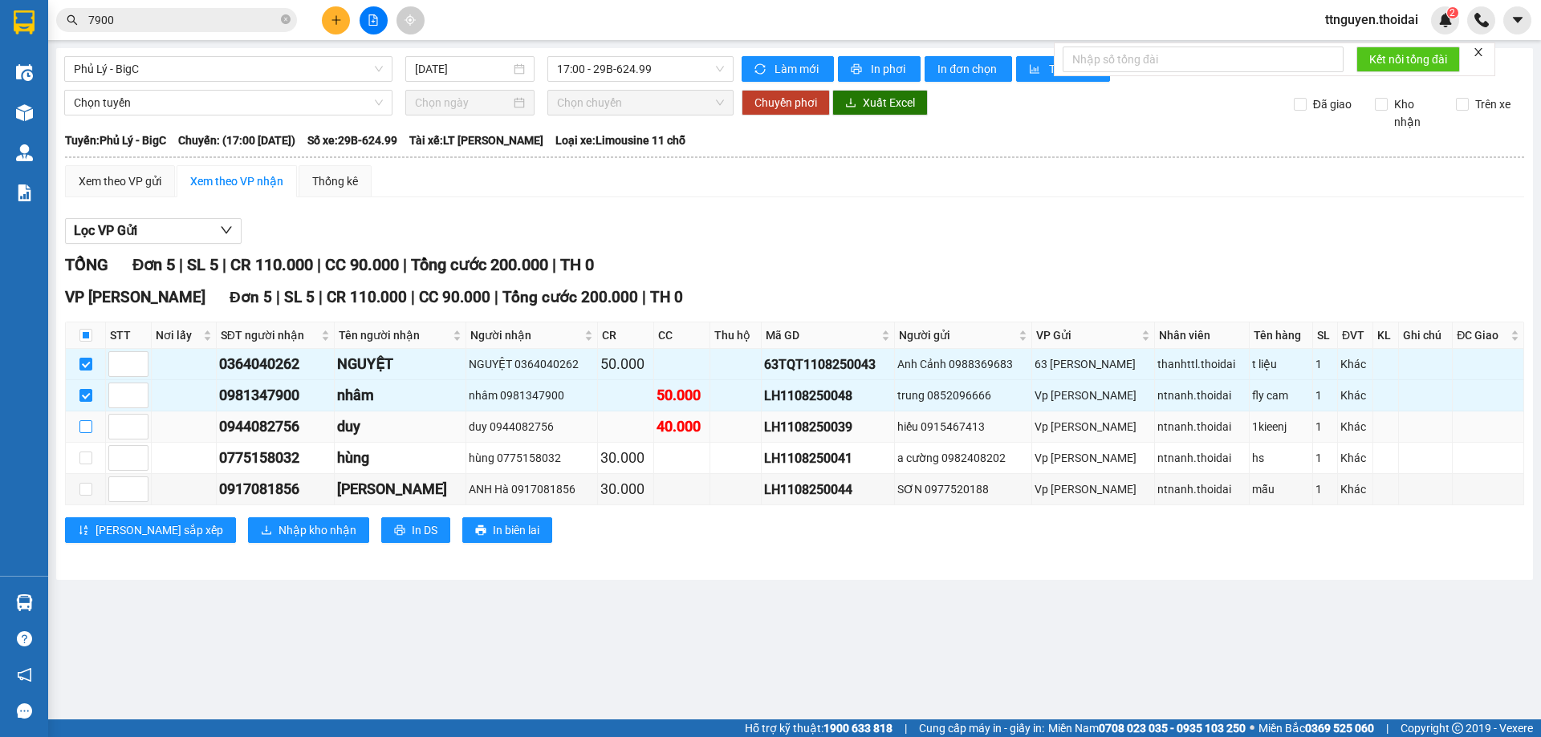
click at [85, 427] on input "checkbox" at bounding box center [85, 426] width 13 height 13
checkbox input "true"
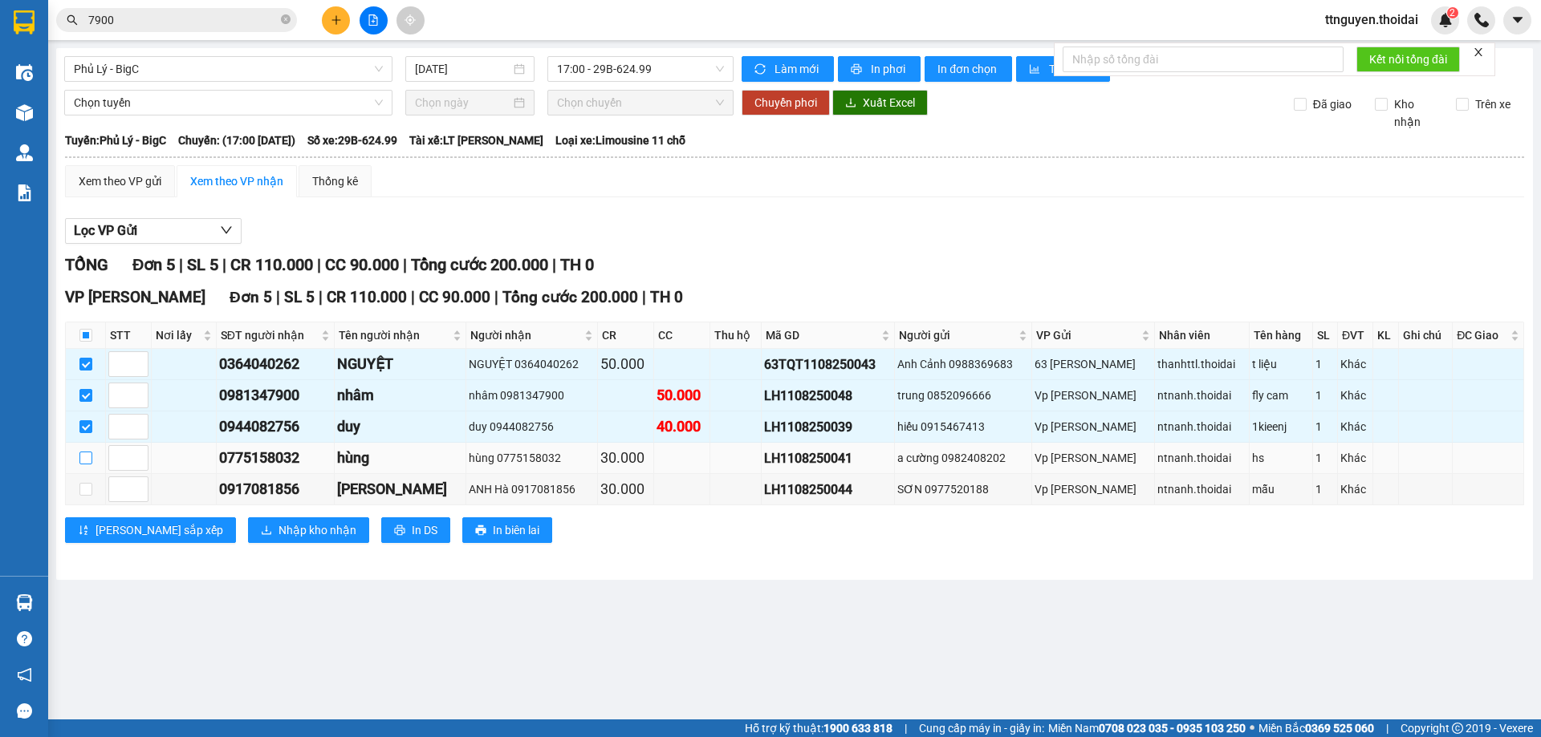
click at [82, 456] on input "checkbox" at bounding box center [85, 458] width 13 height 13
checkbox input "true"
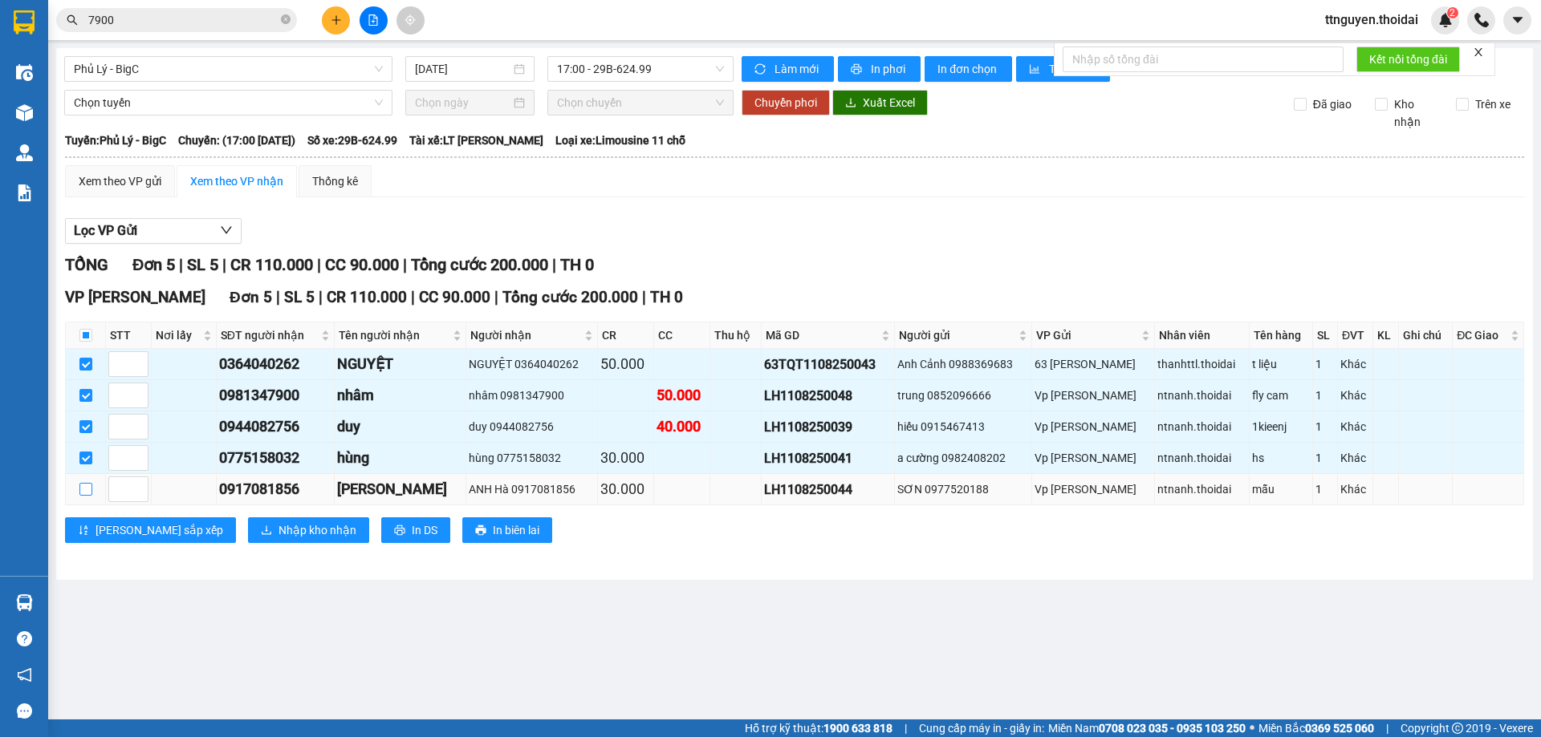
click at [79, 490] on input "checkbox" at bounding box center [85, 489] width 13 height 13
checkbox input "true"
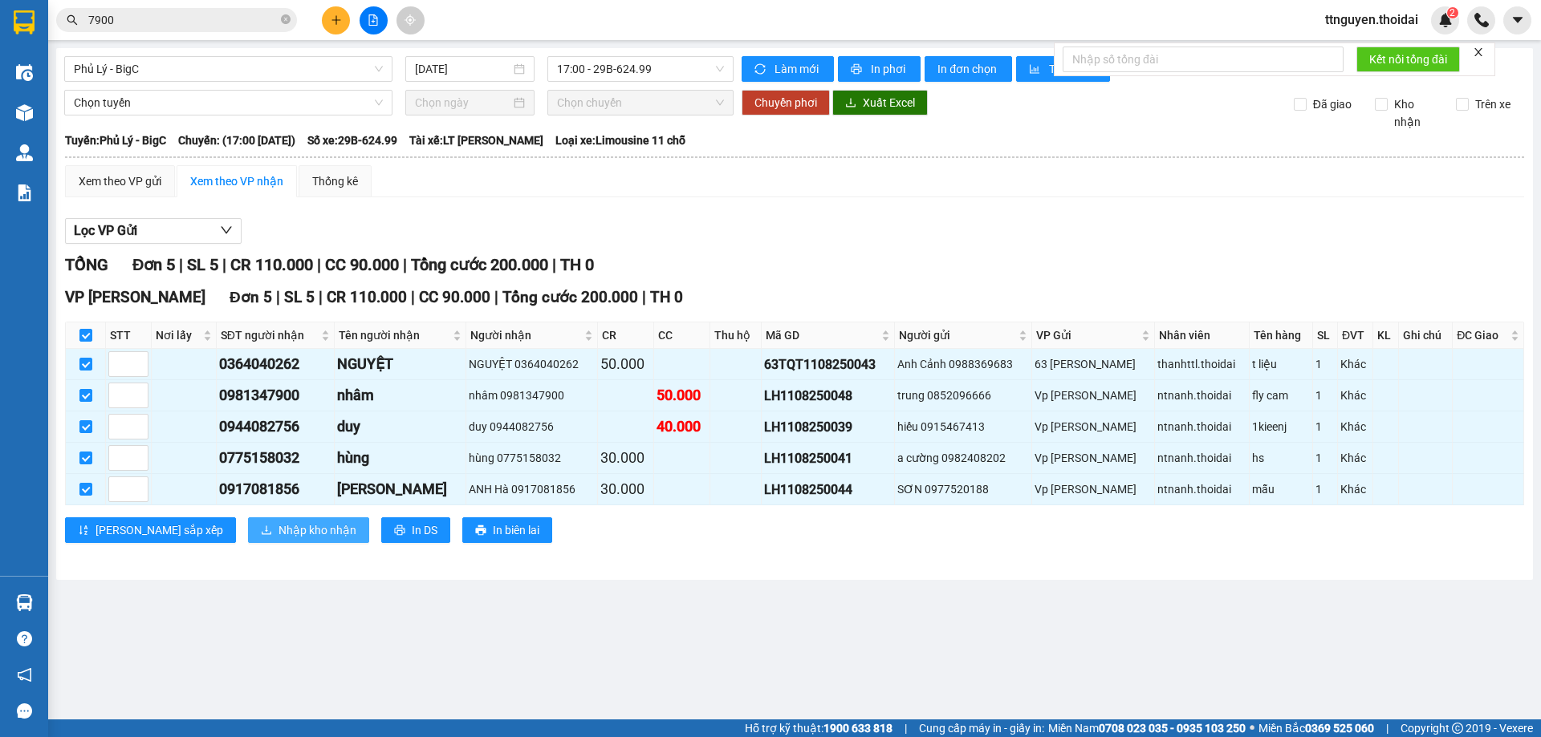
click at [278, 526] on span "Nhập kho nhận" at bounding box center [317, 531] width 78 height 18
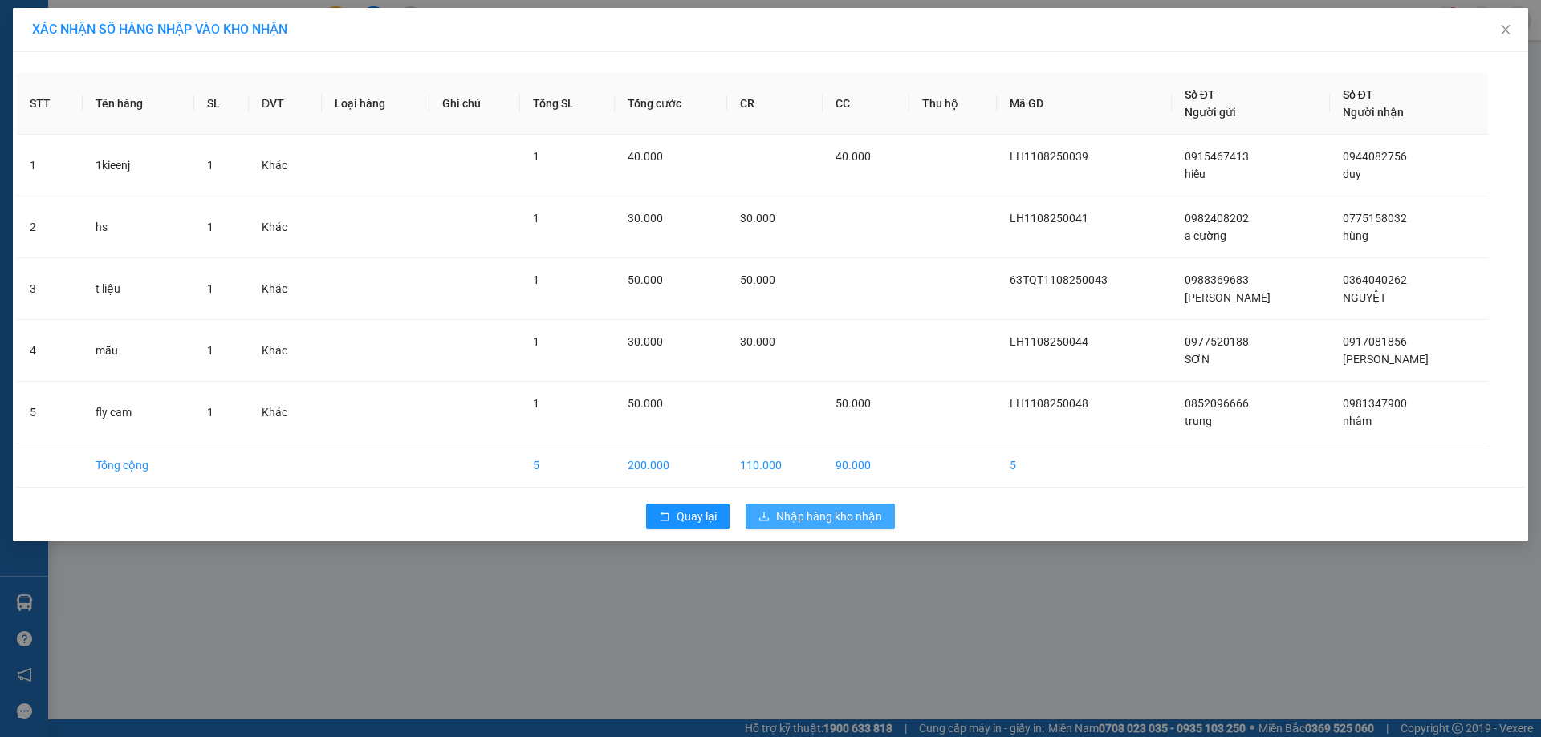
click at [833, 507] on button "Nhập hàng kho nhận" at bounding box center [819, 517] width 149 height 26
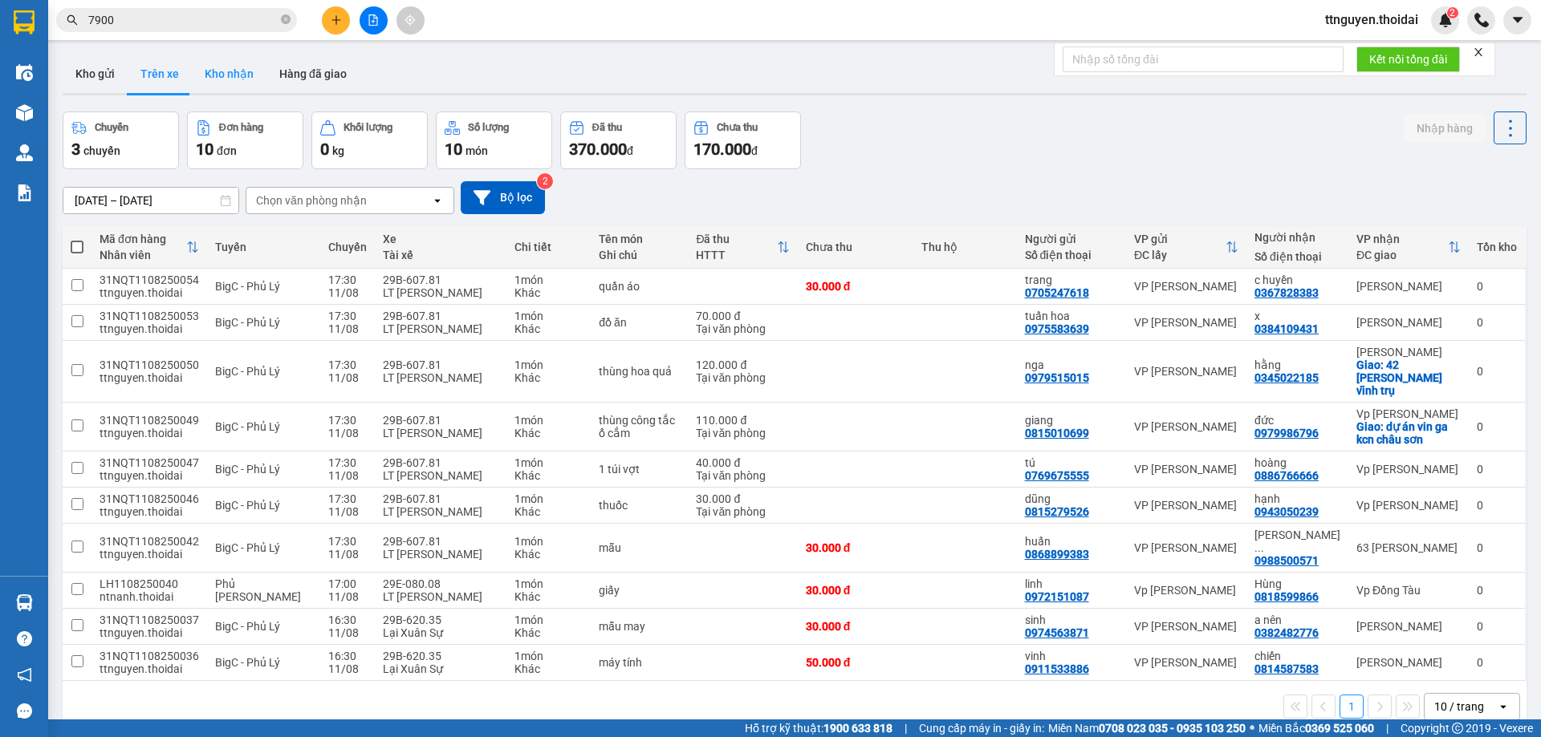
click at [247, 75] on button "Kho nhận" at bounding box center [229, 74] width 75 height 39
type input "01/08/2025 – 11/08/2025"
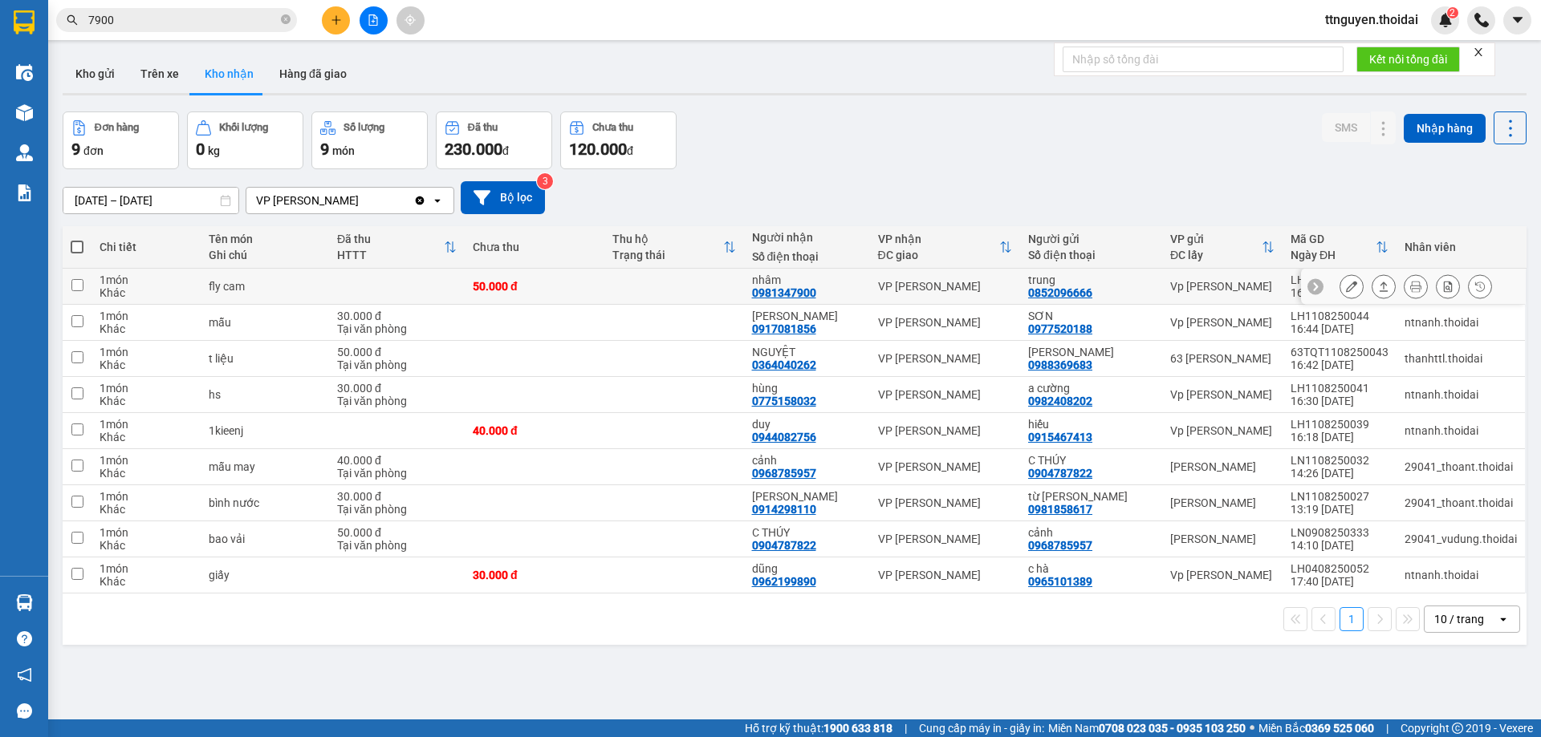
click at [1355, 283] on div at bounding box center [1415, 286] width 152 height 24
click at [1346, 283] on icon at bounding box center [1351, 286] width 11 height 11
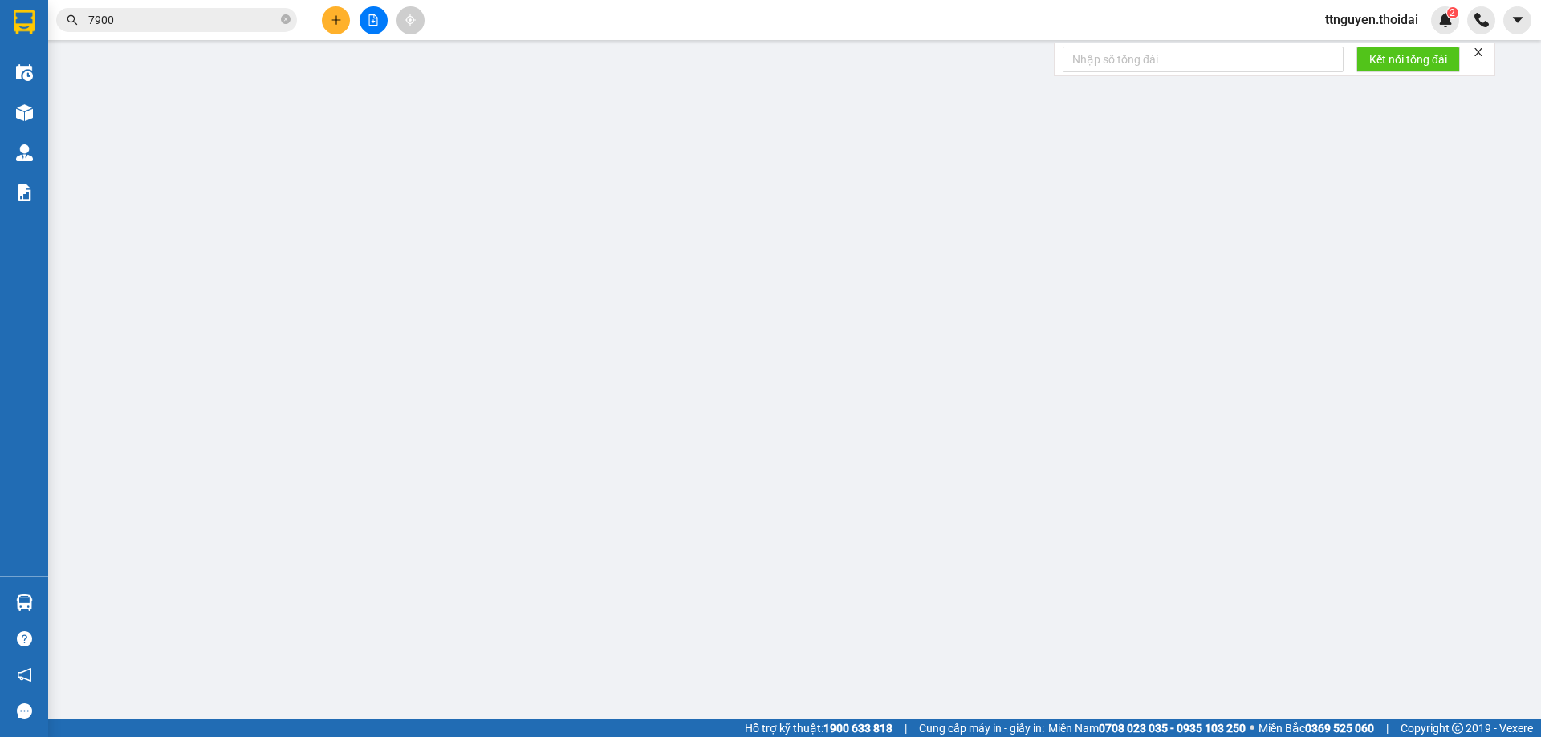
type input "0852096666"
type input "trung"
type input "0981347900"
type input "nhâm"
type input "50.000"
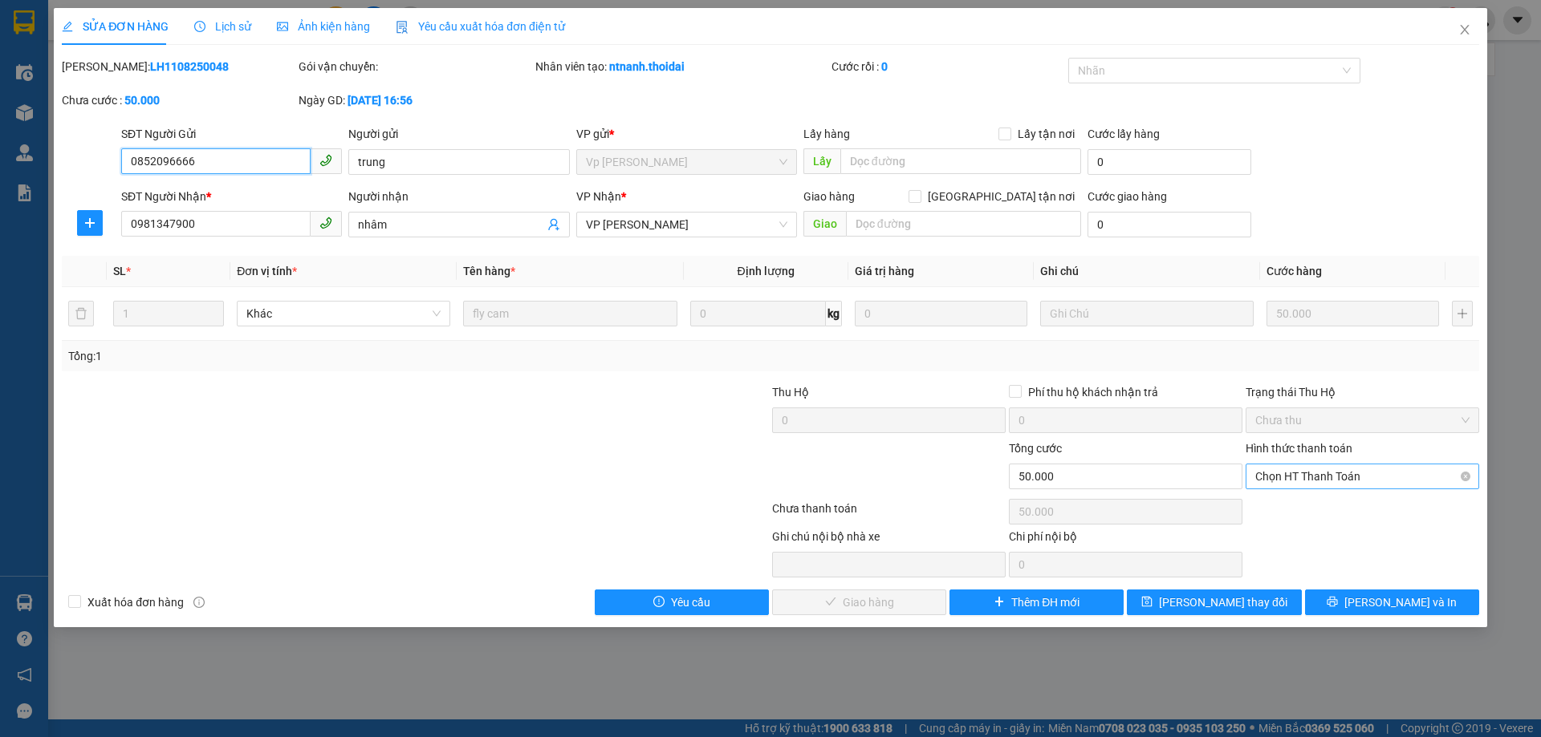
click at [1298, 477] on span "Chọn HT Thanh Toán" at bounding box center [1362, 477] width 214 height 24
click at [1289, 514] on div "Tại văn phòng" at bounding box center [1362, 509] width 214 height 18
type input "0"
click at [891, 595] on span "Lưu và Giao hàng" at bounding box center [879, 603] width 154 height 18
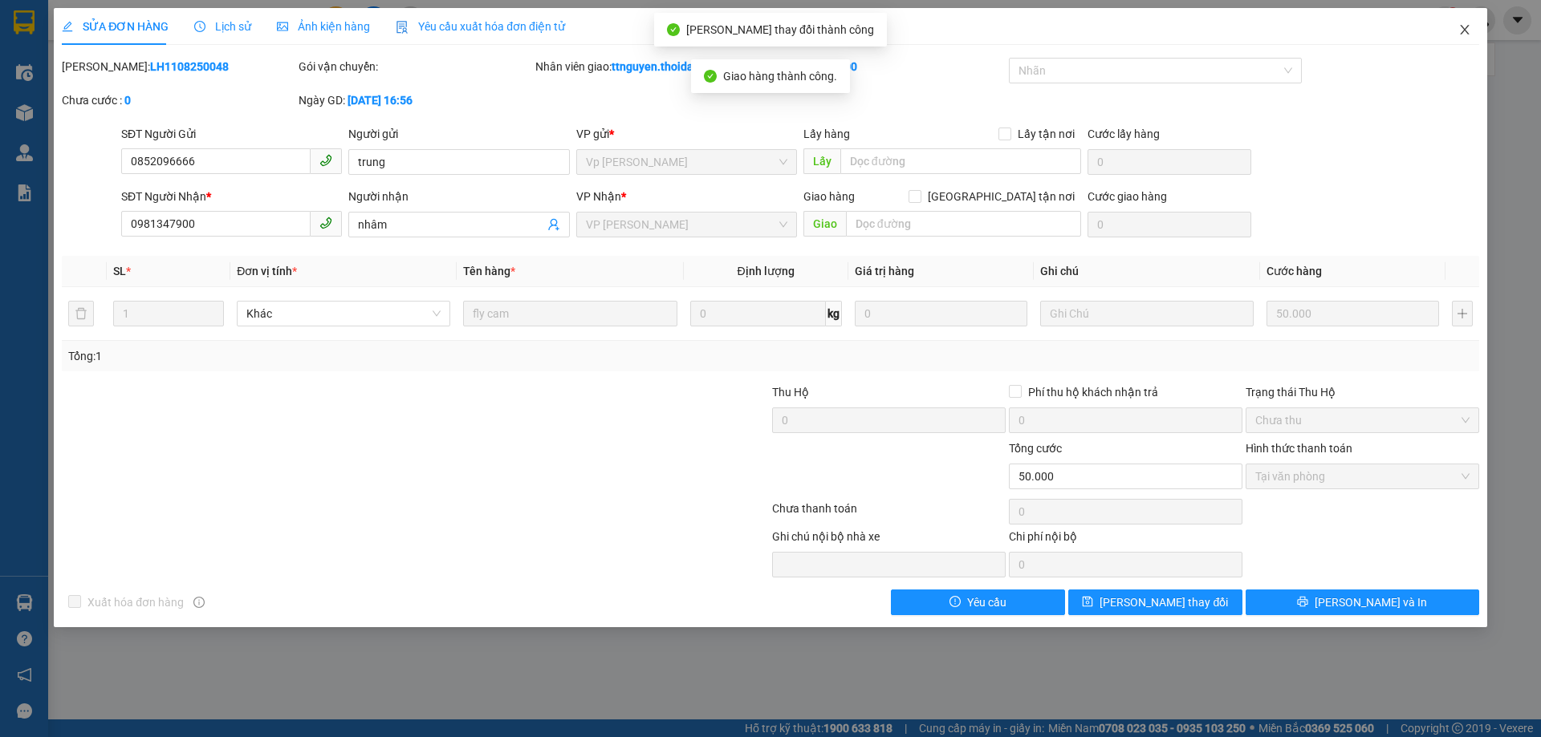
click at [1465, 35] on icon "close" at bounding box center [1464, 29] width 13 height 13
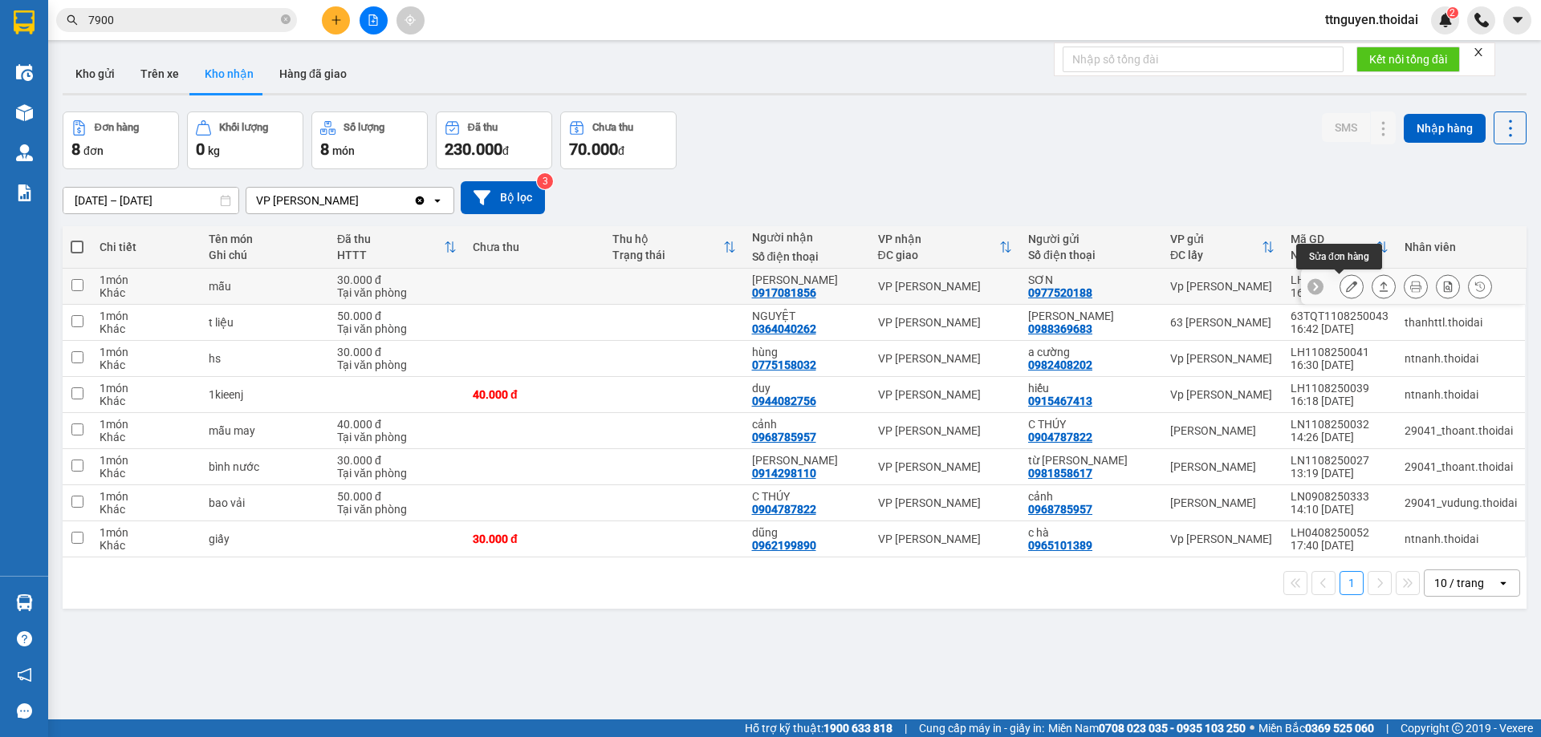
click at [1340, 282] on button at bounding box center [1351, 287] width 22 height 28
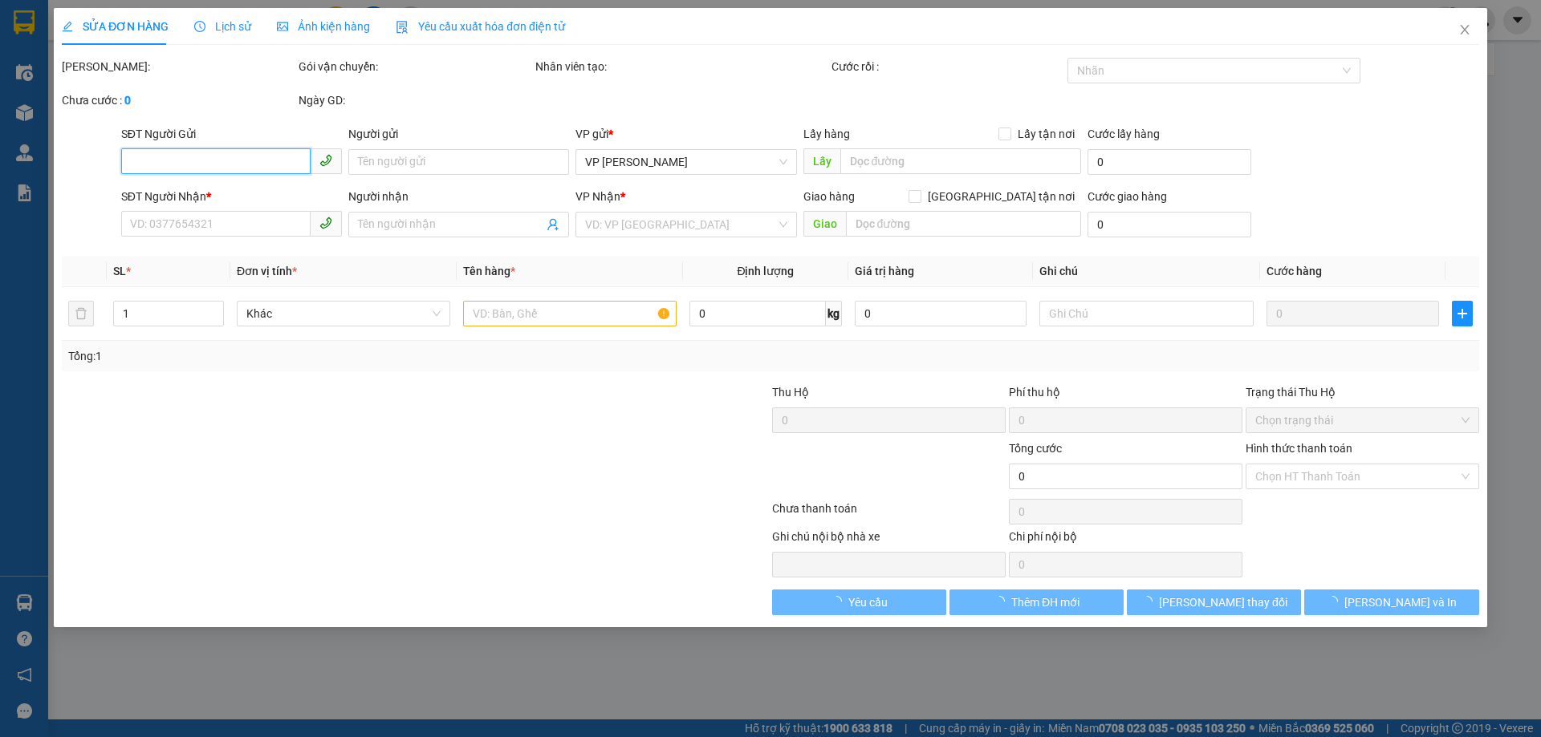
type input "0977520188"
type input "SƠN"
type input "0917081856"
type input "ANH Hà"
type input "30.000"
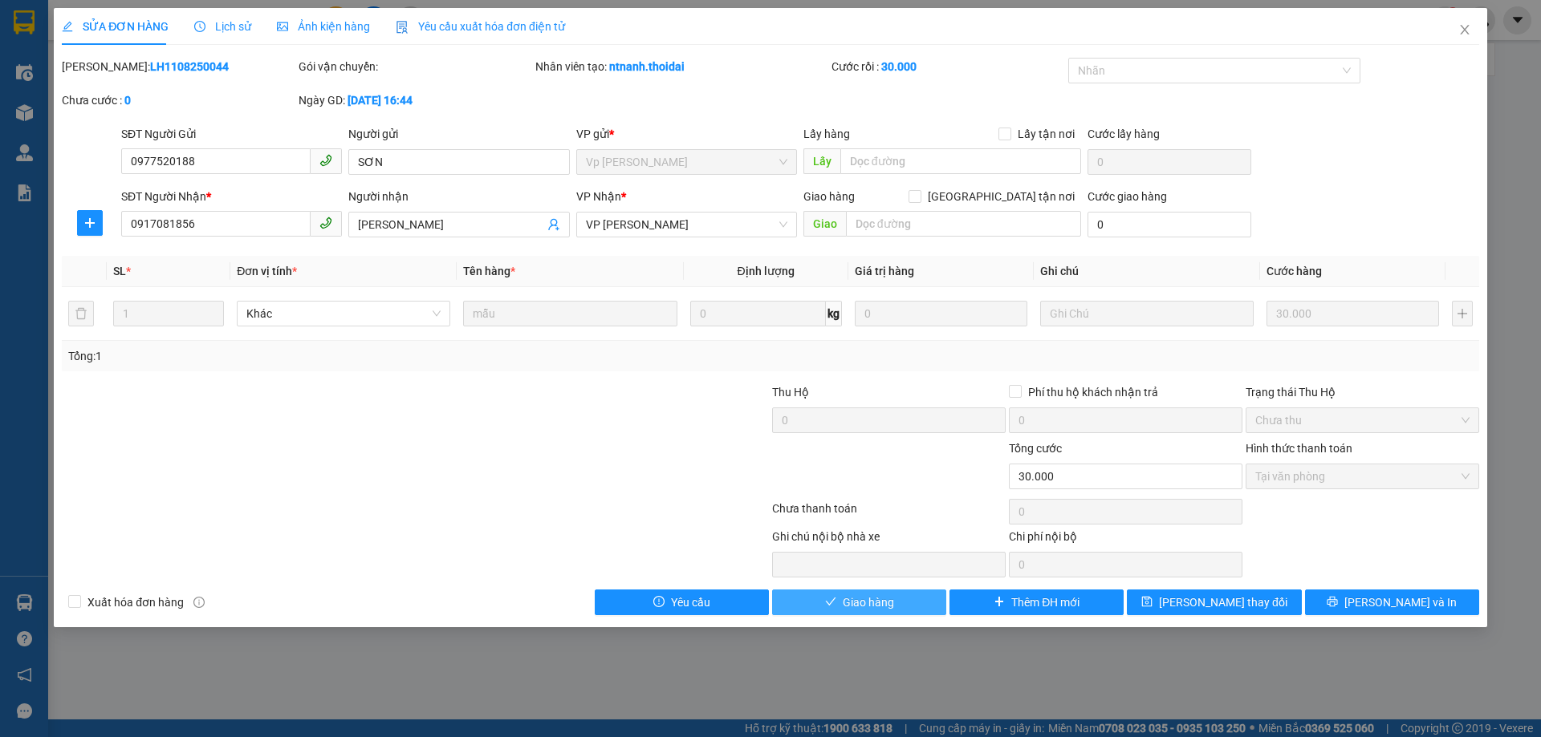
click at [878, 599] on span "Giao hàng" at bounding box center [868, 603] width 51 height 18
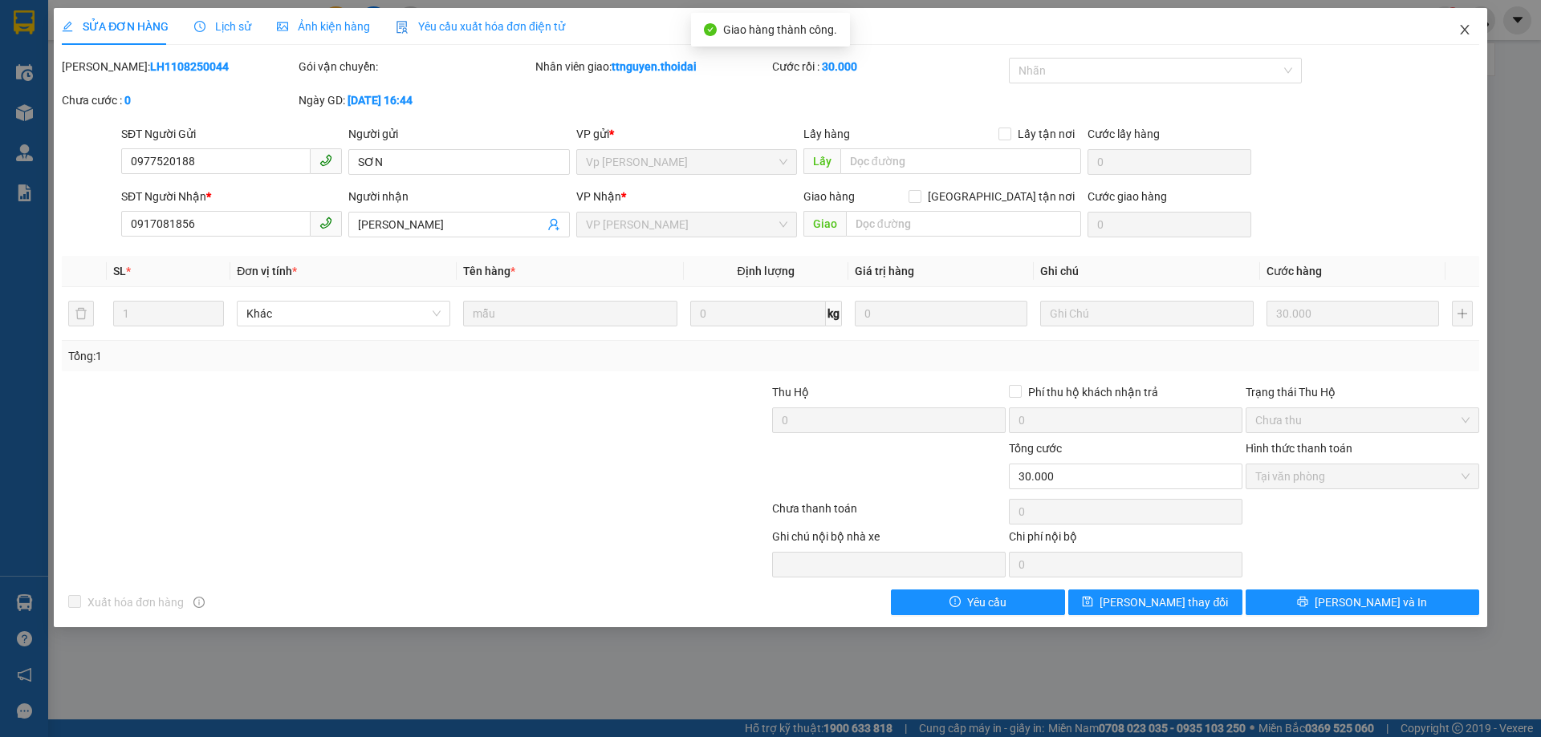
click at [1468, 30] on icon "close" at bounding box center [1464, 29] width 13 height 13
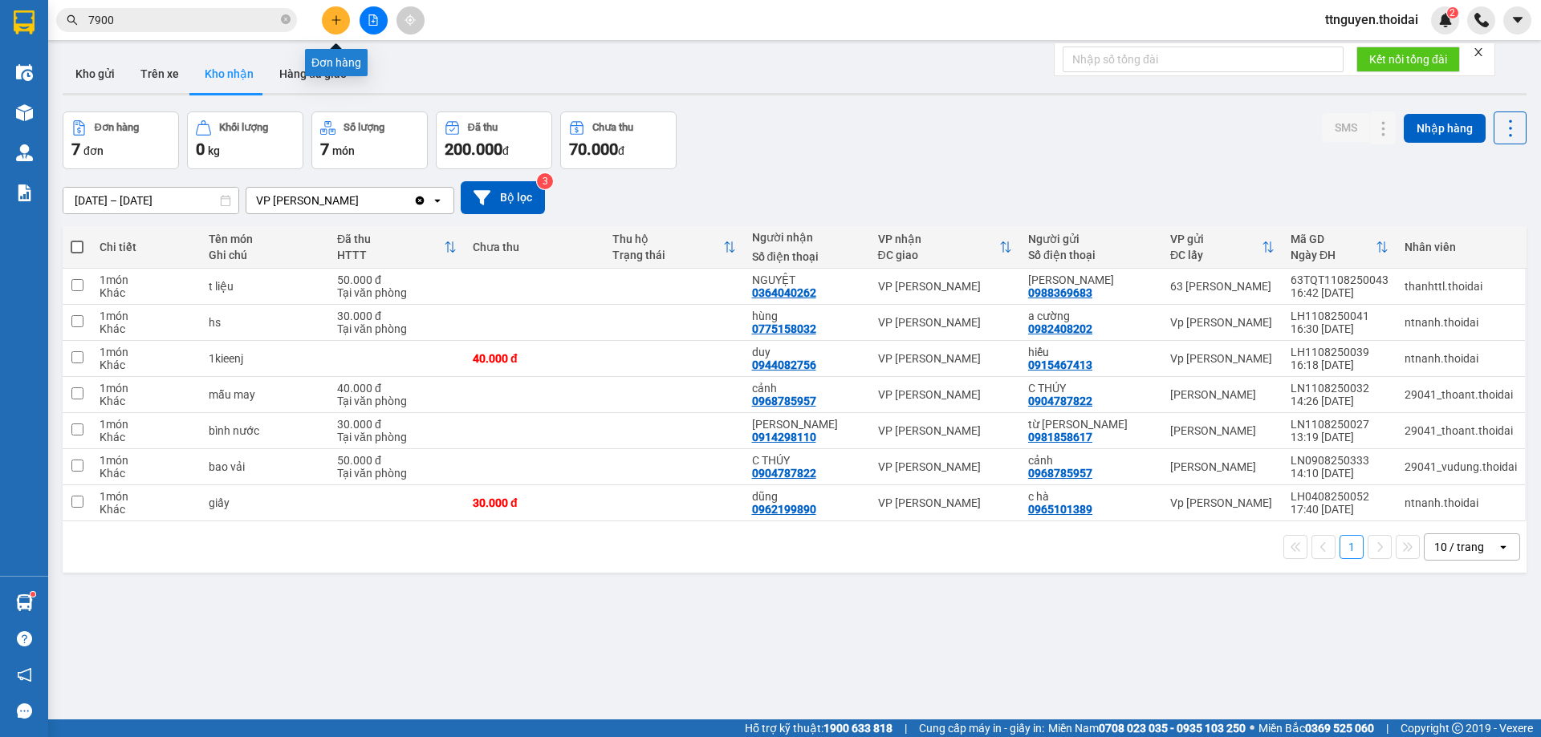
click at [331, 25] on icon "plus" at bounding box center [336, 19] width 11 height 11
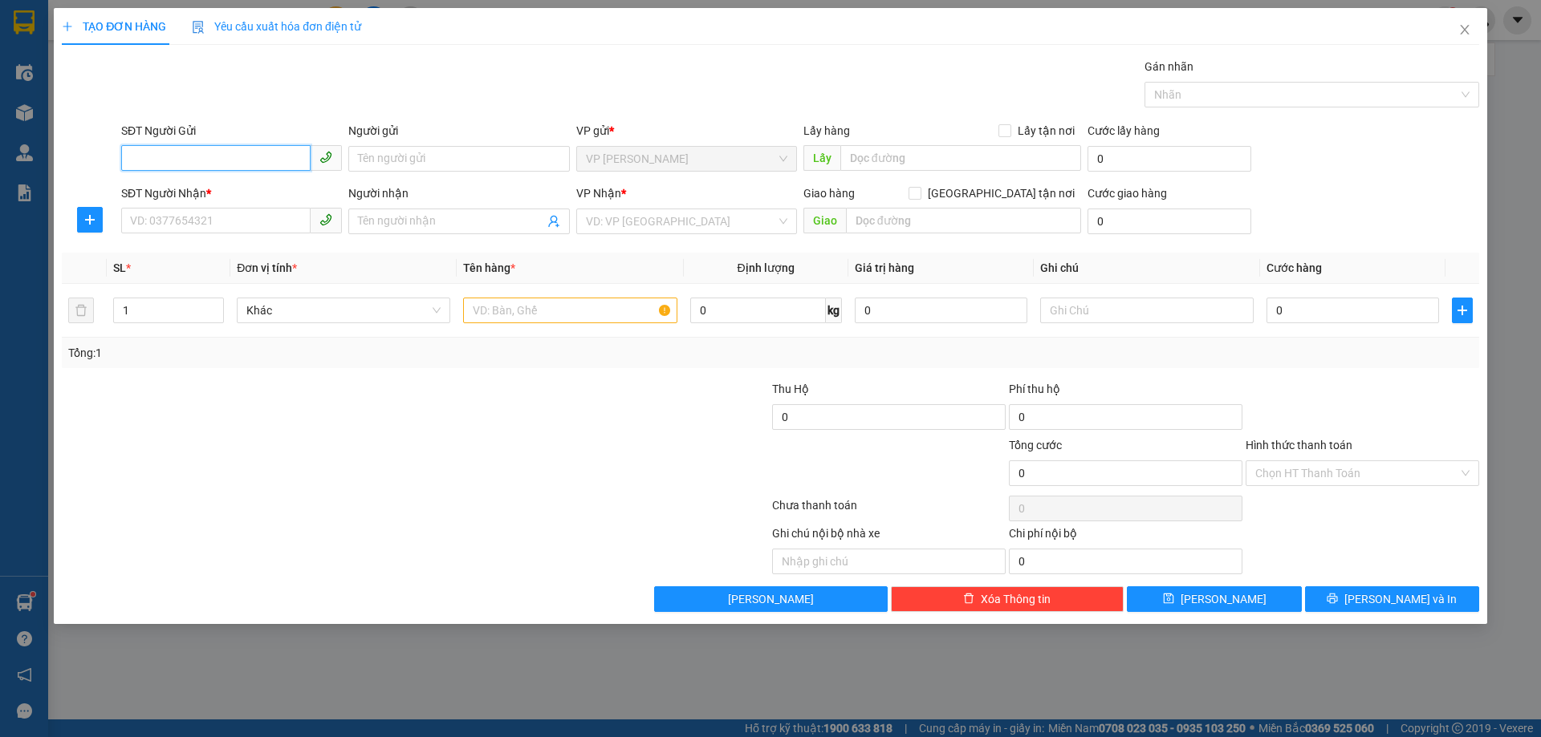
click at [226, 156] on input "SĐT Người Gửi" at bounding box center [215, 158] width 189 height 26
type input "0936452188"
click at [408, 161] on input "Người gửi" at bounding box center [458, 159] width 221 height 26
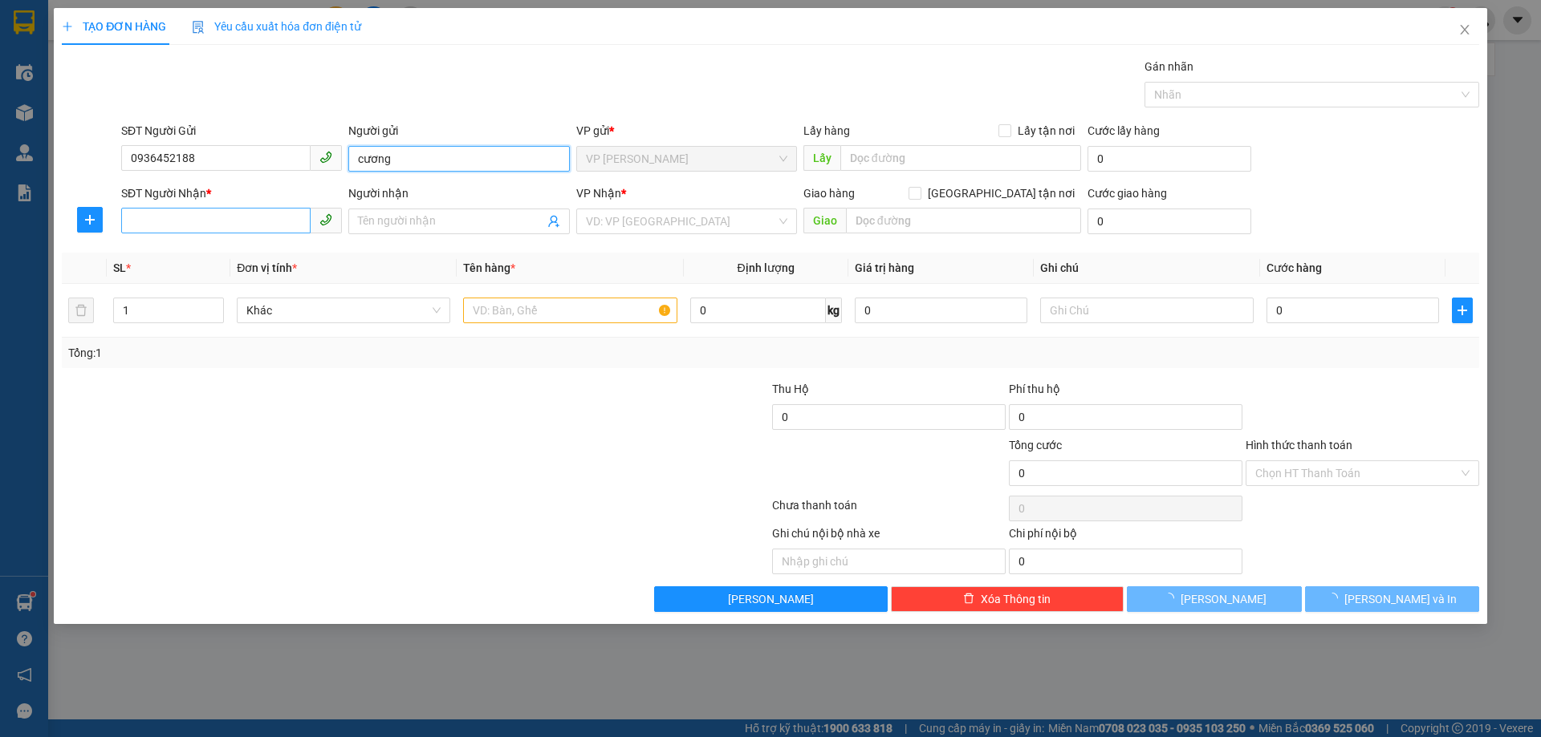
type input "cương"
click at [194, 221] on input "SĐT Người Nhận *" at bounding box center [215, 221] width 189 height 26
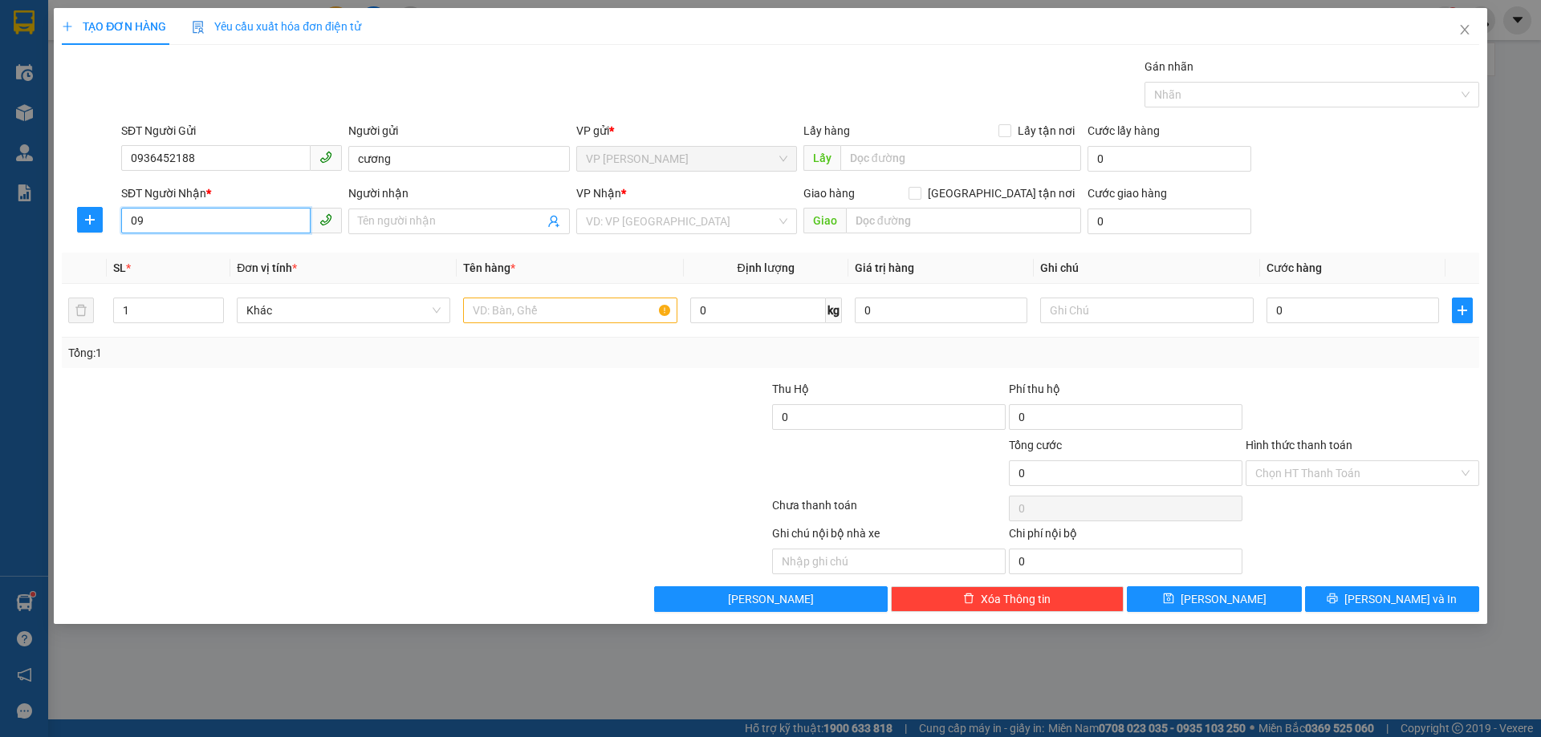
type input "0"
click at [530, 303] on input "text" at bounding box center [569, 311] width 213 height 26
type input "thuốc"
click at [253, 221] on input "SĐT Người Nhận *" at bounding box center [215, 221] width 189 height 26
type input "0762202599"
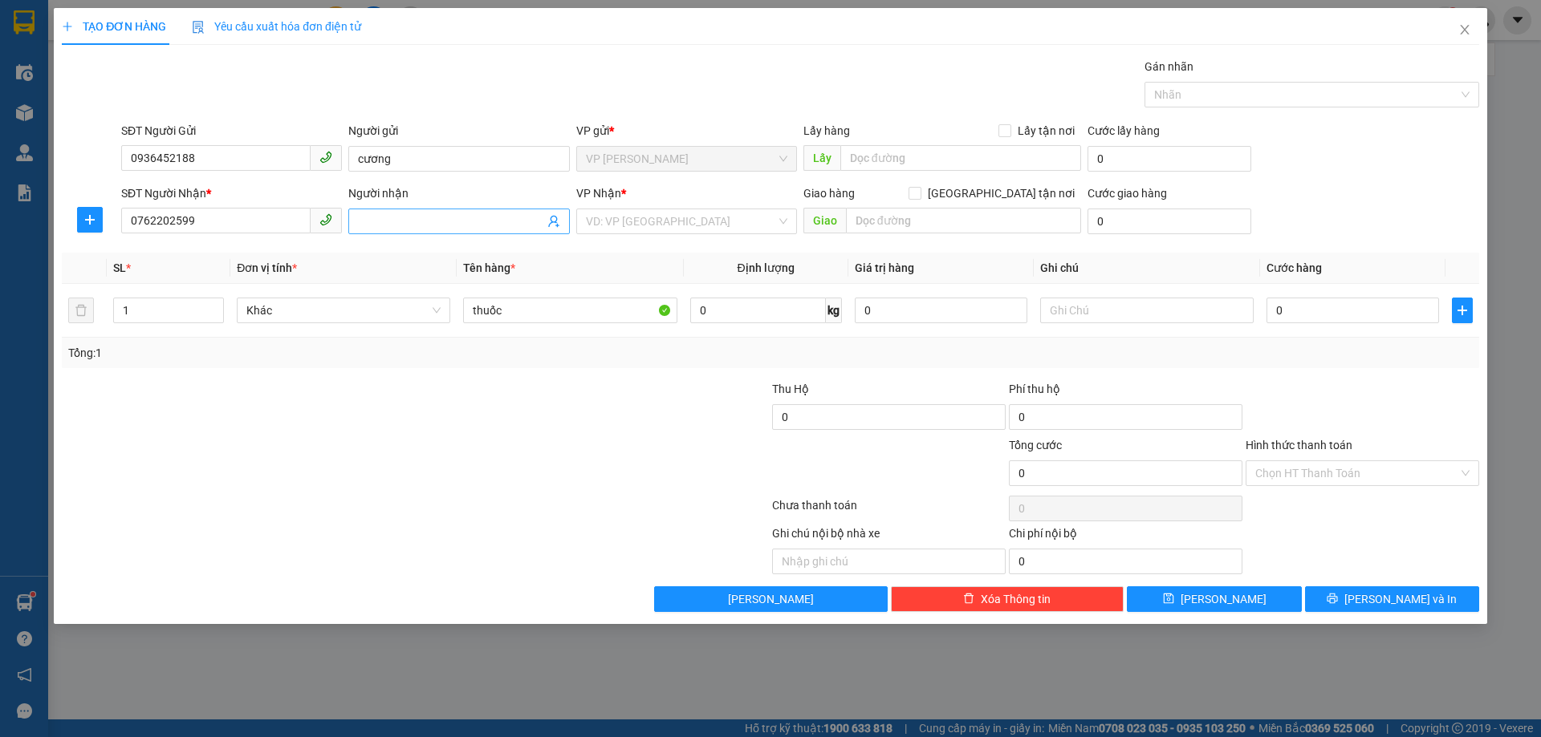
click at [412, 225] on input "Người nhận" at bounding box center [450, 222] width 185 height 18
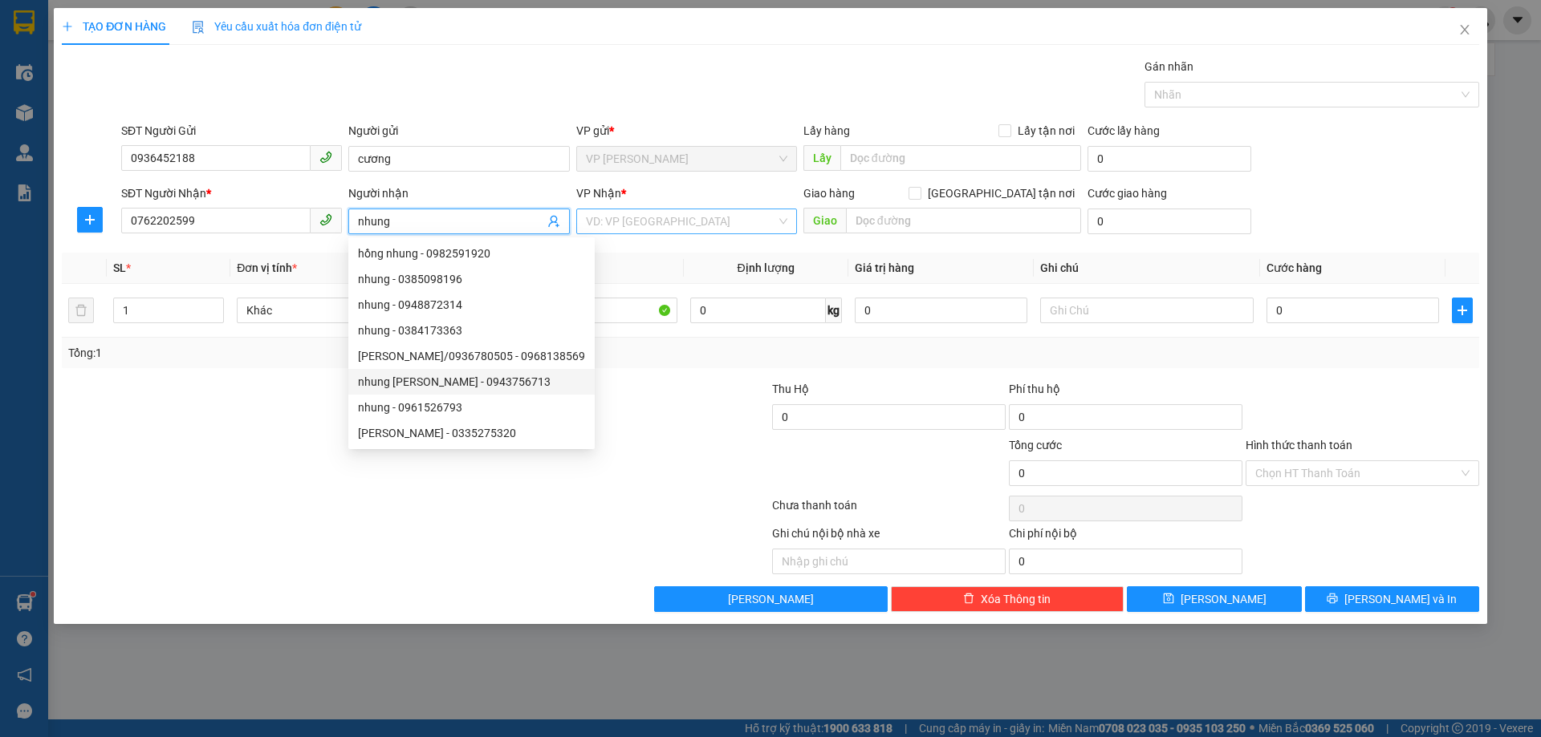
type input "nhung"
click at [650, 220] on input "search" at bounding box center [681, 221] width 190 height 24
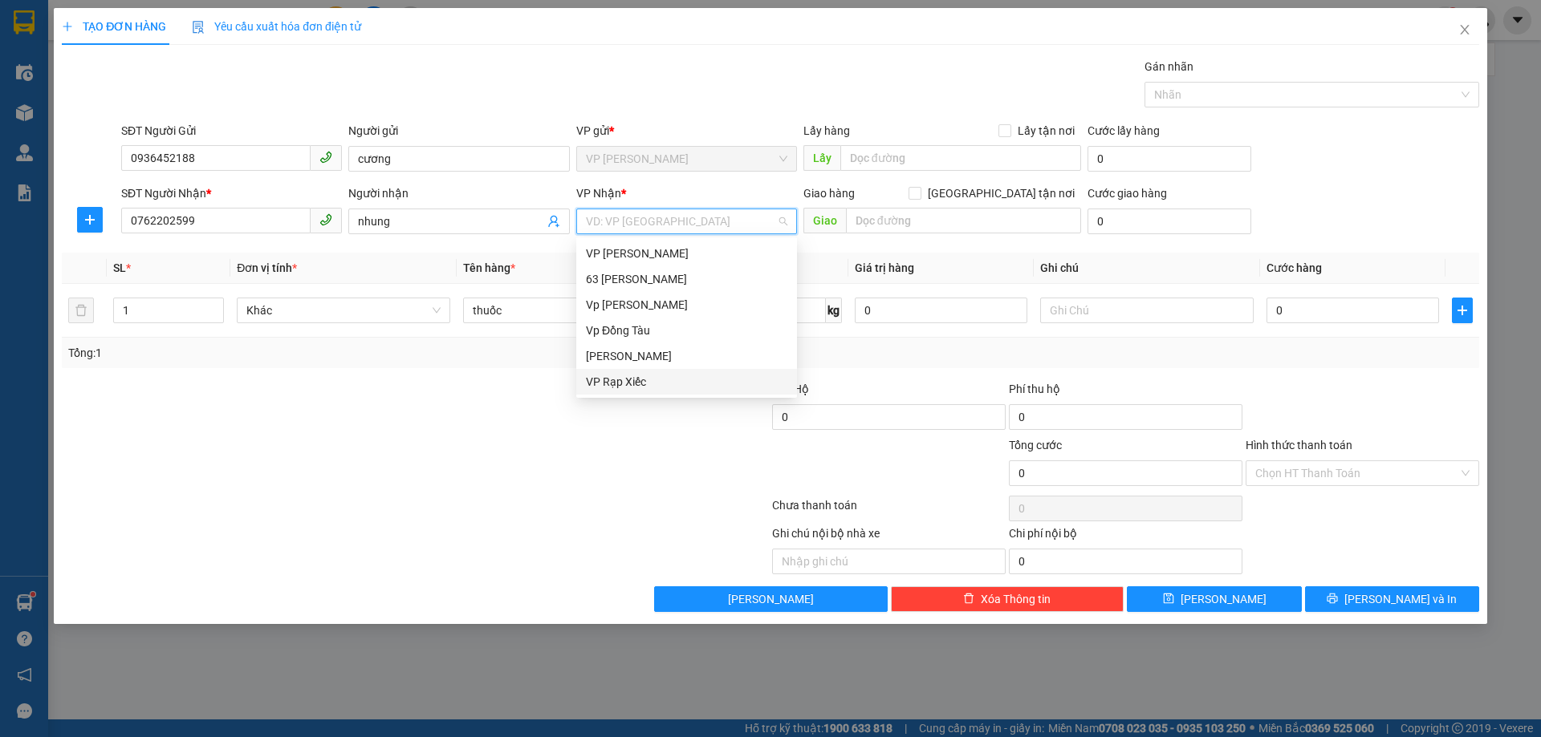
click at [498, 432] on div at bounding box center [296, 408] width 473 height 56
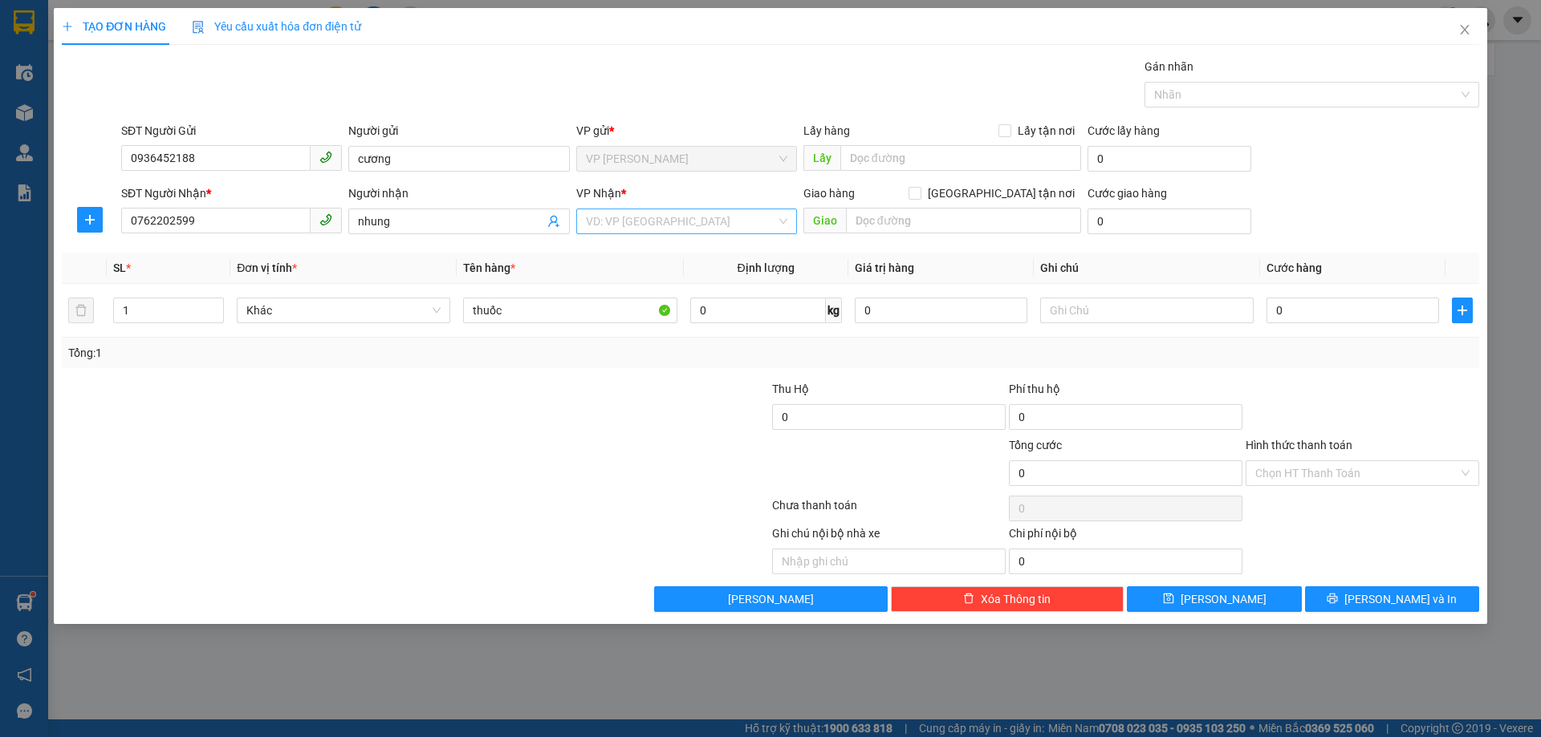
click at [658, 230] on input "search" at bounding box center [681, 221] width 190 height 24
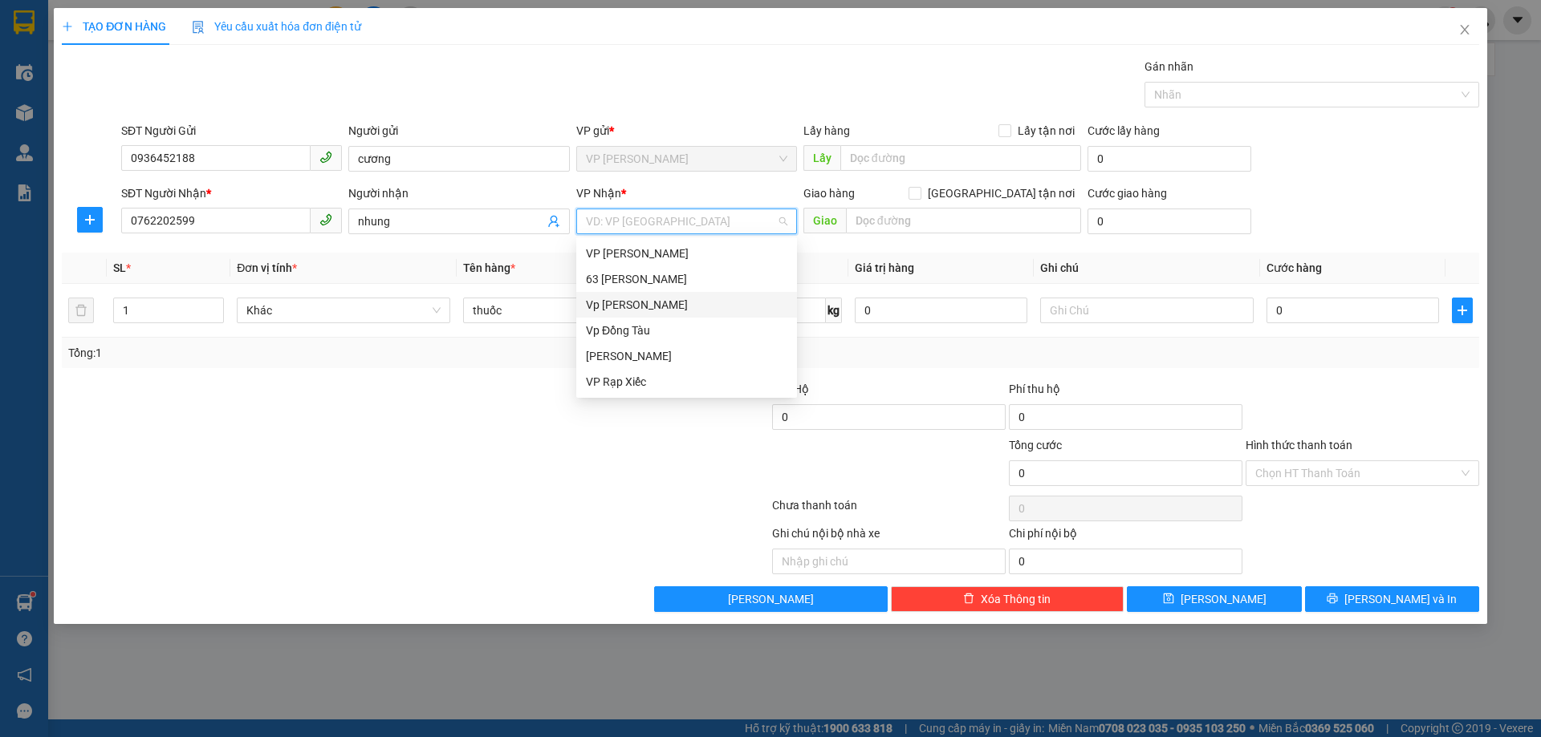
click at [652, 297] on div "Vp Lê Hoàn" at bounding box center [686, 305] width 201 height 18
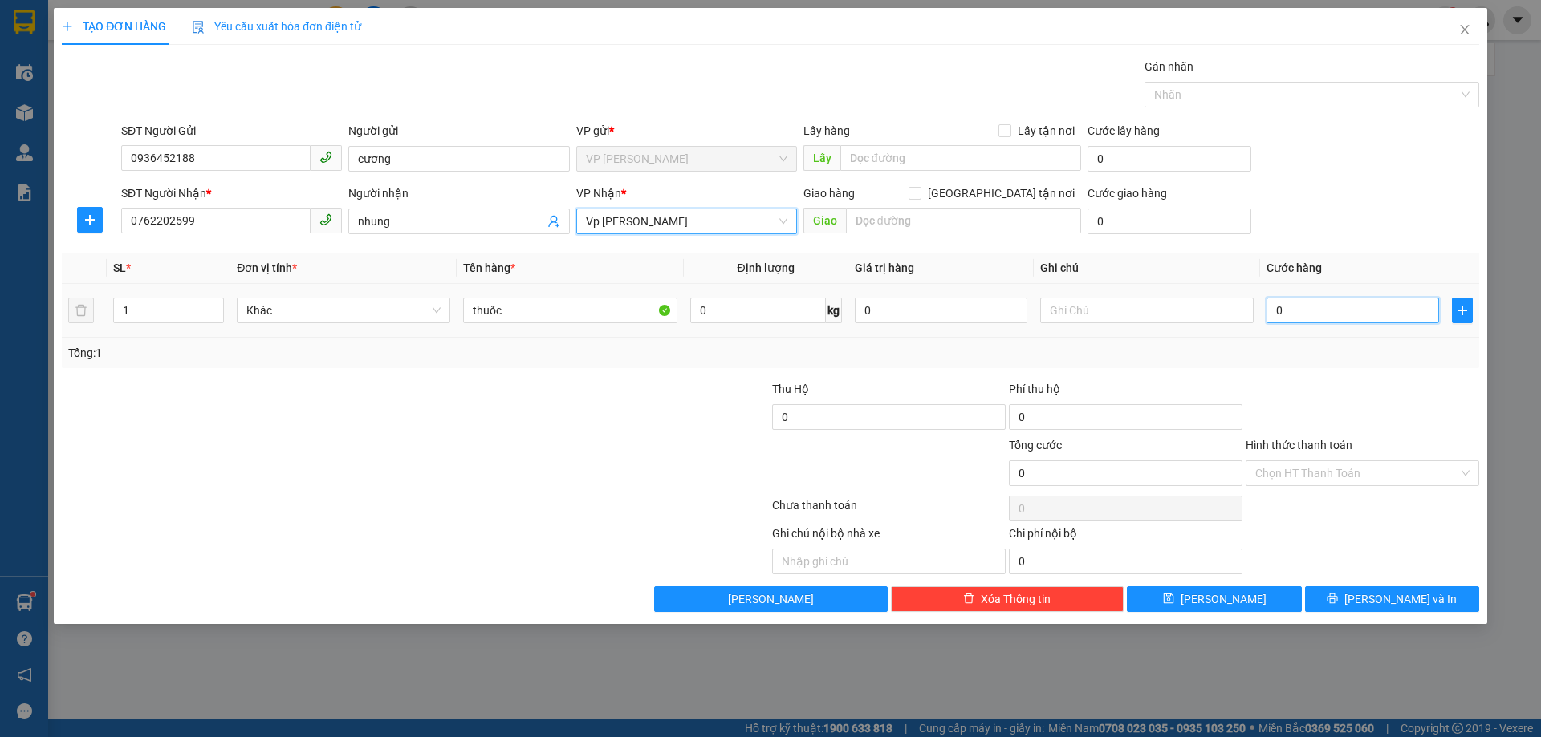
click at [1331, 315] on input "0" at bounding box center [1352, 311] width 173 height 26
type input "001"
type input "1"
type input "0.011"
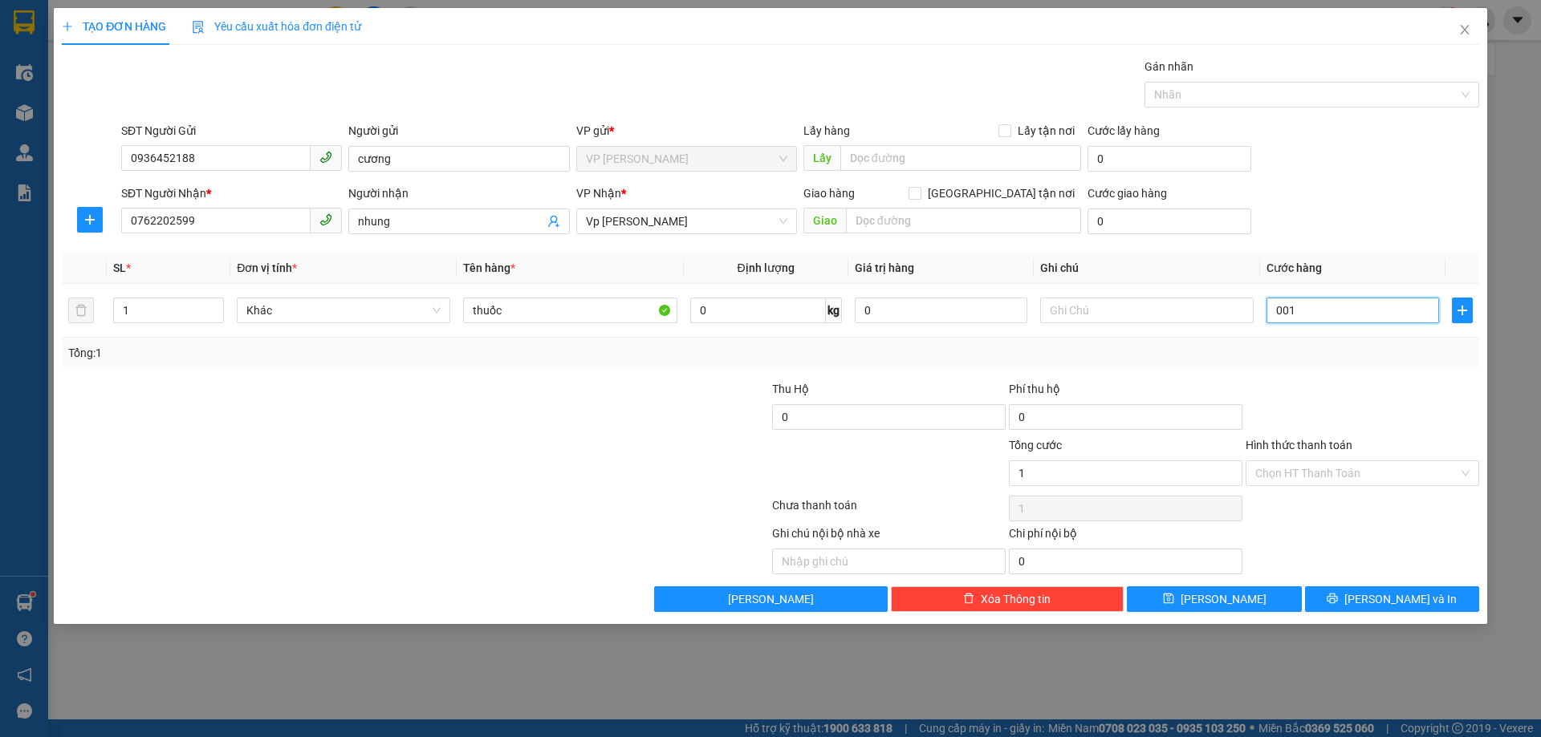
type input "11"
type input "00.110"
type input "110"
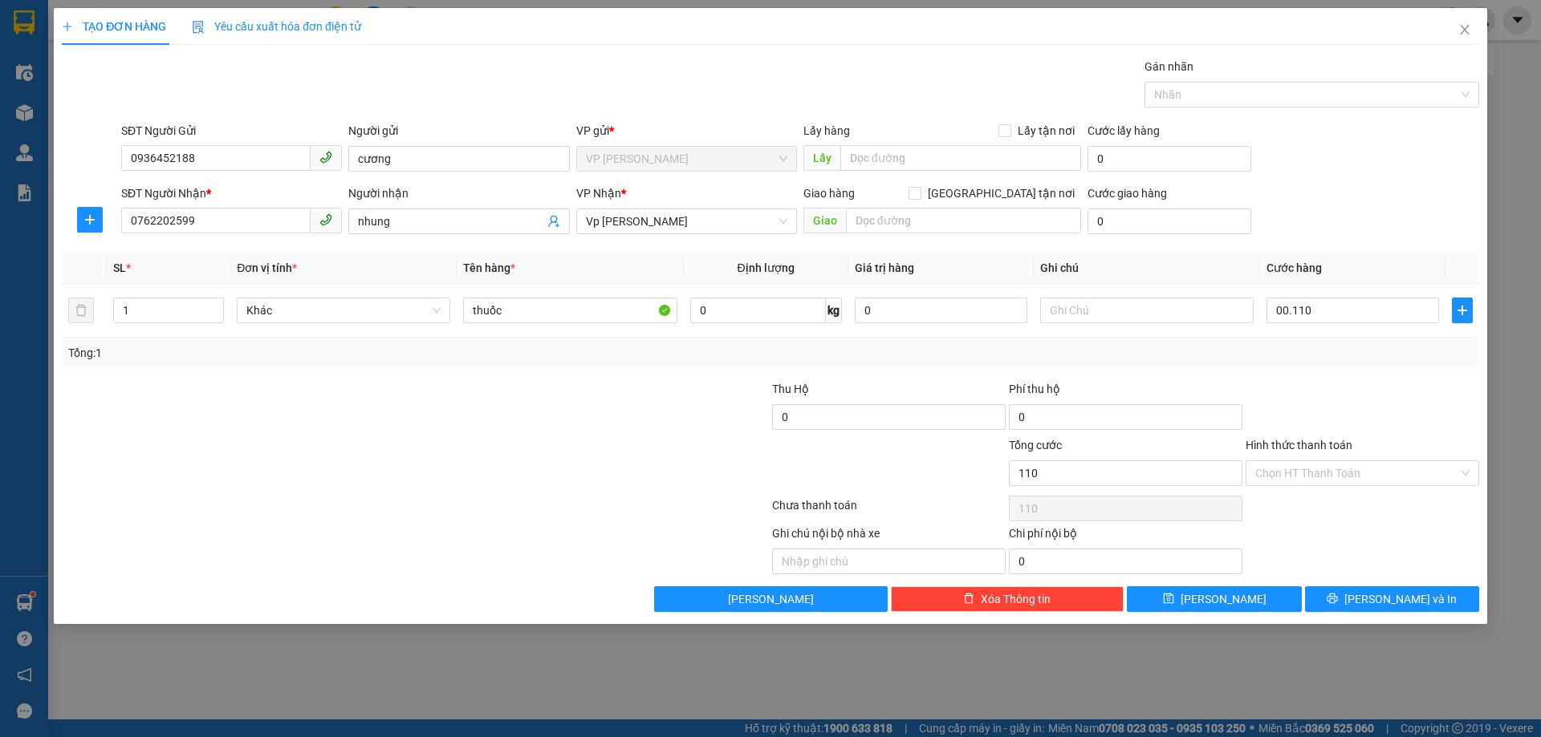
click at [1370, 393] on div at bounding box center [1362, 408] width 237 height 56
type input "110.000"
click at [1346, 467] on input "Hình thức thanh toán" at bounding box center [1356, 473] width 203 height 24
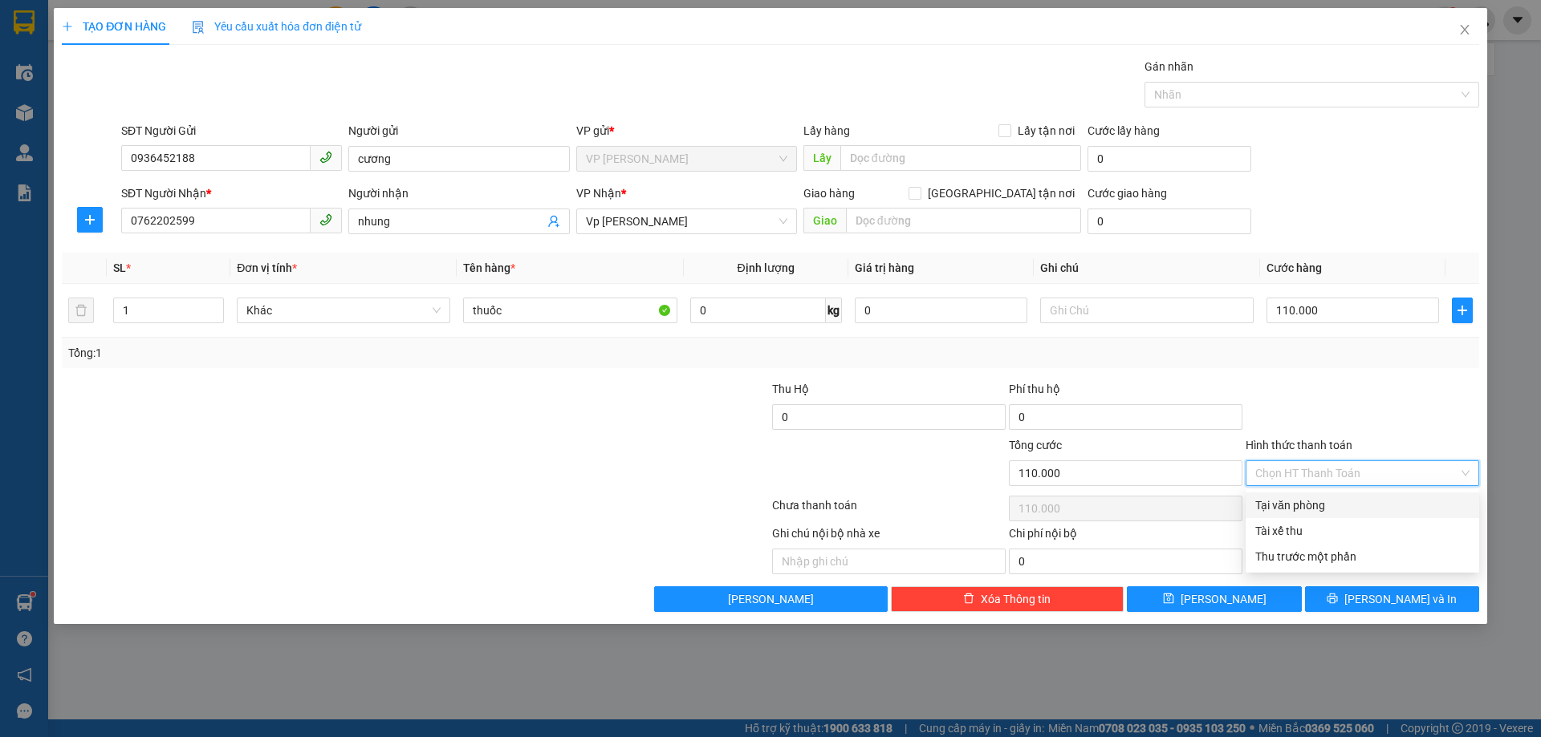
click at [1332, 500] on div "Tại văn phòng" at bounding box center [1362, 506] width 214 height 18
type input "0"
click at [995, 193] on div "Giao hàng Giao tận nơi" at bounding box center [942, 194] width 278 height 18
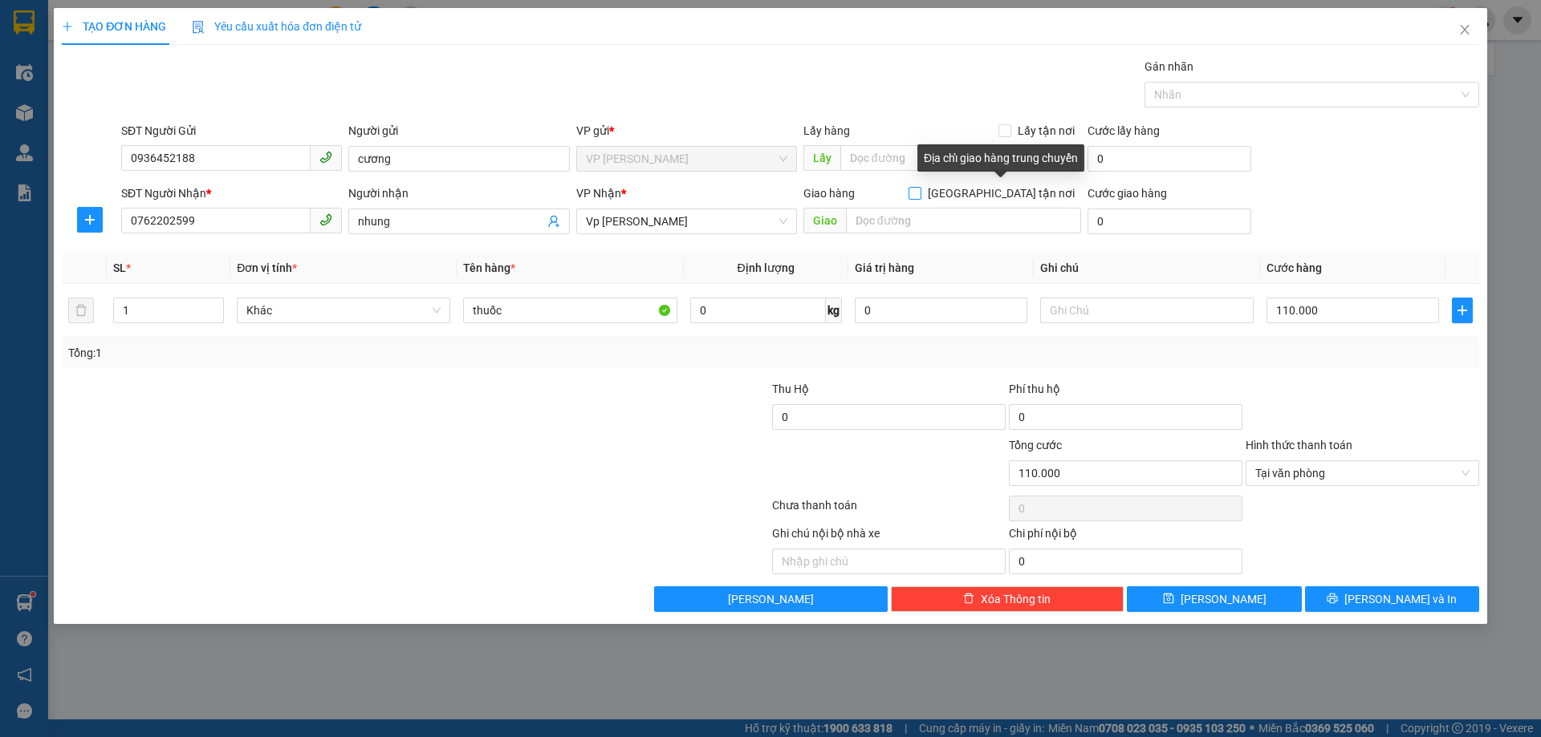
click at [920, 195] on input "Giao tận nơi" at bounding box center [913, 192] width 11 height 11
checkbox input "true"
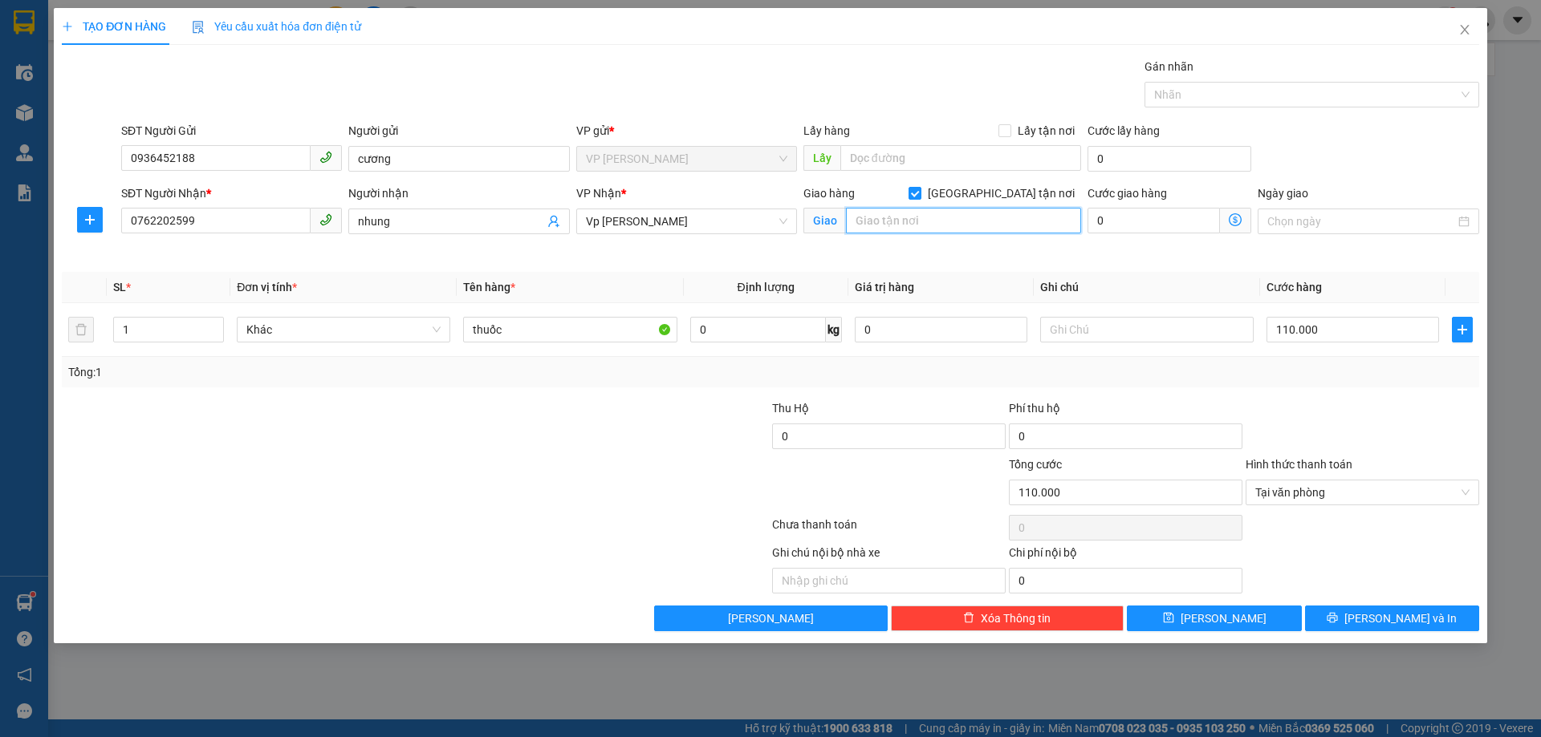
click at [963, 223] on input "text" at bounding box center [963, 221] width 235 height 26
type input "21 phạm tất đắc mặt đường lê công thanh"
click at [1340, 617] on button "Lưu và In" at bounding box center [1392, 619] width 174 height 26
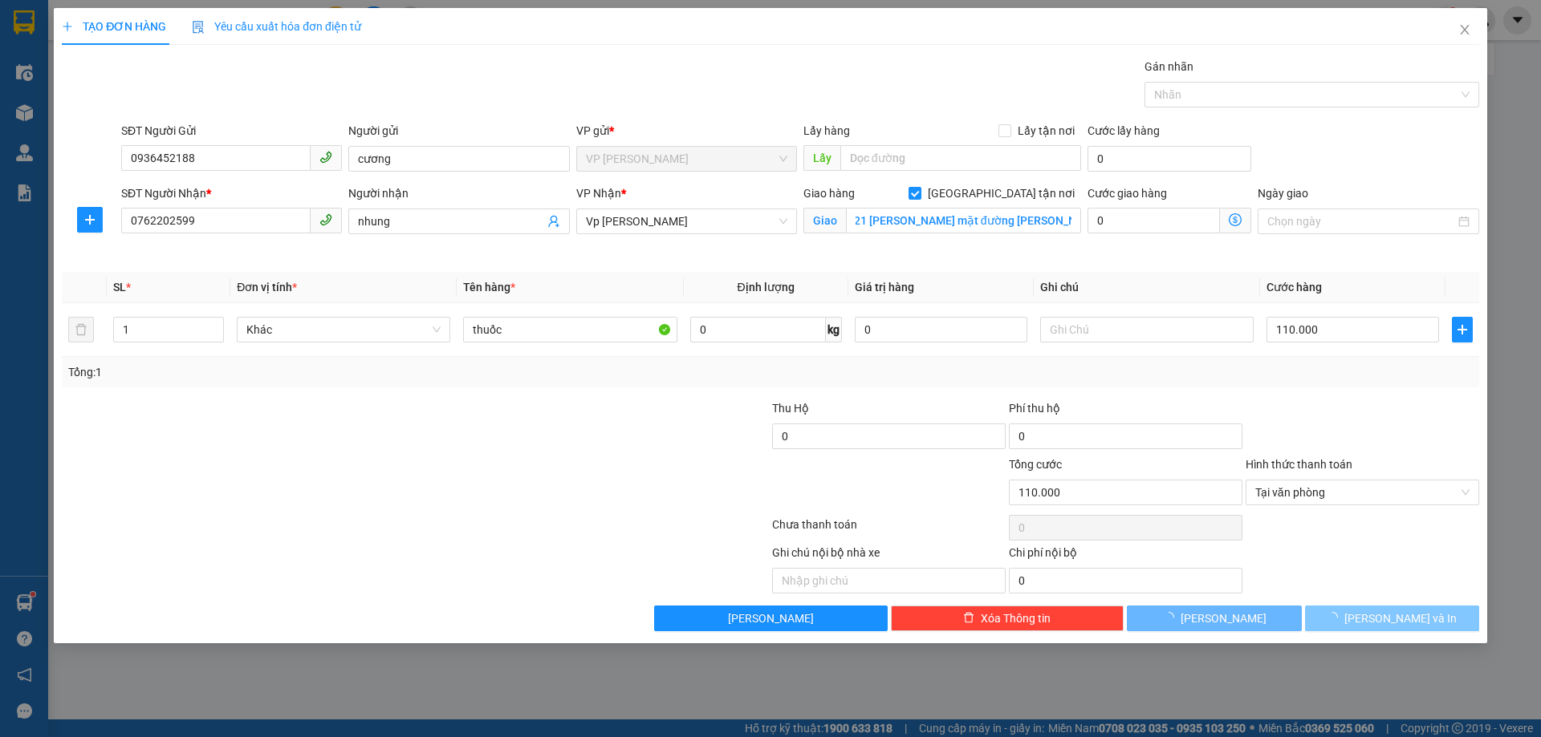
scroll to position [0, 0]
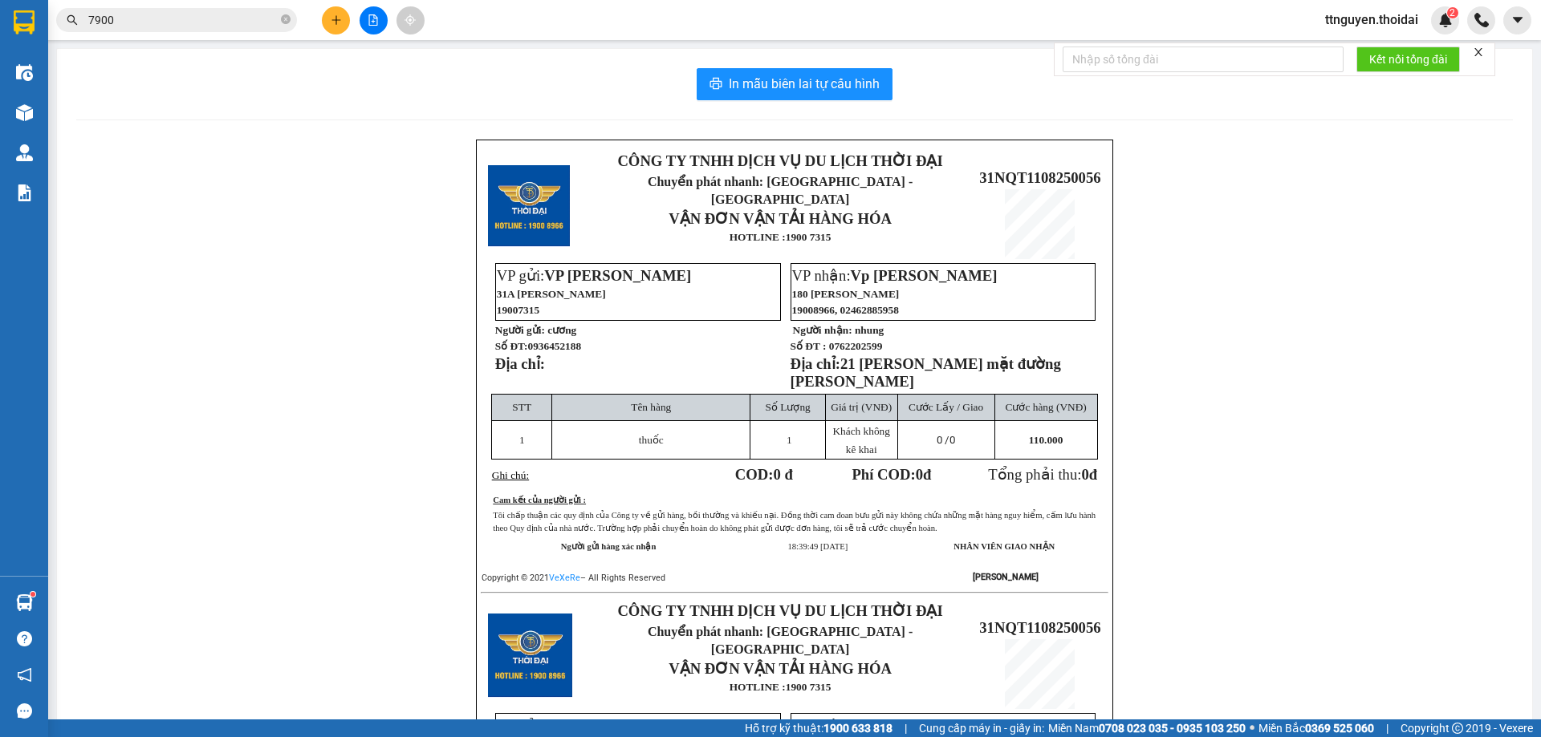
click at [812, 66] on div "In mẫu biên lai tự cấu hình CÔNG TY TNHH DỊCH VỤ DU LỊCH THỜI ĐẠI Chuyển phát n…" at bounding box center [794, 574] width 1475 height 1051
click at [815, 71] on button "In mẫu biên lai tự cấu hình" at bounding box center [795, 84] width 196 height 32
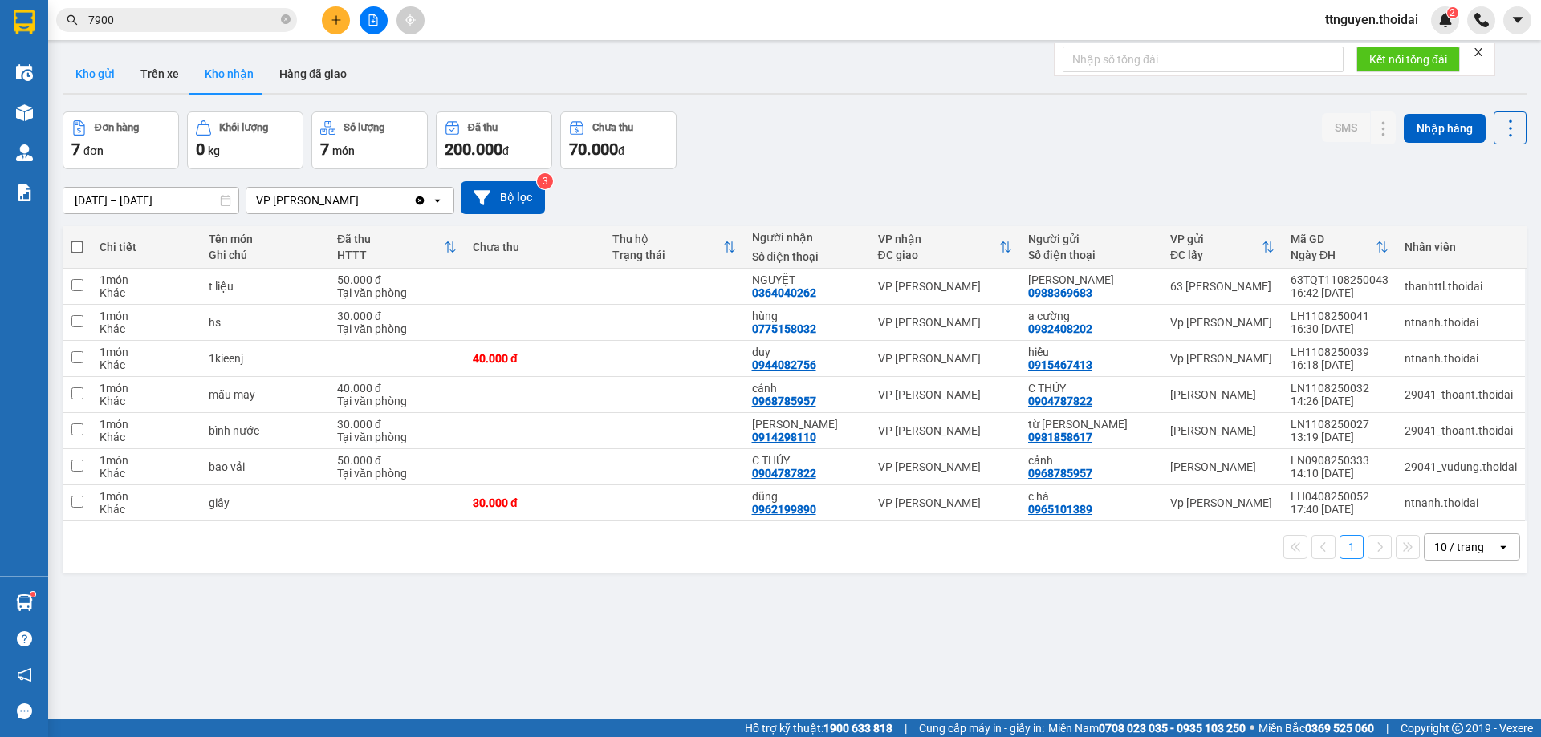
click at [84, 79] on button "Kho gửi" at bounding box center [95, 74] width 65 height 39
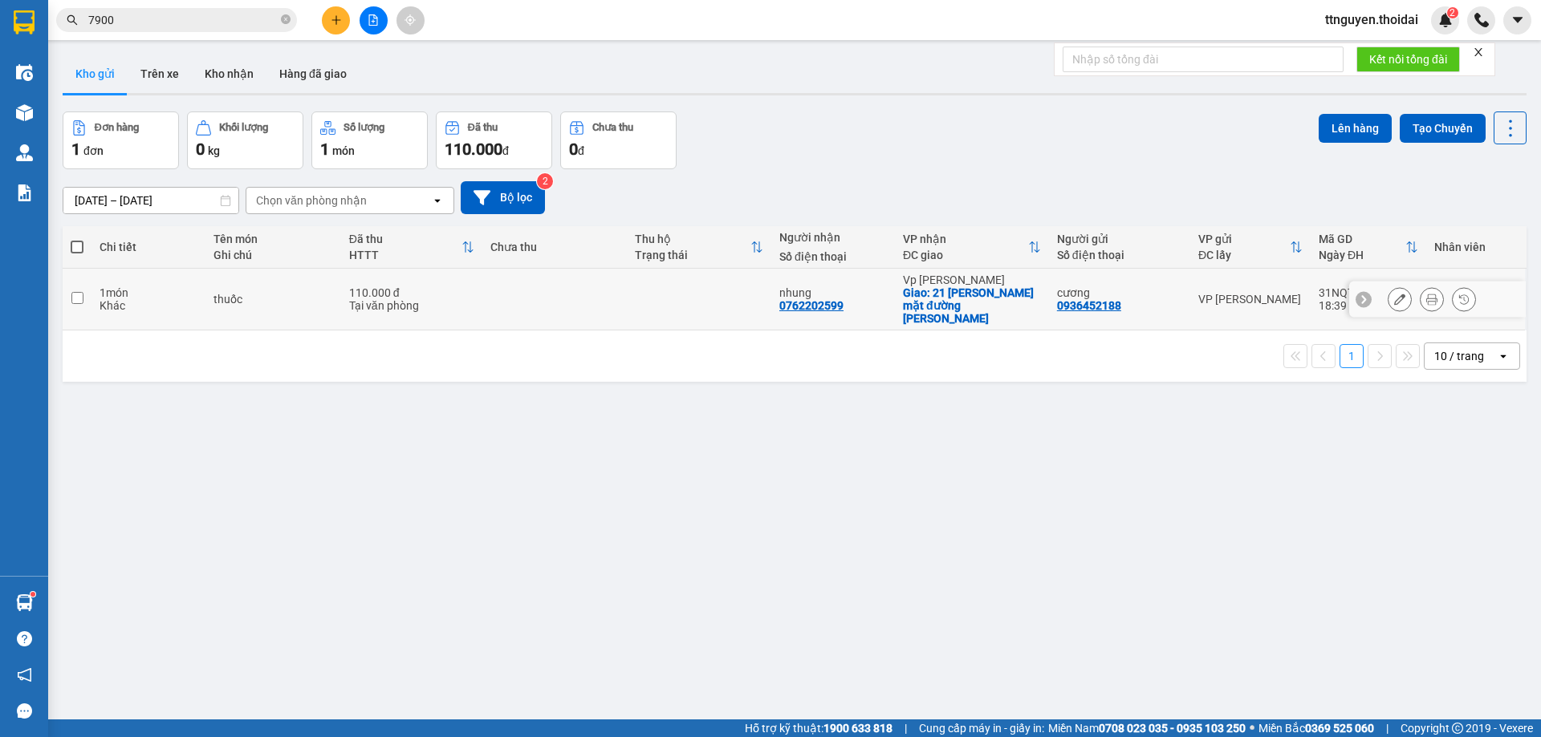
click at [78, 294] on input "checkbox" at bounding box center [77, 298] width 12 height 12
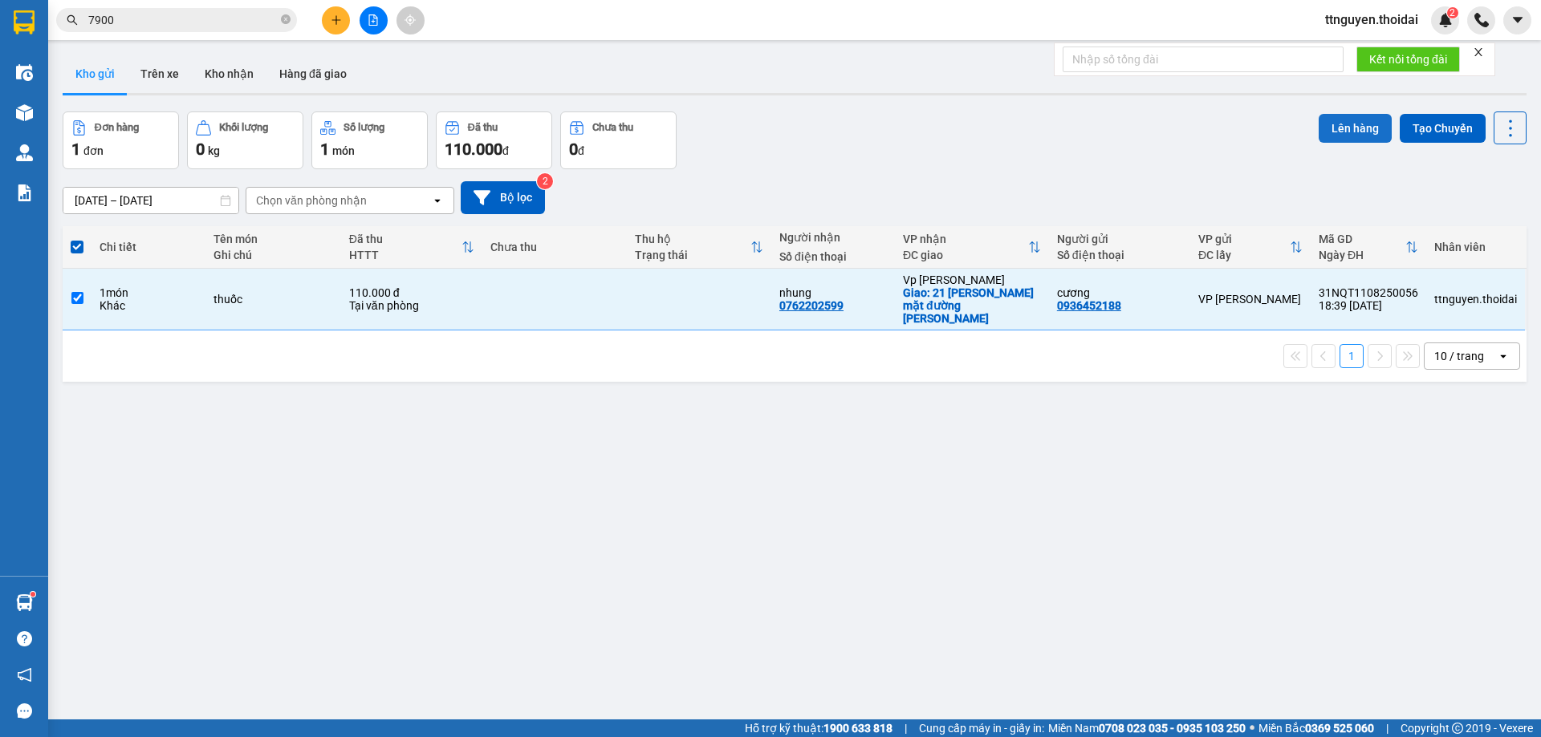
click at [1340, 128] on button "Lên hàng" at bounding box center [1354, 128] width 73 height 29
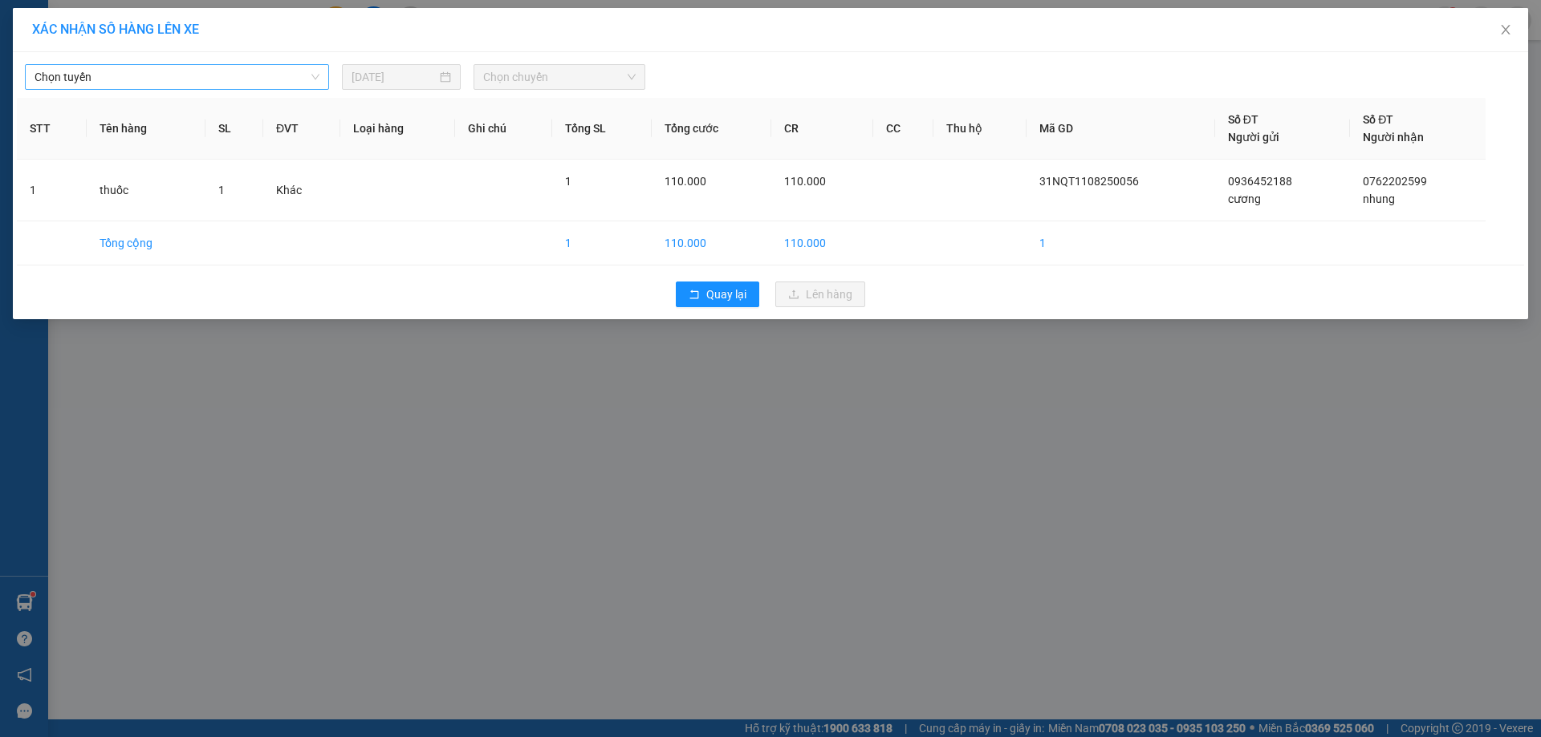
click at [203, 74] on span "Chọn tuyến" at bounding box center [177, 77] width 285 height 24
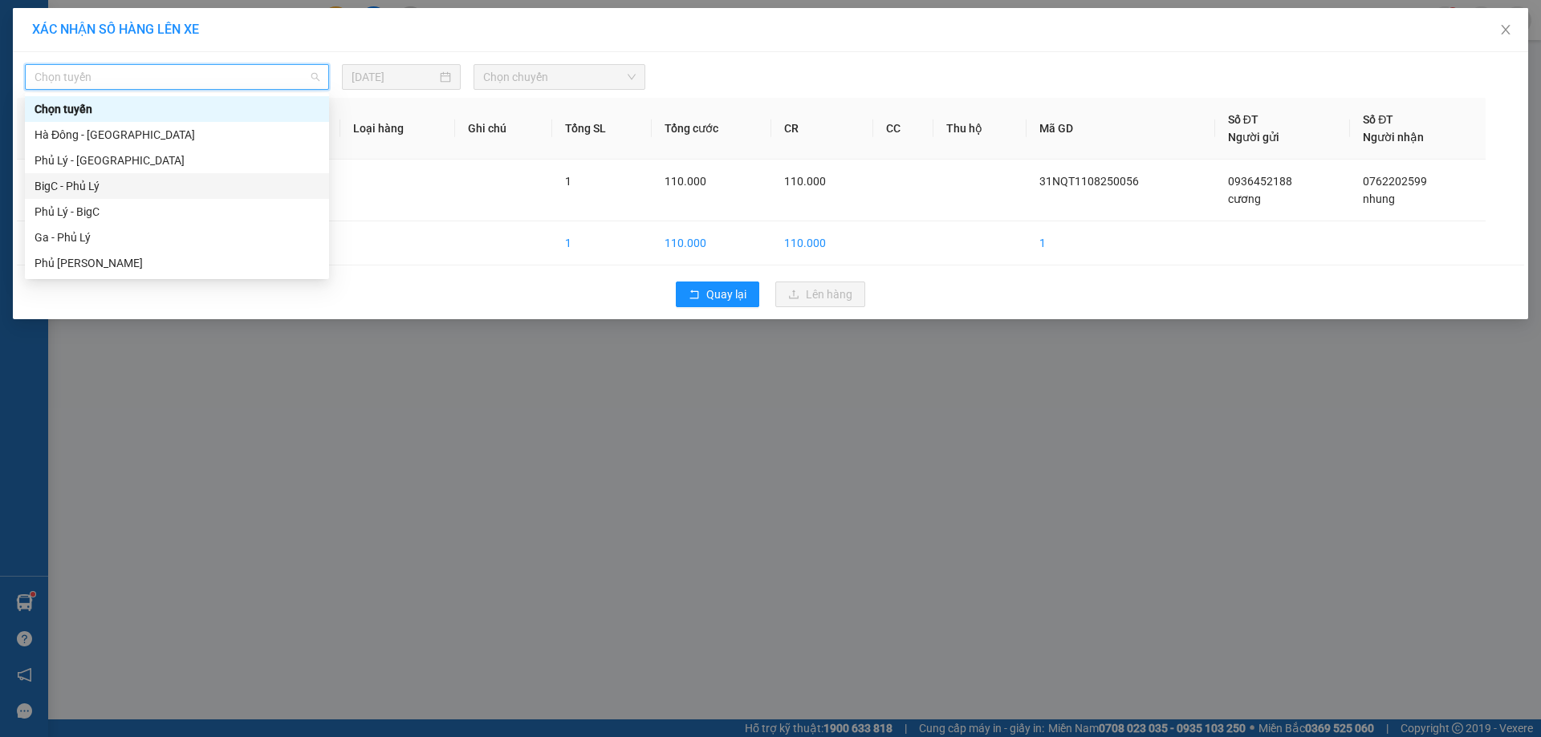
click at [114, 181] on div "BigC - Phủ Lý" at bounding box center [177, 186] width 285 height 18
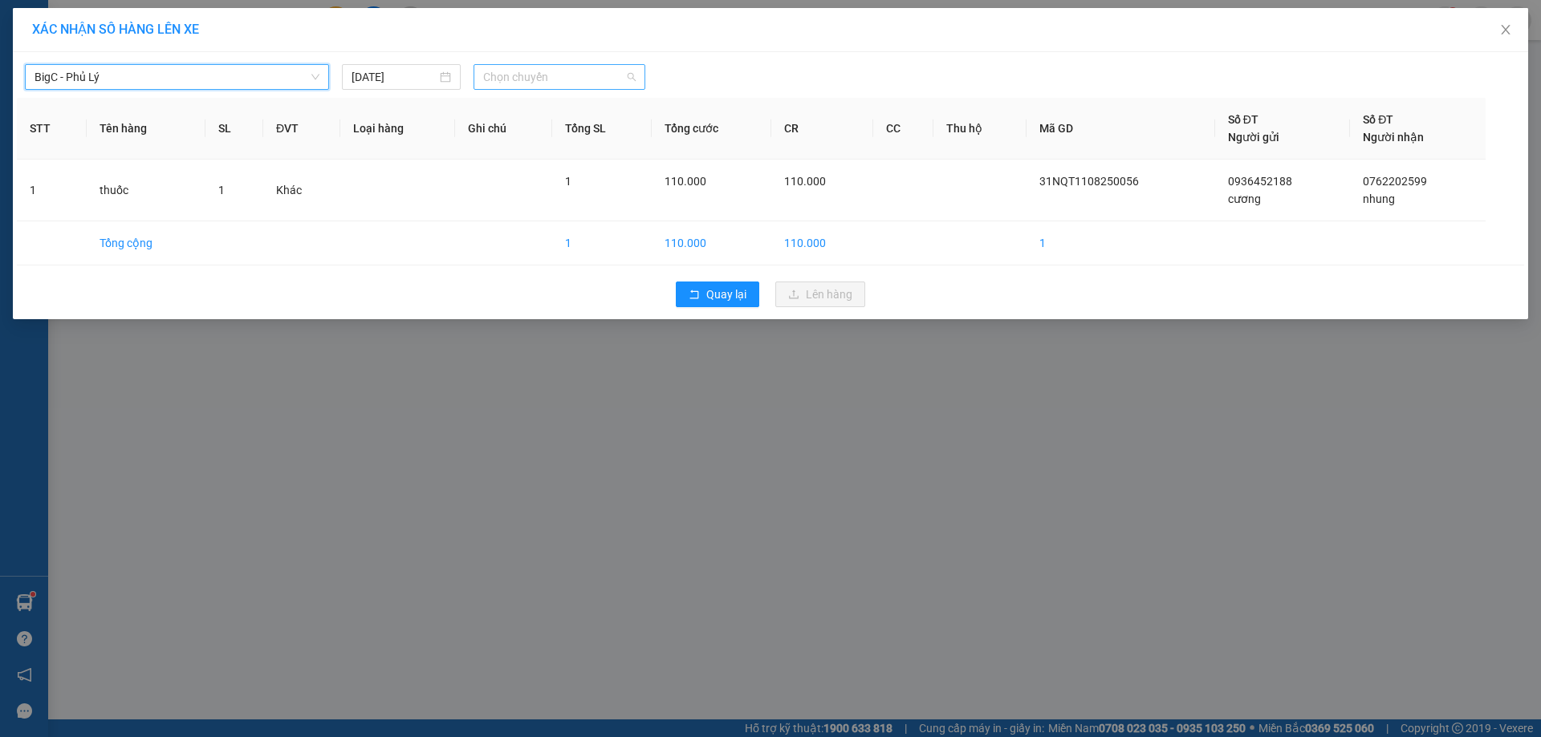
click at [559, 73] on span "Chọn chuyến" at bounding box center [559, 77] width 152 height 24
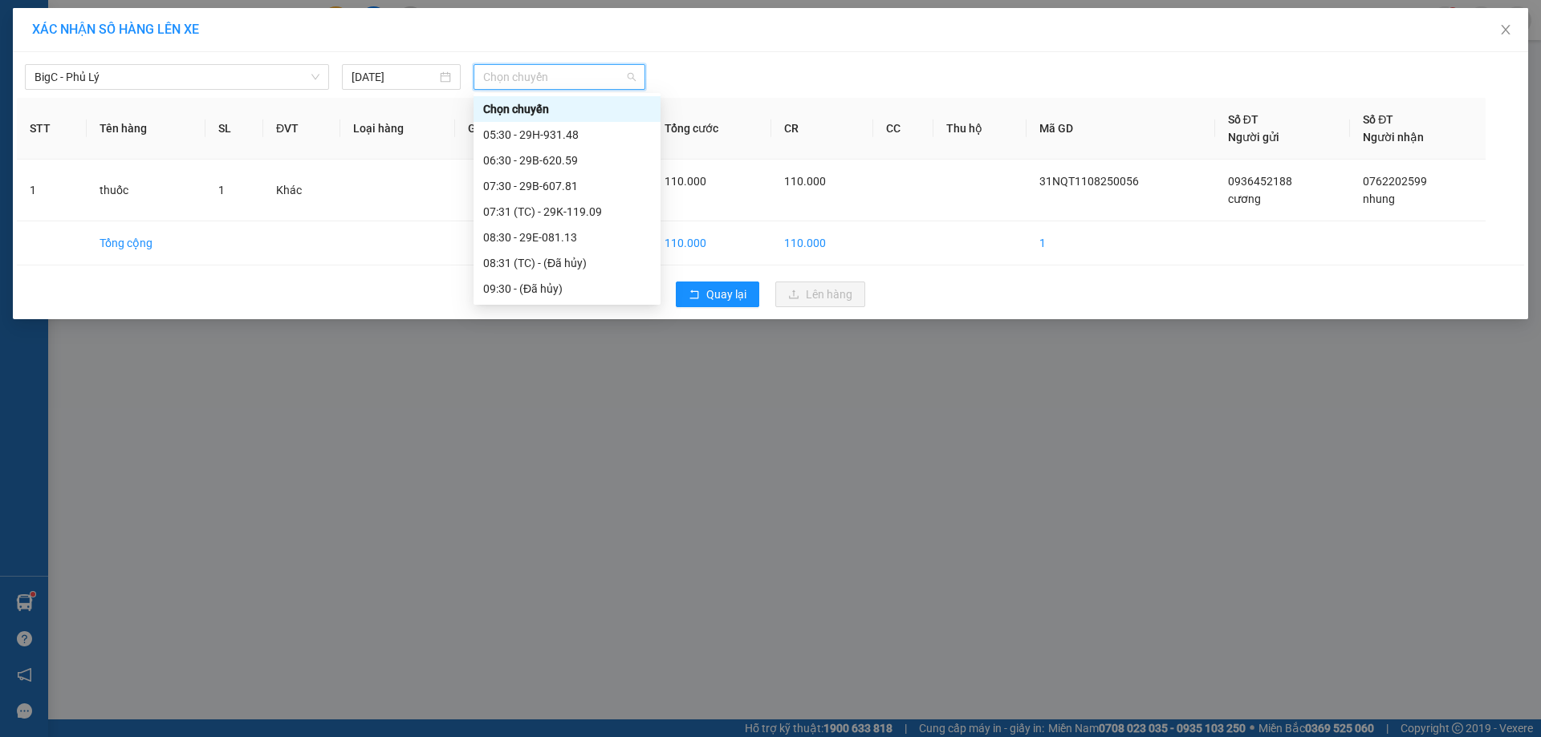
click at [588, 640] on div "18:30 - 29K-119.09" at bounding box center [567, 649] width 168 height 18
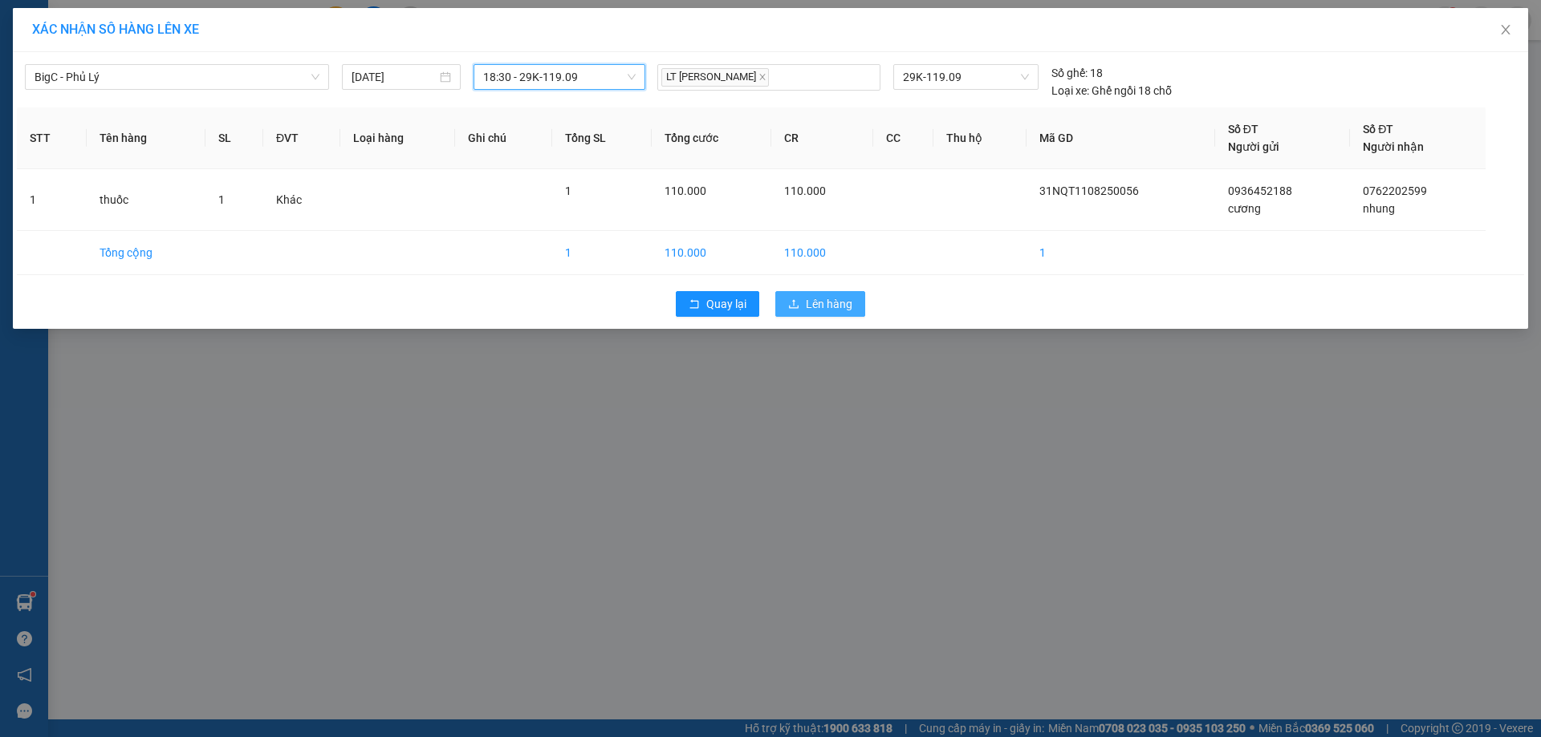
click at [791, 307] on icon "upload" at bounding box center [793, 304] width 11 height 11
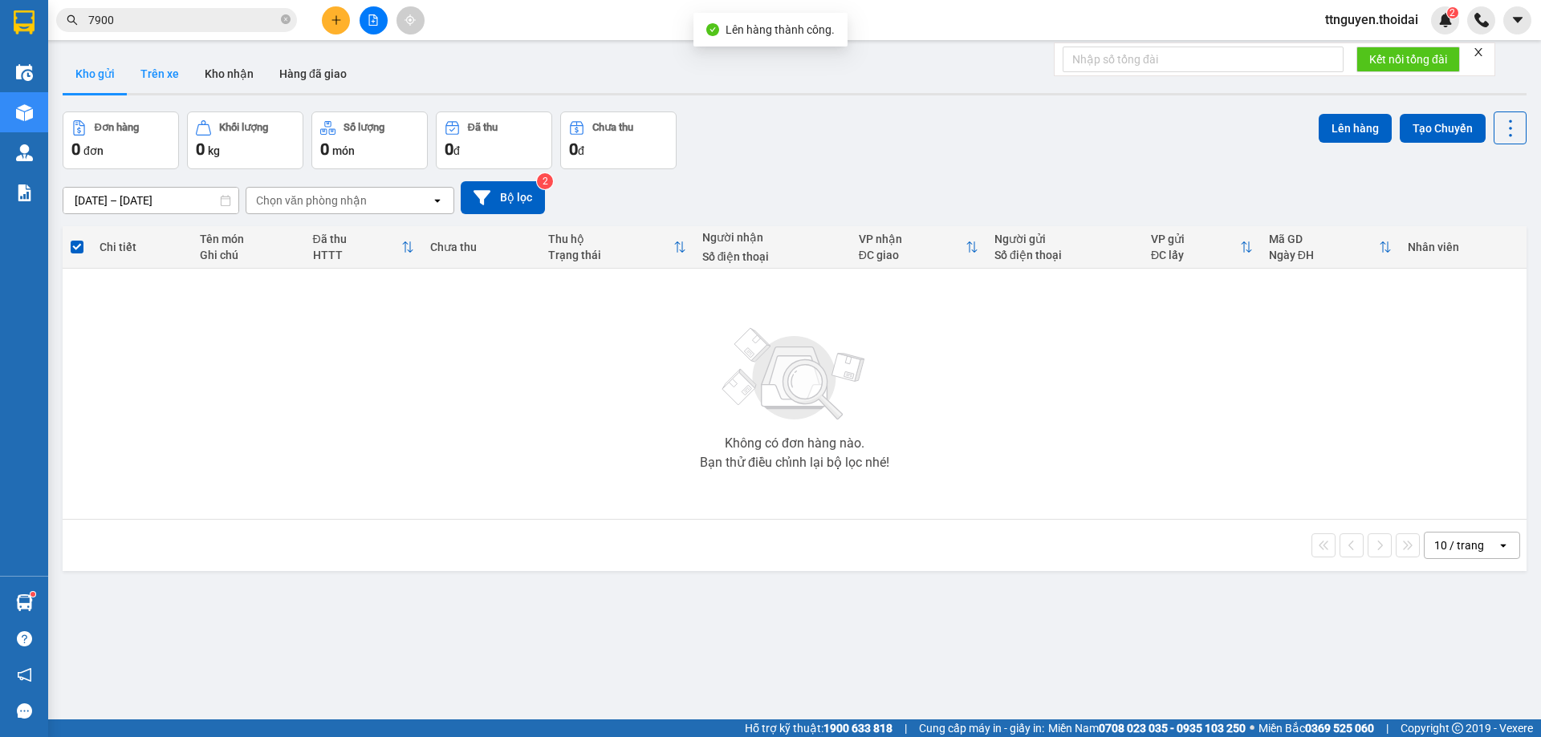
click at [157, 75] on button "Trên xe" at bounding box center [160, 74] width 64 height 39
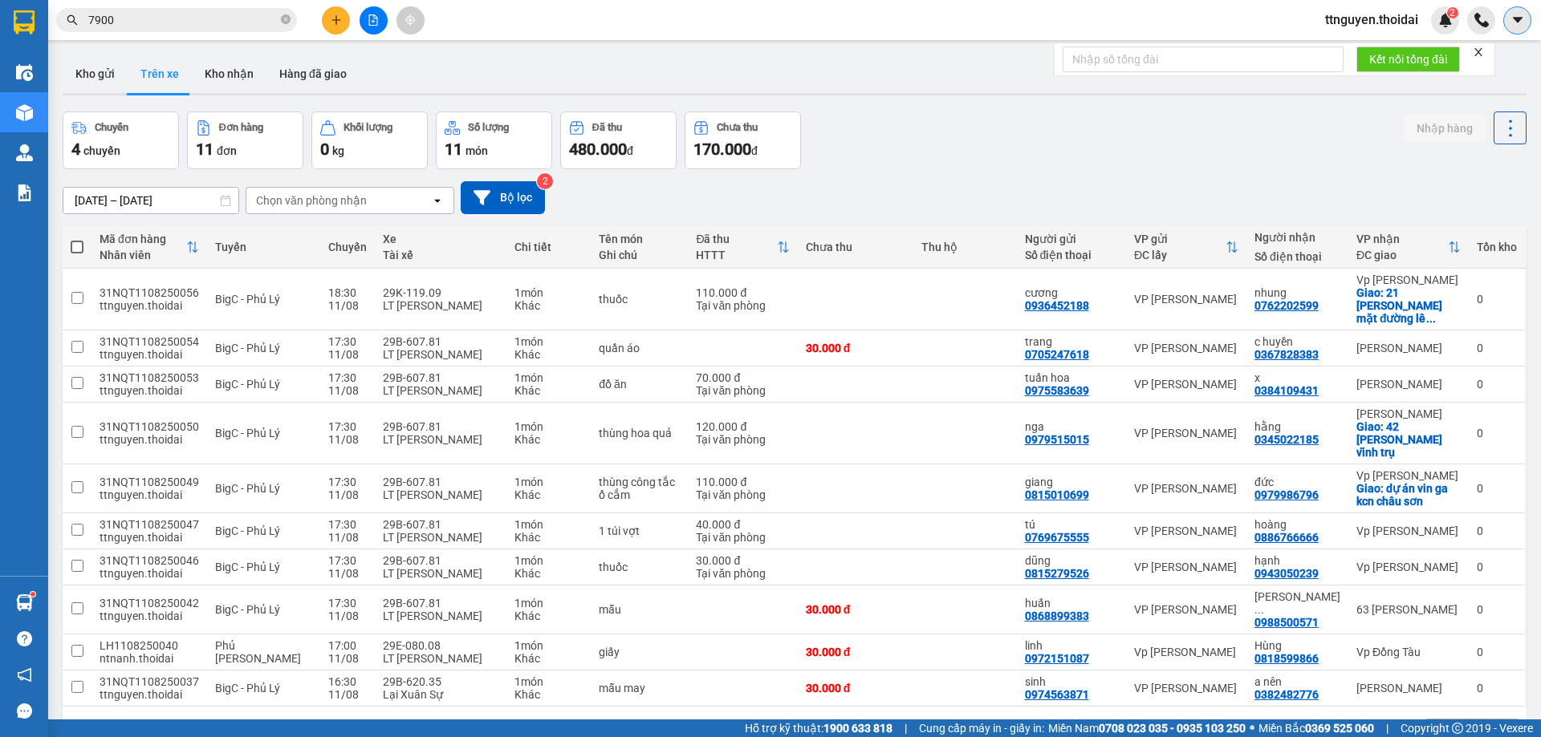
click at [1520, 16] on icon "caret-down" at bounding box center [1517, 20] width 14 height 14
click at [1393, 22] on span "ttnguyen.thoidai" at bounding box center [1371, 20] width 119 height 20
click at [1356, 51] on span "Đăng xuất" at bounding box center [1377, 50] width 87 height 18
